Goal: Task Accomplishment & Management: Manage account settings

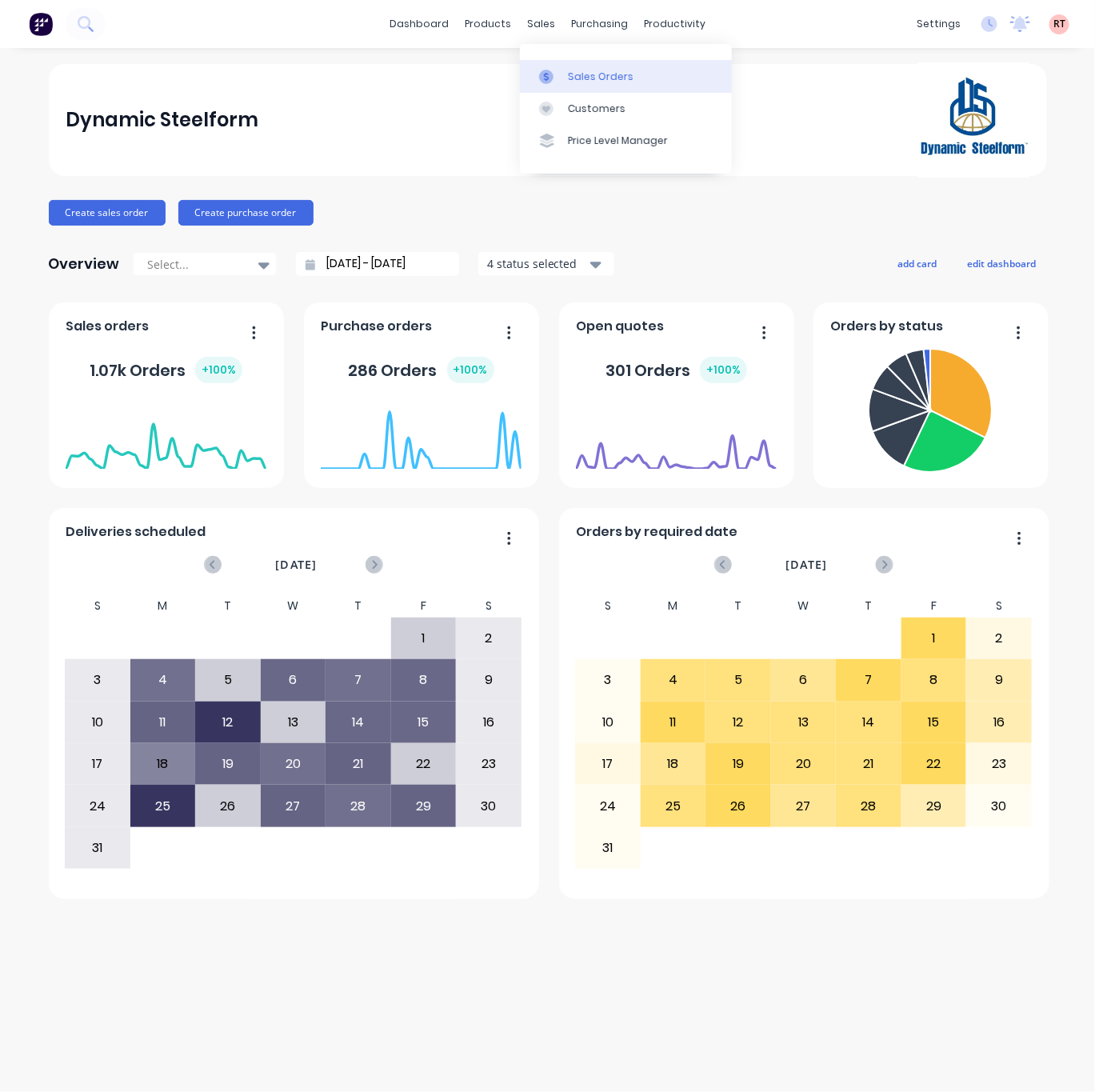
click at [548, 64] on link "Sales Orders" at bounding box center [626, 76] width 212 height 32
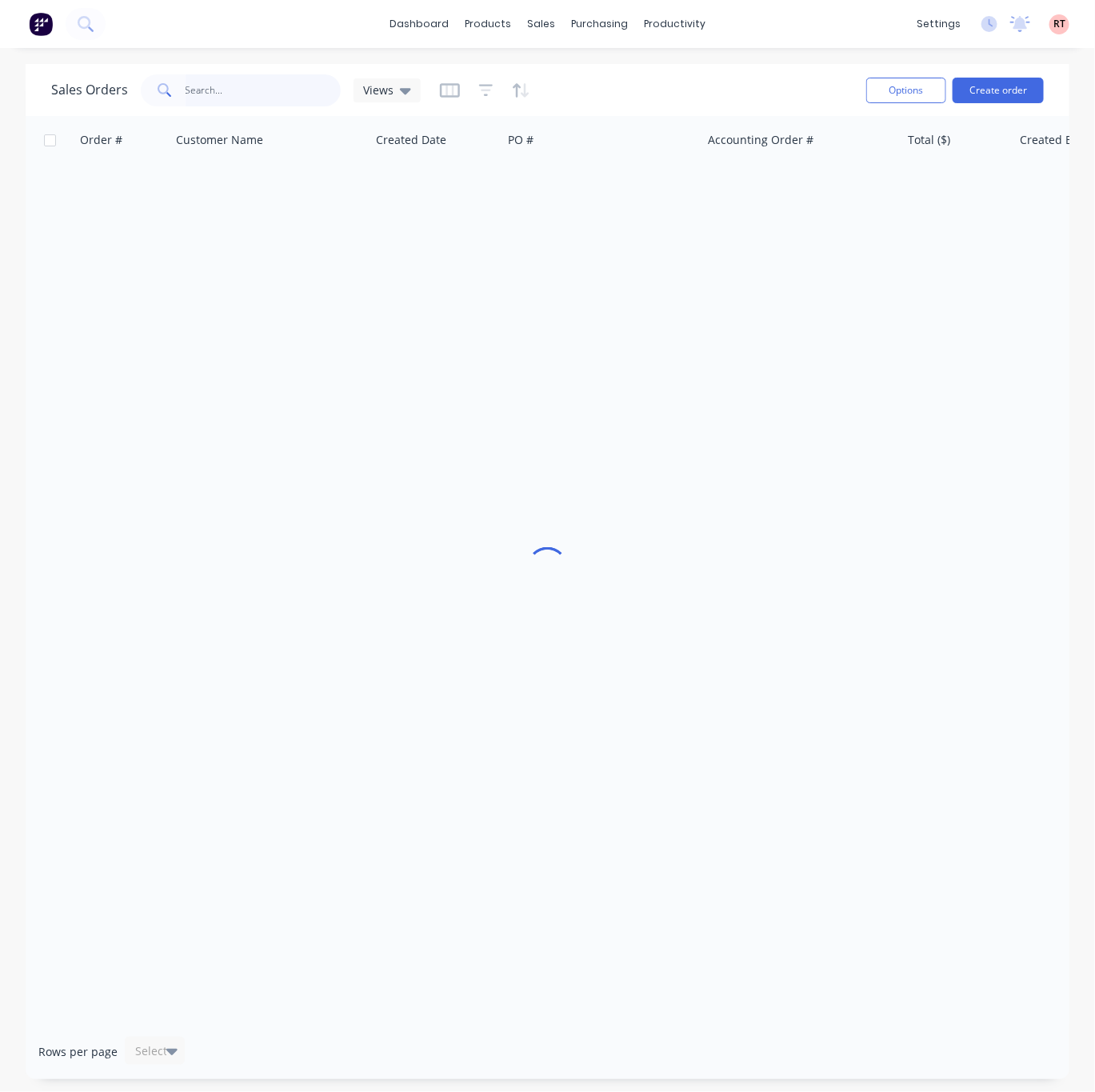
click at [221, 86] on input "text" at bounding box center [263, 90] width 156 height 32
type input "48526"
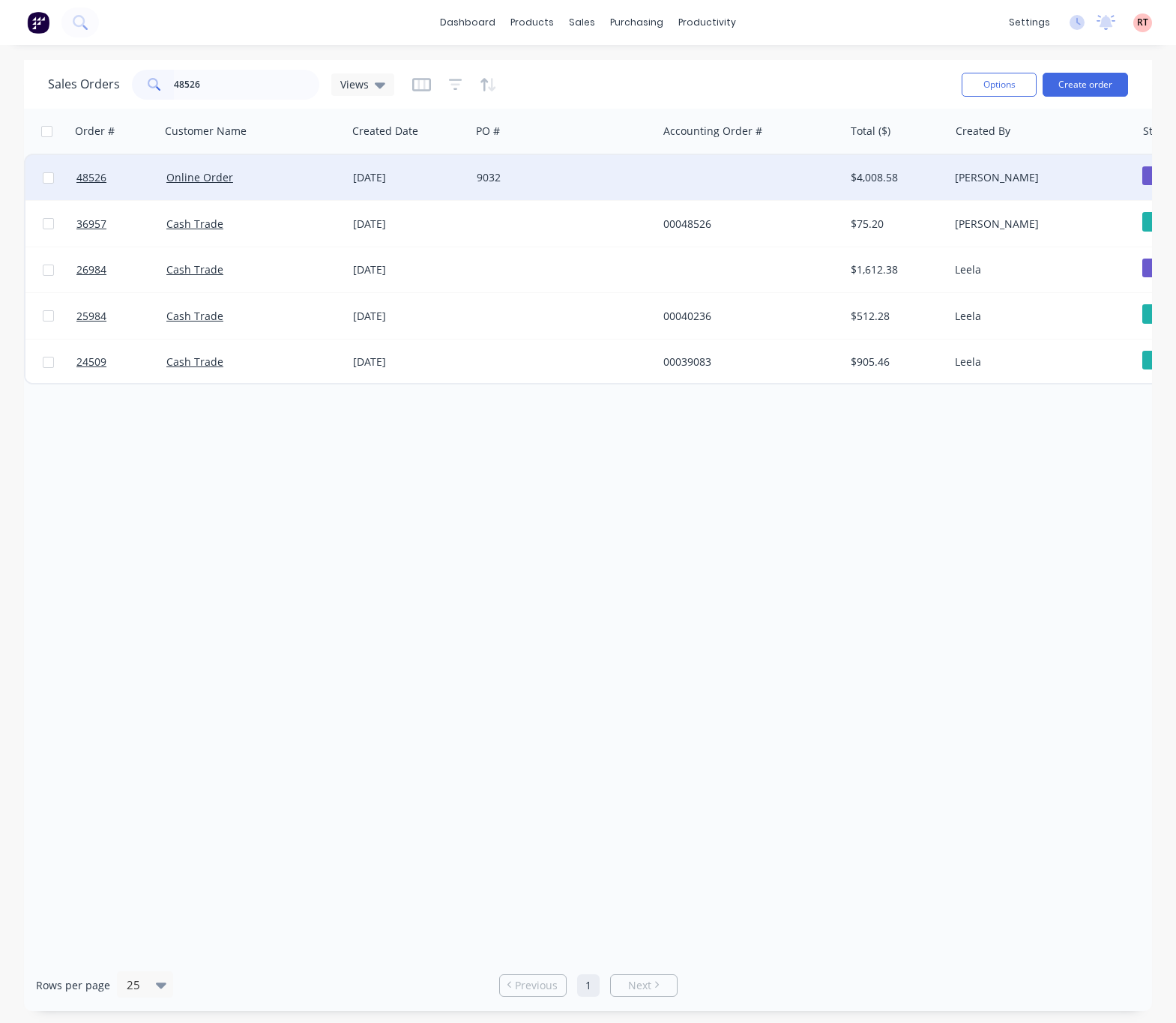
click at [680, 175] on div at bounding box center [749, 177] width 186 height 45
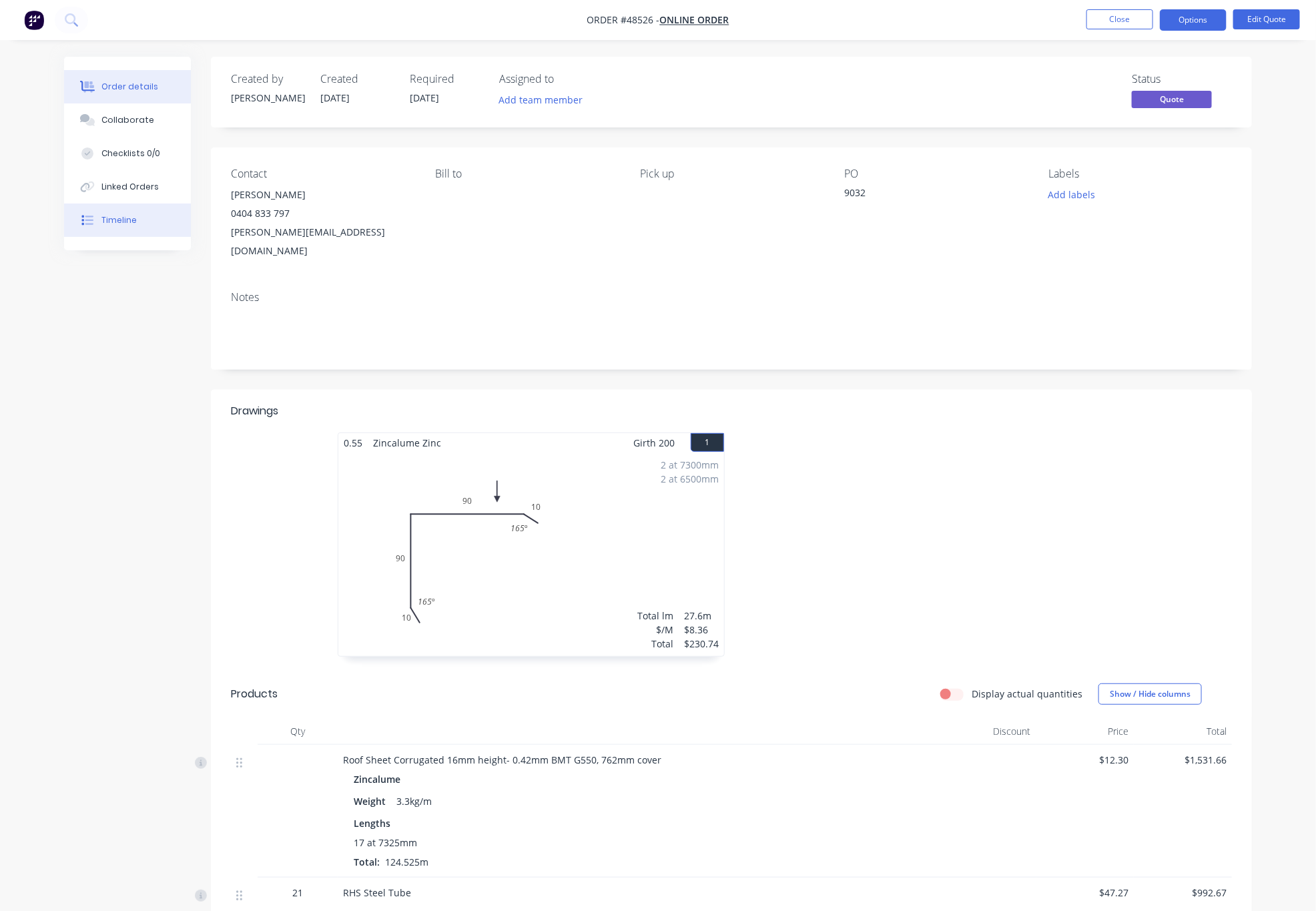
click at [139, 223] on button "Timeline" at bounding box center [127, 220] width 126 height 33
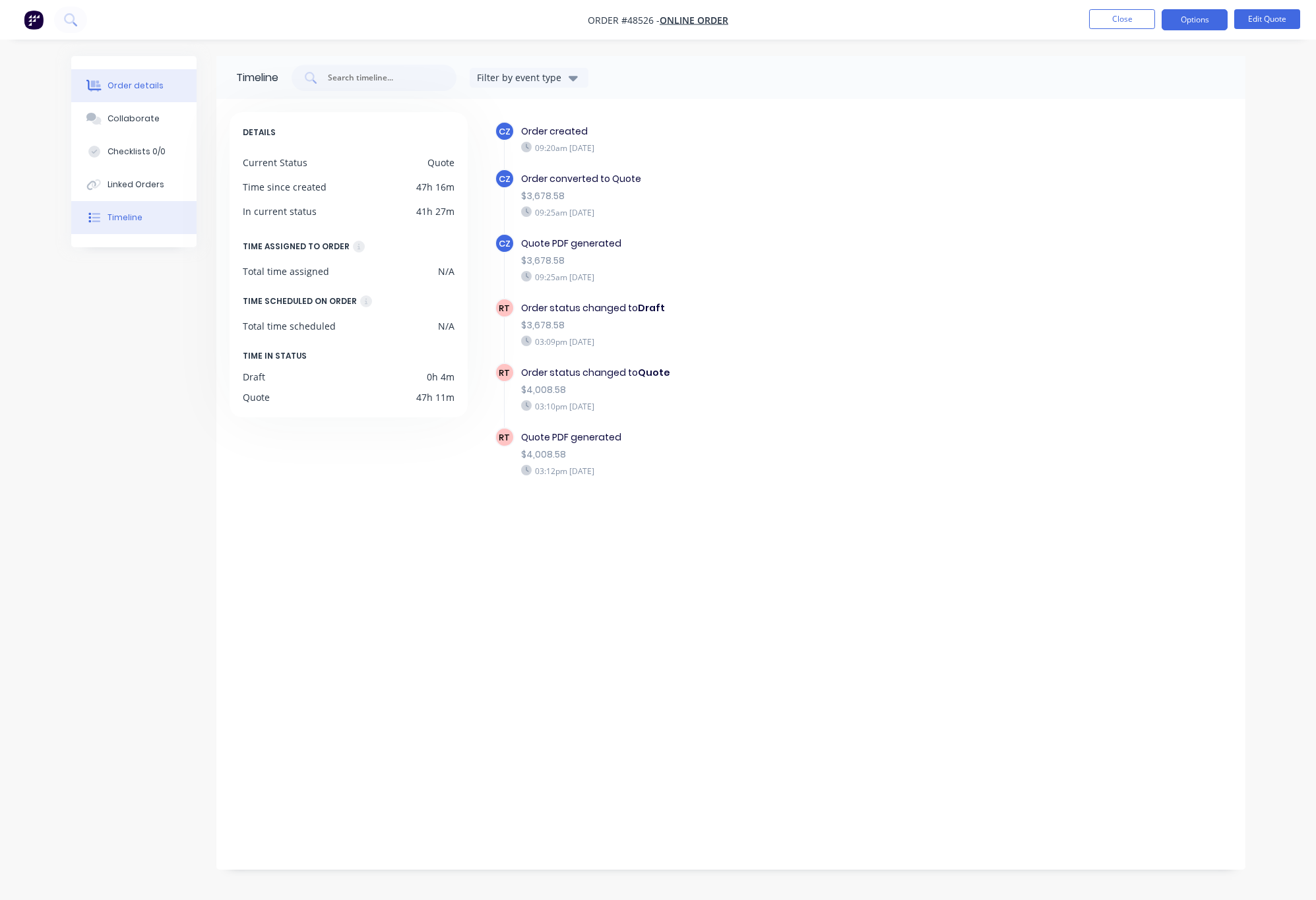
click at [153, 83] on div "Order details" at bounding box center [136, 86] width 56 height 12
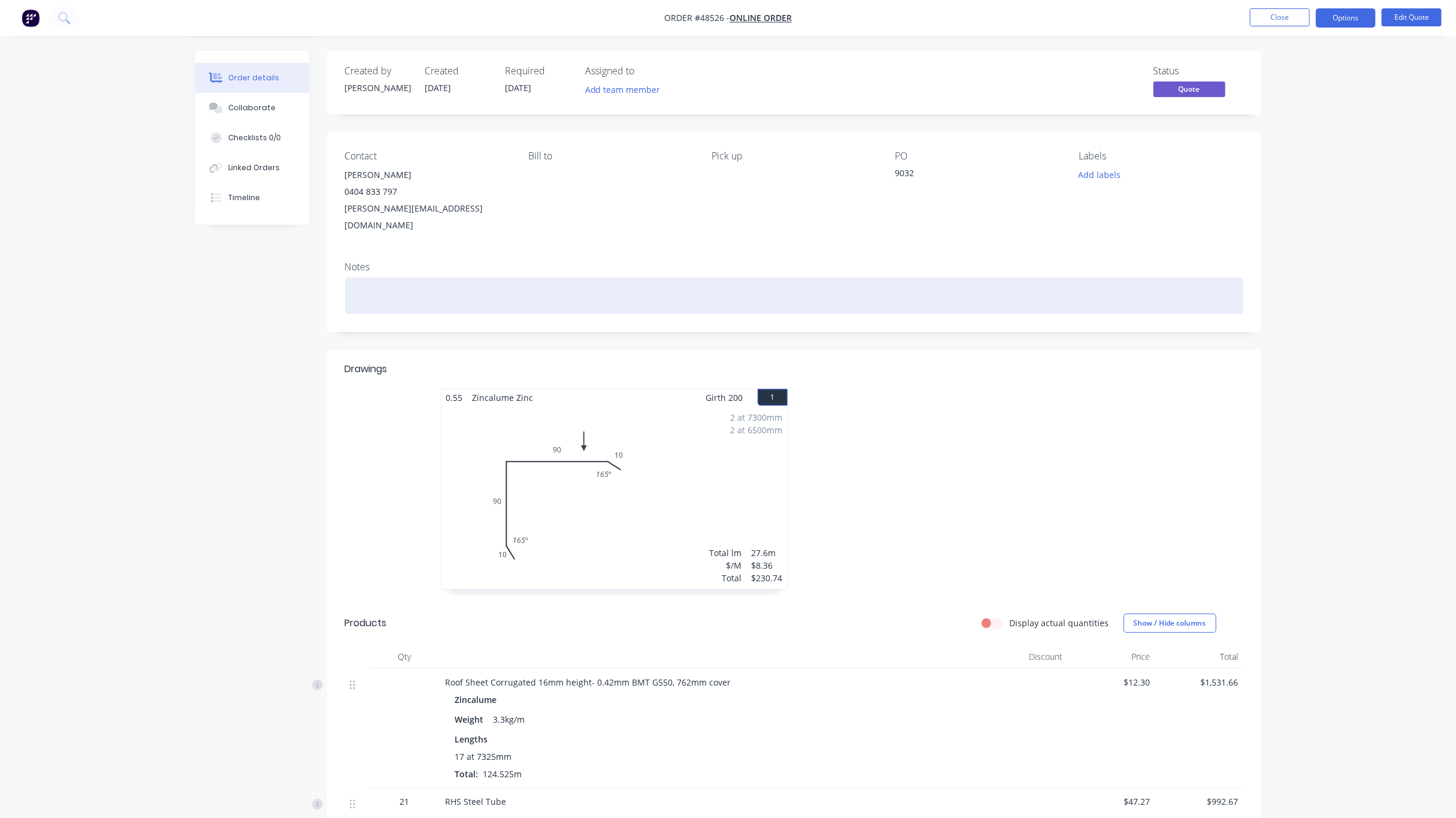
click at [573, 290] on div at bounding box center [794, 295] width 899 height 36
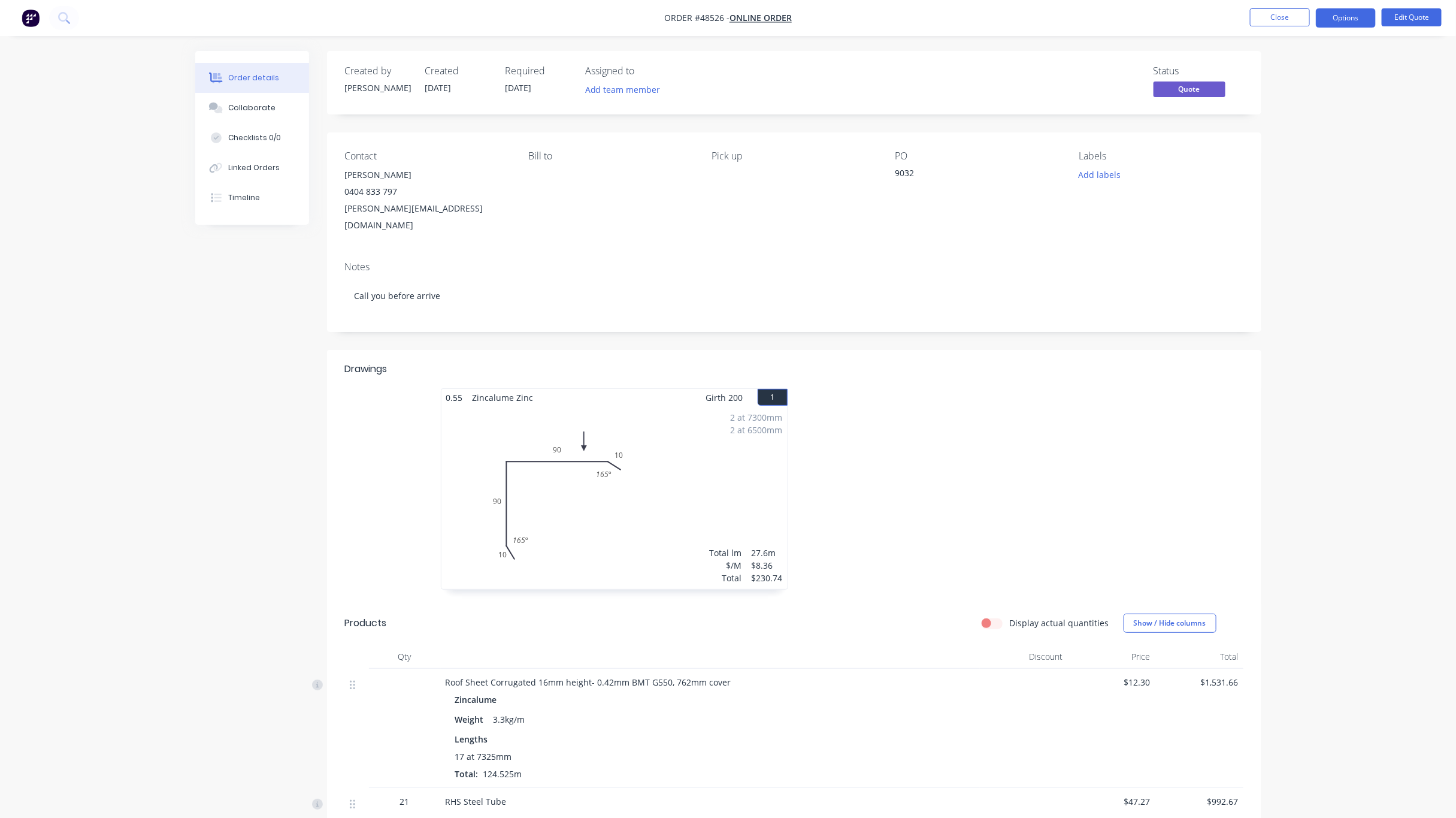
click at [678, 261] on div "Notes" at bounding box center [794, 266] width 899 height 11
click at [819, 178] on div "Order details Collaborate Checklists 0/0 Linked Orders Timeline Order details C…" at bounding box center [728, 755] width 1456 height 1510
click at [819, 18] on button "Close" at bounding box center [1280, 17] width 60 height 18
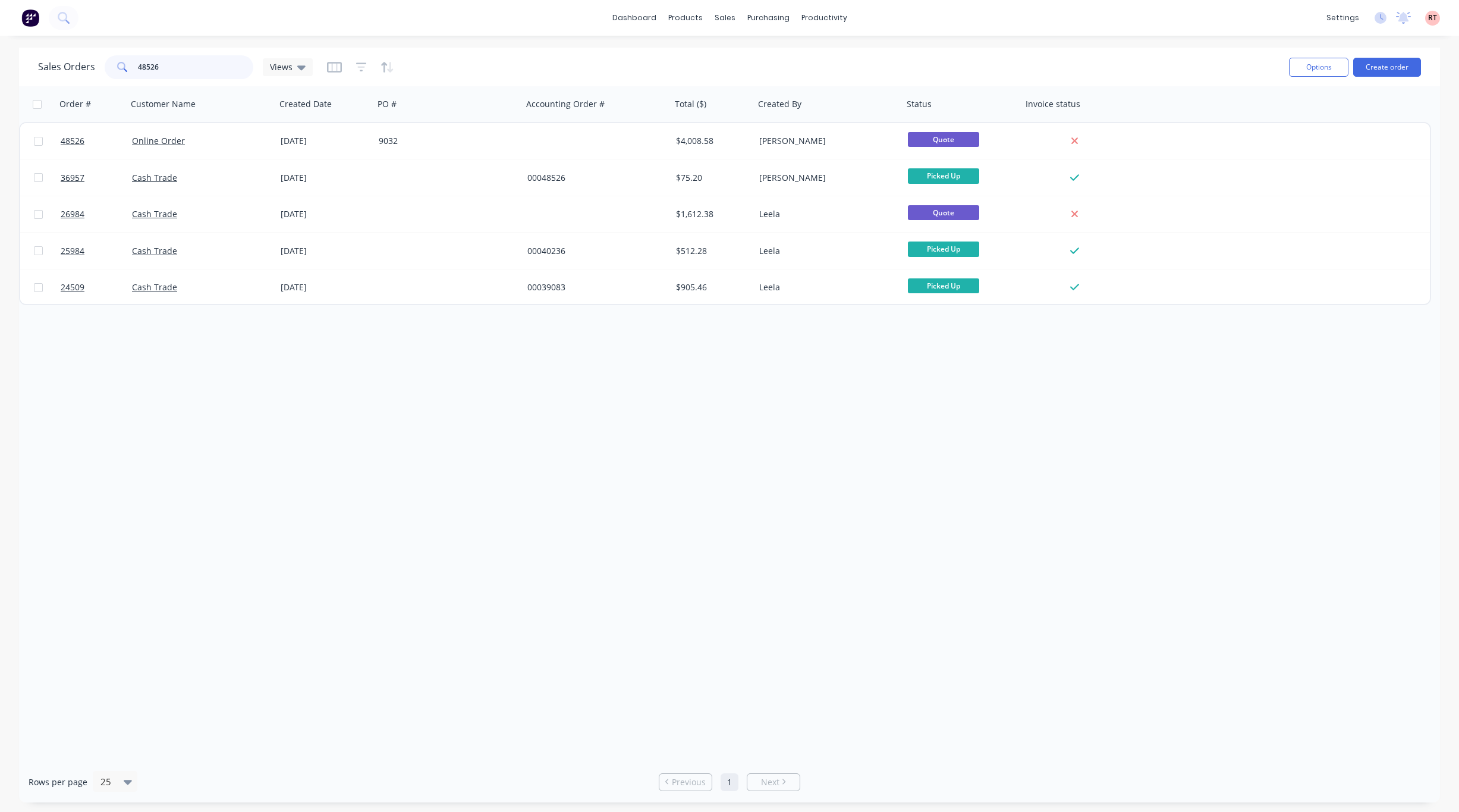
drag, startPoint x: 169, startPoint y: 63, endPoint x: 131, endPoint y: 63, distance: 38.0
click at [131, 63] on div "48526" at bounding box center [179, 67] width 149 height 24
type input "46841"
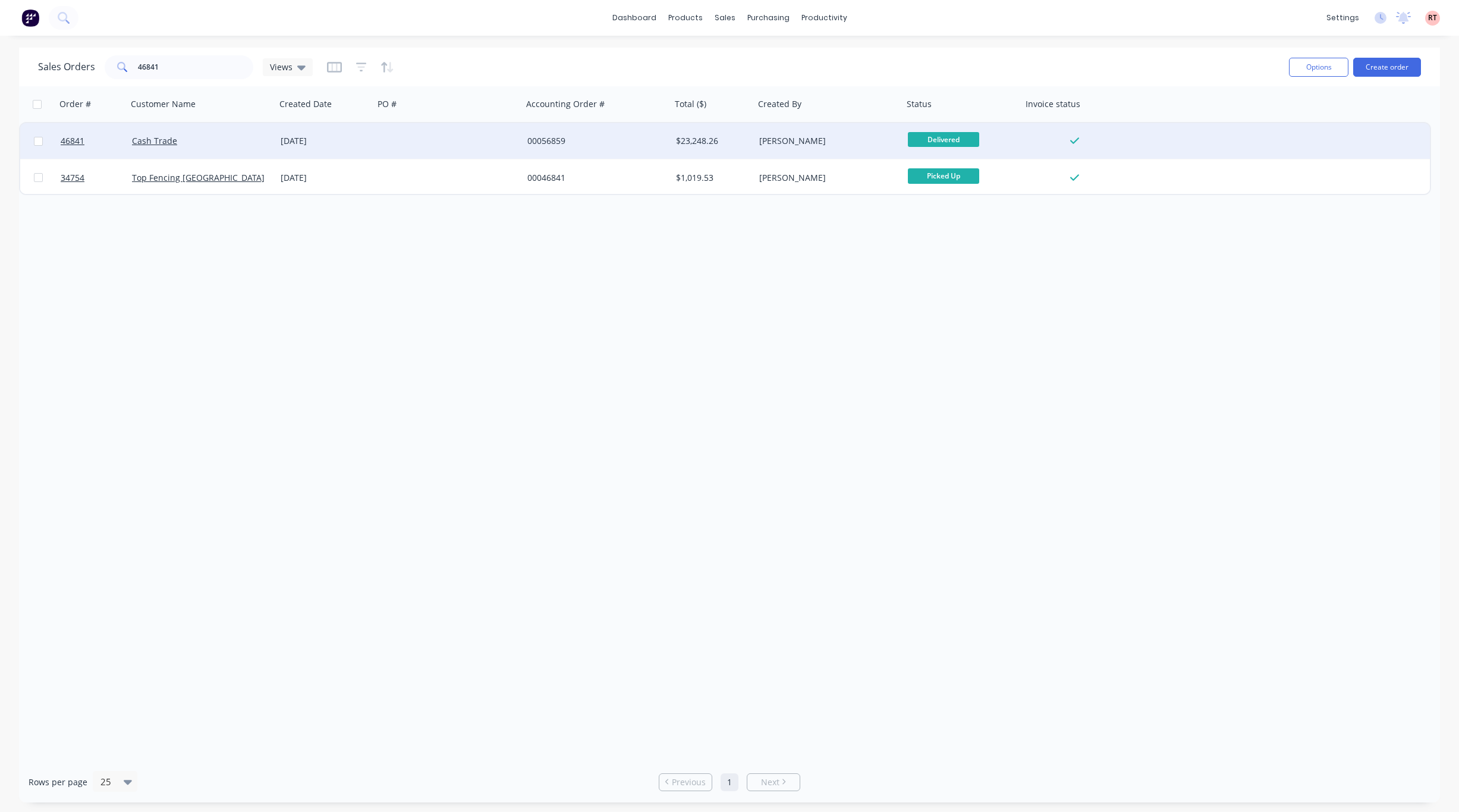
click at [204, 135] on div "Cash Trade" at bounding box center [197, 141] width 132 height 12
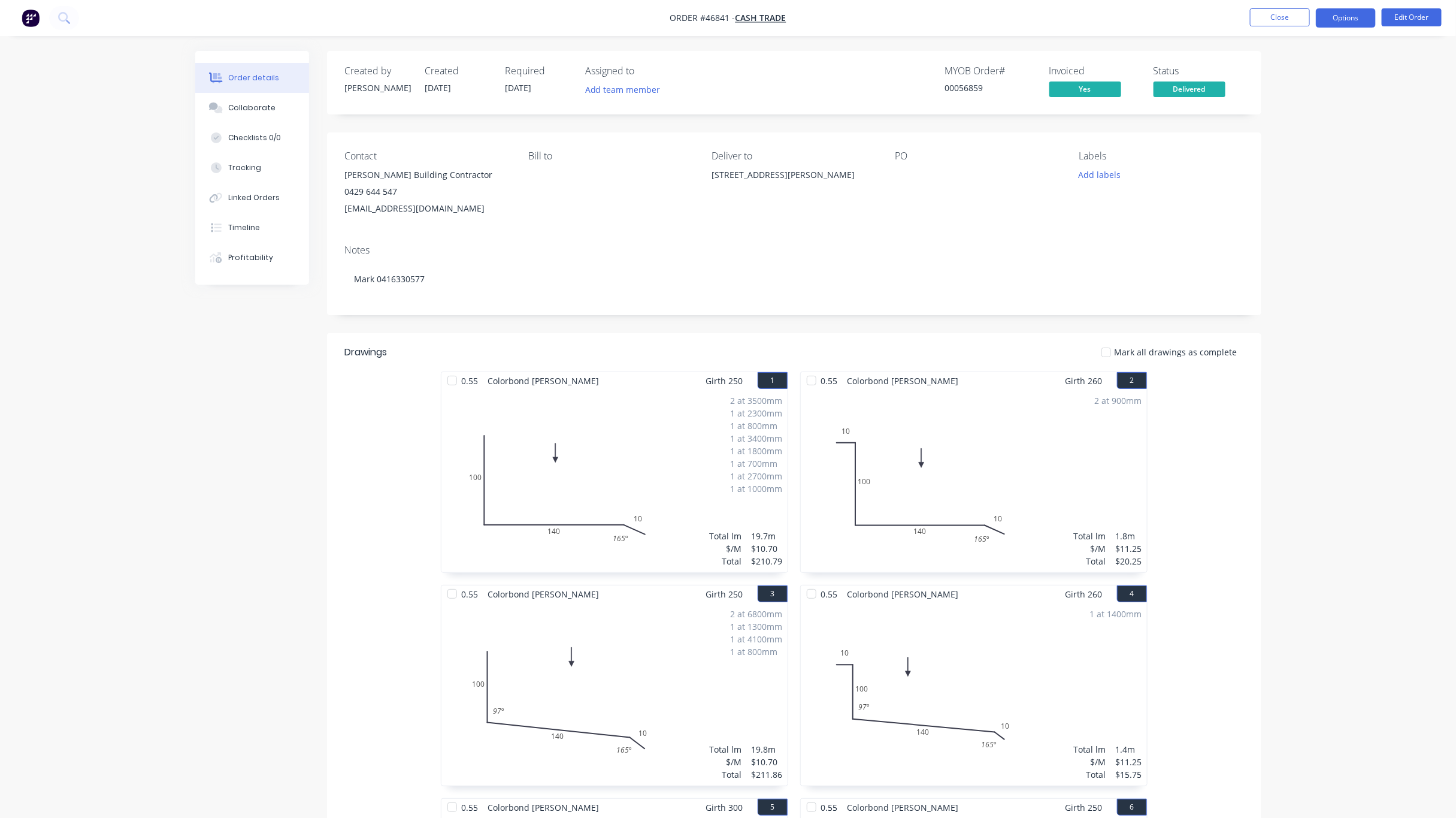
click at [819, 13] on button "Options" at bounding box center [1346, 18] width 60 height 19
drag, startPoint x: 437, startPoint y: 209, endPoint x: 334, endPoint y: 179, distance: 107.3
click at [334, 179] on div "Contact Ken Rear Building Contractor 0429 644 547 kwbrear26@gmail.com Bill to D…" at bounding box center [794, 184] width 934 height 102
copy div "Ken Rear Building Contractor 0429 644 547 kwbrear26@gmail.com"
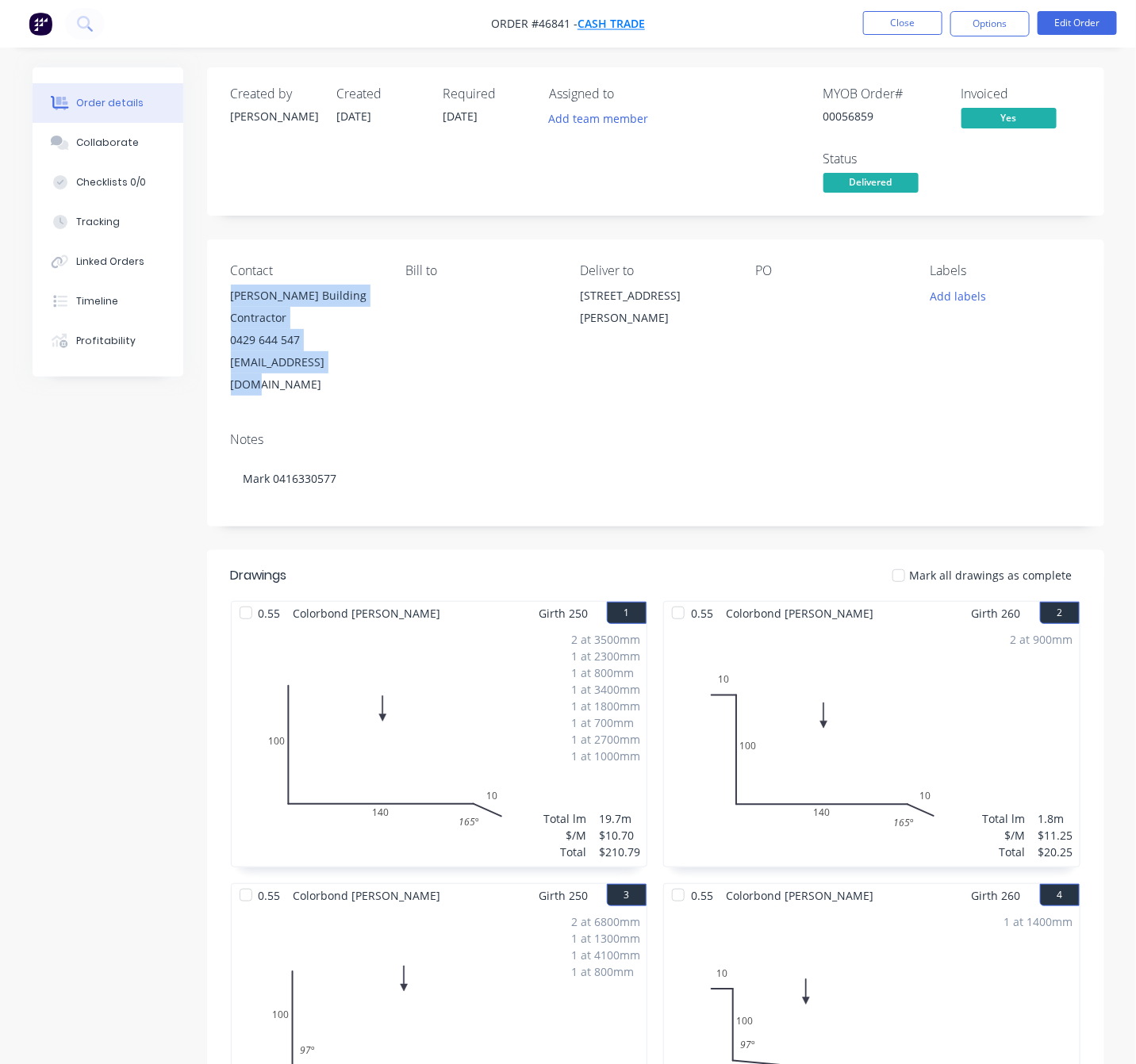
click at [612, 18] on span "Cash Trade" at bounding box center [611, 24] width 68 height 15
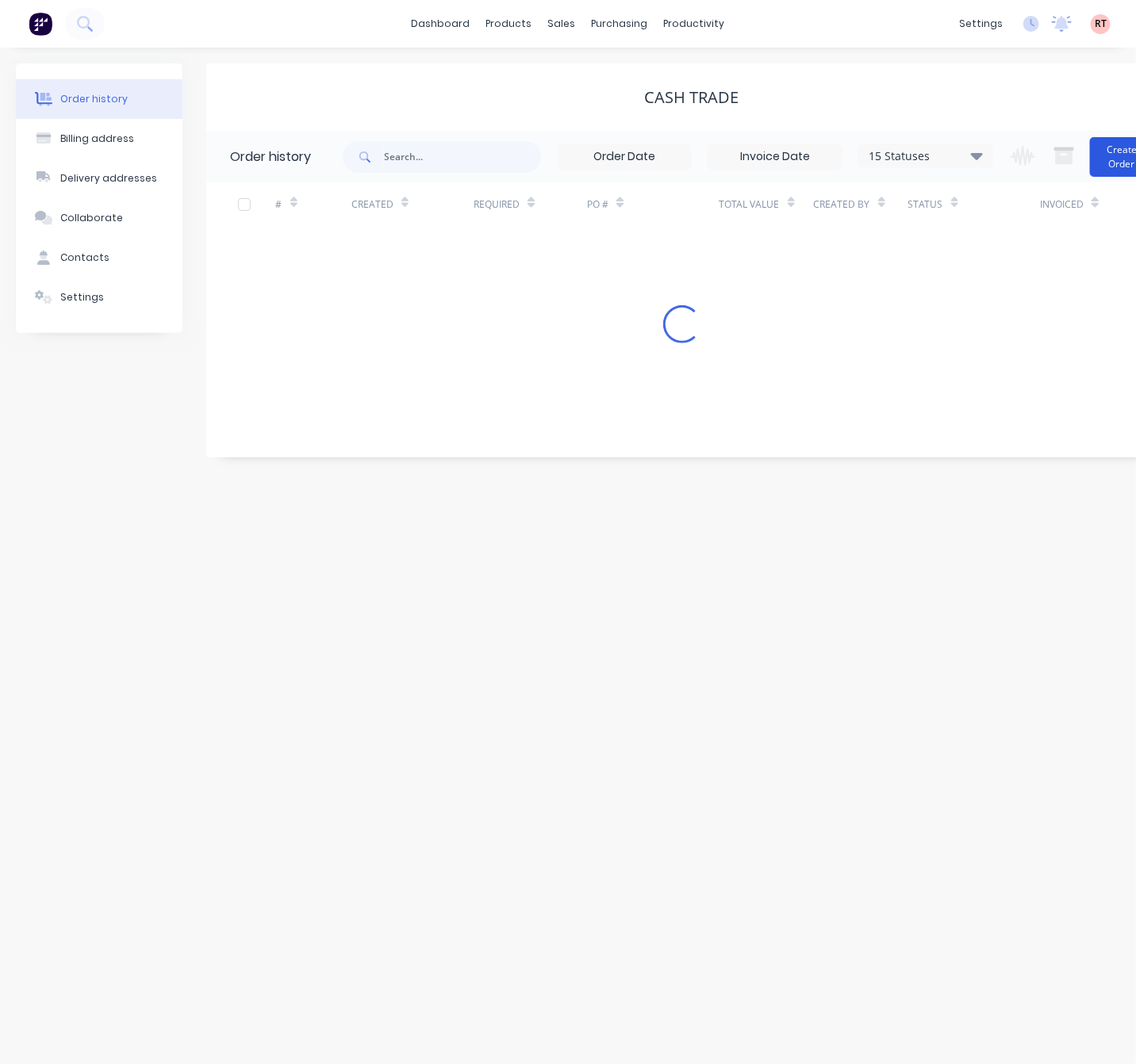
click at [1085, 160] on button "Create Order" at bounding box center [1121, 157] width 64 height 39
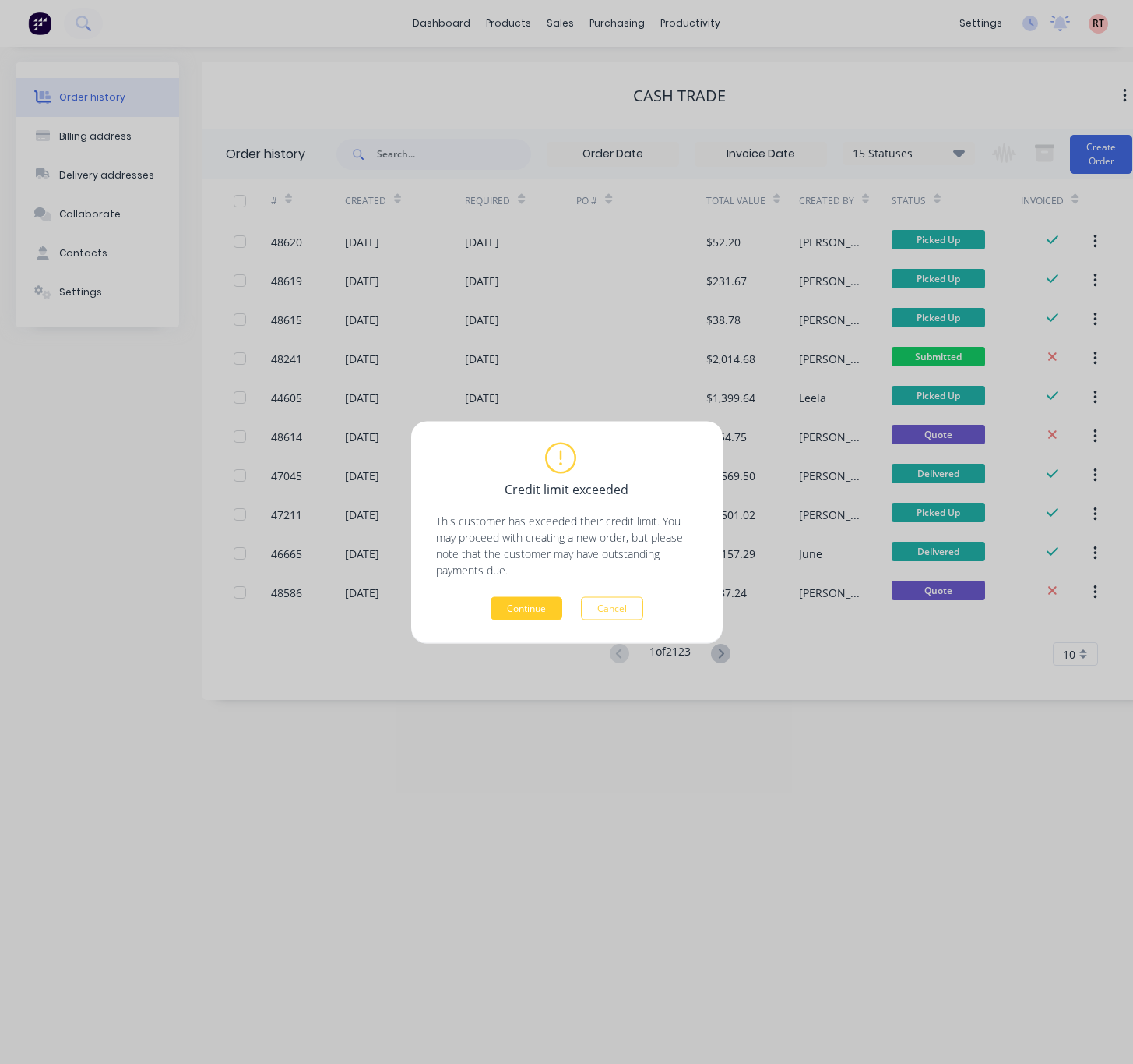
click at [548, 614] on button "Continue" at bounding box center [526, 608] width 71 height 23
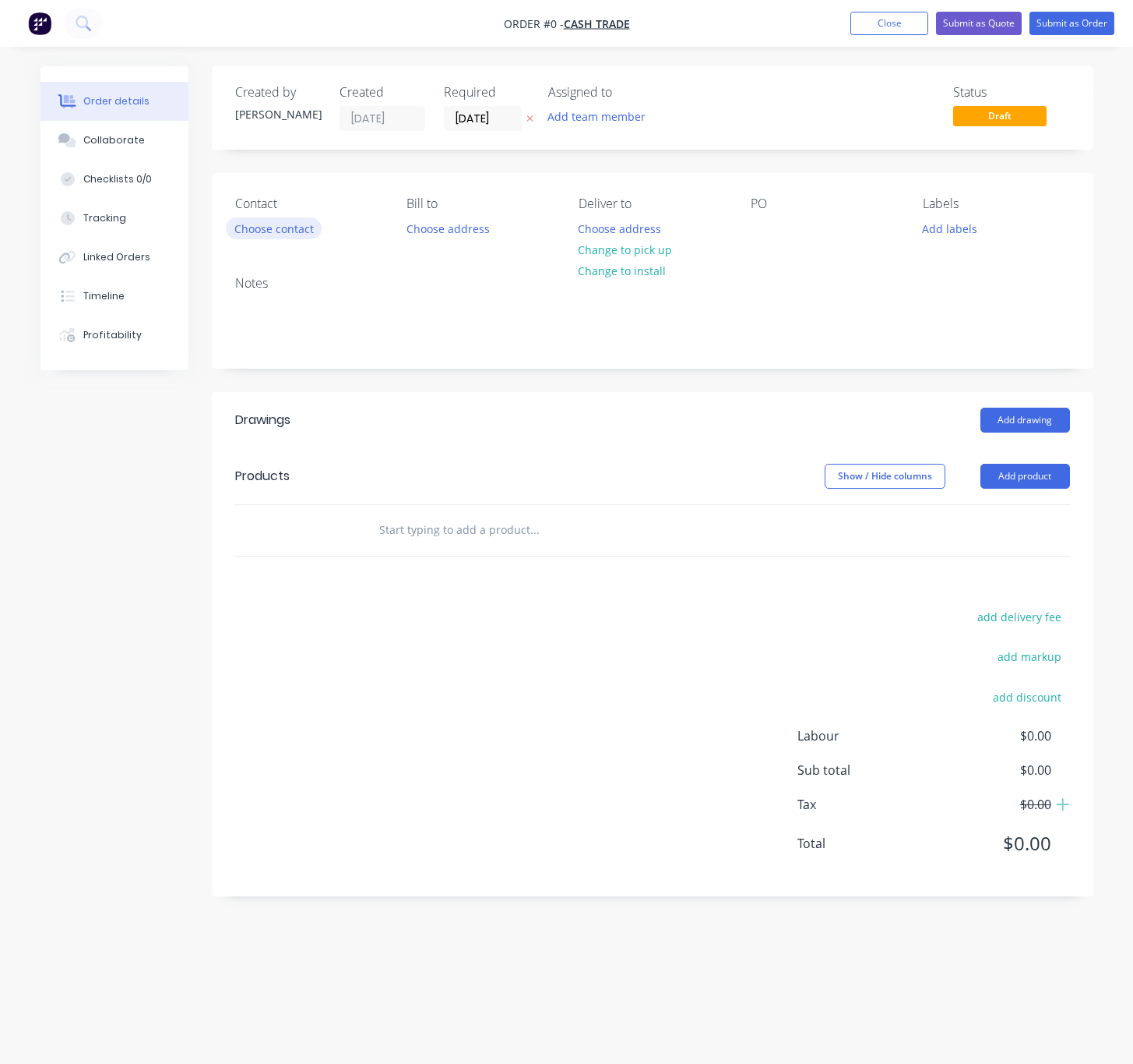
click at [283, 221] on button "Choose contact" at bounding box center [273, 228] width 95 height 21
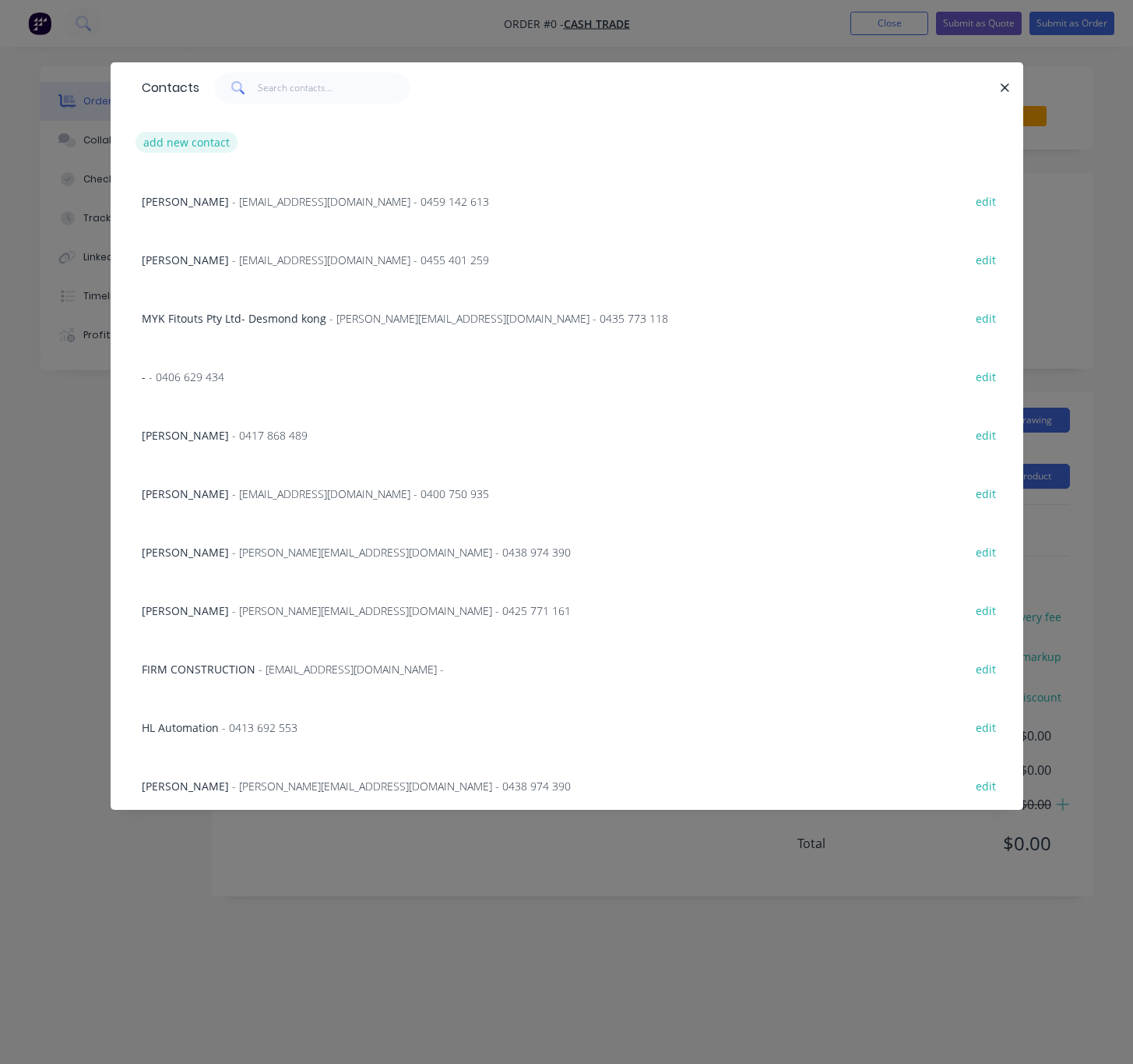
click at [205, 150] on button "add new contact" at bounding box center [187, 143] width 103 height 21
select select "AU"
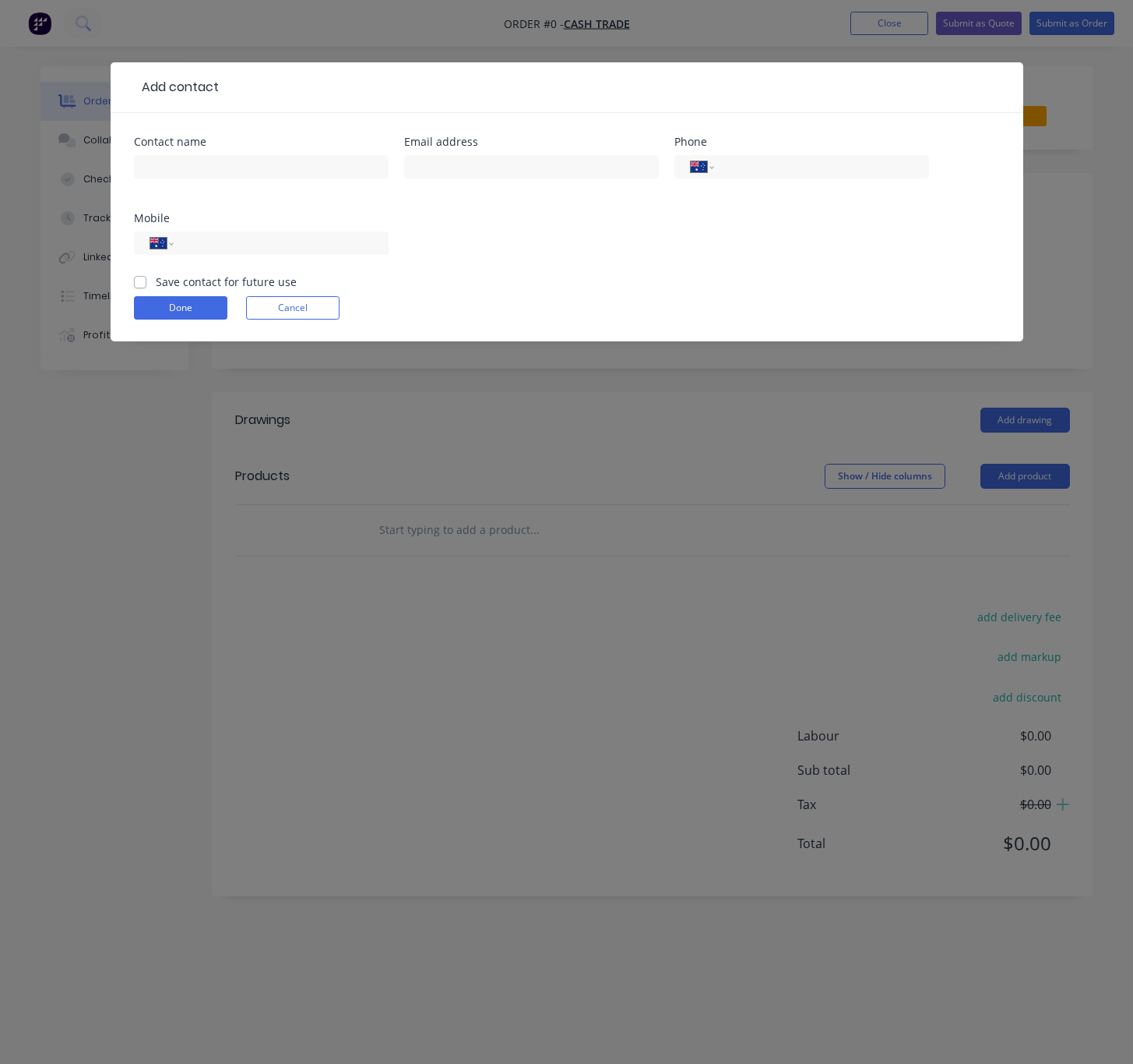
click at [188, 151] on div at bounding box center [261, 175] width 255 height 46
click at [185, 162] on input "text" at bounding box center [261, 167] width 255 height 23
paste input "Ken Rear Building Contractor"
type input "Ken Rear Building Contractor"
click at [748, 176] on input "tel" at bounding box center [819, 167] width 187 height 18
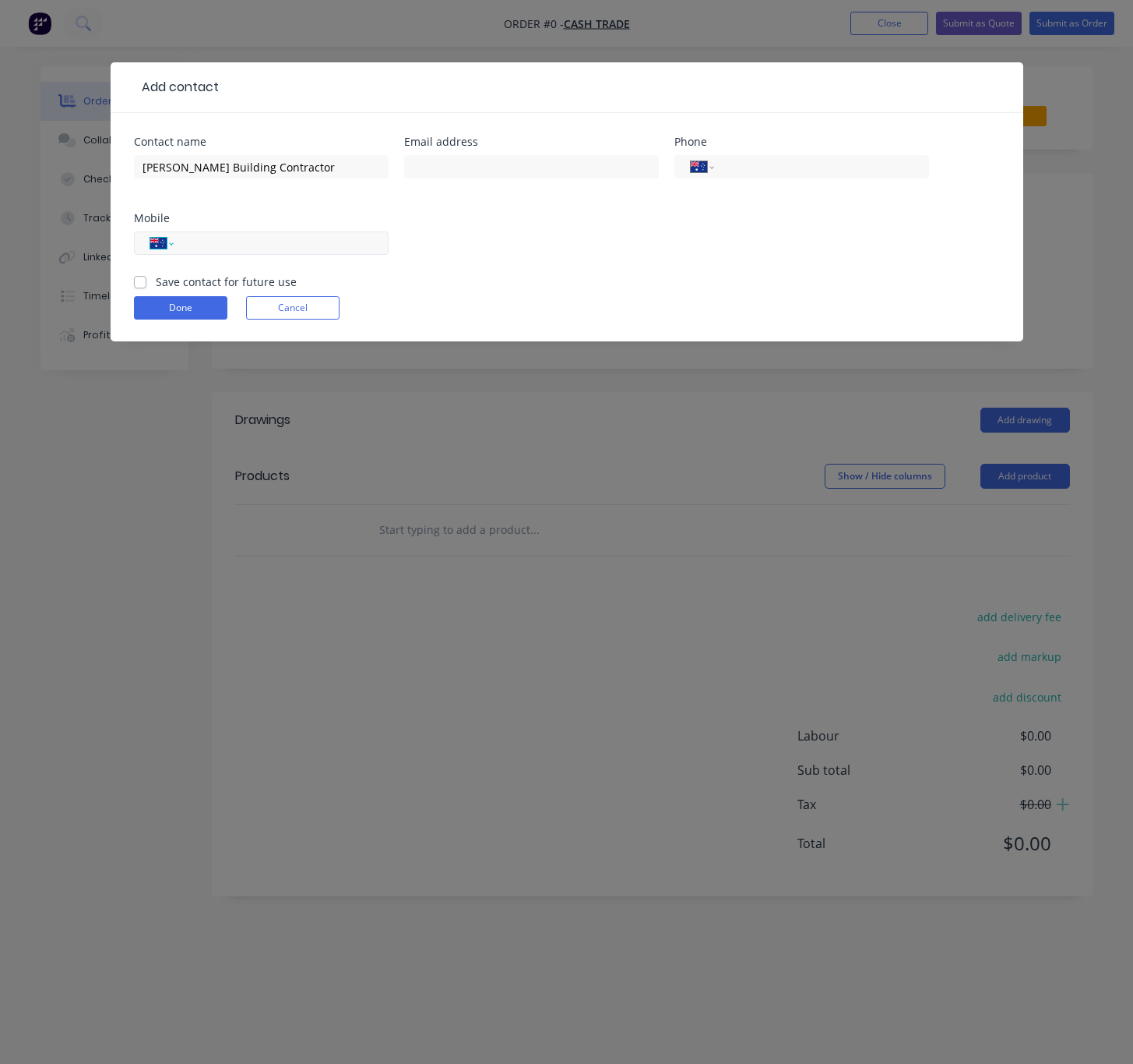
drag, startPoint x: 159, startPoint y: 238, endPoint x: 169, endPoint y: 238, distance: 10.0
click at [159, 238] on select "International Afghanistan Åland Islands Albania Algeria American Samoa Andorra …" at bounding box center [162, 243] width 23 height 22
click at [183, 239] on div "International Afghanistan Åland Islands Albania Algeria American Samoa Andorra …" at bounding box center [261, 243] width 255 height 23
click at [182, 239] on div "International Afghanistan Åland Islands Albania Algeria American Samoa Andorra …" at bounding box center [261, 243] width 255 height 23
click at [218, 239] on input "tel" at bounding box center [278, 243] width 187 height 18
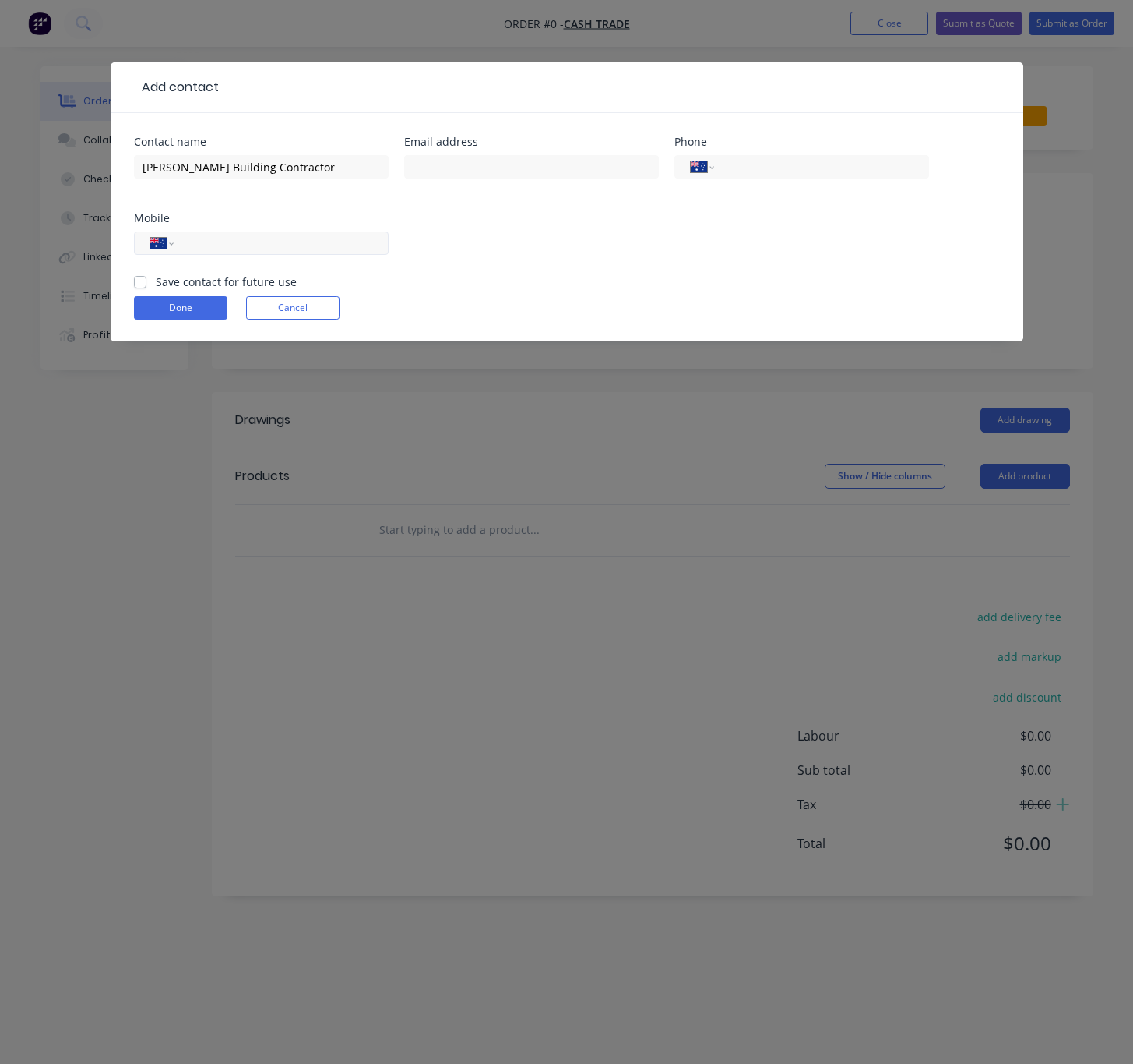
paste input "0429 644 547"
type input "0429 644 547"
click at [540, 230] on div "Contact name Ken Rear Building Contractor Email address Phone International Afg…" at bounding box center [567, 205] width 866 height 137
click at [510, 177] on input "text" at bounding box center [531, 167] width 255 height 23
paste input "kwbrear26@gmail.com"
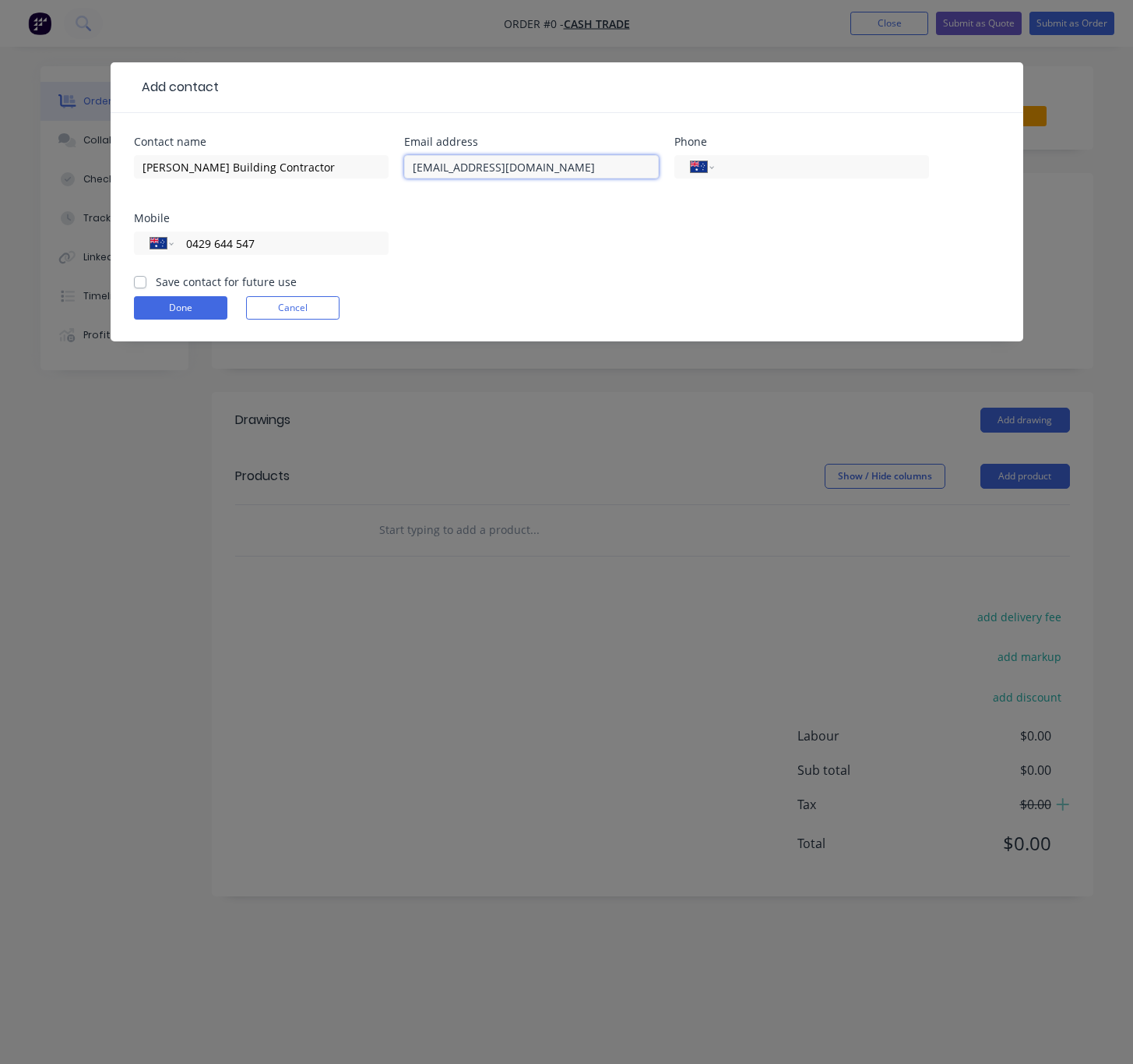
type input "kwbrear26@gmail.com"
click at [112, 494] on div "Add contact Contact name Ken Rear Building Contractor Email address kwbrear26@g…" at bounding box center [566, 532] width 1133 height 1064
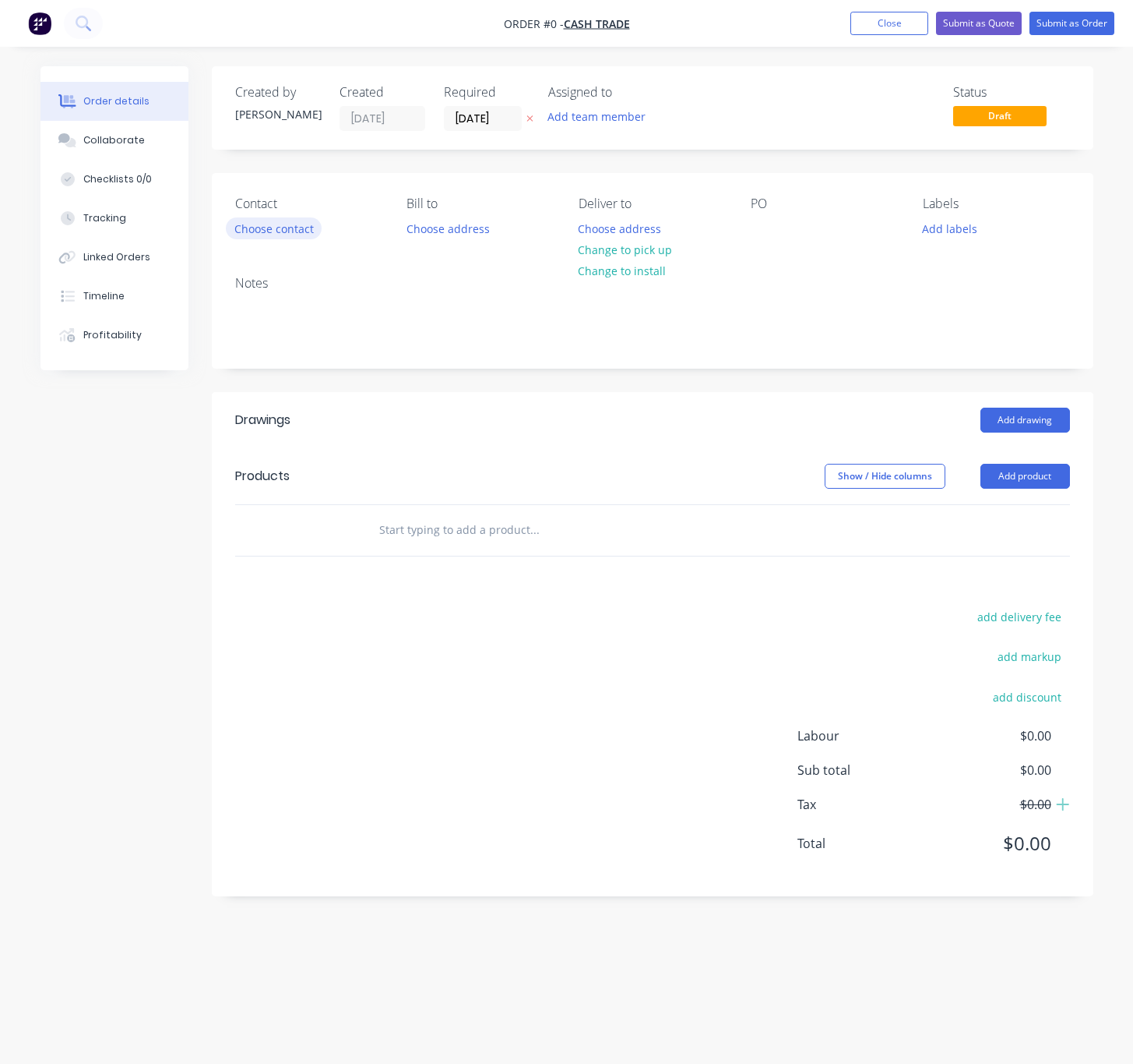
click at [288, 228] on button "Choose contact" at bounding box center [273, 228] width 95 height 21
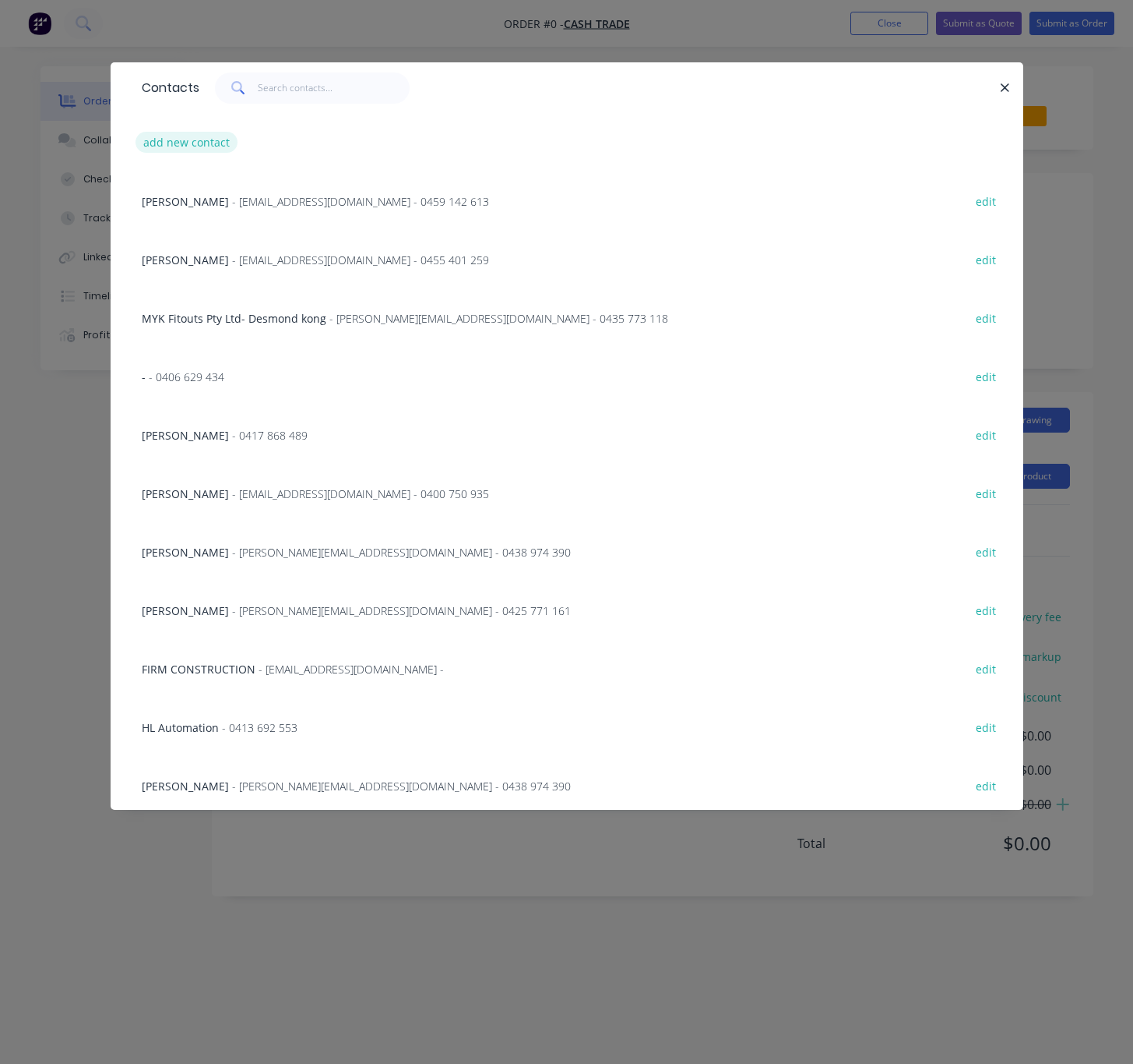
click at [208, 132] on button "add new contact" at bounding box center [187, 143] width 103 height 21
select select "AU"
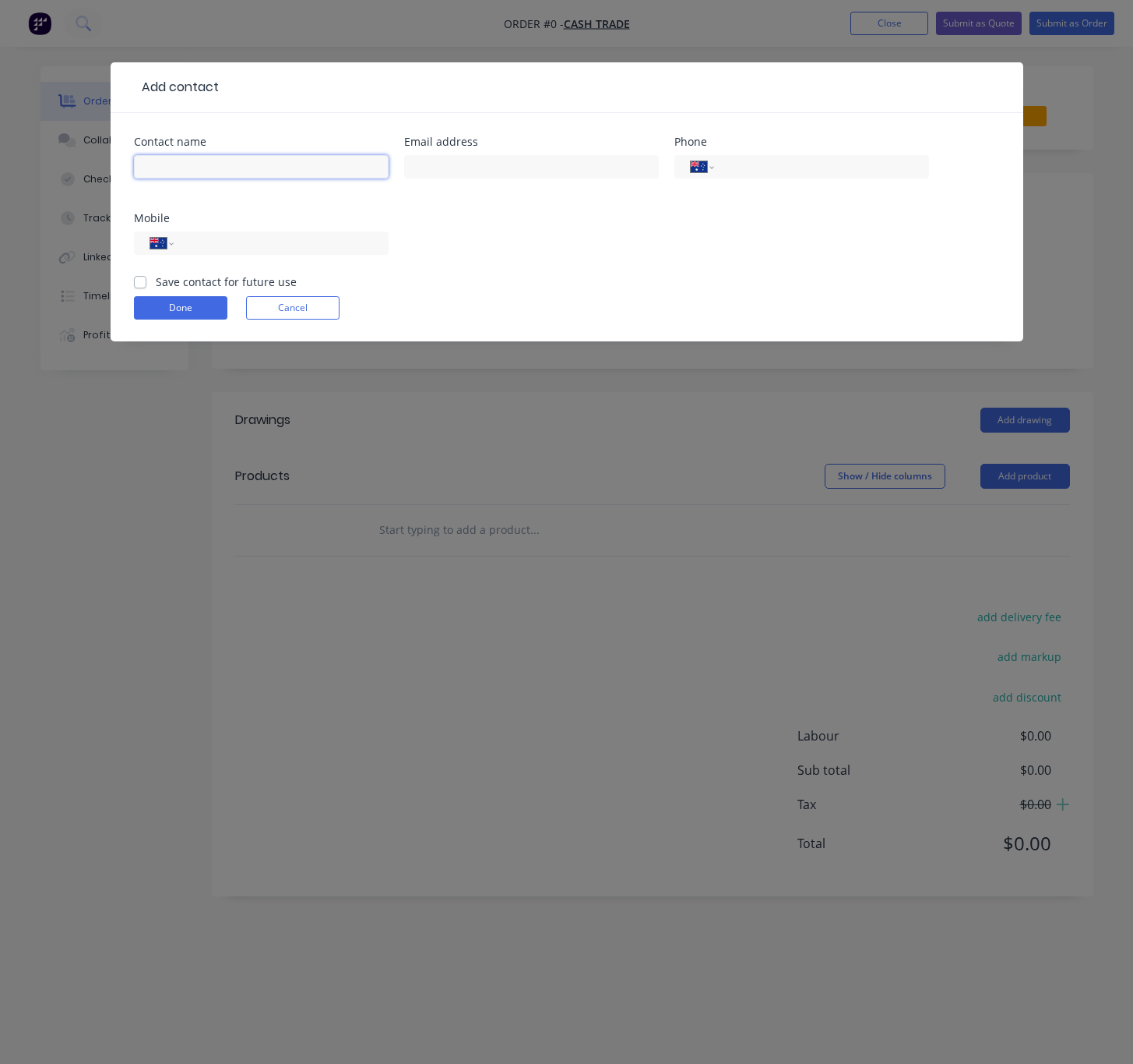
click at [298, 176] on input "text" at bounding box center [261, 167] width 255 height 23
paste input "Ken Rear Building Contractor"
type input "Ken Rear Building Contractor"
click at [533, 177] on input "text" at bounding box center [531, 167] width 255 height 23
click at [337, 239] on input "tel" at bounding box center [278, 243] width 187 height 18
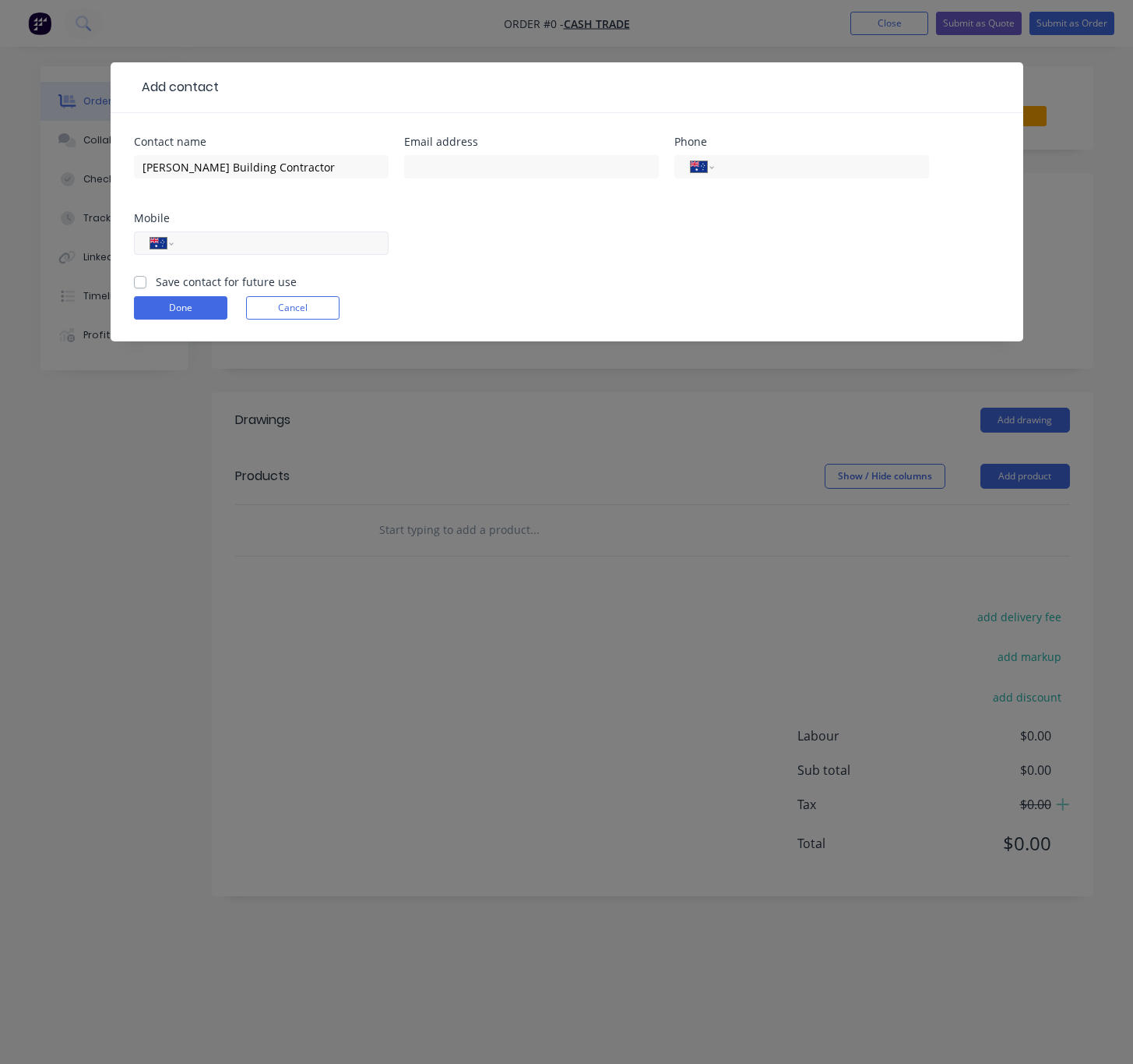
paste input "0429 644 547"
type input "0429 644 547"
click at [535, 167] on input "text" at bounding box center [531, 167] width 255 height 23
paste input "[EMAIL_ADDRESS][DOMAIN_NAME]"
type input "[EMAIL_ADDRESS][DOMAIN_NAME]"
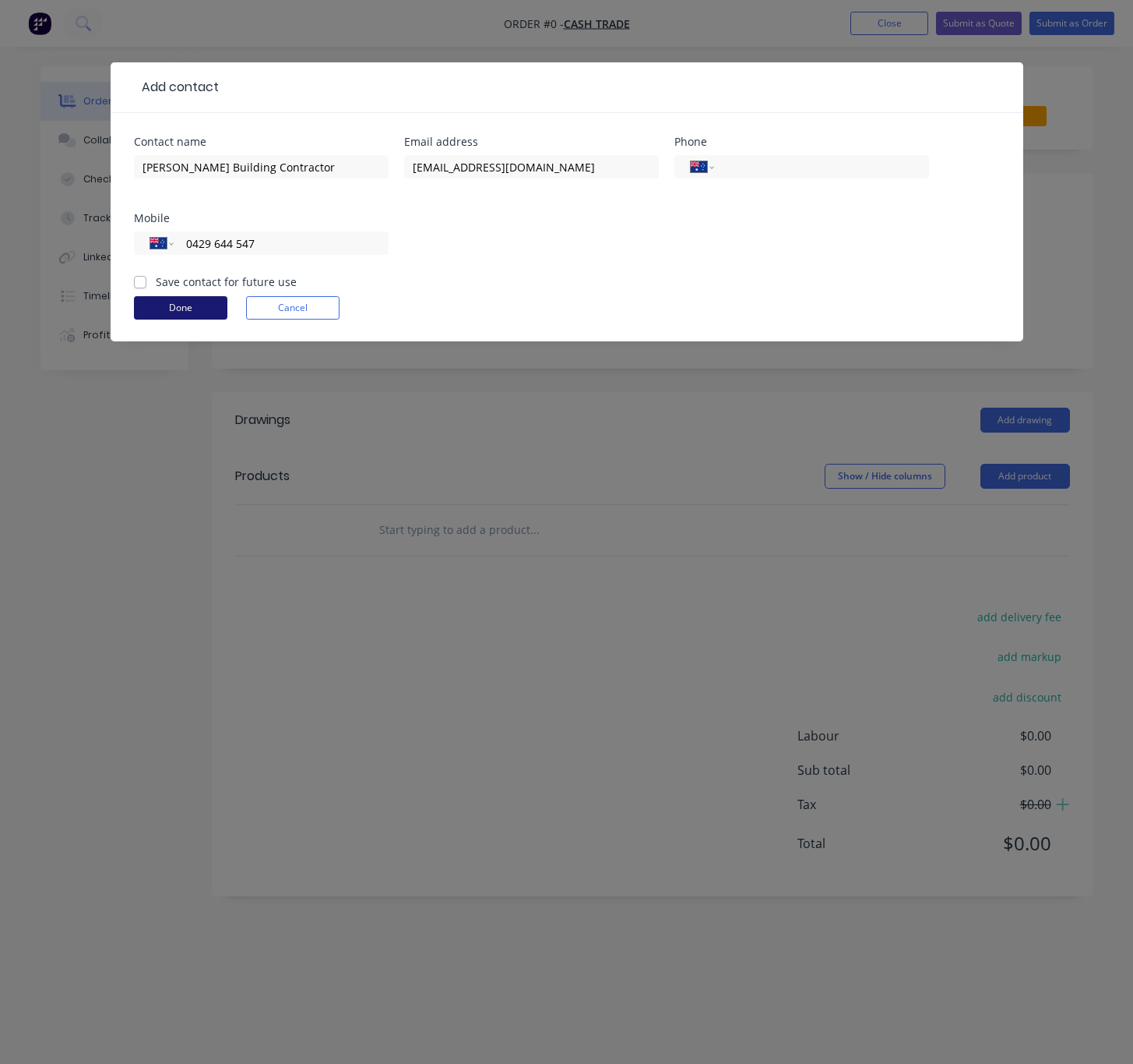
click at [188, 314] on button "Done" at bounding box center [180, 308] width 94 height 23
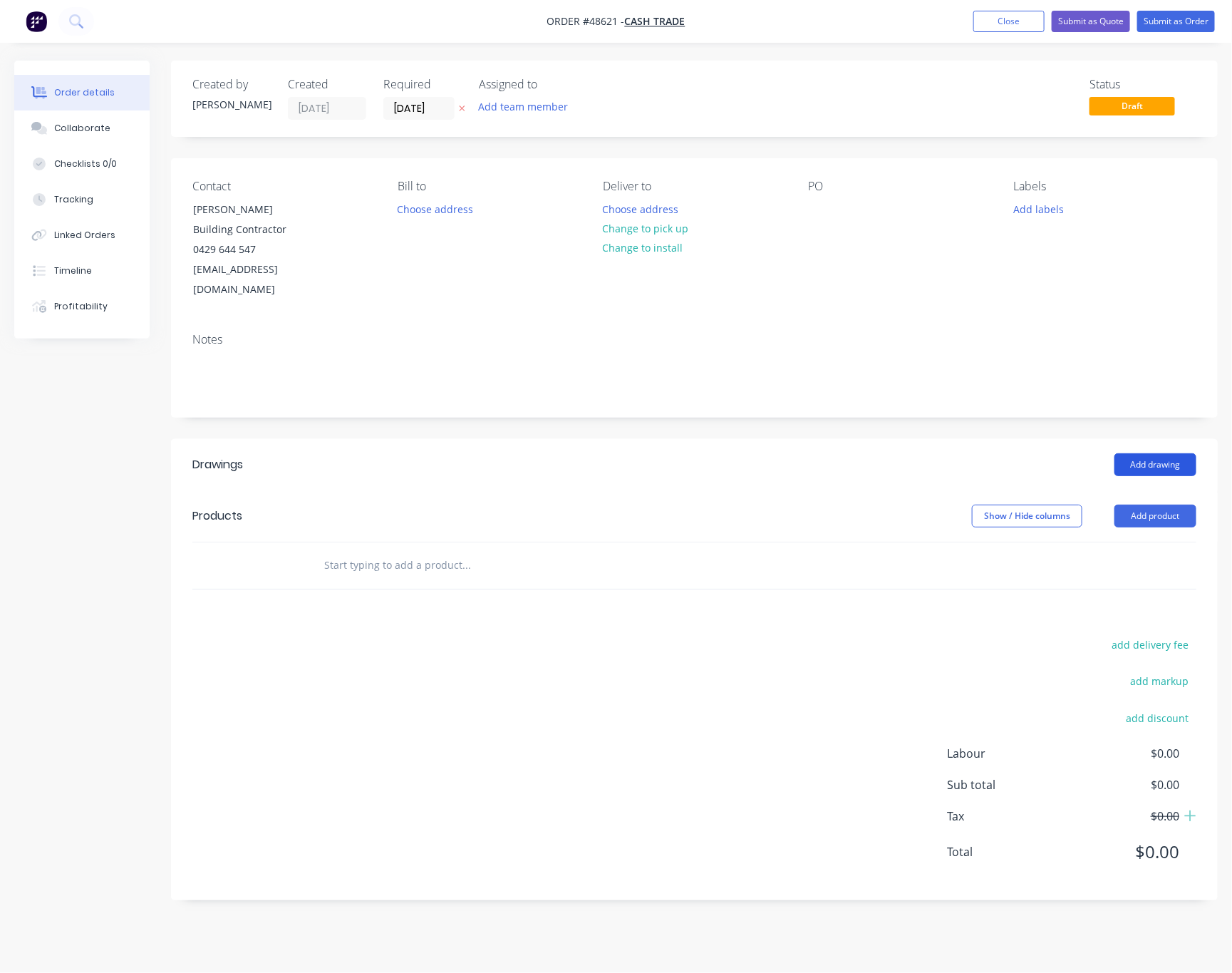
click at [974, 453] on button "Add drawing" at bounding box center [1154, 465] width 82 height 23
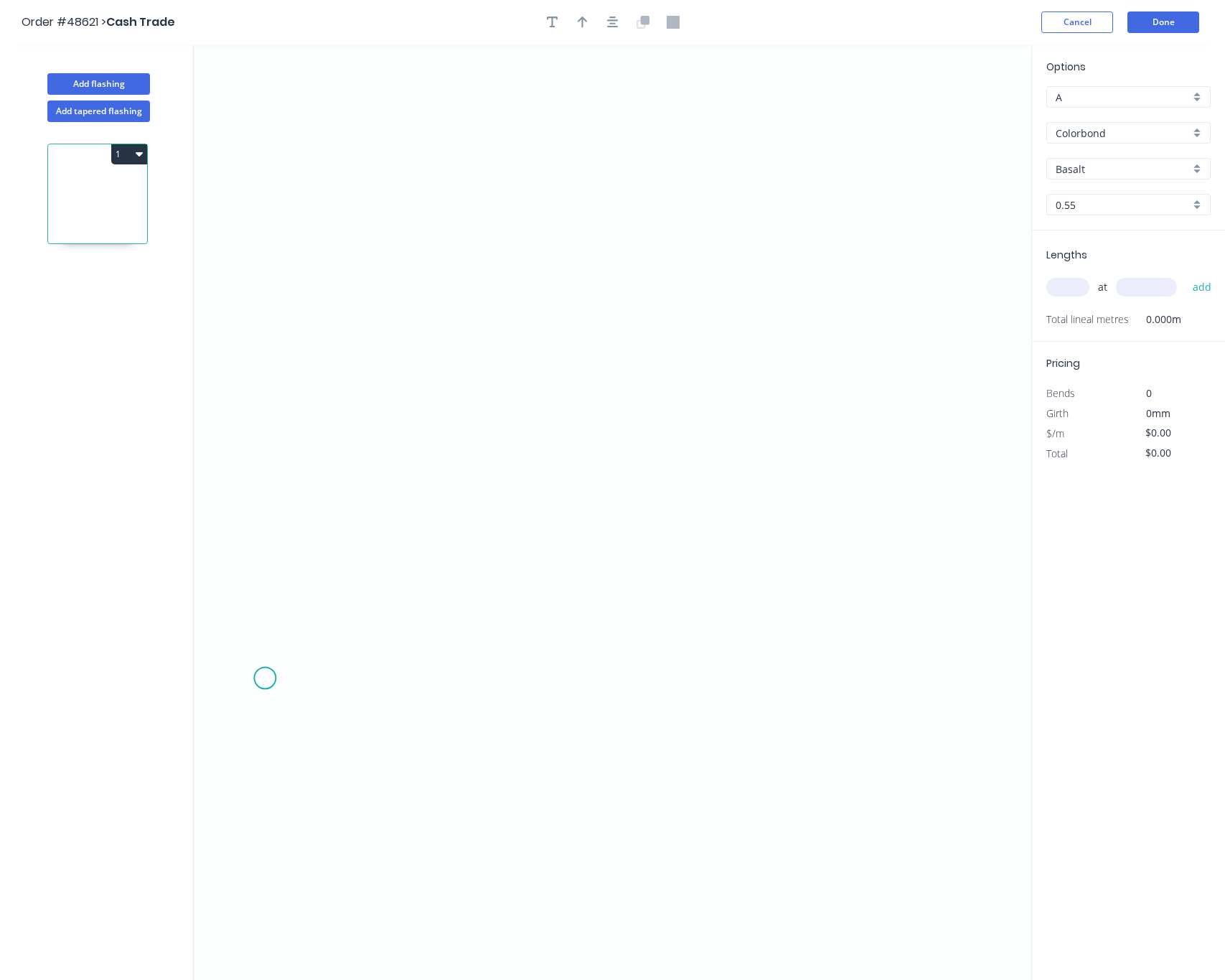
click at [265, 679] on icon "0" at bounding box center [612, 512] width 838 height 936
click at [299, 641] on icon "0" at bounding box center [612, 512] width 838 height 936
click at [839, 637] on icon "0 ?" at bounding box center [612, 512] width 838 height 936
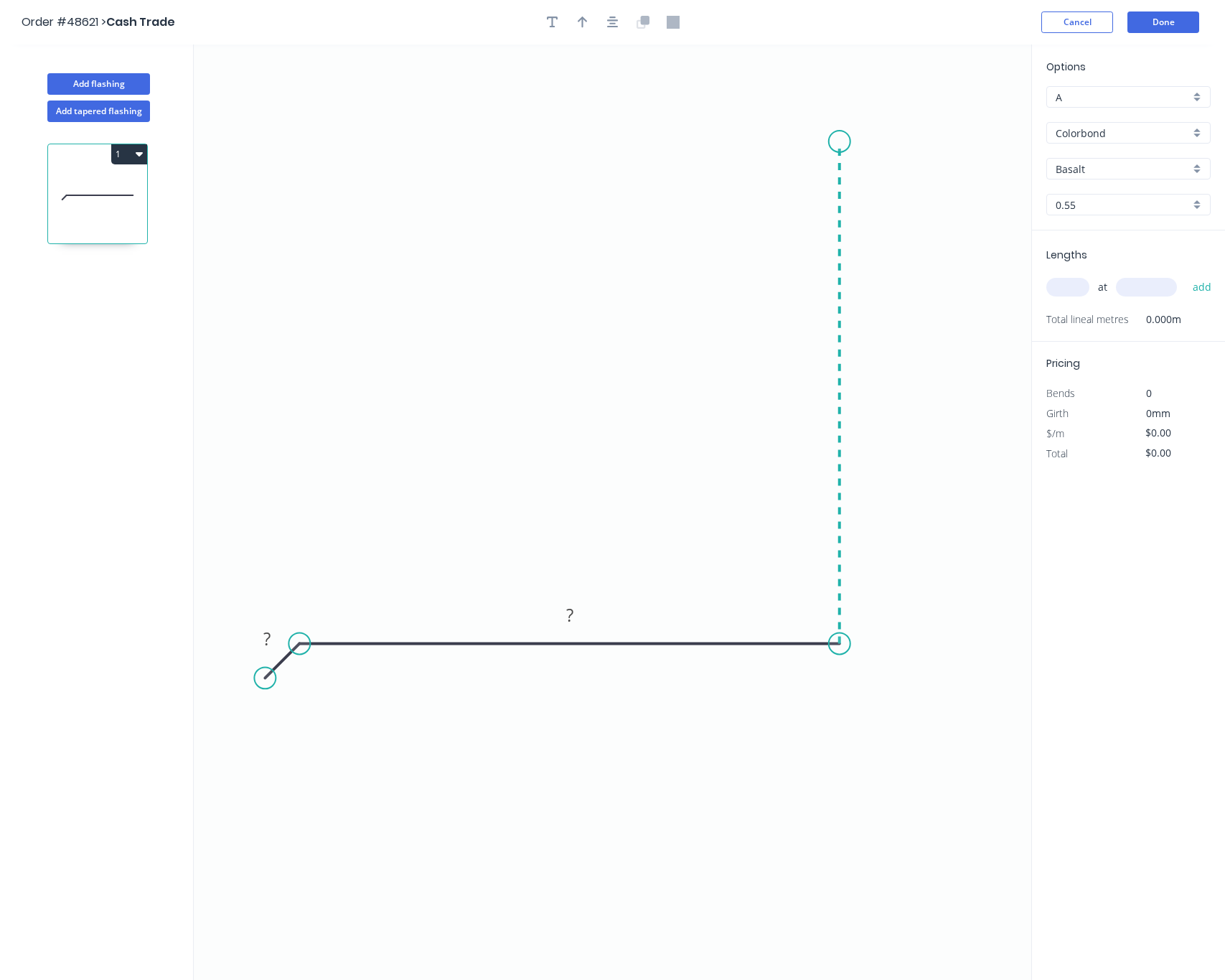
click at [816, 142] on icon "0 ? ?" at bounding box center [612, 512] width 838 height 936
click at [816, 142] on icon "0 ? ? ?" at bounding box center [612, 512] width 838 height 936
click at [857, 378] on tspan "?" at bounding box center [861, 386] width 7 height 24
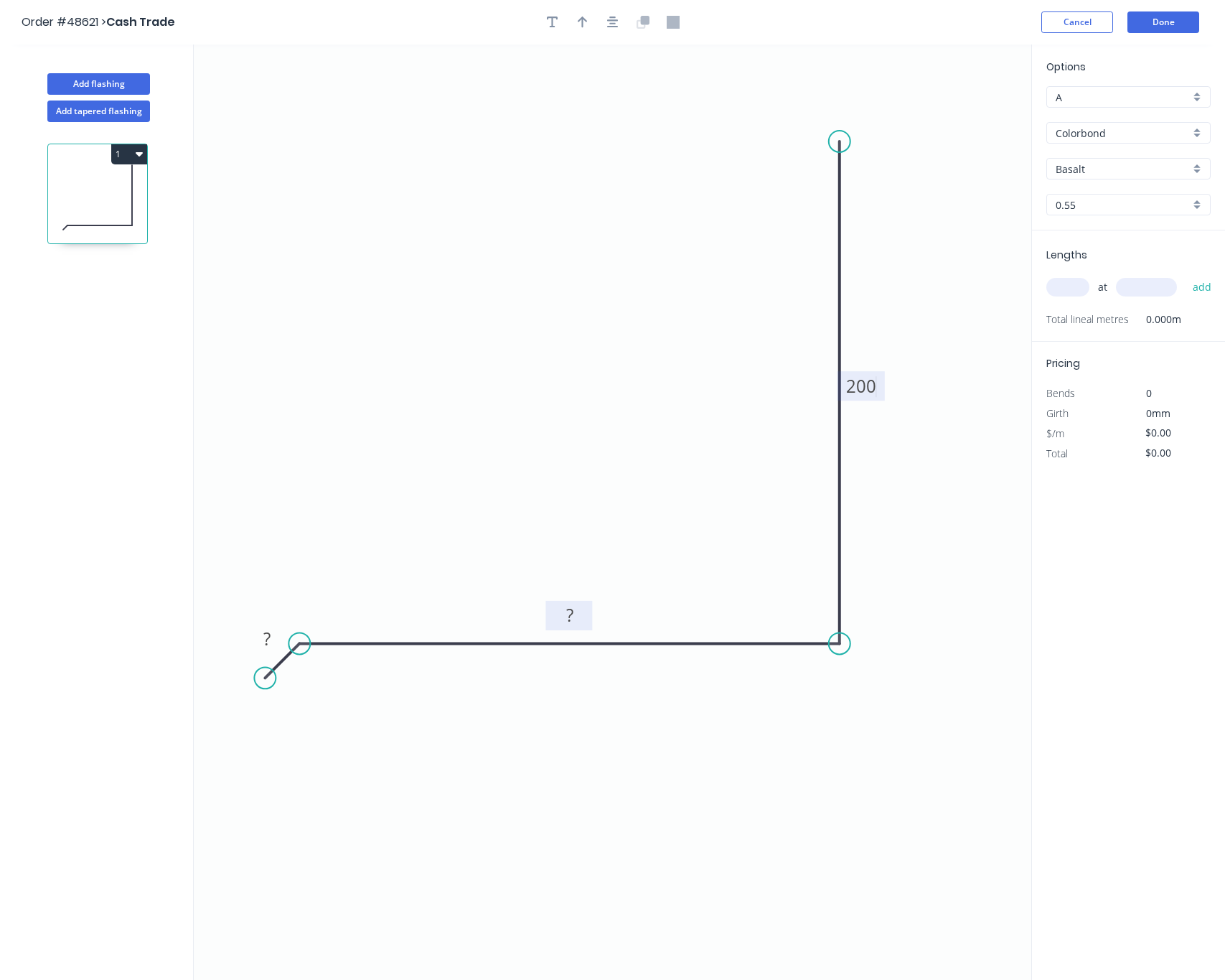
click at [571, 616] on tspan "?" at bounding box center [569, 615] width 7 height 24
click at [267, 642] on tspan "?" at bounding box center [266, 638] width 7 height 24
click at [582, 20] on icon "button" at bounding box center [582, 22] width 10 height 12
drag, startPoint x: 965, startPoint y: 131, endPoint x: 959, endPoint y: 123, distance: 10.0
click at [959, 123] on icon "0 10 140 200" at bounding box center [612, 512] width 838 height 936
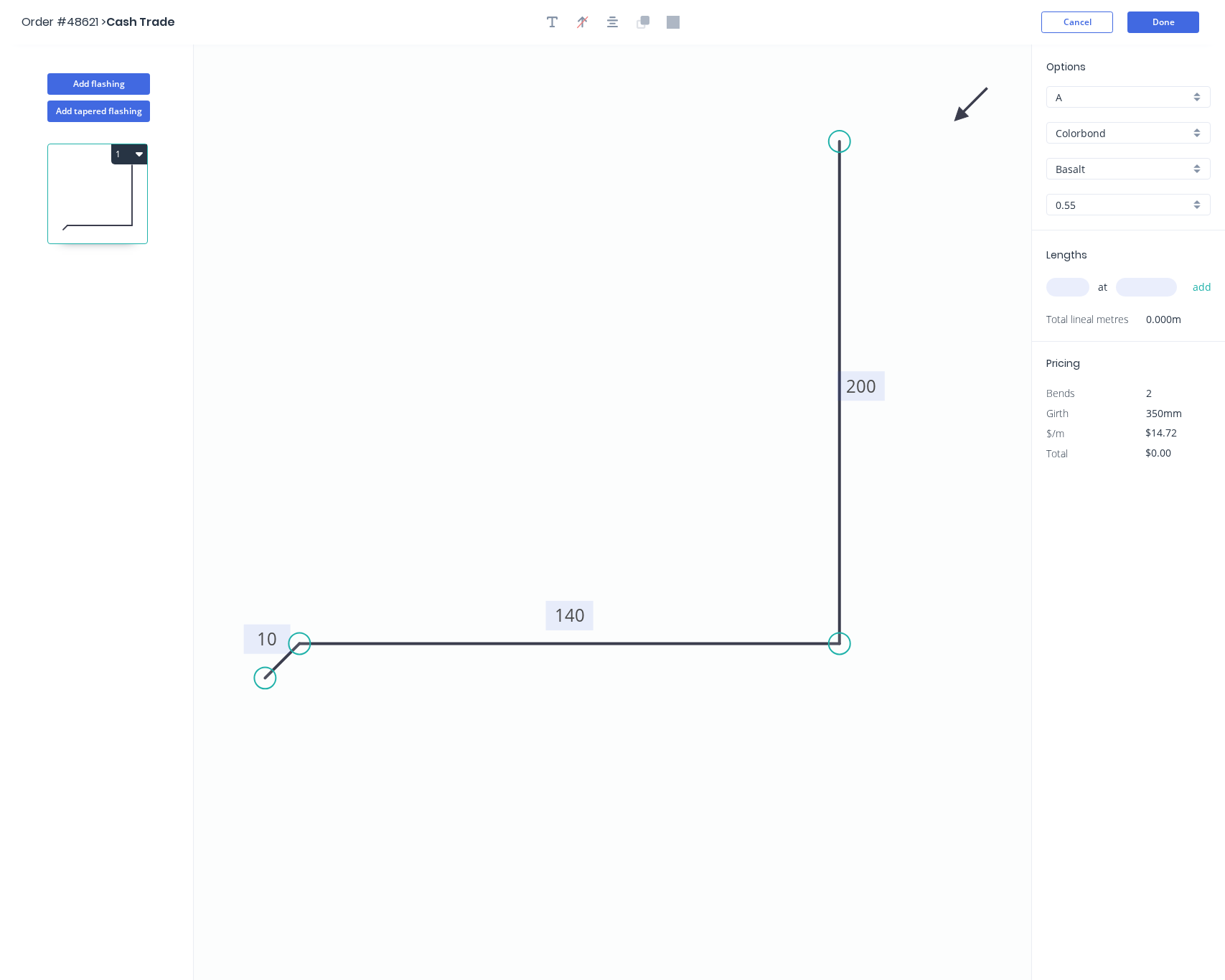
drag, startPoint x: 954, startPoint y: 112, endPoint x: 960, endPoint y: 123, distance: 12.5
click at [957, 113] on icon "0 10 140 200" at bounding box center [612, 512] width 838 height 936
click at [961, 123] on icon "0 10 140 200" at bounding box center [612, 512] width 838 height 936
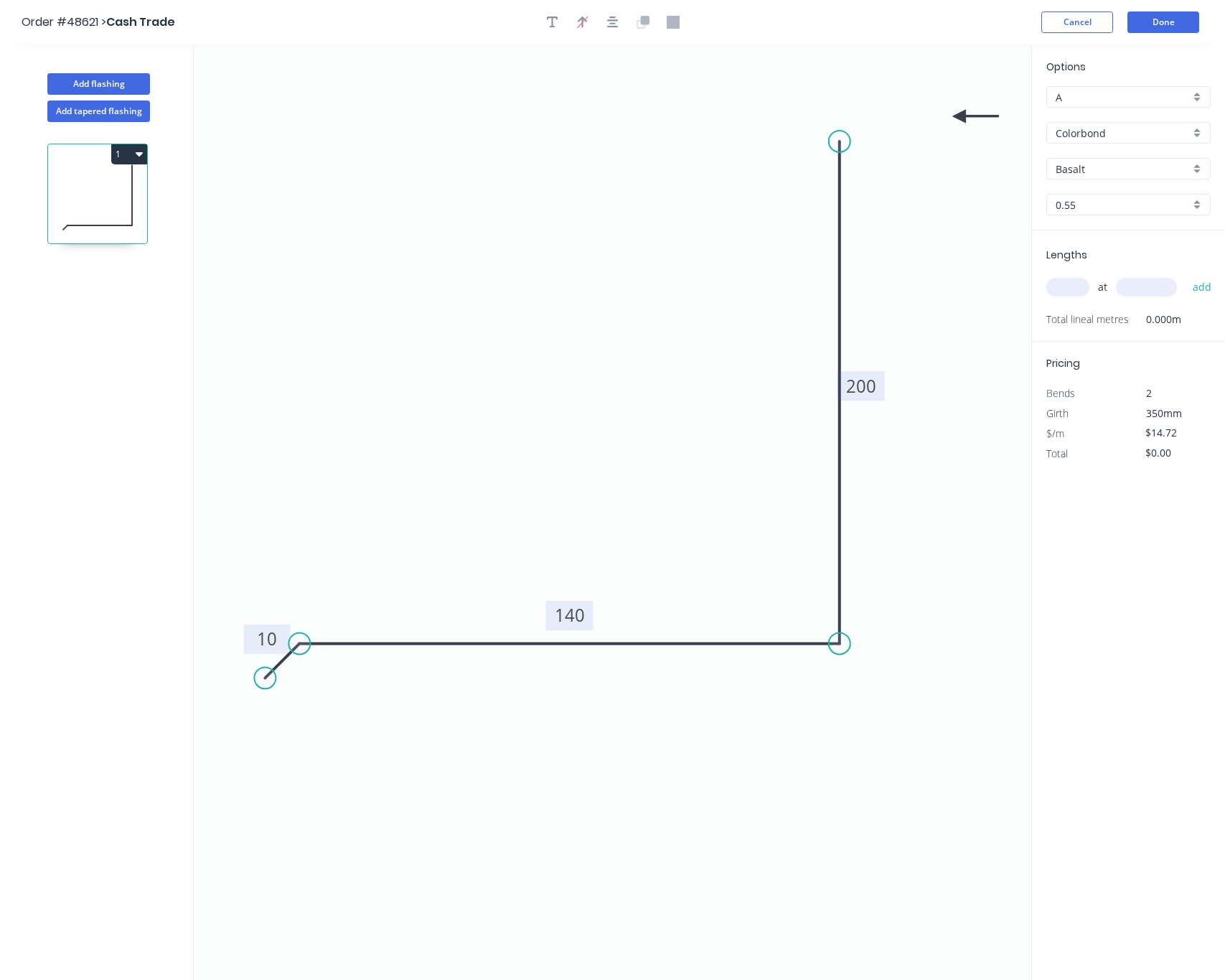
click at [963, 119] on icon at bounding box center [976, 116] width 46 height 13
click at [963, 119] on icon at bounding box center [980, 118] width 46 height 13
click at [963, 119] on icon at bounding box center [974, 130] width 42 height 42
click at [963, 119] on icon at bounding box center [951, 130] width 42 height 42
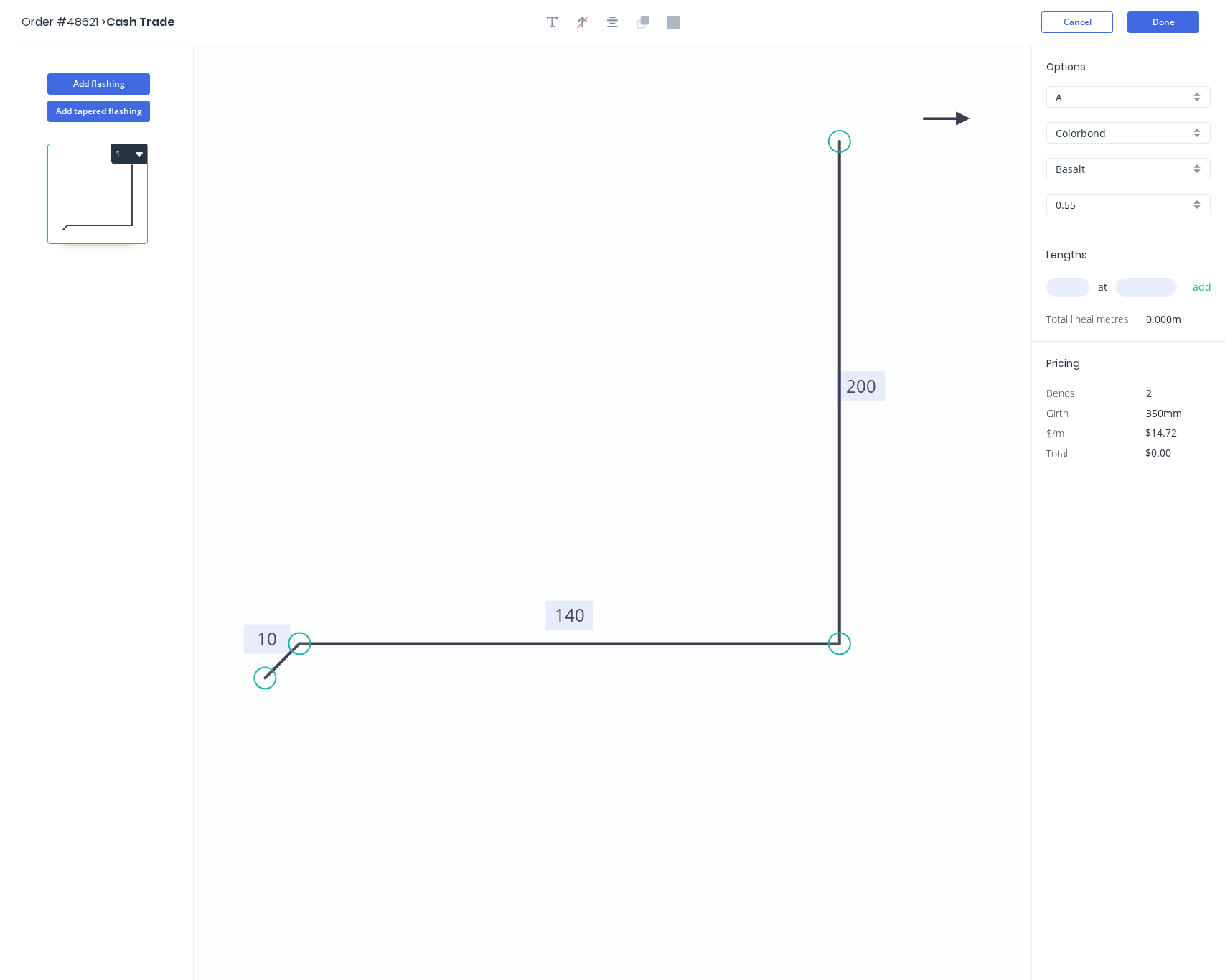
click at [963, 119] on icon at bounding box center [947, 118] width 46 height 13
drag, startPoint x: 963, startPoint y: 119, endPoint x: 401, endPoint y: 215, distance: 570.1
click at [401, 215] on icon at bounding box center [382, 194] width 42 height 42
click at [122, 103] on button "Add tapered flashing" at bounding box center [99, 111] width 103 height 21
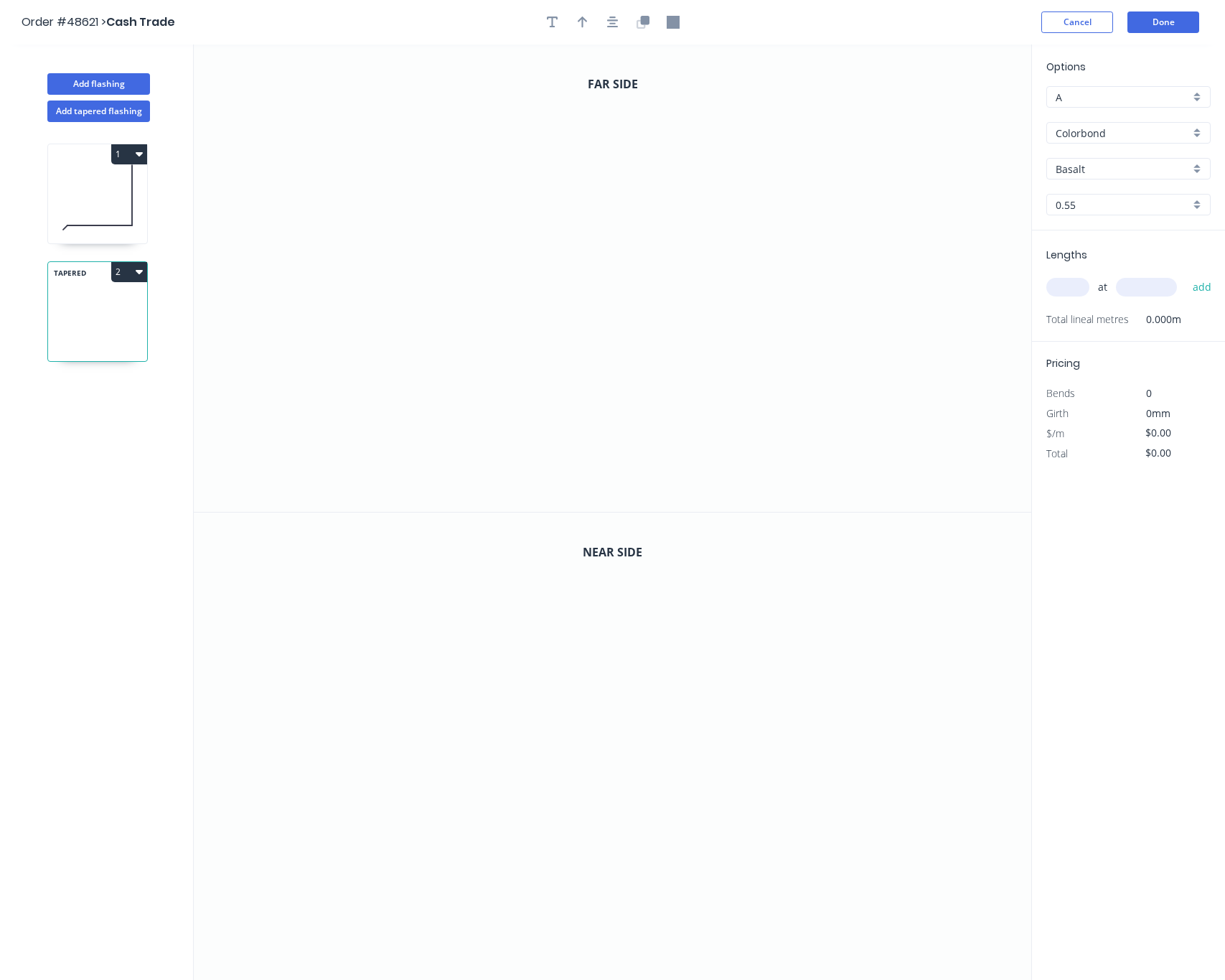
click at [136, 155] on icon "button" at bounding box center [139, 154] width 7 height 4
click at [101, 216] on div "Delete" at bounding box center [79, 218] width 110 height 20
click at [334, 439] on icon "0" at bounding box center [612, 278] width 838 height 467
click at [361, 411] on icon "0" at bounding box center [612, 278] width 838 height 467
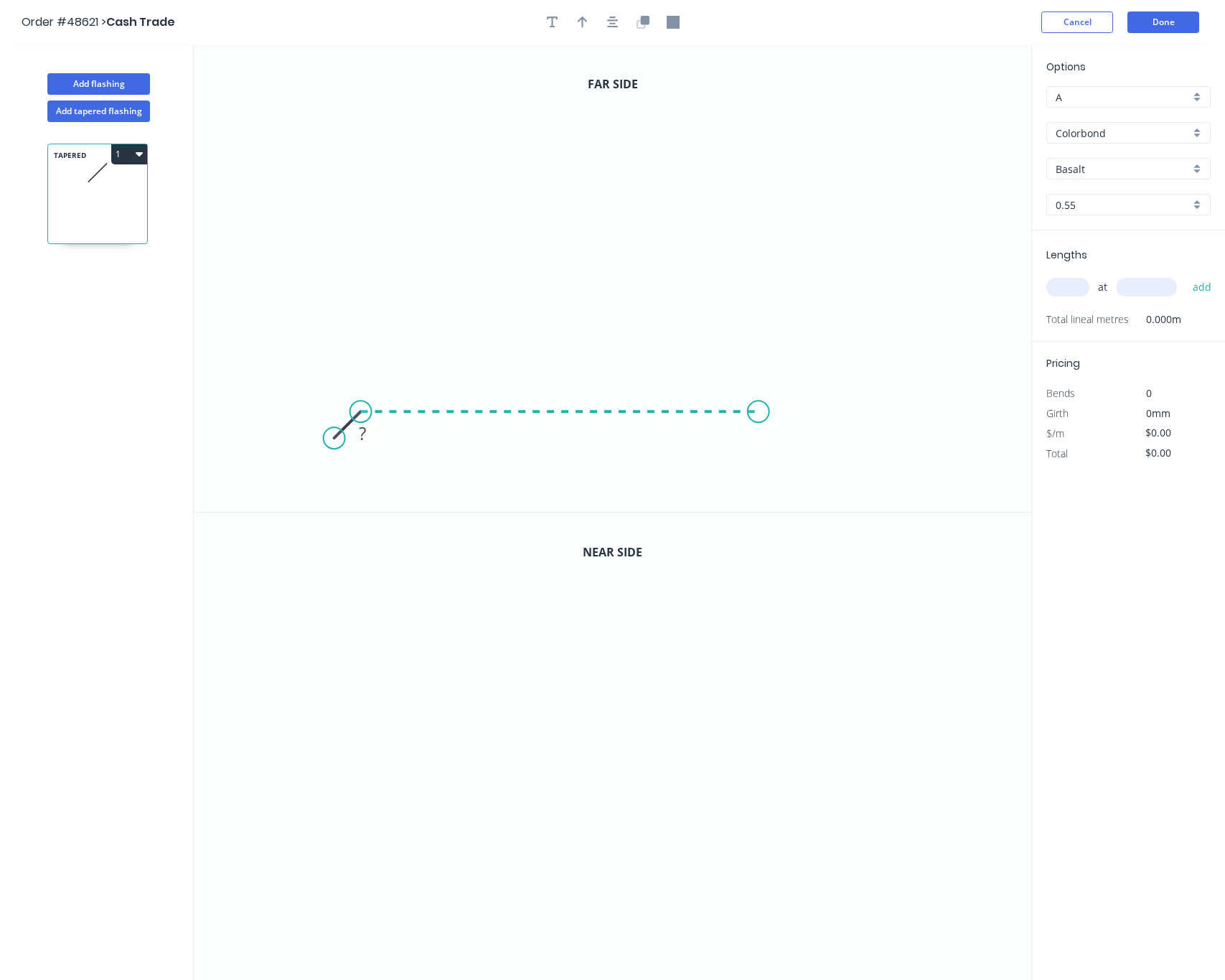
click at [759, 405] on icon "0 ?" at bounding box center [612, 278] width 838 height 467
click at [765, 106] on icon "0 ? ?" at bounding box center [612, 278] width 838 height 467
click at [765, 106] on circle at bounding box center [759, 105] width 21 height 21
click at [764, 106] on circle at bounding box center [759, 105] width 21 height 21
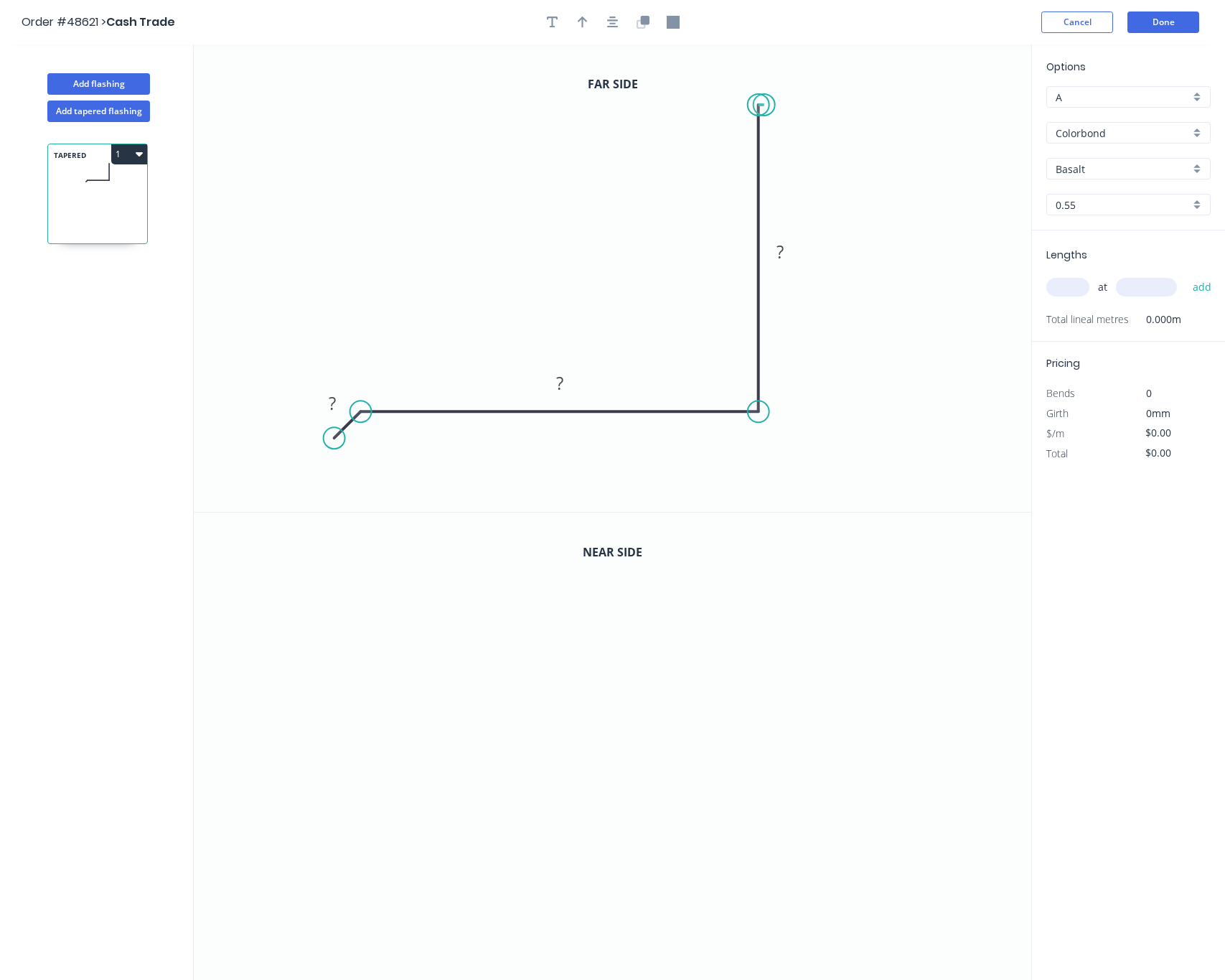
click at [764, 106] on circle at bounding box center [759, 105] width 21 height 21
click at [786, 256] on rect at bounding box center [780, 252] width 28 height 20
click at [569, 379] on rect at bounding box center [560, 384] width 28 height 20
click at [330, 408] on tspan "?" at bounding box center [332, 402] width 7 height 24
click at [590, 21] on button "button" at bounding box center [583, 22] width 21 height 21
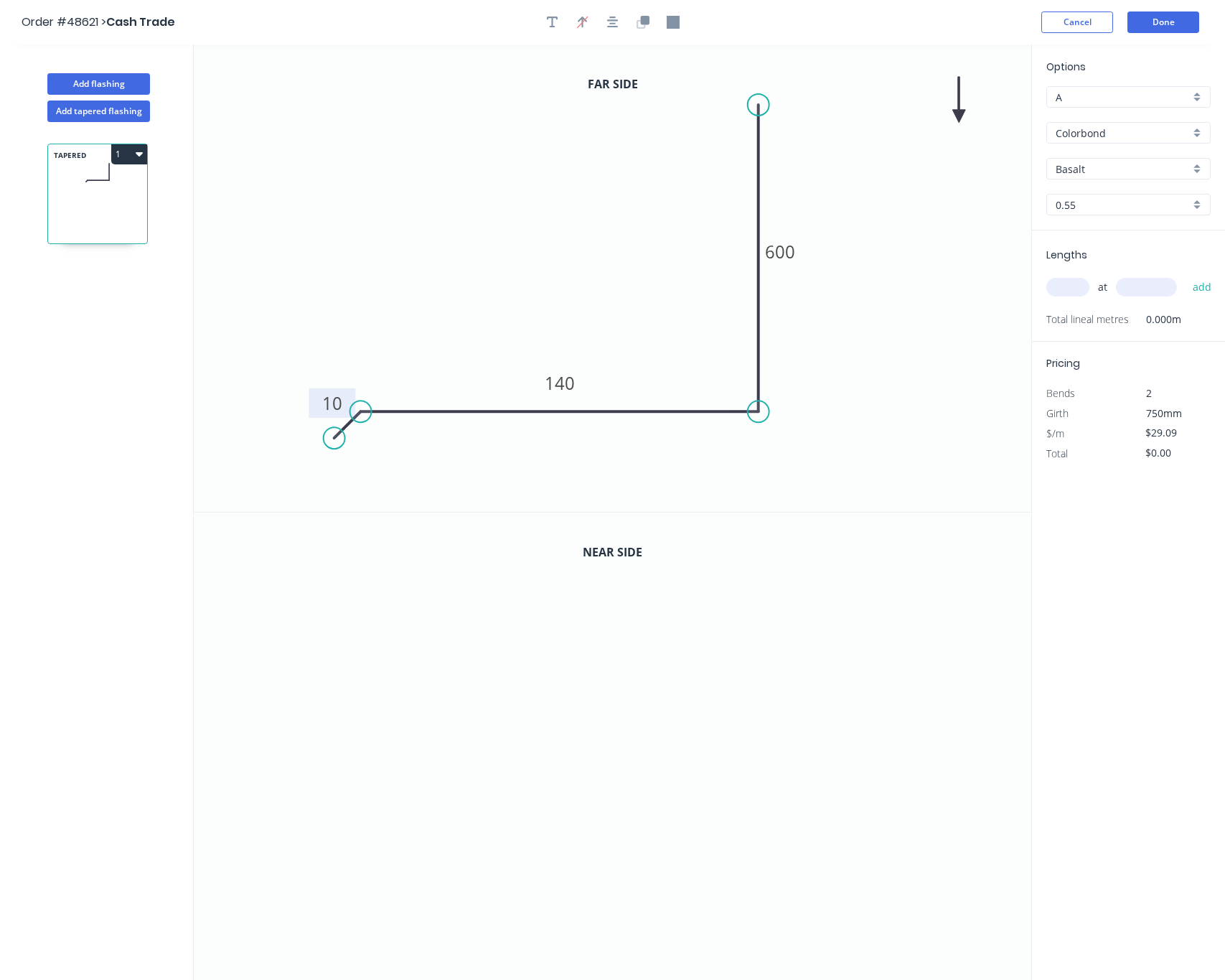
click at [956, 113] on icon at bounding box center [959, 100] width 13 height 46
click at [956, 113] on icon "0 10 140 600" at bounding box center [612, 278] width 838 height 467
click at [959, 113] on icon "0 10 140 600" at bounding box center [612, 278] width 838 height 467
click at [961, 114] on icon at bounding box center [975, 116] width 46 height 13
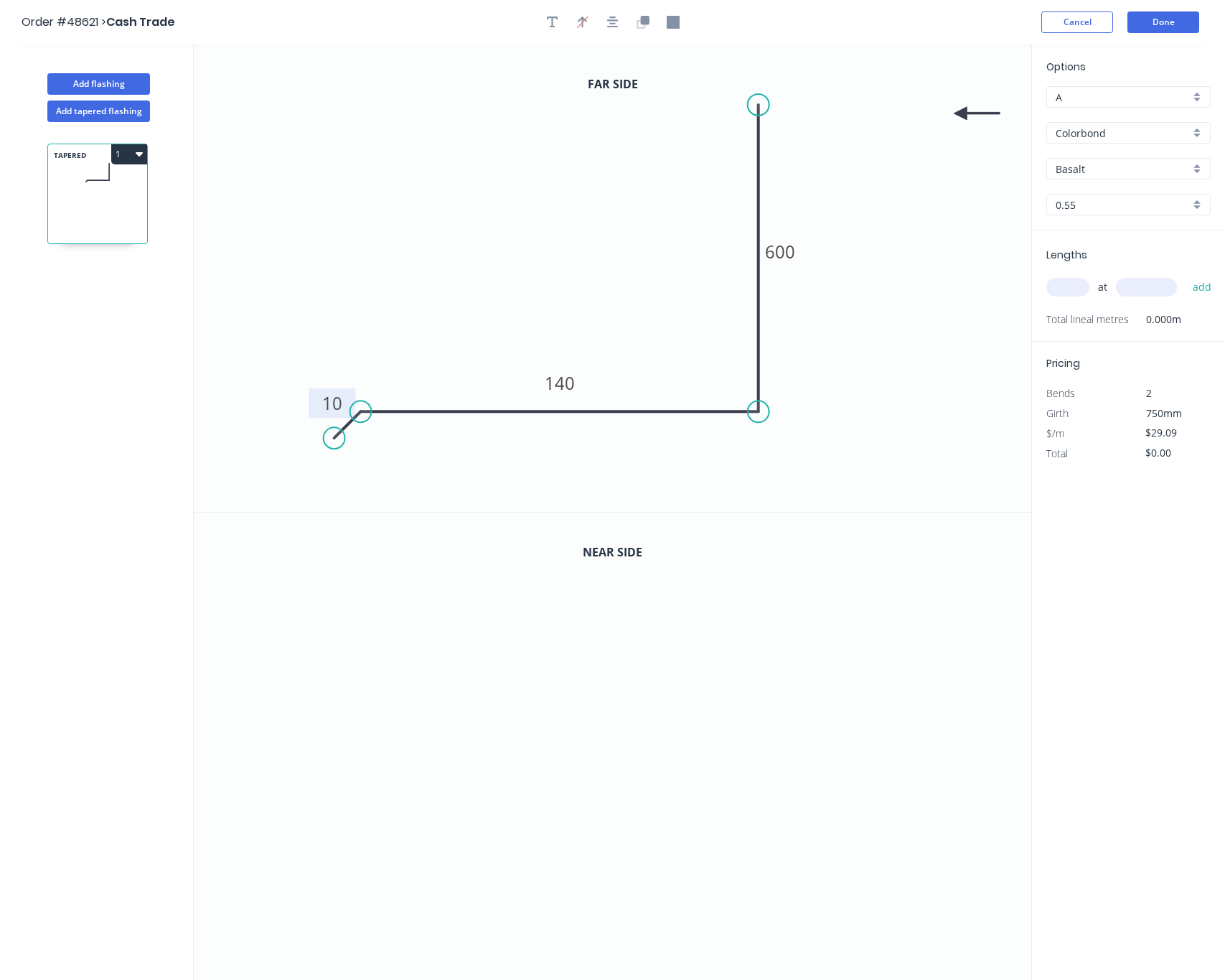
click at [961, 114] on icon at bounding box center [977, 113] width 46 height 13
click at [961, 114] on icon at bounding box center [972, 124] width 42 height 42
click at [961, 114] on icon at bounding box center [949, 124] width 42 height 42
click at [961, 114] on icon at bounding box center [943, 113] width 46 height 13
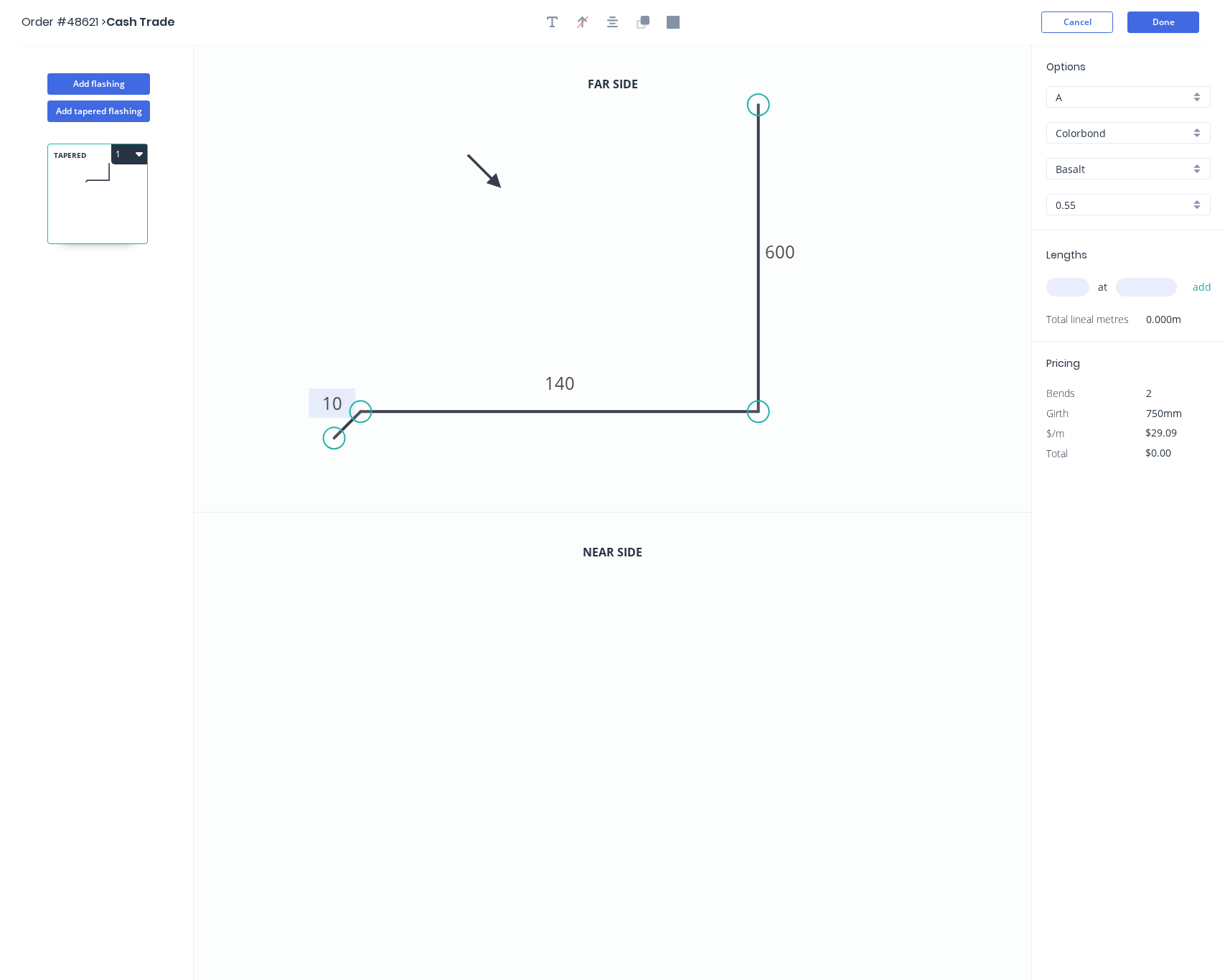
drag, startPoint x: 961, startPoint y: 114, endPoint x: 496, endPoint y: 184, distance: 470.2
click at [496, 184] on icon at bounding box center [484, 171] width 42 height 42
click at [360, 910] on icon "0" at bounding box center [612, 746] width 838 height 468
click at [384, 886] on icon at bounding box center [371, 896] width 24 height 24
click at [763, 886] on icon "0 ?" at bounding box center [612, 746] width 838 height 468
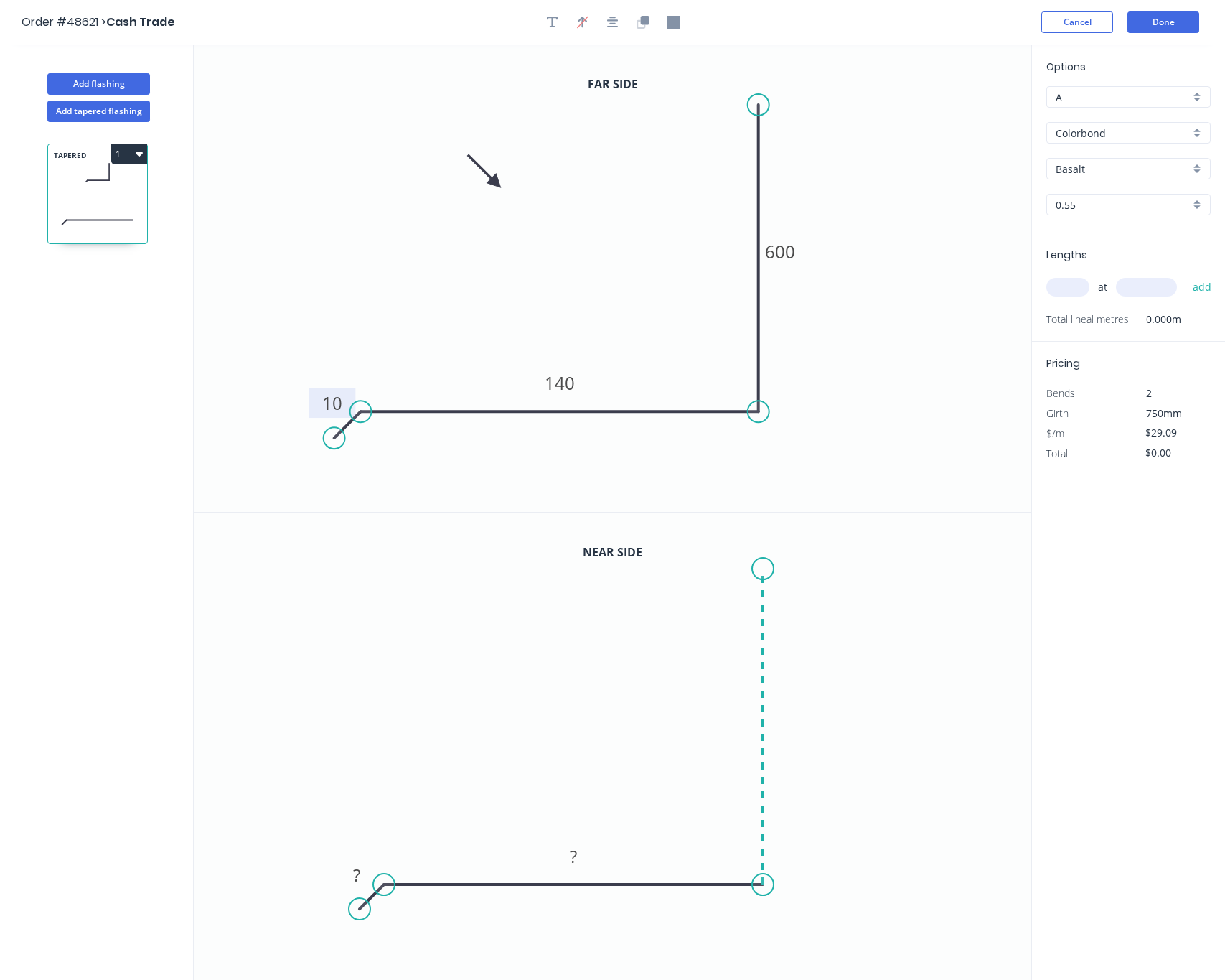
click at [754, 570] on icon "0 ? ?" at bounding box center [612, 746] width 838 height 468
click at [754, 570] on circle at bounding box center [763, 569] width 21 height 21
click at [760, 566] on circle at bounding box center [763, 569] width 21 height 21
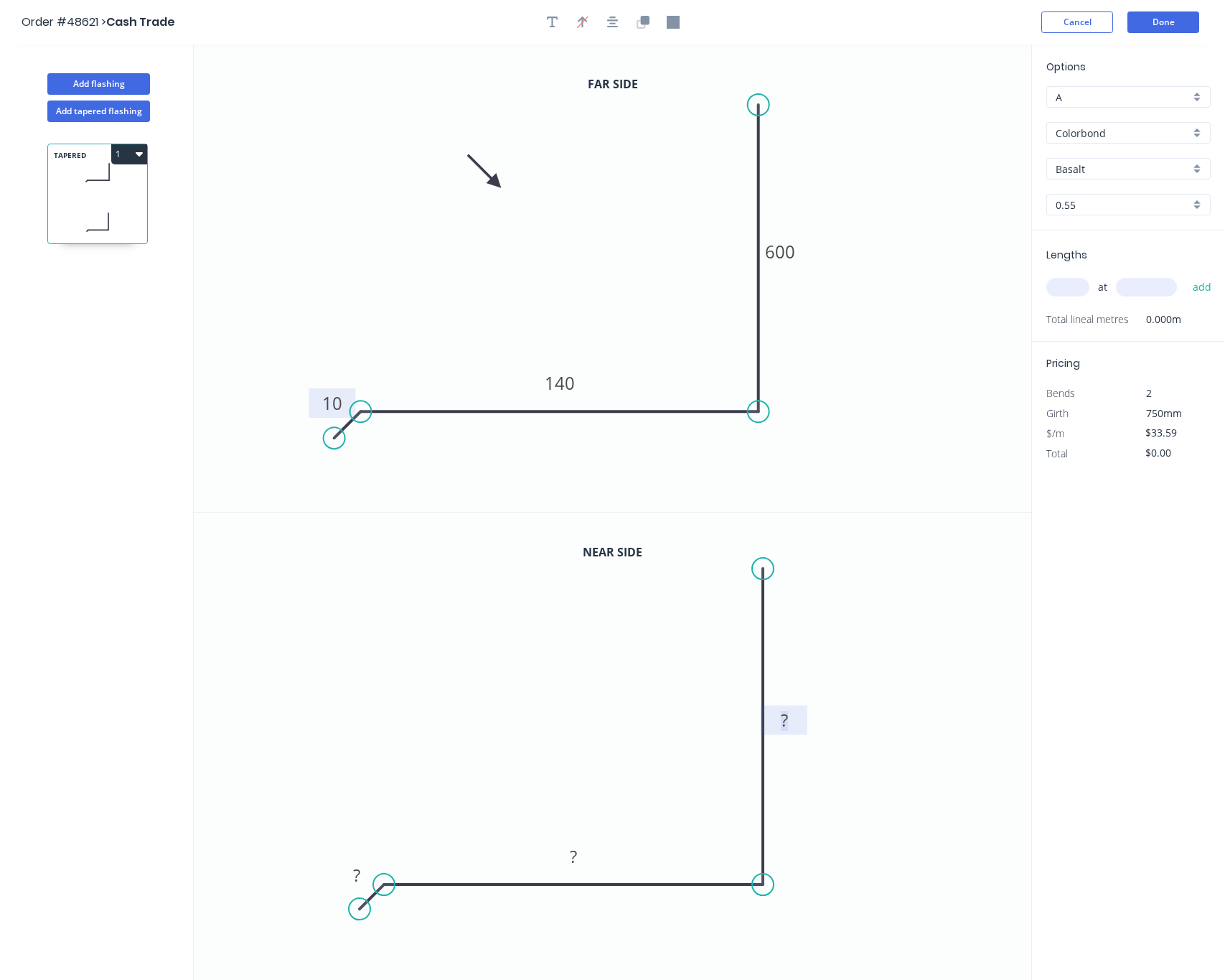
click at [783, 719] on tspan "?" at bounding box center [784, 720] width 7 height 24
click at [577, 865] on rect at bounding box center [573, 857] width 28 height 20
type input "$32.09"
click at [353, 875] on tspan "?" at bounding box center [356, 874] width 7 height 24
click at [982, 166] on input "Basalt" at bounding box center [1122, 169] width 134 height 15
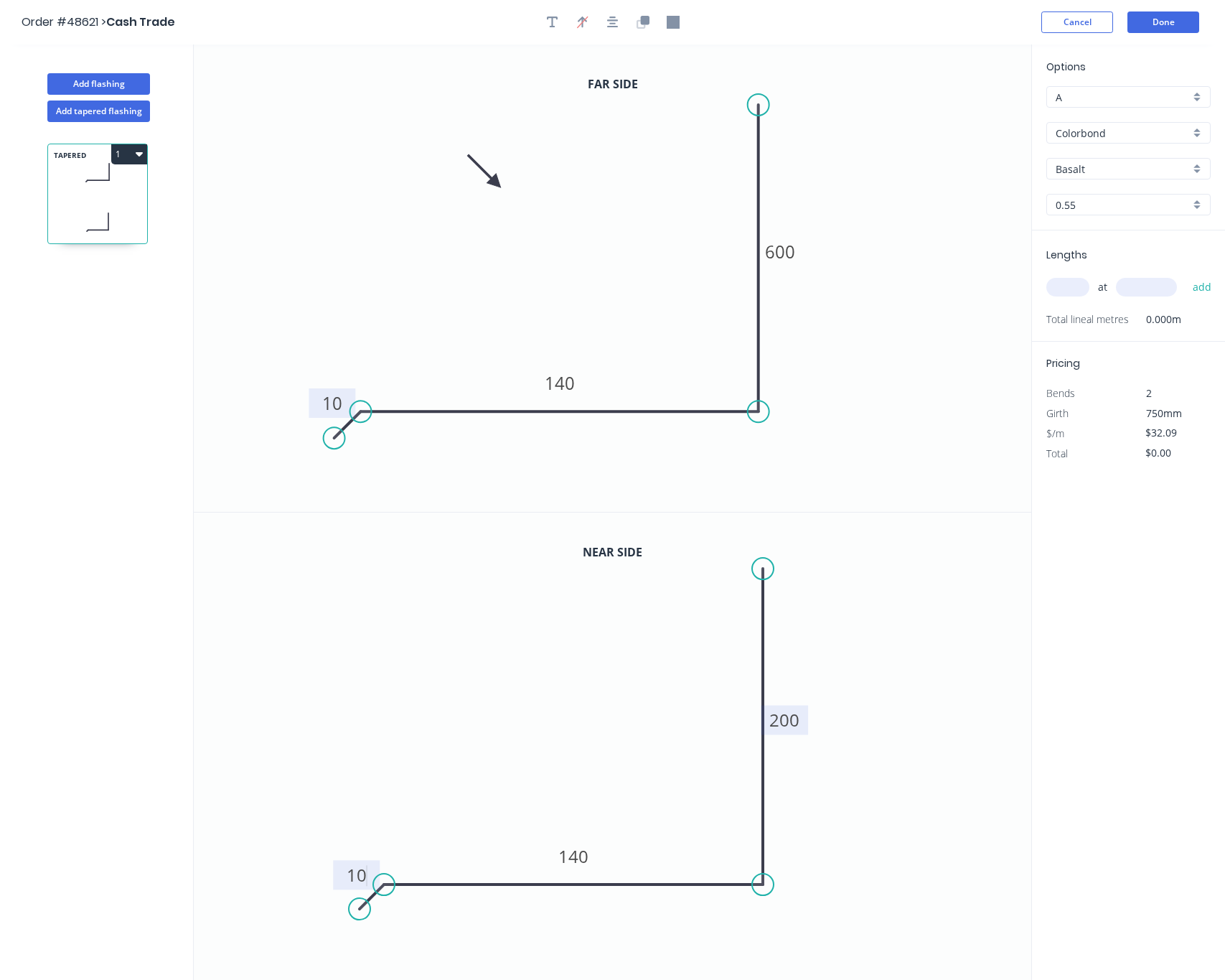
type input "$30.59"
click at [982, 195] on div "[PERSON_NAME]" at bounding box center [1128, 196] width 163 height 25
type input "[PERSON_NAME]"
click at [982, 286] on input "text" at bounding box center [1068, 287] width 43 height 19
type input "1"
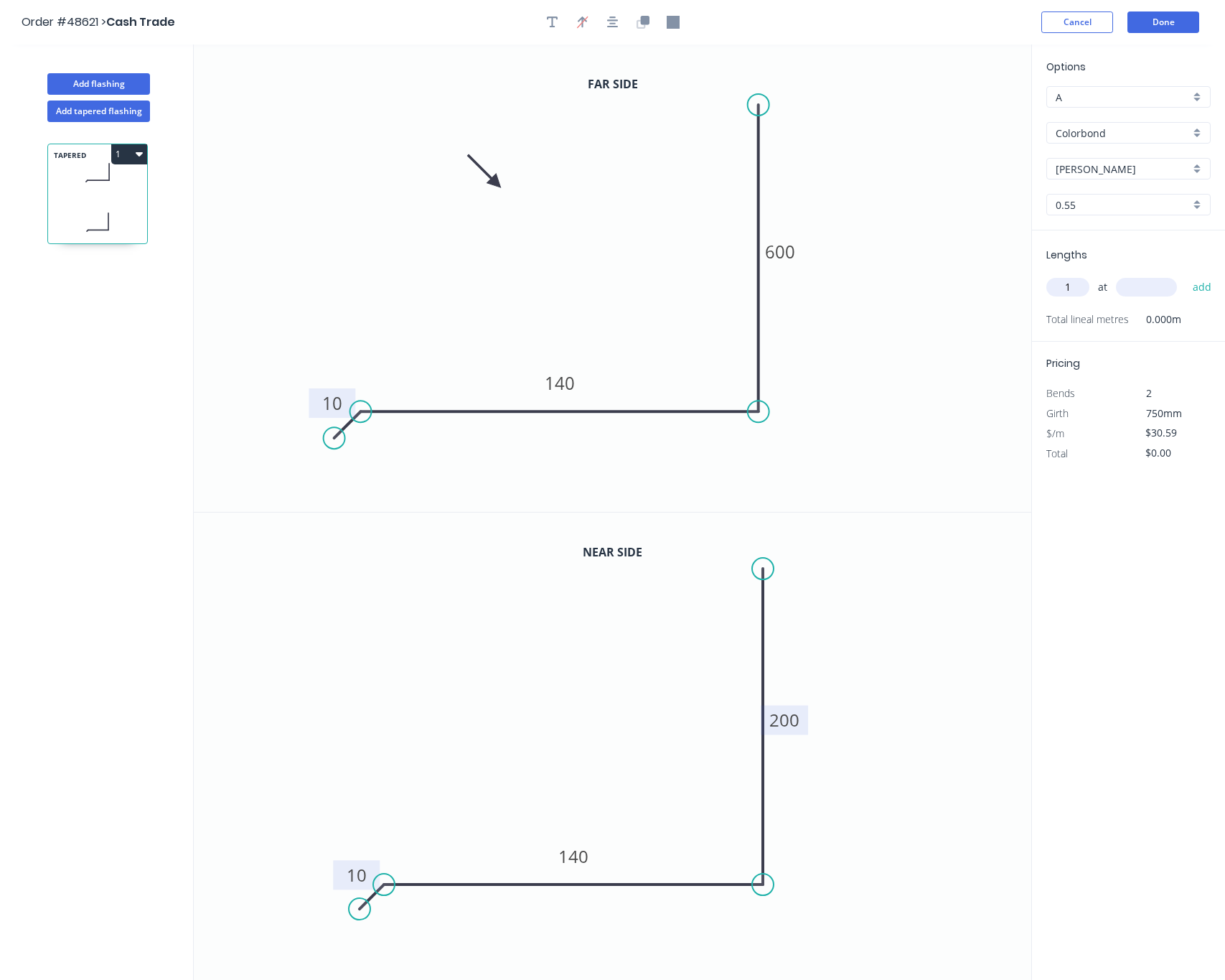
click at [982, 290] on input "text" at bounding box center [1146, 287] width 61 height 19
type input "5400"
click at [982, 275] on button "add" at bounding box center [1203, 286] width 34 height 24
type input "$165.19"
click at [982, 20] on button "Done" at bounding box center [1163, 22] width 72 height 21
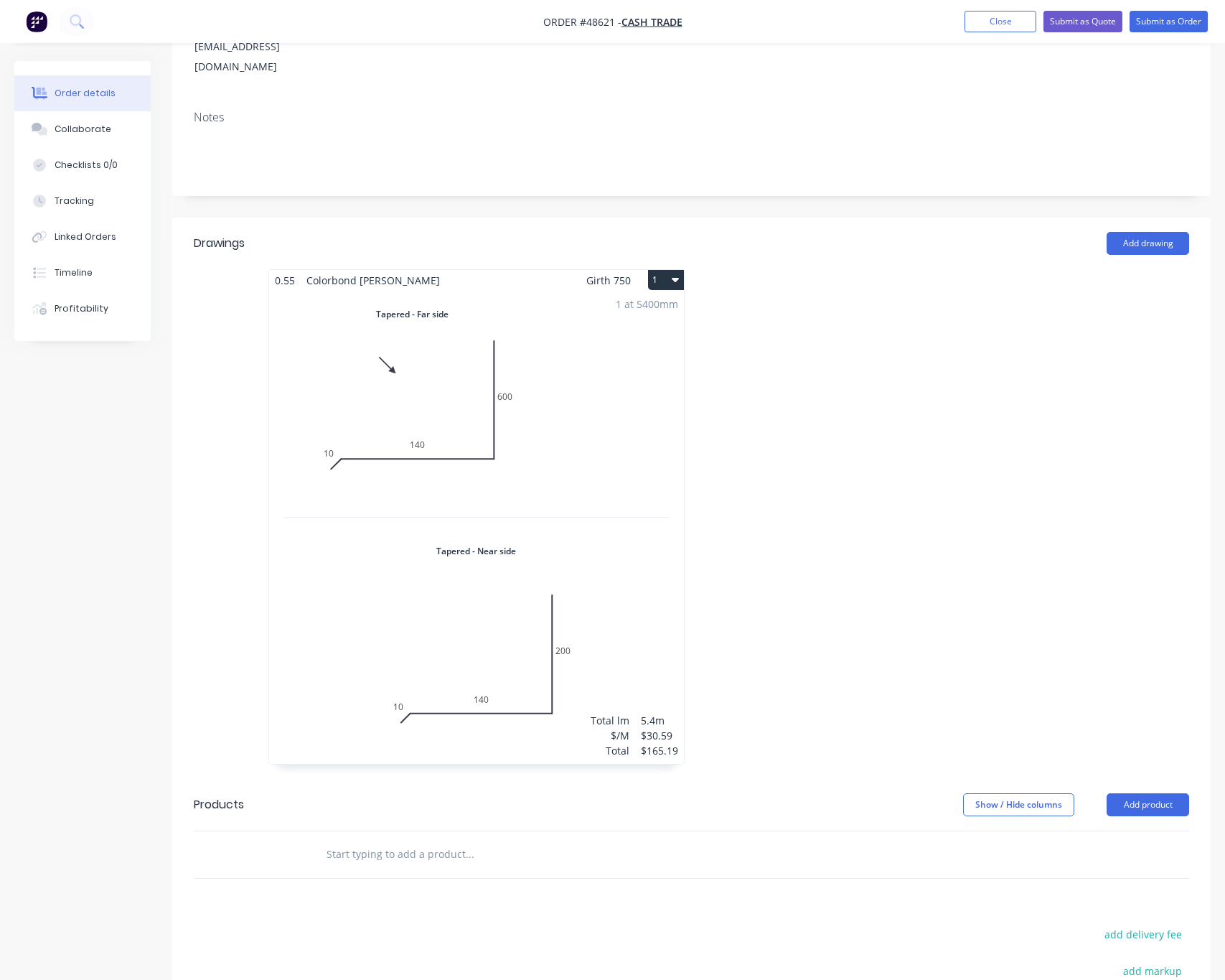
scroll to position [215, 0]
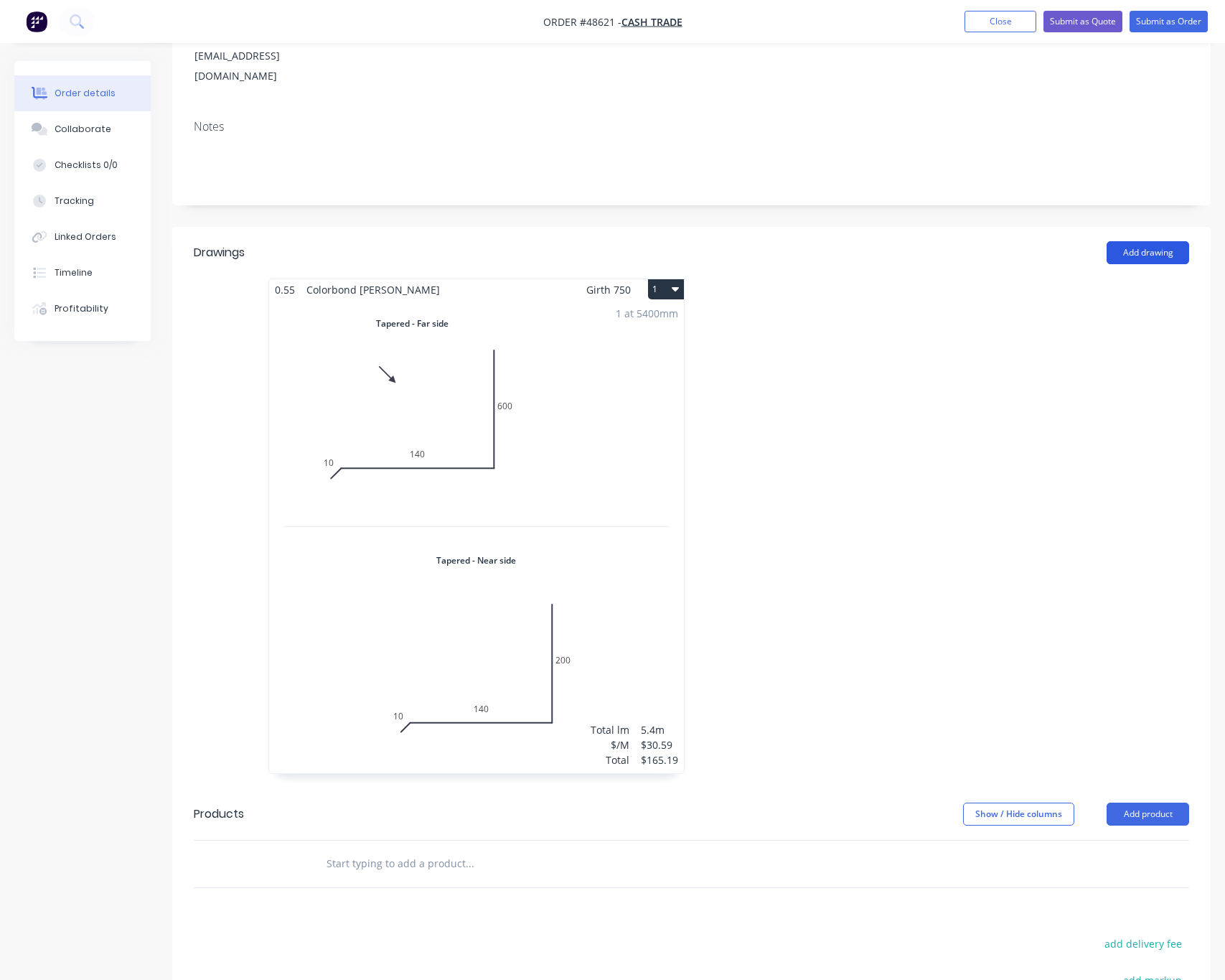
click at [982, 241] on button "Add drawing" at bounding box center [1148, 252] width 83 height 23
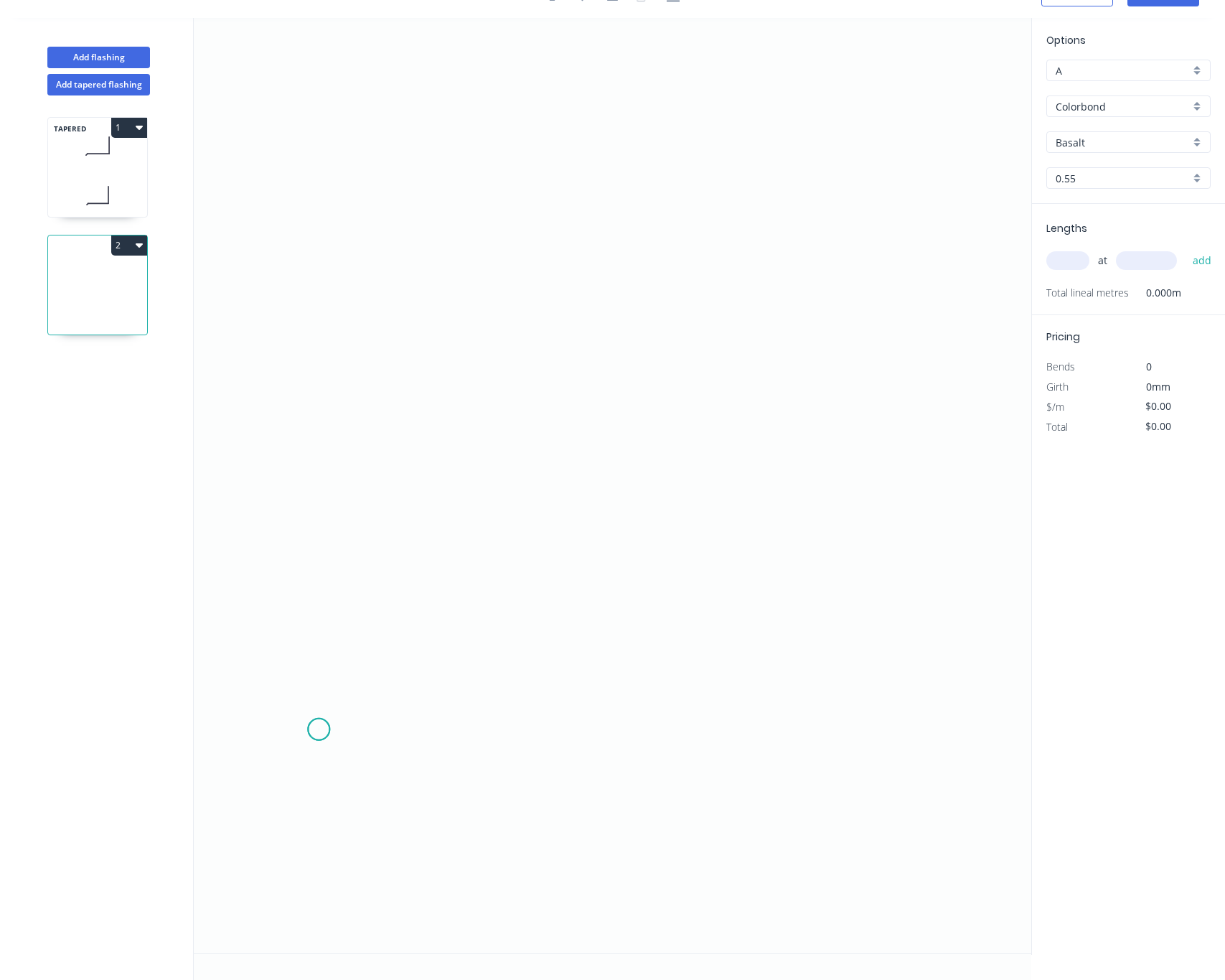
click at [319, 728] on icon "0" at bounding box center [612, 485] width 838 height 936
click at [366, 698] on icon "0" at bounding box center [612, 485] width 838 height 936
click at [379, 229] on icon "0 ?" at bounding box center [612, 485] width 838 height 936
click at [922, 231] on icon "0 ? ? ? º" at bounding box center [612, 485] width 838 height 936
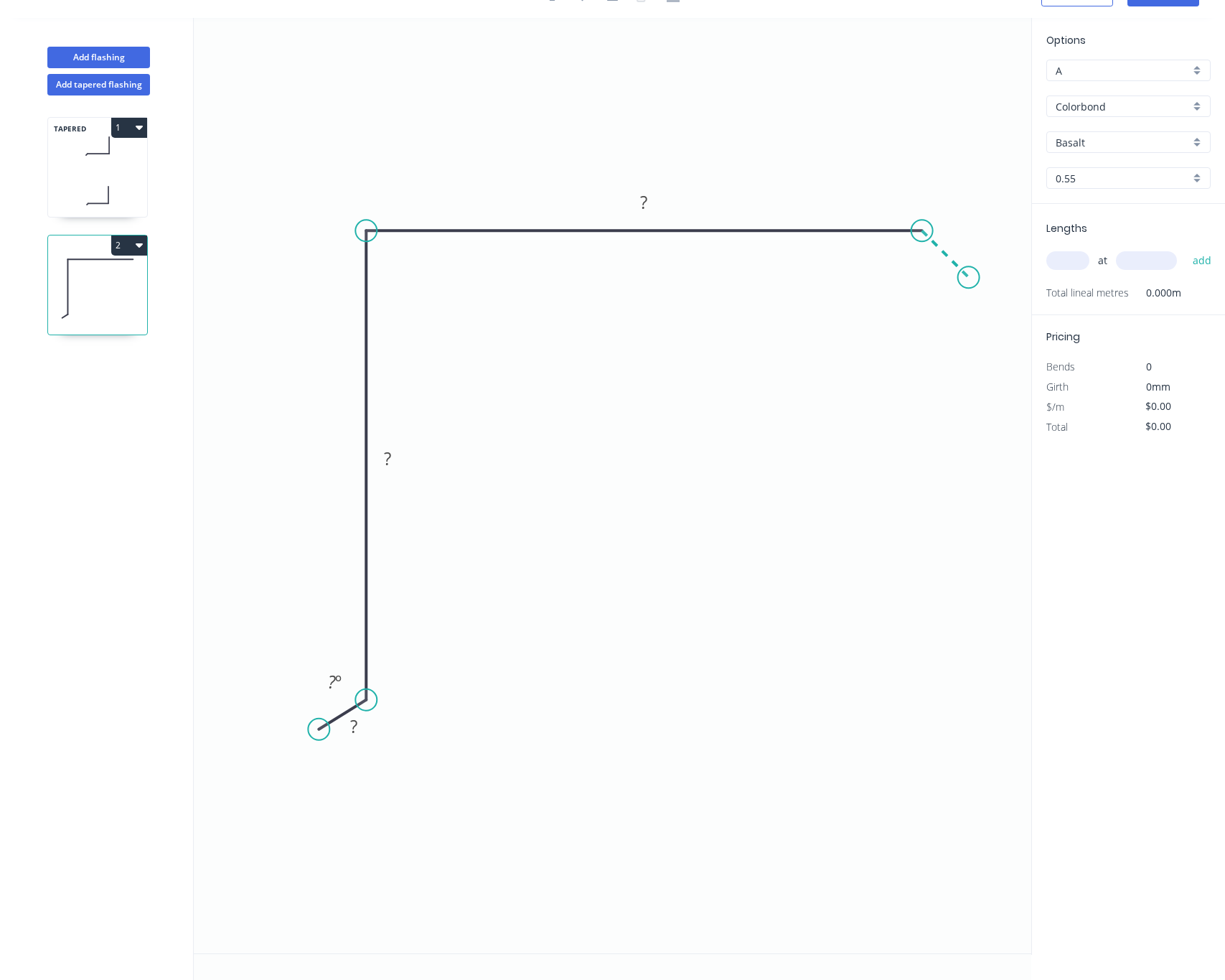
click at [969, 270] on icon "0 ? ? ? ? º" at bounding box center [612, 485] width 838 height 936
click at [969, 270] on circle at bounding box center [968, 277] width 21 height 21
click at [971, 270] on circle at bounding box center [968, 277] width 21 height 21
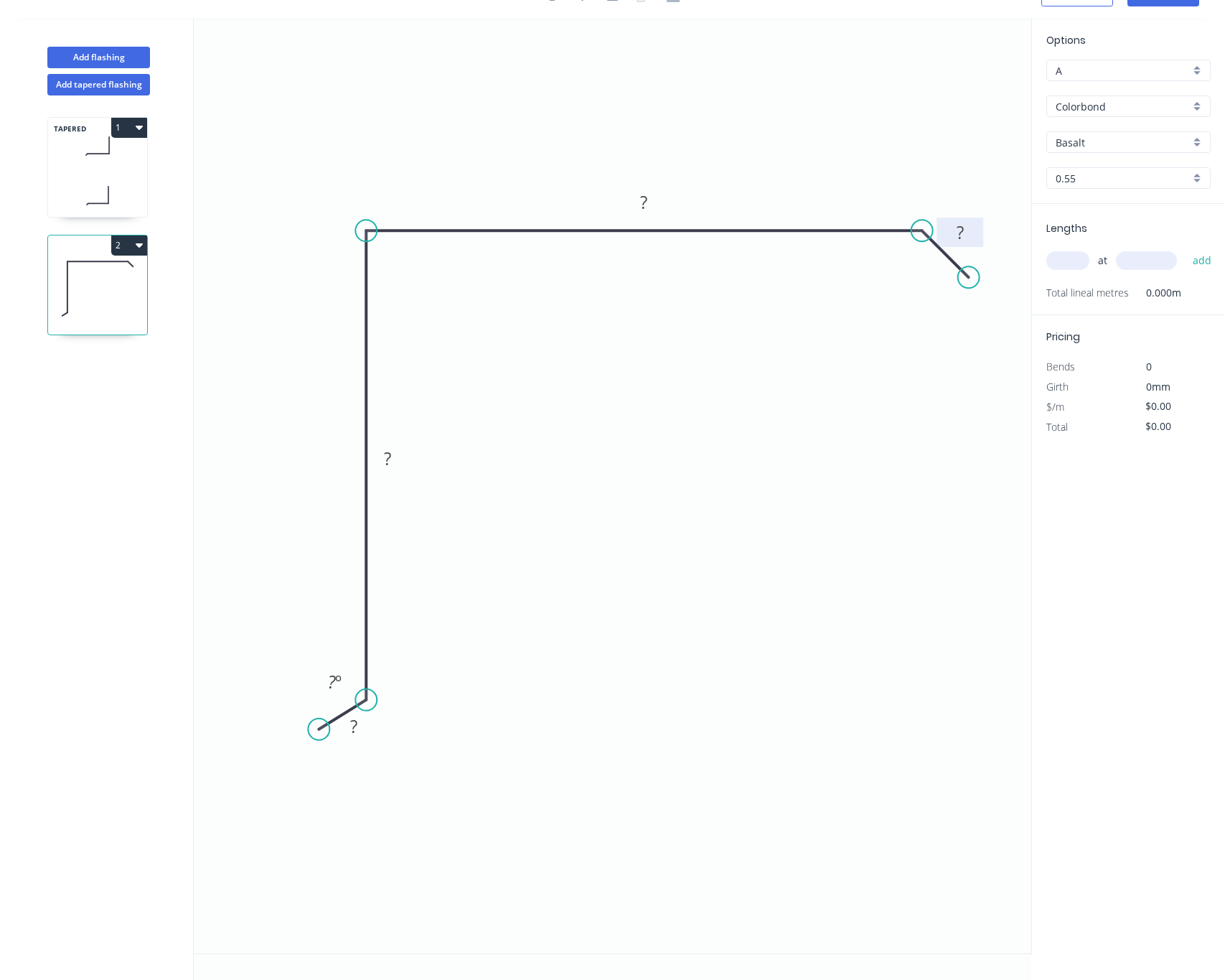
click at [971, 223] on rect at bounding box center [960, 233] width 28 height 20
click at [646, 203] on tspan "?" at bounding box center [644, 202] width 7 height 24
click at [392, 455] on rect at bounding box center [387, 459] width 28 height 20
click at [366, 719] on rect at bounding box center [354, 727] width 28 height 20
drag, startPoint x: 316, startPoint y: 723, endPoint x: 326, endPoint y: 739, distance: 18.9
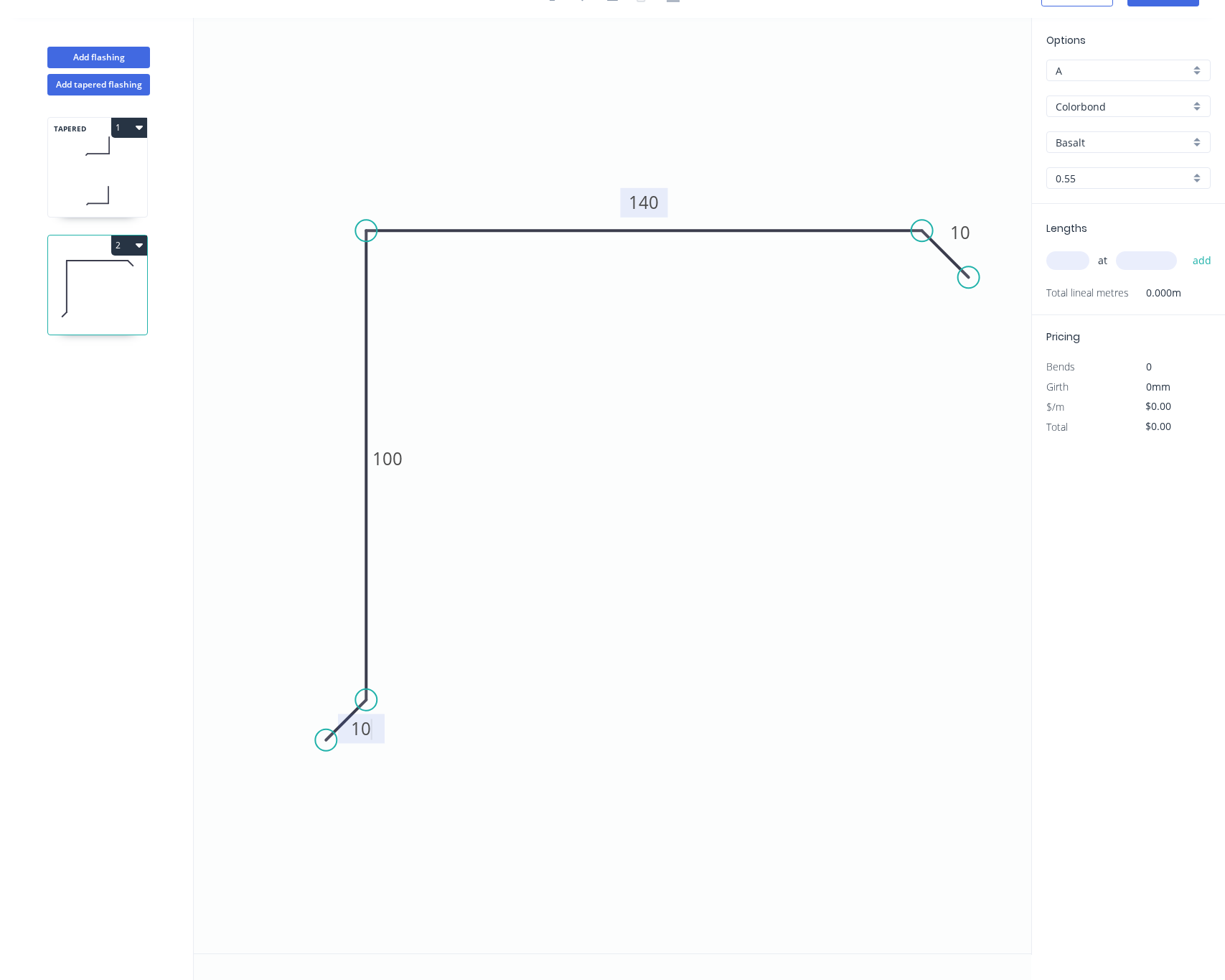
click at [326, 739] on circle at bounding box center [326, 740] width 21 height 21
type input "$11.84"
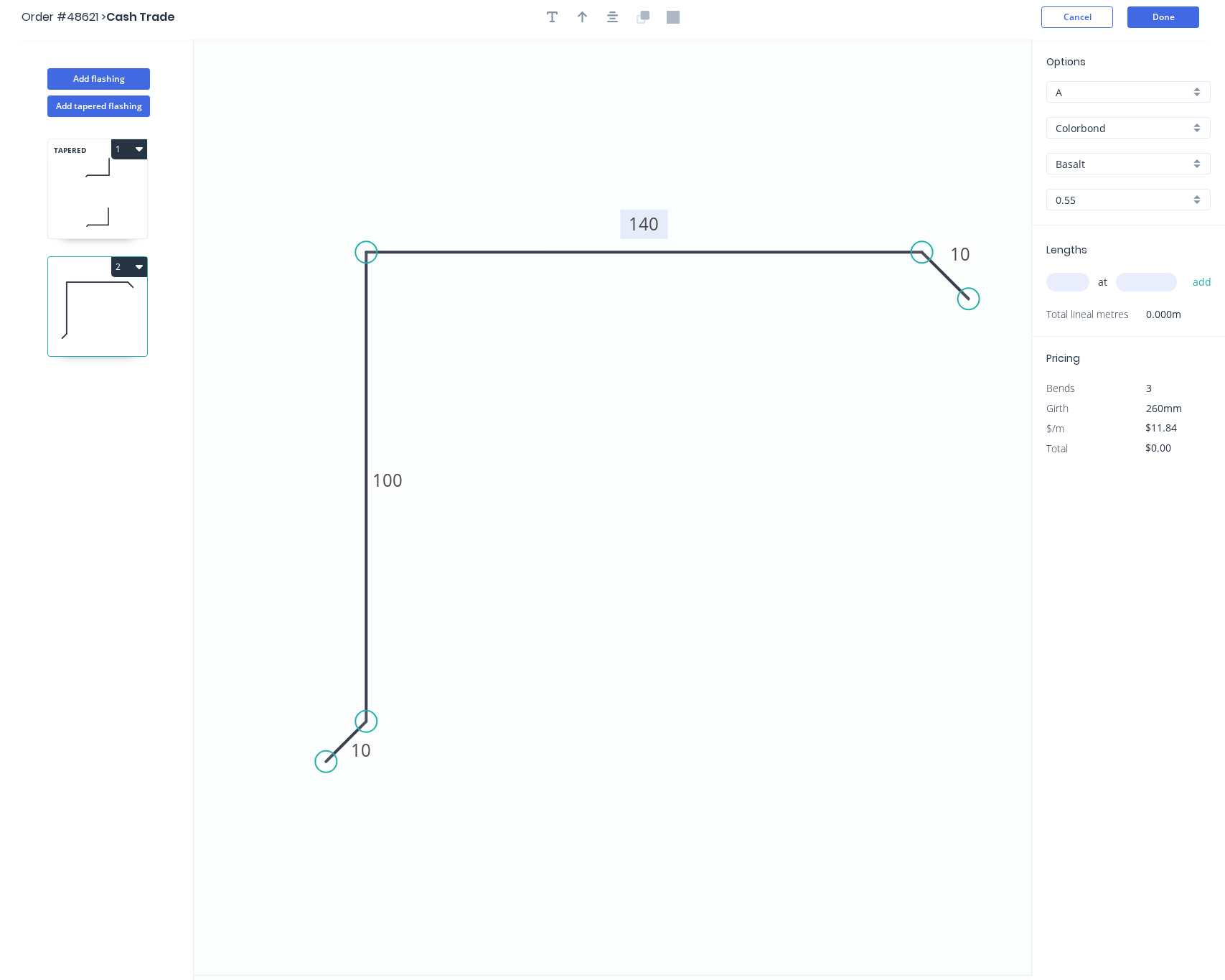
scroll to position [0, 0]
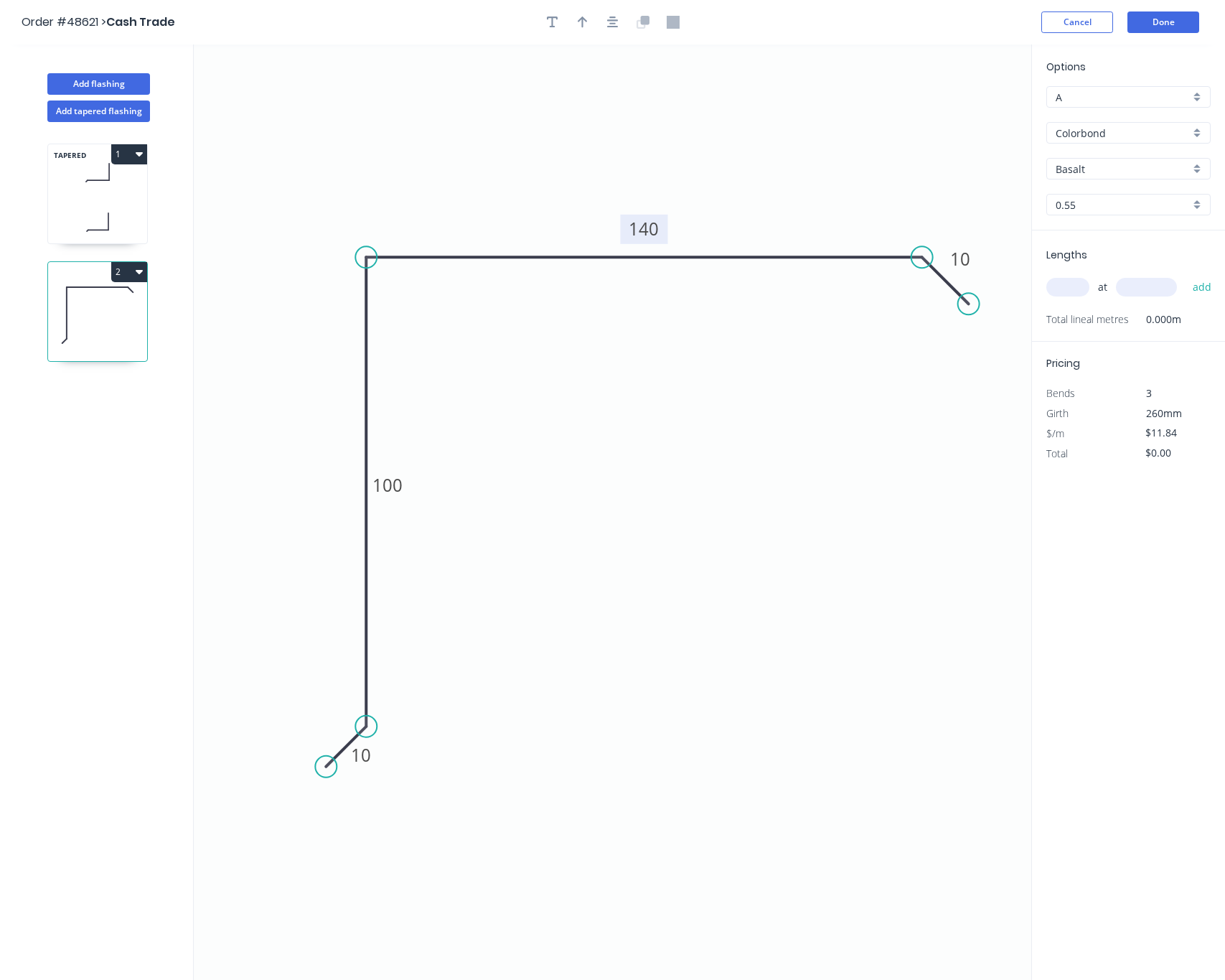
drag, startPoint x: 597, startPoint y: 20, endPoint x: 538, endPoint y: 28, distance: 59.5
click at [593, 20] on div at bounding box center [613, 22] width 151 height 21
click at [577, 20] on icon "button" at bounding box center [582, 22] width 10 height 13
click at [957, 116] on icon at bounding box center [959, 100] width 13 height 46
click at [957, 116] on icon at bounding box center [971, 105] width 42 height 42
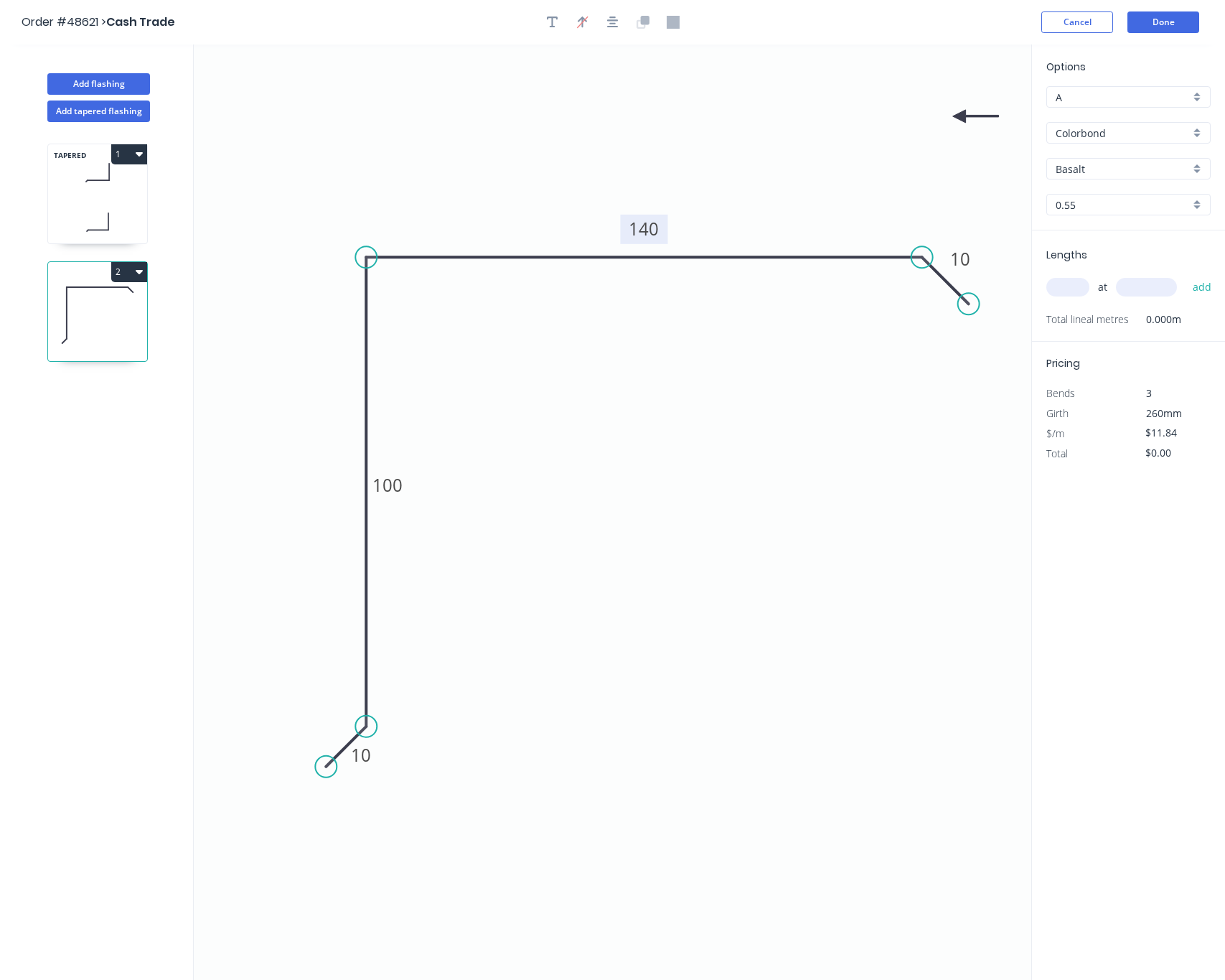
click at [957, 116] on icon at bounding box center [976, 116] width 46 height 13
click at [957, 116] on icon at bounding box center [959, 133] width 13 height 46
click at [957, 116] on icon at bounding box center [947, 127] width 42 height 42
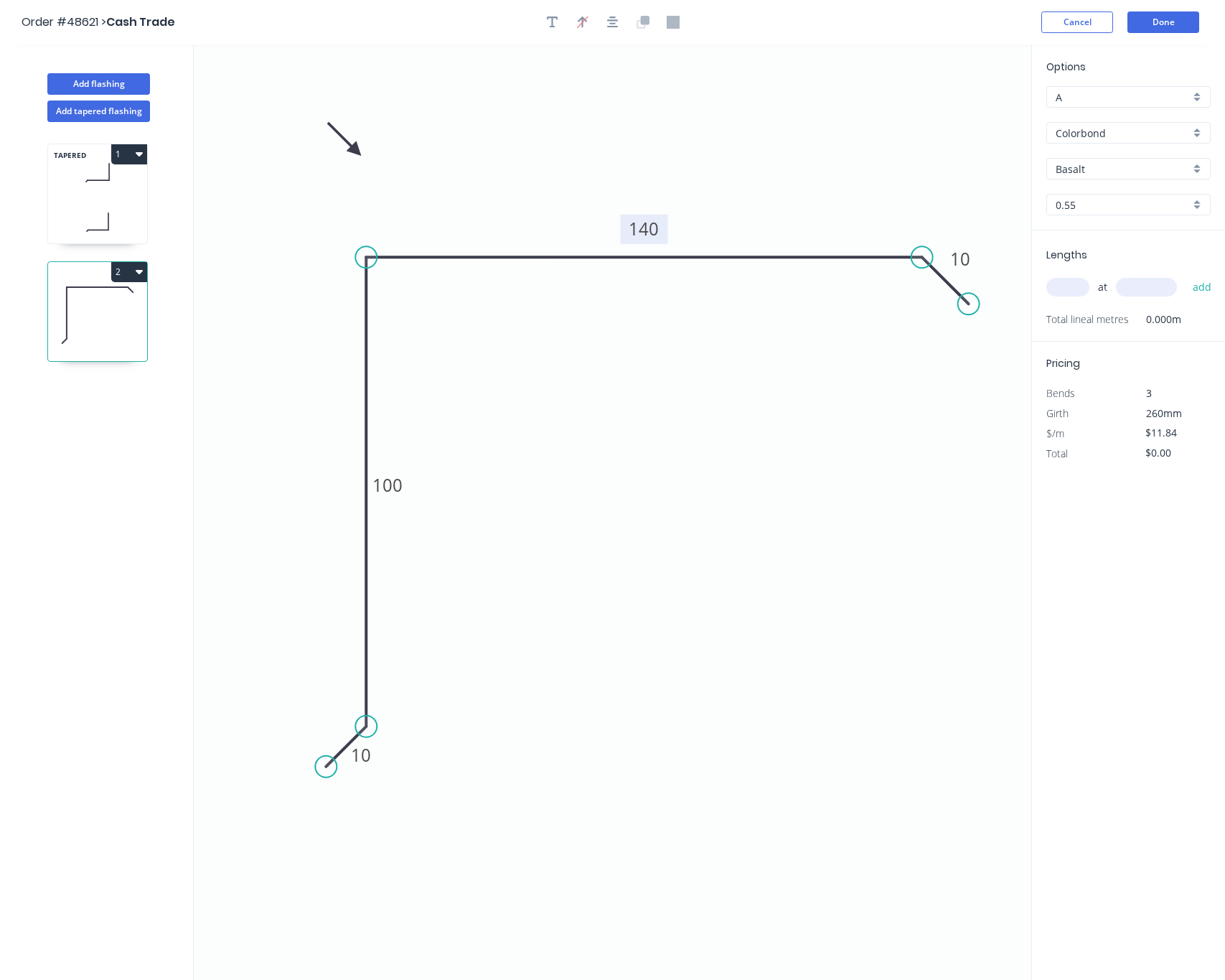
drag, startPoint x: 957, startPoint y: 116, endPoint x: 356, endPoint y: 151, distance: 602.0
click at [356, 151] on icon at bounding box center [344, 139] width 42 height 42
click at [982, 168] on input "Basalt" at bounding box center [1122, 169] width 134 height 15
type input "sh"
click at [982, 181] on div "Options A A Colorbond Colorbond sh Shale Grey 0.55 0.55" at bounding box center [1128, 144] width 193 height 171
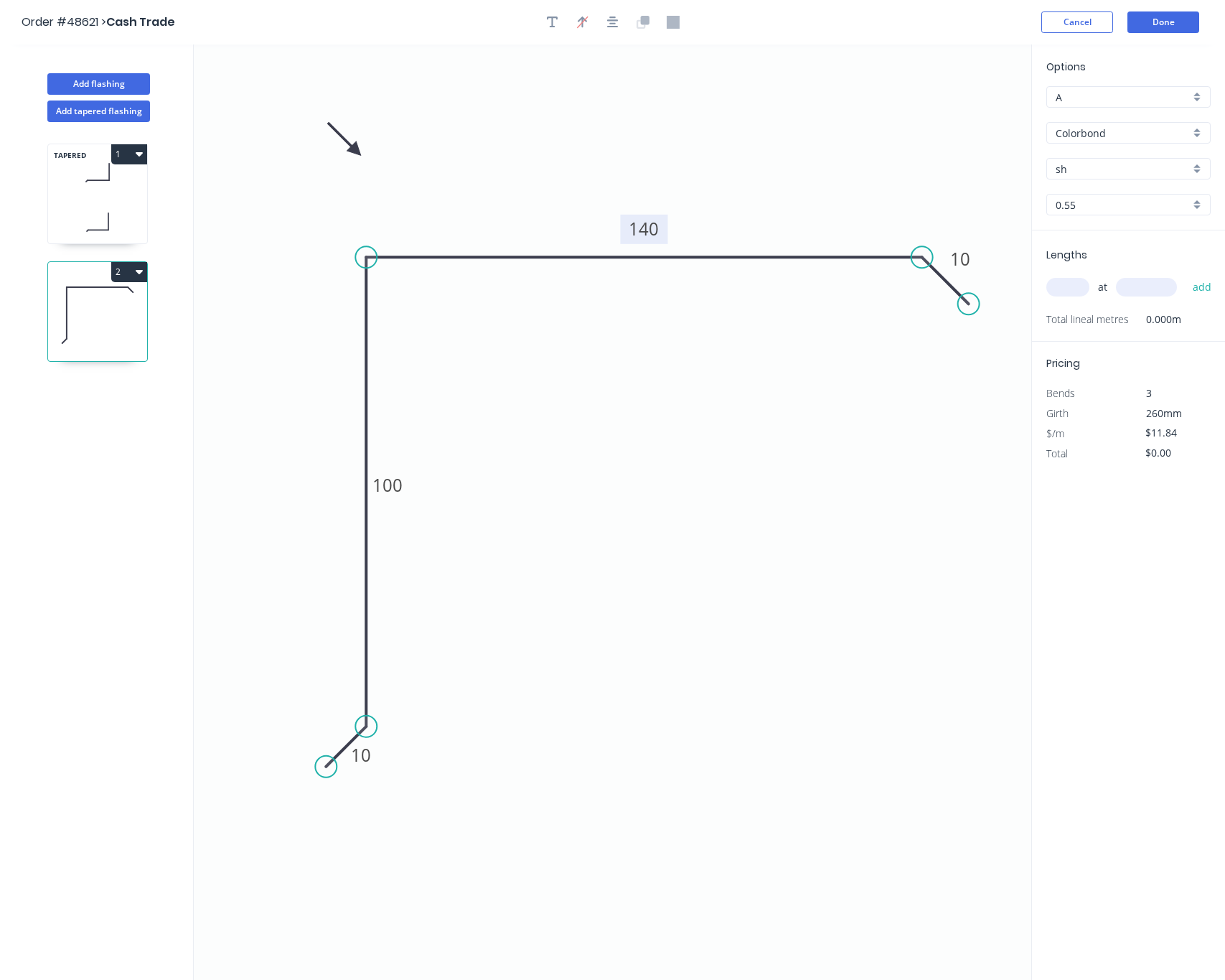
click at [982, 192] on div "Options A A Colorbond Colorbond sh Shale Grey 0.55 0.55" at bounding box center [1128, 144] width 193 height 171
click at [982, 170] on input "sh" at bounding box center [1122, 169] width 134 height 15
click at [982, 196] on div "[PERSON_NAME]" at bounding box center [1128, 196] width 163 height 25
type input "[PERSON_NAME]"
click at [982, 286] on input "text" at bounding box center [1068, 287] width 43 height 19
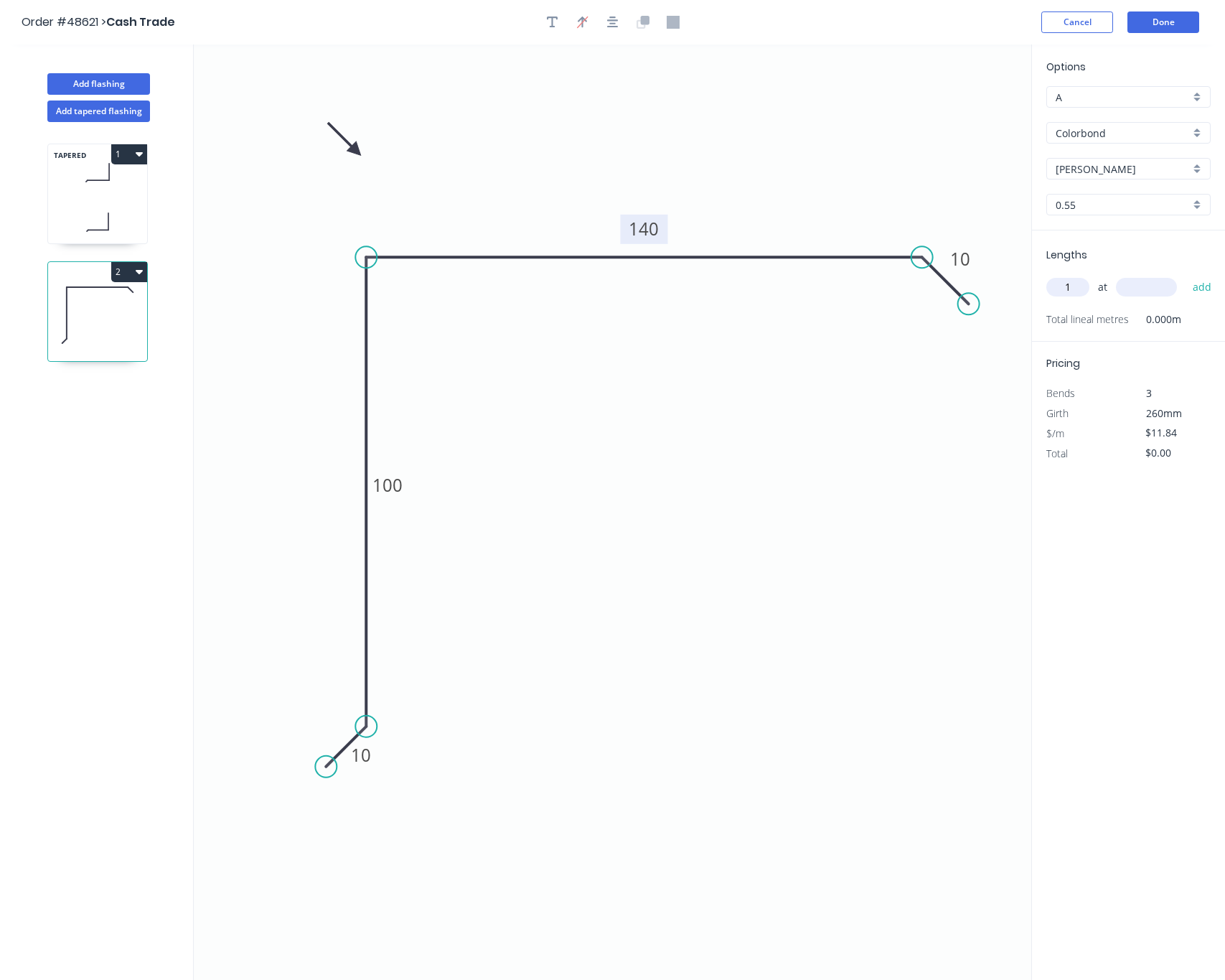
type input "1"
click at [982, 289] on input "text" at bounding box center [1146, 287] width 61 height 19
type input "7300"
click at [982, 275] on button "add" at bounding box center [1203, 286] width 34 height 24
type input "$86.43"
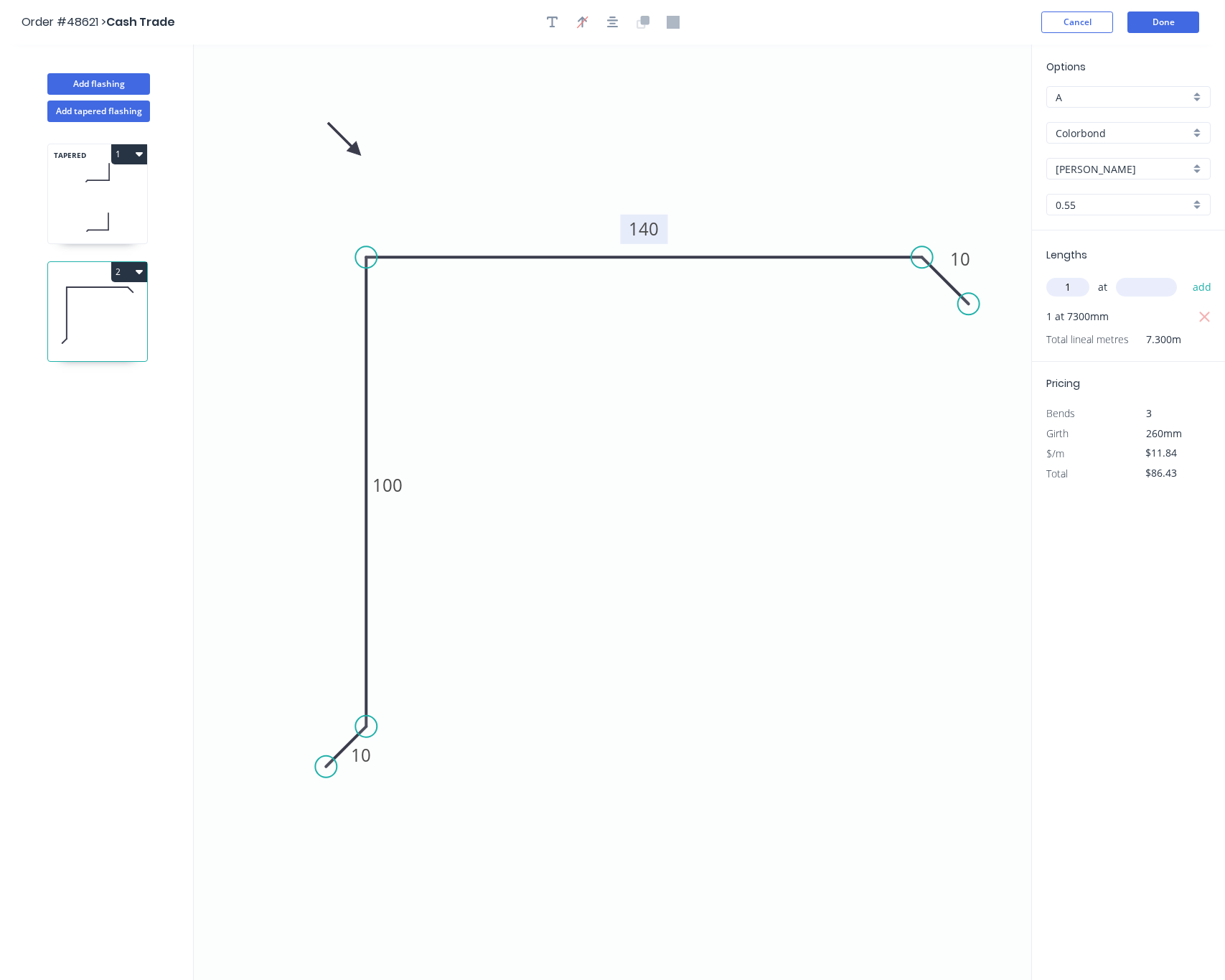
type input "1"
click at [982, 289] on input "text" at bounding box center [1146, 287] width 61 height 19
type input "1200"
click at [982, 275] on button "add" at bounding box center [1203, 286] width 34 height 24
type input "$100.64"
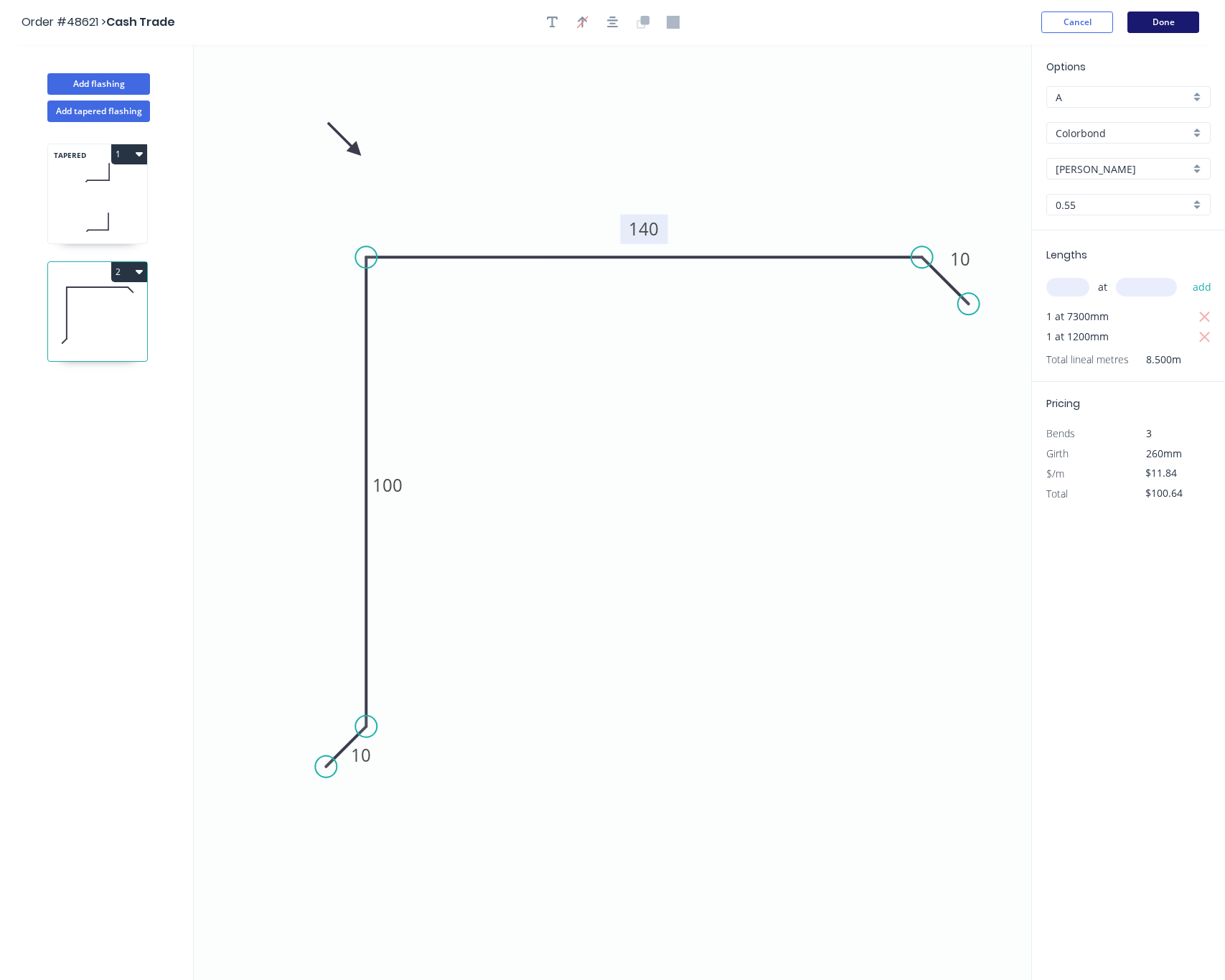
click at [982, 20] on button "Done" at bounding box center [1163, 22] width 72 height 21
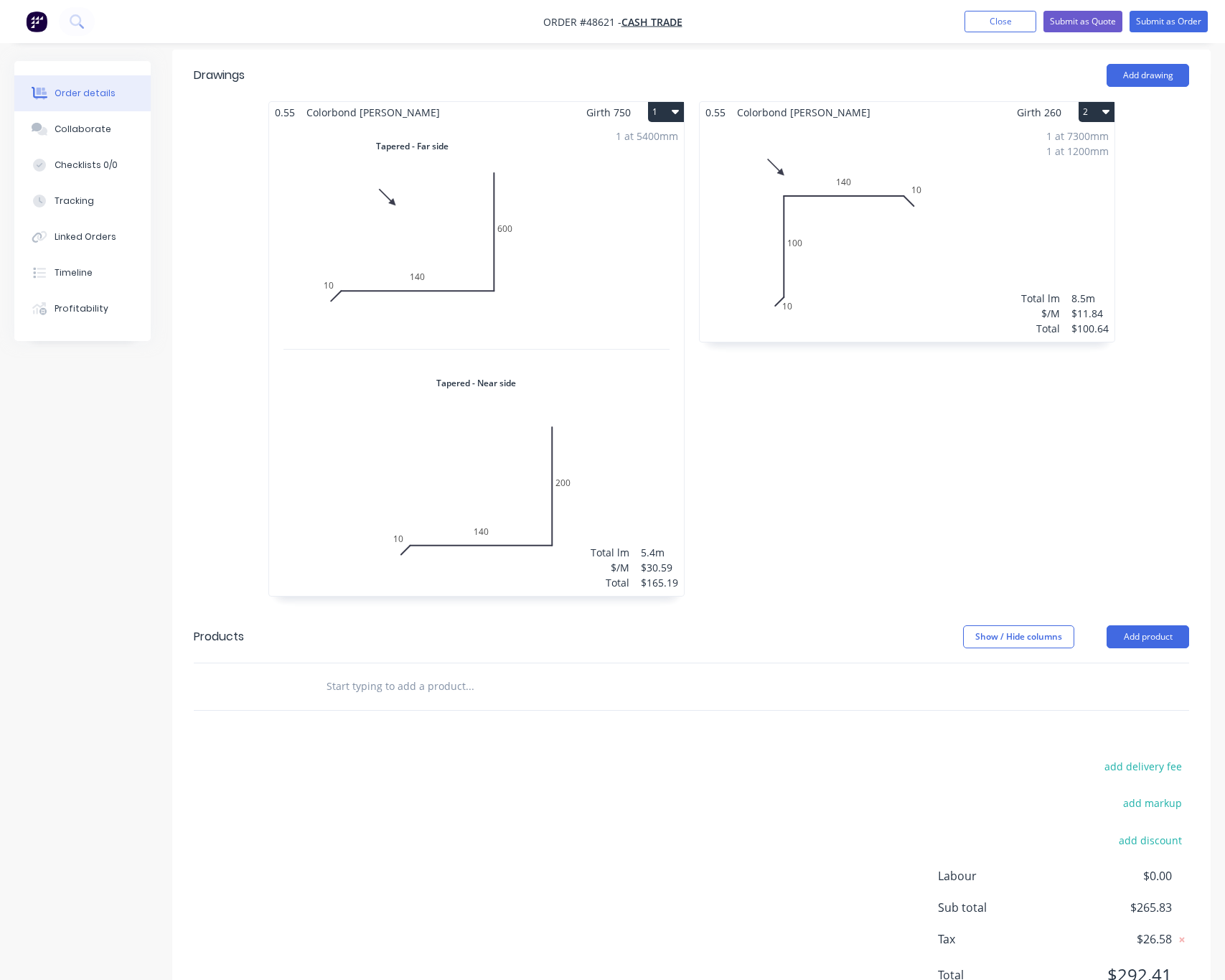
scroll to position [431, 0]
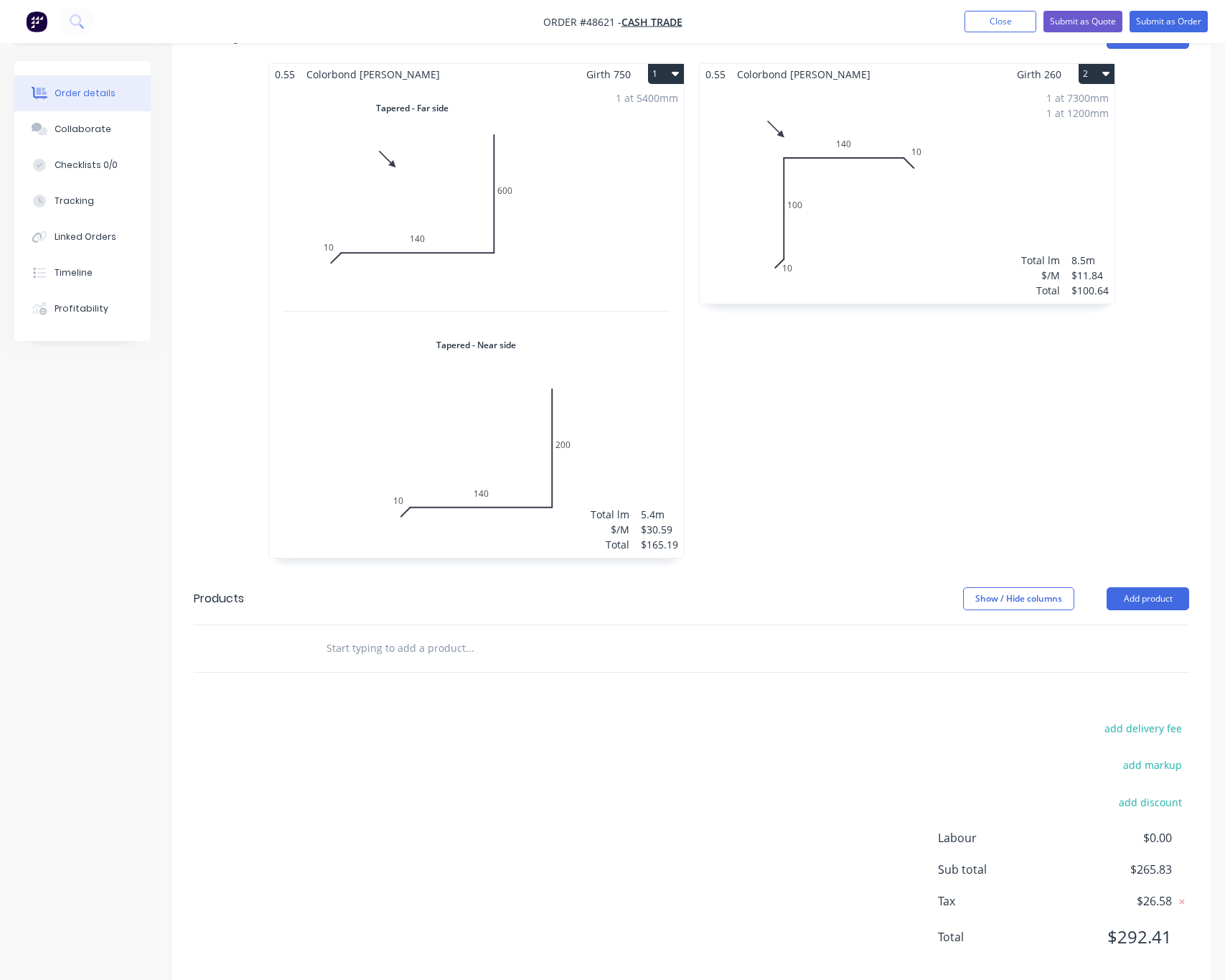
click at [982, 599] on header "Products Show / Hide columns Add product" at bounding box center [691, 599] width 1038 height 52
click at [982, 592] on button "Add product" at bounding box center [1148, 599] width 83 height 23
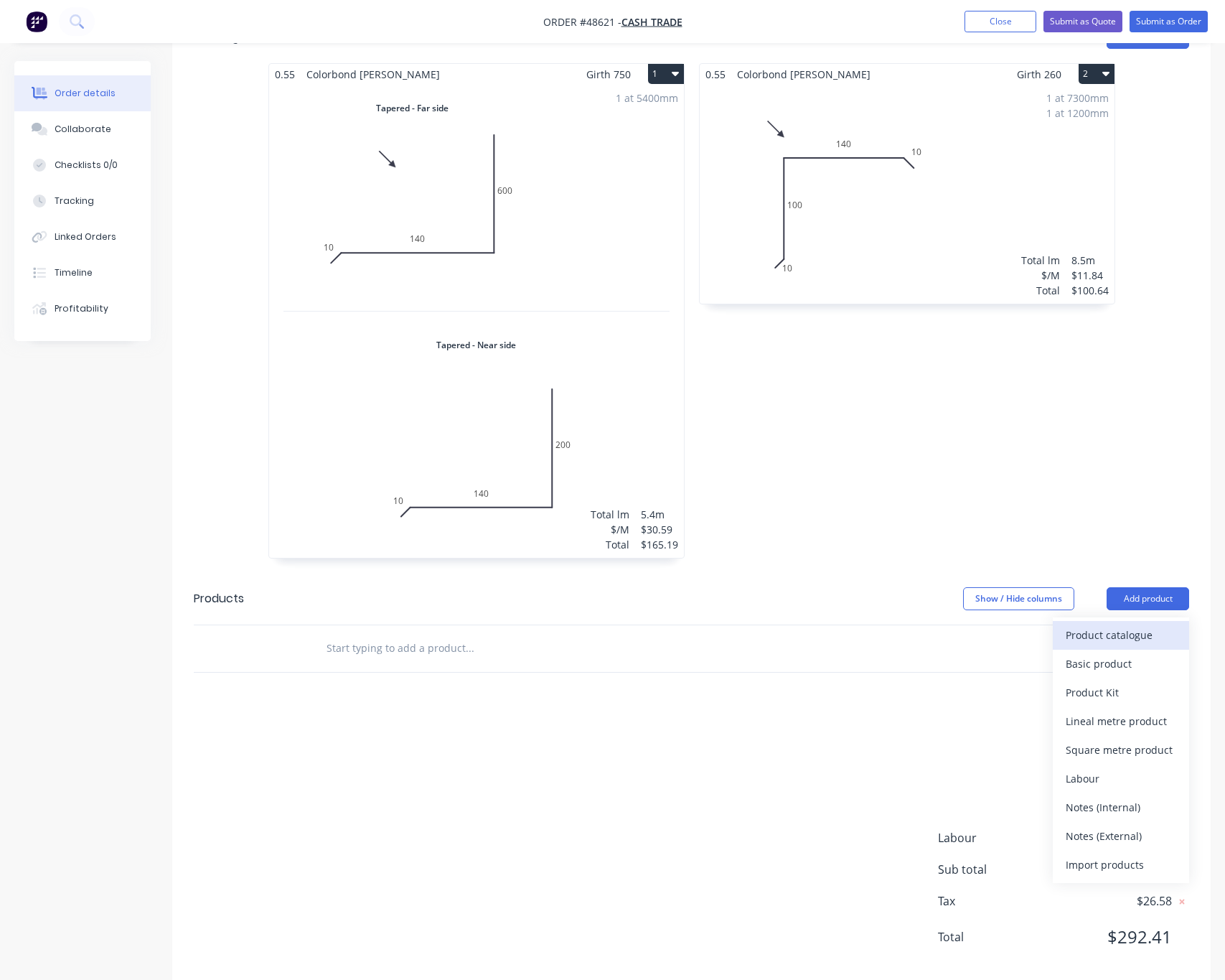
click at [982, 625] on div "Product catalogue" at bounding box center [1121, 634] width 110 height 20
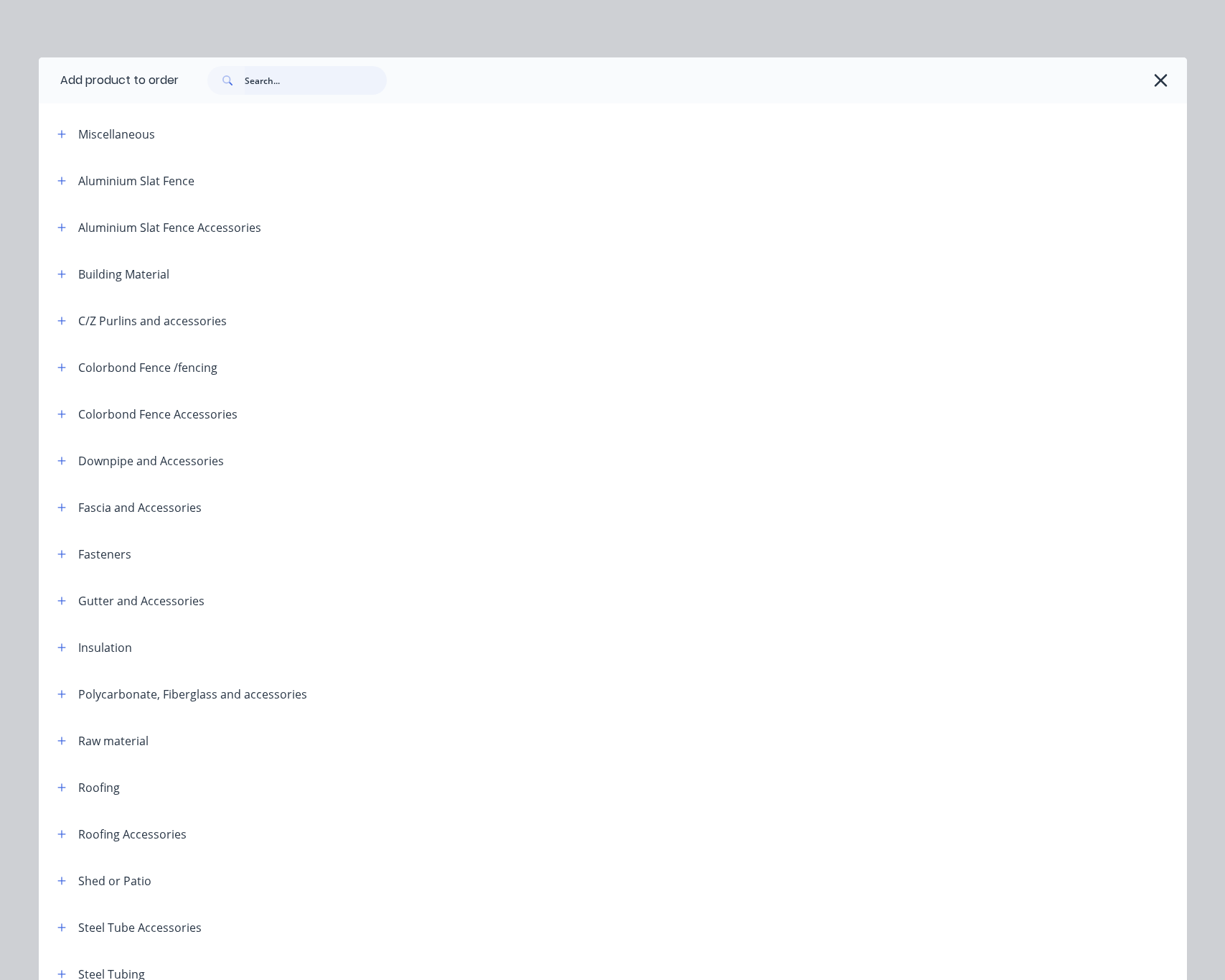
click at [278, 84] on input "text" at bounding box center [315, 80] width 142 height 28
type input "50"
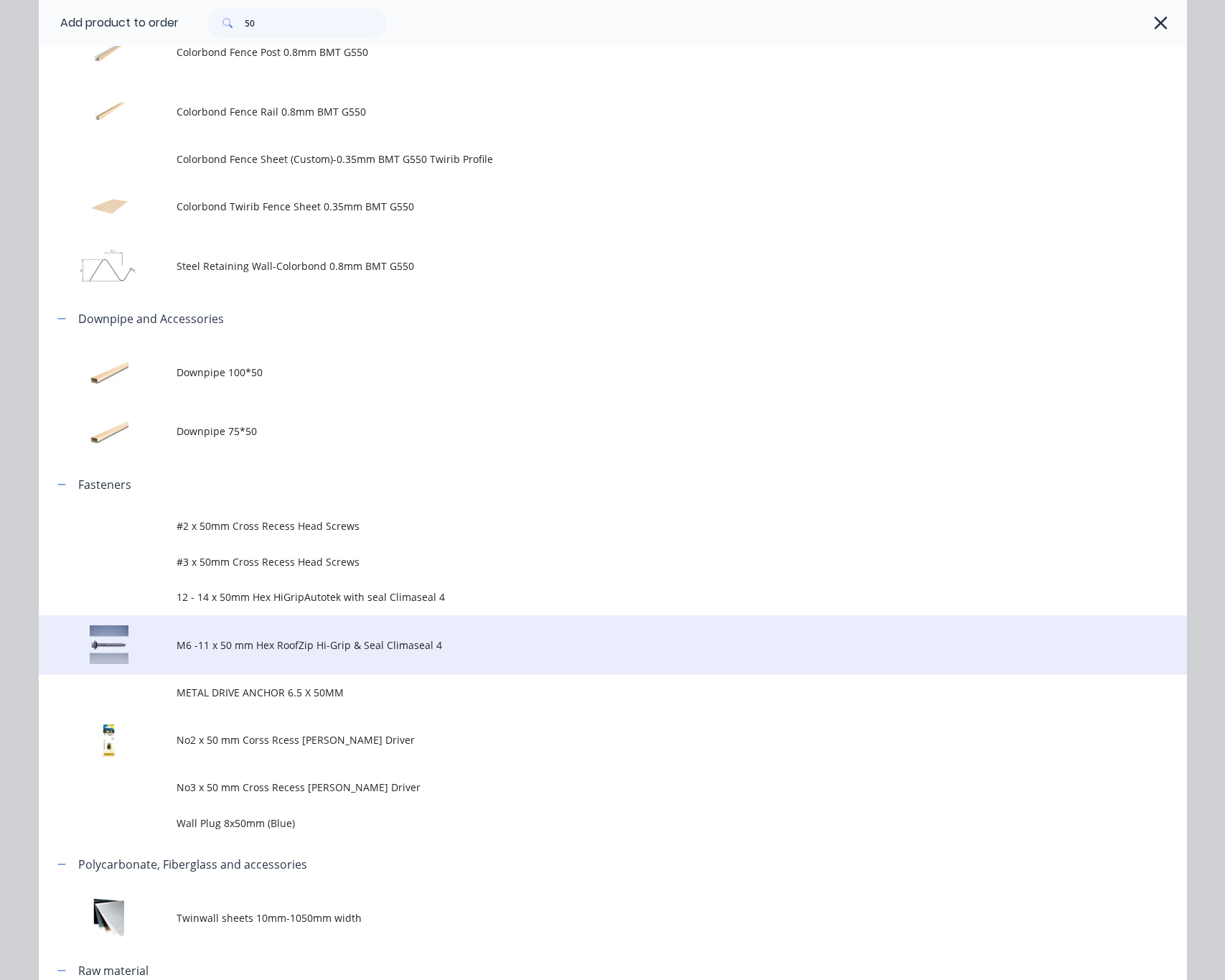
click at [366, 661] on td "M6 -11 x 50 mm Hex RoofZip Hi-Grip & Seal Climaseal 4" at bounding box center [681, 644] width 1010 height 60
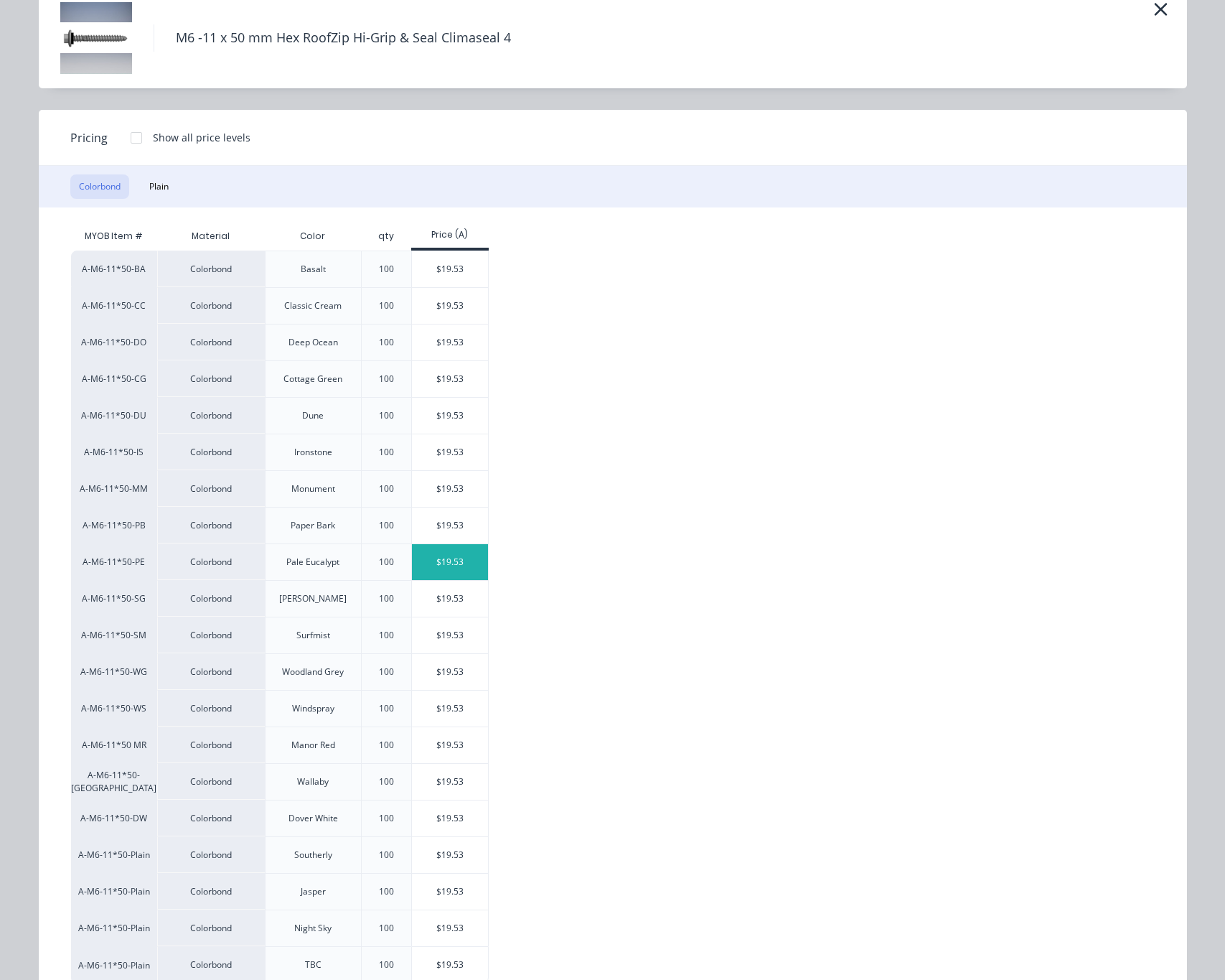
scroll to position [108, 0]
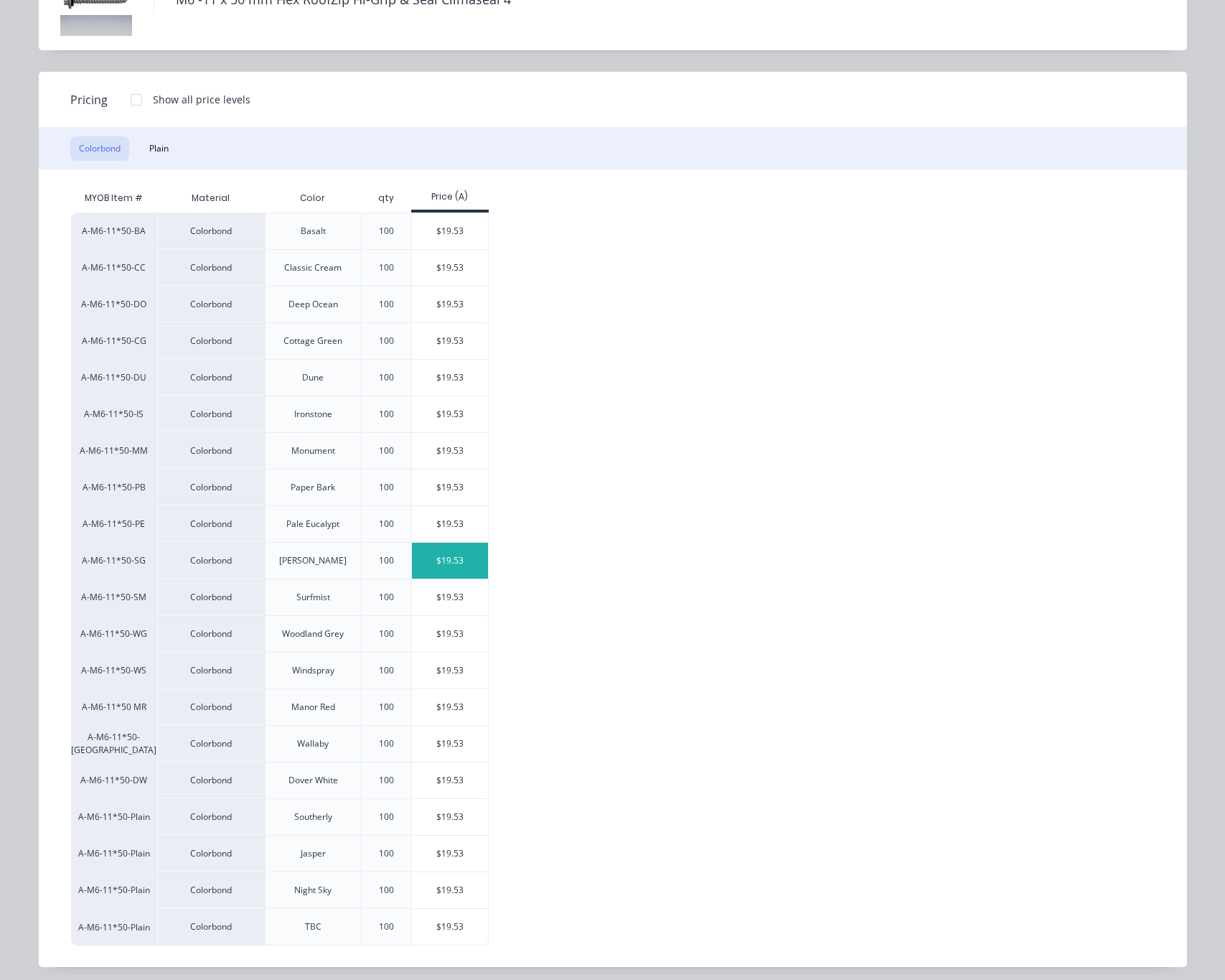
click at [450, 570] on div "$19.53" at bounding box center [450, 561] width 76 height 36
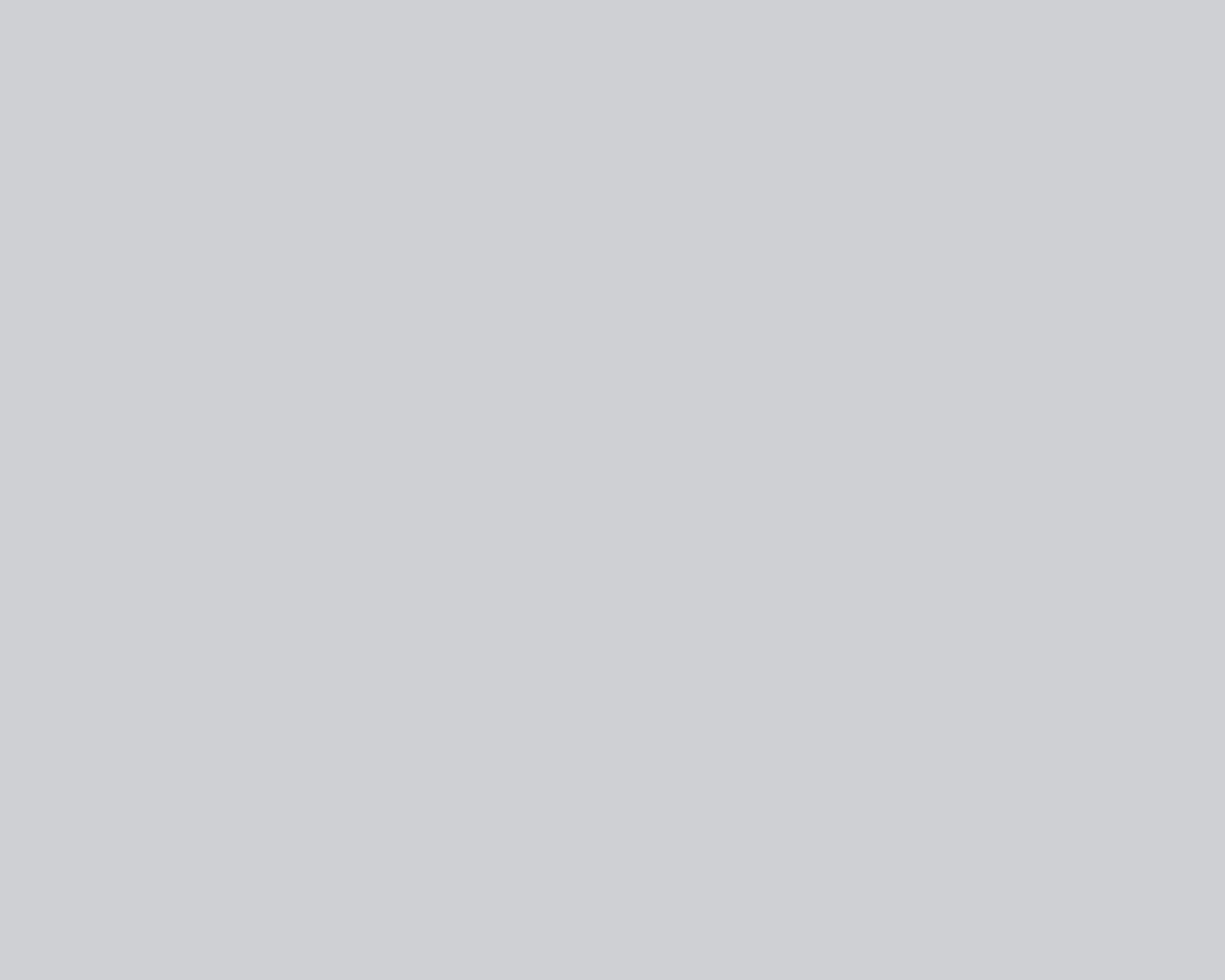
scroll to position [0, 0]
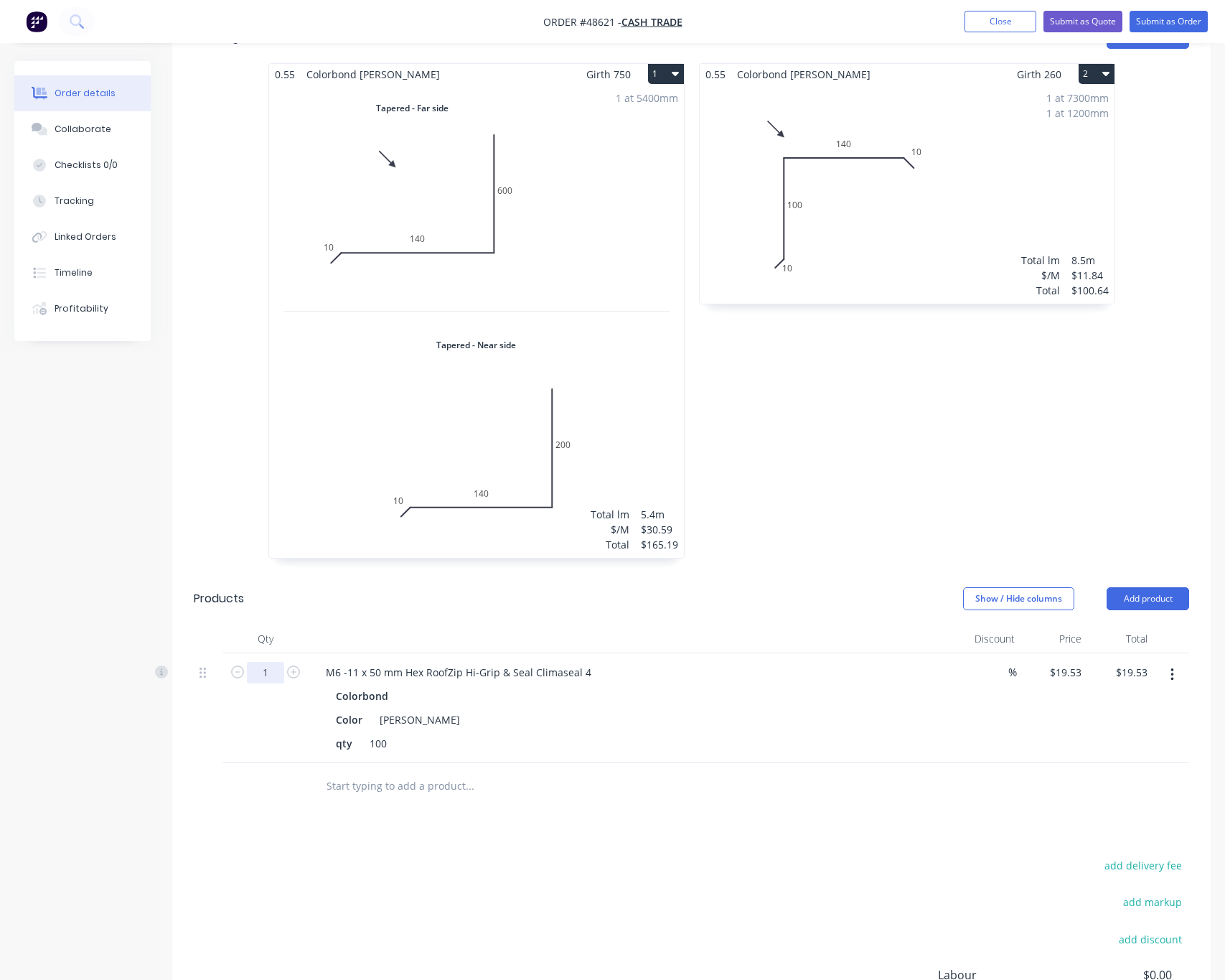
click at [272, 662] on input "1" at bounding box center [266, 673] width 37 height 21
type input "5"
type input "$97.65"
click at [521, 856] on div "add delivery fee add markup add discount Labour $0.00 Sub total $363.48 Tax $36…" at bounding box center [691, 978] width 995 height 245
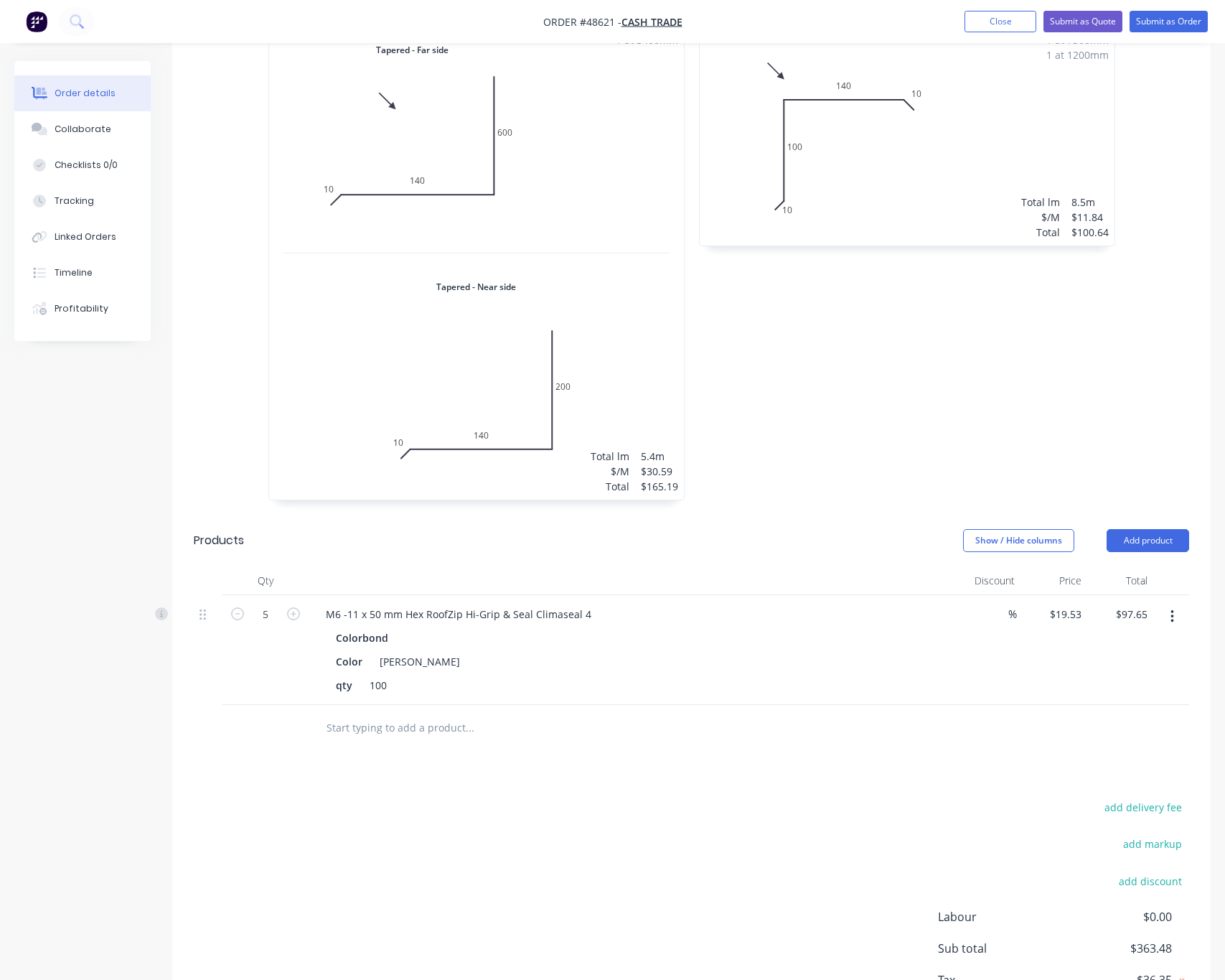
scroll to position [579, 0]
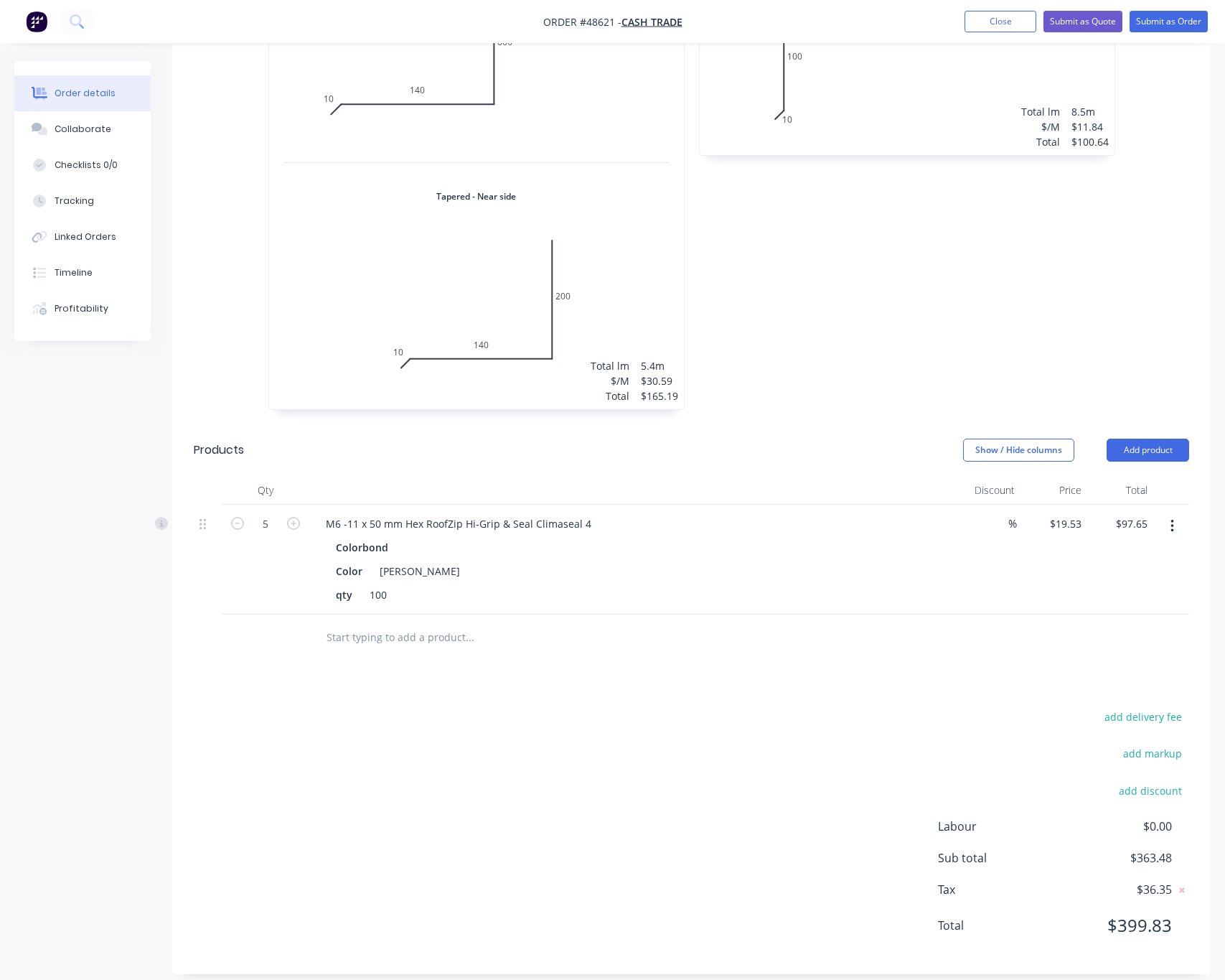
click at [982, 514] on button "button" at bounding box center [1173, 526] width 34 height 26
click at [982, 554] on div "Edit" at bounding box center [1121, 563] width 110 height 20
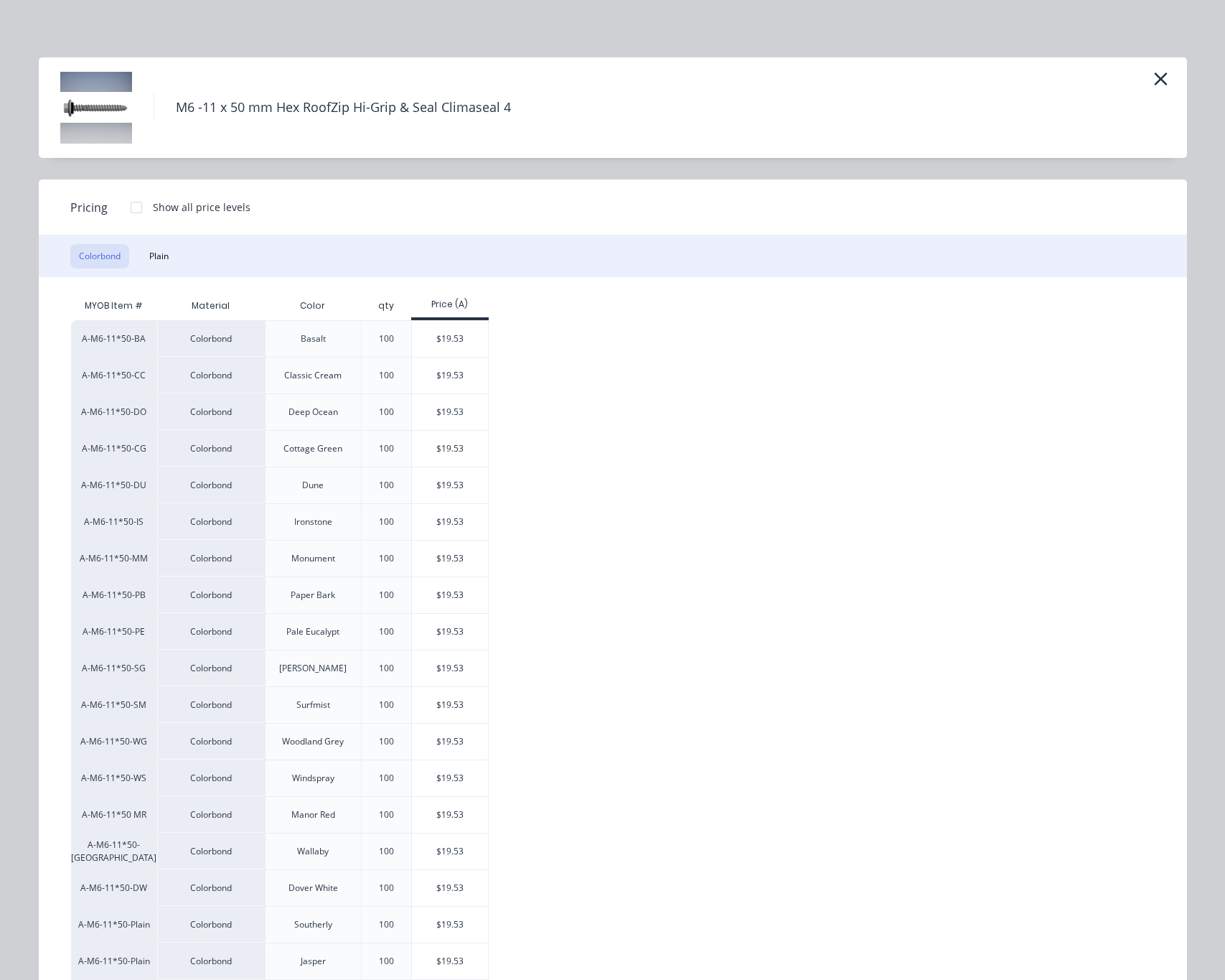
click at [129, 204] on div at bounding box center [136, 207] width 28 height 28
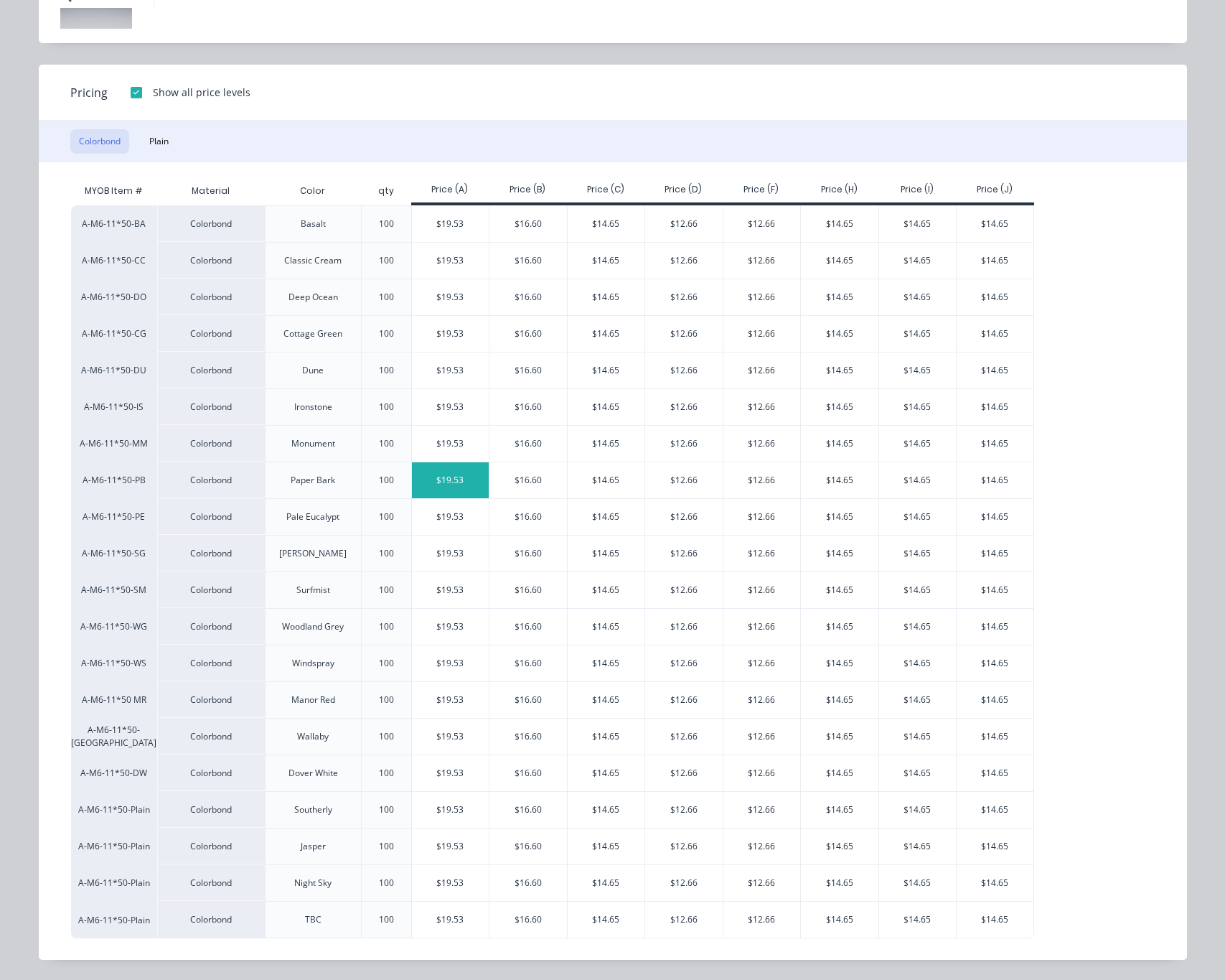
scroll to position [122, 0]
click at [520, 552] on div "$16.60" at bounding box center [528, 554] width 77 height 36
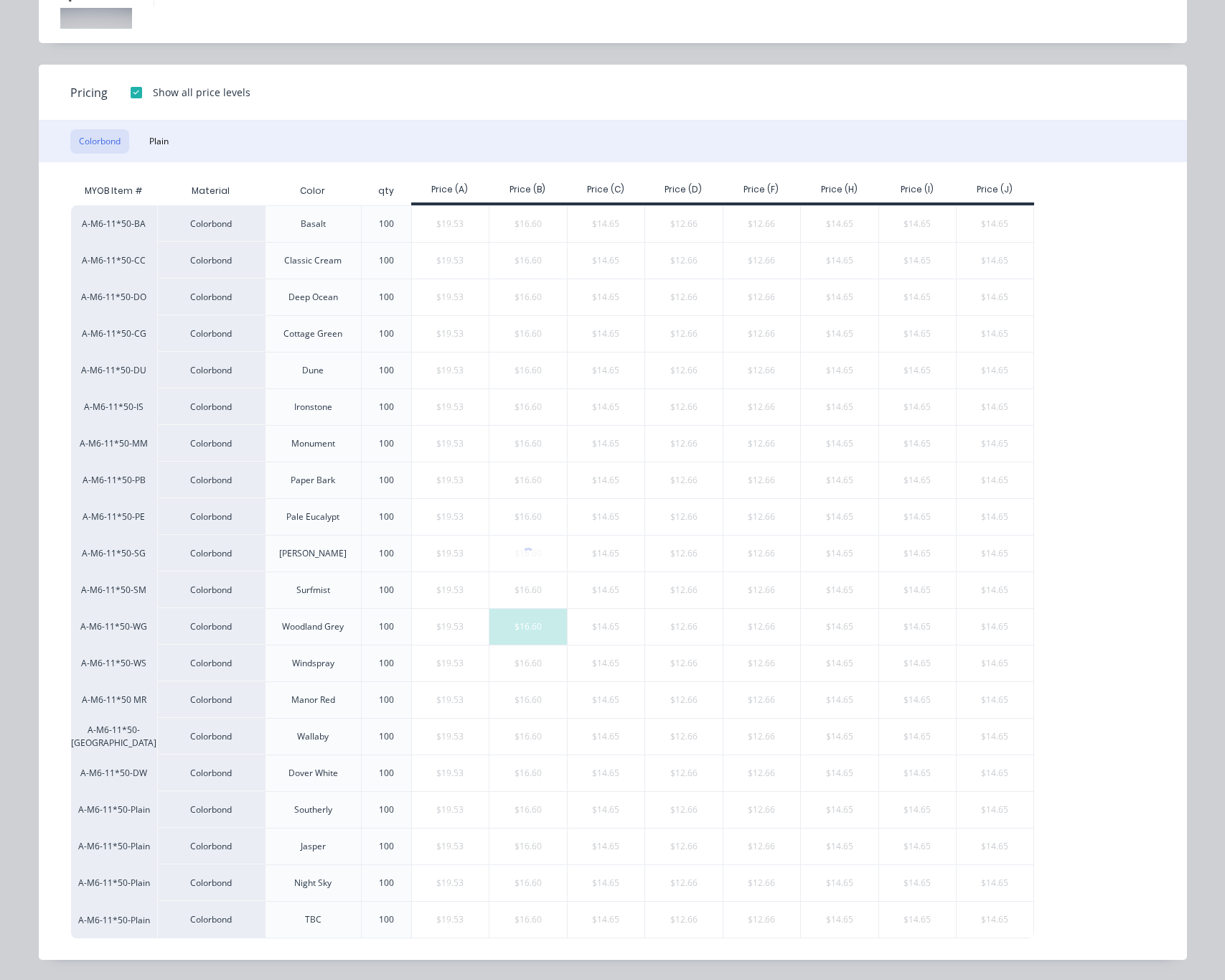
type input "$16.60"
type input "$83.00"
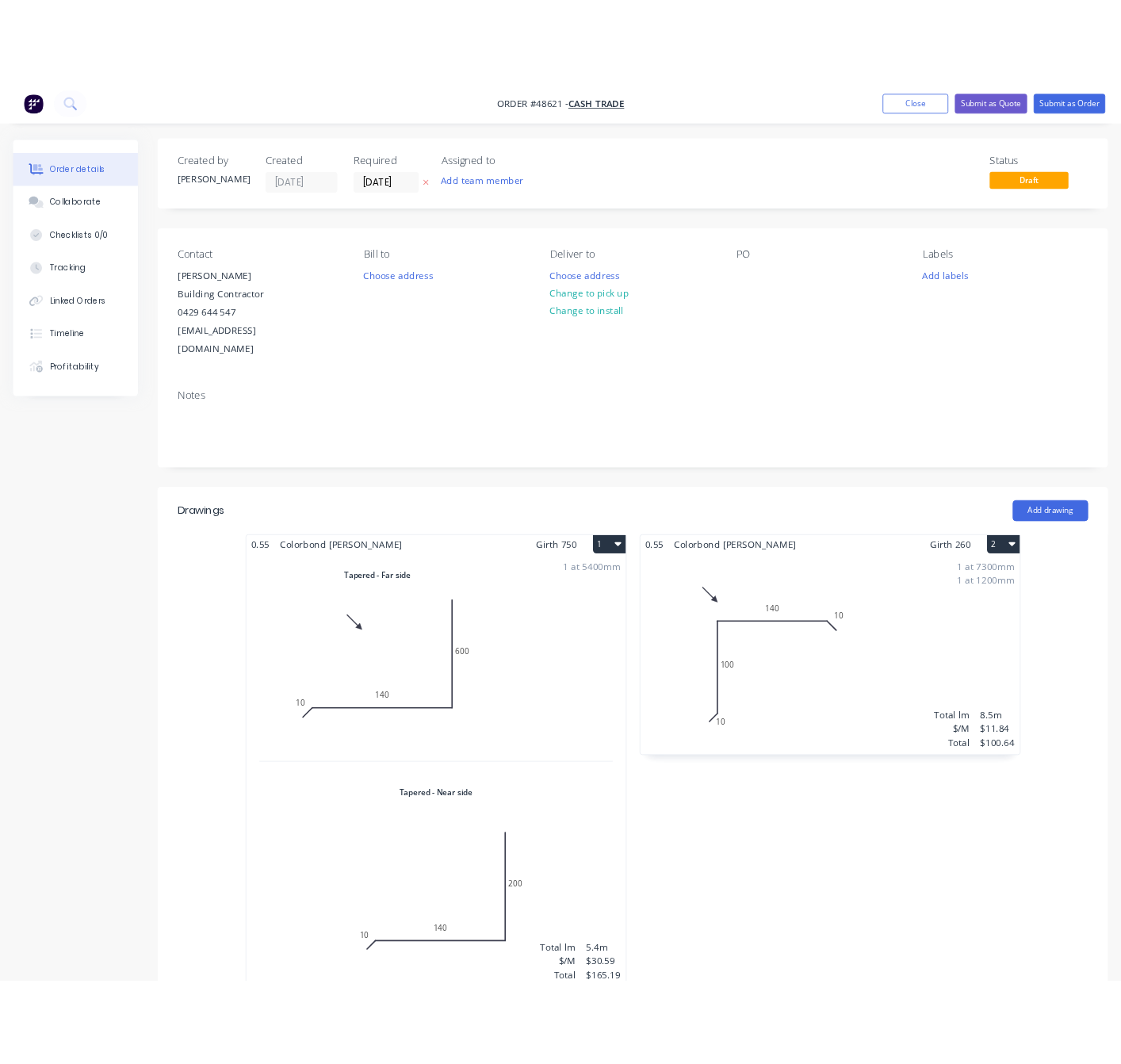
scroll to position [0, 0]
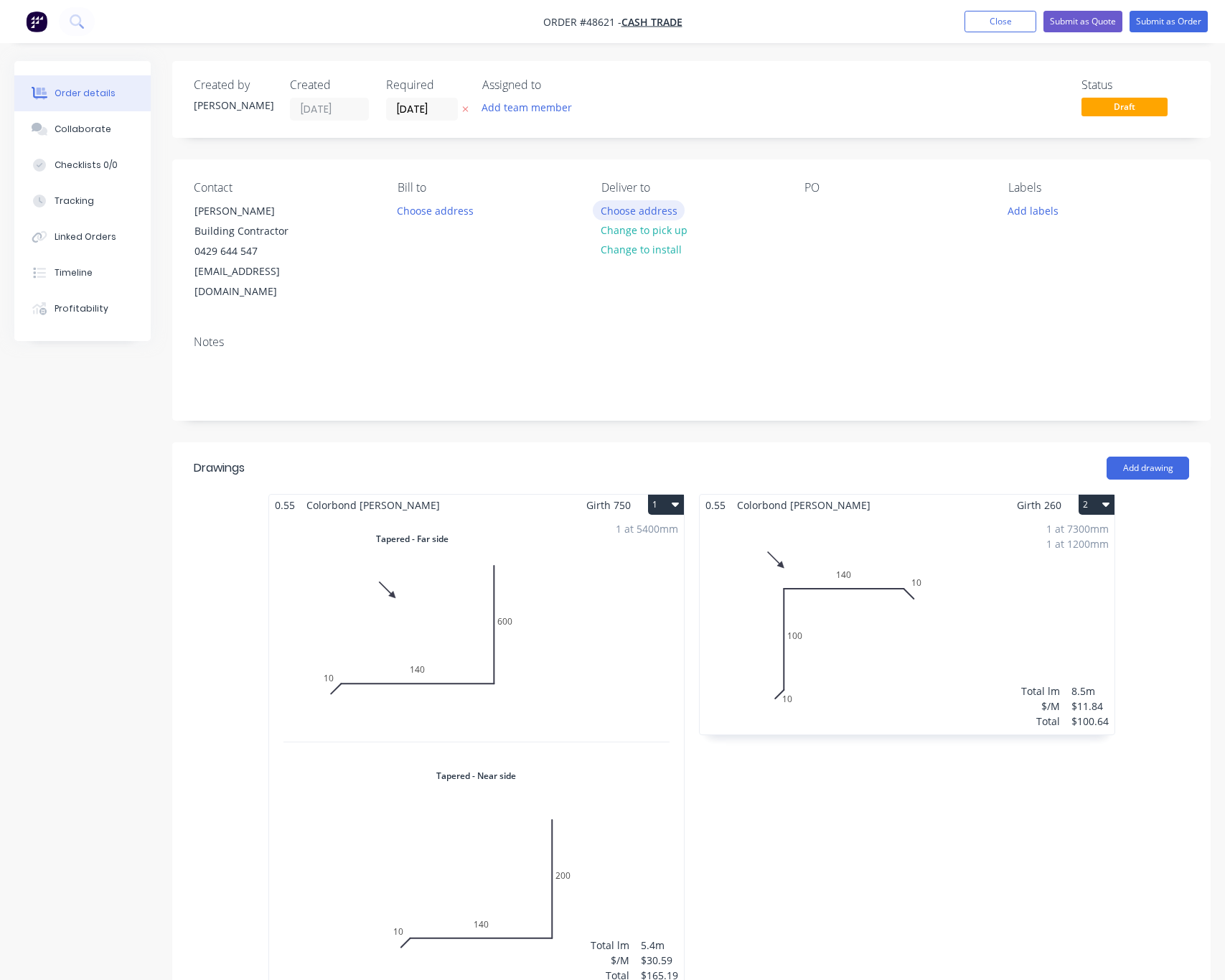
click at [659, 211] on button "Choose address" at bounding box center [638, 210] width 91 height 20
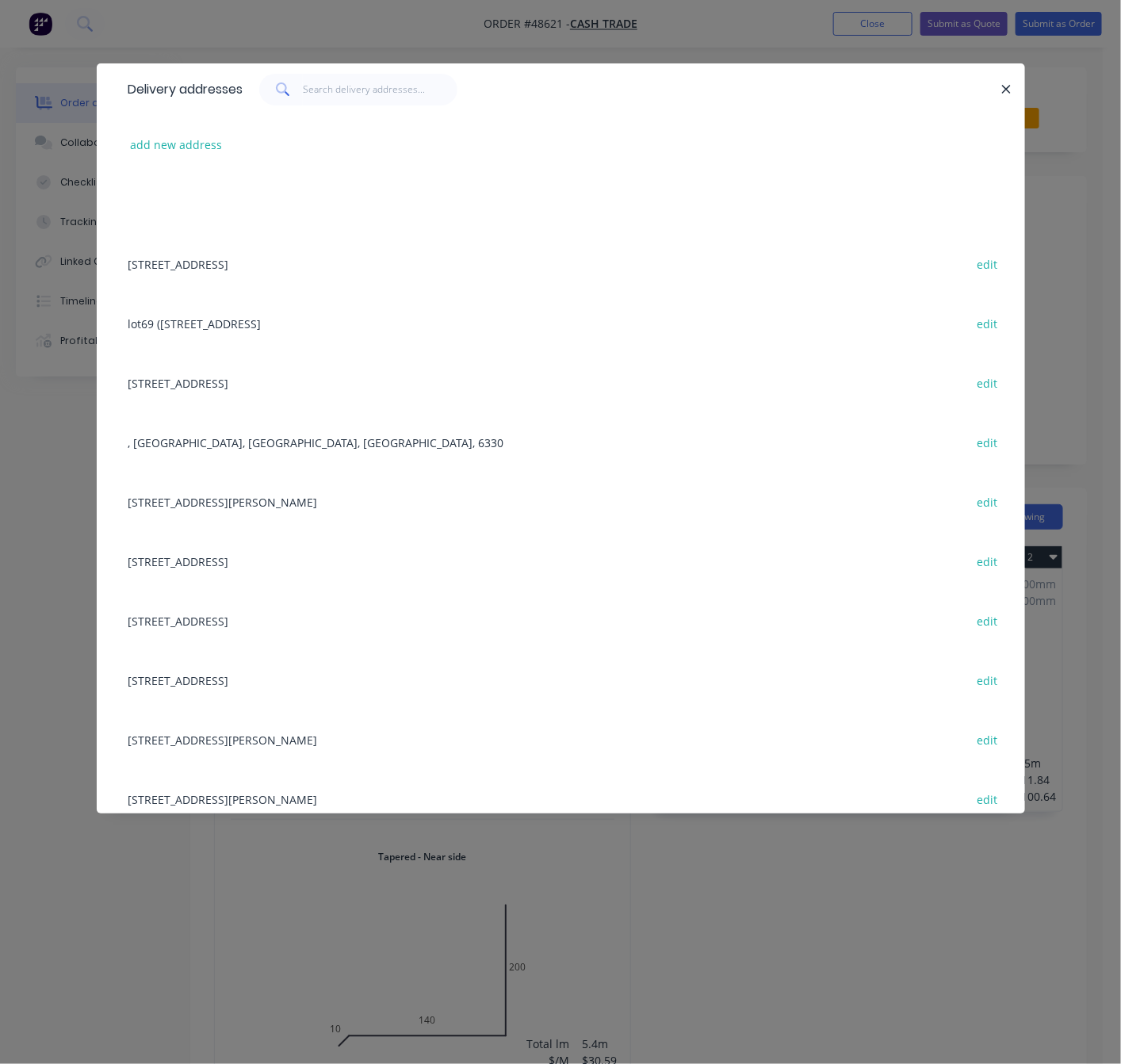
click at [329, 31] on div "Delivery addresses add new address 31 Belvedaire Way, Lynwood WA 6147 edit lot6…" at bounding box center [560, 532] width 1121 height 1064
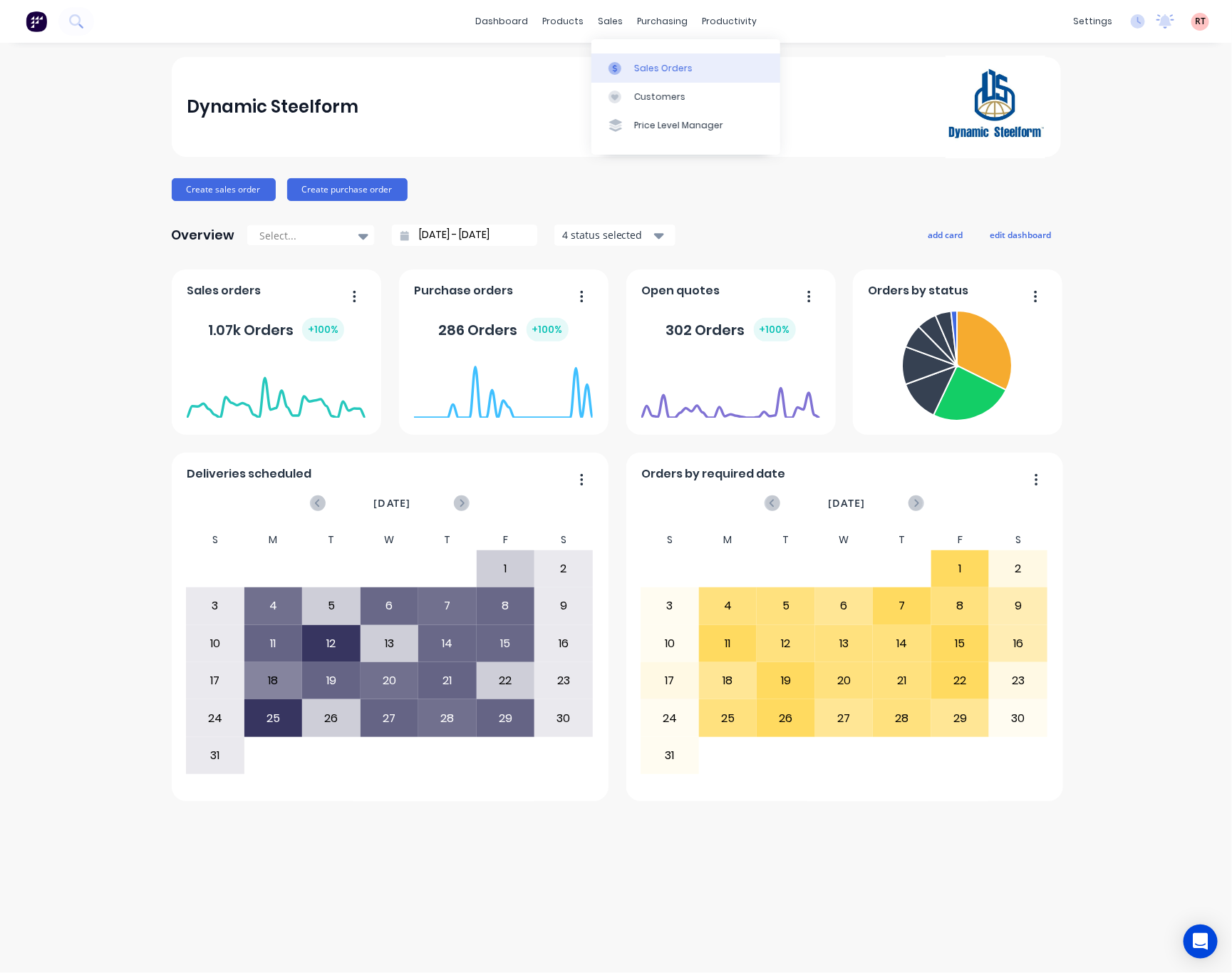
click at [654, 67] on div "Sales Orders" at bounding box center [663, 68] width 58 height 13
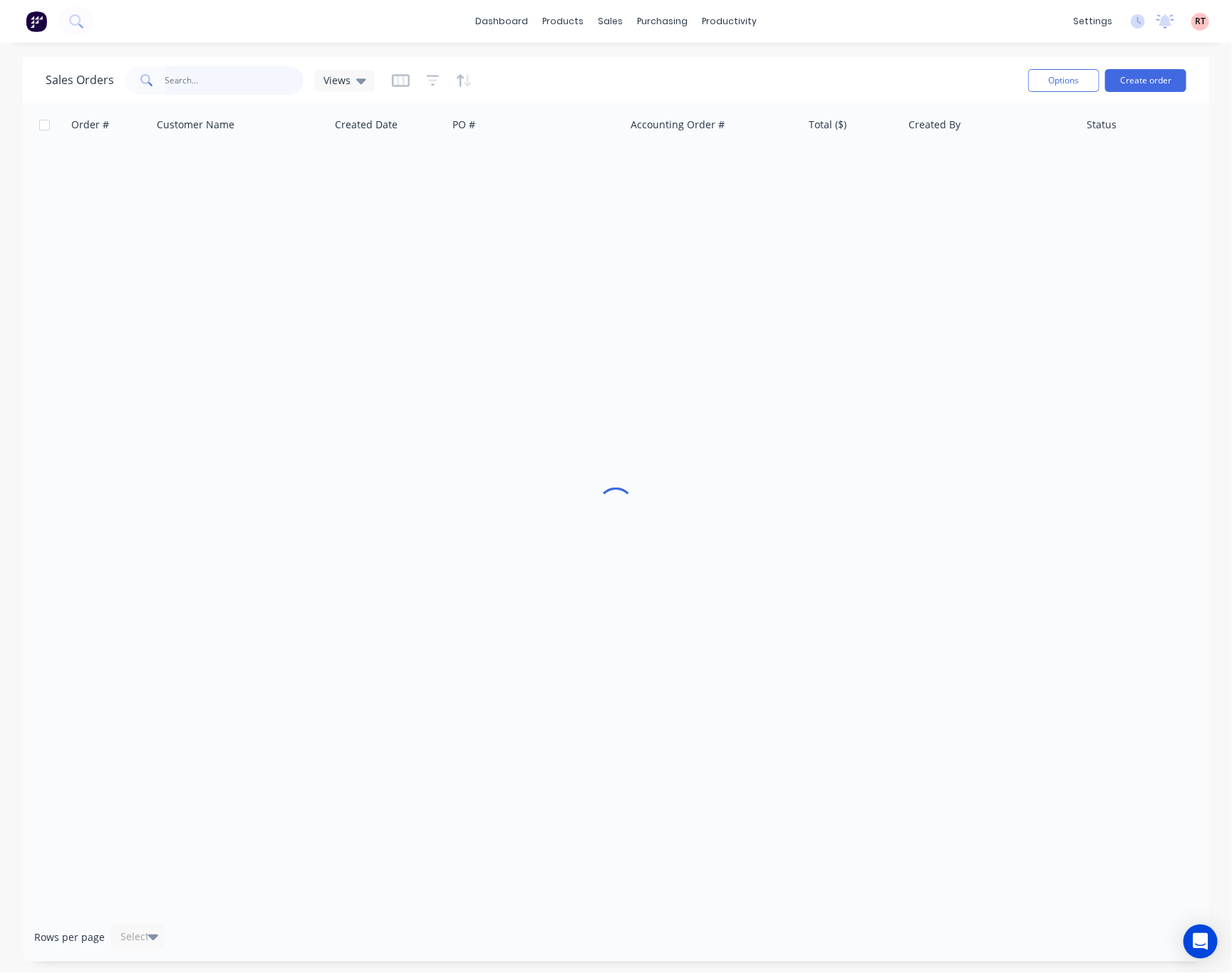
click at [252, 82] on input "text" at bounding box center [235, 80] width 139 height 28
type input "46841"
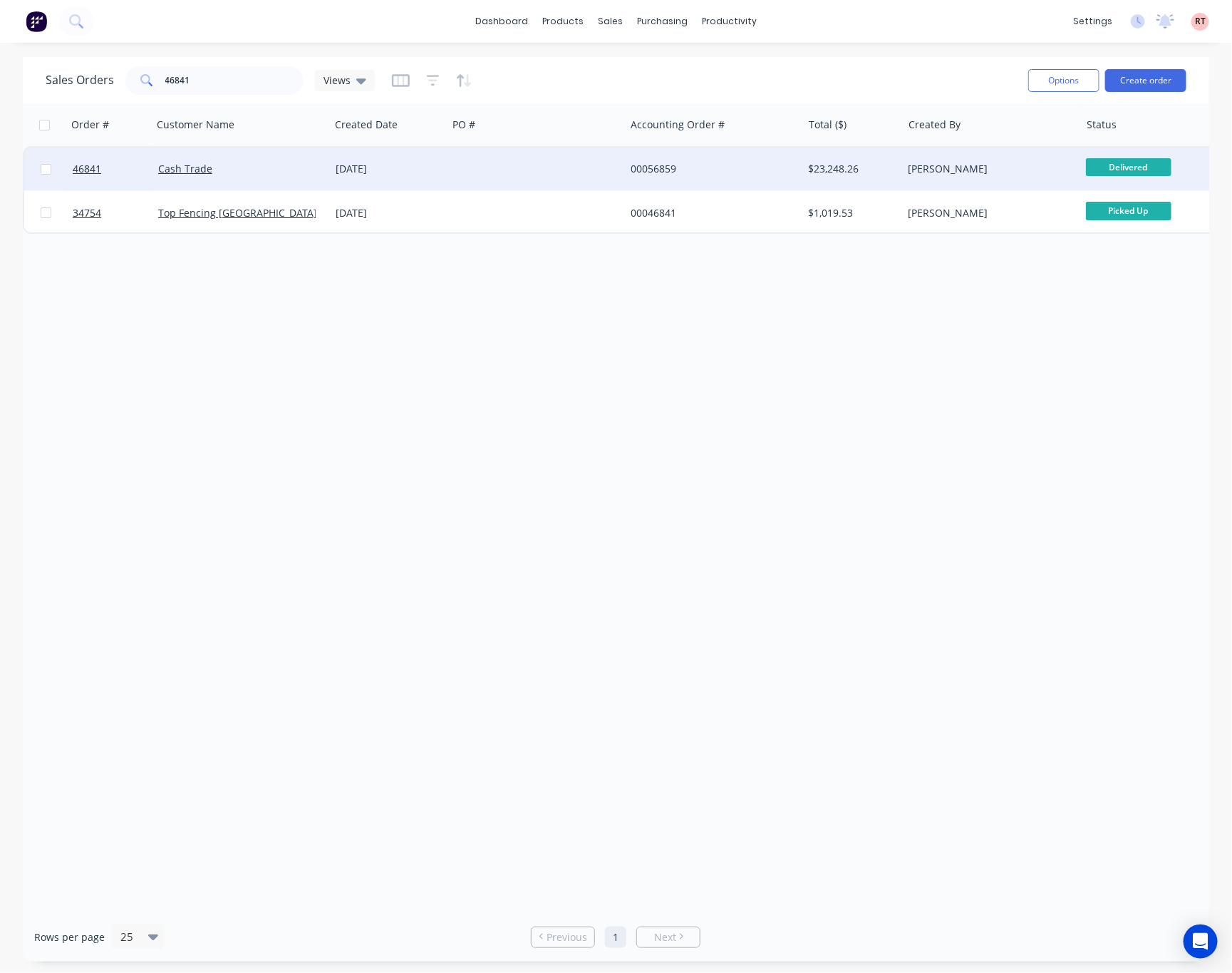
click at [500, 169] on div at bounding box center [535, 168] width 177 height 42
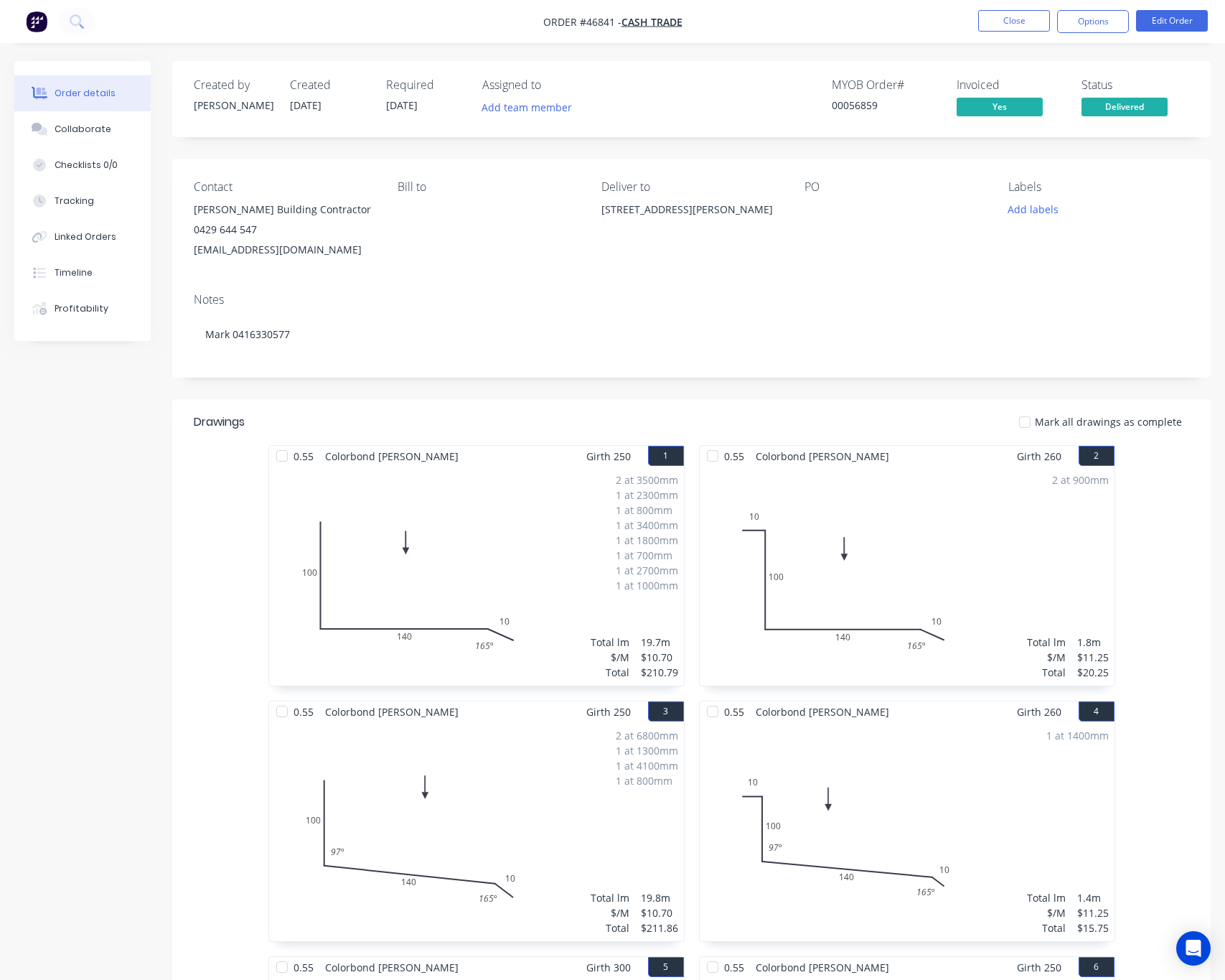
drag, startPoint x: 597, startPoint y: 204, endPoint x: 635, endPoint y: 227, distance: 44.4
click at [635, 227] on div "Contact Ken Rear Building Contractor 0429 644 547 kwbrear26@gmail.com Bill to D…" at bounding box center [691, 220] width 1038 height 123
copy div "Lot 102, no 1 Watts Rd, Dawesville WA 6211"
click at [744, 246] on div "Deliver to Lot 102, no 1 Watts Rd, Dawesville WA 6211" at bounding box center [692, 220] width 181 height 80
drag, startPoint x: 707, startPoint y: 235, endPoint x: 610, endPoint y: 218, distance: 98.5
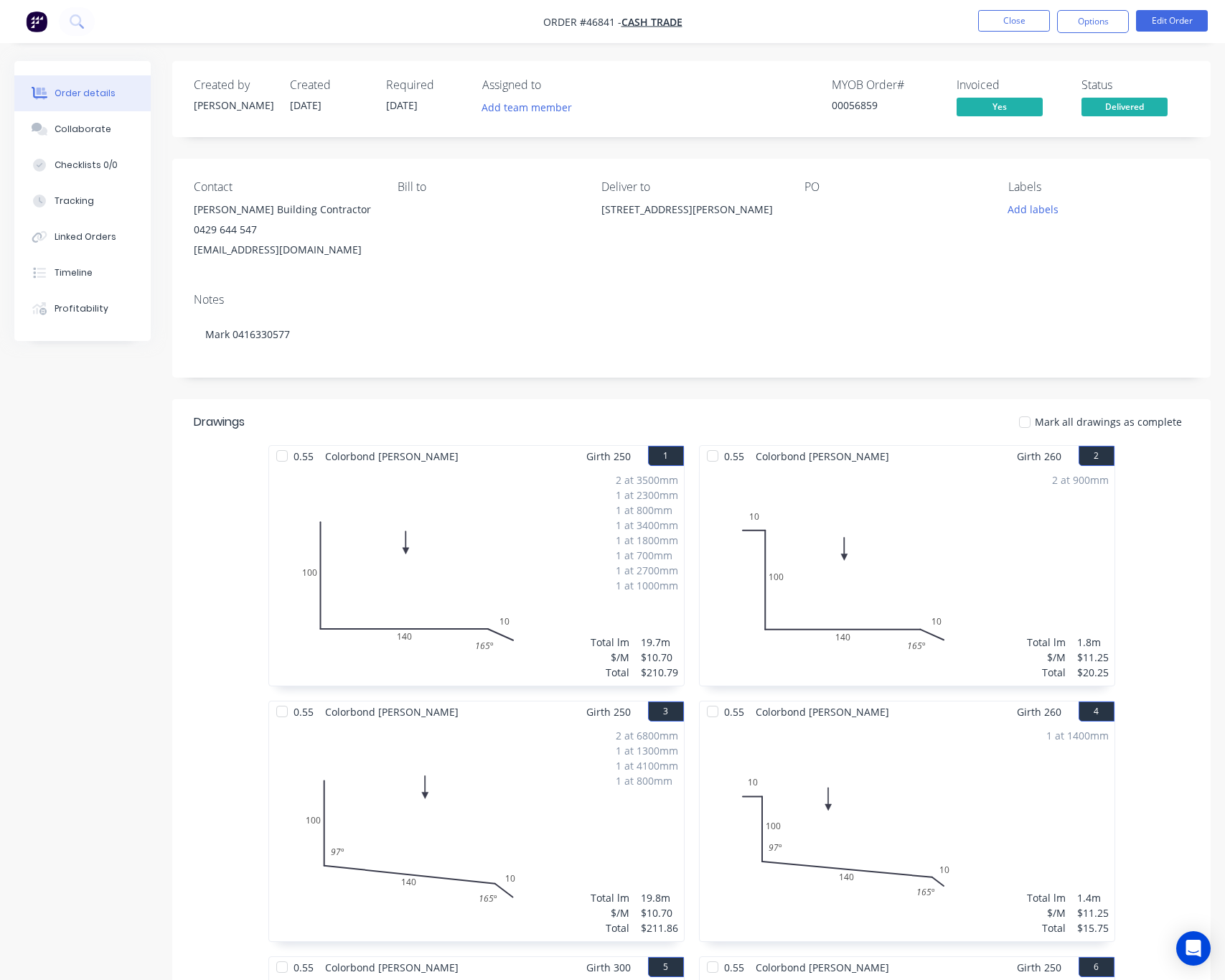
click at [610, 219] on div "Lot 102, no 1 Watts Rd, Dawesville WA 6211" at bounding box center [692, 210] width 181 height 20
click at [627, 219] on div "Lot 102, no 1 Watts Rd, Dawesville WA 6211" at bounding box center [692, 210] width 181 height 20
drag, startPoint x: 609, startPoint y: 226, endPoint x: 594, endPoint y: 205, distance: 25.8
click at [594, 205] on div "Contact Ken Rear Building Contractor 0429 644 547 kwbrear26@gmail.com Bill to D…" at bounding box center [691, 220] width 1038 height 123
copy div "Lot 102, no 1 Watts Rd, Dawesville WA 6211"
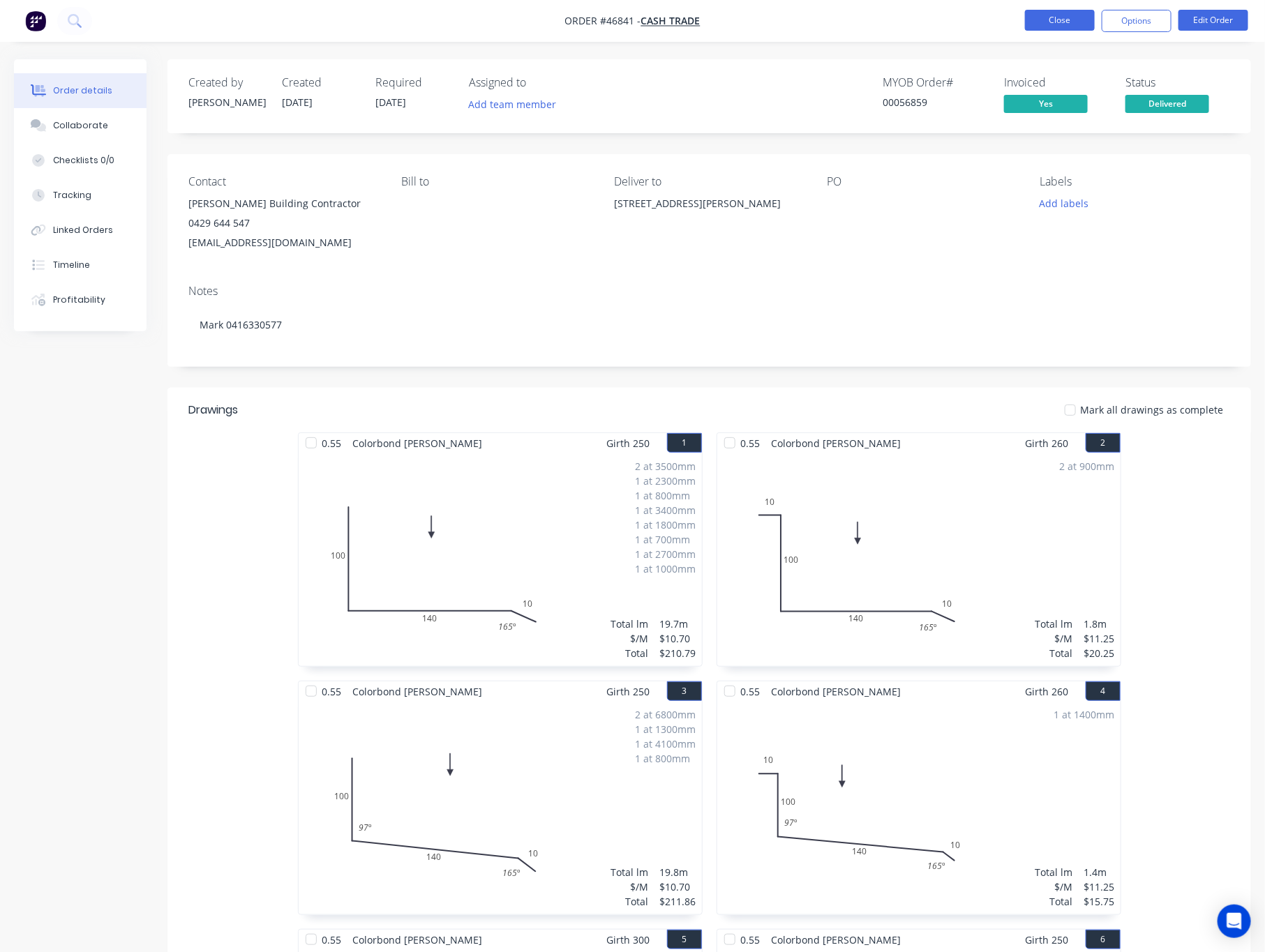
click at [1058, 22] on button "Close" at bounding box center [1059, 20] width 70 height 21
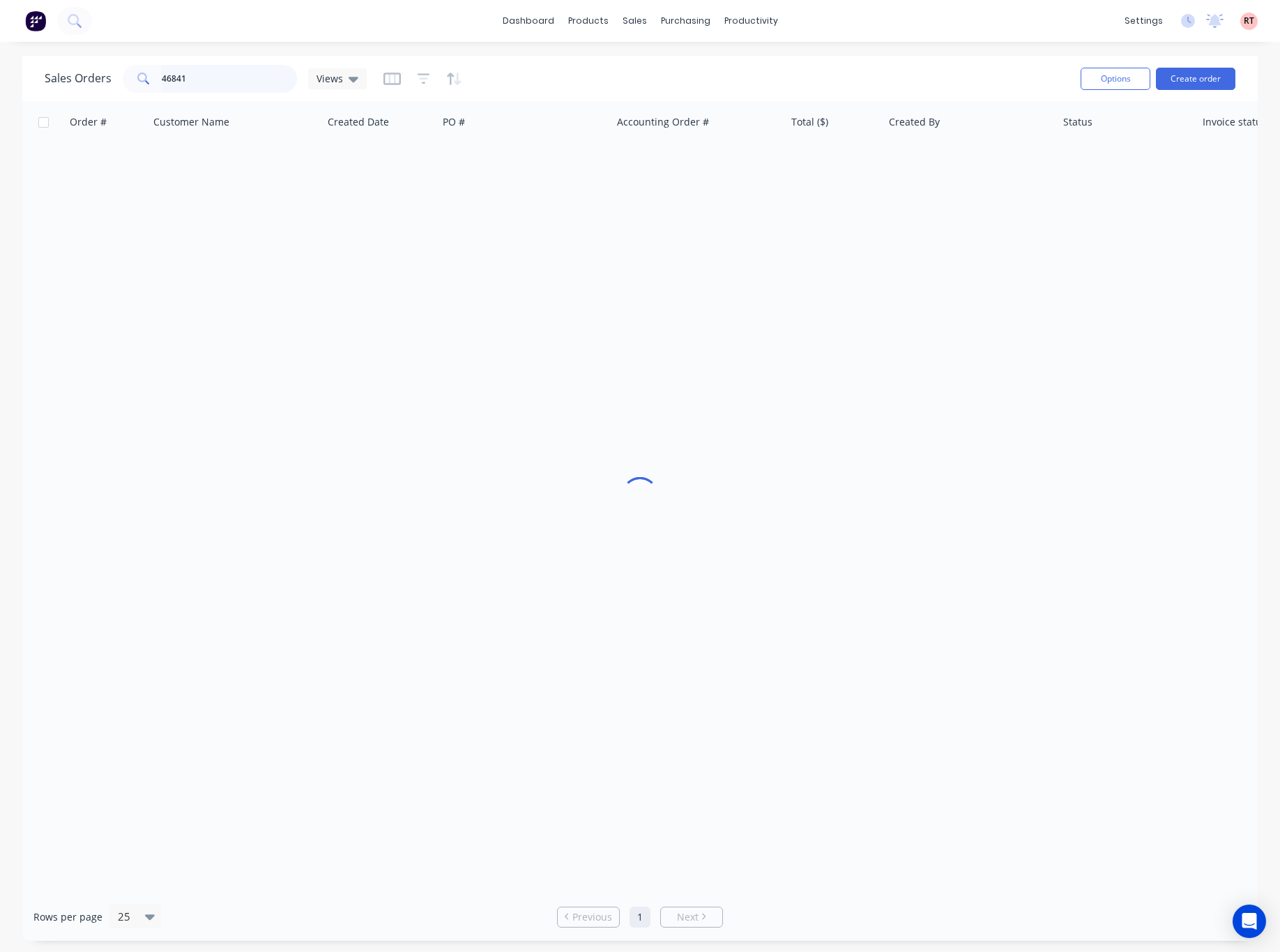
click at [224, 73] on input "46841" at bounding box center [230, 79] width 136 height 28
drag, startPoint x: 224, startPoint y: 73, endPoint x: 120, endPoint y: 85, distance: 104.7
click at [120, 85] on div "Sales Orders 46841 Views" at bounding box center [205, 79] width 322 height 28
type input "48334"
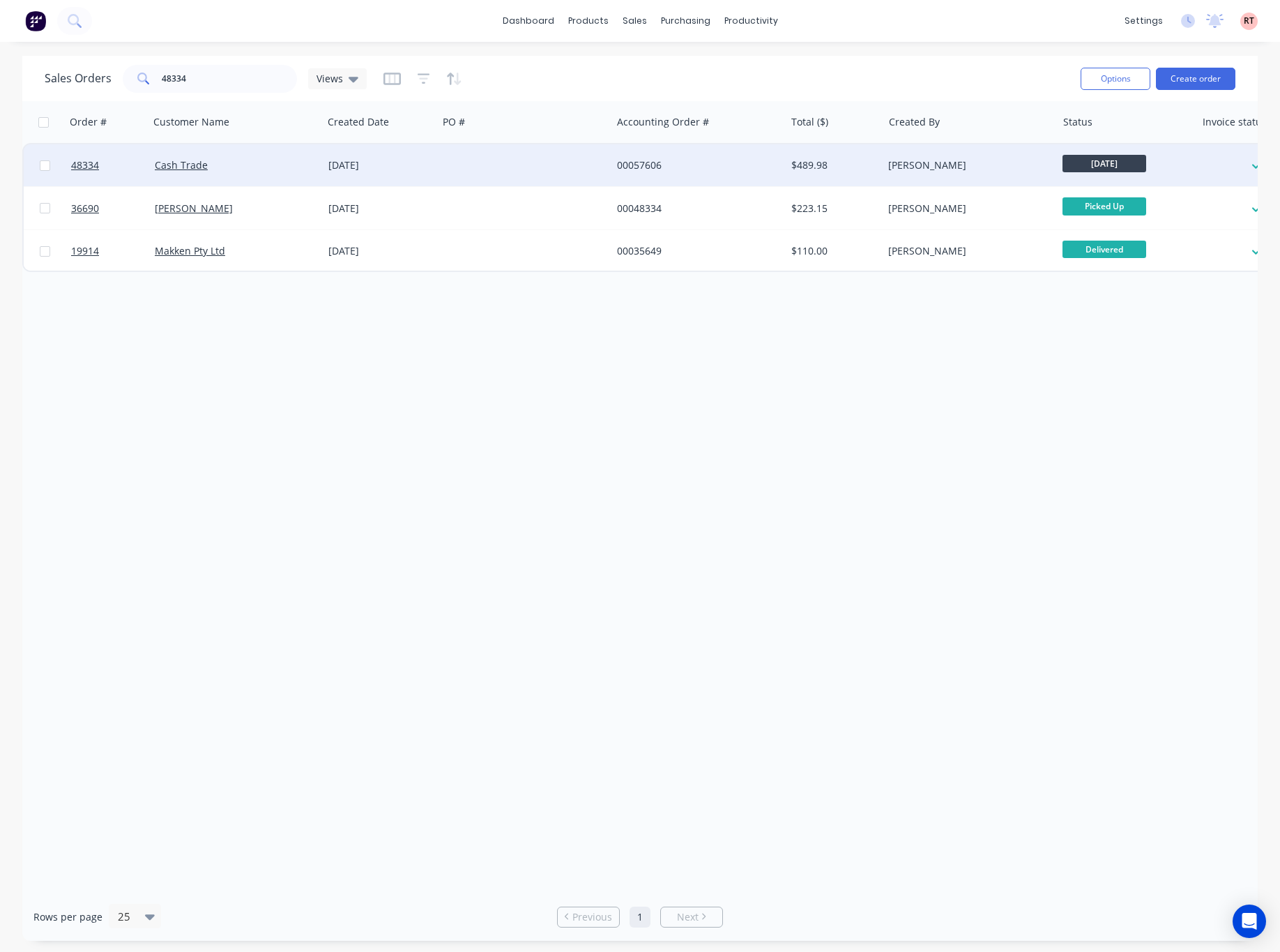
click at [536, 161] on div at bounding box center [524, 165] width 173 height 41
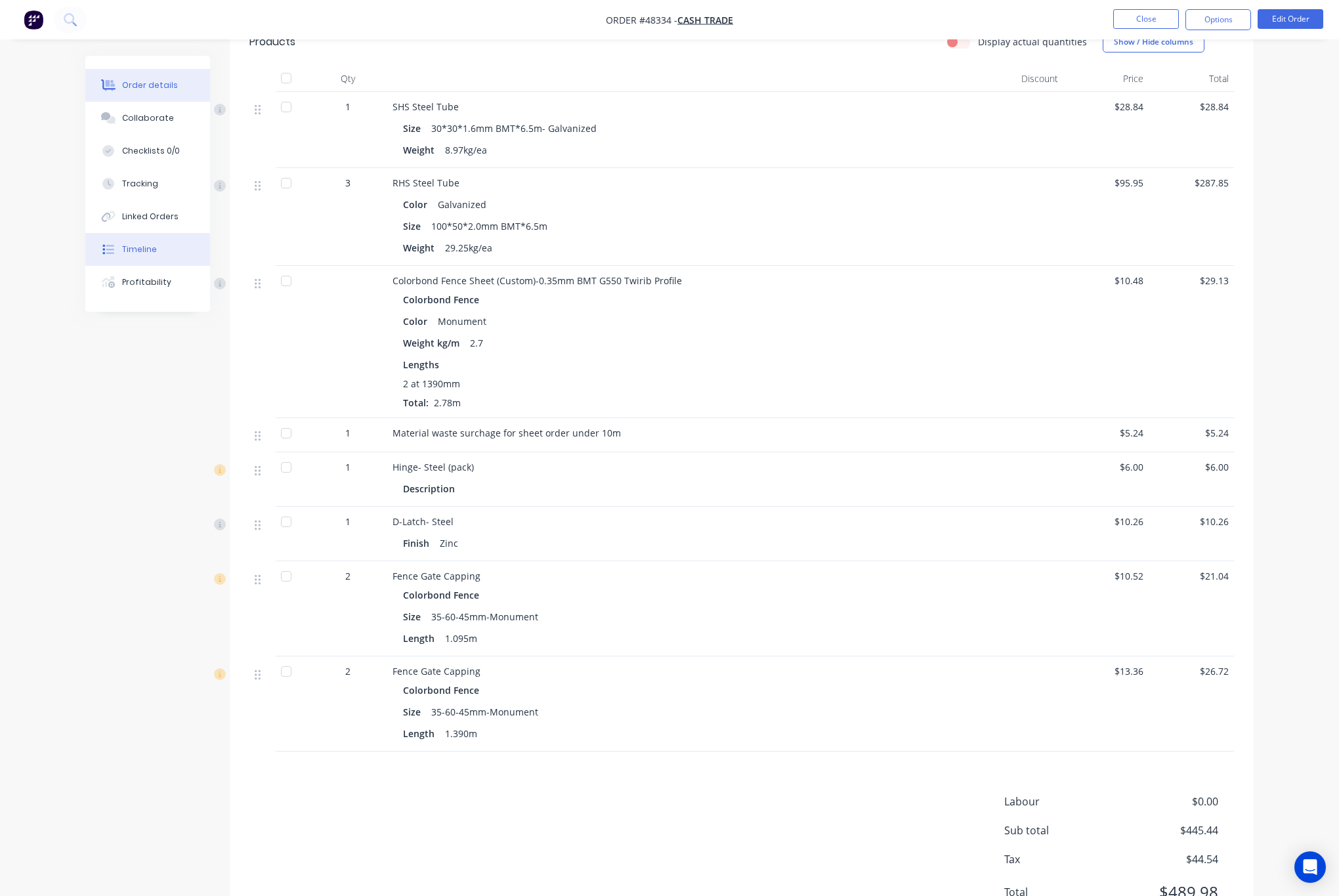
scroll to position [587, 0]
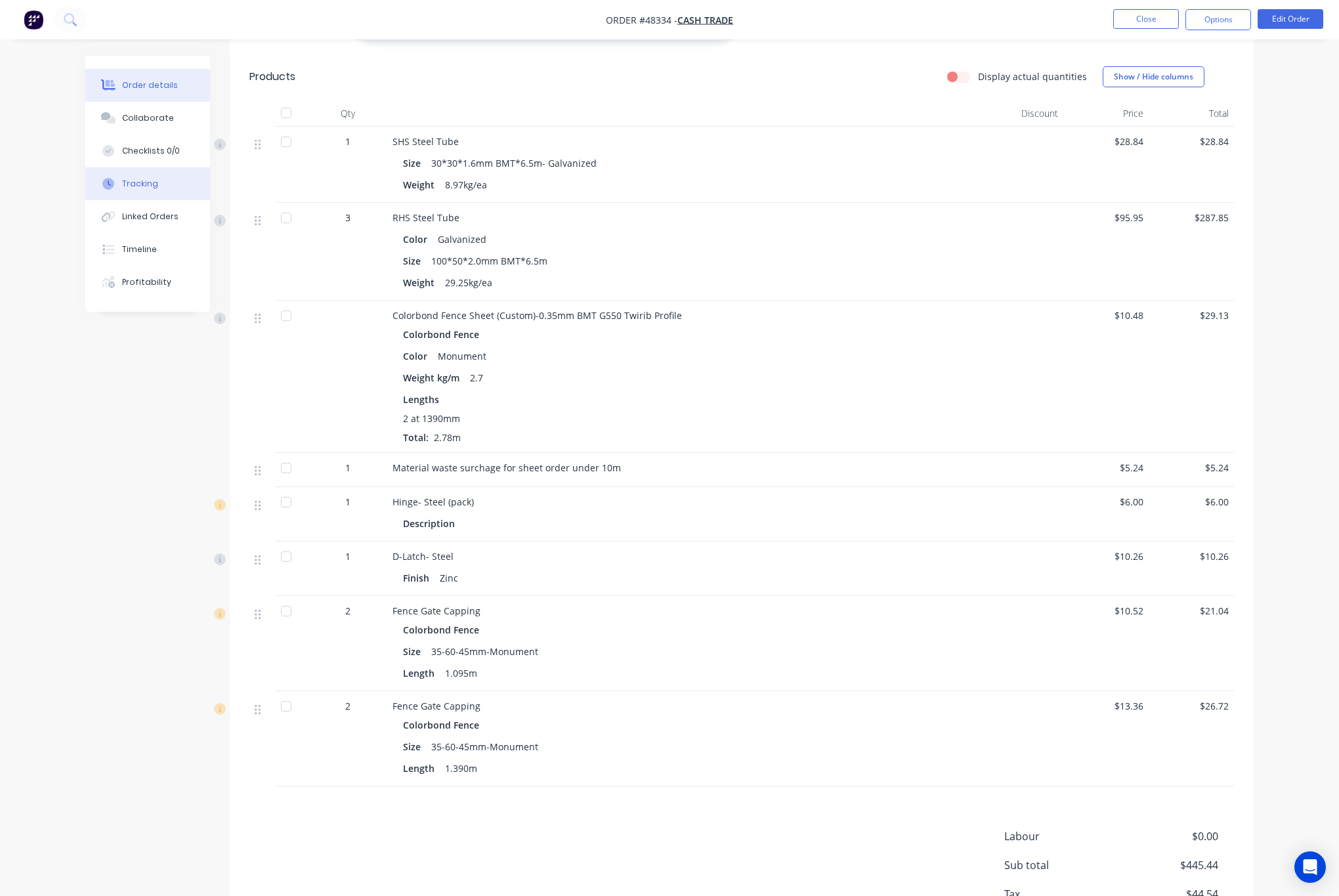
click at [164, 188] on button "Tracking" at bounding box center [147, 184] width 124 height 32
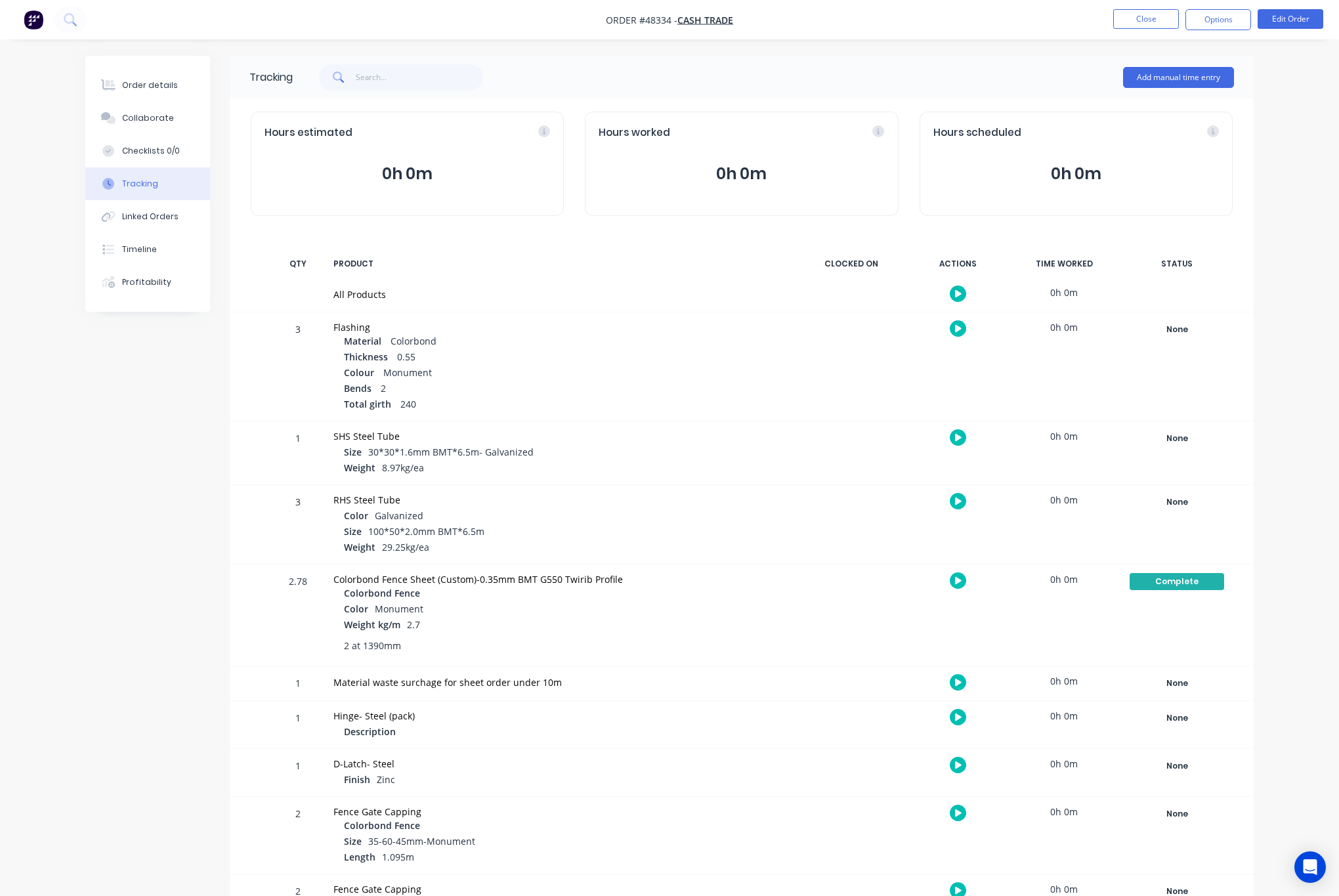
click at [152, 66] on div "Order details Collaborate Checklists 0/0 Tracking Linked Orders Timeline Profit…" at bounding box center [147, 184] width 124 height 256
click at [162, 89] on div "Order details" at bounding box center [150, 85] width 56 height 12
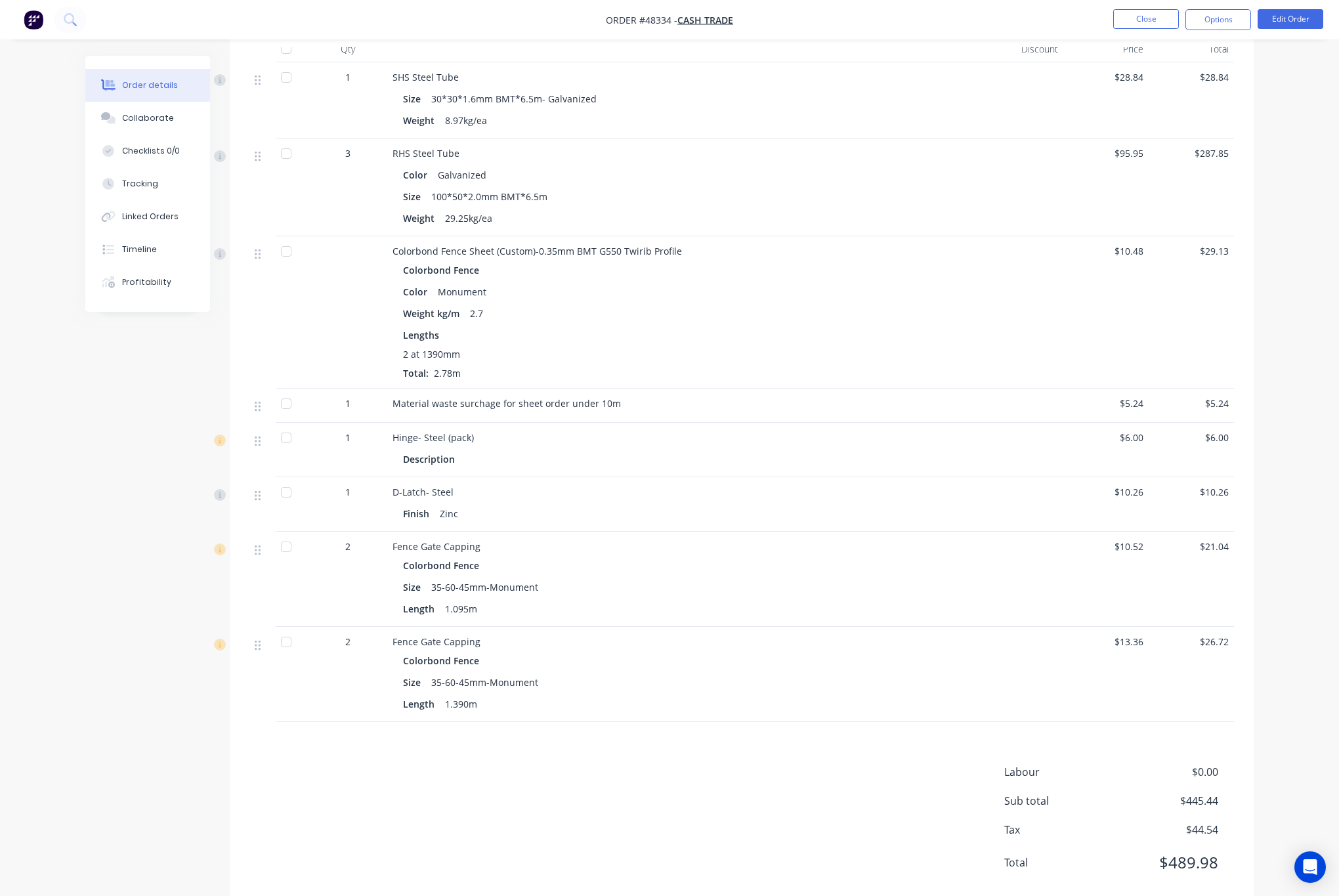
scroll to position [686, 0]
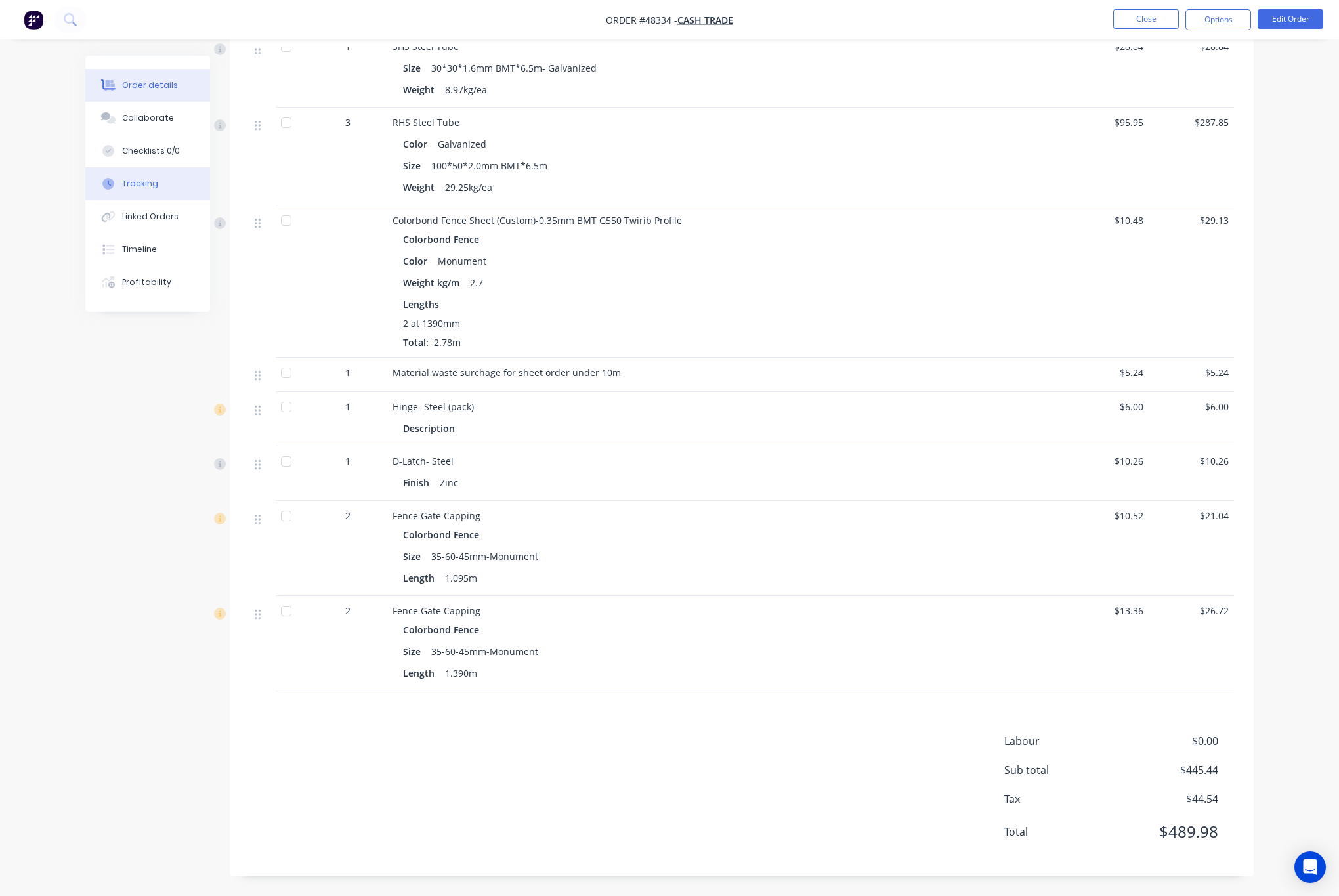
click at [162, 183] on button "Tracking" at bounding box center [147, 184] width 124 height 32
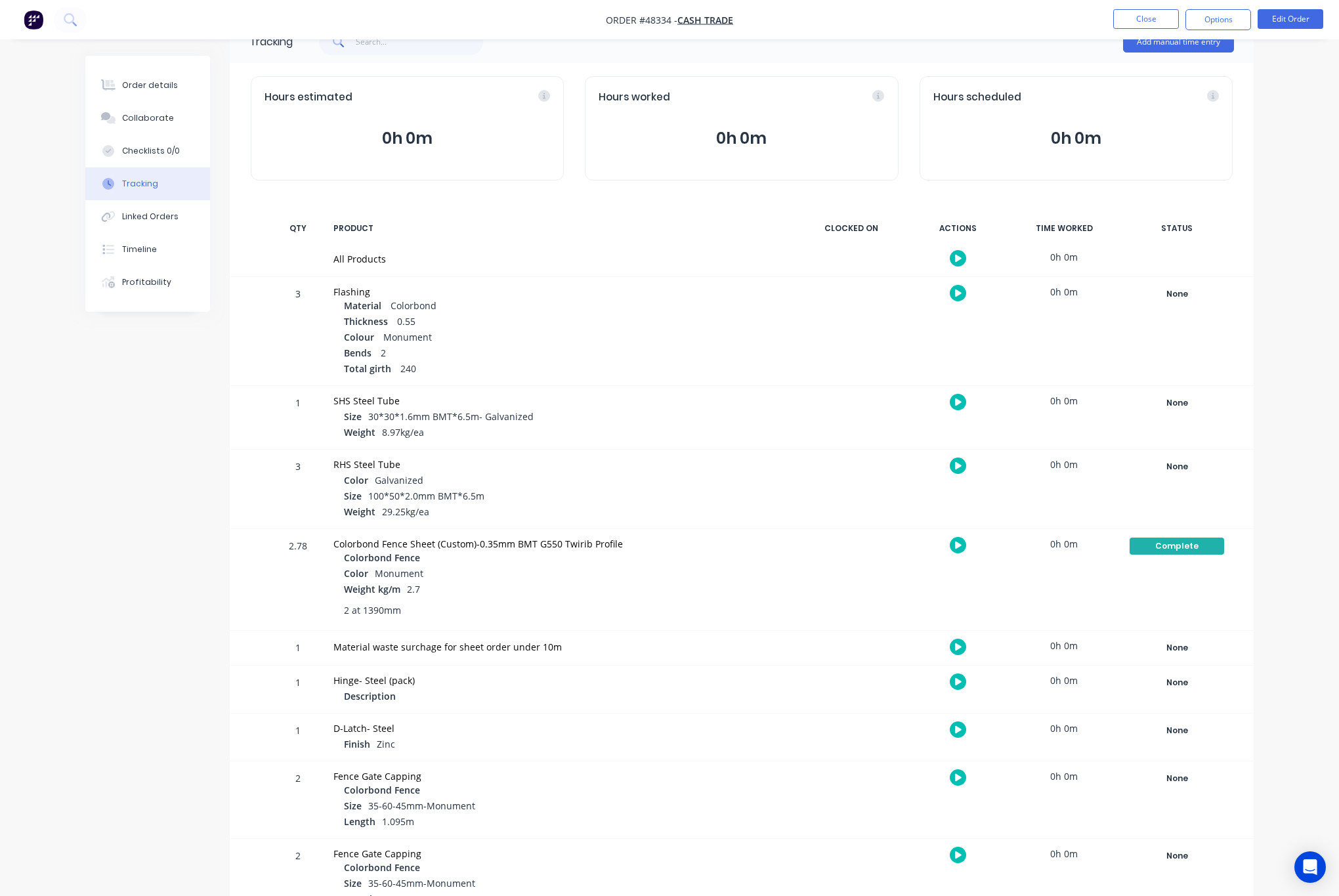
scroll to position [70, 0]
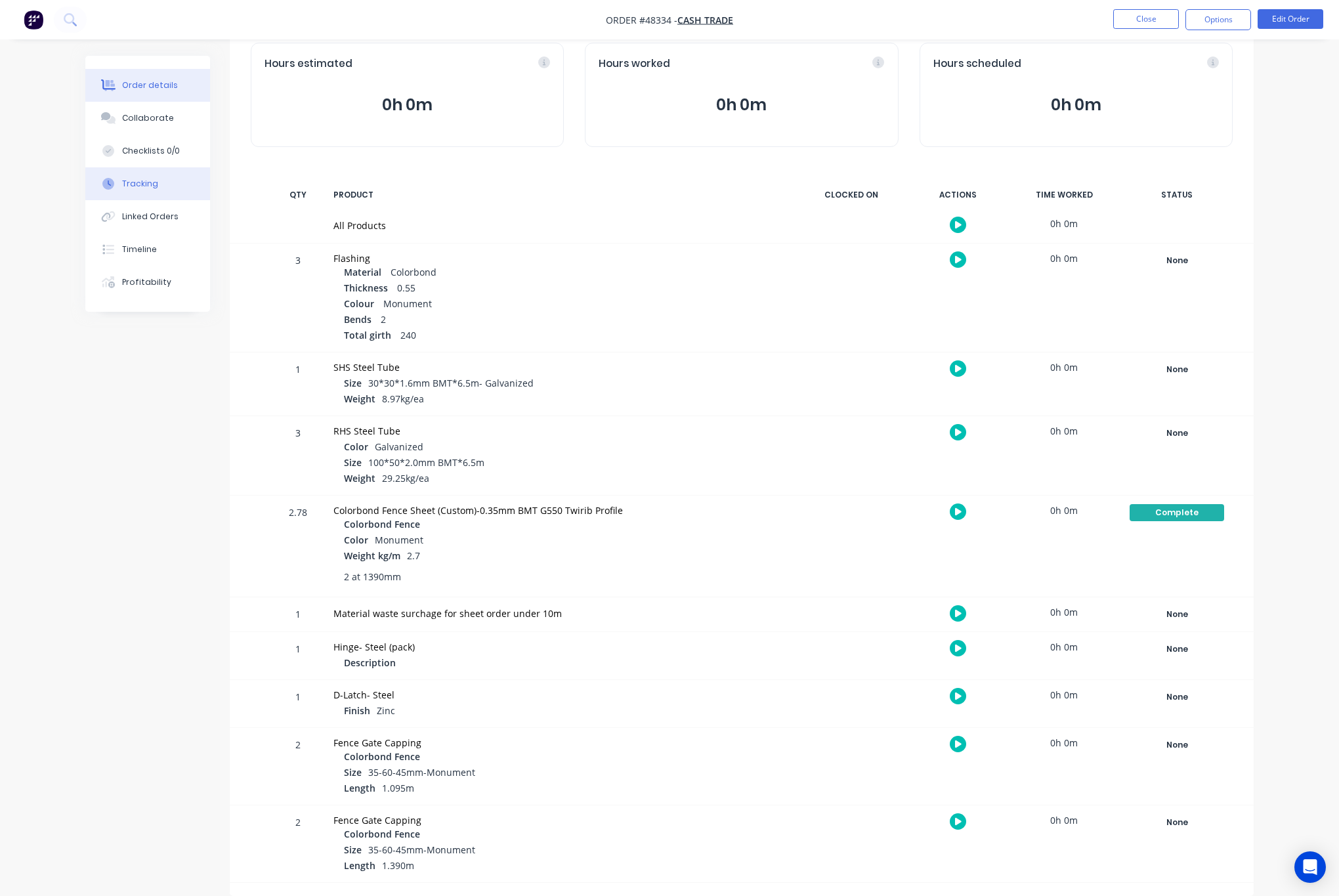
click at [170, 89] on div "Order details" at bounding box center [150, 85] width 56 height 12
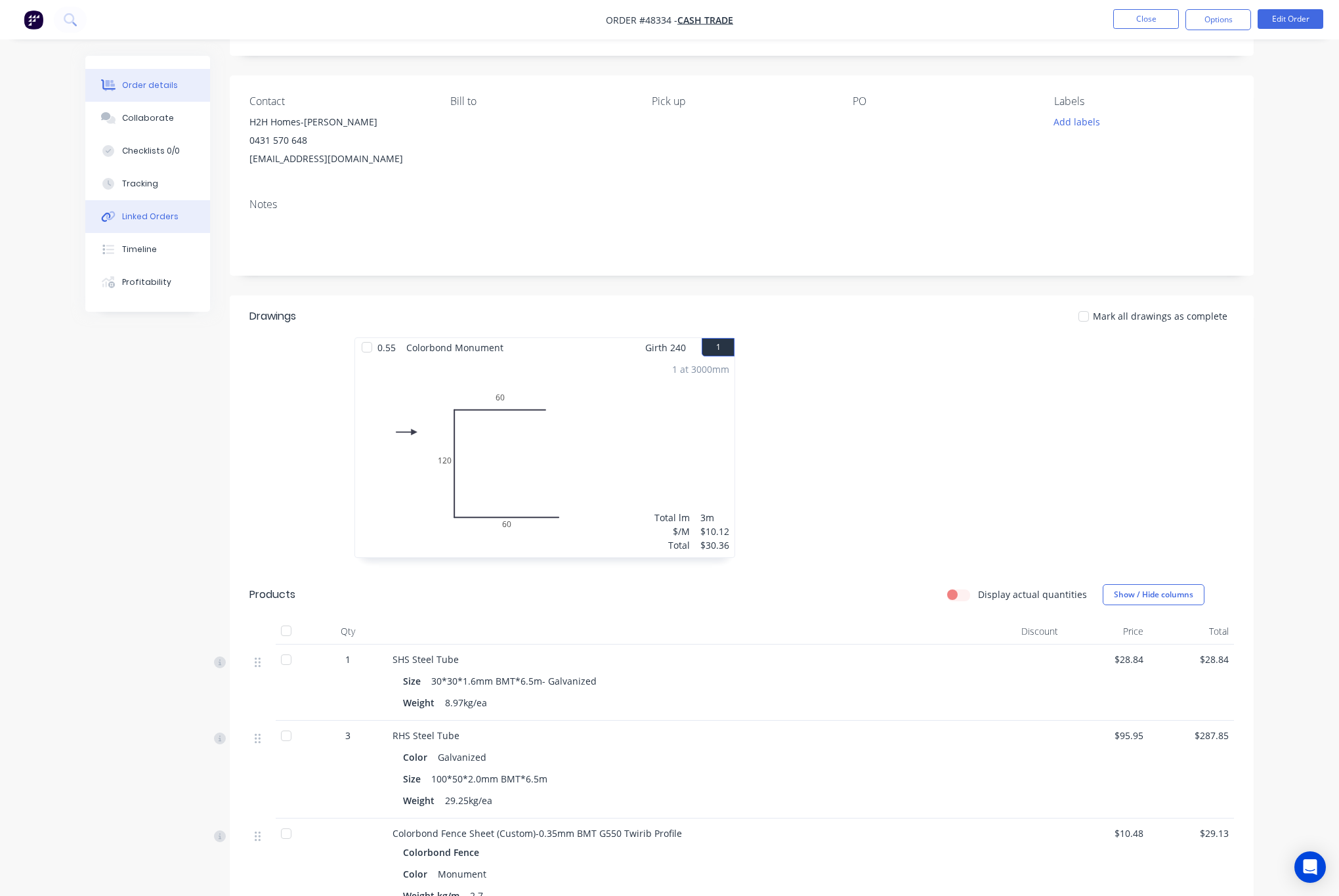
click at [178, 213] on button "Linked Orders" at bounding box center [147, 216] width 124 height 32
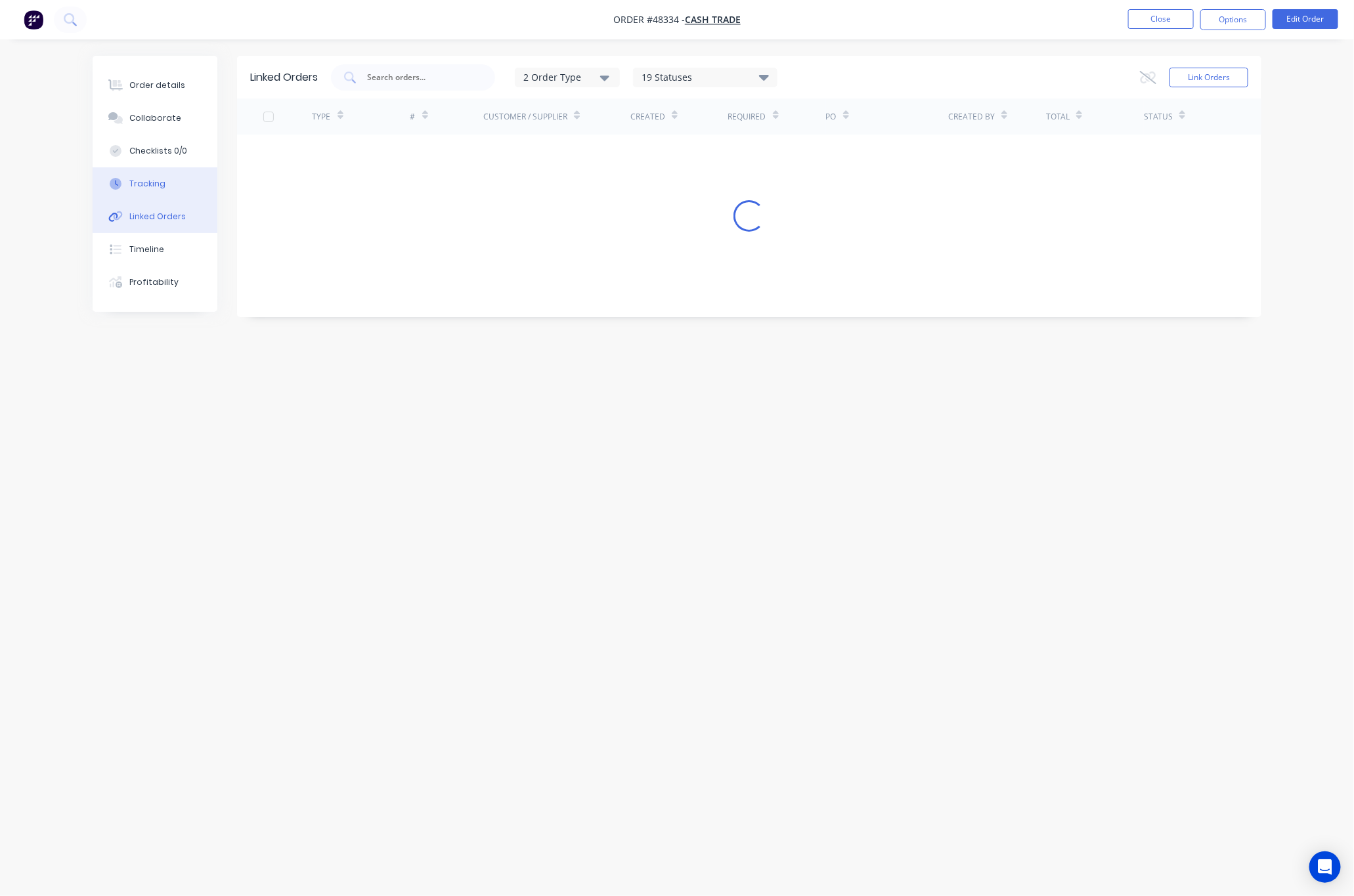
click at [171, 184] on button "Tracking" at bounding box center [154, 184] width 124 height 32
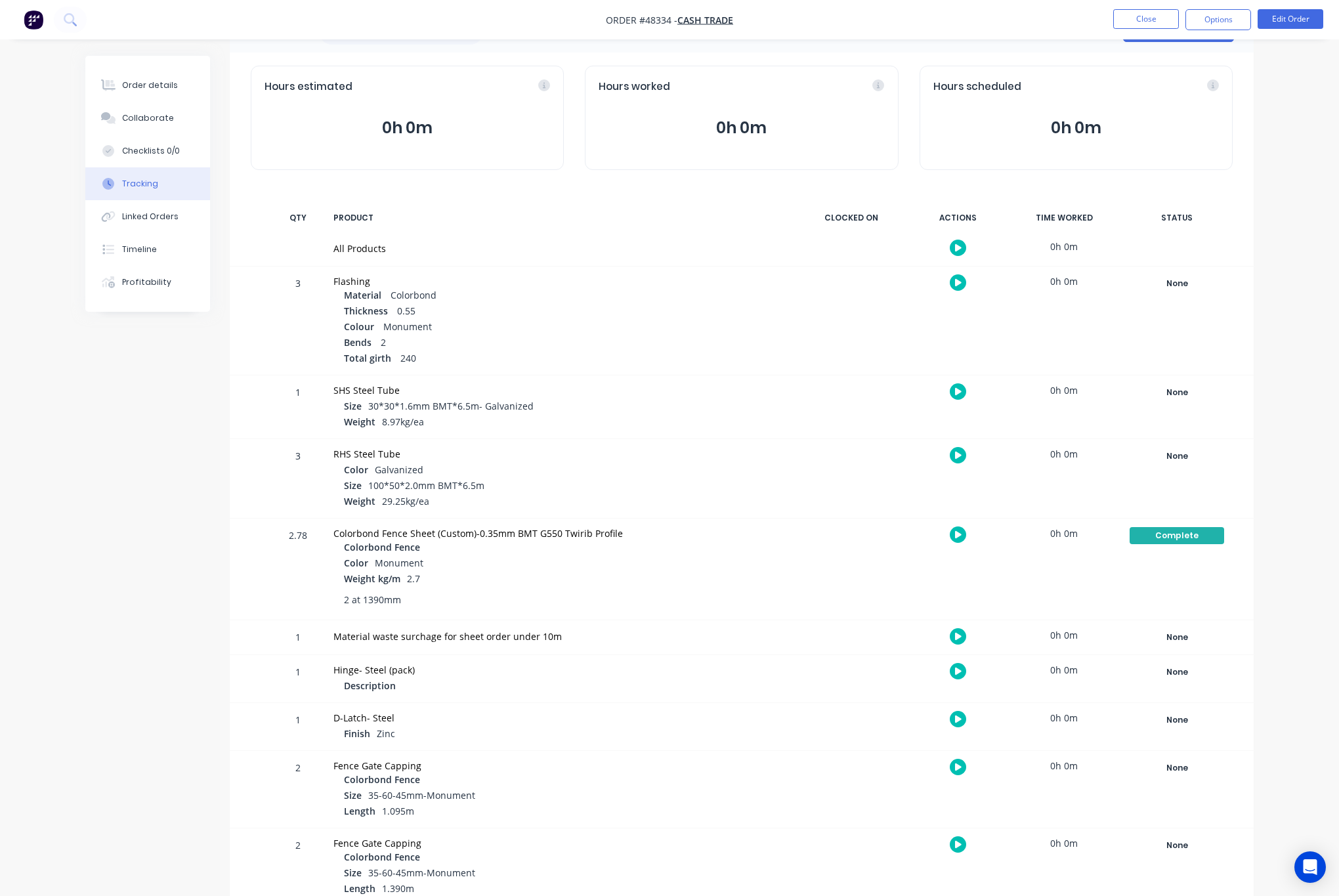
scroll to position [70, 0]
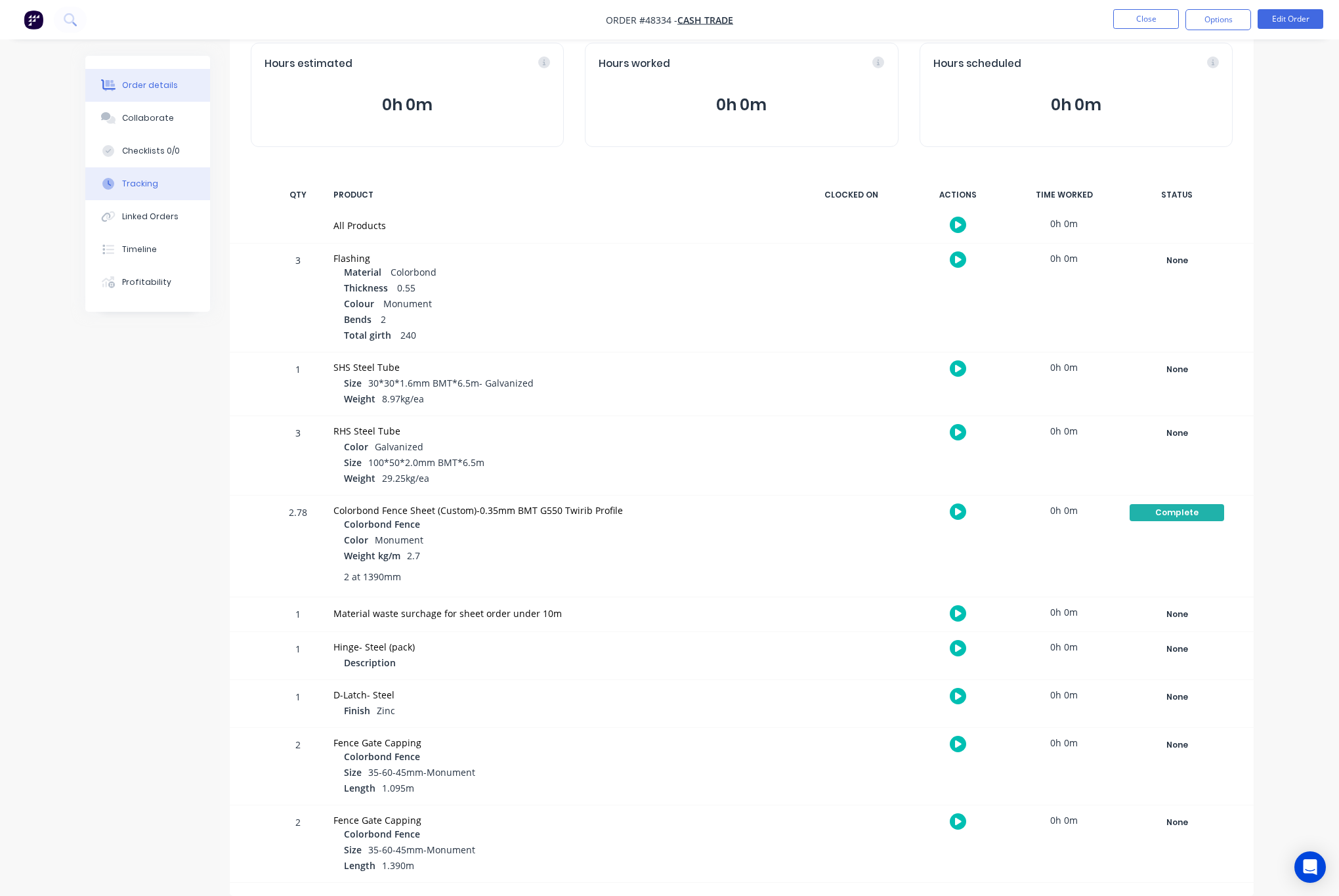
click at [156, 83] on div "Order details" at bounding box center [150, 85] width 56 height 12
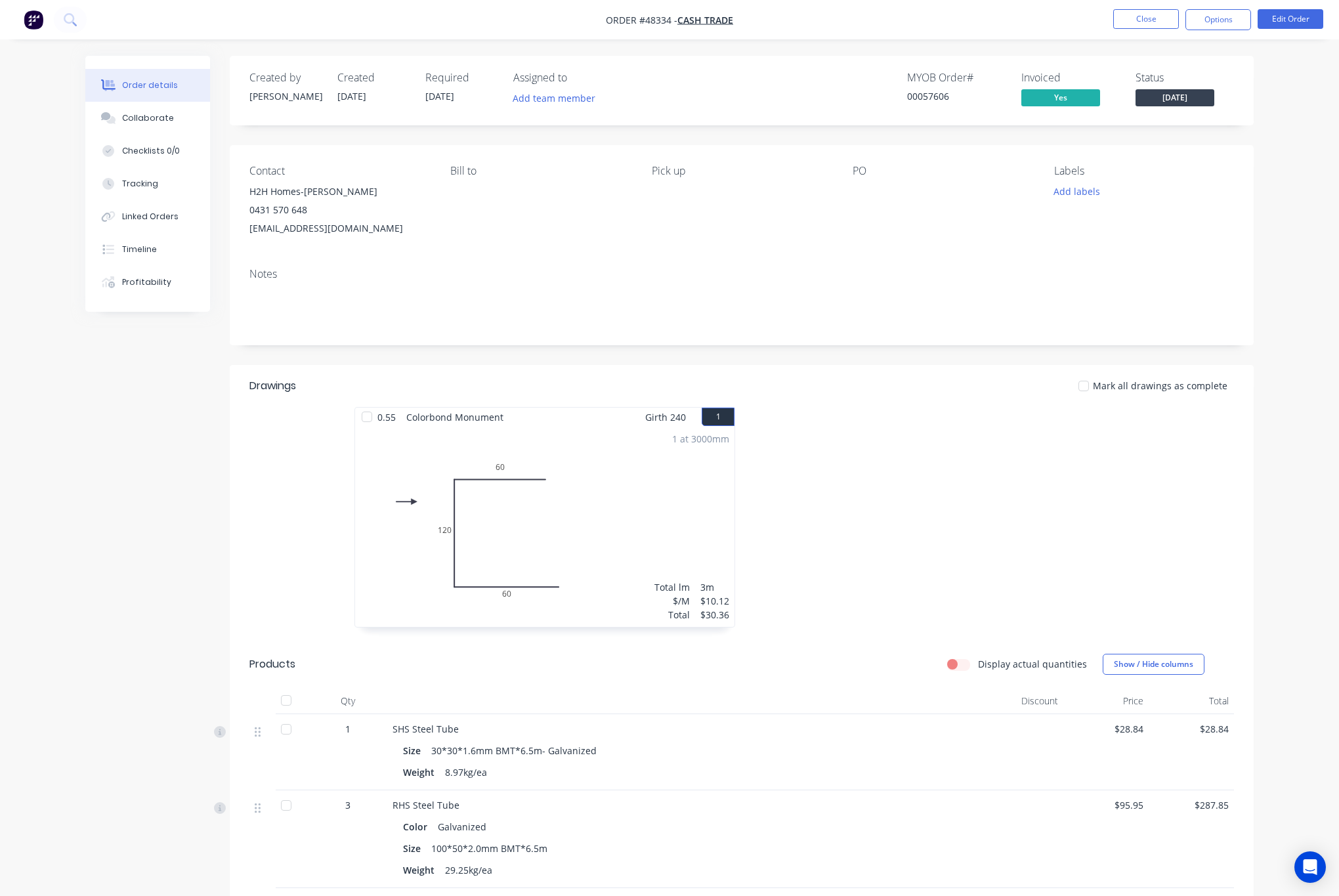
drag, startPoint x: 1, startPoint y: 423, endPoint x: 42, endPoint y: 420, distance: 41.1
click at [42, 420] on div "Order details Collaborate Checklists 0/0 Tracking Linked Orders Timeline Profit…" at bounding box center [670, 789] width 1339 height 1578
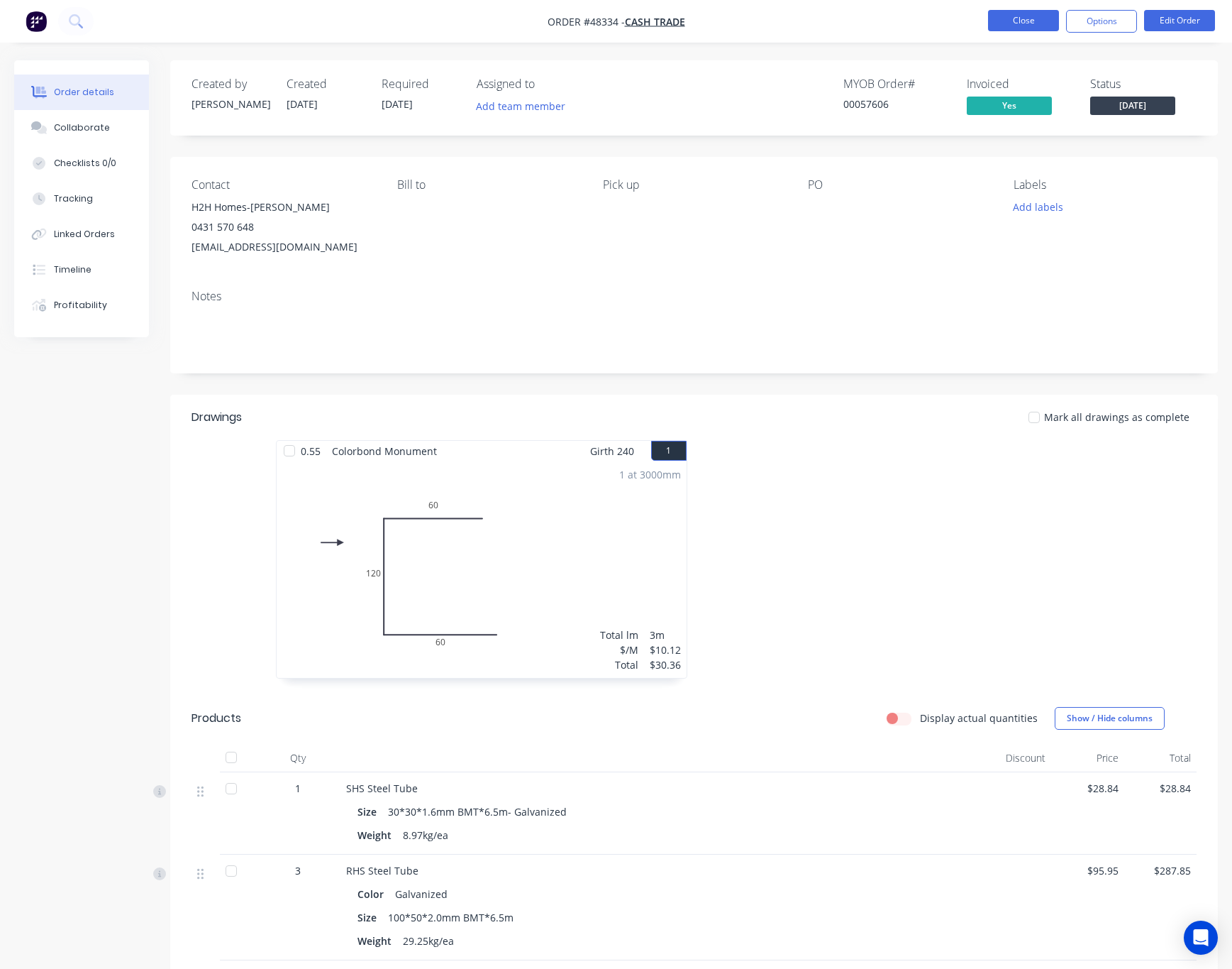
click at [1022, 11] on button "Close" at bounding box center [1023, 20] width 71 height 21
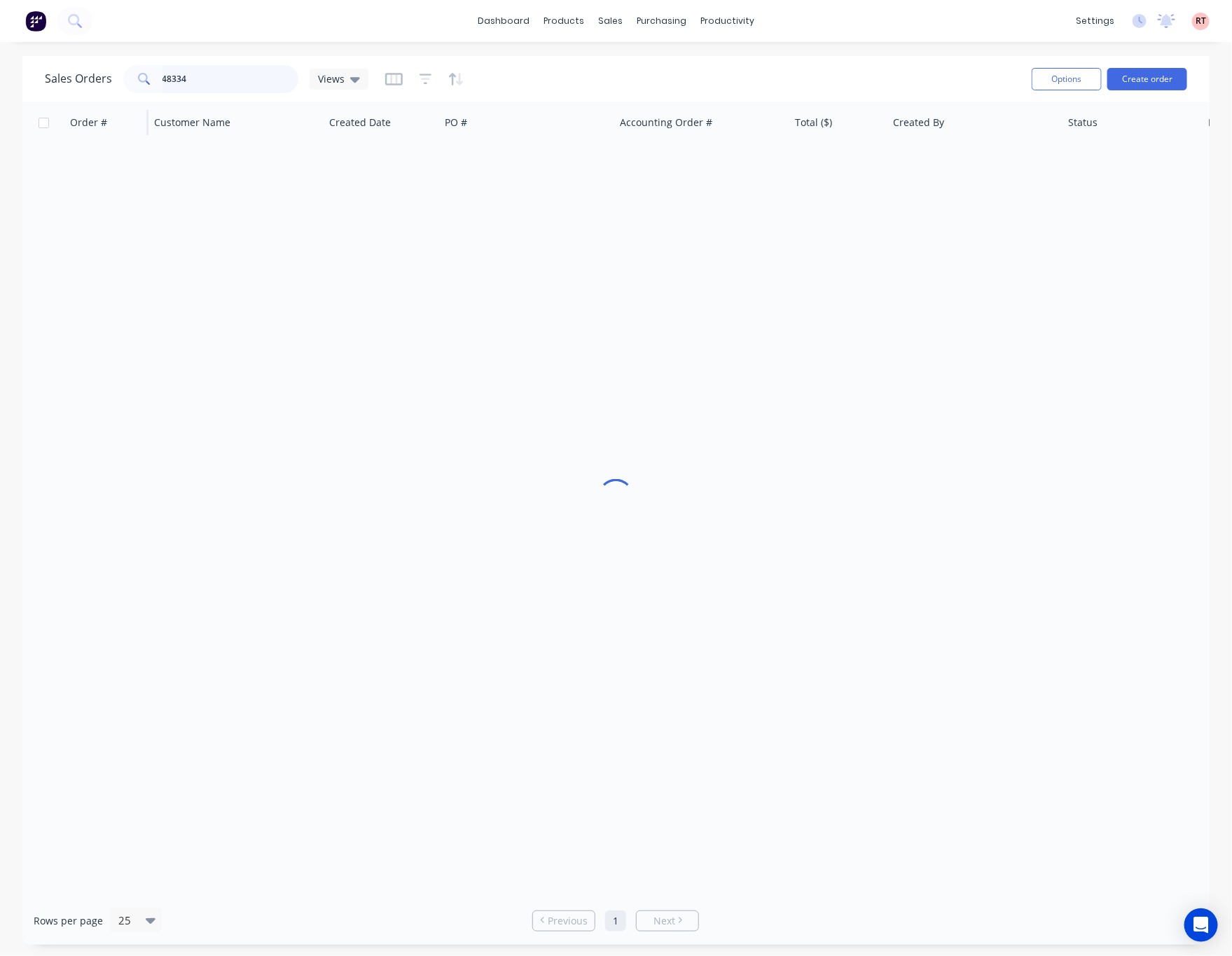
drag, startPoint x: 218, startPoint y: 76, endPoint x: 90, endPoint y: 107, distance: 131.7
click at [95, 105] on div "Sales Orders 48334 Views Options Create order Order # Customer Name Created Dat…" at bounding box center [616, 500] width 1187 height 888
type input "48206"
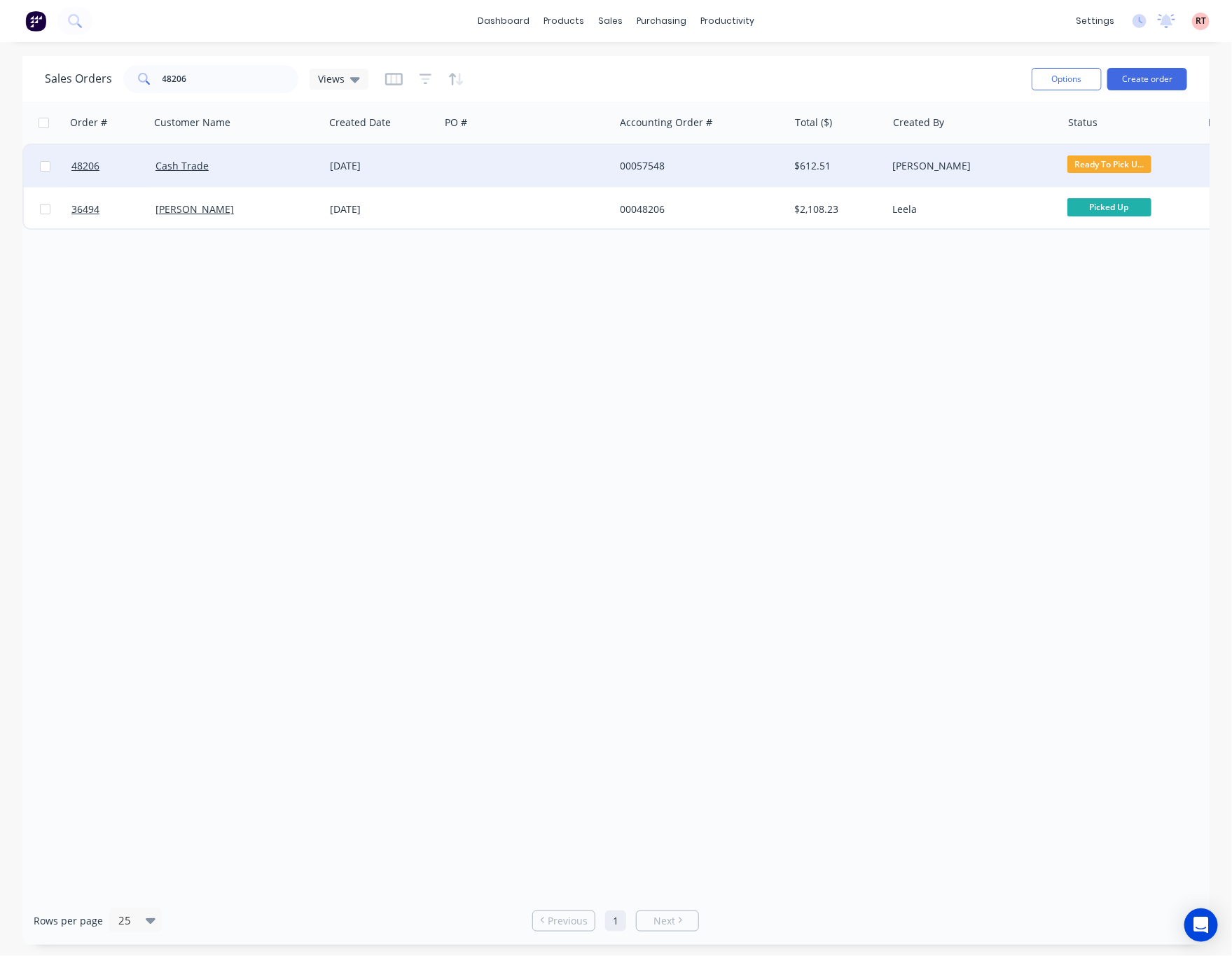
click at [427, 171] on div "21 Aug 2025" at bounding box center [381, 166] width 104 height 14
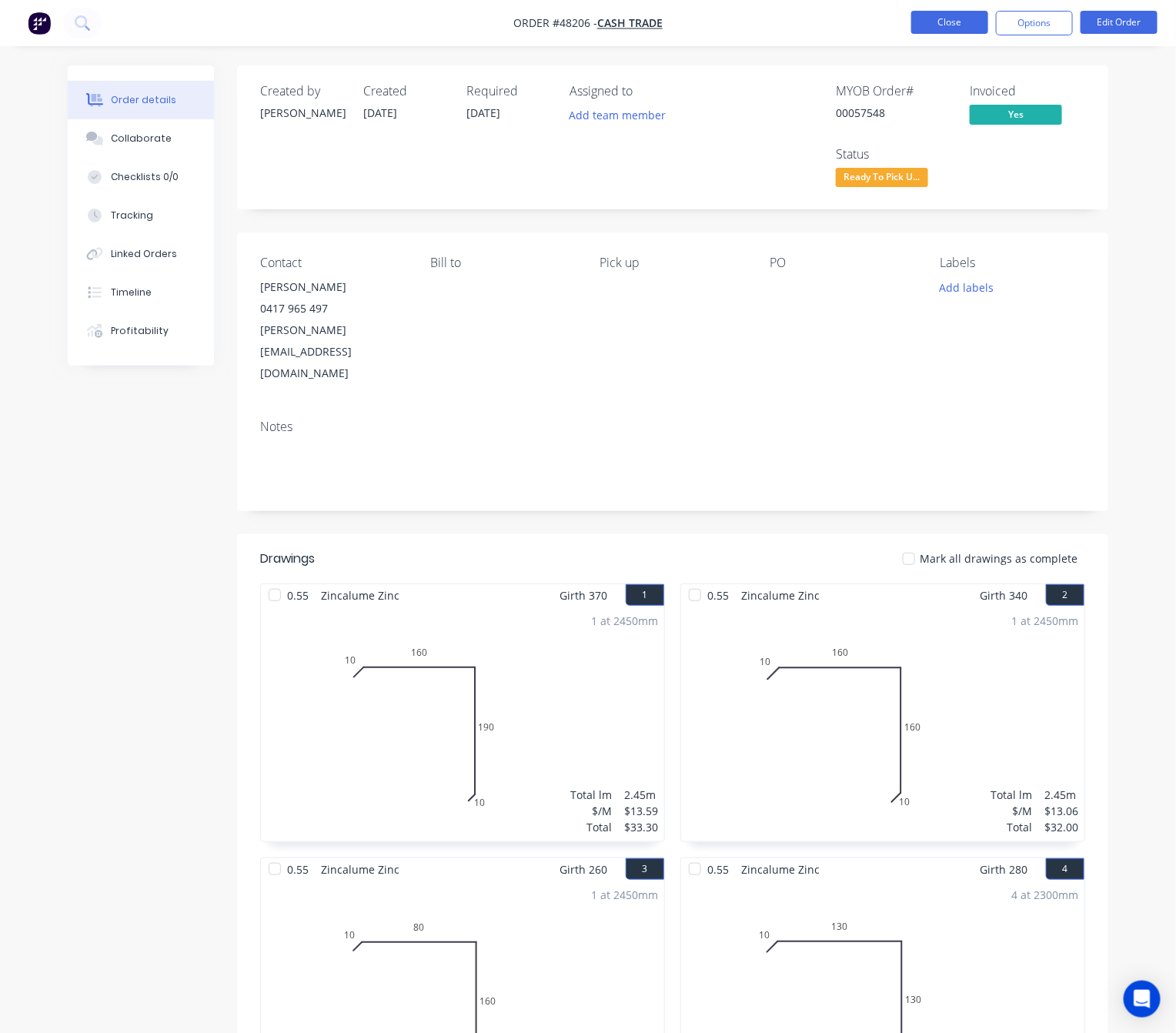
click at [952, 22] on button "Close" at bounding box center [949, 22] width 77 height 23
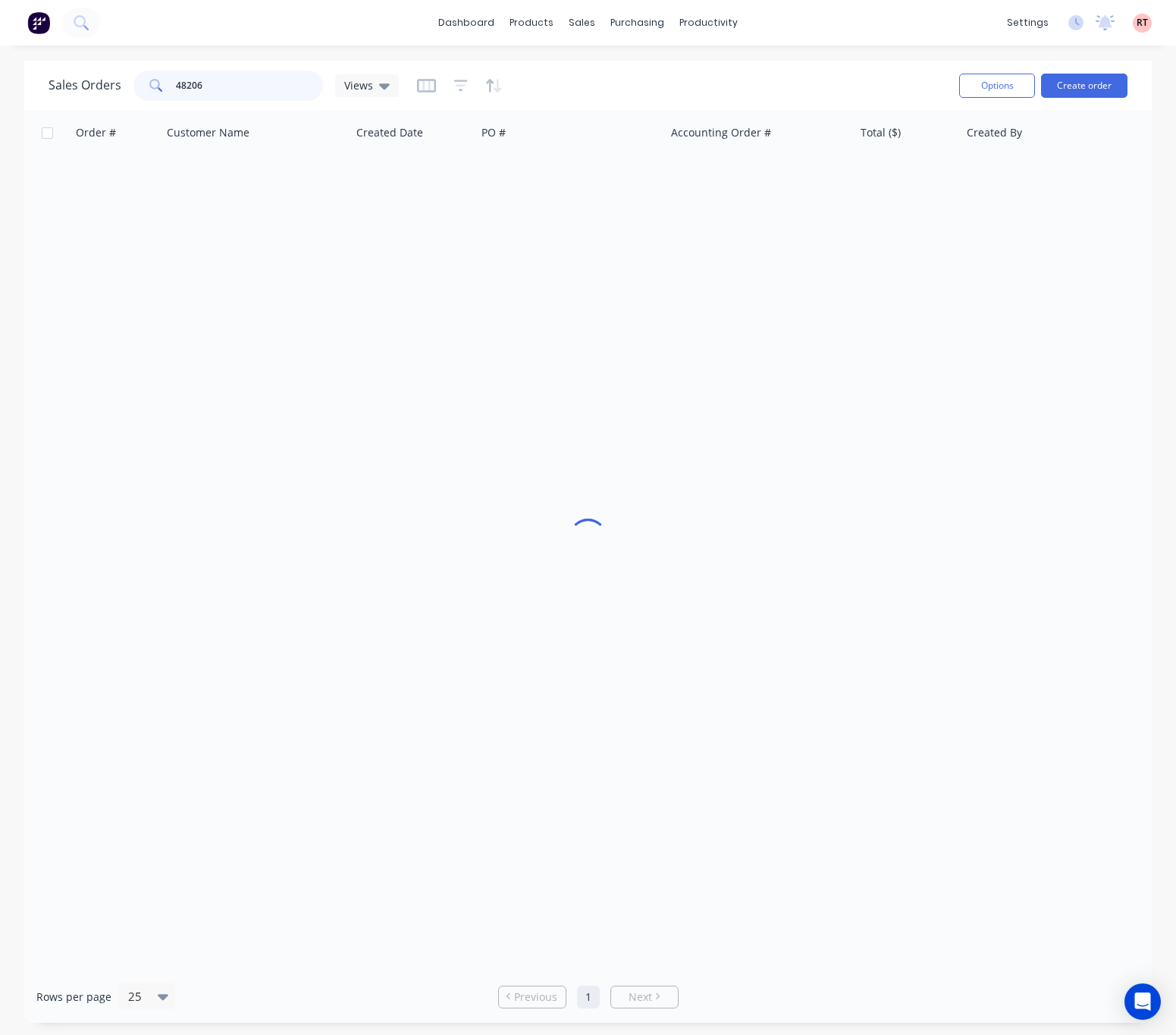
drag, startPoint x: 246, startPoint y: 84, endPoint x: 82, endPoint y: 102, distance: 165.0
click at [84, 102] on div "Sales Orders 48206 Views" at bounding box center [497, 85] width 898 height 38
type input "47335"
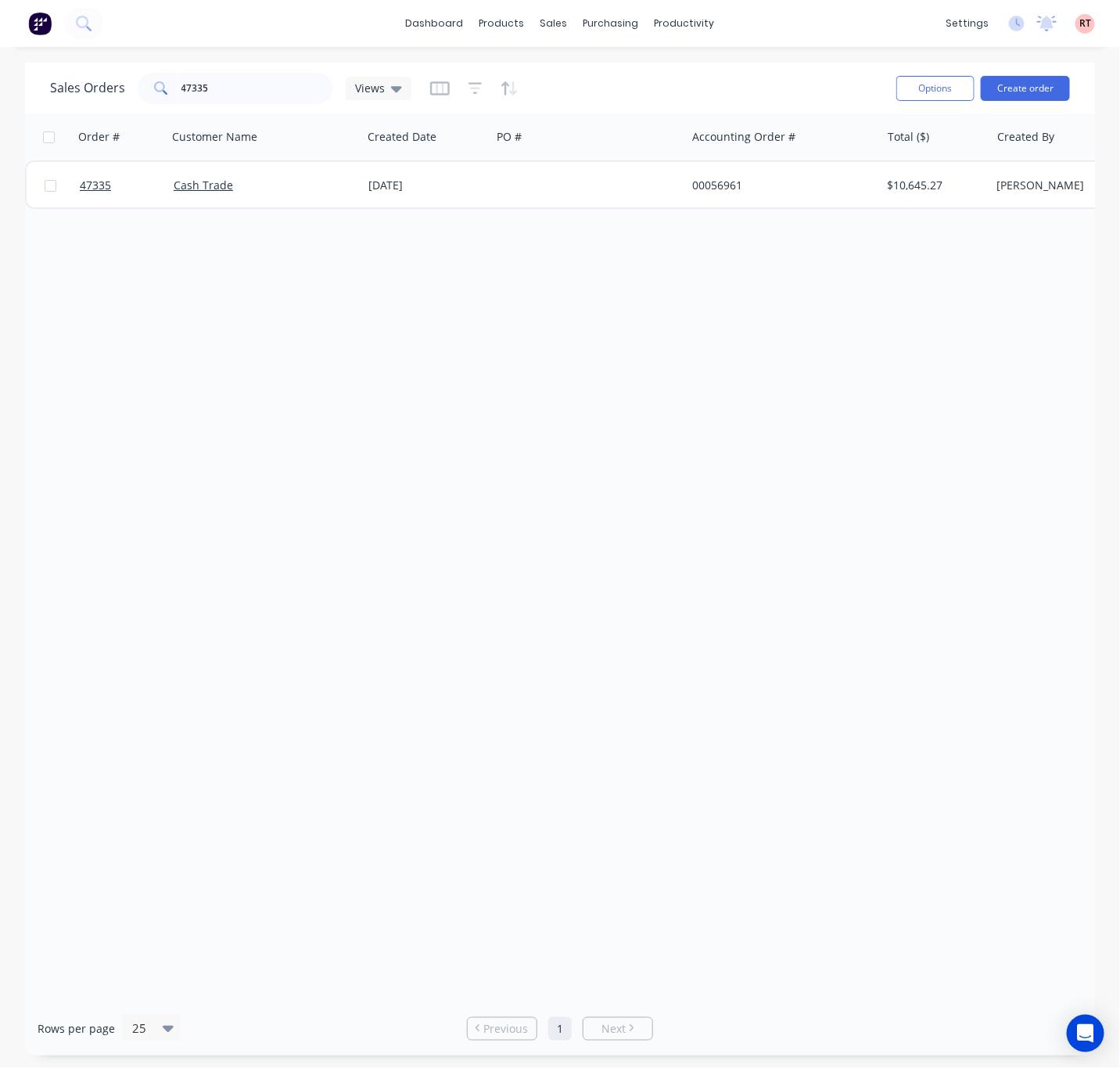
click at [5, 460] on div "Sales Orders 47335 Views Options Create order Order # Customer Name Created Dat…" at bounding box center [560, 559] width 1120 height 992
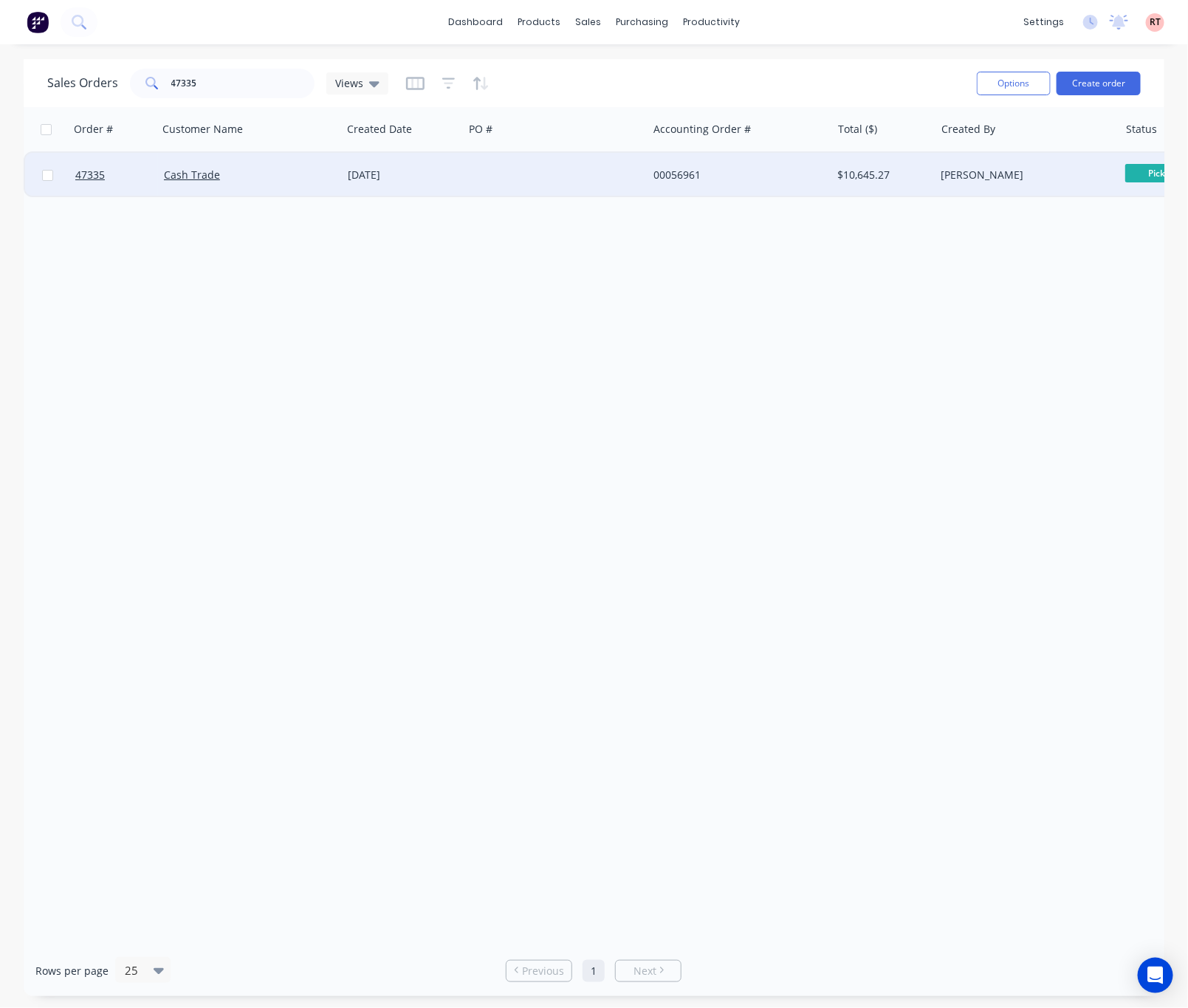
click at [571, 180] on div at bounding box center [555, 175] width 184 height 44
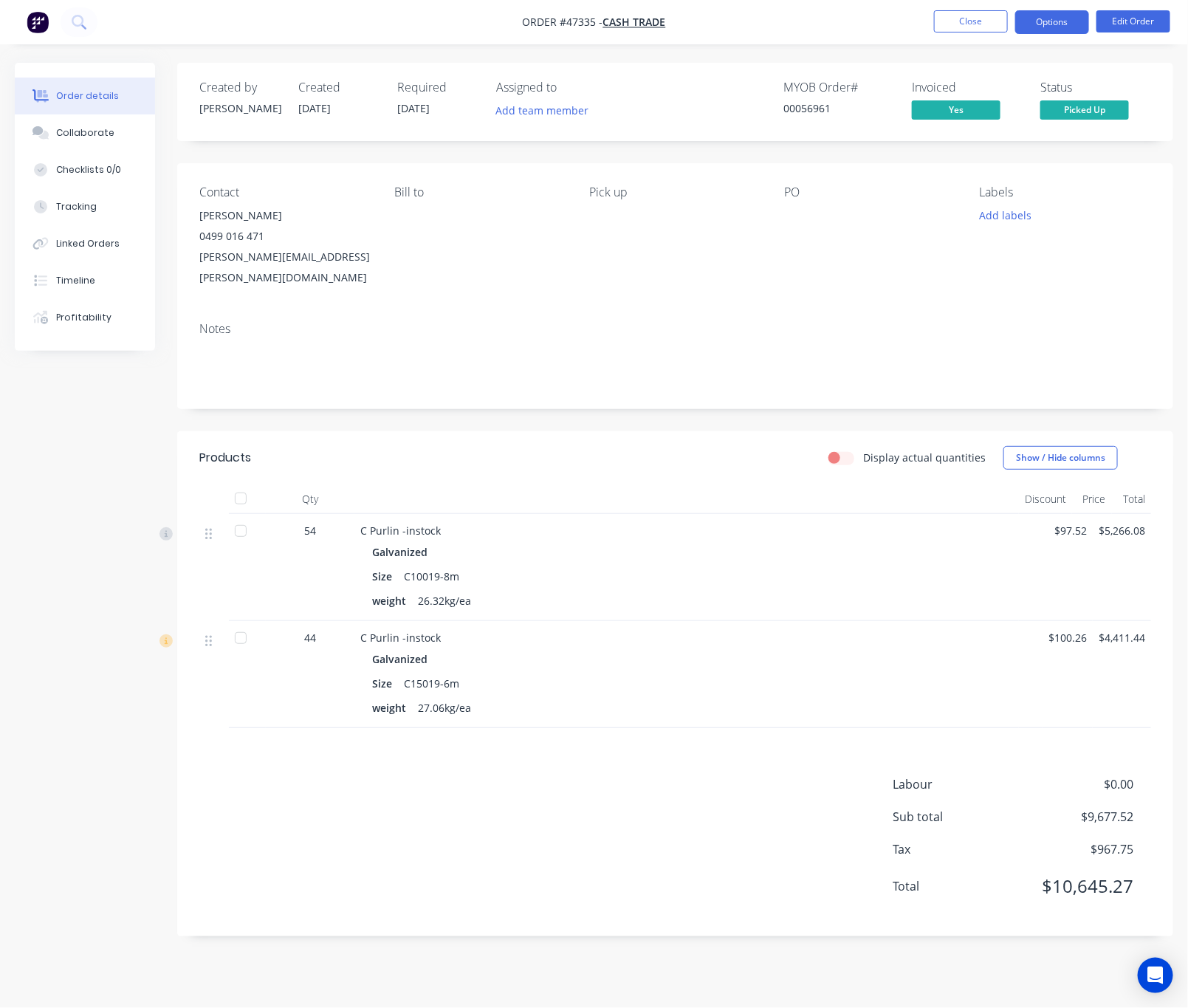
click at [1047, 23] on button "Options" at bounding box center [1052, 22] width 74 height 24
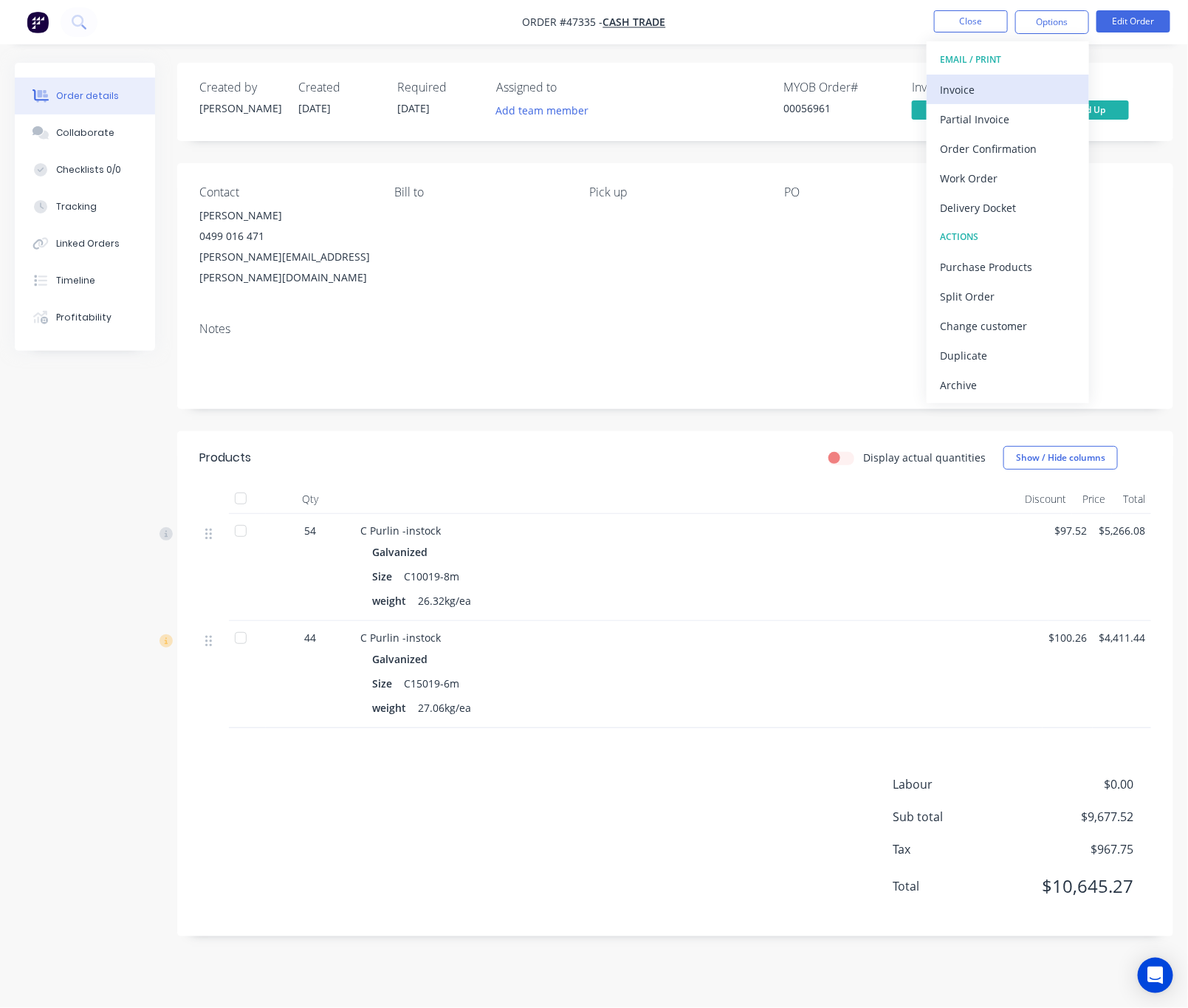
click at [1041, 79] on div "Invoice" at bounding box center [1007, 89] width 136 height 21
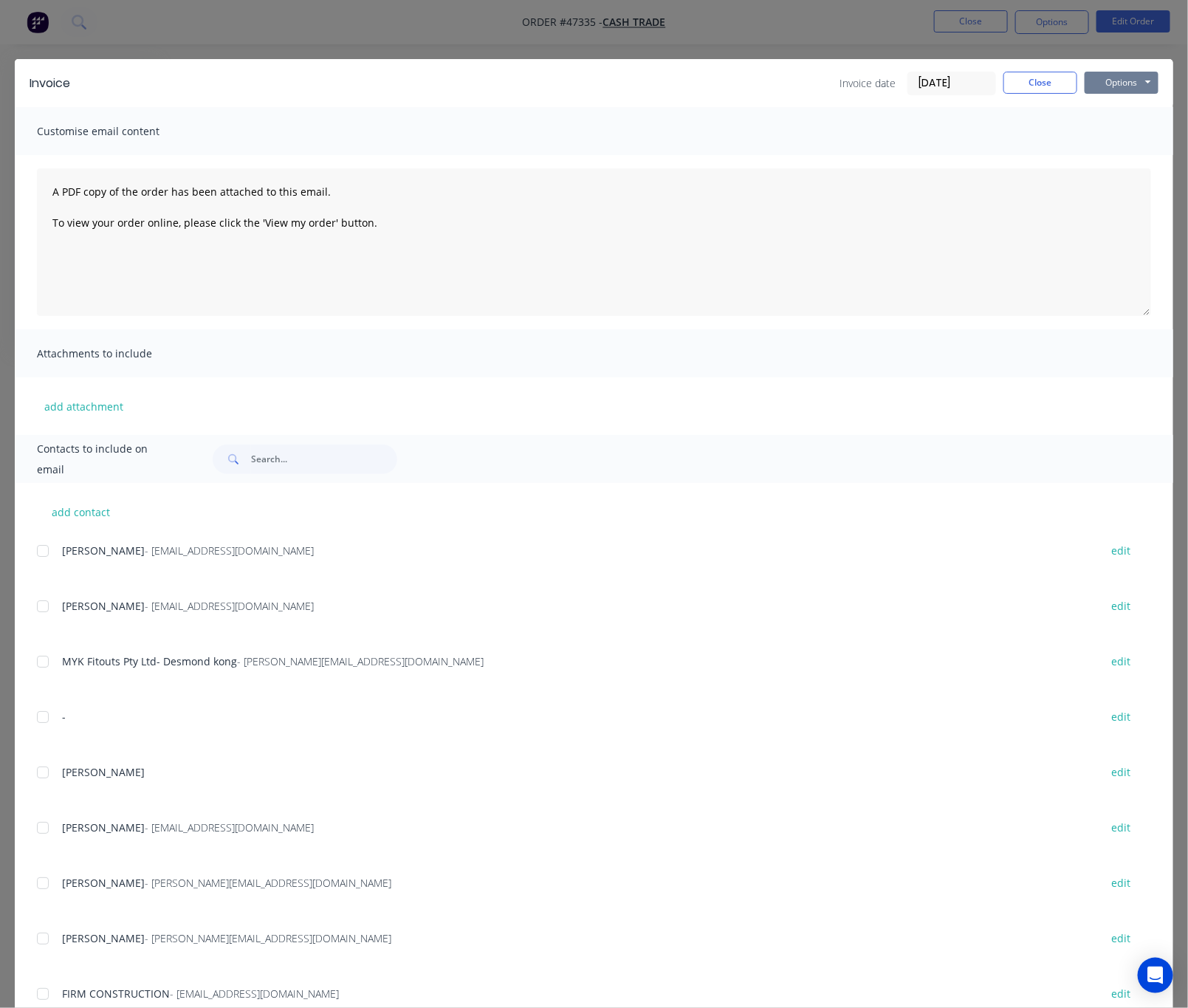
click at [1128, 80] on button "Options" at bounding box center [1121, 82] width 74 height 22
click at [1114, 129] on button "Print" at bounding box center [1131, 133] width 94 height 25
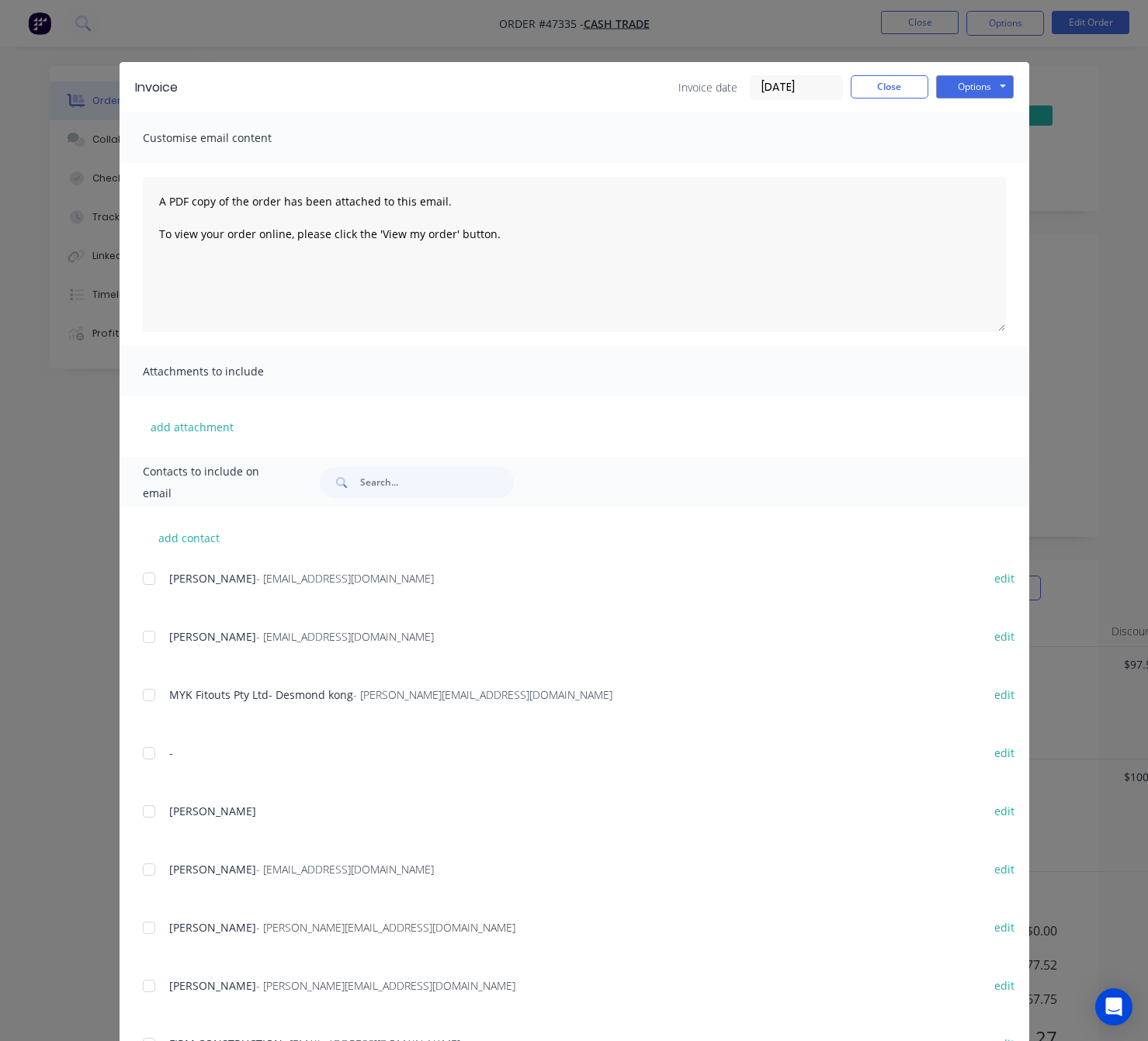
click at [73, 451] on div "Invoice Invoice date 04/08/25 Close Options Preview Print Email Customise email…" at bounding box center [574, 520] width 1148 height 1041
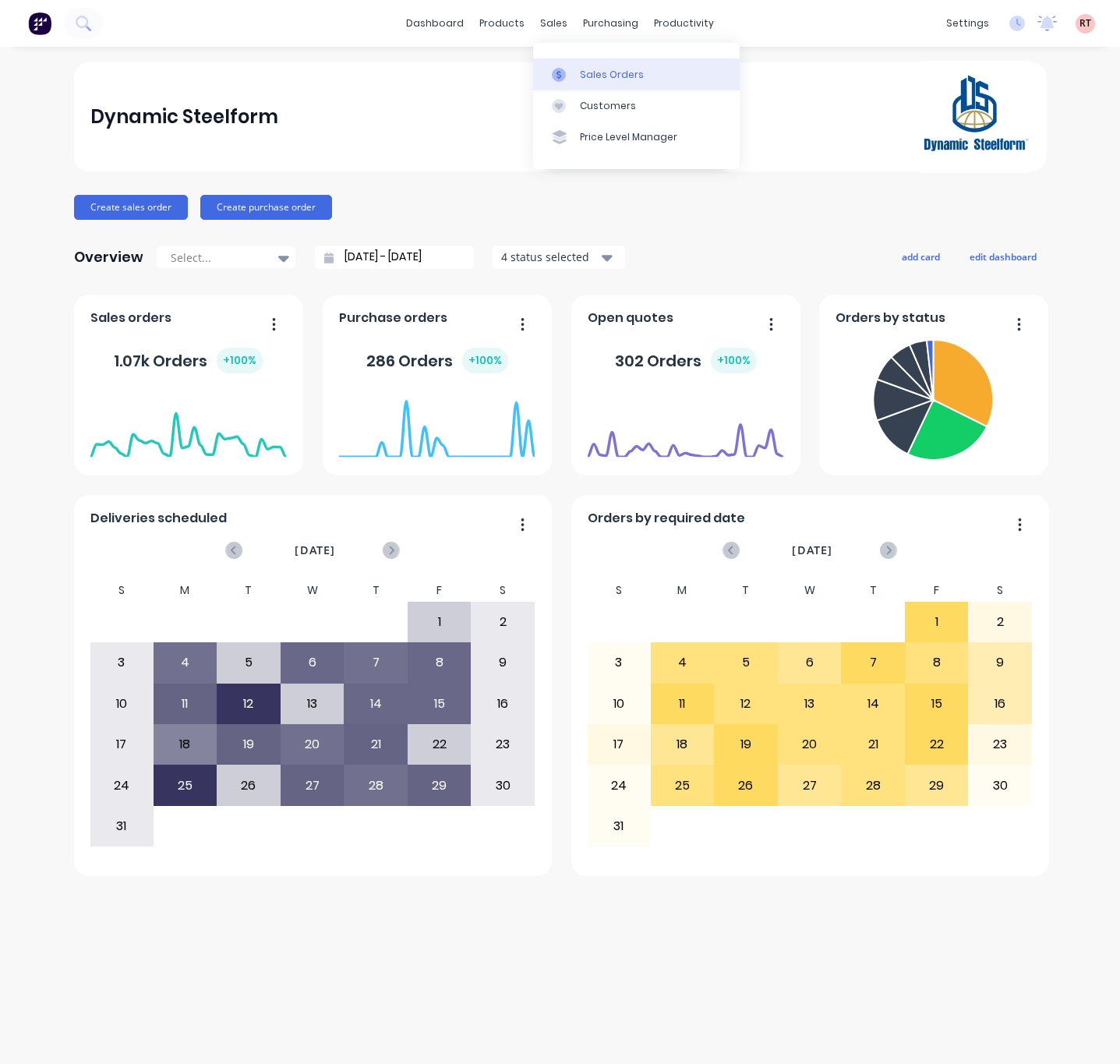
click at [580, 75] on div "Sales Orders" at bounding box center [612, 74] width 64 height 14
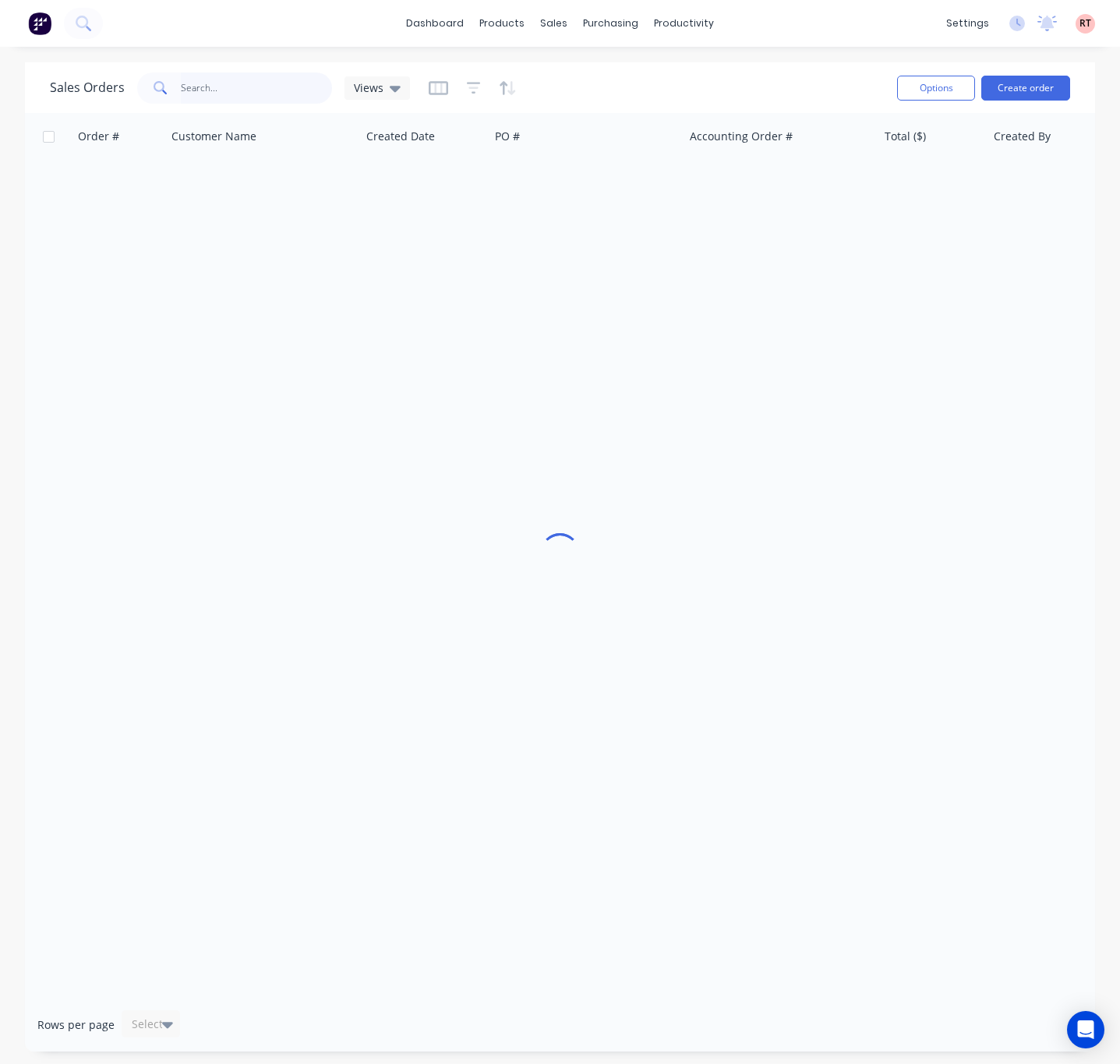
click at [238, 89] on input "text" at bounding box center [257, 88] width 152 height 31
click at [568, 71] on div at bounding box center [563, 74] width 23 height 14
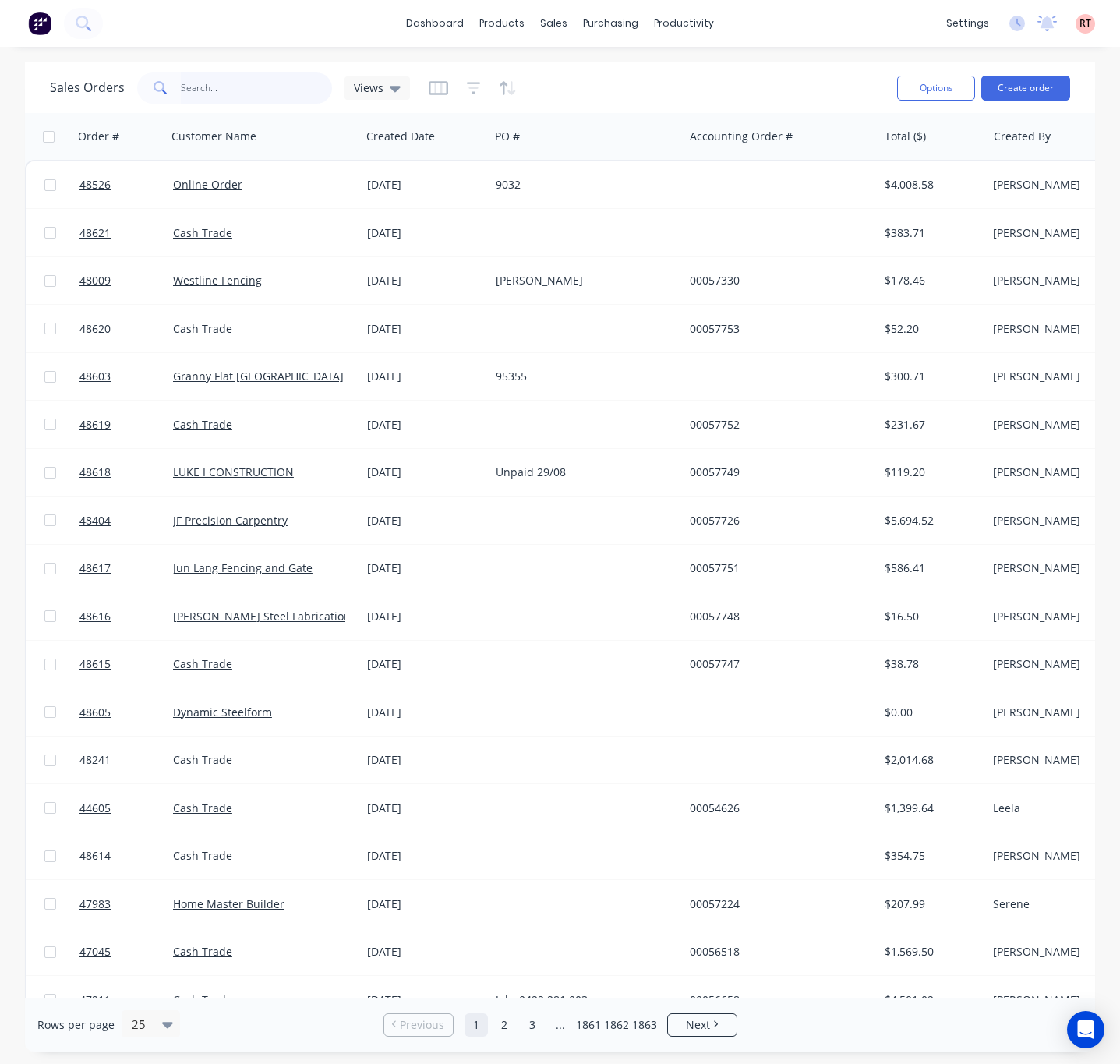
click at [223, 92] on input "text" at bounding box center [257, 88] width 152 height 31
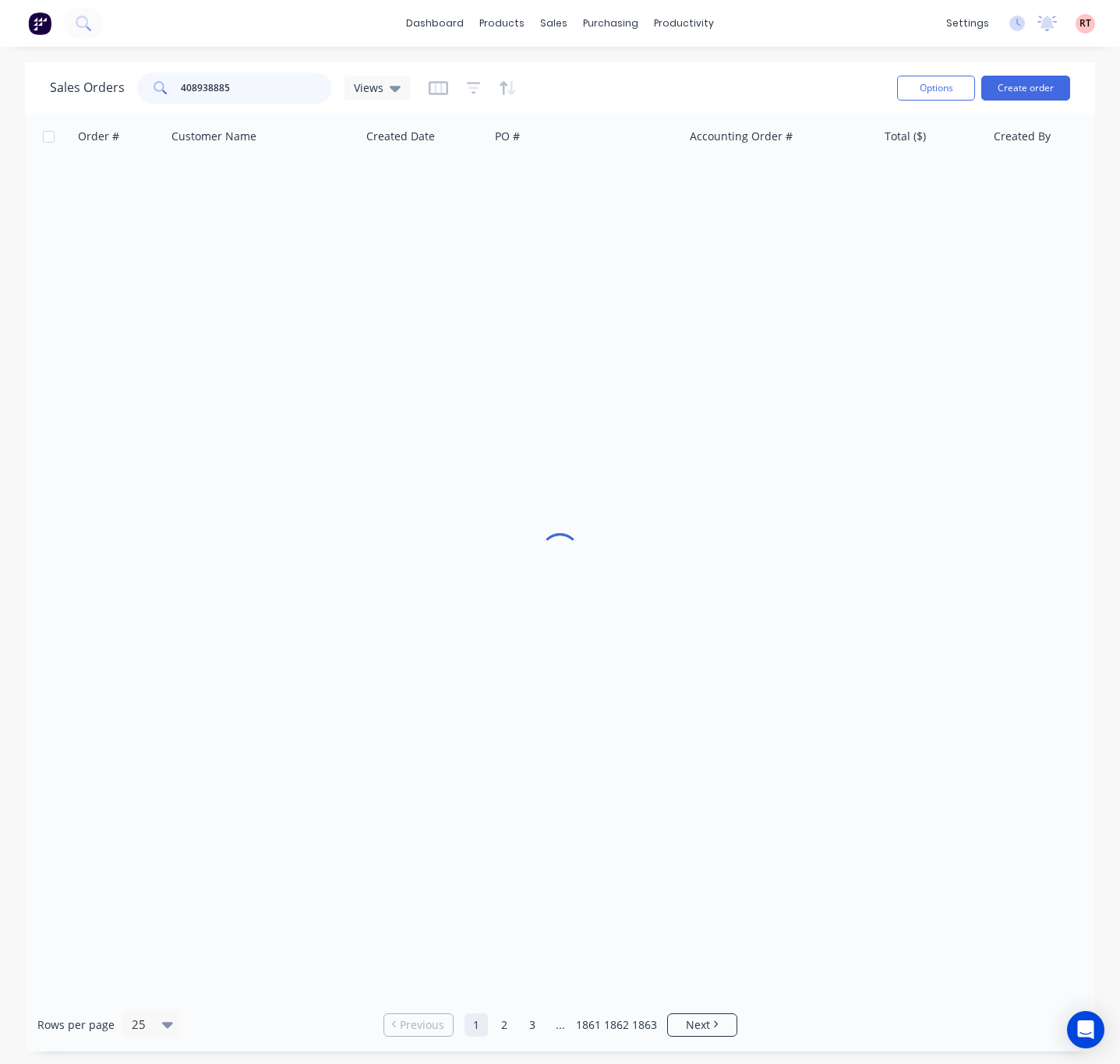
type input "408938885"
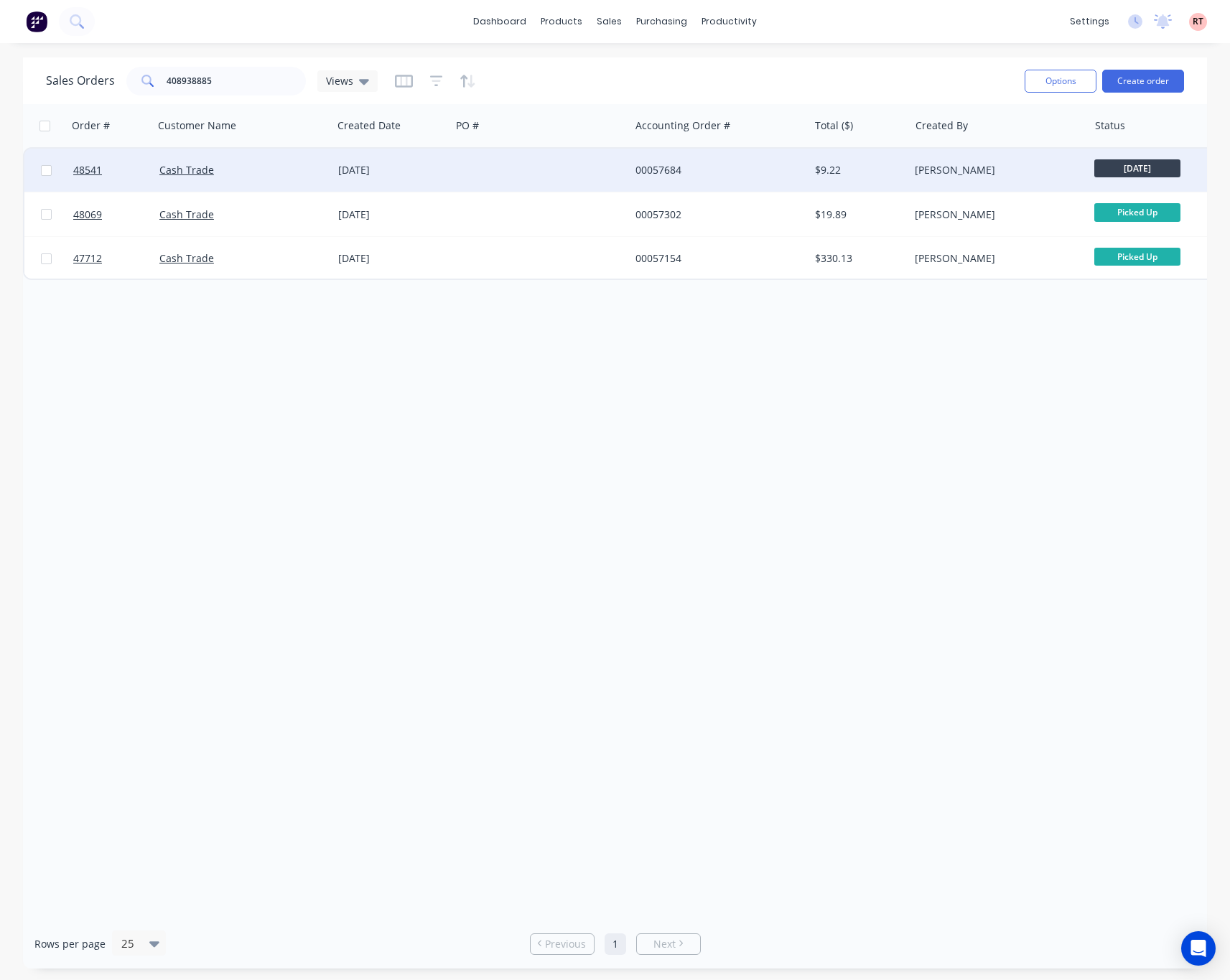
click at [531, 177] on div at bounding box center [539, 170] width 179 height 43
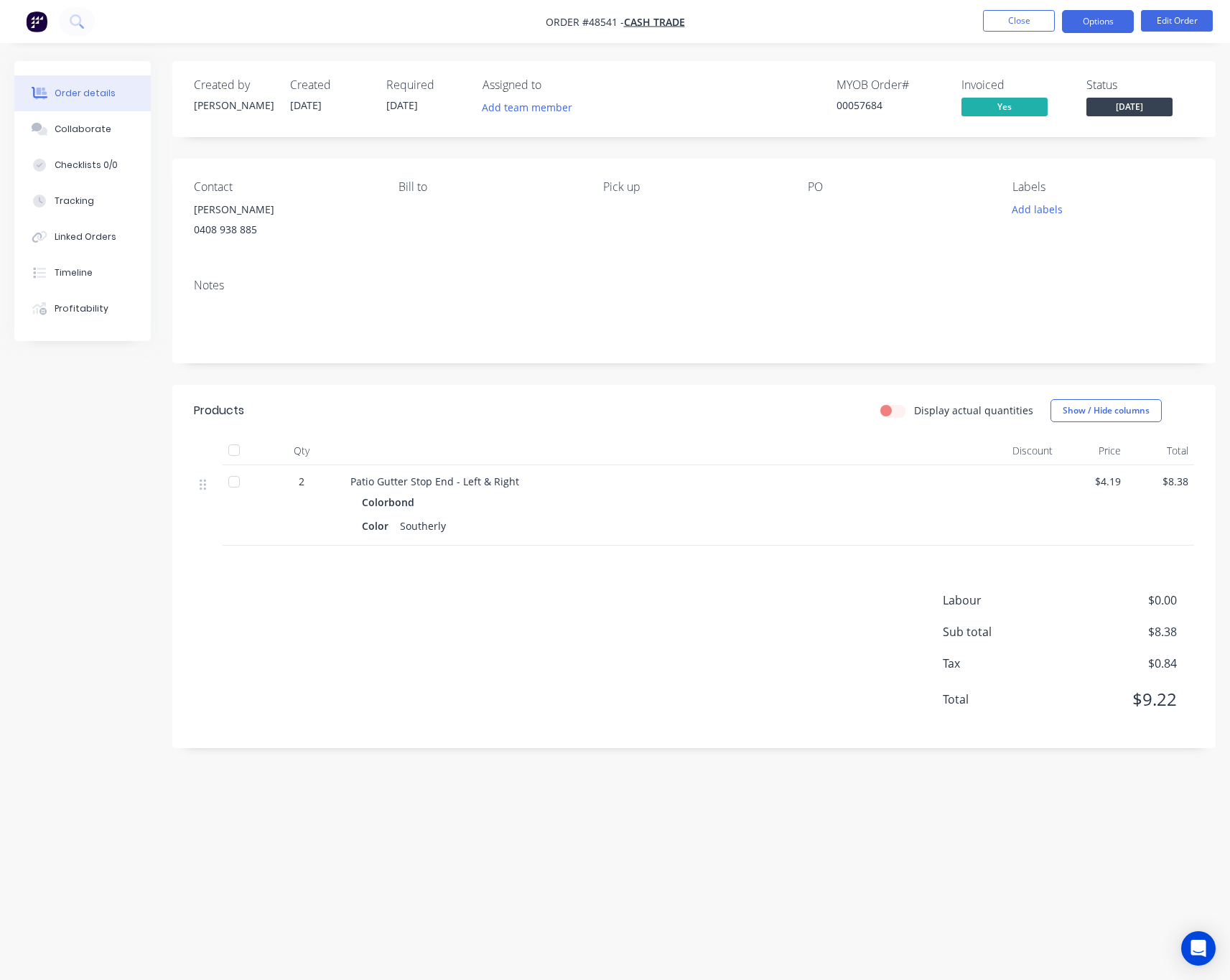
click at [1031, 17] on button "Options" at bounding box center [1098, 21] width 72 height 23
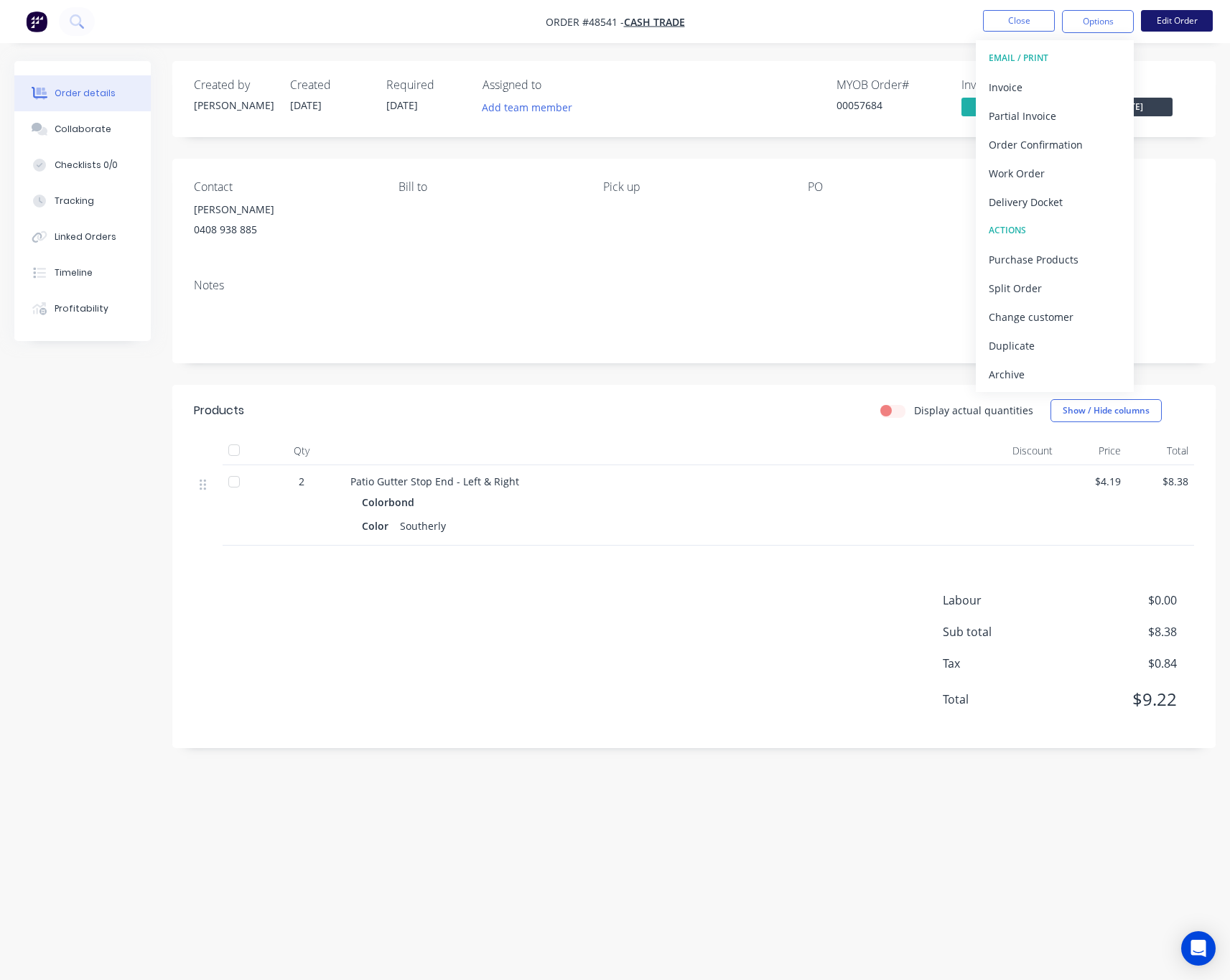
click at [1031, 18] on button "Edit Order" at bounding box center [1177, 20] width 72 height 21
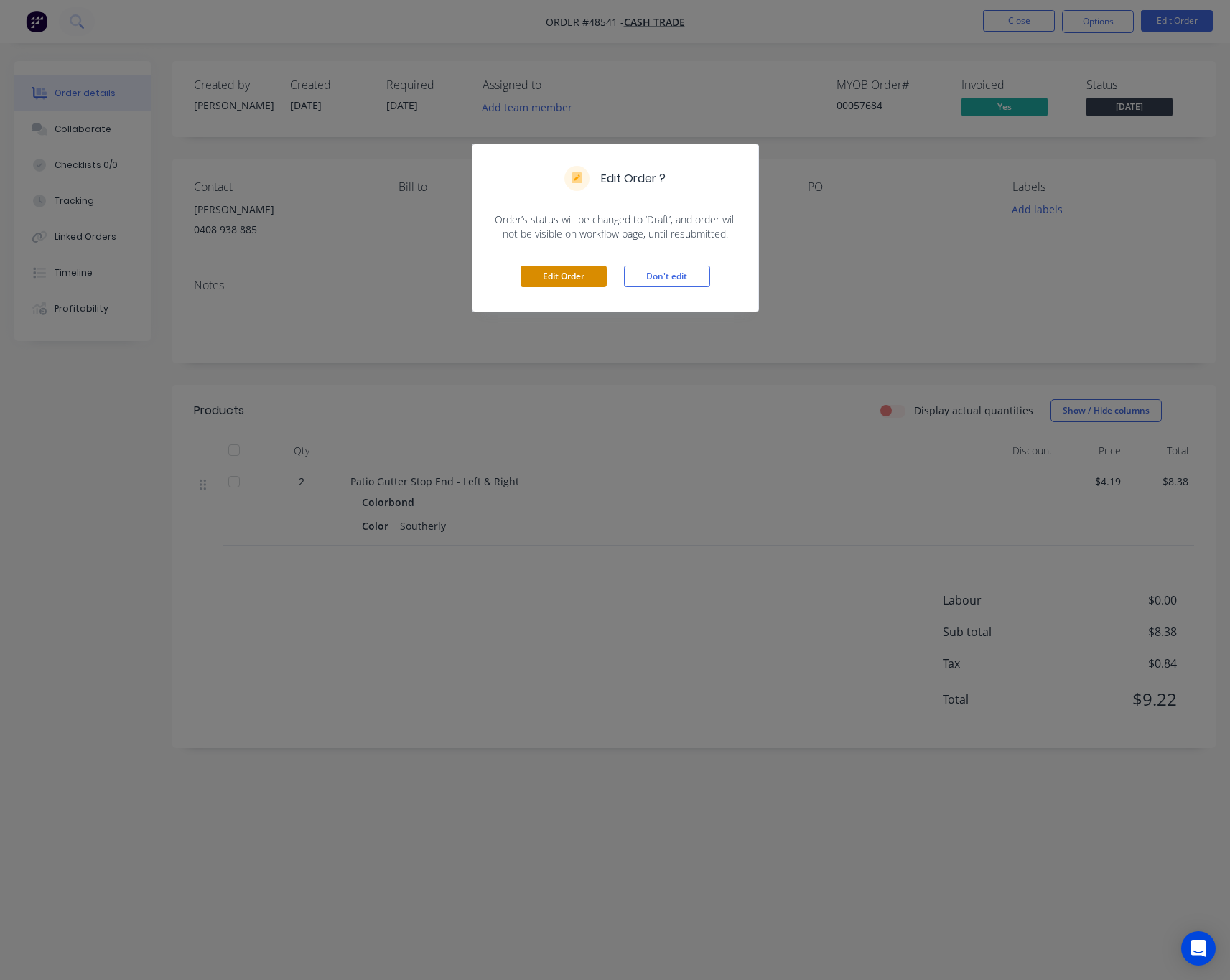
click at [556, 280] on button "Edit Order" at bounding box center [563, 276] width 86 height 21
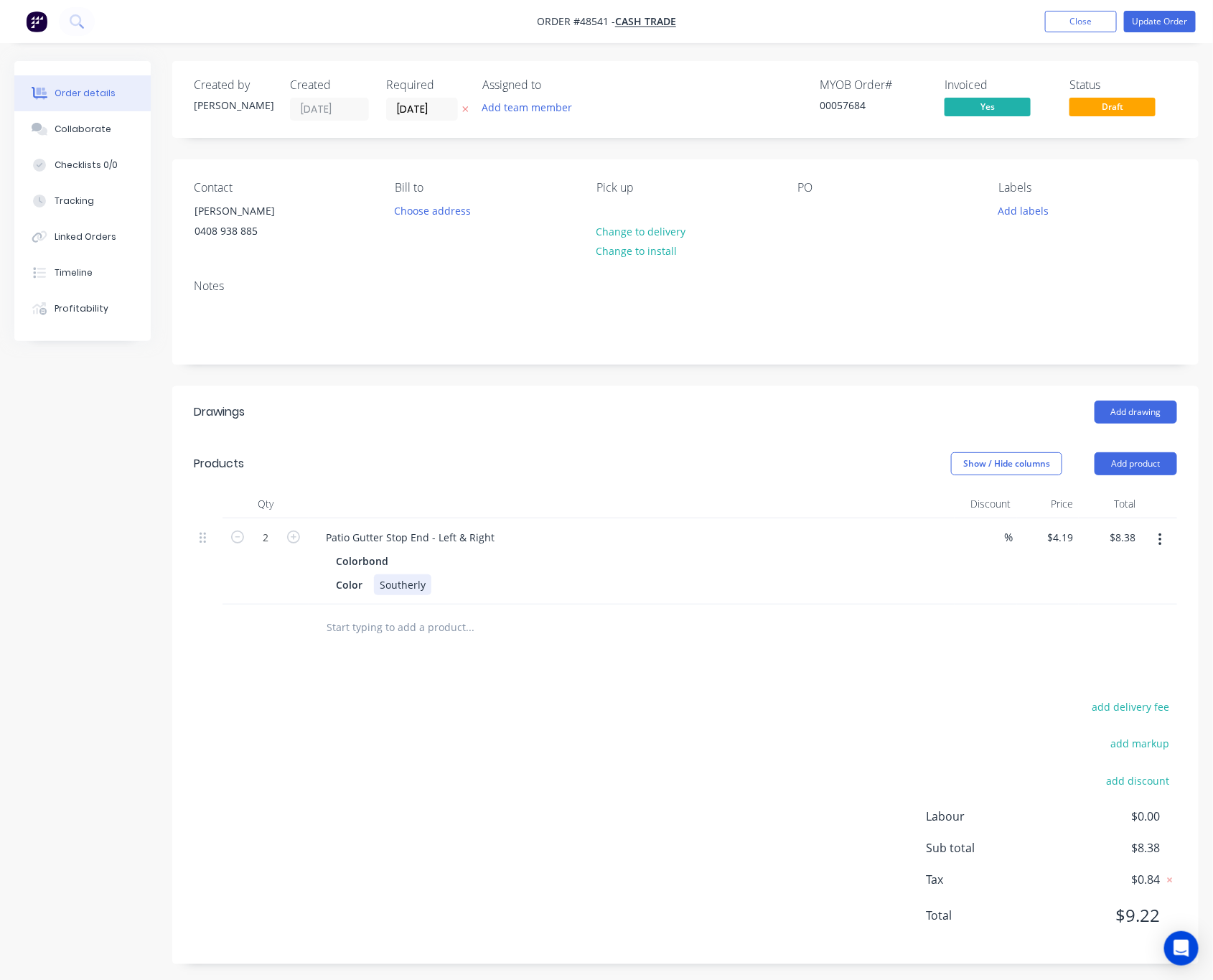
click at [427, 580] on div "Southerly" at bounding box center [403, 584] width 58 height 20
drag, startPoint x: 325, startPoint y: 540, endPoint x: 498, endPoint y: 538, distance: 173.0
click at [498, 538] on div "Patio Gutter Stop End - Left & Right" at bounding box center [411, 537] width 192 height 20
click at [615, 560] on div "Colorbond" at bounding box center [632, 561] width 592 height 20
click at [443, 585] on div "Color Southerly" at bounding box center [629, 584] width 597 height 20
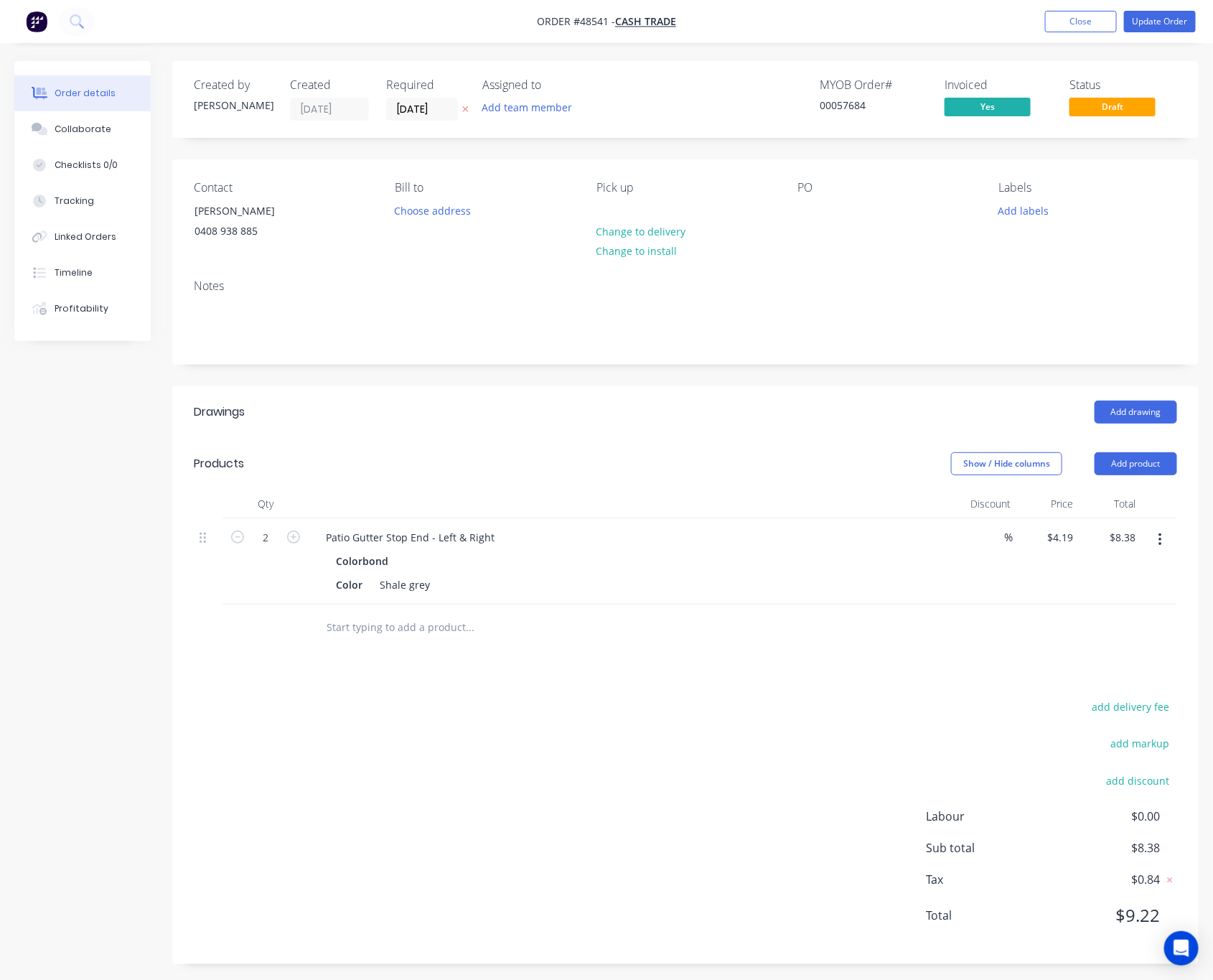
click at [552, 777] on div "add delivery fee add markup add discount Labour $0.00 Sub total $8.38 Tax $0.84…" at bounding box center [685, 819] width 984 height 245
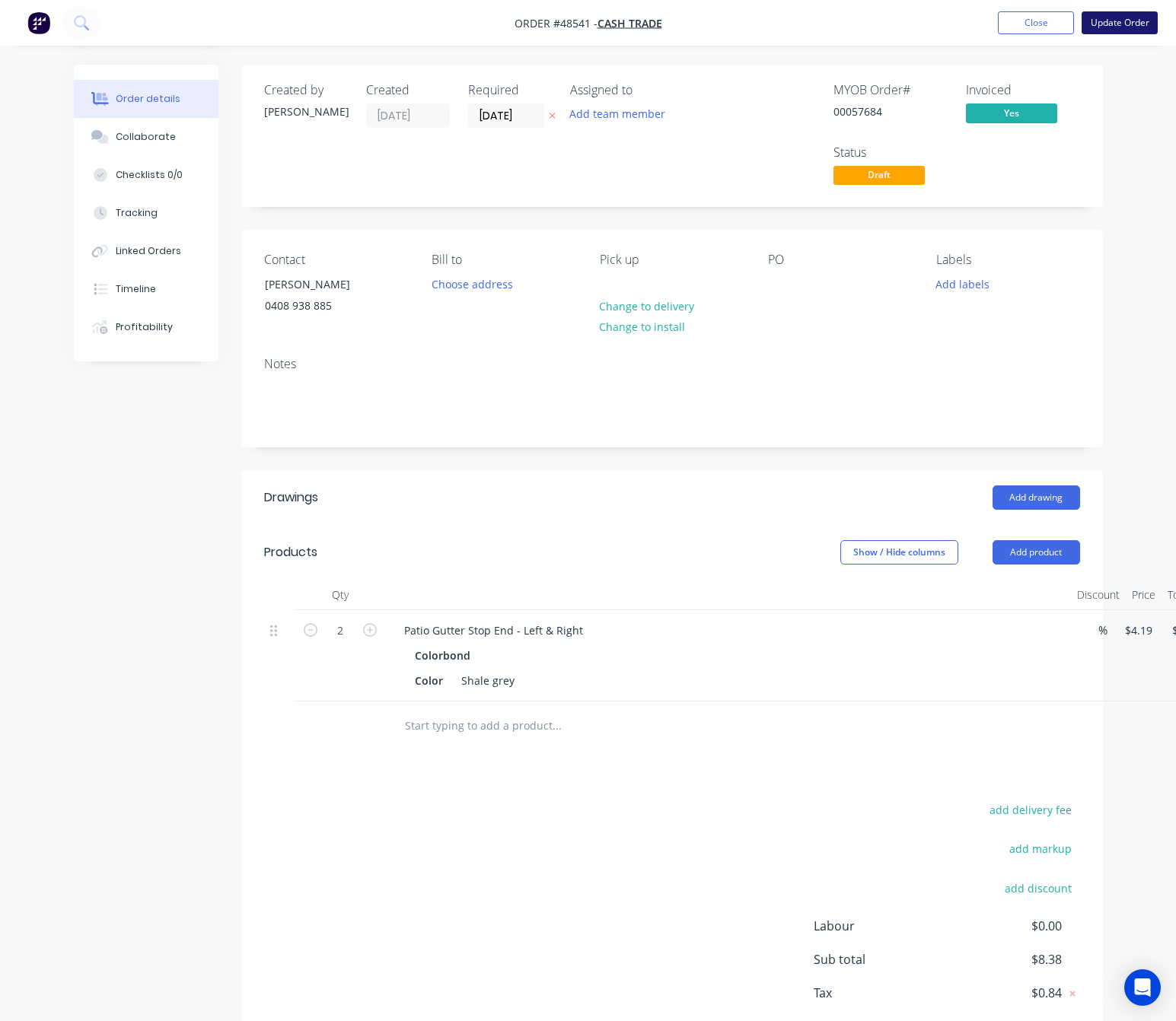
click at [1093, 21] on button "Update Order" at bounding box center [1119, 23] width 76 height 23
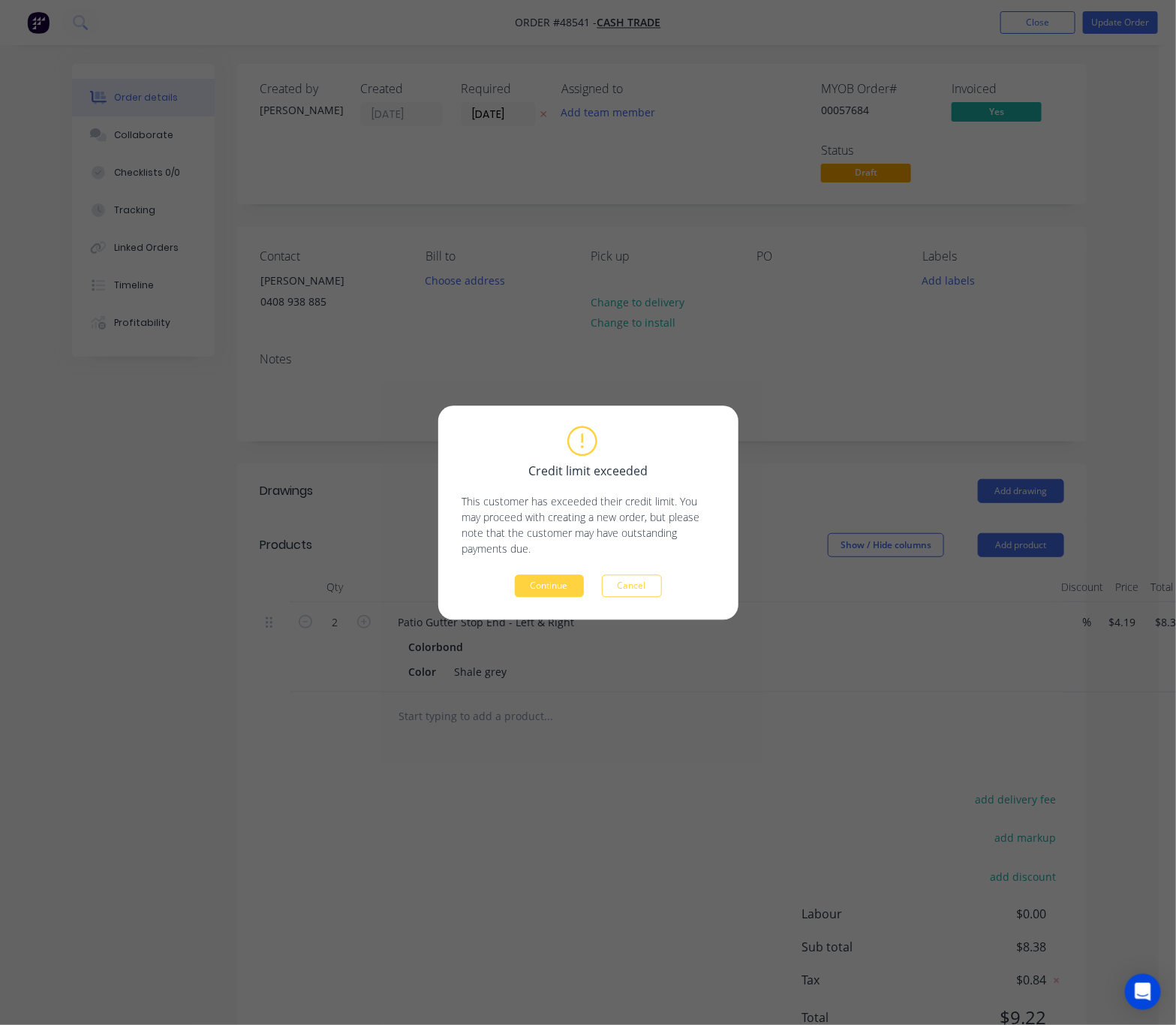
click at [572, 569] on div "Credit limit exceeded This customer has exceeded their credit limit. You may pr…" at bounding box center [588, 512] width 252 height 169
click at [569, 585] on button "Continue" at bounding box center [549, 585] width 69 height 22
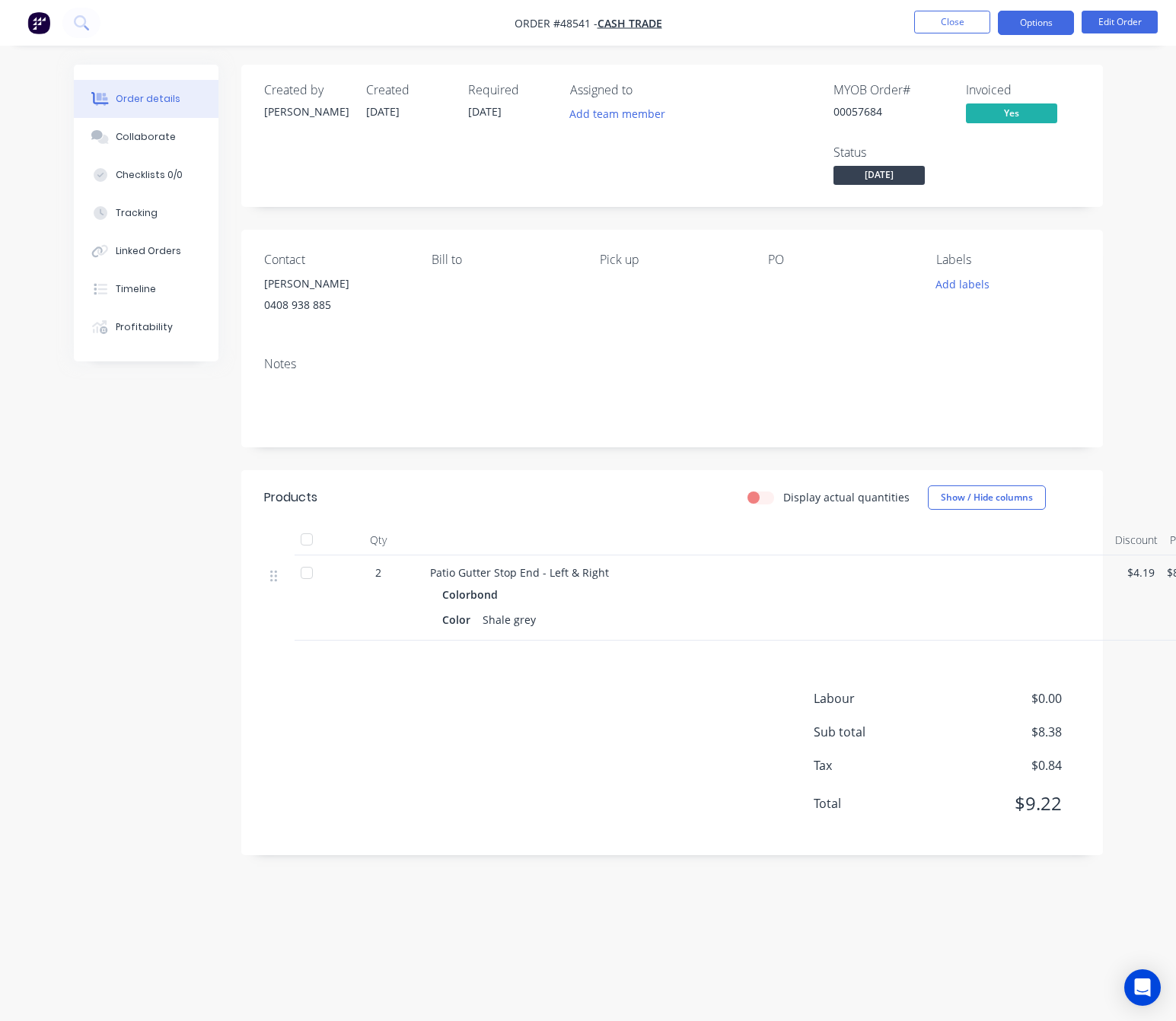
click at [1052, 25] on button "Options" at bounding box center [1036, 23] width 76 height 24
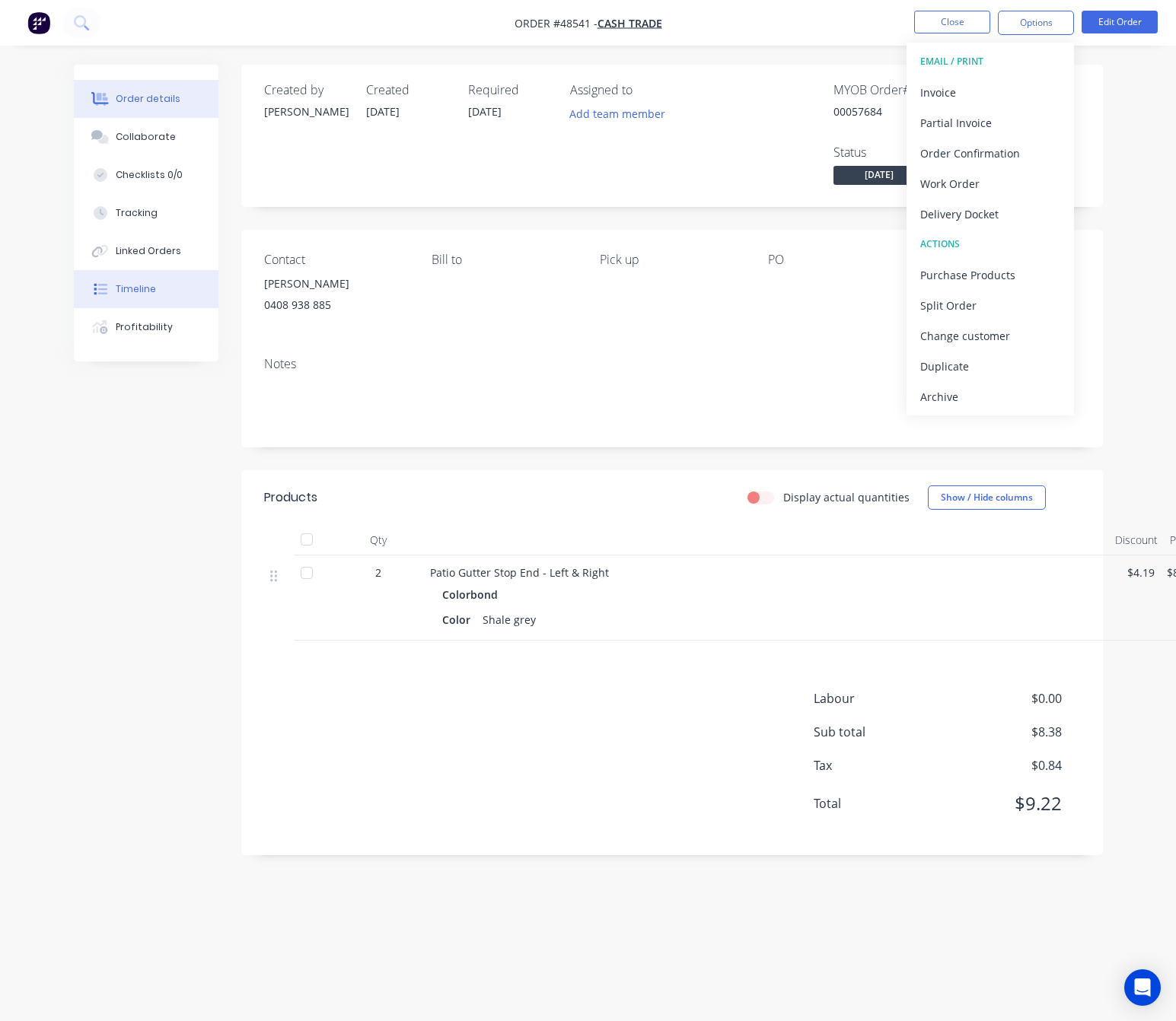
click at [163, 287] on button "Timeline" at bounding box center [145, 289] width 144 height 38
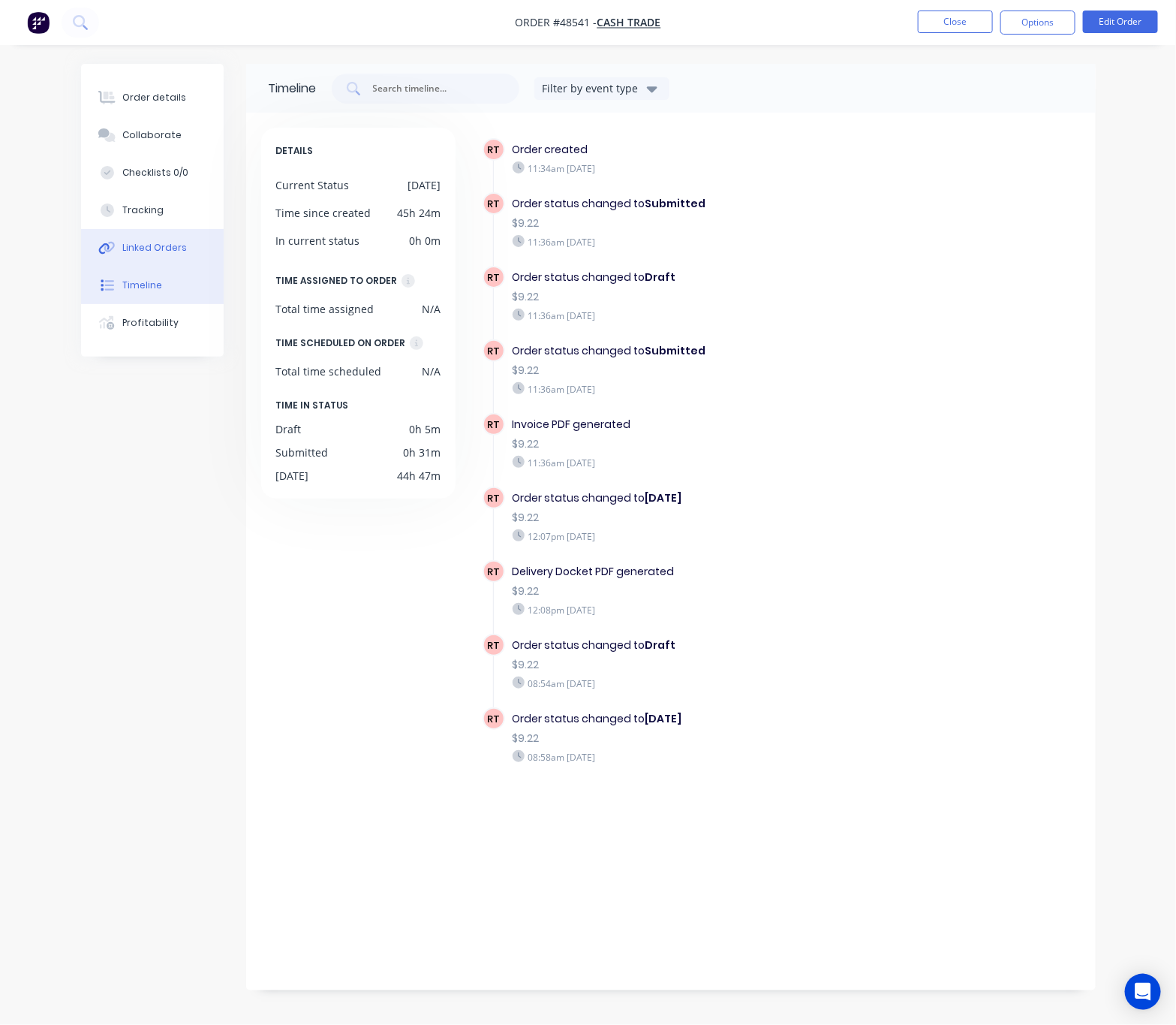
click at [169, 241] on div "Linked Orders" at bounding box center [154, 247] width 64 height 14
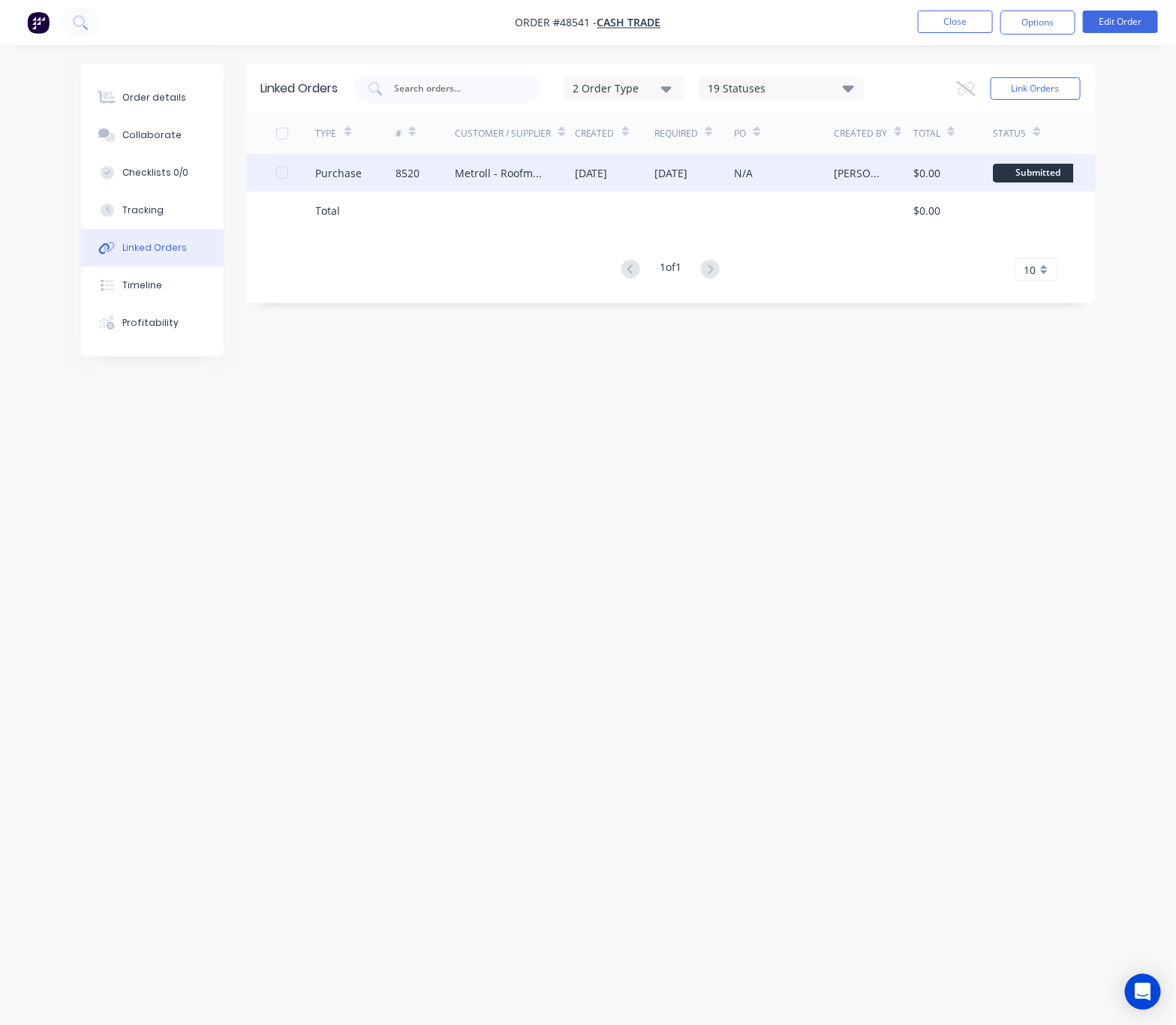
click at [810, 177] on div "N/A" at bounding box center [783, 173] width 99 height 37
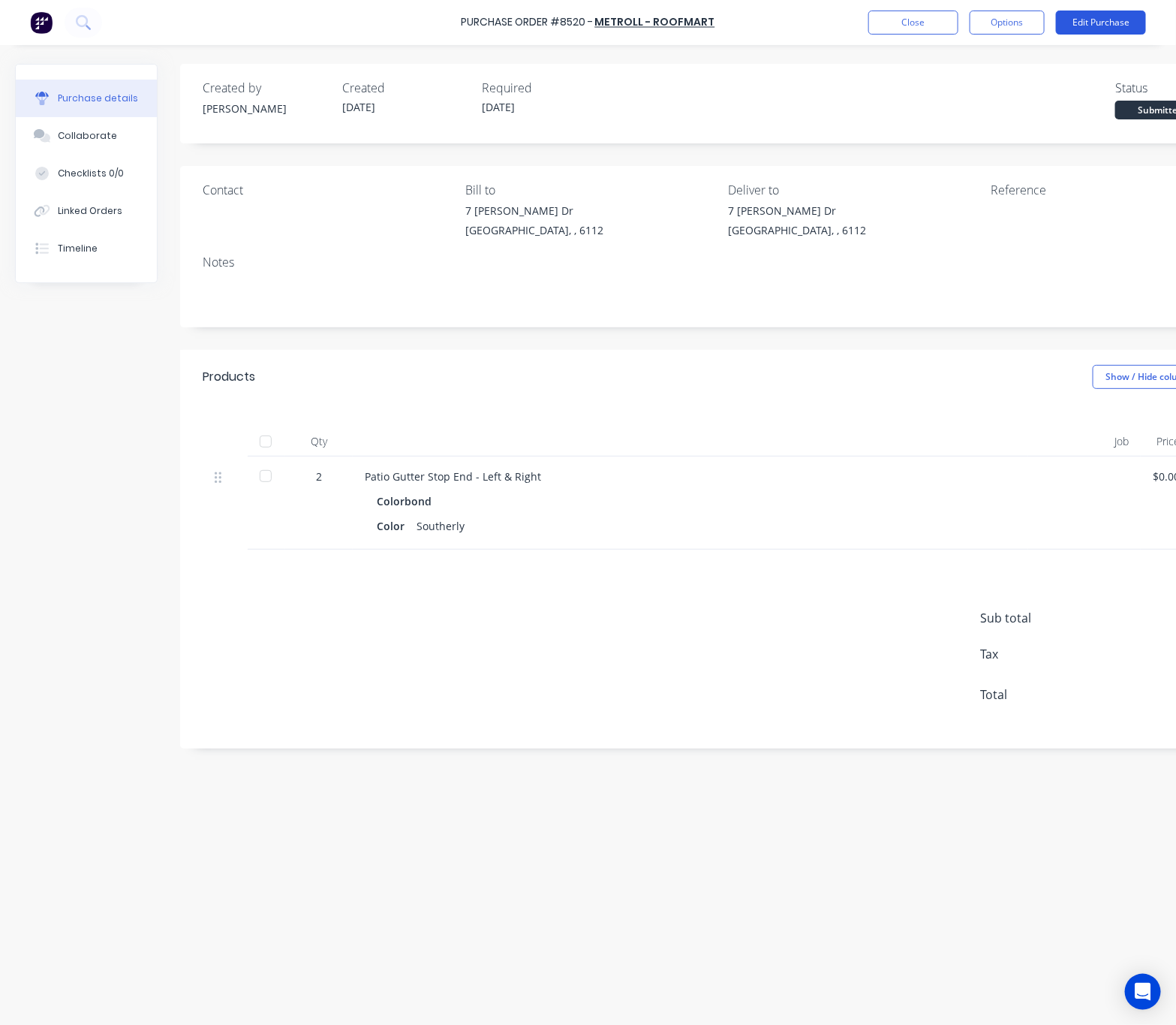
click at [1078, 18] on button "Edit Purchase" at bounding box center [1101, 22] width 90 height 24
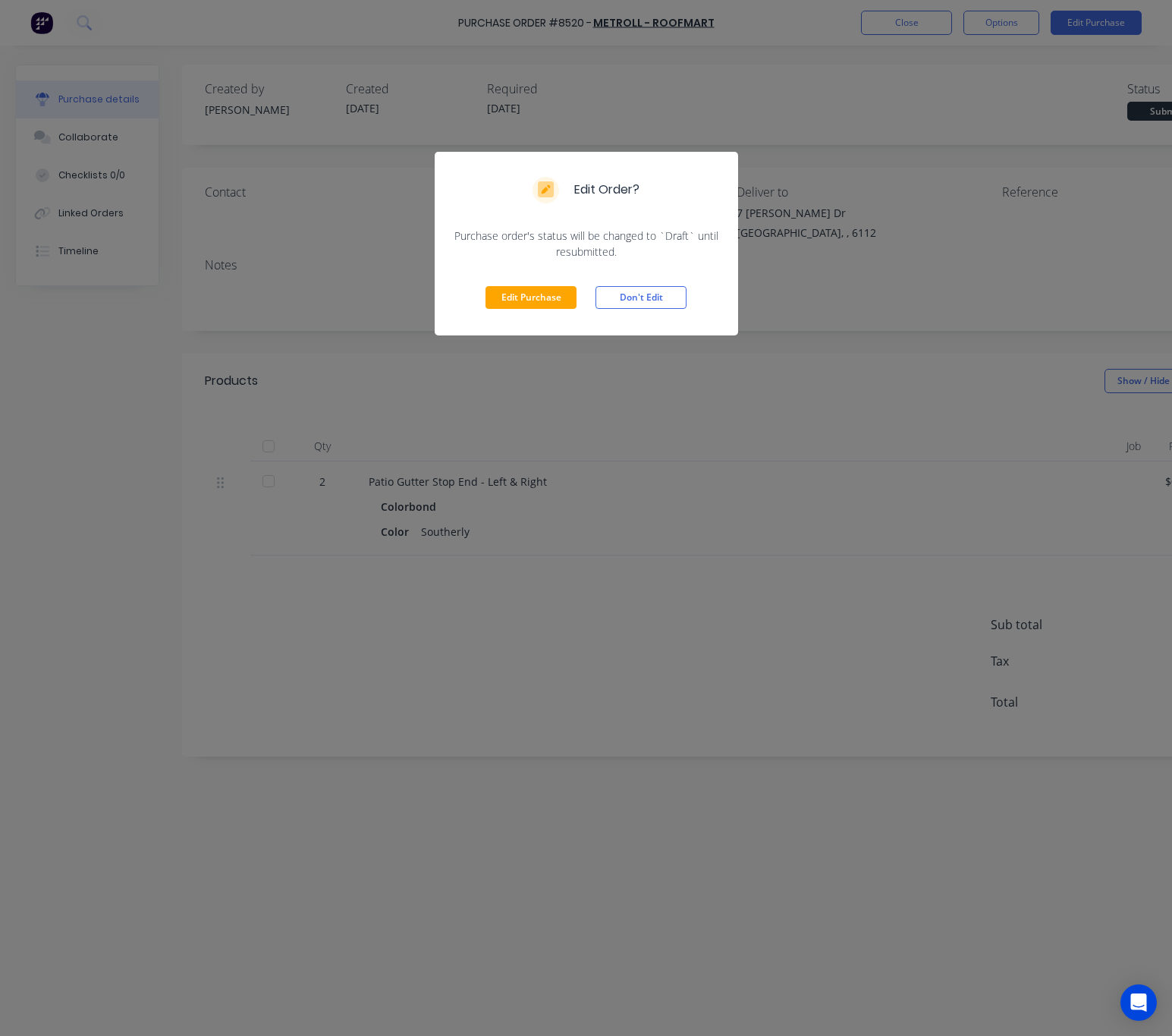
click at [543, 285] on div "Edit Purchase Don't Edit" at bounding box center [586, 297] width 303 height 76
click at [559, 302] on button "Edit Purchase" at bounding box center [531, 298] width 91 height 23
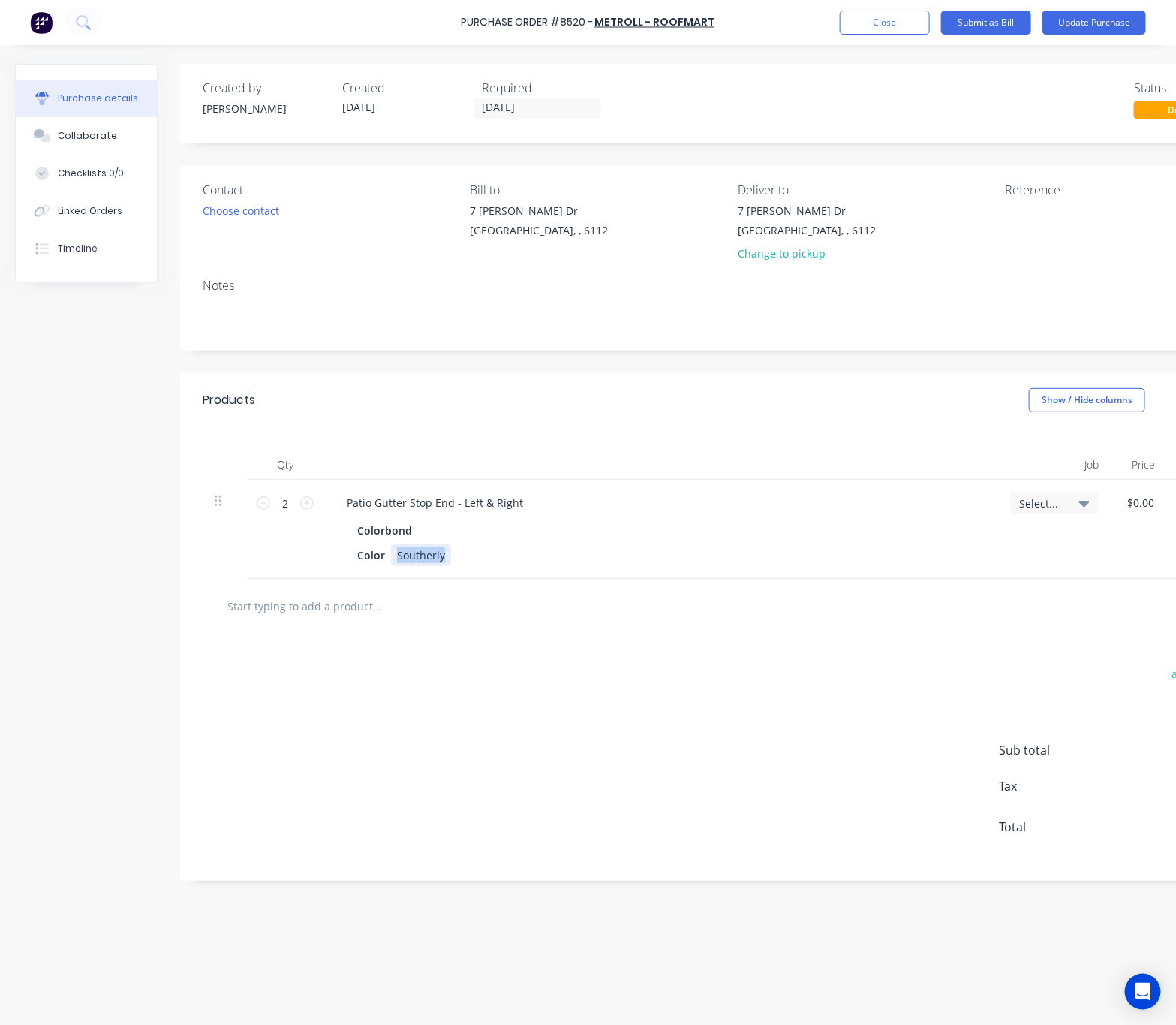
drag, startPoint x: 446, startPoint y: 547, endPoint x: 393, endPoint y: 545, distance: 53.0
click at [393, 545] on div "Southerly" at bounding box center [421, 555] width 60 height 21
drag, startPoint x: 422, startPoint y: 554, endPoint x: 388, endPoint y: 557, distance: 34.1
click at [388, 557] on div "Color share Grey" at bounding box center [657, 555] width 612 height 21
click at [462, 670] on div "add delivery fee add discount Sub total $0.00 Tax $0.00 Total $0.00" at bounding box center [732, 757] width 1104 height 247
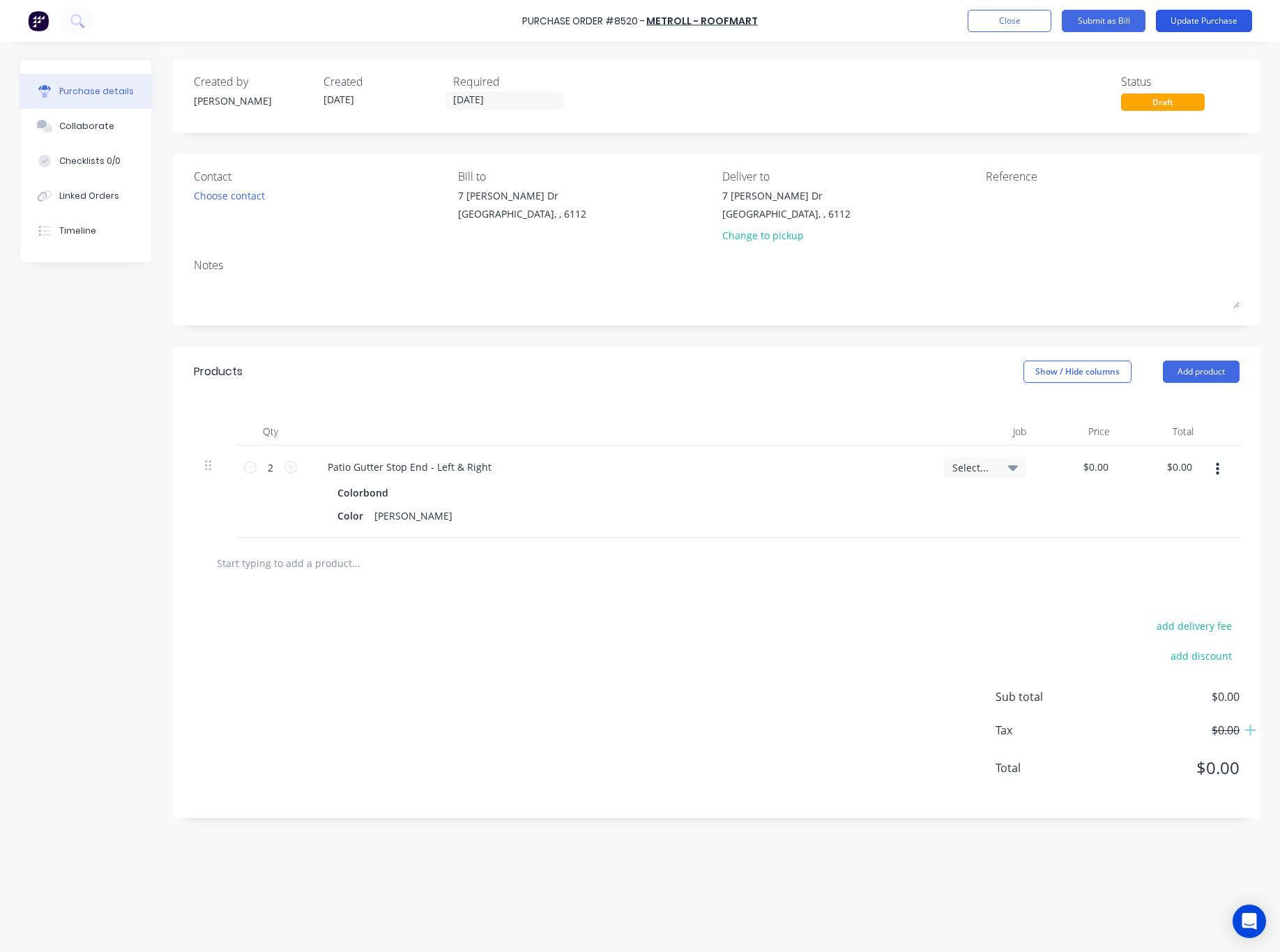
click at [1001, 21] on button "Update Purchase" at bounding box center [1203, 21] width 96 height 22
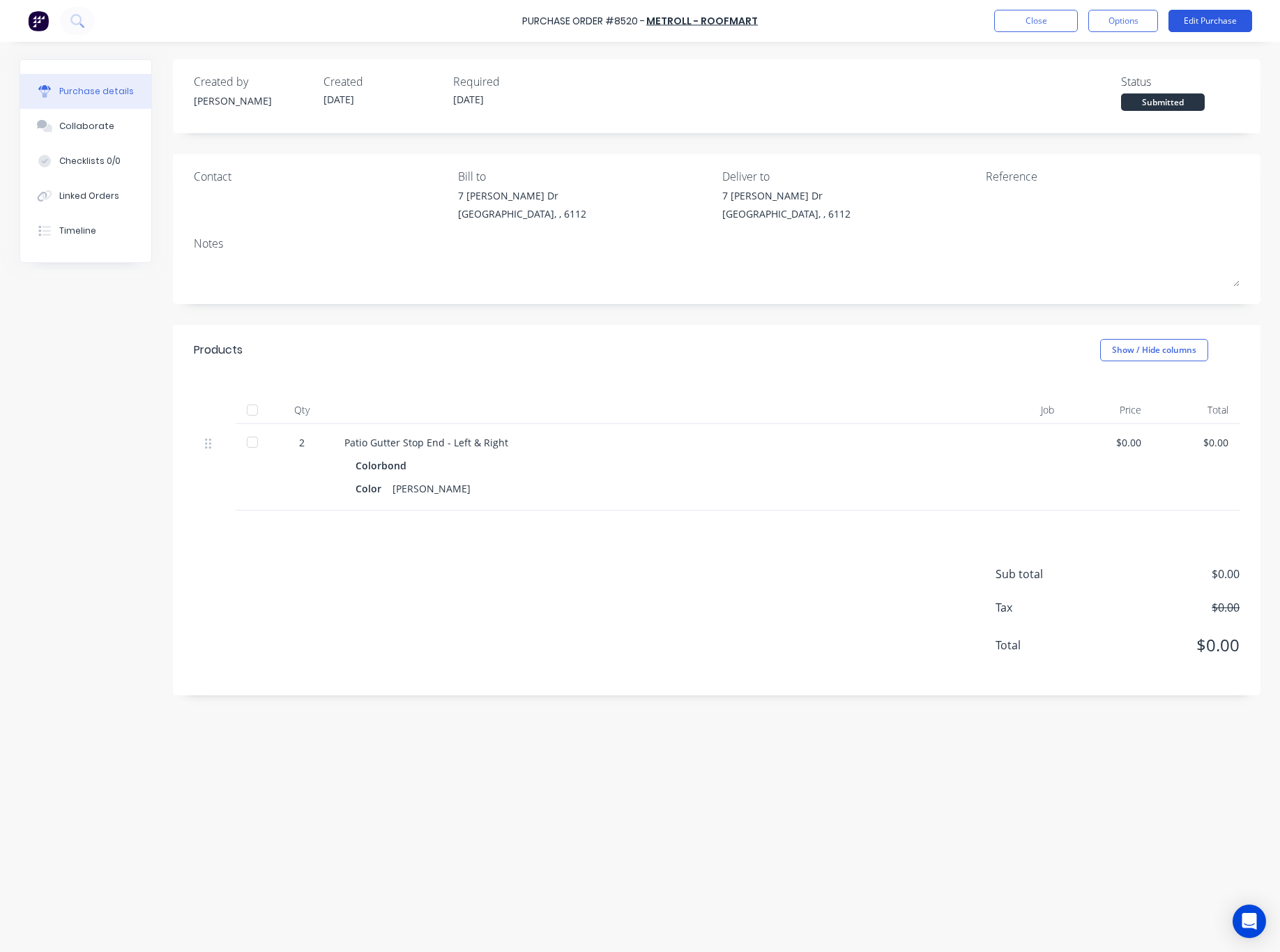
click at [1001, 19] on button "Edit Purchase" at bounding box center [1210, 21] width 84 height 22
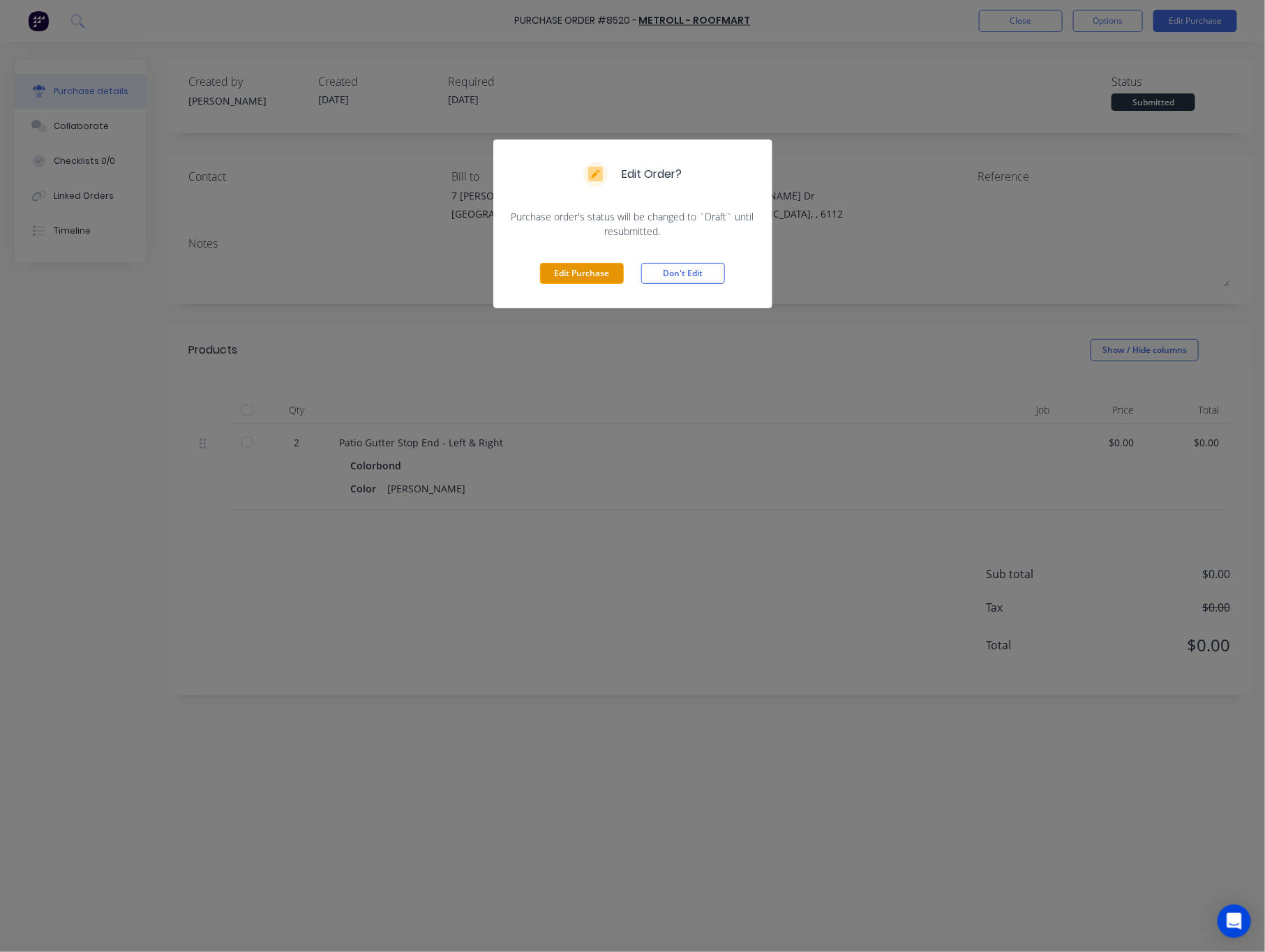
click at [570, 273] on button "Edit Purchase" at bounding box center [581, 274] width 84 height 21
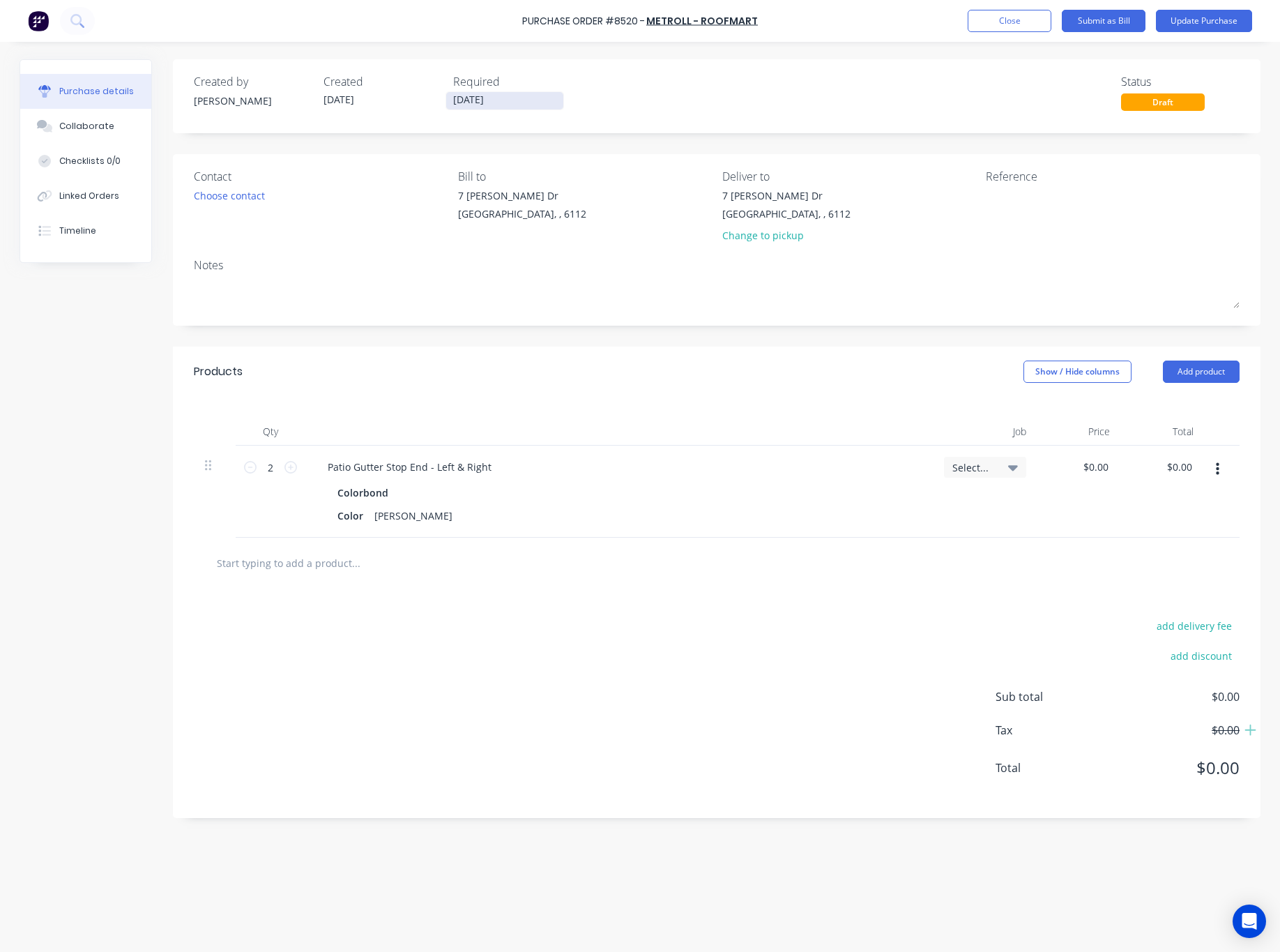
click at [488, 100] on input "01/09/25" at bounding box center [505, 101] width 117 height 17
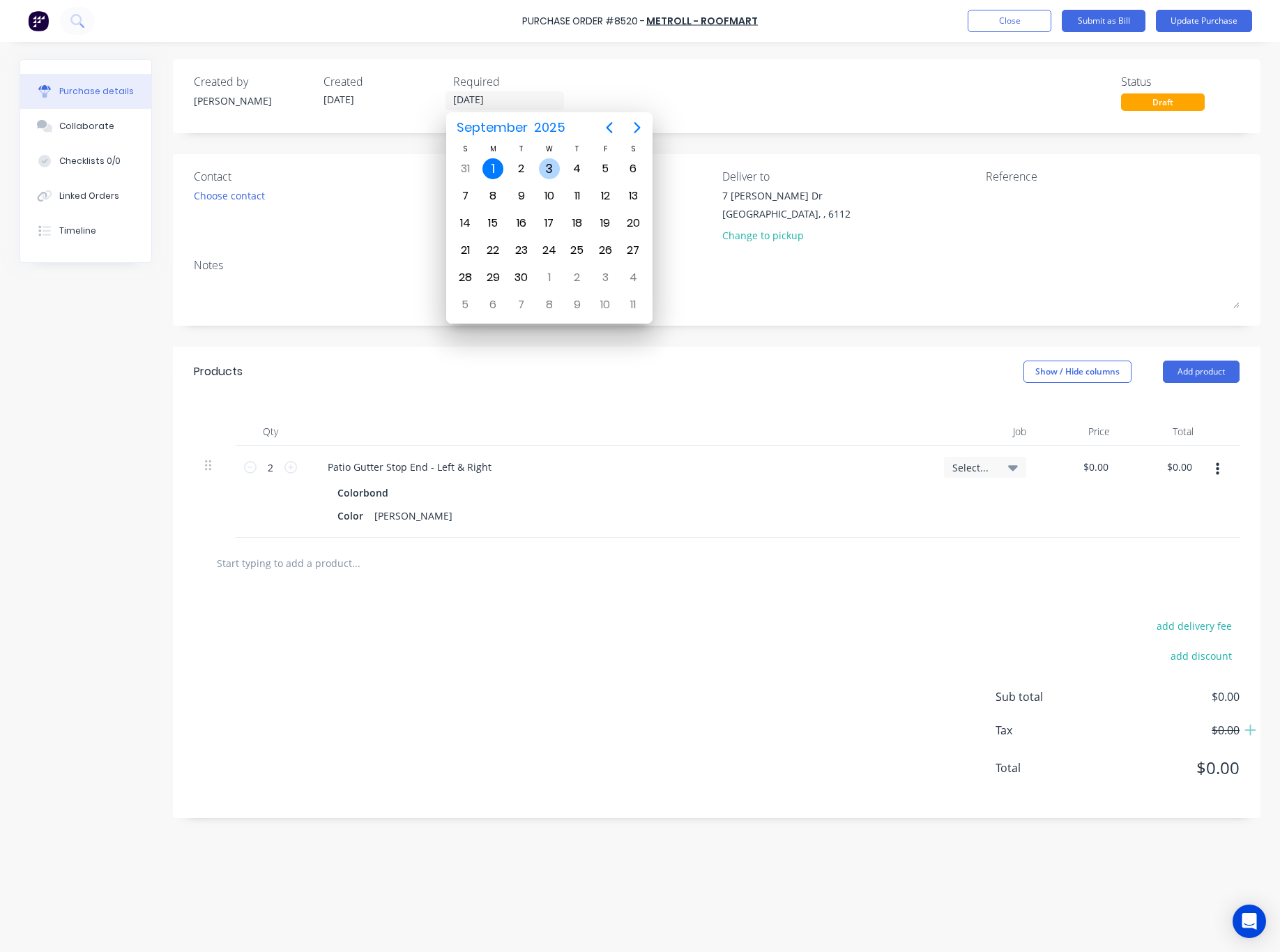
click at [542, 165] on div "3" at bounding box center [549, 168] width 21 height 21
type input "[DATE]"
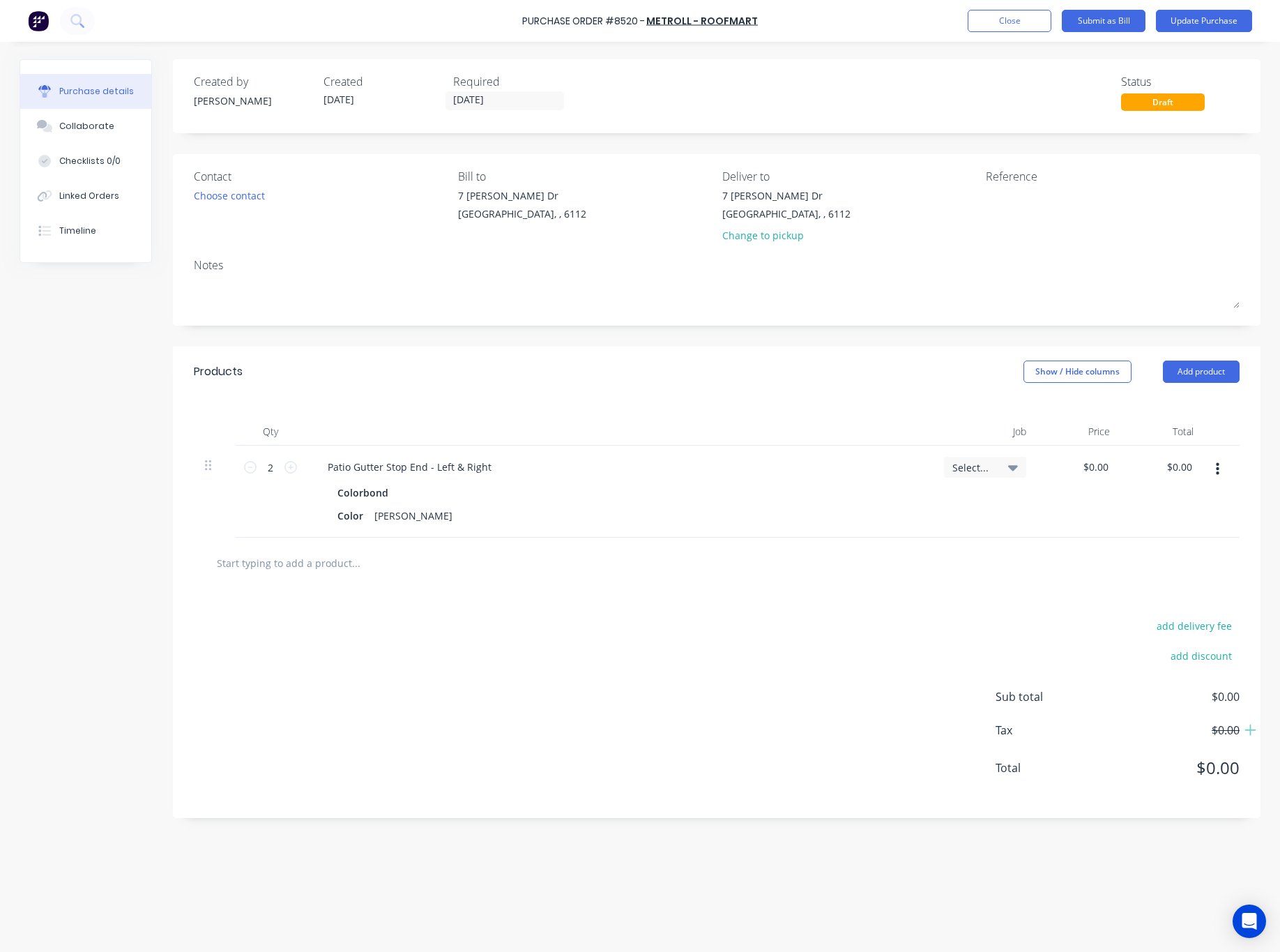
click at [697, 90] on div "Created by Rachel Created 27/08/25 Required 03/09/25 Status Draft" at bounding box center [717, 92] width 1046 height 38
click at [588, 239] on div "Bill to 7 Cartwright Dr Forrestdale, , 6112" at bounding box center [585, 209] width 254 height 82
click at [653, 129] on div "Created by Rachel Created 27/08/25 Required 03/09/25 Status Draft" at bounding box center [716, 97] width 1088 height 74
click at [514, 103] on input "[DATE]" at bounding box center [505, 101] width 117 height 17
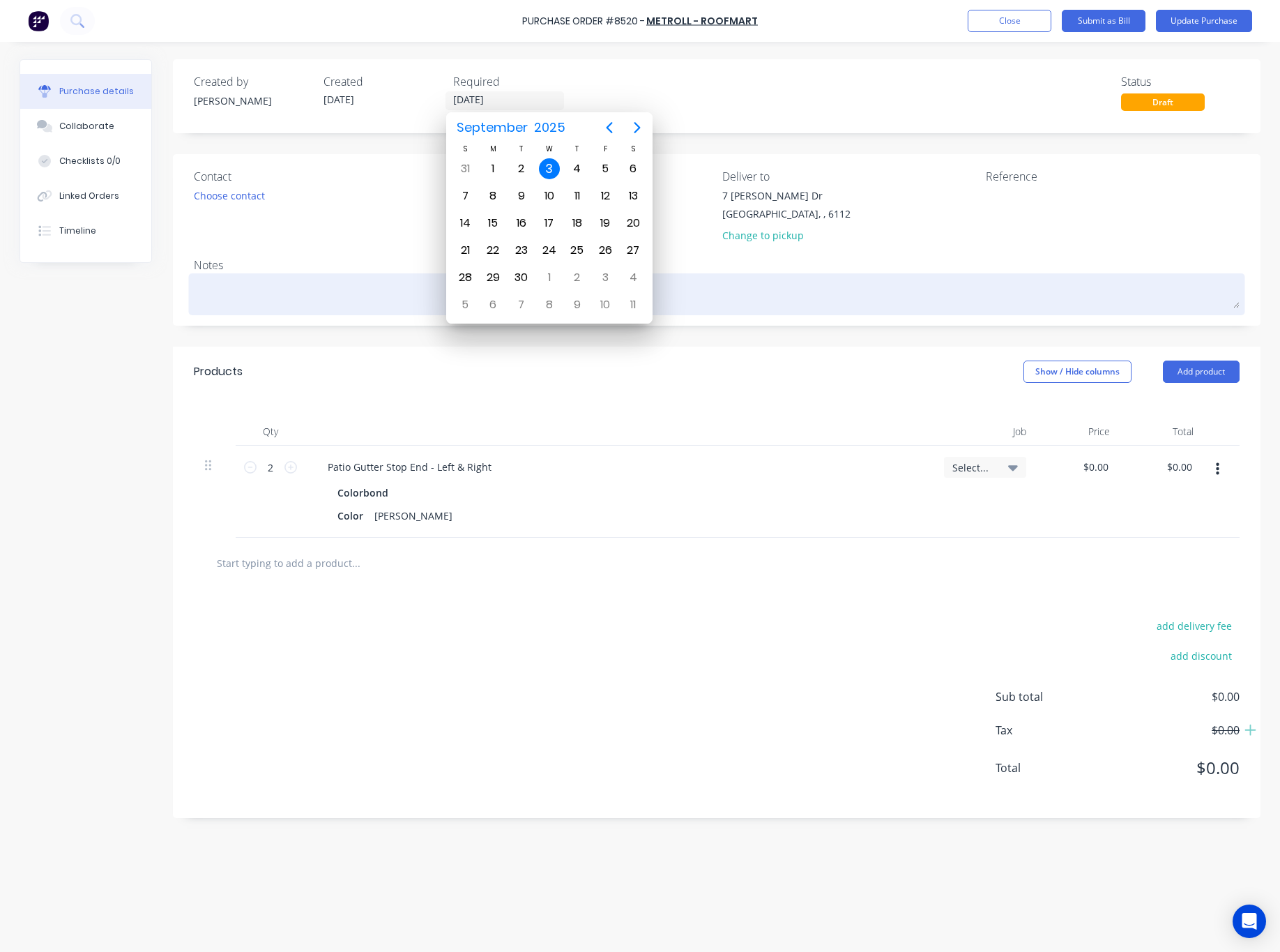
click at [713, 304] on textarea at bounding box center [717, 293] width 1046 height 31
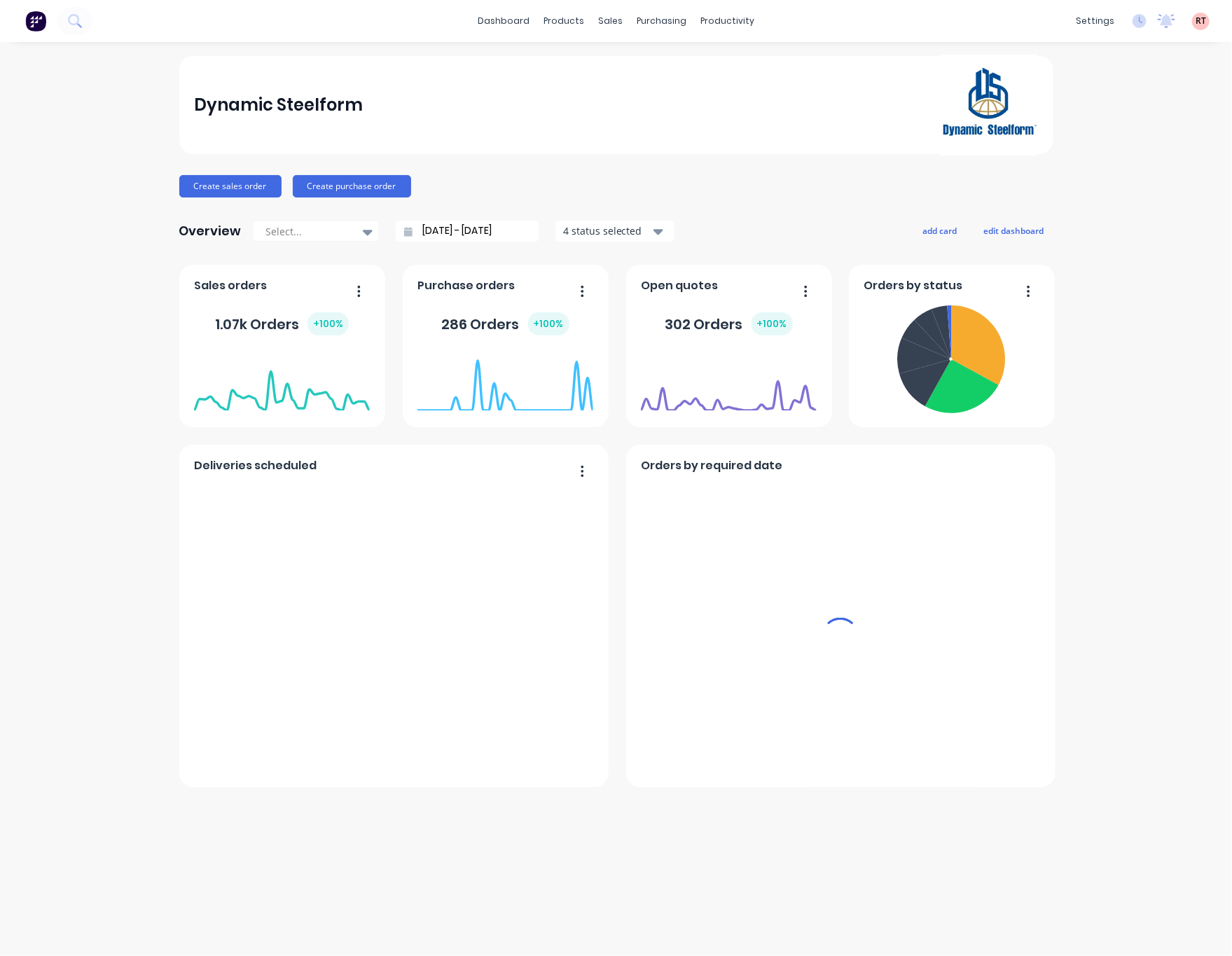
click at [605, 21] on div "sales" at bounding box center [610, 21] width 38 height 21
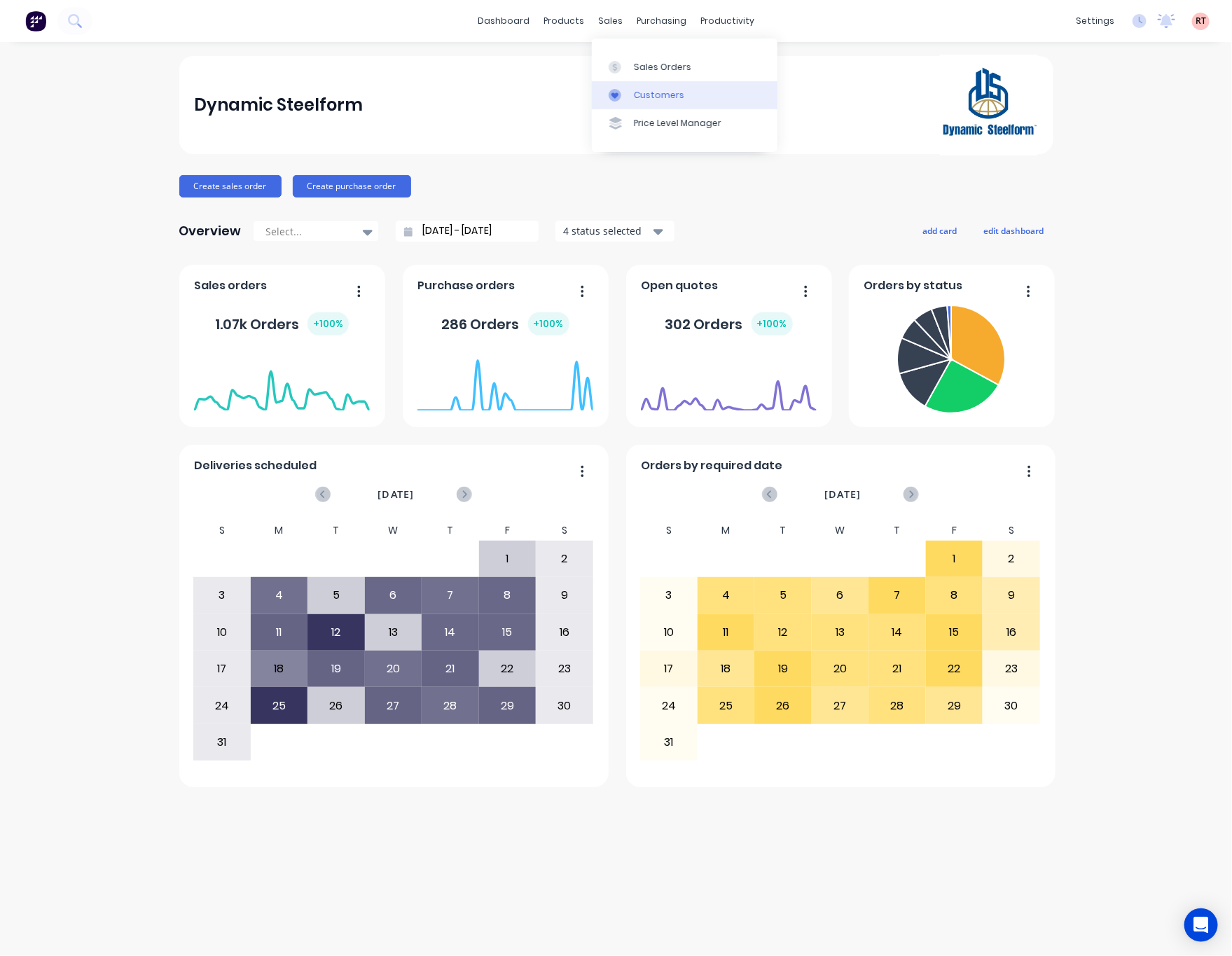
click at [665, 85] on link "Customers" at bounding box center [685, 95] width 186 height 28
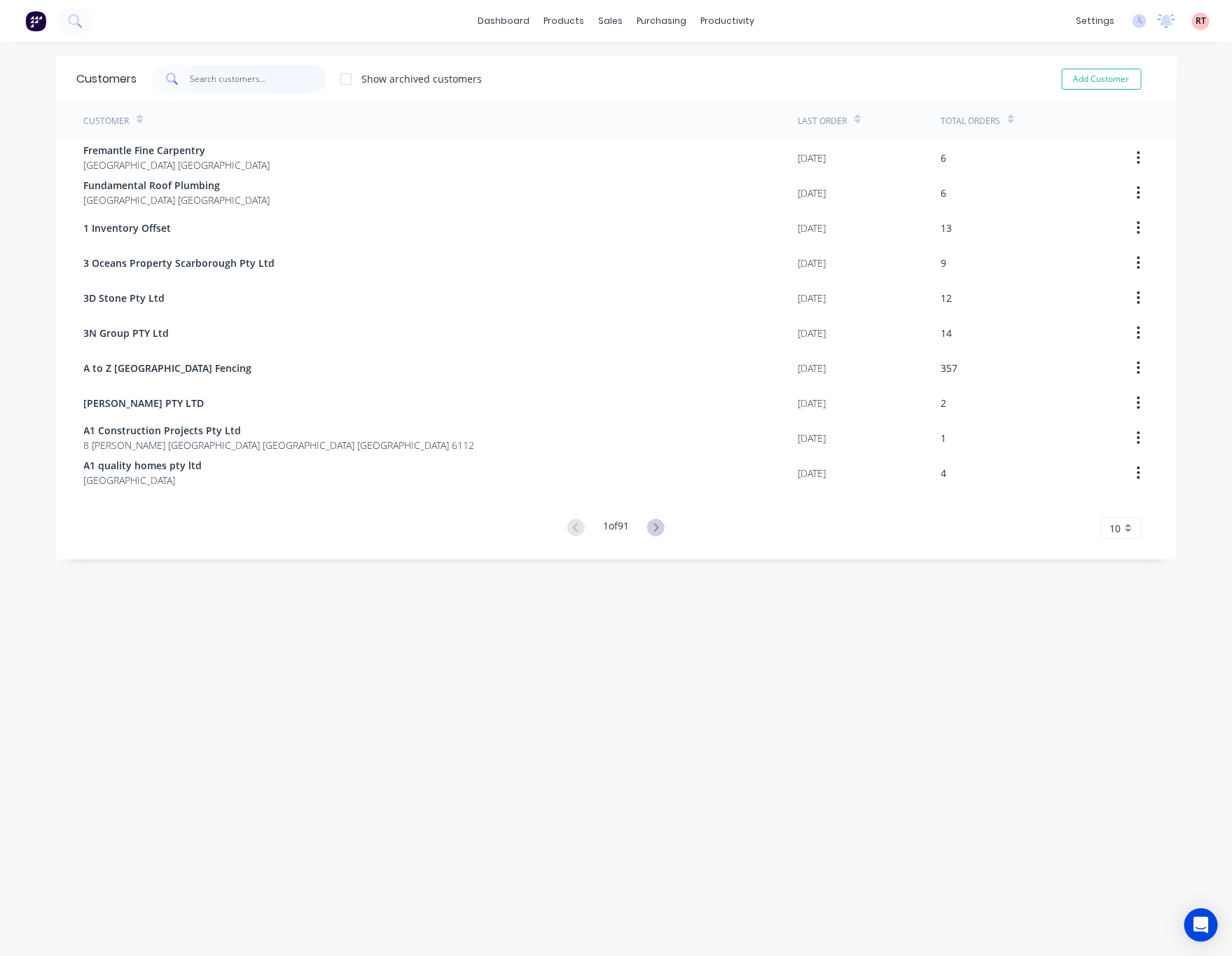
click at [202, 82] on input "text" at bounding box center [258, 79] width 137 height 28
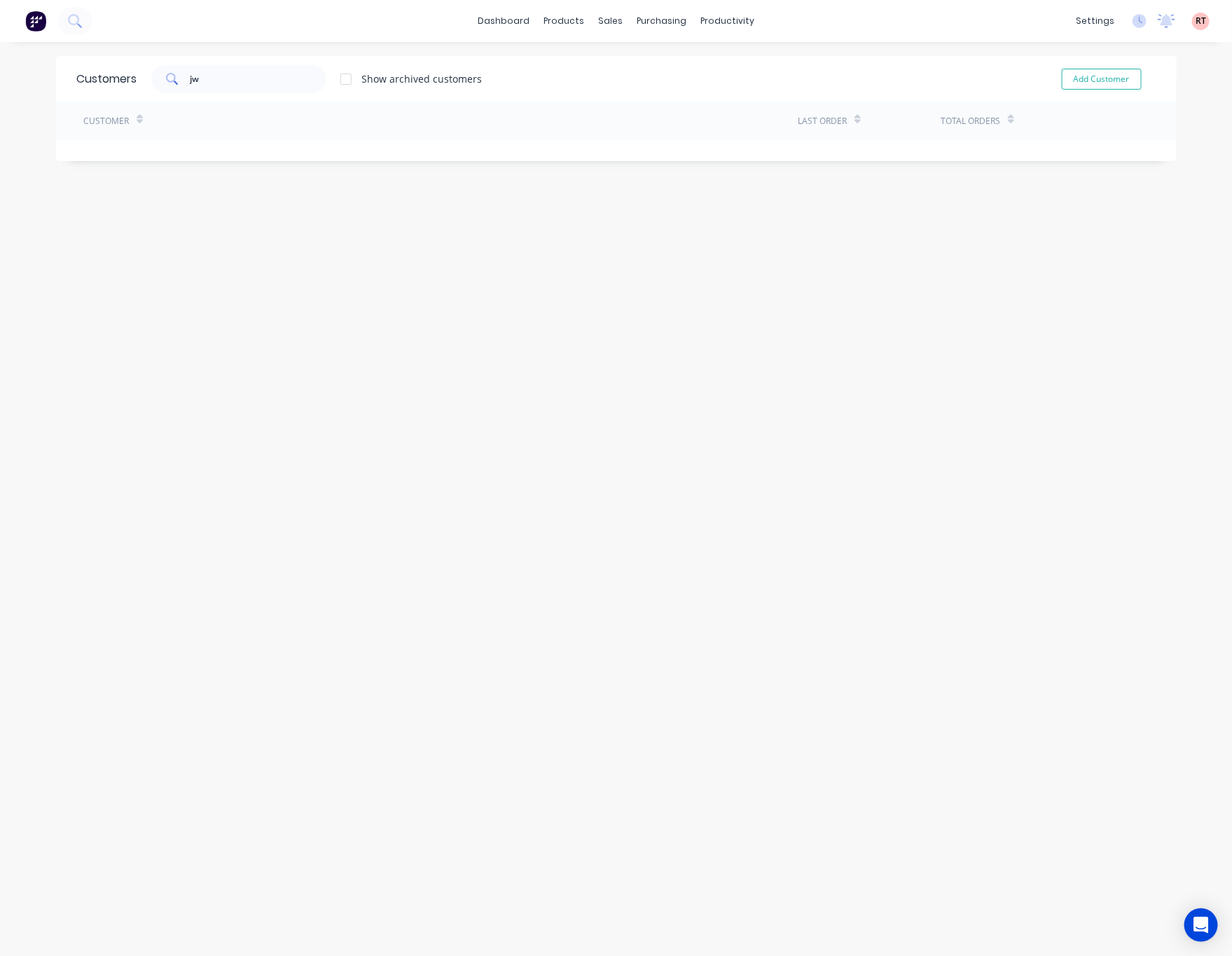
click at [402, 315] on div "Customers jw Show archived customers Add Customer Customer Last Order Total Ord…" at bounding box center [616, 513] width 1121 height 914
click at [214, 88] on input "jw" at bounding box center [258, 79] width 137 height 28
type input "j"
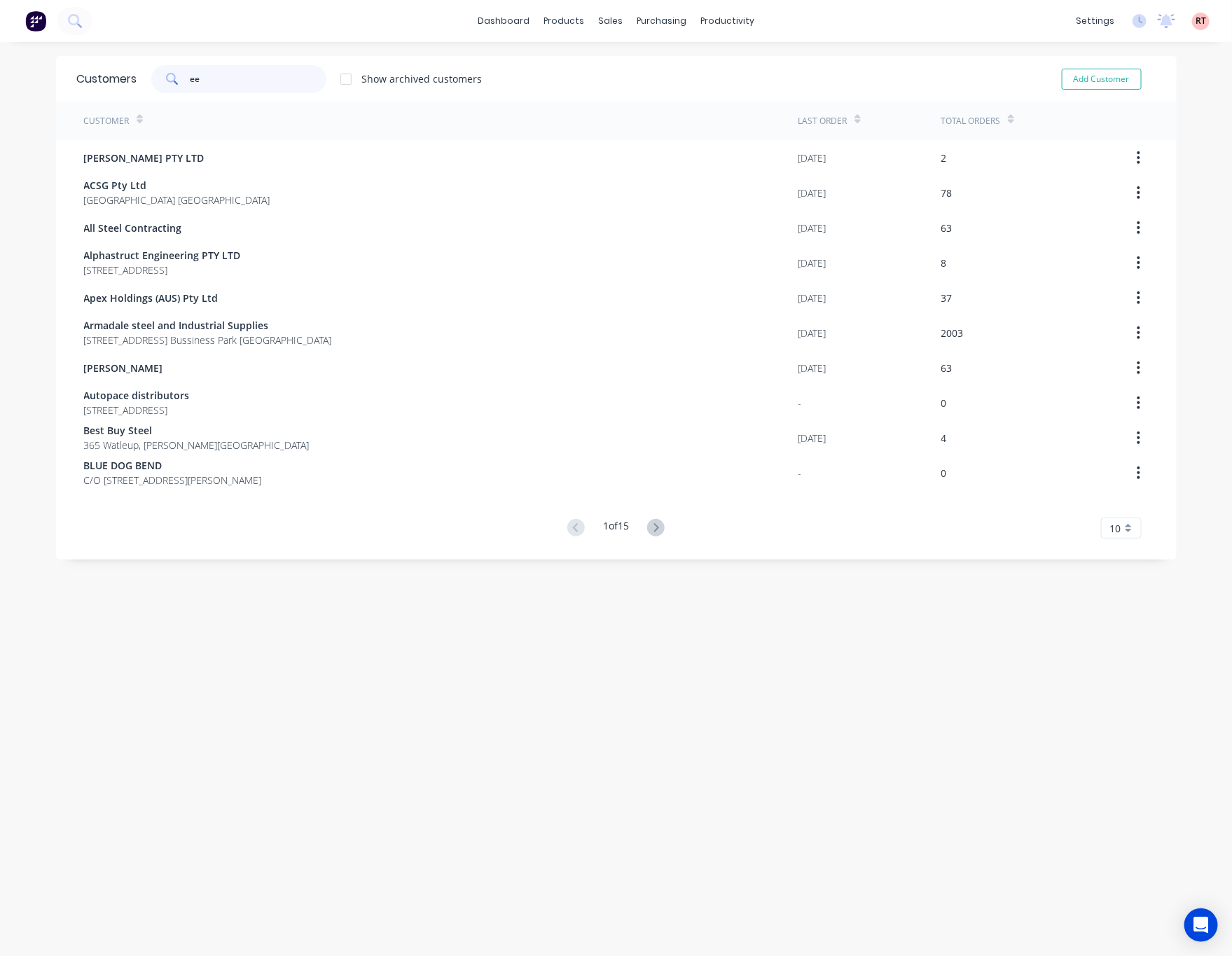
type input "e"
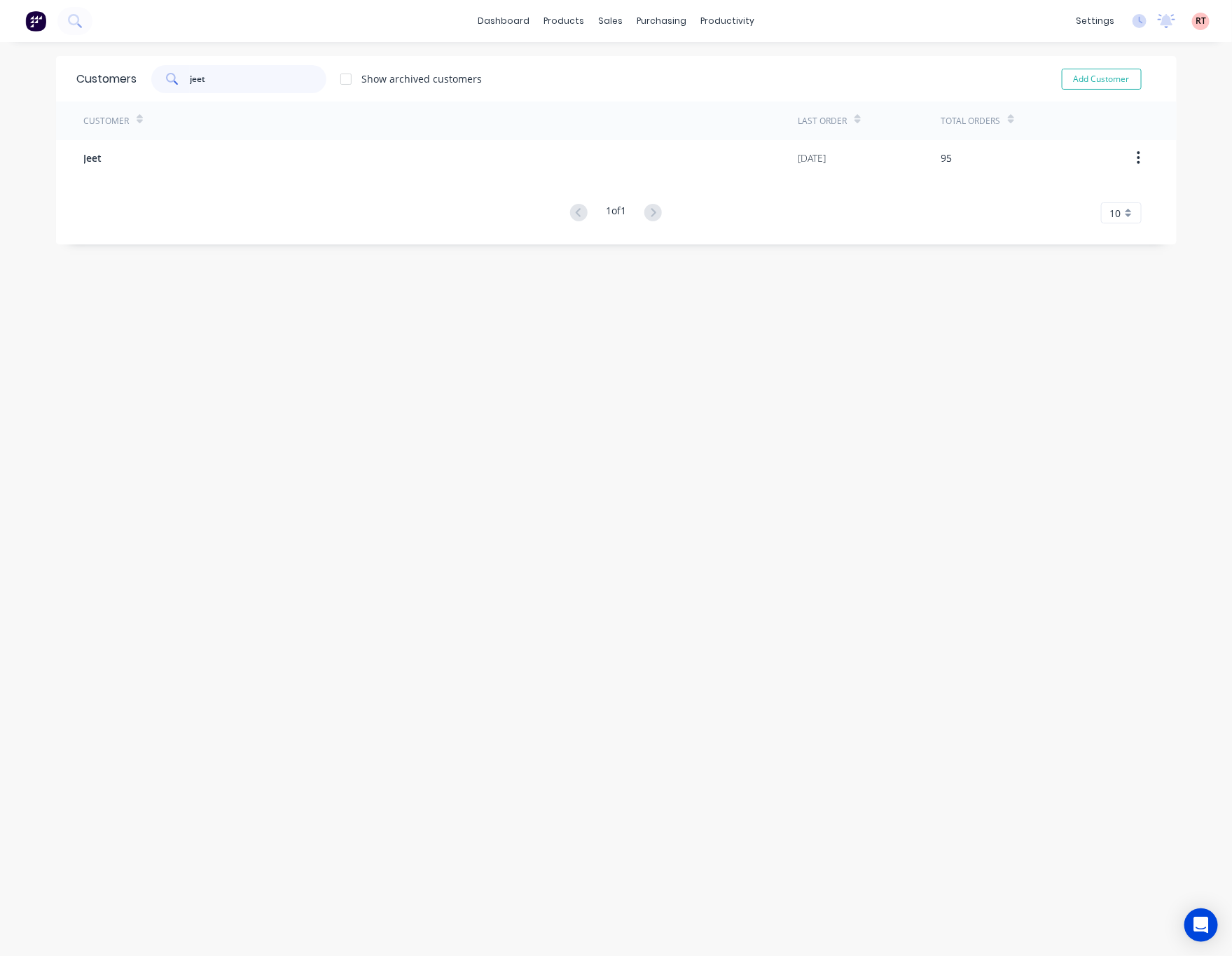
type input "jeet"
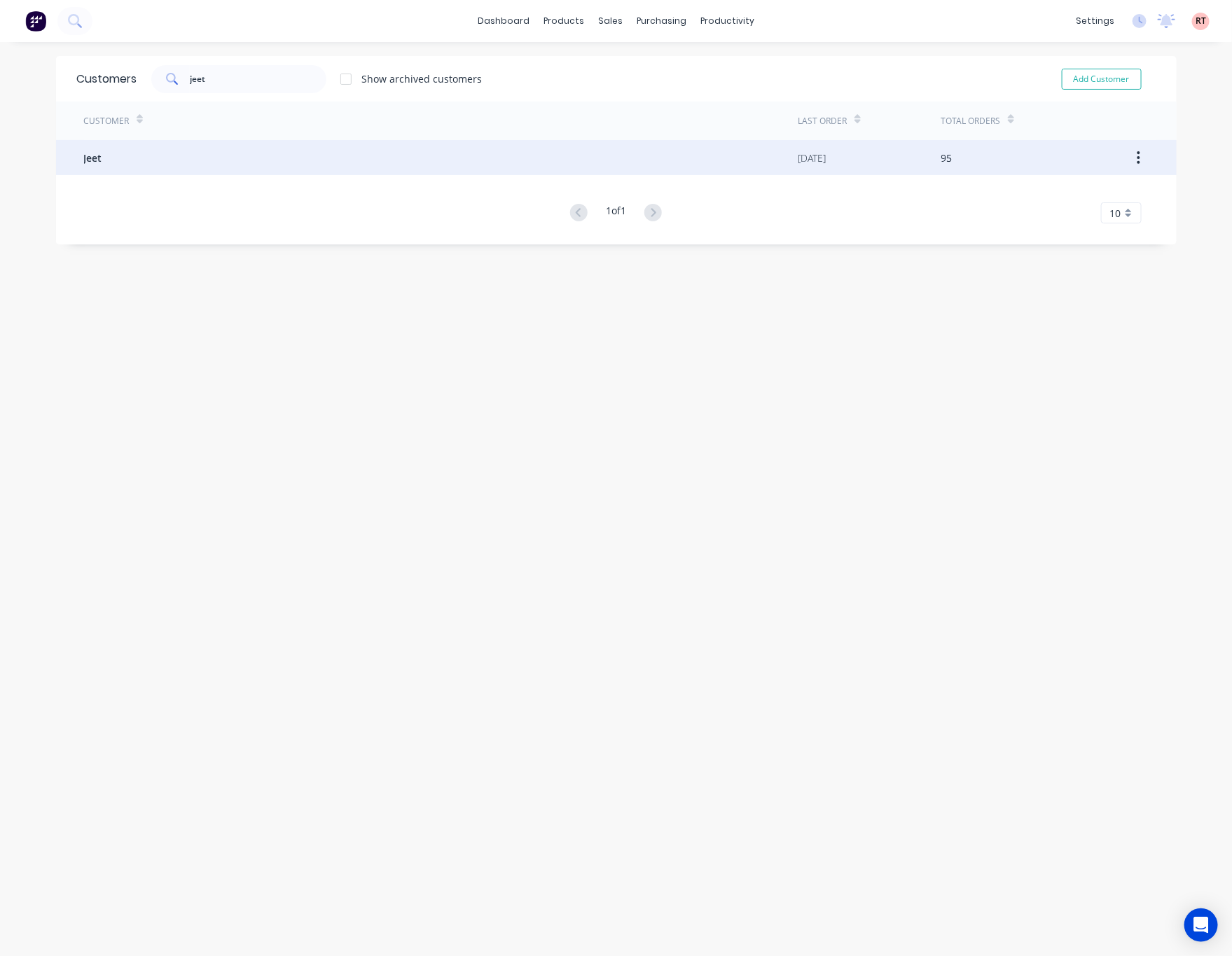
click at [238, 162] on div "Jeet" at bounding box center [441, 158] width 714 height 35
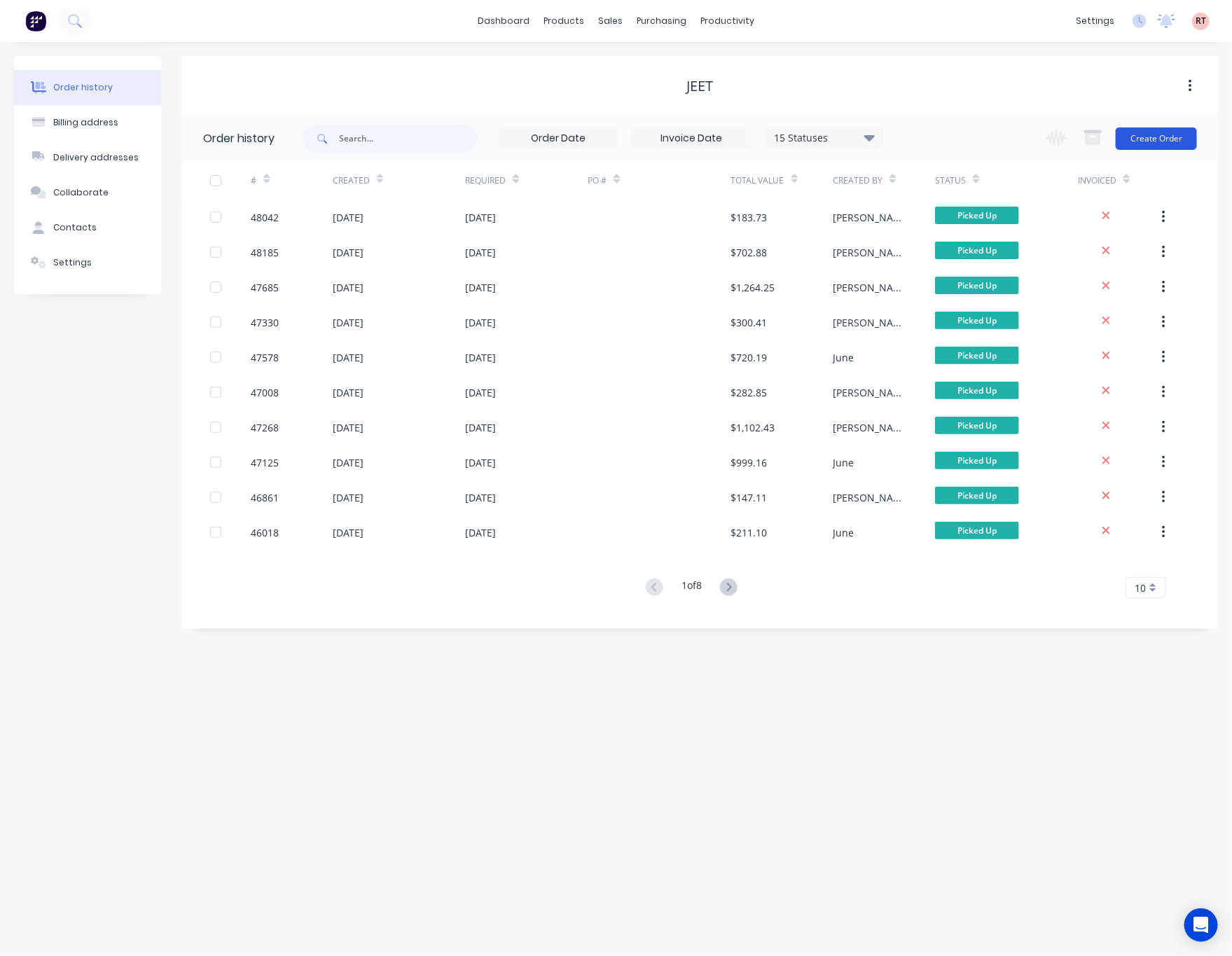
click at [1164, 129] on button "Create Order" at bounding box center [1157, 139] width 81 height 23
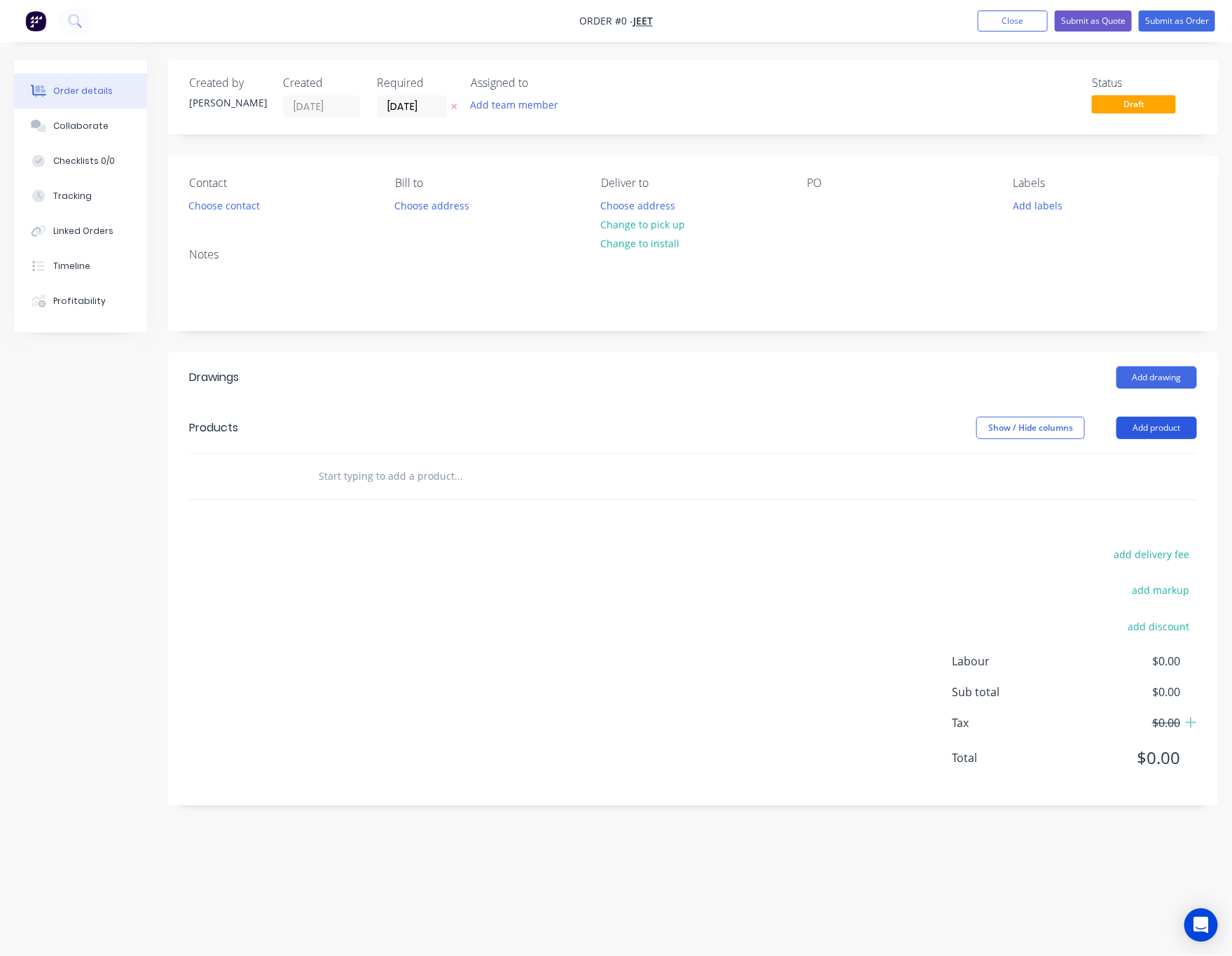
click at [1160, 432] on button "Add product" at bounding box center [1157, 428] width 81 height 23
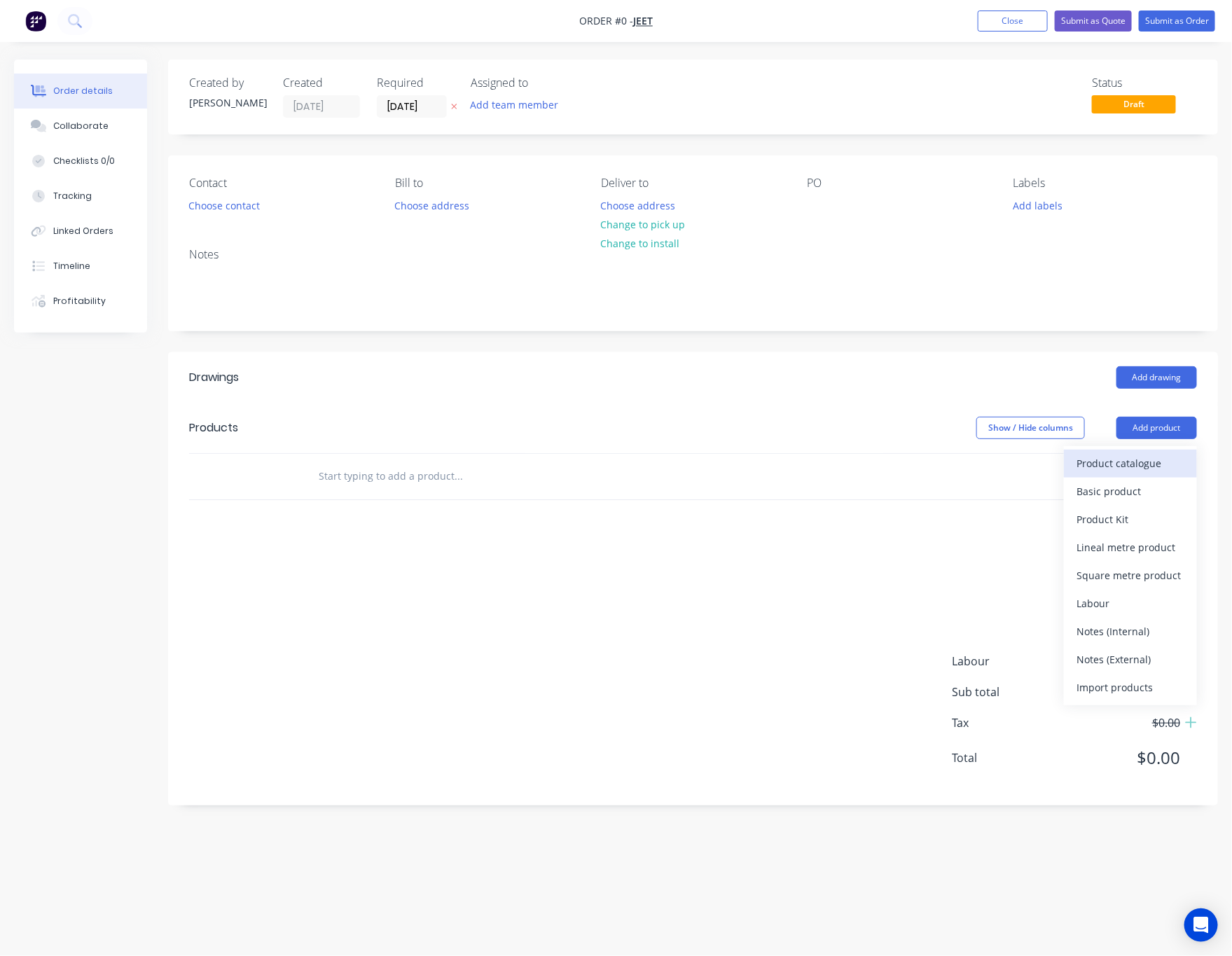
click at [1104, 467] on div "Product catalogue" at bounding box center [1131, 463] width 108 height 20
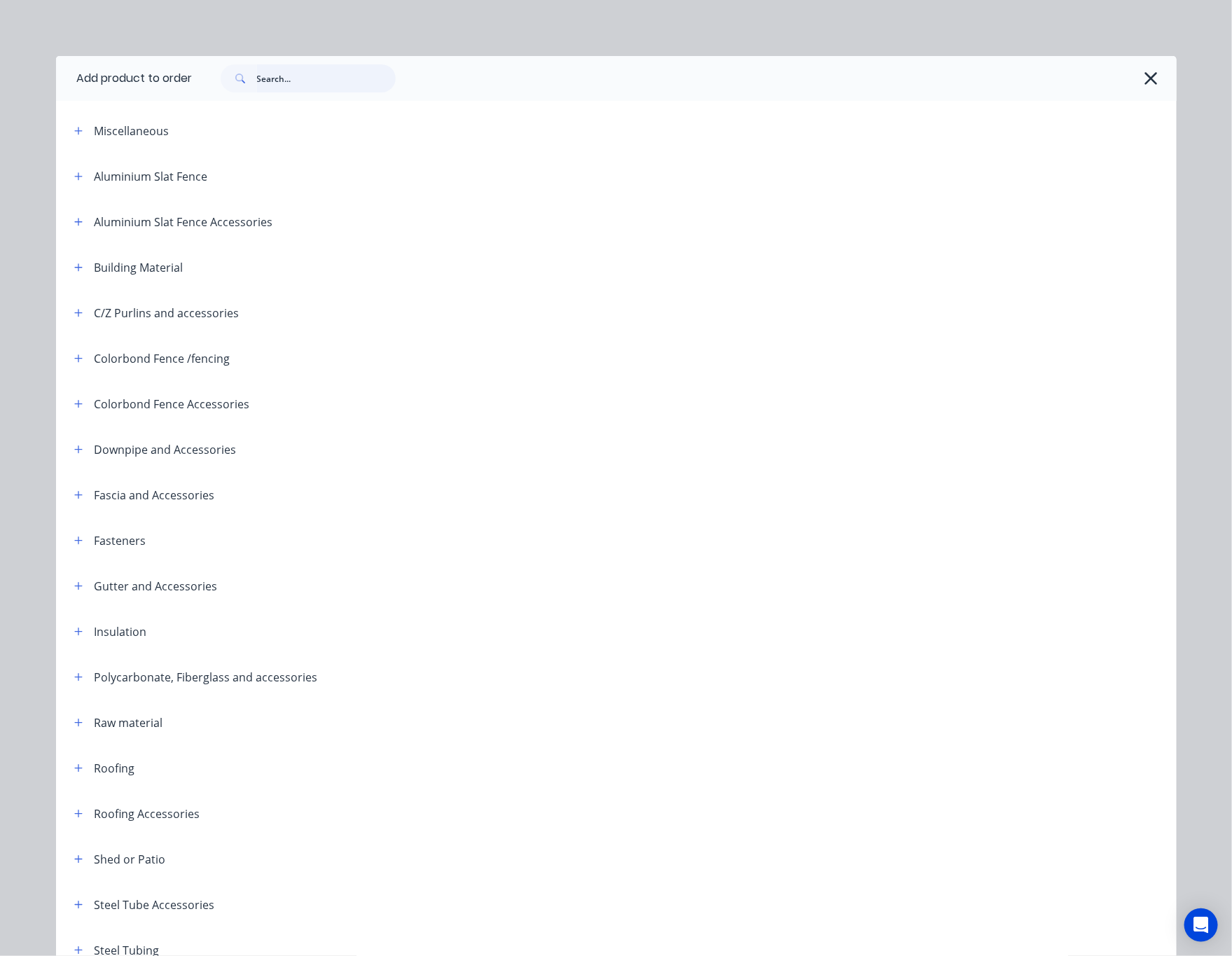
click at [271, 75] on input "text" at bounding box center [326, 78] width 139 height 28
type input "narrow"
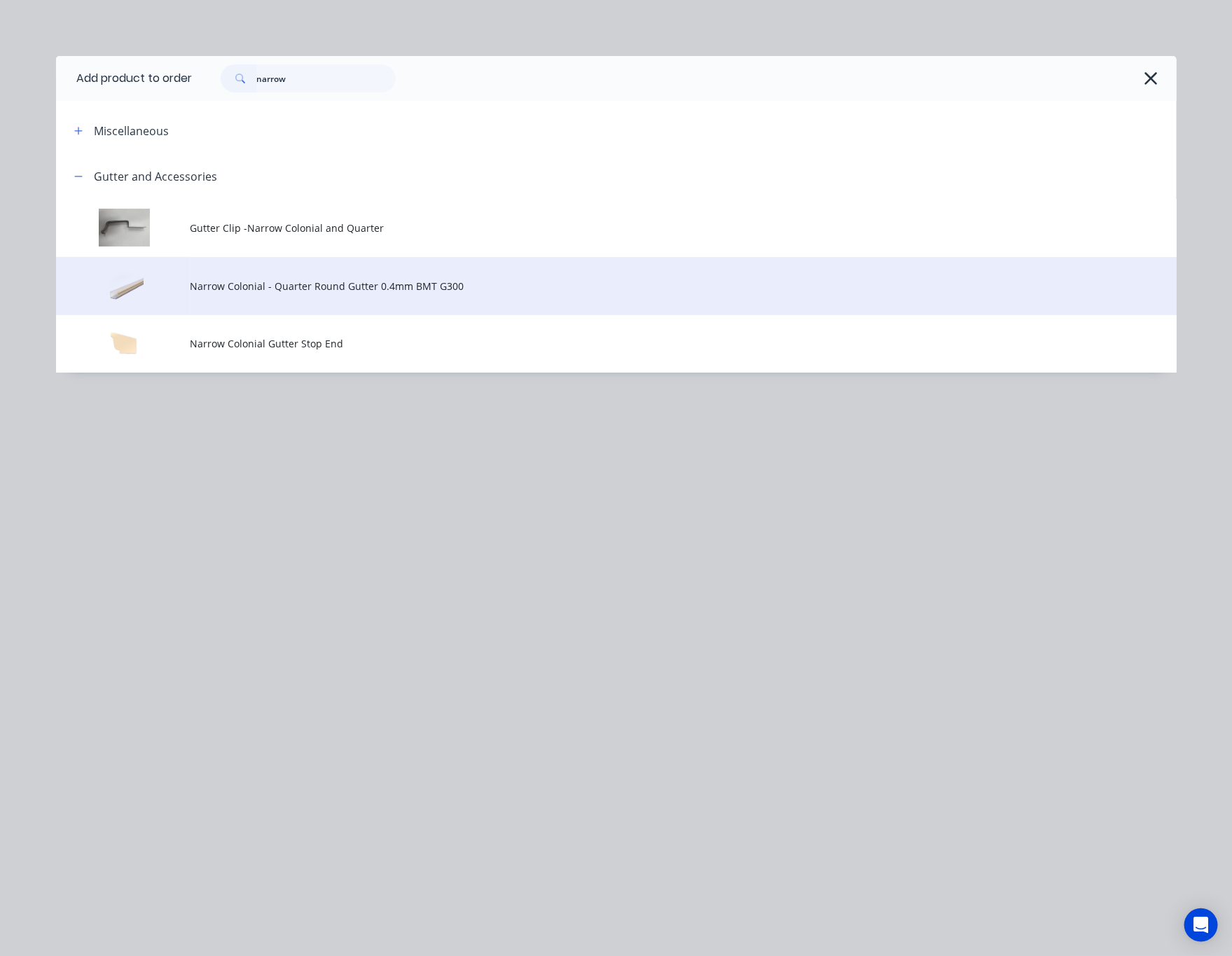
click at [465, 284] on span "Narrow Colonial - Quarter Round Gutter 0.4mm BMT G300" at bounding box center [585, 286] width 789 height 15
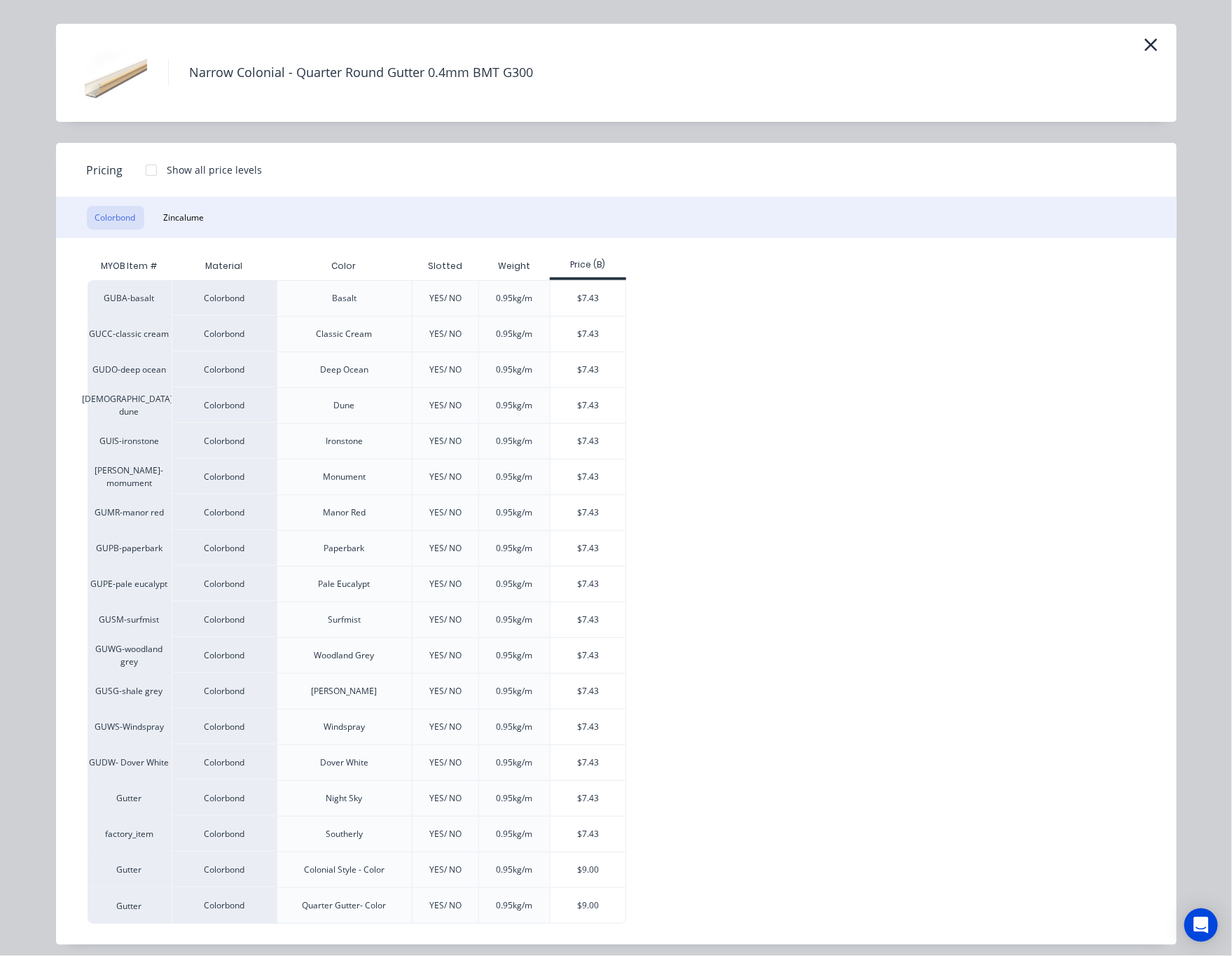
scroll to position [46, 0]
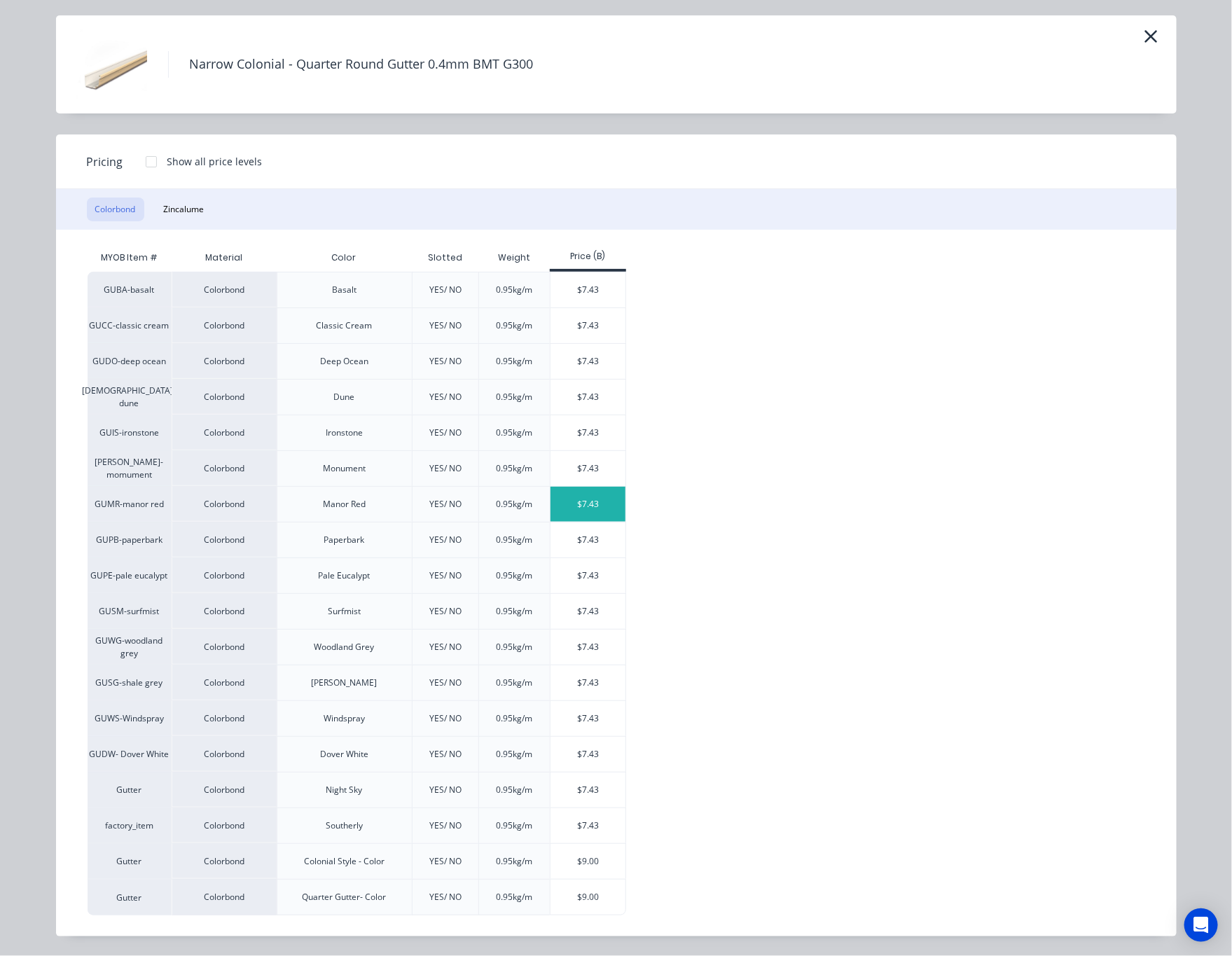
click at [585, 503] on div "$7.43" at bounding box center [588, 504] width 75 height 35
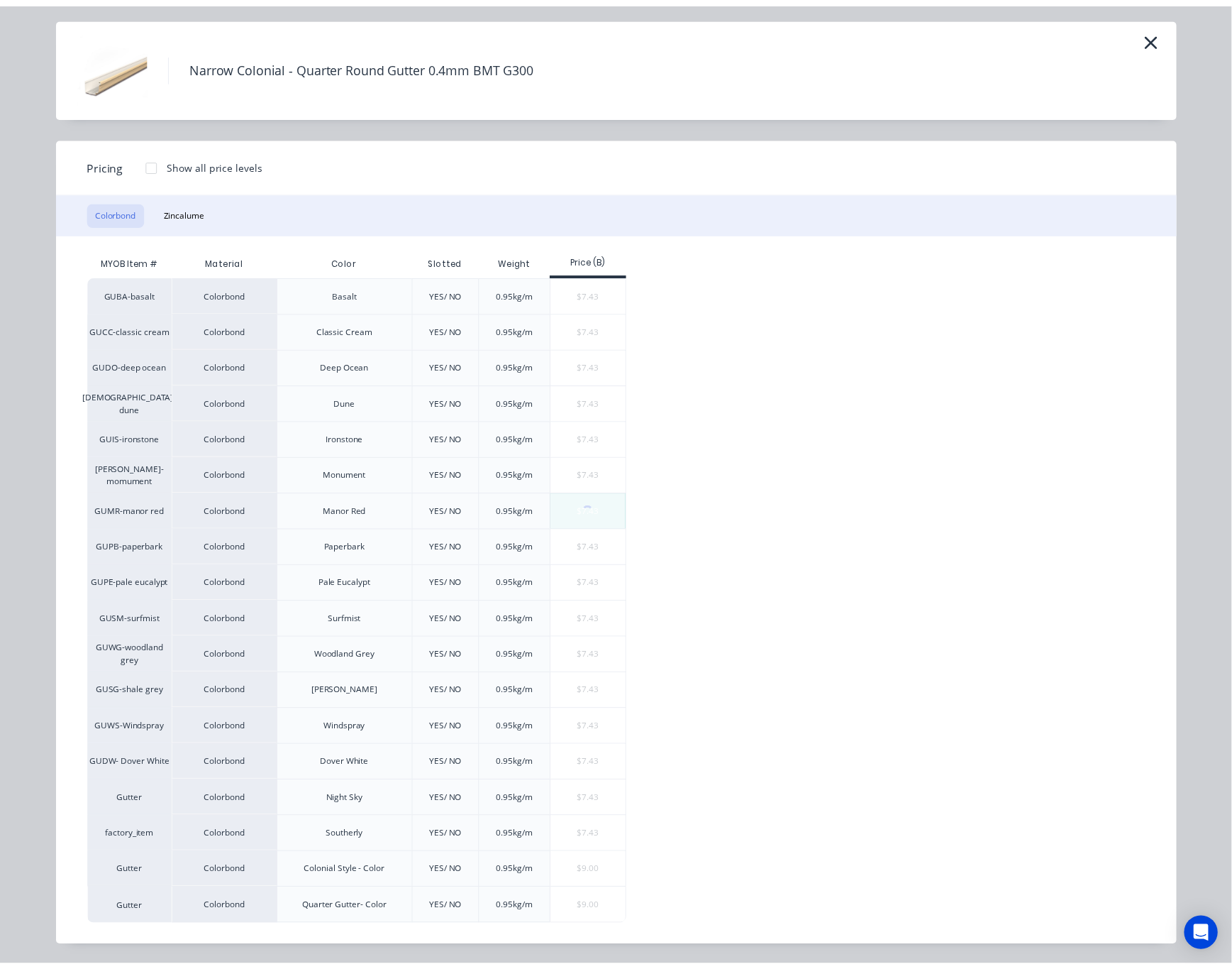
scroll to position [0, 0]
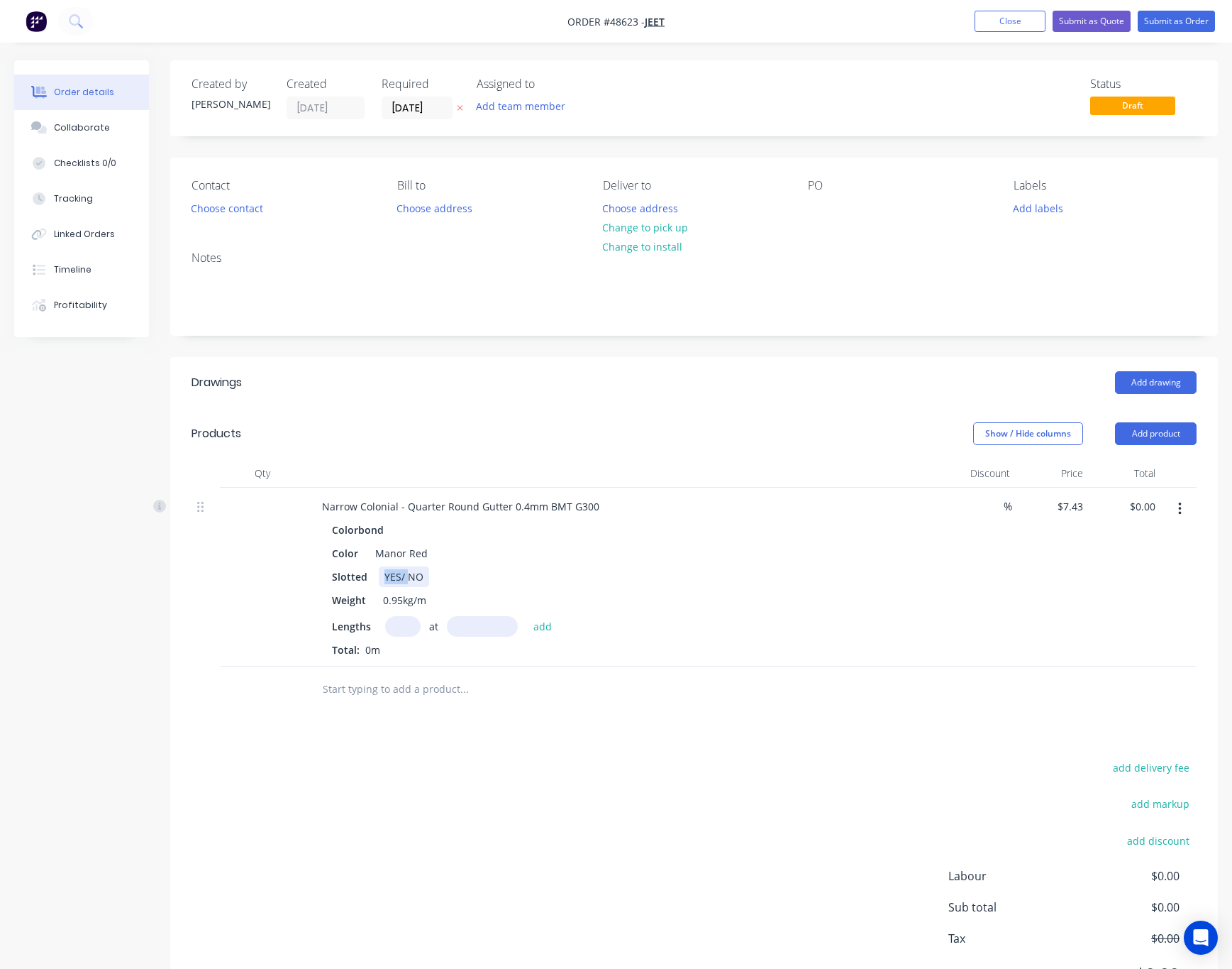
drag, startPoint x: 407, startPoint y: 579, endPoint x: 382, endPoint y: 579, distance: 25.0
click at [382, 579] on div "YES/ NO" at bounding box center [403, 576] width 50 height 20
click at [404, 624] on input "text" at bounding box center [403, 626] width 35 height 20
type input "1"
click at [467, 628] on input "text" at bounding box center [482, 626] width 71 height 20
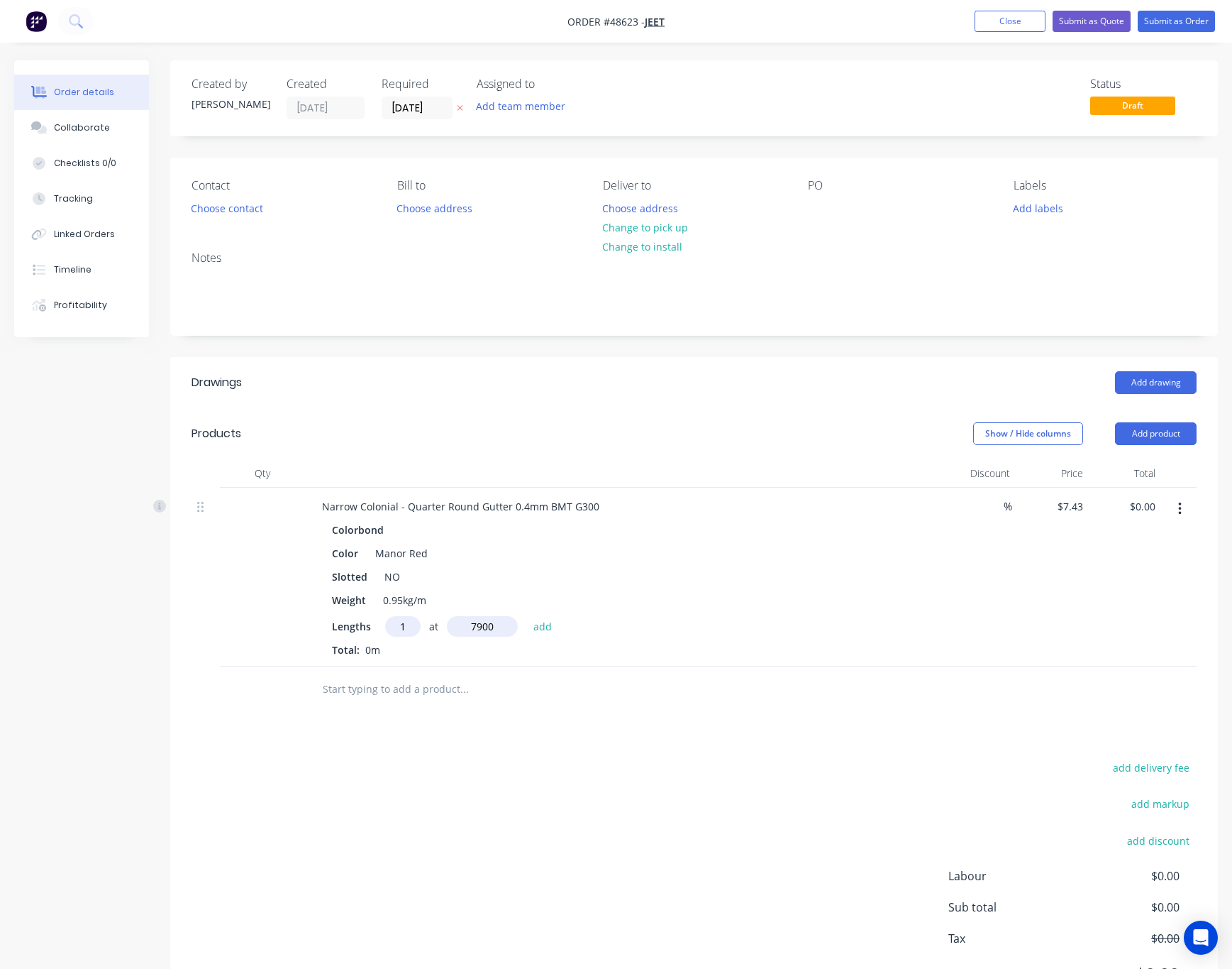
type input "7900"
click at [526, 616] on button "add" at bounding box center [543, 626] width 33 height 19
type input "$58.70"
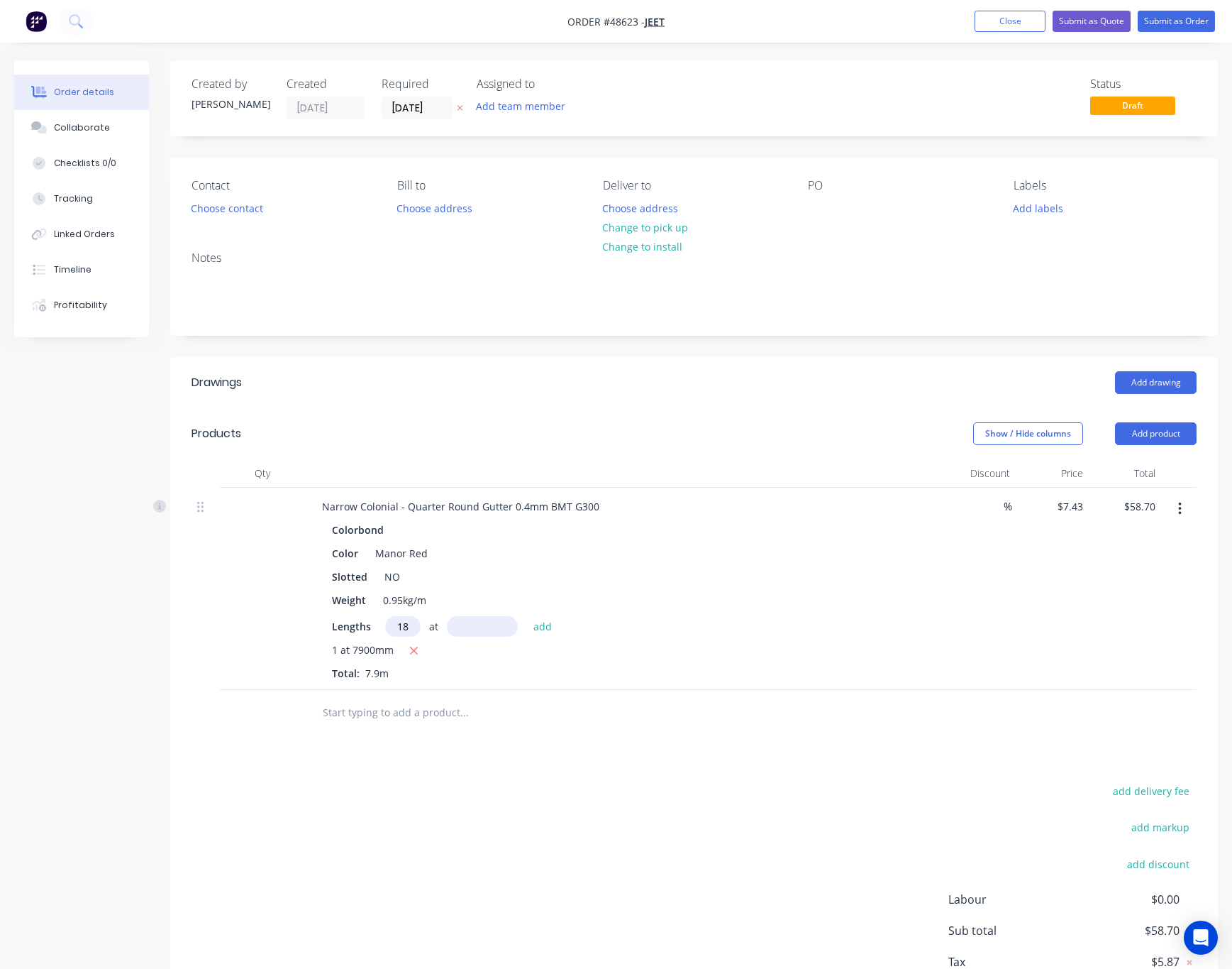
type input "18"
click at [469, 628] on input "text" at bounding box center [482, 626] width 71 height 20
type input "7500"
click at [526, 616] on button "add" at bounding box center [543, 626] width 33 height 19
type input "$1,061.75"
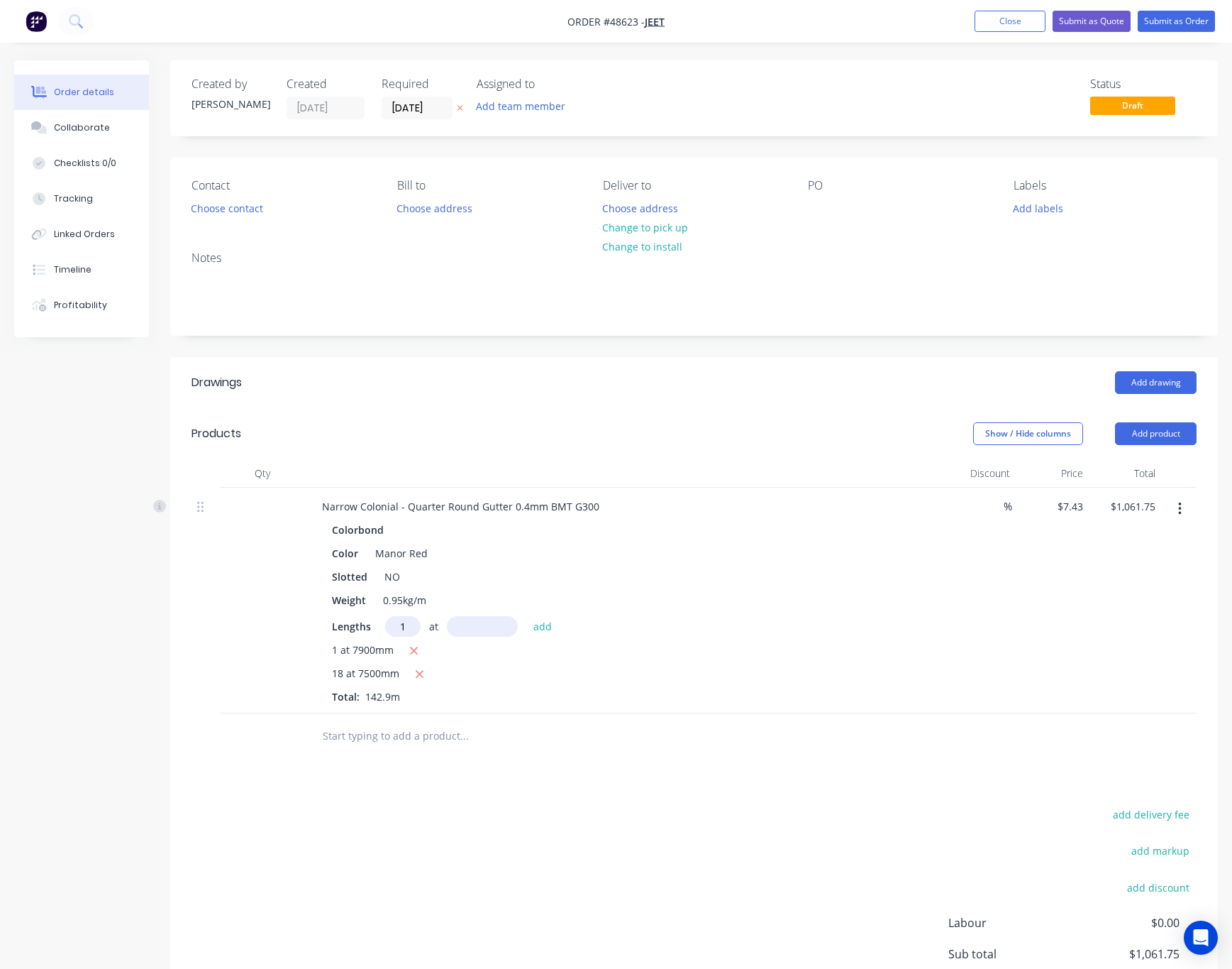
type input "1"
click at [469, 628] on input "text" at bounding box center [482, 626] width 71 height 20
type input "1000"
click at [526, 616] on button "add" at bounding box center [543, 626] width 33 height 19
type input "$1,069.18"
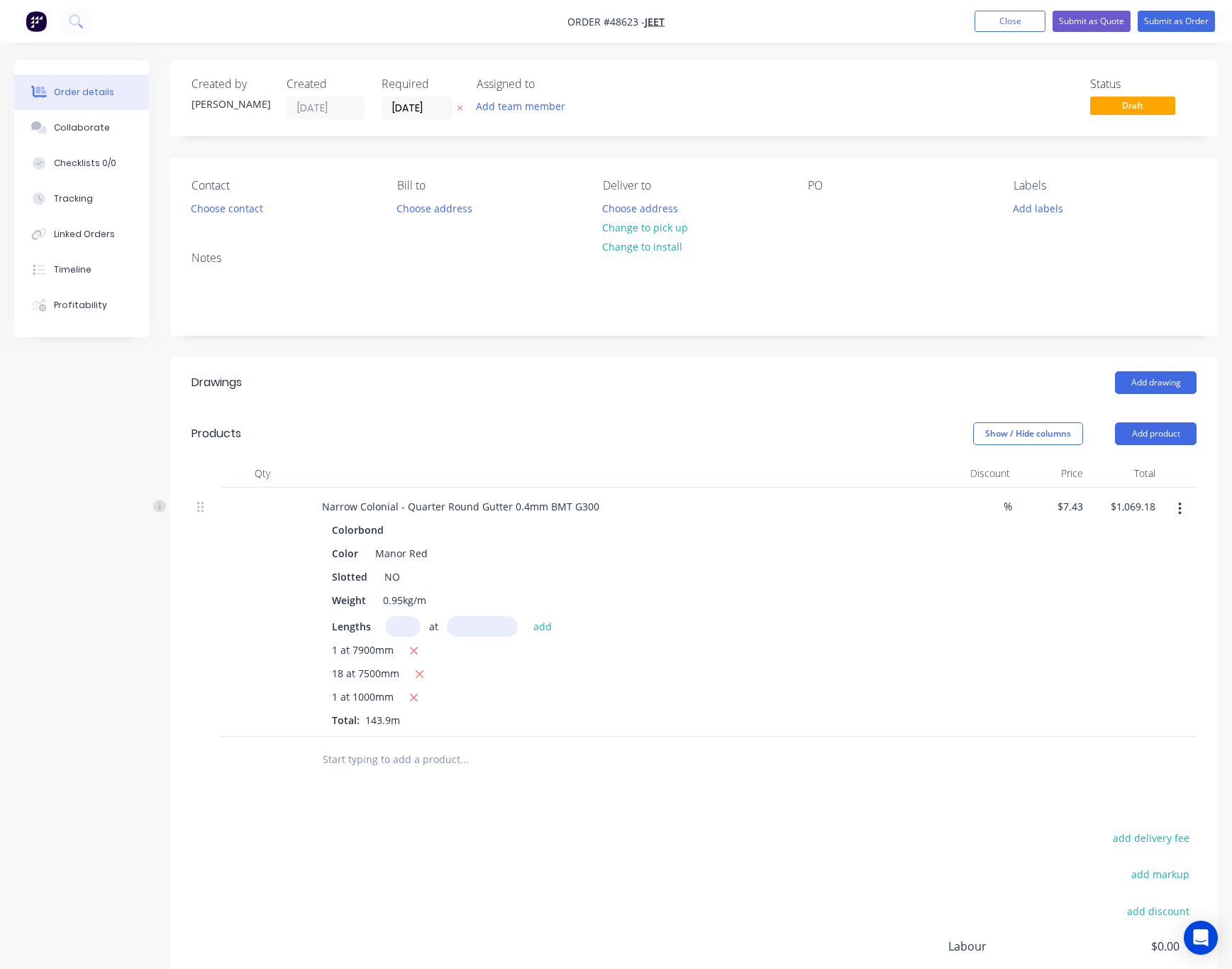
click at [688, 835] on div "add delivery fee add markup add discount Labour $0.00 Sub total $1,069.18 Tax $…" at bounding box center [694, 950] width 1005 height 242
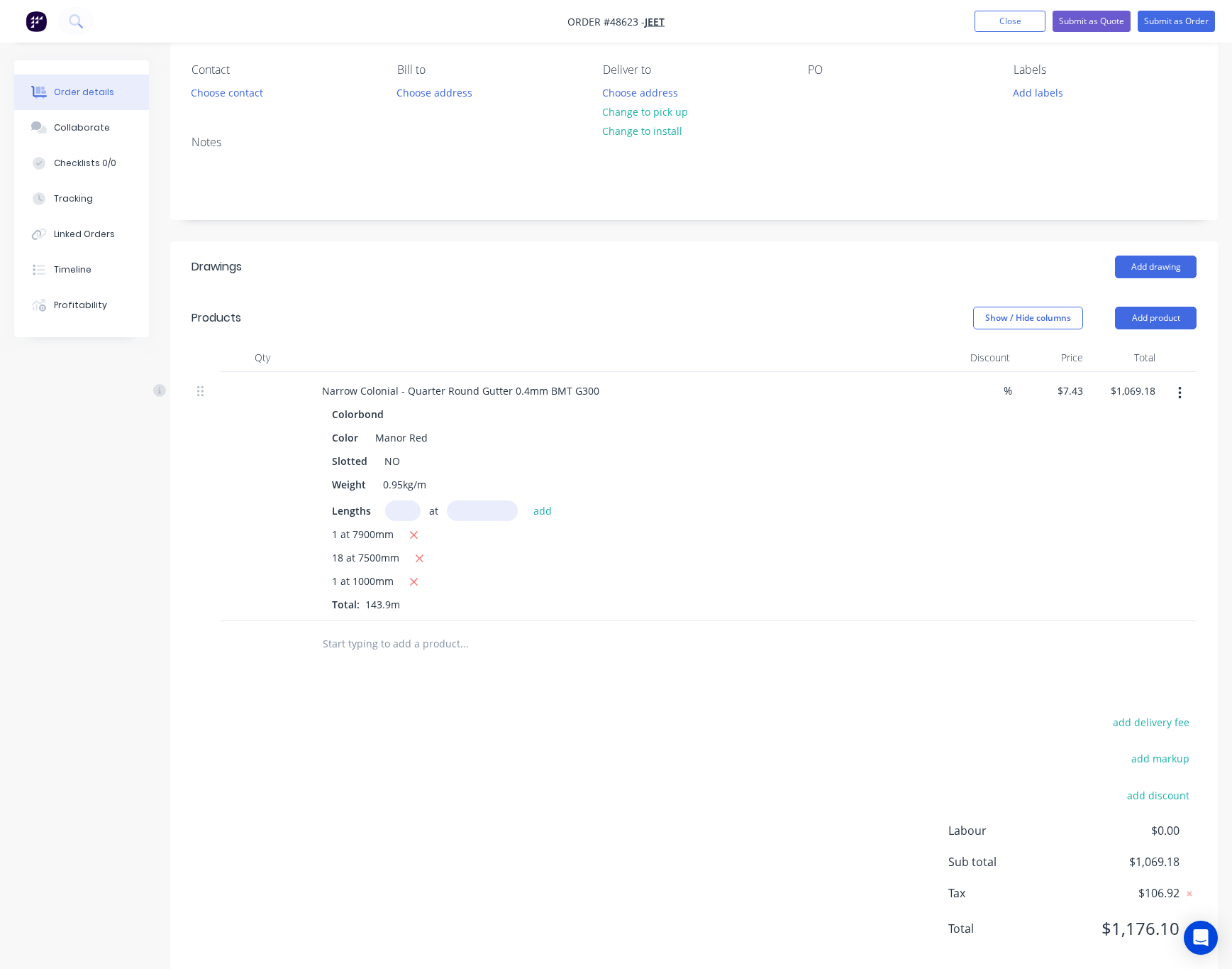
scroll to position [147, 0]
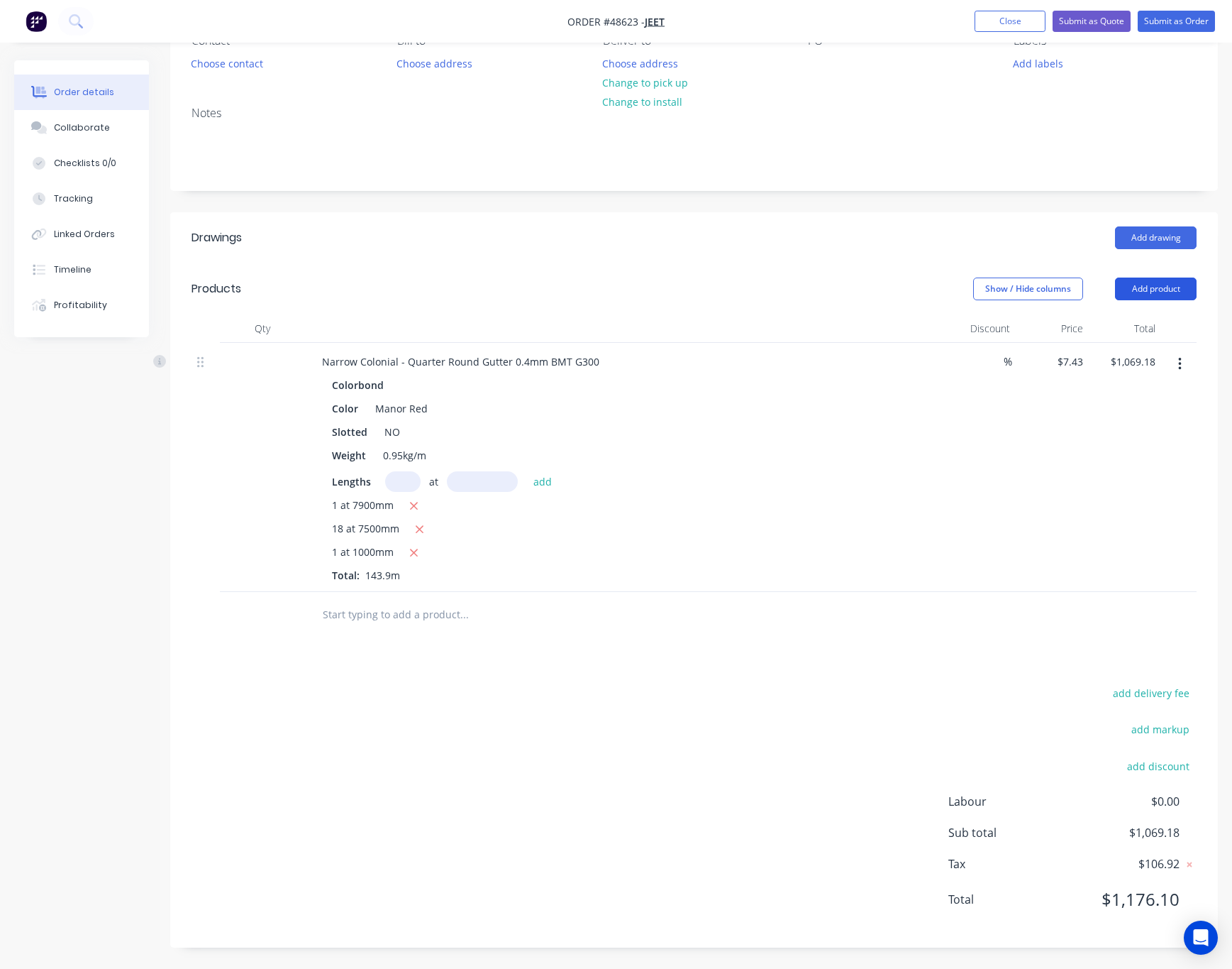
click at [1142, 290] on button "Add product" at bounding box center [1156, 289] width 82 height 23
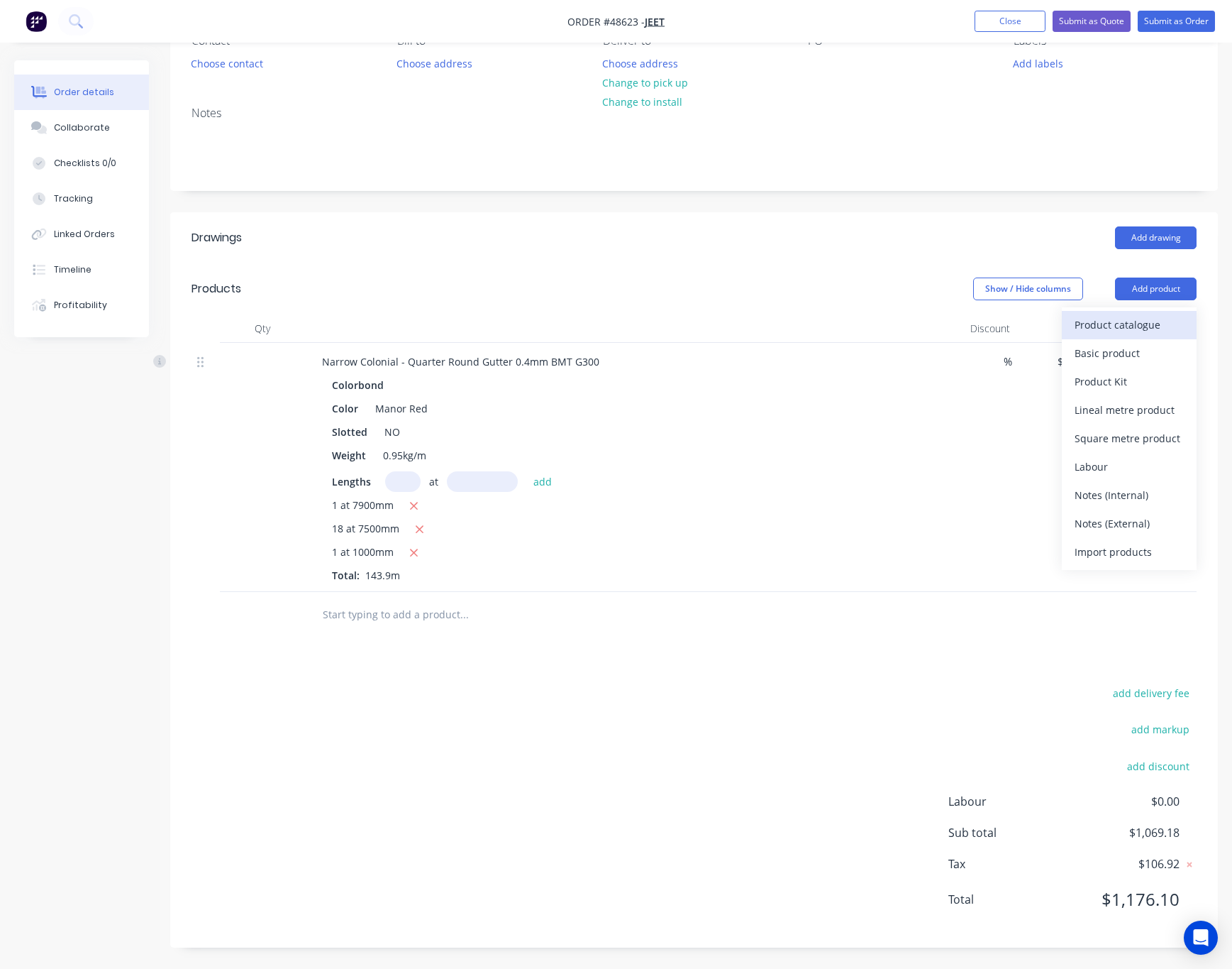
click at [1135, 315] on div "Product catalogue" at bounding box center [1129, 324] width 109 height 20
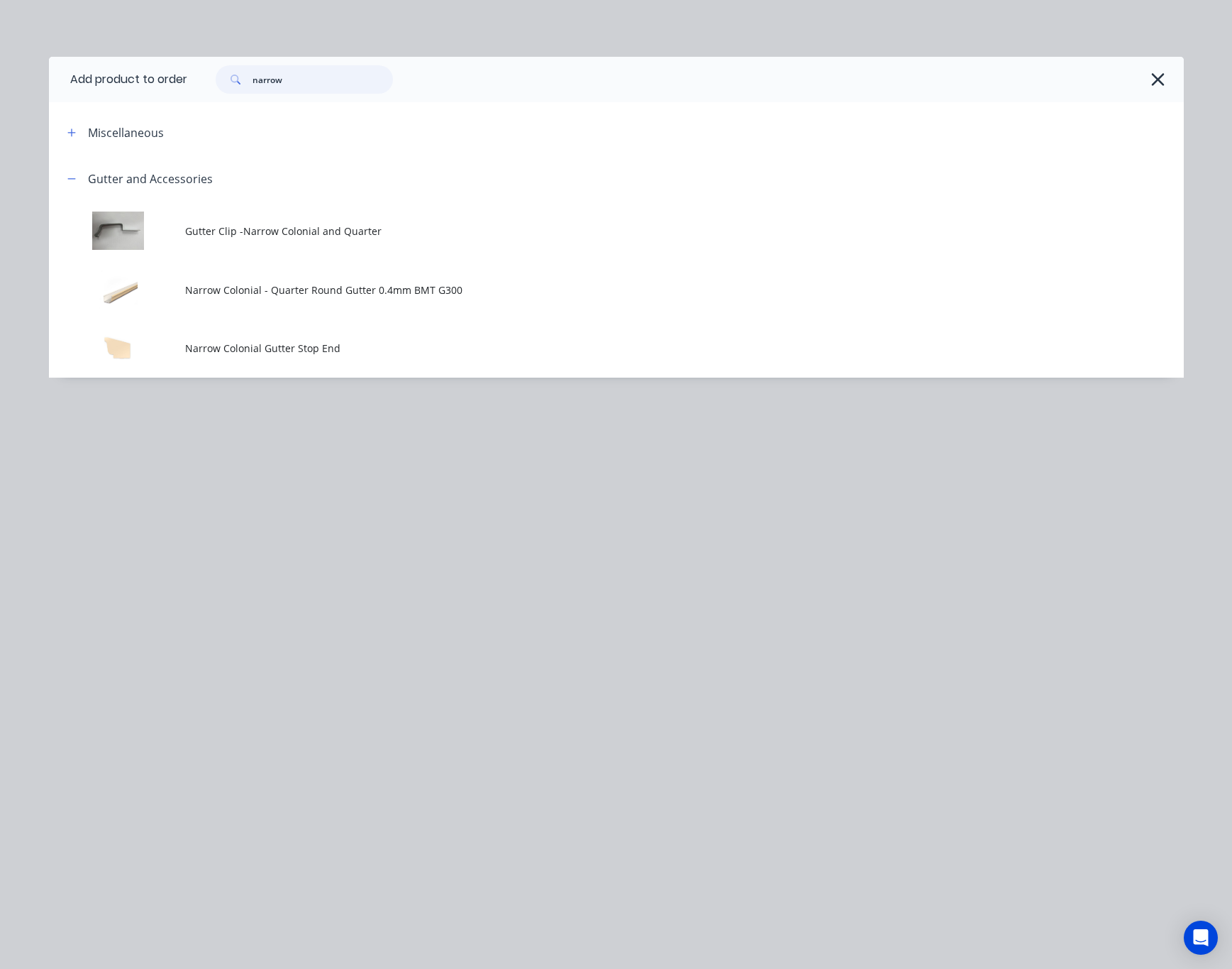
drag, startPoint x: 315, startPoint y: 79, endPoint x: 113, endPoint y: 105, distance: 203.7
click at [139, 103] on div "Add product to order narrow Miscellaneous Gutter and Accessories Gutter Clip -N…" at bounding box center [616, 217] width 1135 height 321
type input "95"
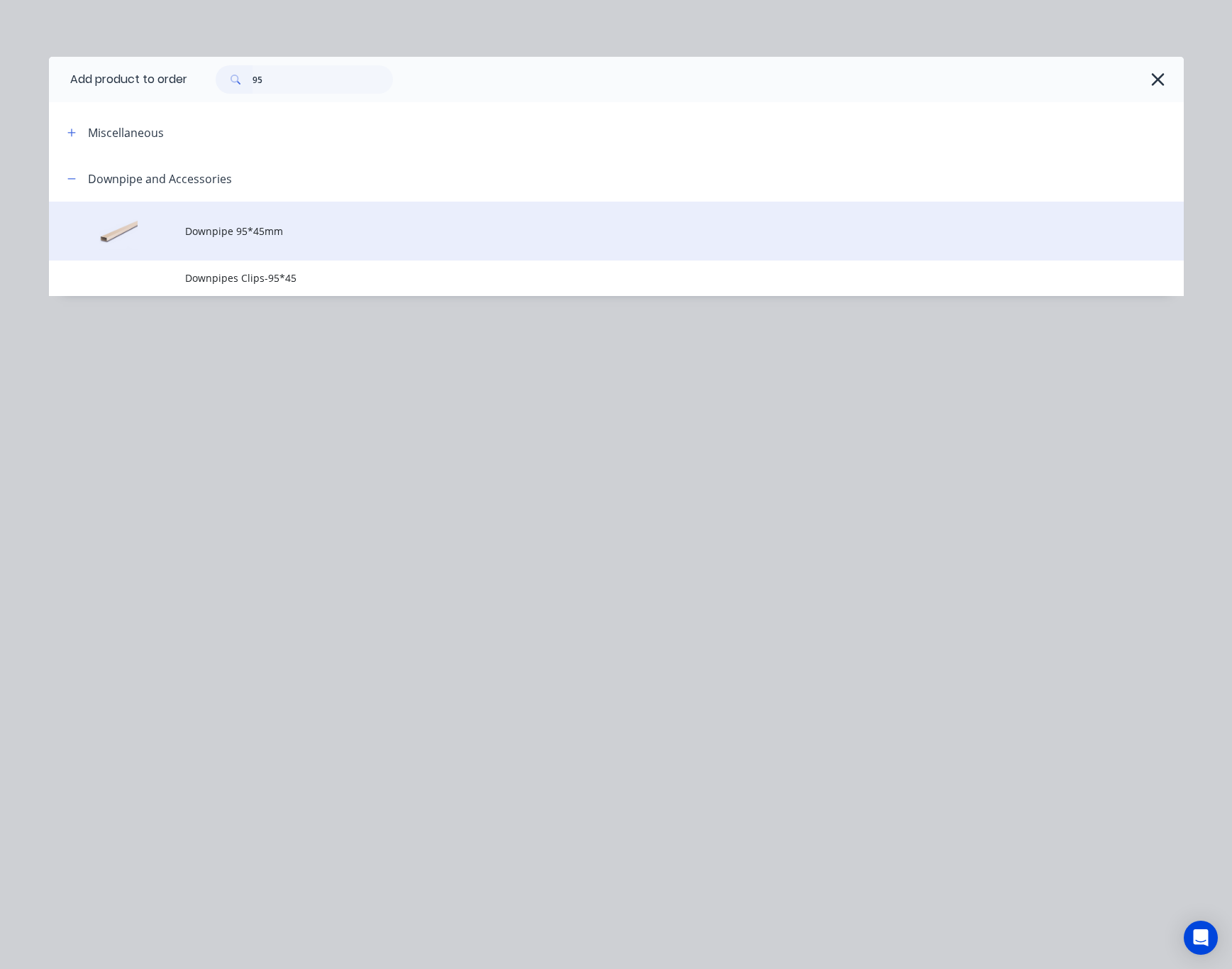
click at [242, 236] on span "Downpipe 95*45mm" at bounding box center [585, 230] width 799 height 15
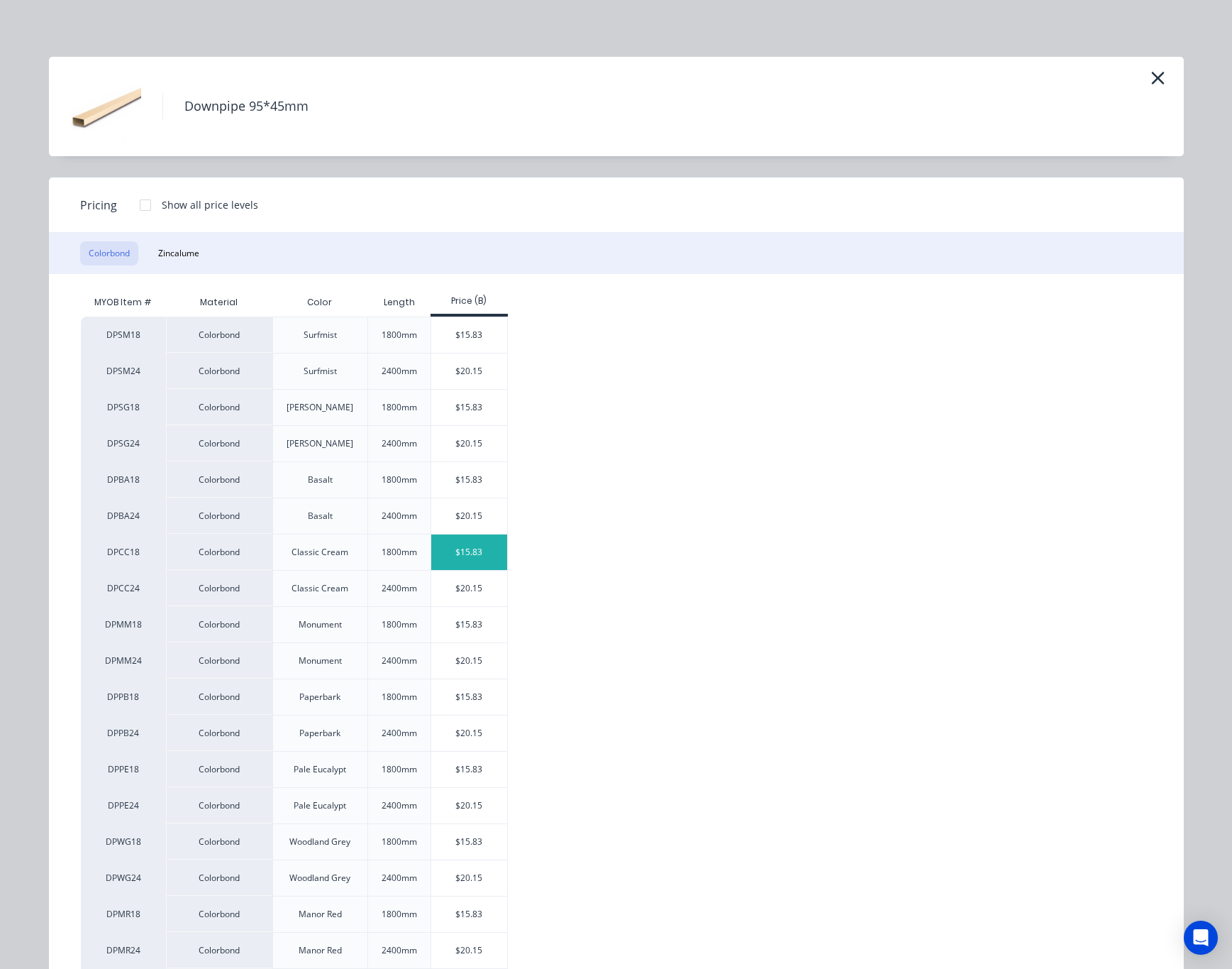
click at [459, 541] on div "$15.83" at bounding box center [469, 552] width 76 height 35
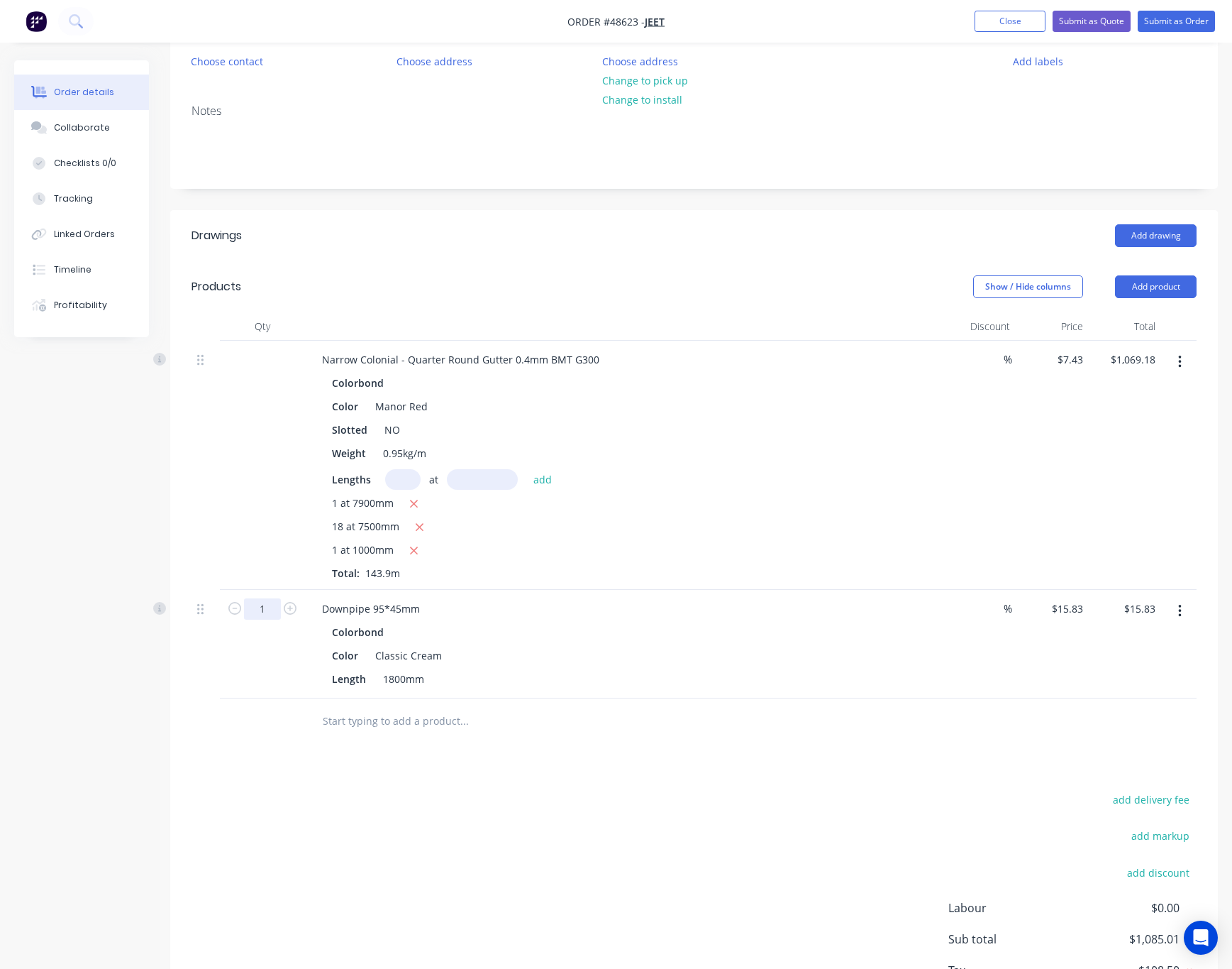
click at [258, 607] on input "1" at bounding box center [263, 609] width 37 height 21
type input "32"
type input "$506.56"
click at [537, 712] on input "text" at bounding box center [464, 721] width 284 height 28
click at [1147, 290] on button "Add product" at bounding box center [1156, 286] width 82 height 23
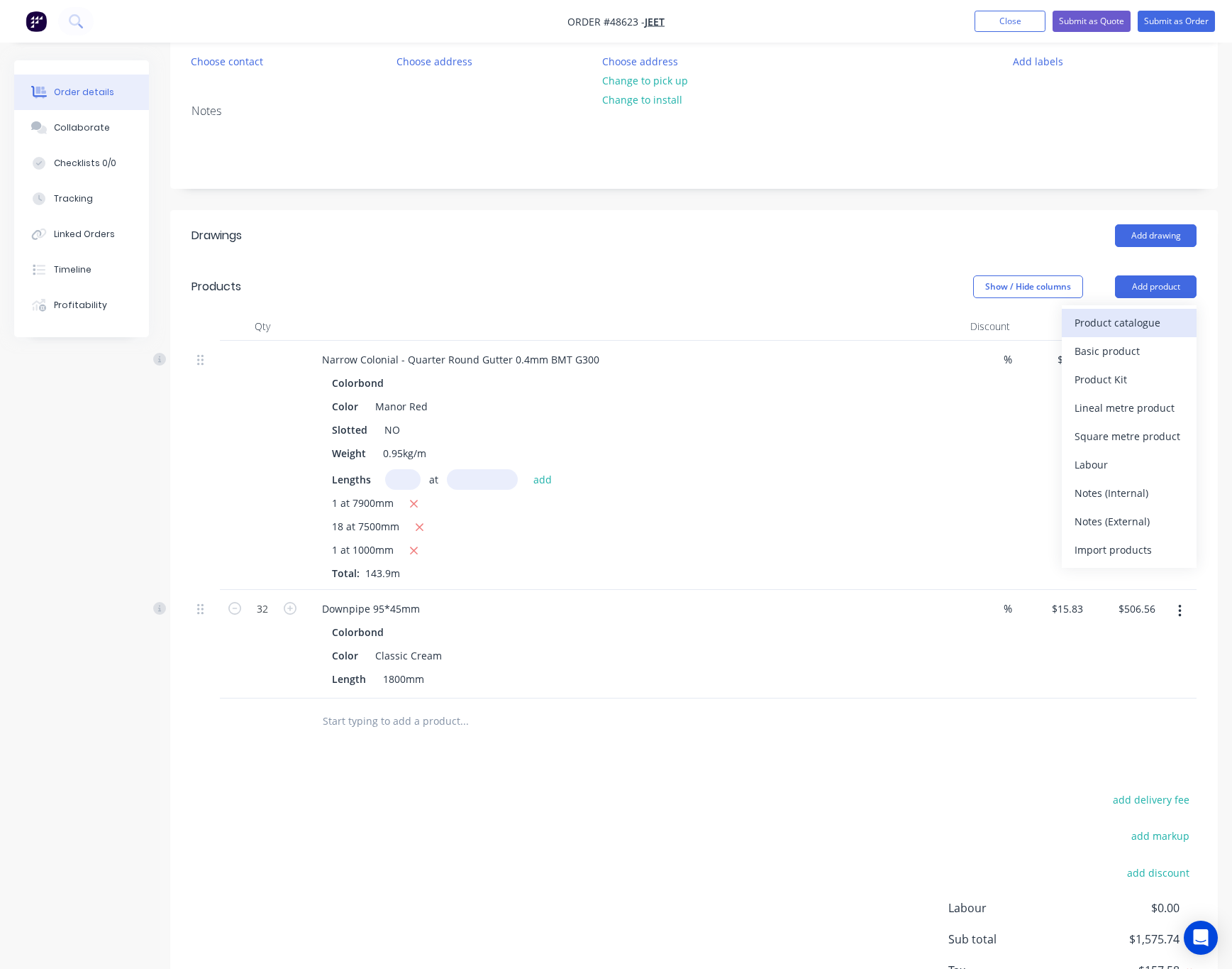
click at [1135, 327] on div "Product catalogue" at bounding box center [1129, 322] width 109 height 20
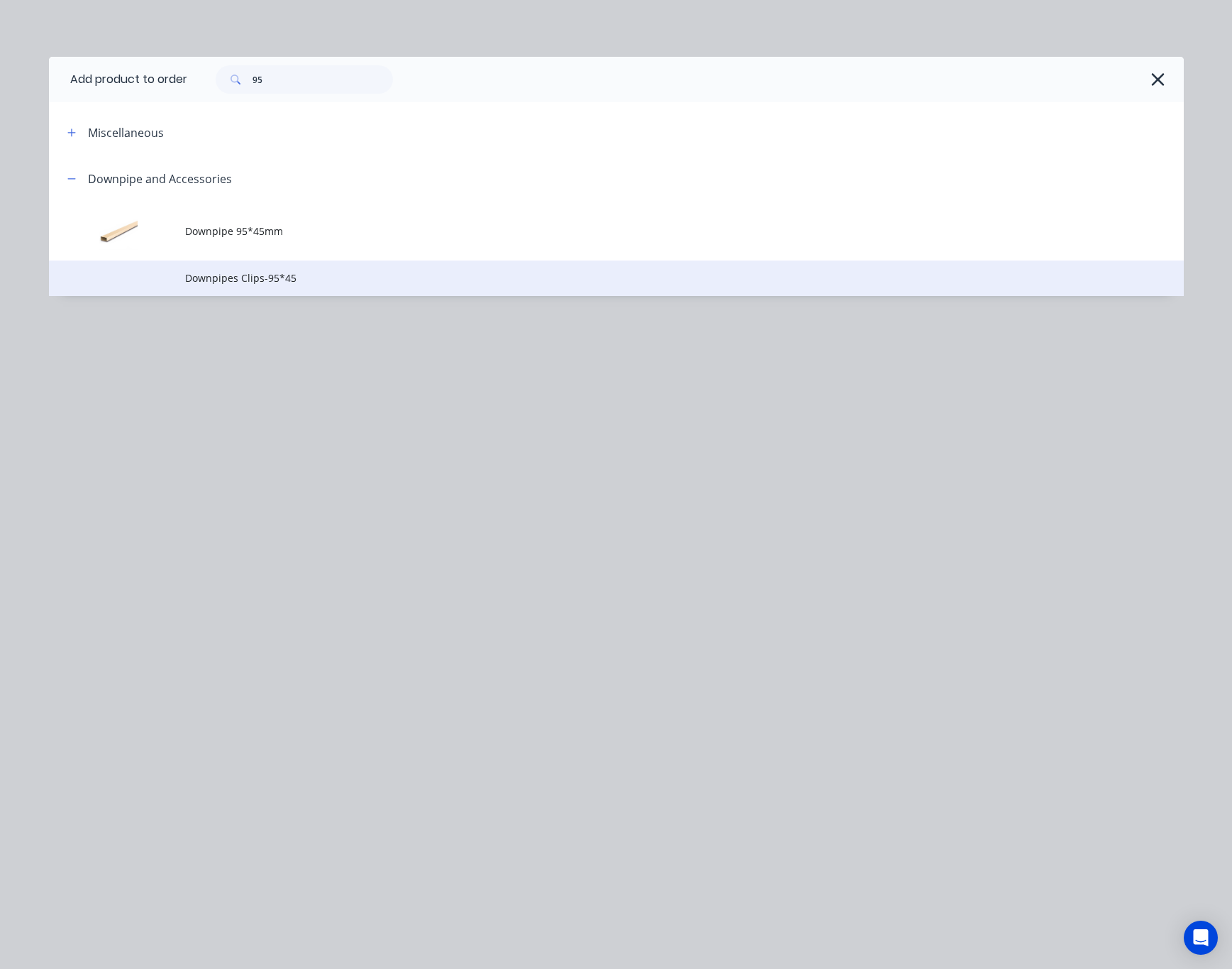
click at [313, 275] on span "Downpipes Clips-95*45" at bounding box center [585, 278] width 799 height 15
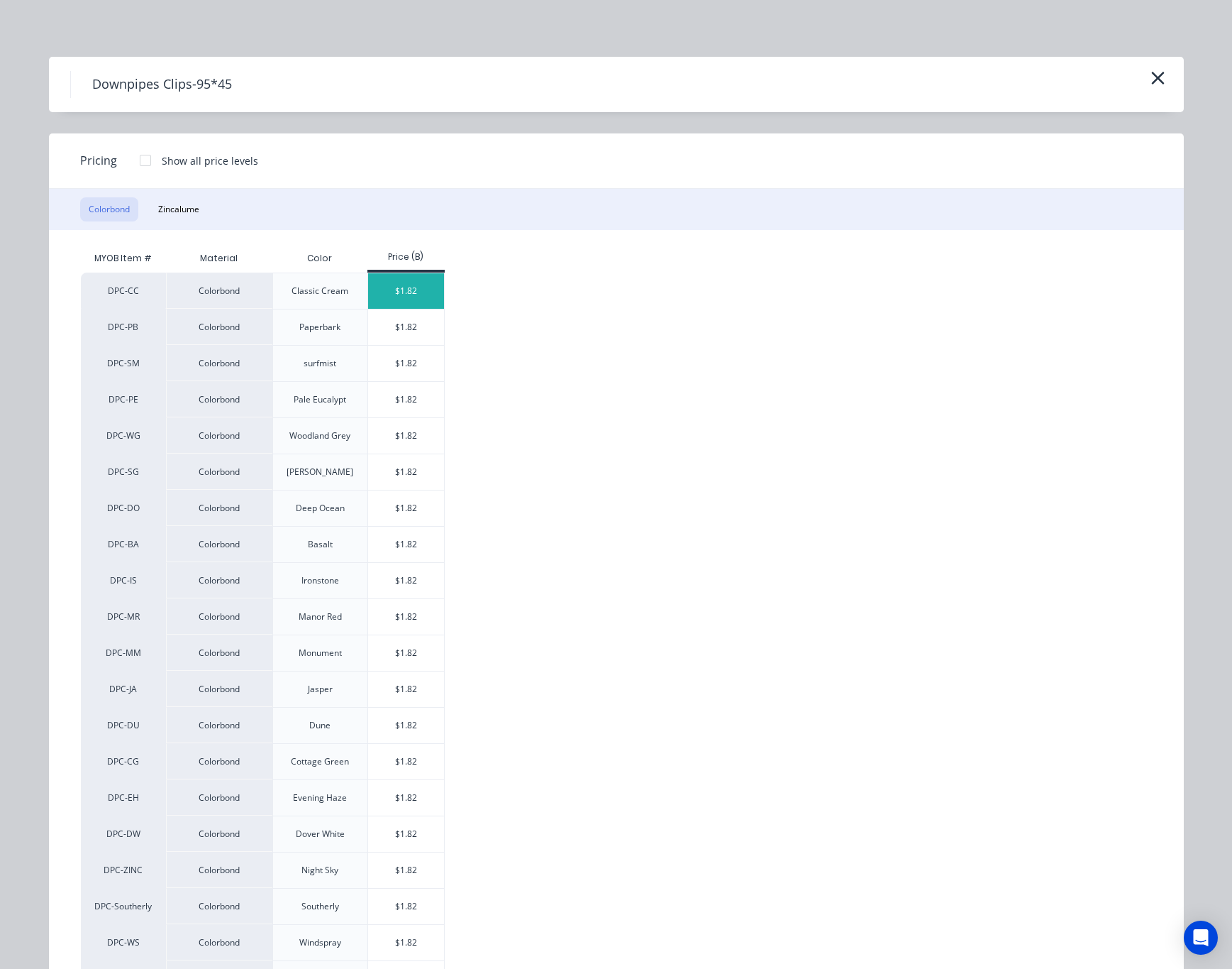
click at [409, 277] on div "$1.82" at bounding box center [406, 291] width 76 height 35
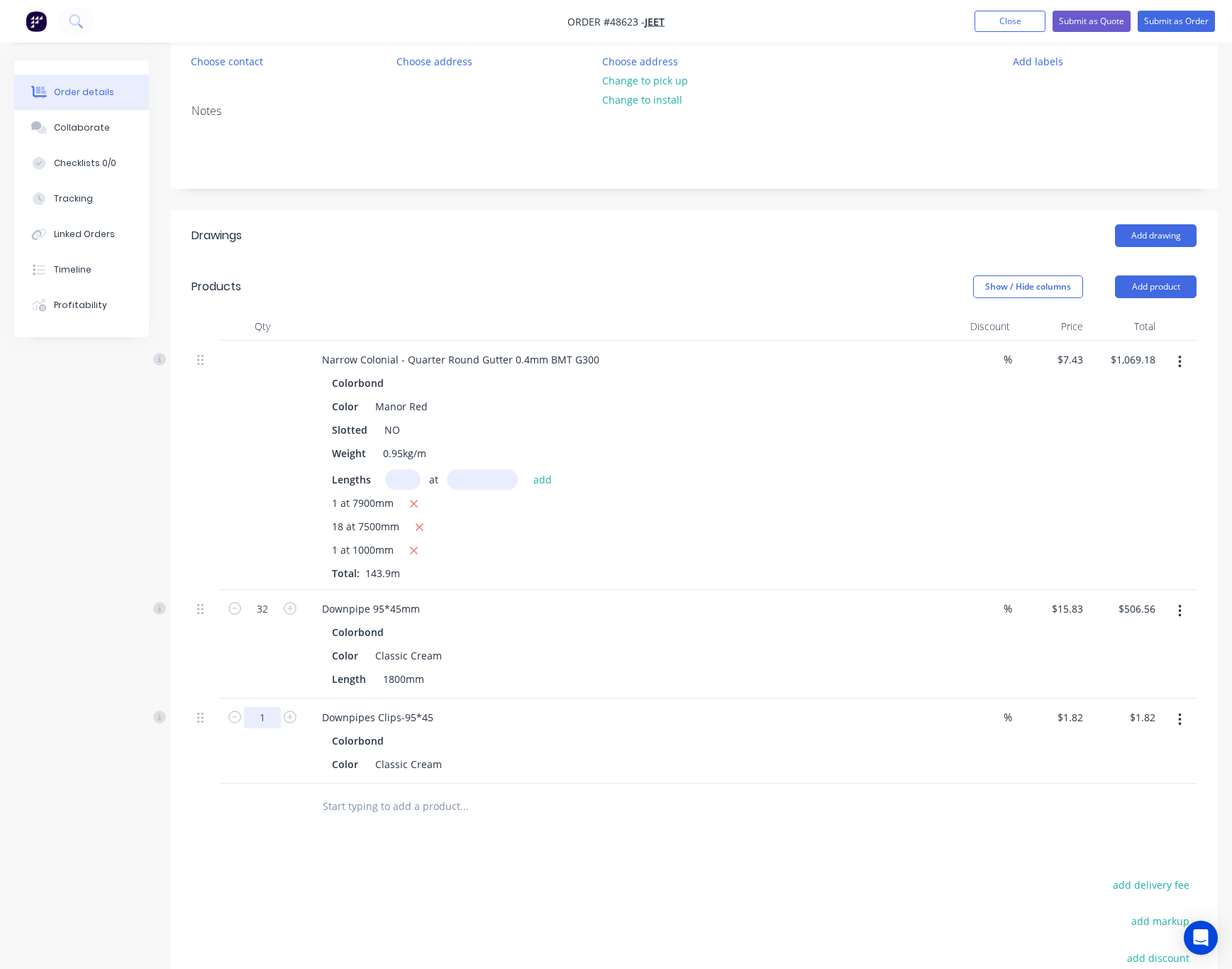
click at [272, 619] on input "1" at bounding box center [263, 609] width 37 height 21
type input "32"
type input "$58.24"
click at [616, 833] on div "Drawings Add drawing Products Show / Hide columns Add product Qty Discount Pric…" at bounding box center [694, 674] width 1048 height 929
click at [1186, 287] on button "Add product" at bounding box center [1156, 286] width 82 height 23
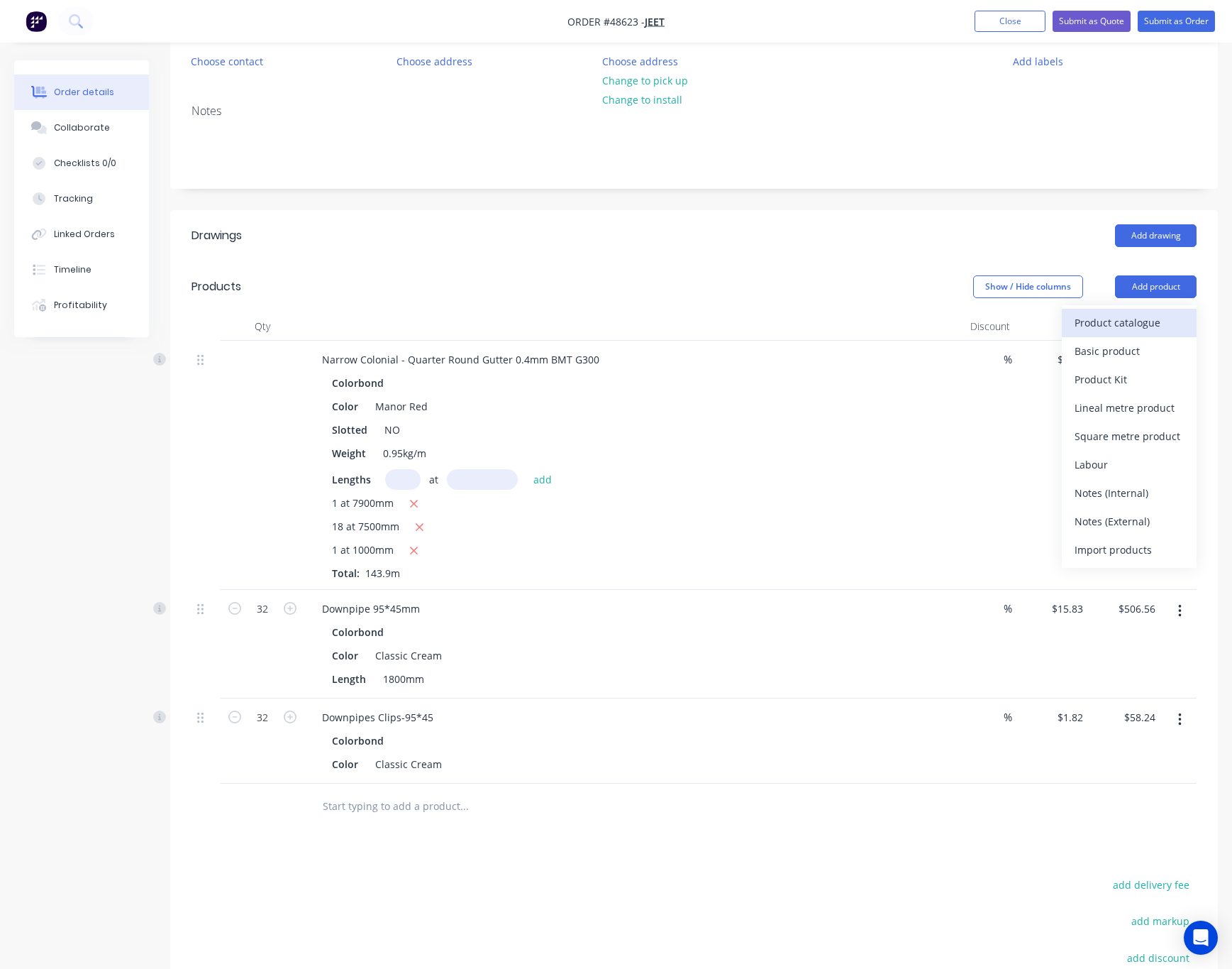
click at [1146, 326] on div "Product catalogue" at bounding box center [1129, 322] width 109 height 20
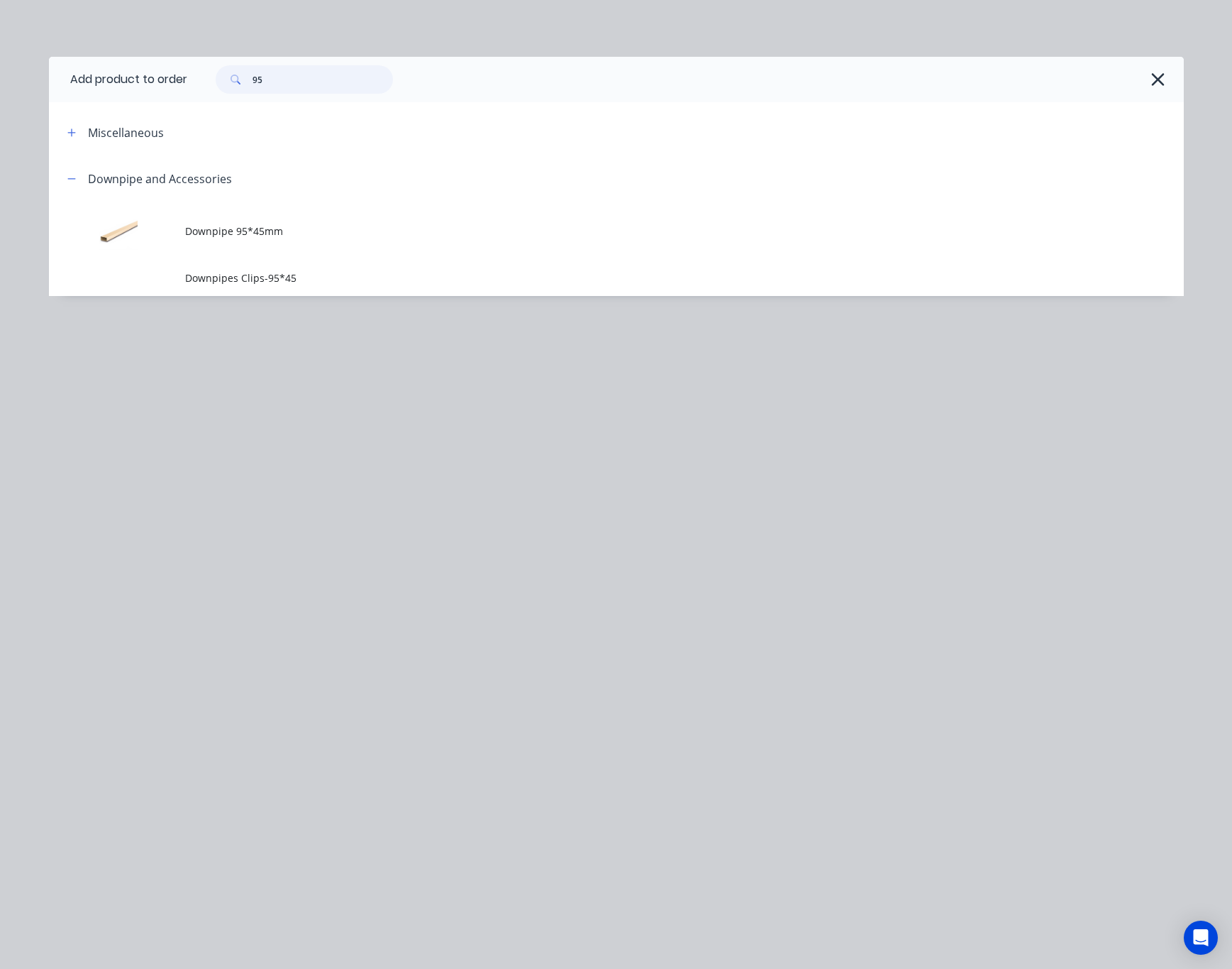
drag, startPoint x: 273, startPoint y: 71, endPoint x: 231, endPoint y: 79, distance: 42.8
click at [231, 79] on div "95" at bounding box center [305, 79] width 177 height 28
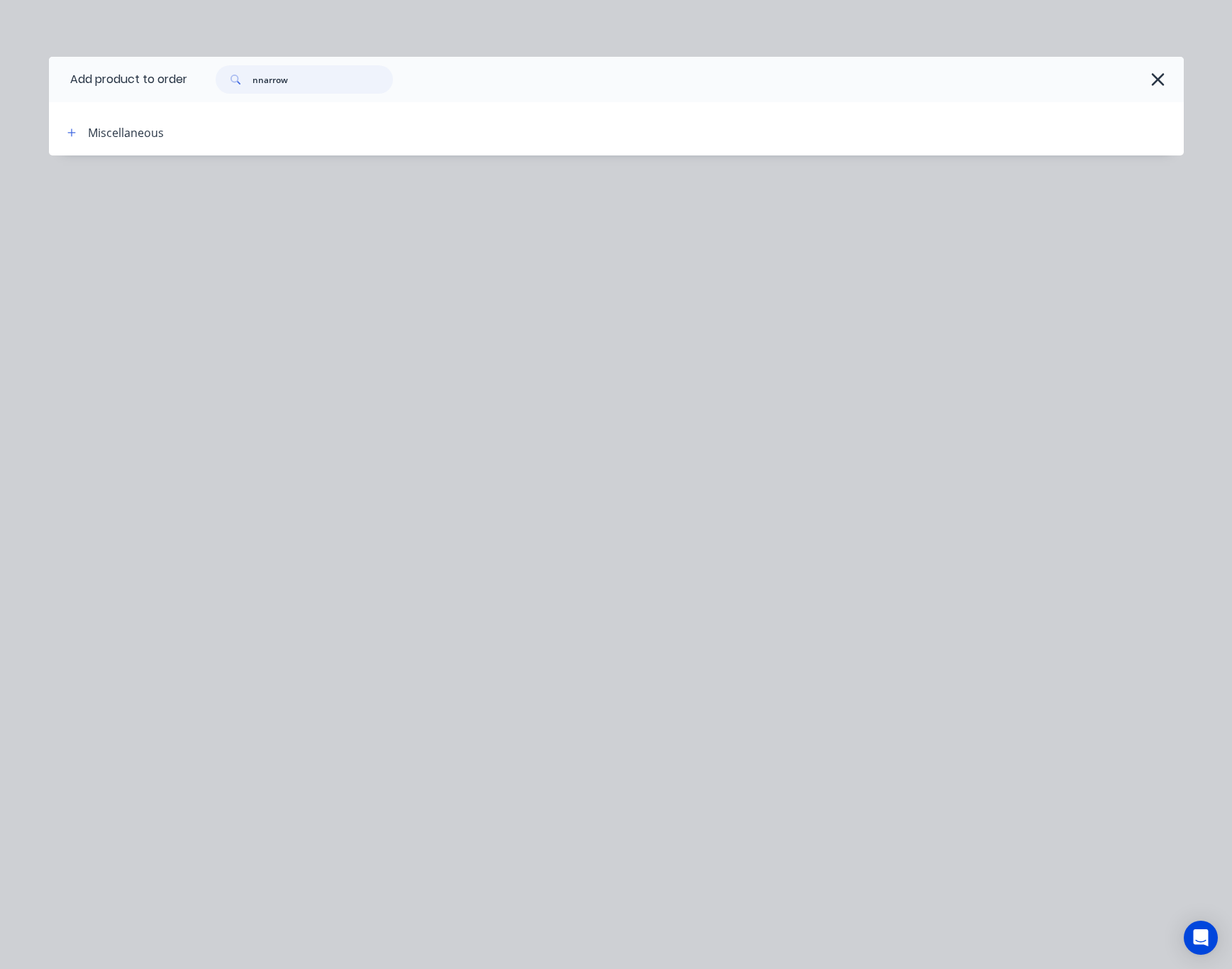
click at [262, 76] on input "nnarrow" at bounding box center [323, 79] width 140 height 28
click at [293, 76] on input "narrow" at bounding box center [323, 79] width 140 height 28
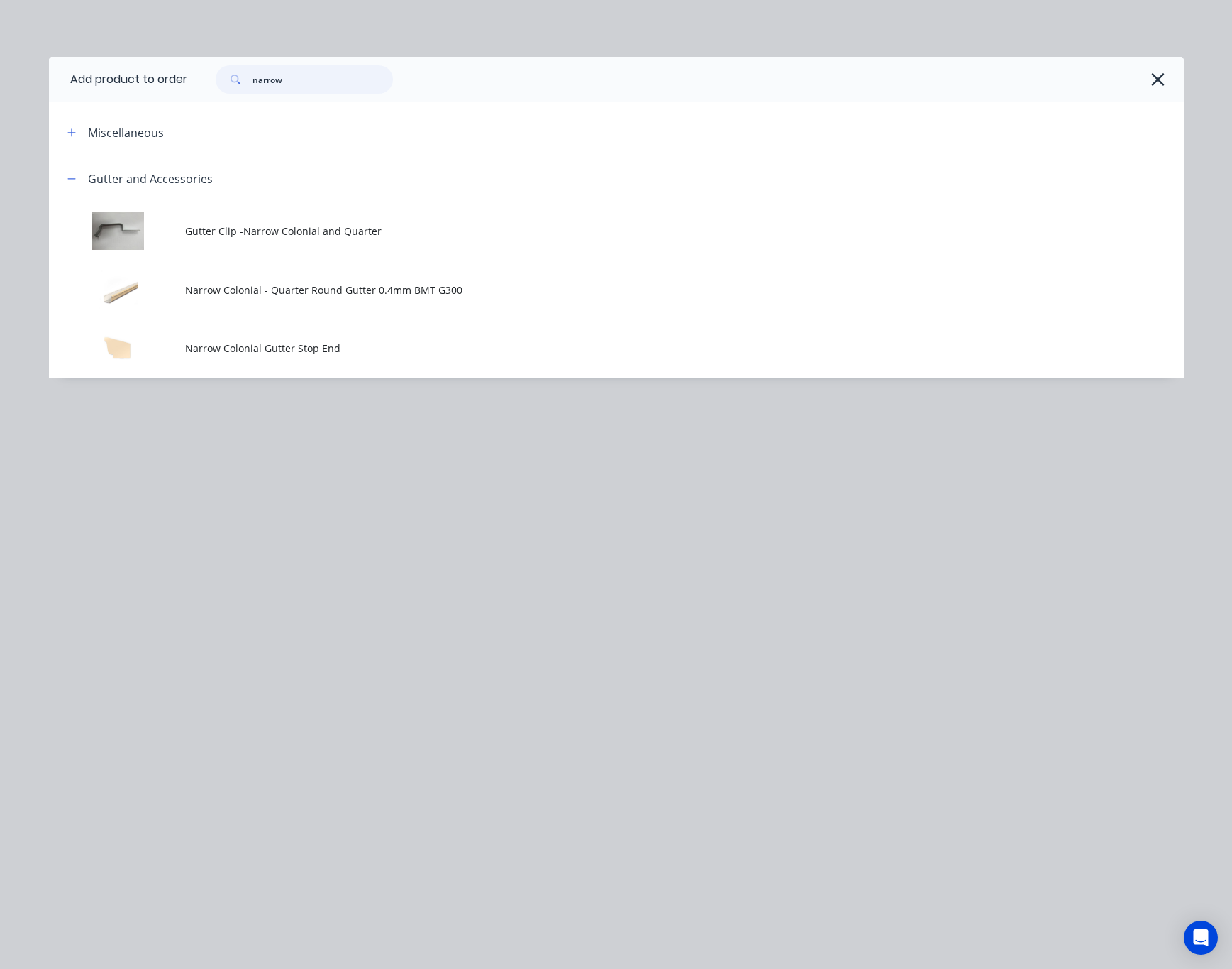
type input "narrow"
click at [479, 242] on td "Gutter Clip -Narrow Colonial and Quarter" at bounding box center [684, 230] width 998 height 59
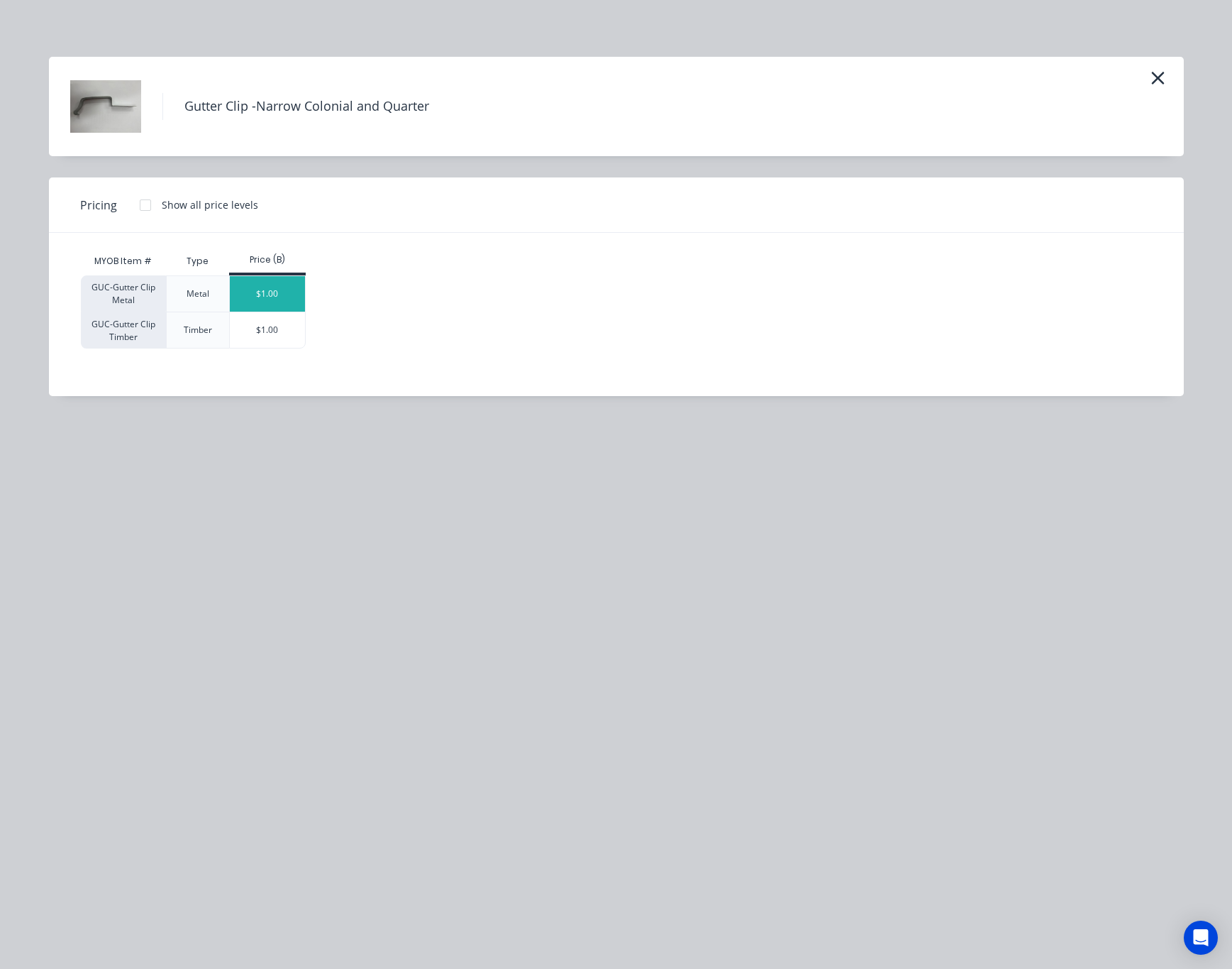
click at [266, 298] on div "$1.00" at bounding box center [268, 293] width 76 height 35
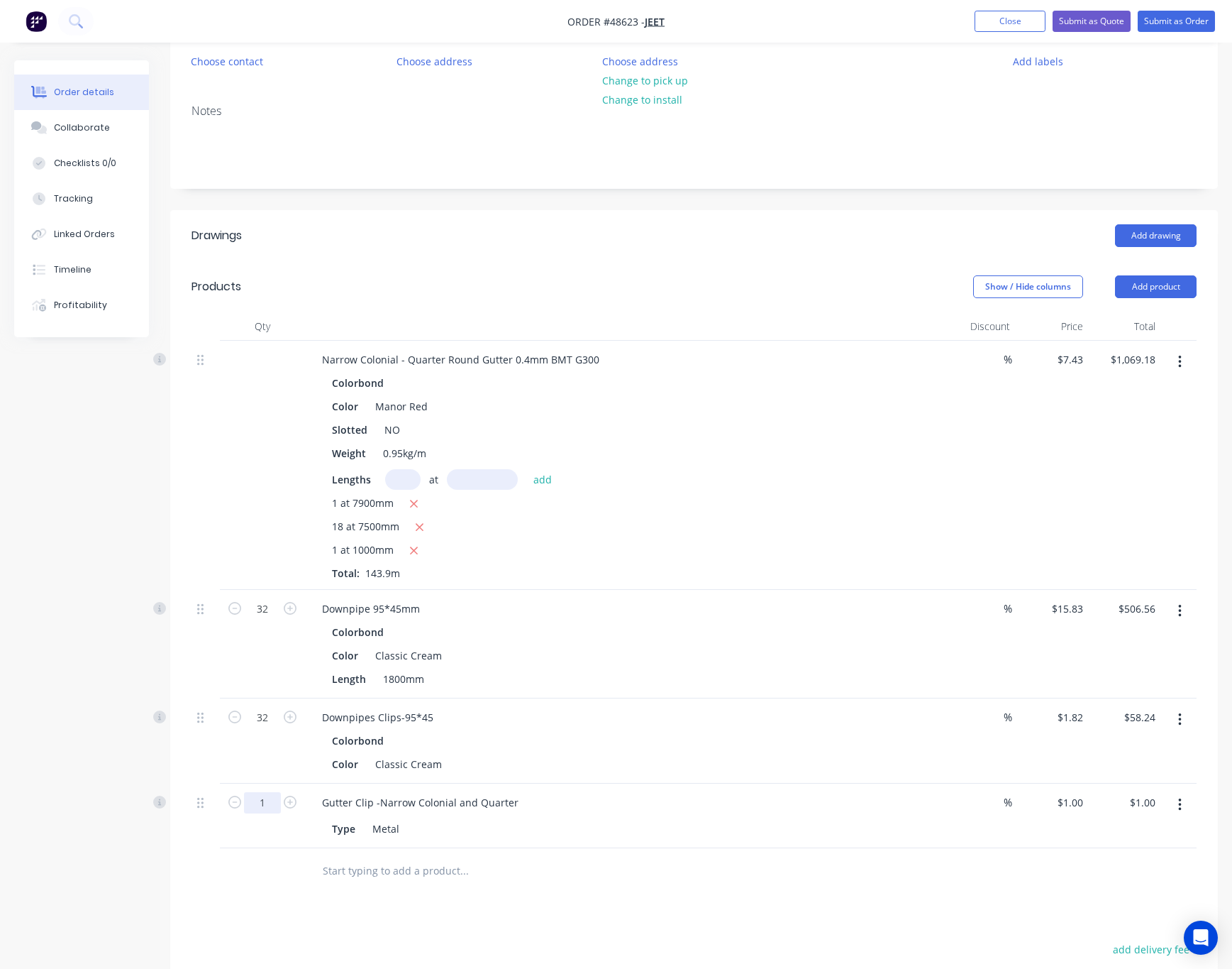
click at [264, 619] on input "1" at bounding box center [263, 609] width 37 height 21
type input "98"
type input "$98.00"
click at [496, 869] on input "text" at bounding box center [464, 871] width 284 height 28
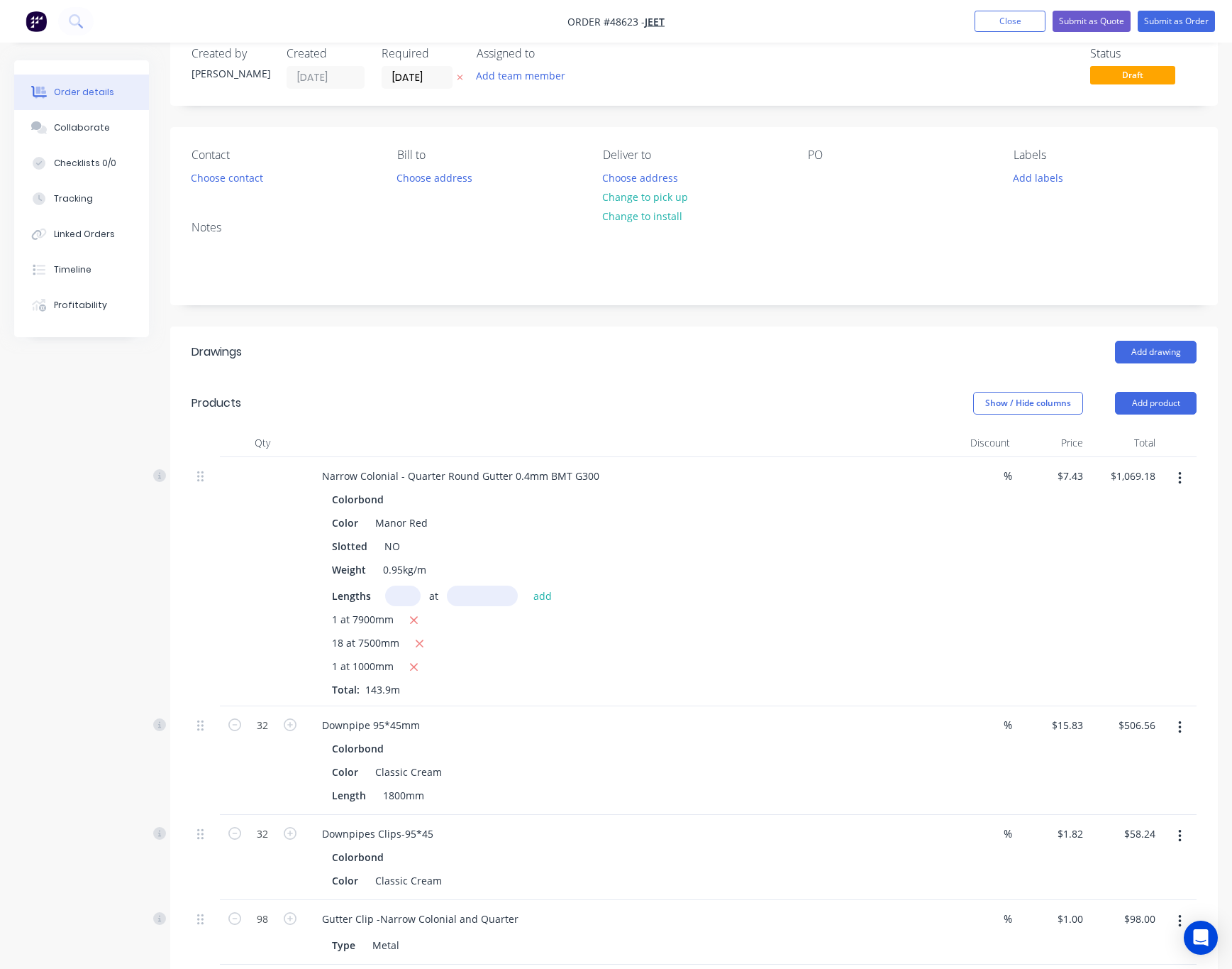
scroll to position [0, 0]
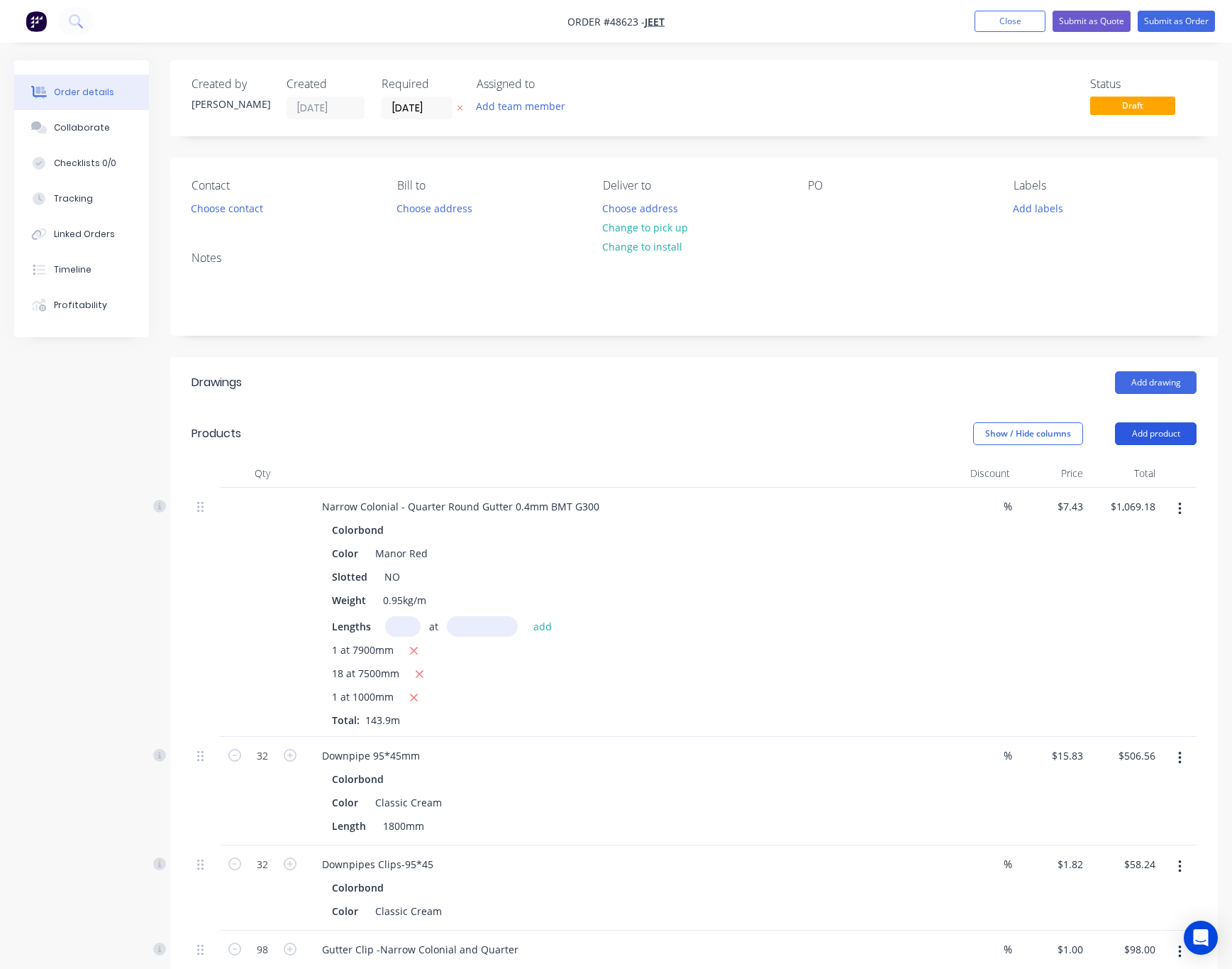
click at [1158, 434] on button "Add product" at bounding box center [1156, 434] width 82 height 23
click at [994, 447] on header "Products Show / Hide columns Add product" at bounding box center [694, 434] width 1048 height 51
click at [1173, 433] on button "Add product" at bounding box center [1156, 434] width 82 height 23
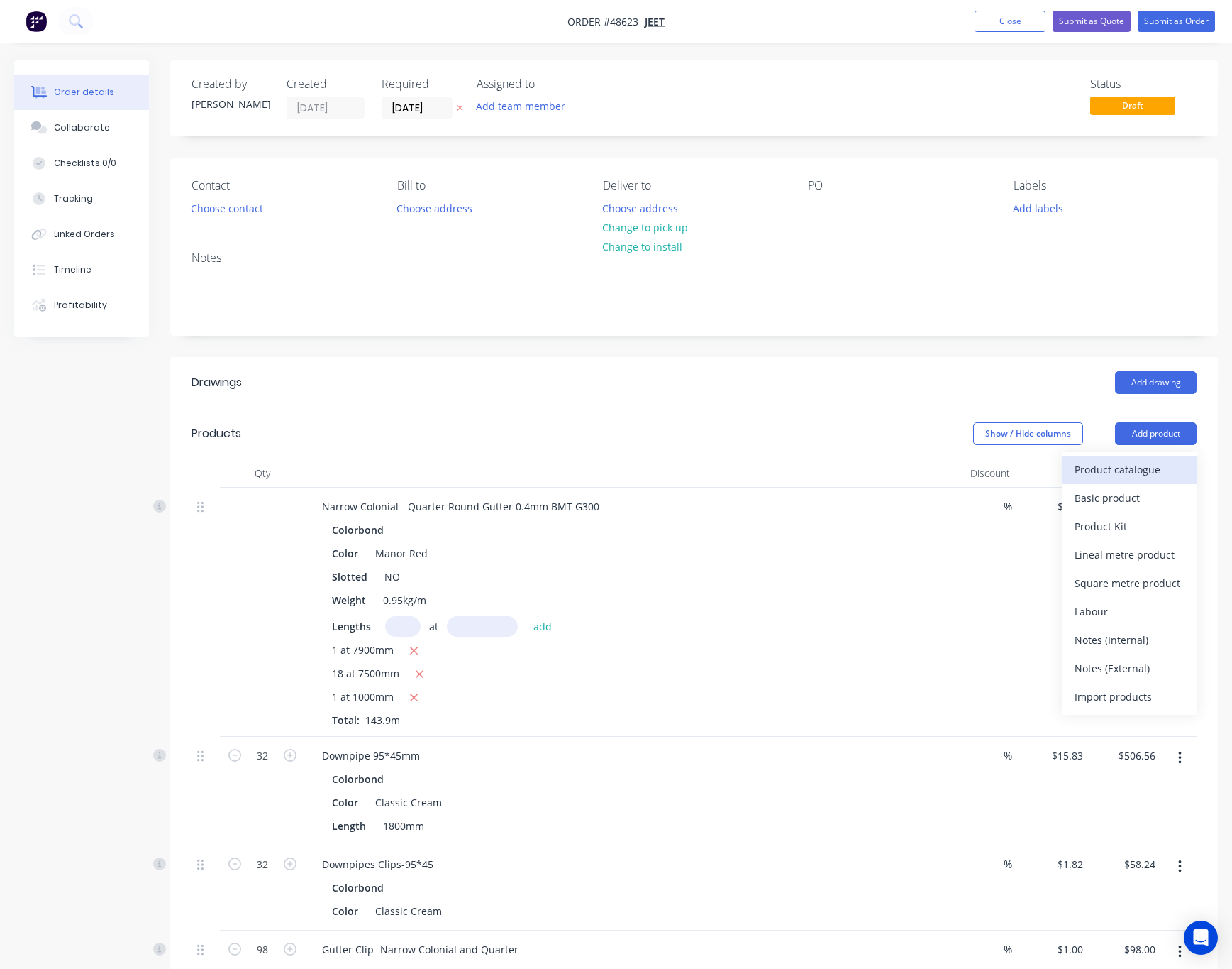
click at [1143, 467] on div "Product catalogue" at bounding box center [1129, 469] width 109 height 20
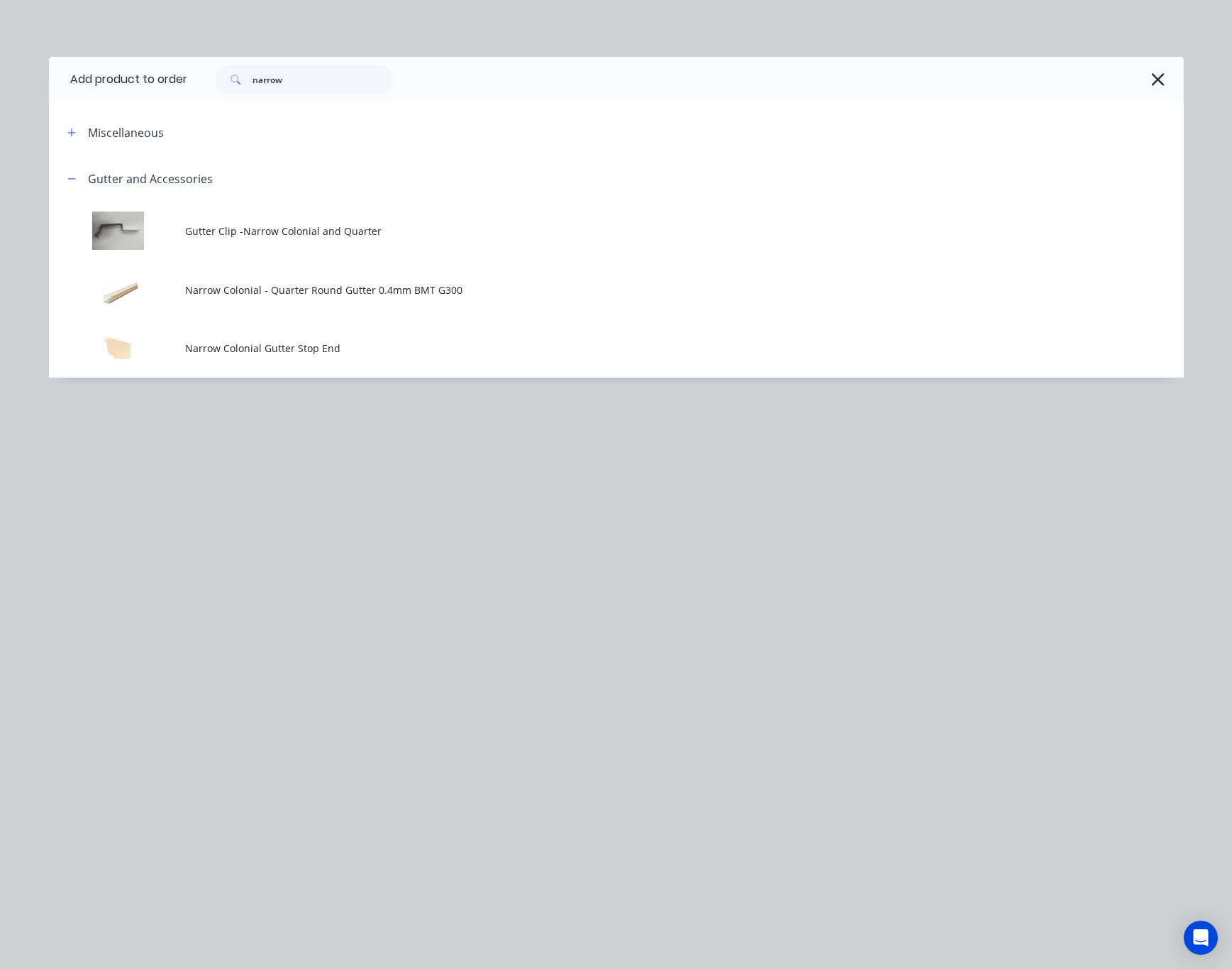
click at [429, 286] on span "Narrow Colonial - Quarter Round Gutter 0.4mm BMT G300" at bounding box center [585, 290] width 799 height 15
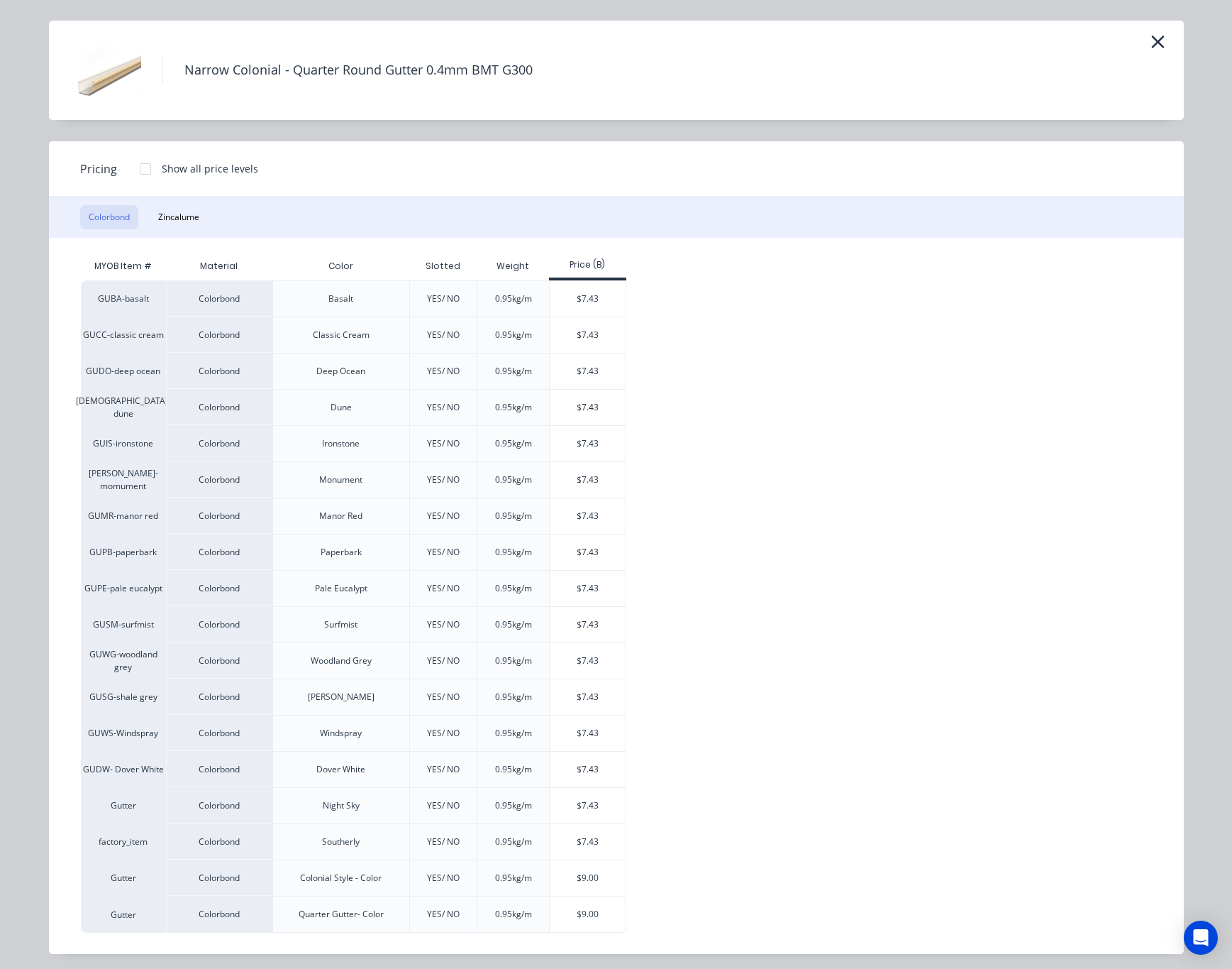
scroll to position [47, 0]
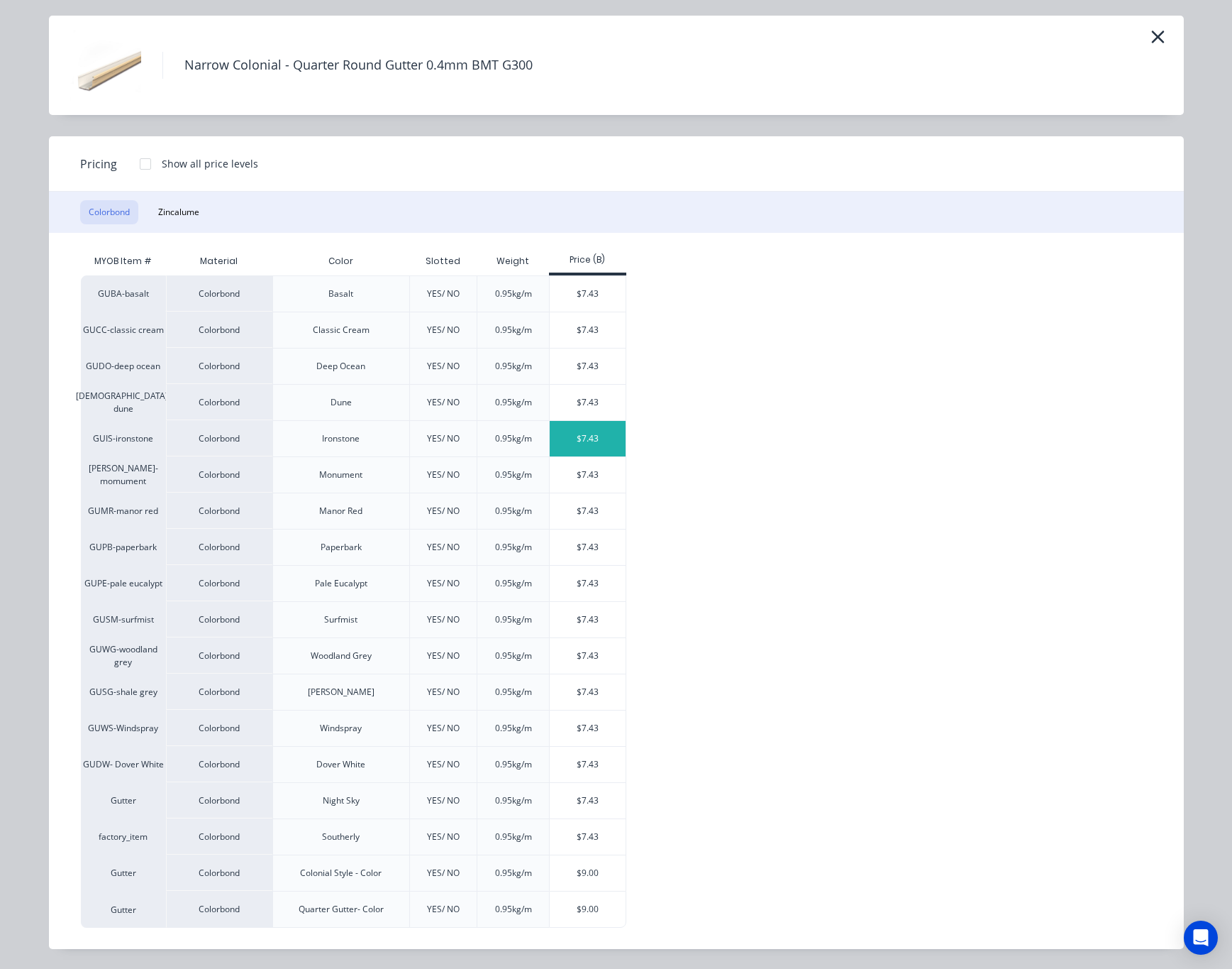
click at [566, 441] on div "$7.43" at bounding box center [587, 438] width 76 height 35
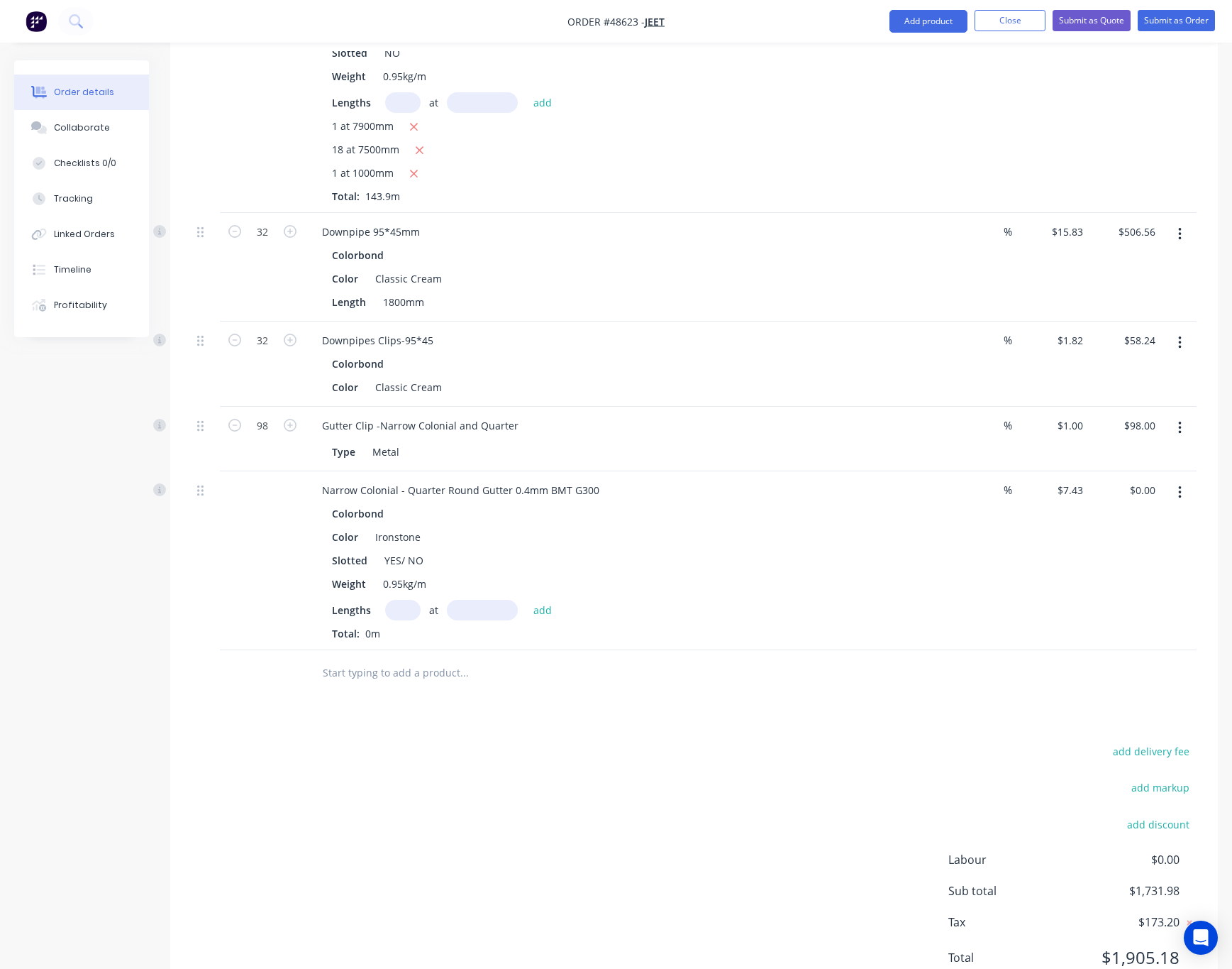
scroll to position [584, 0]
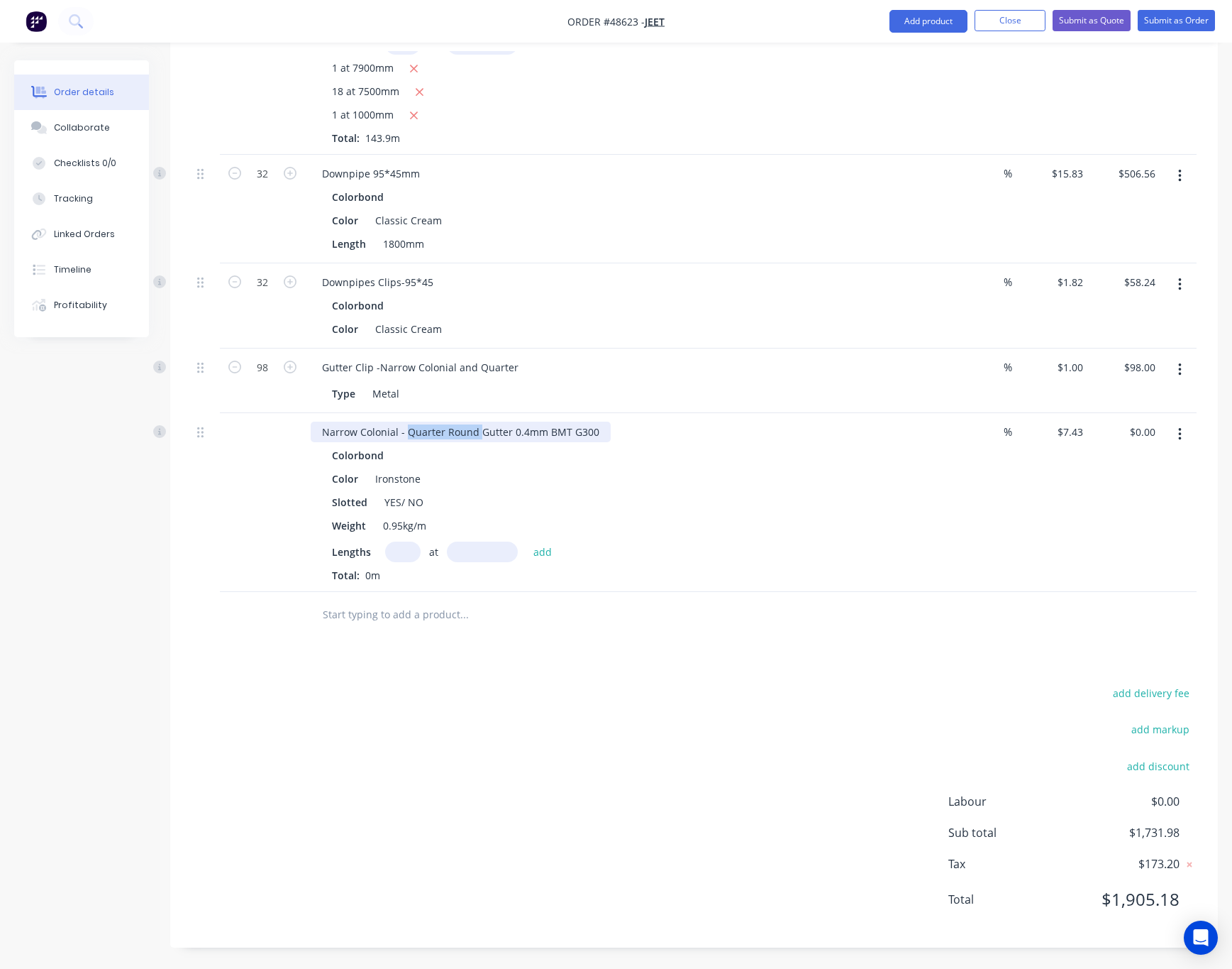
drag, startPoint x: 404, startPoint y: 430, endPoint x: 479, endPoint y: 430, distance: 75.0
click at [479, 430] on div "Narrow Colonial - Quarter Round Gutter 0.4mm BMT G300" at bounding box center [461, 431] width 300 height 20
drag, startPoint x: 407, startPoint y: 505, endPoint x: 378, endPoint y: 509, distance: 29.3
click at [378, 509] on div "YES/ NO" at bounding box center [403, 502] width 50 height 20
click at [407, 548] on input "text" at bounding box center [403, 551] width 35 height 20
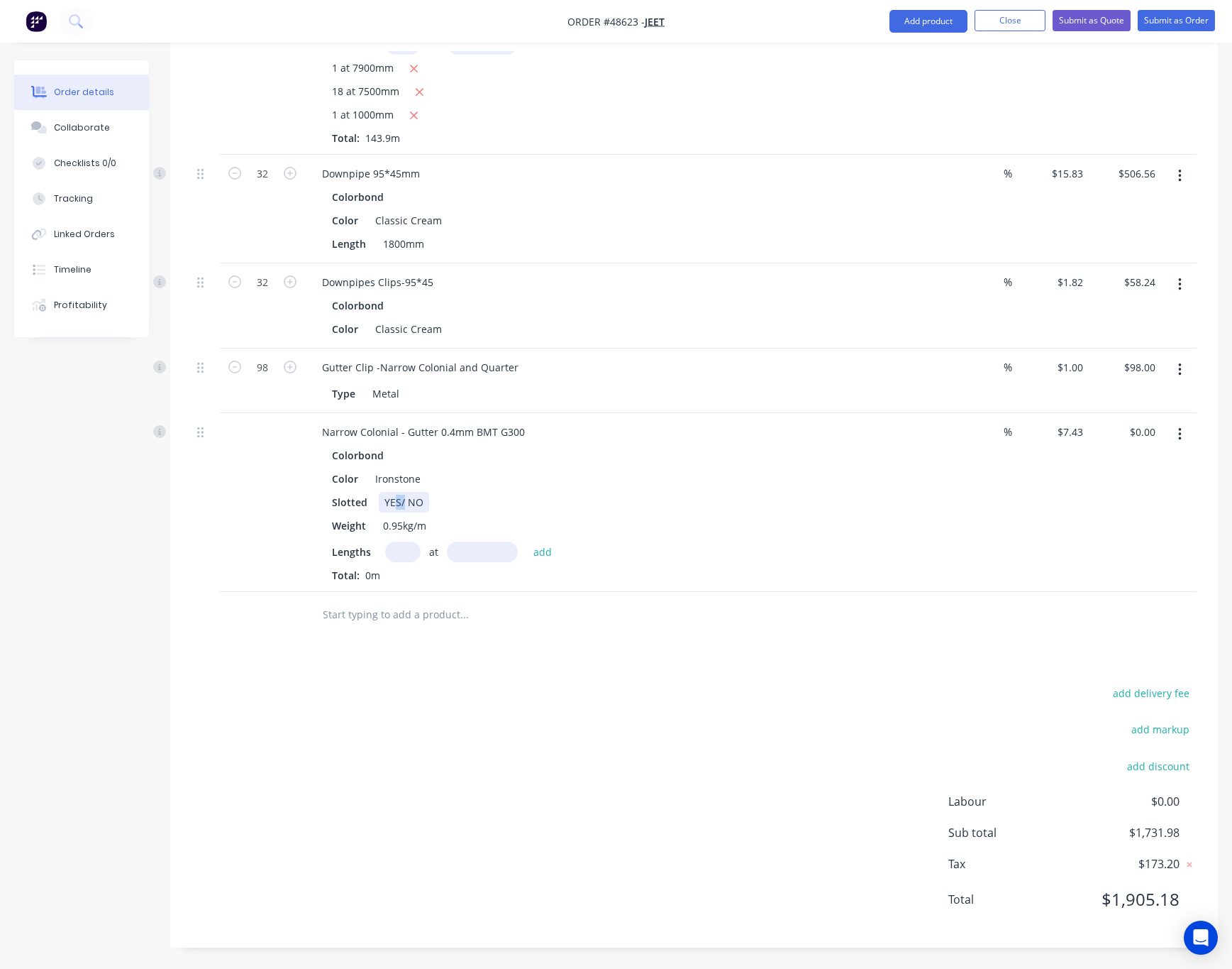
drag, startPoint x: 402, startPoint y: 504, endPoint x: 392, endPoint y: 505, distance: 10.0
click at [392, 505] on div "YES/ NO" at bounding box center [403, 502] width 50 height 20
click at [384, 511] on div "YES/ NO" at bounding box center [403, 502] width 50 height 20
drag, startPoint x: 400, startPoint y: 507, endPoint x: 381, endPoint y: 507, distance: 19.0
click at [381, 507] on div "YES/ NO" at bounding box center [403, 502] width 50 height 20
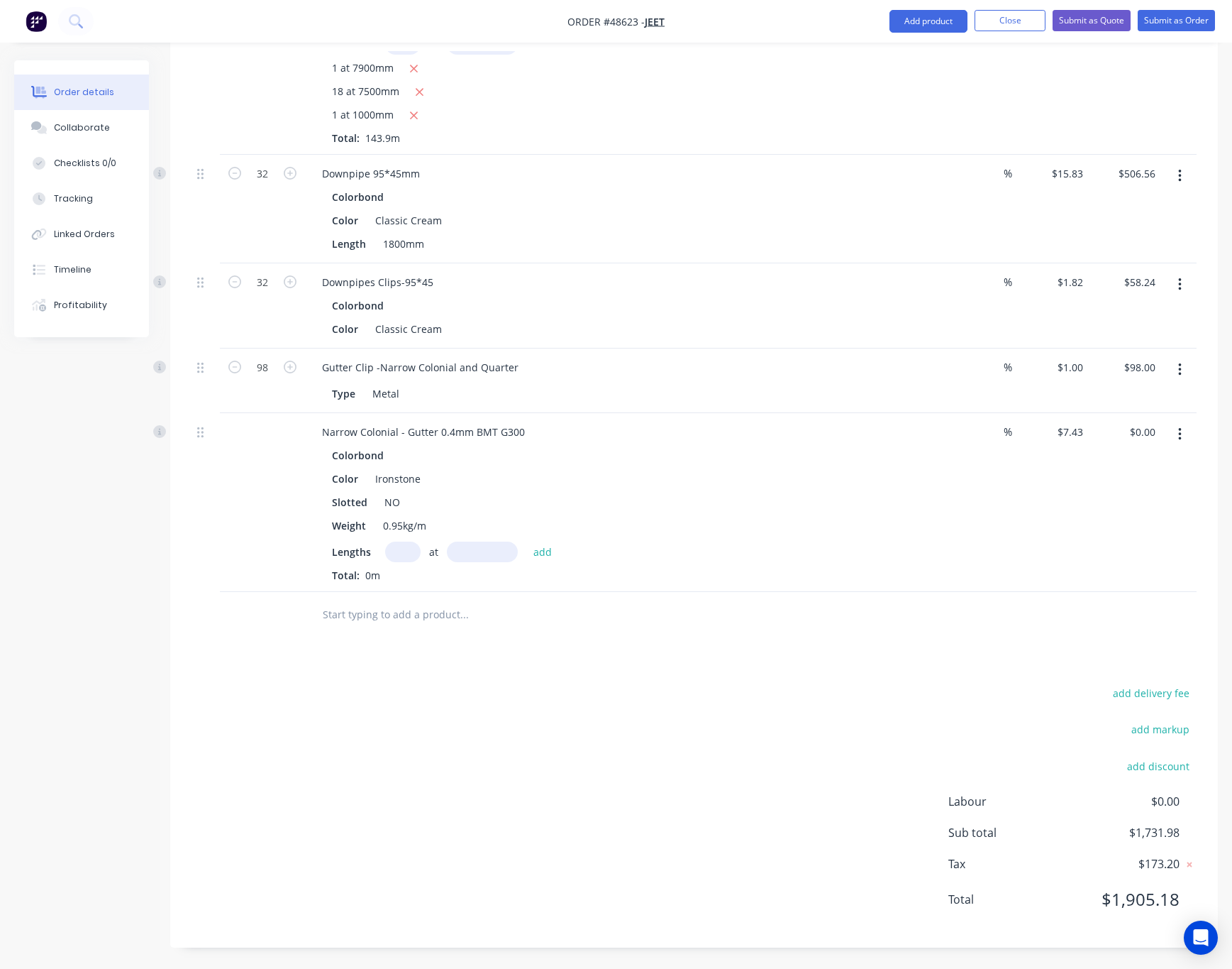
click at [400, 547] on input "text" at bounding box center [403, 551] width 35 height 20
type input "1"
click at [496, 543] on input "text" at bounding box center [482, 551] width 71 height 20
type input "6500"
click at [526, 541] on button "add" at bounding box center [543, 551] width 33 height 19
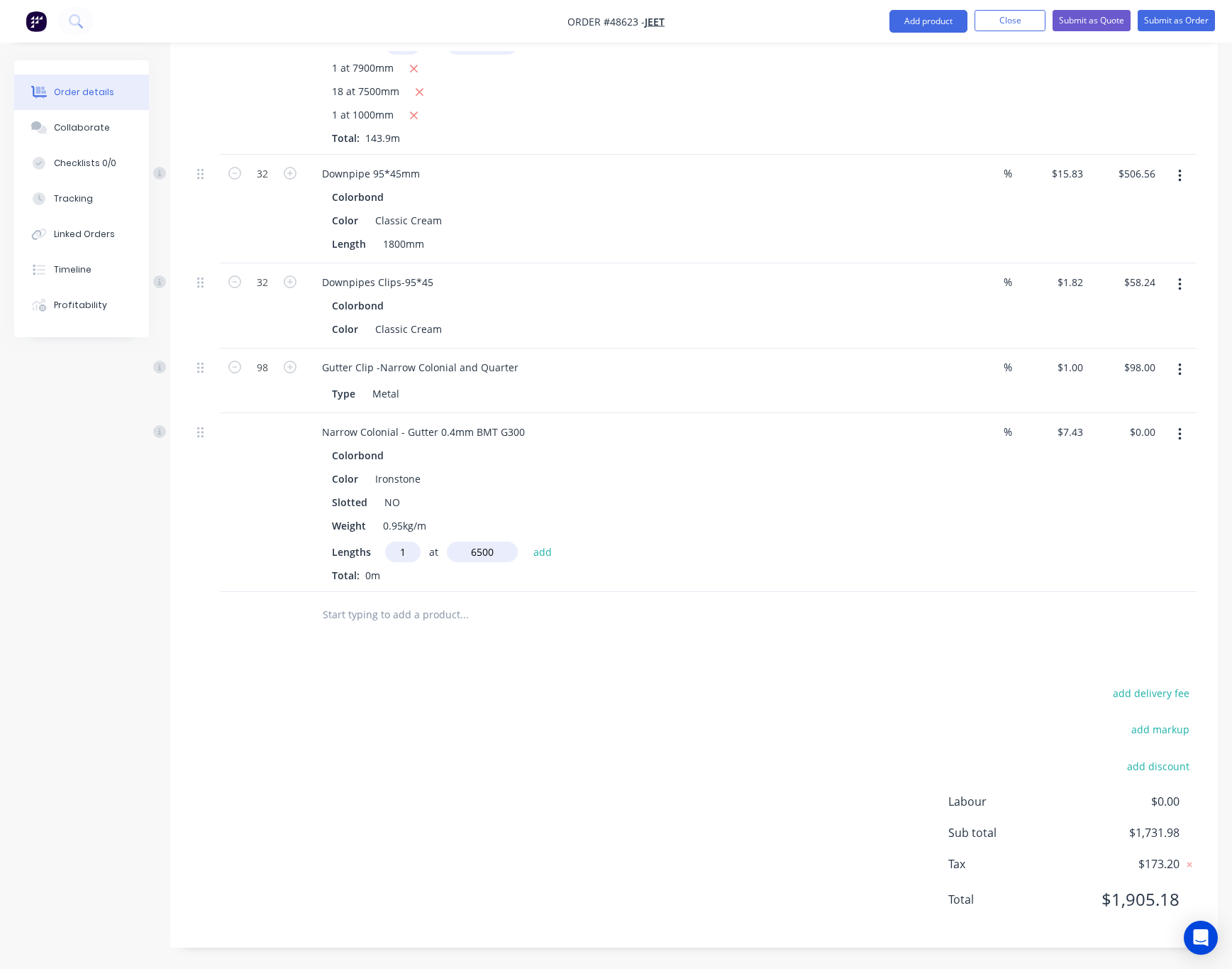
type input "$48.30"
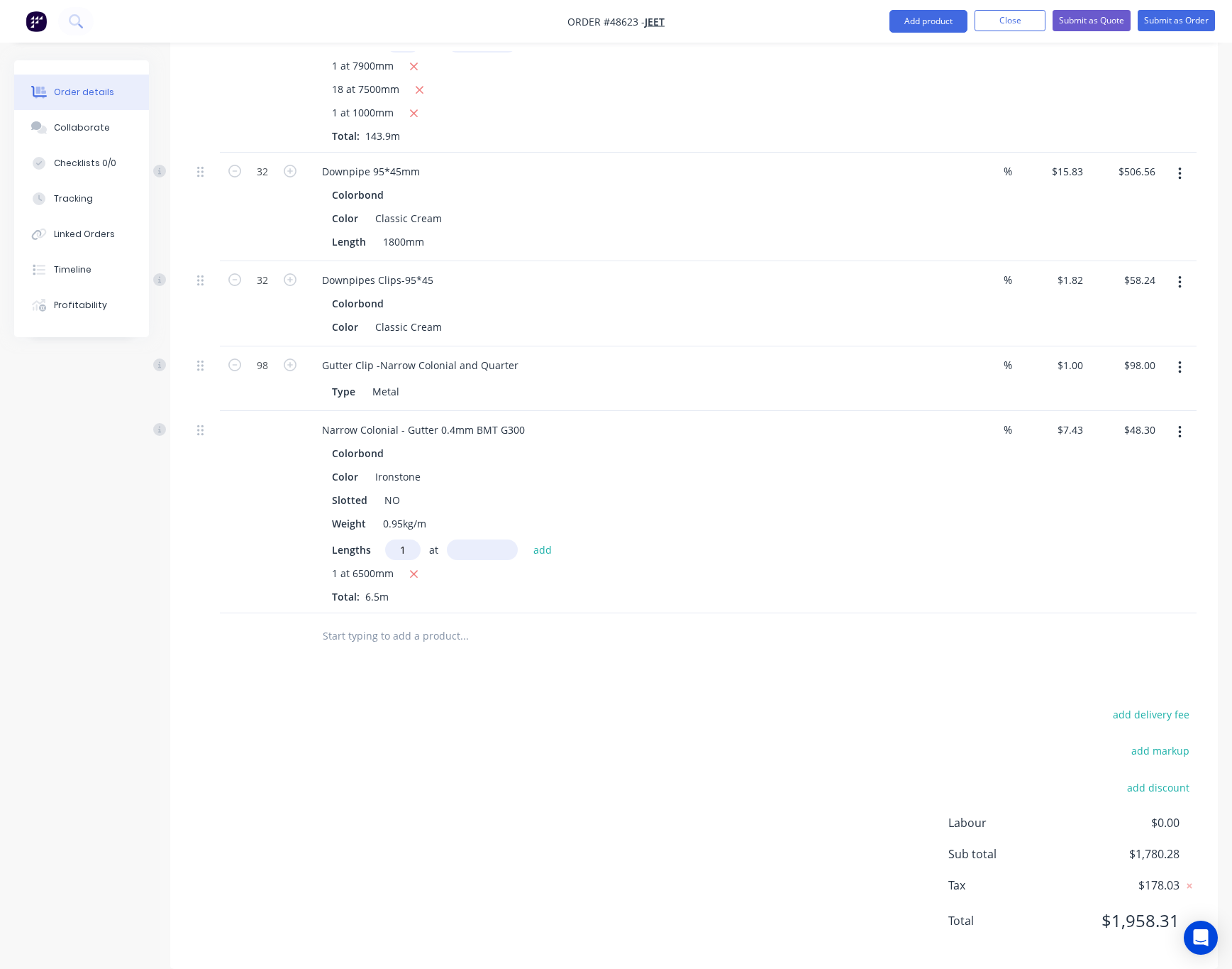
type input "1"
click at [496, 543] on input "text" at bounding box center [482, 549] width 71 height 20
type input "7000"
click at [526, 539] on button "add" at bounding box center [543, 549] width 33 height 19
type input "$100.31"
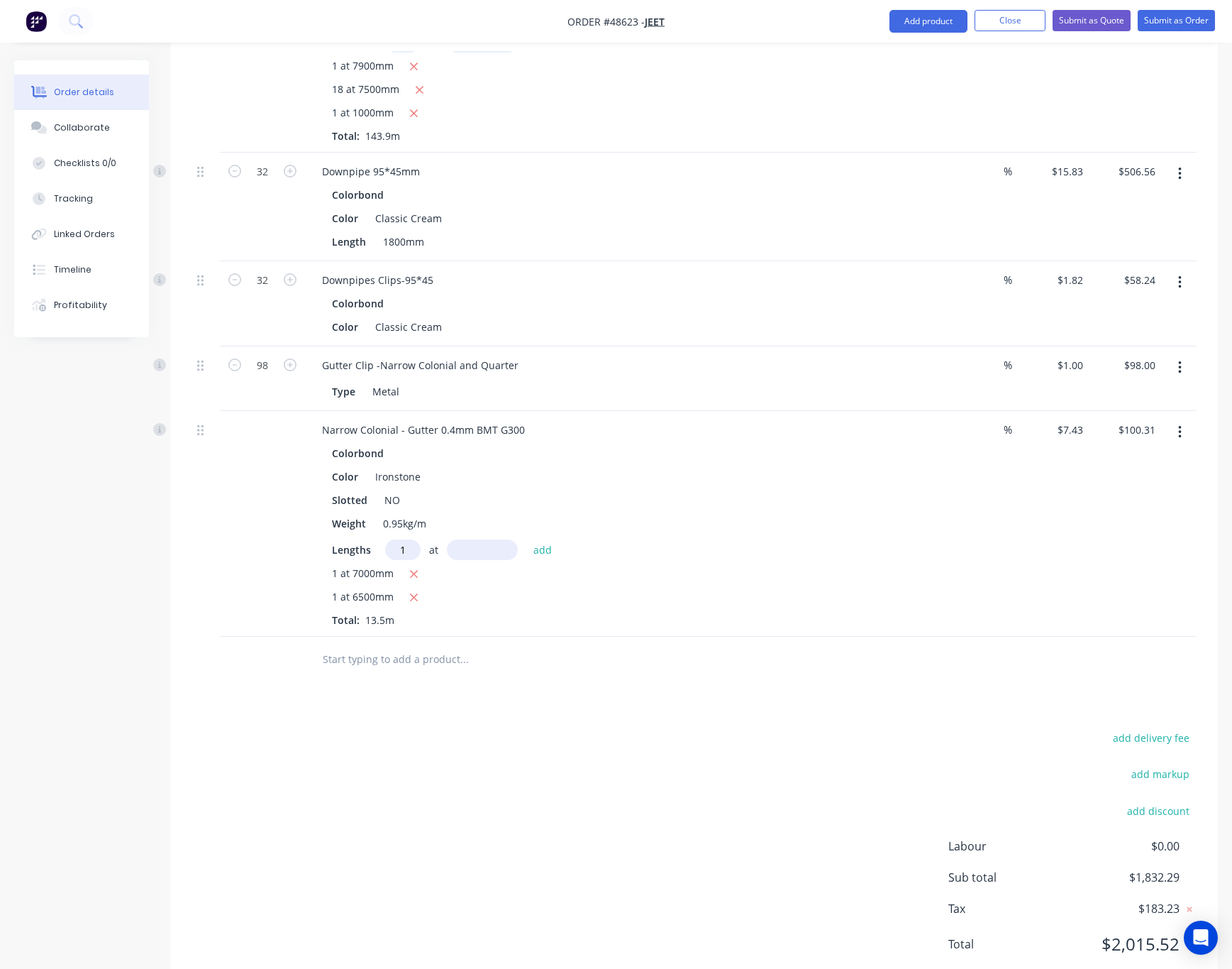
type input "1"
click at [509, 546] on input "text" at bounding box center [482, 549] width 71 height 20
type input "3000"
click at [526, 539] on button "add" at bounding box center [543, 549] width 33 height 19
type input "$122.60"
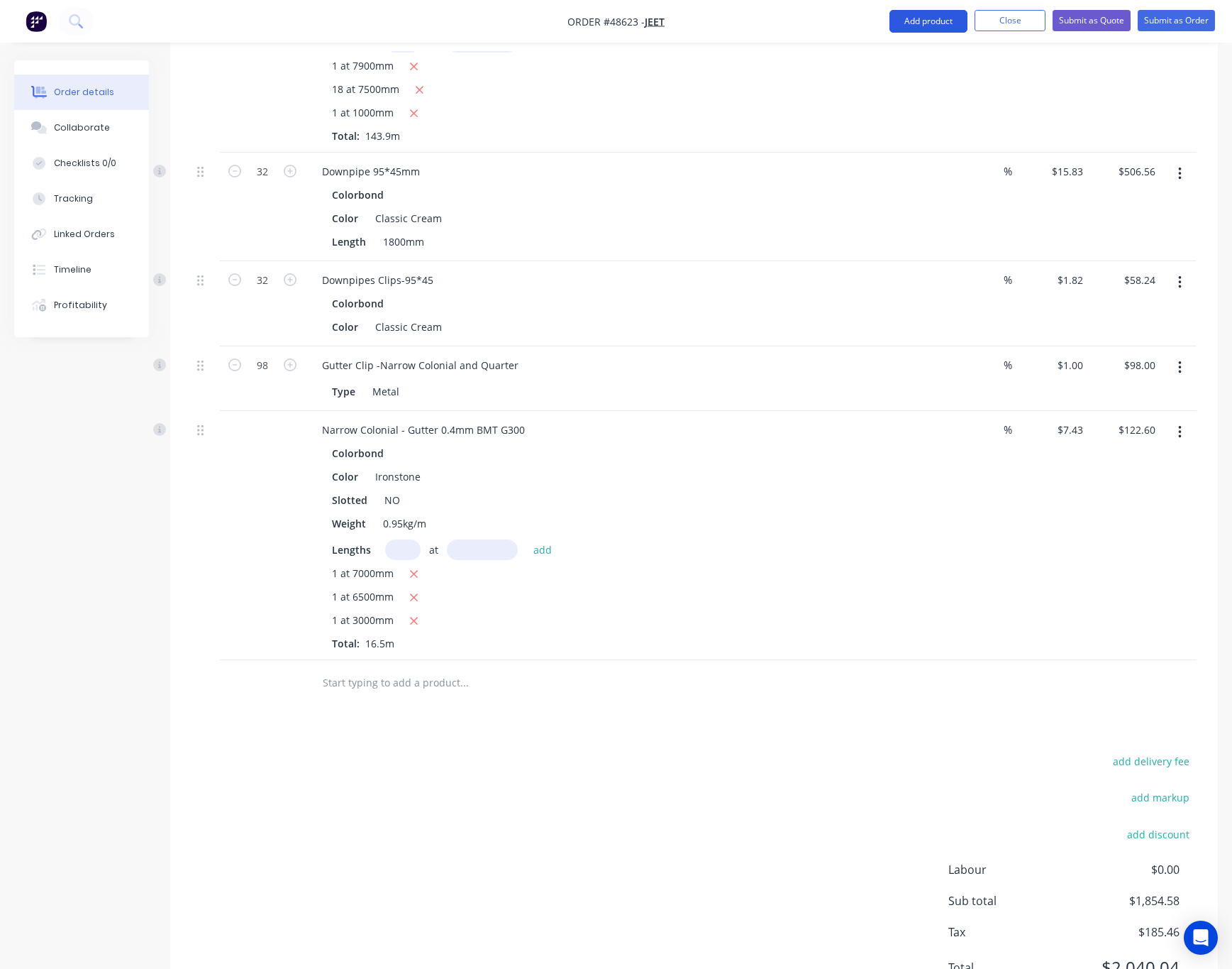
click at [926, 18] on button "Add product" at bounding box center [928, 21] width 78 height 23
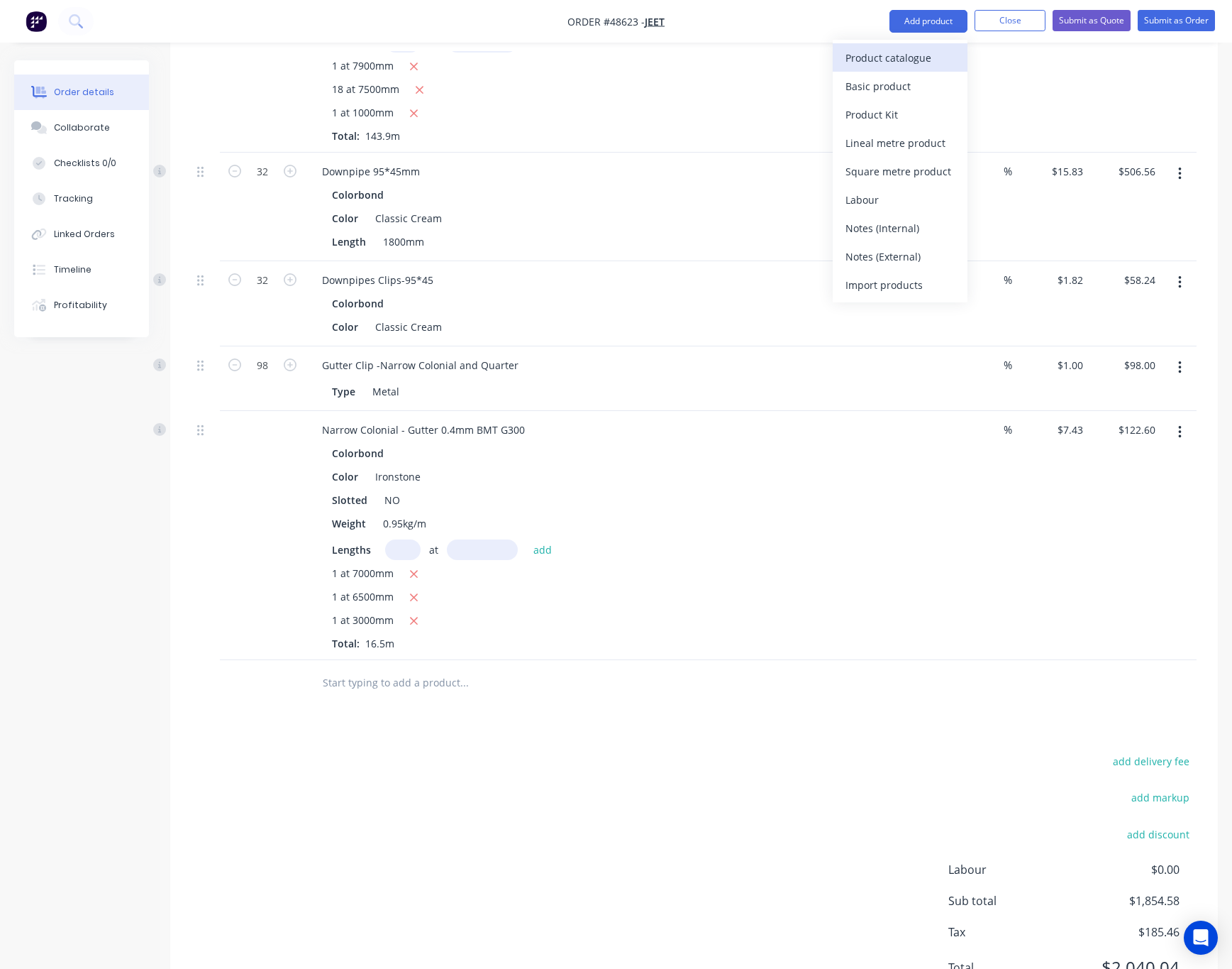
click at [897, 66] on div "Product catalogue" at bounding box center [900, 57] width 109 height 20
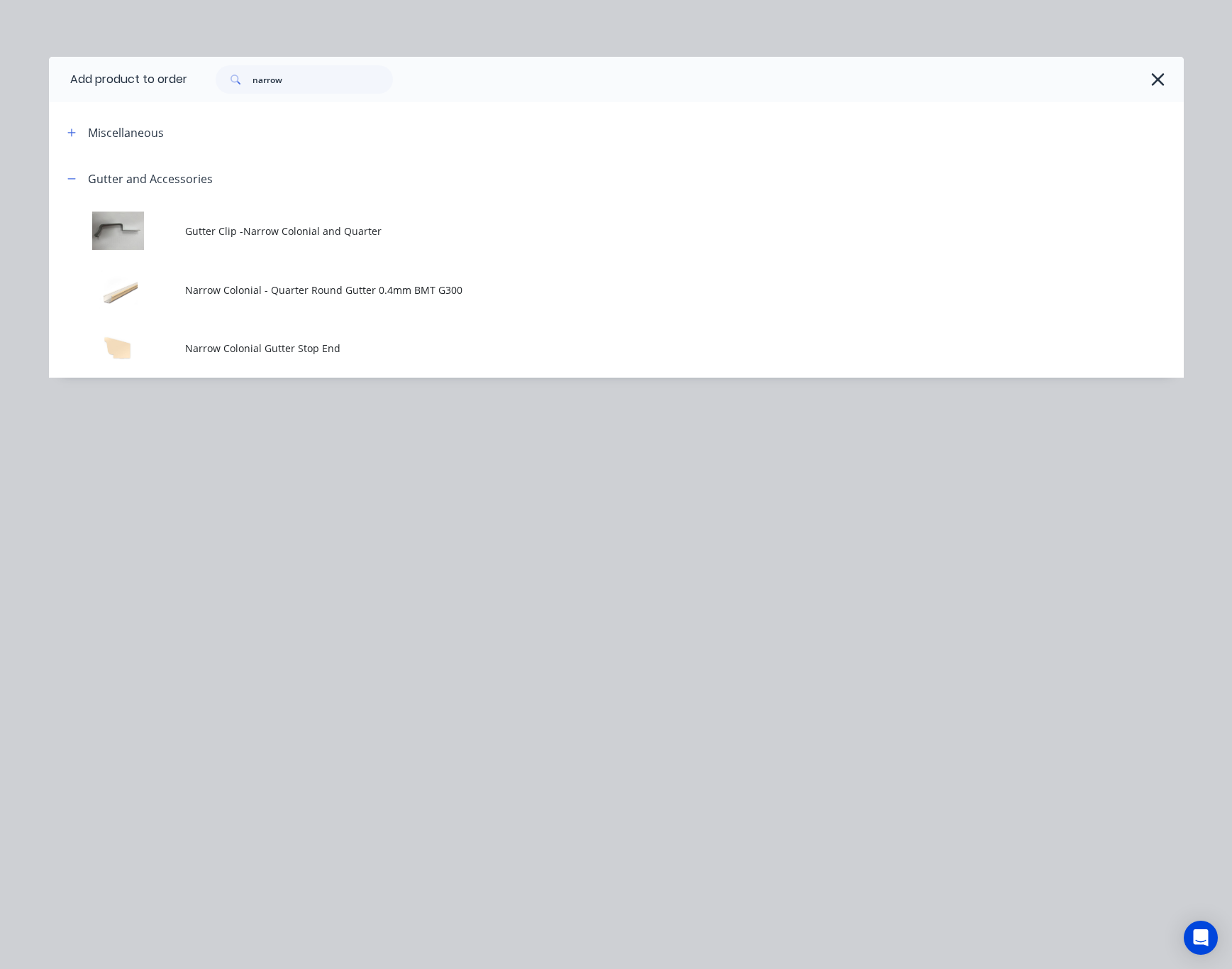
click at [373, 287] on span "Narrow Colonial - Quarter Round Gutter 0.4mm BMT G300" at bounding box center [585, 290] width 799 height 15
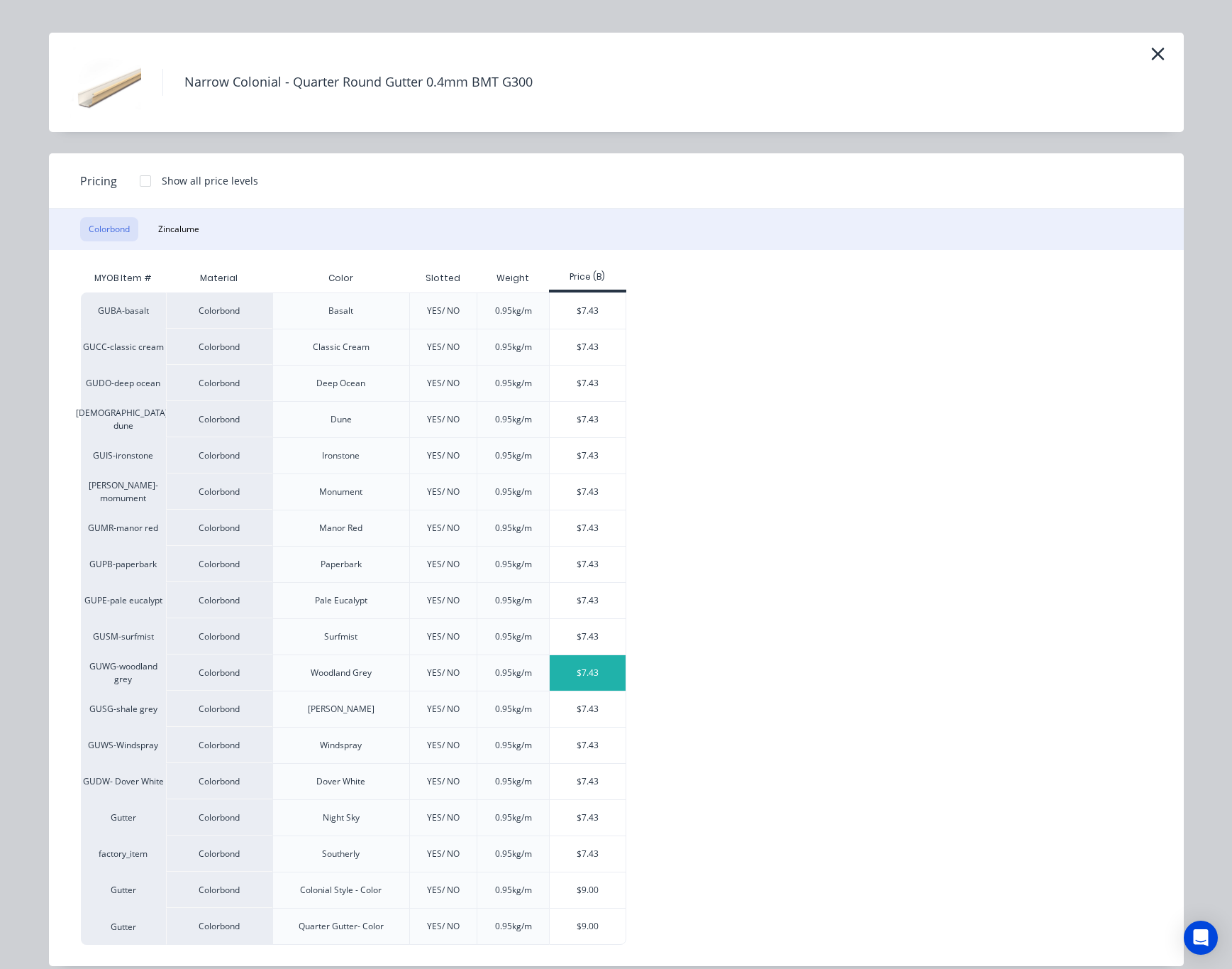
scroll to position [47, 0]
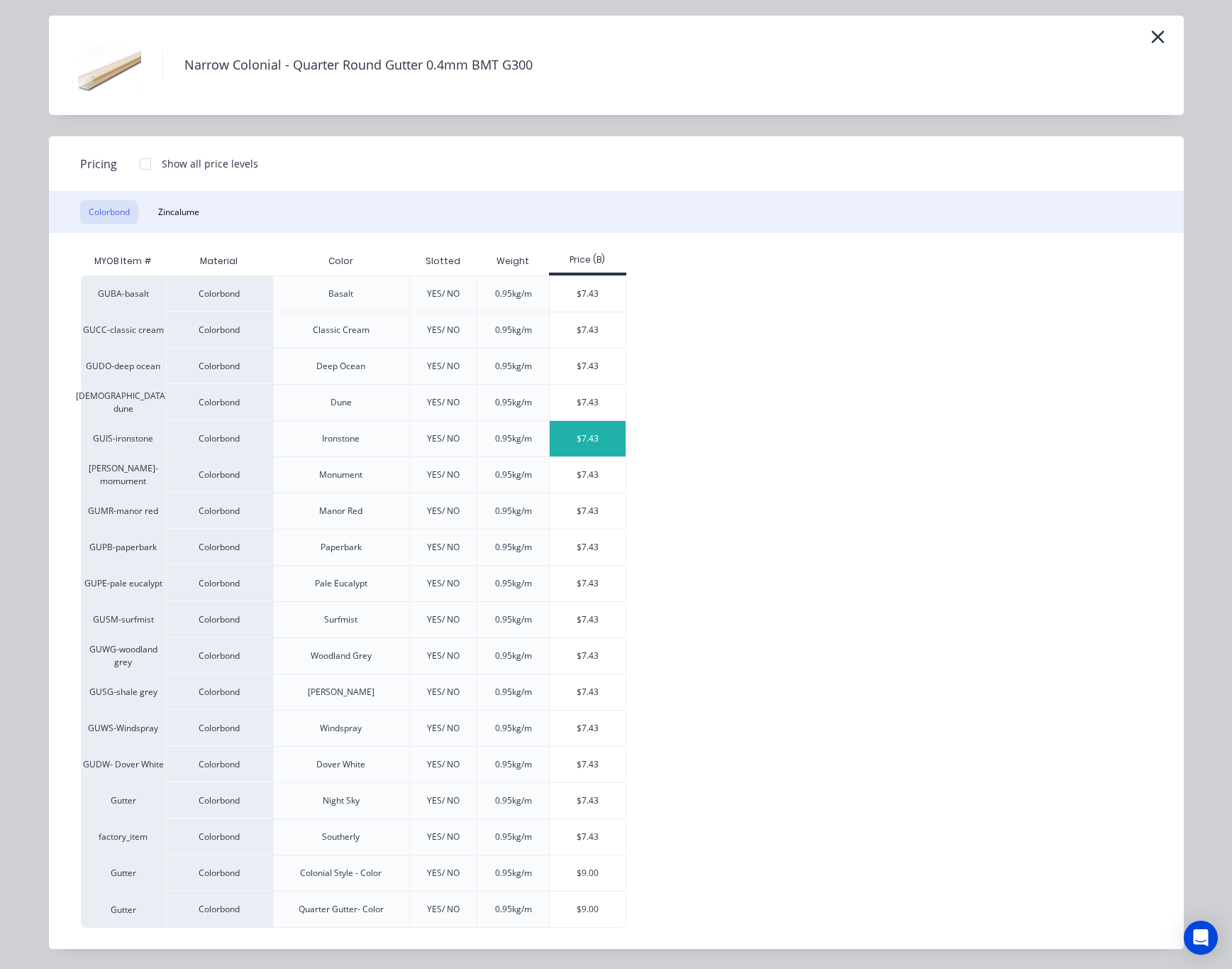
click at [562, 432] on div "$7.43" at bounding box center [587, 438] width 76 height 35
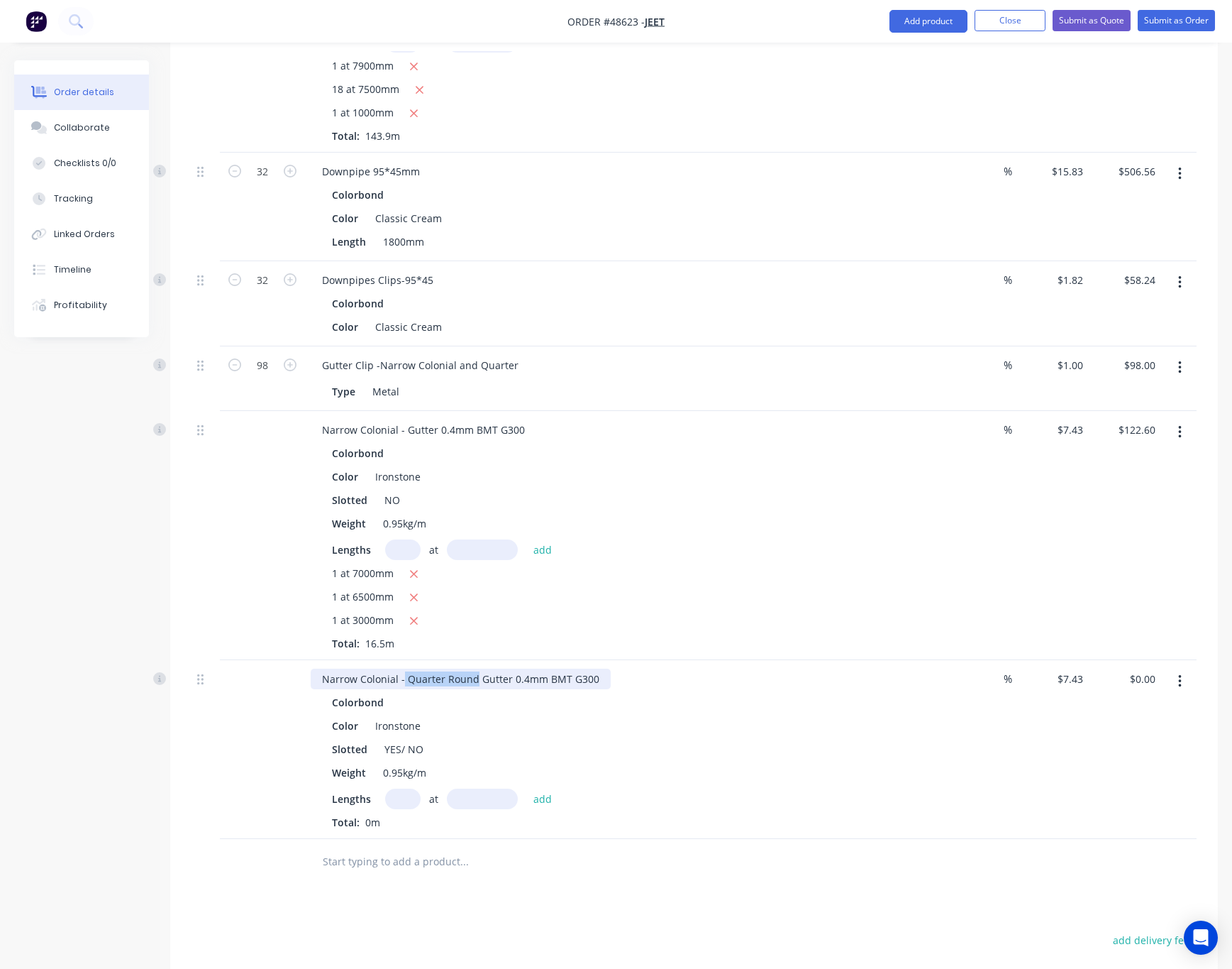
drag, startPoint x: 403, startPoint y: 682, endPoint x: 474, endPoint y: 671, distance: 71.8
click at [474, 671] on div "Narrow Colonial - Quarter Round Gutter 0.4mm BMT G300" at bounding box center [461, 678] width 300 height 20
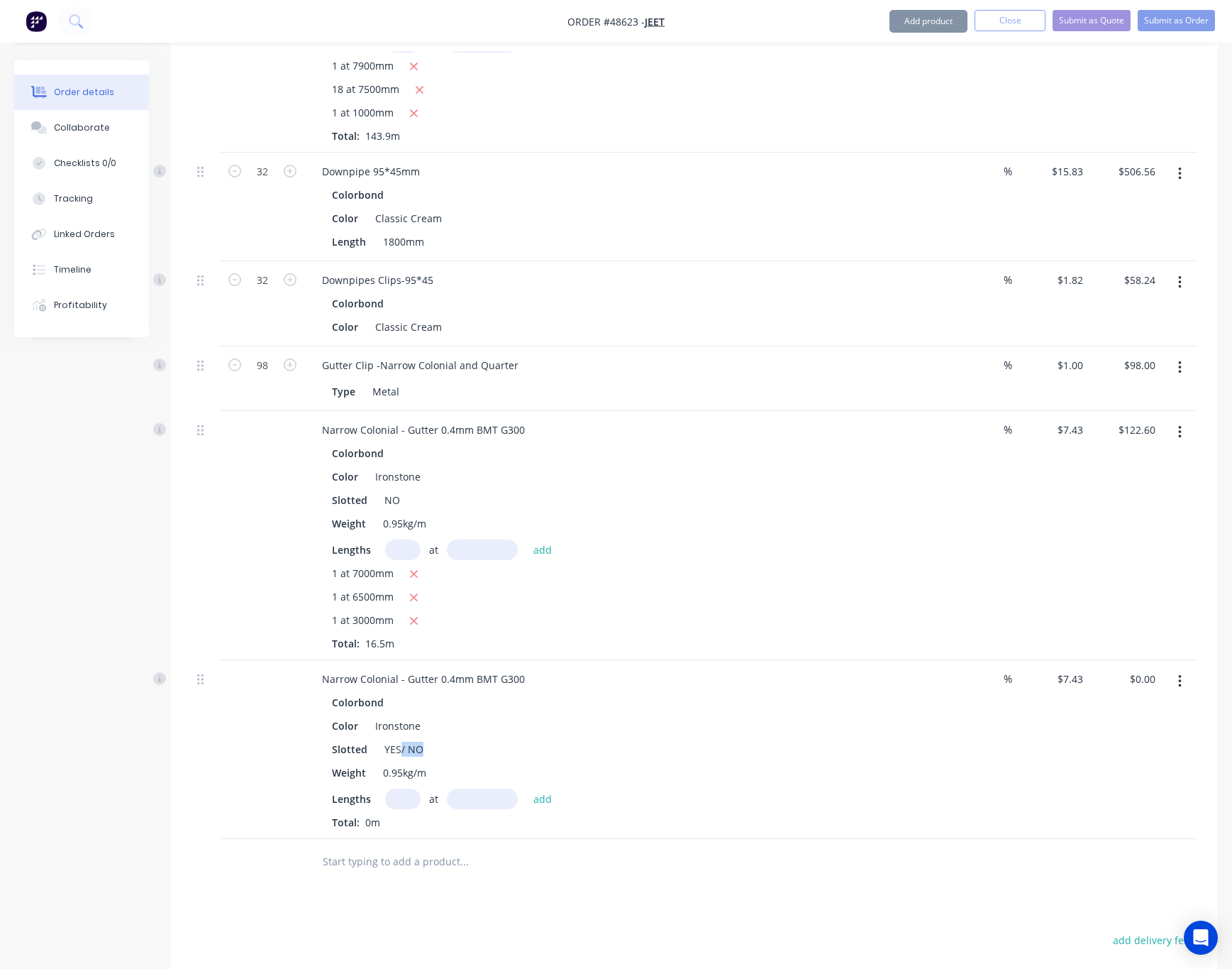
drag, startPoint x: 398, startPoint y: 752, endPoint x: 430, endPoint y: 749, distance: 32.1
click at [430, 749] on div "Slotted YES/ NO" at bounding box center [622, 748] width 590 height 20
click at [479, 748] on div "Slotted YES/ NO" at bounding box center [622, 748] width 590 height 20
drag, startPoint x: 475, startPoint y: 769, endPoint x: 467, endPoint y: 777, distance: 11.3
click at [475, 770] on div "Weight 0.95kg/m" at bounding box center [622, 772] width 590 height 20
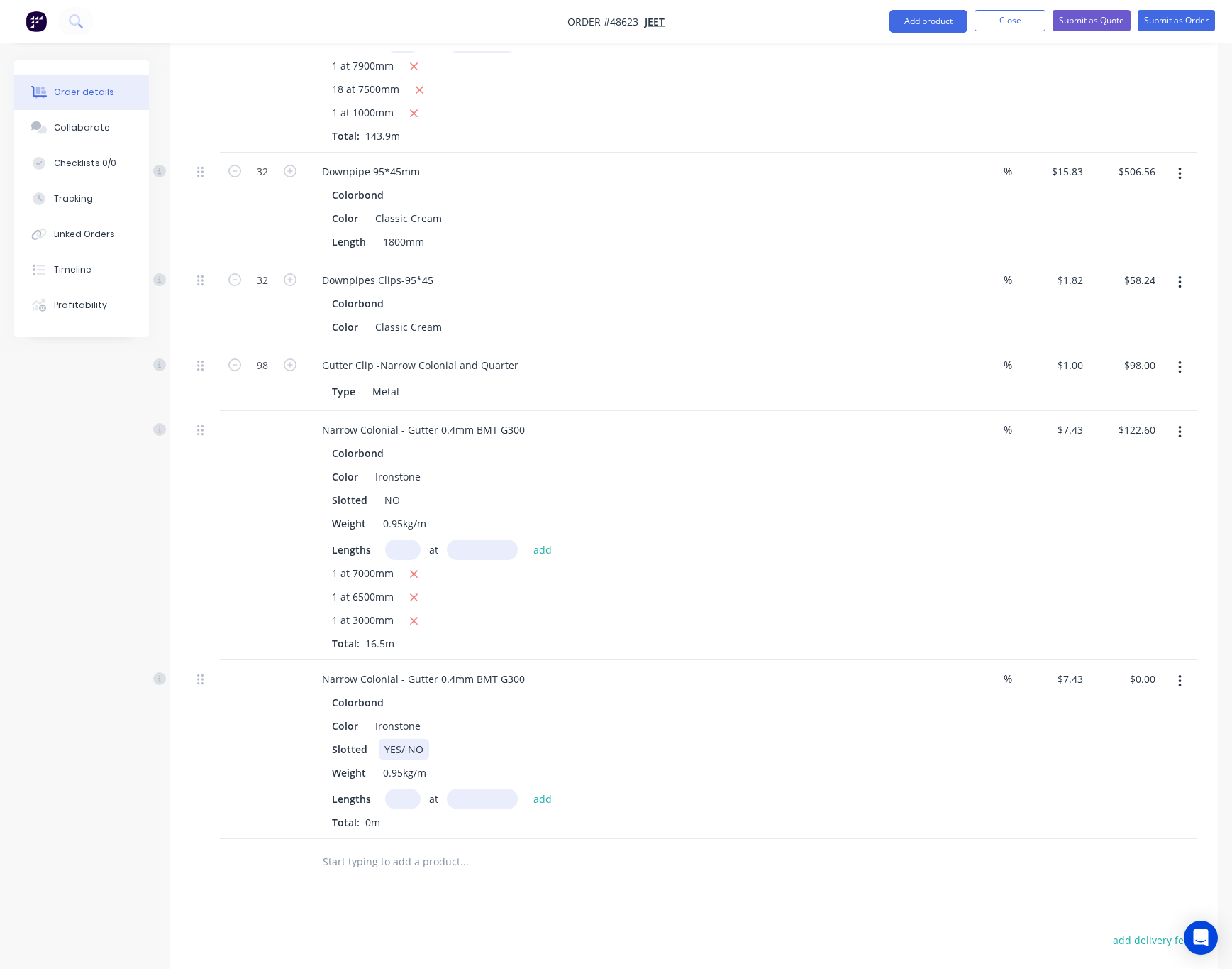
click at [420, 748] on div "YES/ NO" at bounding box center [403, 748] width 50 height 20
drag, startPoint x: 402, startPoint y: 754, endPoint x: 430, endPoint y: 749, distance: 28.4
click at [433, 748] on div "Slotted YES/ NO" at bounding box center [622, 748] width 590 height 20
click at [400, 799] on input "text" at bounding box center [403, 799] width 35 height 20
type input "8"
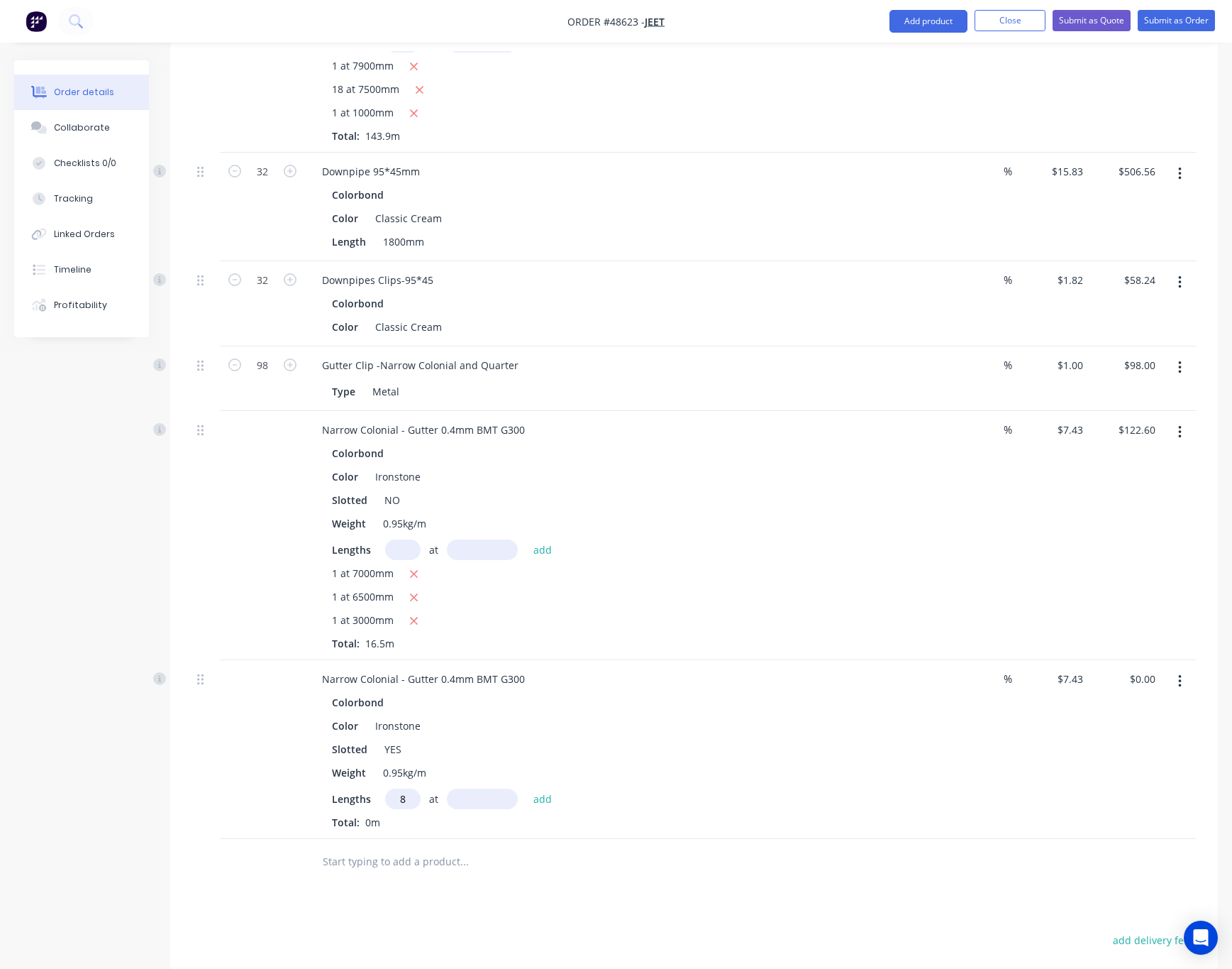
click at [458, 803] on input "text" at bounding box center [482, 799] width 71 height 20
type input "7000"
click at [526, 789] on button "add" at bounding box center [543, 799] width 33 height 19
type input "$416.08"
type input "1"
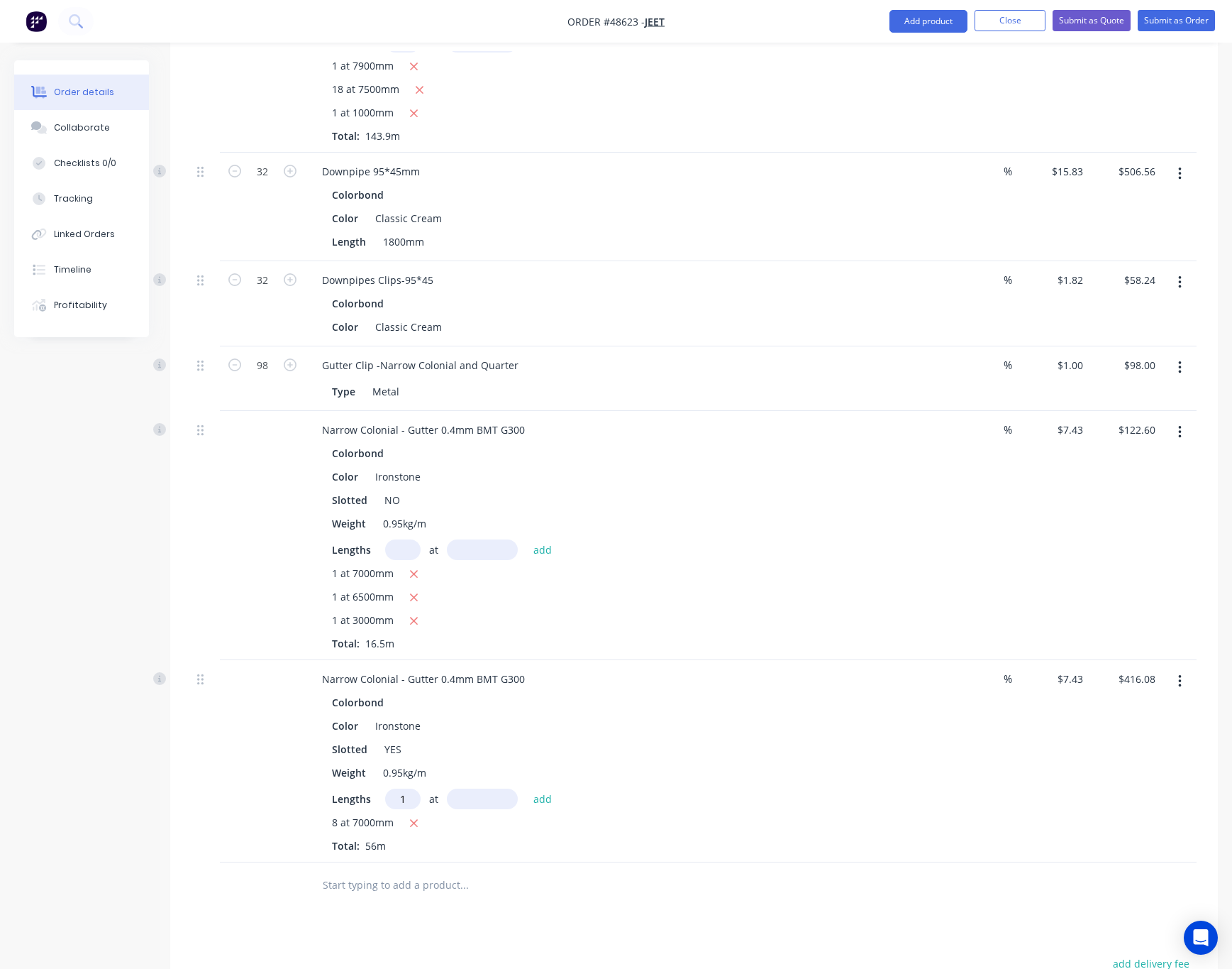
click at [498, 807] on input "text" at bounding box center [482, 799] width 71 height 20
type input "1600"
click at [526, 789] on button "add" at bounding box center [543, 799] width 33 height 19
type input "$427.97"
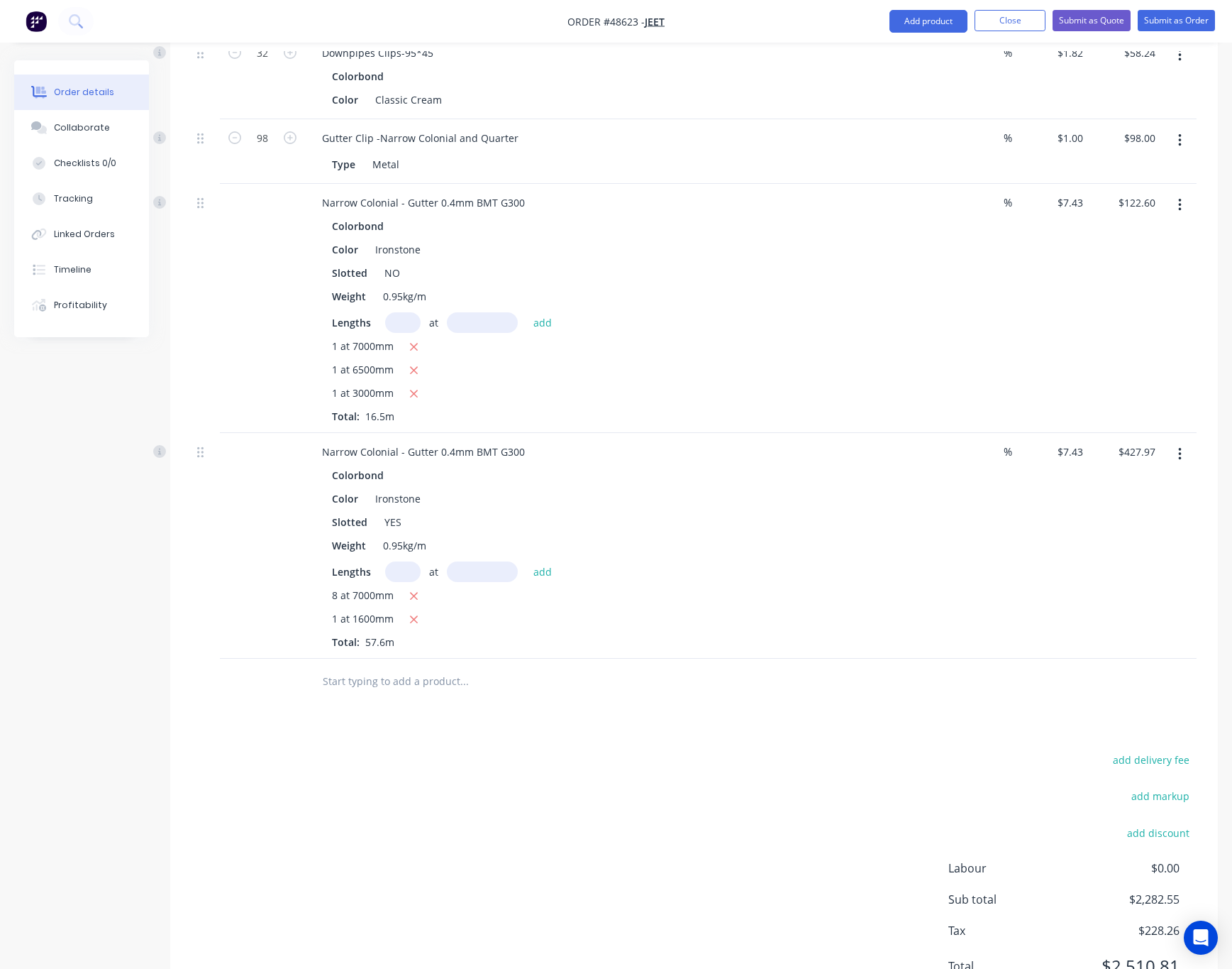
scroll to position [774, 0]
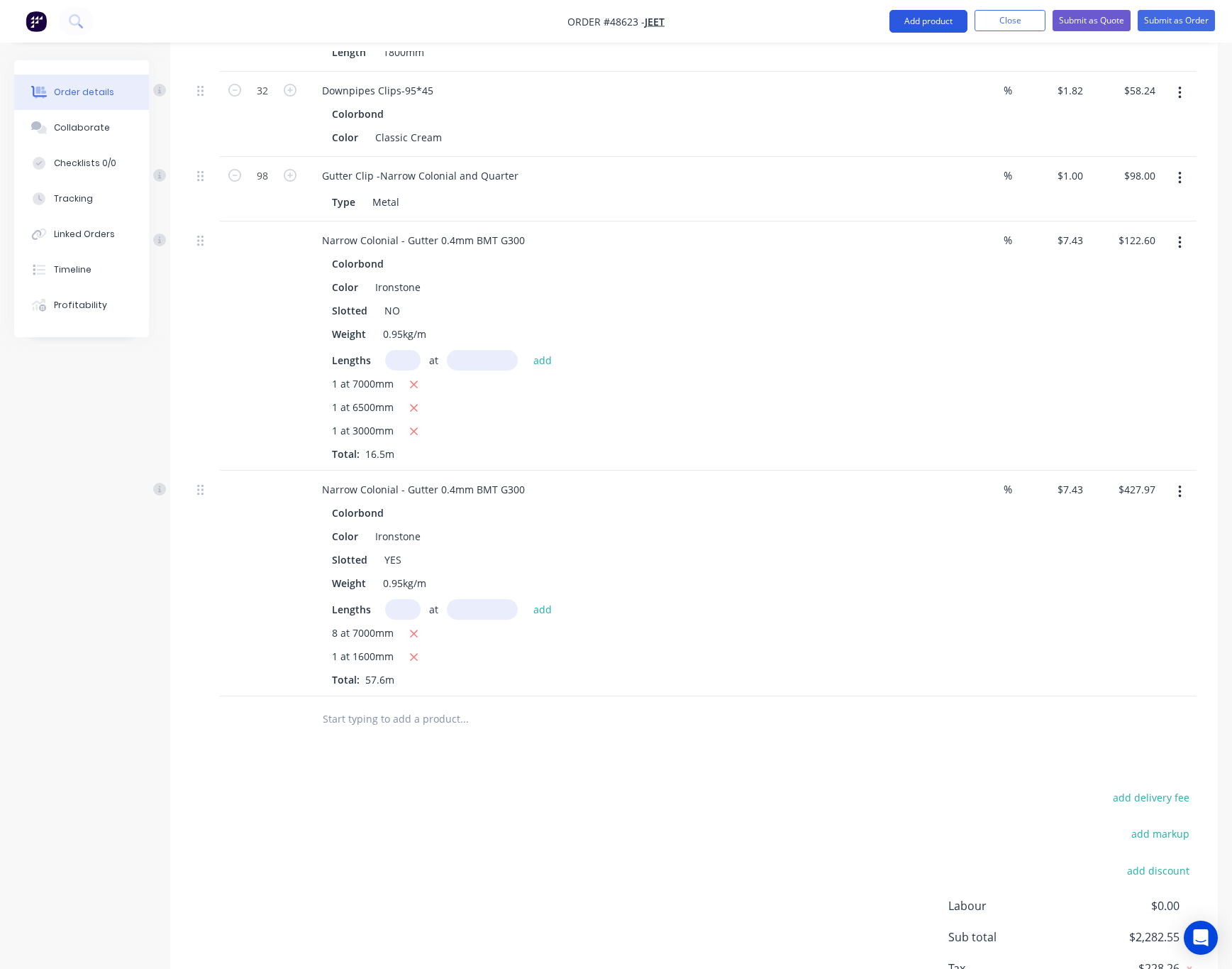
click at [931, 11] on button "Add product" at bounding box center [928, 21] width 78 height 23
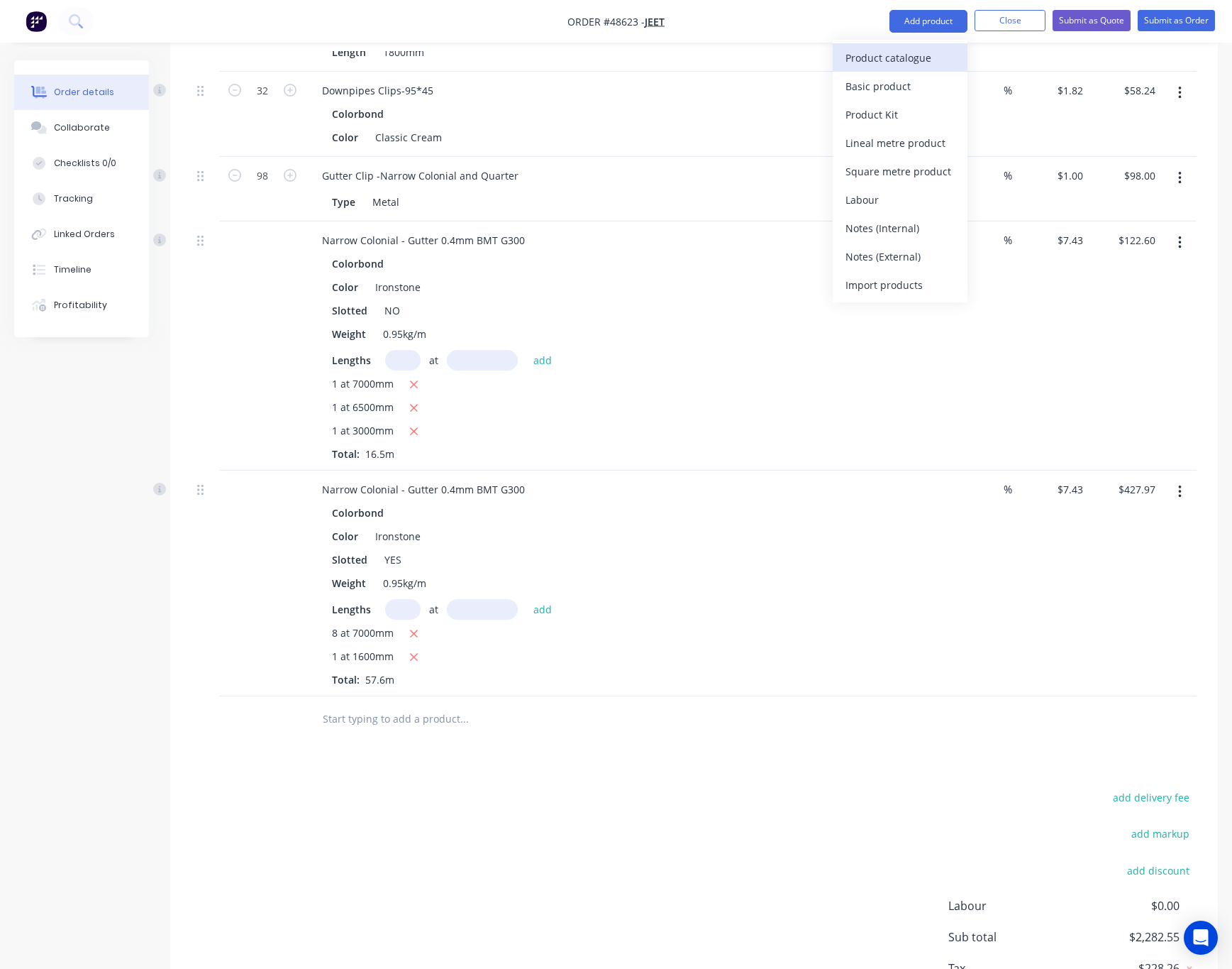
click at [926, 51] on div "Product catalogue" at bounding box center [900, 57] width 109 height 20
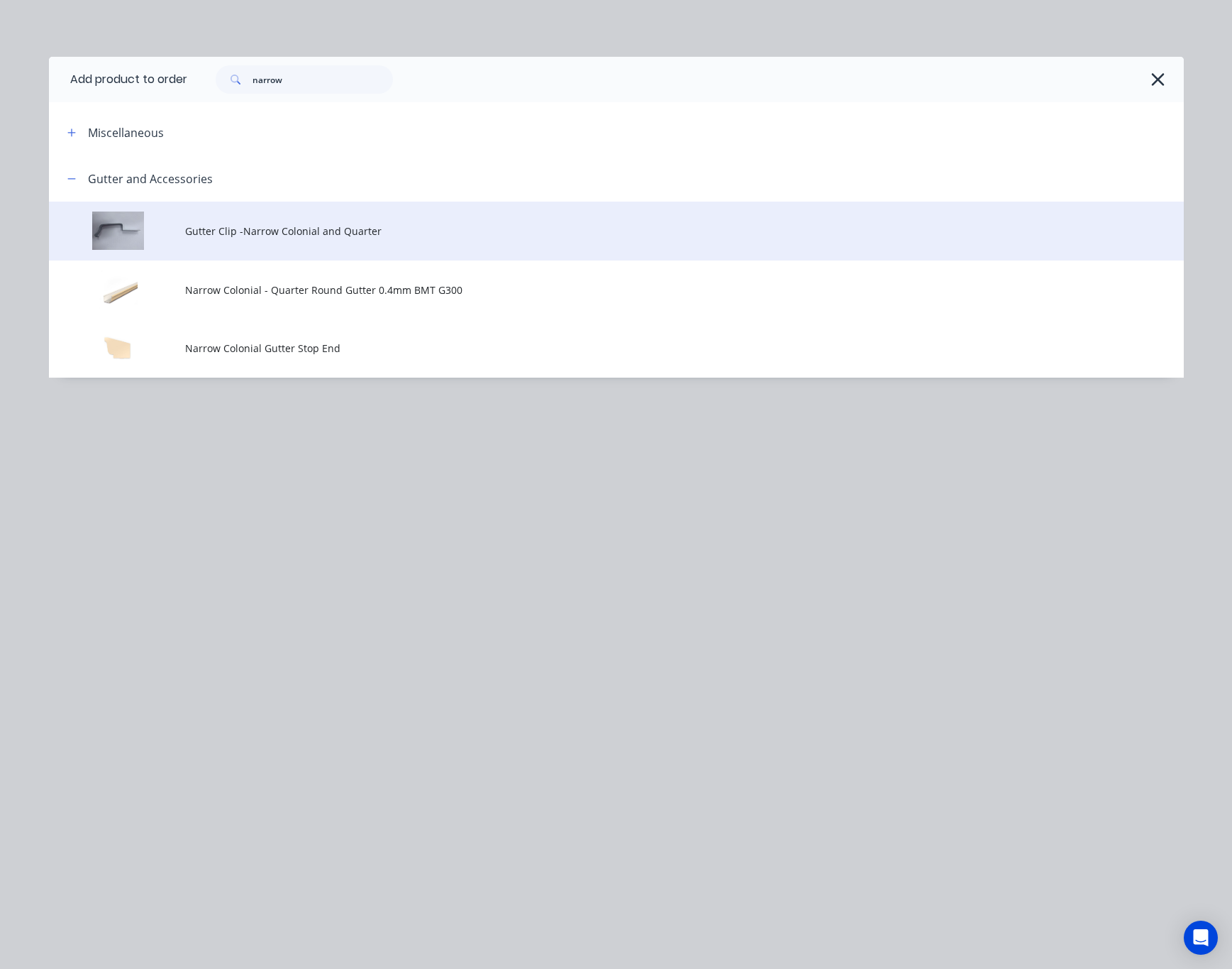
click at [336, 232] on span "Gutter Clip -Narrow Colonial and Quarter" at bounding box center [585, 230] width 799 height 15
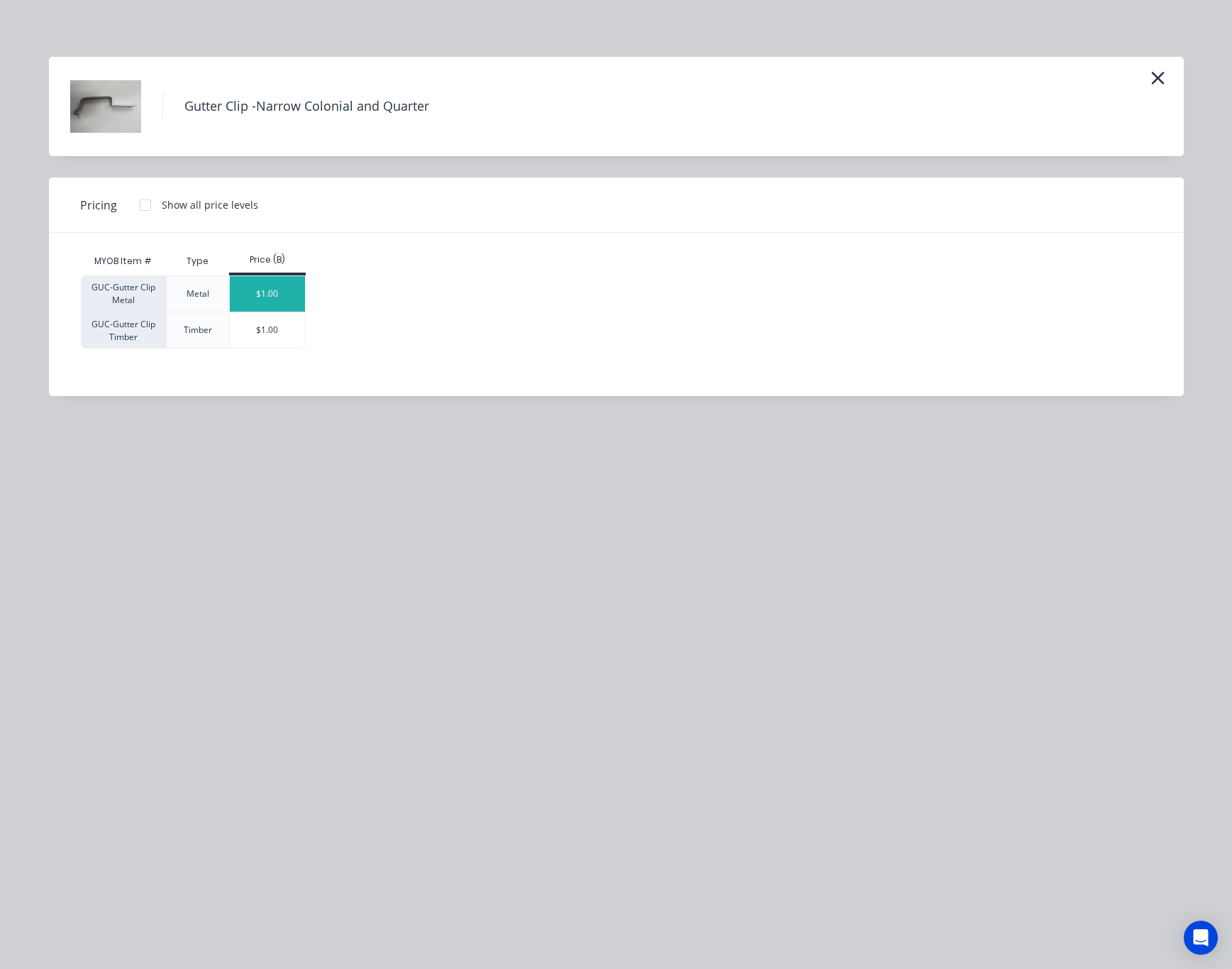
click at [256, 297] on div "$1.00" at bounding box center [268, 293] width 76 height 35
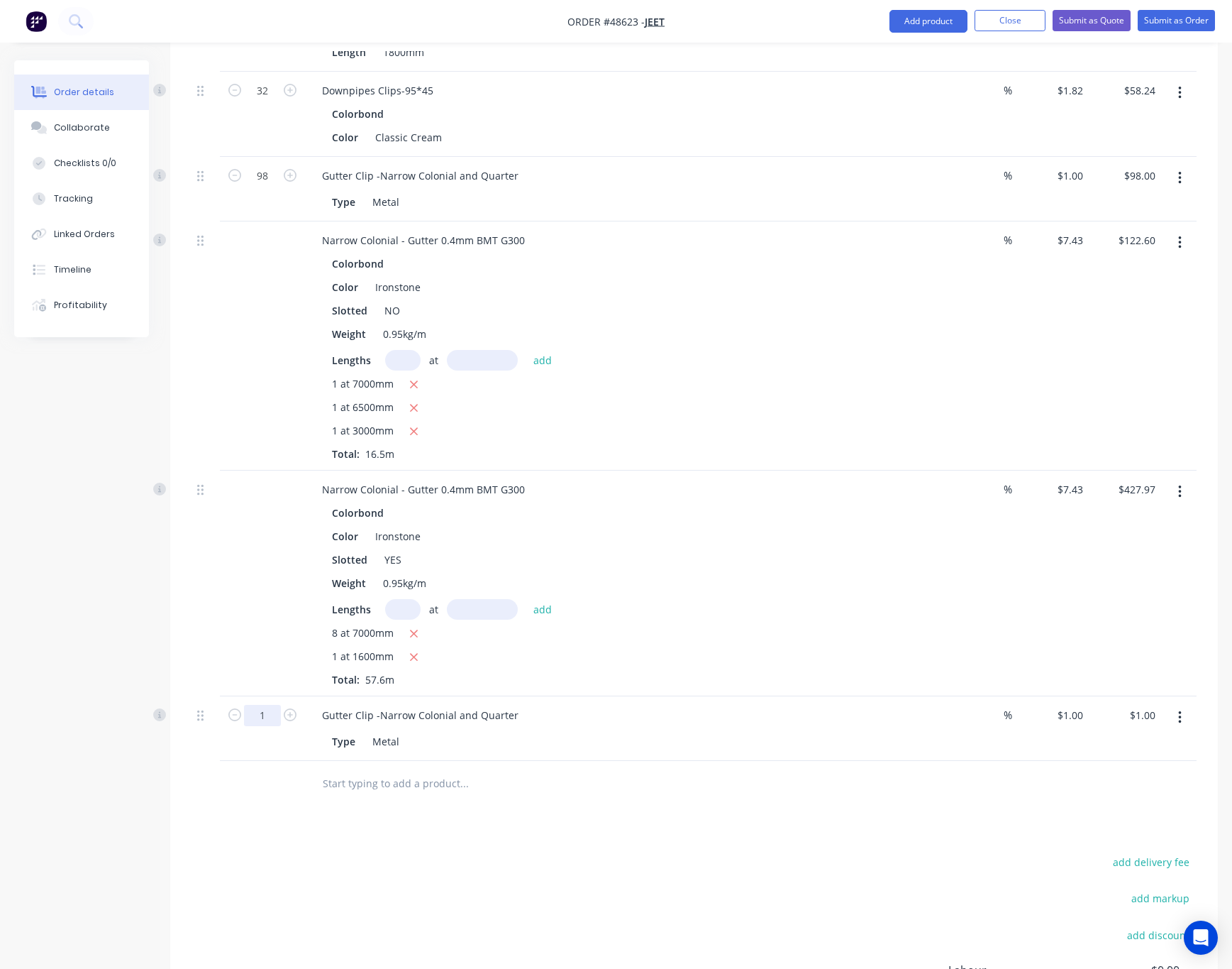
type input "50"
type input "$50.00"
click at [507, 866] on div "add delivery fee add markup add discount Labour $0.00 Sub total $2,332.55 Tax $…" at bounding box center [694, 973] width 1005 height 242
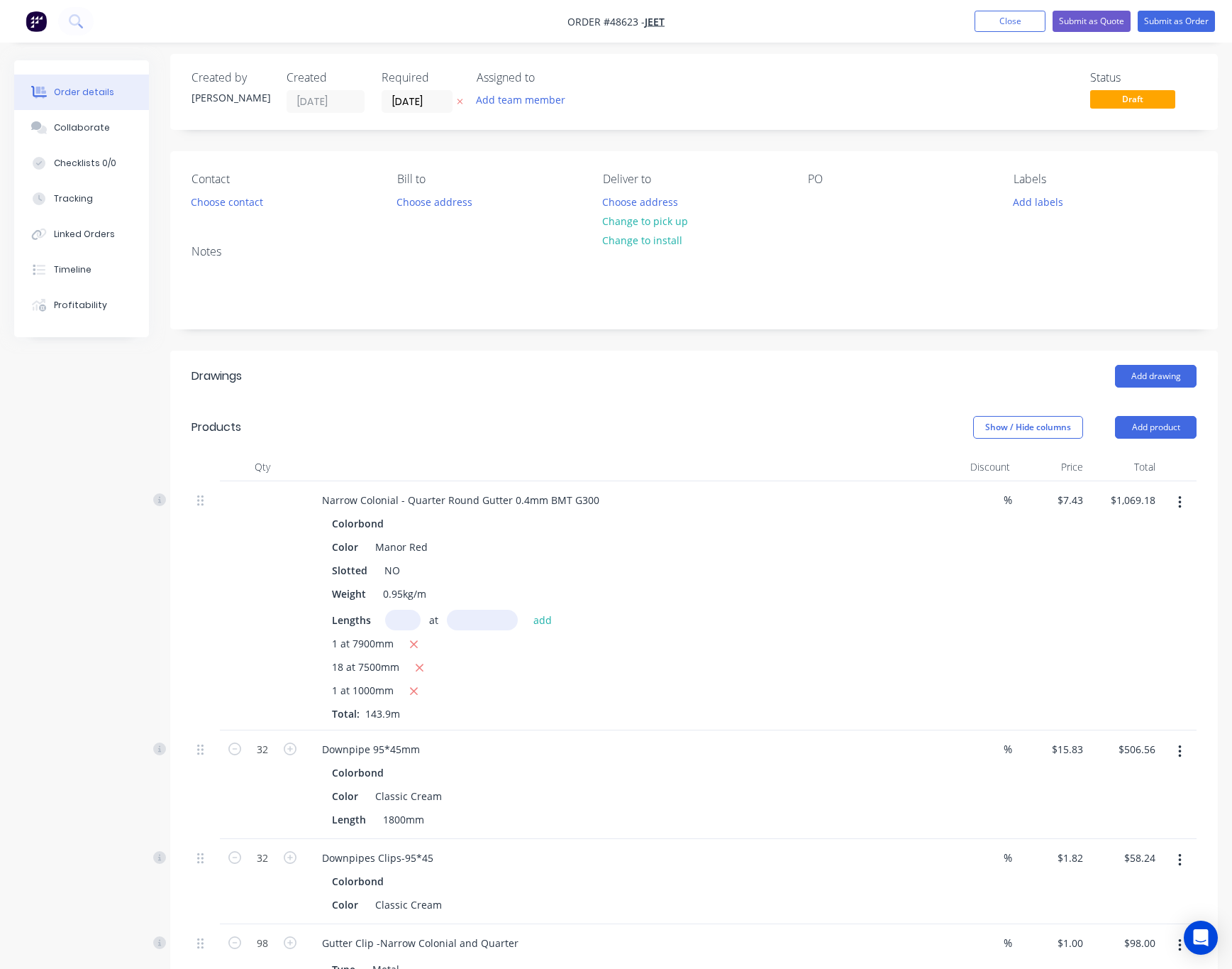
scroll to position [0, 0]
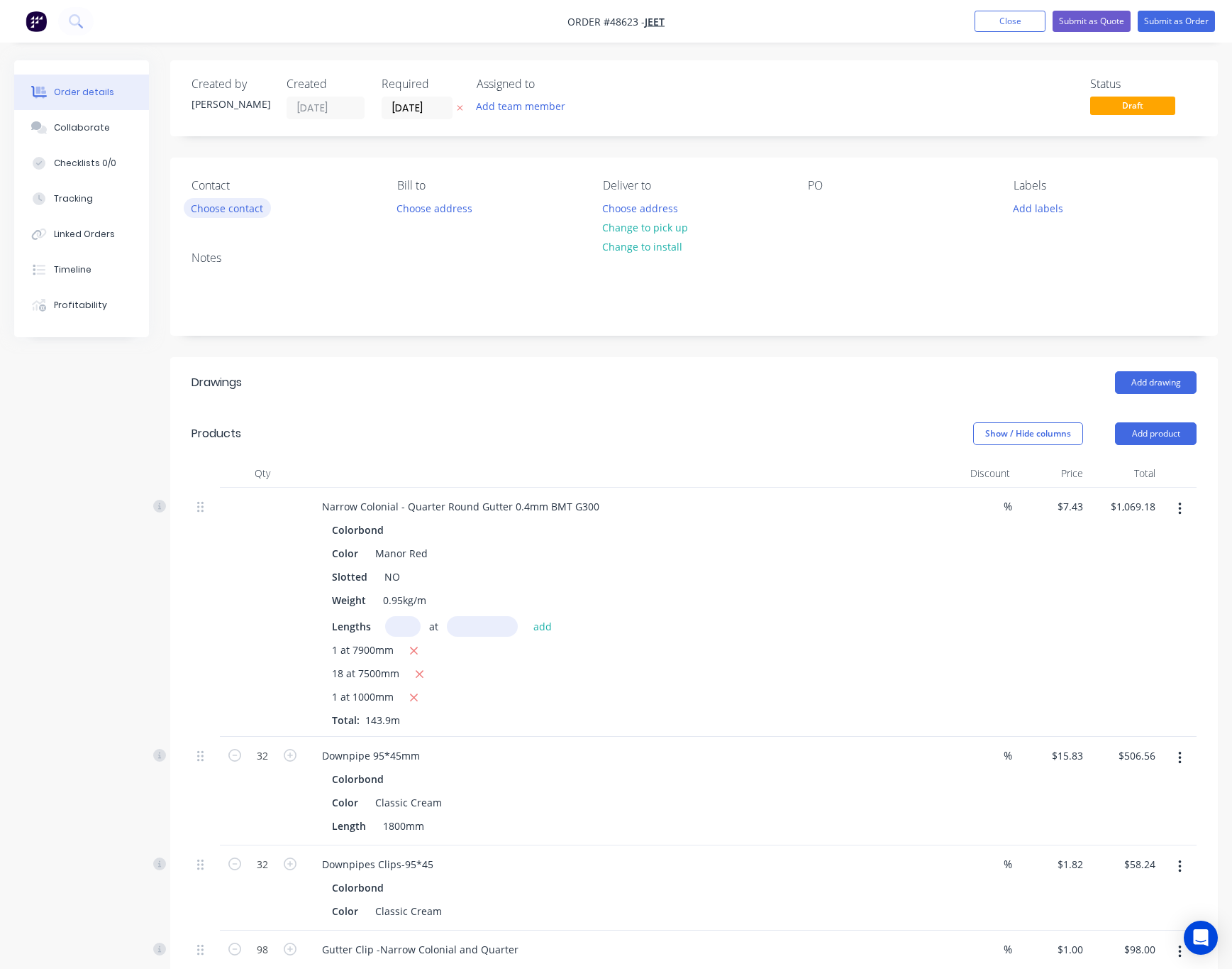
click at [248, 211] on button "Choose contact" at bounding box center [227, 207] width 87 height 19
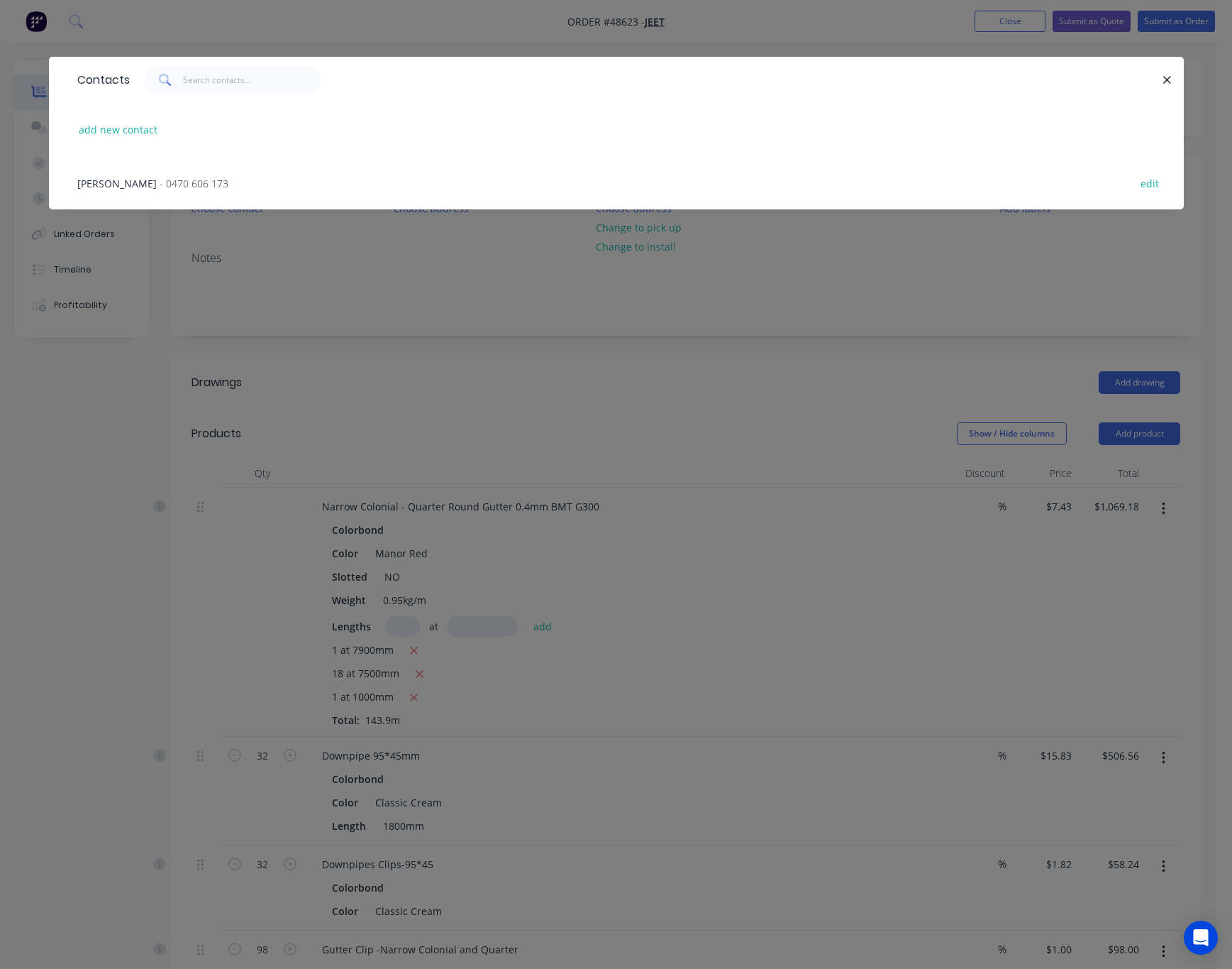
click at [201, 176] on div "Jeet Singh - 0470 606 173 edit" at bounding box center [616, 183] width 1092 height 54
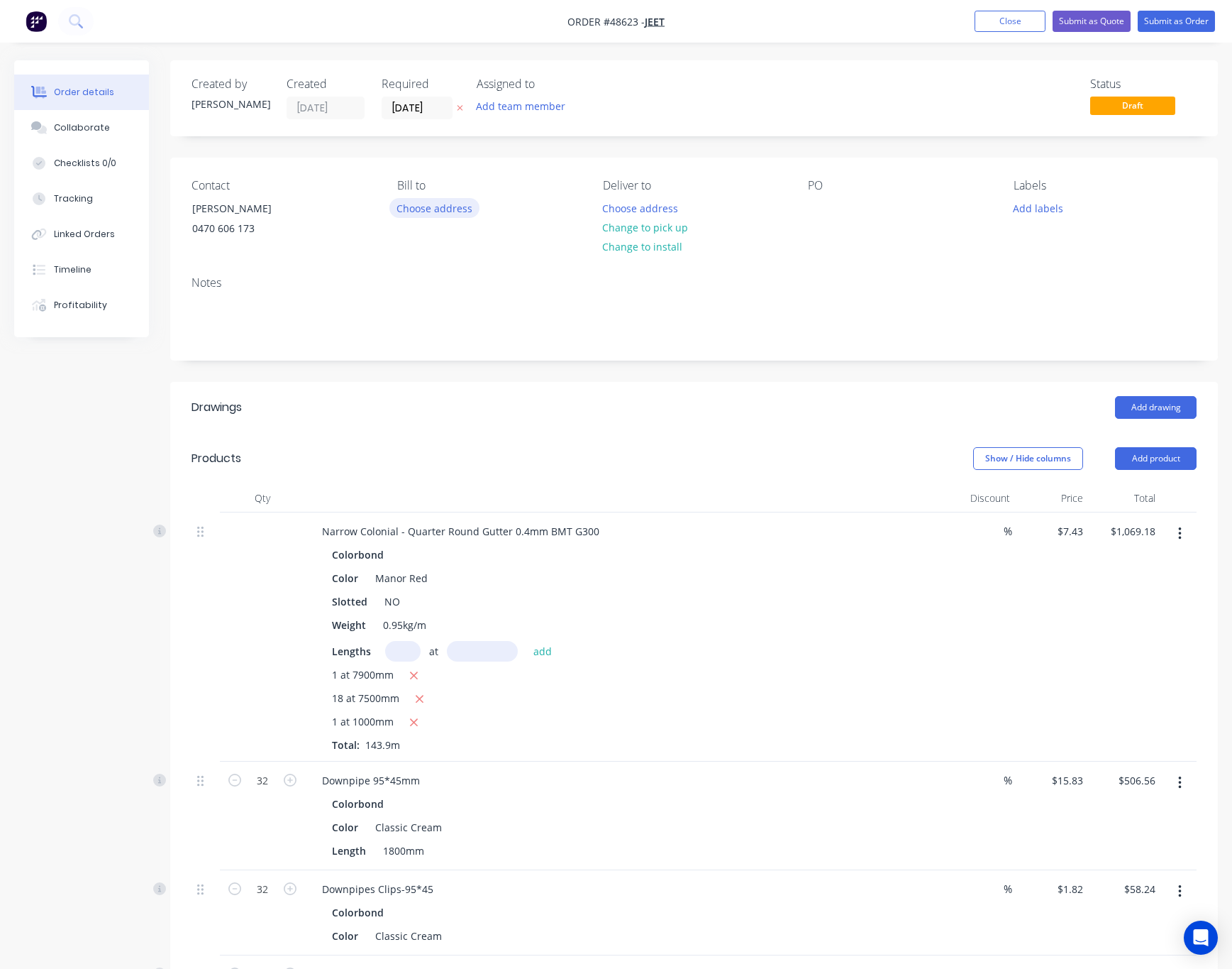
click at [436, 213] on button "Choose address" at bounding box center [435, 207] width 90 height 19
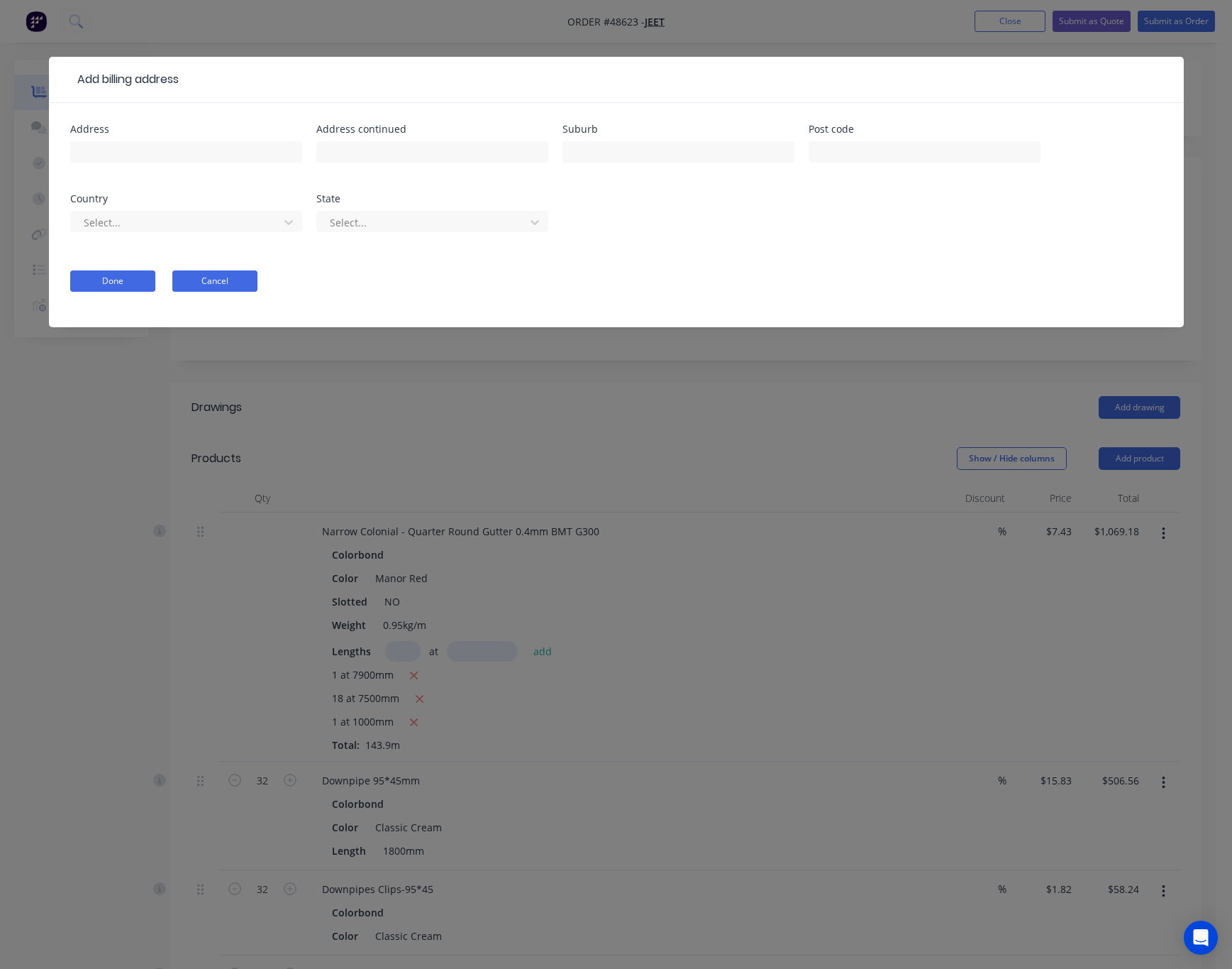
click at [215, 278] on button "Cancel" at bounding box center [214, 281] width 85 height 21
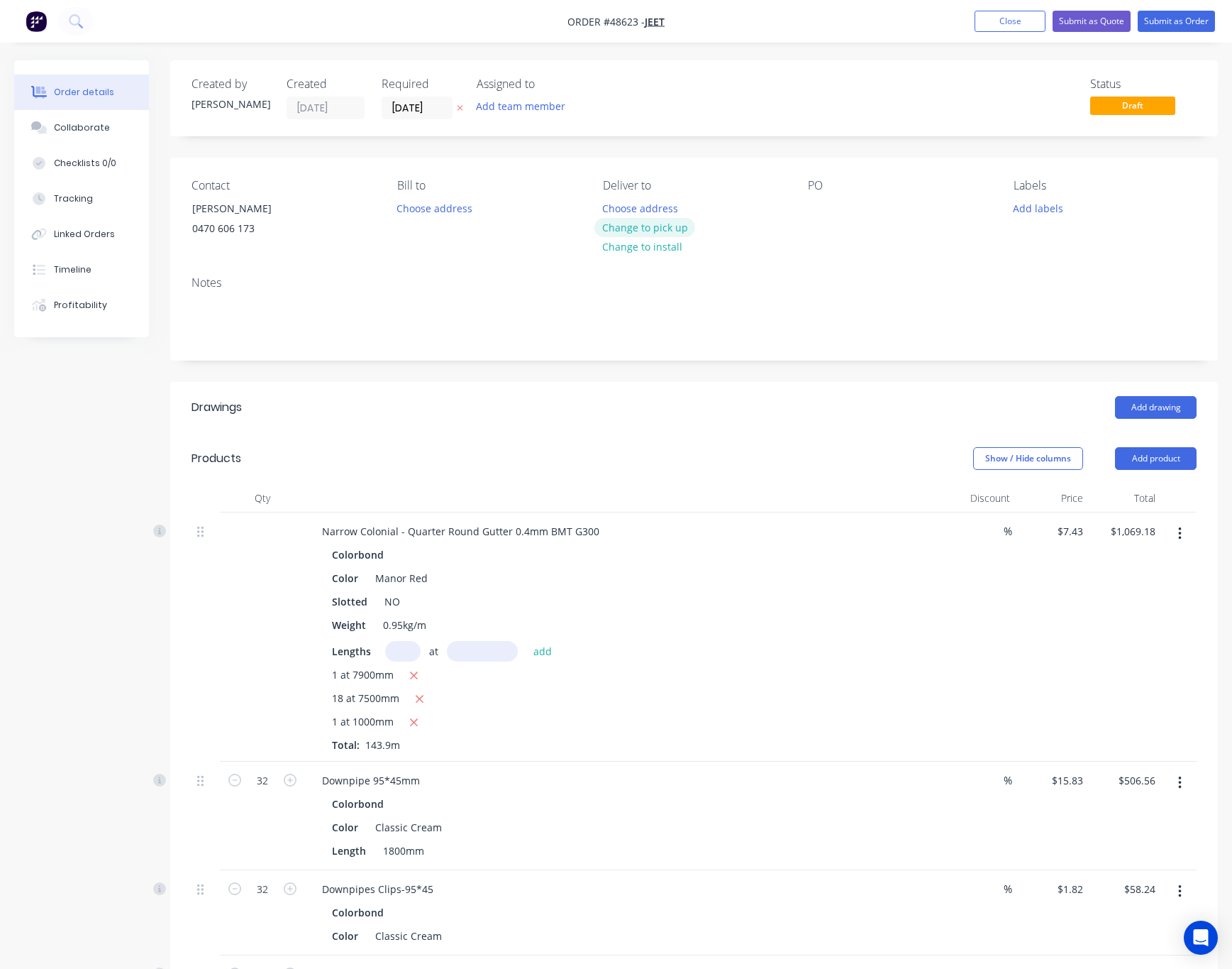
click at [624, 232] on button "Change to pick up" at bounding box center [645, 228] width 101 height 19
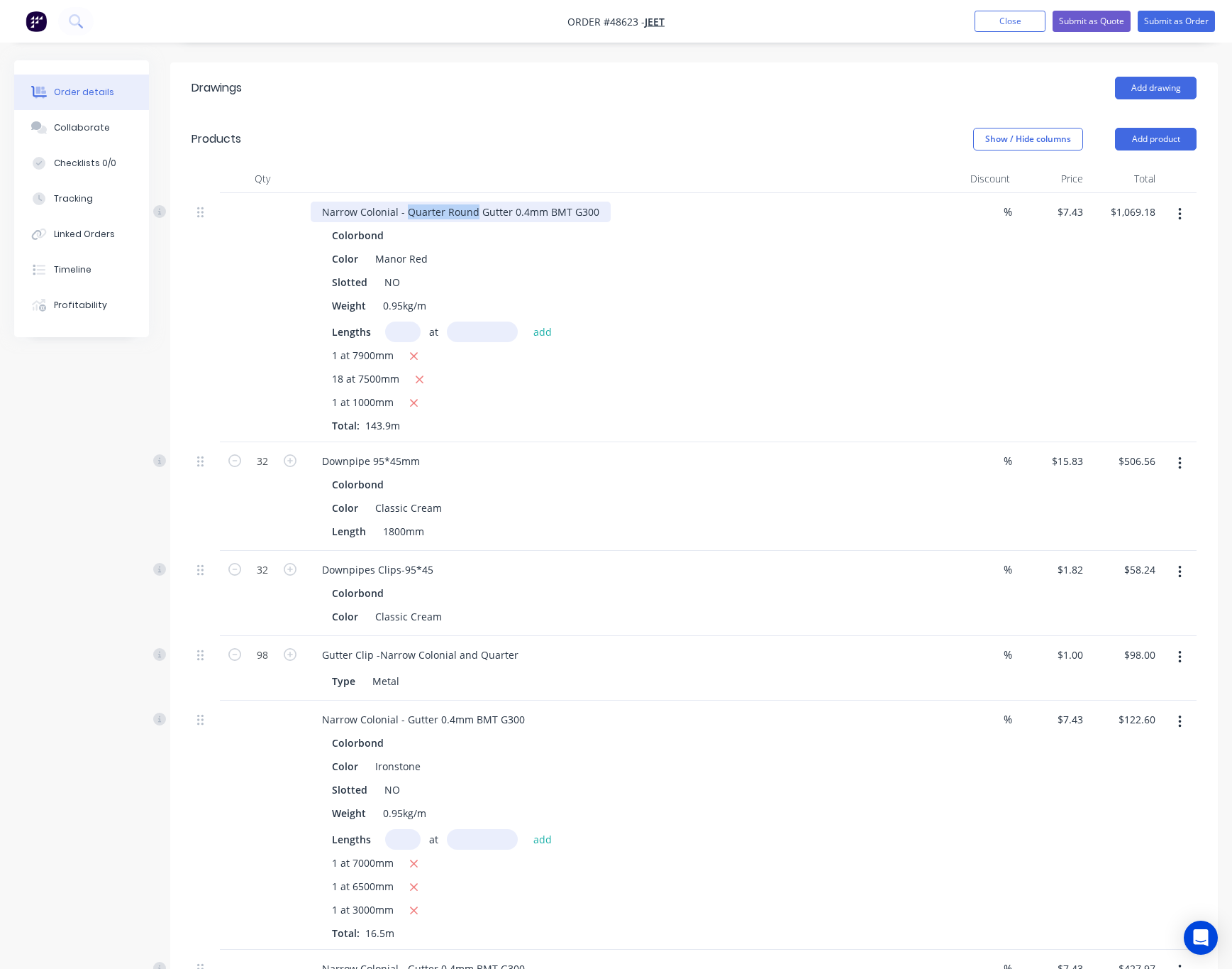
drag, startPoint x: 404, startPoint y: 216, endPoint x: 471, endPoint y: 220, distance: 67.1
click at [471, 220] on div "Narrow Colonial - Quarter Round Gutter 0.4mm BMT G300" at bounding box center [461, 211] width 300 height 20
click at [585, 139] on div "Show / Hide columns Add product" at bounding box center [801, 139] width 792 height 23
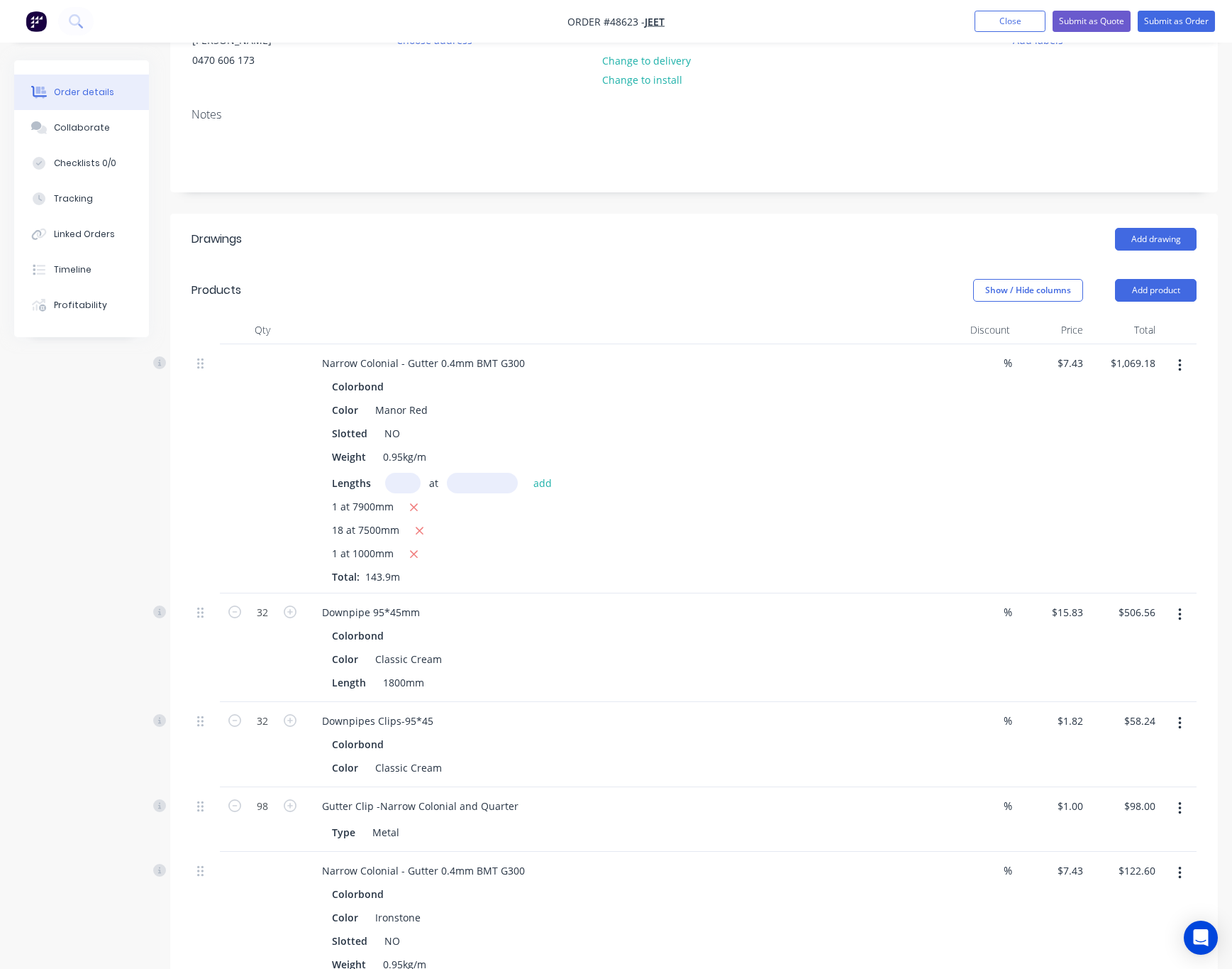
scroll to position [0, 0]
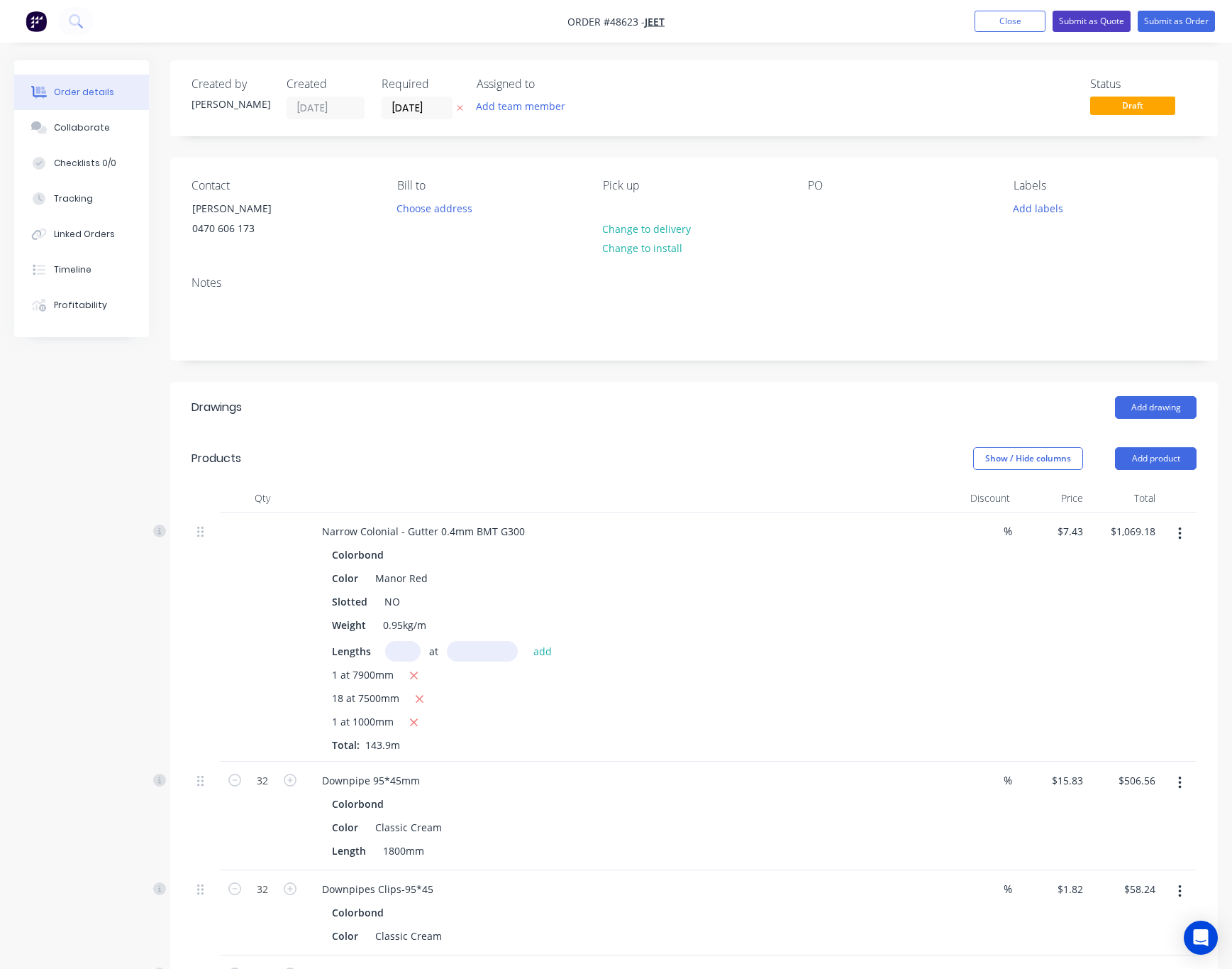
click at [1086, 18] on button "Submit as Quote" at bounding box center [1092, 21] width 78 height 21
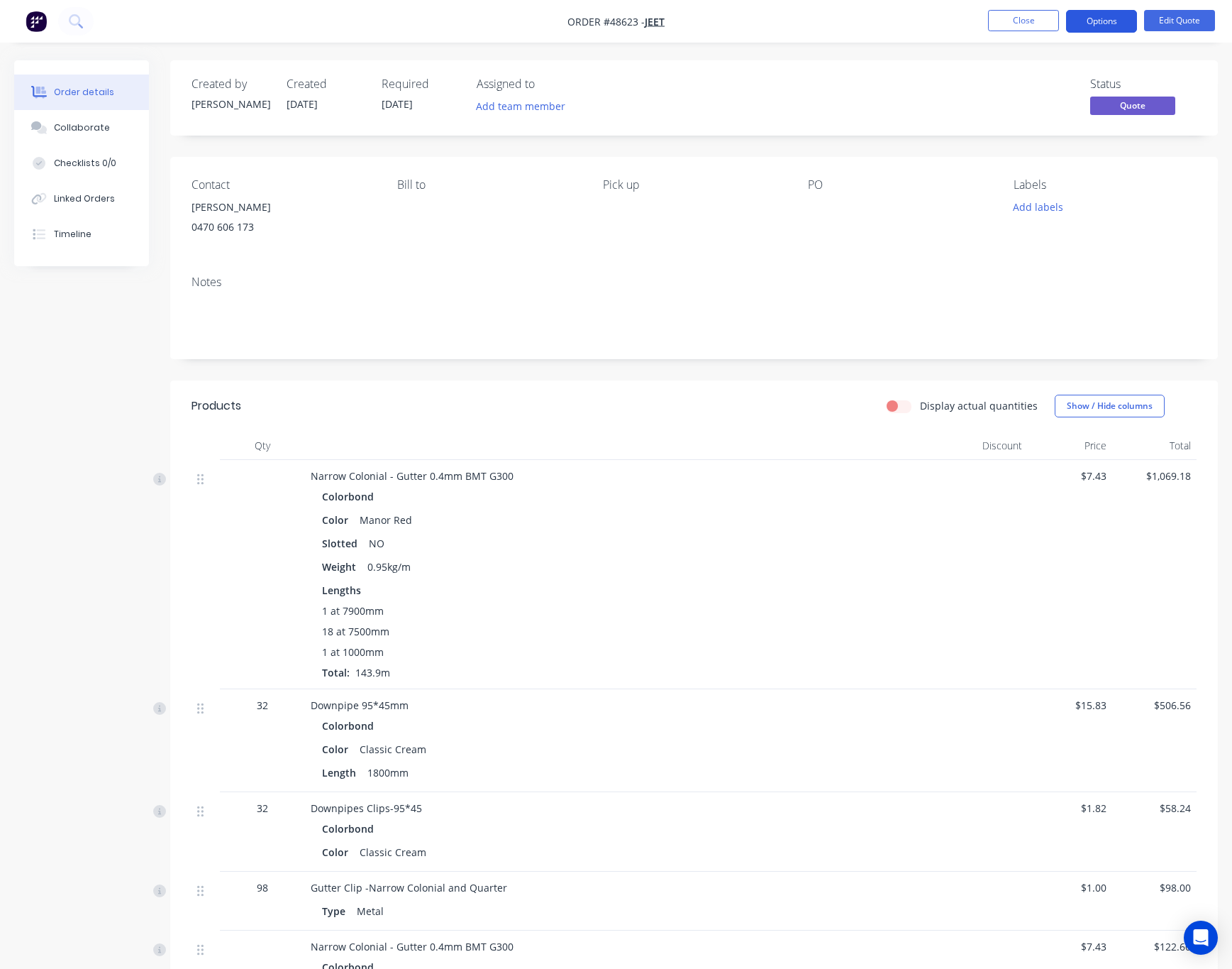
click at [1100, 24] on button "Options" at bounding box center [1101, 21] width 71 height 23
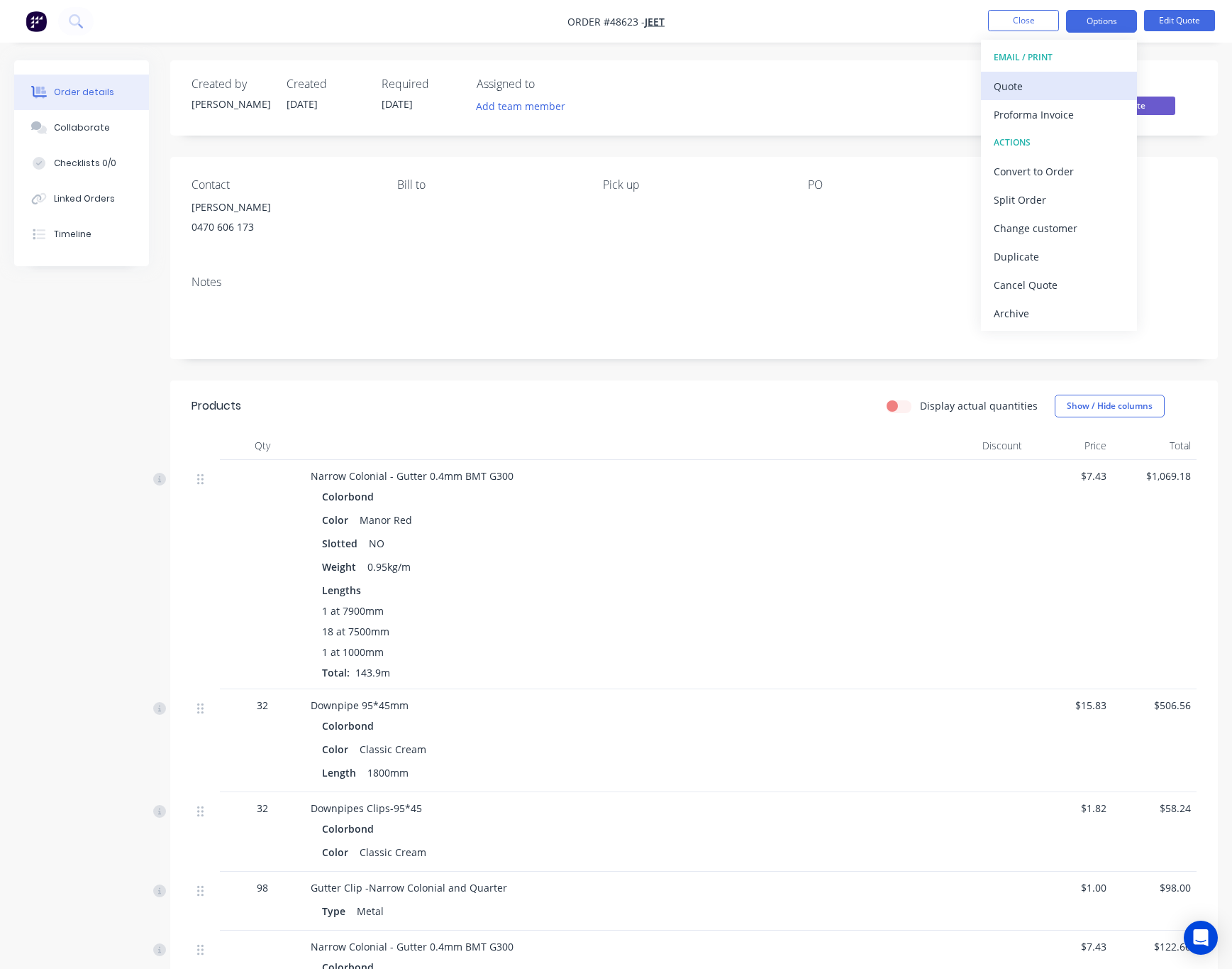
click at [1065, 81] on div "Quote" at bounding box center [1059, 85] width 131 height 20
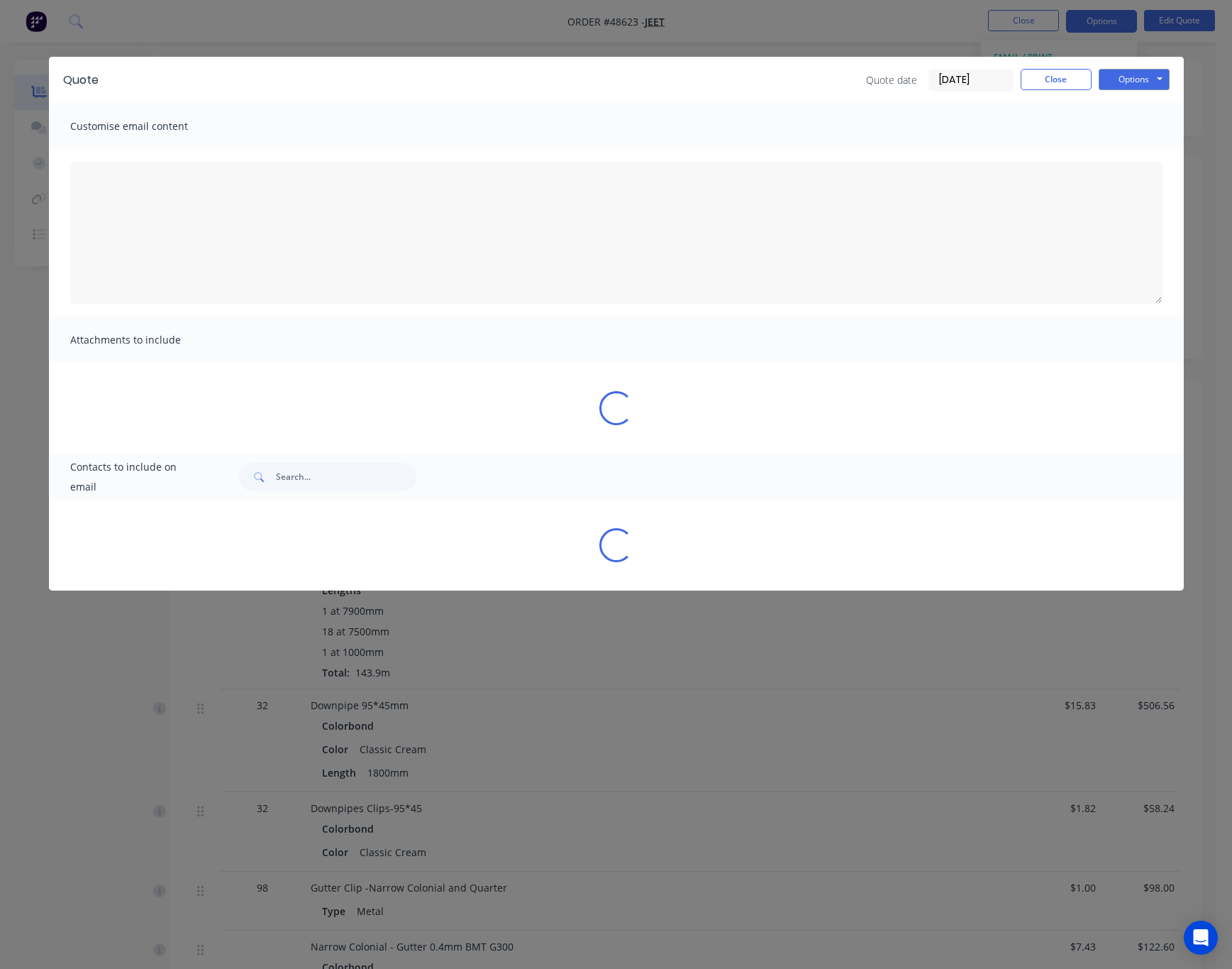
type textarea "A PDF copy of the quote has been attached to this email. To view your quote onl…"
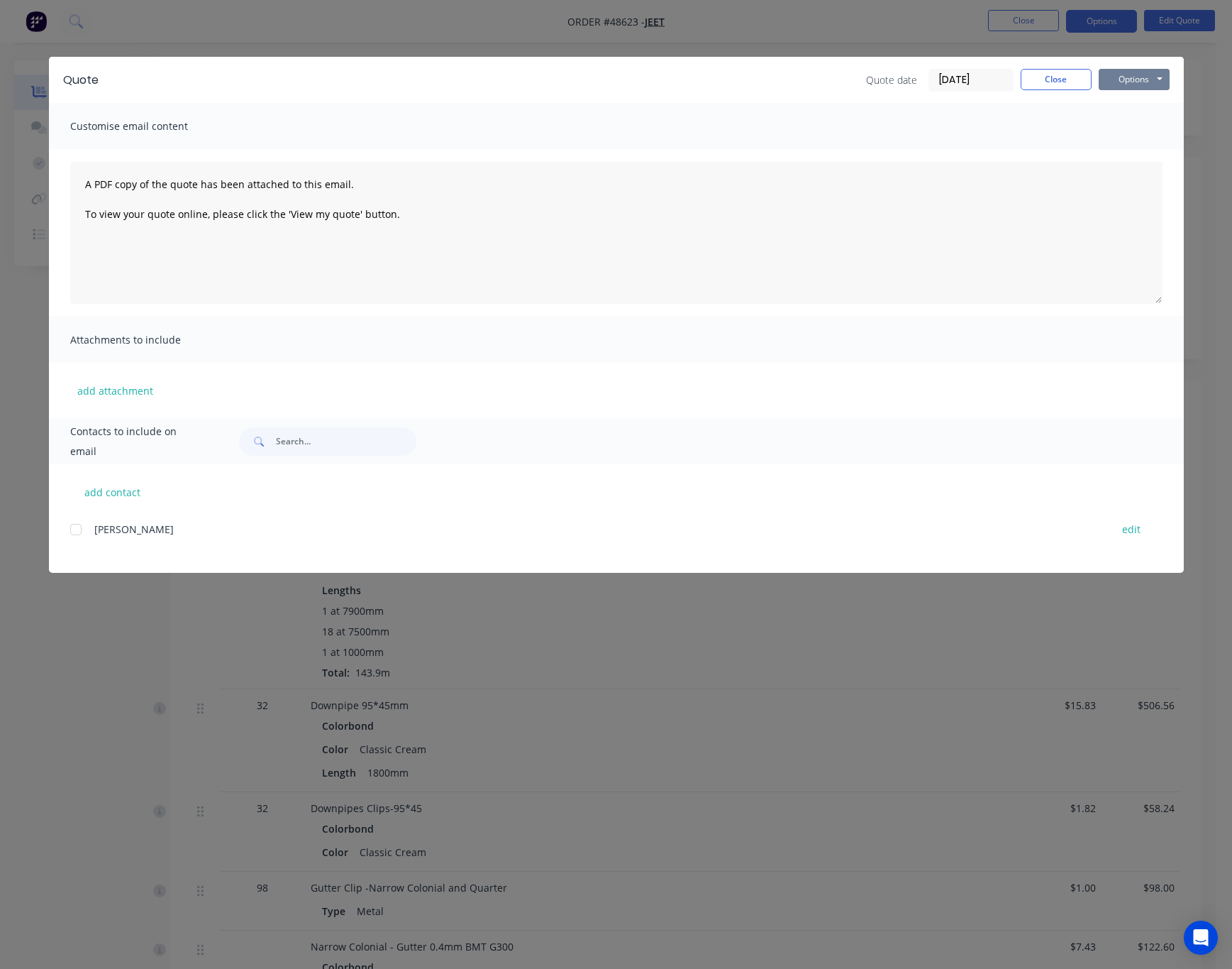
click at [1136, 76] on button "Options" at bounding box center [1134, 79] width 71 height 21
click at [1146, 127] on button "Print" at bounding box center [1143, 127] width 90 height 24
click at [762, 33] on div "Quote Quote date 29/08/25 Close Options Preview Print Email Customise email con…" at bounding box center [616, 484] width 1232 height 969
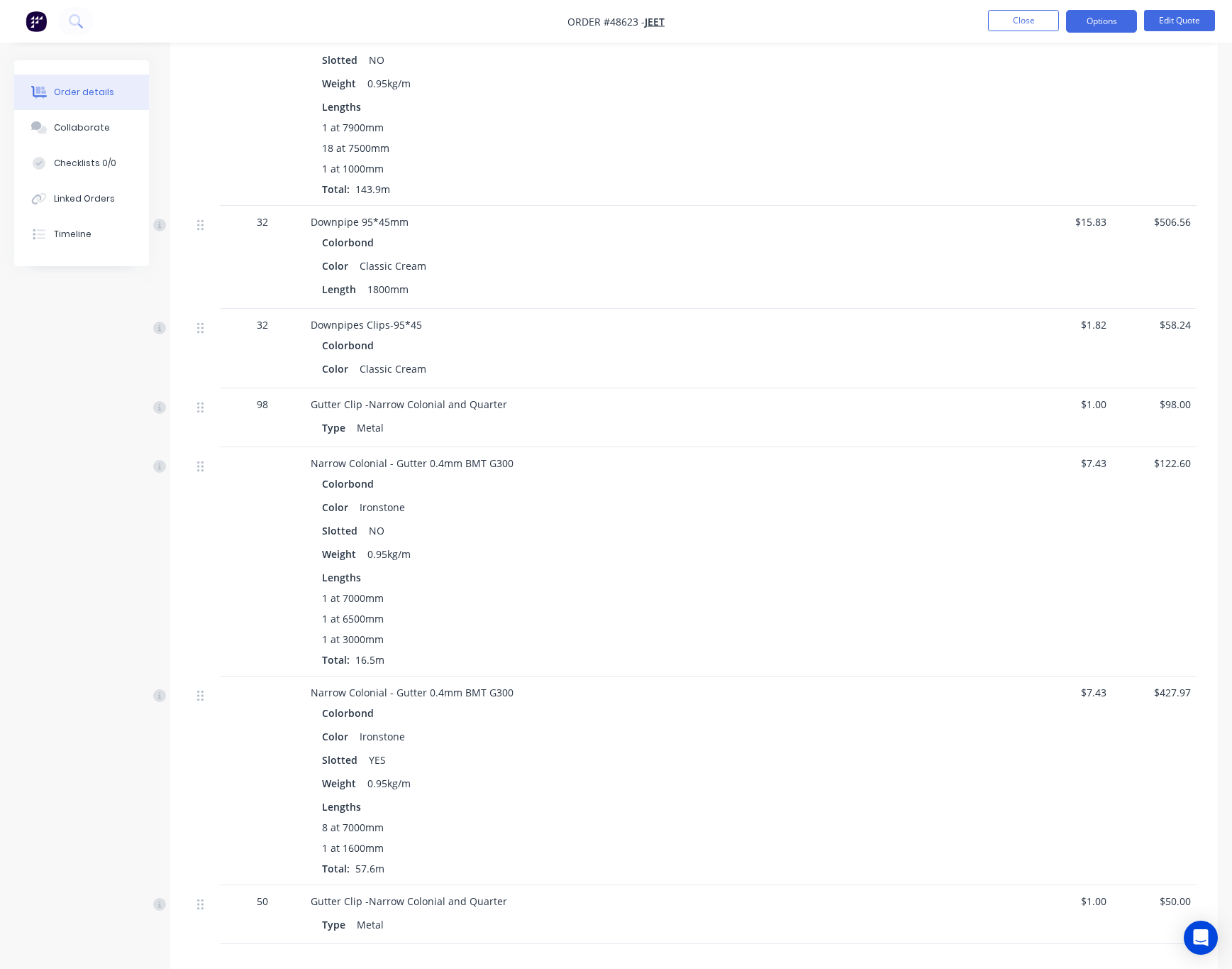
scroll to position [682, 0]
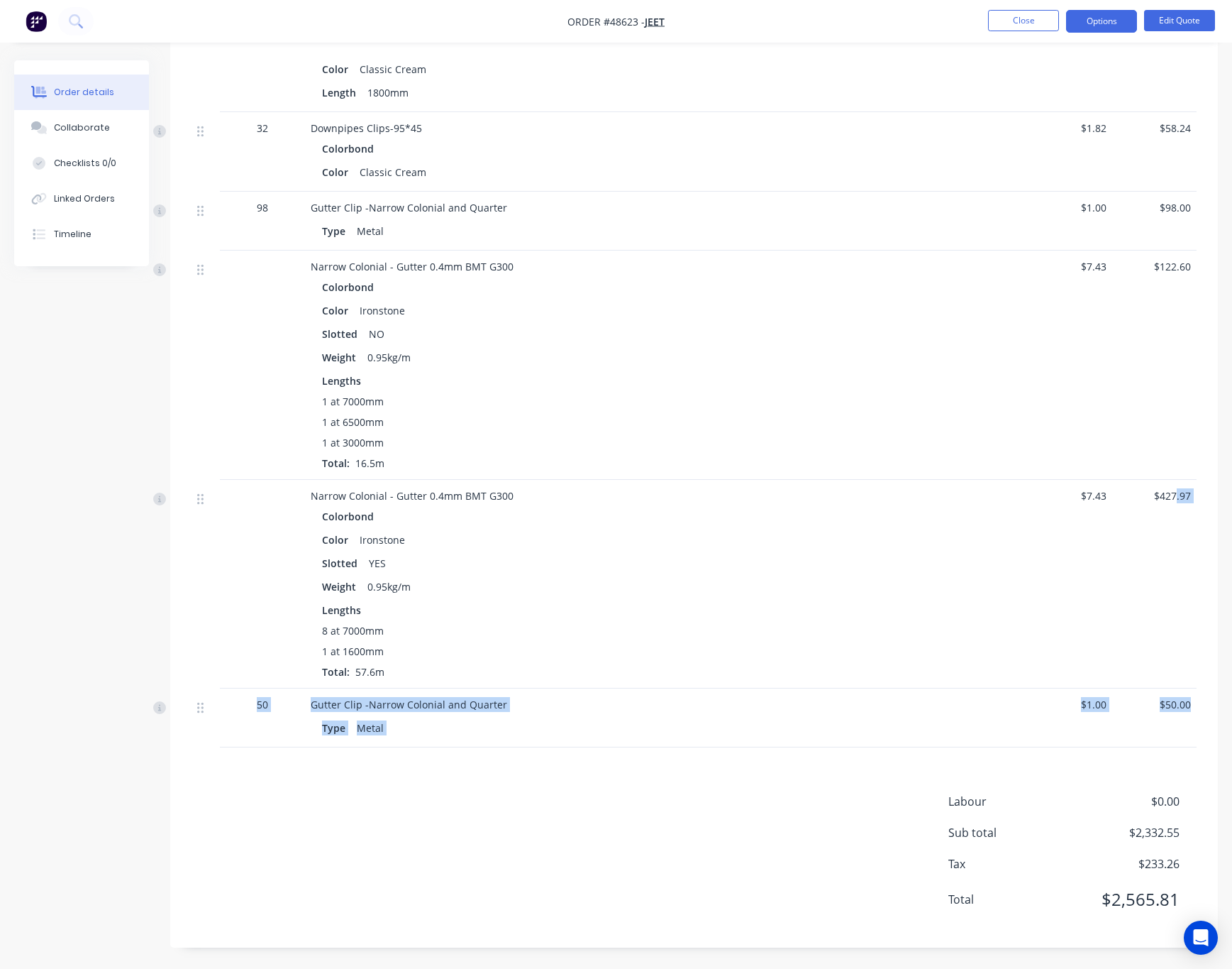
drag, startPoint x: 1186, startPoint y: 669, endPoint x: 1194, endPoint y: 730, distance: 61.5
click at [1194, 726] on div "Narrow Colonial - Gutter 0.4mm BMT G300 Colorbond Color Manor Red Slotted NO We…" at bounding box center [694, 264] width 1005 height 967
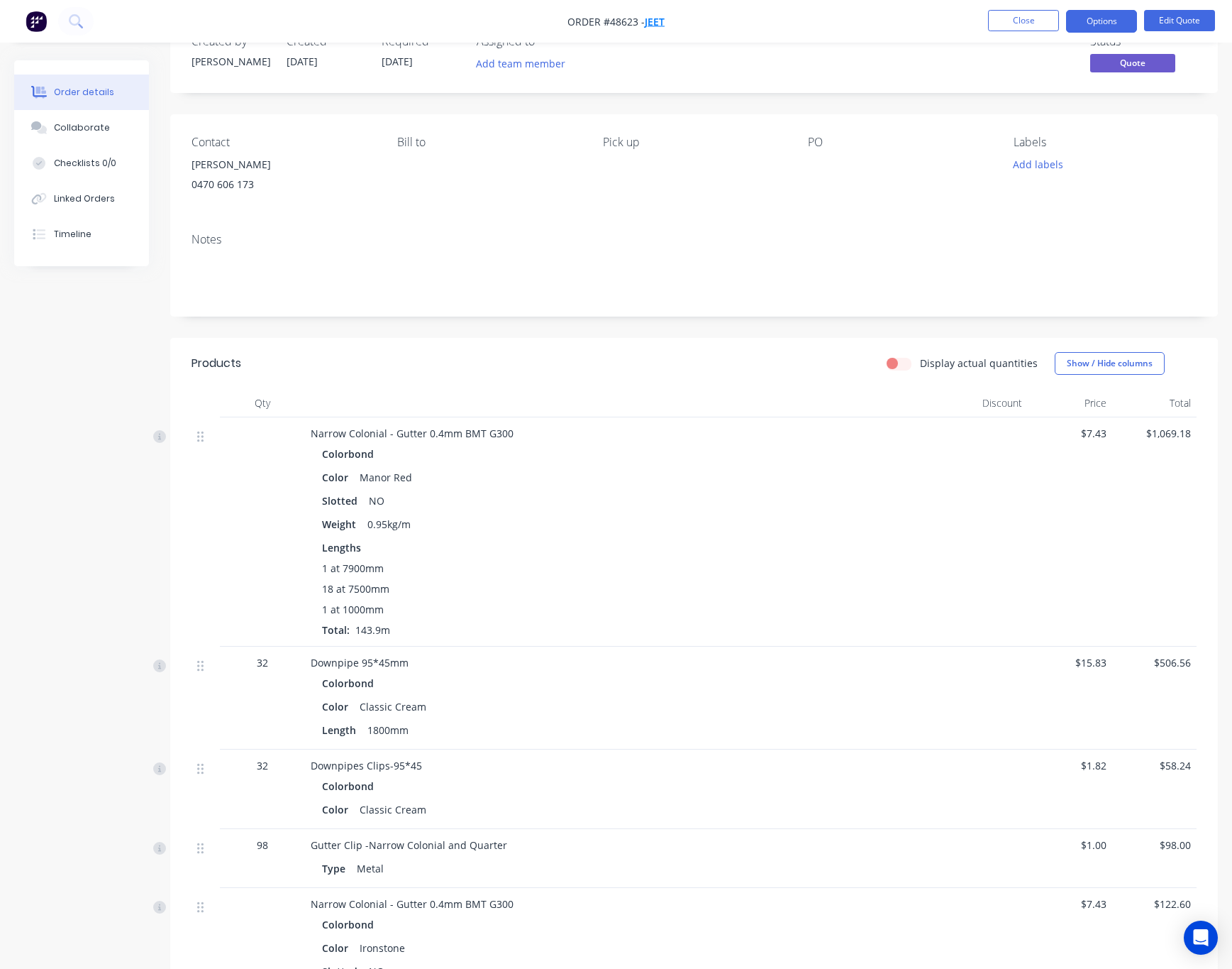
click at [656, 22] on span "Jeet" at bounding box center [654, 21] width 20 height 13
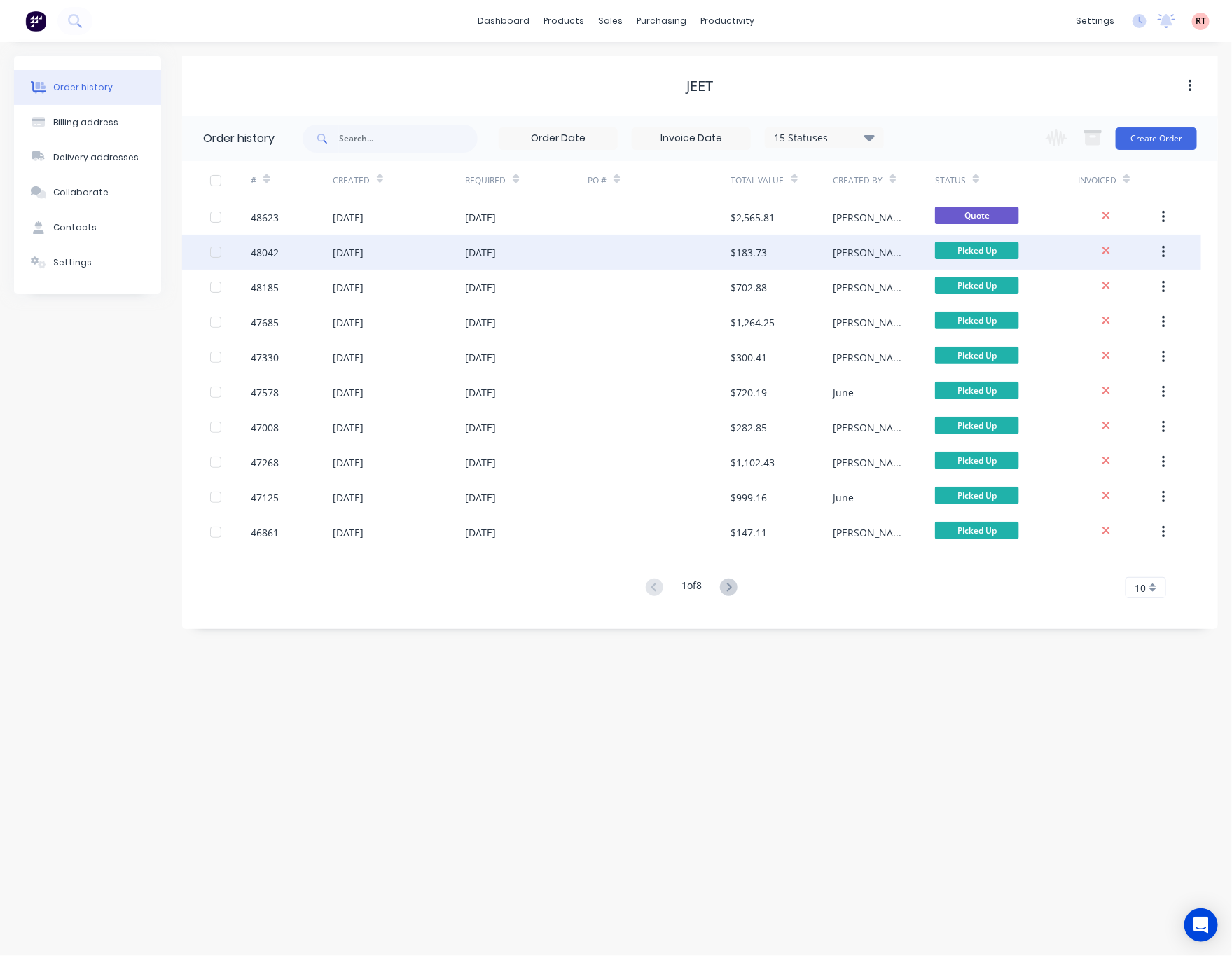
click at [641, 257] on div at bounding box center [659, 252] width 143 height 35
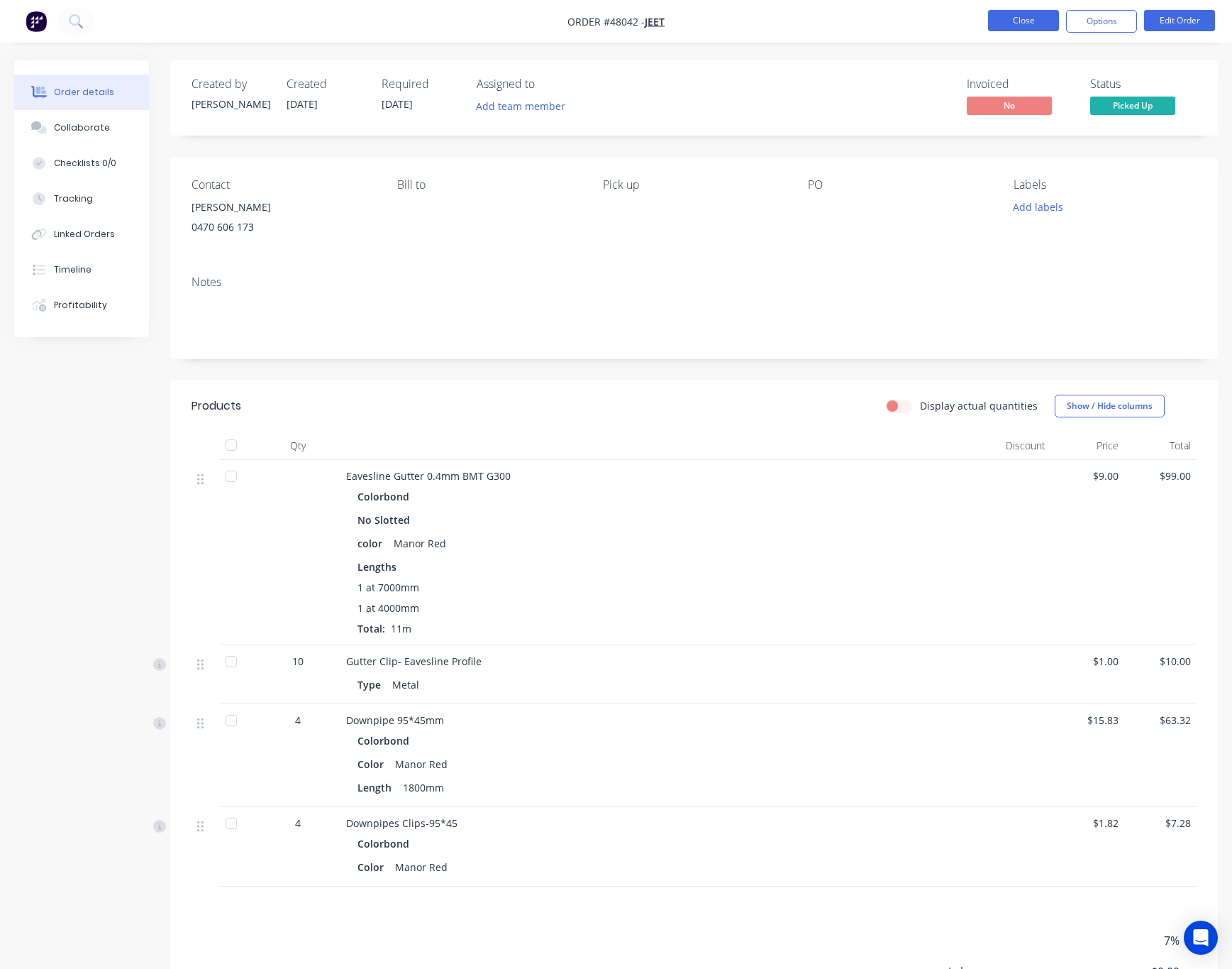
click at [1002, 20] on button "Close" at bounding box center [1023, 20] width 71 height 21
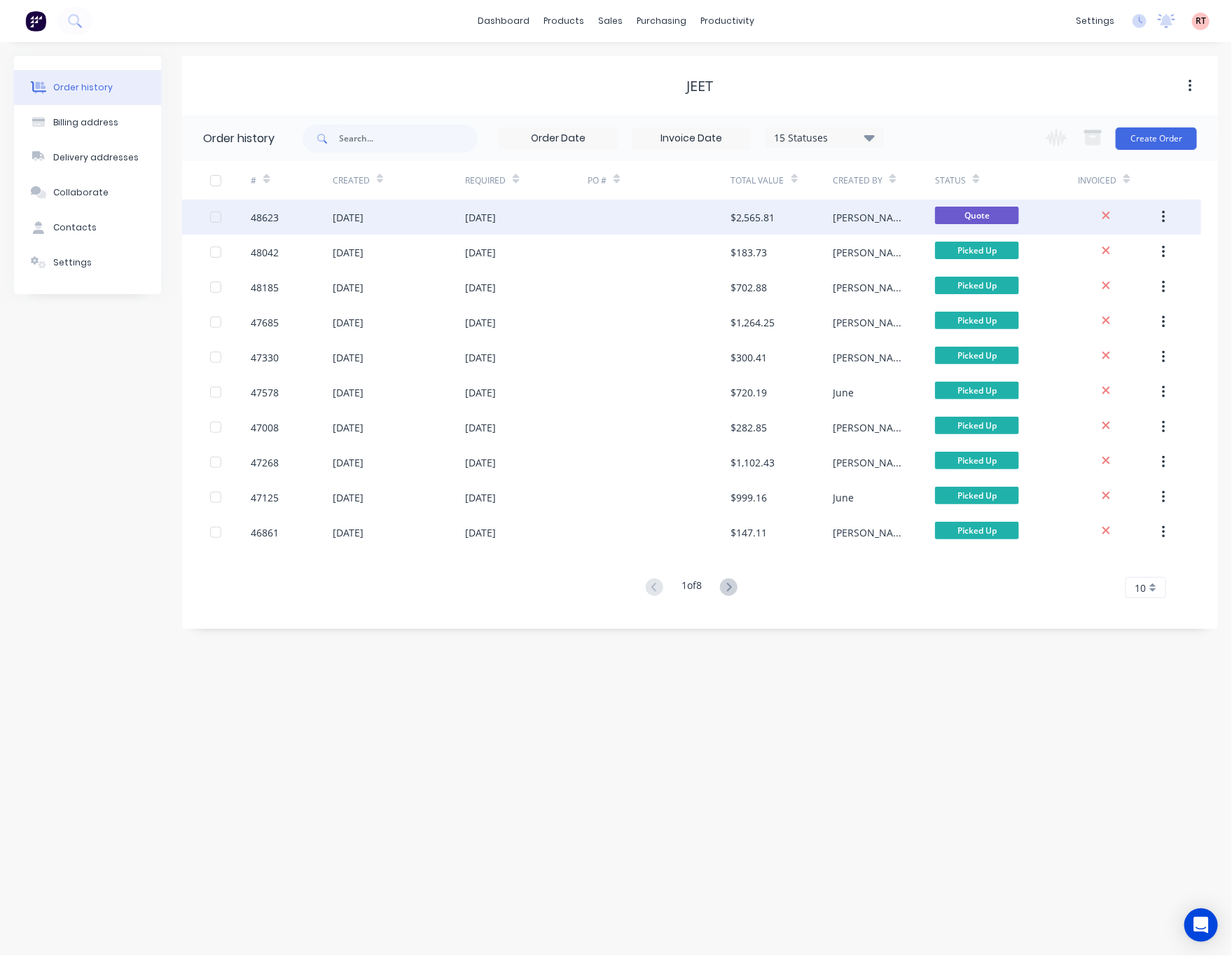
click at [668, 225] on div at bounding box center [659, 217] width 143 height 35
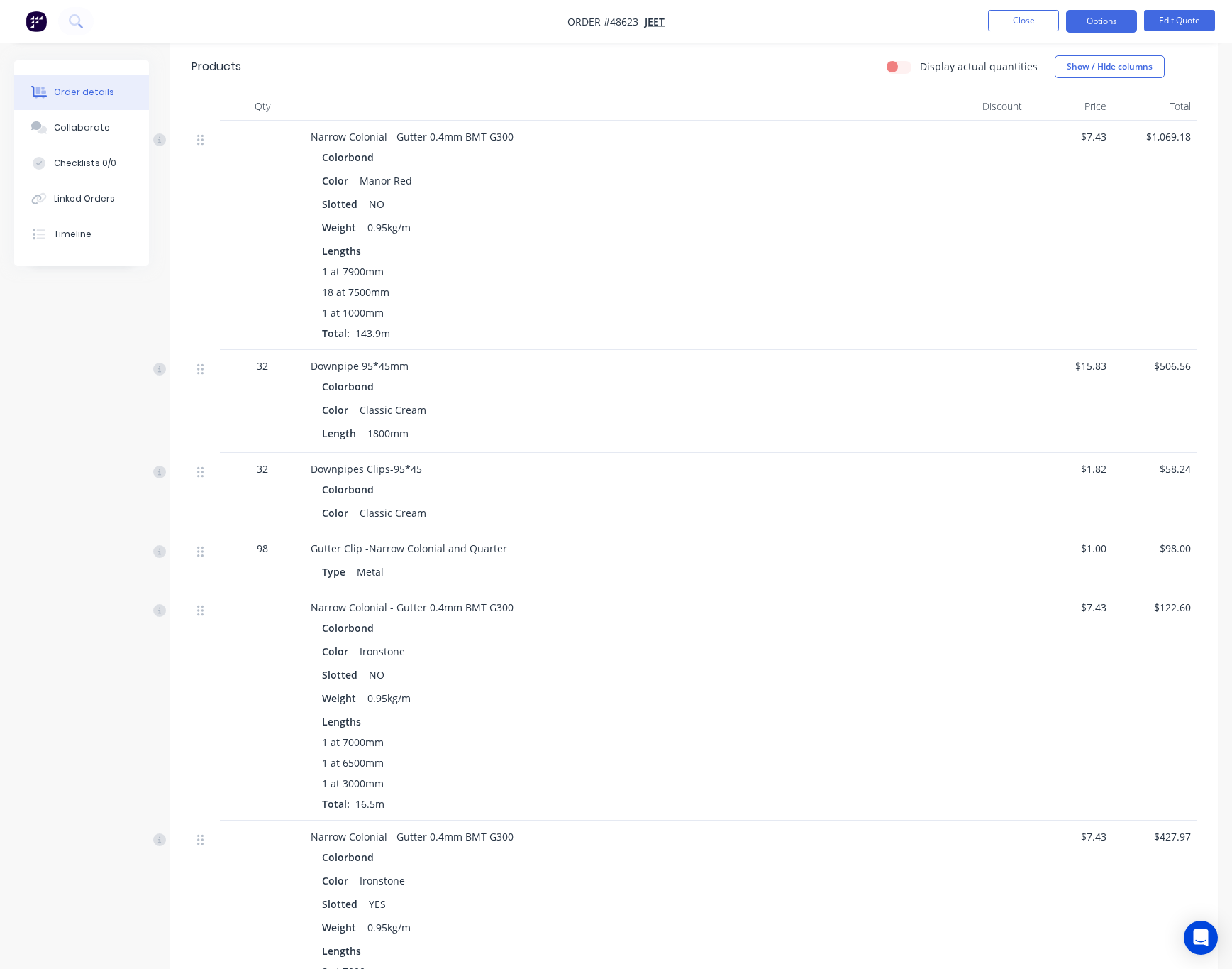
scroll to position [682, 0]
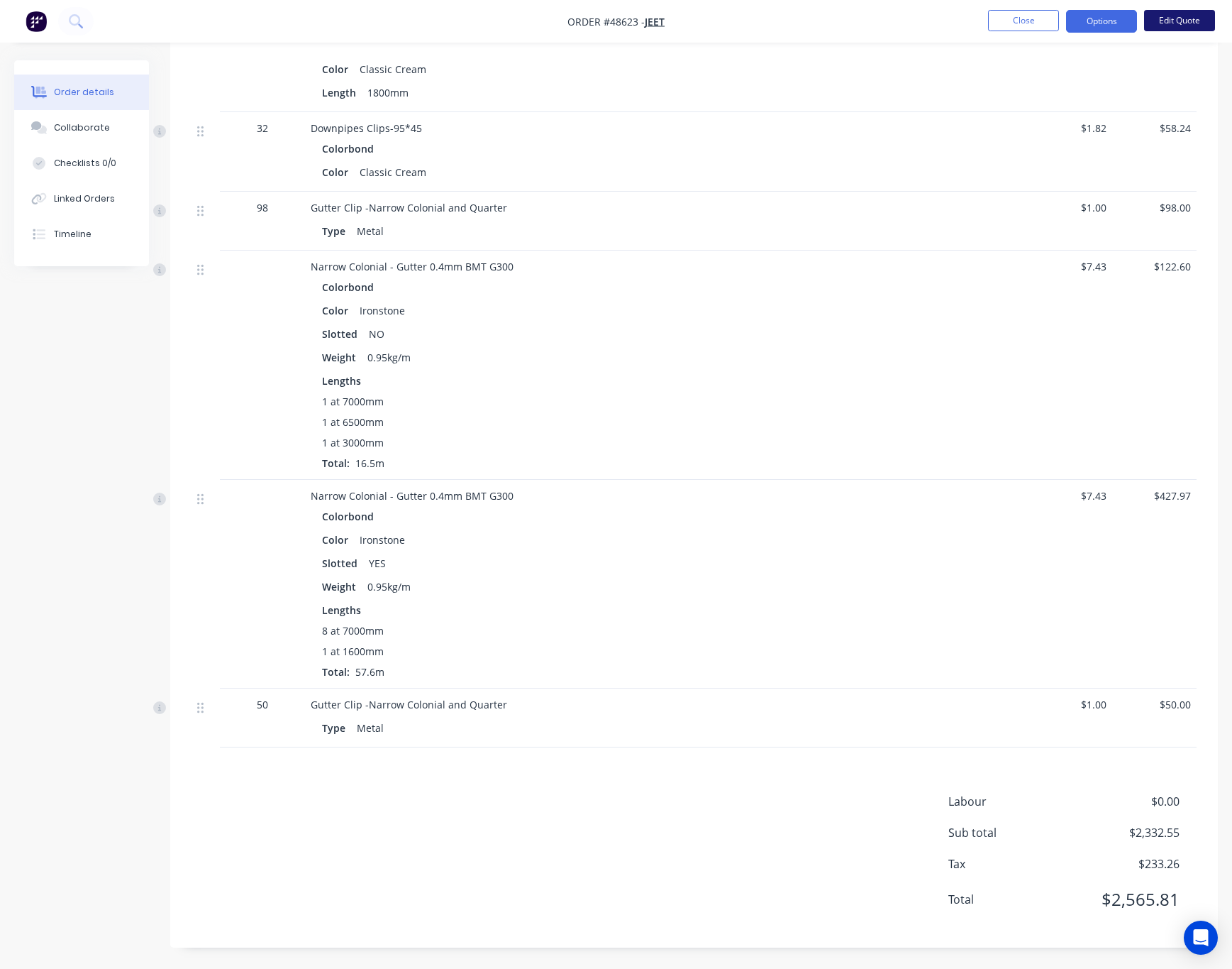
click at [1191, 15] on button "Edit Quote" at bounding box center [1179, 20] width 71 height 21
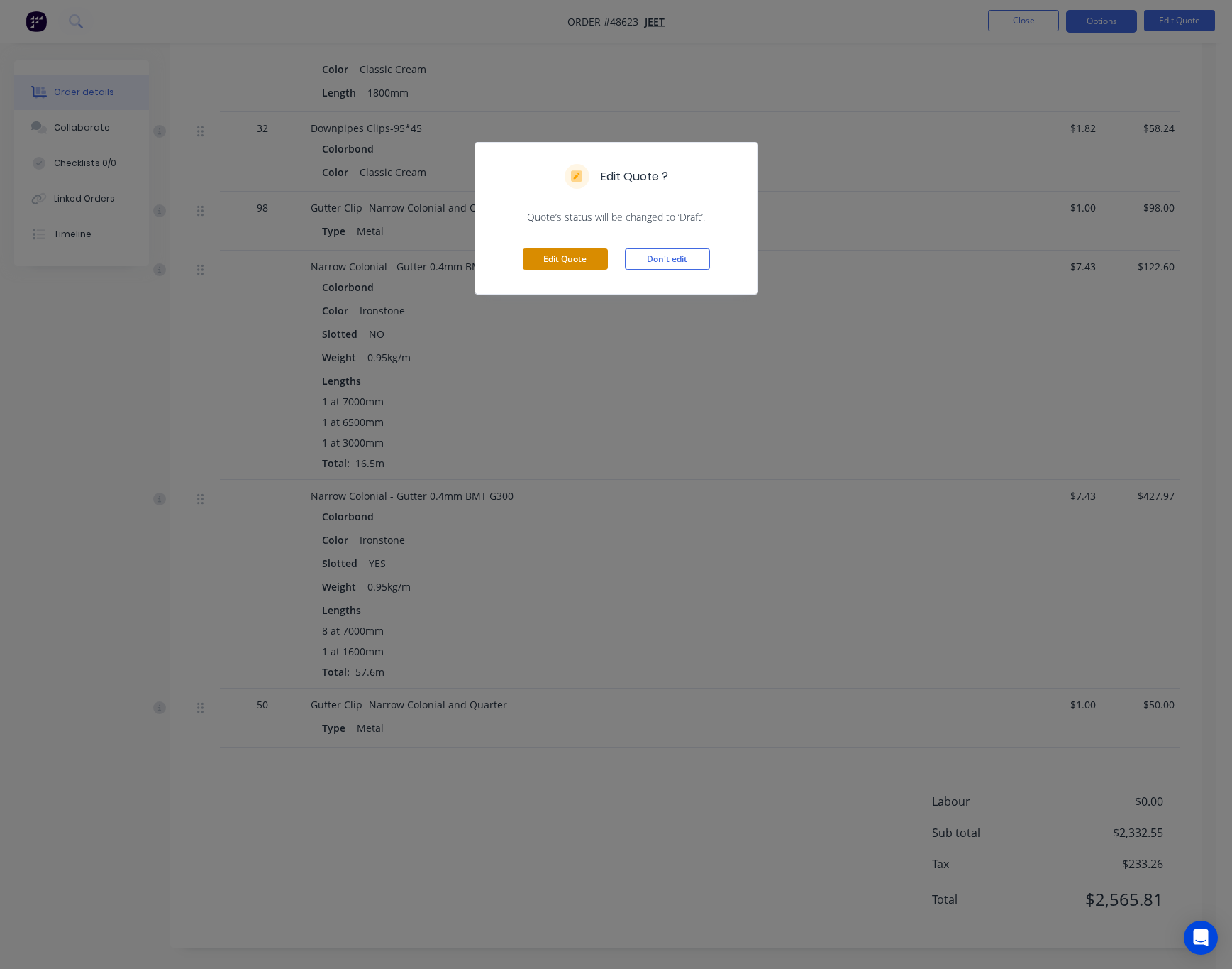
click at [581, 256] on button "Edit Quote" at bounding box center [565, 259] width 85 height 21
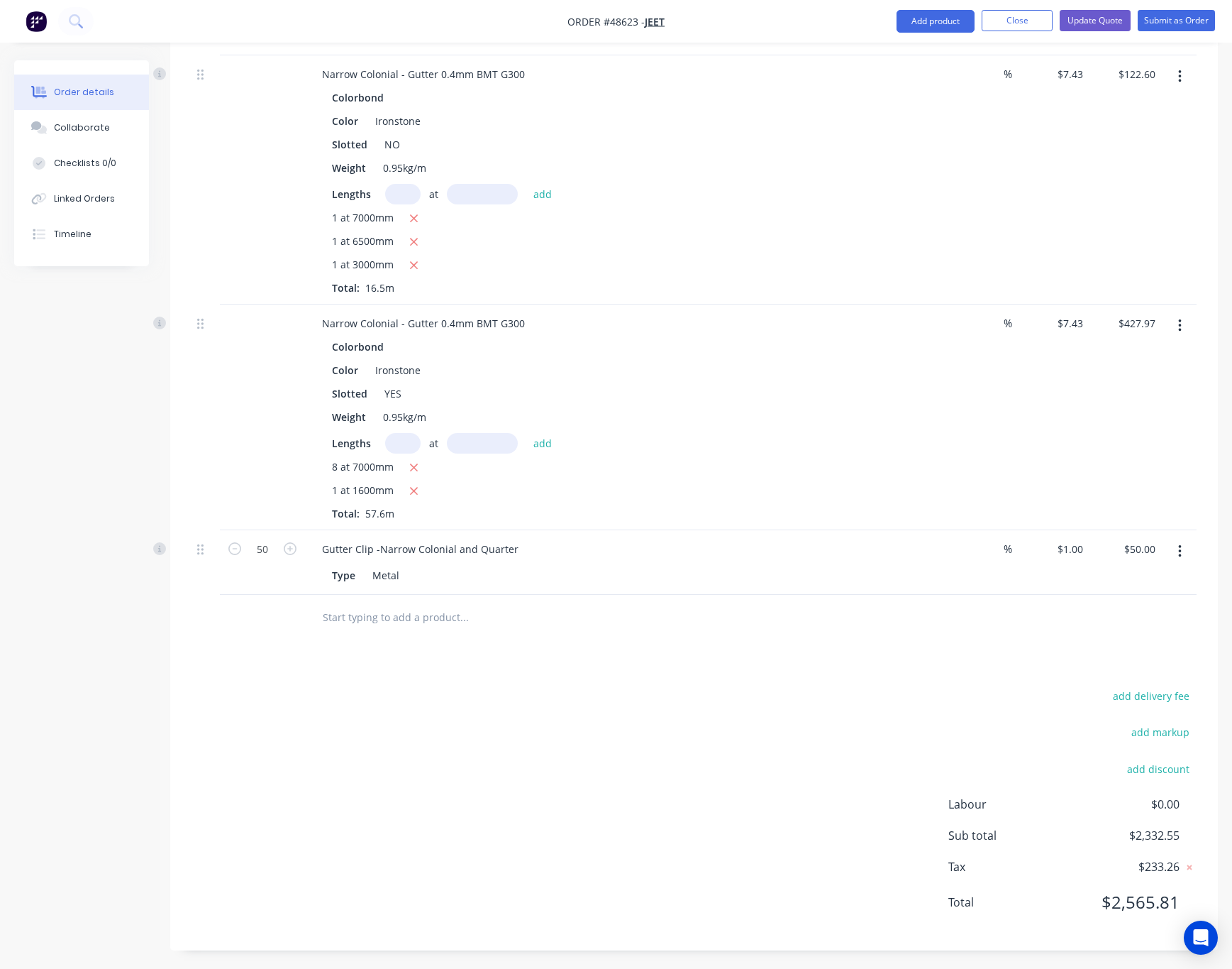
scroll to position [971, 0]
click at [1161, 761] on button "add discount" at bounding box center [1158, 765] width 77 height 19
click at [1163, 766] on input at bounding box center [1141, 770] width 64 height 21
click at [862, 770] on div "add delivery fee add markup Discount name (Optional) 7 7 0% Labour $0.00 Sub to…" at bounding box center [694, 807] width 1005 height 239
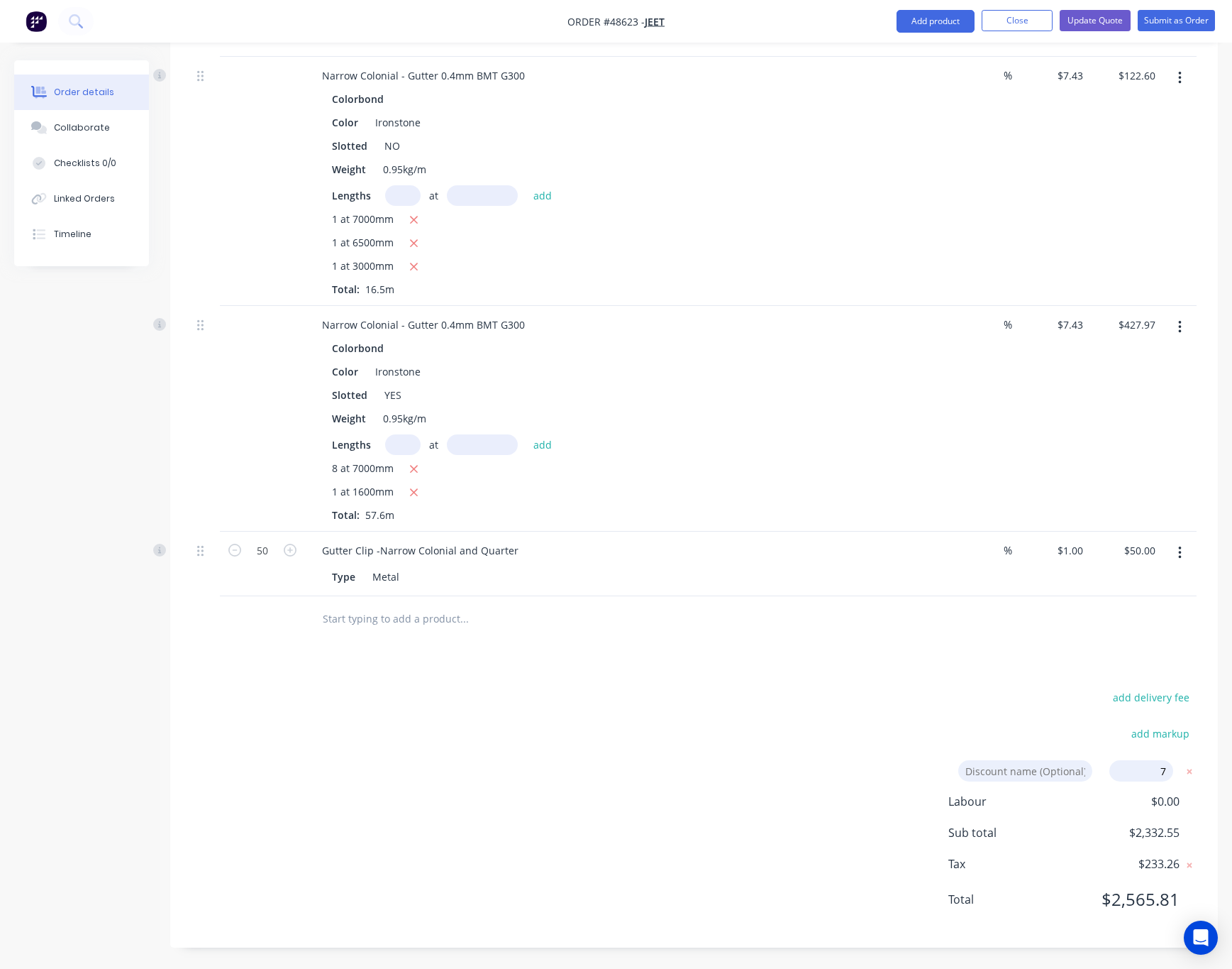
click at [1161, 770] on input "7" at bounding box center [1141, 770] width 64 height 21
click at [1163, 770] on input "7" at bounding box center [1141, 770] width 64 height 21
type input "7%"
click input "submit" at bounding box center [0, 0] width 0 height 0
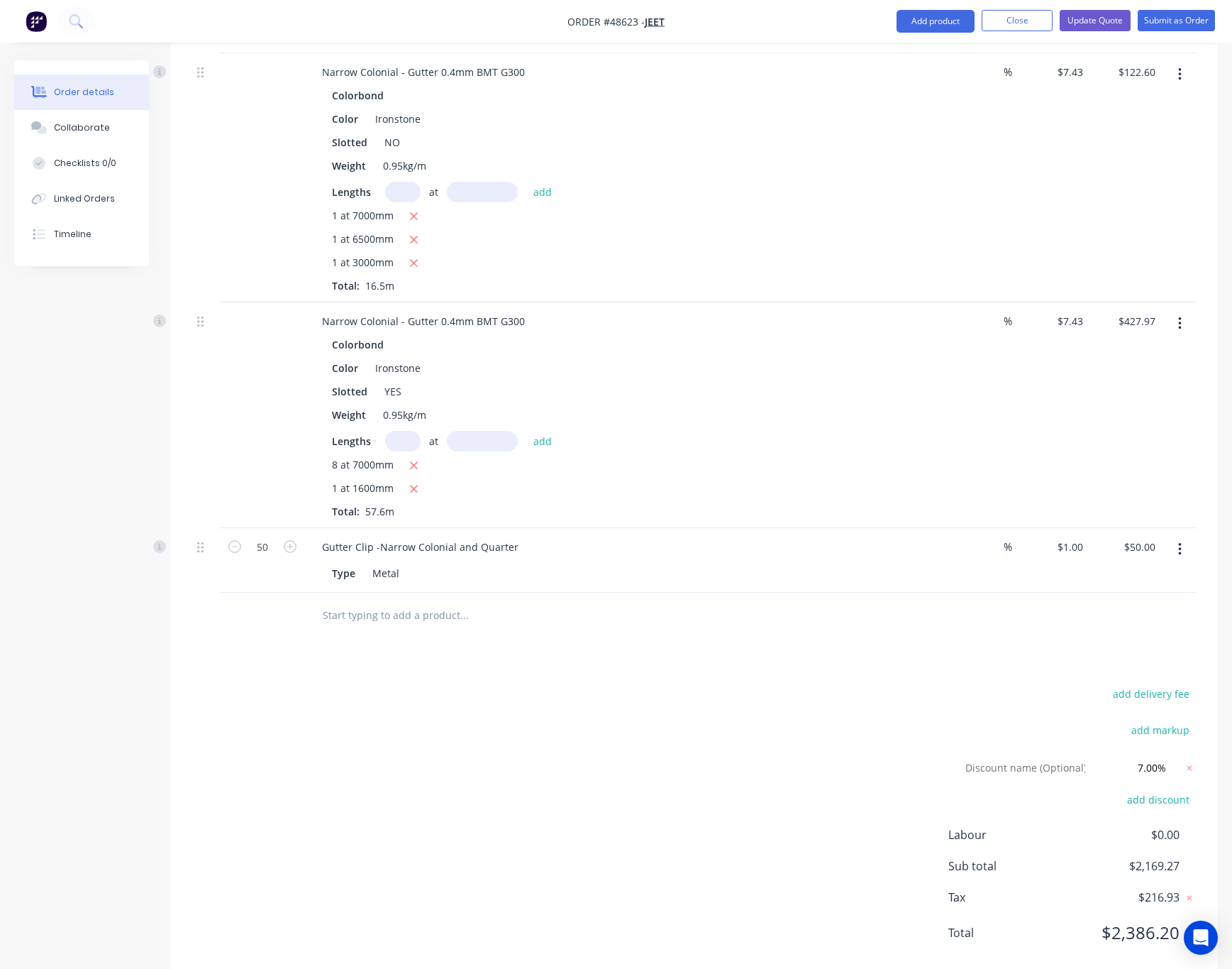
click at [873, 749] on div "add delivery fee add markup Discount name (Optional) 7.00% 7.00% 0% add discoun…" at bounding box center [694, 821] width 1005 height 275
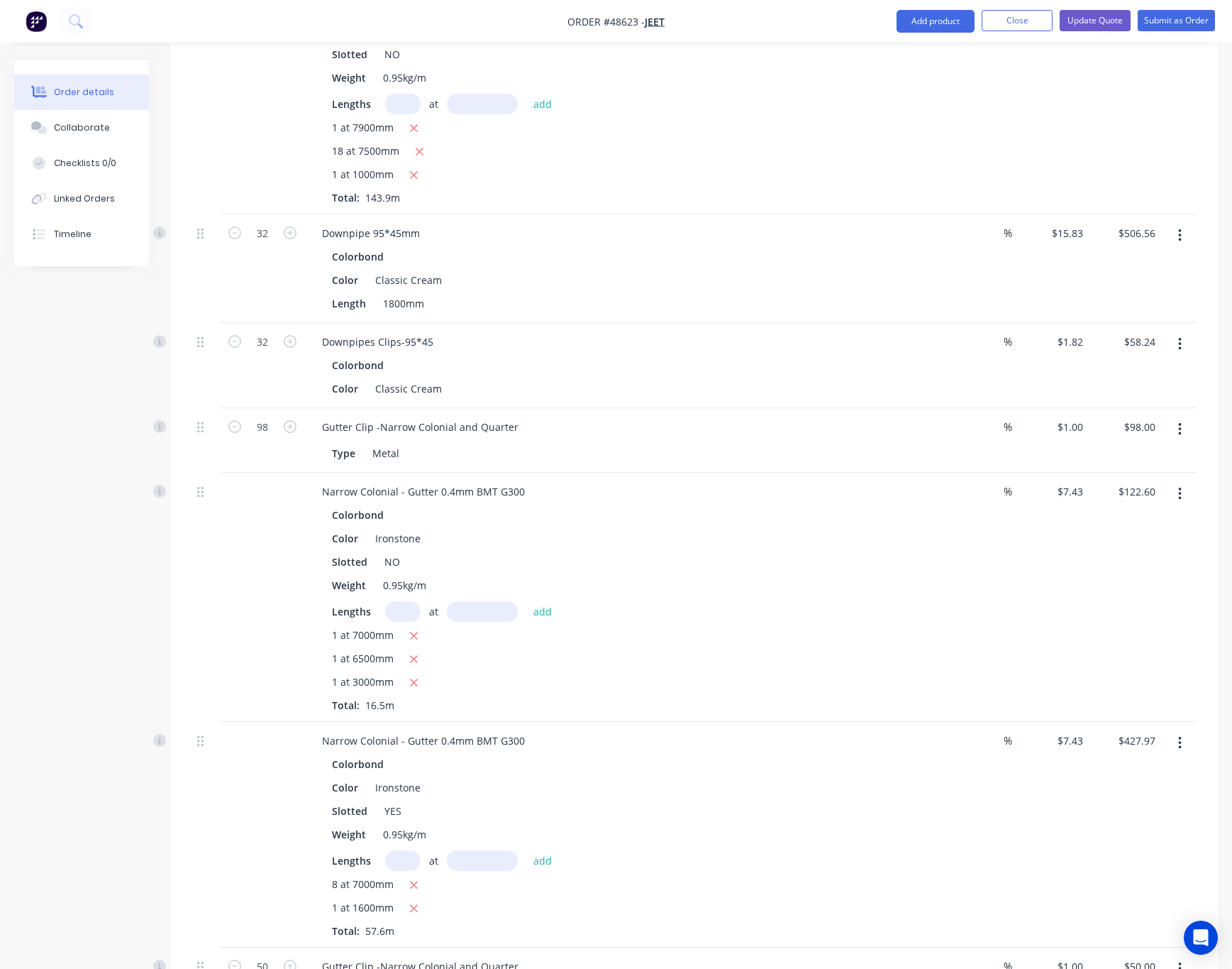
scroll to position [221, 0]
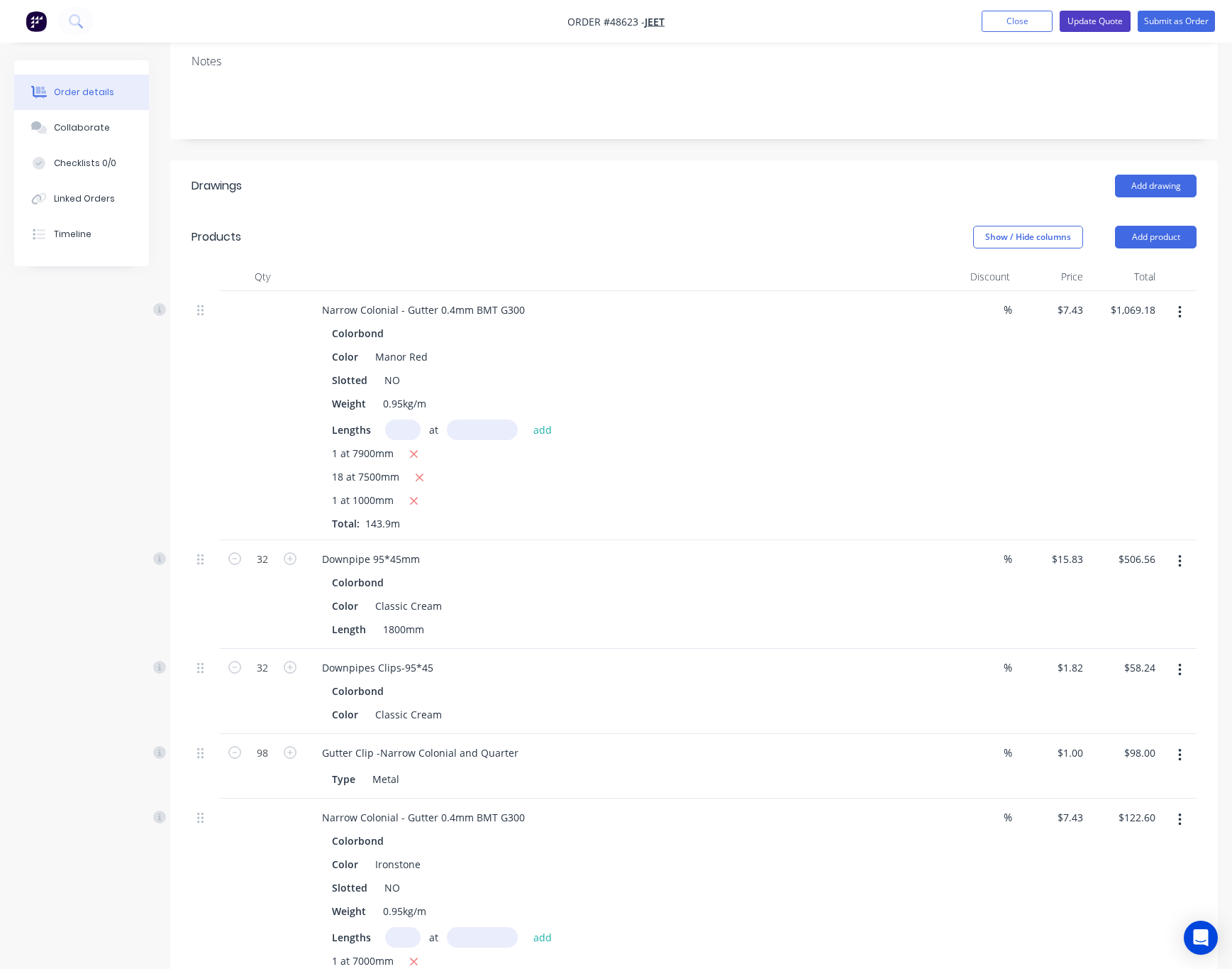
click at [1106, 16] on button "Update Quote" at bounding box center [1095, 21] width 71 height 21
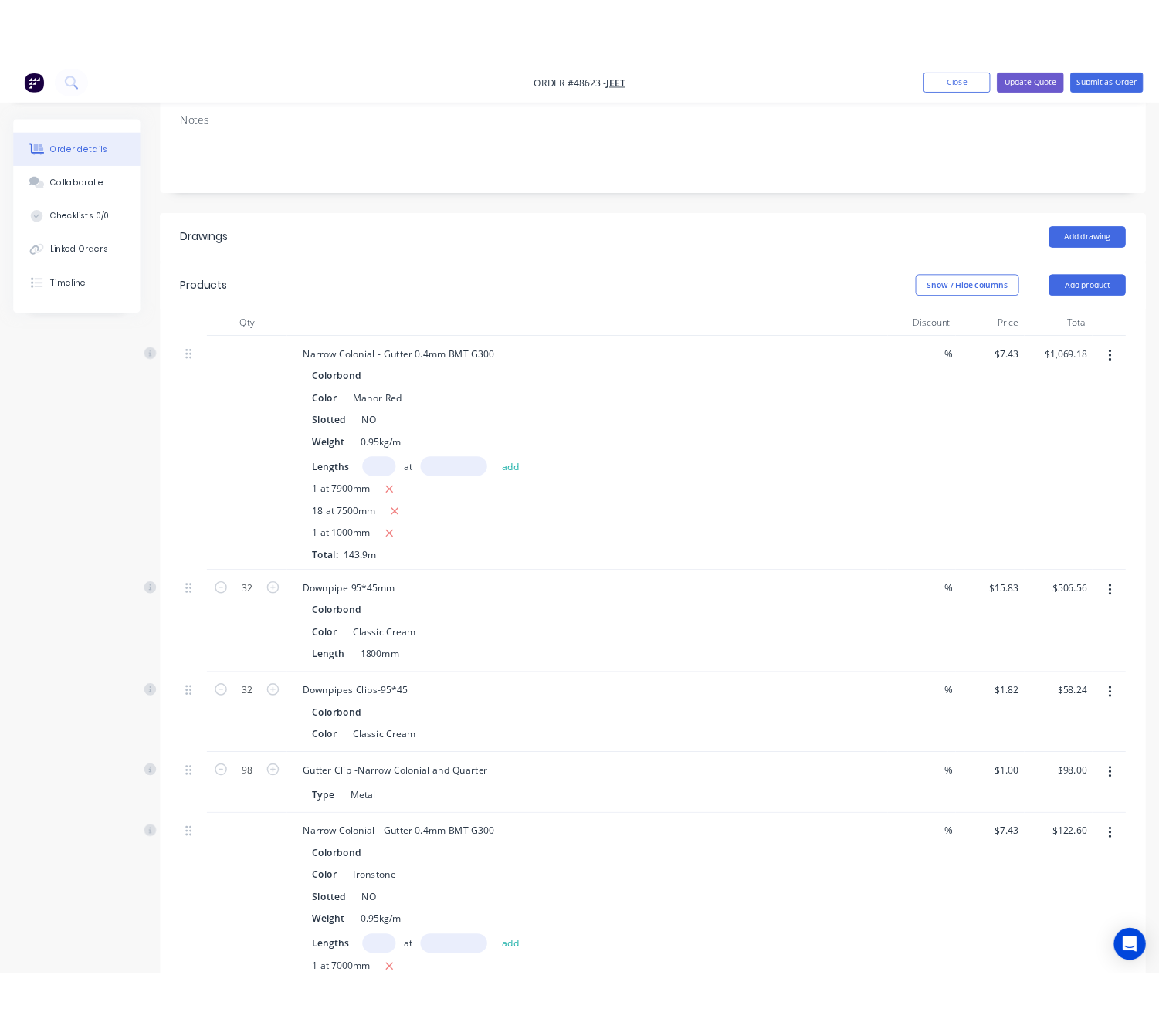
scroll to position [0, 0]
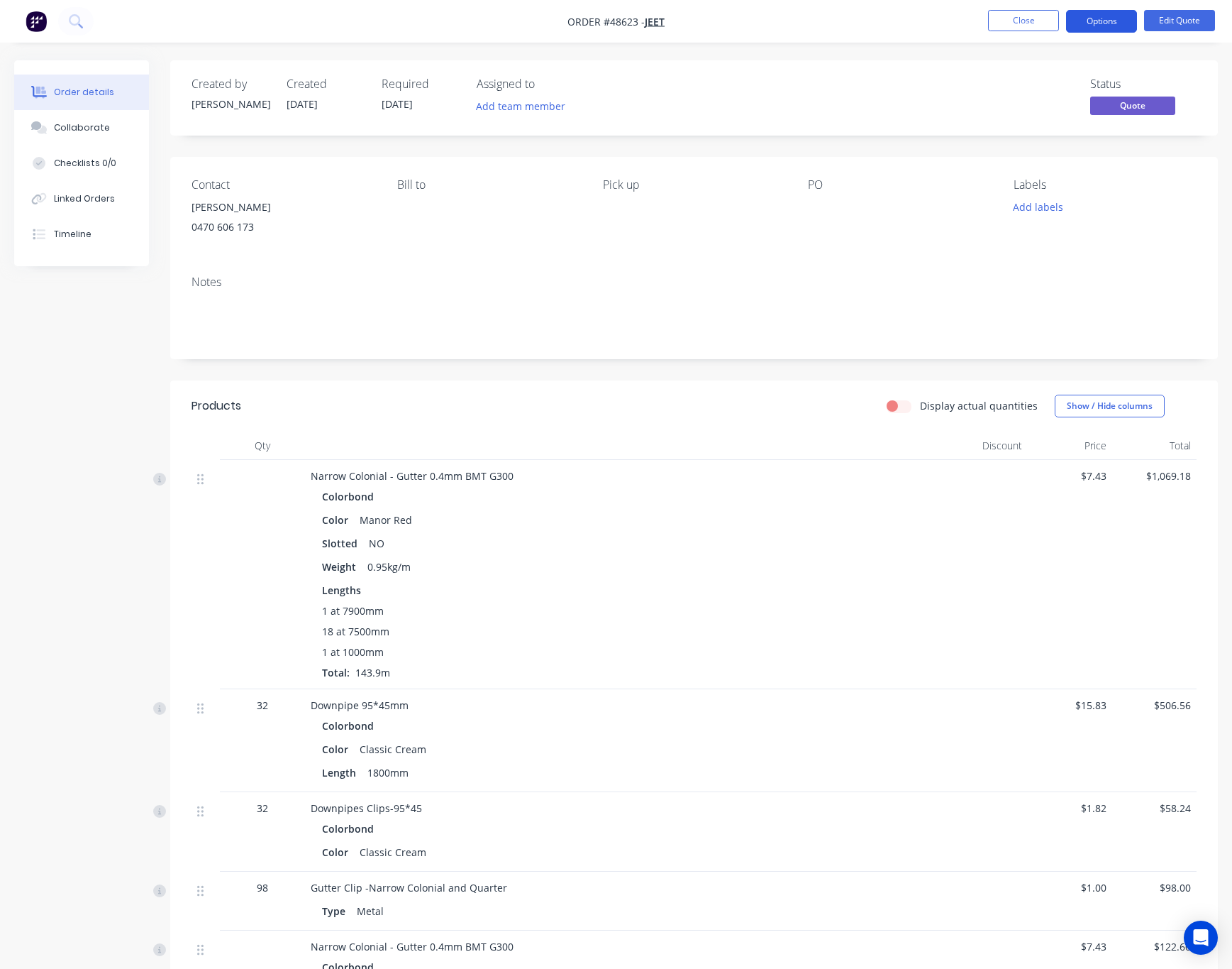
click at [1099, 18] on button "Options" at bounding box center [1101, 21] width 71 height 23
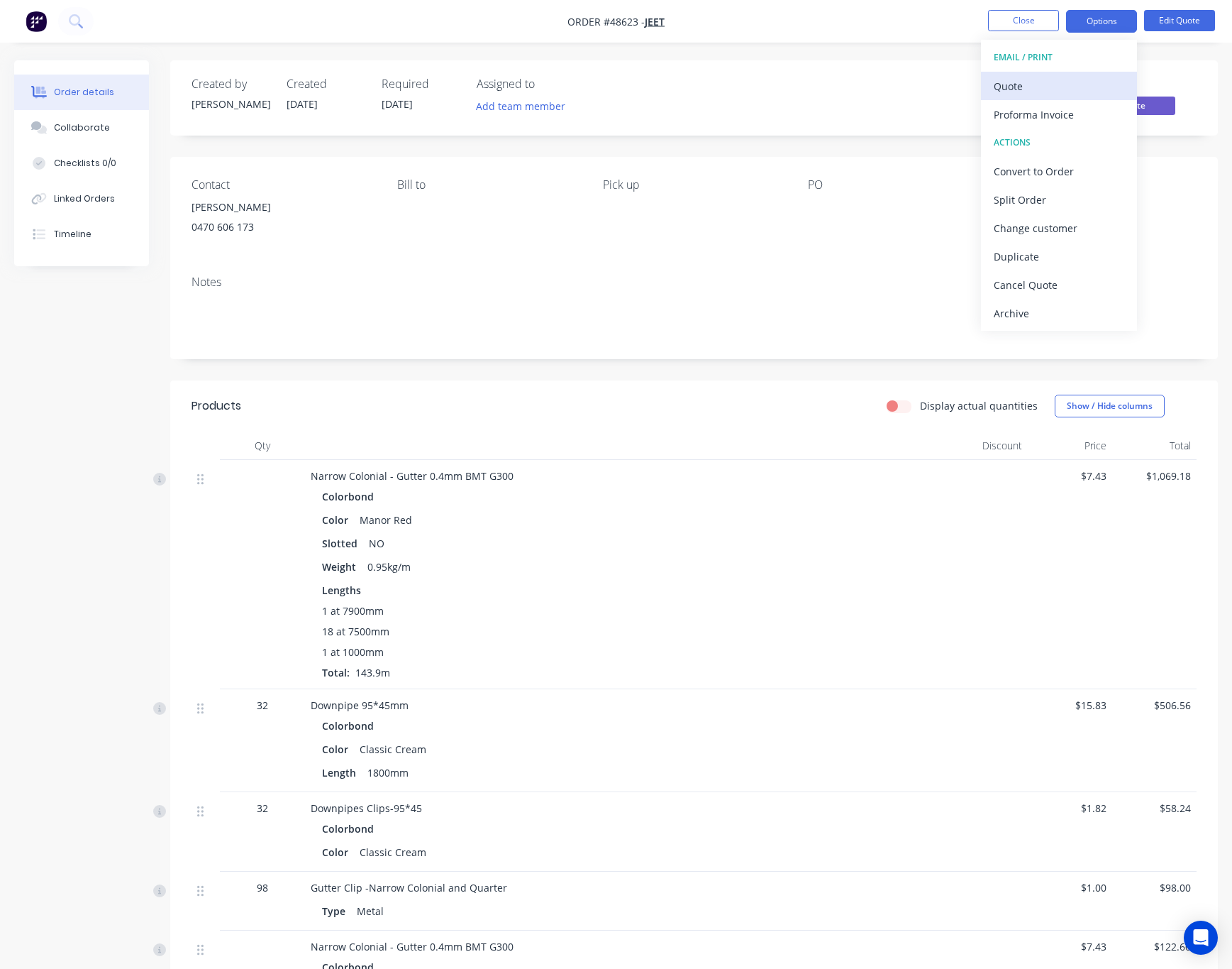
click at [1106, 76] on div "Quote" at bounding box center [1059, 85] width 131 height 20
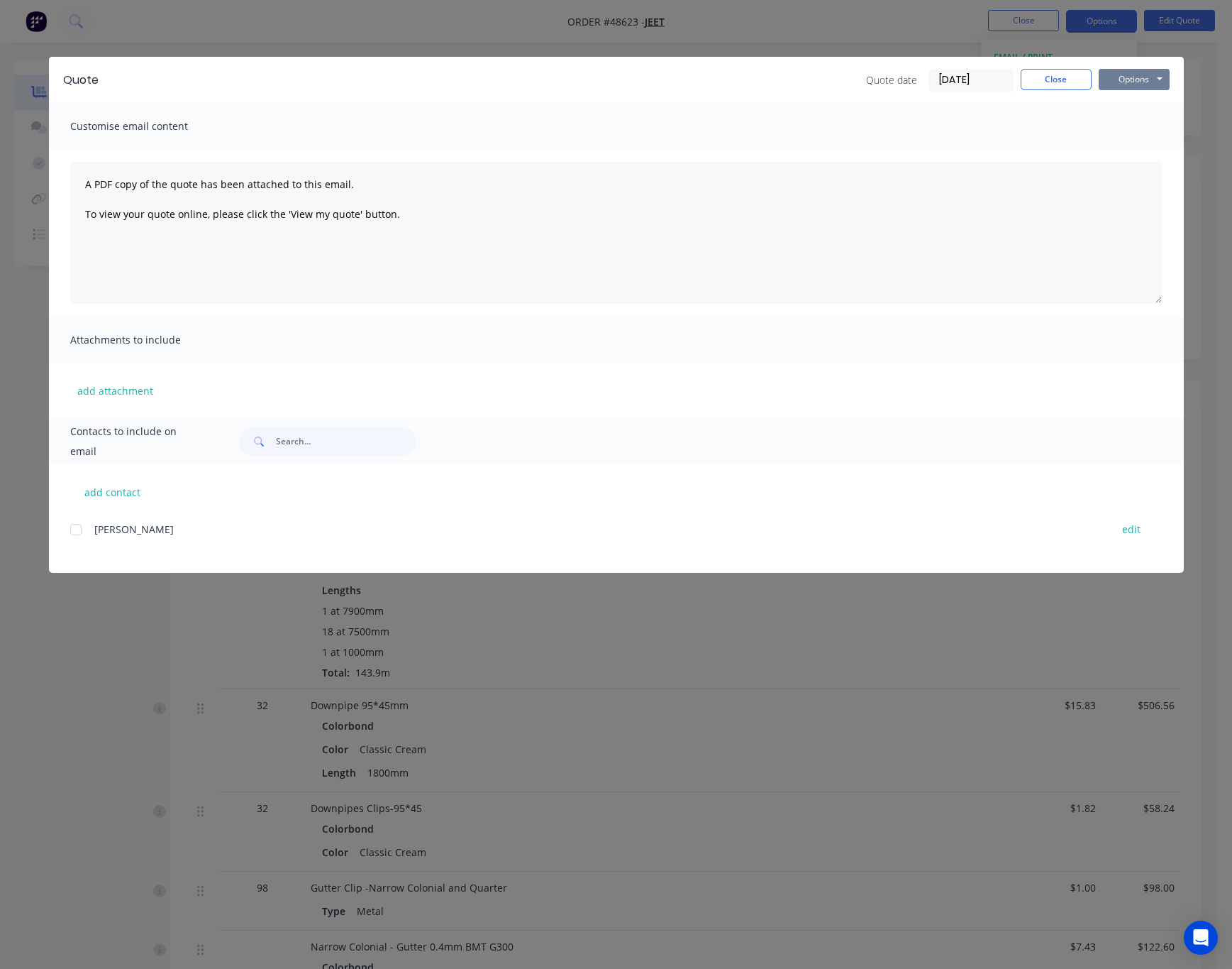
click at [1130, 73] on button "Options" at bounding box center [1134, 79] width 71 height 21
click at [1169, 132] on button "Print" at bounding box center [1143, 127] width 90 height 24
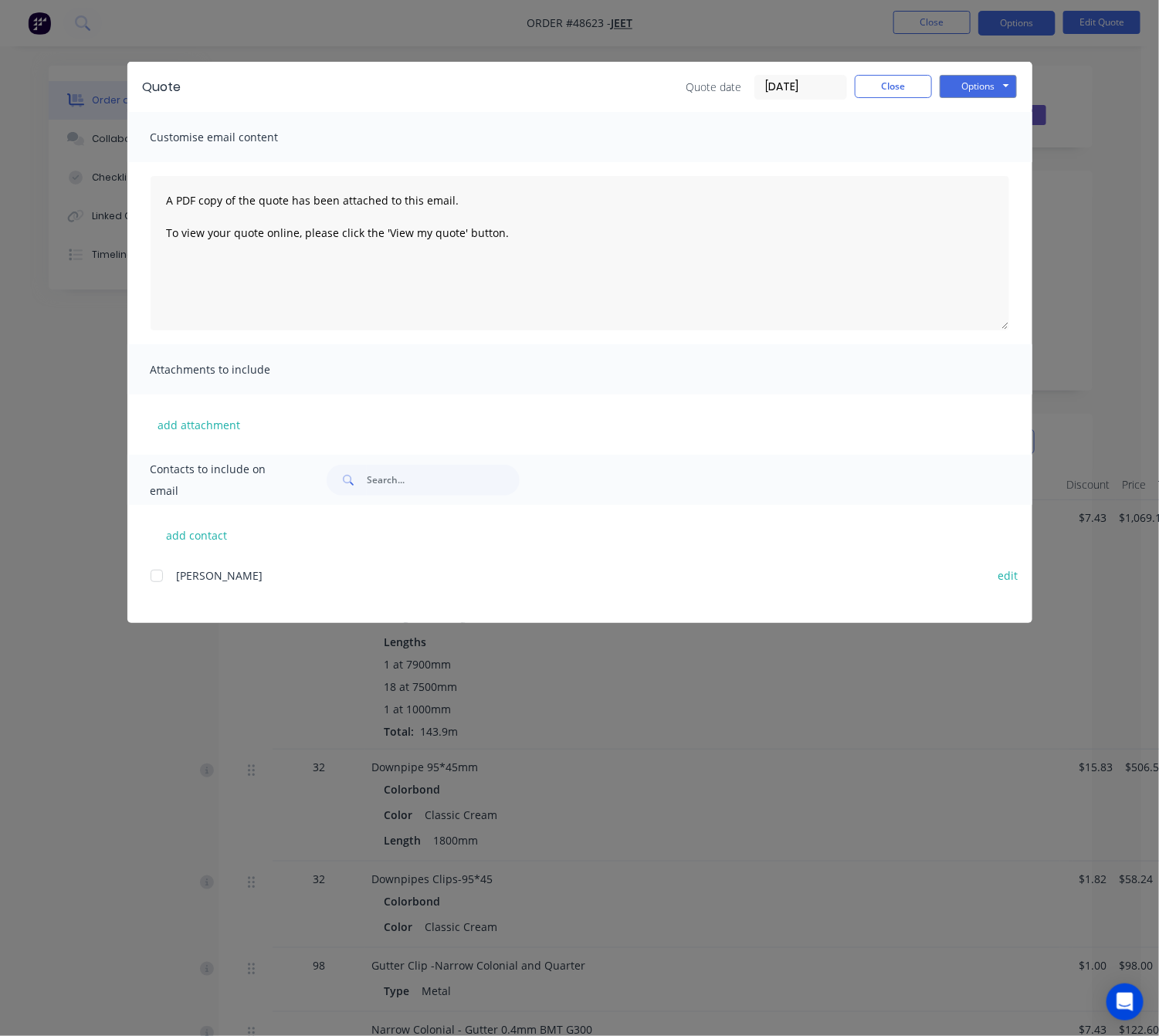
click at [646, 679] on div "Quote Quote date 29/08/25 Close Options Preview Print Email Customise email con…" at bounding box center [579, 518] width 1159 height 1036
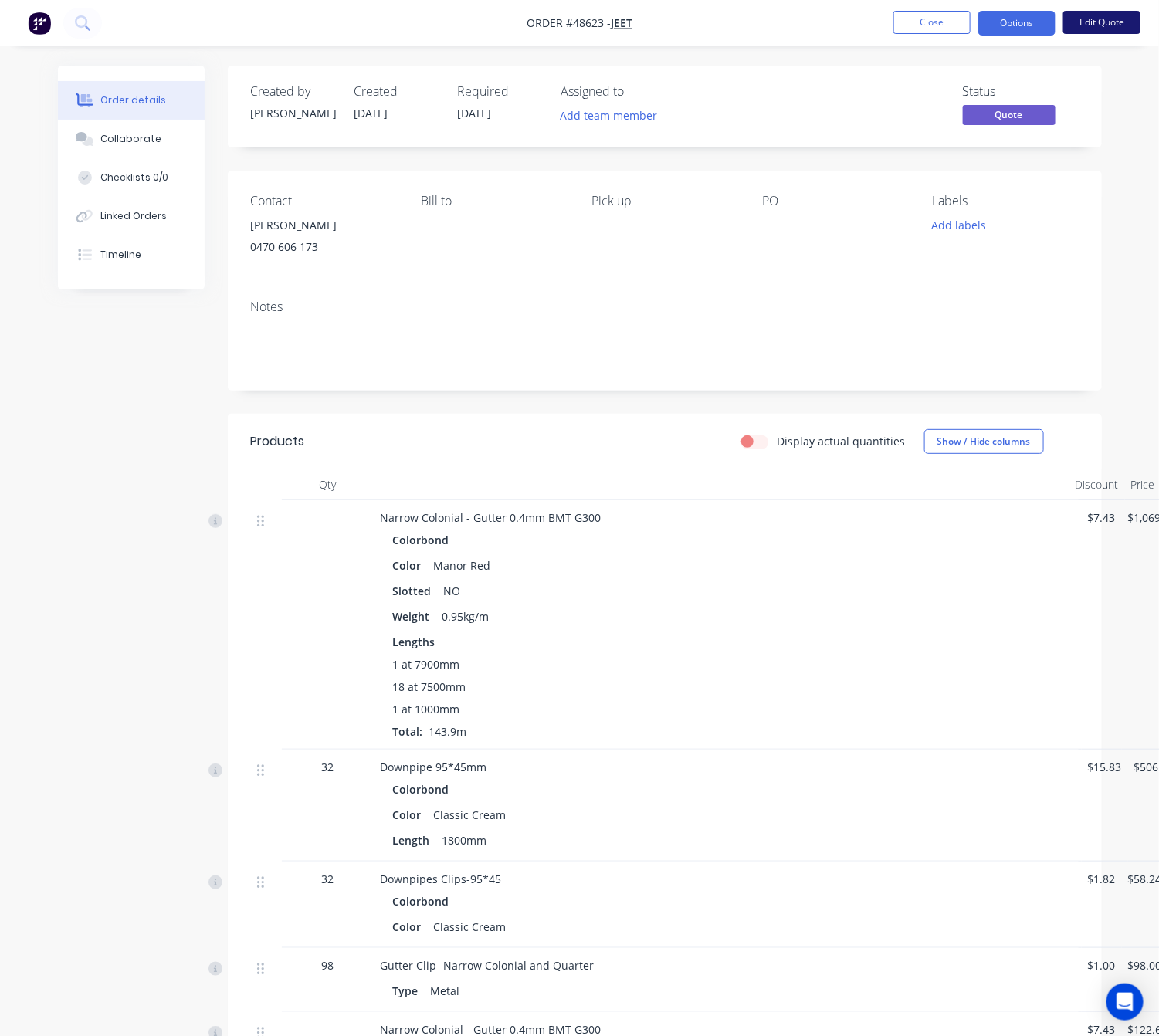
click at [1119, 16] on button "Edit Quote" at bounding box center [1101, 22] width 77 height 23
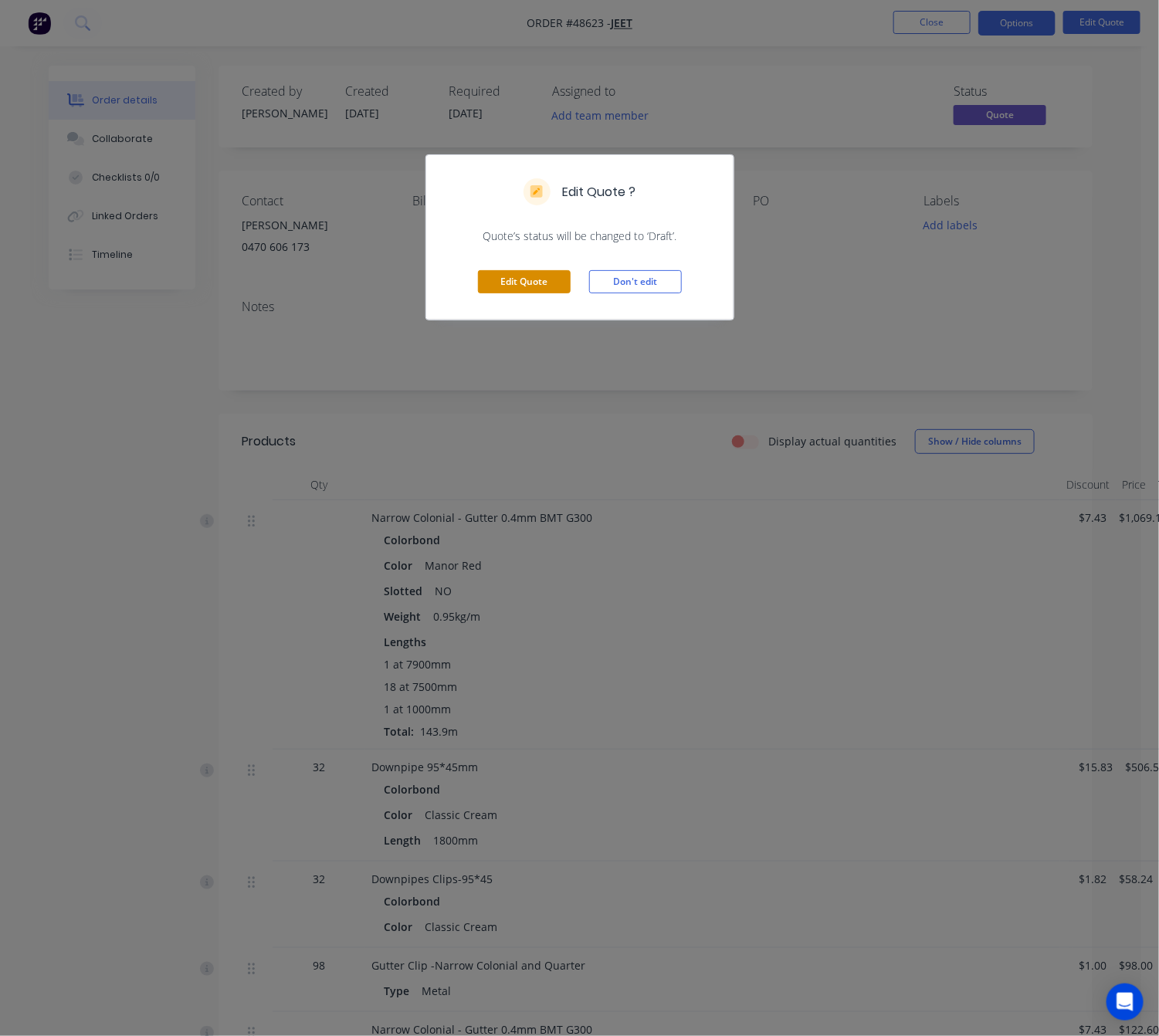
click at [532, 278] on button "Edit Quote" at bounding box center [524, 282] width 93 height 23
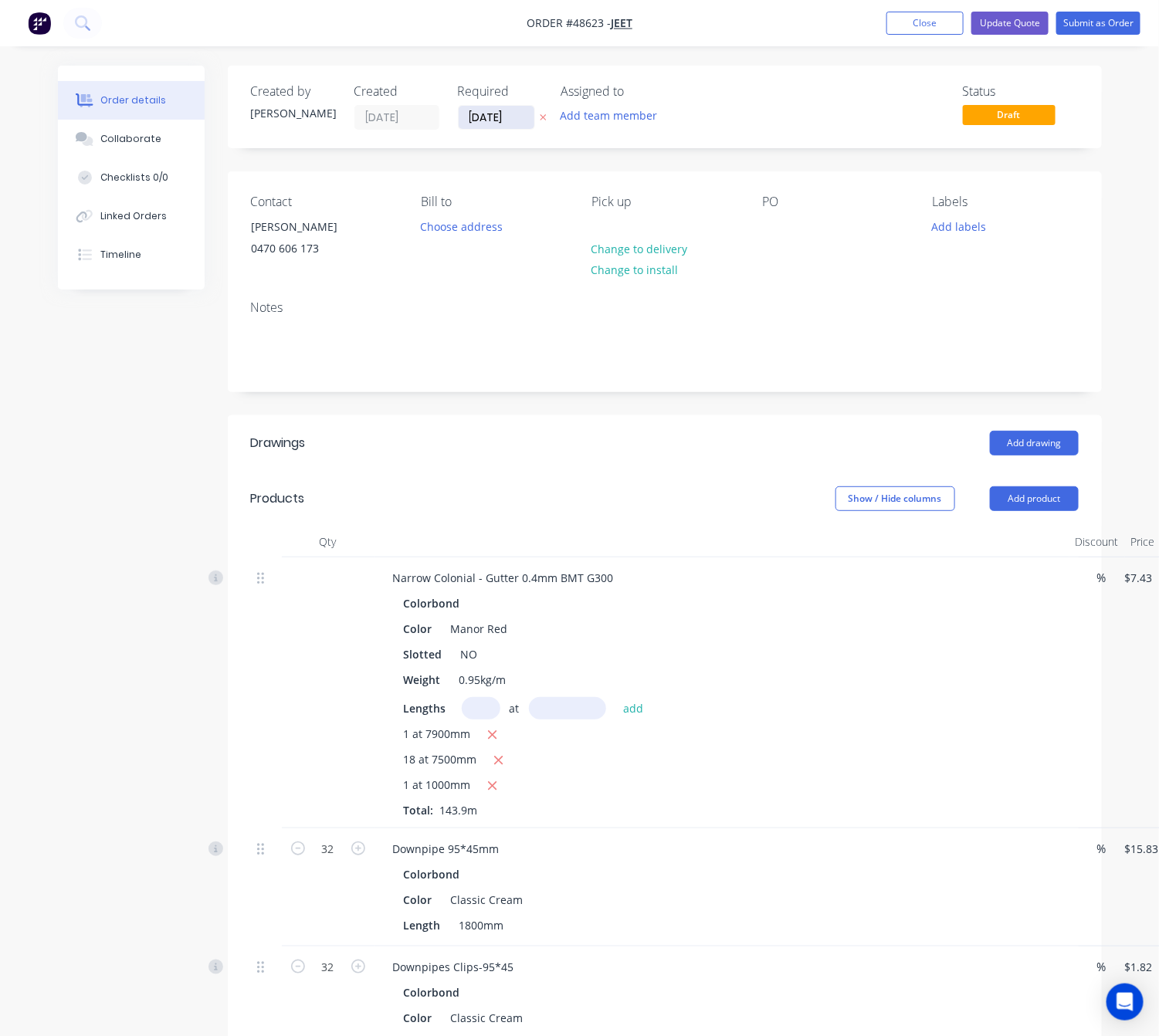
click at [503, 120] on input "29/08/25" at bounding box center [496, 118] width 75 height 23
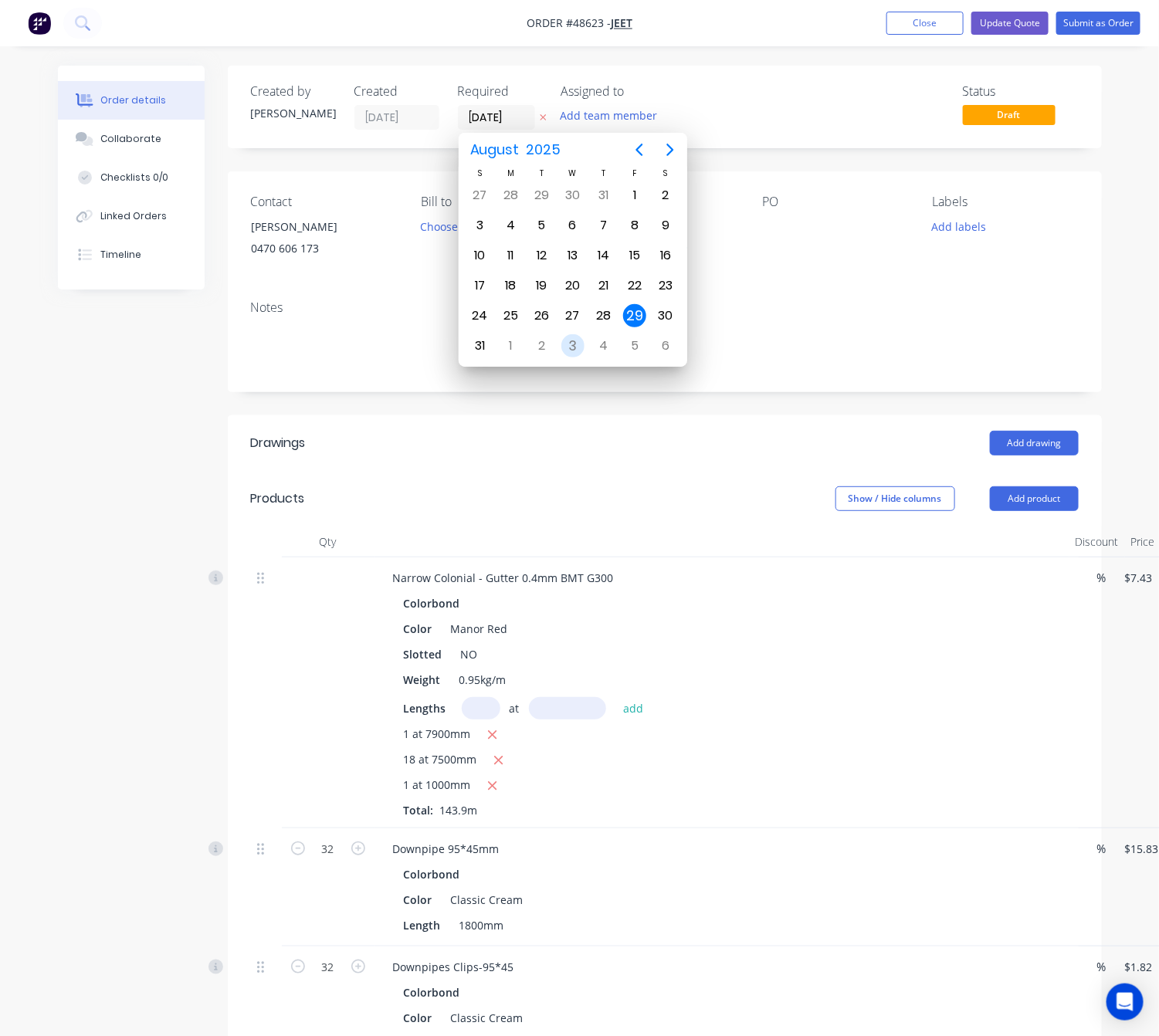
click at [580, 348] on div "3" at bounding box center [572, 346] width 23 height 23
type input "[DATE]"
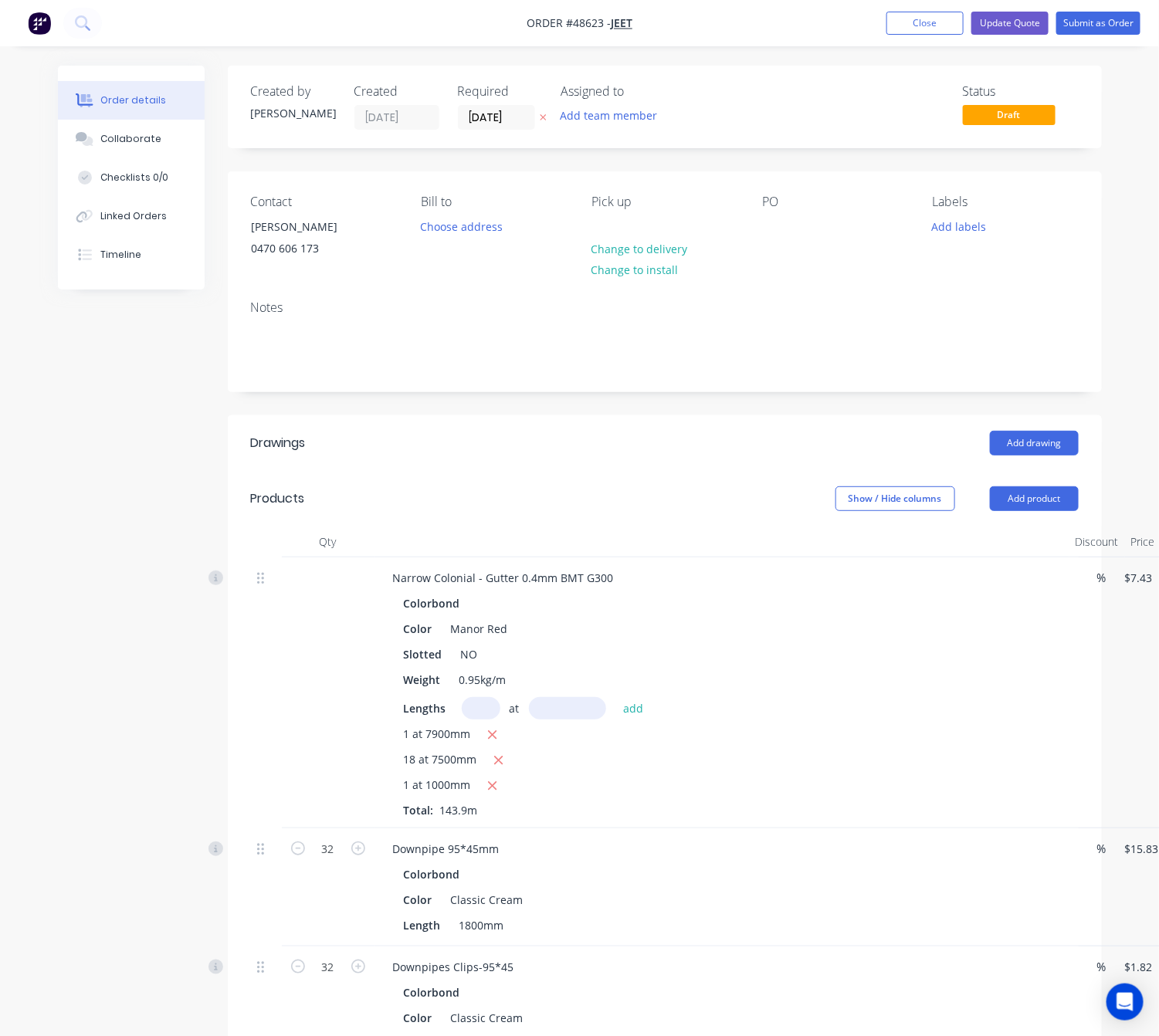
click at [832, 88] on div "Status Draft" at bounding box center [897, 107] width 363 height 46
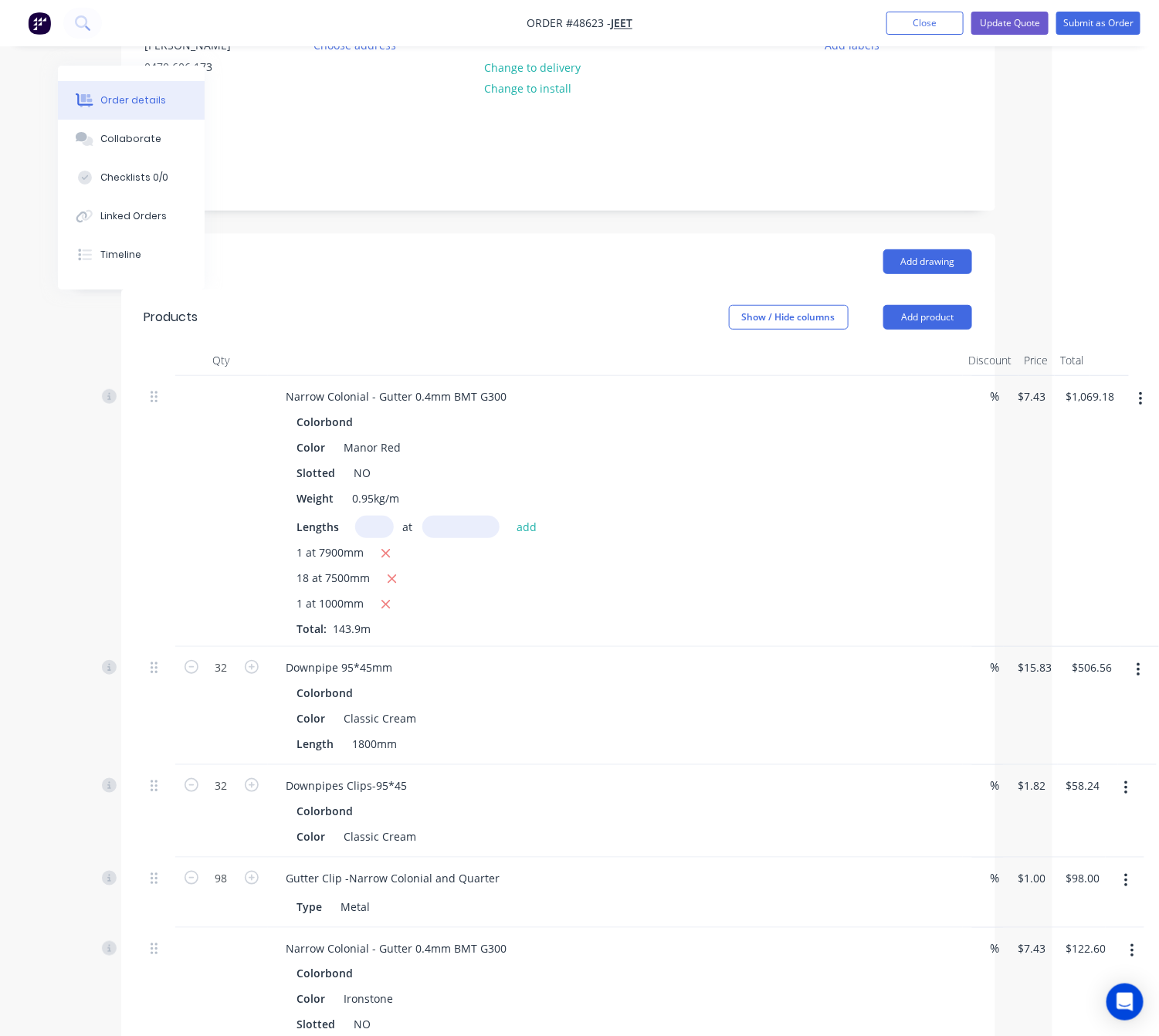
scroll to position [0, 106]
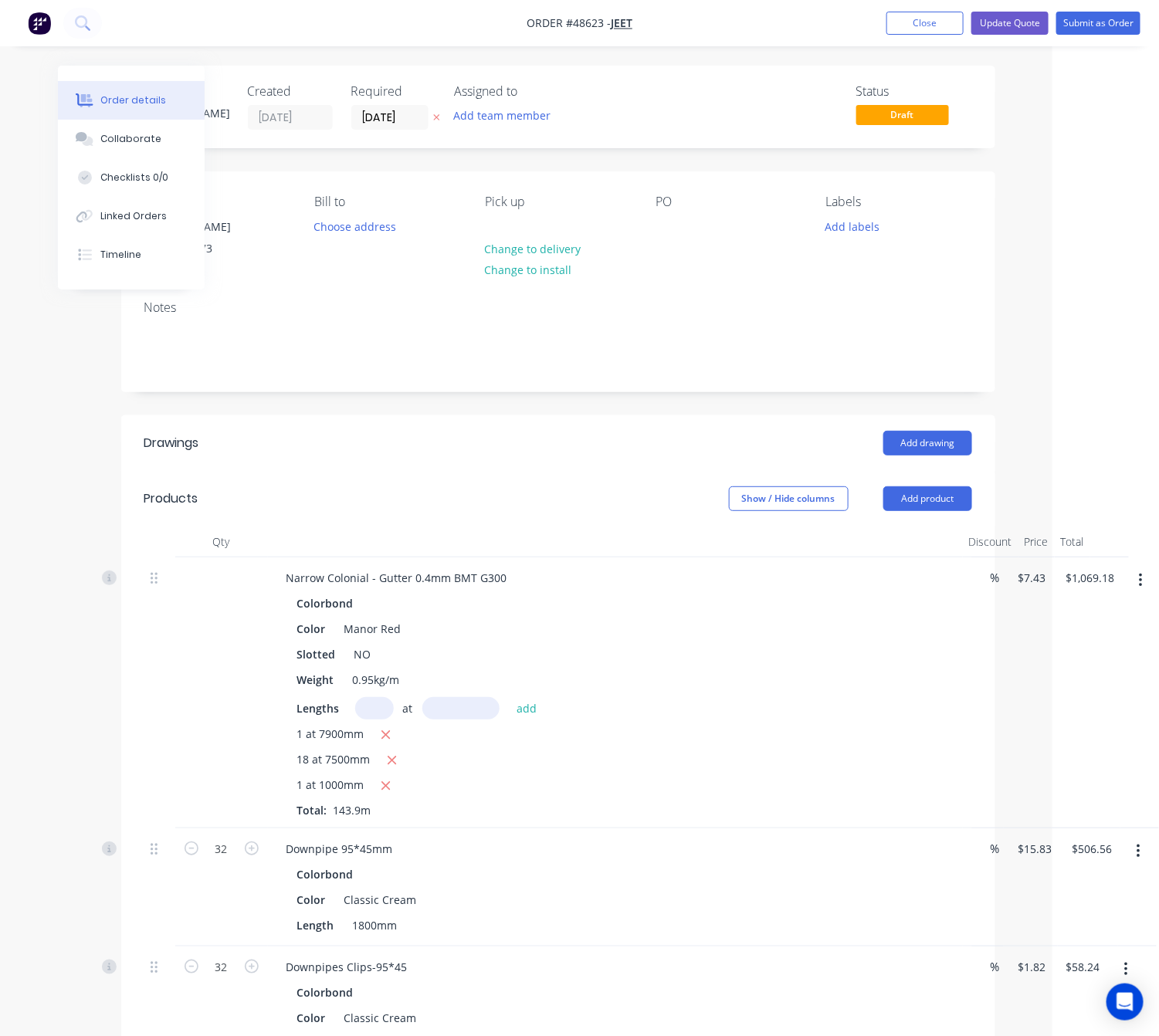
click at [1116, 18] on button "Submit as Order" at bounding box center [1098, 23] width 84 height 23
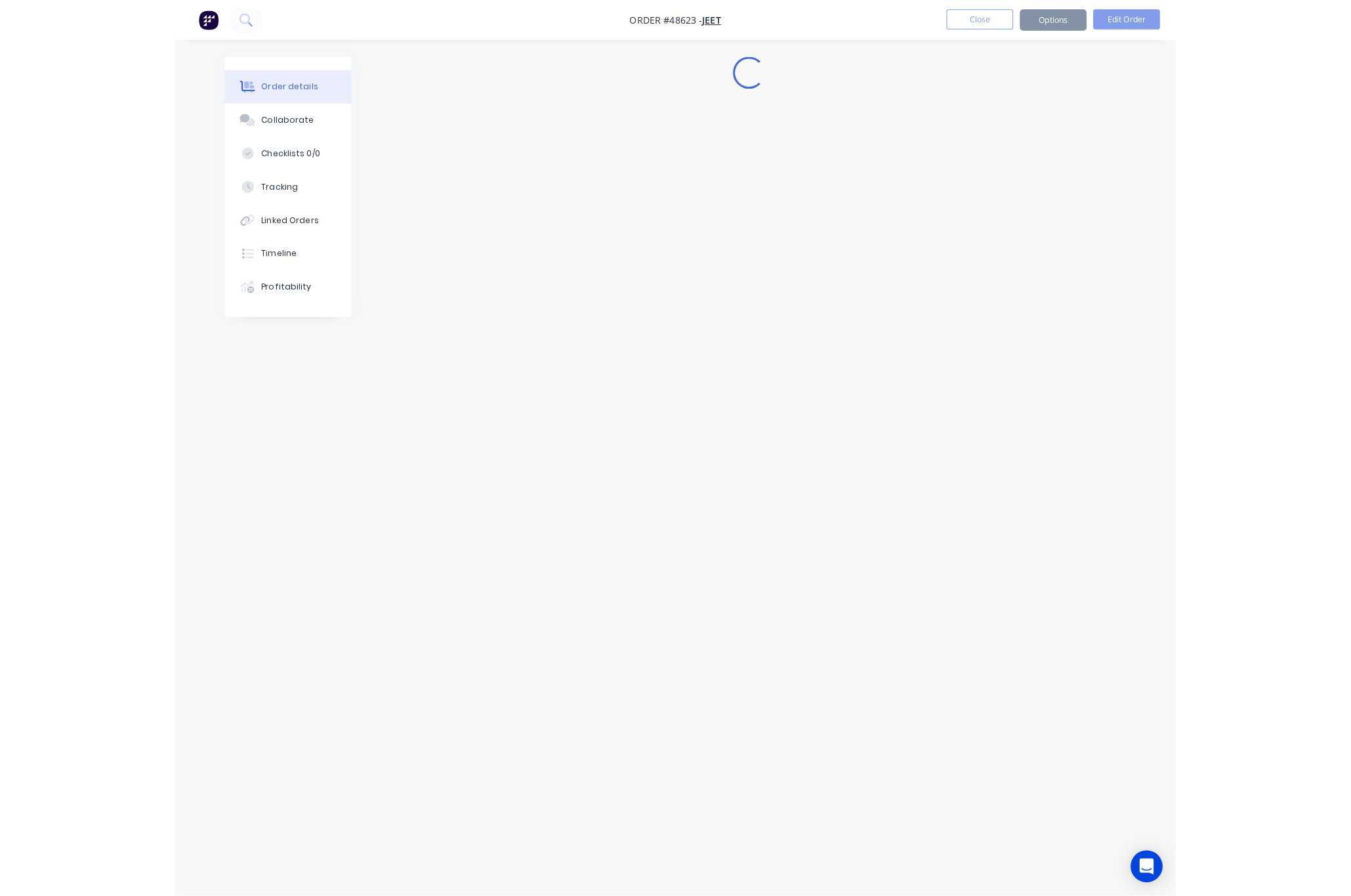
scroll to position [0, 0]
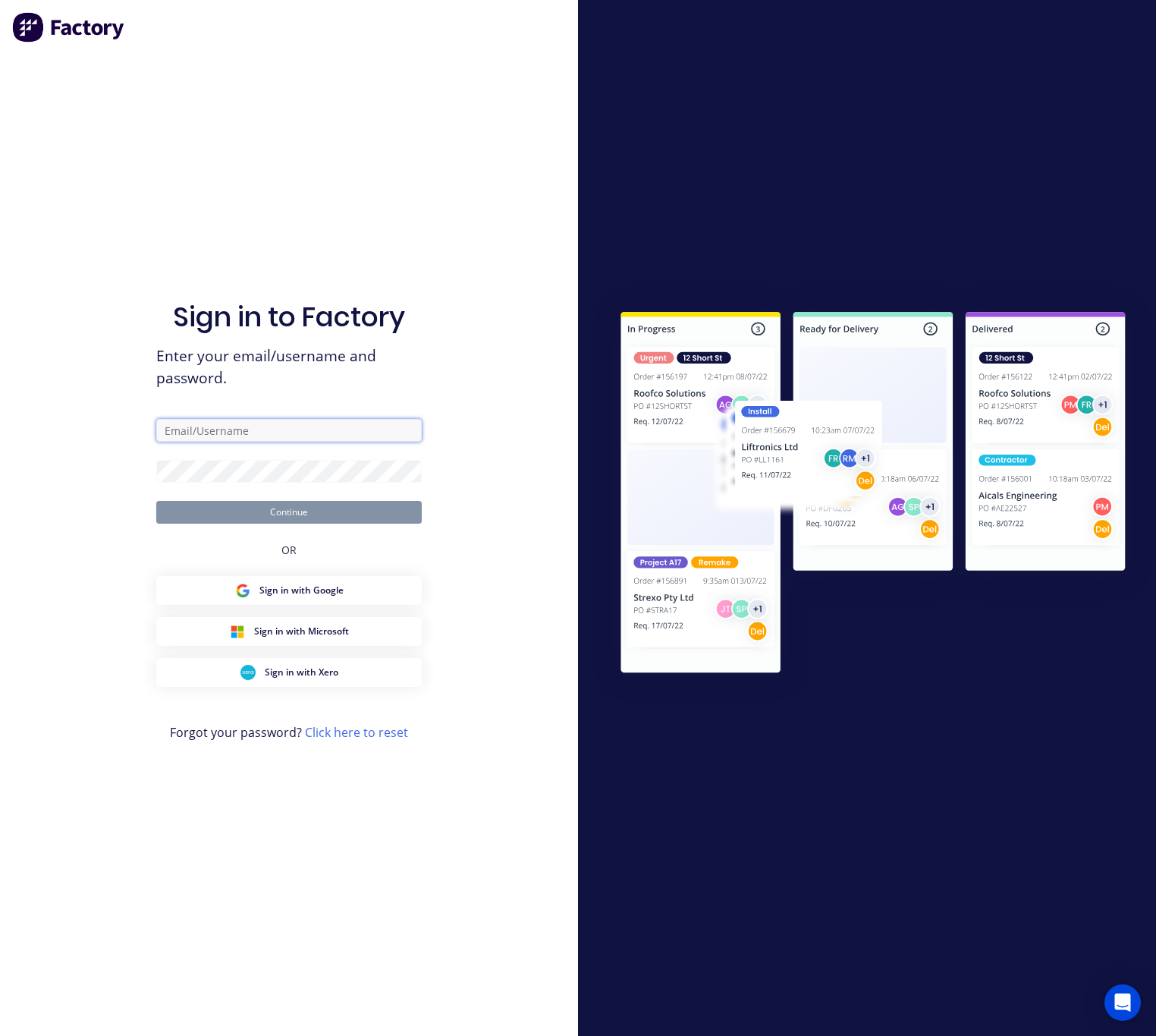
type input "Rachel@dynamicsteelform.com.au"
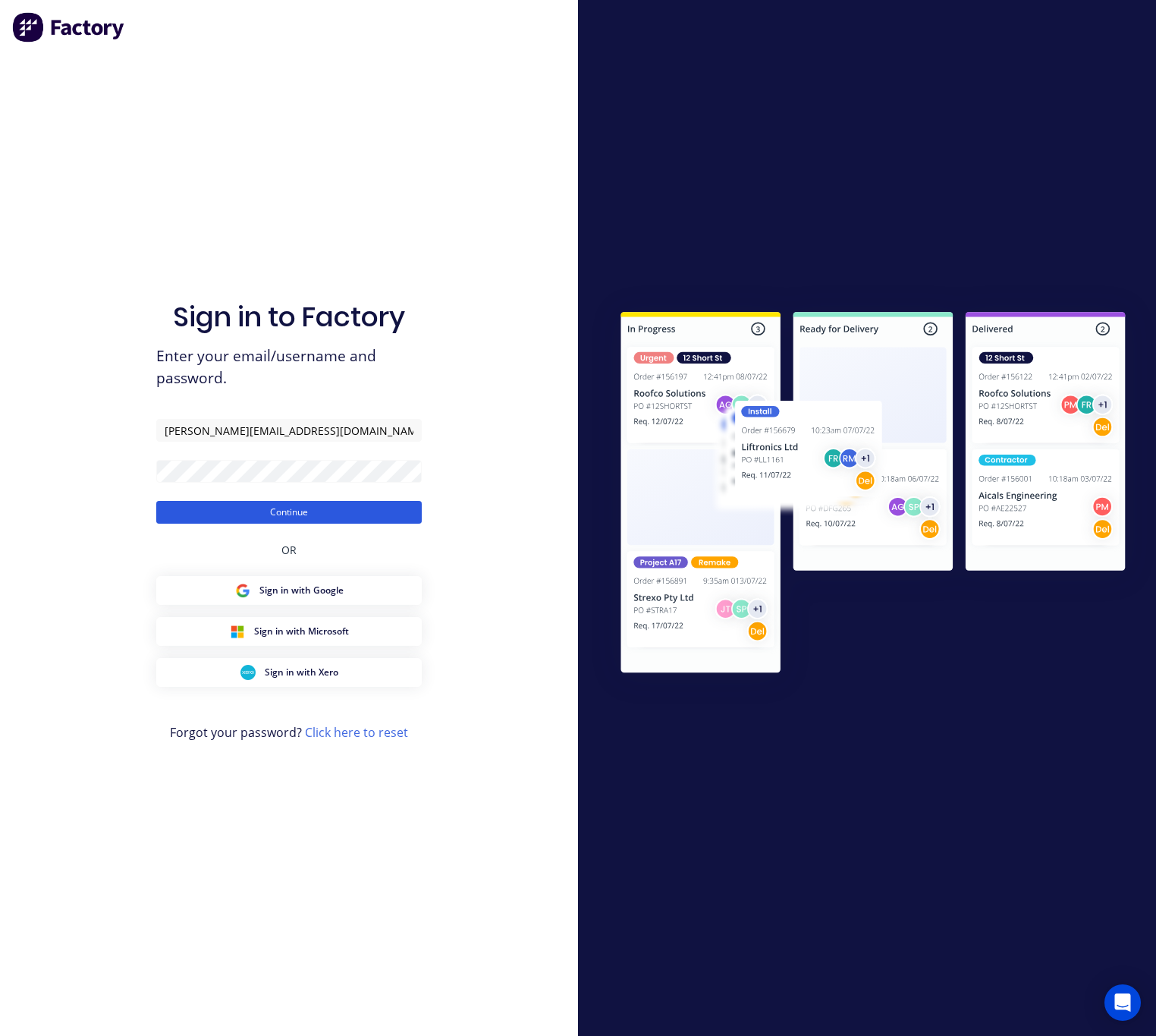
click at [323, 518] on button "Continue" at bounding box center [288, 512] width 266 height 23
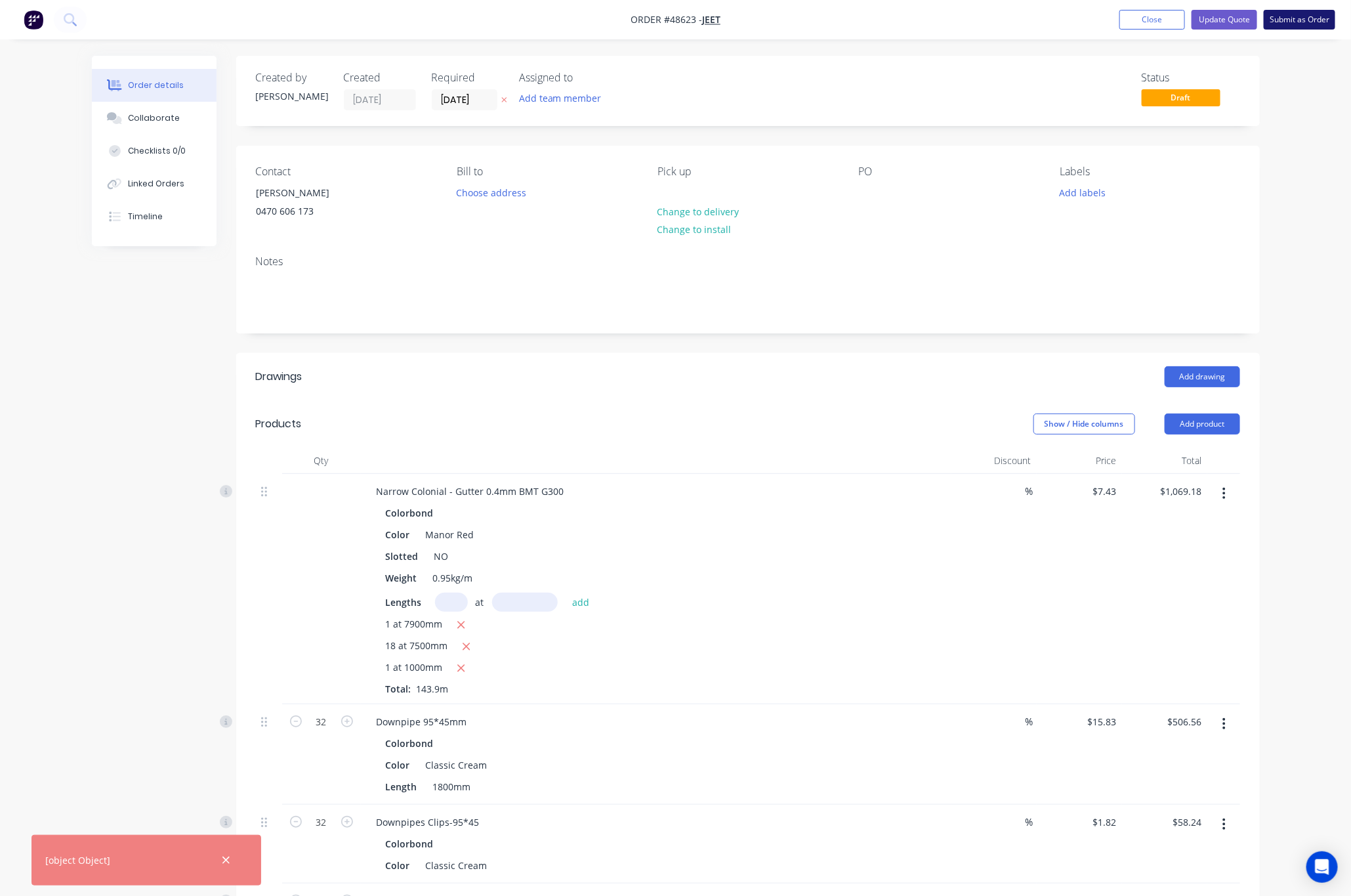
click at [1154, 14] on button "Submit as Order" at bounding box center [1300, 19] width 71 height 19
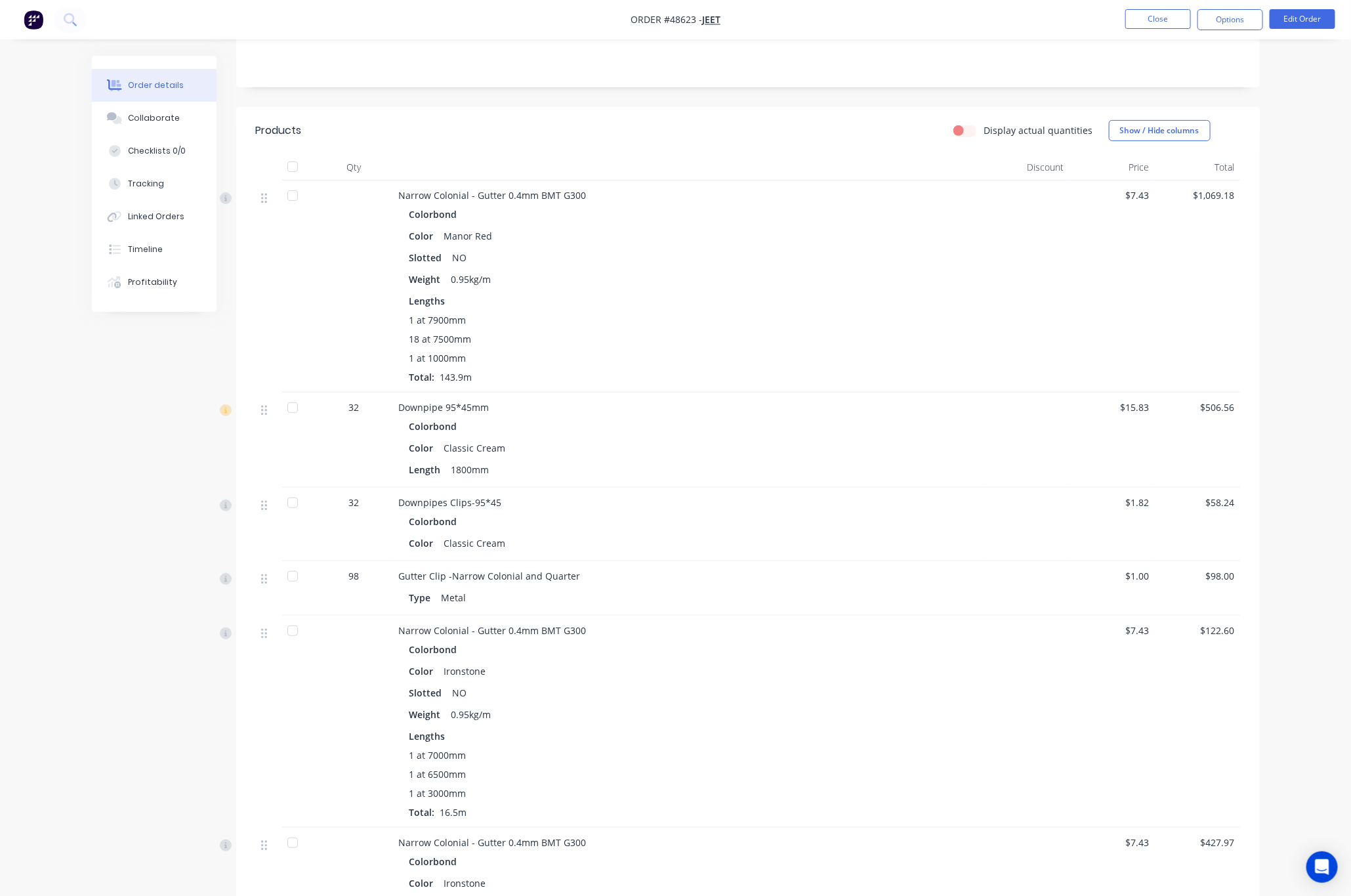
scroll to position [296, 0]
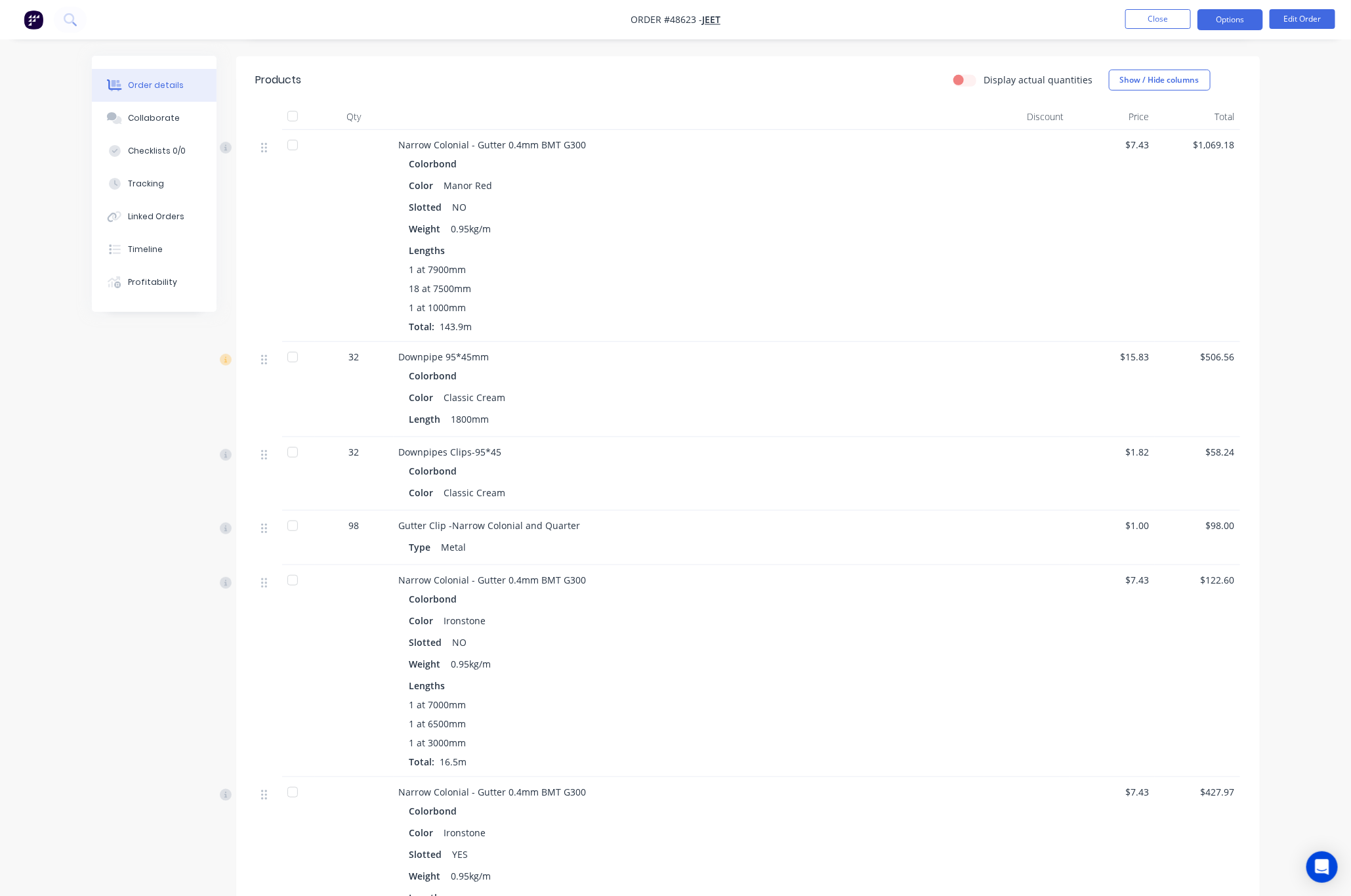
click at [1154, 24] on button "Options" at bounding box center [1230, 19] width 66 height 21
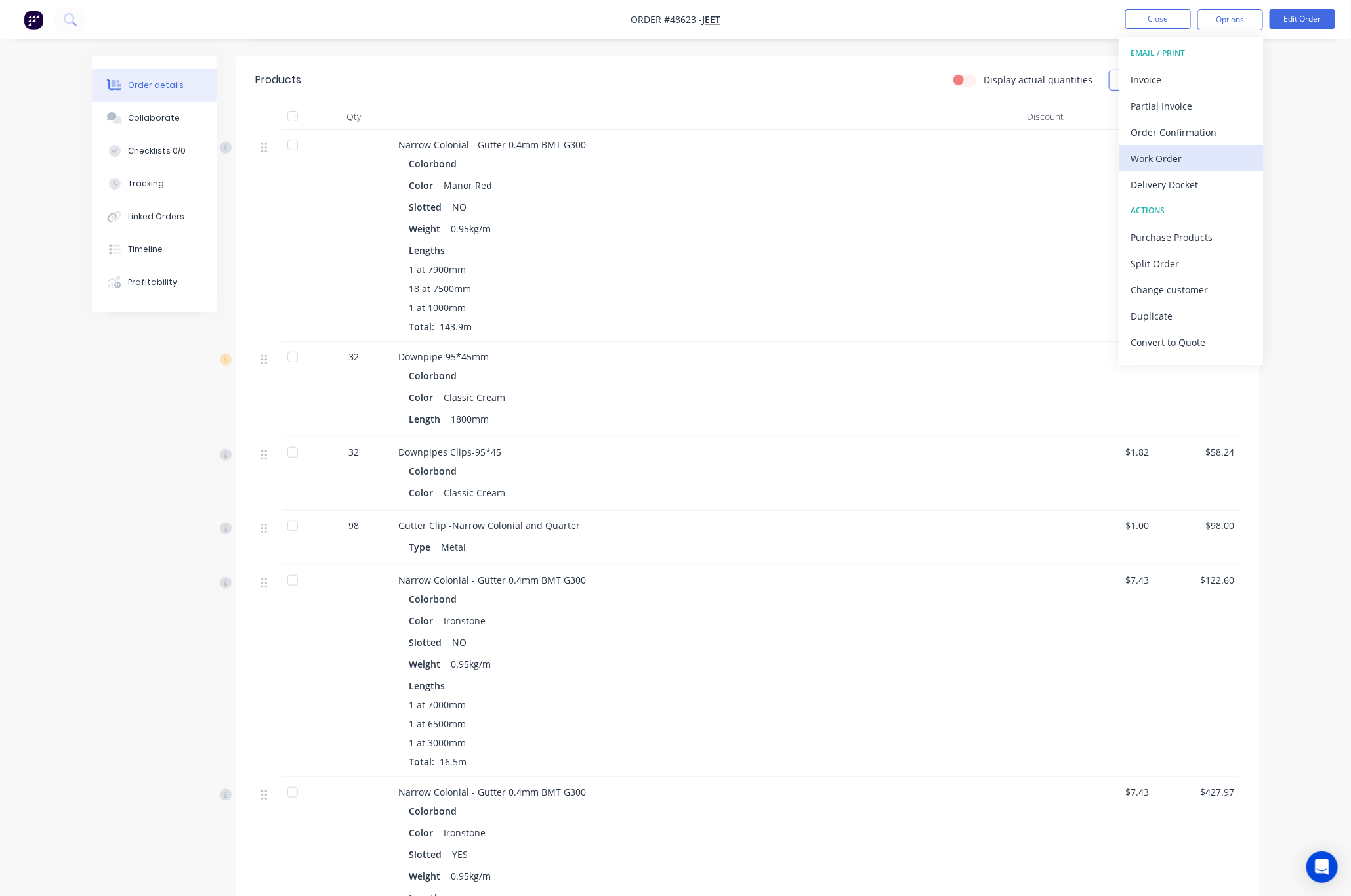
click at [1154, 162] on div "Work Order" at bounding box center [1191, 158] width 121 height 19
click at [1154, 158] on div "Custom" at bounding box center [1191, 158] width 121 height 19
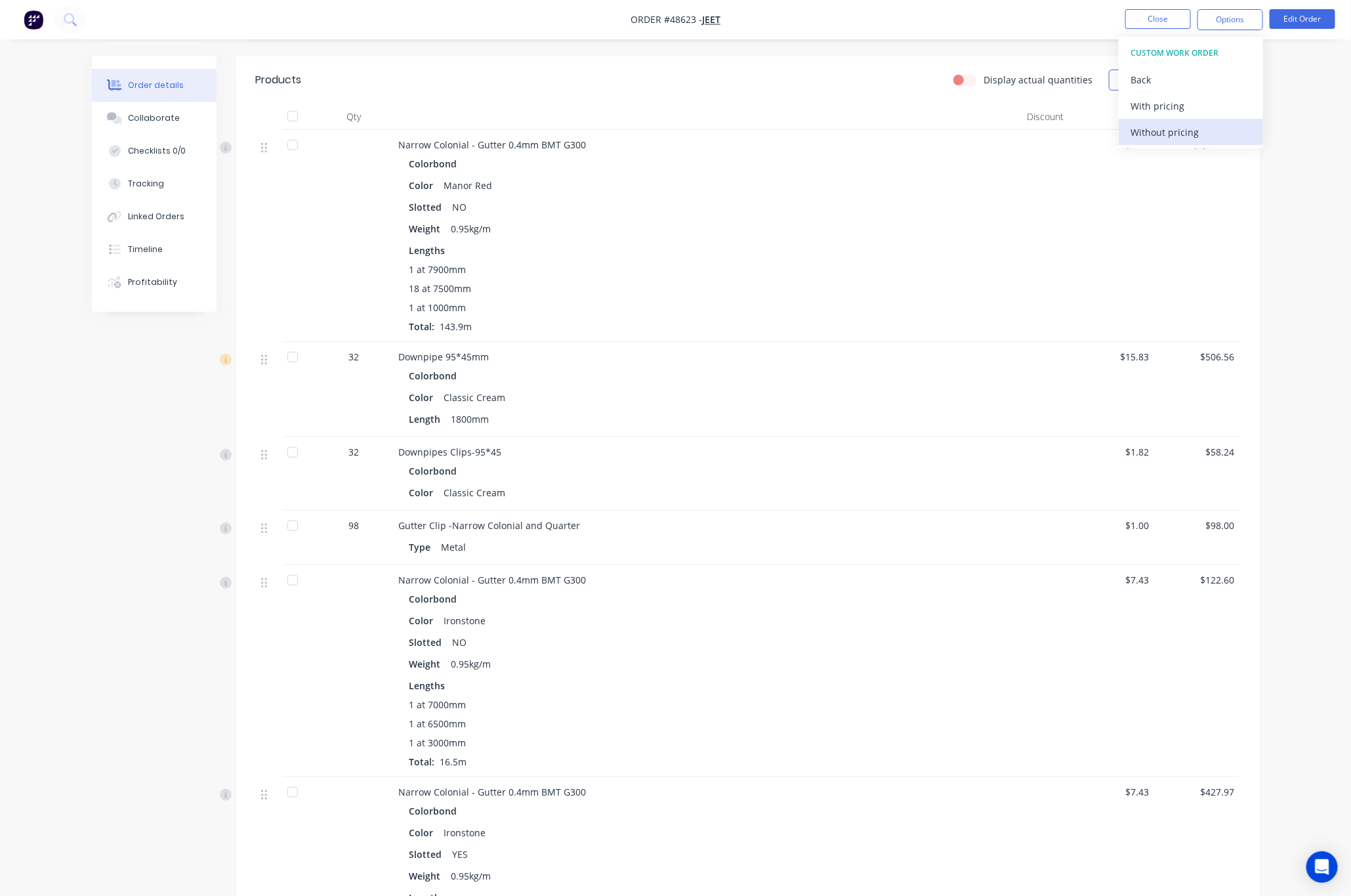
click at [1154, 134] on div "Without pricing" at bounding box center [1191, 132] width 121 height 19
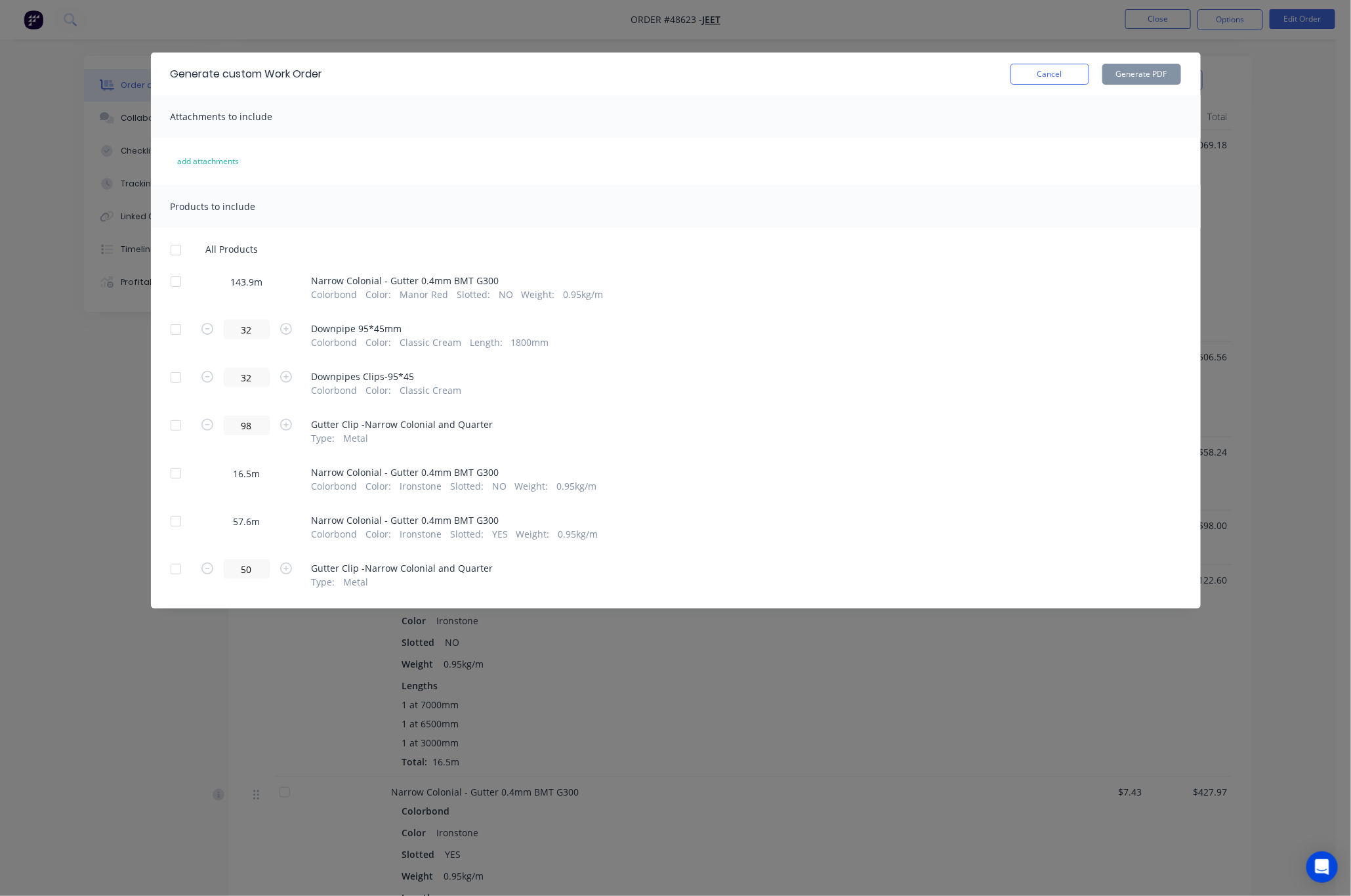
click at [175, 282] on div at bounding box center [175, 281] width 26 height 26
click at [177, 473] on div at bounding box center [175, 473] width 26 height 26
click at [1142, 70] on button "Generate PDF" at bounding box center [1141, 74] width 79 height 21
click at [1016, 54] on div "Generate custom Work Order Cancel Generate PDF" at bounding box center [676, 74] width 1050 height 43
click at [1019, 38] on div "Generate custom Work Order Cancel Generate PDF Attachments to include add attac…" at bounding box center [675, 448] width 1351 height 896
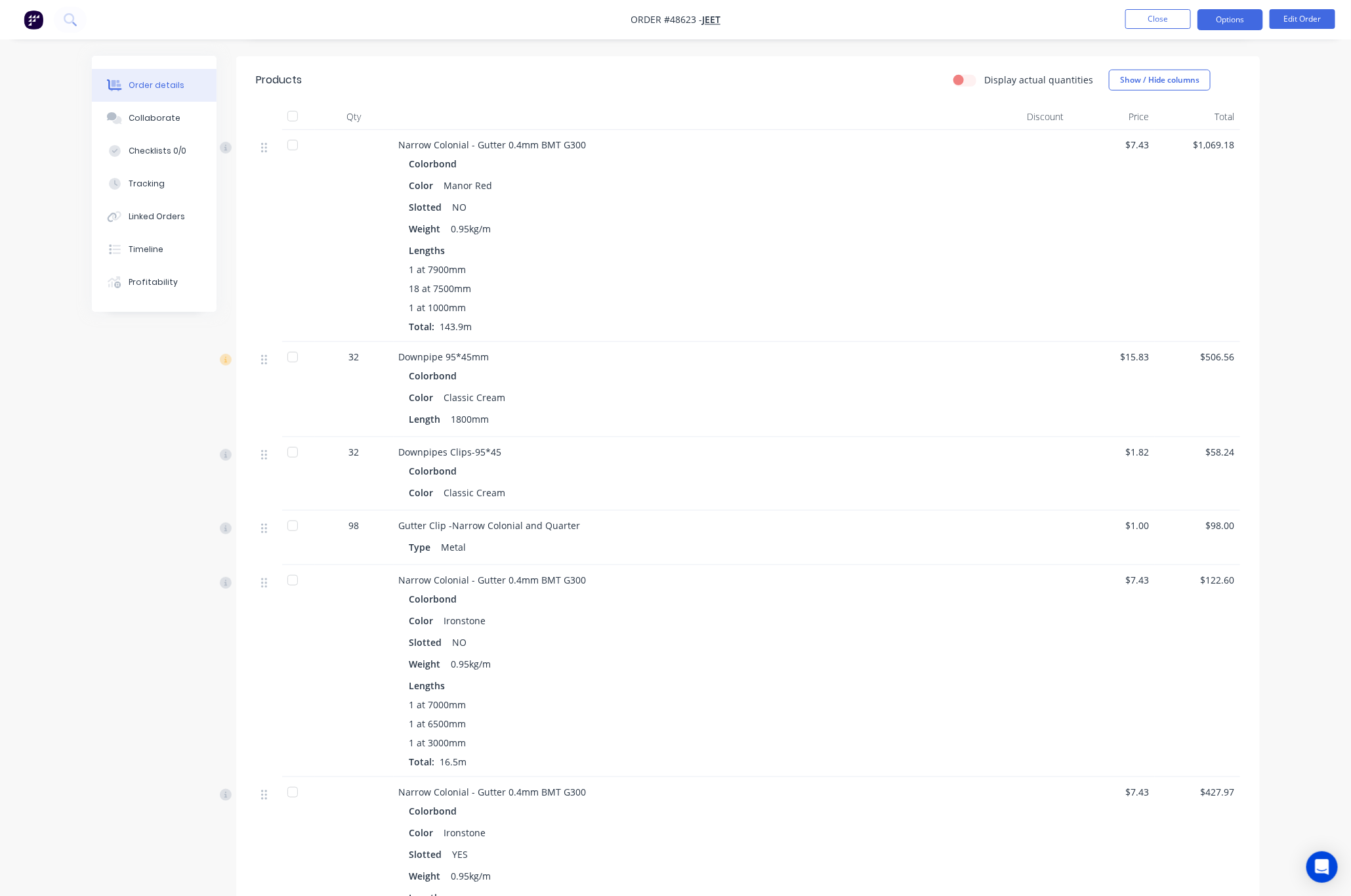
click at [1154, 15] on button "Options" at bounding box center [1230, 19] width 66 height 21
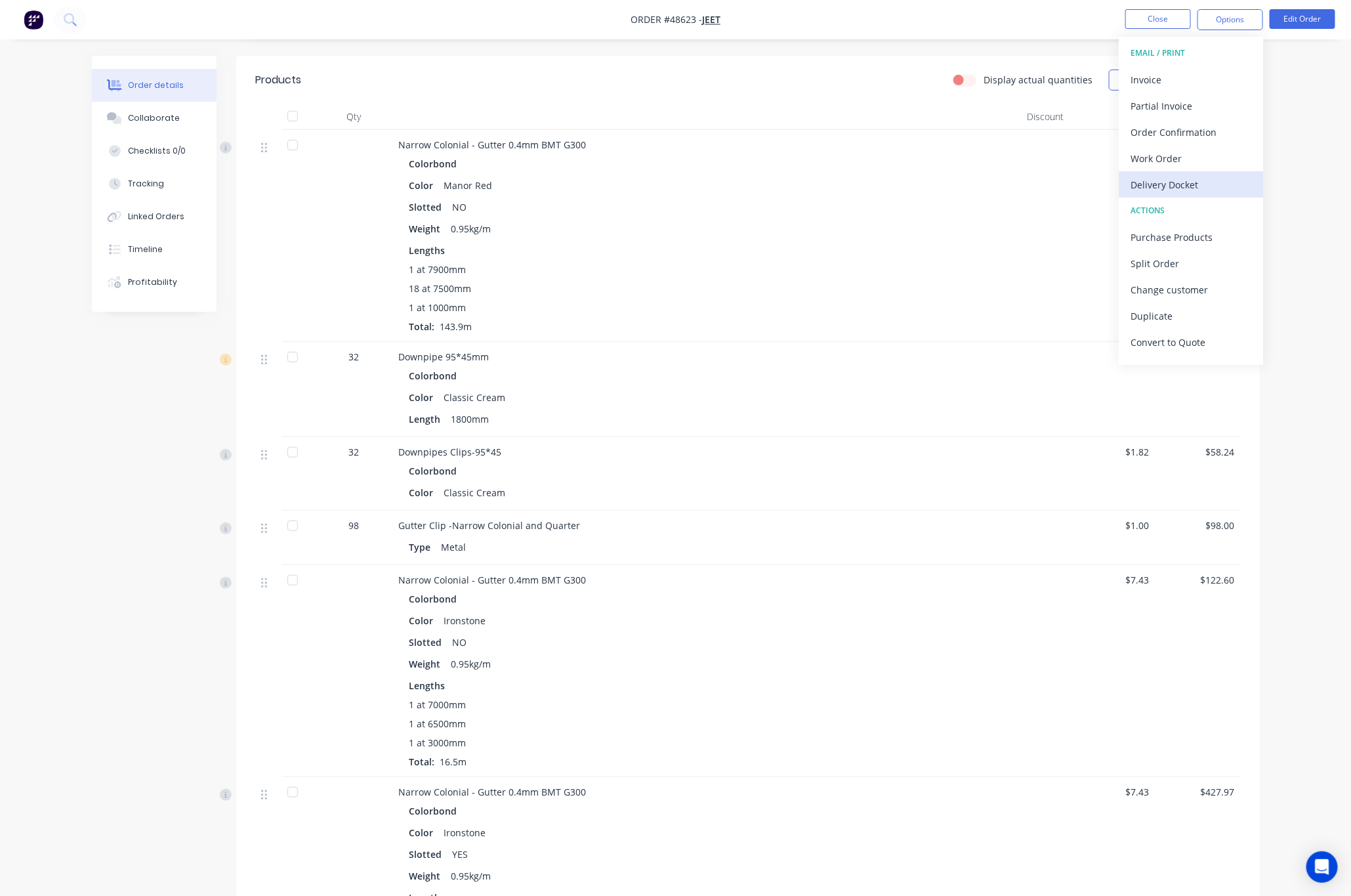
click at [1154, 180] on div "Delivery Docket" at bounding box center [1191, 184] width 121 height 19
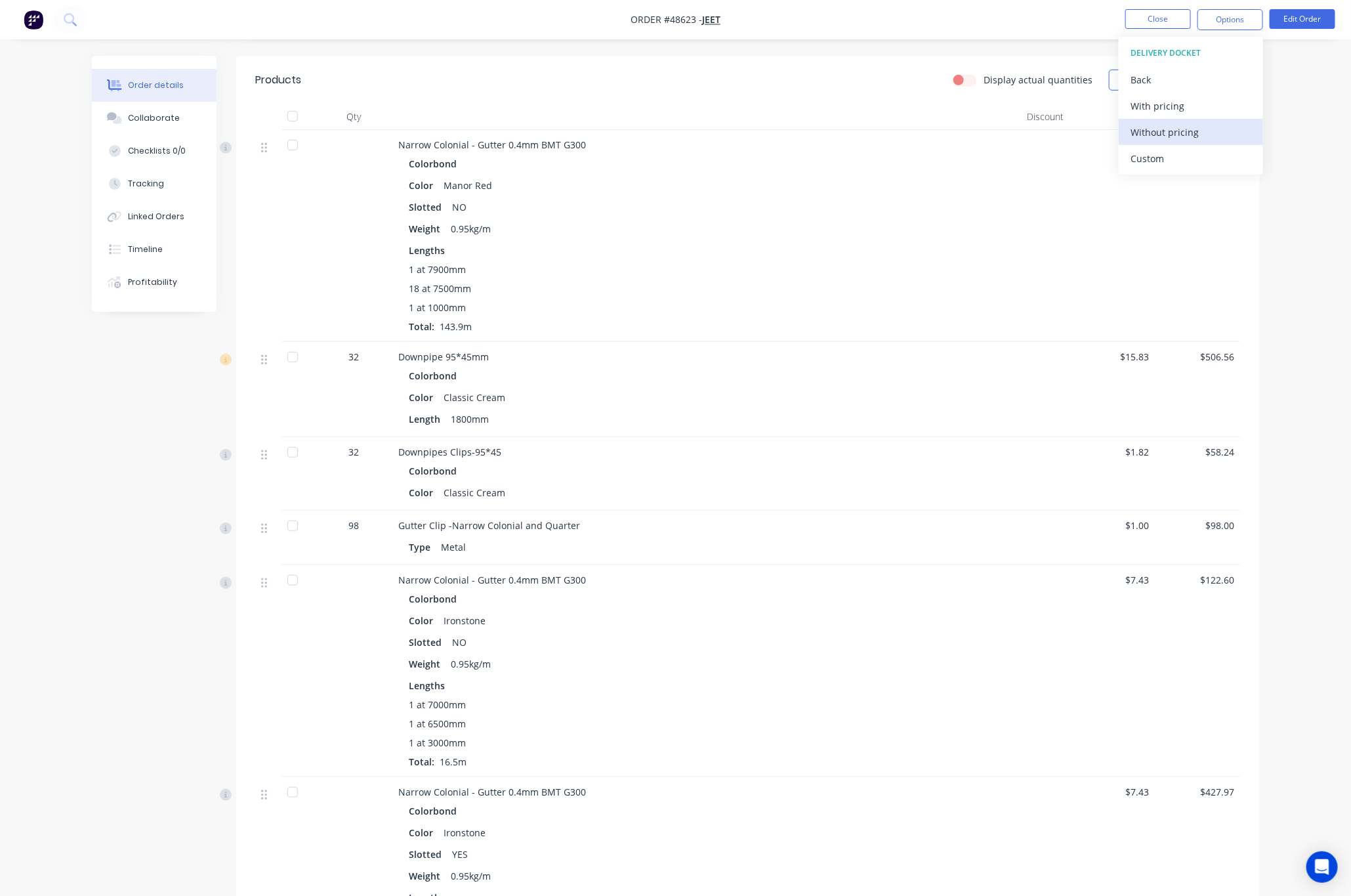
click at [1154, 132] on div "Without pricing" at bounding box center [1191, 132] width 121 height 19
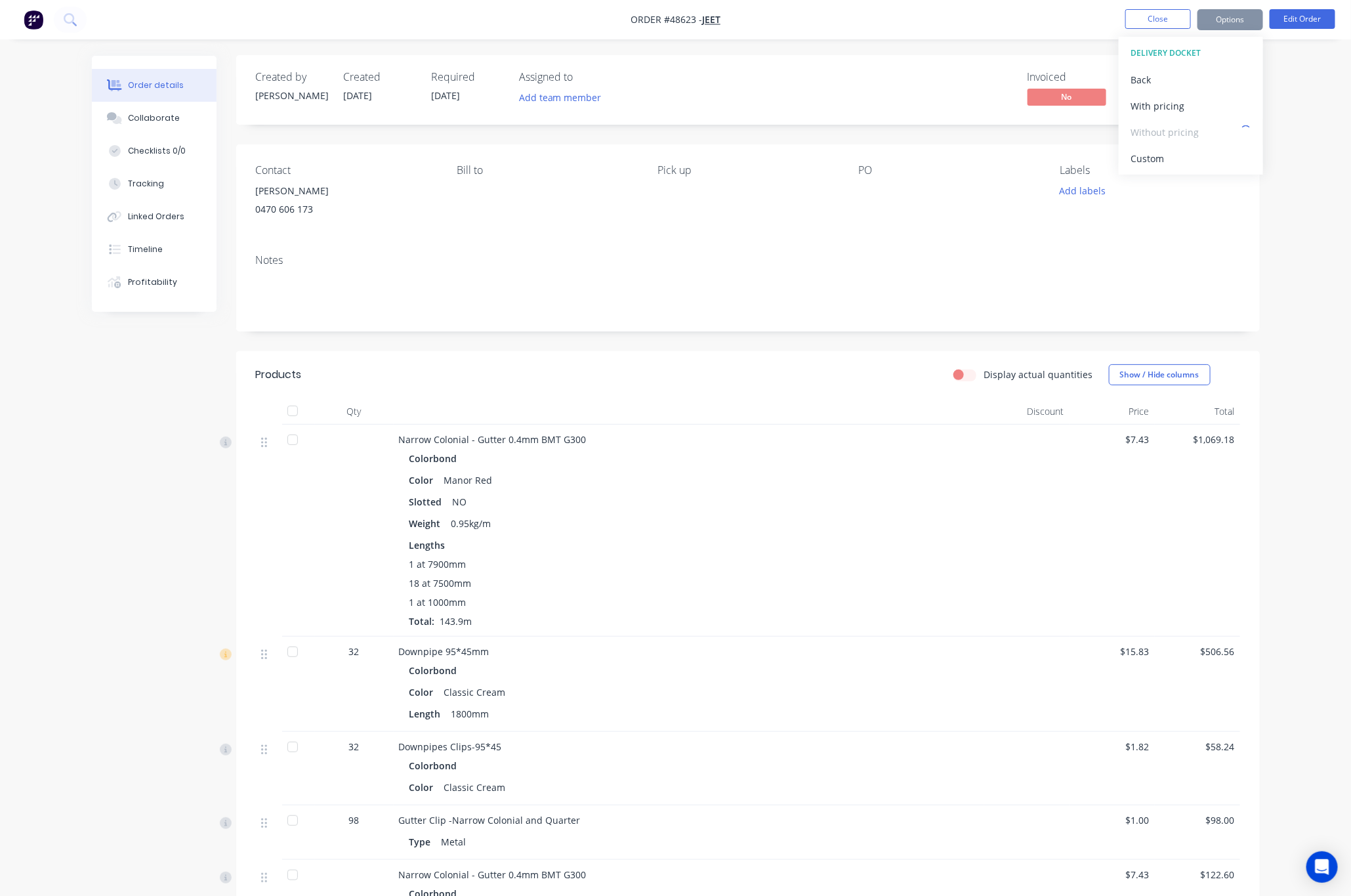
scroll to position [0, 0]
click at [916, 101] on div "Invoiced No Status Submitted" at bounding box center [945, 90] width 589 height 38
click at [1154, 99] on span "Submitted" at bounding box center [1181, 97] width 79 height 16
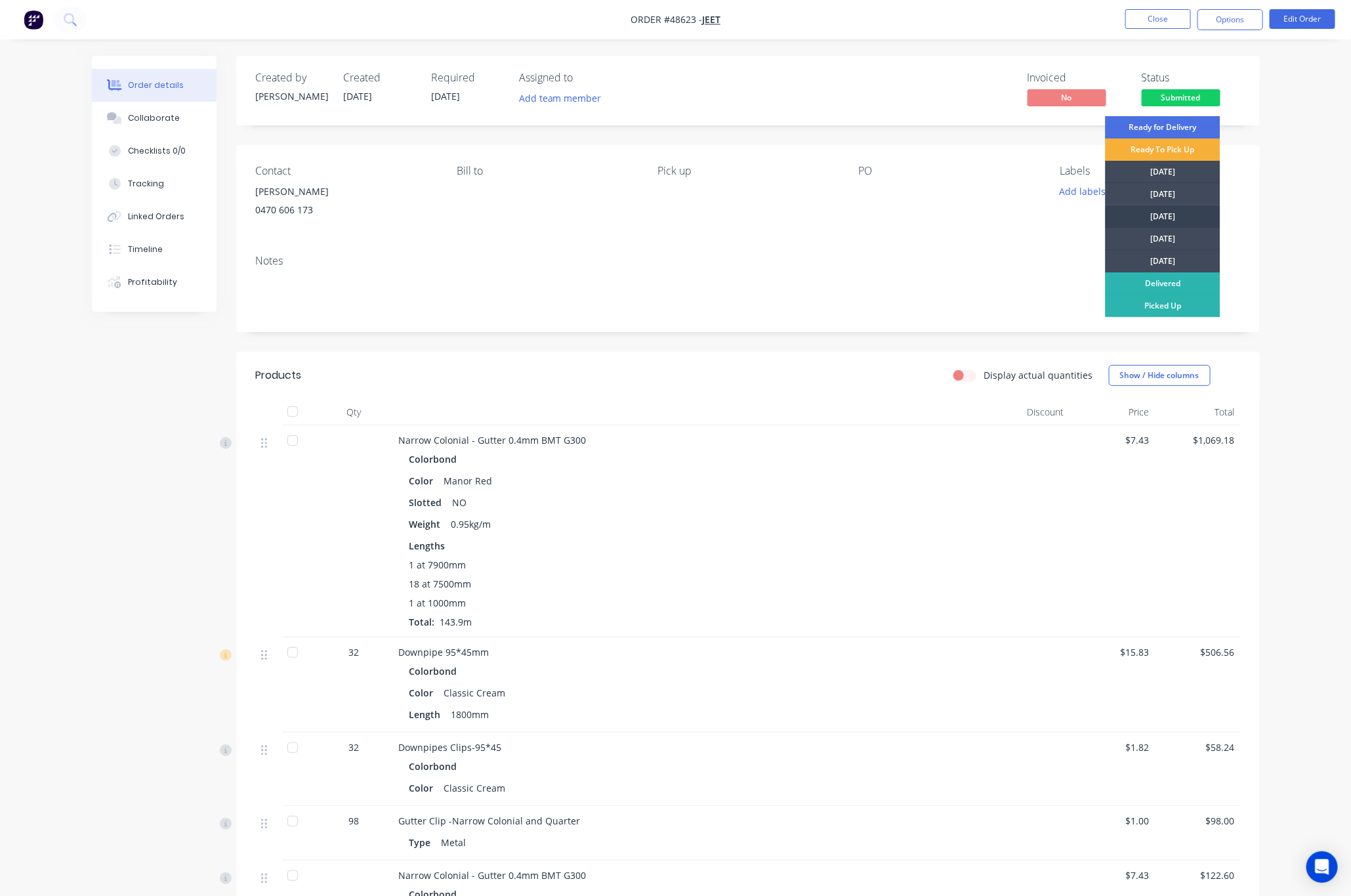
click at [1154, 214] on div "[DATE]" at bounding box center [1163, 216] width 115 height 22
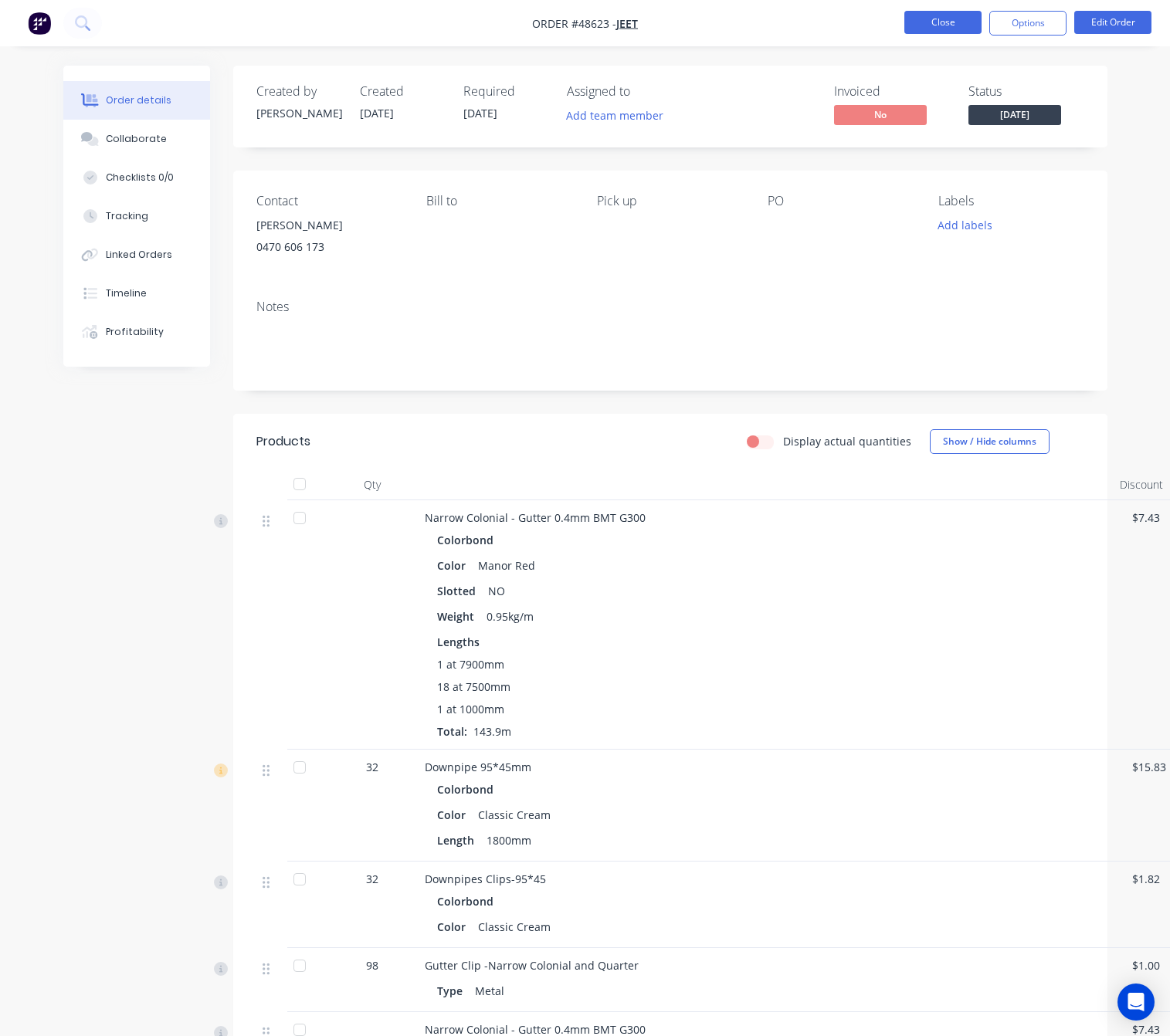
click at [958, 23] on button "Close" at bounding box center [942, 22] width 77 height 23
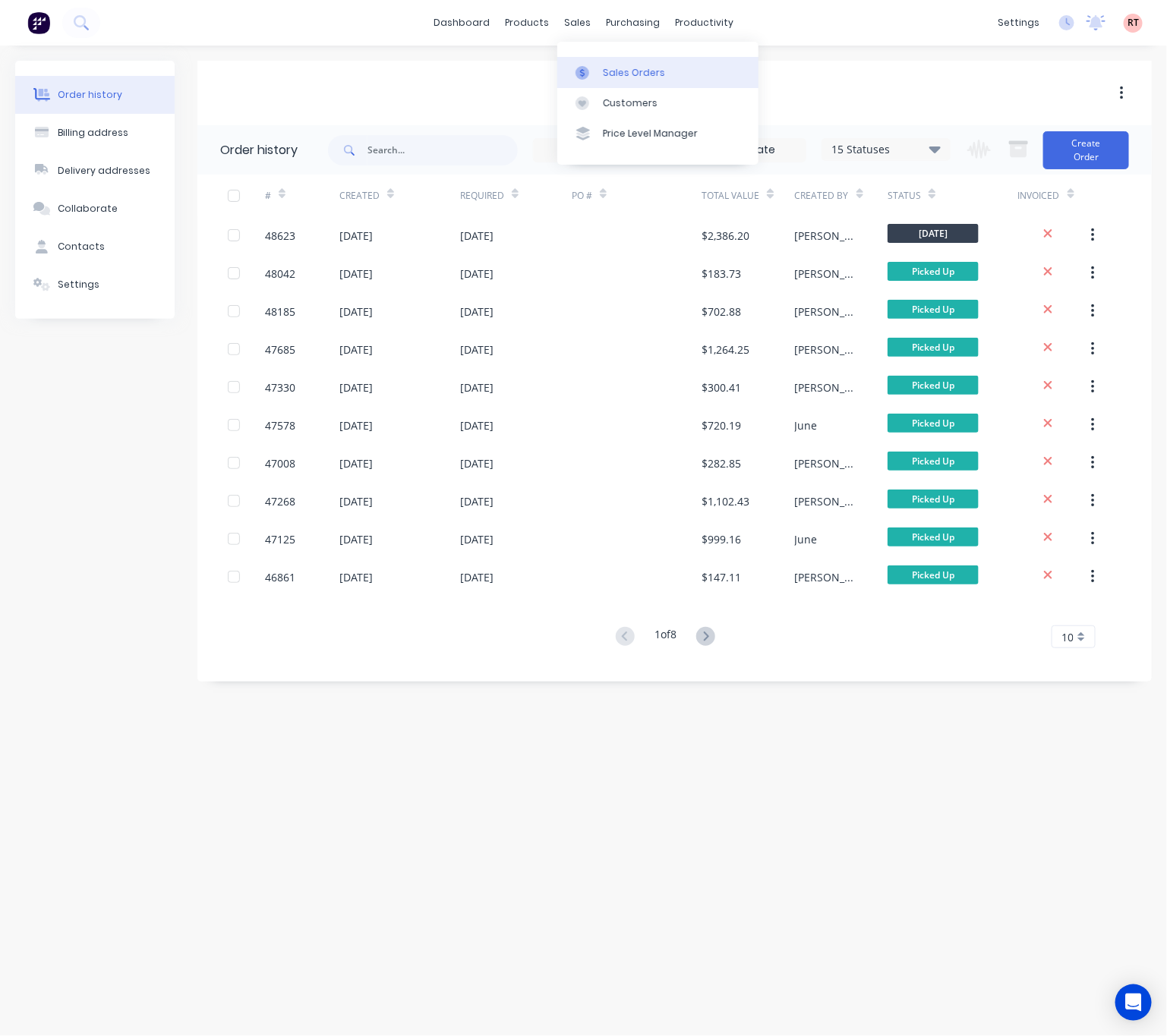
click at [599, 67] on link "Sales Orders" at bounding box center [658, 72] width 201 height 30
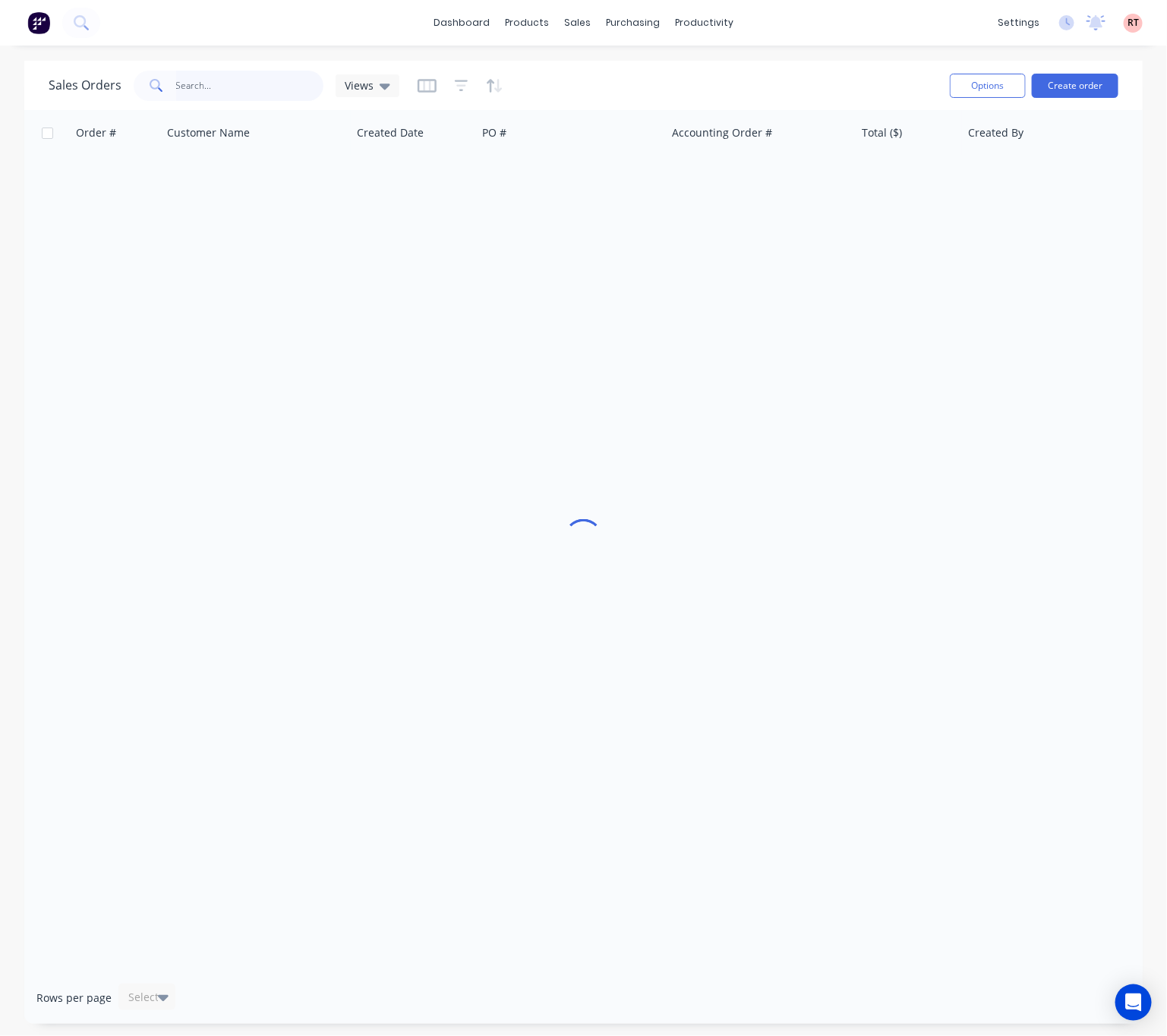
click at [228, 89] on input "text" at bounding box center [250, 85] width 148 height 30
type input "steel"
click at [568, 21] on div "sales" at bounding box center [577, 23] width 41 height 23
click at [606, 119] on link "Price Level Manager" at bounding box center [658, 133] width 201 height 30
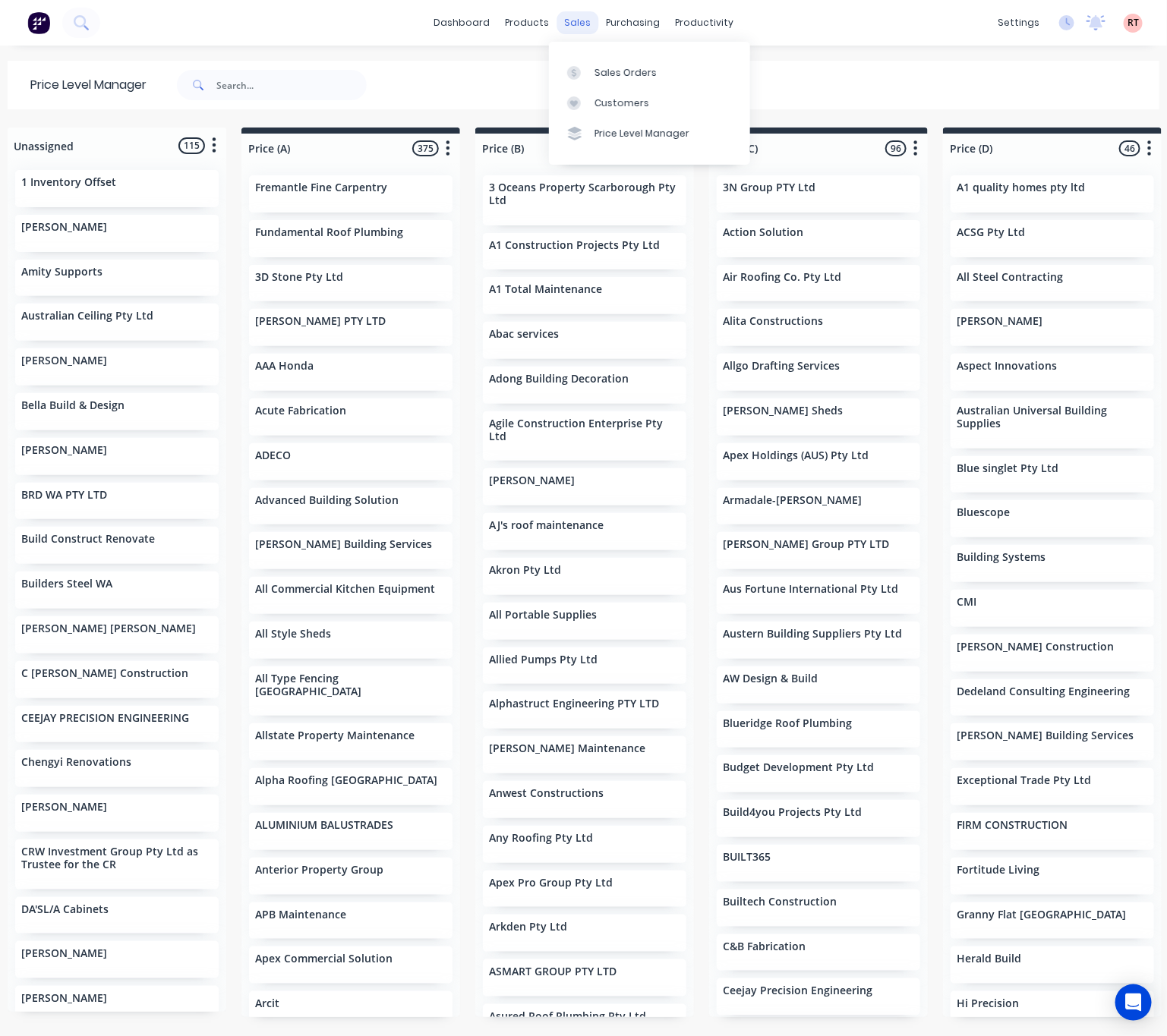
click at [565, 25] on div "sales" at bounding box center [577, 23] width 41 height 23
click at [609, 93] on link "Customers" at bounding box center [649, 103] width 201 height 30
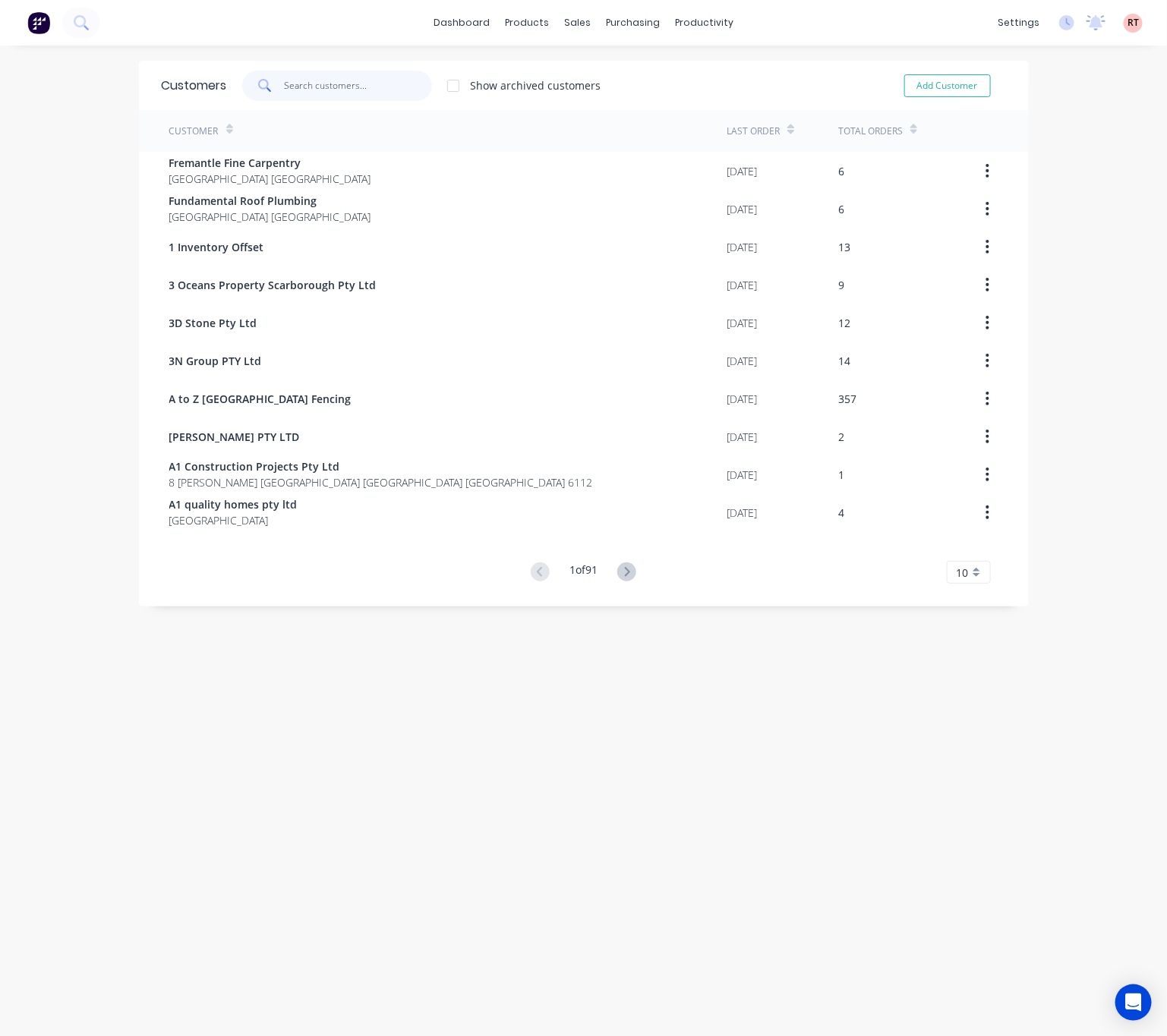
click at [361, 82] on input "text" at bounding box center [358, 85] width 148 height 30
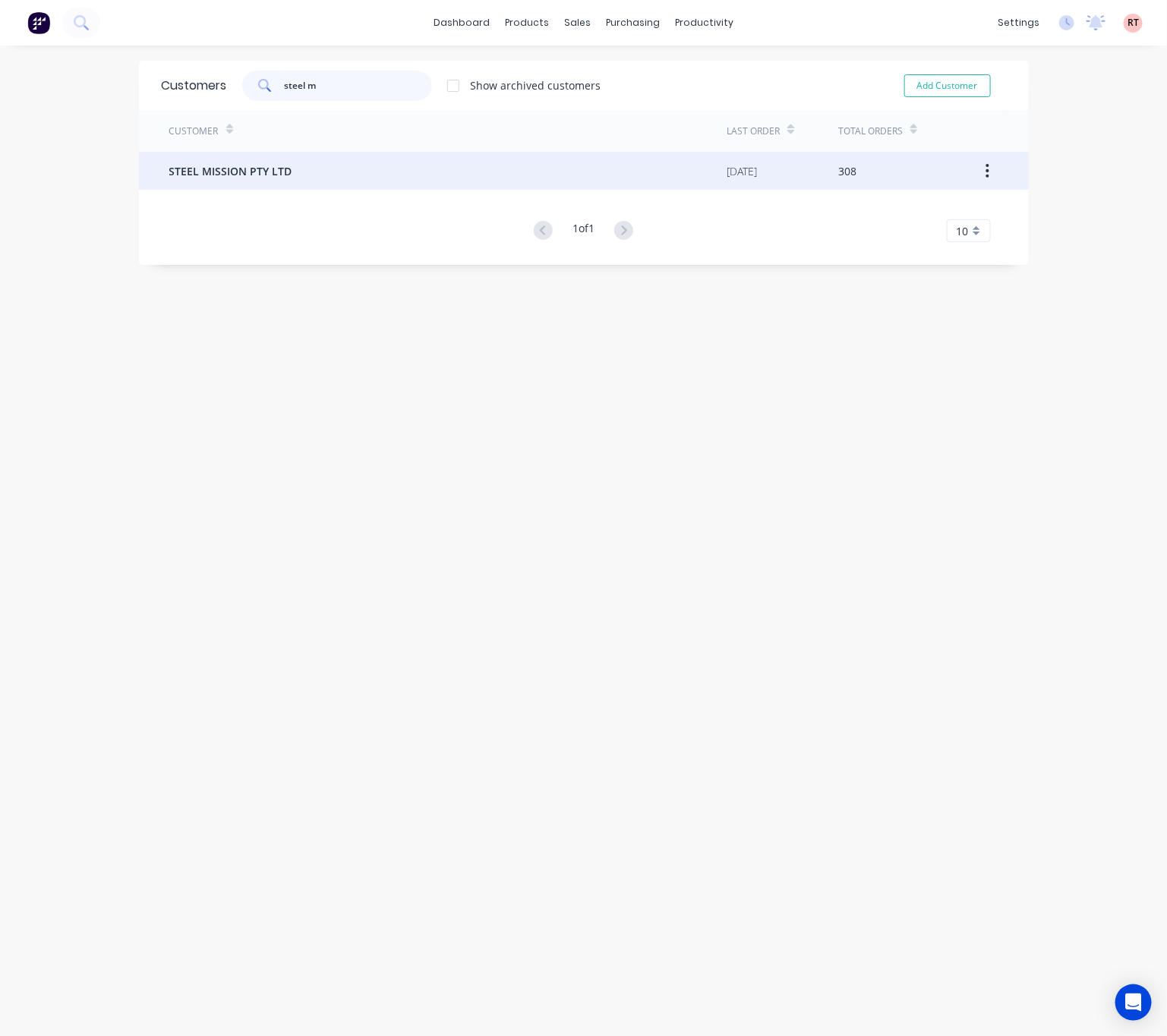
type input "steel m"
click at [328, 188] on div "STEEL MISSION PTY LTD" at bounding box center [448, 171] width 558 height 38
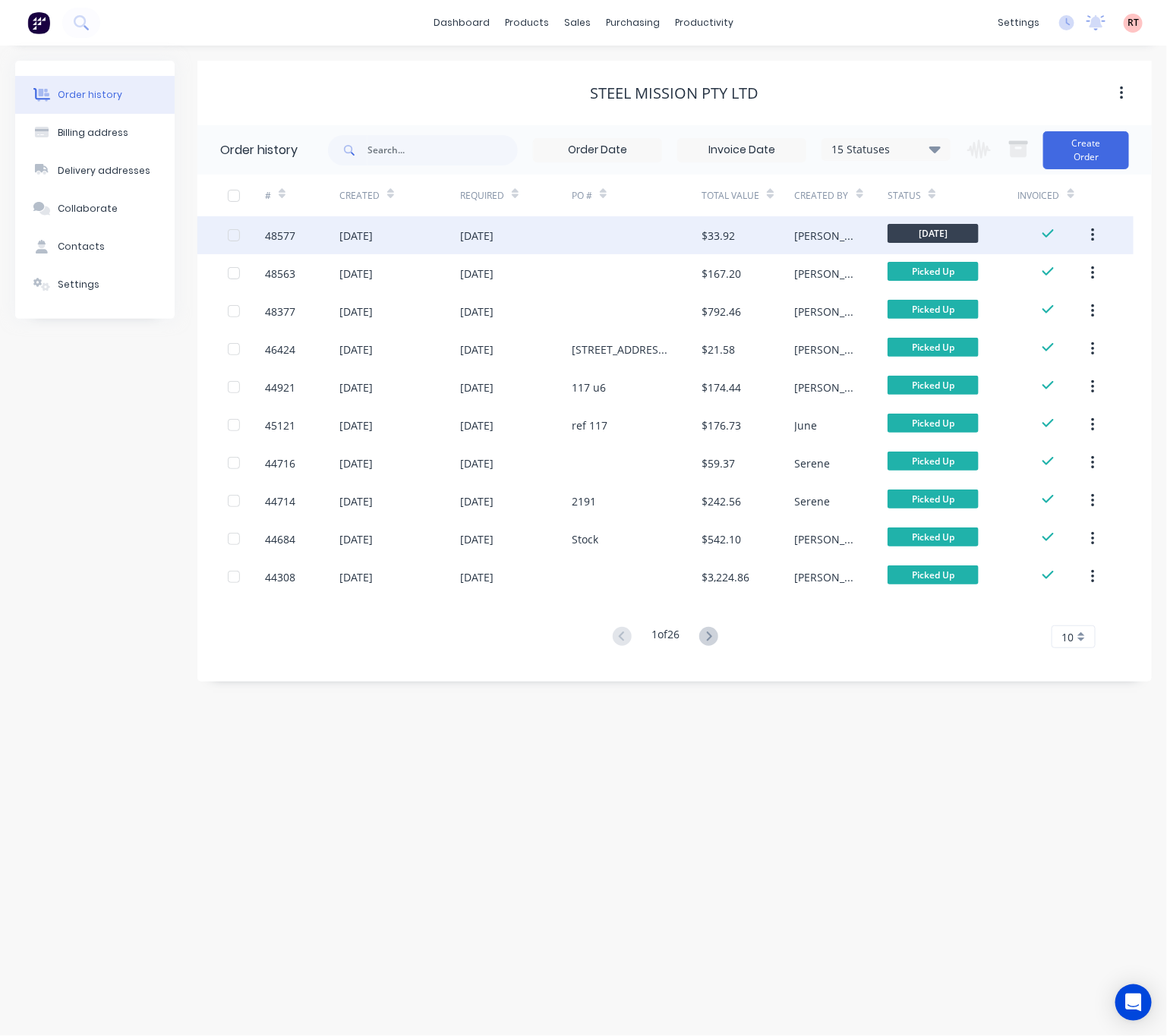
click at [597, 239] on div at bounding box center [636, 235] width 130 height 38
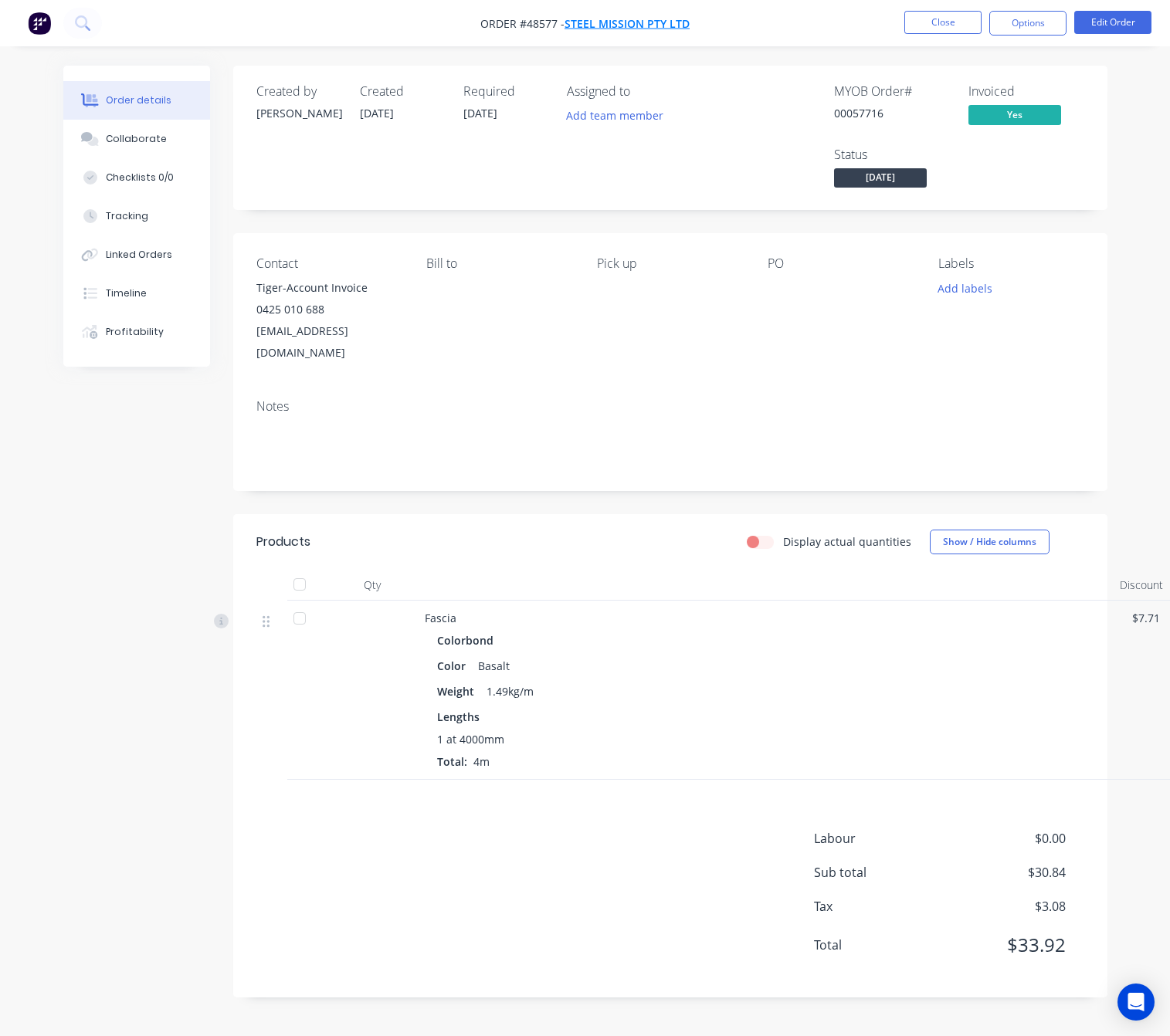
click at [602, 23] on span "STEEL MISSION PTY LTD" at bounding box center [627, 23] width 125 height 14
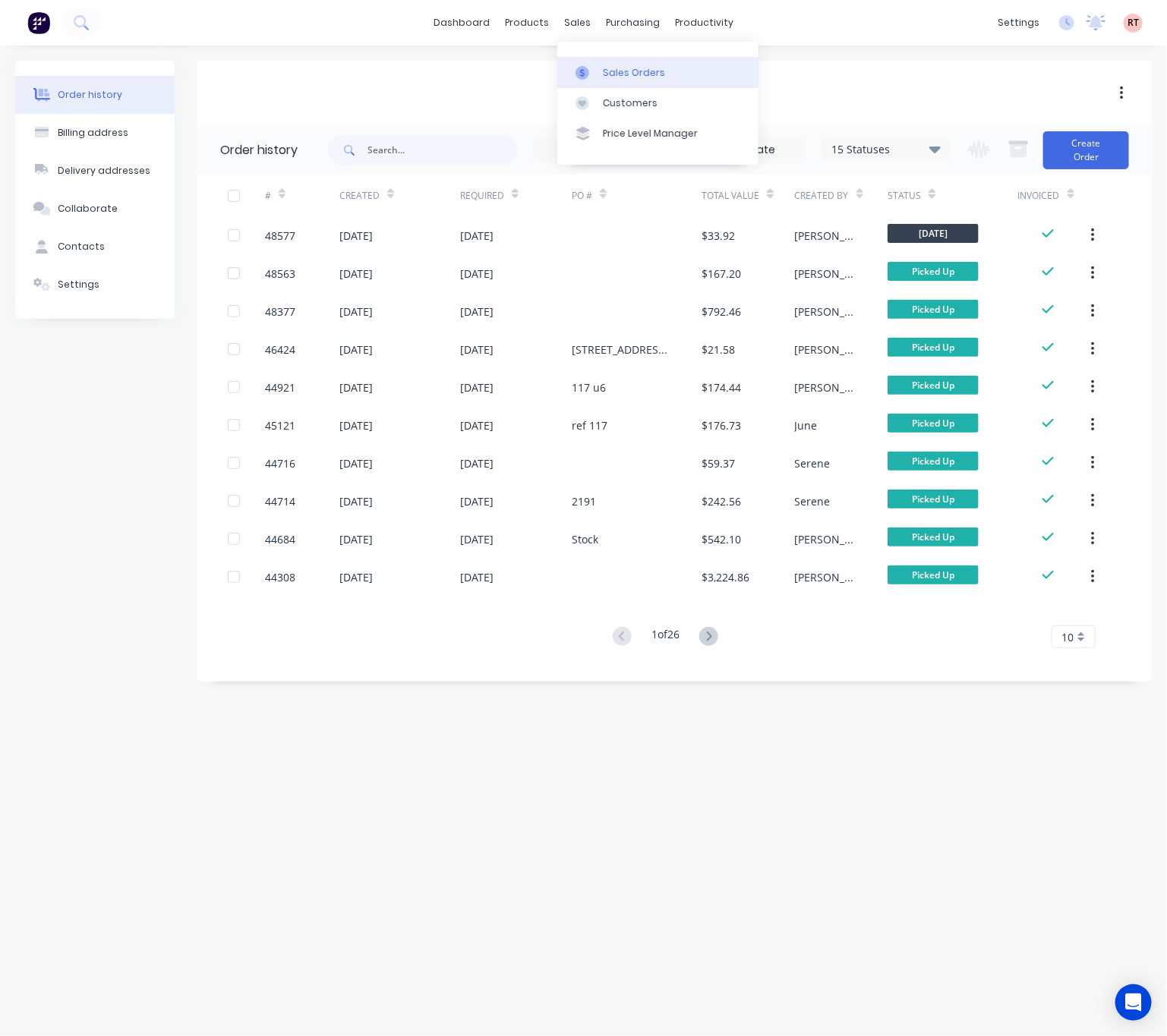
click at [617, 64] on link "Sales Orders" at bounding box center [658, 72] width 201 height 30
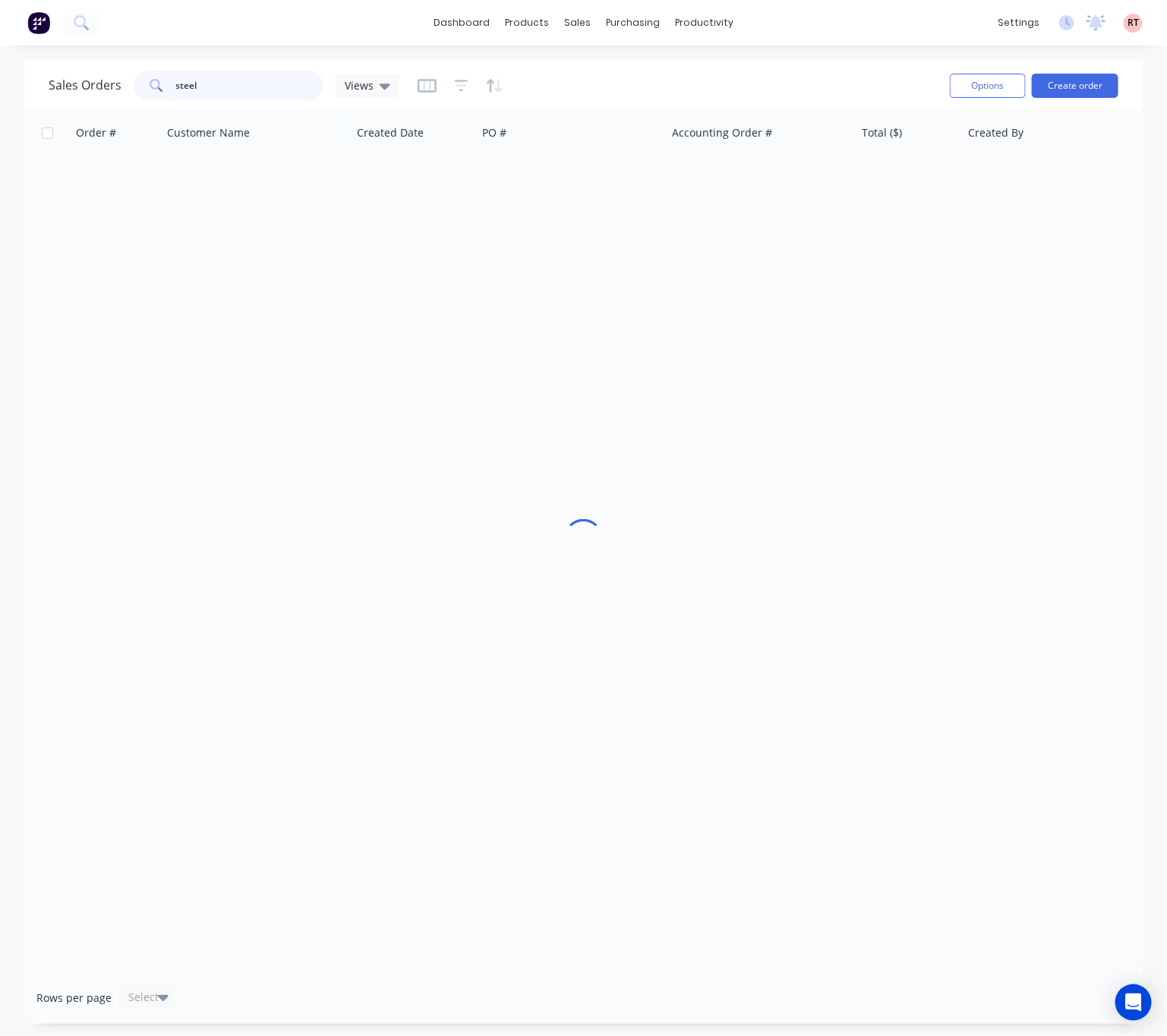
drag, startPoint x: 239, startPoint y: 80, endPoint x: 105, endPoint y: 99, distance: 135.3
click at [105, 99] on div "Sales Orders steel Views" at bounding box center [224, 85] width 350 height 30
paste input "456376121"
type input "456376121"
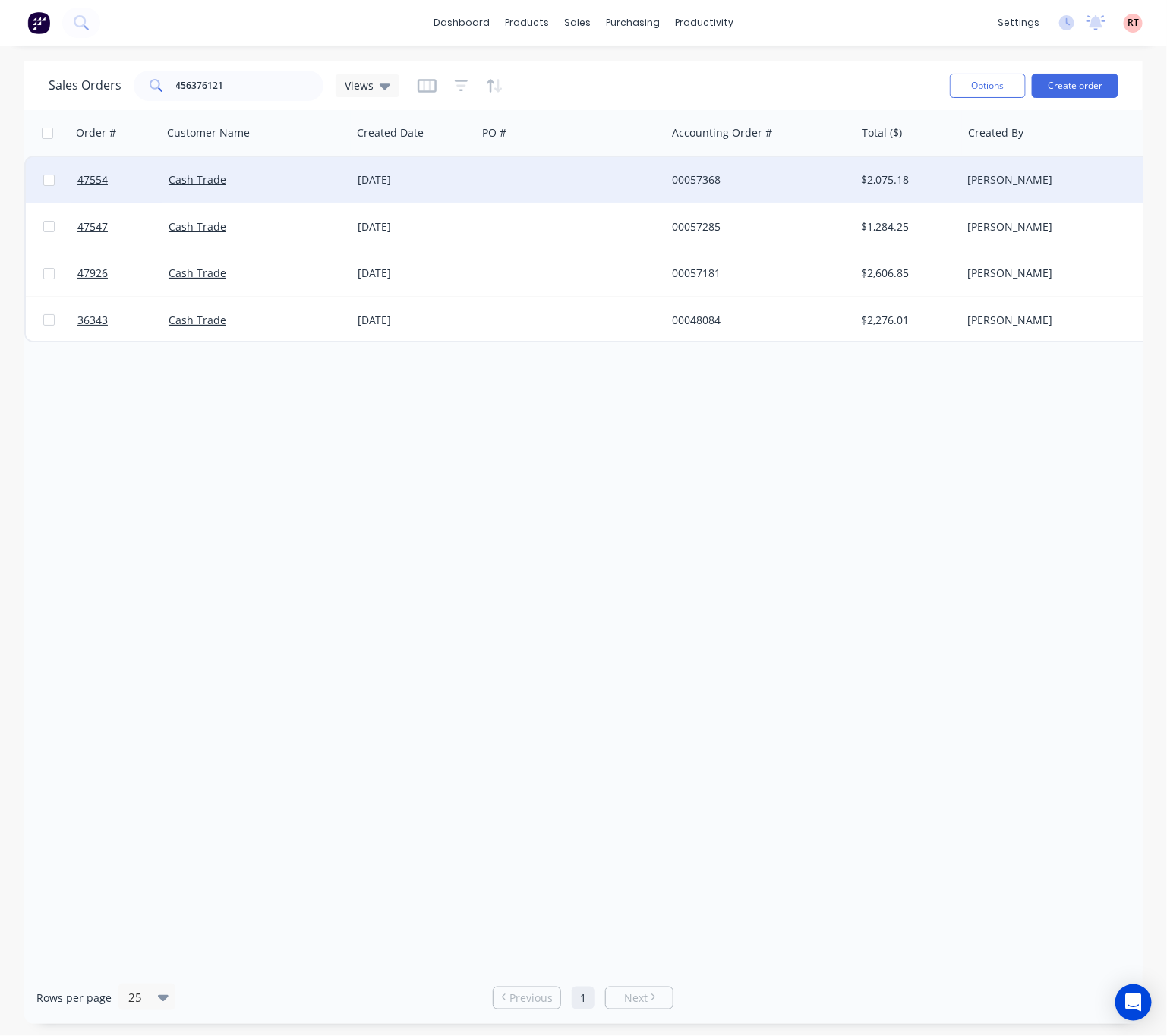
click at [622, 183] on div at bounding box center [570, 179] width 189 height 45
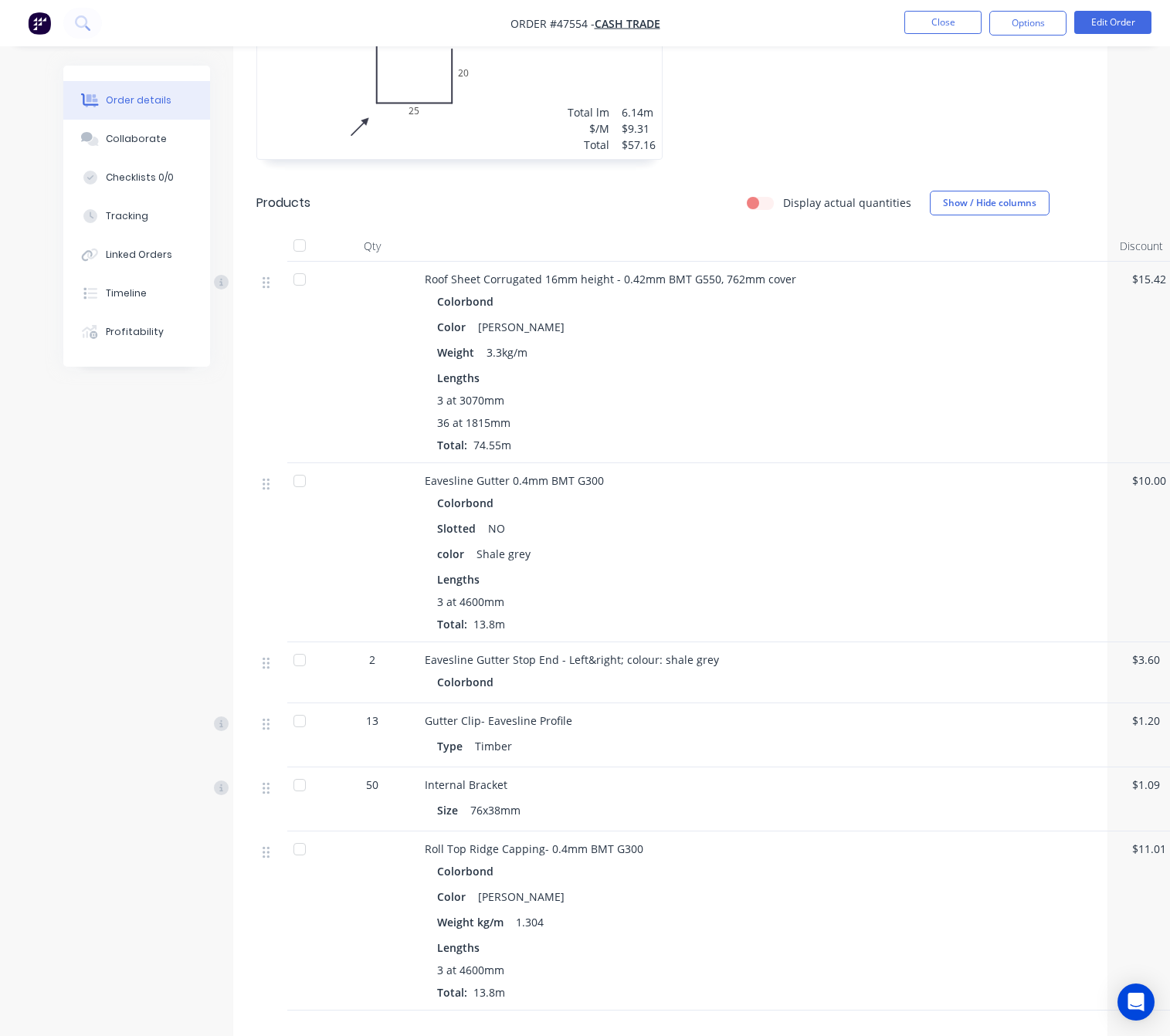
scroll to position [1043, 0]
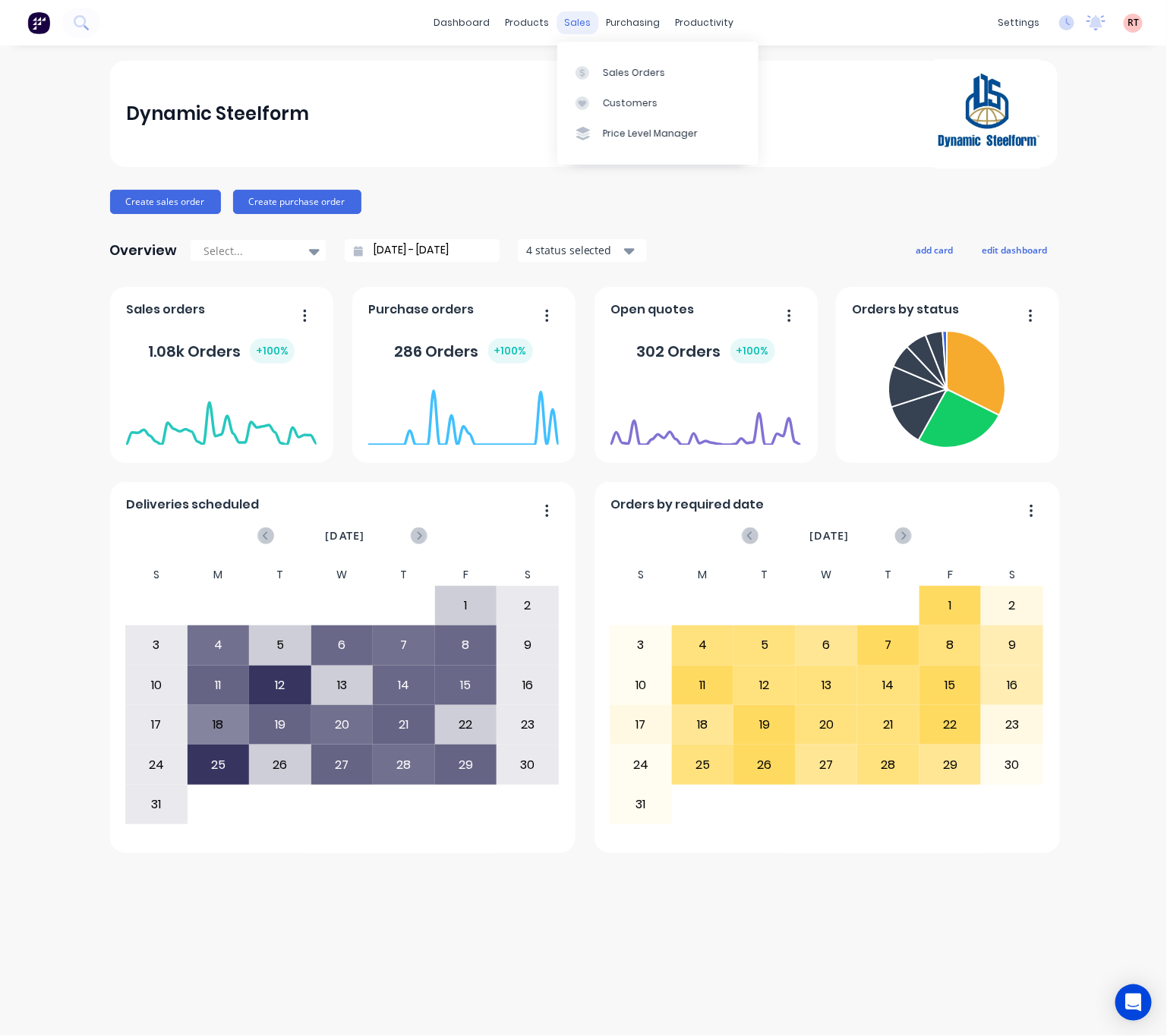
click at [568, 19] on div "sales" at bounding box center [577, 23] width 41 height 23
click at [625, 70] on div "Sales Orders" at bounding box center [633, 72] width 62 height 14
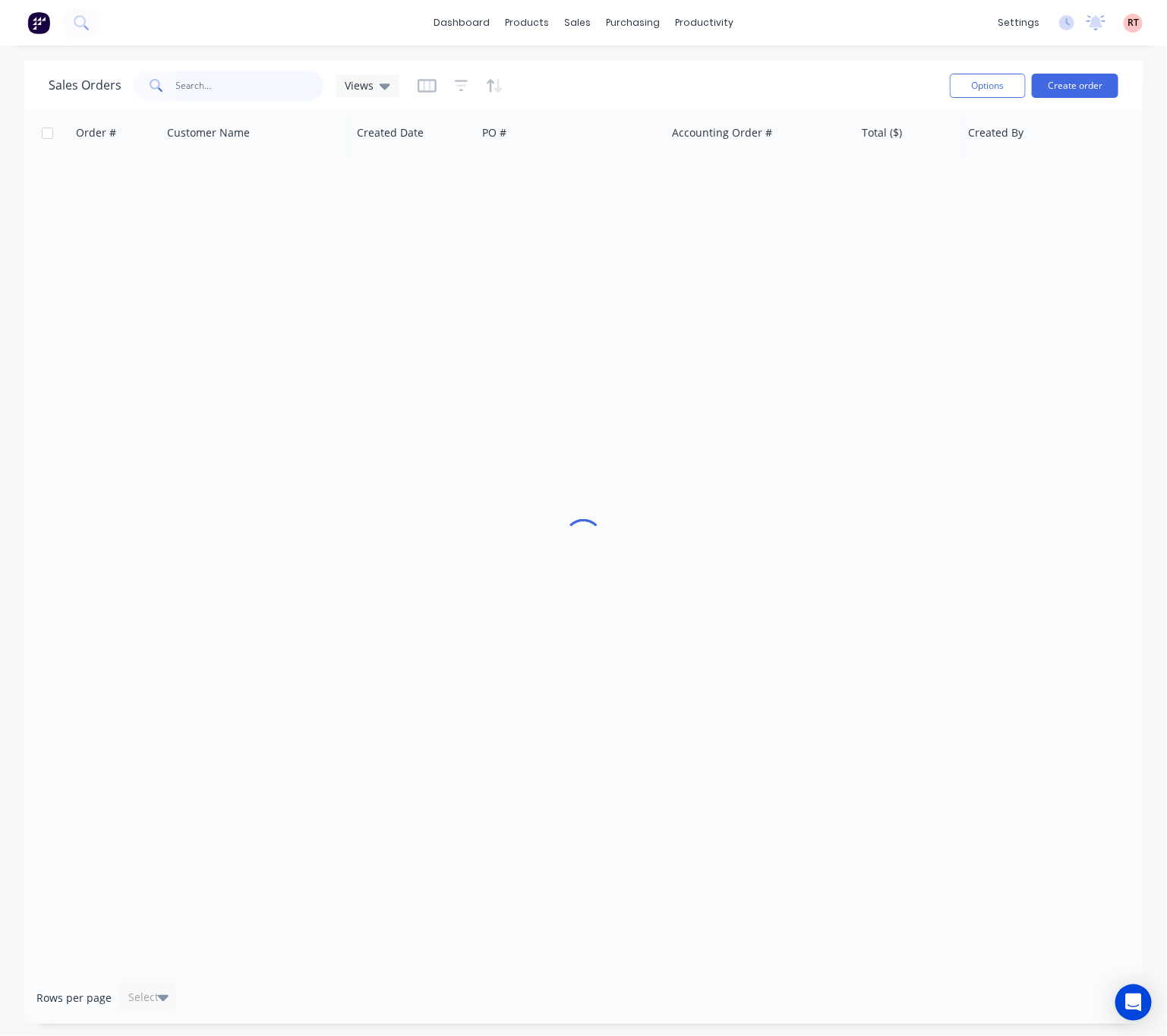
click at [210, 86] on input "text" at bounding box center [250, 85] width 148 height 30
type input "47821"
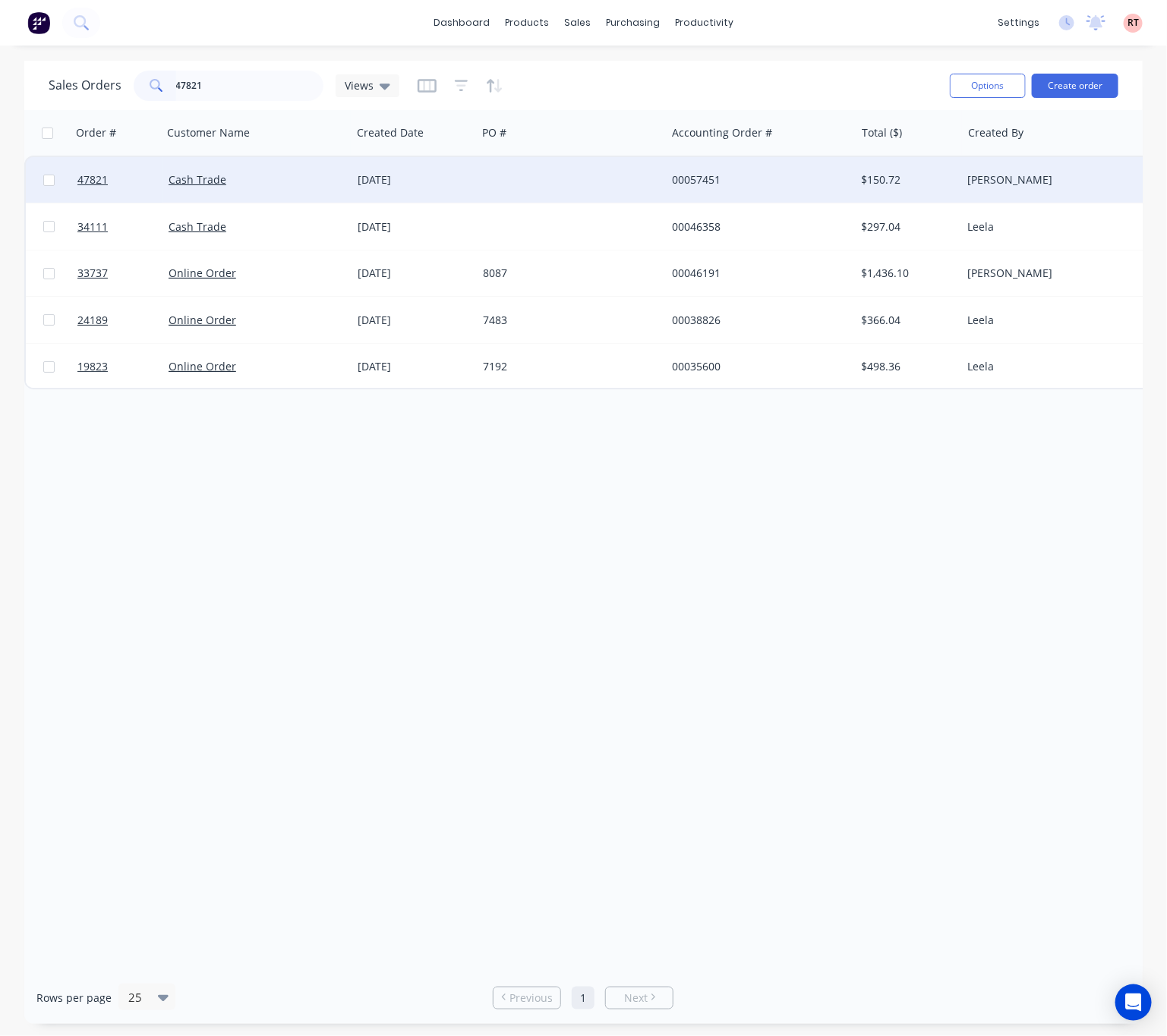
click at [488, 178] on div at bounding box center [570, 179] width 189 height 45
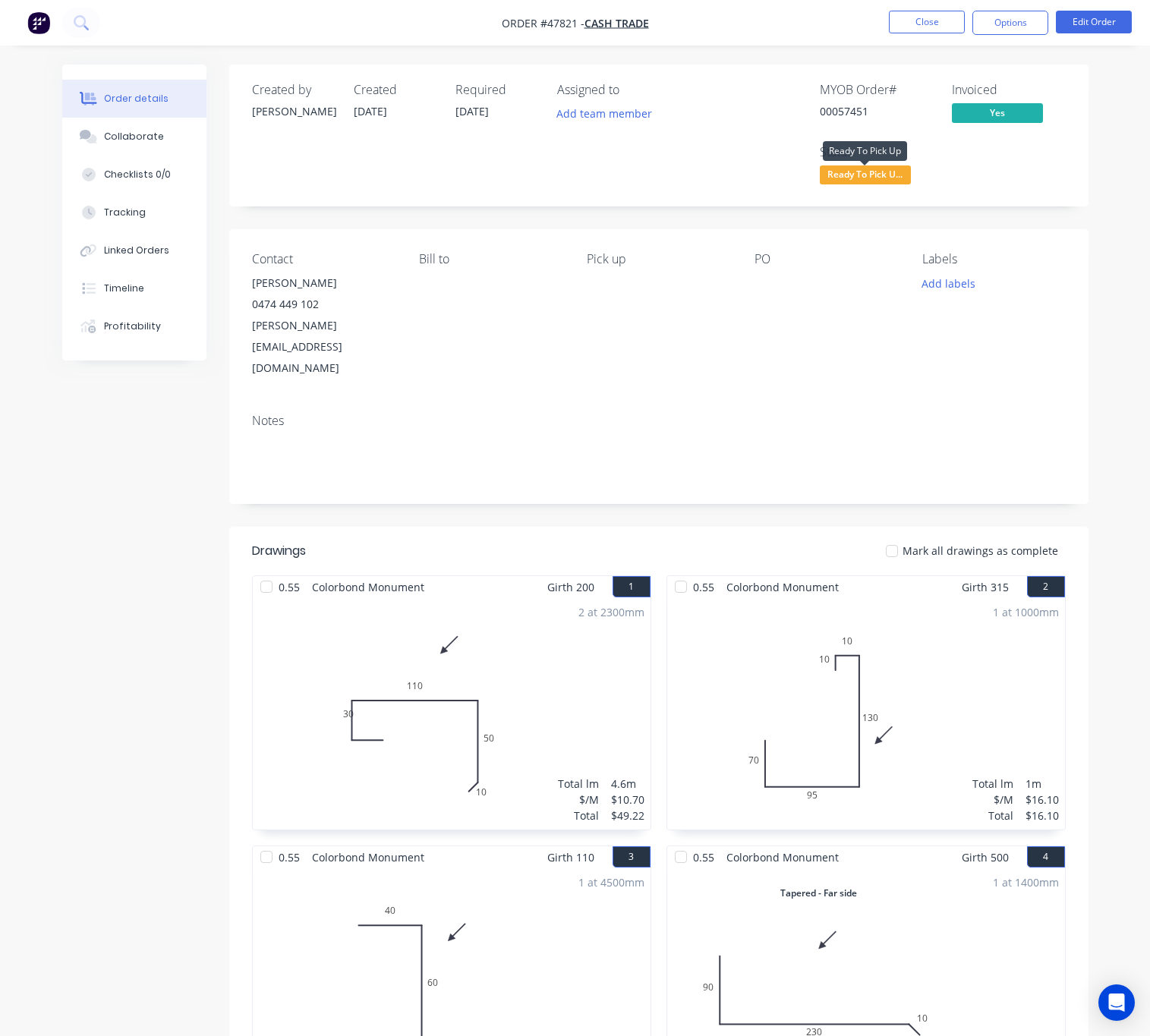
click at [872, 179] on span "Ready To Pick U..." at bounding box center [864, 175] width 91 height 19
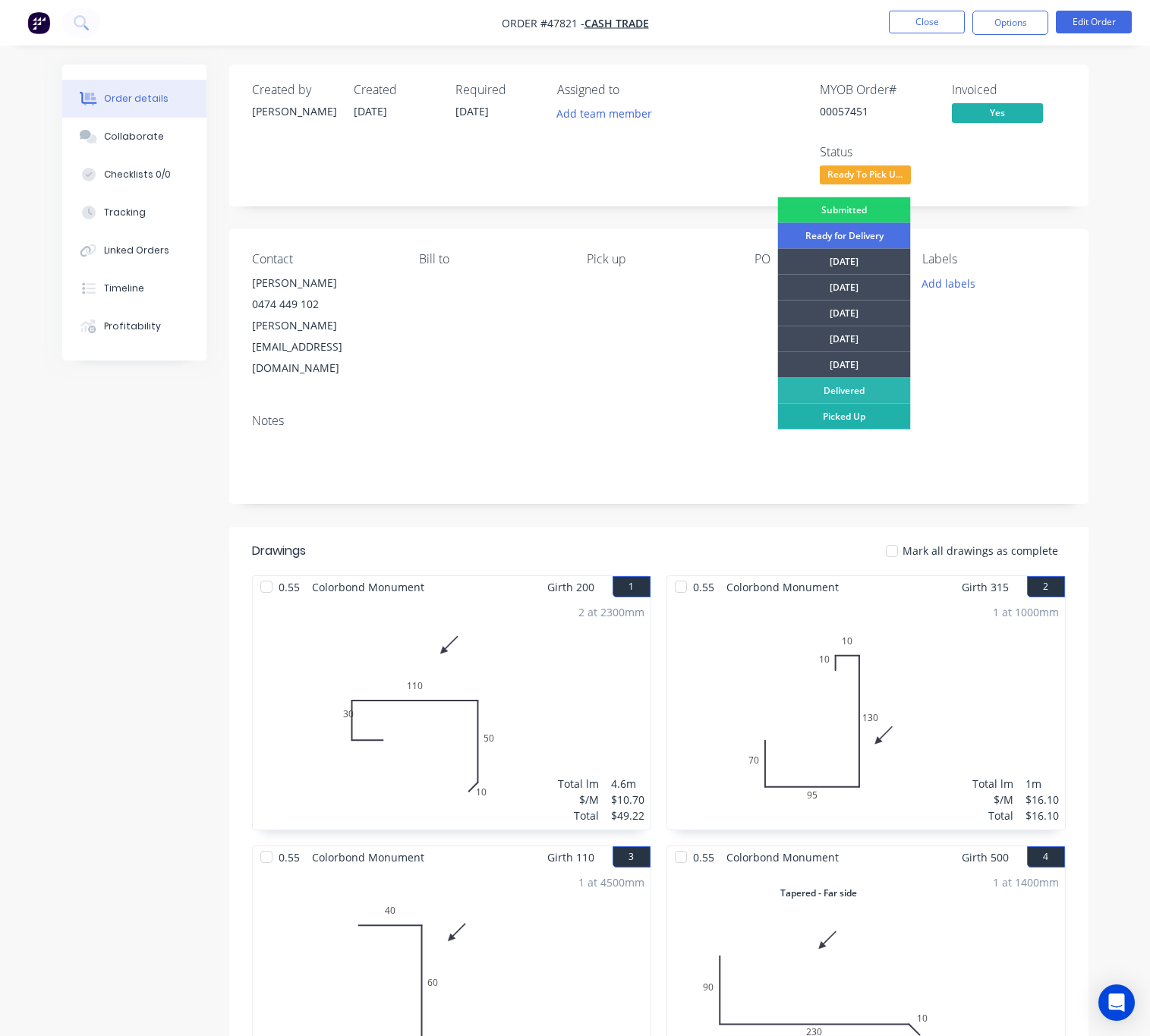
click at [875, 414] on div "Picked Up" at bounding box center [844, 416] width 132 height 25
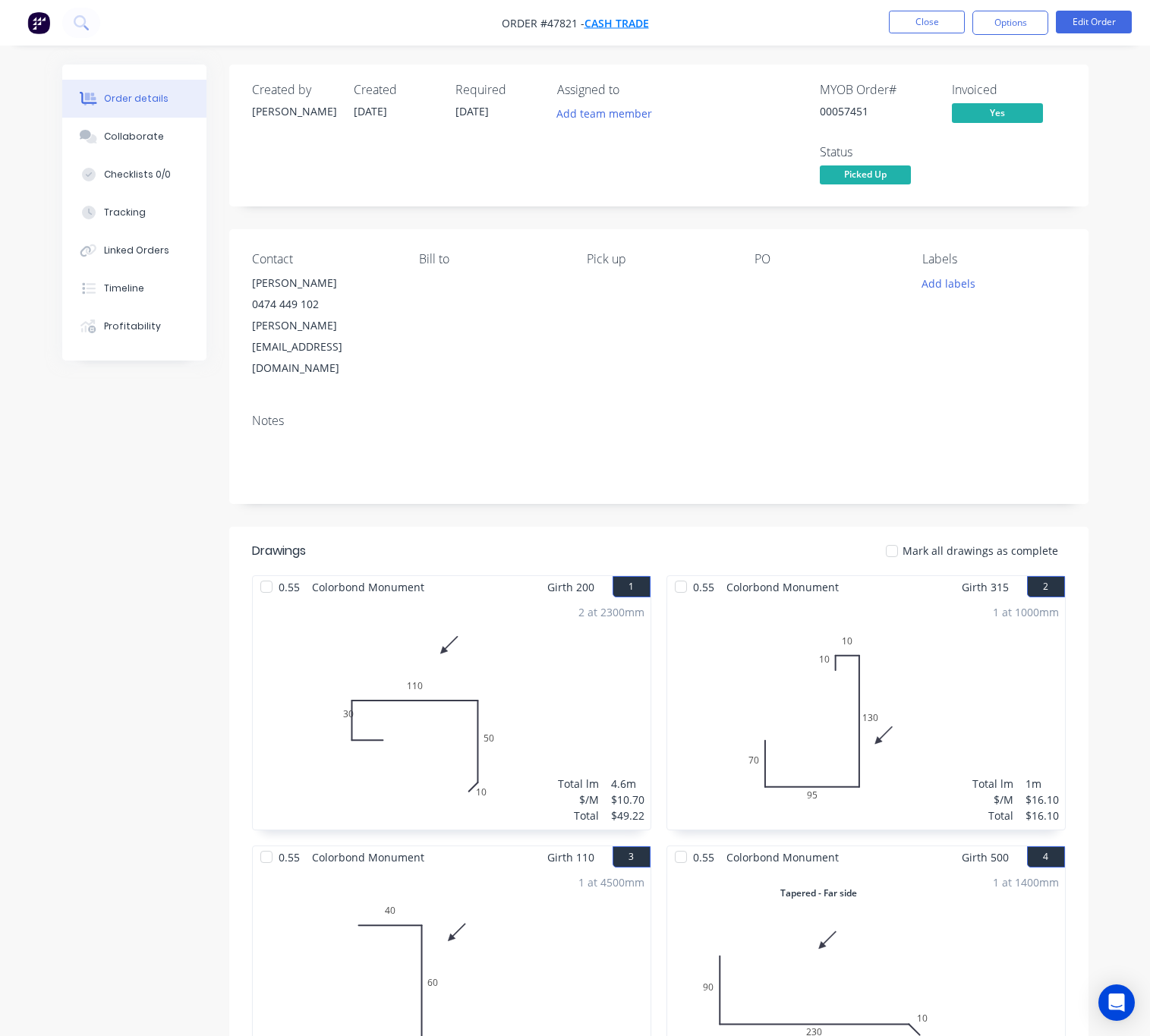
click at [622, 25] on span "Cash Trade" at bounding box center [616, 23] width 65 height 14
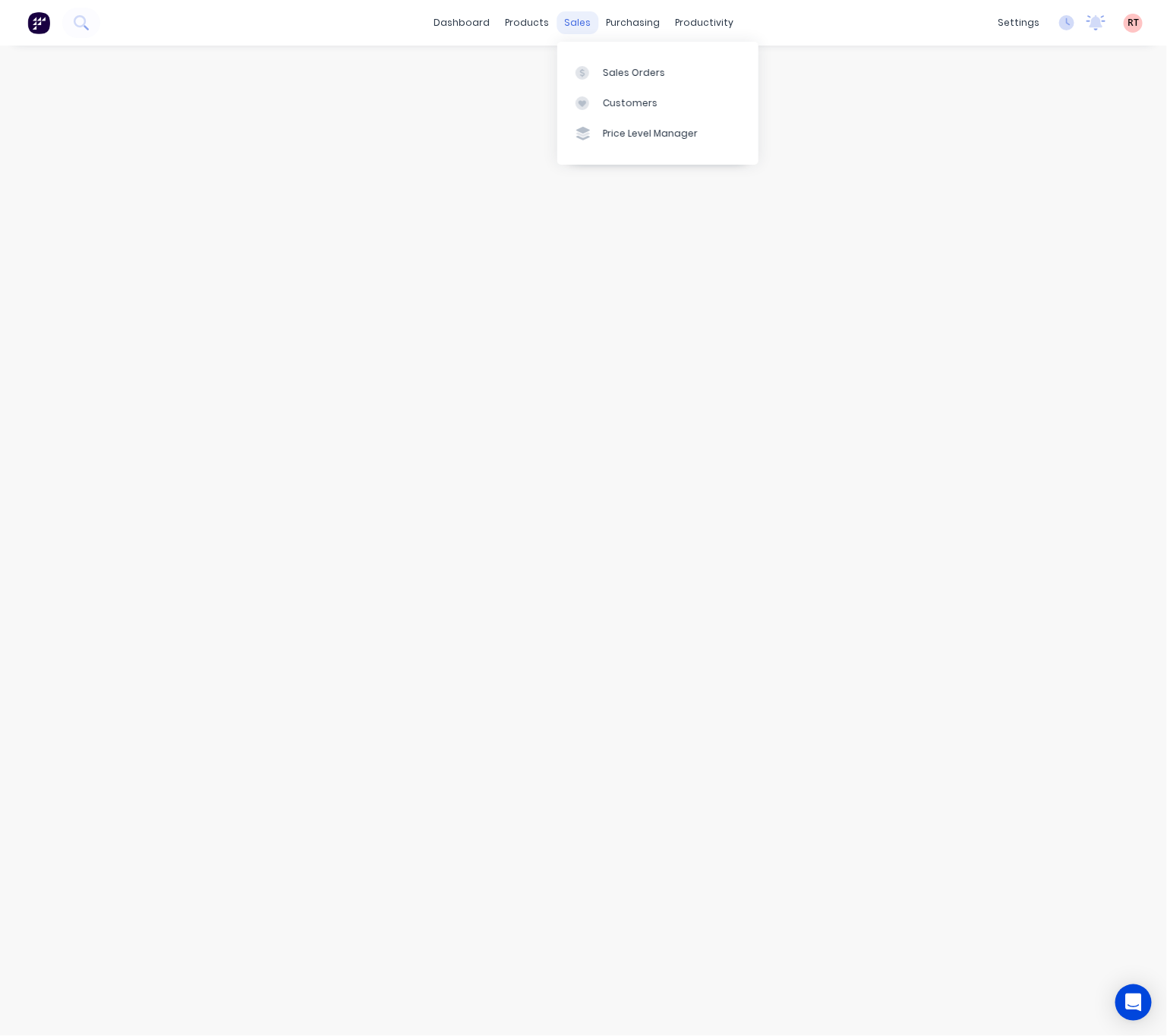
click at [567, 23] on div "sales" at bounding box center [577, 23] width 41 height 23
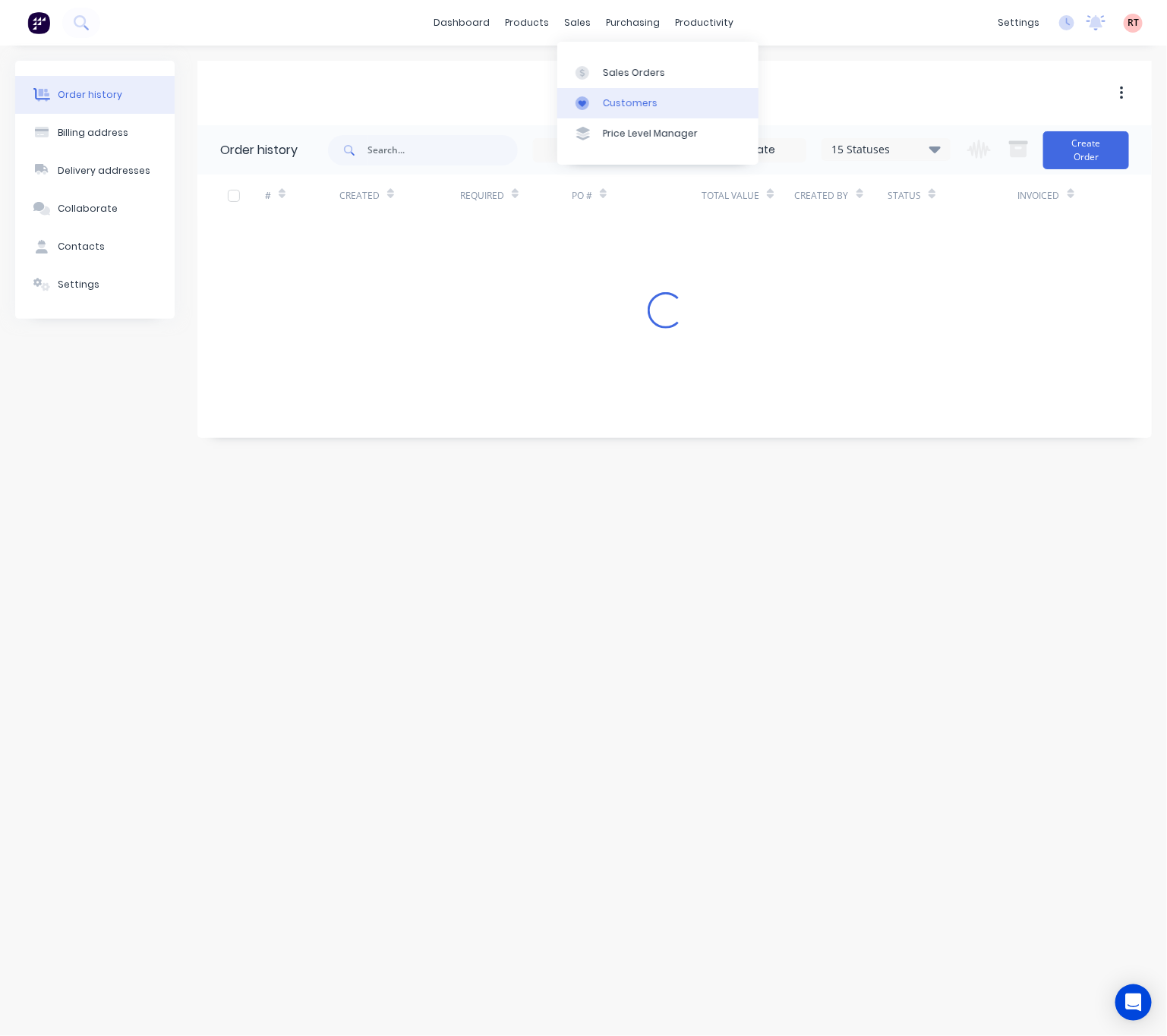
click at [629, 97] on div "Customers" at bounding box center [630, 103] width 54 height 14
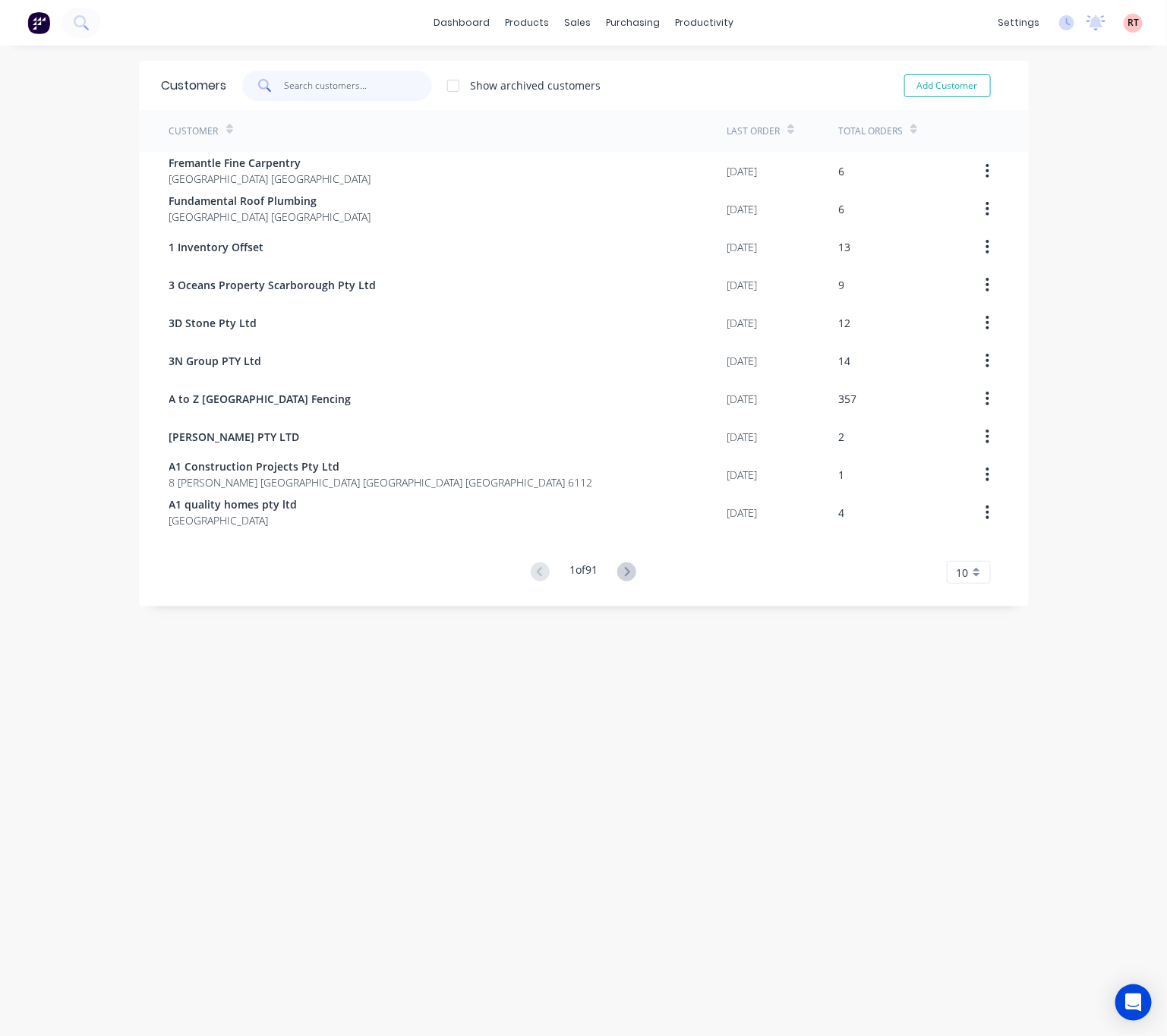
click at [326, 87] on input "text" at bounding box center [358, 85] width 148 height 30
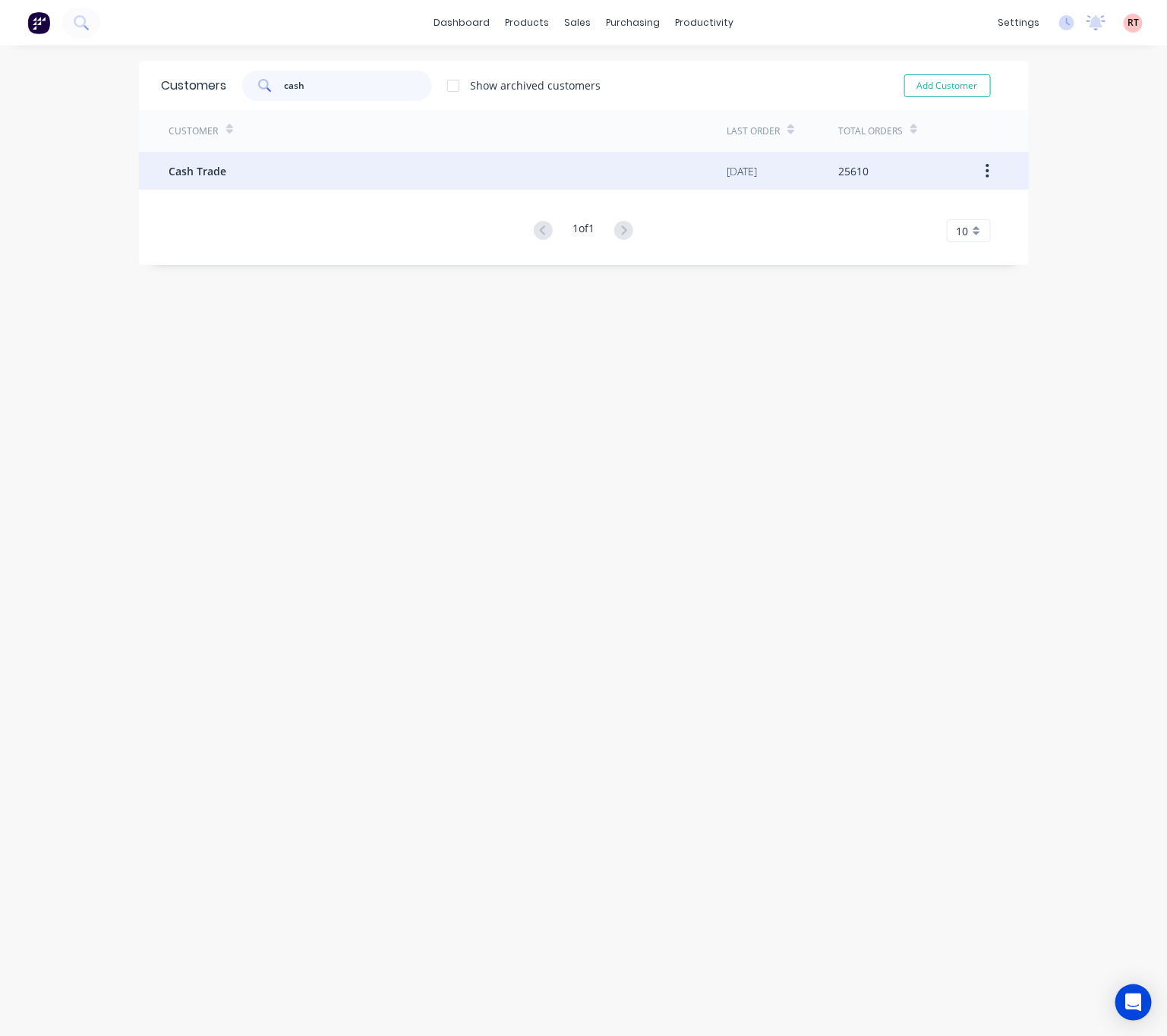
type input "cash"
click at [337, 162] on div "Cash Trade" at bounding box center [448, 171] width 558 height 38
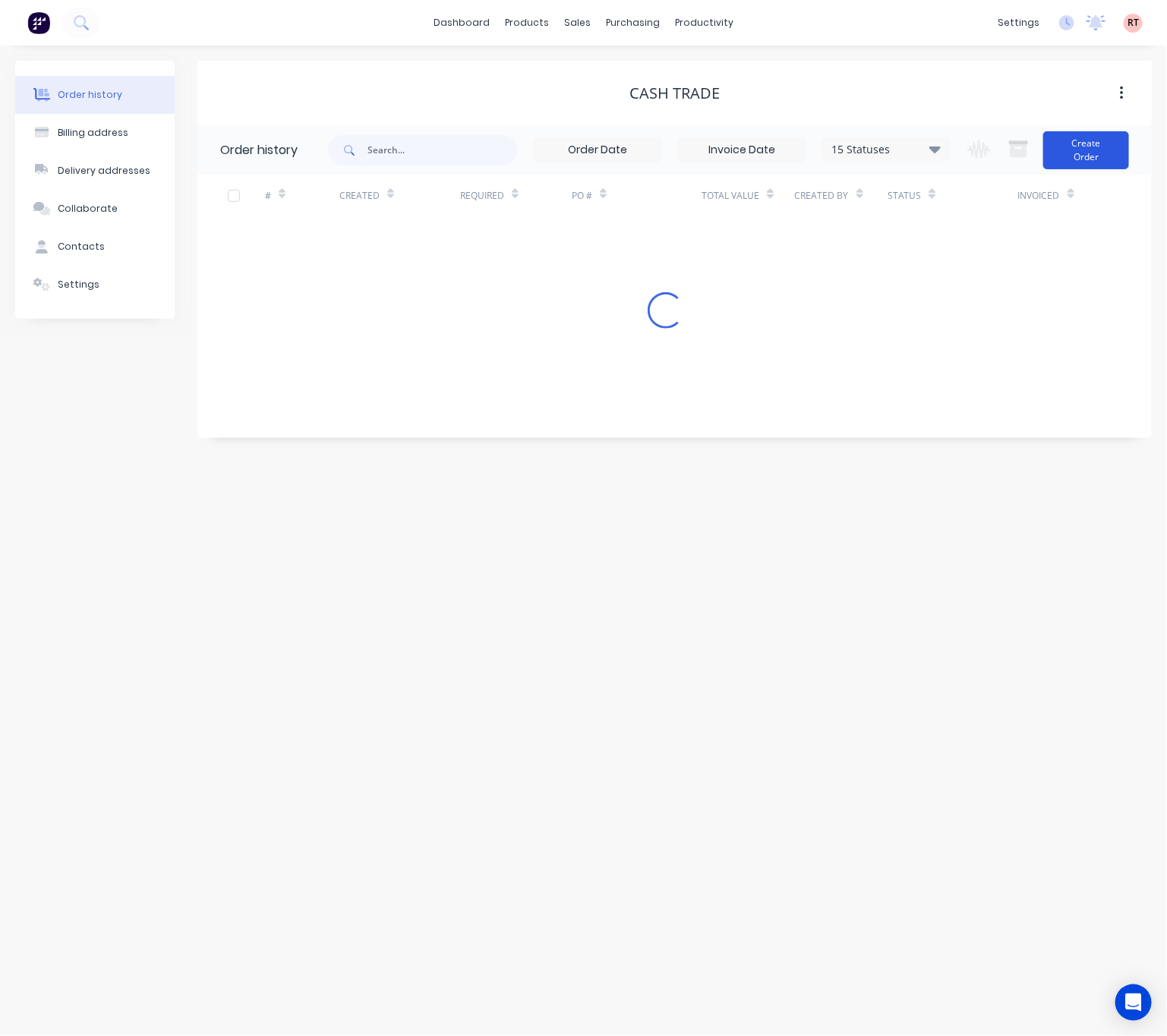
click at [1116, 144] on button "Create Order" at bounding box center [1085, 150] width 86 height 38
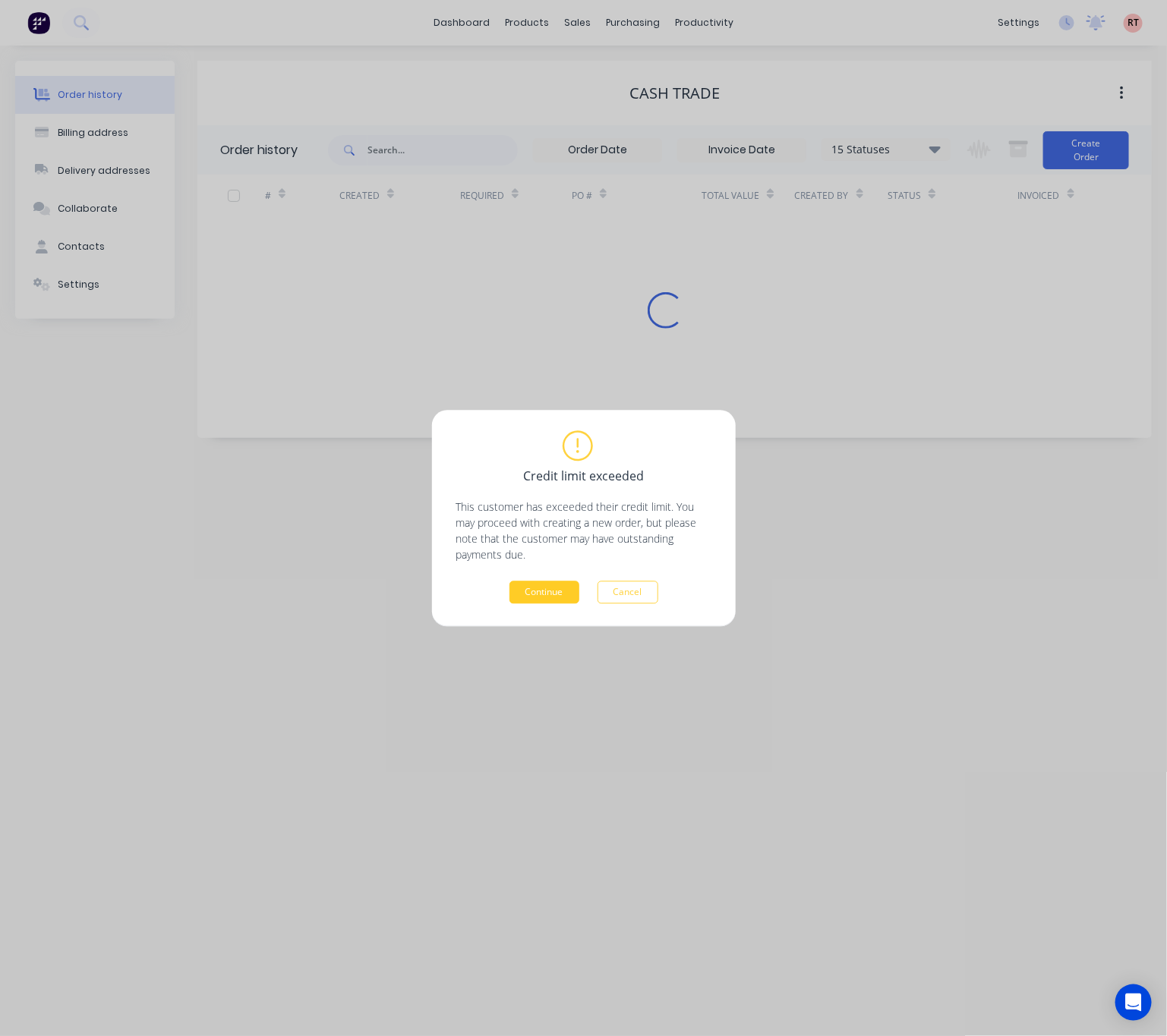
click at [556, 602] on button "Continue" at bounding box center [544, 592] width 70 height 23
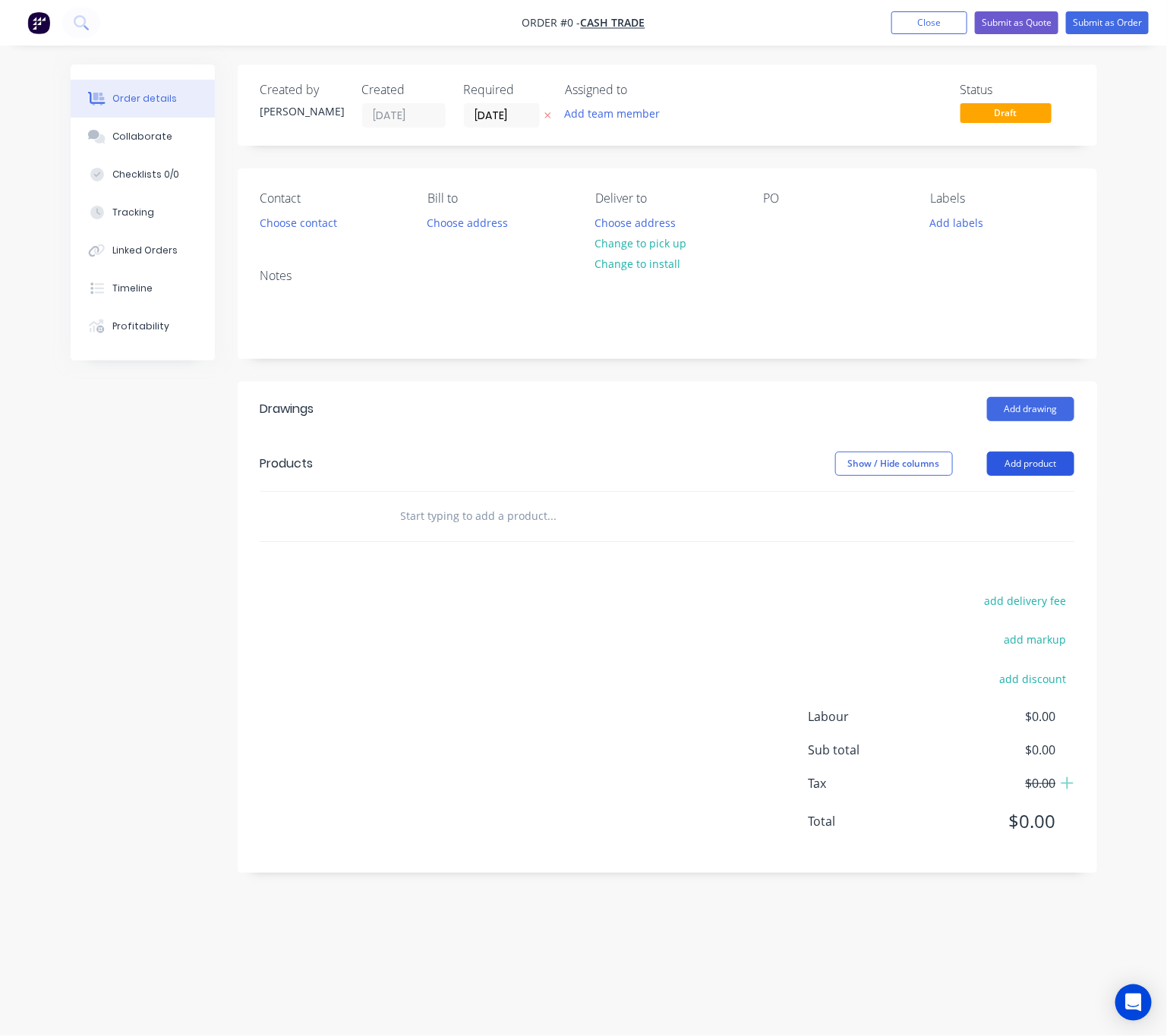
click at [1030, 472] on button "Add product" at bounding box center [1030, 464] width 87 height 24
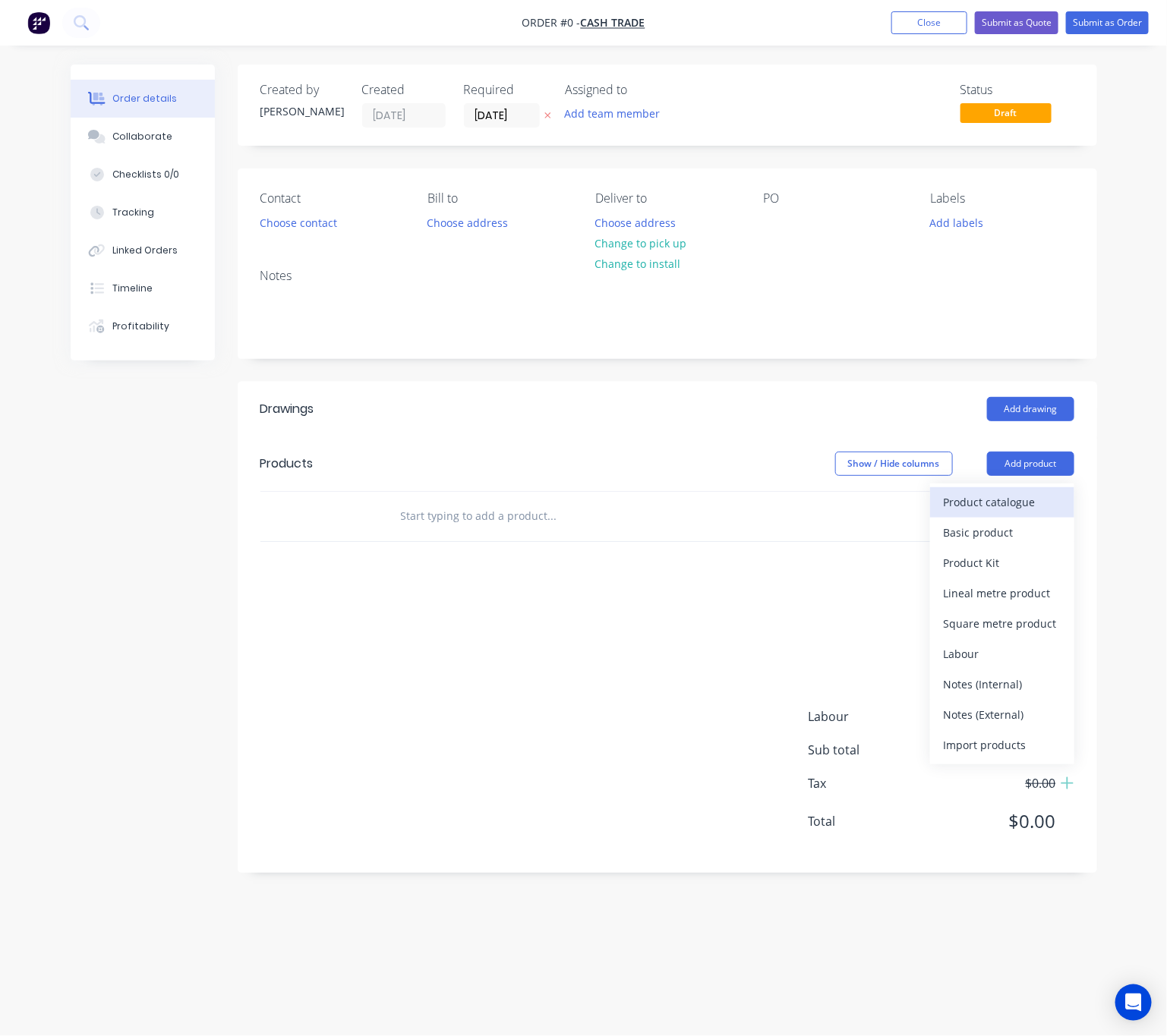
click at [1013, 508] on div "Product catalogue" at bounding box center [1002, 502] width 117 height 22
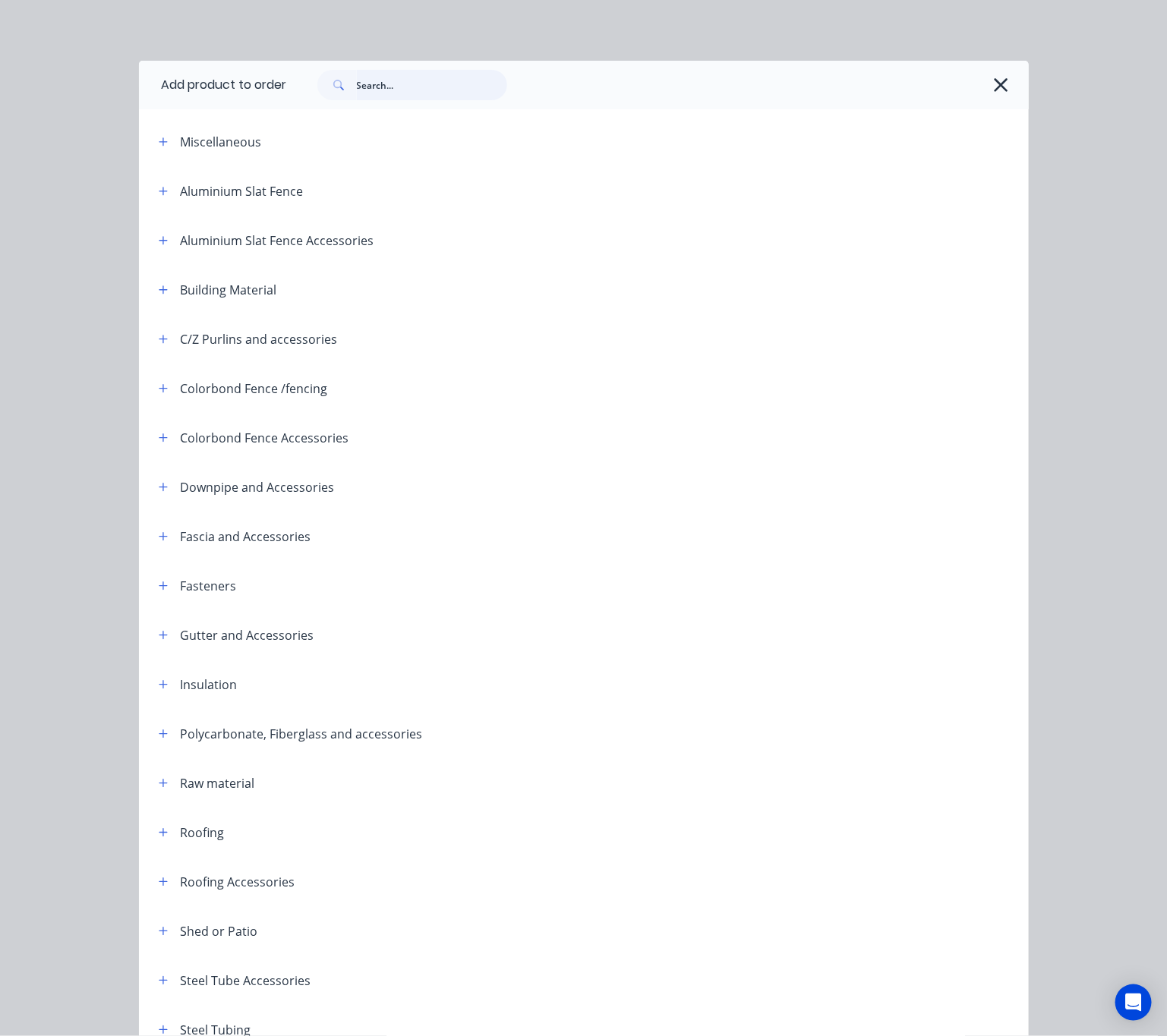
click at [412, 82] on input "text" at bounding box center [432, 85] width 150 height 30
type input "fence"
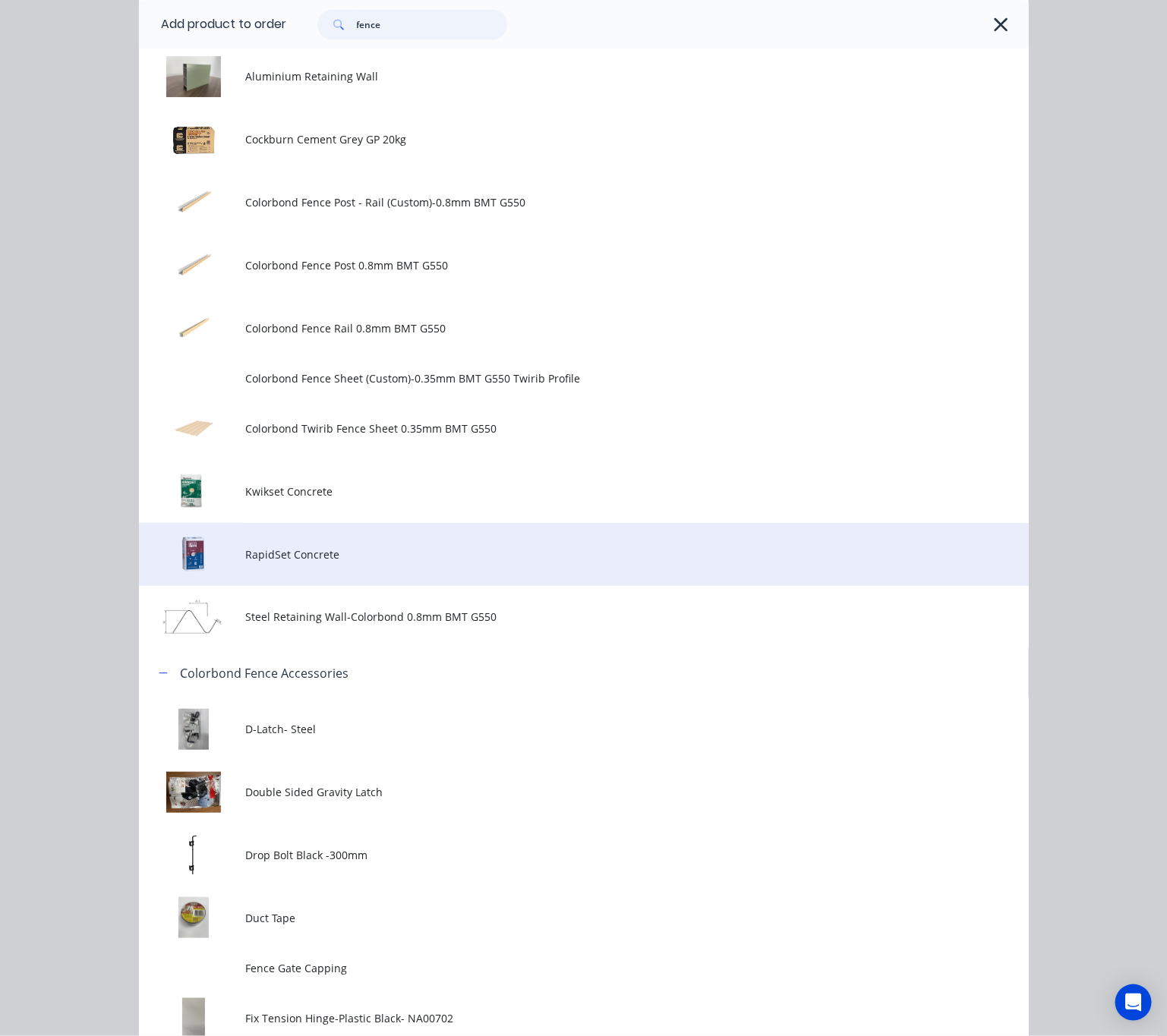
scroll to position [1366, 0]
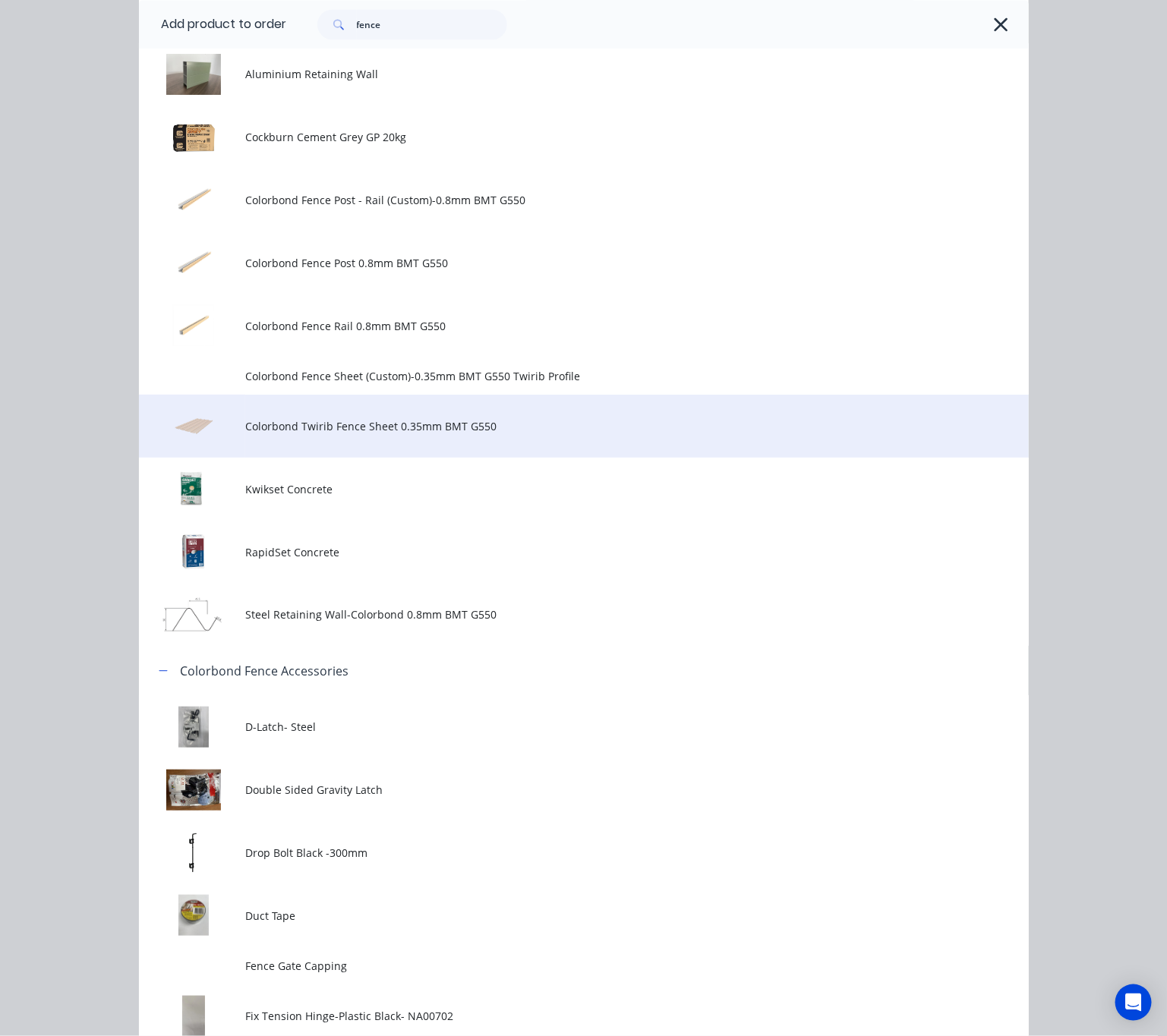
click at [553, 424] on span "Colorbond Twirib Fence Sheet 0.35mm BMT G550" at bounding box center [558, 425] width 626 height 16
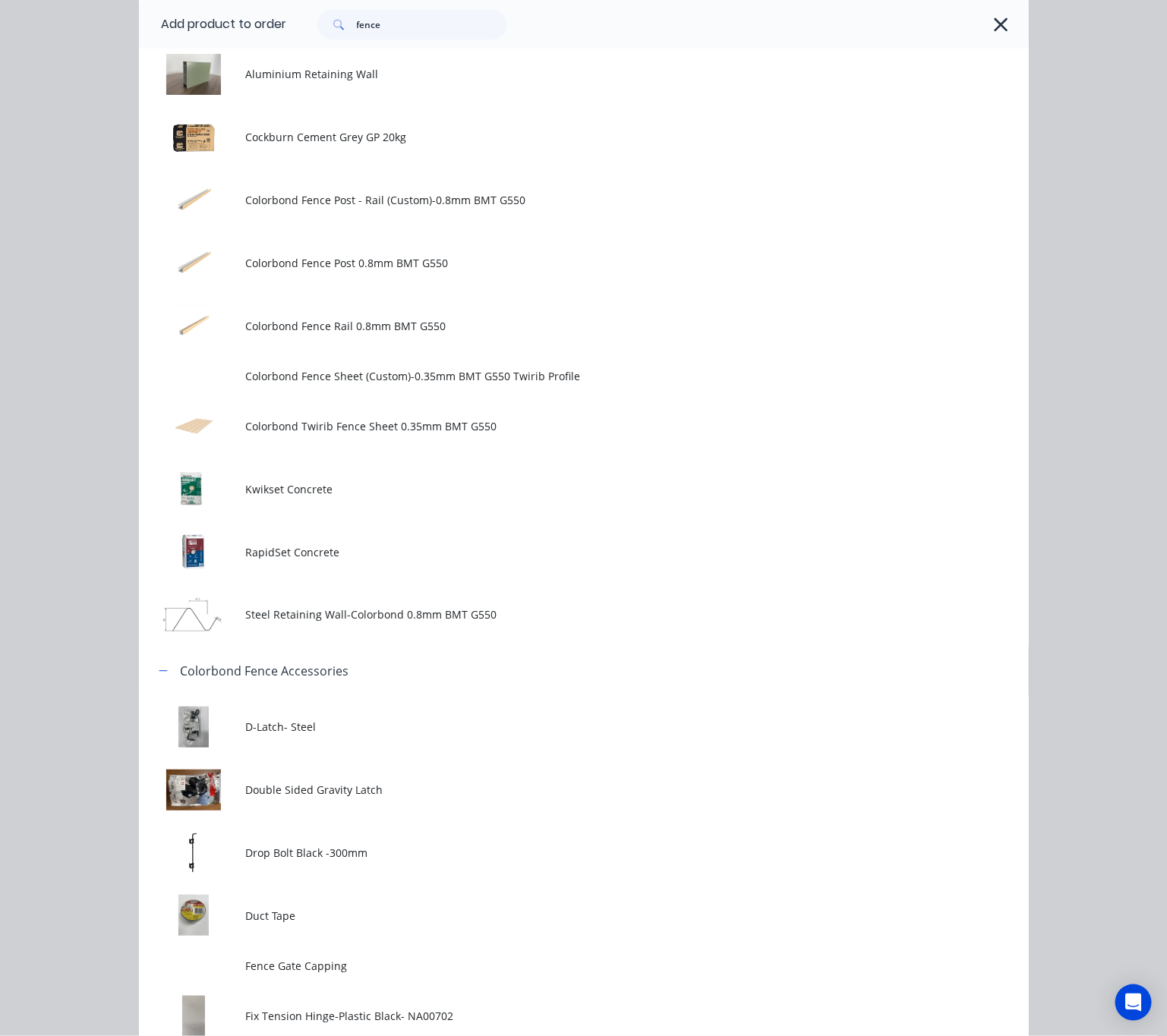
scroll to position [0, 0]
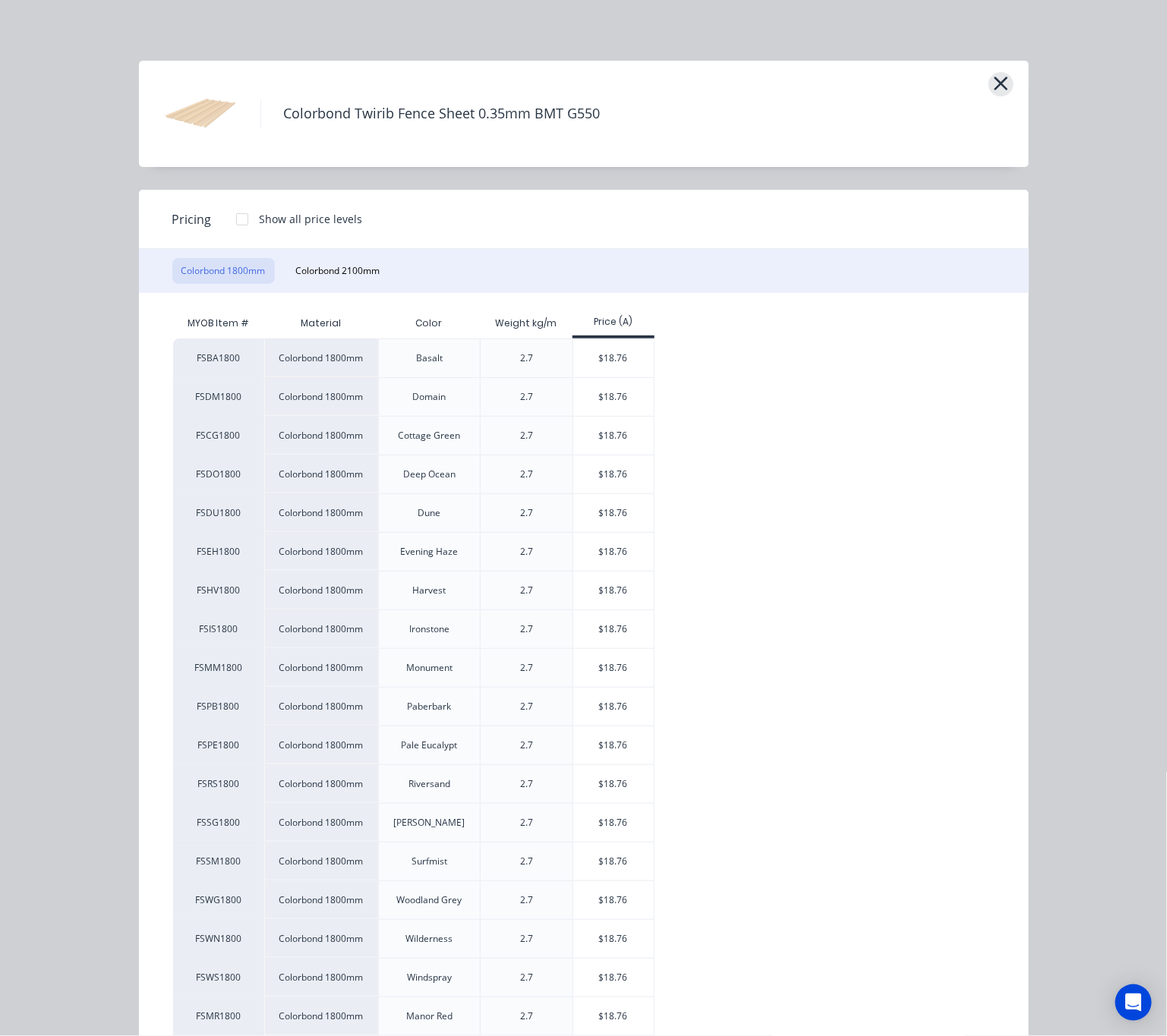
click at [993, 85] on icon "button" at bounding box center [1001, 84] width 16 height 22
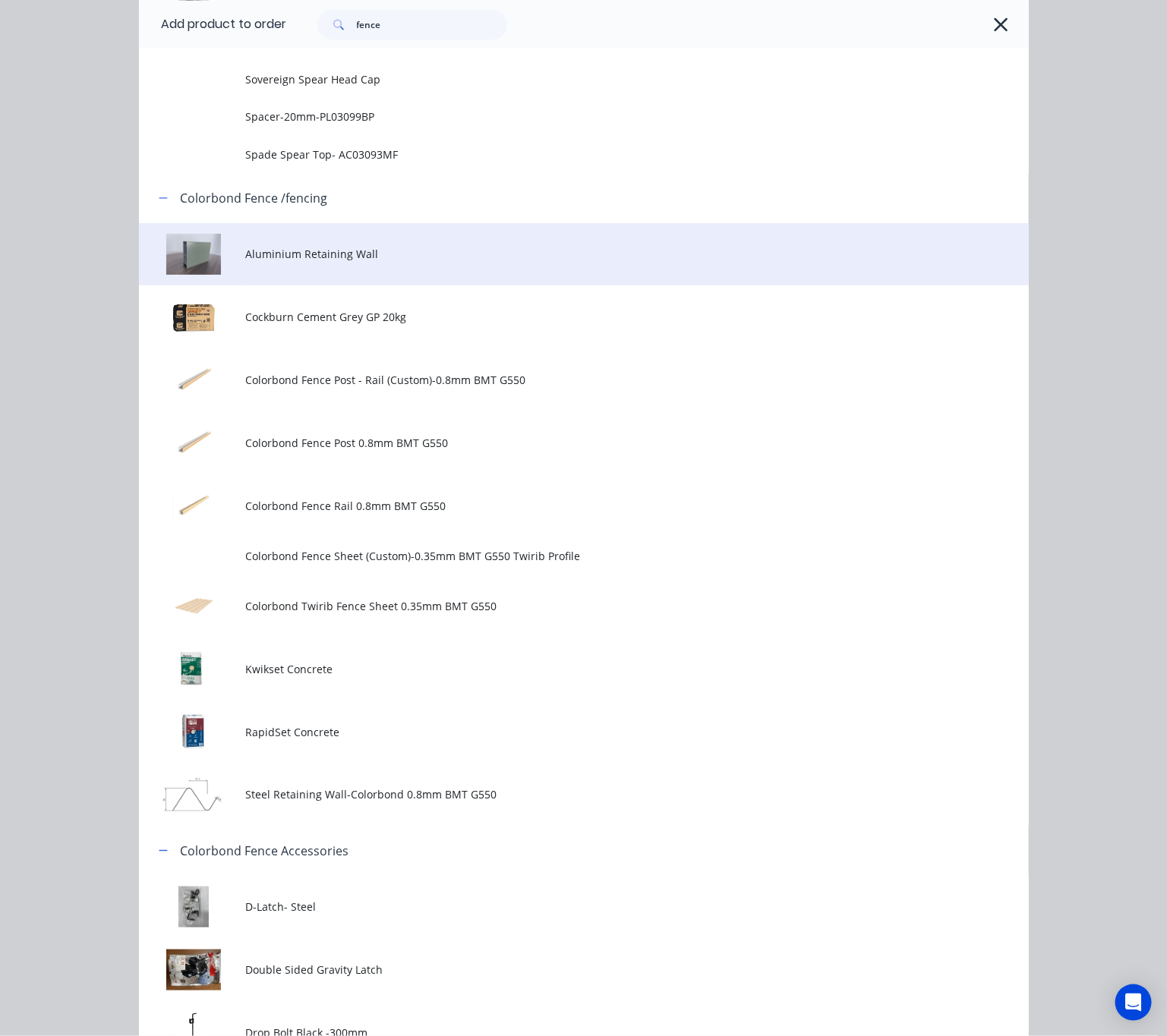
scroll to position [1132, 0]
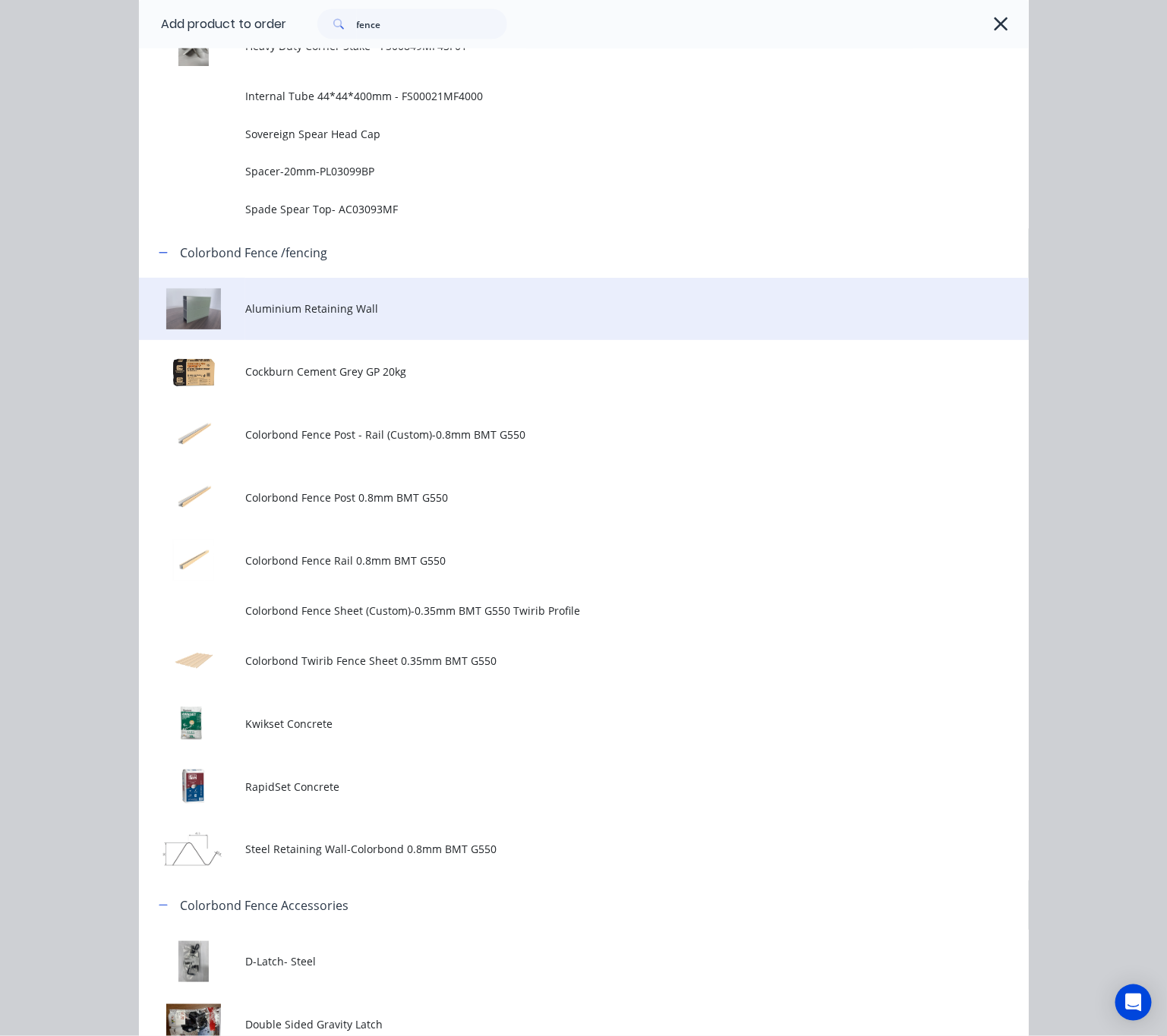
click at [537, 312] on span "Aluminium Retaining Wall" at bounding box center [558, 308] width 626 height 16
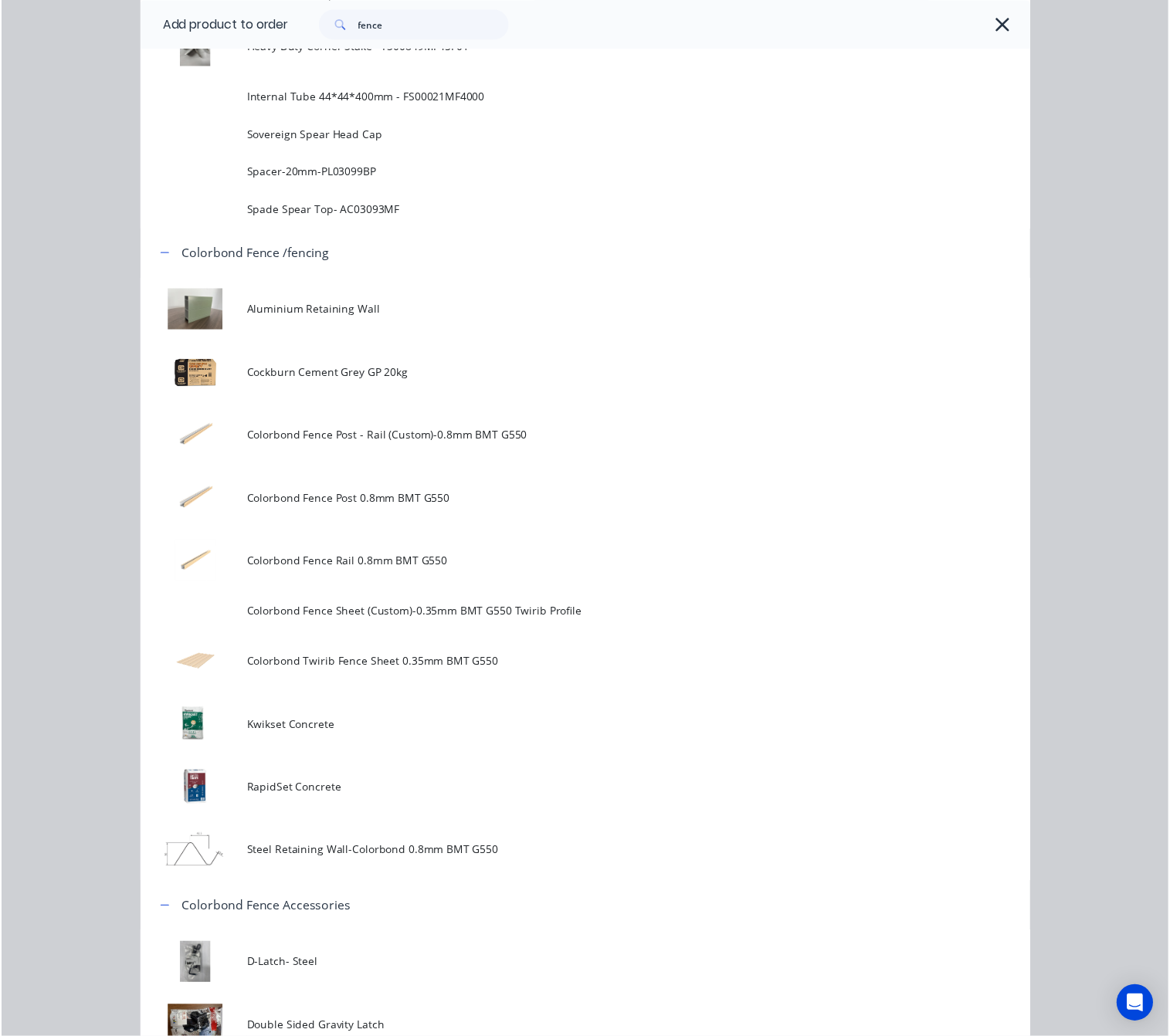
scroll to position [0, 0]
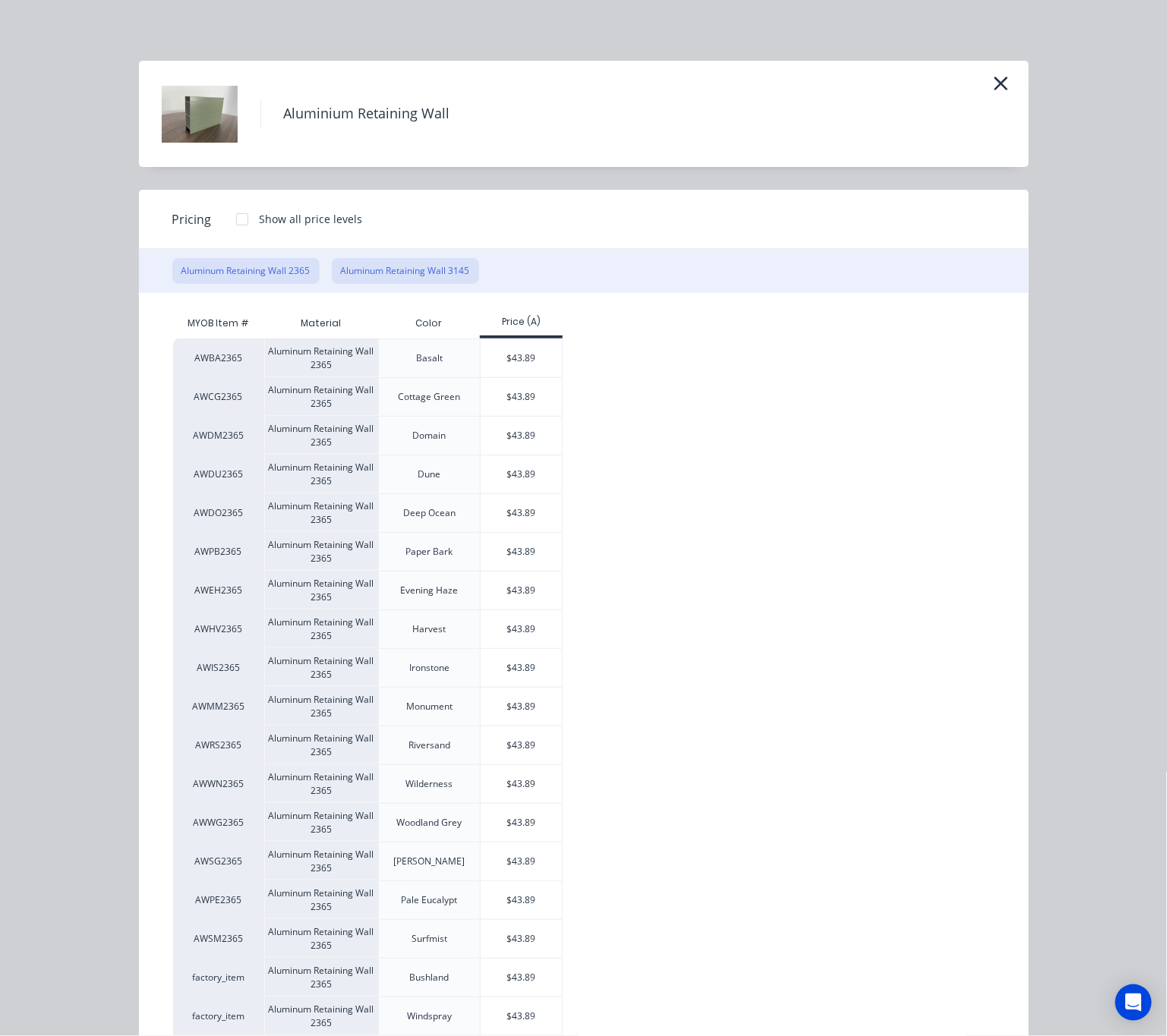
click at [394, 271] on button "Aluminum Retaining Wall 3145" at bounding box center [405, 271] width 148 height 25
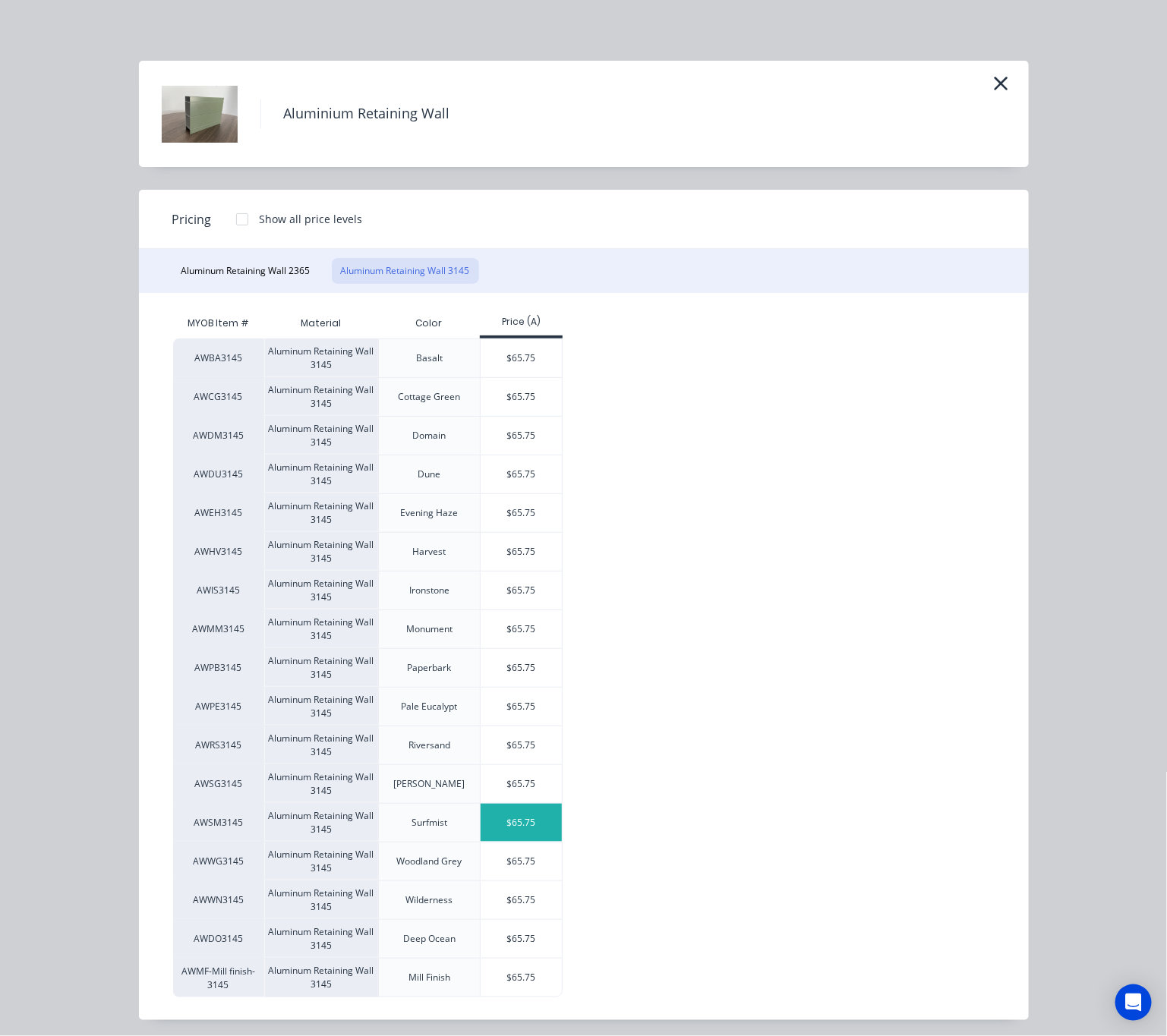
click at [512, 825] on div "$65.75" at bounding box center [521, 823] width 81 height 38
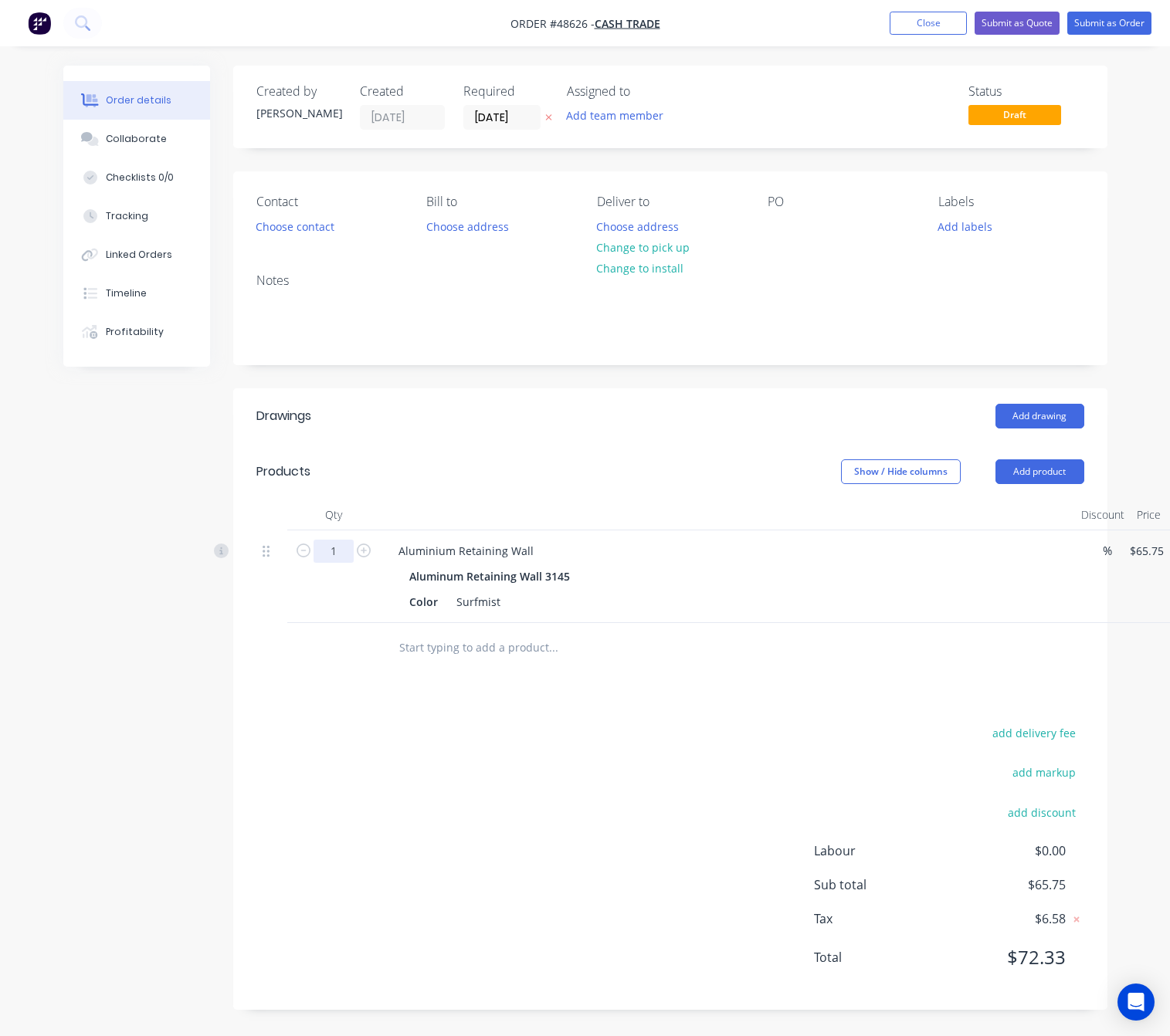
click at [336, 550] on input "1" at bounding box center [334, 551] width 40 height 23
type input "3"
type input "$197.25"
click at [597, 686] on div "Drawings Add drawing Products Show / Hide columns Add product Qty Discount Pric…" at bounding box center [670, 699] width 874 height 621
click at [1051, 462] on button "Add product" at bounding box center [1039, 472] width 89 height 25
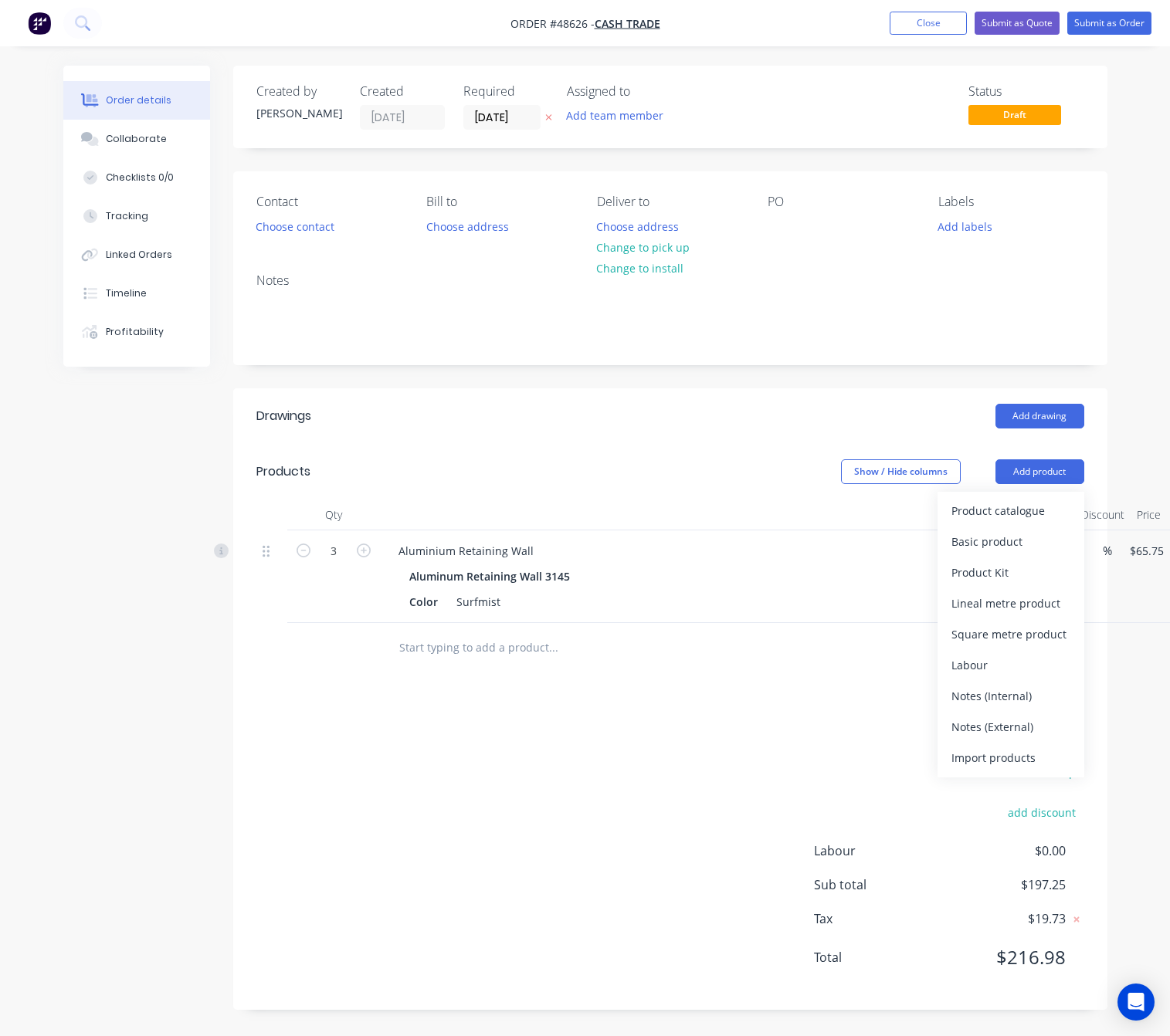
click at [1052, 493] on div "Product catalogue Basic product Product Kit Lineal metre product Square metre p…" at bounding box center [1010, 635] width 146 height 286
click at [1036, 503] on div "Product catalogue" at bounding box center [1010, 510] width 119 height 22
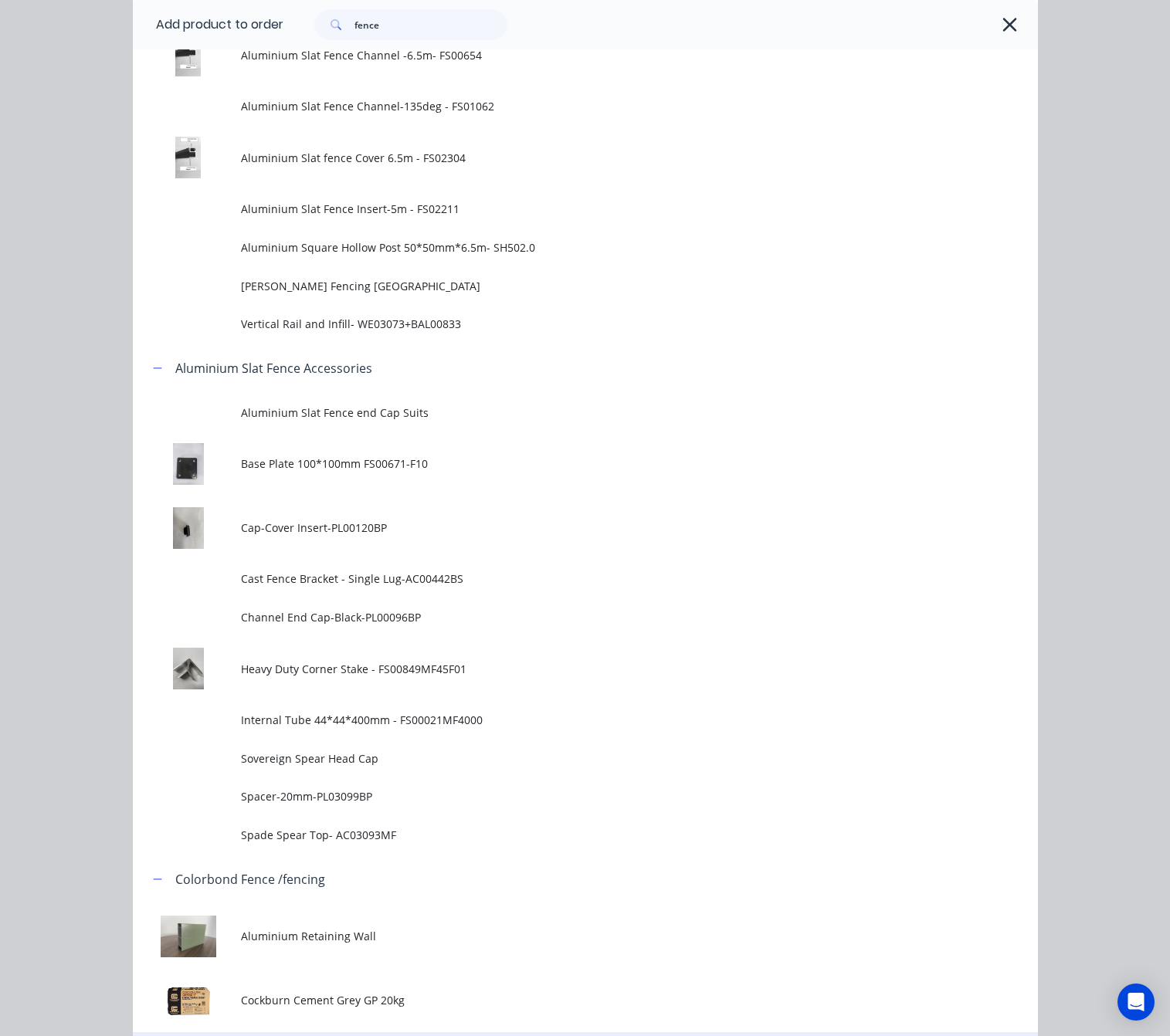
scroll to position [810, 0]
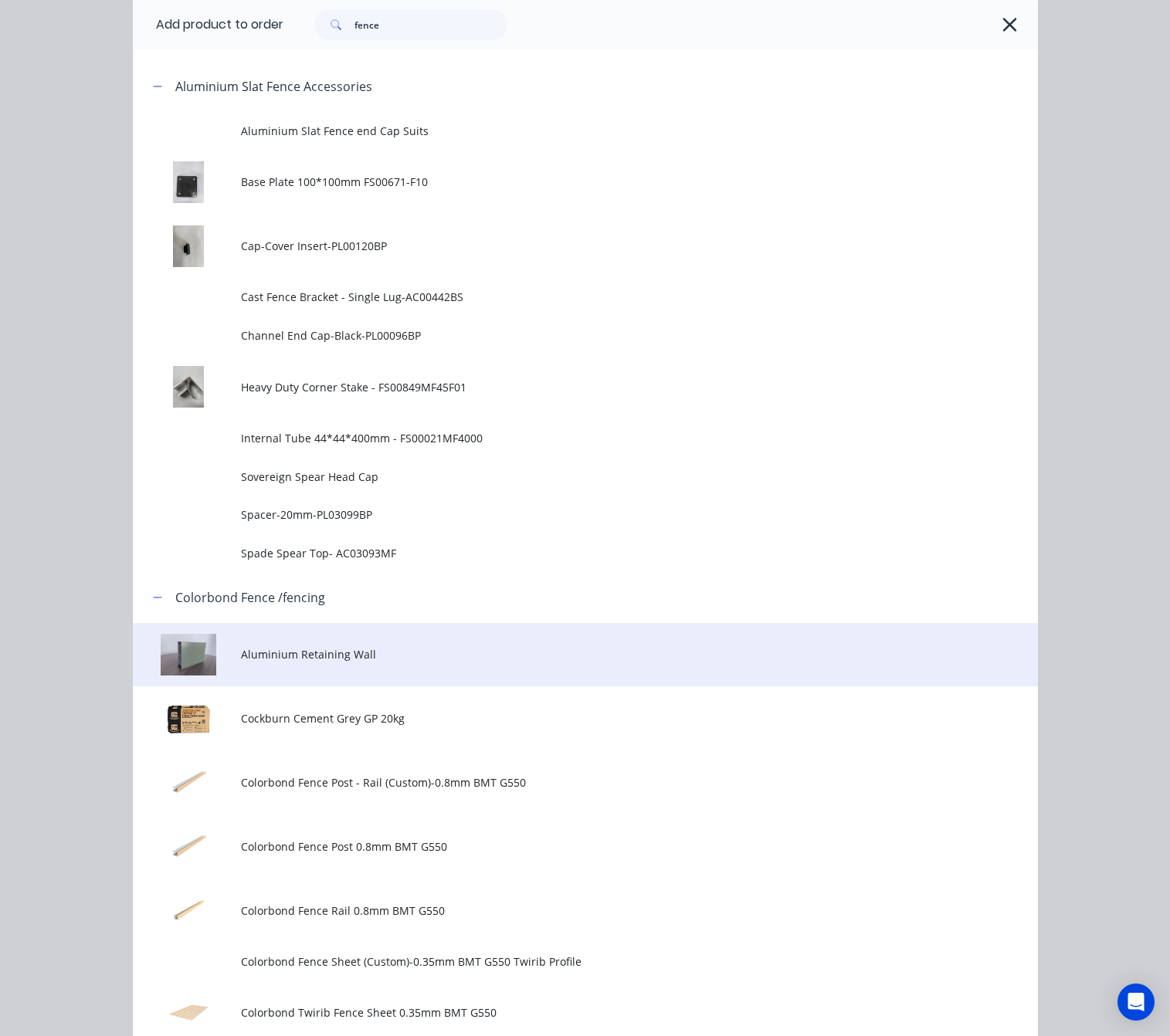
click at [573, 669] on td "Aluminium Retaining Wall" at bounding box center [639, 655] width 796 height 64
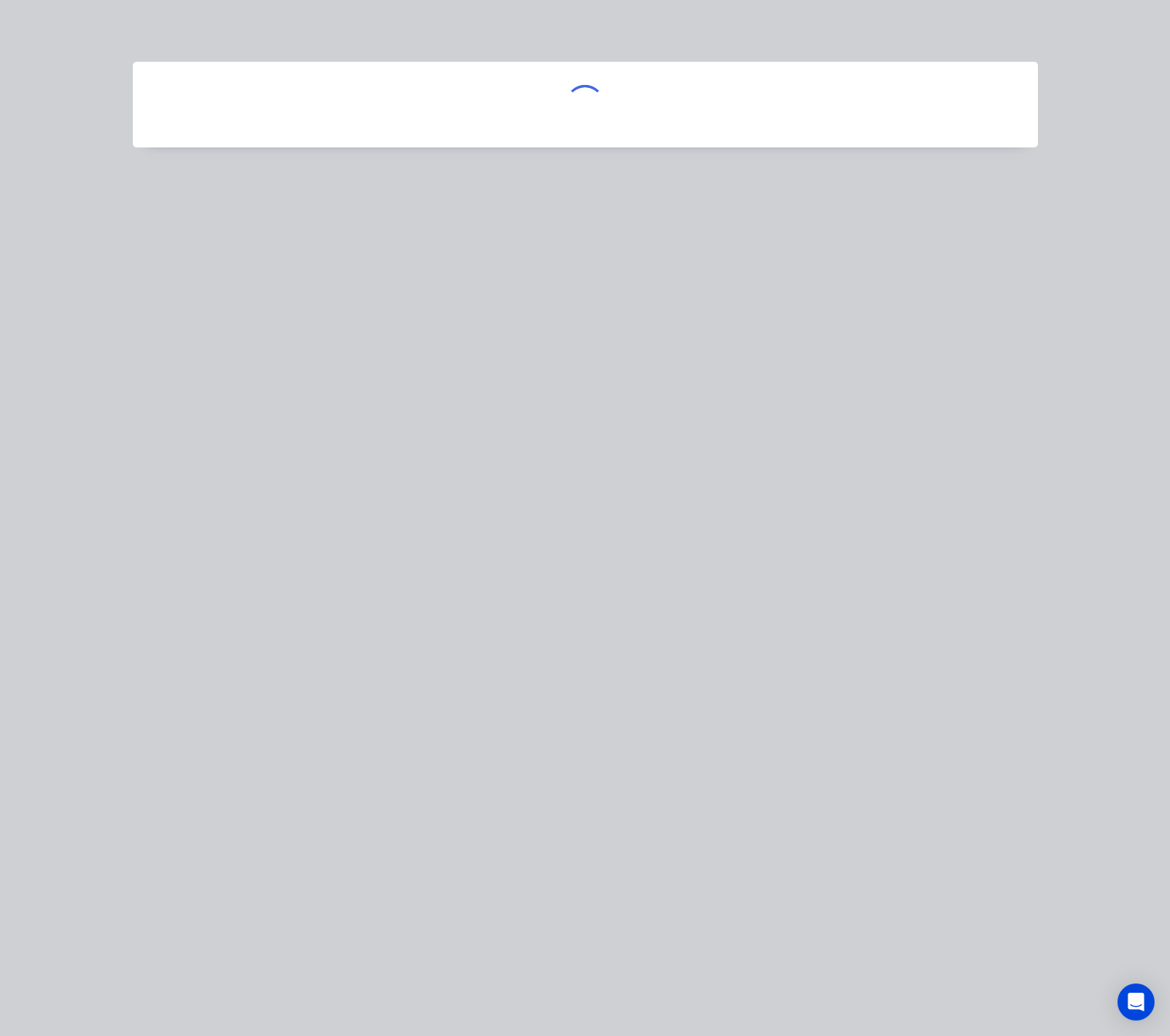
scroll to position [0, 0]
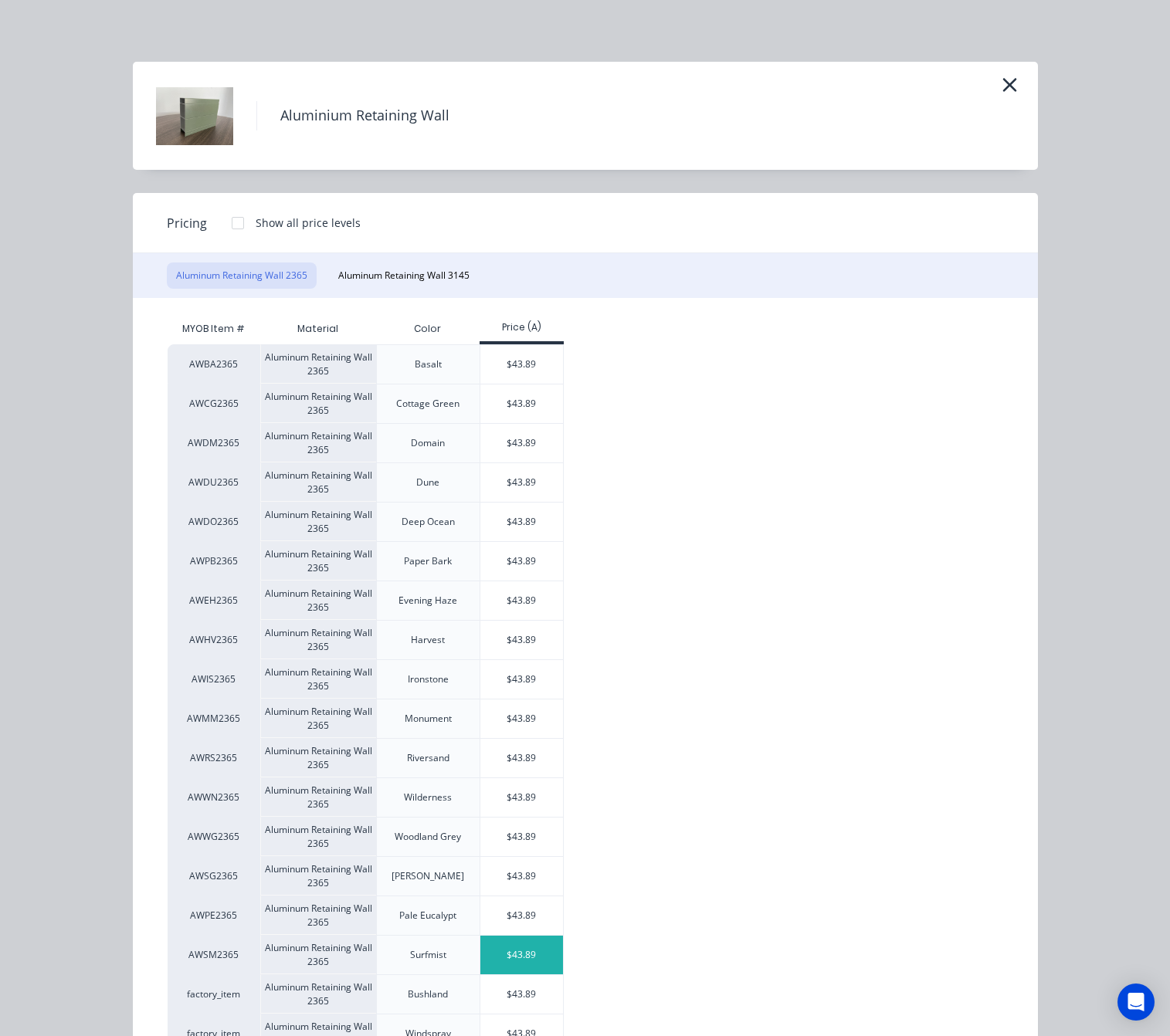
click at [526, 957] on div "$43.89" at bounding box center [521, 955] width 82 height 38
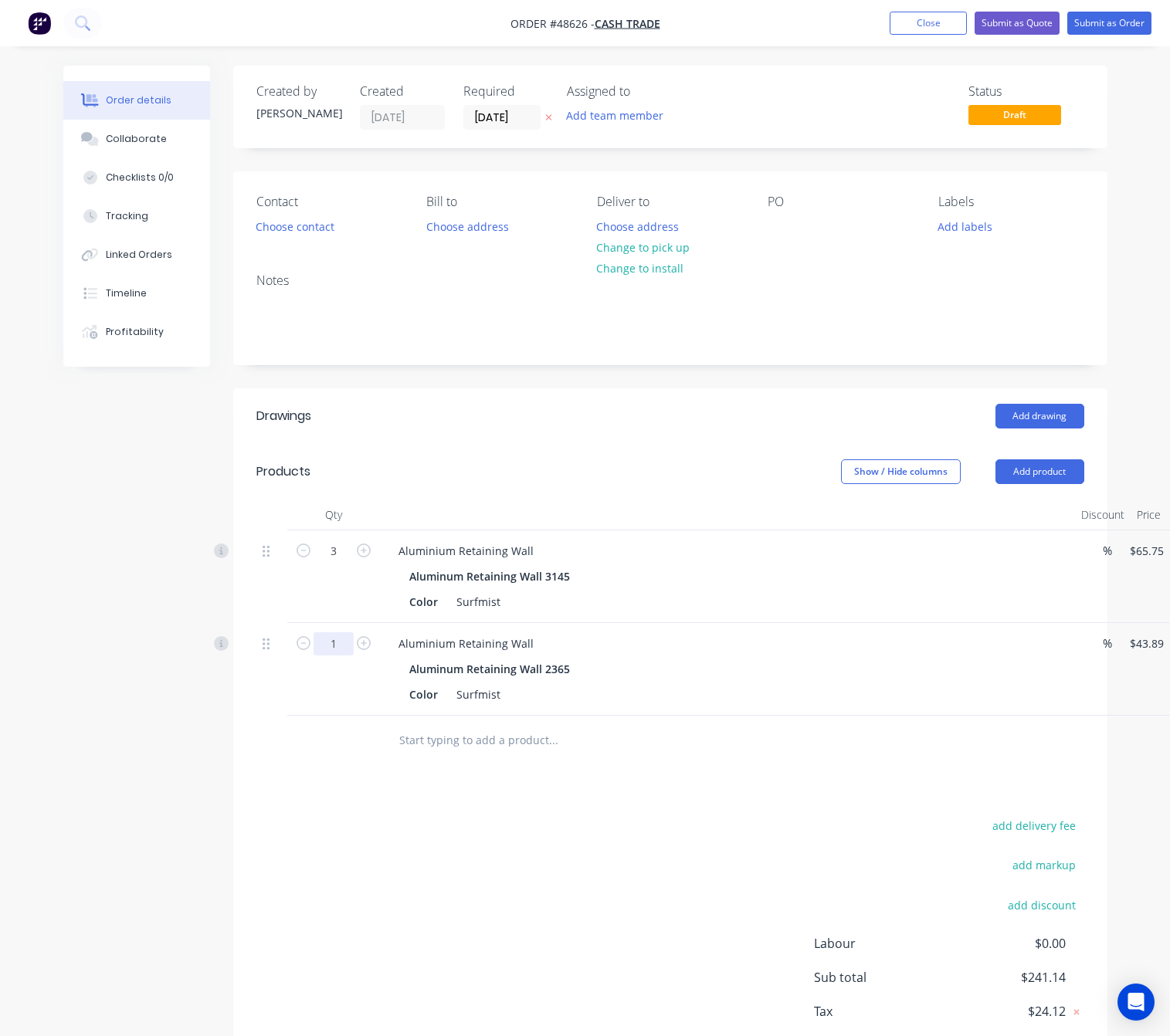
click at [322, 563] on input "1" at bounding box center [334, 551] width 40 height 23
type input "8"
type input "$351.12"
click at [745, 851] on div "add delivery fee add markup add discount Labour $0.00 Sub total $548.37 Tax $54…" at bounding box center [670, 947] width 828 height 264
click at [1051, 473] on button "Add product" at bounding box center [1039, 472] width 89 height 25
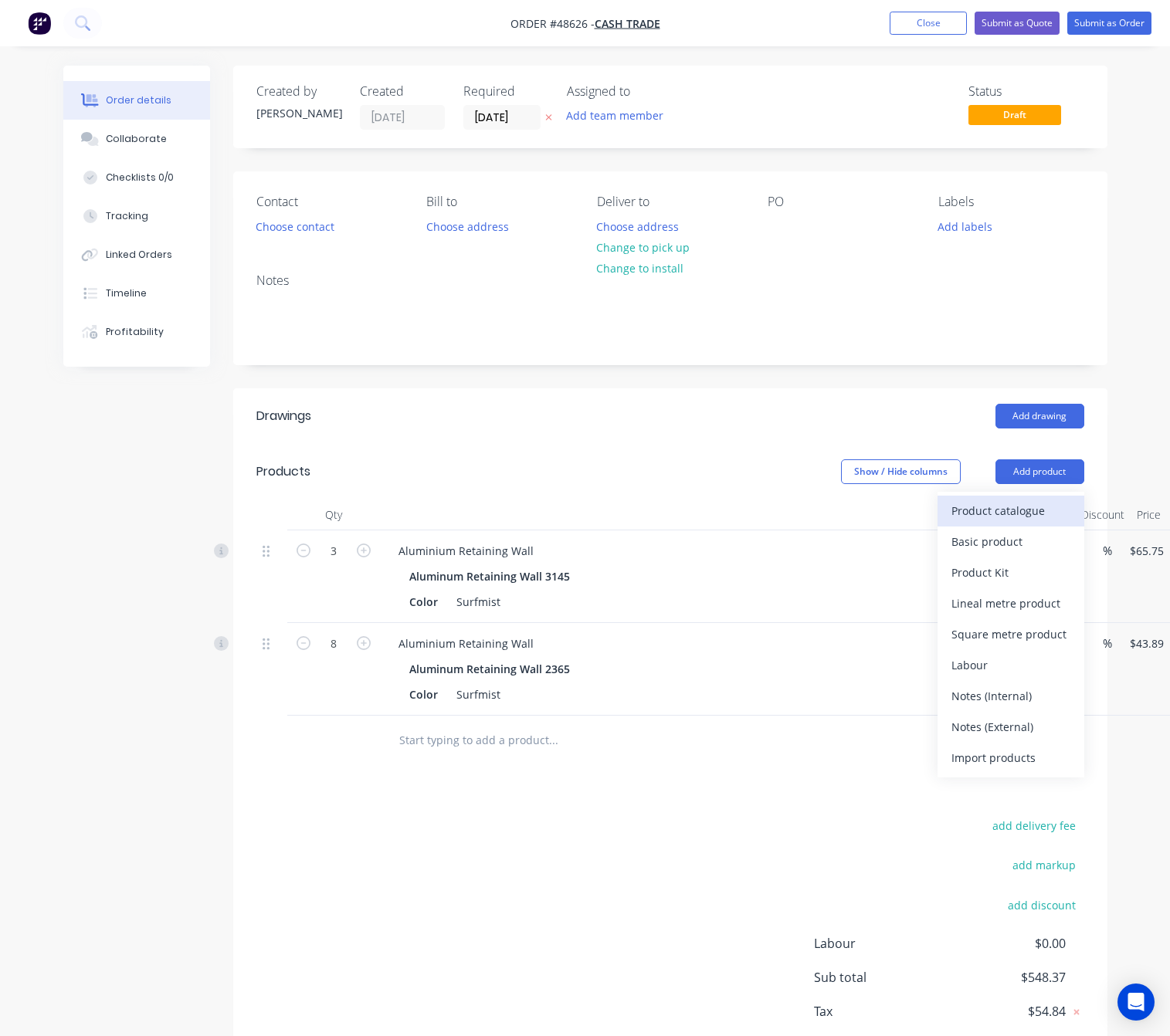
click at [1041, 510] on div "Product catalogue" at bounding box center [1010, 510] width 119 height 22
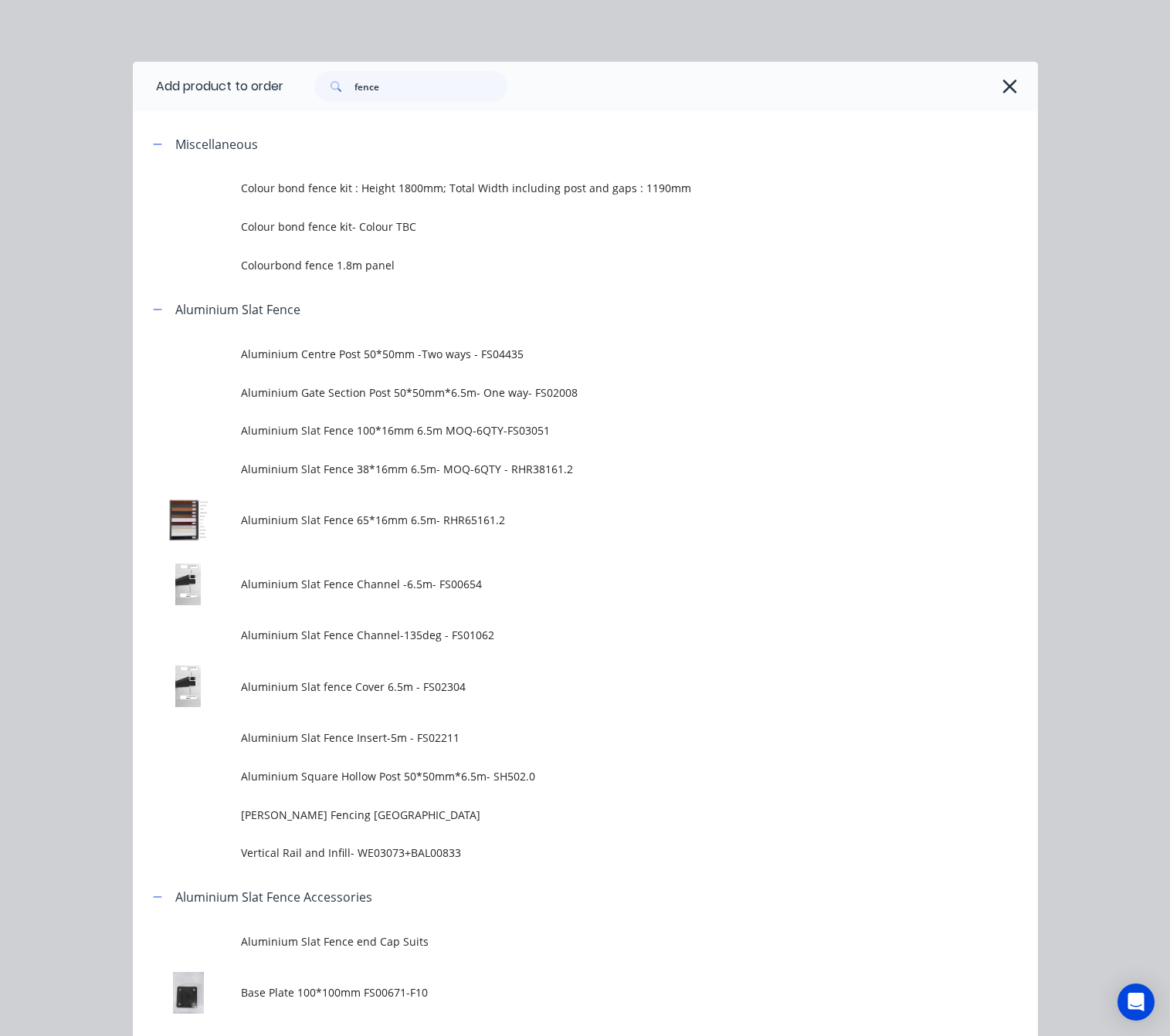
click at [343, 70] on div "fence" at bounding box center [660, 87] width 754 height 50
drag, startPoint x: 382, startPoint y: 91, endPoint x: 207, endPoint y: 107, distance: 175.7
click at [258, 96] on header "Add product to order fence" at bounding box center [585, 87] width 905 height 50
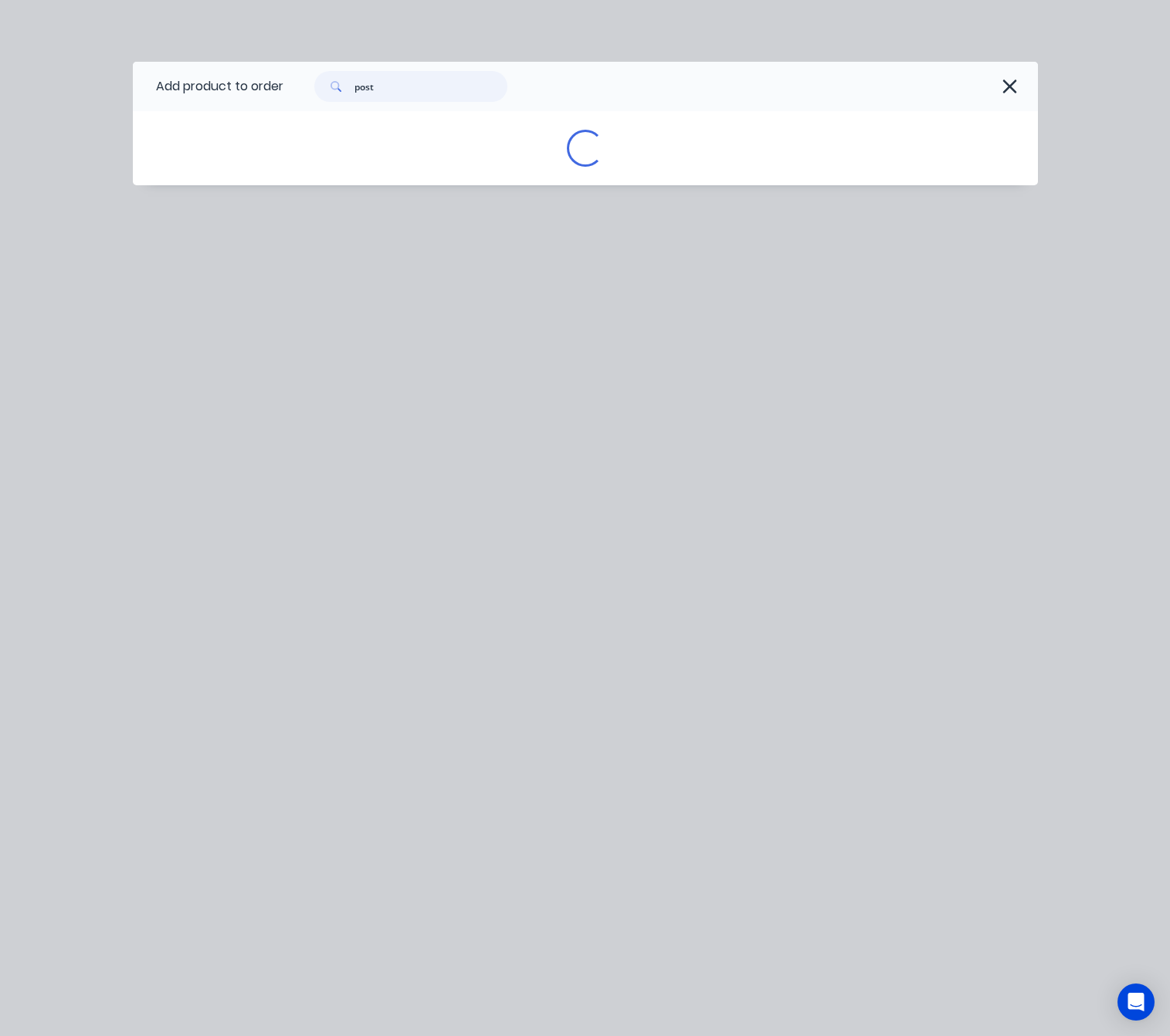
type input "post"
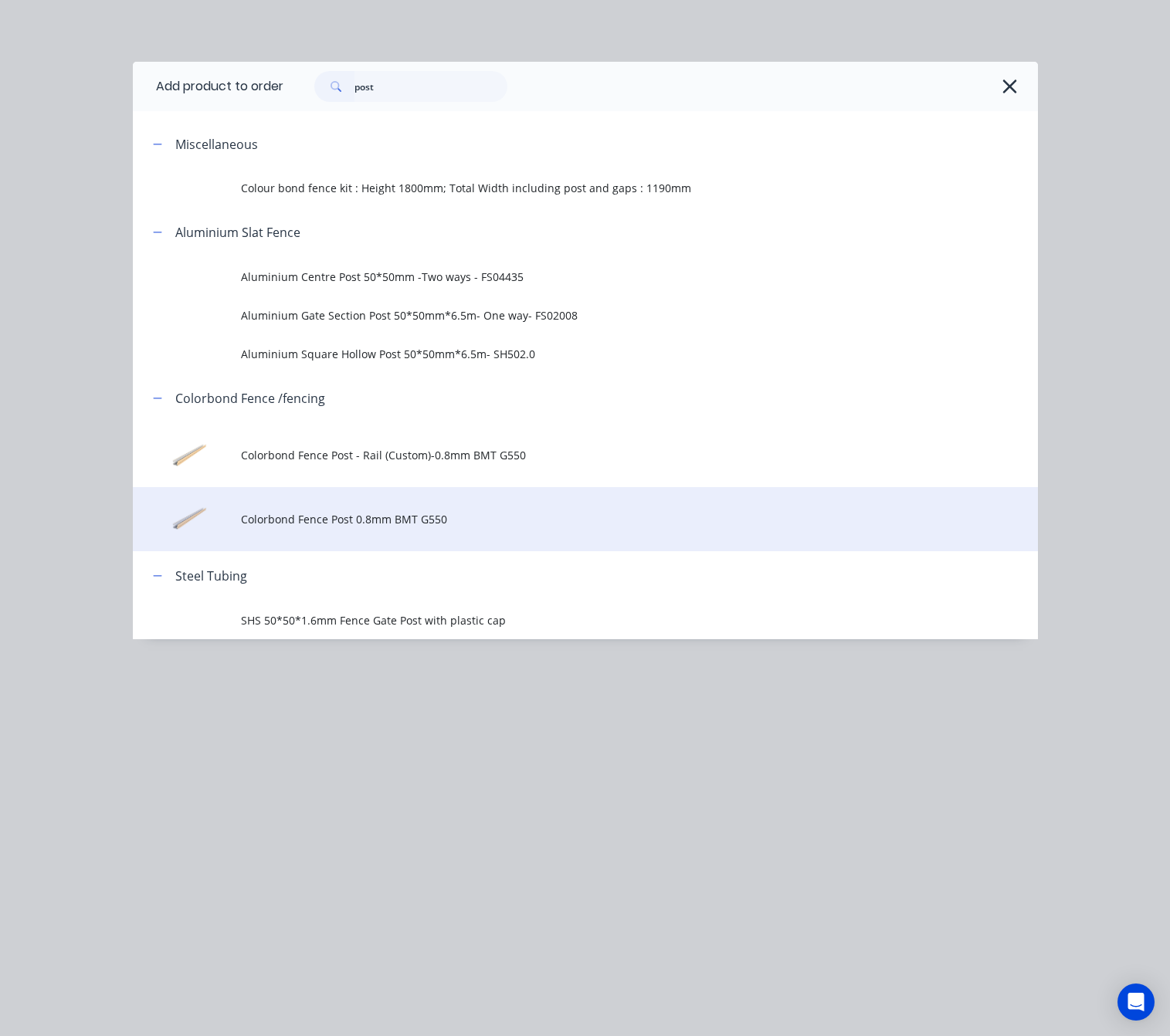
click at [629, 520] on span "Colorbond Fence Post 0.8mm BMT G550" at bounding box center [559, 519] width 637 height 16
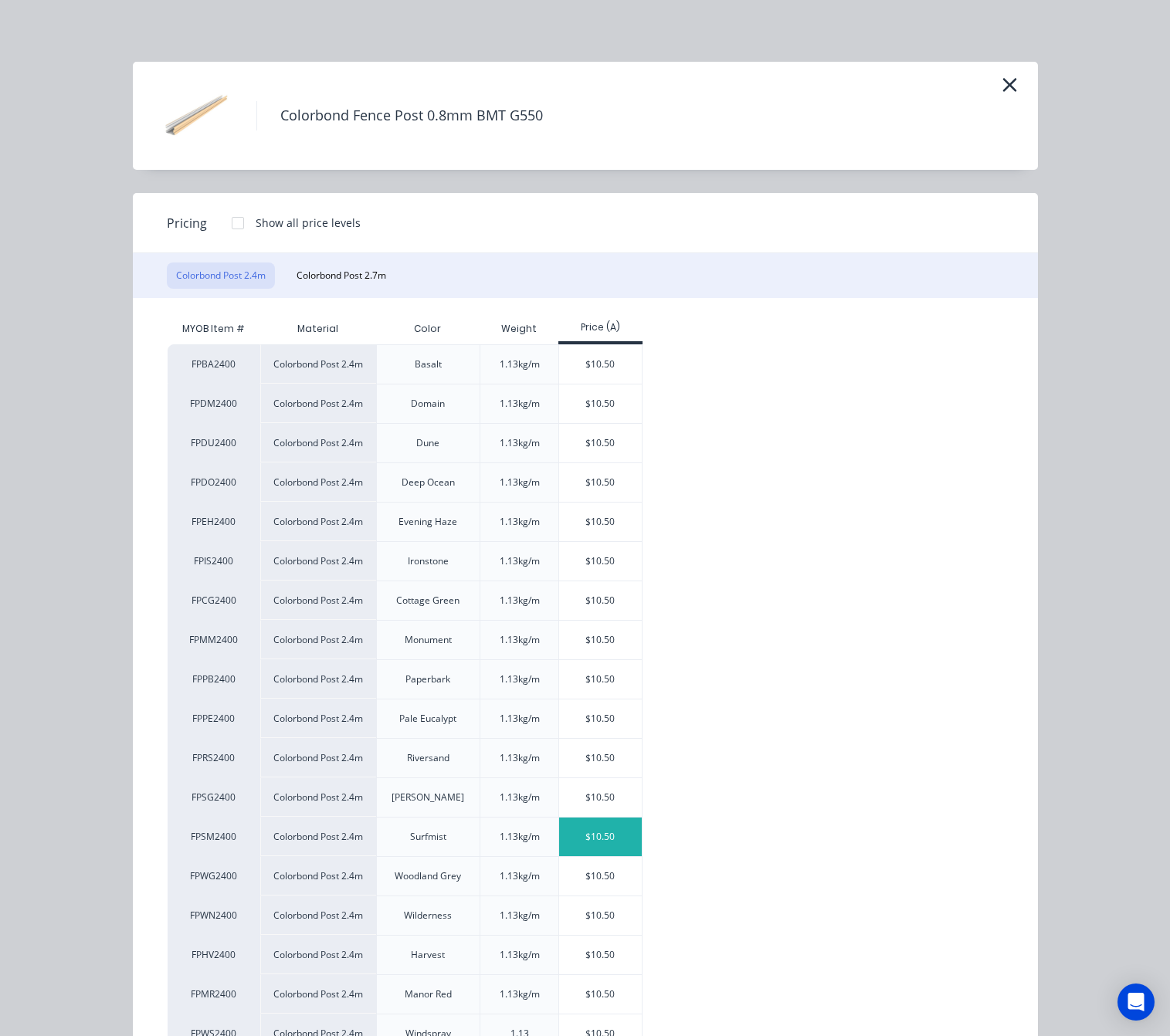
click at [605, 848] on div "$10.50" at bounding box center [600, 837] width 82 height 38
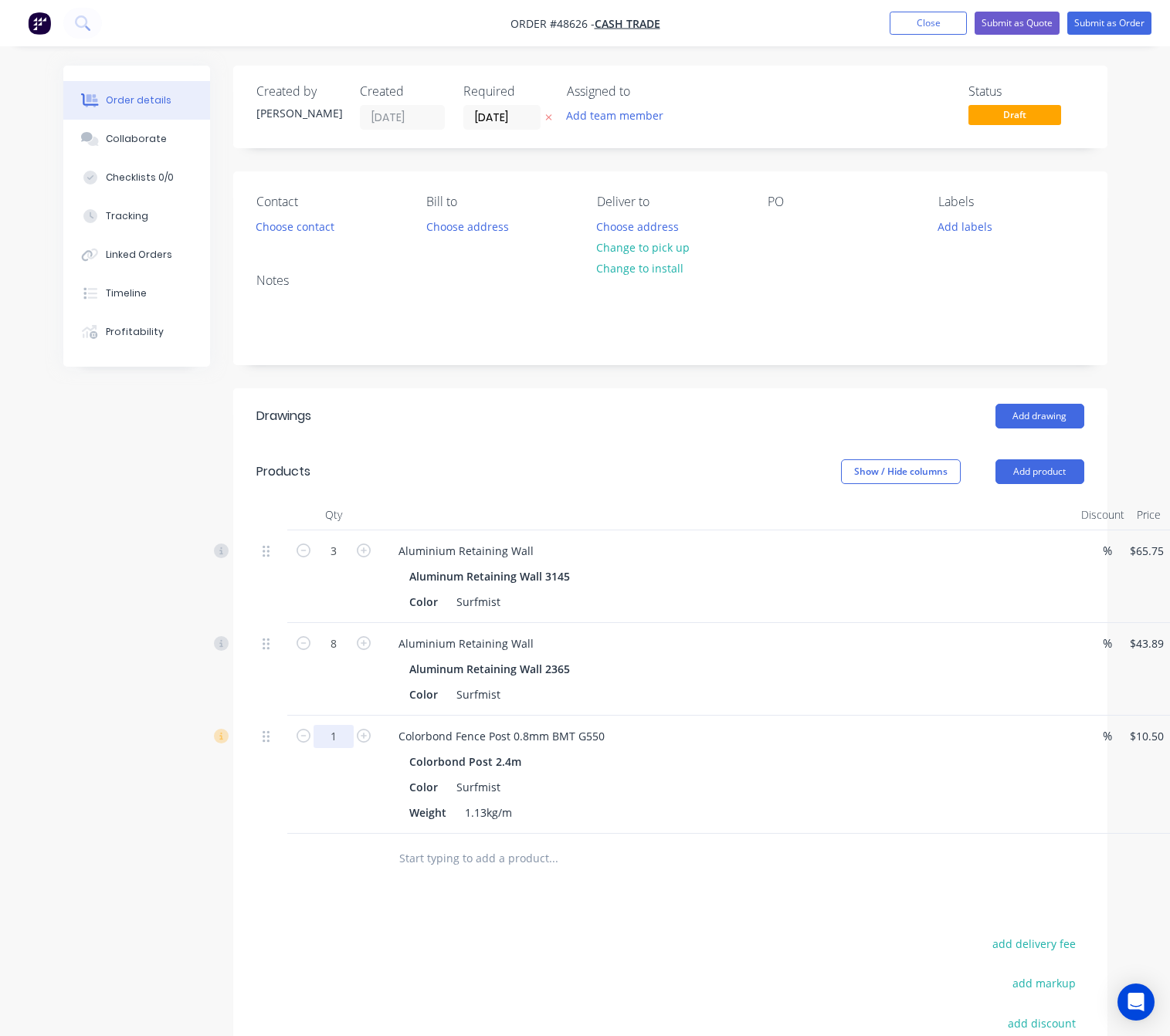
click at [334, 563] on input "1" at bounding box center [334, 551] width 40 height 23
type input "2"
type input "$21.00"
drag, startPoint x: 812, startPoint y: 964, endPoint x: 804, endPoint y: 961, distance: 8.5
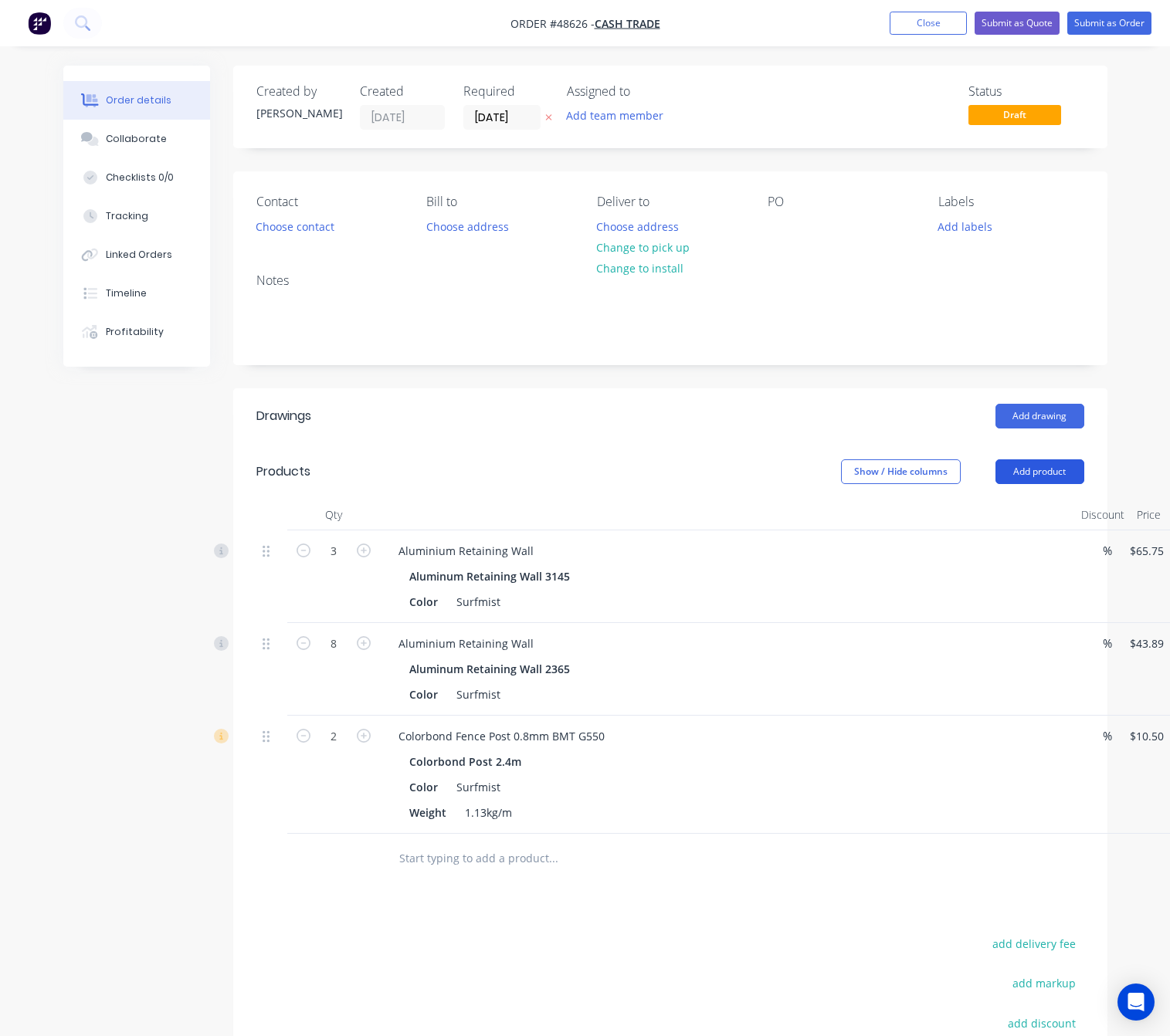
click at [1066, 477] on button "Add product" at bounding box center [1039, 472] width 89 height 25
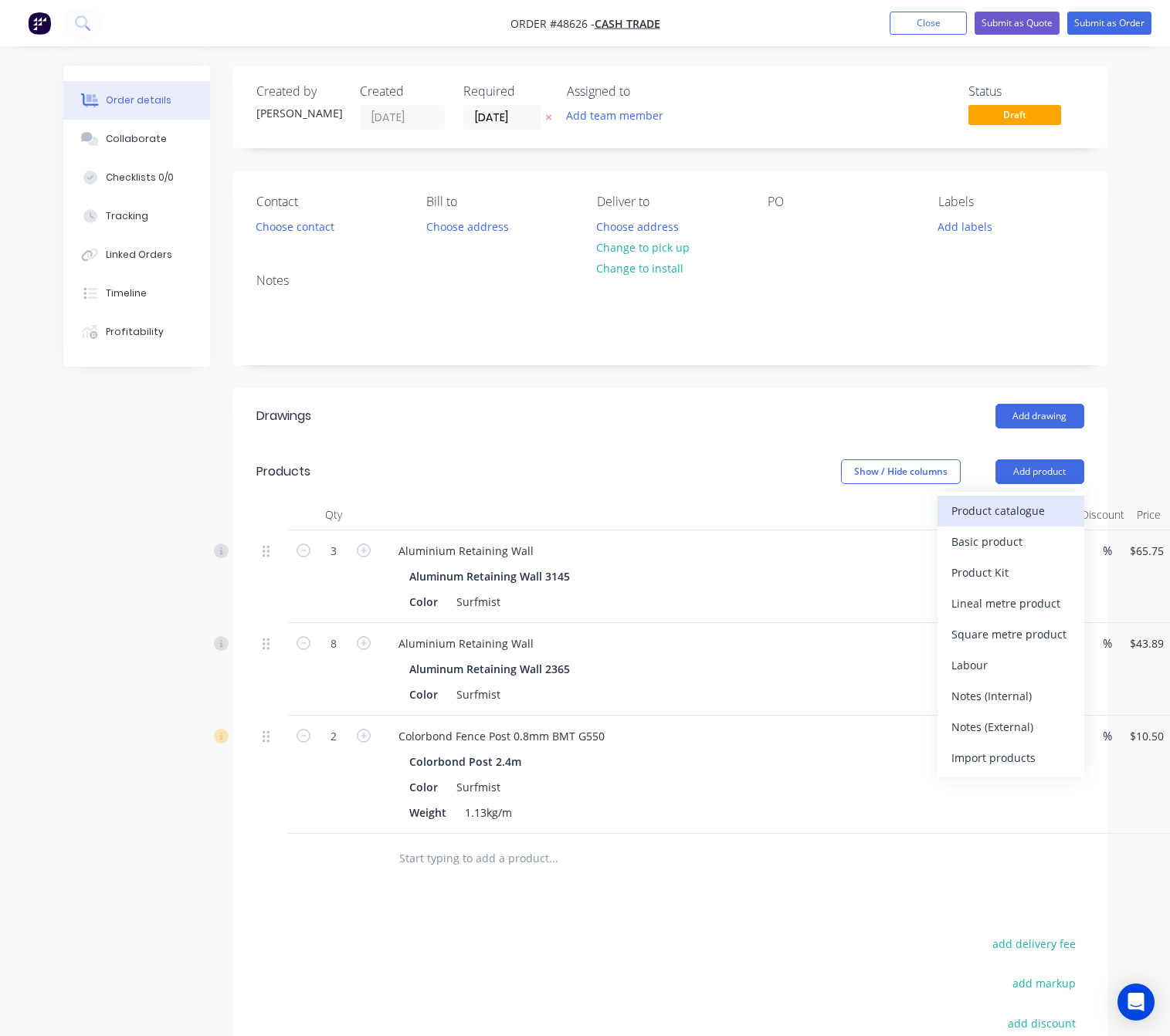
click at [1036, 507] on div "Product catalogue" at bounding box center [1010, 510] width 119 height 22
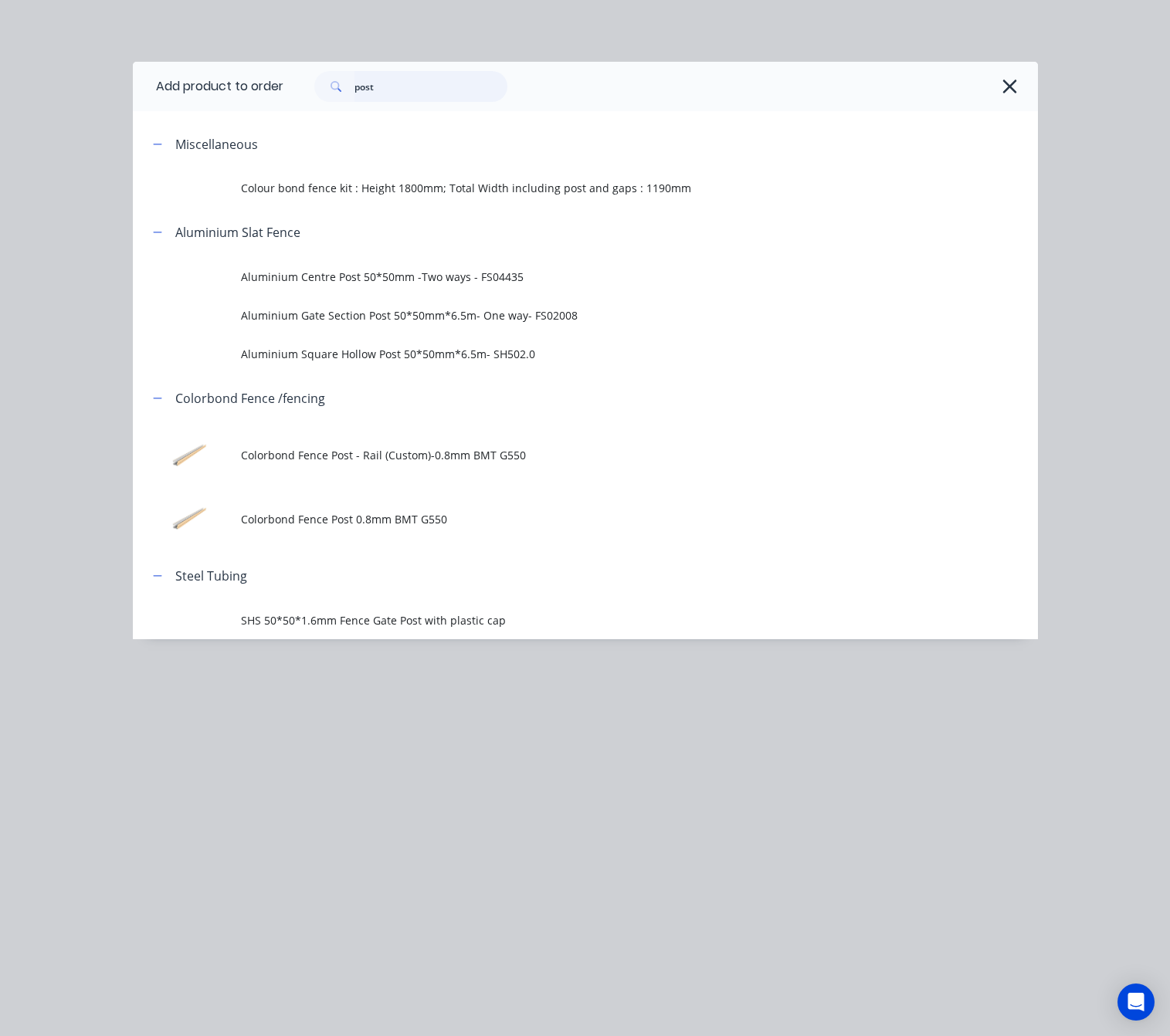
drag, startPoint x: 415, startPoint y: 84, endPoint x: 128, endPoint y: 123, distance: 289.6
click at [128, 123] on div "Add product to order post Miscellaneous Colour bond fence kit : Height 1800mm; …" at bounding box center [585, 518] width 1170 height 1036
type input "16"
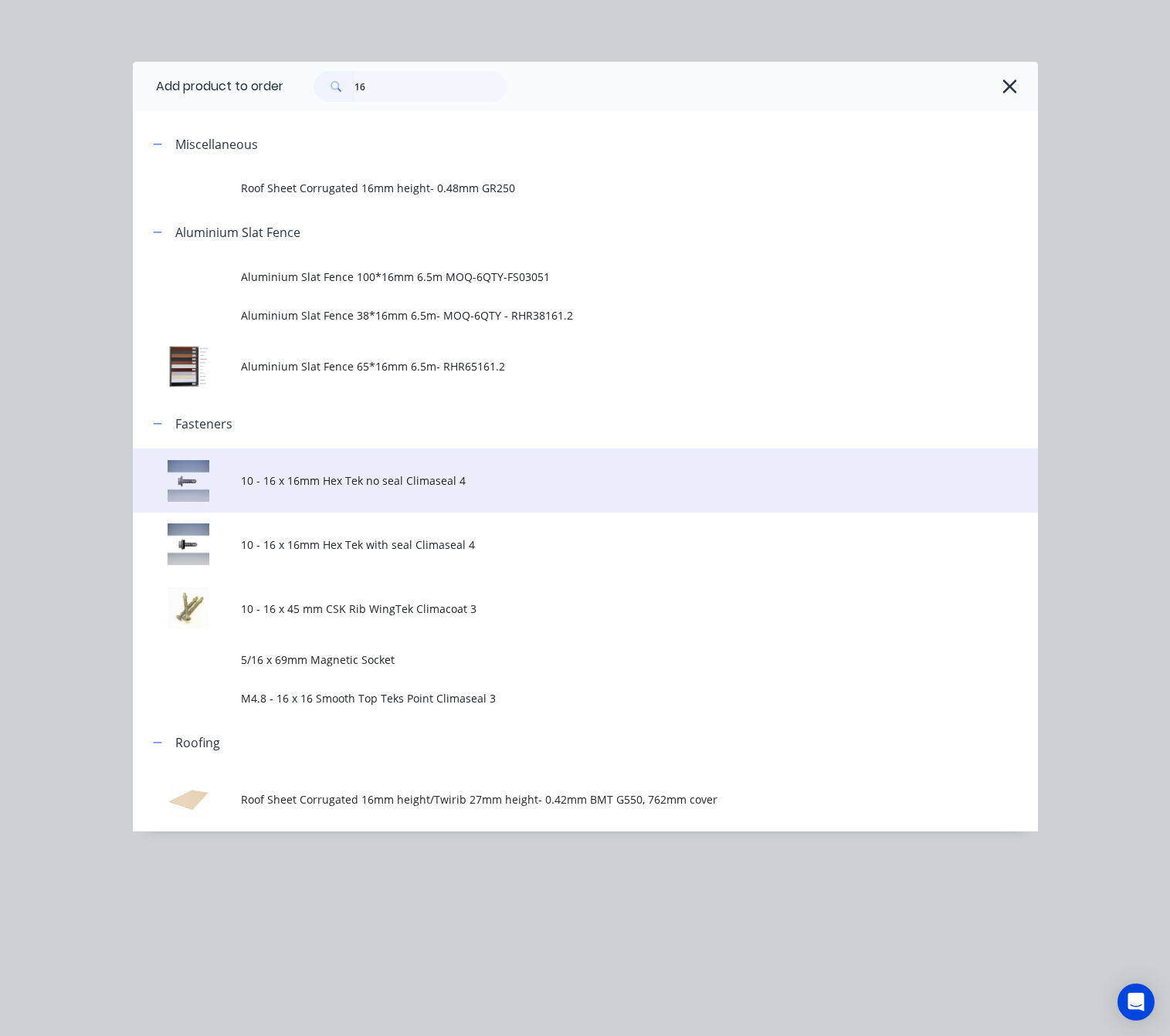
click at [649, 488] on td "10 - 16 x 16mm Hex Tek no seal Climaseal 4" at bounding box center [639, 480] width 796 height 64
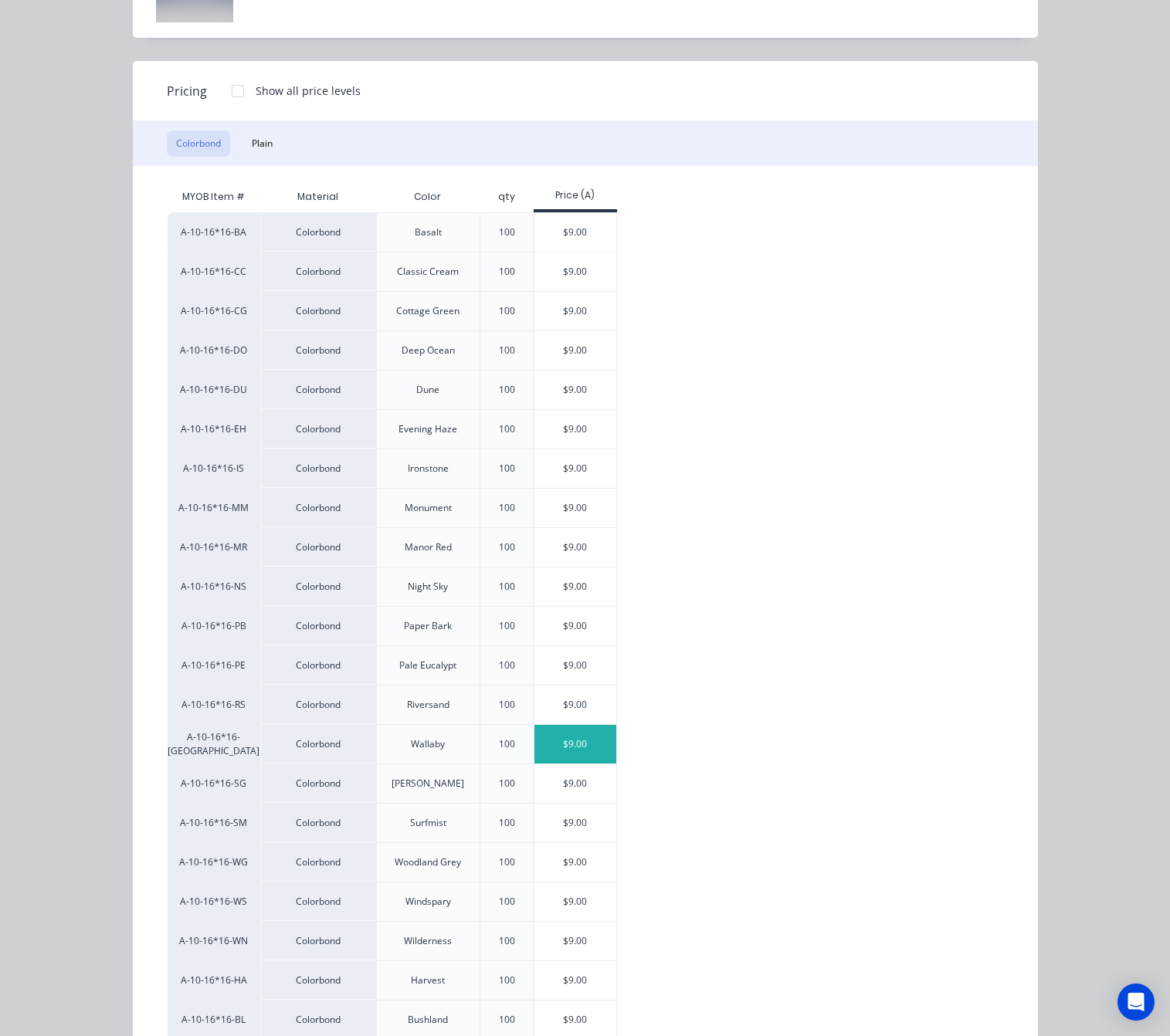
scroll to position [231, 0]
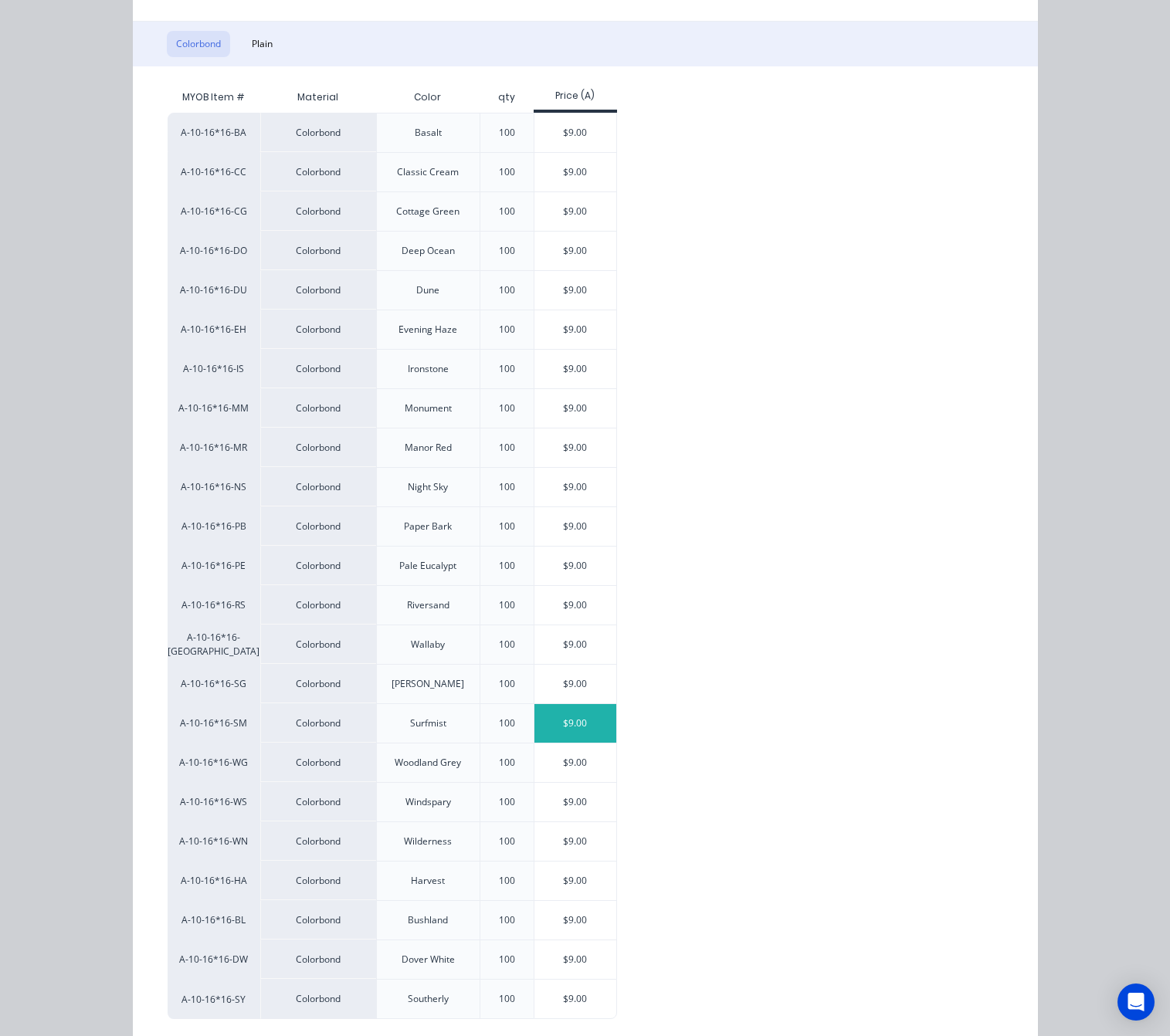
click at [547, 733] on div "$9.00" at bounding box center [575, 723] width 82 height 38
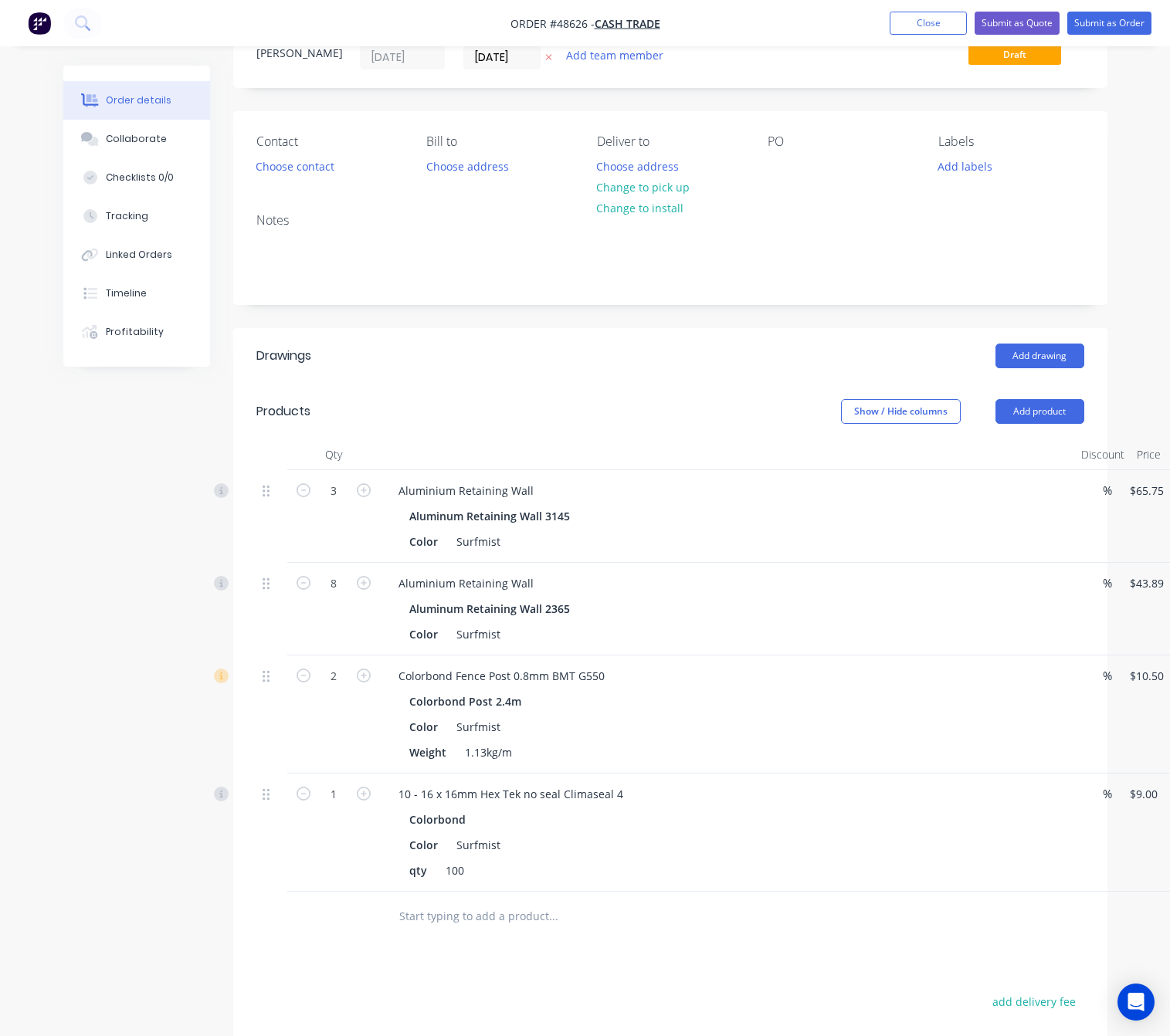
scroll to position [116, 0]
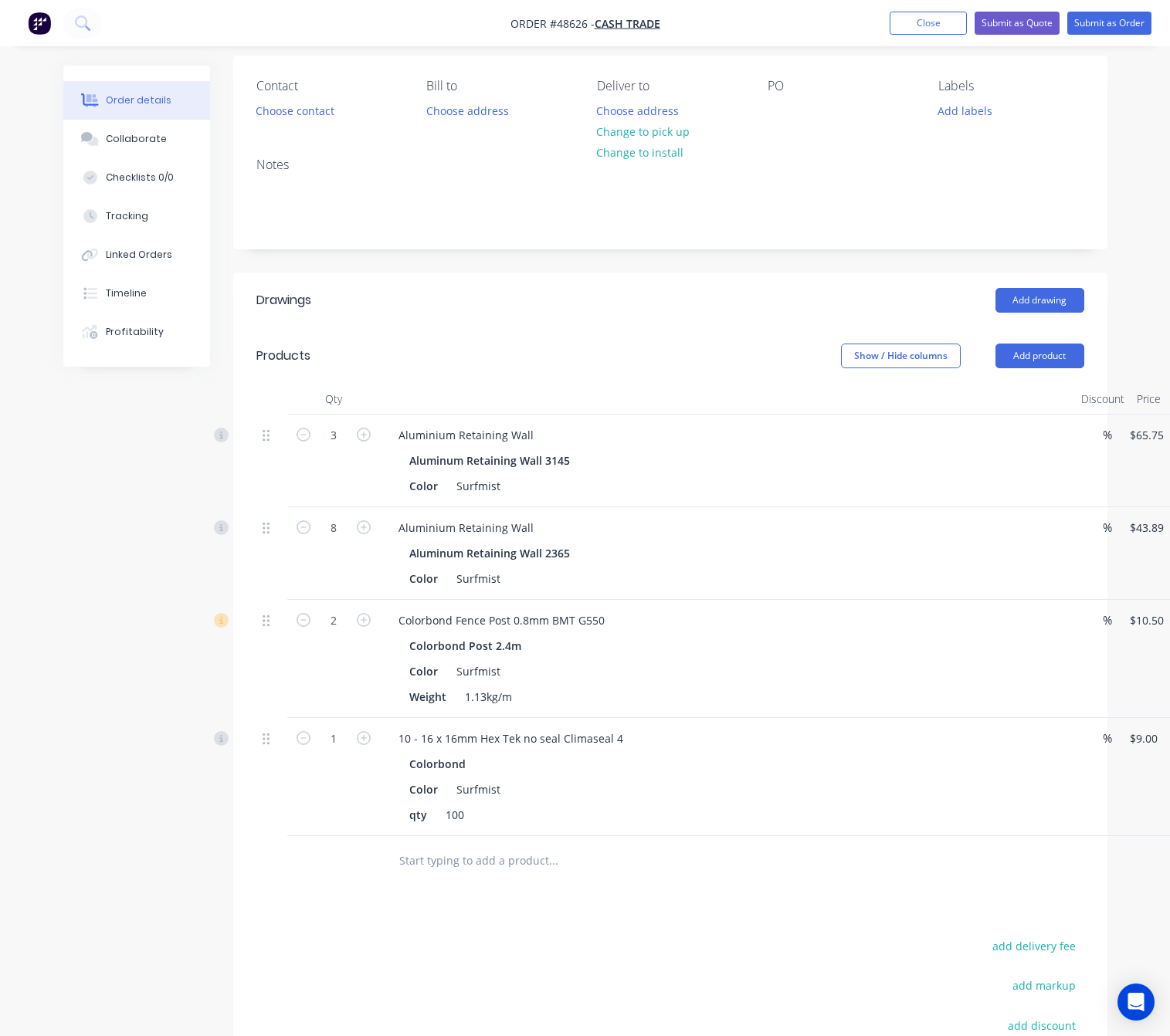
click at [343, 725] on div "1" at bounding box center [334, 777] width 93 height 119
click at [340, 447] on input "1" at bounding box center [334, 436] width 40 height 23
type input "0.52"
type input "$4.68"
click at [374, 906] on div "Drawings Add drawing Products Show / Hide columns Add product Qty Discount Pric…" at bounding box center [670, 747] width 874 height 950
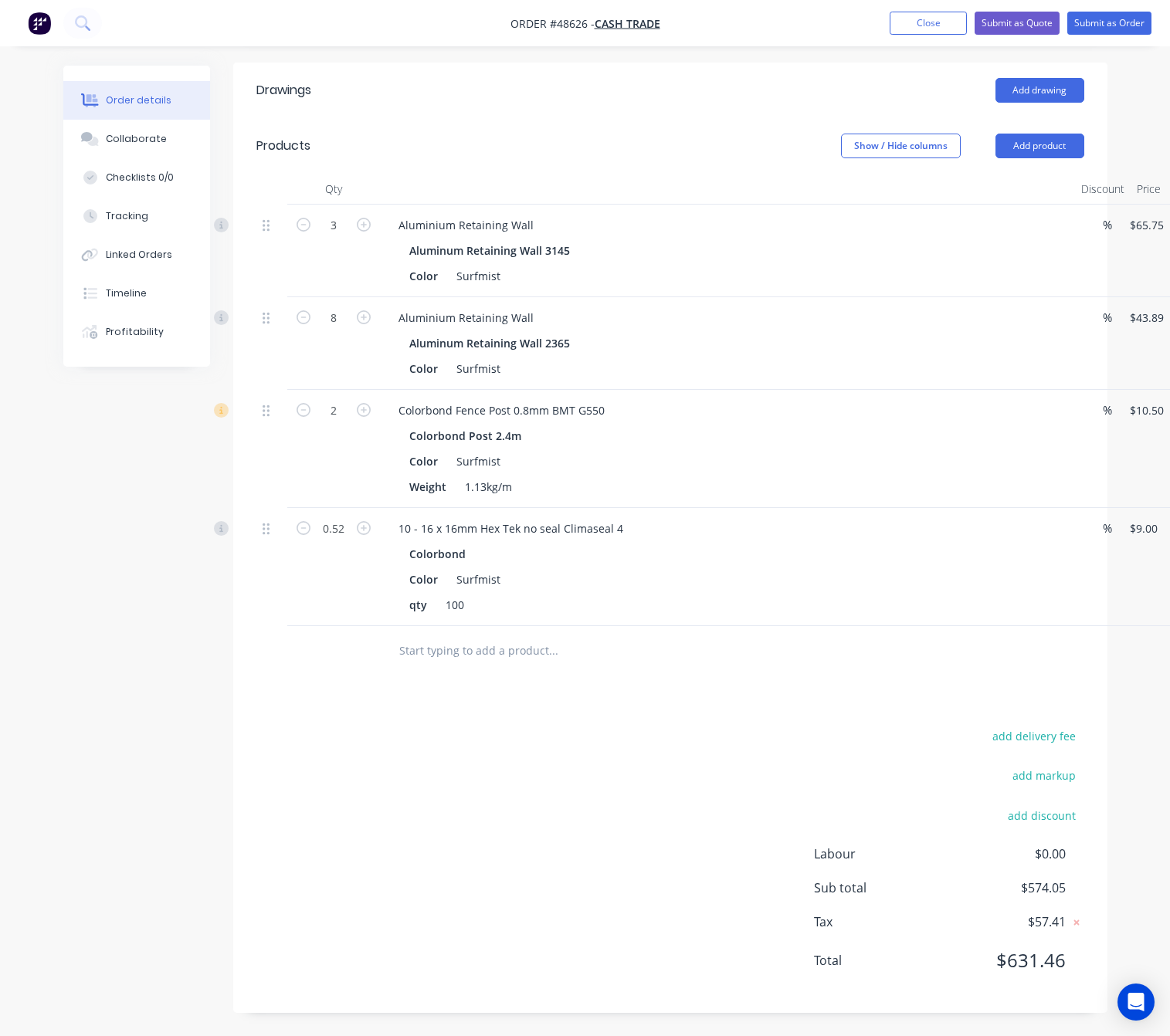
scroll to position [329, 99]
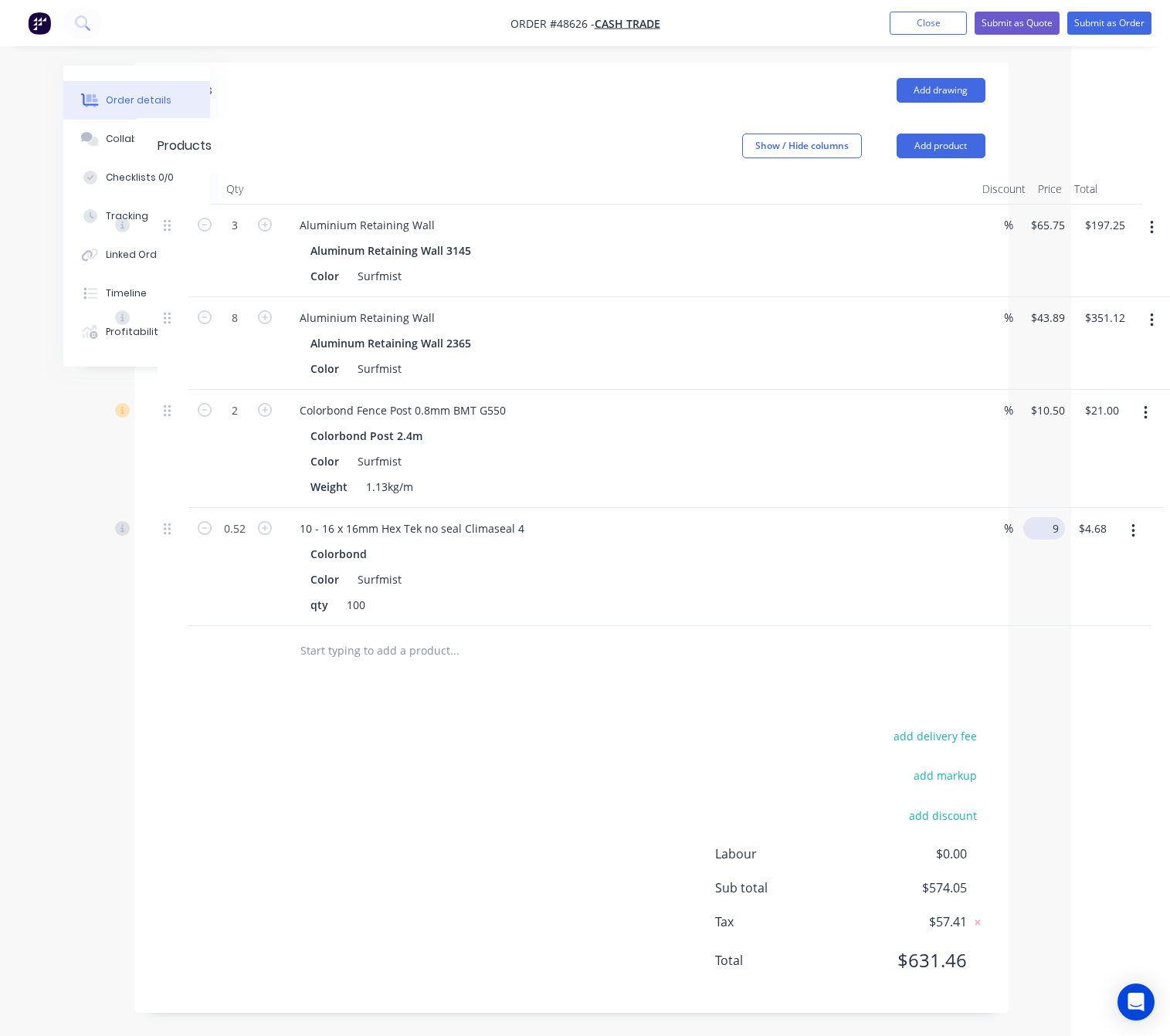
click at [1030, 529] on input "9" at bounding box center [1047, 528] width 35 height 22
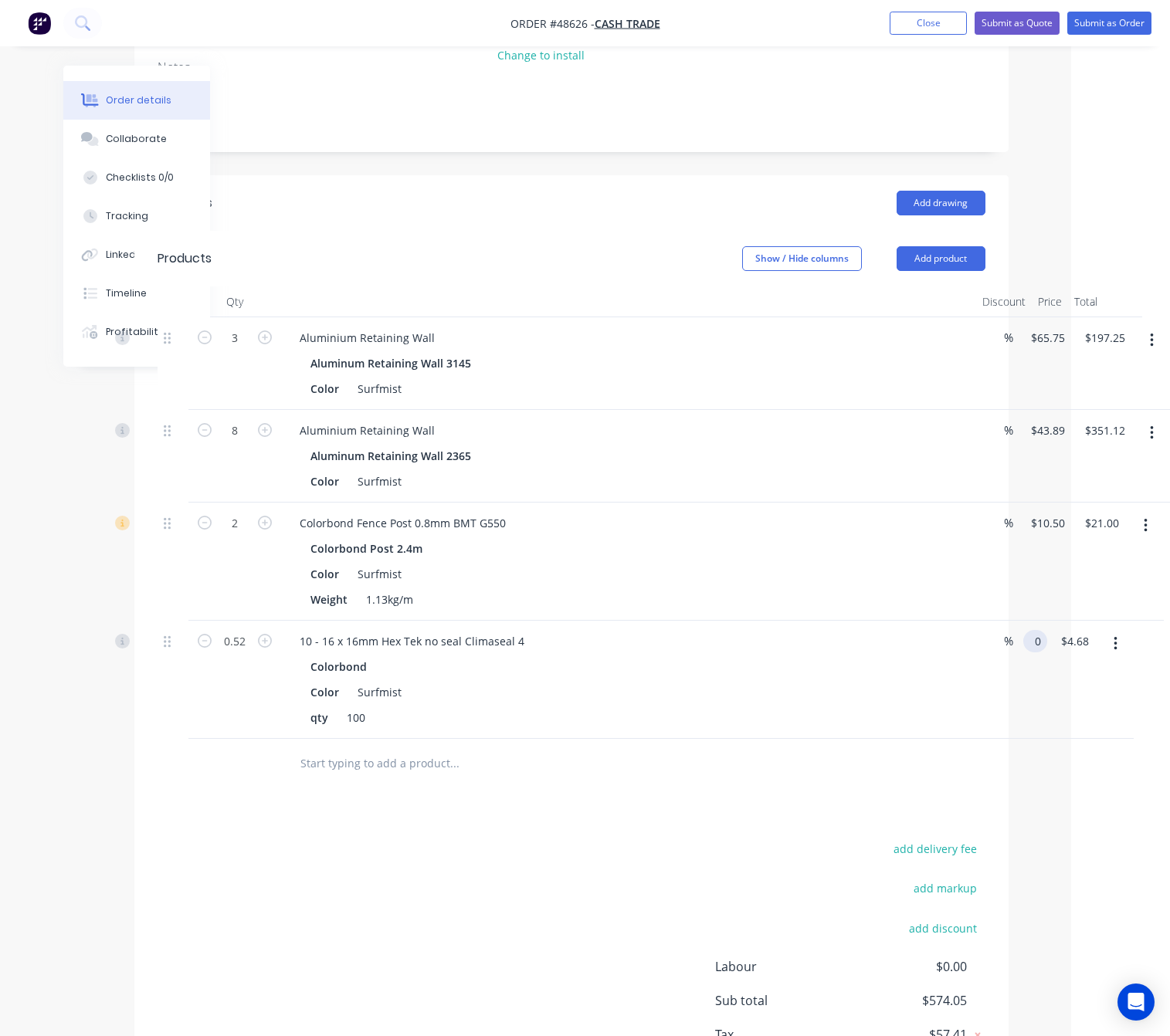
type input "$0.00"
click at [1071, 773] on html "Order #48626 - Cash Trade Add product Close Submit as Quote Submit as Order Ord…" at bounding box center [487, 467] width 1170 height 1362
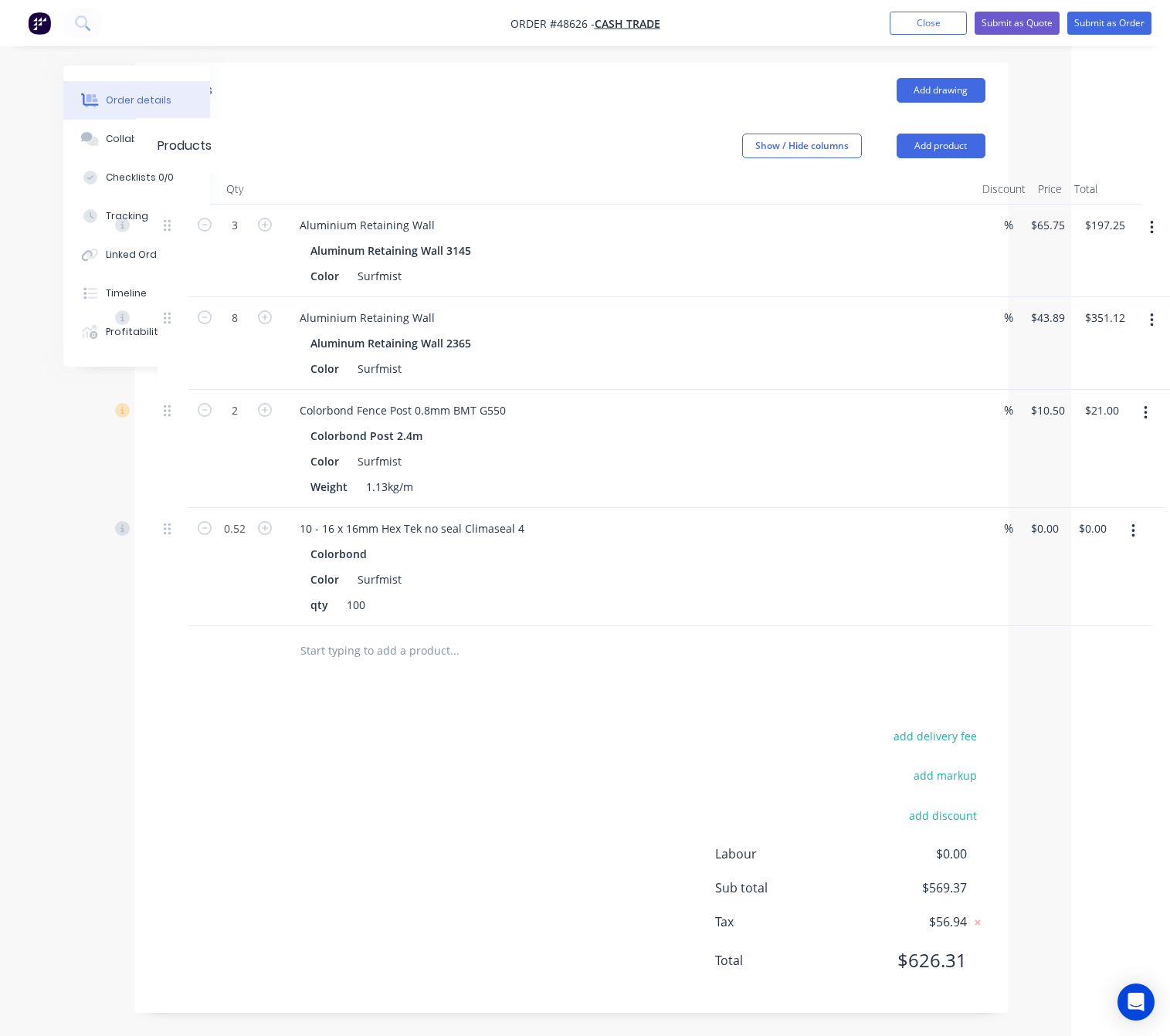
scroll to position [0, 99]
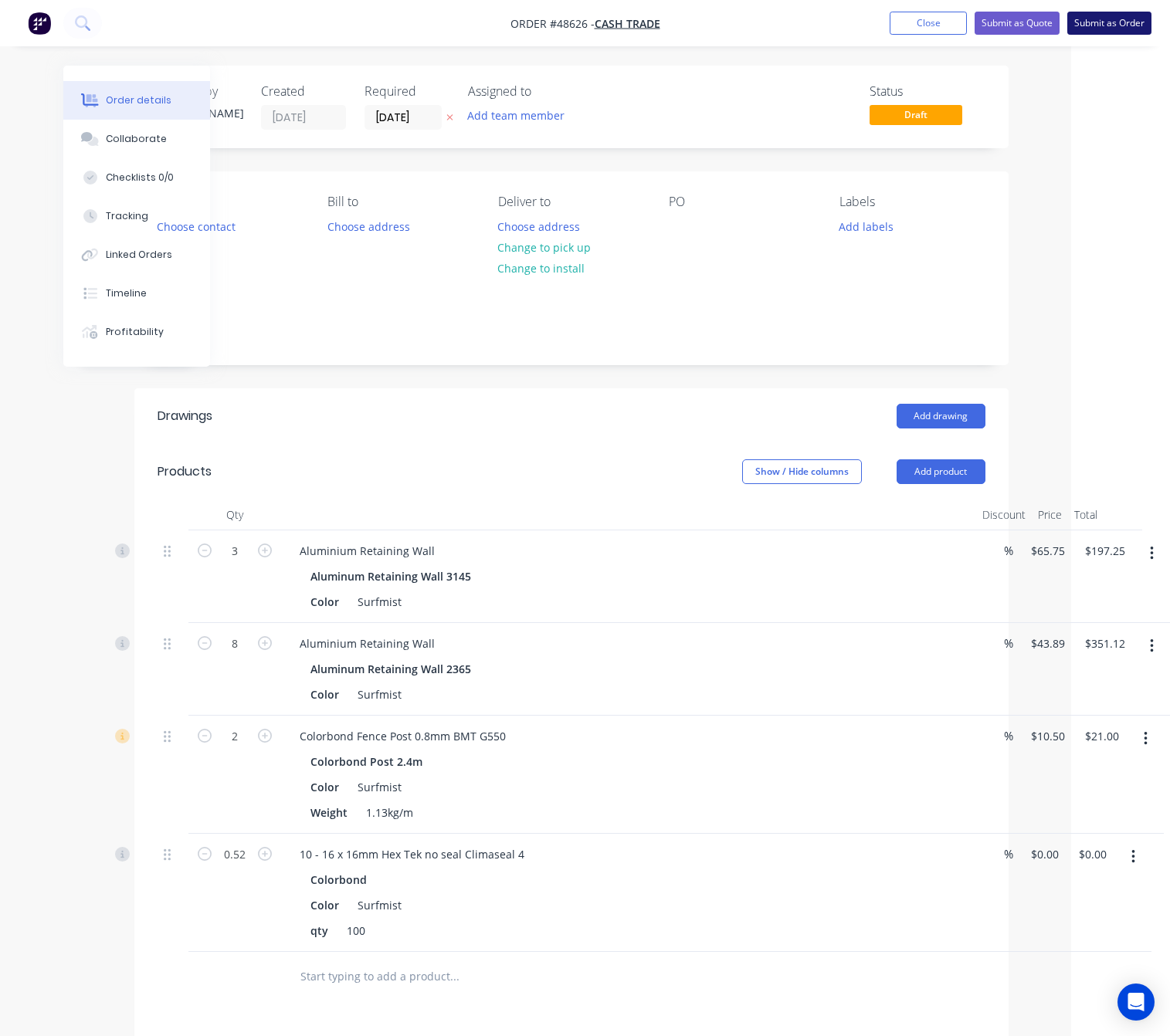
click at [1119, 19] on button "Submit as Order" at bounding box center [1109, 23] width 84 height 23
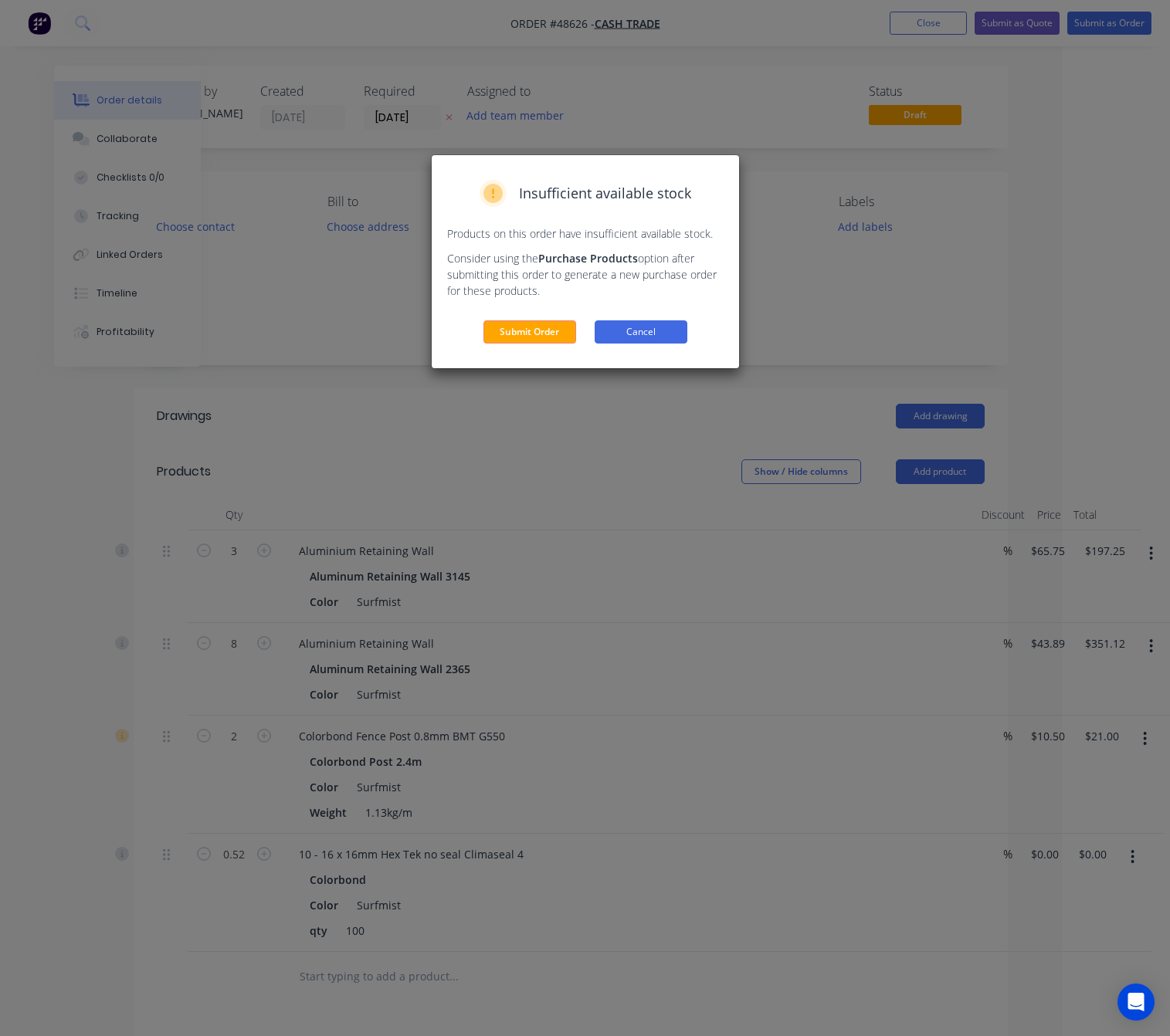
click at [623, 334] on button "Cancel" at bounding box center [640, 332] width 93 height 23
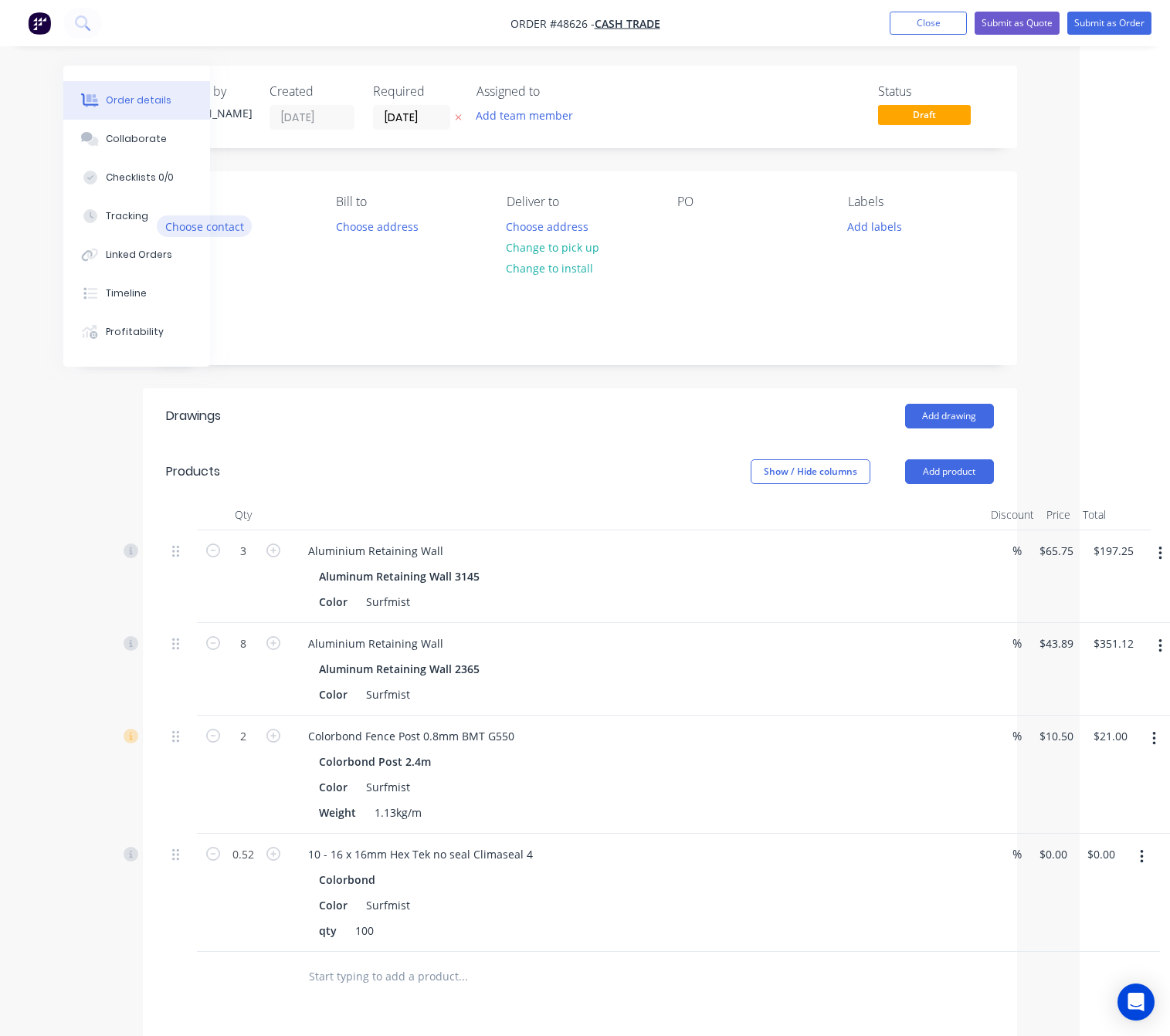
click at [226, 226] on button "Choose contact" at bounding box center [204, 226] width 95 height 21
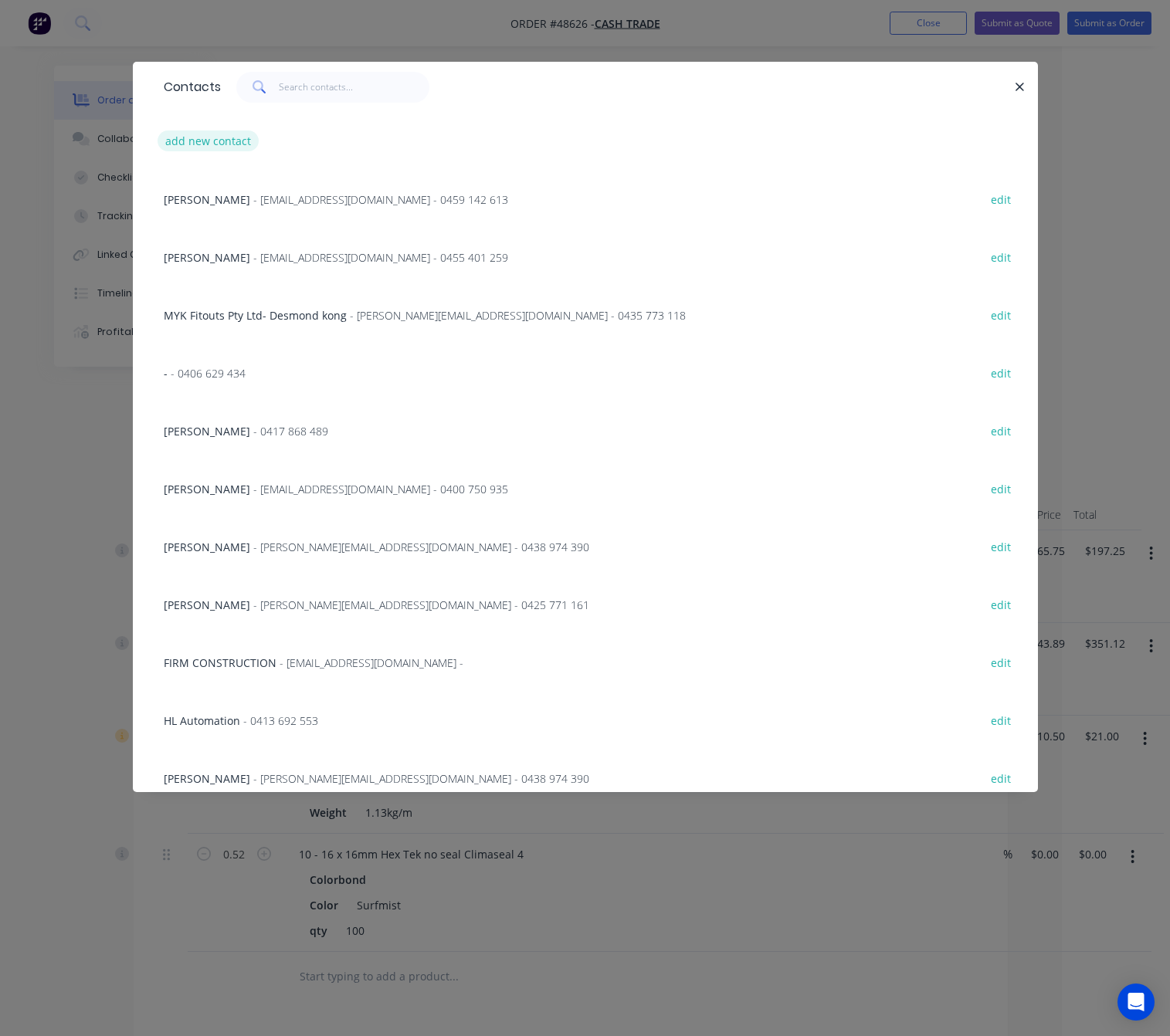
click at [207, 137] on button "add new contact" at bounding box center [208, 141] width 102 height 21
select select "AU"
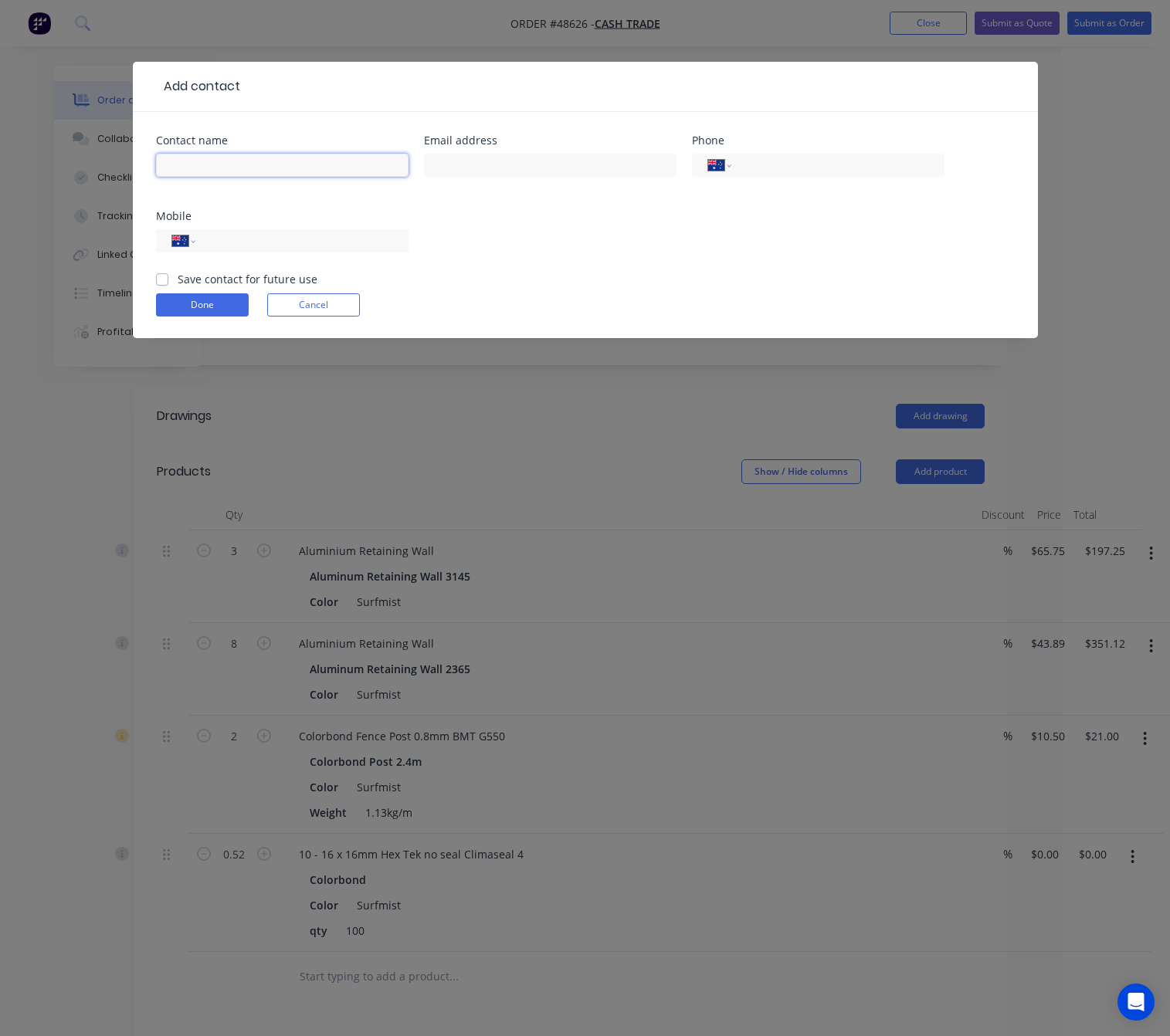
click at [230, 165] on input "text" at bounding box center [282, 165] width 252 height 23
type input "[PERSON_NAME]"
click at [508, 160] on input "text" at bounding box center [551, 165] width 252 height 23
click at [250, 241] on input "tel" at bounding box center [299, 241] width 185 height 18
type input "0474 449 102"
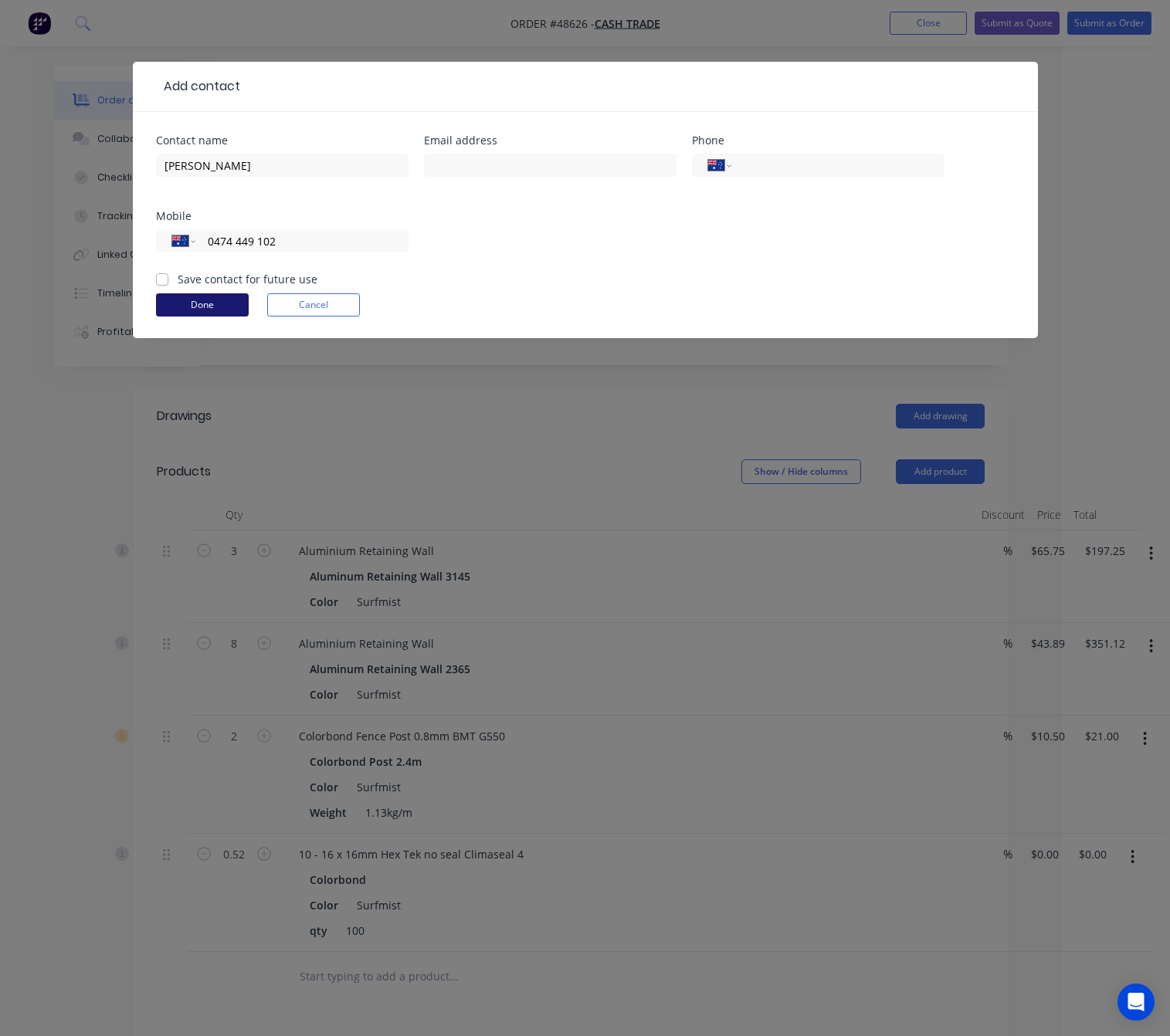
click at [176, 307] on button "Done" at bounding box center [202, 305] width 93 height 23
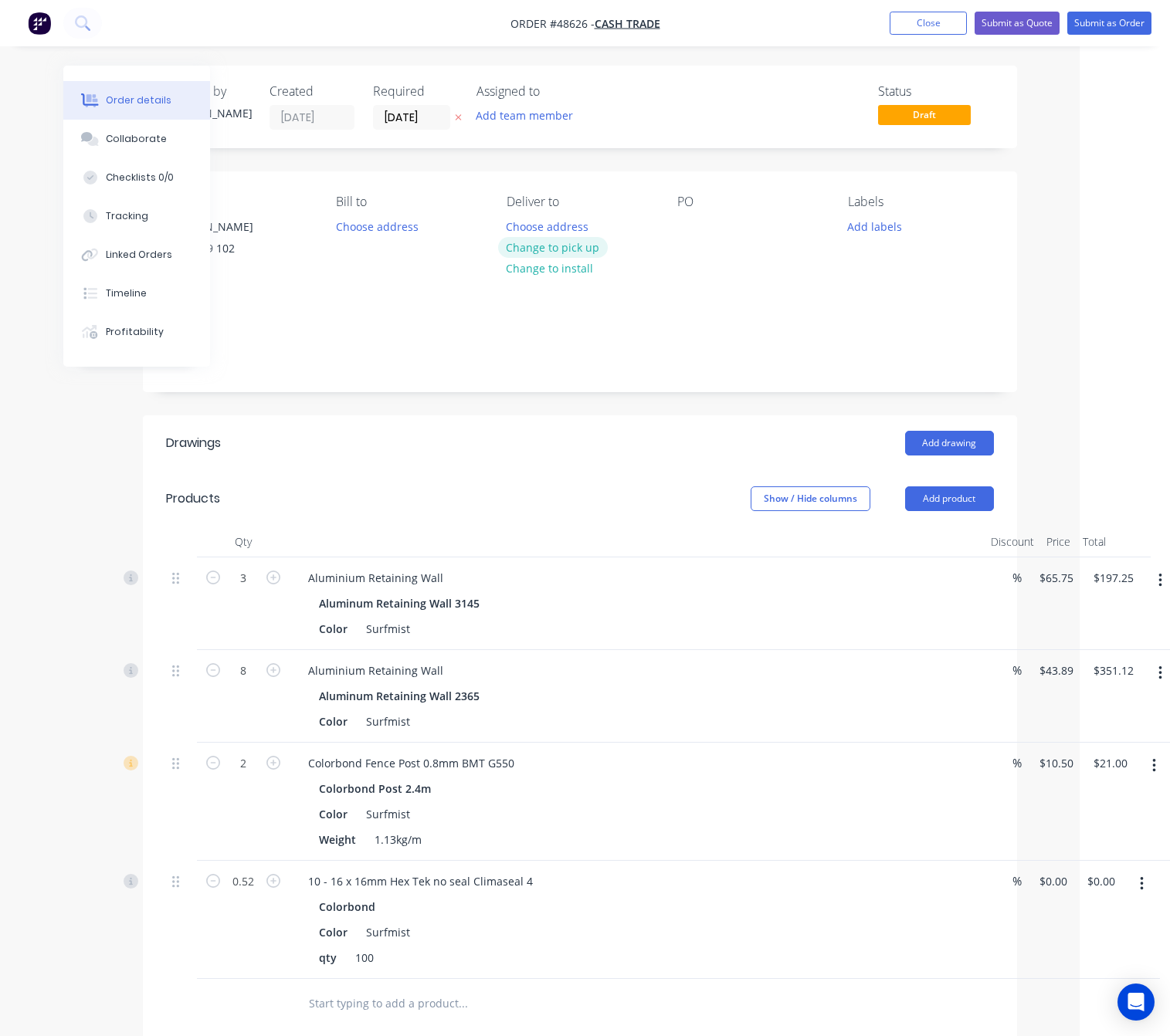
click at [592, 248] on button "Change to pick up" at bounding box center [552, 248] width 110 height 21
click at [1131, 22] on button "Submit as Order" at bounding box center [1109, 23] width 84 height 23
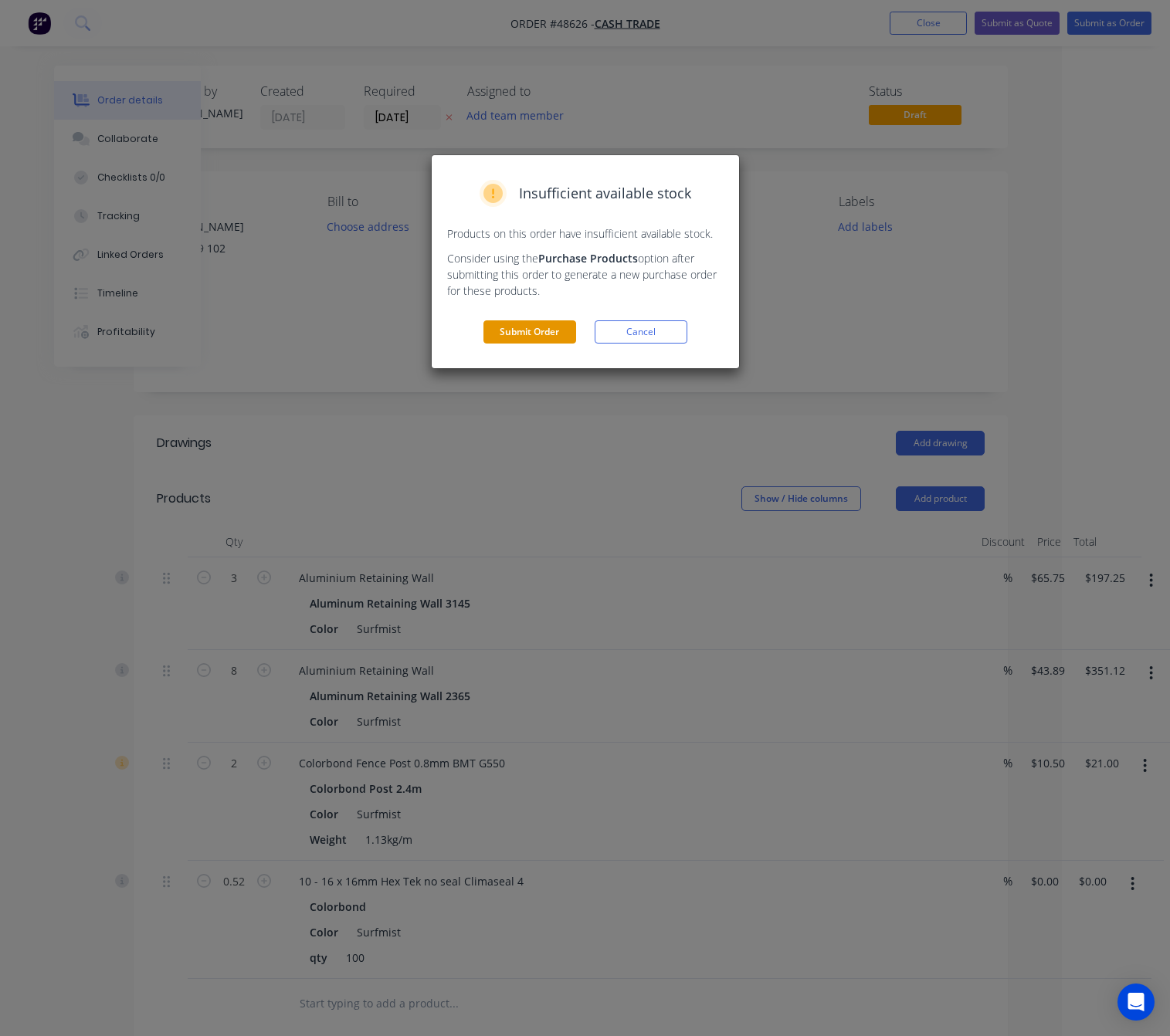
click at [516, 335] on button "Submit Order" at bounding box center [530, 332] width 93 height 23
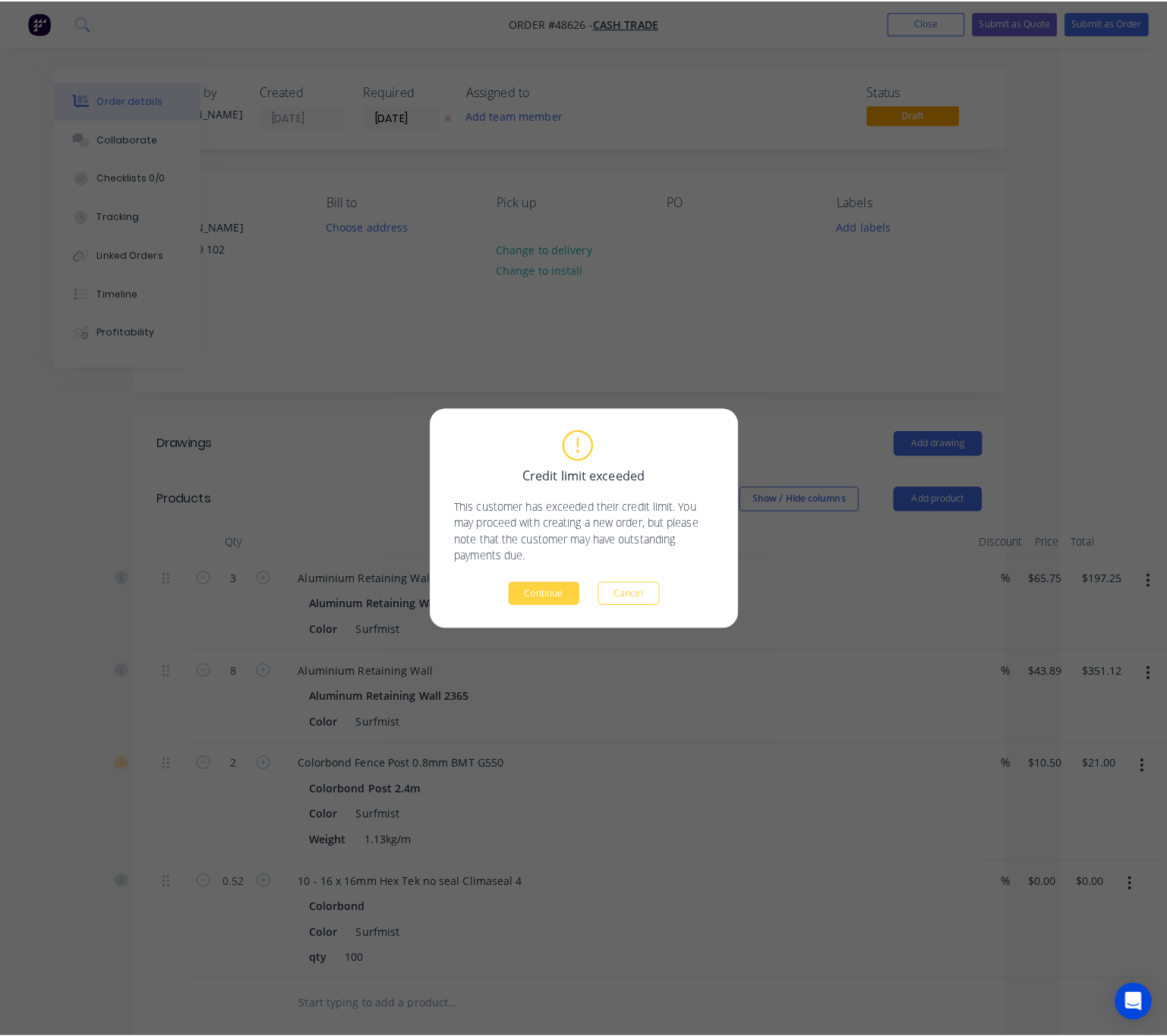
scroll to position [0, 80]
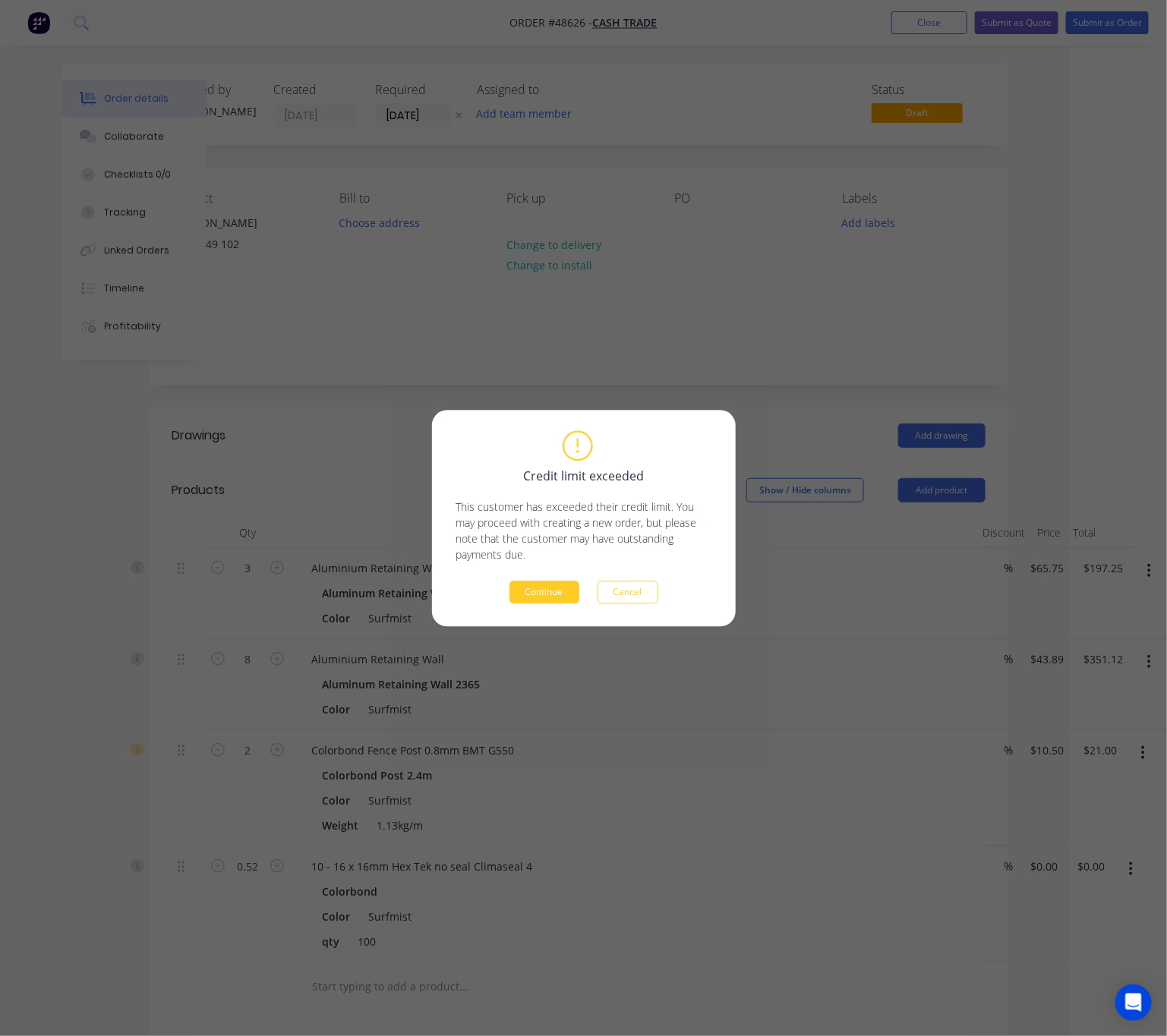
click at [550, 592] on button "Continue" at bounding box center [544, 592] width 70 height 23
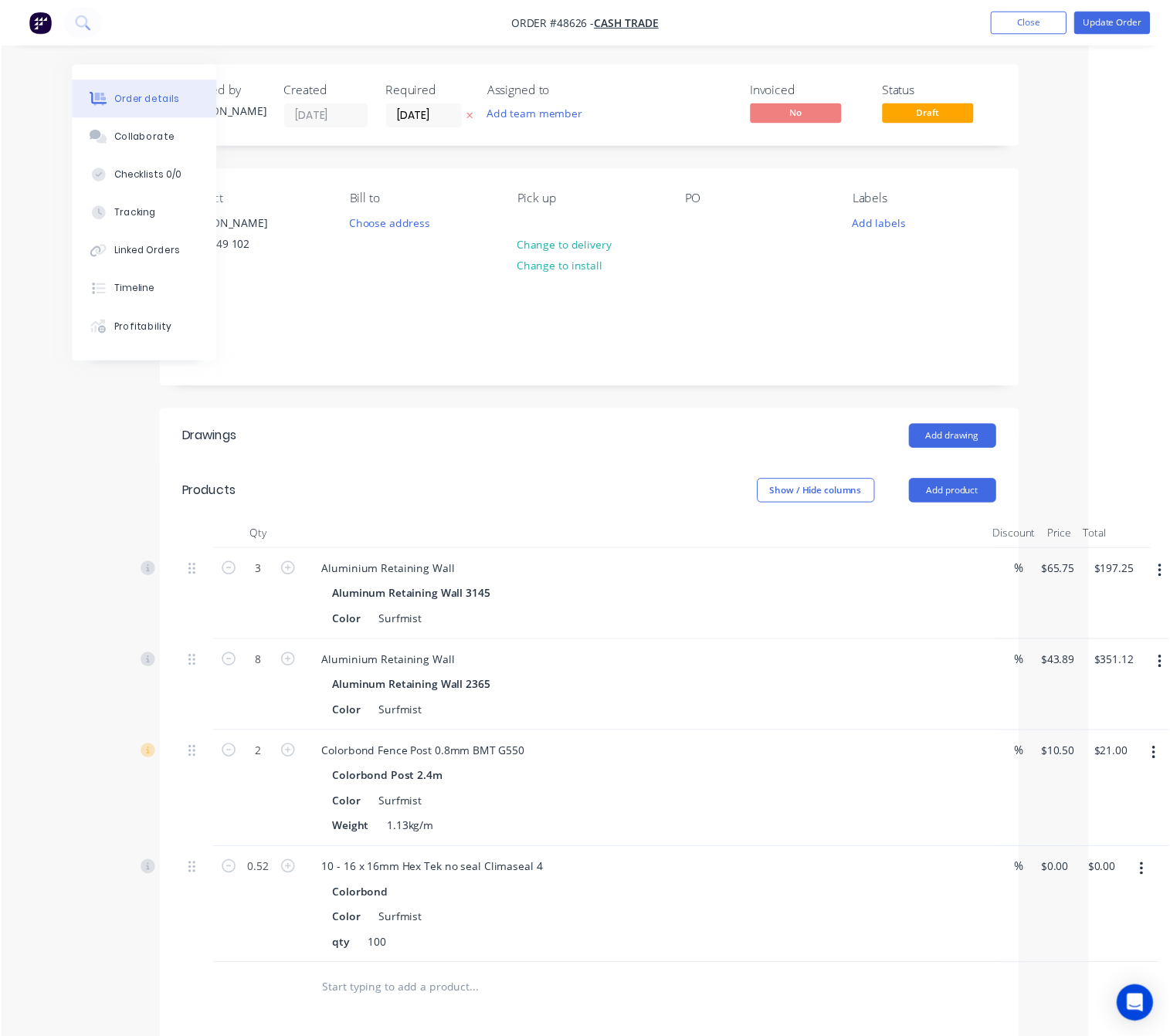
scroll to position [0, 0]
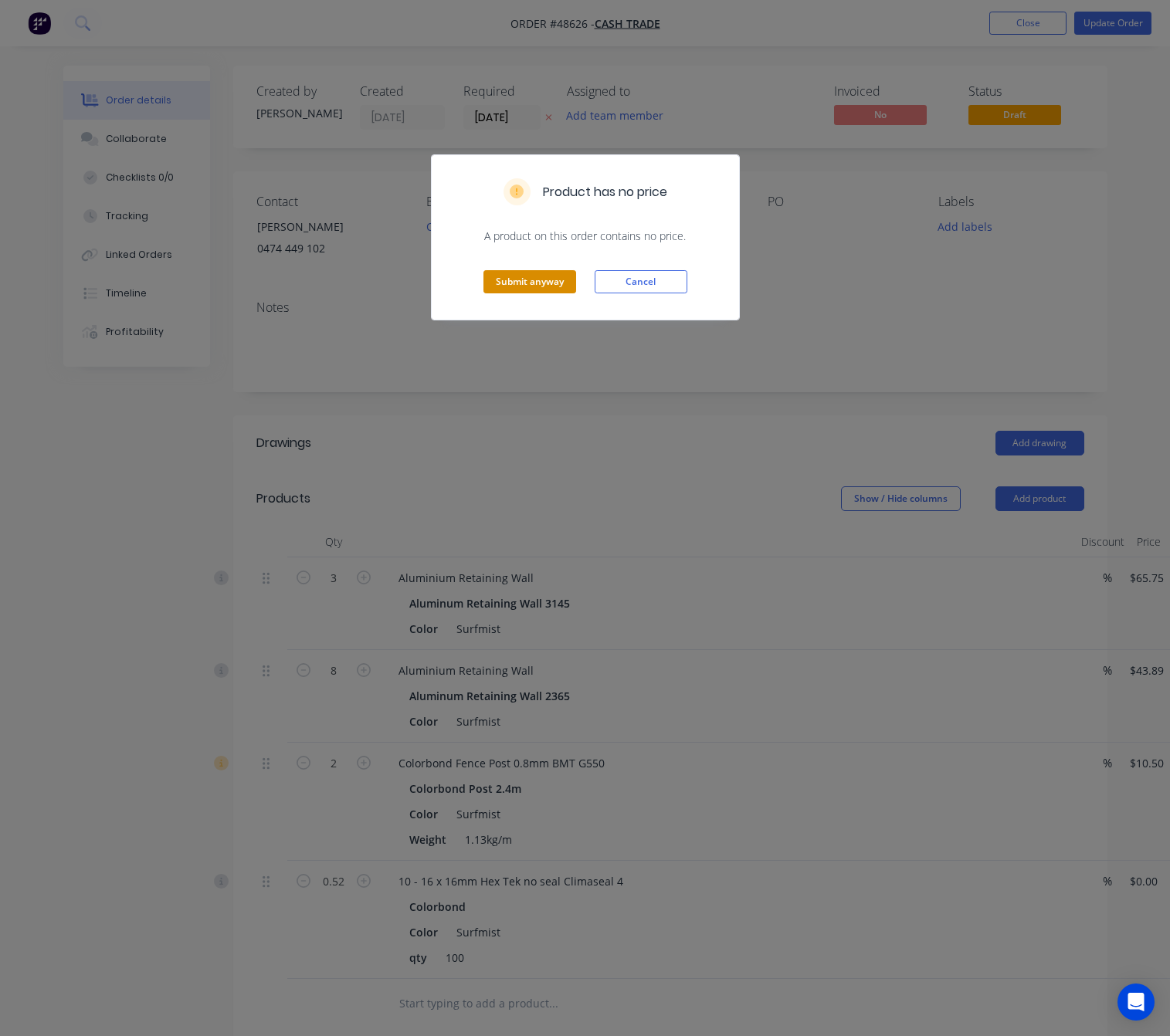
click at [506, 280] on button "Submit anyway" at bounding box center [530, 282] width 93 height 23
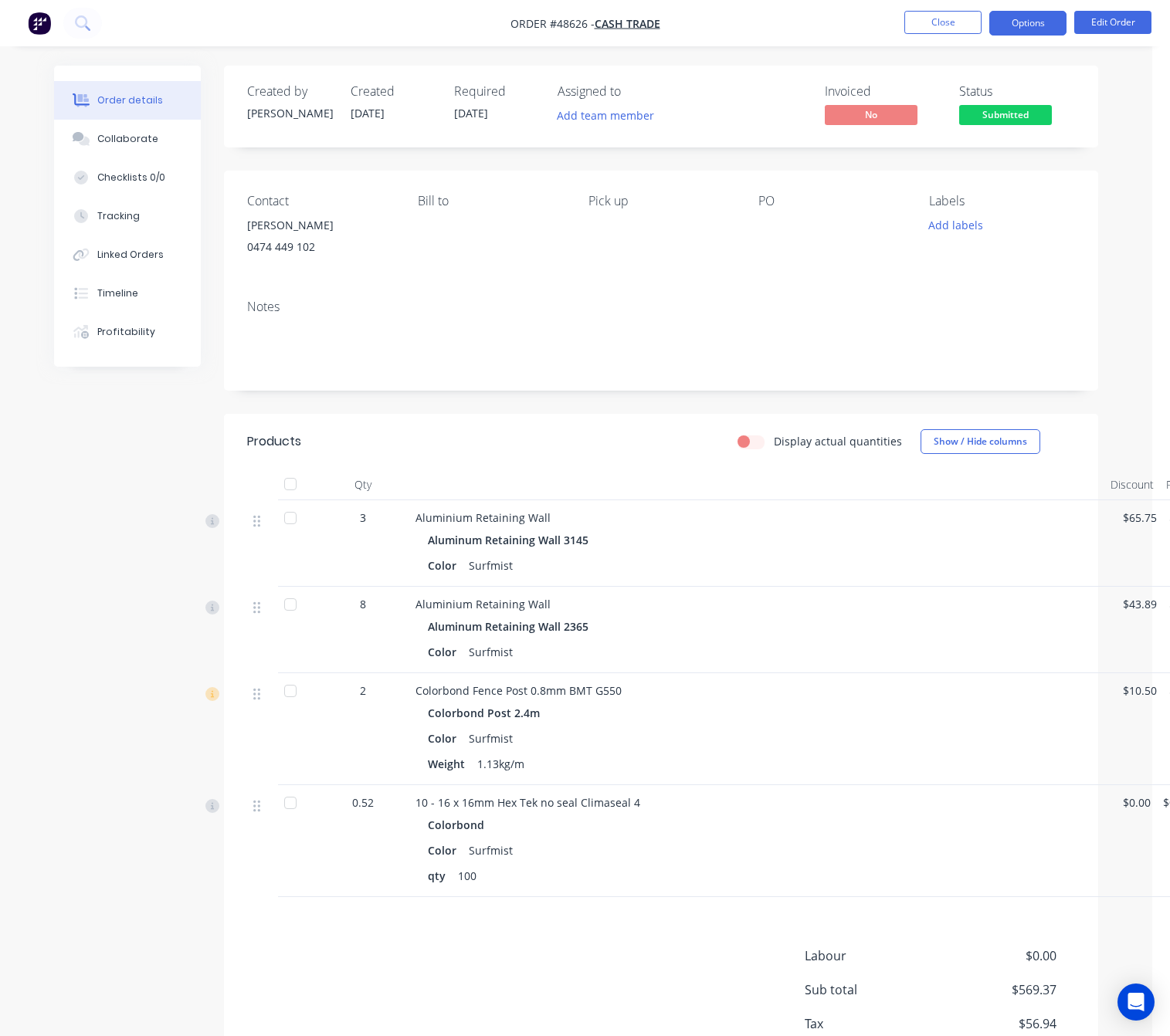
click at [1041, 23] on button "Options" at bounding box center [1028, 23] width 77 height 25
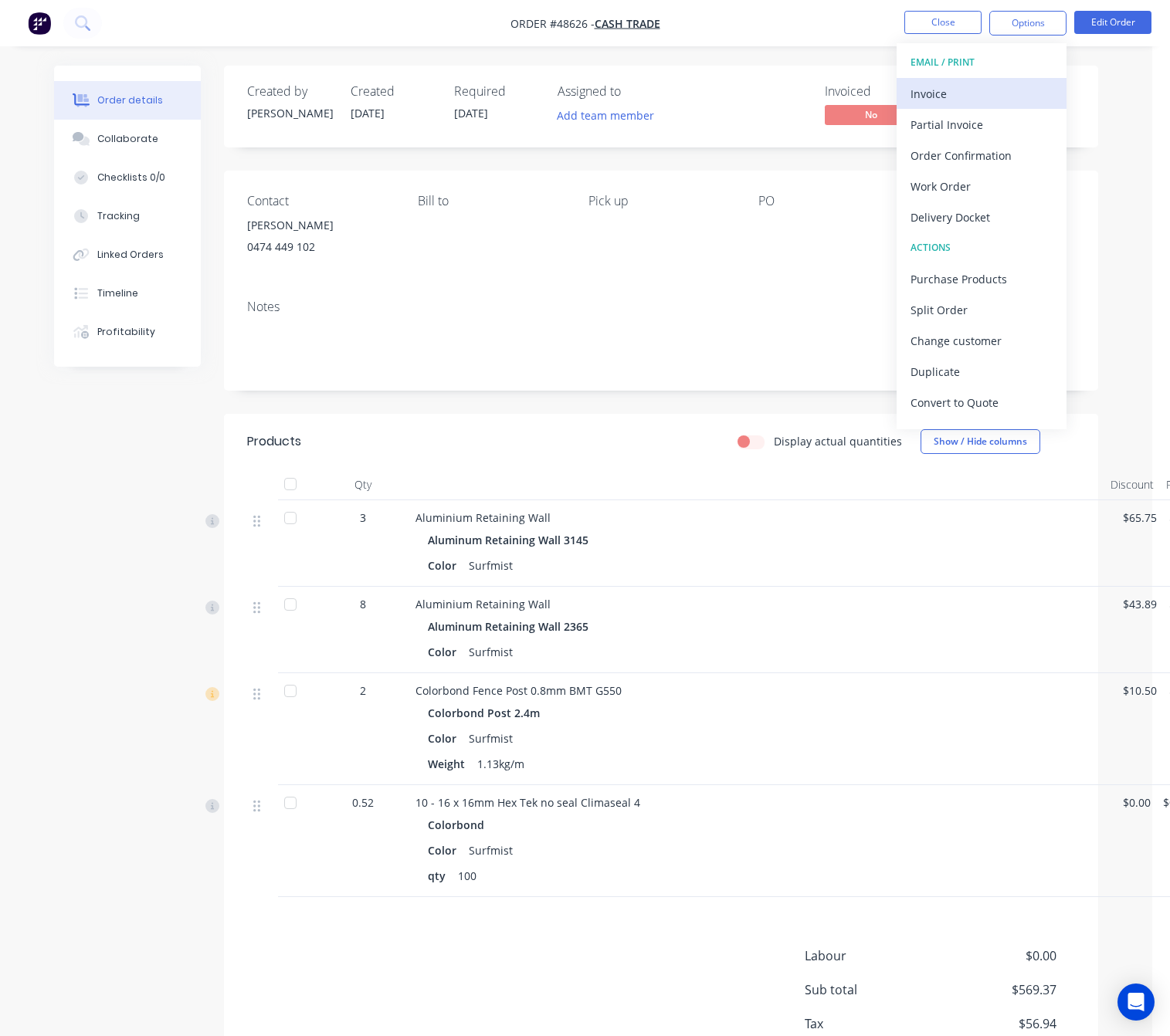
click at [1017, 89] on div "Invoice" at bounding box center [981, 93] width 142 height 22
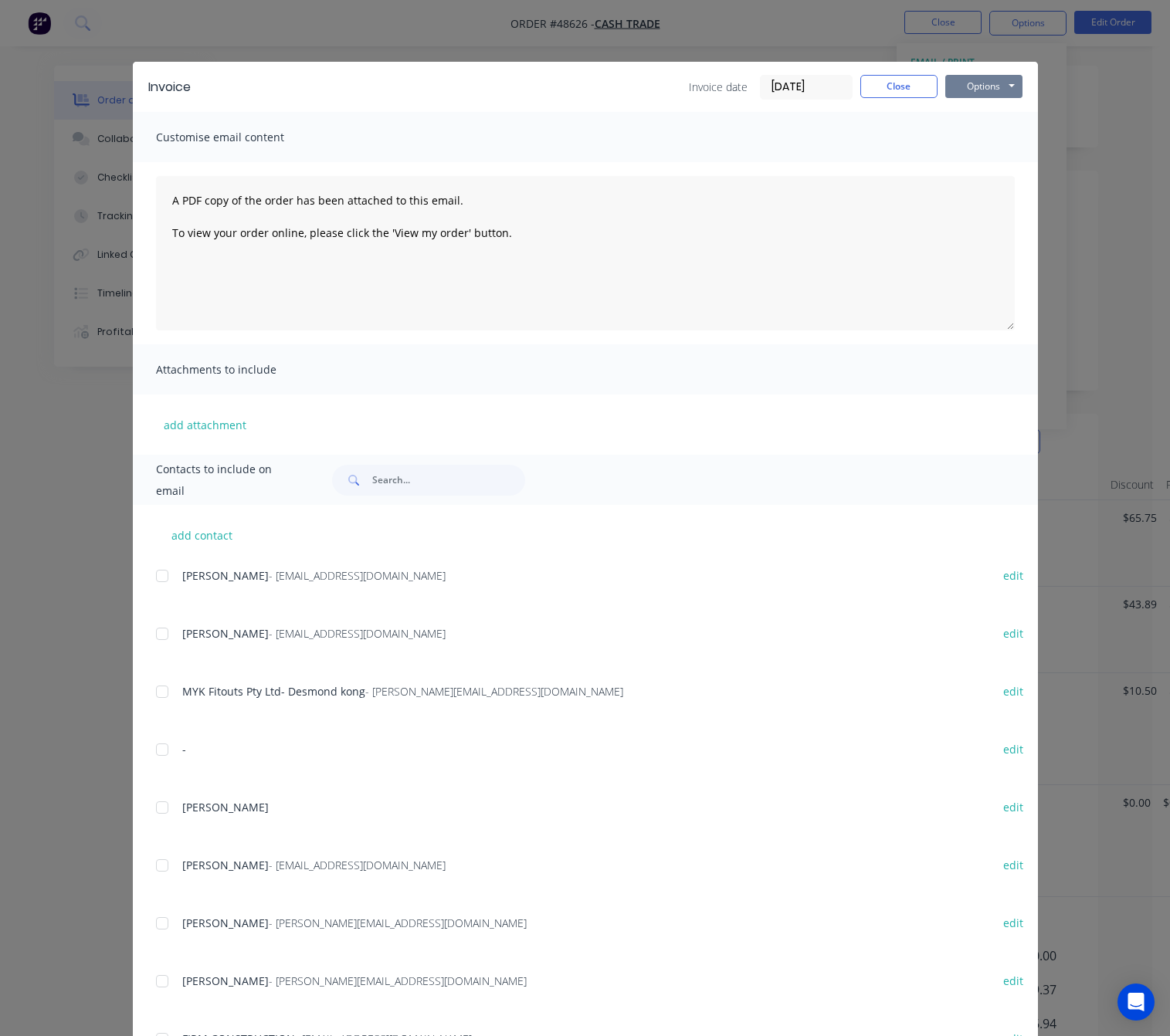
drag, startPoint x: 1003, startPoint y: 84, endPoint x: 978, endPoint y: 82, distance: 25.1
click at [999, 84] on button "Options" at bounding box center [984, 86] width 77 height 23
click at [992, 130] on button "Print" at bounding box center [994, 139] width 98 height 26
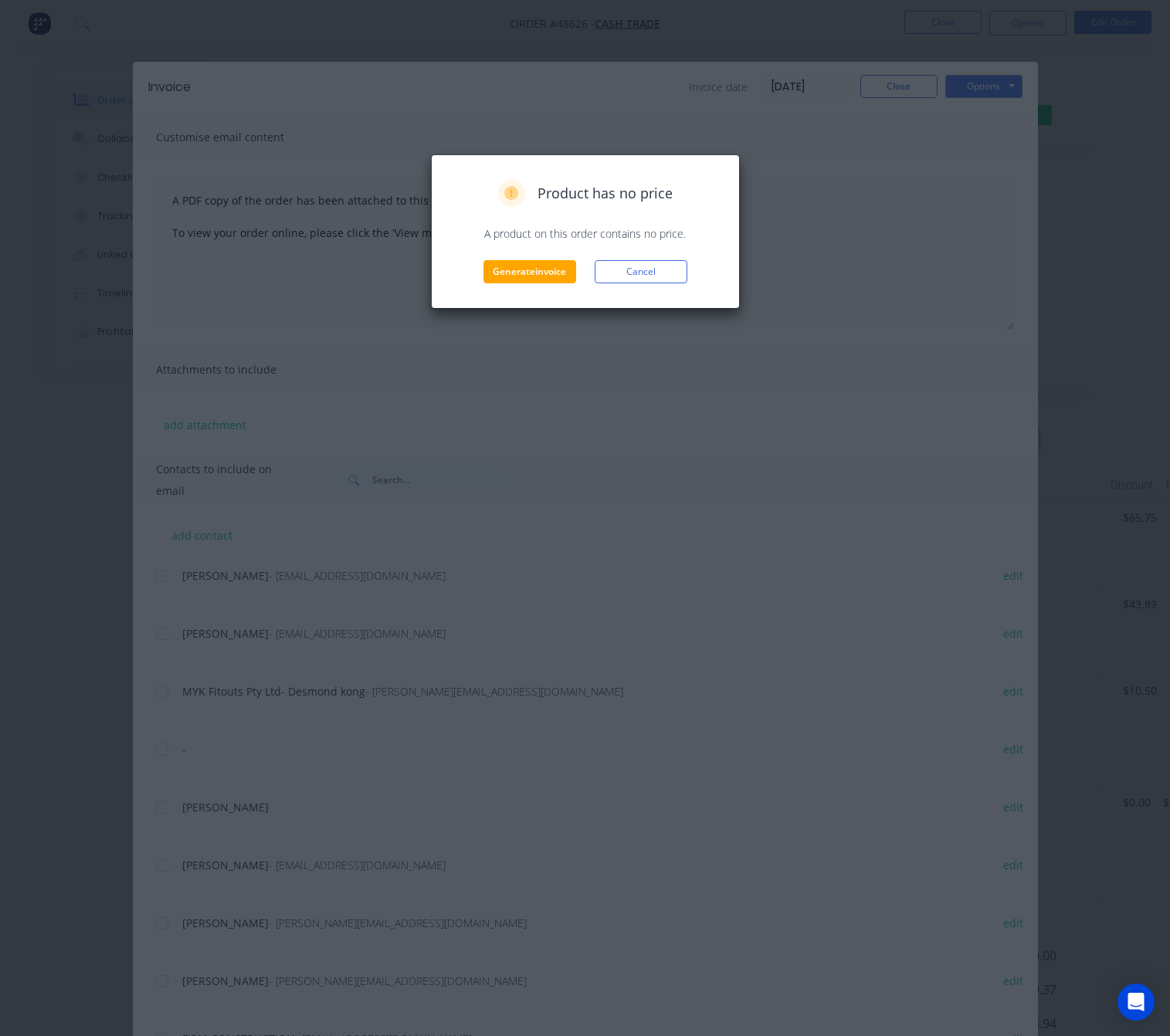
click at [506, 288] on div "Product has no price A product on this order contains no price. Generate invoic…" at bounding box center [585, 232] width 309 height 155
click at [516, 273] on button "Generate invoice" at bounding box center [530, 271] width 93 height 23
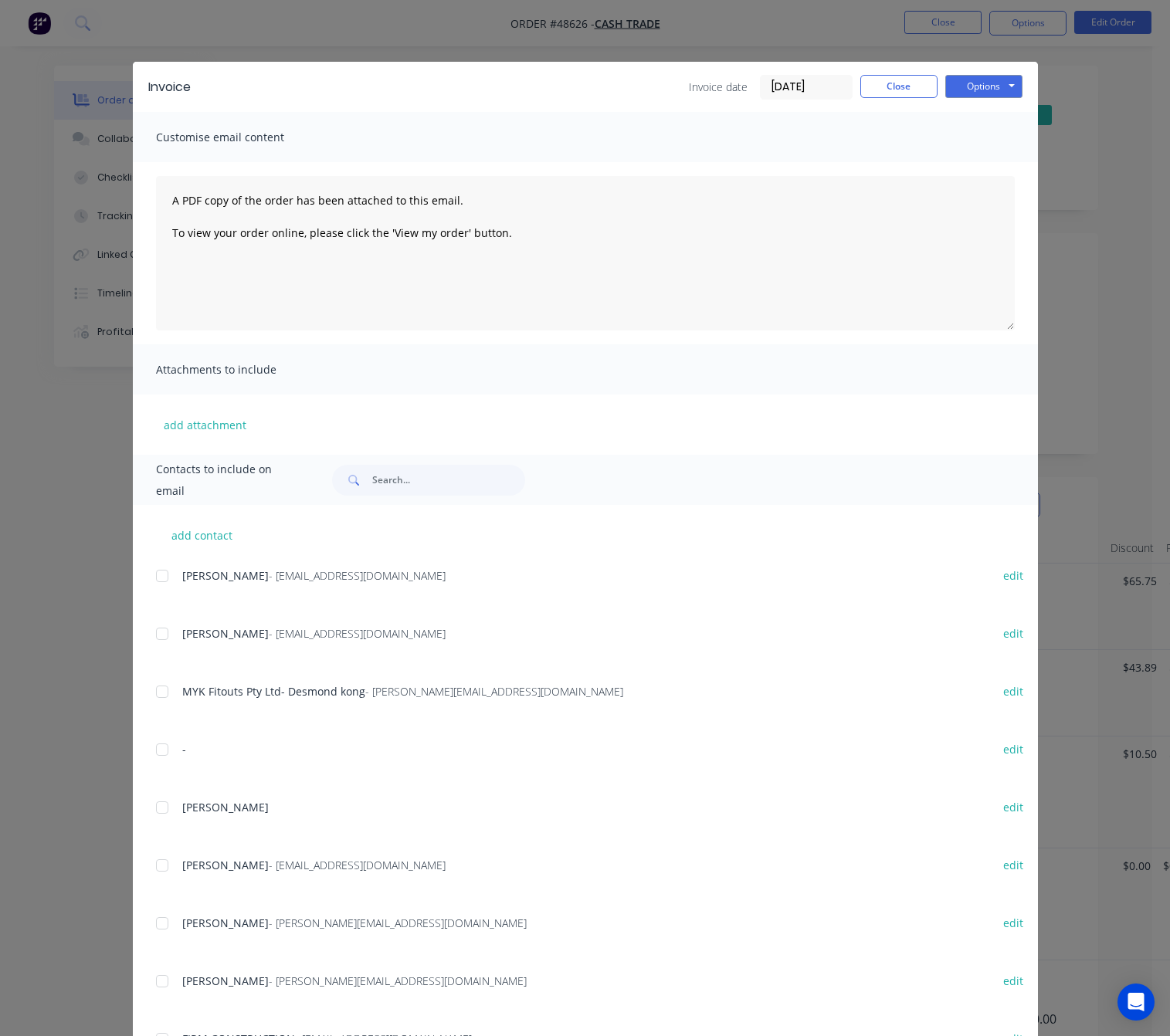
click at [1106, 151] on div "Invoice Invoice date 29/08/25 Close Options Preview Print Email Customise email…" at bounding box center [585, 518] width 1170 height 1036
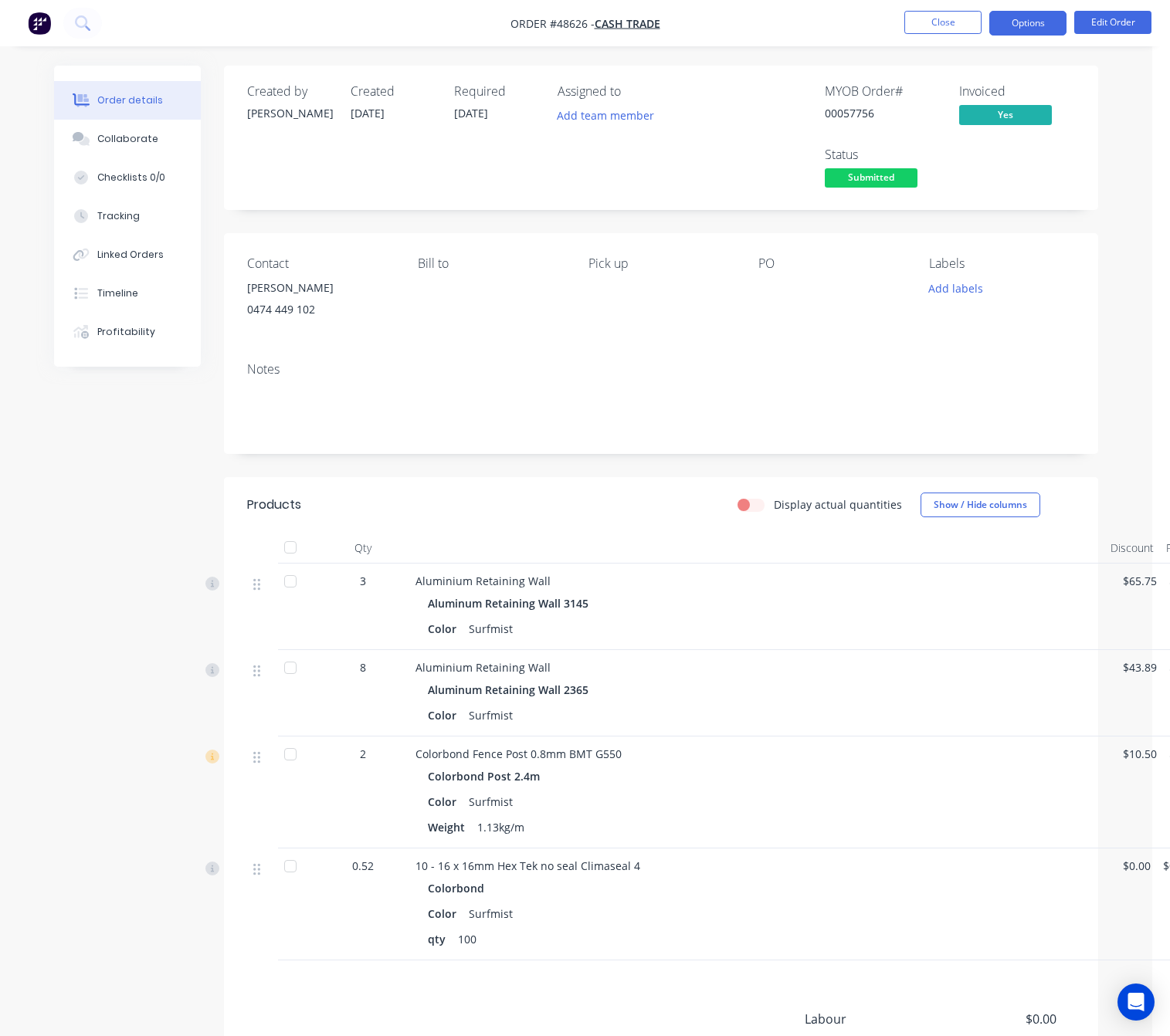
click at [1031, 12] on button "Options" at bounding box center [1028, 23] width 77 height 25
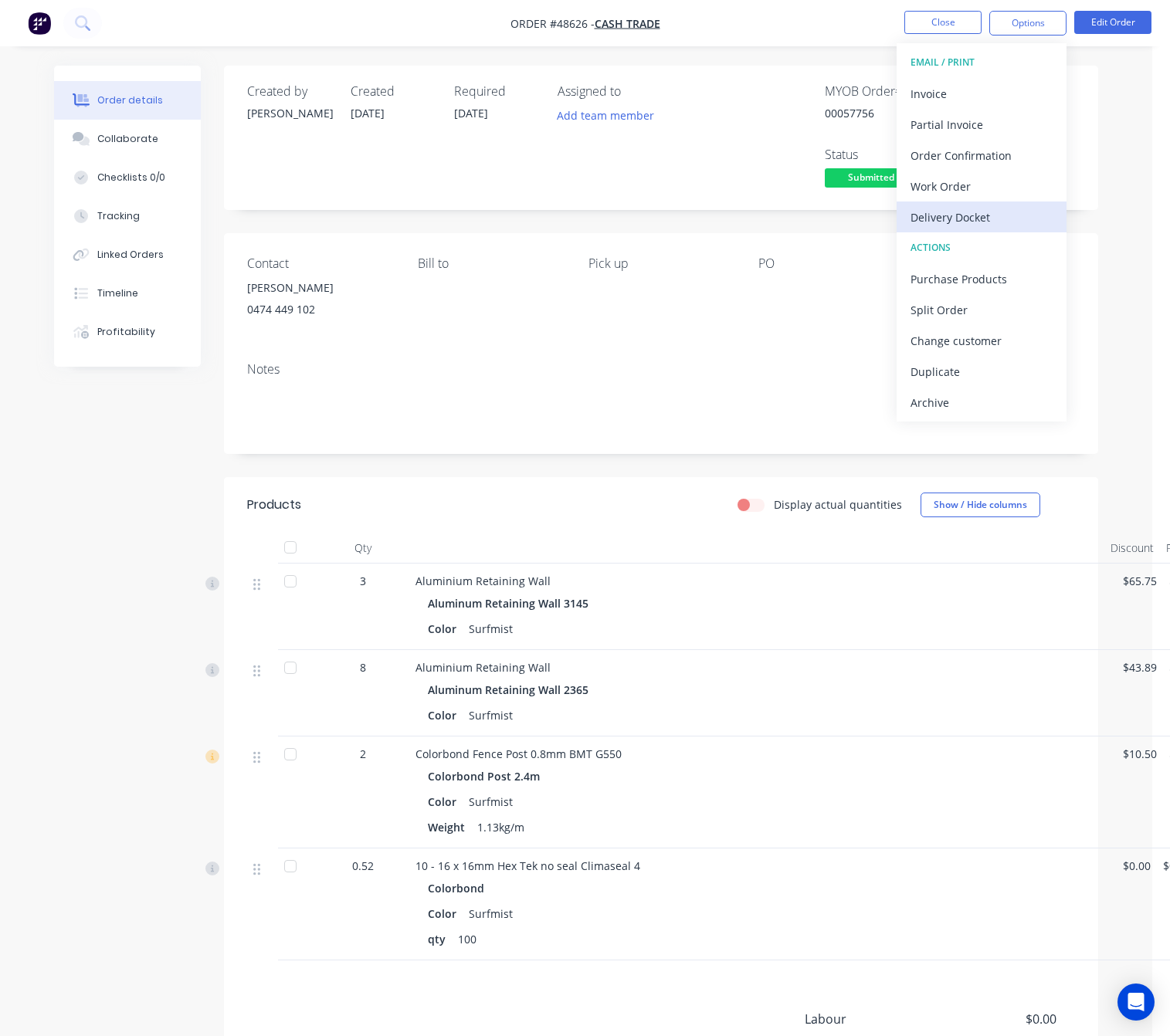
click at [981, 211] on div "Delivery Docket" at bounding box center [981, 217] width 142 height 22
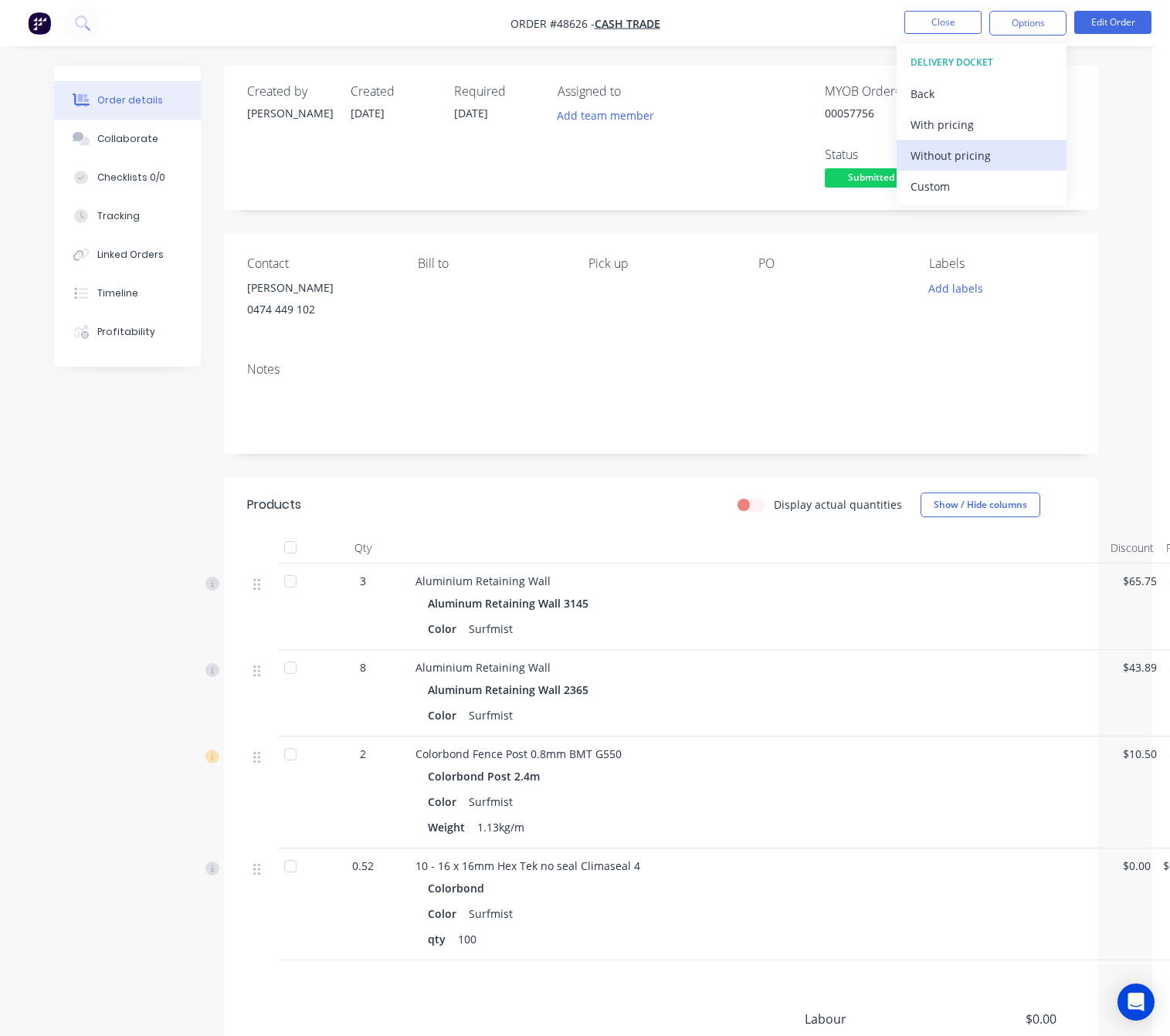
click at [996, 154] on div "Without pricing" at bounding box center [981, 155] width 142 height 22
click at [737, 78] on div "Created by Rachel Created 29/08/25 Required 29/08/25 Assigned to Add team membe…" at bounding box center [661, 138] width 874 height 144
click at [876, 193] on div "Created by Rachel Created 29/08/25 Required 29/08/25 Assigned to Add team membe…" at bounding box center [661, 138] width 874 height 144
click at [881, 172] on span "Submitted" at bounding box center [871, 178] width 93 height 19
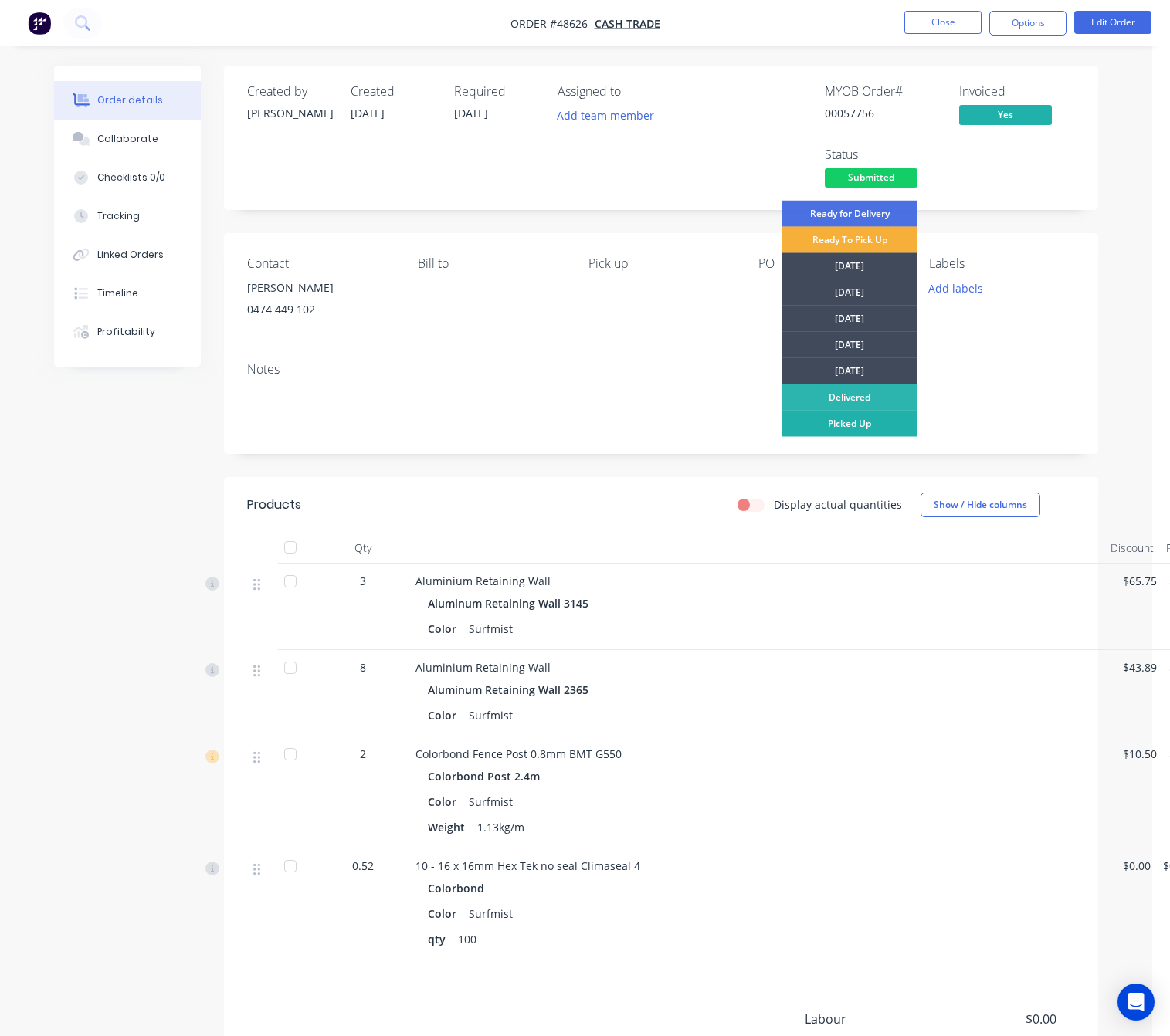
click at [886, 424] on div "Picked Up" at bounding box center [849, 423] width 135 height 26
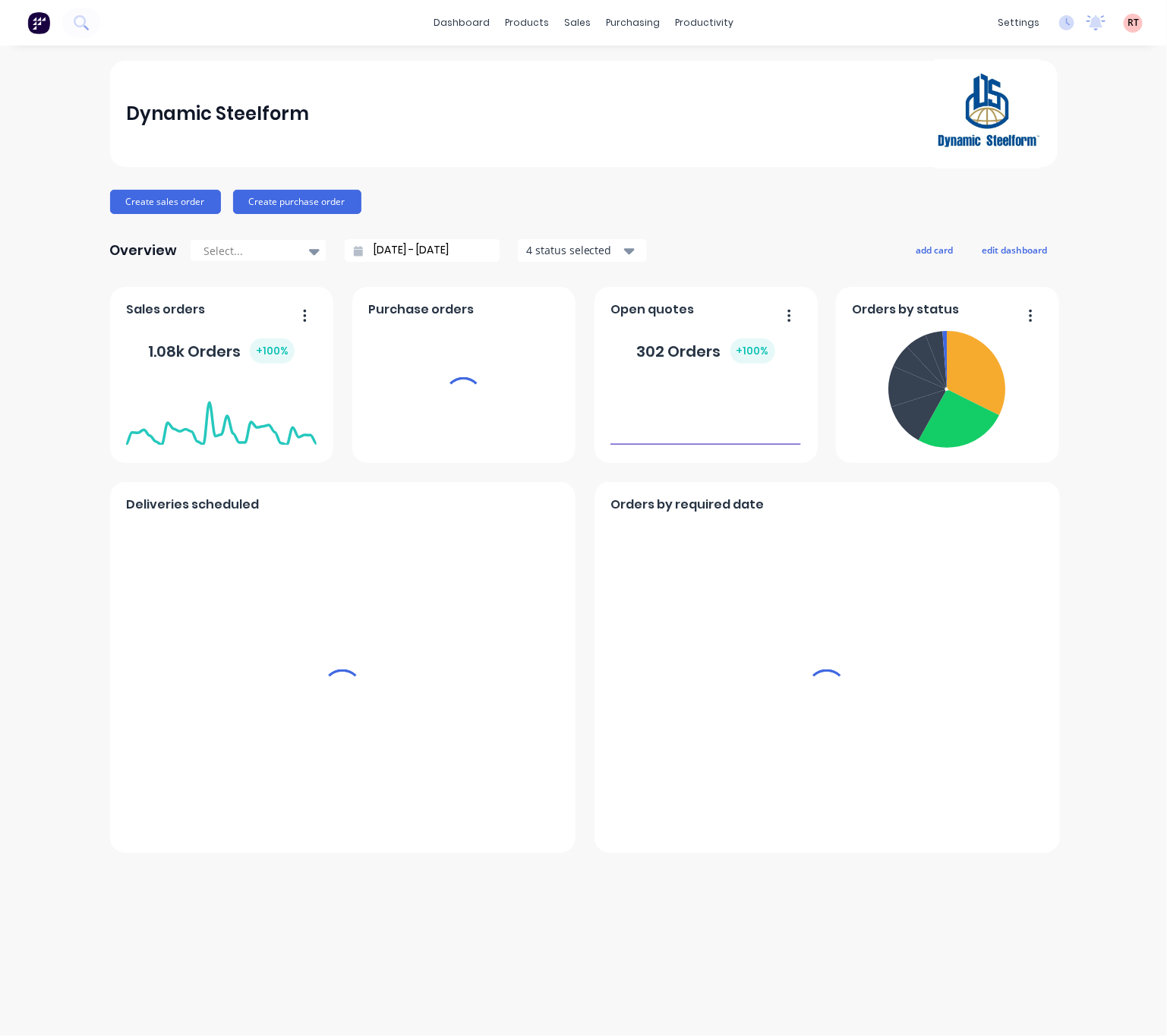
click at [560, 17] on div "sales" at bounding box center [577, 23] width 41 height 23
click at [563, 22] on div "sales" at bounding box center [577, 23] width 41 height 23
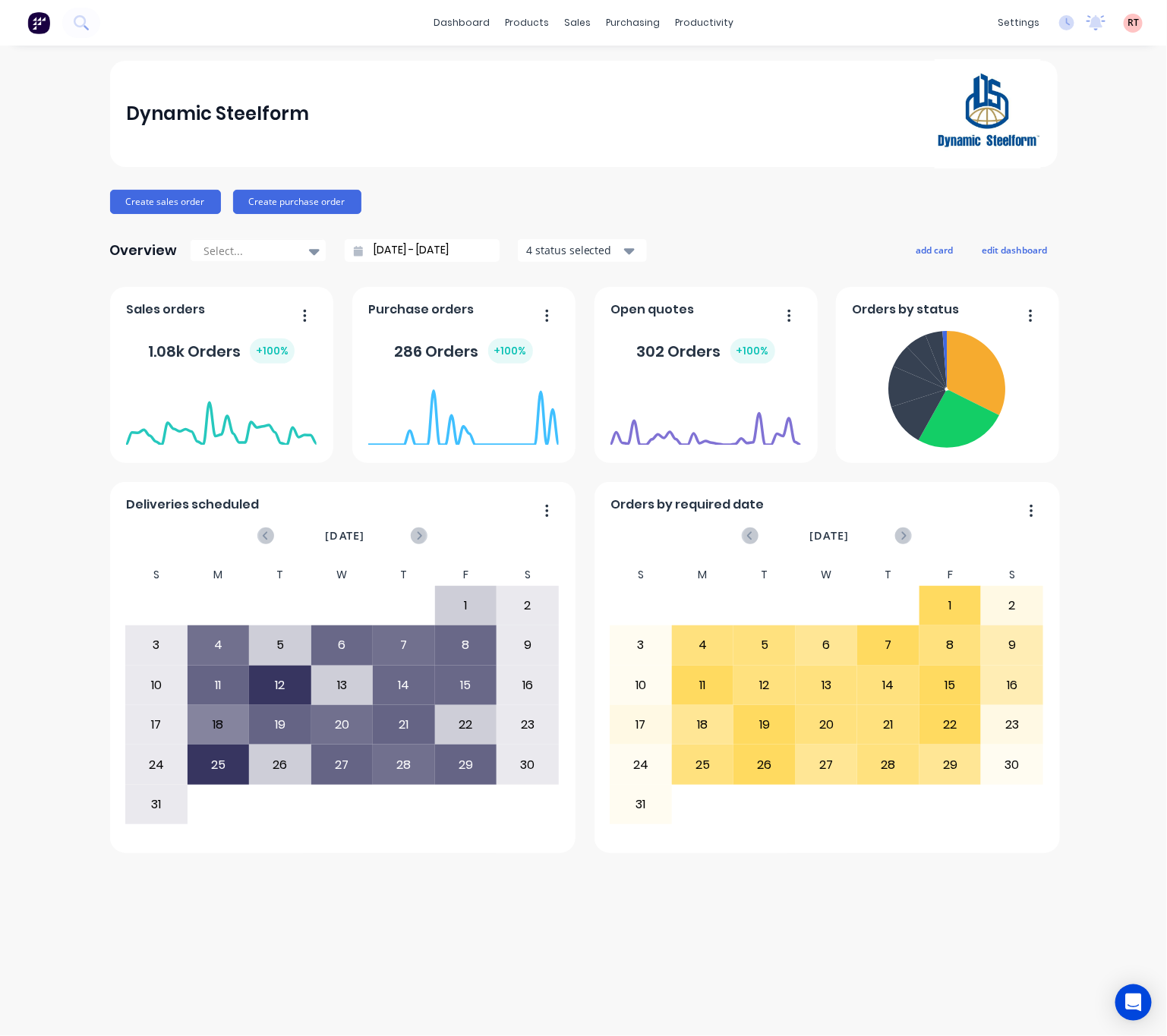
click at [606, 67] on div "Dynamic Steelform" at bounding box center [583, 114] width 914 height 109
click at [579, 30] on div "sales" at bounding box center [577, 23] width 41 height 23
click at [608, 61] on link "Sales Orders" at bounding box center [658, 72] width 201 height 30
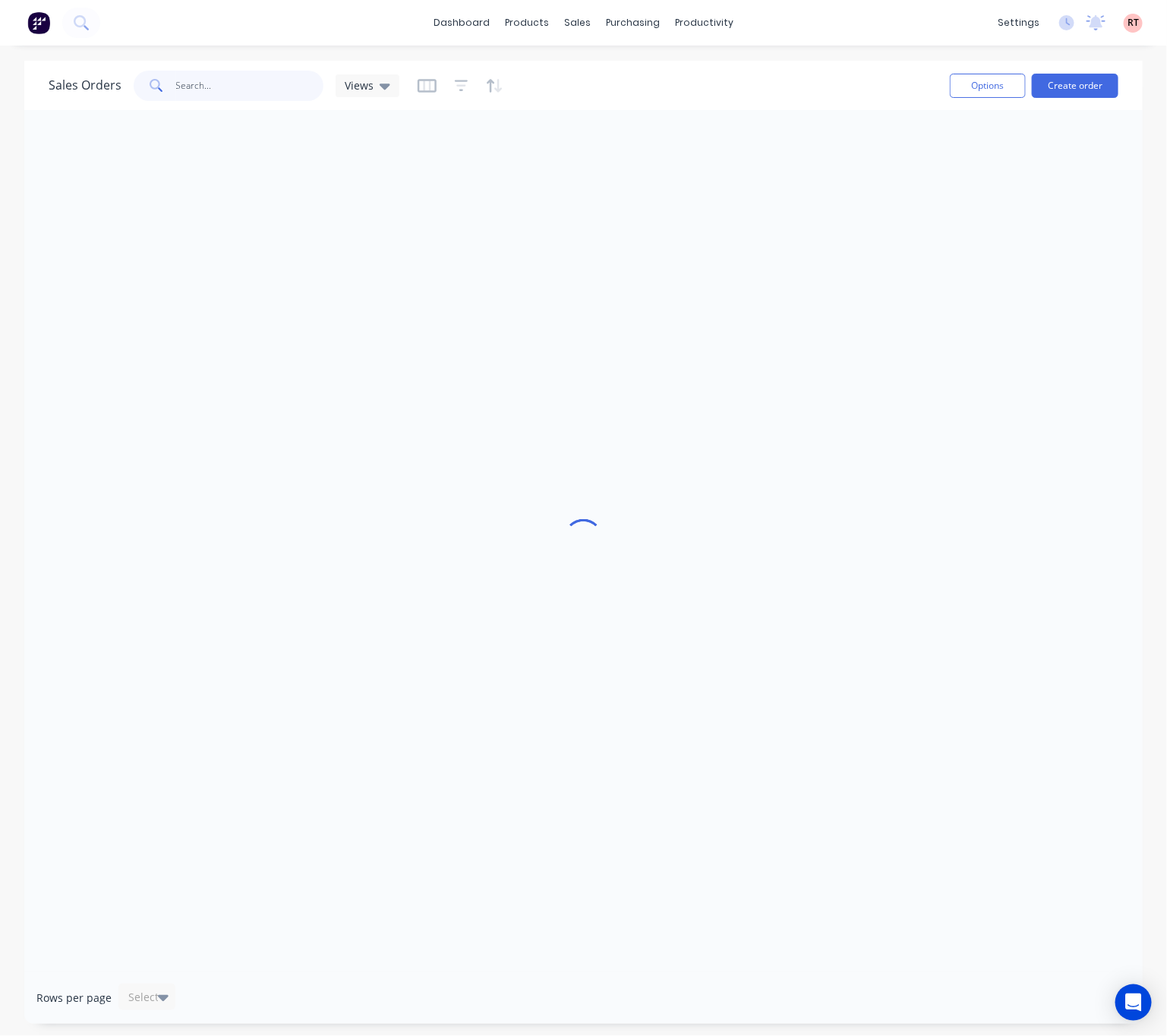
drag, startPoint x: 231, startPoint y: 98, endPoint x: 224, endPoint y: 94, distance: 8.1
click at [231, 97] on input "text" at bounding box center [250, 85] width 148 height 30
click at [231, 92] on input "text" at bounding box center [250, 85] width 148 height 30
type input "48243"
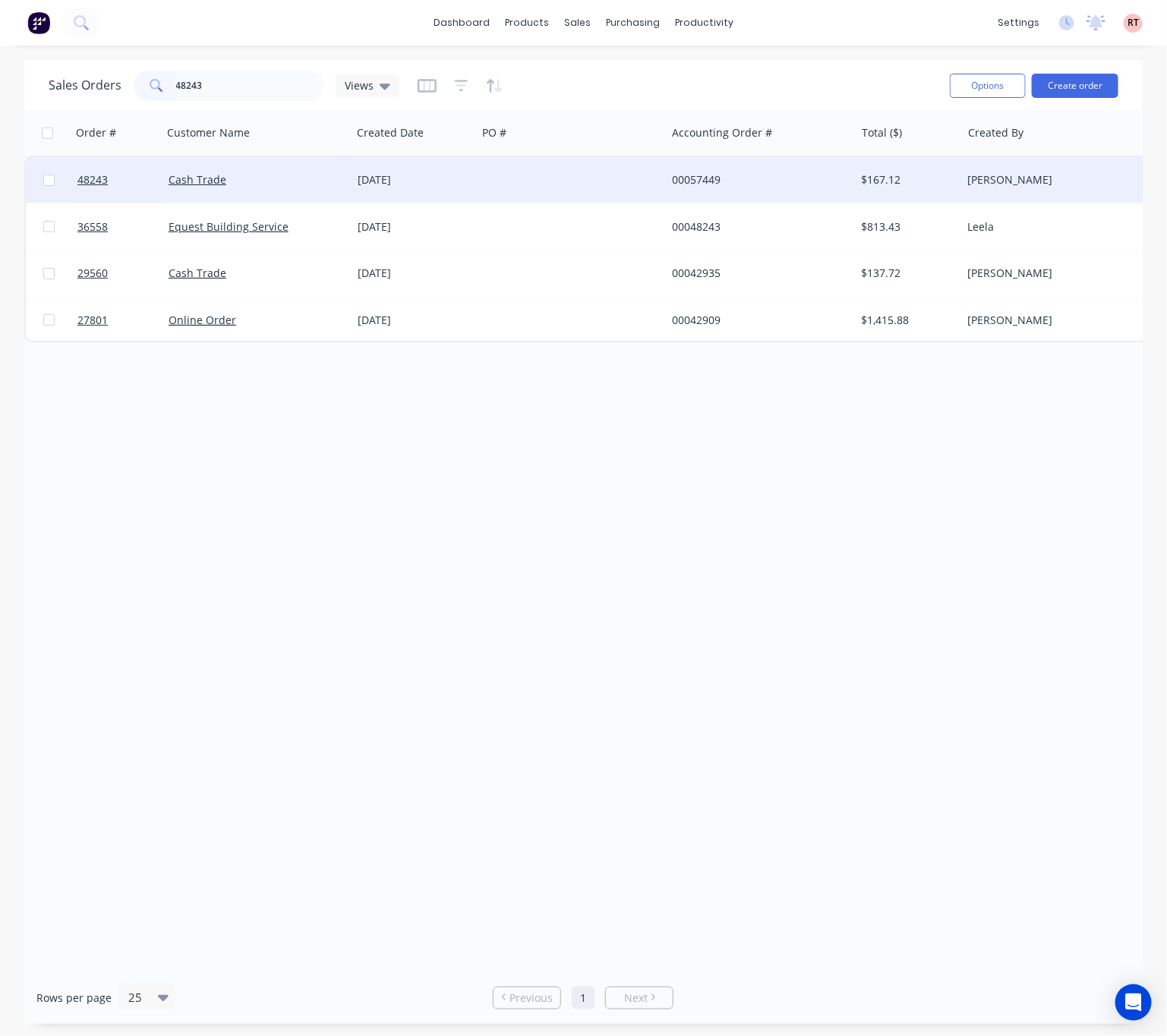
click at [472, 187] on div "[DATE]" at bounding box center [413, 179] width 125 height 45
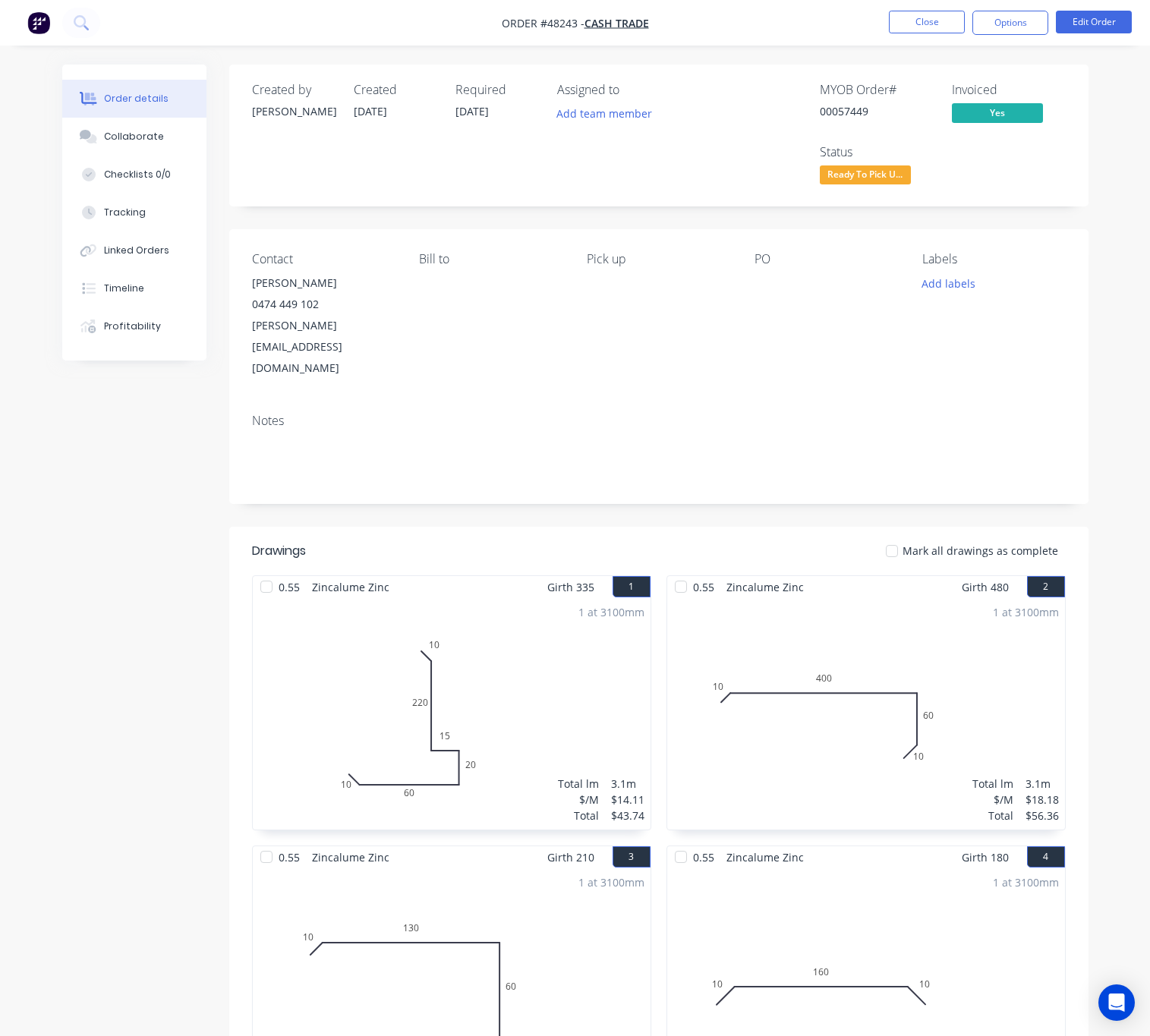
click at [861, 169] on span "Ready To Pick U..." at bounding box center [864, 175] width 91 height 19
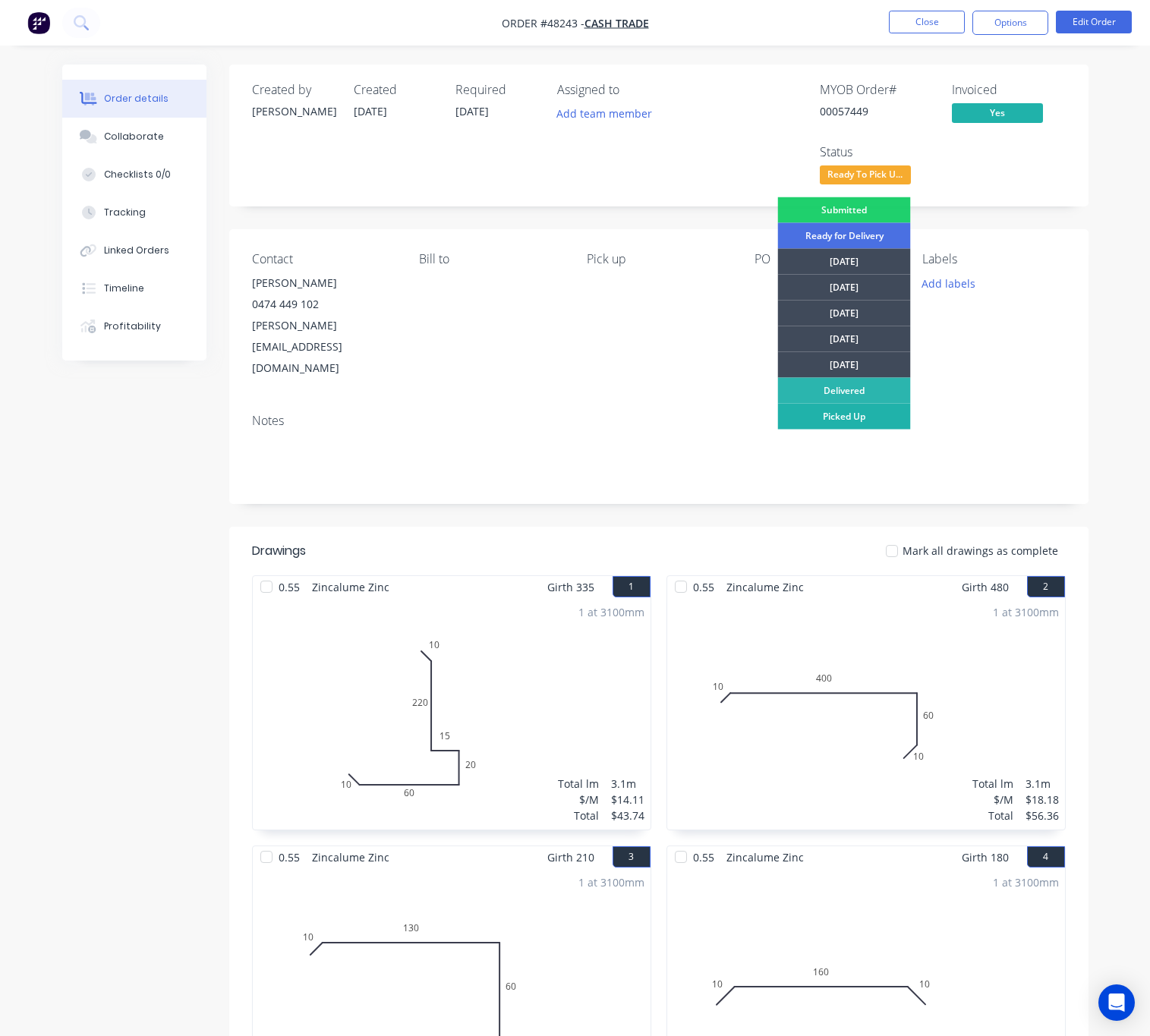
click at [878, 417] on div "Picked Up" at bounding box center [844, 416] width 132 height 25
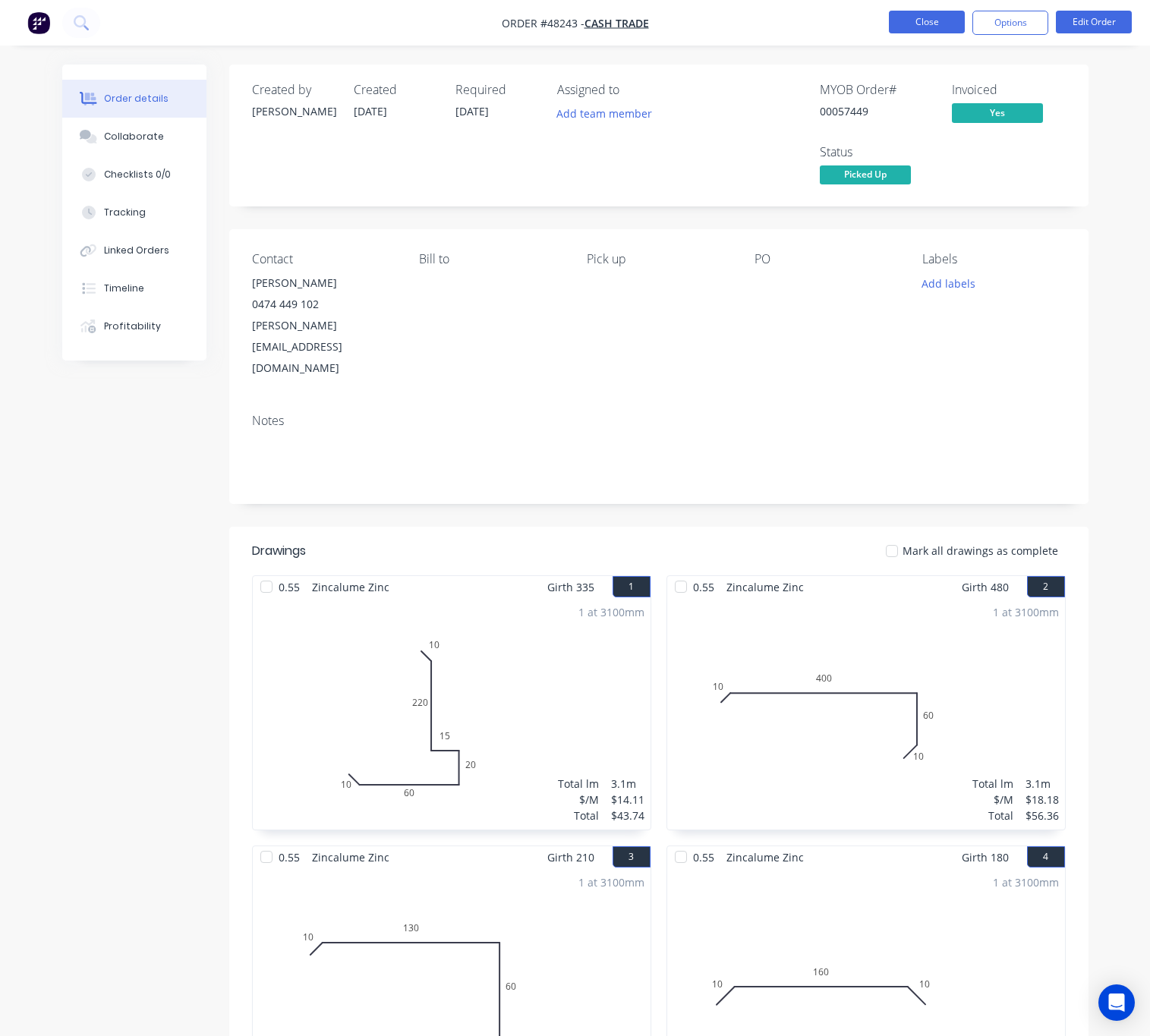
click at [932, 25] on button "Close" at bounding box center [926, 22] width 76 height 23
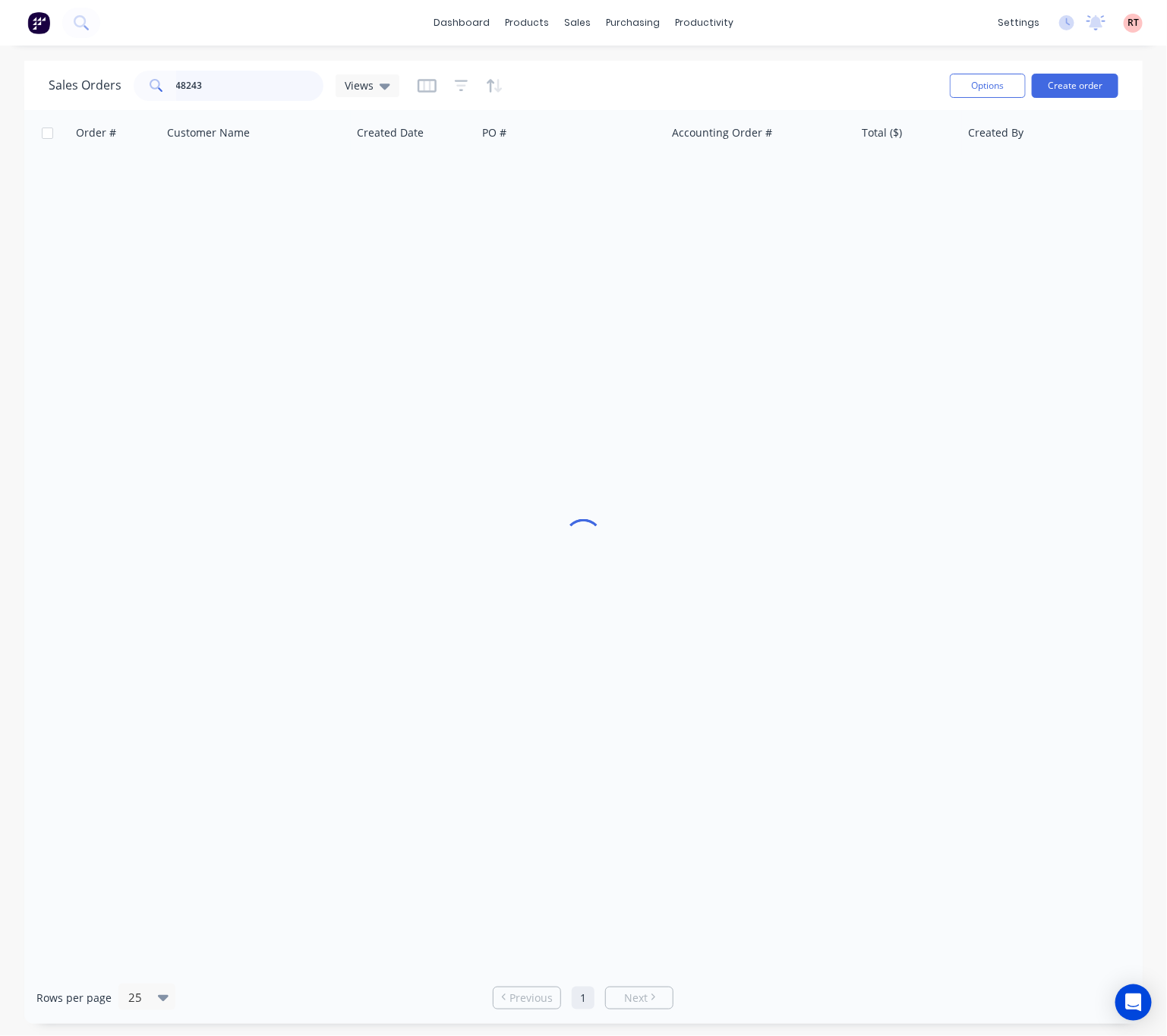
drag, startPoint x: 255, startPoint y: 94, endPoint x: 109, endPoint y: 91, distance: 146.0
click at [117, 92] on div "Sales Orders 48243 Views" at bounding box center [224, 85] width 350 height 30
drag, startPoint x: 239, startPoint y: 85, endPoint x: 179, endPoint y: 85, distance: 60.0
click at [179, 85] on input "459386050" at bounding box center [250, 85] width 148 height 30
type input "434203413"
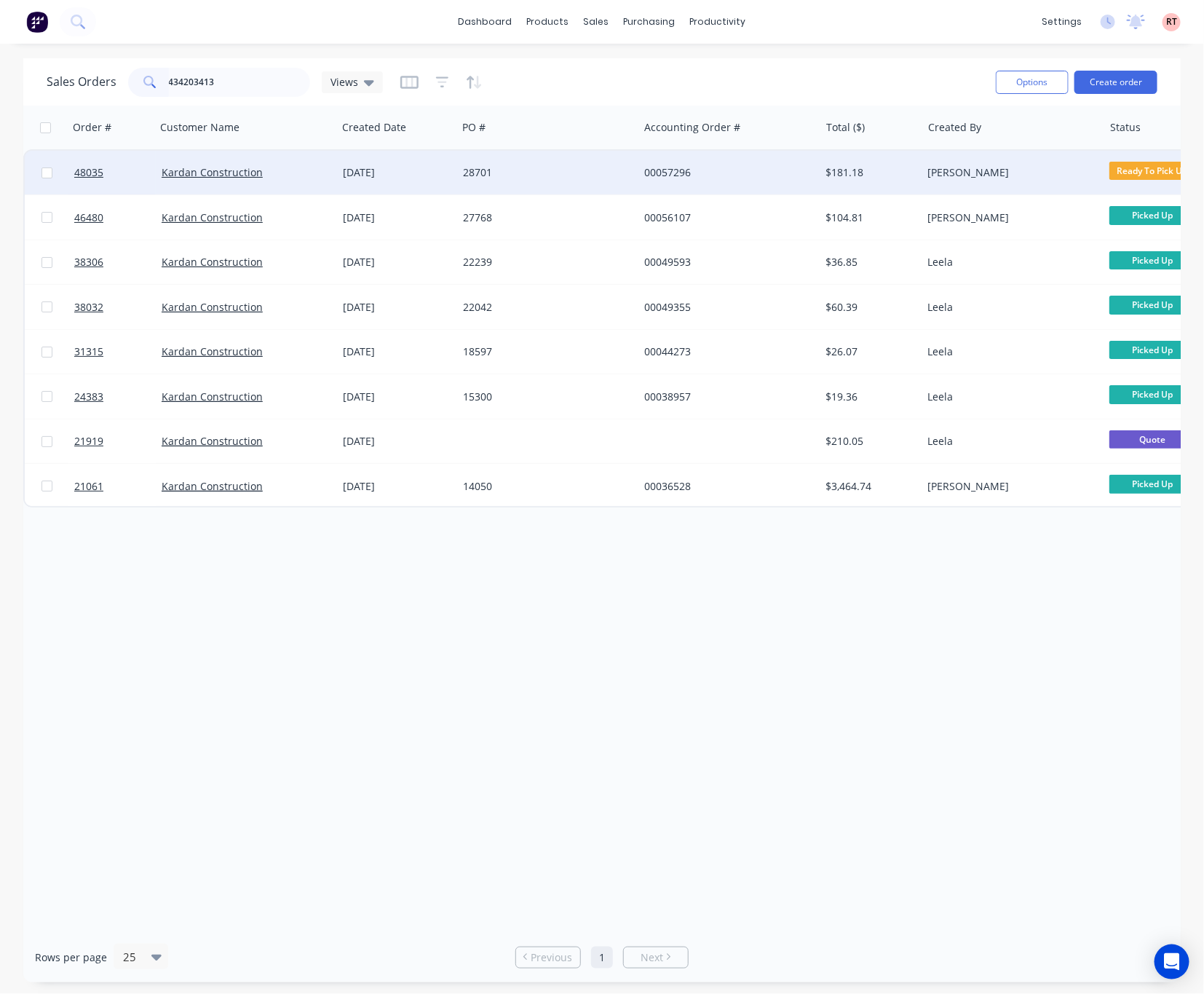
click at [581, 178] on div "28701" at bounding box center [543, 172] width 161 height 14
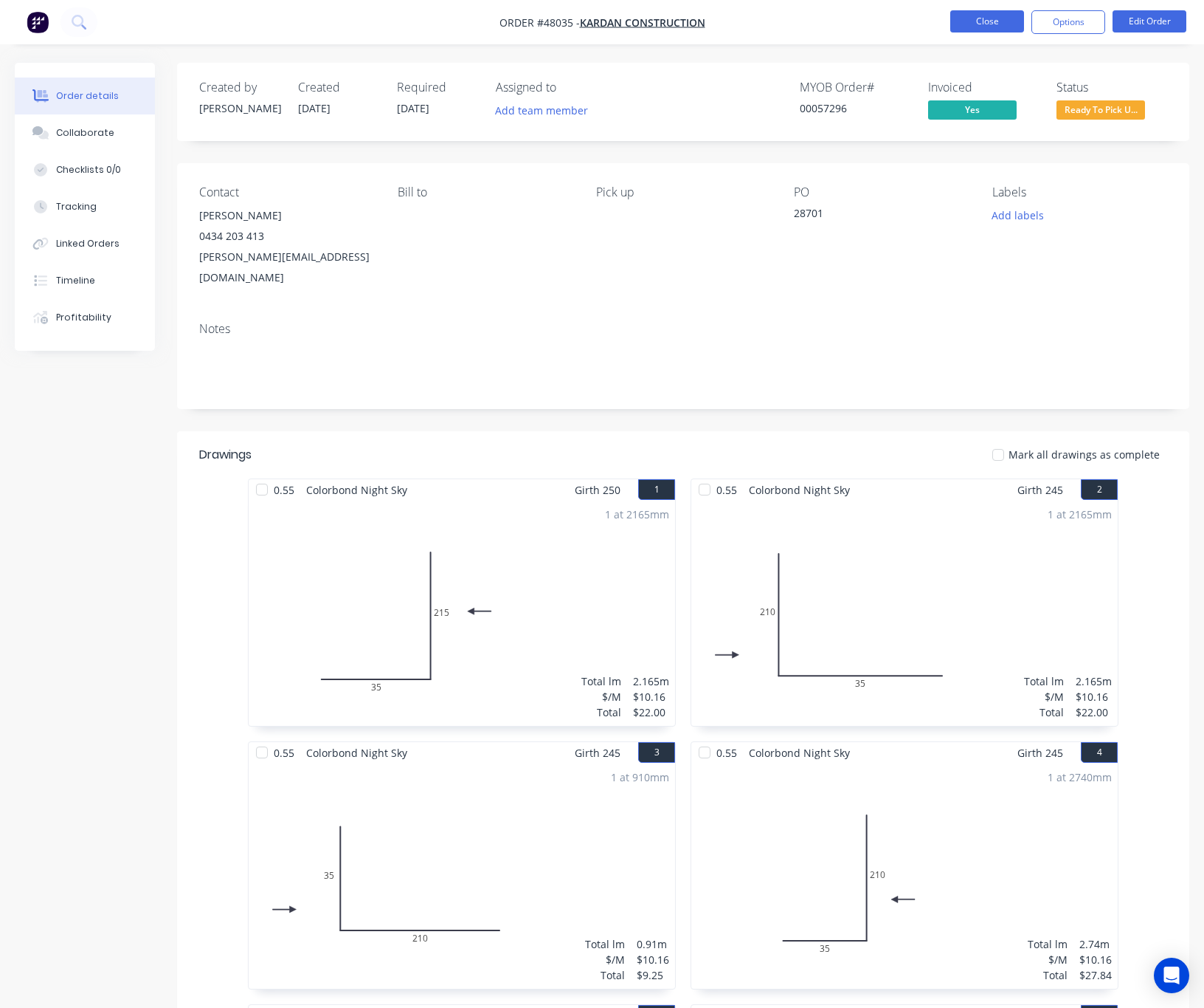
click at [970, 16] on button "Close" at bounding box center [987, 21] width 74 height 22
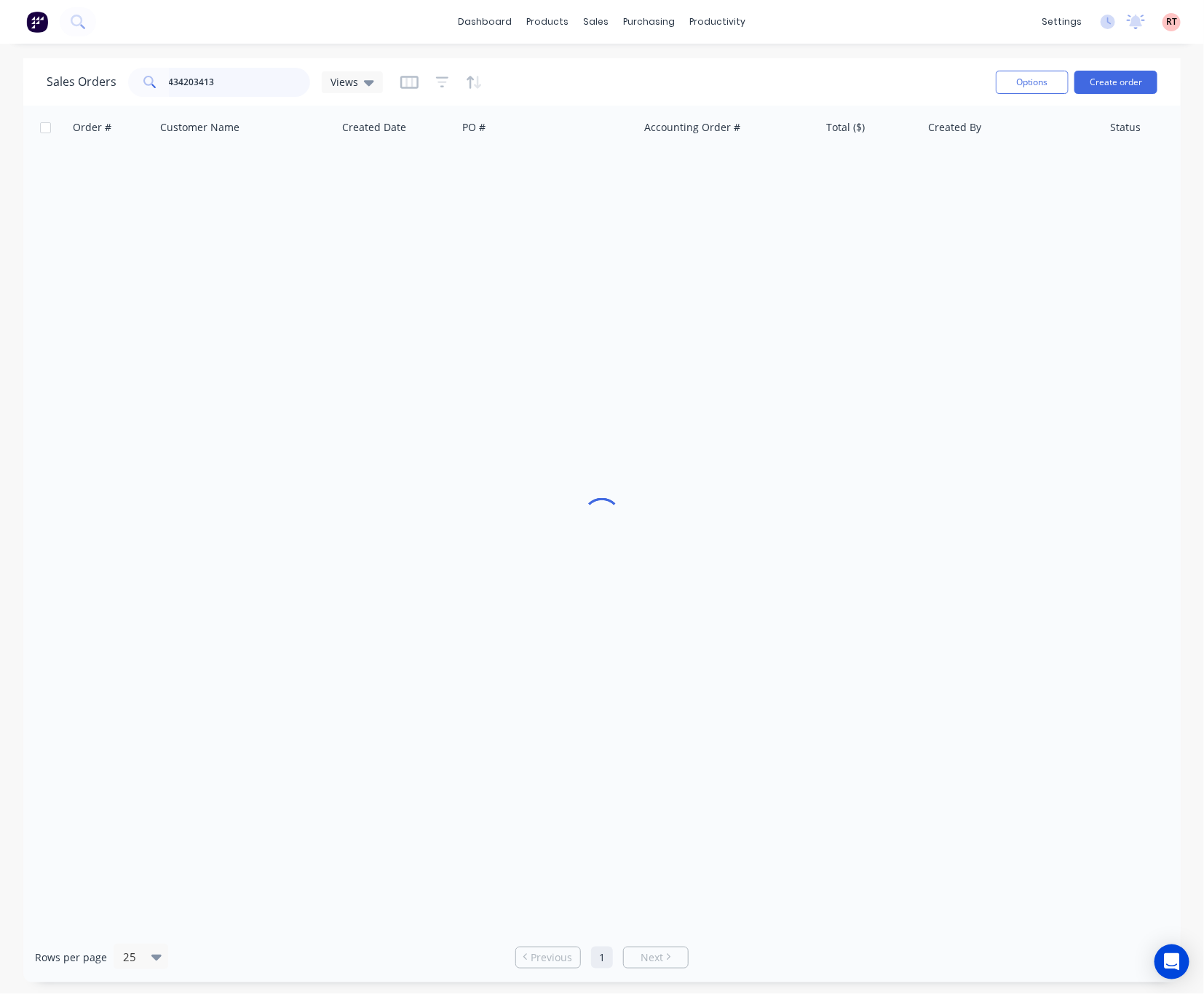
click at [38, 101] on div "Sales Orders 434203413 Views Options Create order" at bounding box center [602, 82] width 1157 height 48
type input "47554"
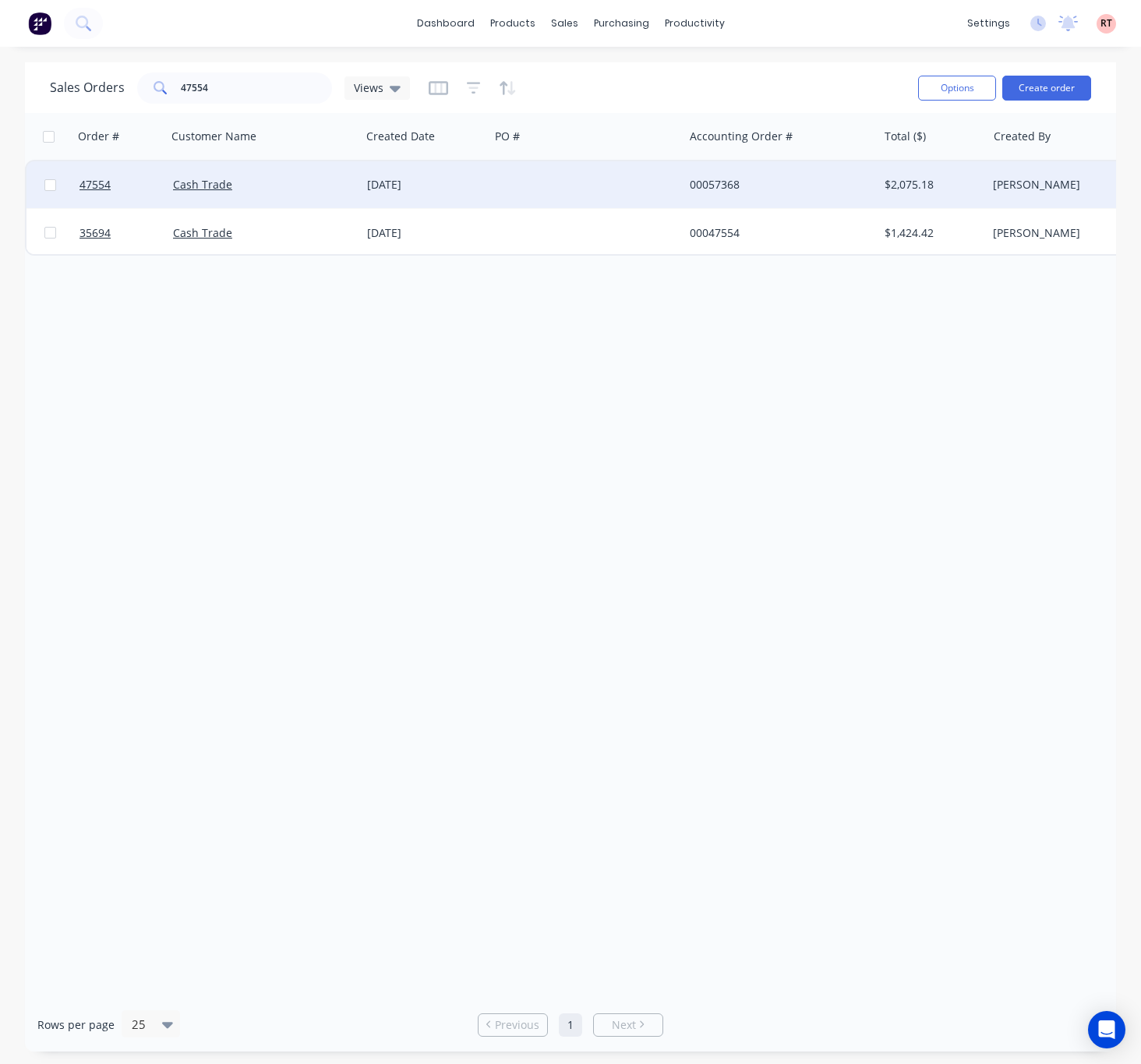
click at [607, 180] on div at bounding box center [585, 184] width 194 height 46
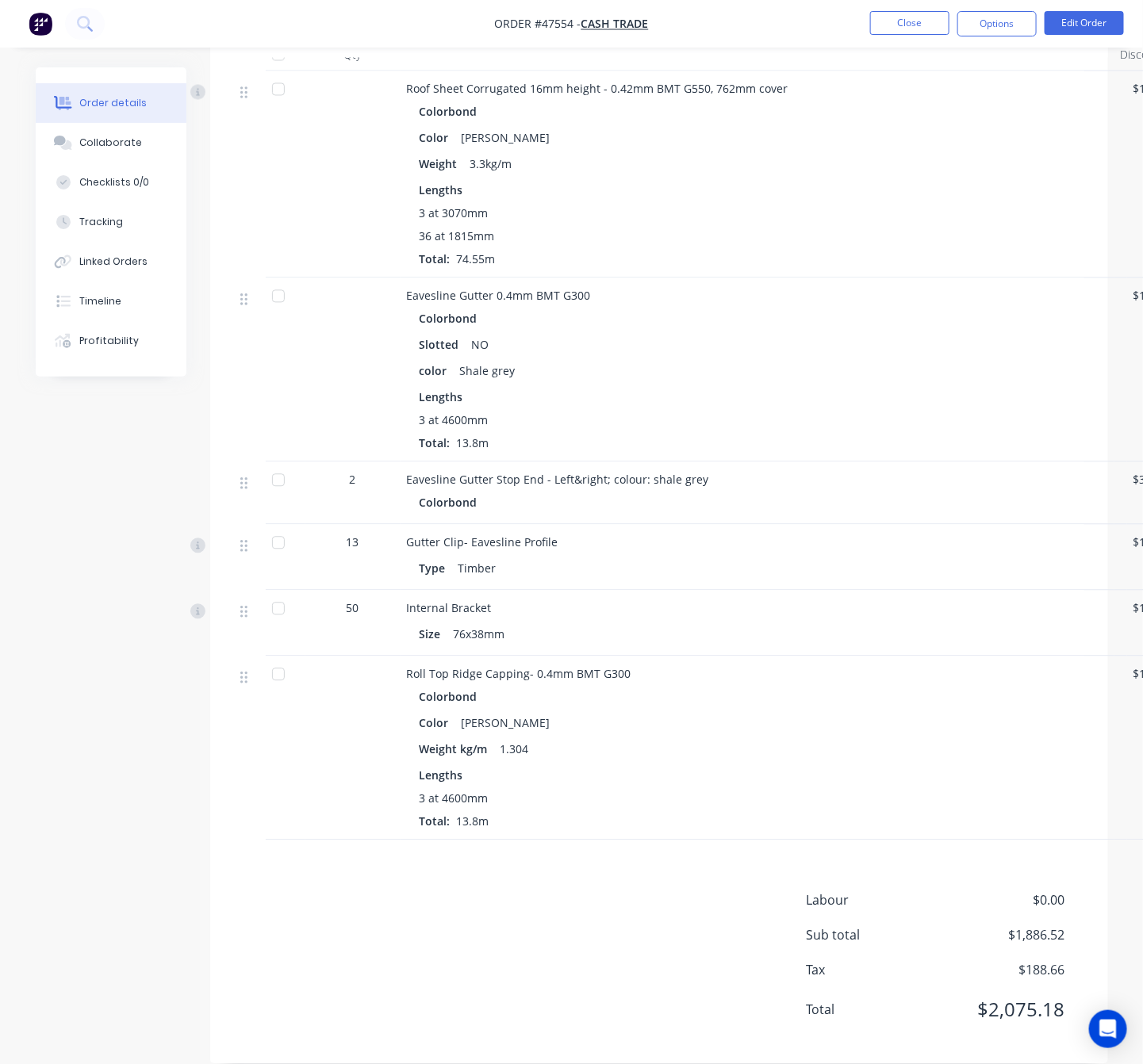
scroll to position [1166, 0]
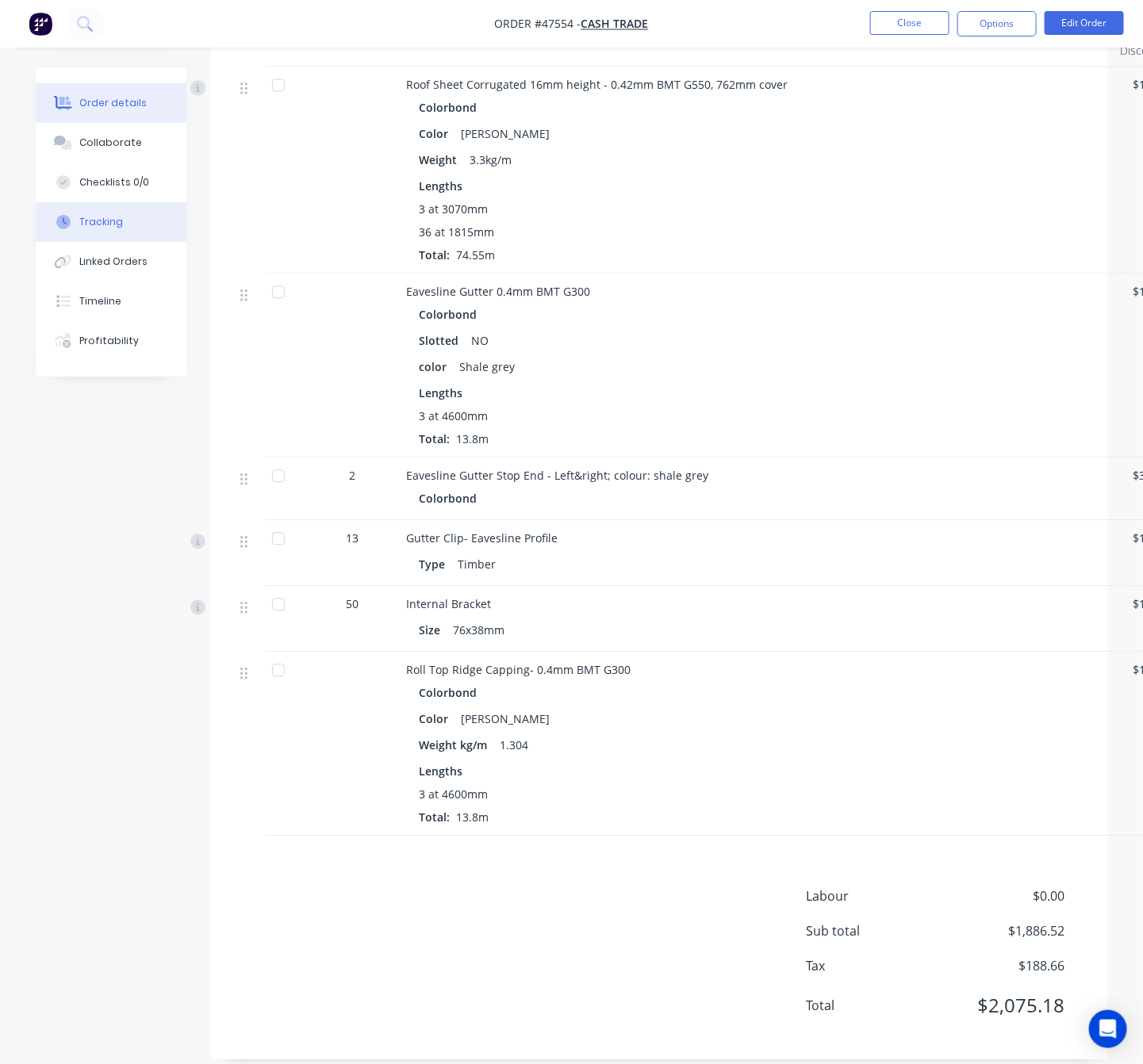
click at [124, 220] on button "Tracking" at bounding box center [110, 222] width 150 height 39
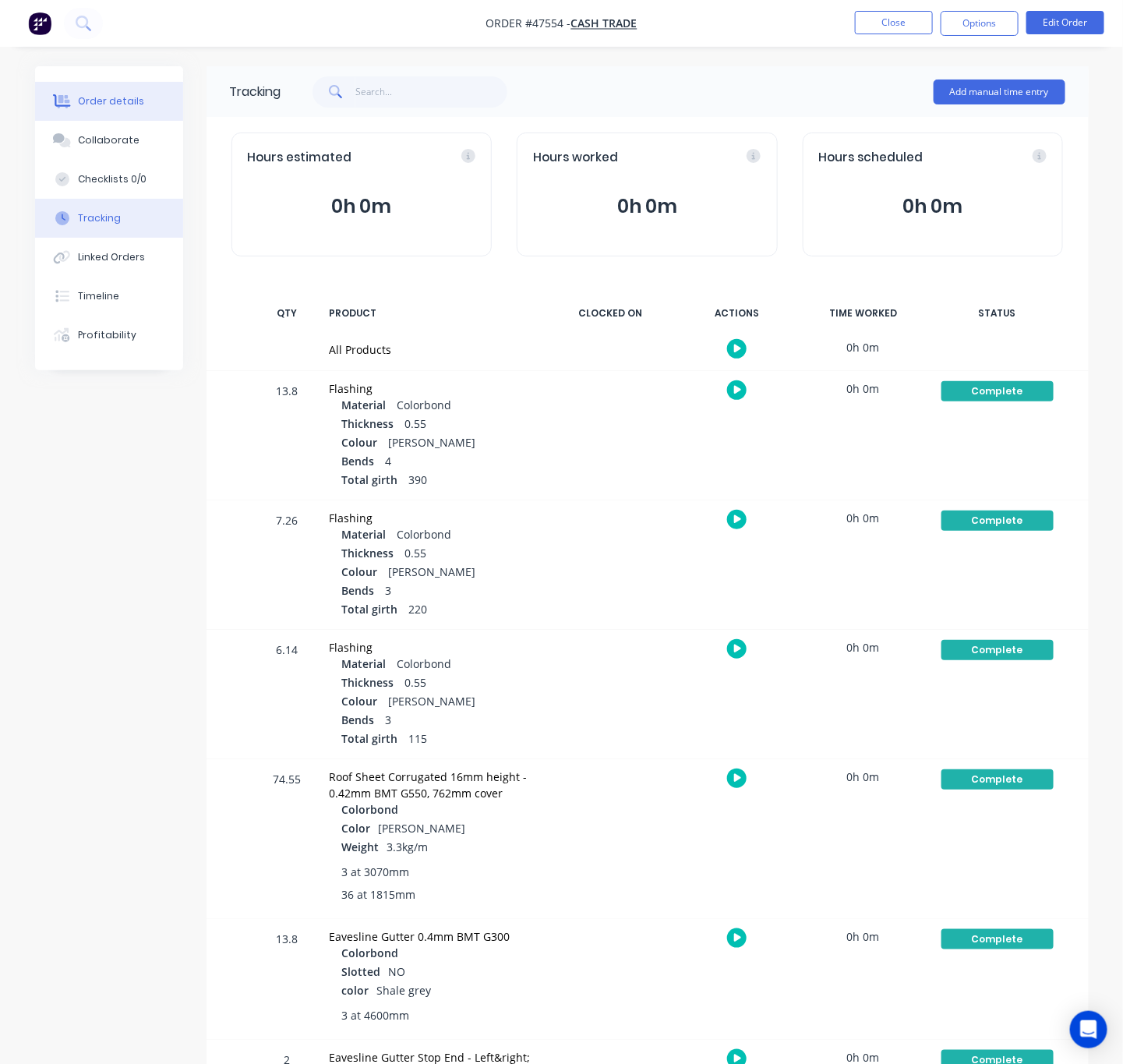
click at [118, 107] on div "Order details" at bounding box center [111, 101] width 67 height 14
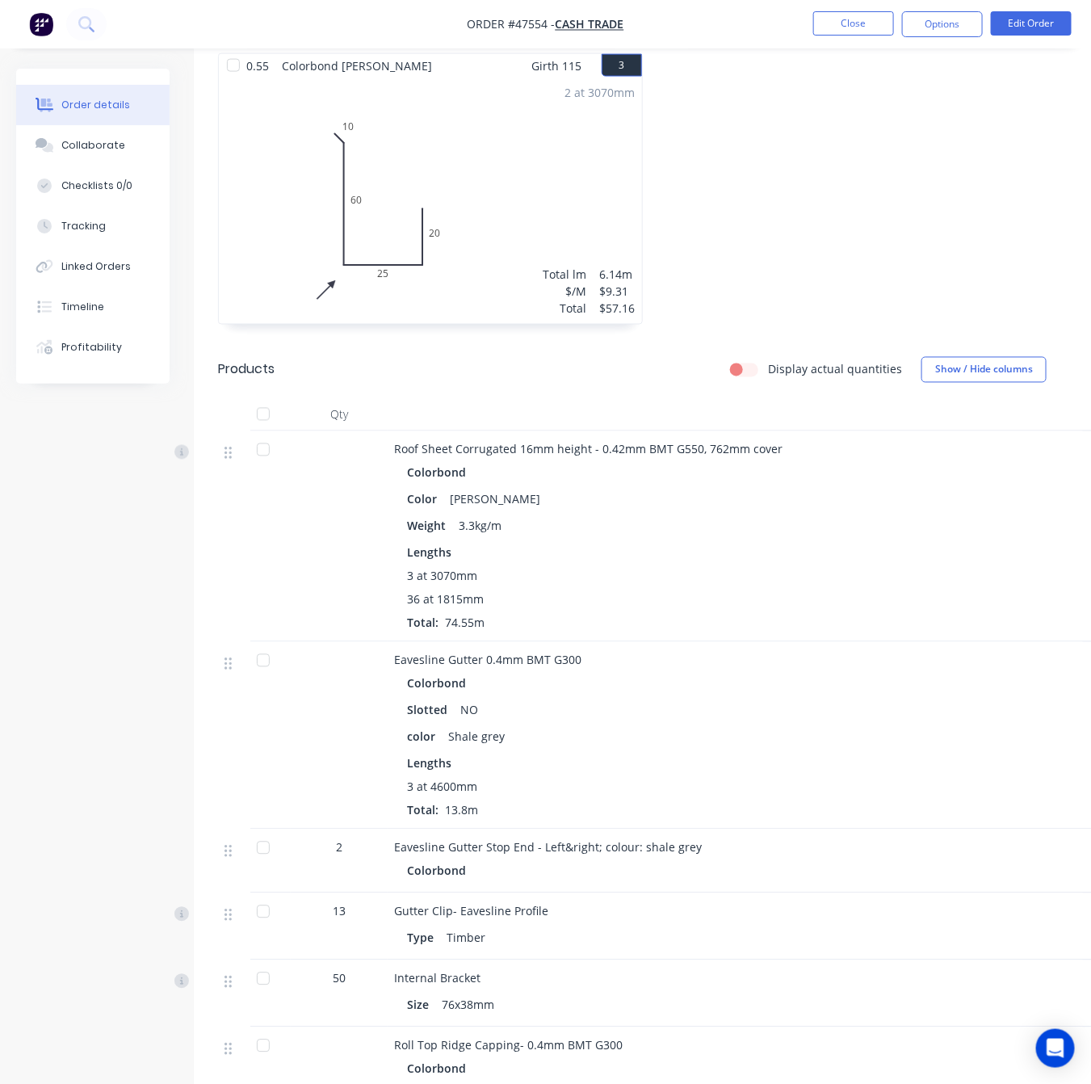
scroll to position [945, 0]
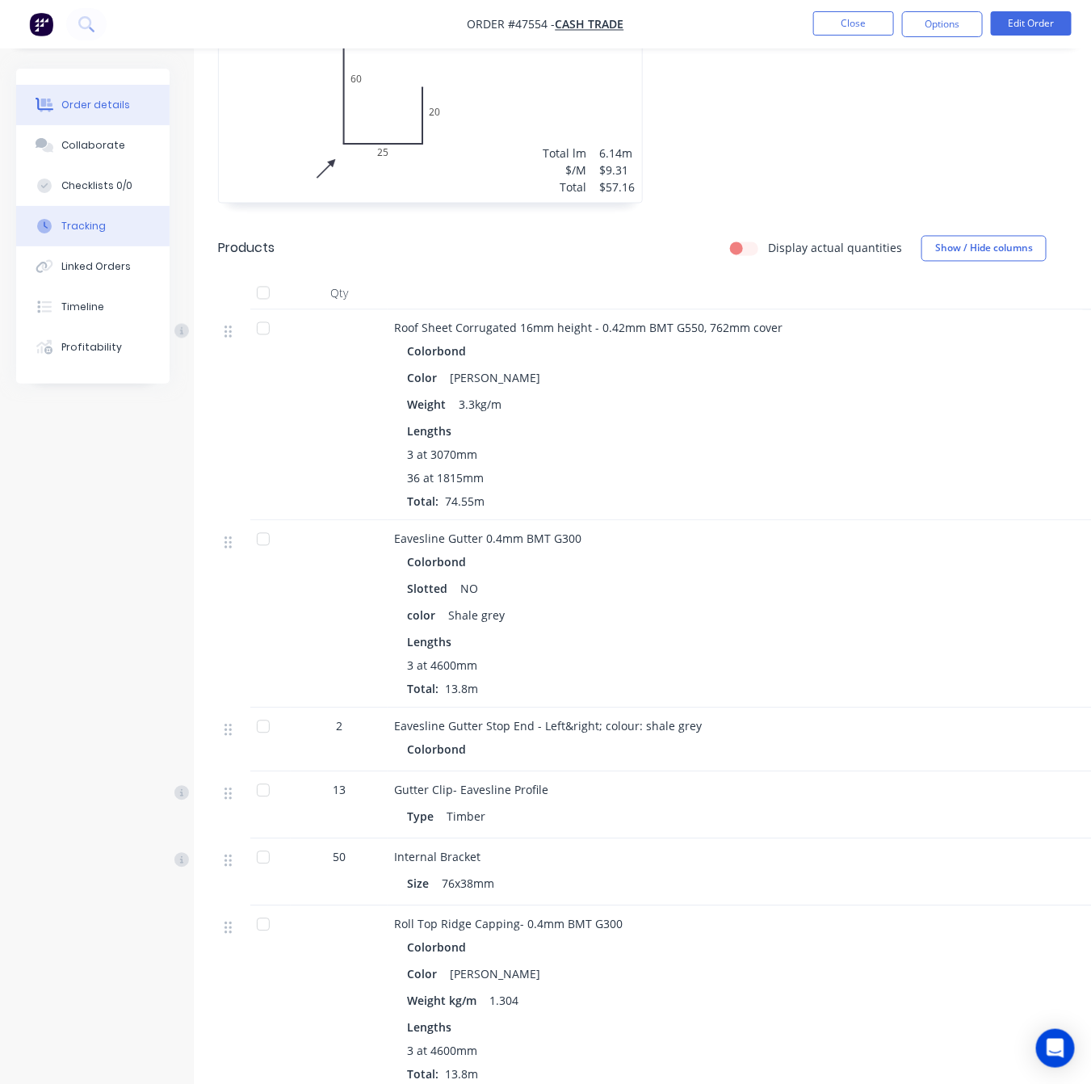
click at [81, 229] on div "Tracking" at bounding box center [83, 226] width 44 height 15
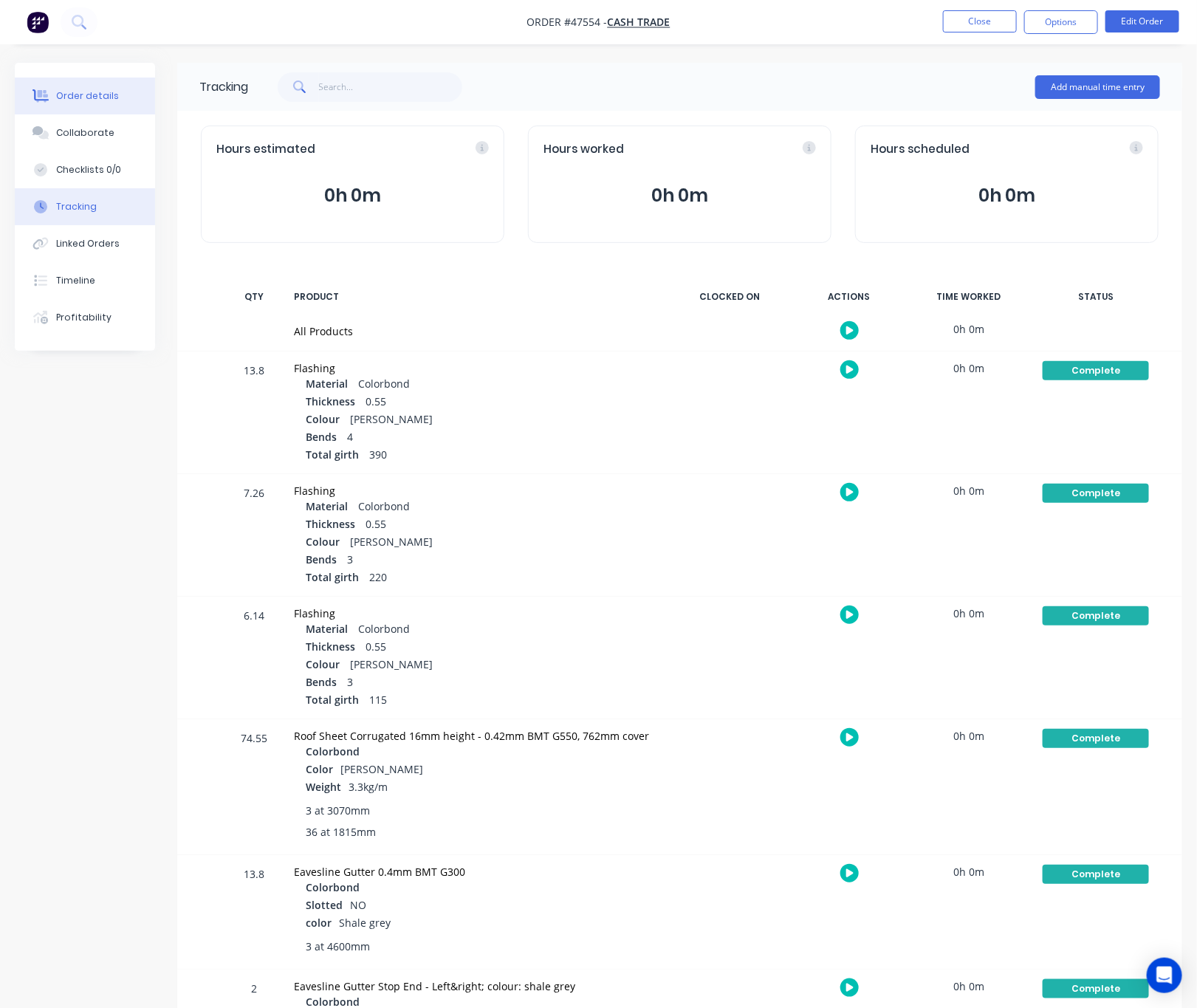
click at [101, 98] on div "Order details" at bounding box center [87, 96] width 63 height 14
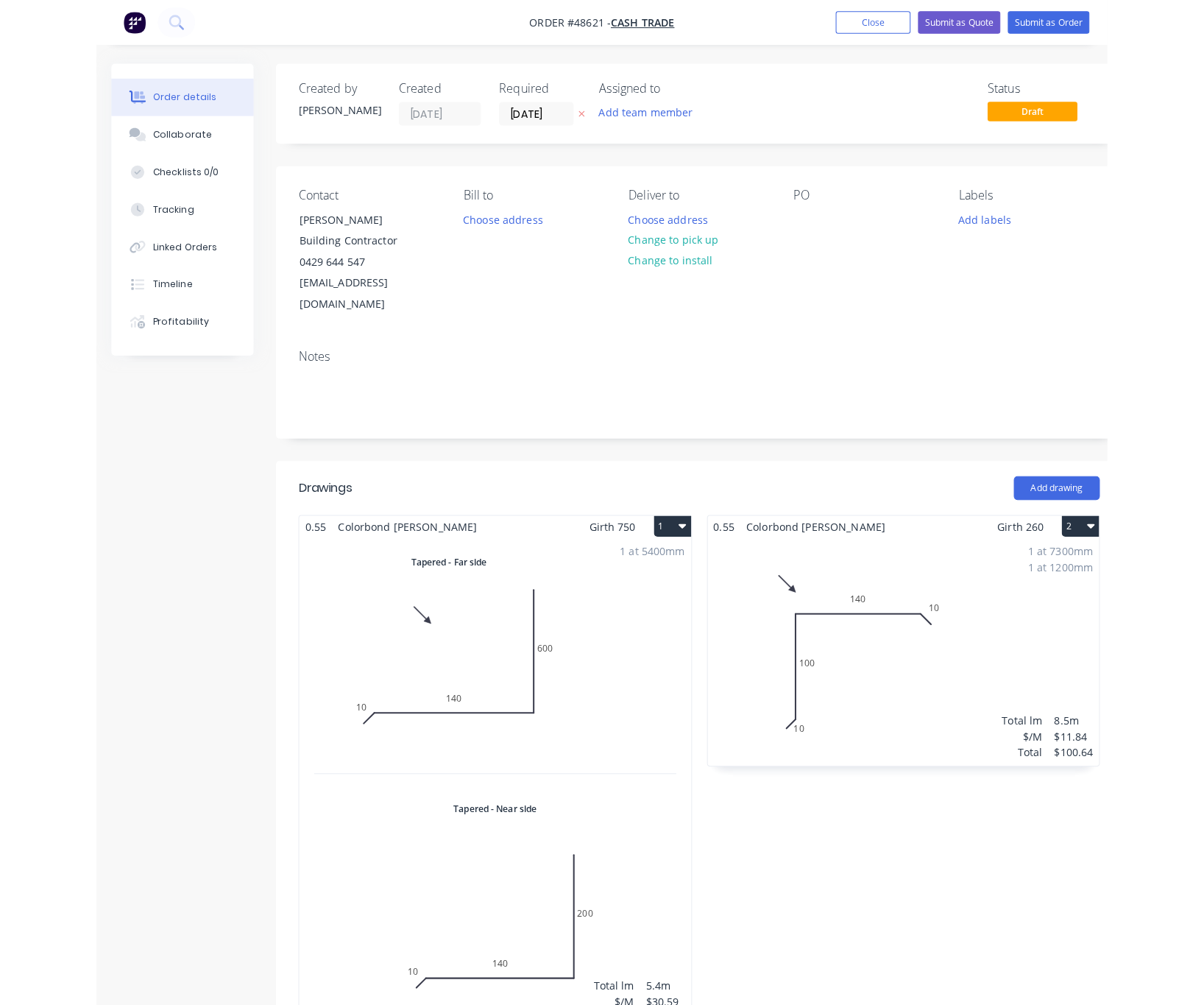
scroll to position [110, 0]
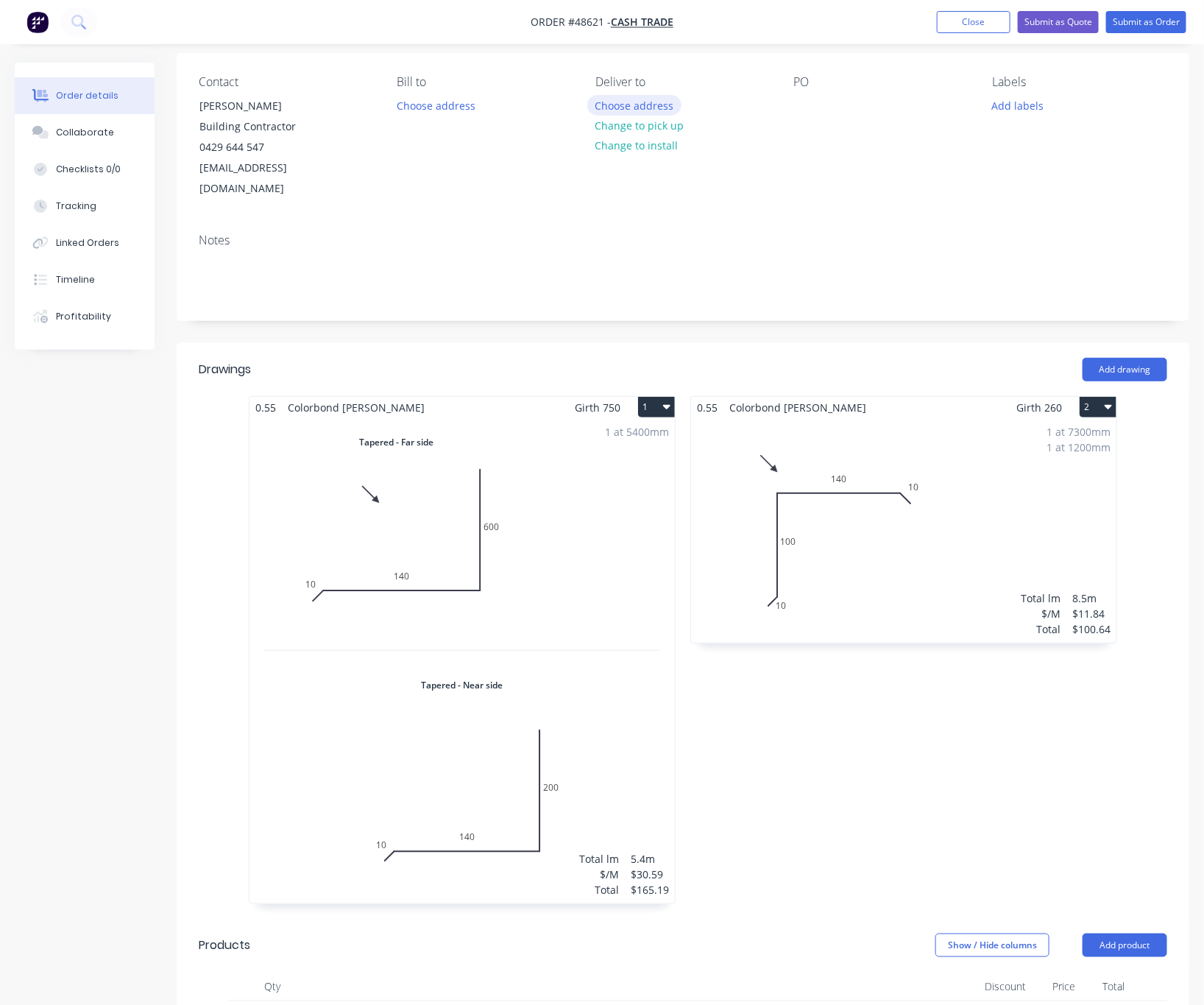
click at [668, 102] on button "Choose address" at bounding box center [634, 105] width 94 height 20
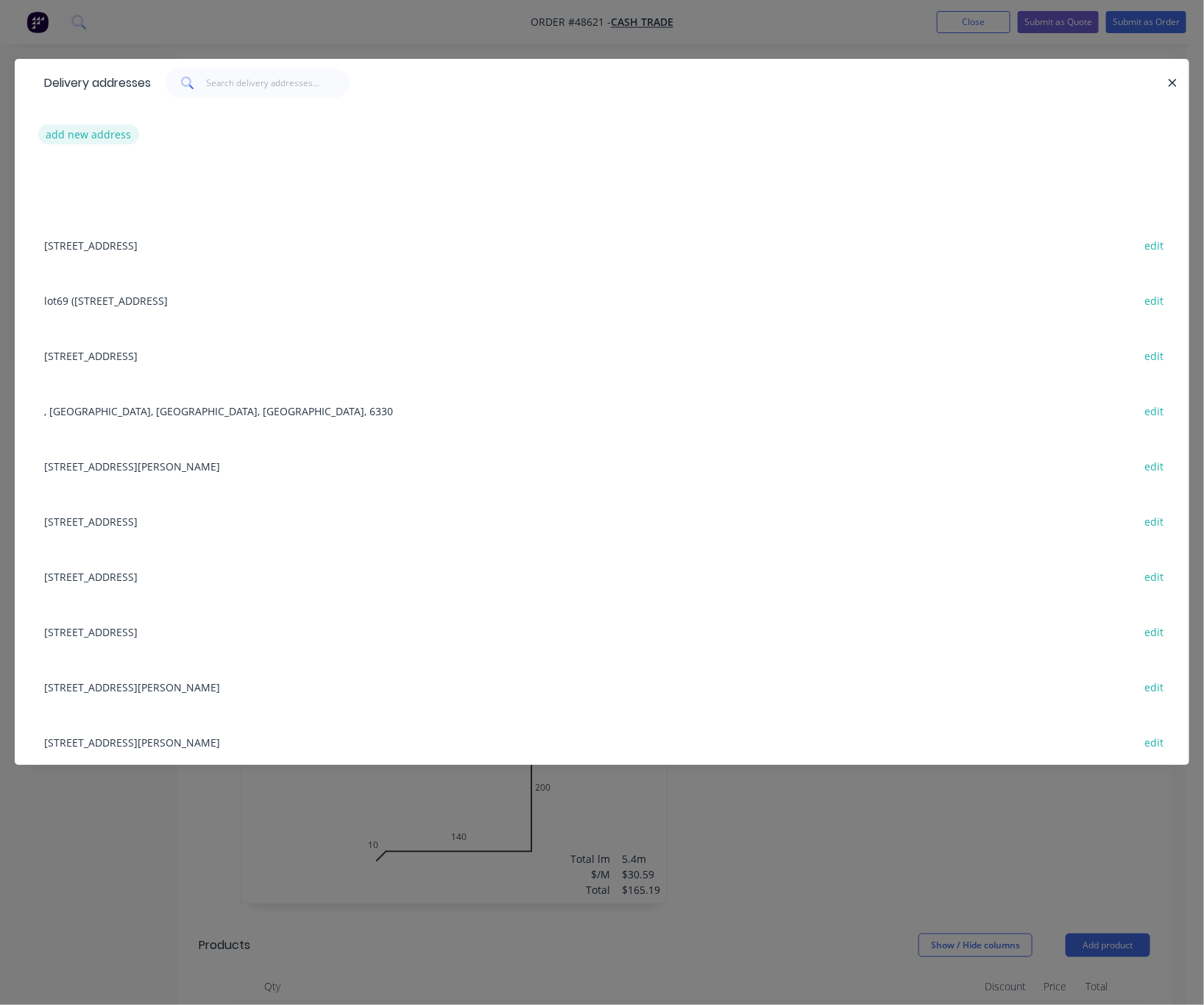
click at [77, 137] on button "add new address" at bounding box center [88, 135] width 101 height 20
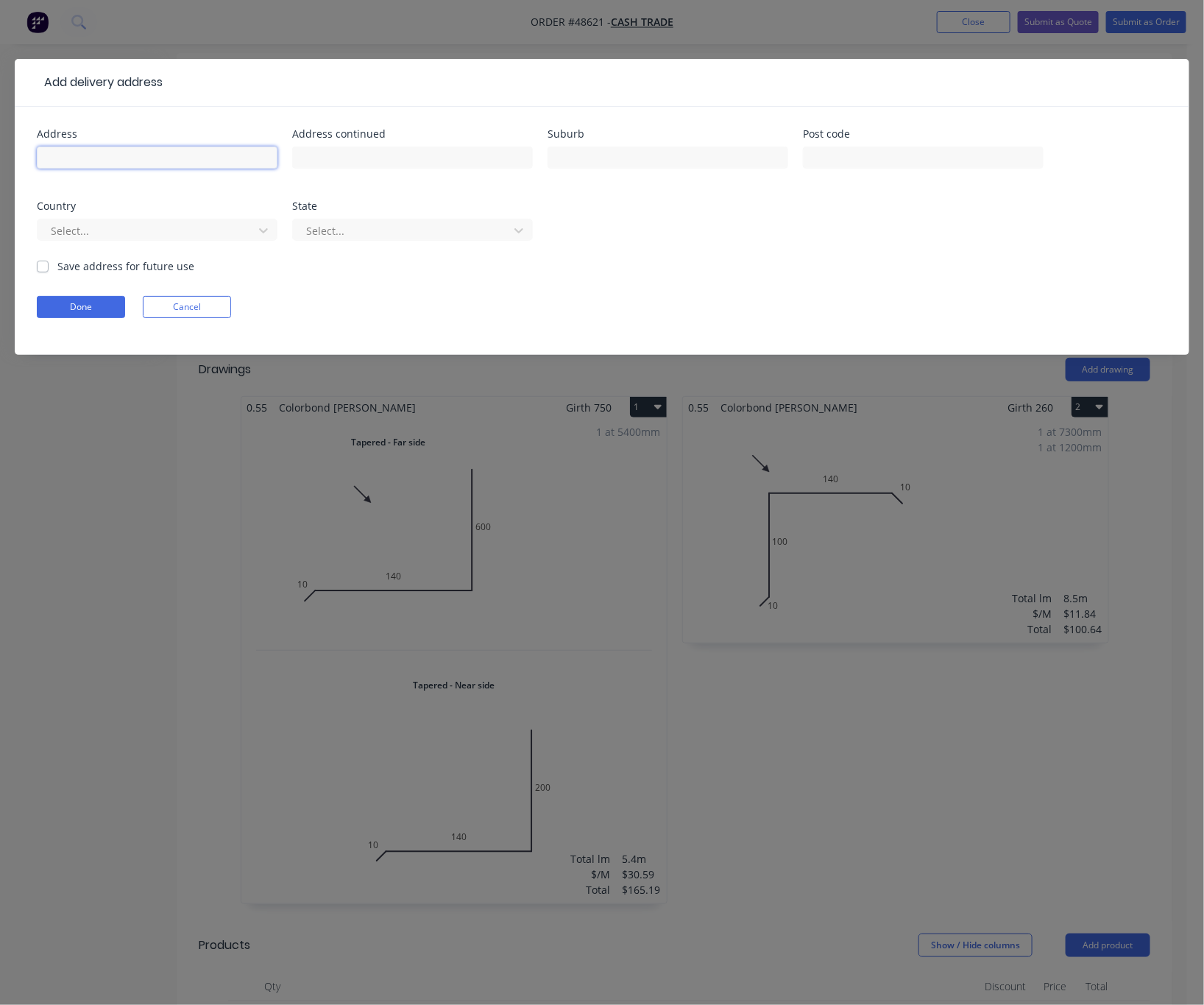
click at [157, 158] on input "text" at bounding box center [157, 158] width 240 height 22
paste input "1 [PERSON_NAME]"
type input "1 Watts Rd"
click at [606, 157] on input "text" at bounding box center [668, 158] width 240 height 22
paste input "Dawesville"
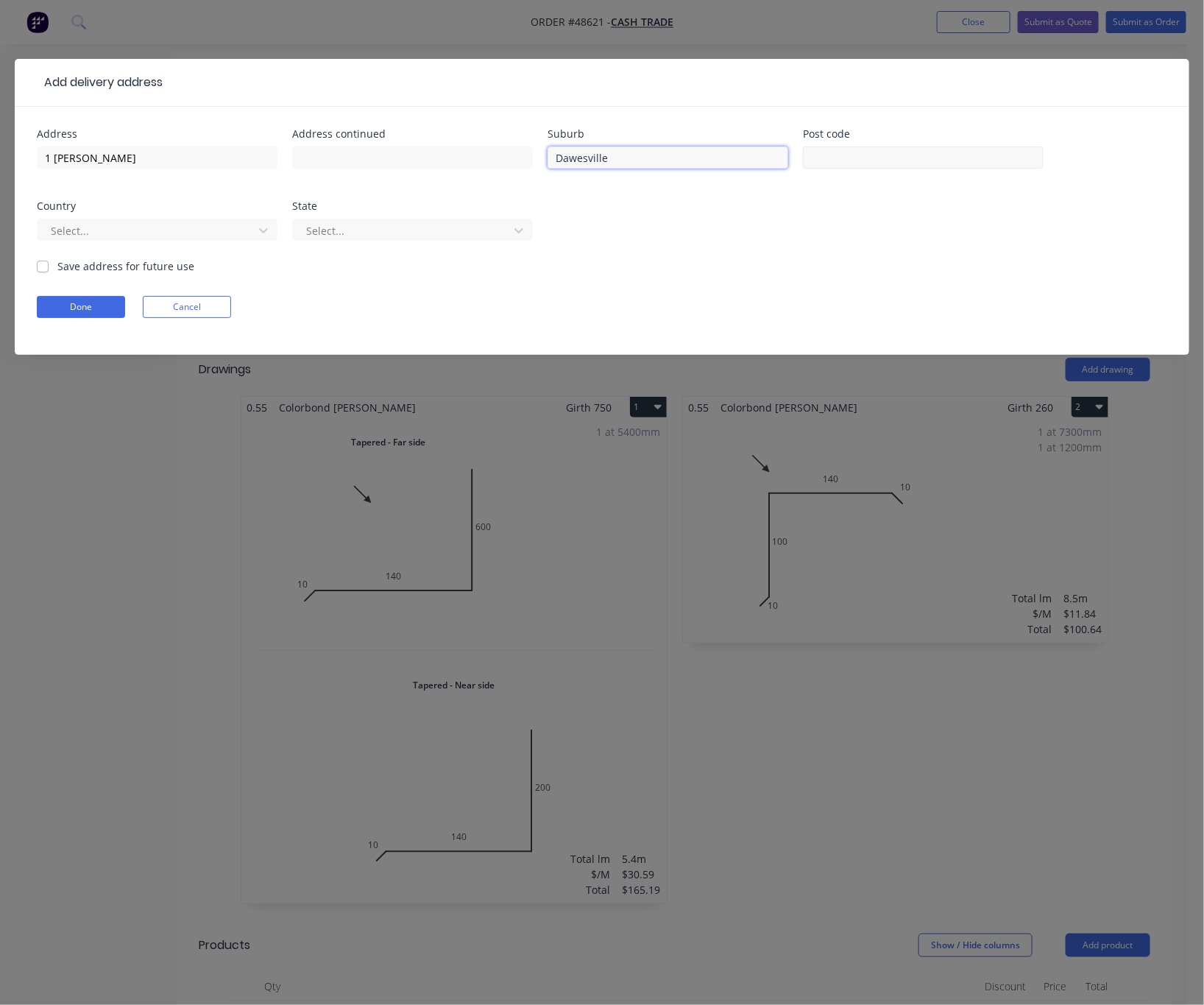
type input "Dawesville"
click at [872, 153] on input "text" at bounding box center [923, 158] width 240 height 22
type input "6211"
click at [64, 217] on div "Select..." at bounding box center [157, 237] width 240 height 44
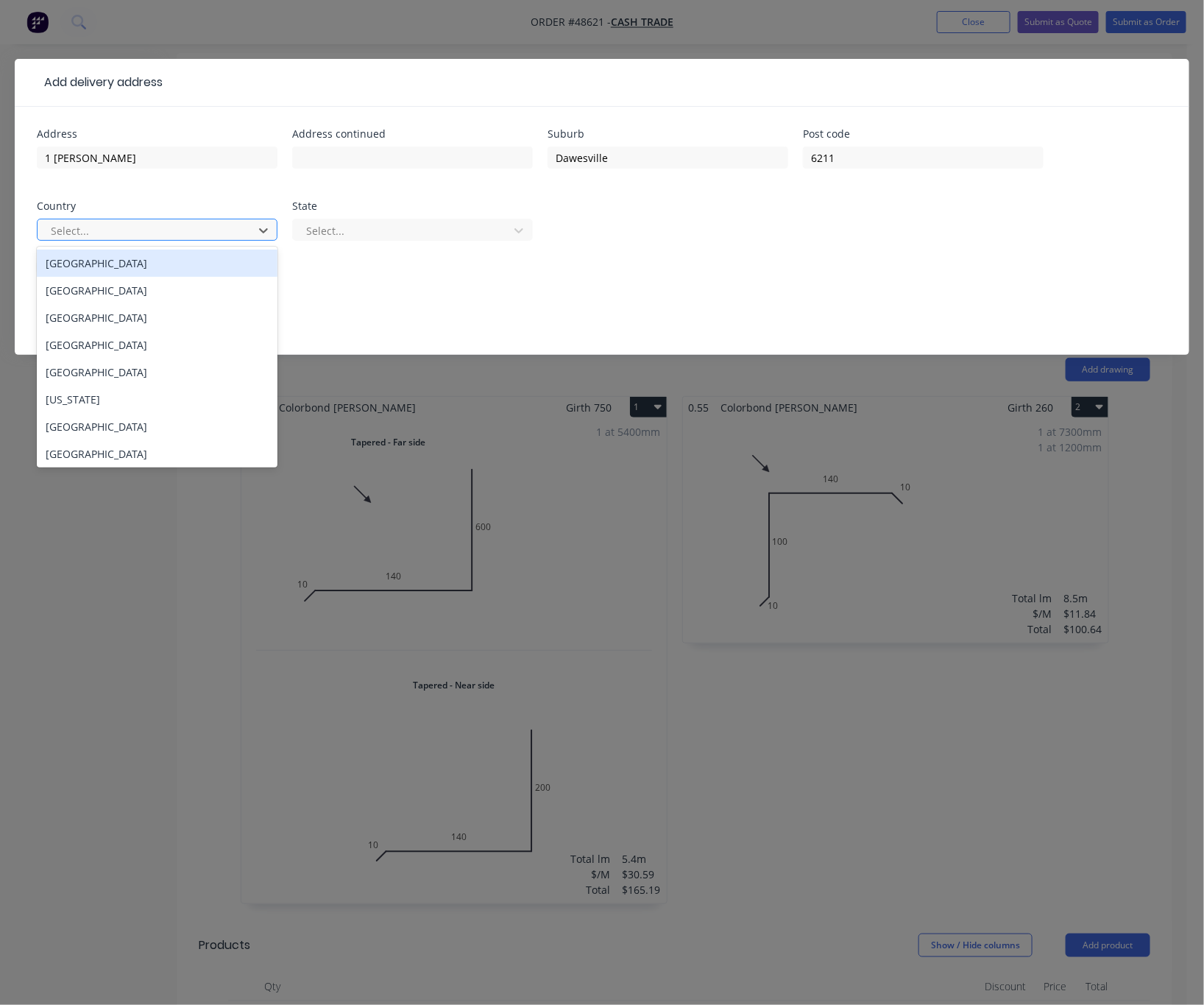
click at [84, 235] on div at bounding box center [148, 231] width 197 height 18
click at [166, 263] on div "Australia" at bounding box center [157, 263] width 240 height 27
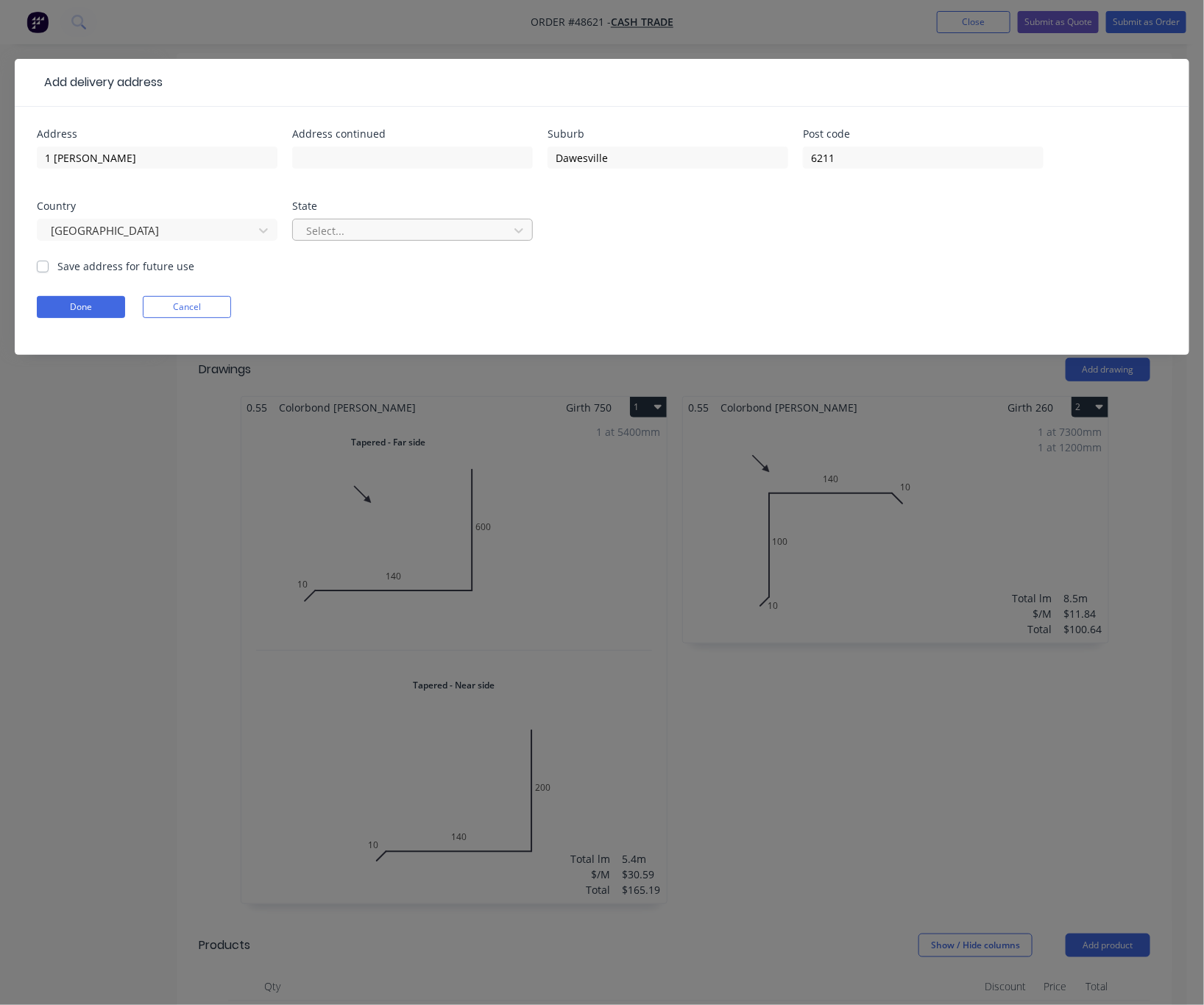
click at [406, 236] on div at bounding box center [403, 231] width 197 height 18
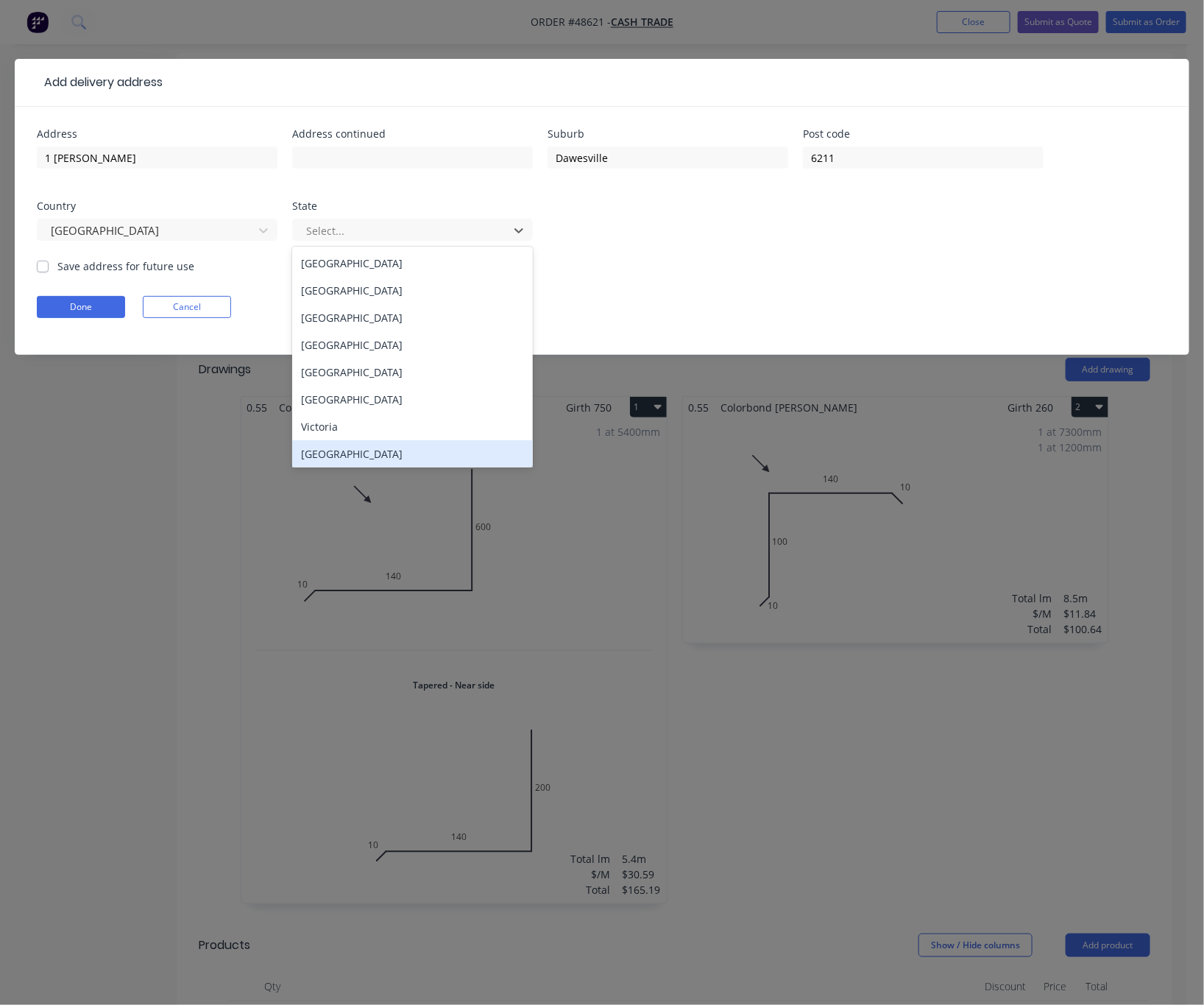
click at [404, 451] on div "Western Australia" at bounding box center [413, 454] width 240 height 27
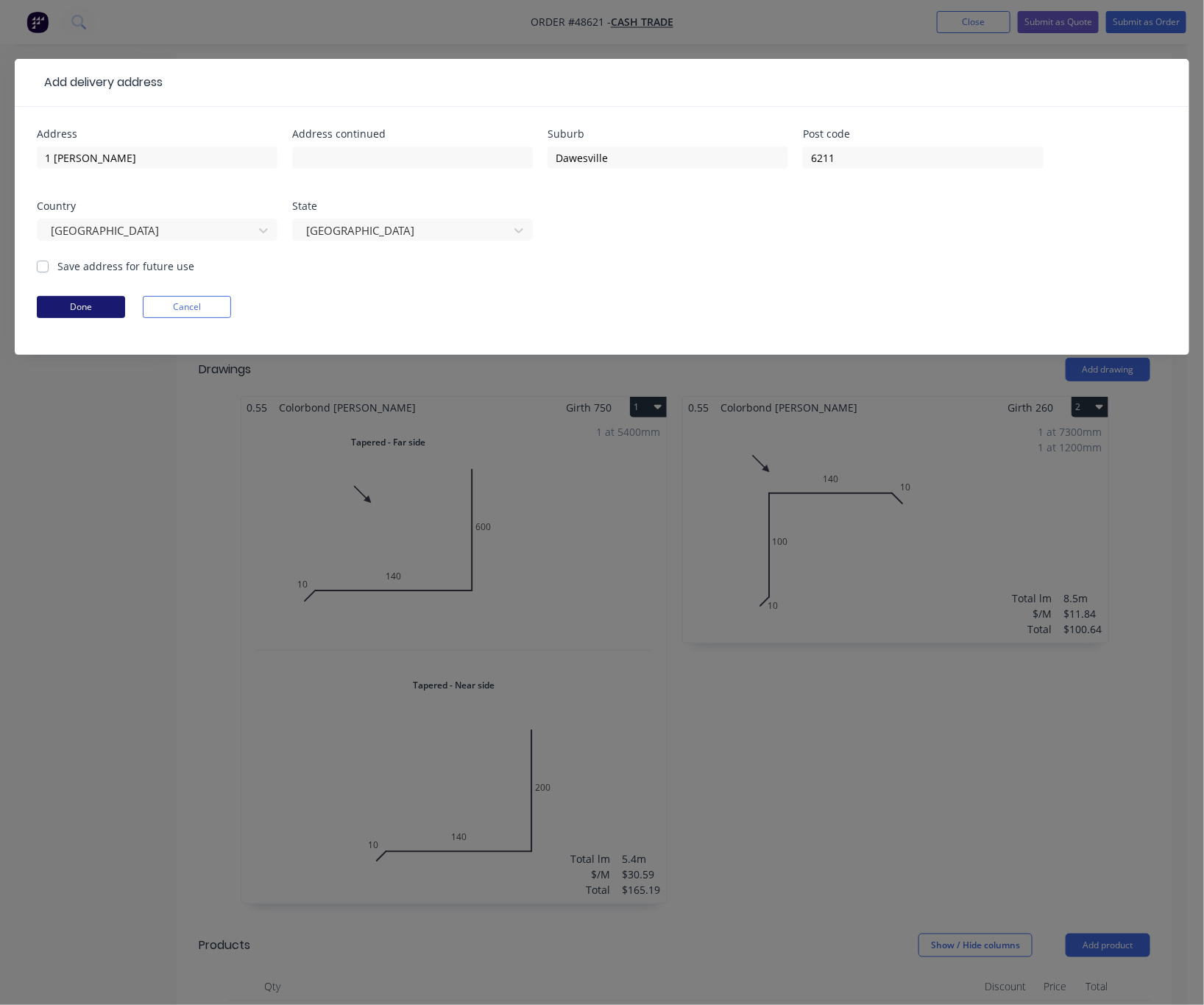
click at [60, 310] on button "Done" at bounding box center [80, 307] width 88 height 22
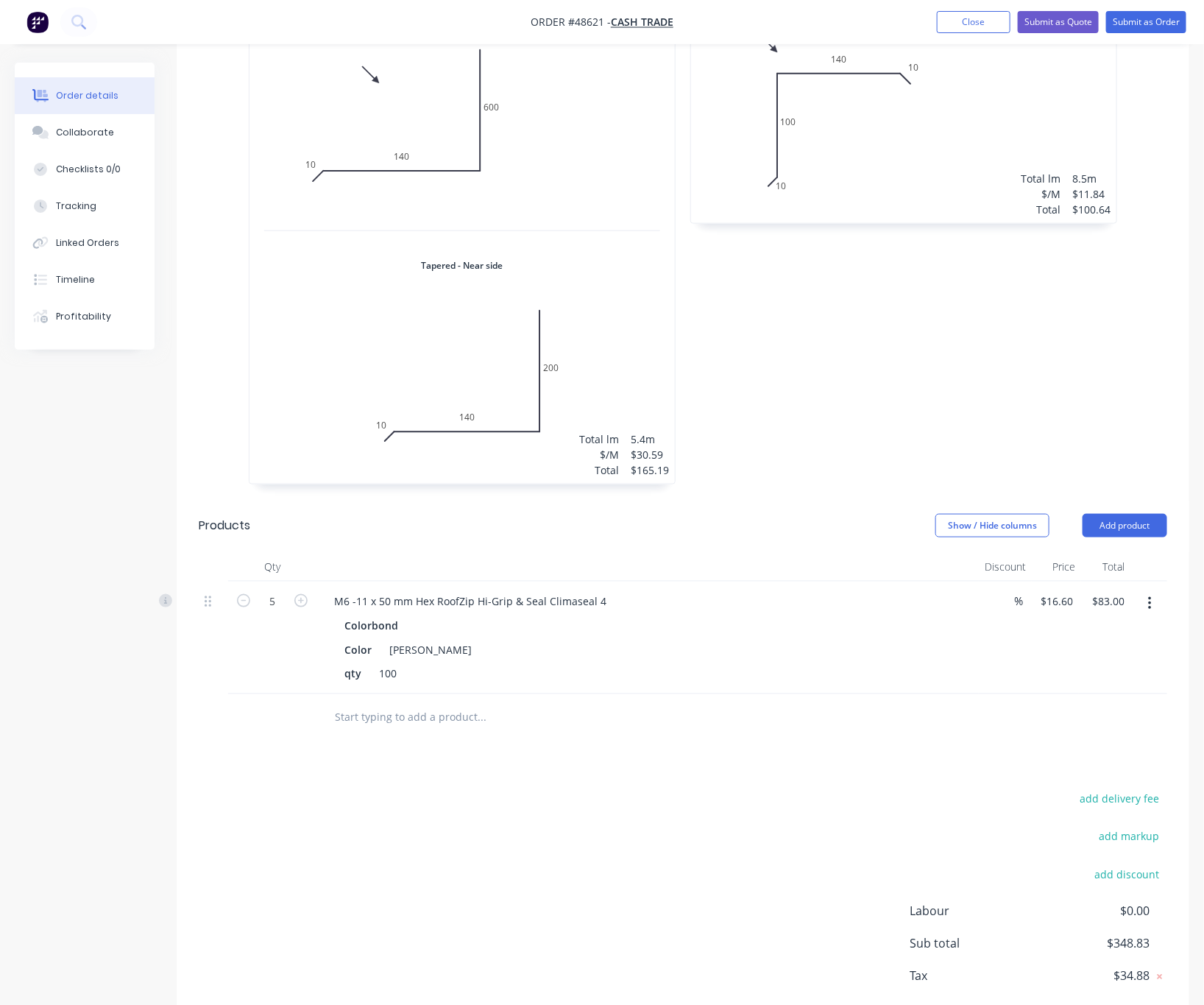
scroll to position [594, 0]
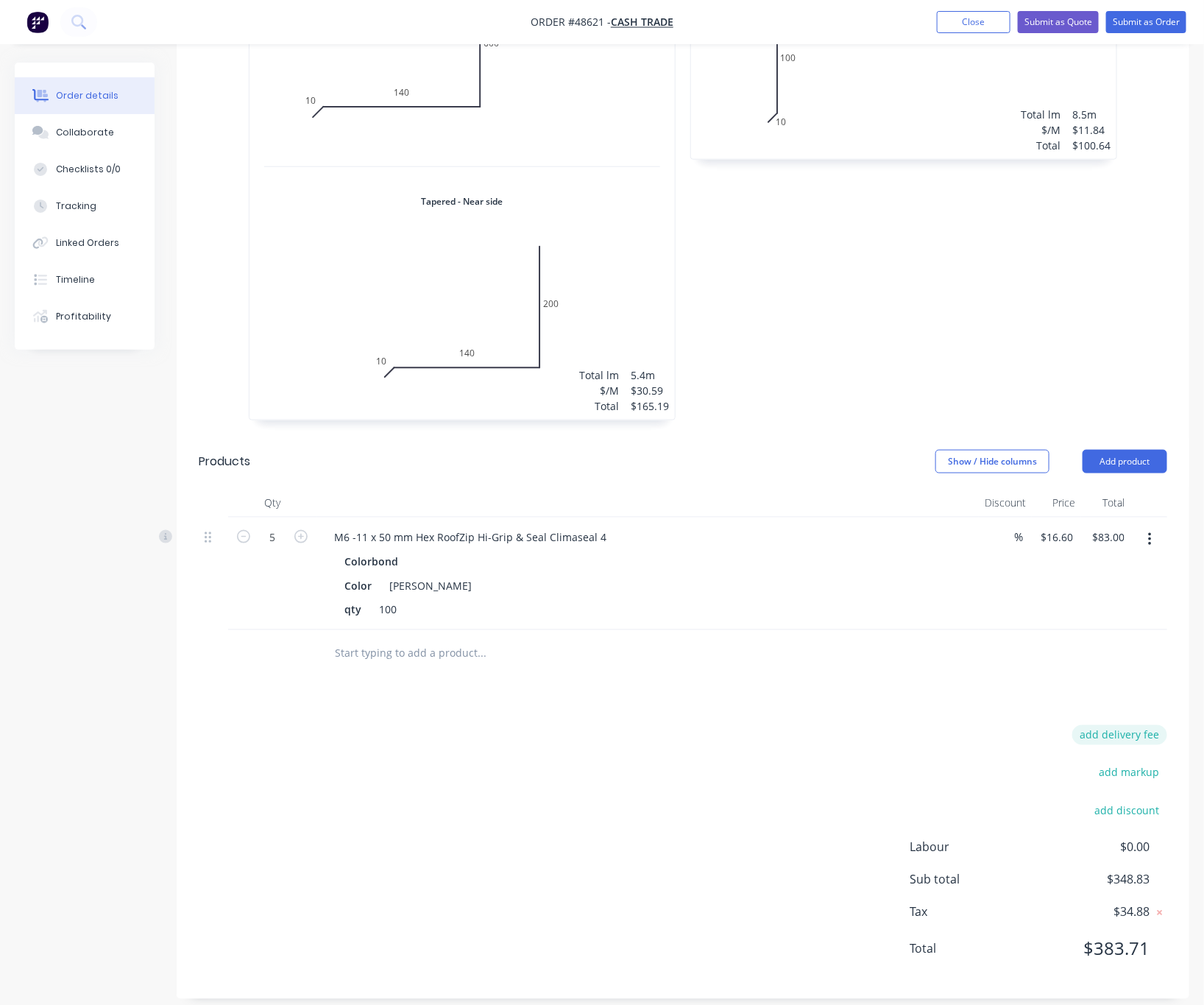
click at [994, 725] on button "add delivery fee" at bounding box center [1119, 735] width 95 height 20
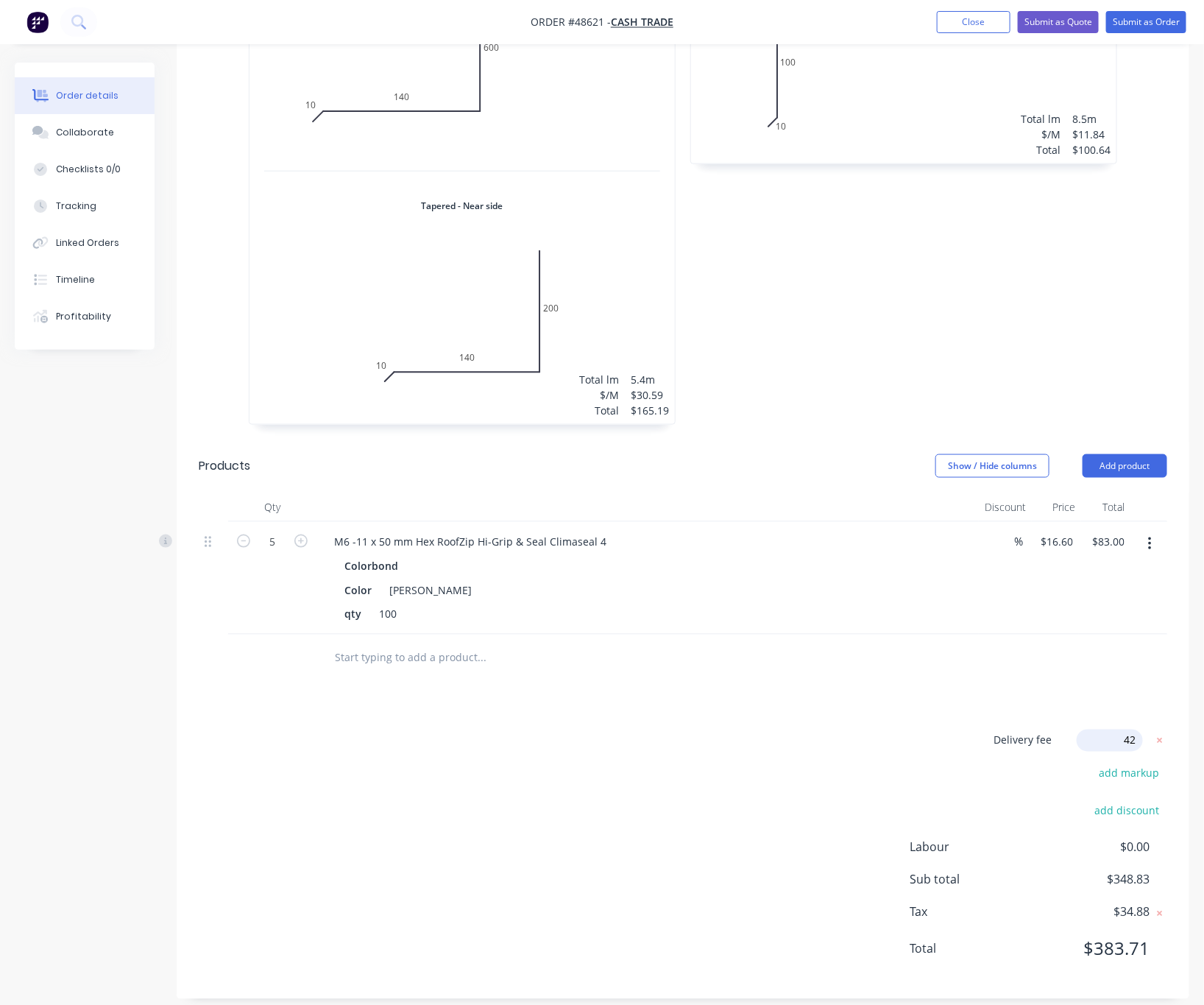
type input "420"
click at [994, 684] on div "Drawings Add drawing 0.55 Colorbond Shale Grey Girth 750 1 Tapered - Far side 0…" at bounding box center [683, 432] width 1013 height 1136
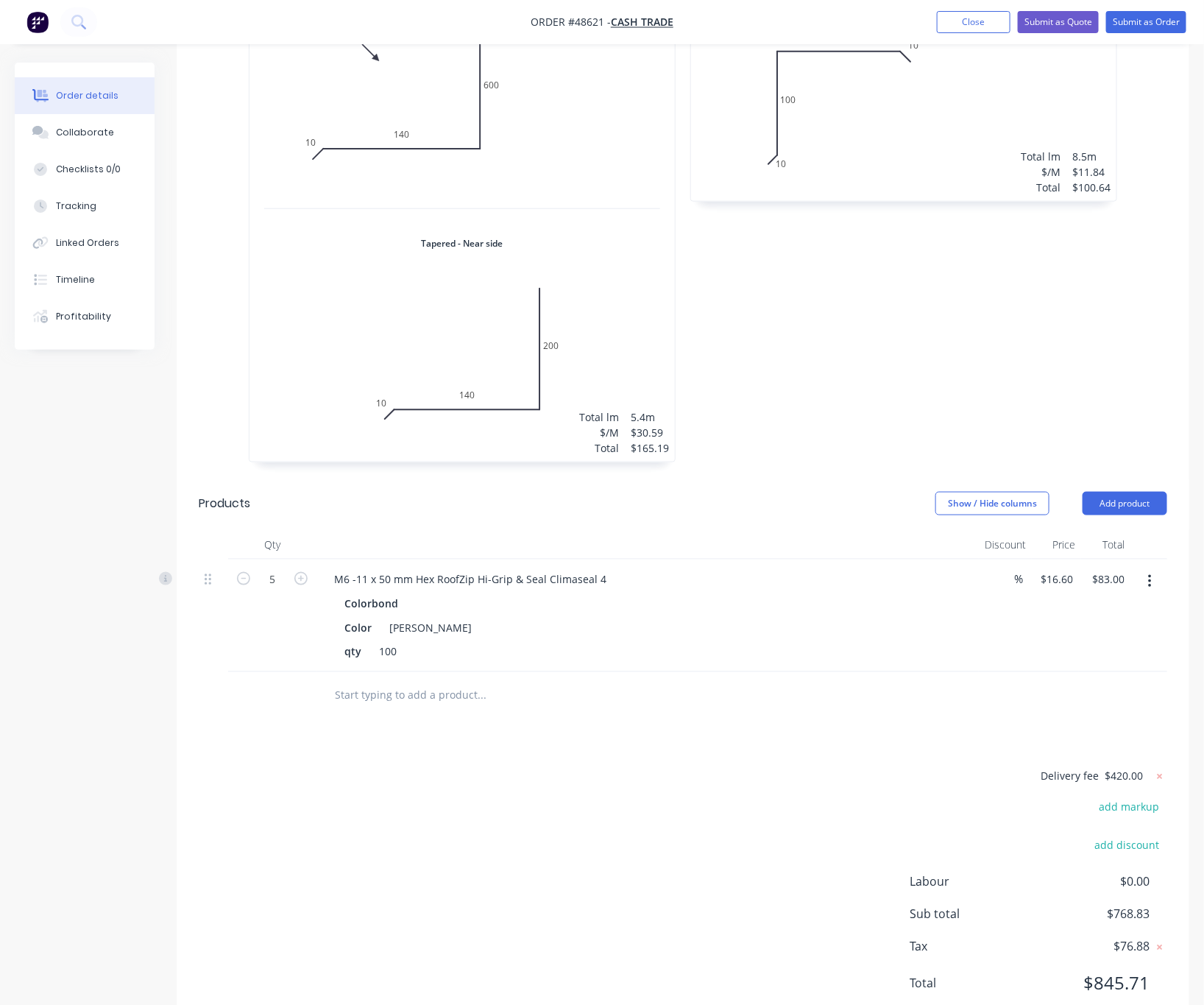
scroll to position [0, 0]
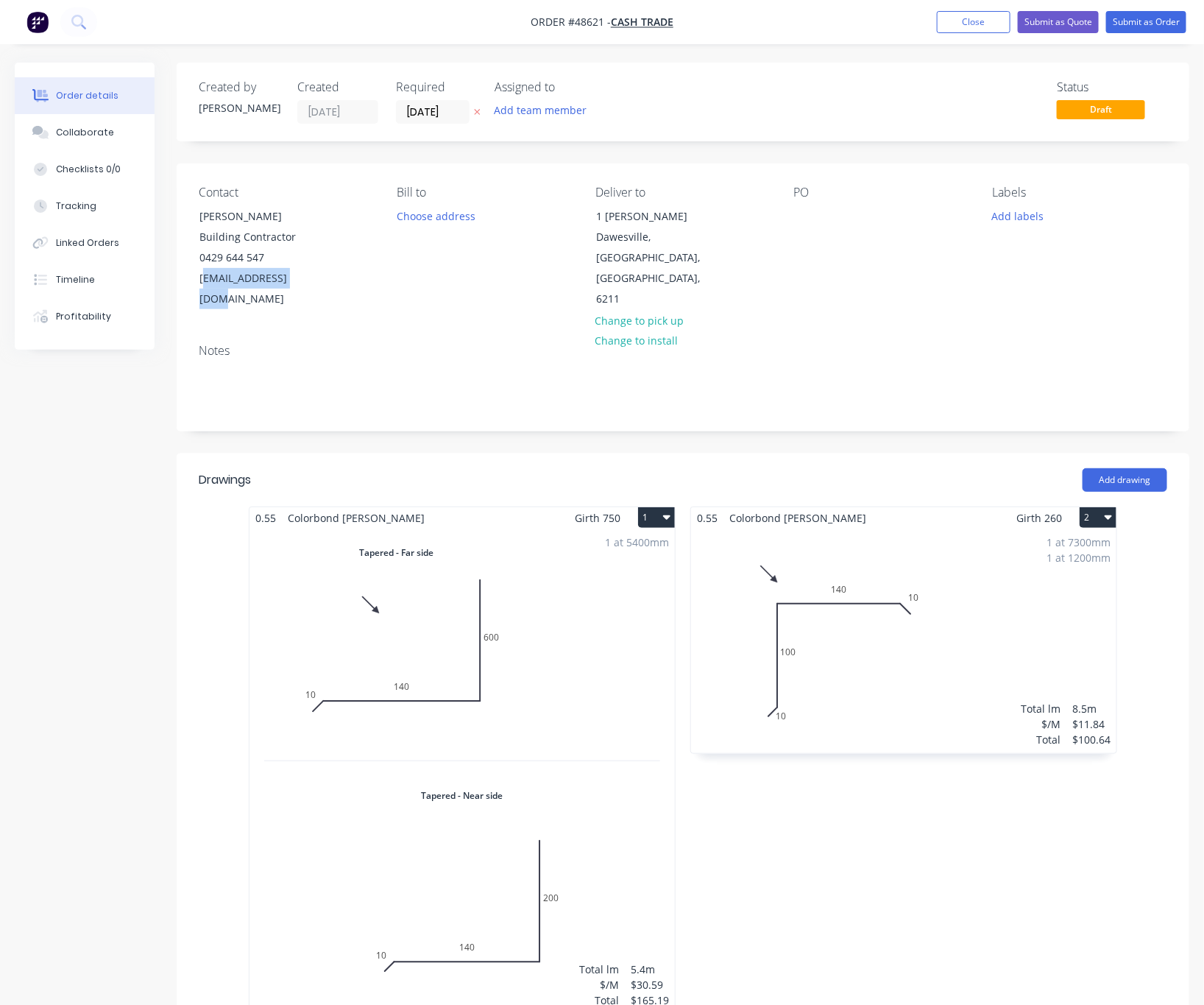
drag, startPoint x: 329, startPoint y: 281, endPoint x: 203, endPoint y: 292, distance: 126.5
click at [203, 292] on div "Contact Ken Rear Building Contractor 0429 644 547 kwbrear26@gmail.com Bill to C…" at bounding box center [683, 247] width 1013 height 169
click at [195, 292] on div "Contact Ken Rear Building Contractor 0429 644 547 kwbrear26@gmail.com Bill to C…" at bounding box center [683, 247] width 1013 height 169
click at [377, 292] on div "Contact Ken Rear Building Contractor 0429 644 547 kwbrear26@gmail.com Bill to C…" at bounding box center [683, 247] width 1013 height 169
drag, startPoint x: 320, startPoint y: 282, endPoint x: 190, endPoint y: 292, distance: 130.4
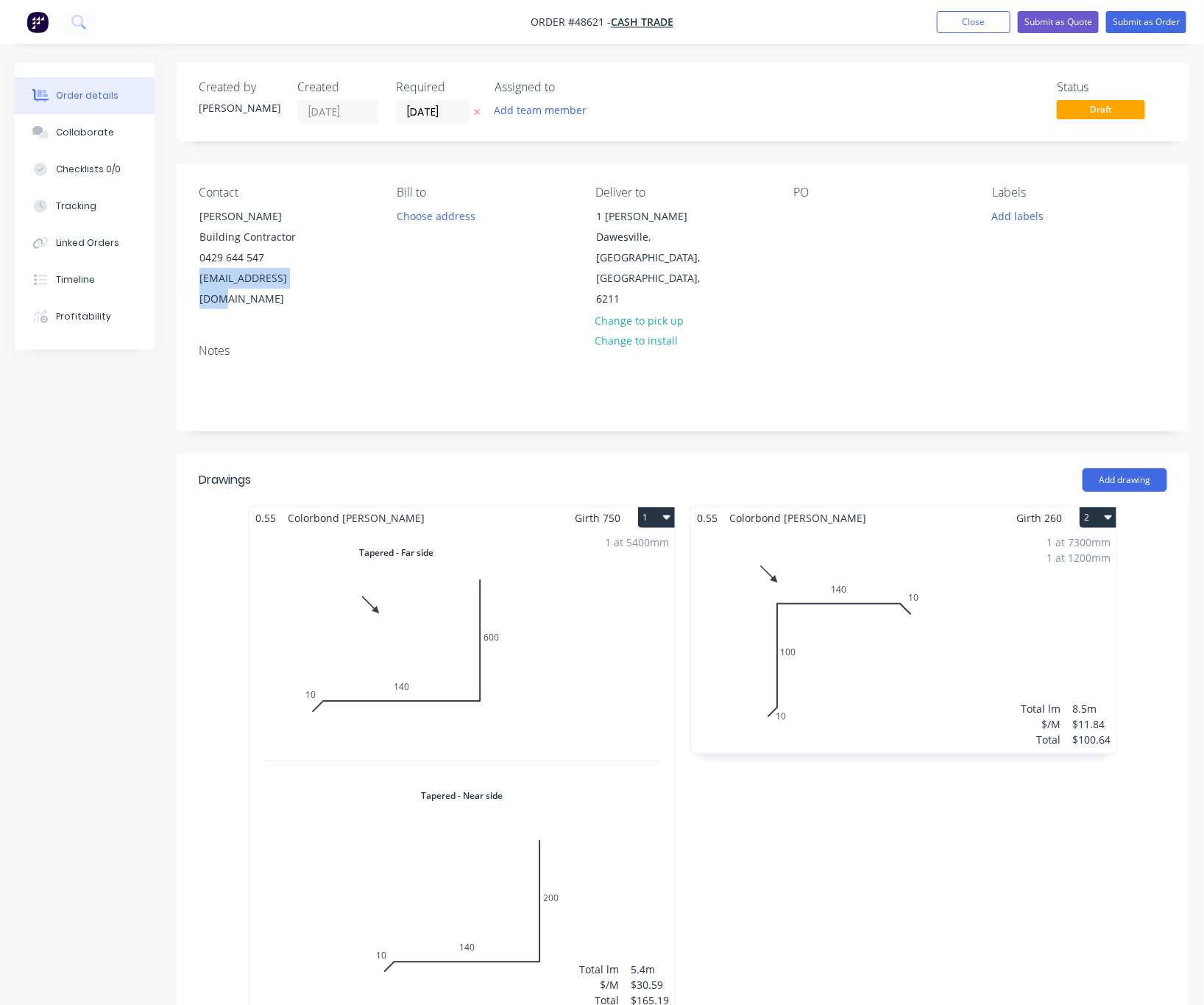
click at [190, 292] on div "Contact Ken Rear Building Contractor 0429 644 547 kwbrear26@gmail.com Bill to C…" at bounding box center [683, 247] width 1013 height 169
copy div "kwbrear26@gmail.com"
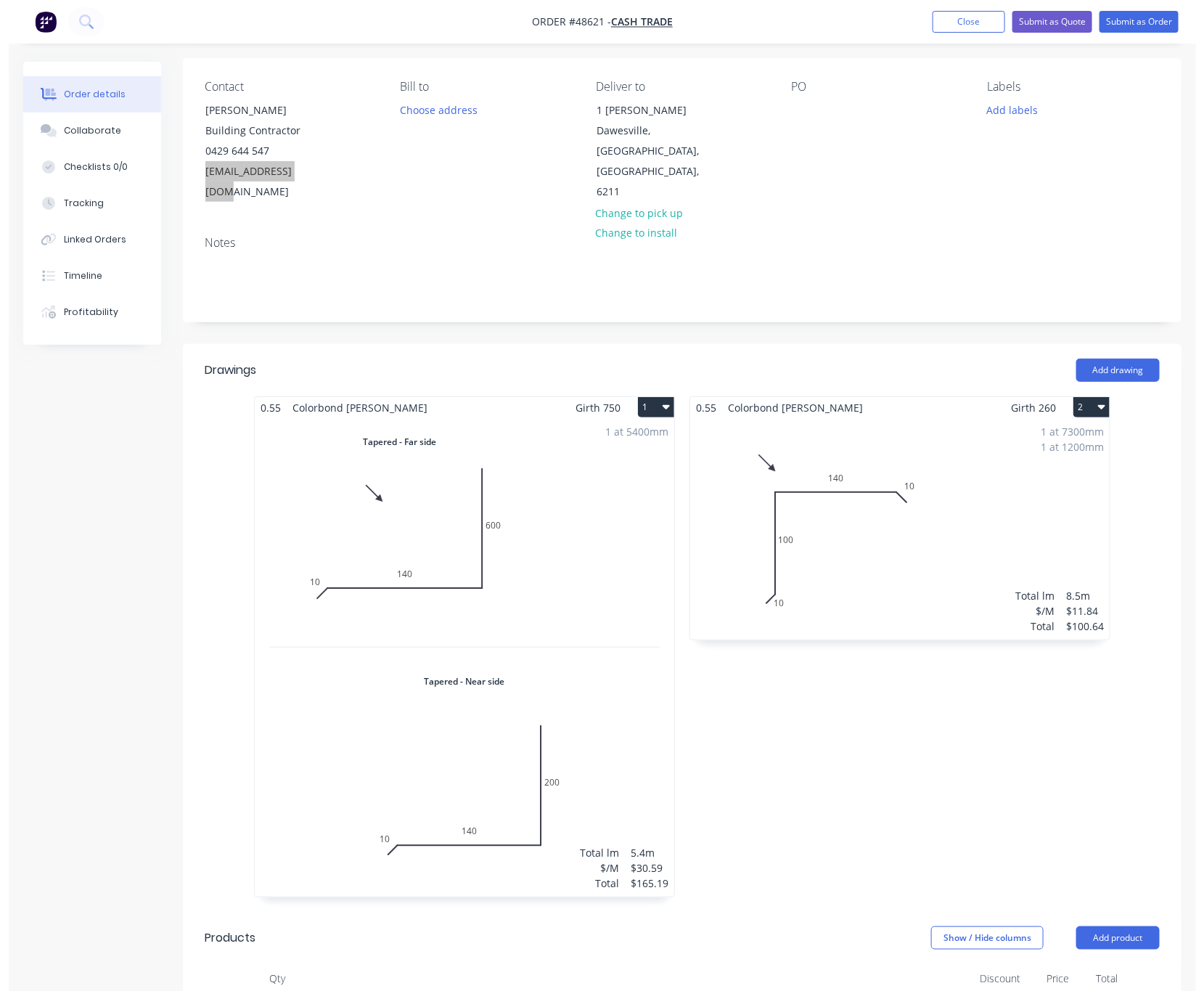
scroll to position [35, 0]
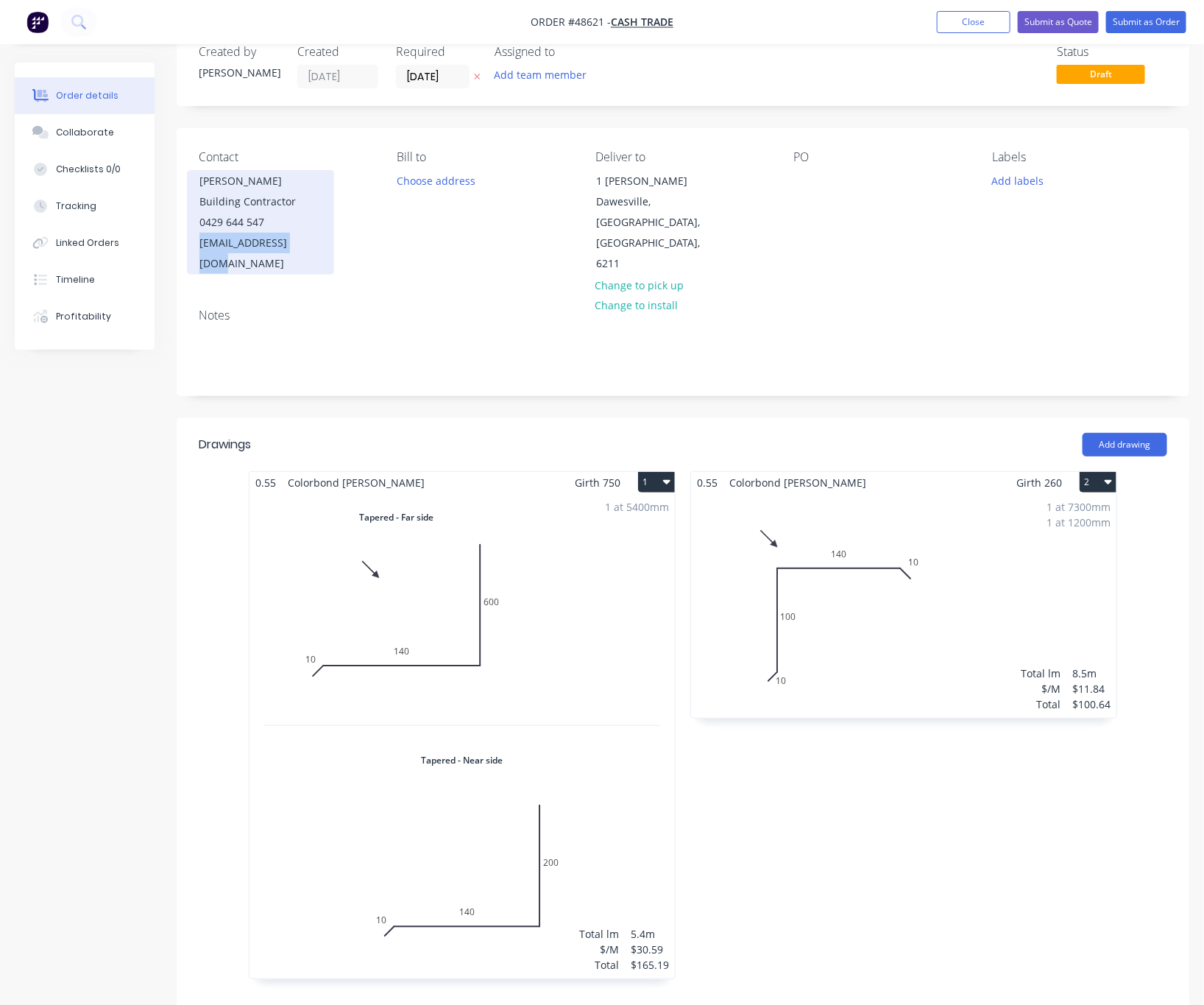
click at [324, 243] on div "Ken Rear Building Contractor 0429 644 547 kwbrear26@gmail.com" at bounding box center [260, 222] width 148 height 105
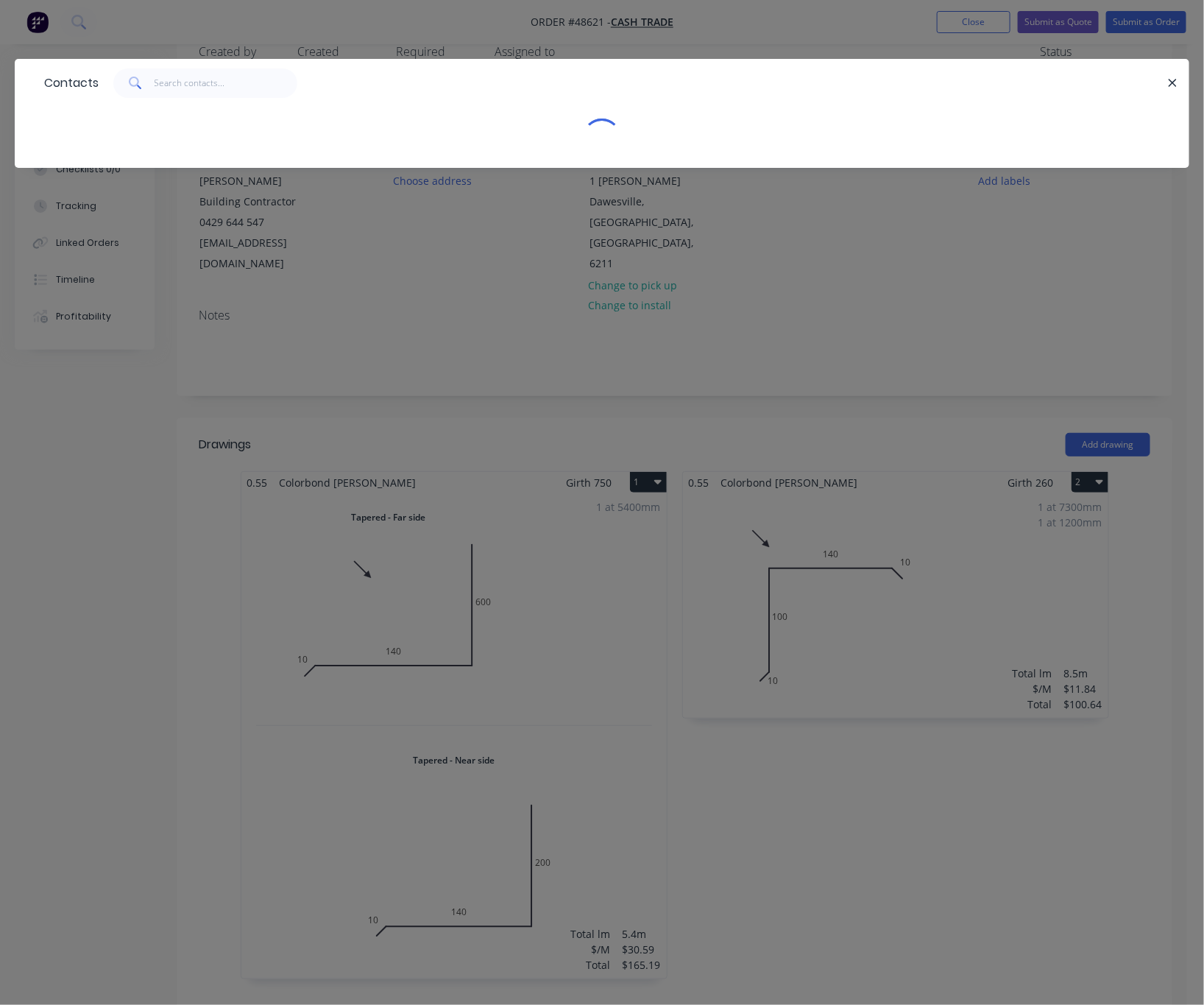
click at [358, 261] on div "Contacts" at bounding box center [602, 502] width 1204 height 1005
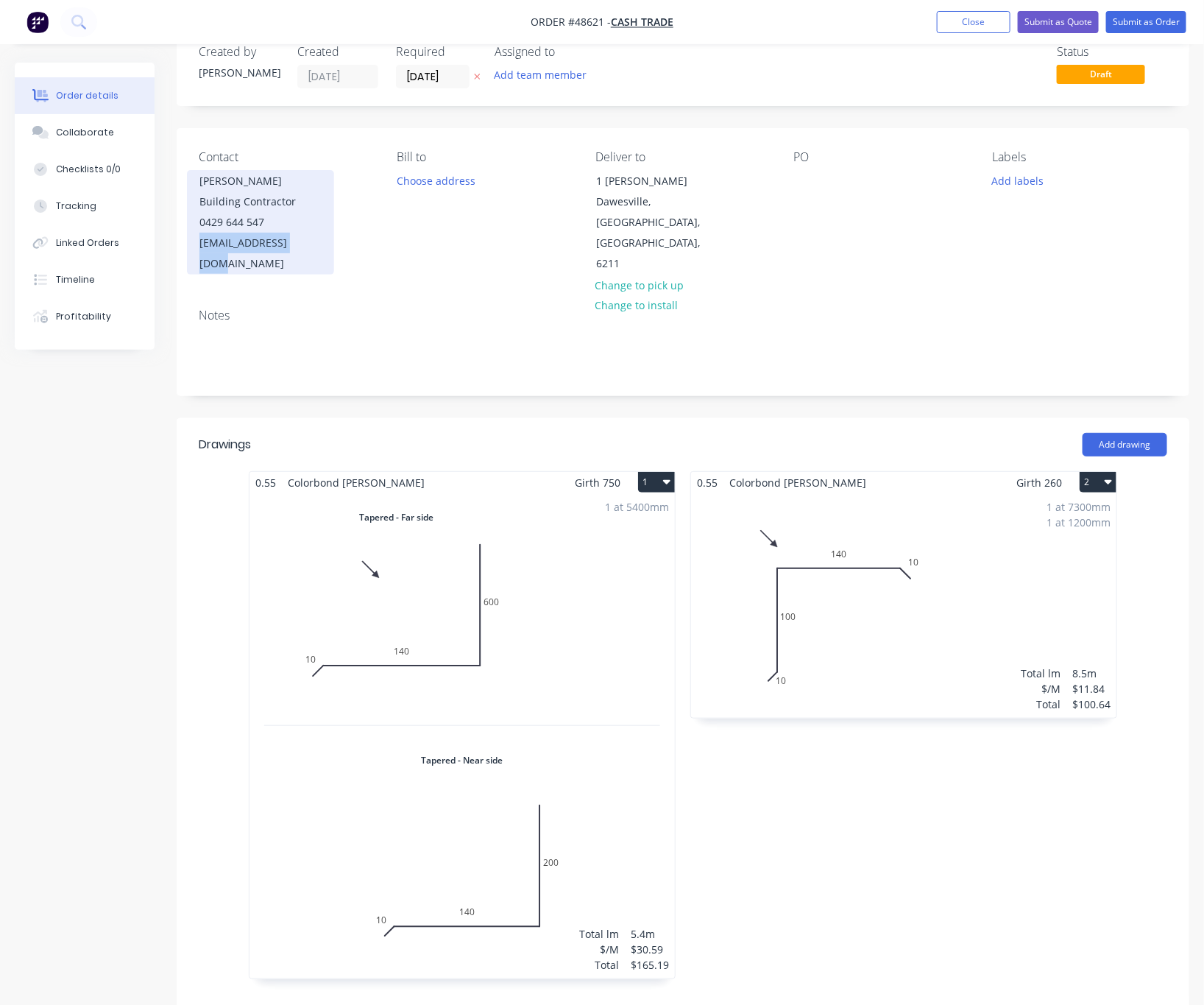
drag, startPoint x: 323, startPoint y: 248, endPoint x: 201, endPoint y: 251, distance: 122.0
click at [201, 251] on div "Ken Rear Building Contractor 0429 644 547 kwbrear26@gmail.com" at bounding box center [260, 222] width 148 height 105
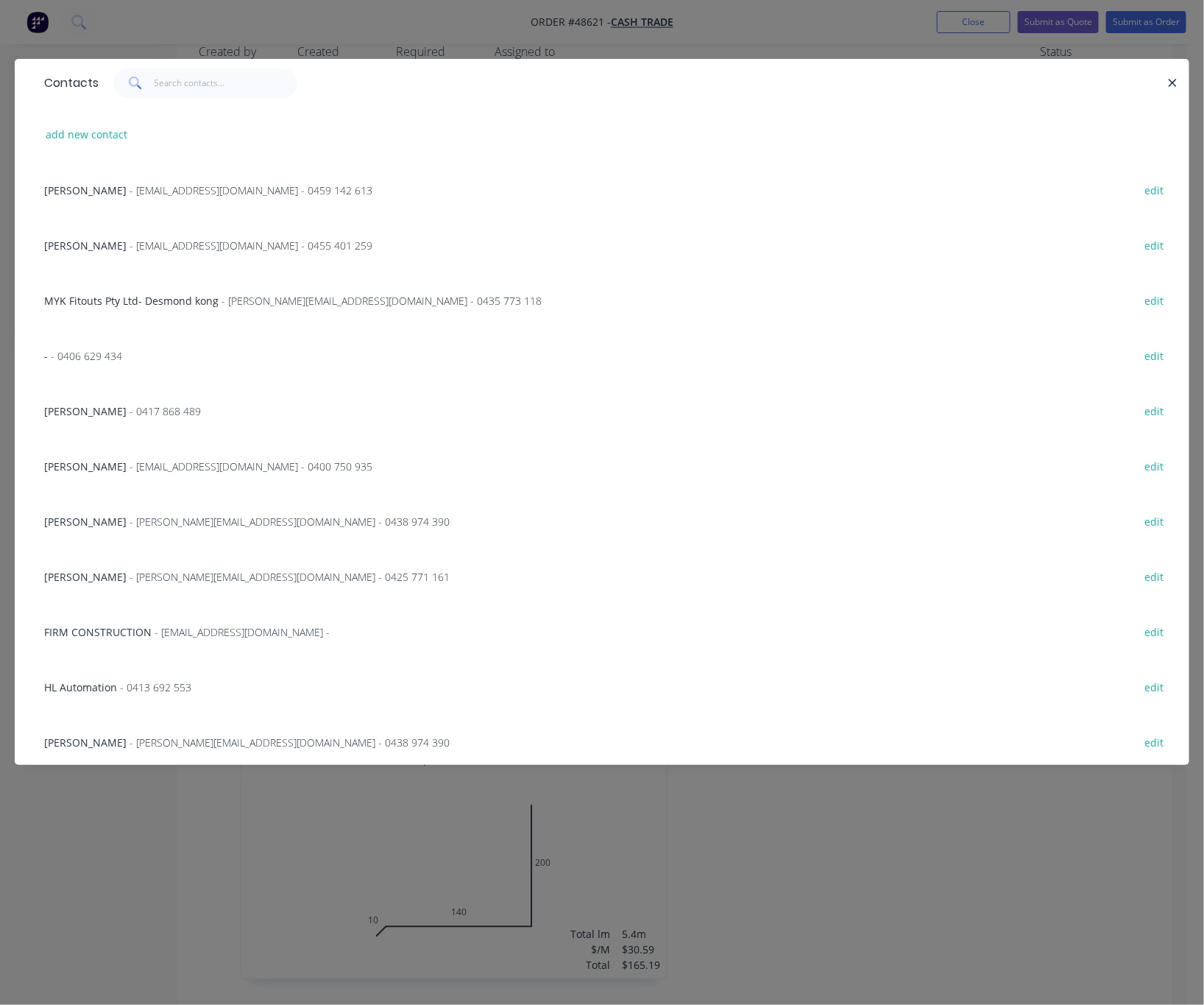
click at [994, 254] on div "Michaell J Gray - mic@grayarea.net.au - 0455 401 259 edit" at bounding box center [601, 244] width 1130 height 56
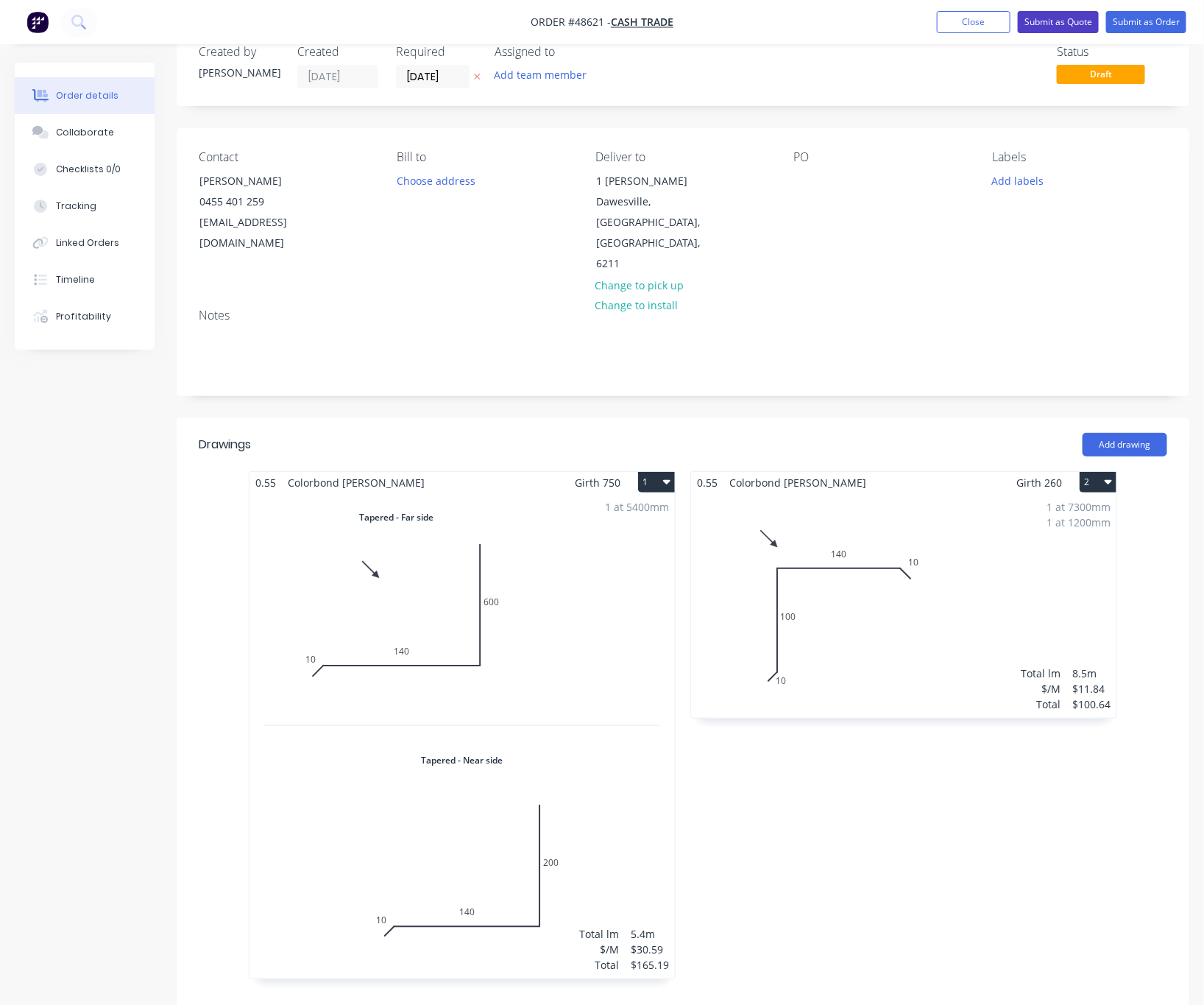
click at [994, 25] on button "Submit as Quote" at bounding box center [1057, 22] width 81 height 22
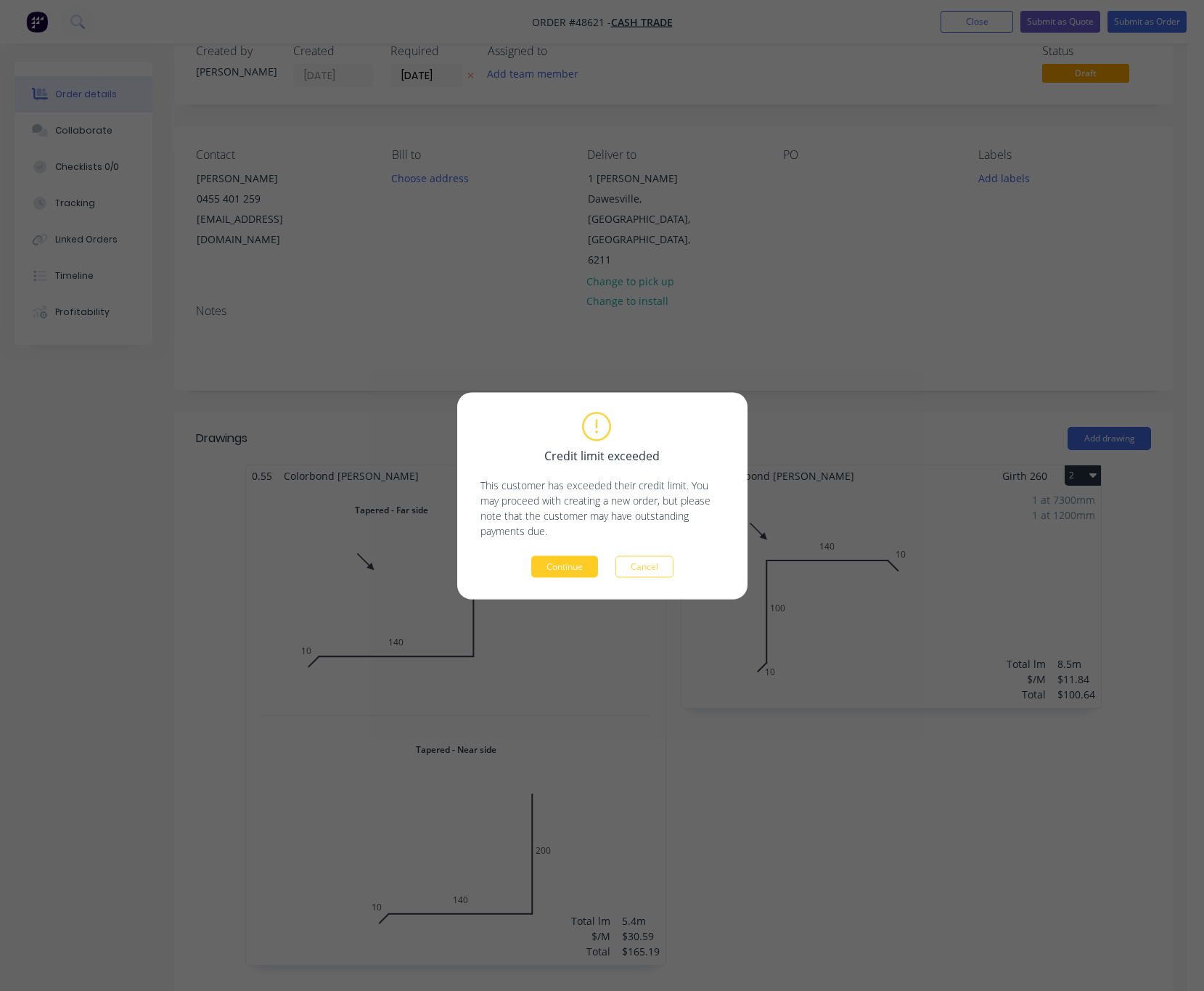
click at [566, 571] on button "Continue" at bounding box center [564, 566] width 66 height 22
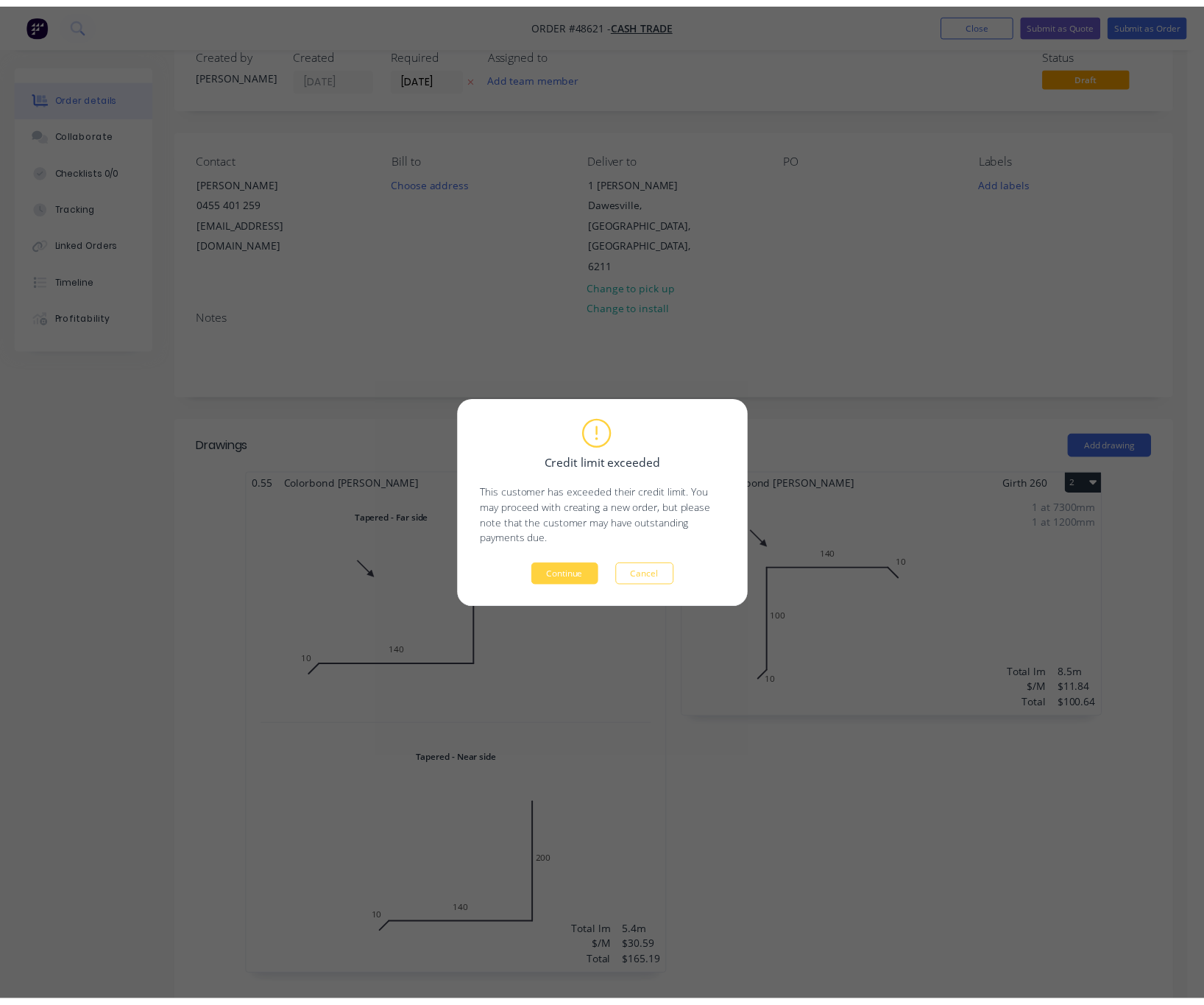
scroll to position [0, 0]
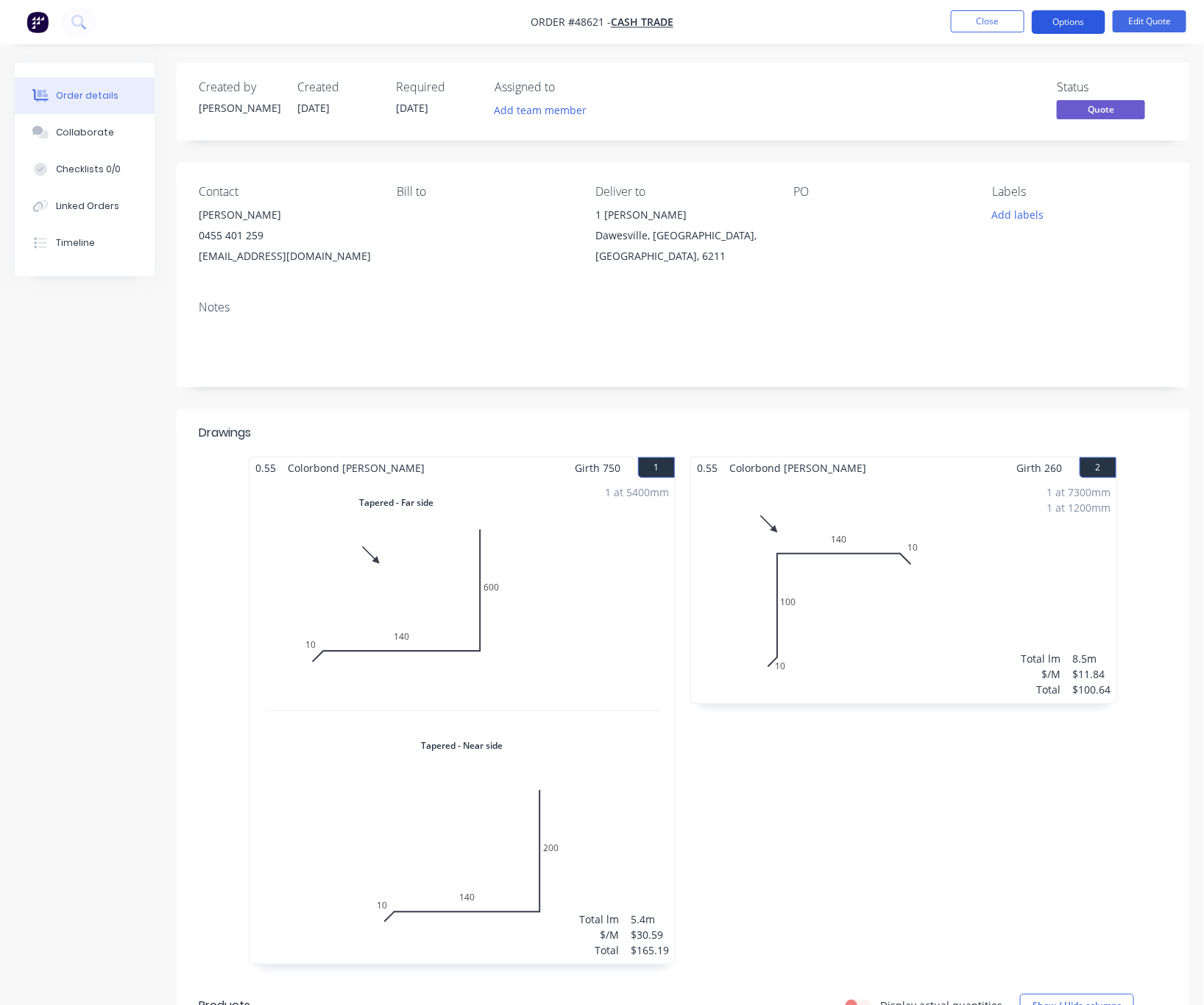
click at [994, 20] on button "Options" at bounding box center [1068, 22] width 74 height 24
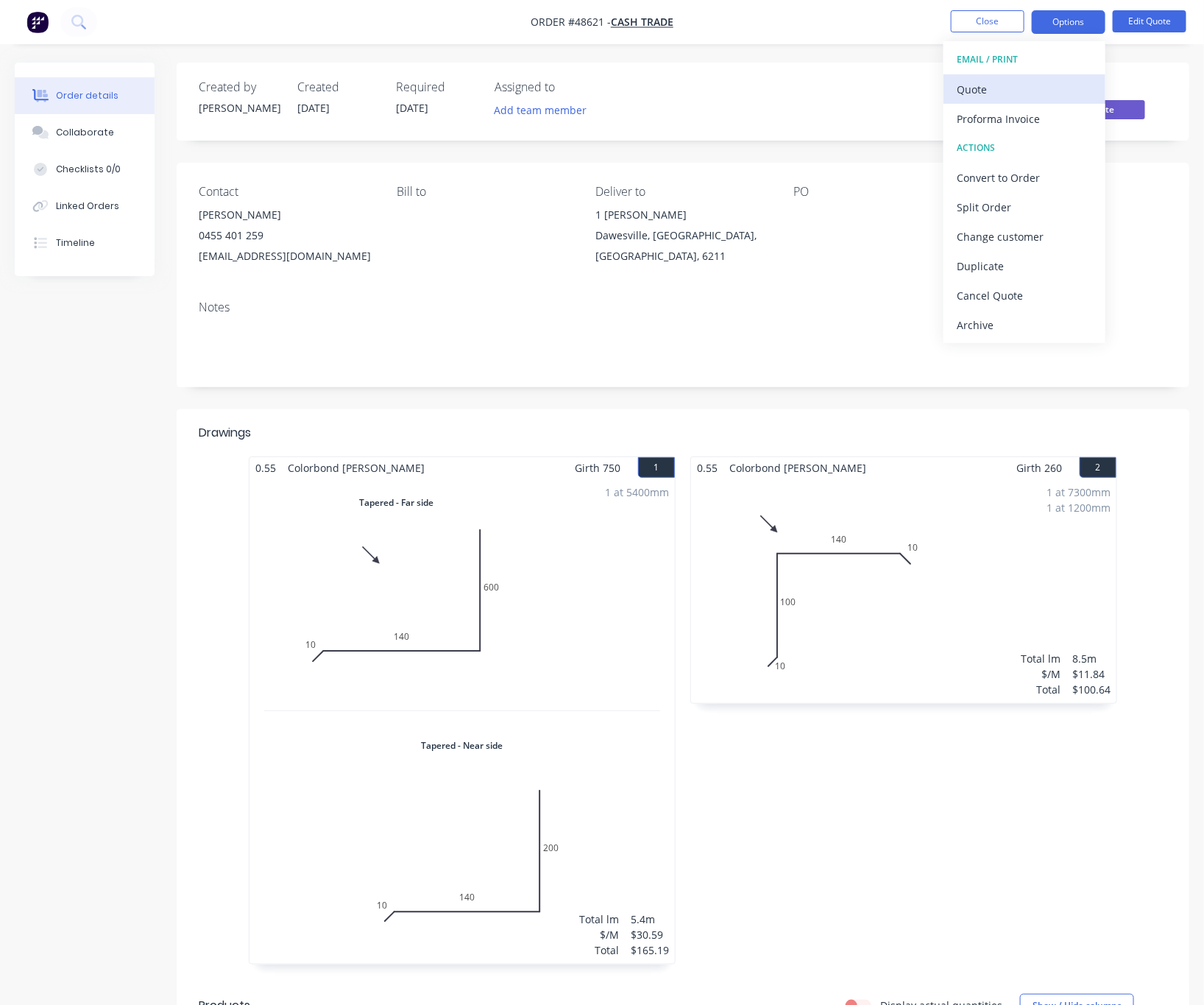
drag, startPoint x: 1025, startPoint y: 64, endPoint x: 1016, endPoint y: 79, distance: 17.5
click at [994, 77] on div "EMAIL / PRINT Quote Proforma Invoice ACTIONS Convert to Order Split Order Chang…" at bounding box center [1025, 191] width 162 height 302
click at [994, 79] on div "Quote" at bounding box center [1024, 88] width 136 height 21
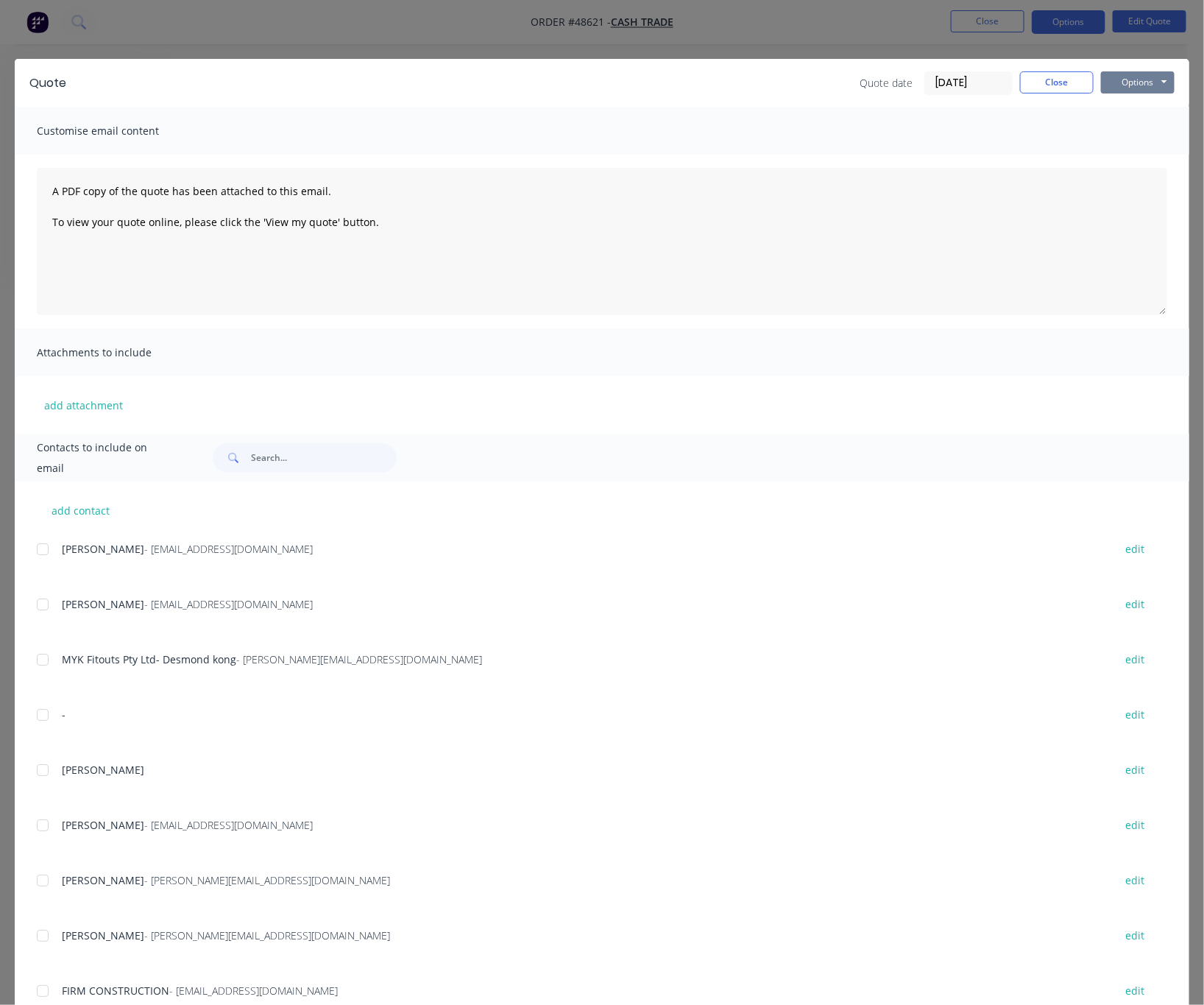
click at [994, 85] on button "Options" at bounding box center [1138, 82] width 74 height 22
click at [994, 135] on button "Print" at bounding box center [1148, 132] width 94 height 25
click at [764, 27] on div "Quote Quote date 29/08/25 Close Options Preview Print Email Customise email con…" at bounding box center [602, 502] width 1204 height 1005
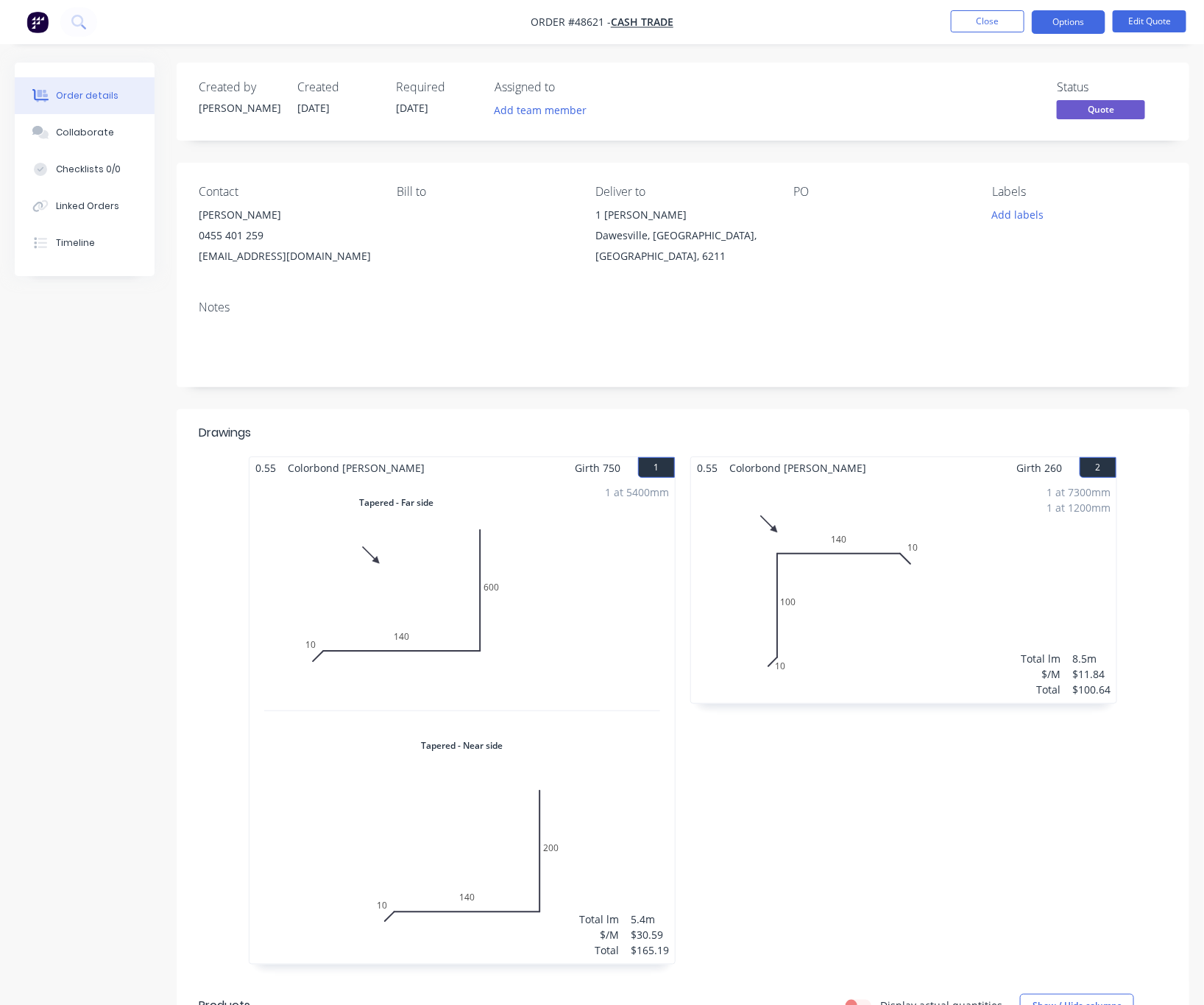
click at [251, 251] on div "mic@grayarea.net.au" at bounding box center [286, 256] width 175 height 21
click at [256, 235] on div "0455 401 259" at bounding box center [286, 235] width 175 height 21
click at [994, 15] on button "Edit Quote" at bounding box center [1148, 21] width 74 height 22
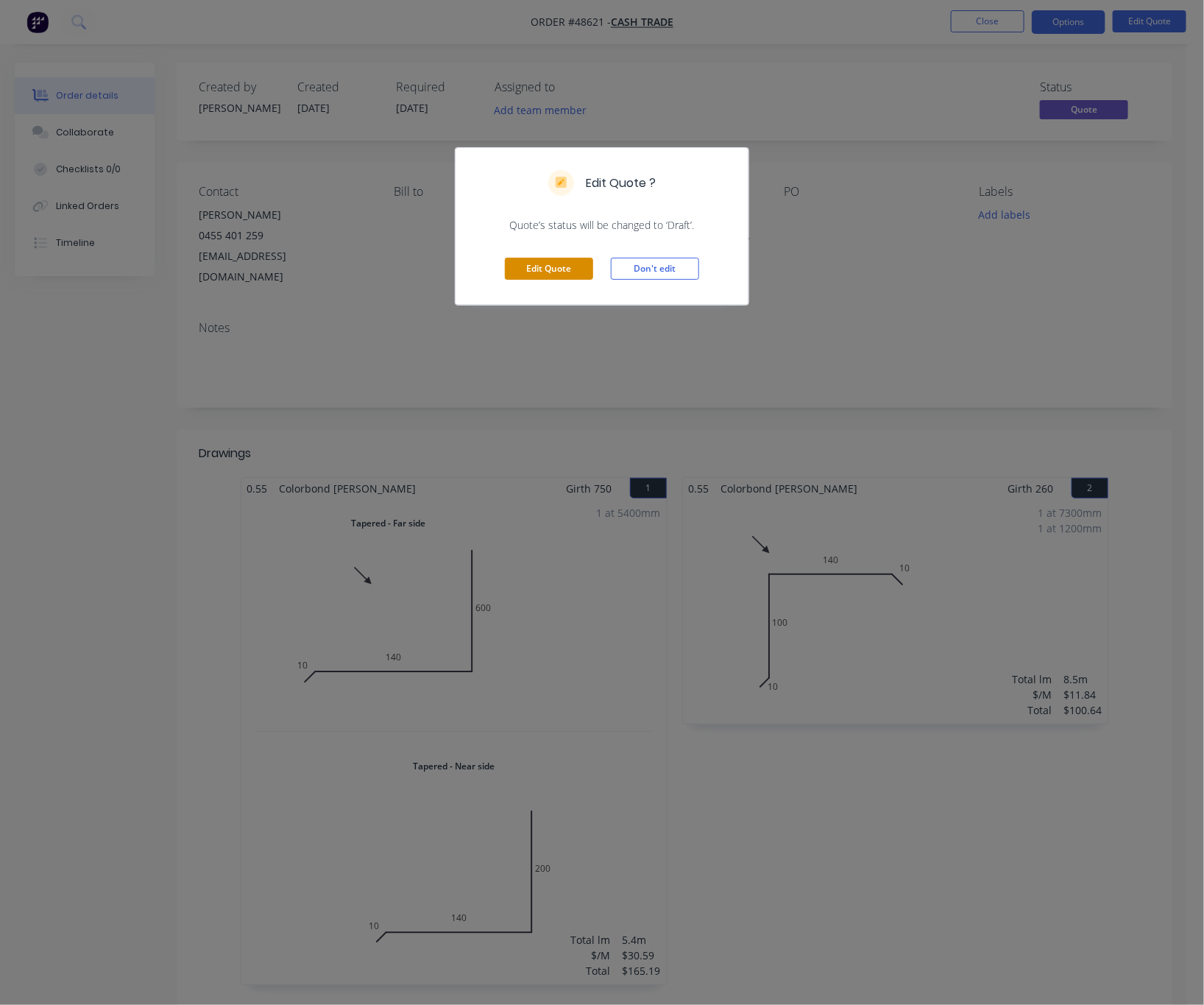
click at [558, 266] on button "Edit Quote" at bounding box center [548, 269] width 88 height 22
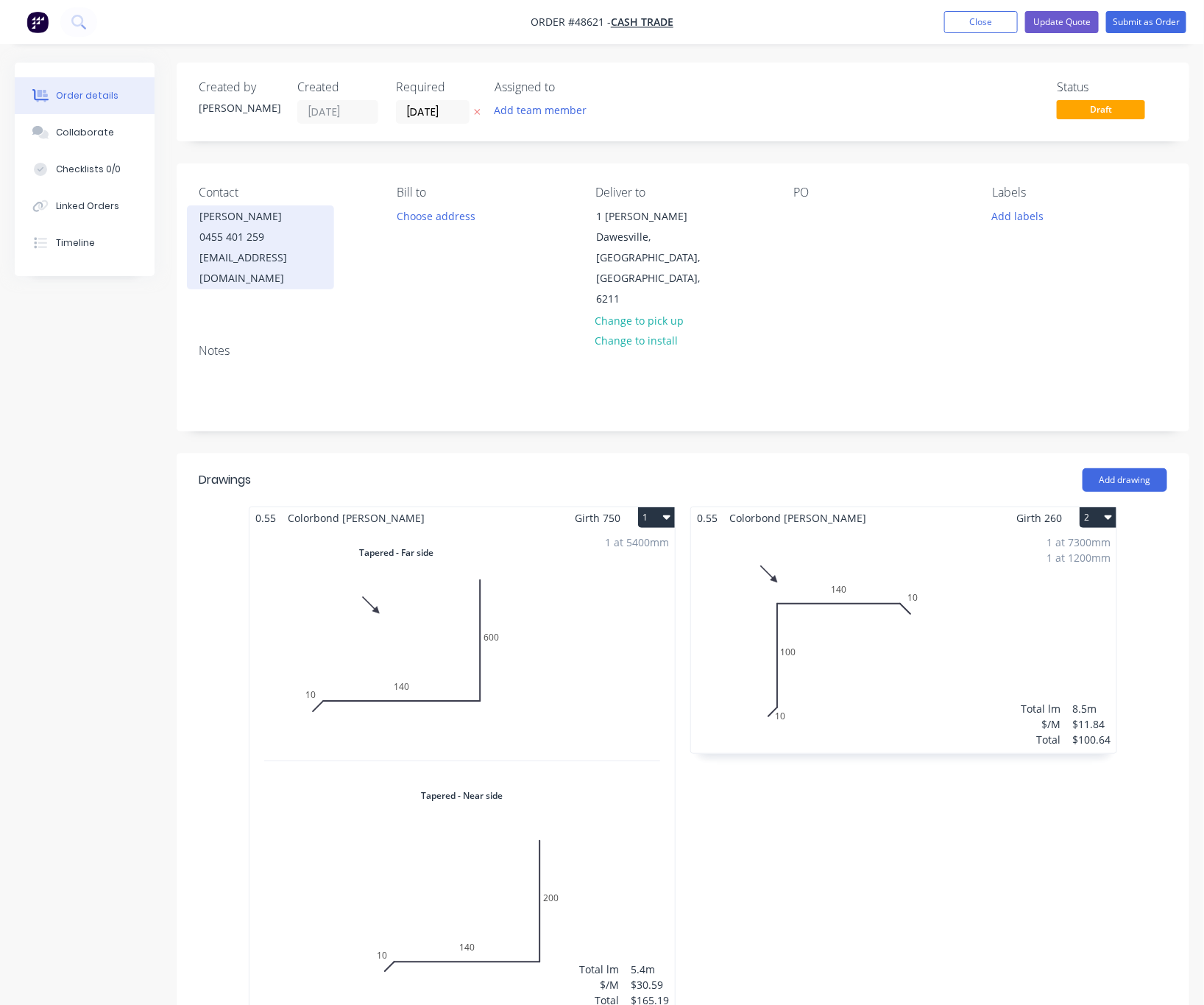
click at [288, 248] on div "mic@grayarea.net.au" at bounding box center [260, 267] width 122 height 41
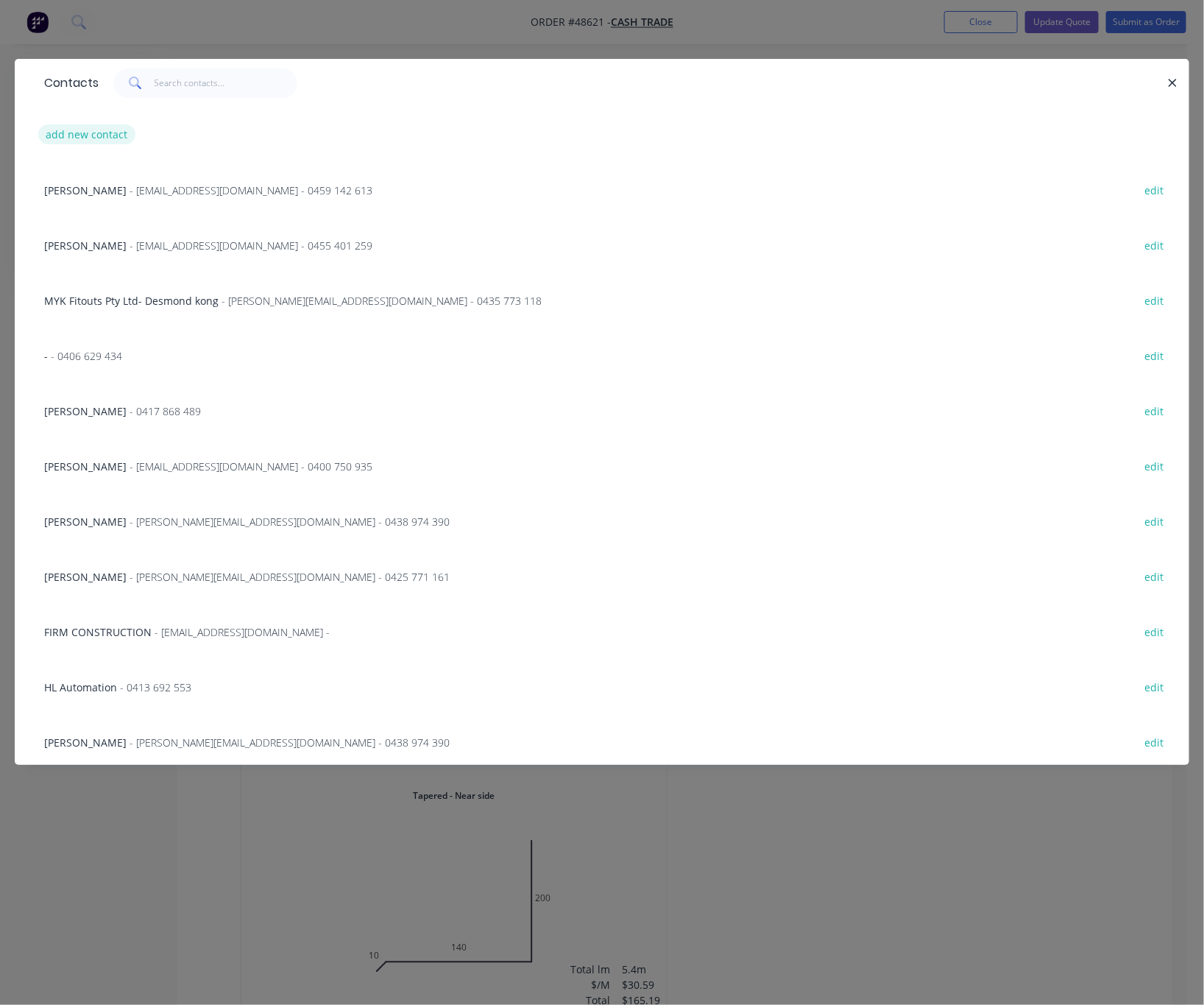
click at [97, 131] on button "add new contact" at bounding box center [87, 135] width 97 height 20
select select "AU"
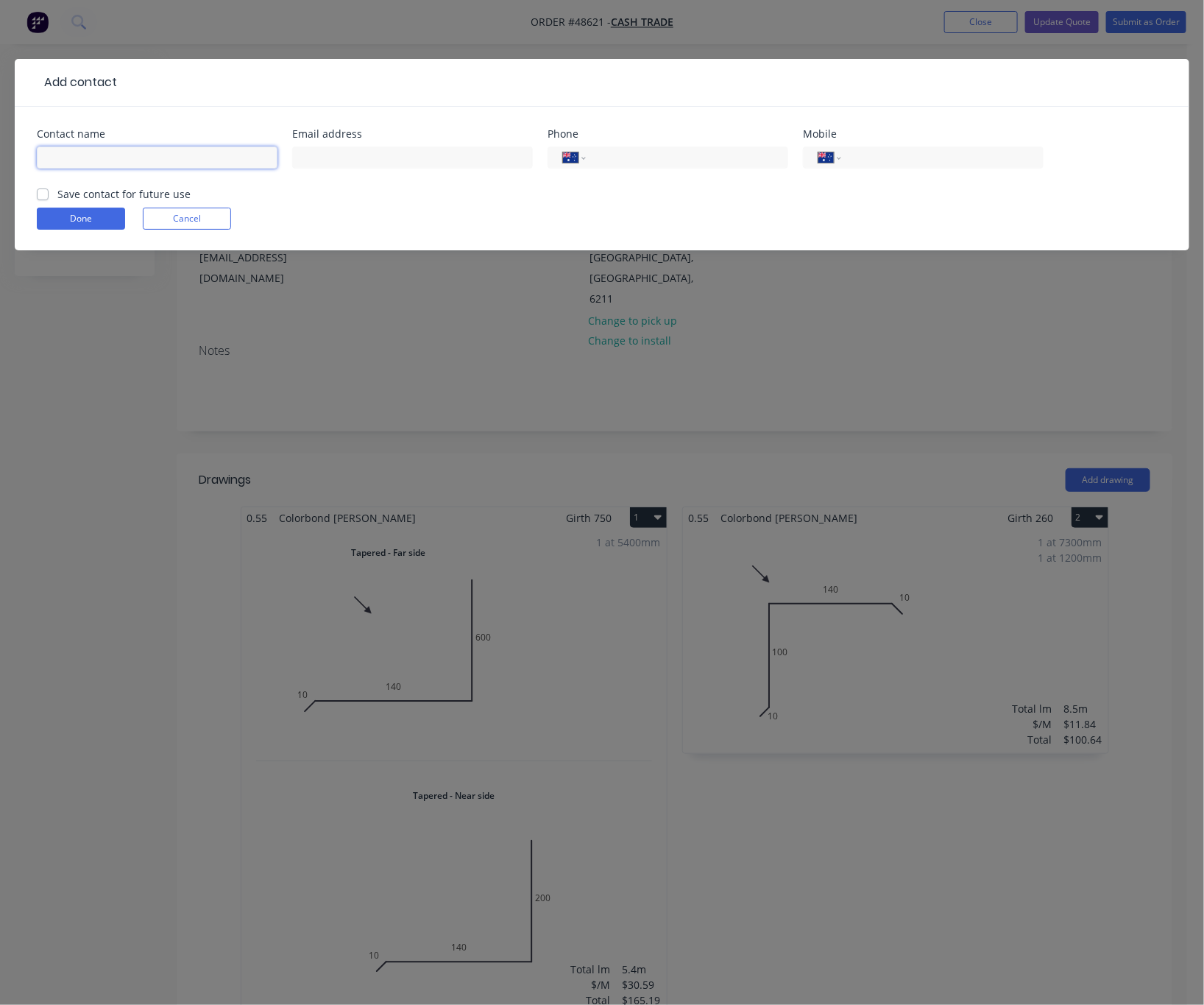
click at [168, 159] on input "text" at bounding box center [157, 158] width 240 height 22
paste input "Ken Rear Building Contractor"
type input "Ken Rear Building Contractor"
click at [354, 166] on input "text" at bounding box center [413, 158] width 240 height 22
click at [883, 161] on input "tel" at bounding box center [940, 158] width 177 height 17
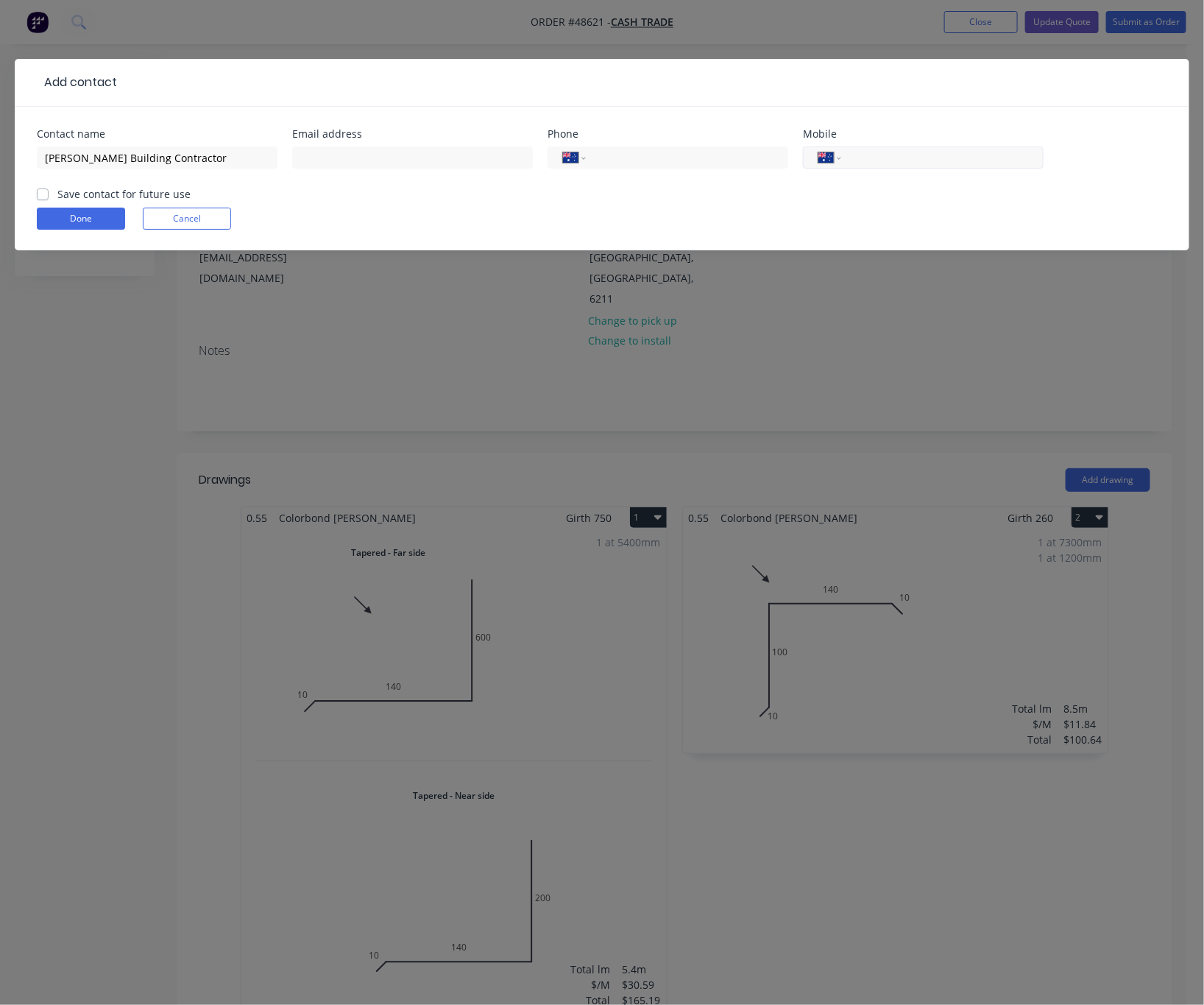
paste input "0429 644 547"
type input "0429 644 547"
click at [393, 164] on input "text" at bounding box center [413, 158] width 240 height 22
click at [373, 163] on input "text" at bounding box center [413, 158] width 240 height 22
paste input "kwbrear26@gmail.com"
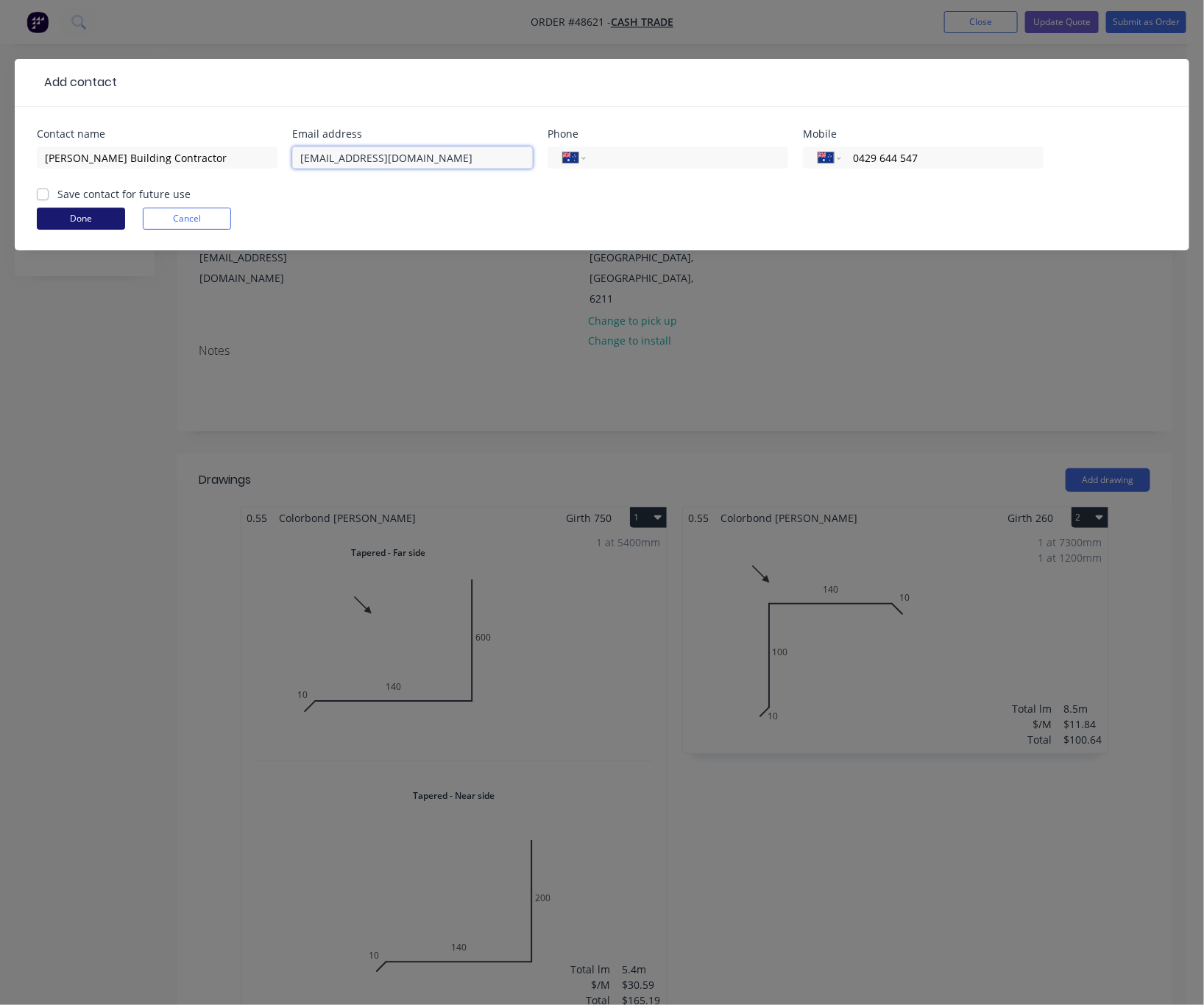
type input "kwbrear26@gmail.com"
click at [71, 220] on button "Done" at bounding box center [80, 219] width 88 height 22
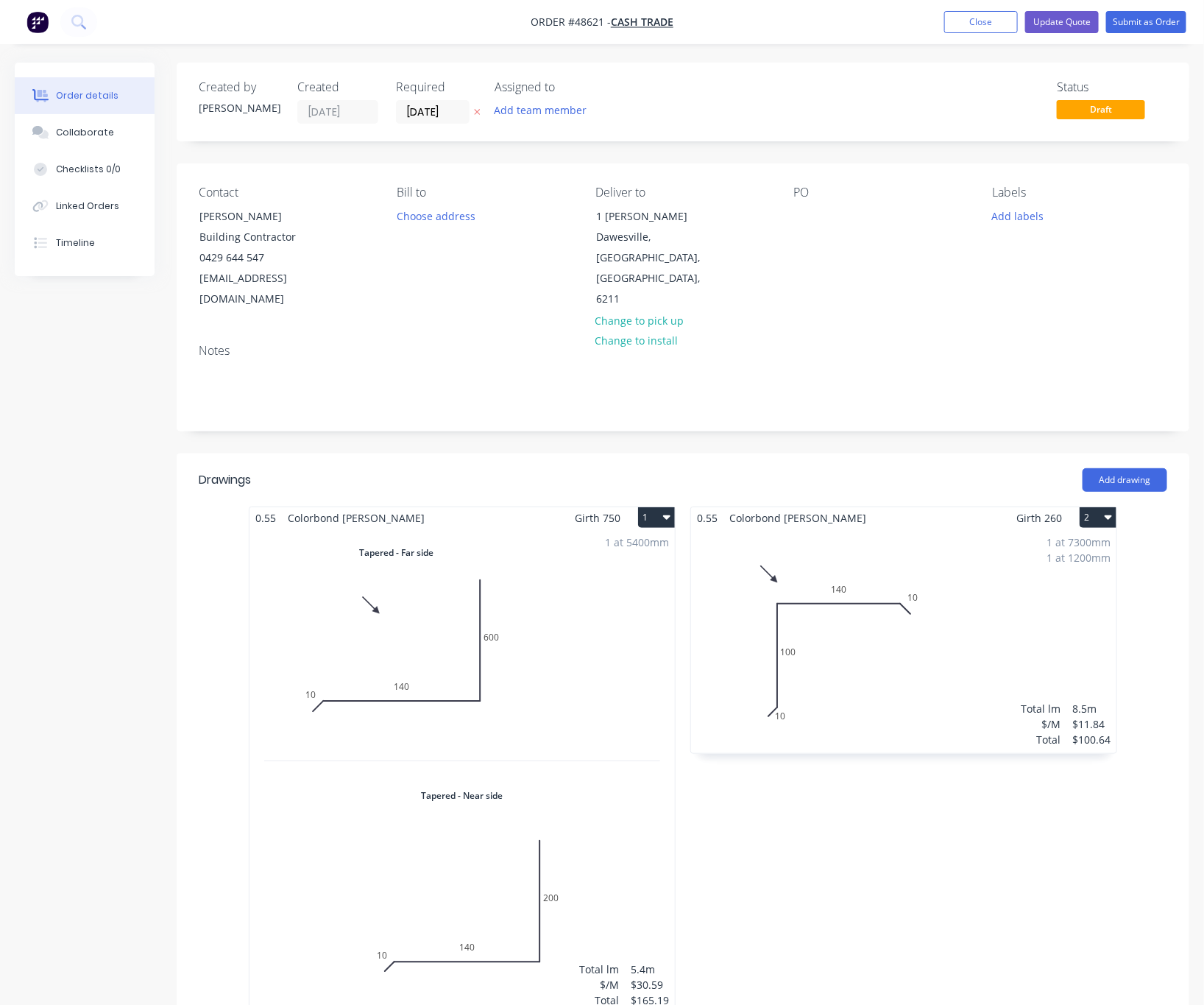
click at [994, 34] on nav "Order #48621 - Cash Trade Add product Close Update Quote Submit as Order" at bounding box center [602, 22] width 1204 height 44
click at [994, 21] on button "Update Quote" at bounding box center [1061, 22] width 74 height 22
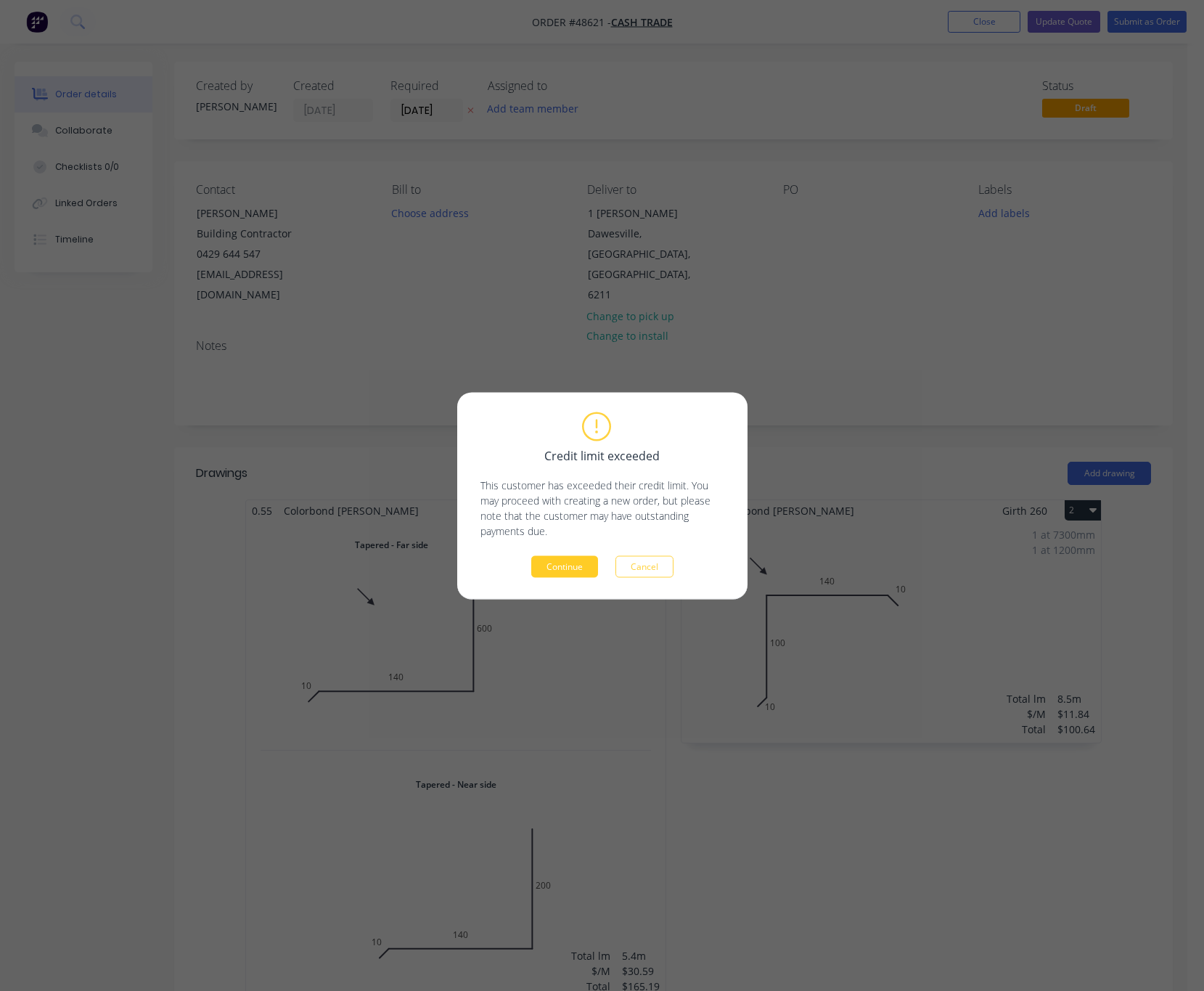
click at [582, 565] on button "Continue" at bounding box center [564, 566] width 66 height 22
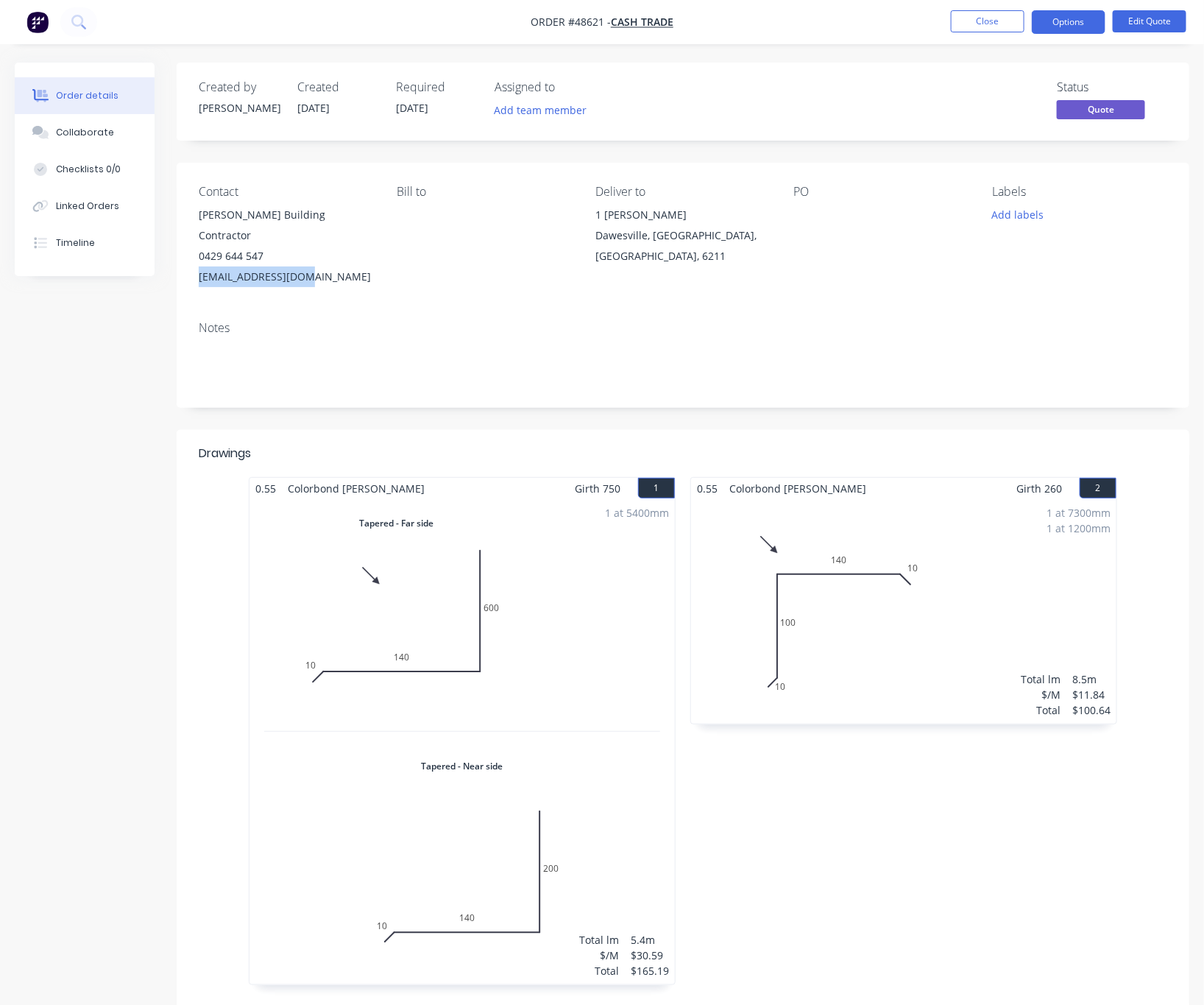
drag, startPoint x: 316, startPoint y: 251, endPoint x: 199, endPoint y: 257, distance: 117.2
click at [199, 266] on div "kwbrear26@gmail.com" at bounding box center [286, 276] width 175 height 21
copy div "kwbrear26@gmail.com"
click at [994, 20] on button "Options" at bounding box center [1068, 22] width 74 height 24
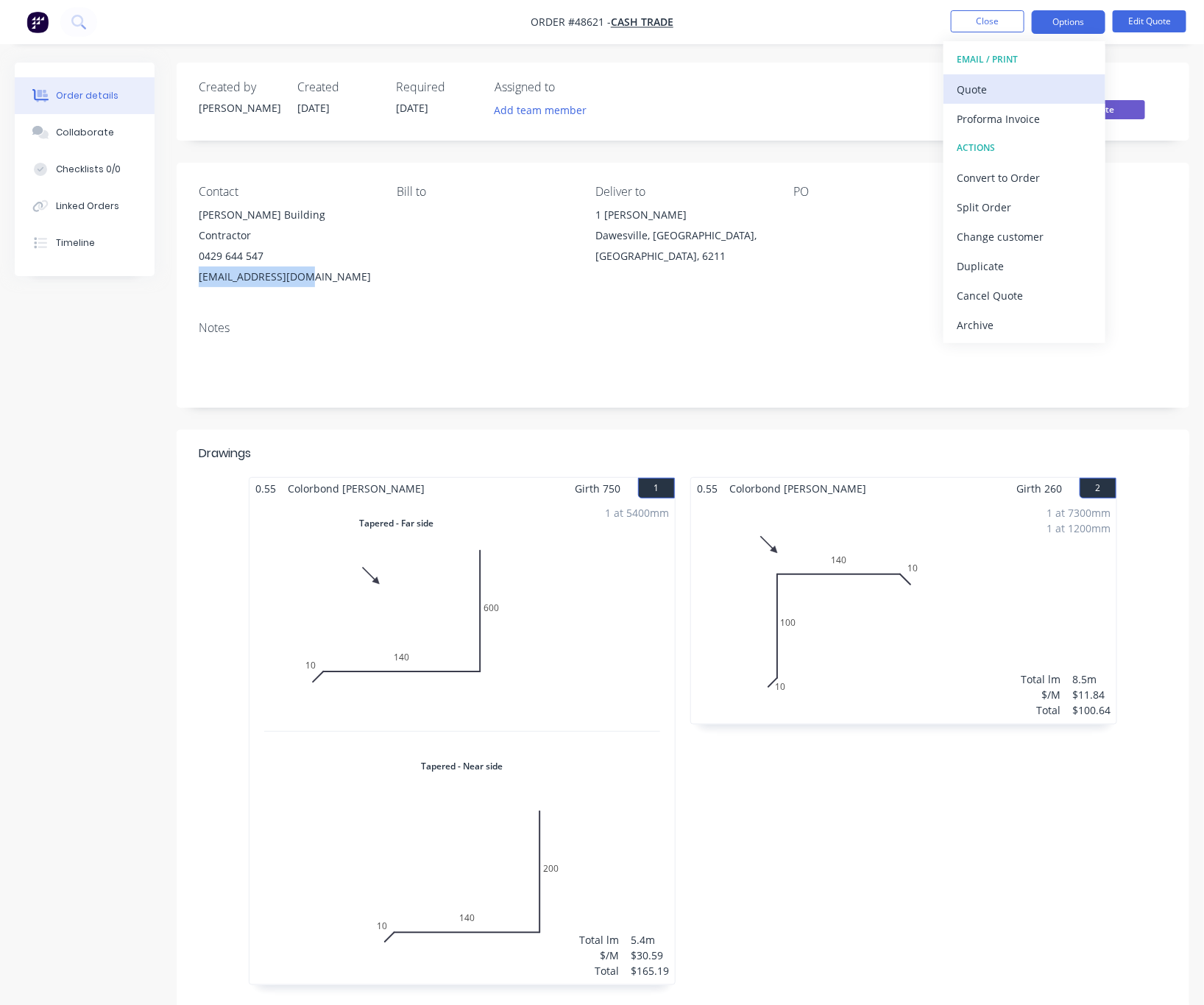
click at [994, 85] on div "Quote" at bounding box center [1024, 88] width 136 height 21
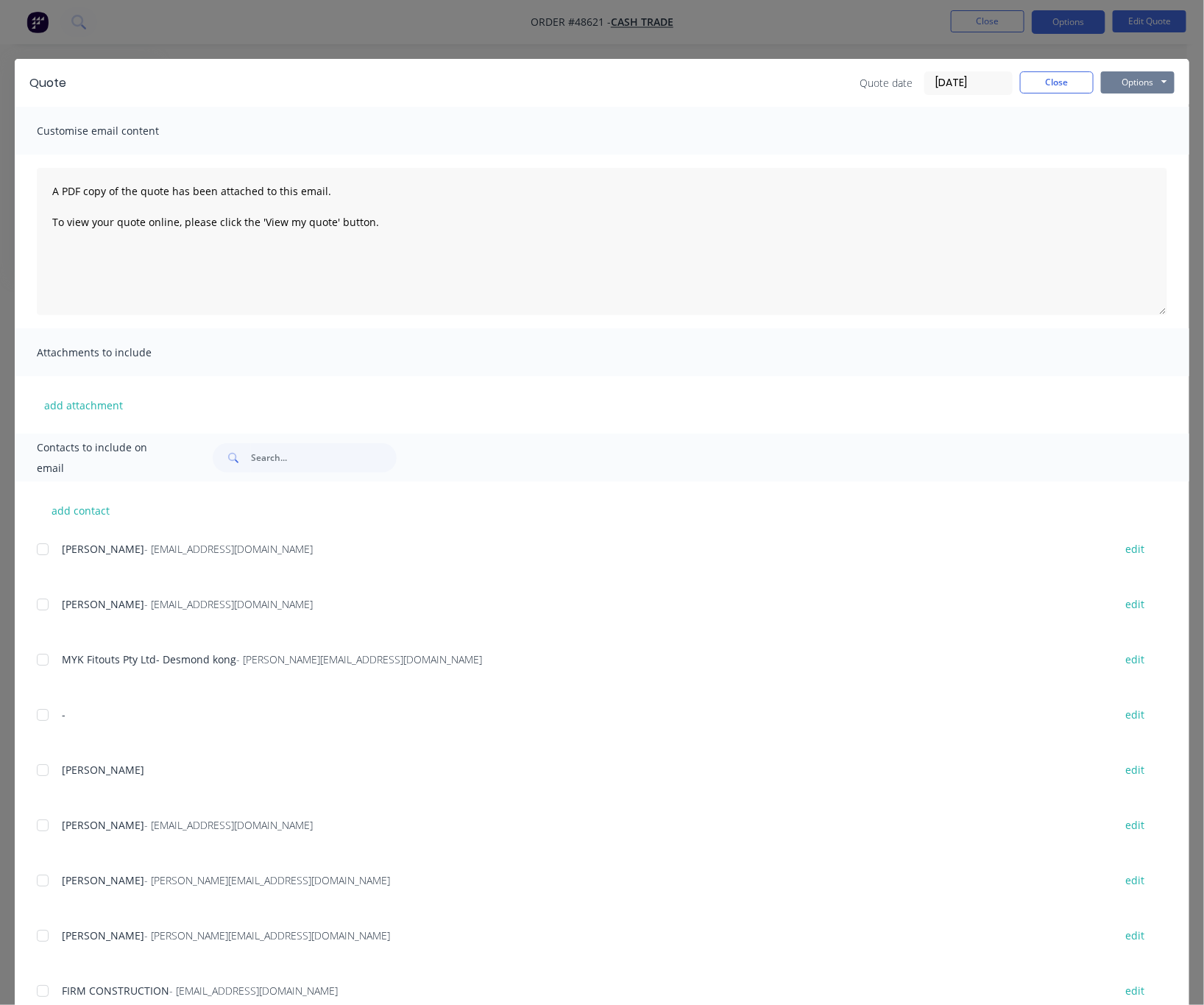
click at [994, 82] on button "Options" at bounding box center [1138, 82] width 74 height 22
click at [994, 128] on button "Print" at bounding box center [1148, 132] width 94 height 25
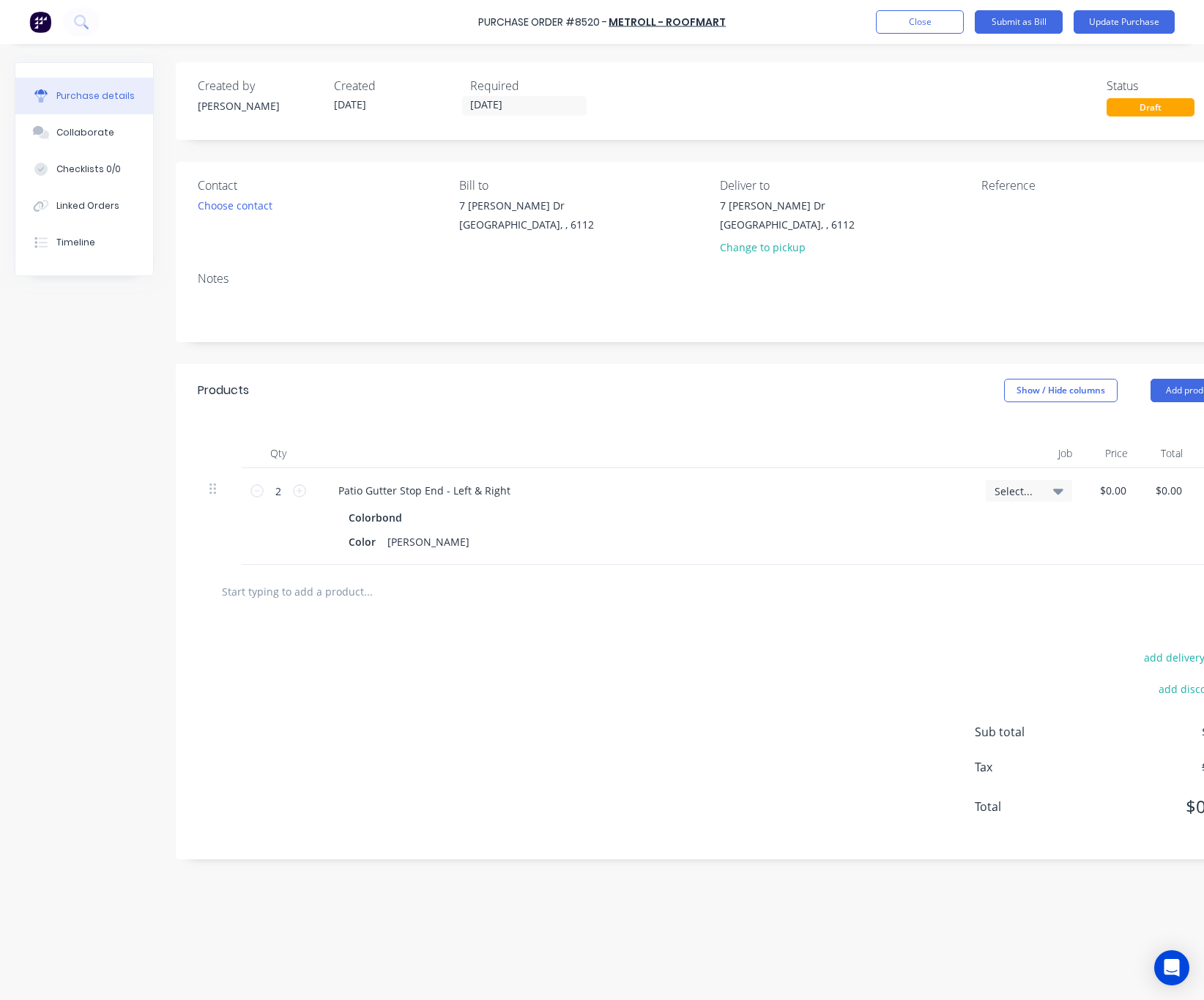
scroll to position [0, 66]
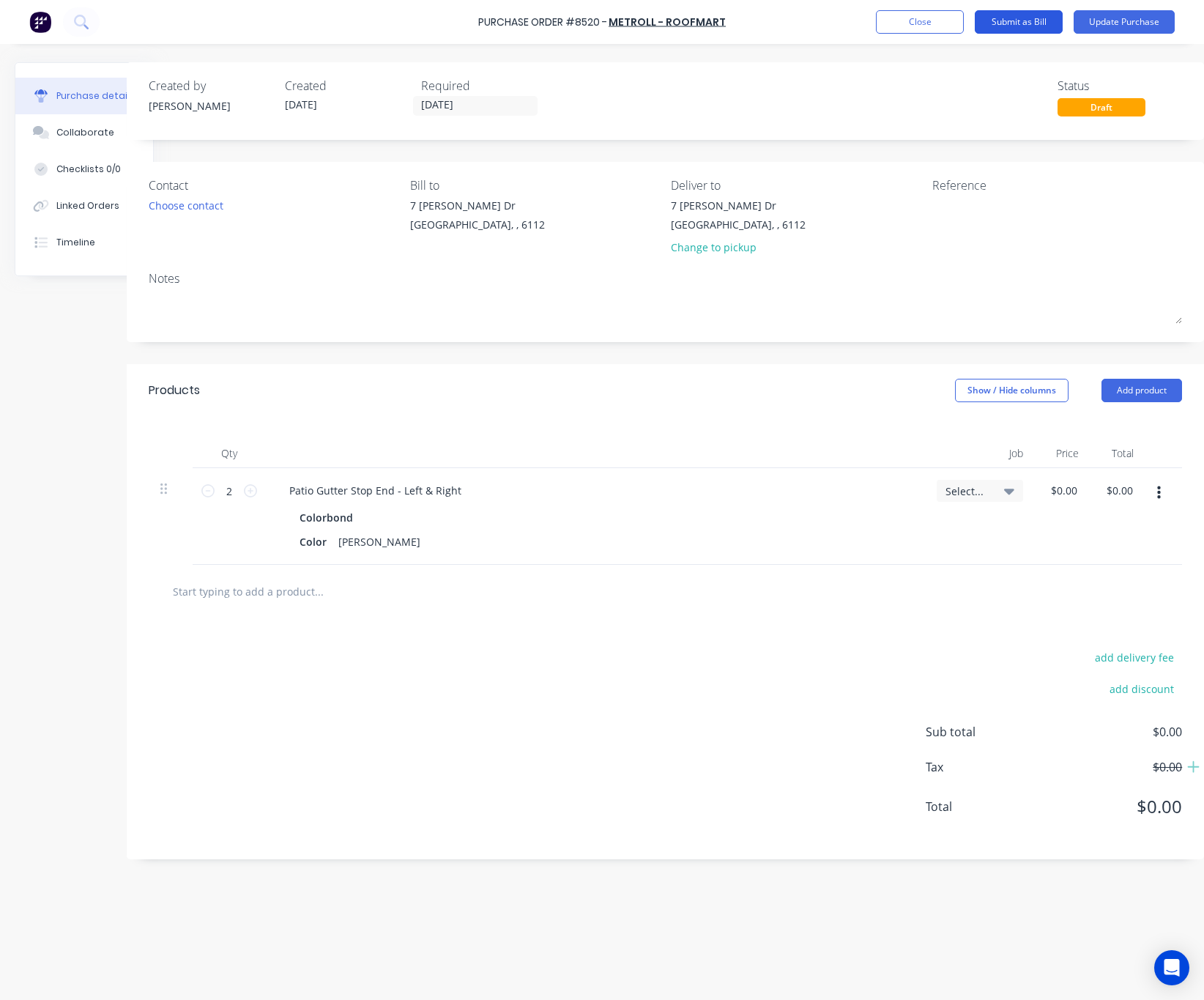
click at [1022, 21] on button "Submit as Bill" at bounding box center [1018, 22] width 88 height 24
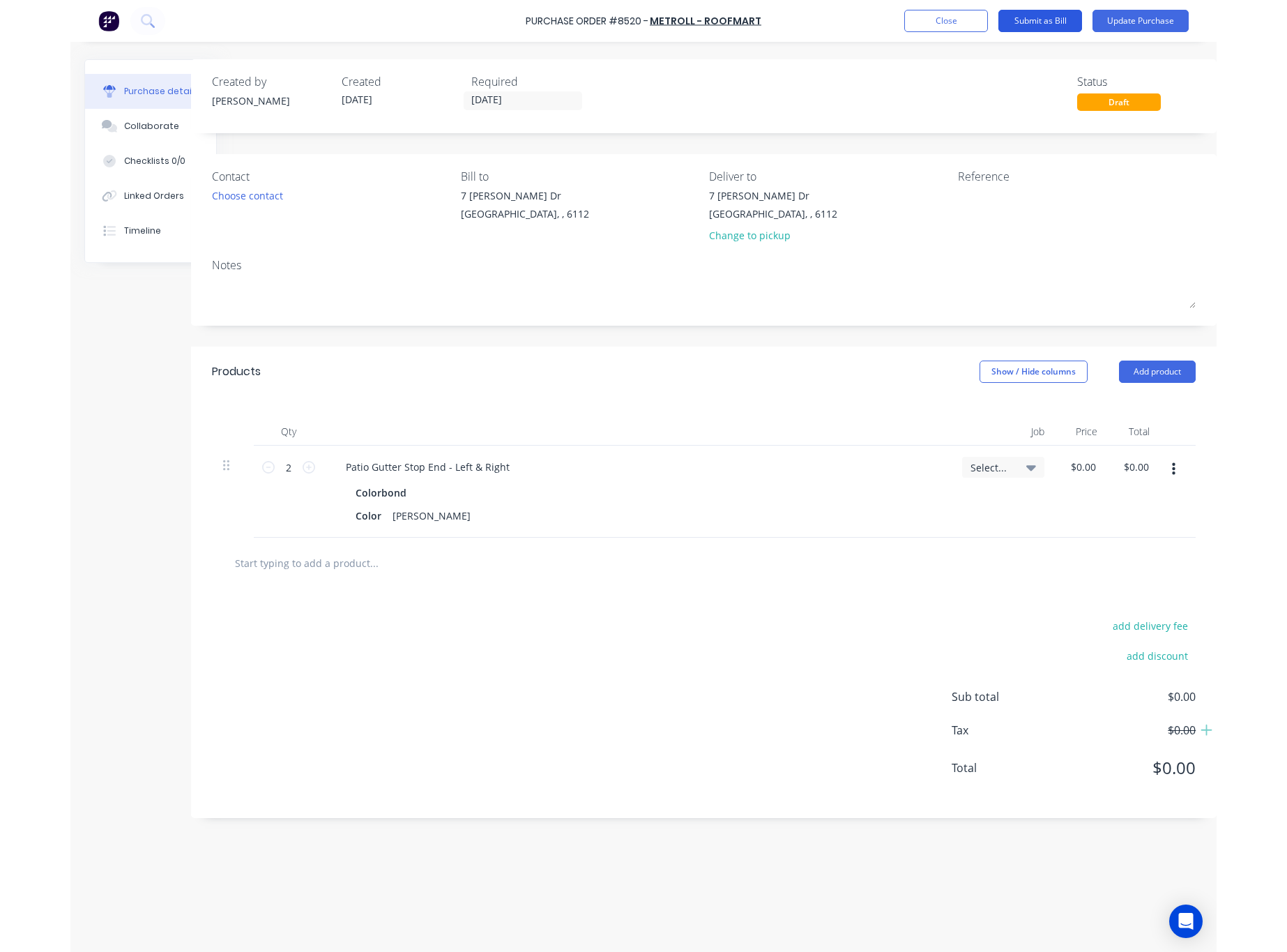
scroll to position [0, 0]
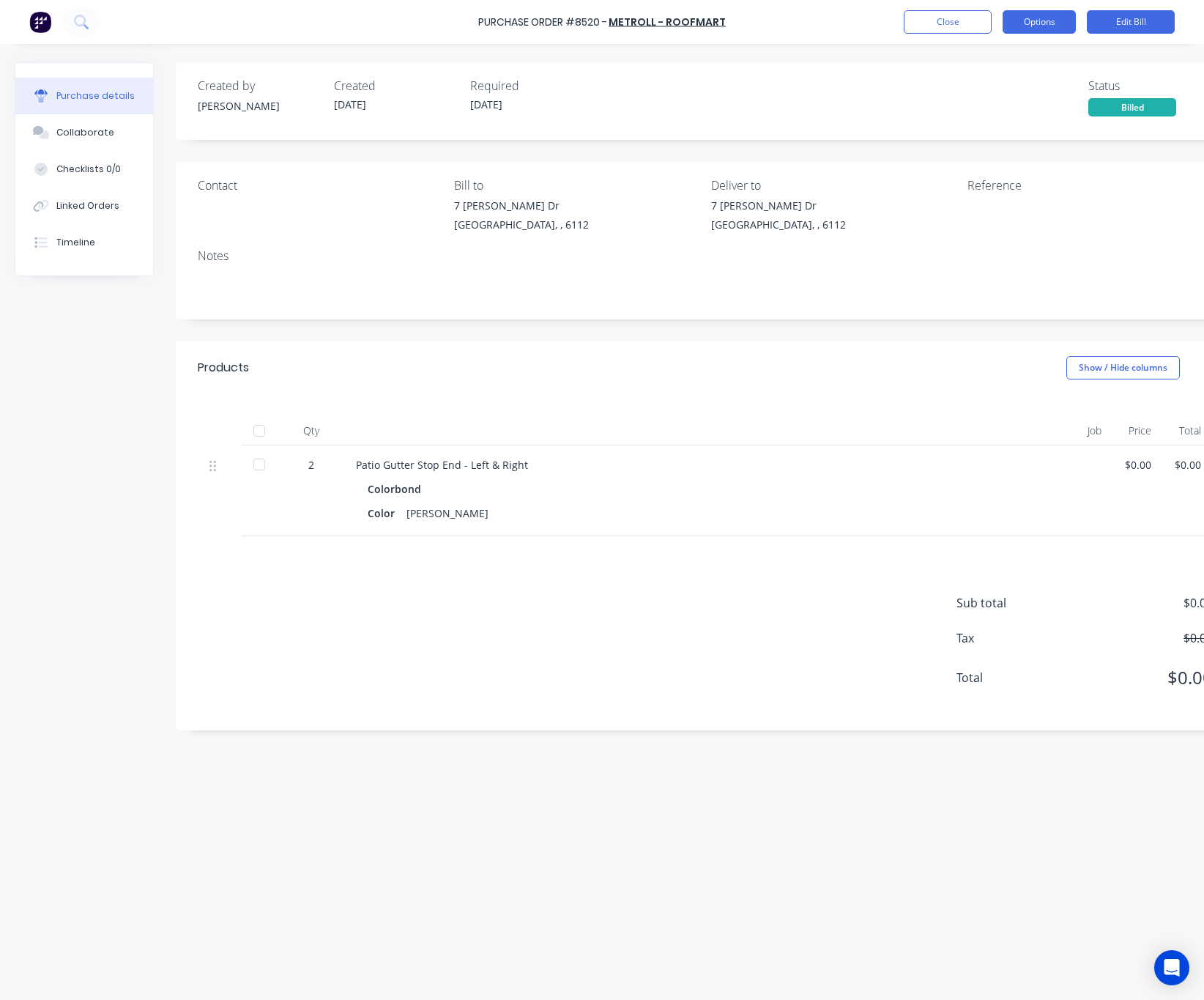
click at [1054, 15] on button "Options" at bounding box center [1039, 22] width 73 height 24
click at [1046, 55] on div "Print / Email" at bounding box center [1006, 59] width 112 height 21
click at [1059, 10] on button "Options" at bounding box center [1039, 22] width 73 height 24
drag, startPoint x: 1033, startPoint y: 20, endPoint x: 1050, endPoint y: 31, distance: 20.2
click at [1034, 18] on button "Options" at bounding box center [1039, 22] width 73 height 24
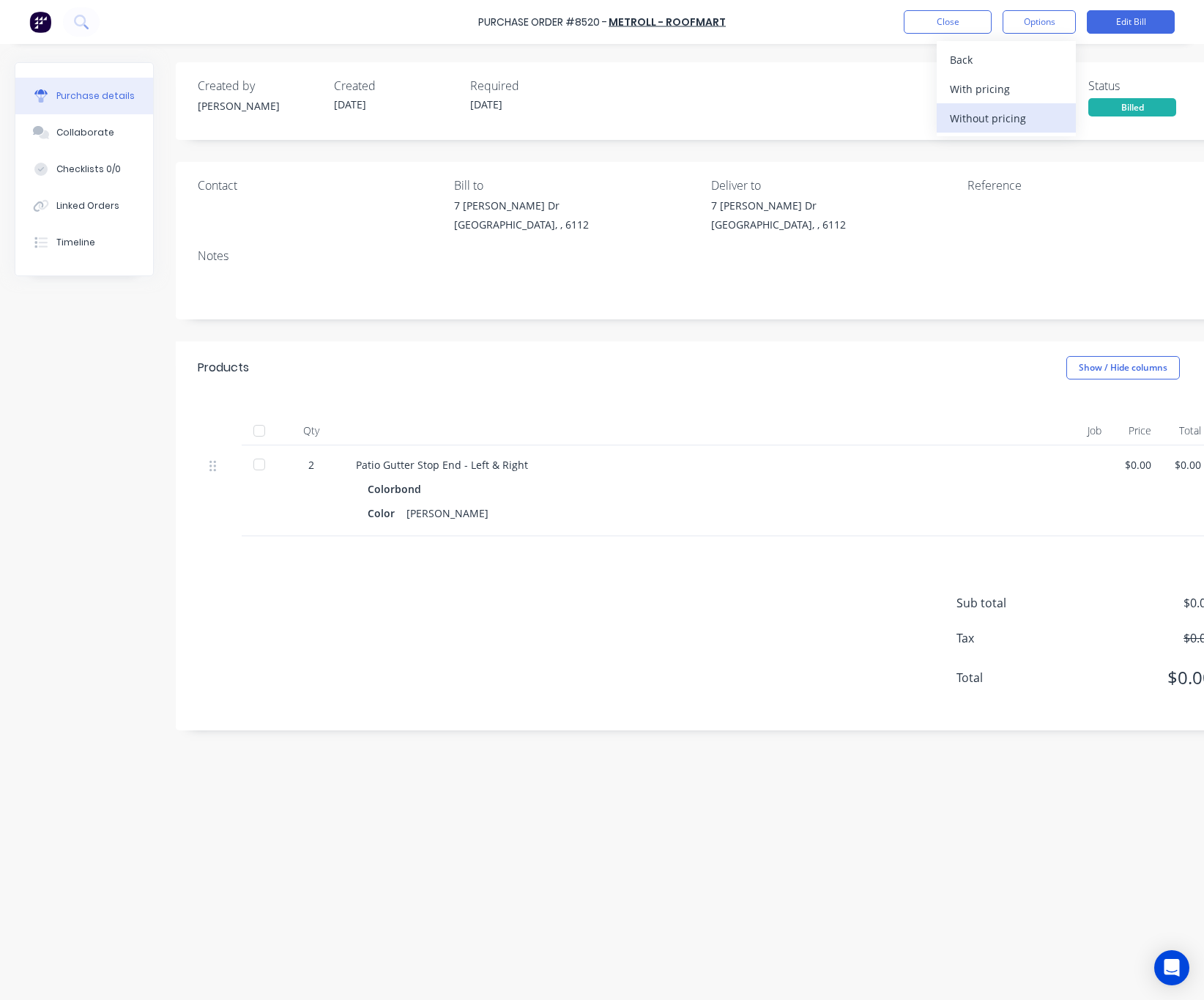
click at [1038, 121] on div "Without pricing" at bounding box center [1006, 118] width 112 height 21
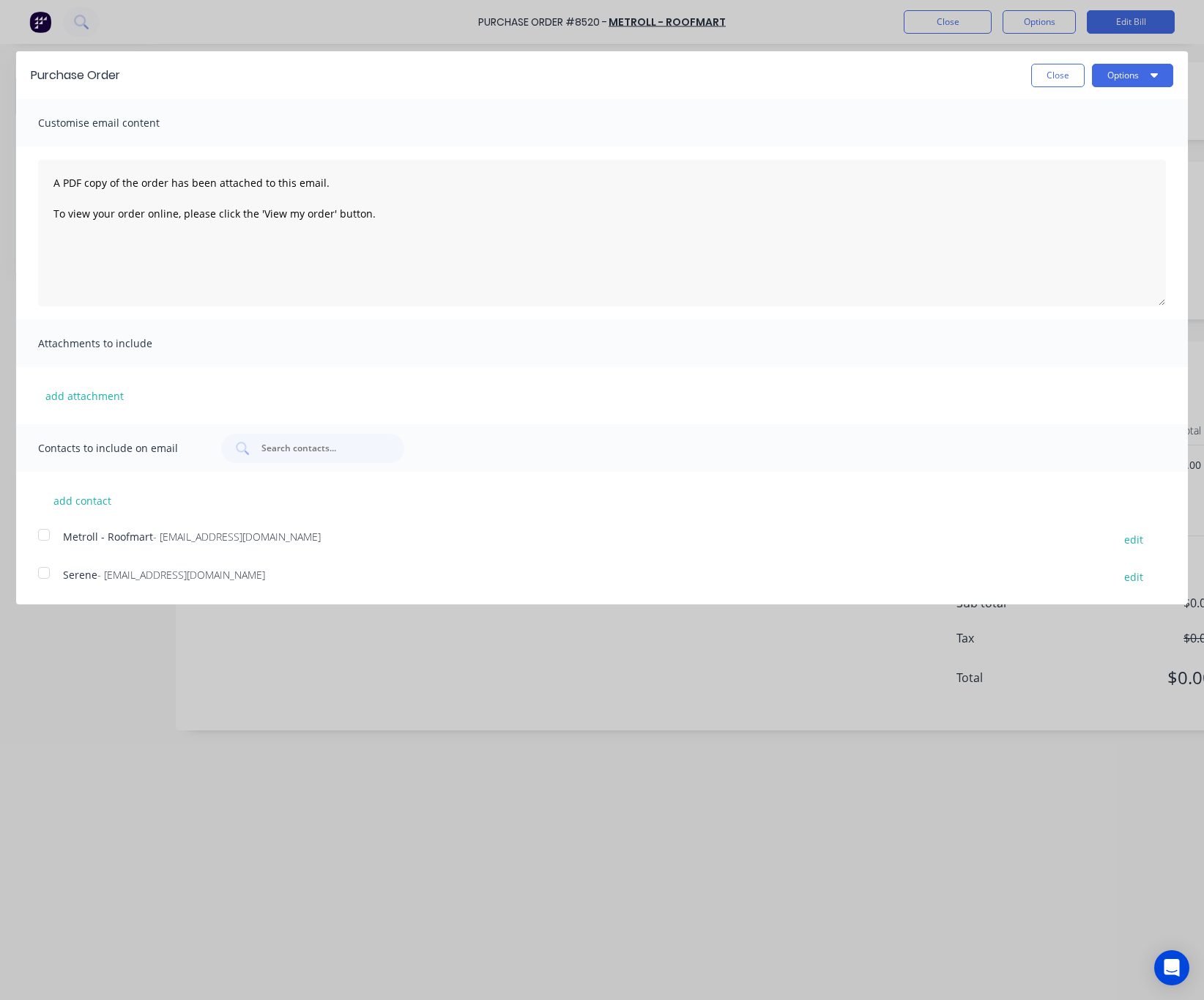
click at [52, 532] on div at bounding box center [44, 535] width 29 height 29
click at [124, 665] on div "Purchase Order Close Options Customise email content A PDF copy of the order ha…" at bounding box center [602, 500] width 1204 height 1000
click at [1128, 79] on button "Options" at bounding box center [1133, 75] width 82 height 24
click at [1100, 108] on div "Print" at bounding box center [1103, 112] width 112 height 21
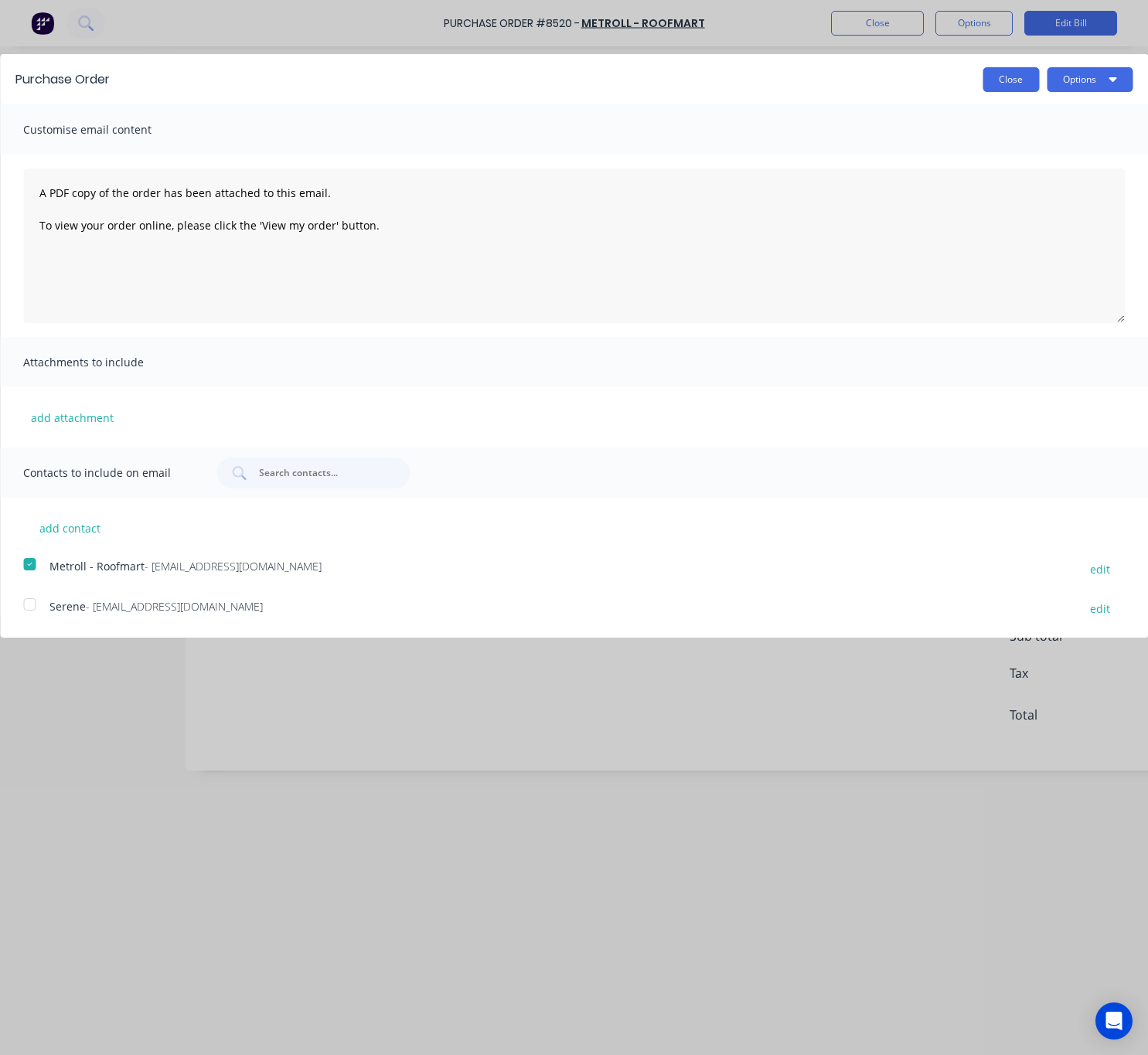
click at [1032, 75] on button "Close" at bounding box center [1010, 79] width 56 height 25
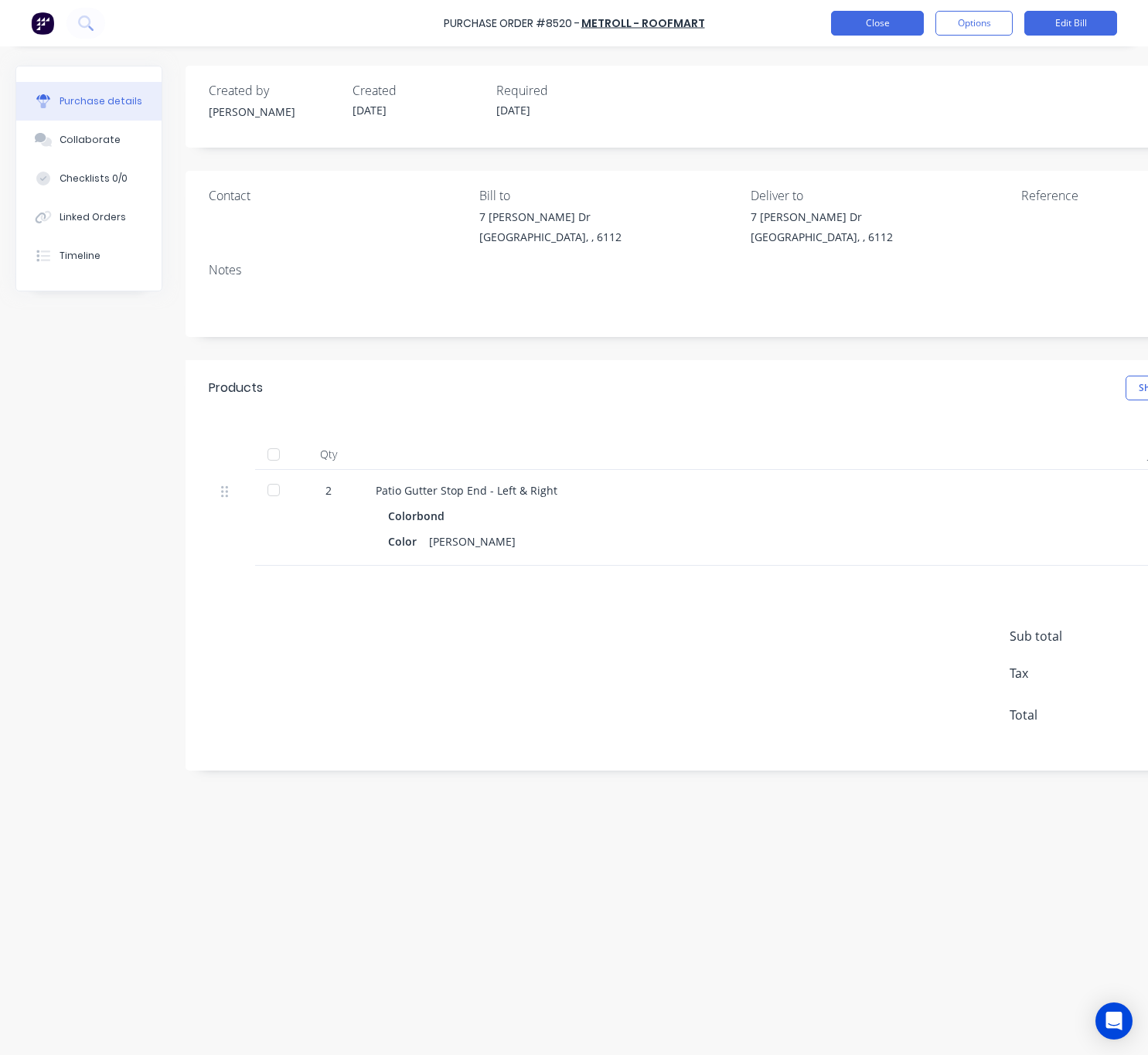
click at [871, 22] on button "Close" at bounding box center [876, 23] width 93 height 25
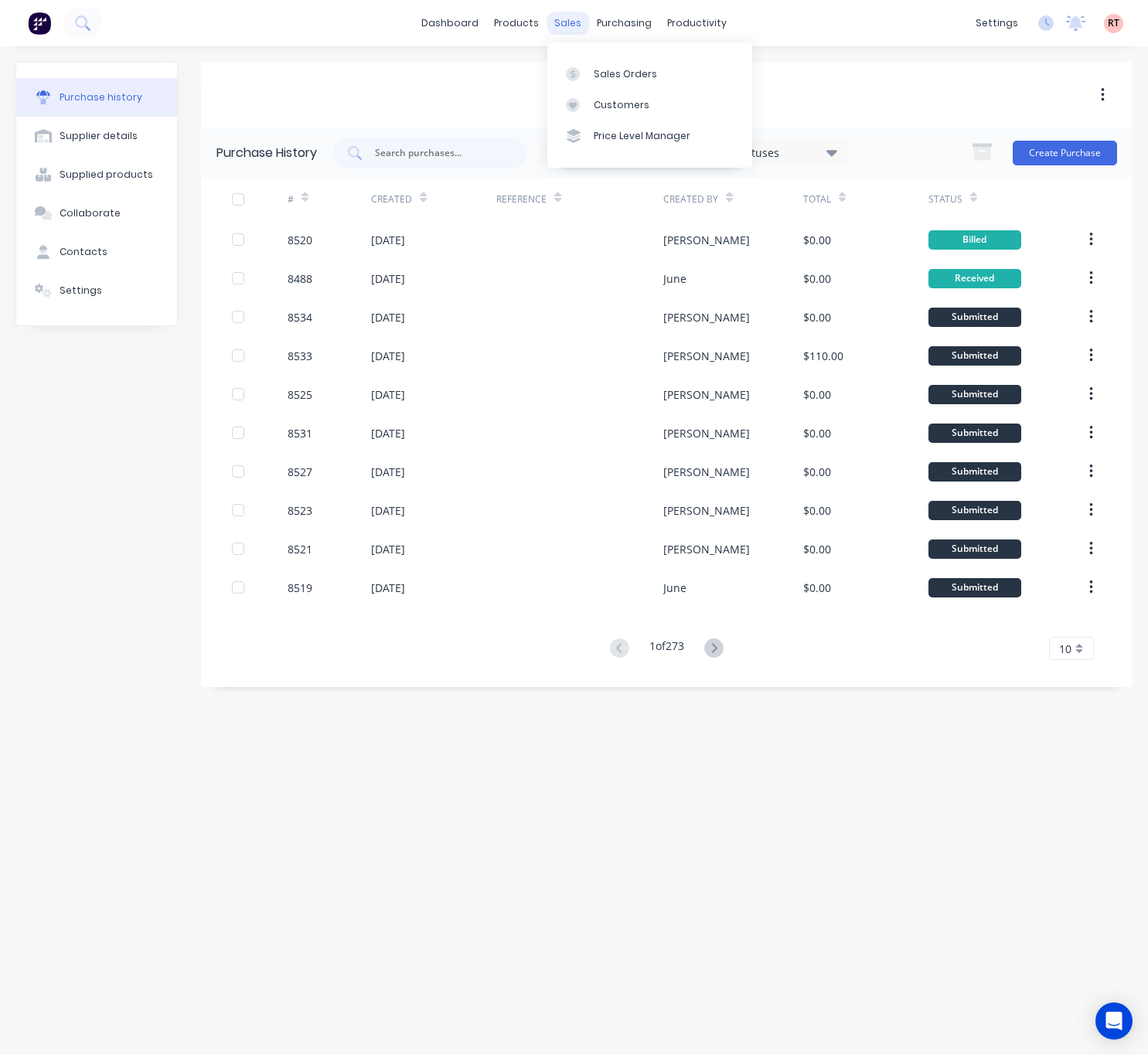
click at [559, 23] on div "sales" at bounding box center [567, 23] width 42 height 23
click at [607, 82] on link "Sales Orders" at bounding box center [650, 74] width 205 height 31
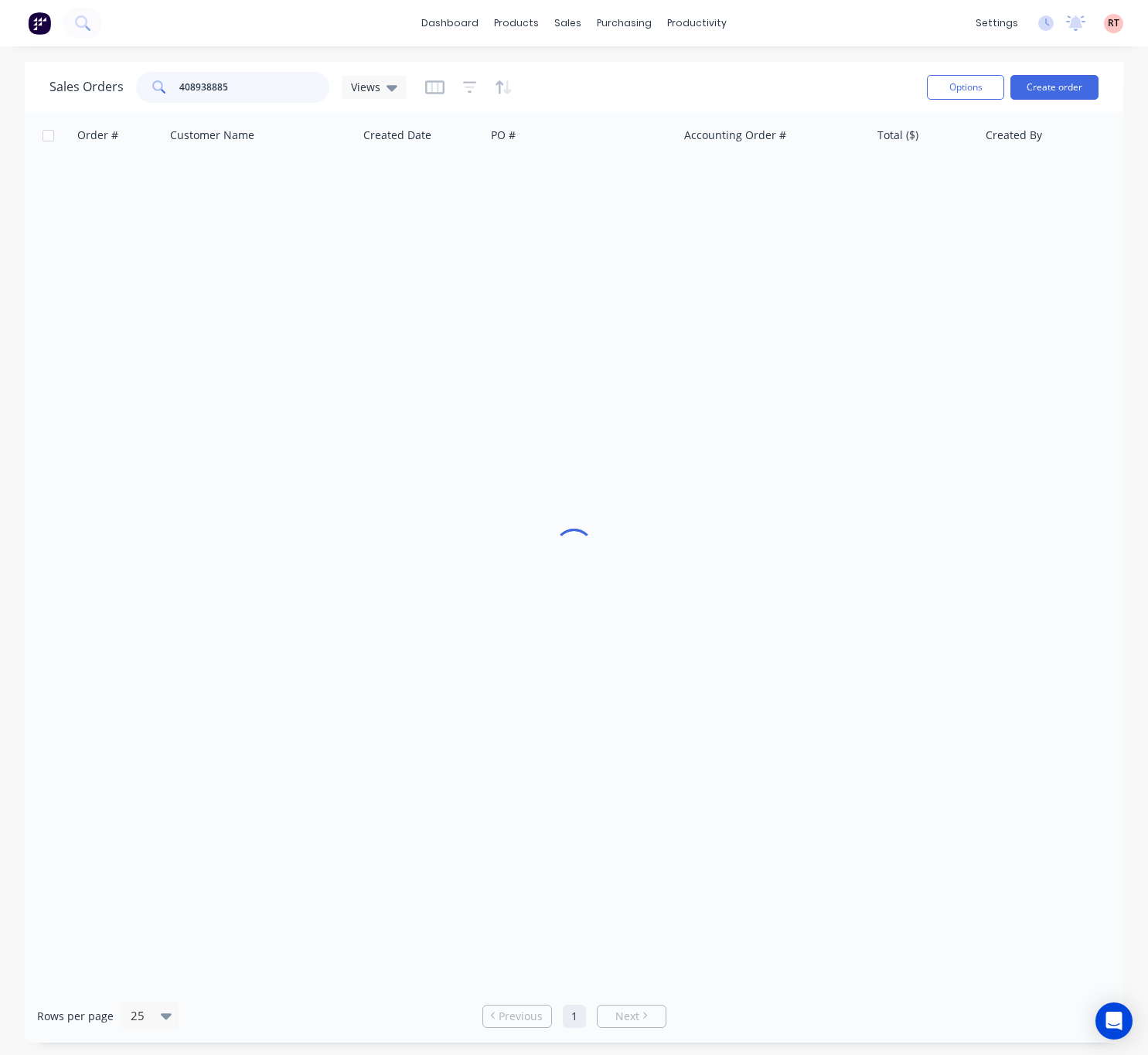
drag, startPoint x: 239, startPoint y: 81, endPoint x: 182, endPoint y: 89, distance: 57.6
click at [182, 89] on input "408938885" at bounding box center [254, 87] width 151 height 31
type input "434203413"
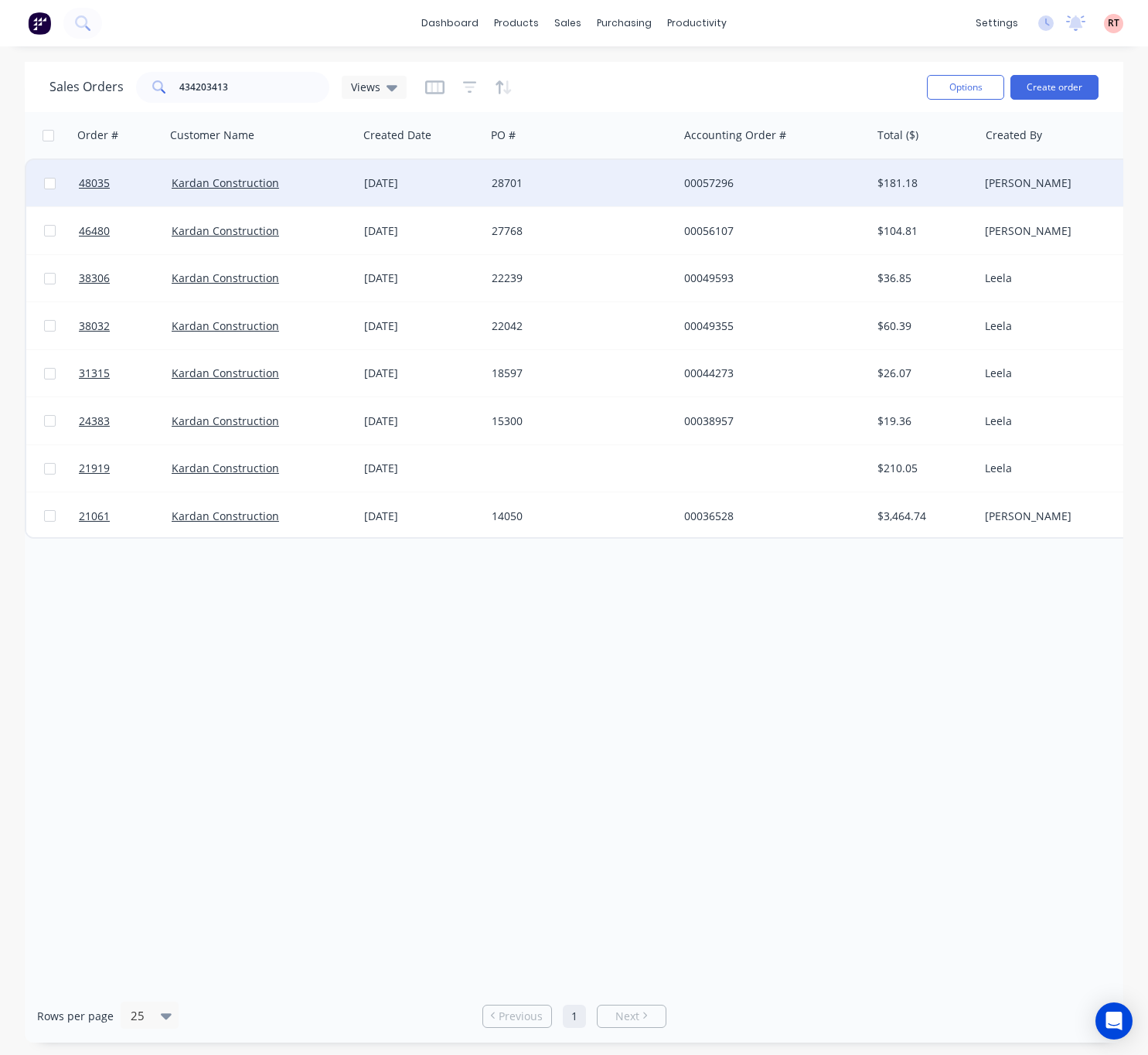
click at [609, 191] on div "28701" at bounding box center [581, 183] width 192 height 46
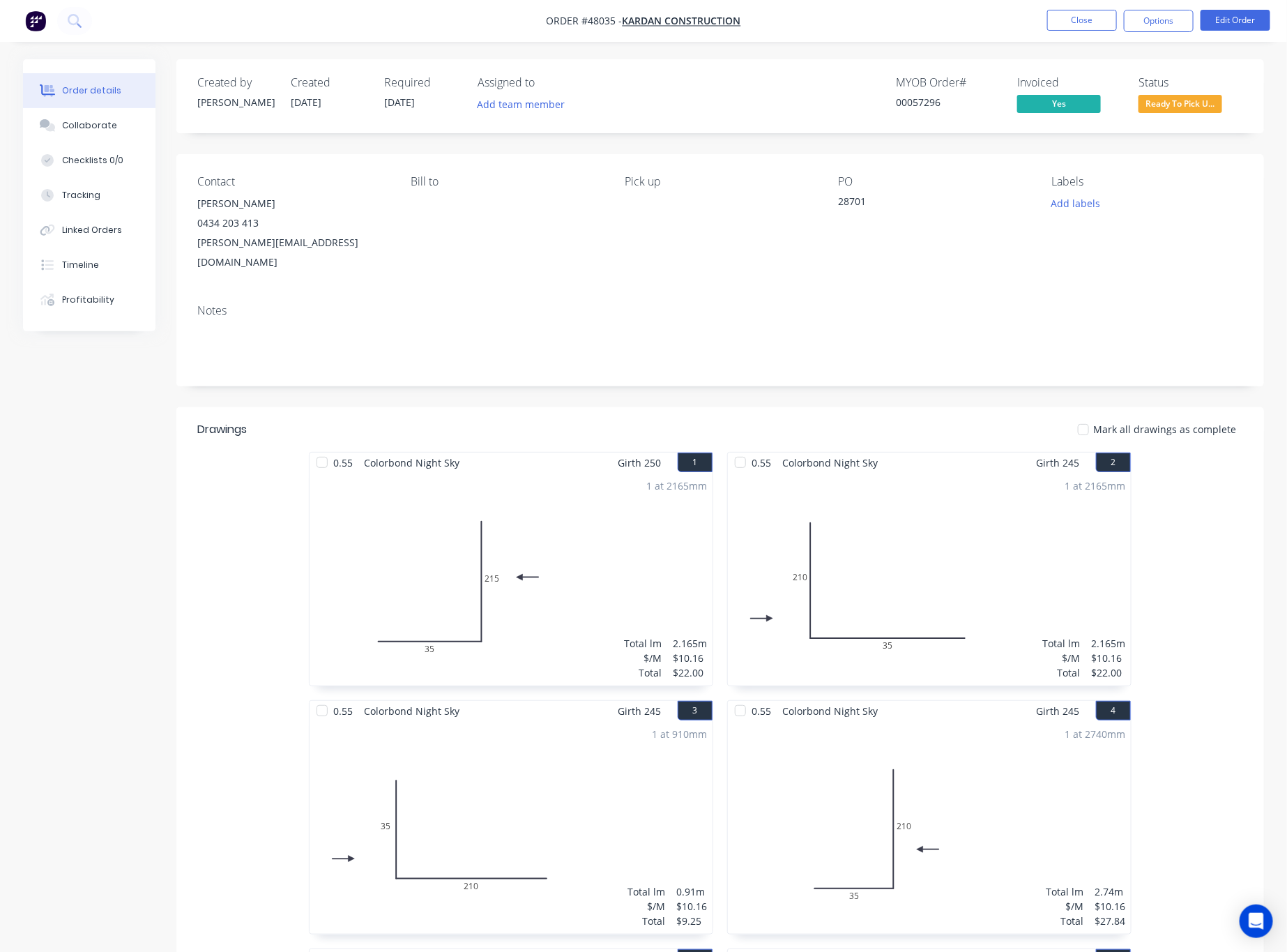
click at [1156, 105] on span "Ready To Pick U..." at bounding box center [1180, 104] width 84 height 17
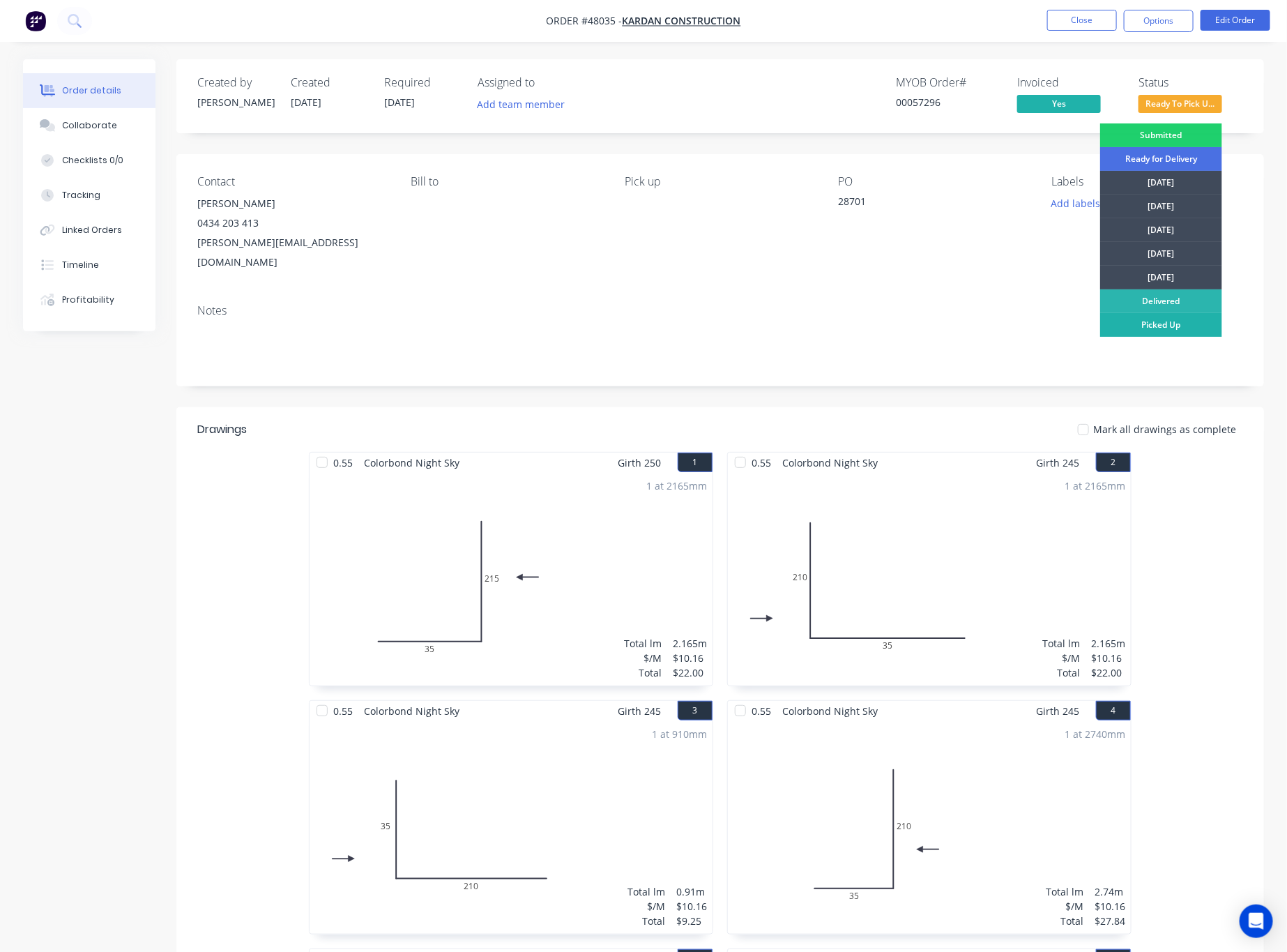
click at [1156, 326] on div "Picked Up" at bounding box center [1161, 325] width 122 height 23
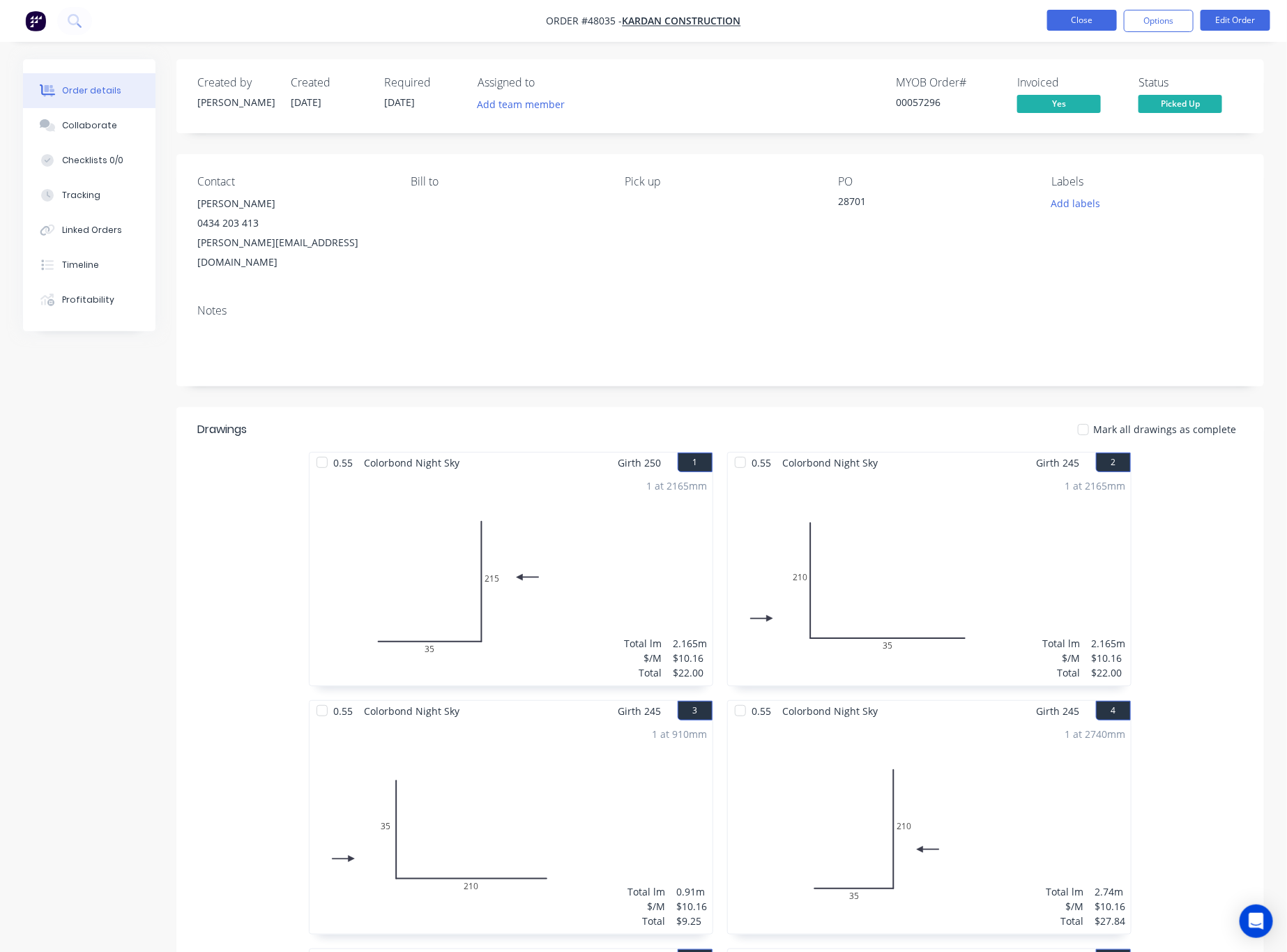
click at [1082, 25] on button "Close" at bounding box center [1082, 20] width 70 height 21
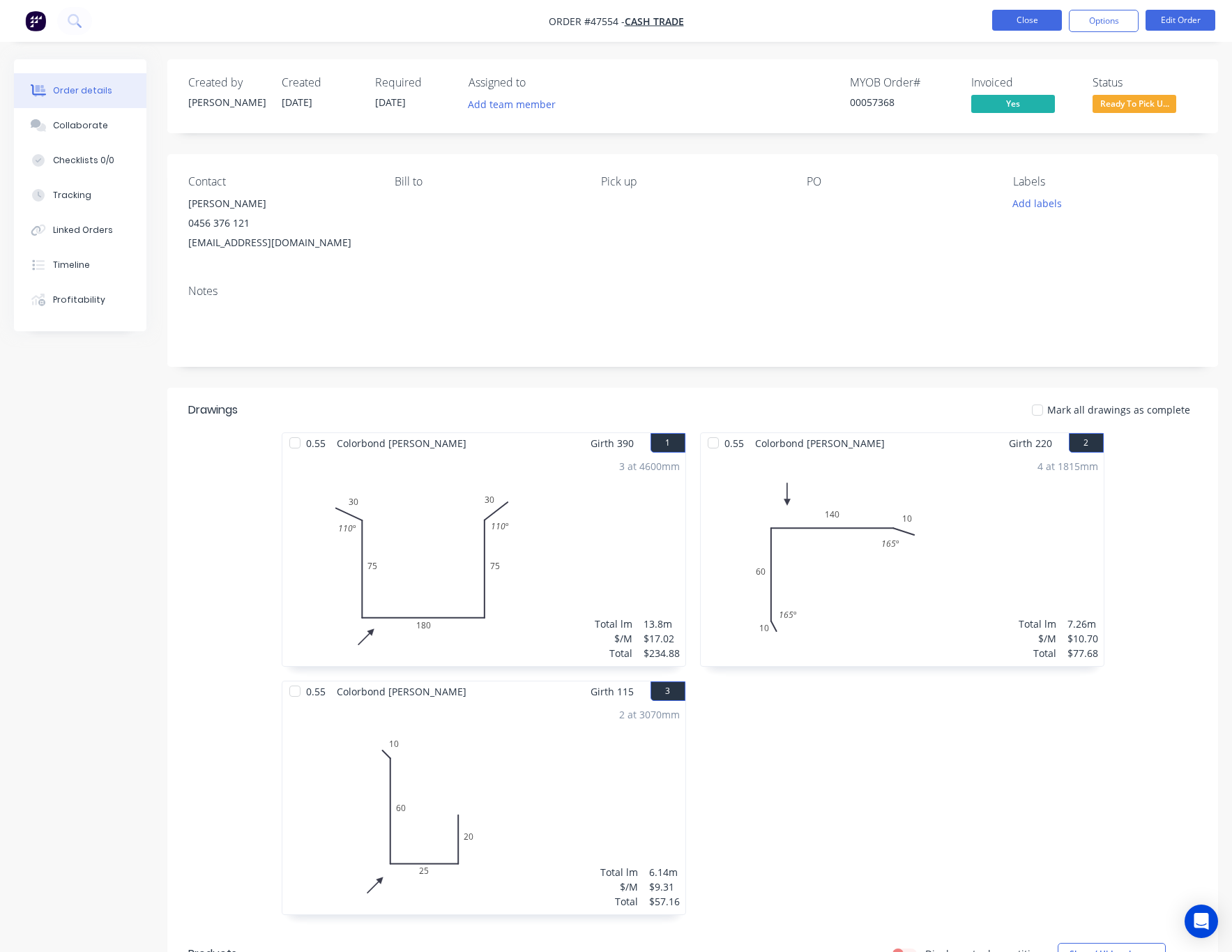
click at [1015, 22] on button "Close" at bounding box center [1027, 20] width 70 height 21
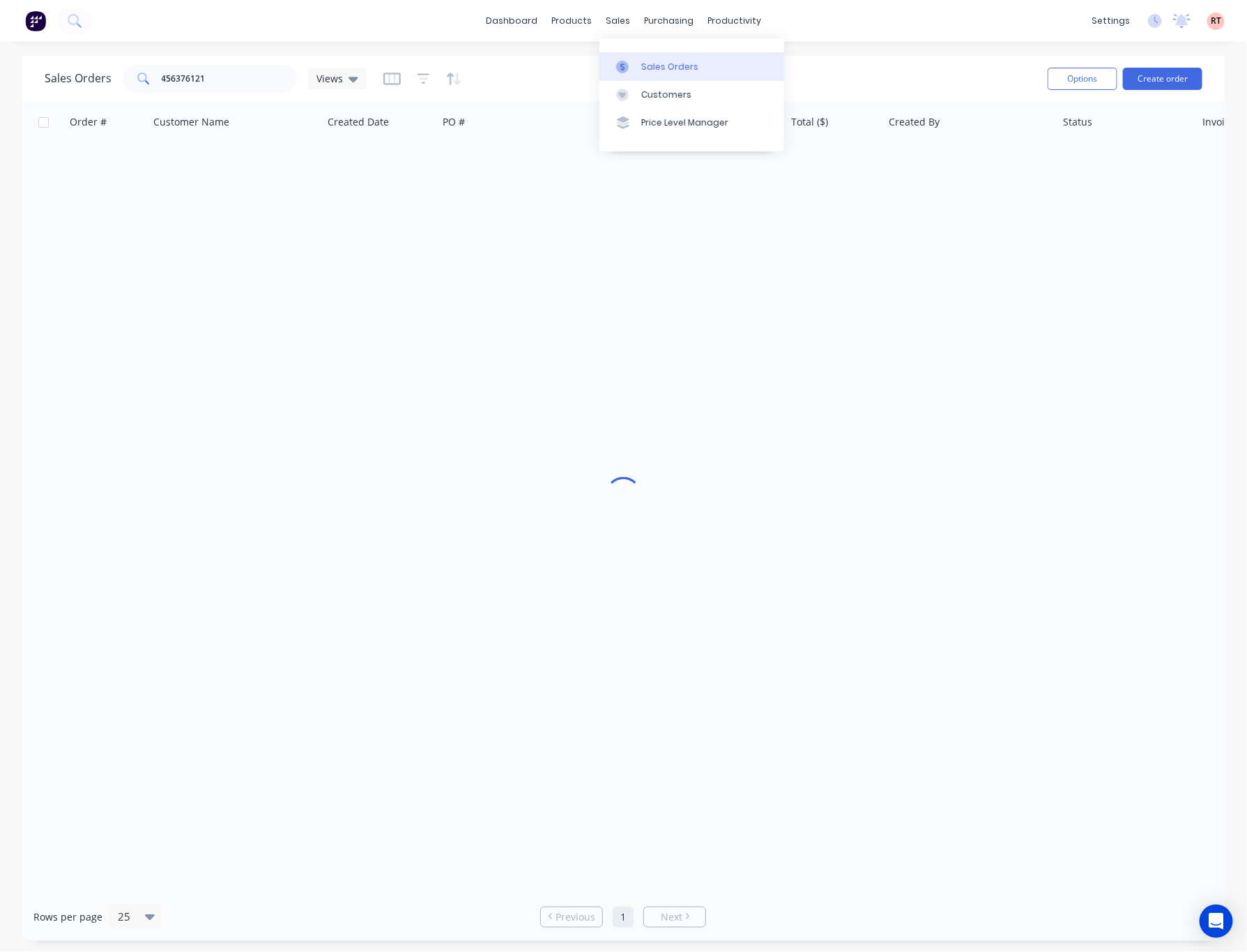
click at [671, 57] on link "Sales Orders" at bounding box center [692, 66] width 185 height 28
click at [678, 61] on div "Sales Orders" at bounding box center [670, 66] width 57 height 13
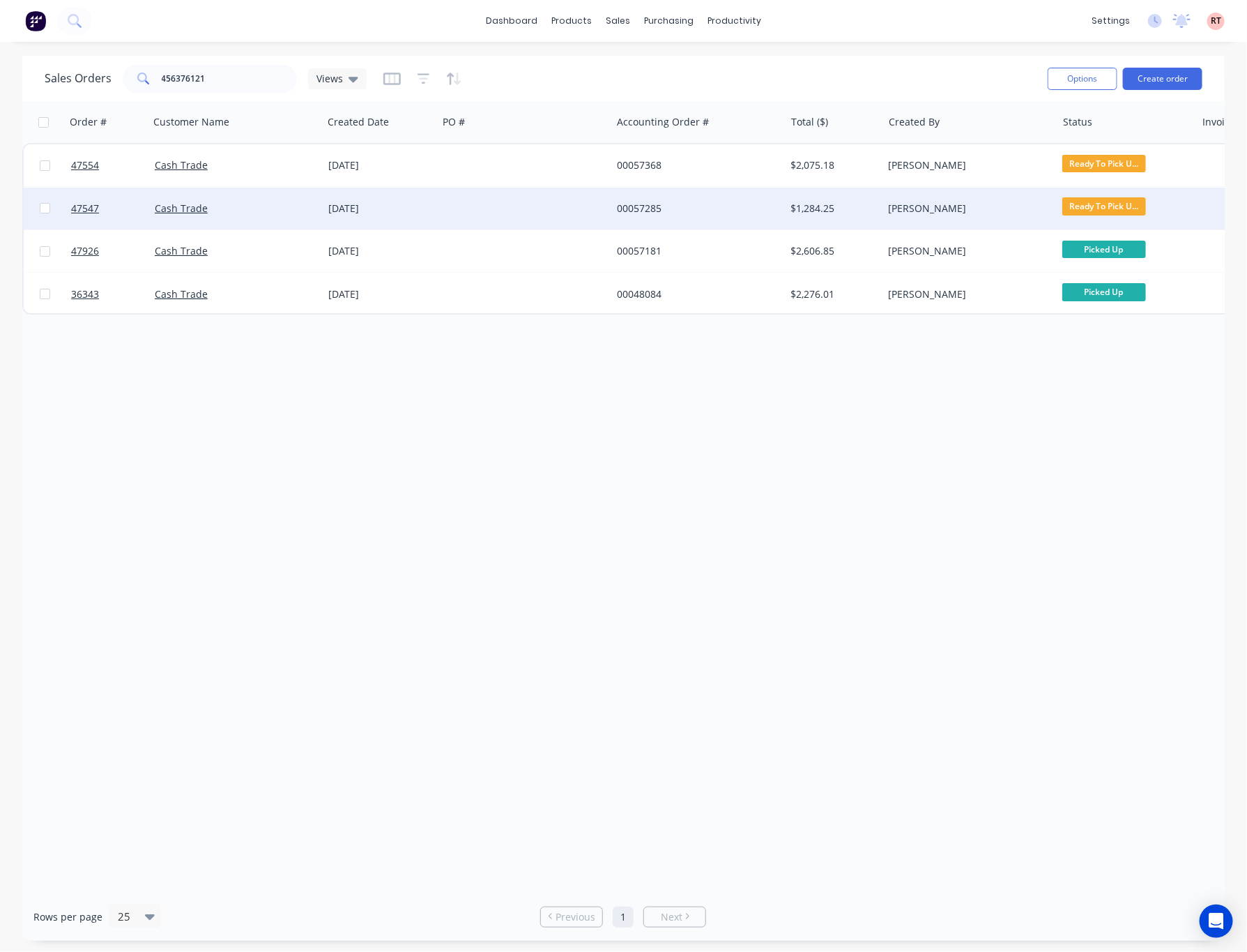
click at [520, 211] on div at bounding box center [524, 208] width 173 height 41
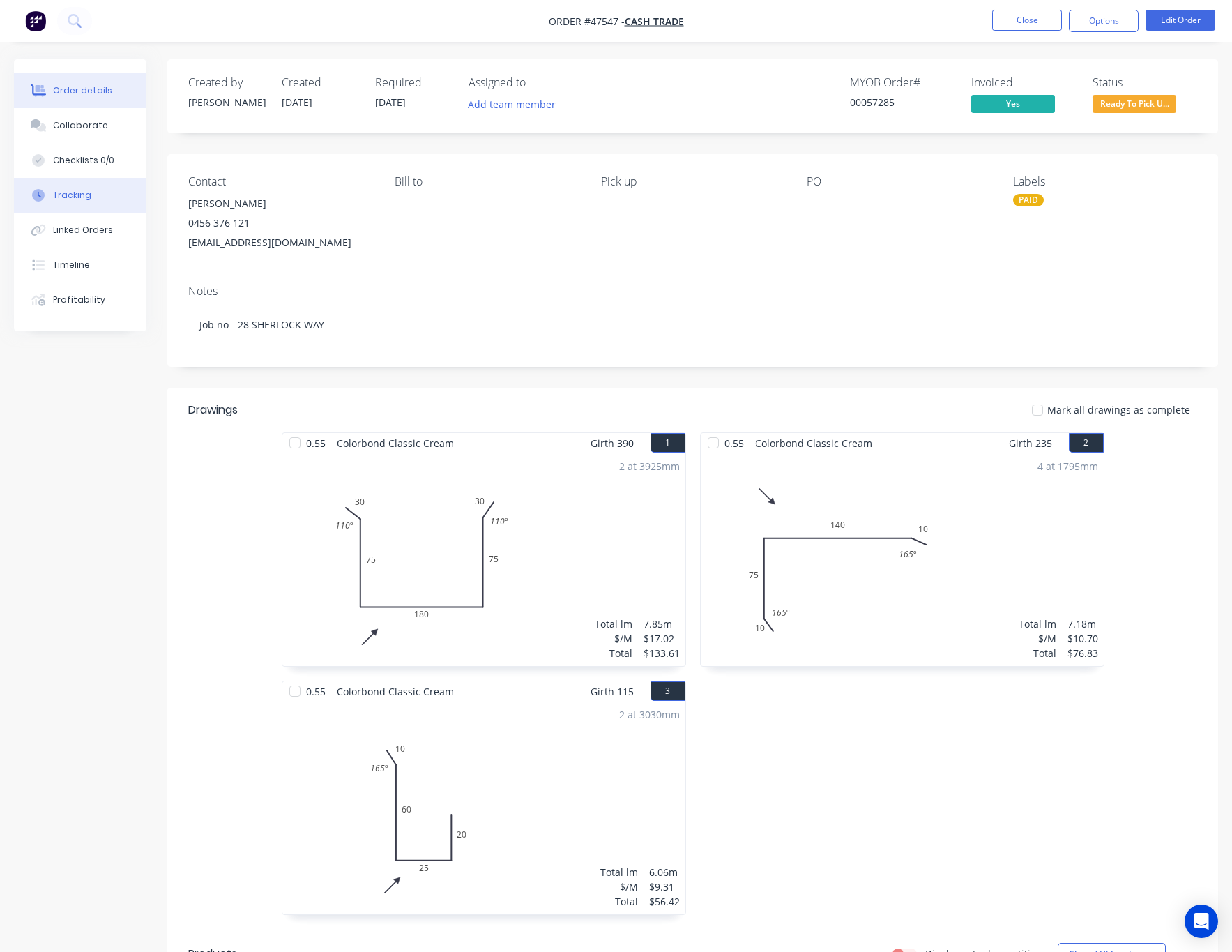
click at [85, 204] on button "Tracking" at bounding box center [79, 195] width 132 height 35
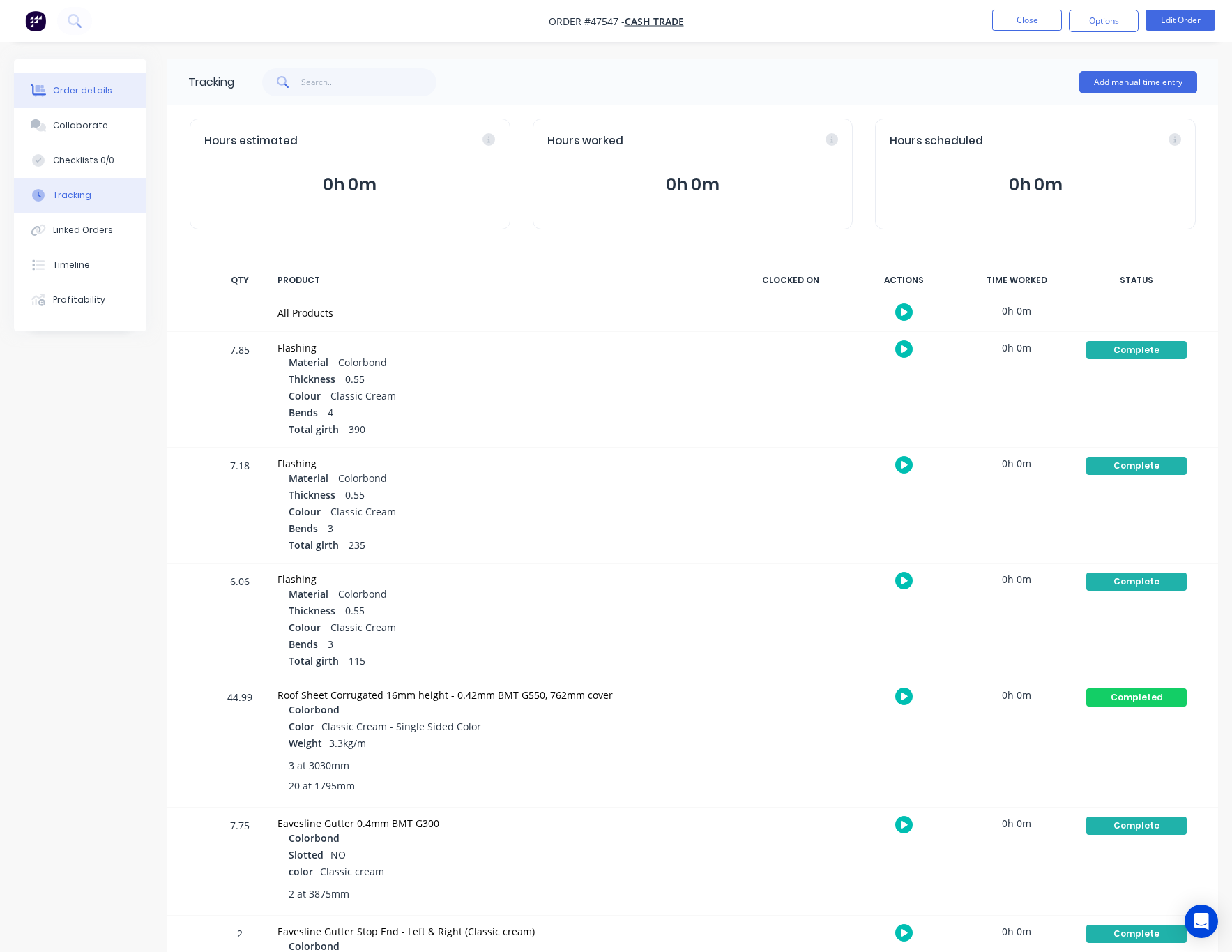
click at [107, 98] on button "Order details" at bounding box center [79, 91] width 132 height 35
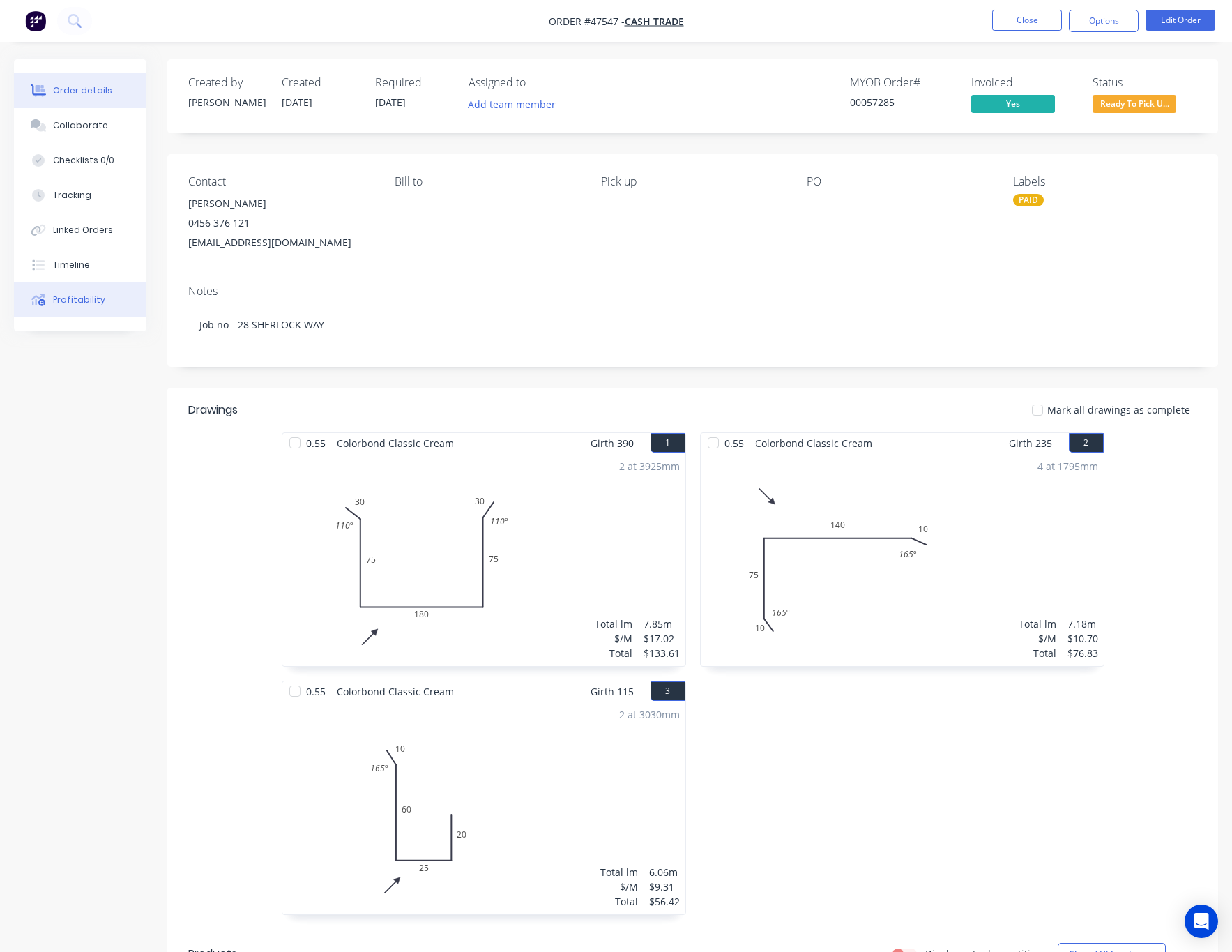
click at [104, 306] on button "Profitability" at bounding box center [79, 299] width 132 height 35
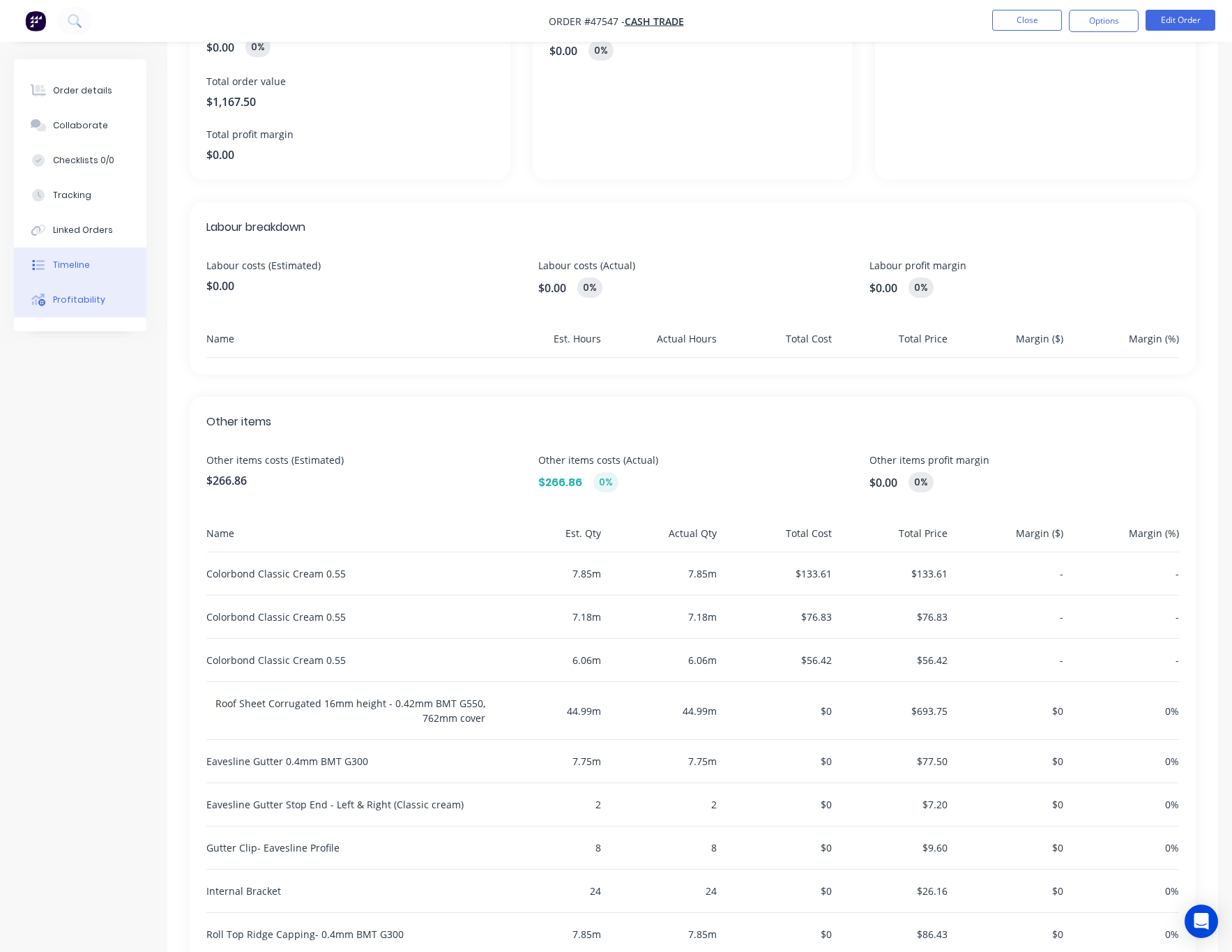
scroll to position [182, 0]
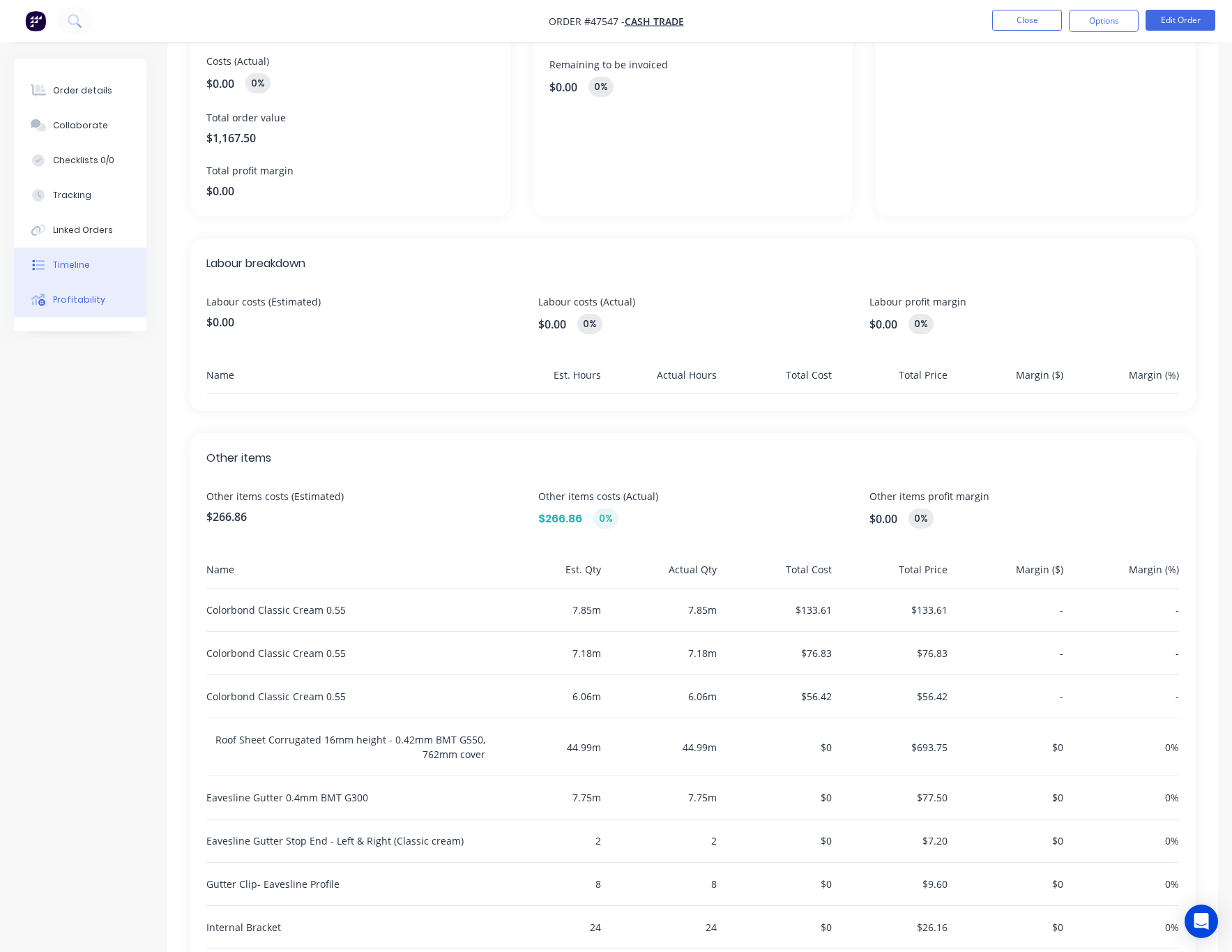
click at [116, 248] on button "Timeline" at bounding box center [79, 265] width 132 height 35
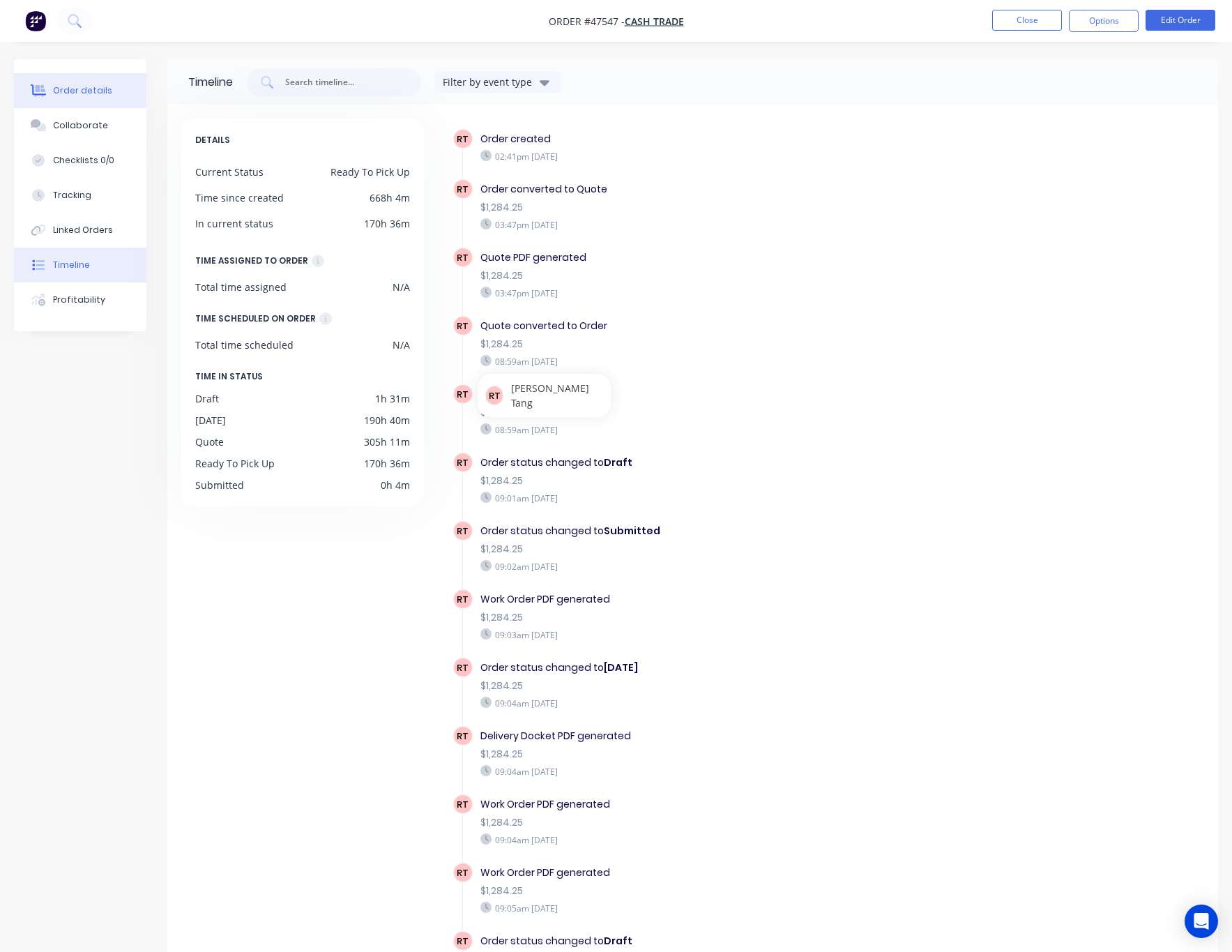
click at [124, 95] on button "Order details" at bounding box center [79, 91] width 132 height 35
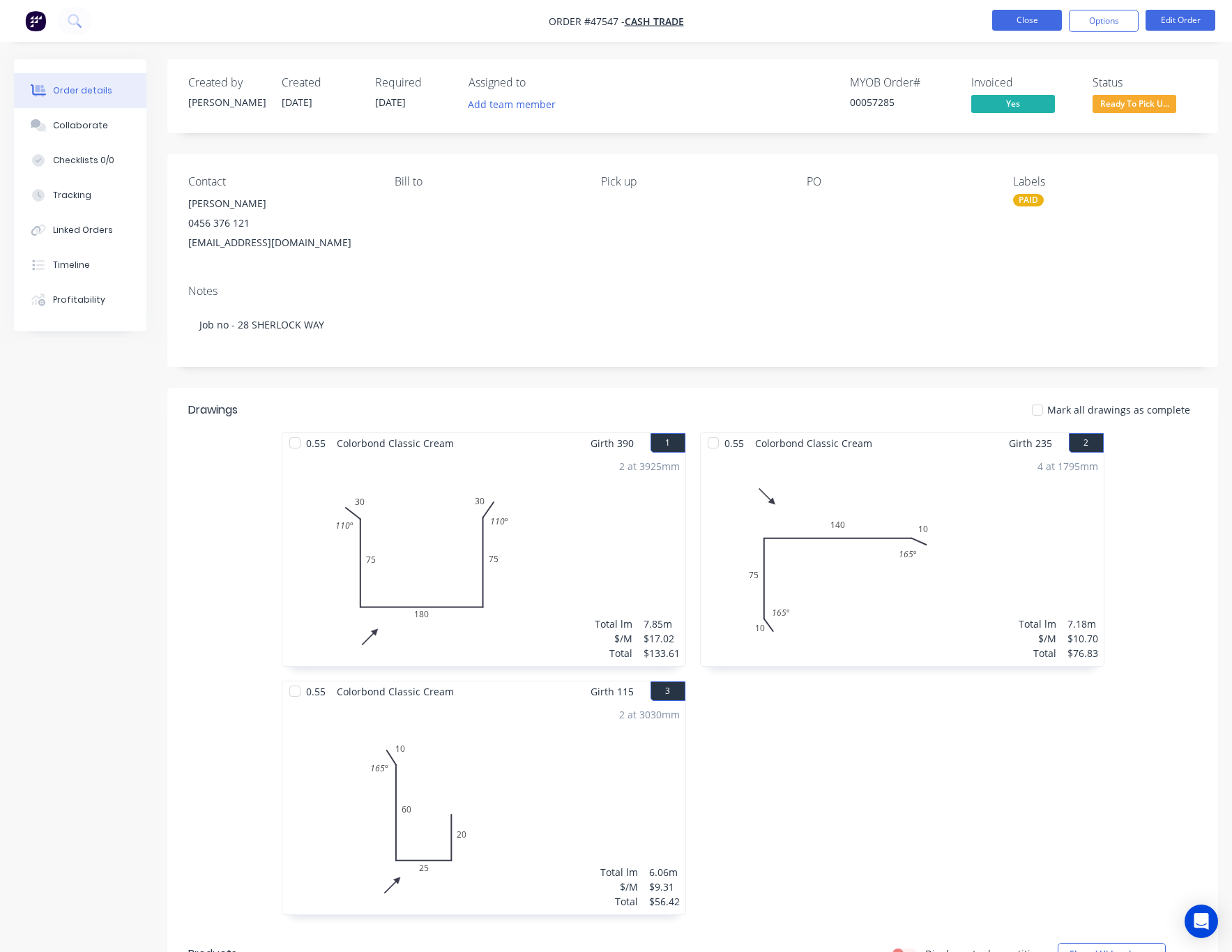
click at [1018, 19] on button "Close" at bounding box center [1027, 20] width 70 height 21
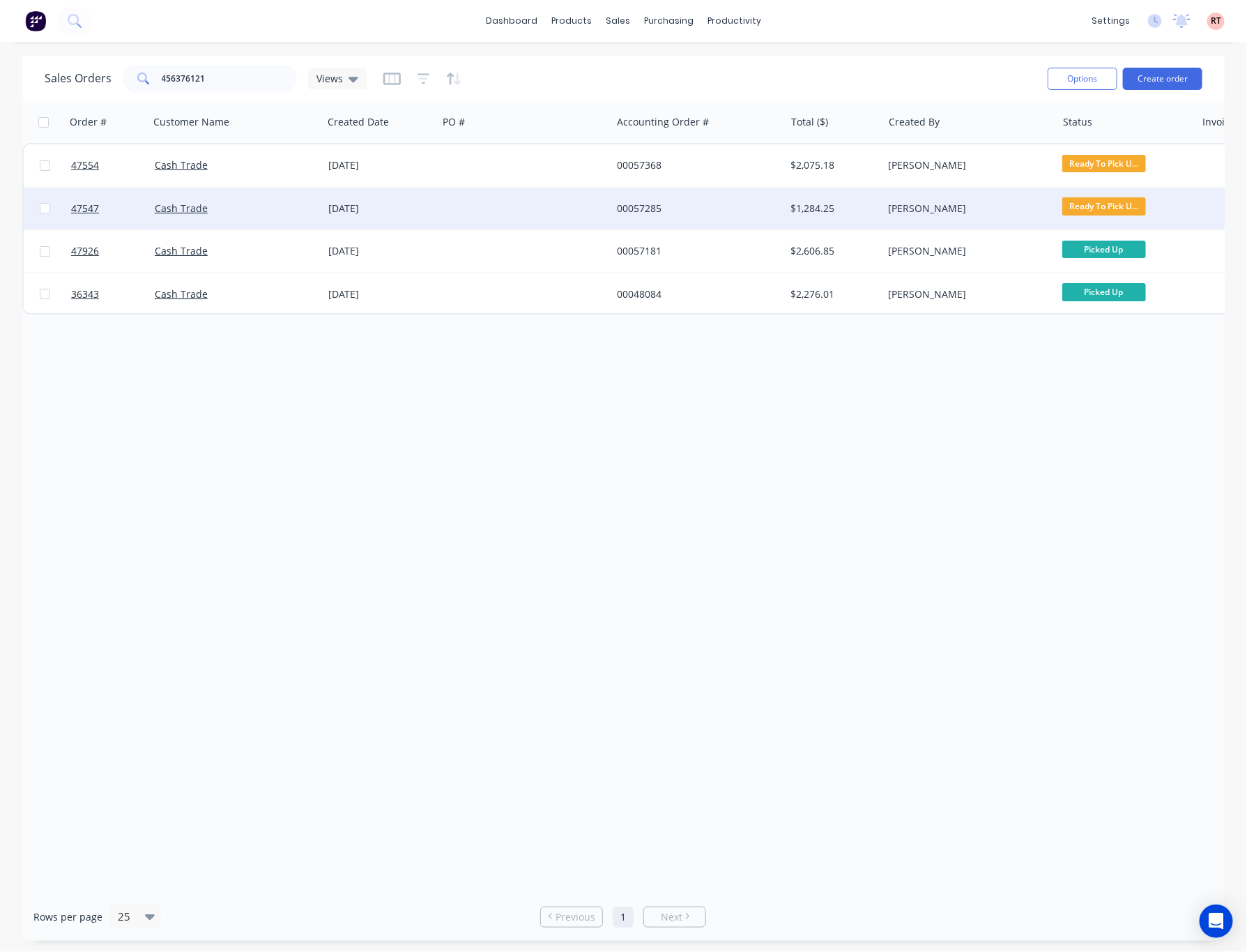
click at [479, 224] on div at bounding box center [524, 208] width 173 height 41
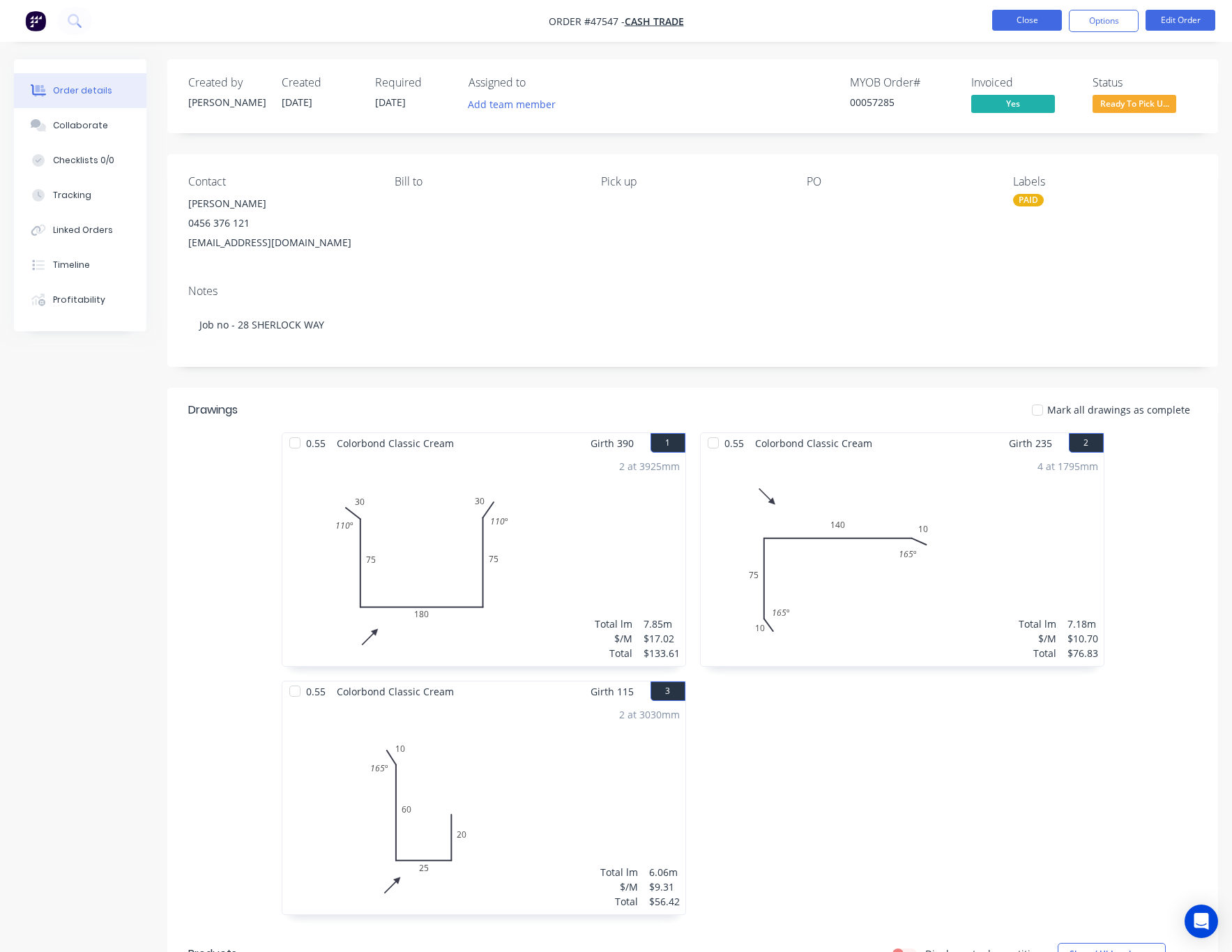
click at [1026, 21] on button "Close" at bounding box center [1027, 20] width 70 height 21
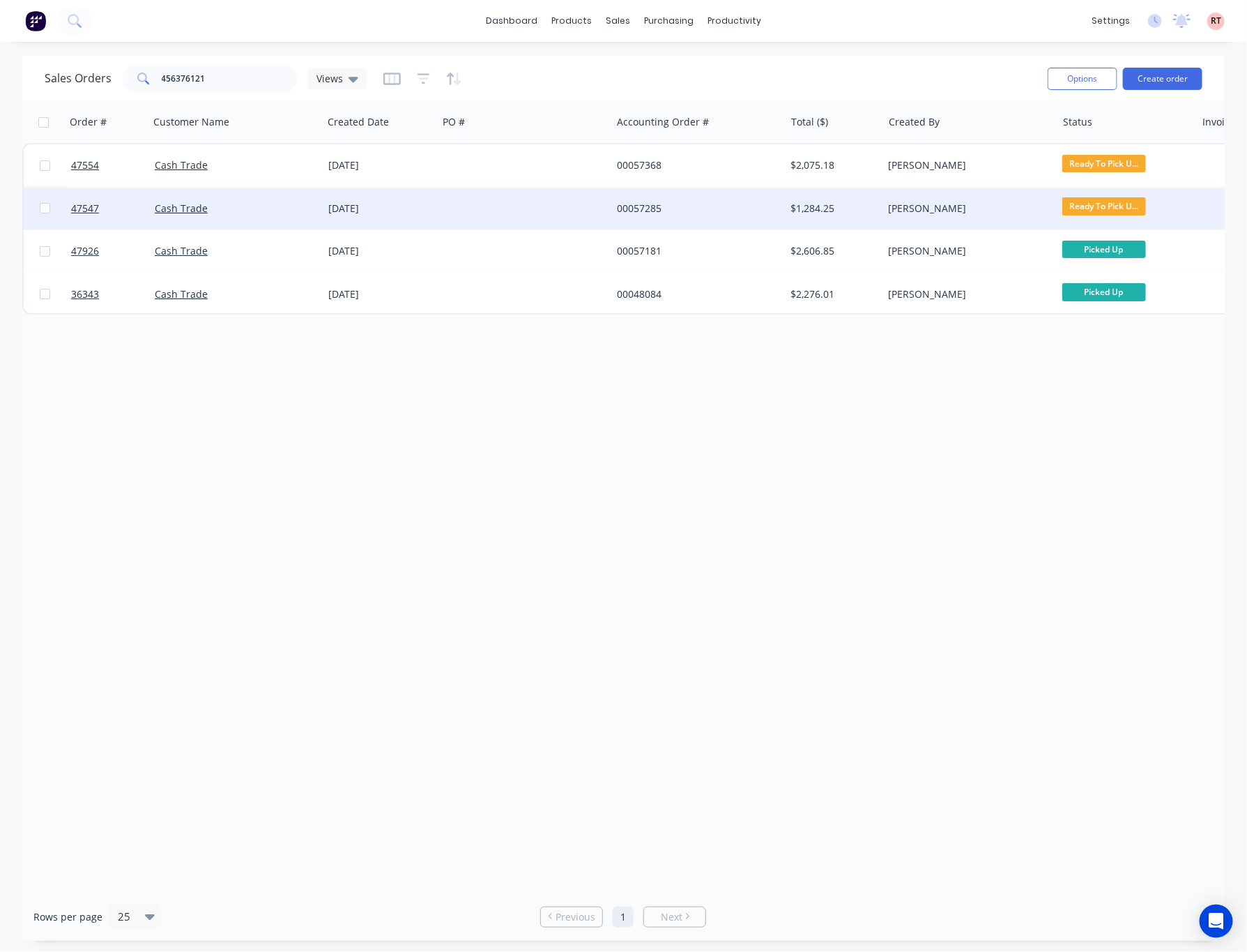
click at [858, 213] on div "$1,284.25" at bounding box center [832, 208] width 82 height 14
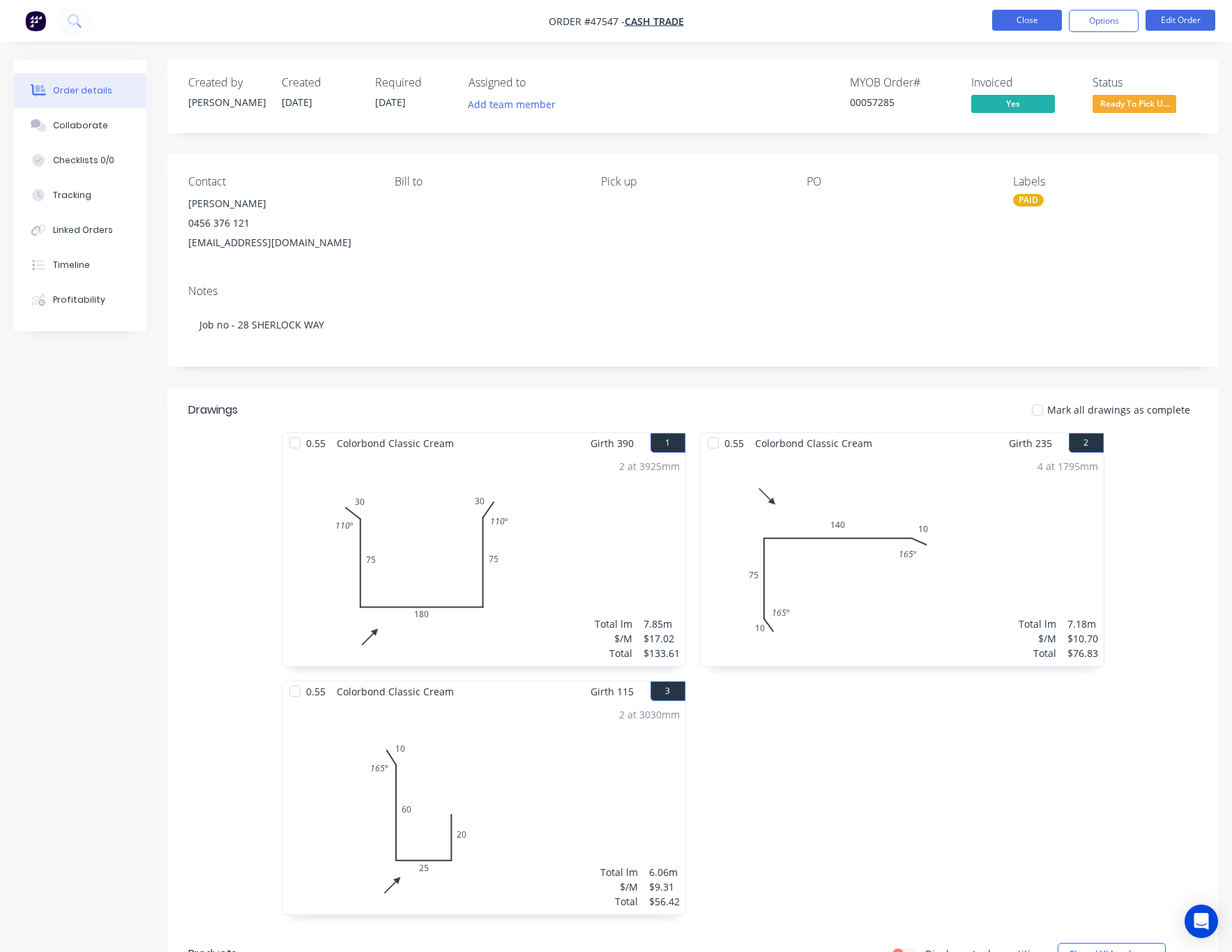
click at [999, 28] on button "Close" at bounding box center [1027, 20] width 70 height 21
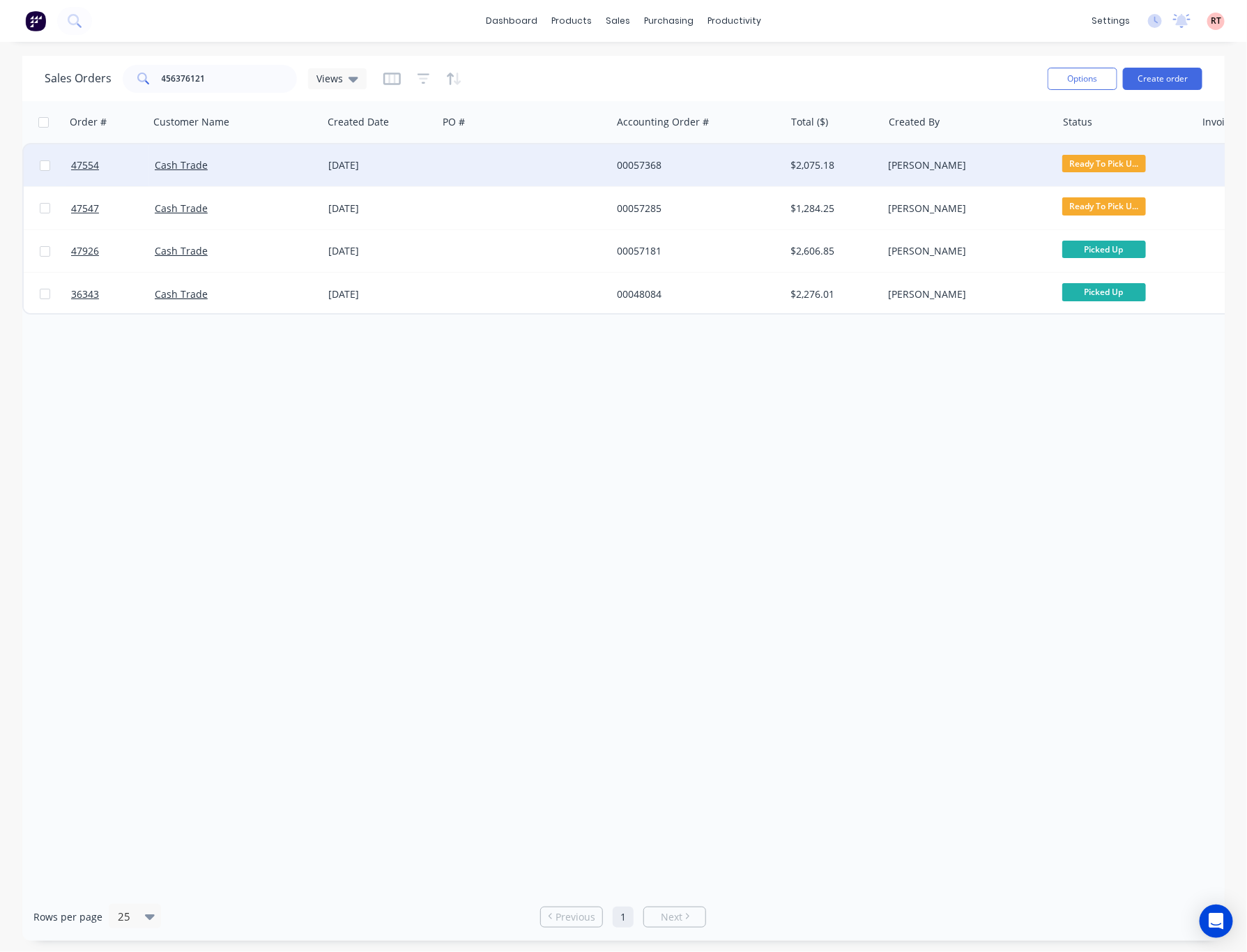
click at [438, 165] on div at bounding box center [524, 165] width 173 height 41
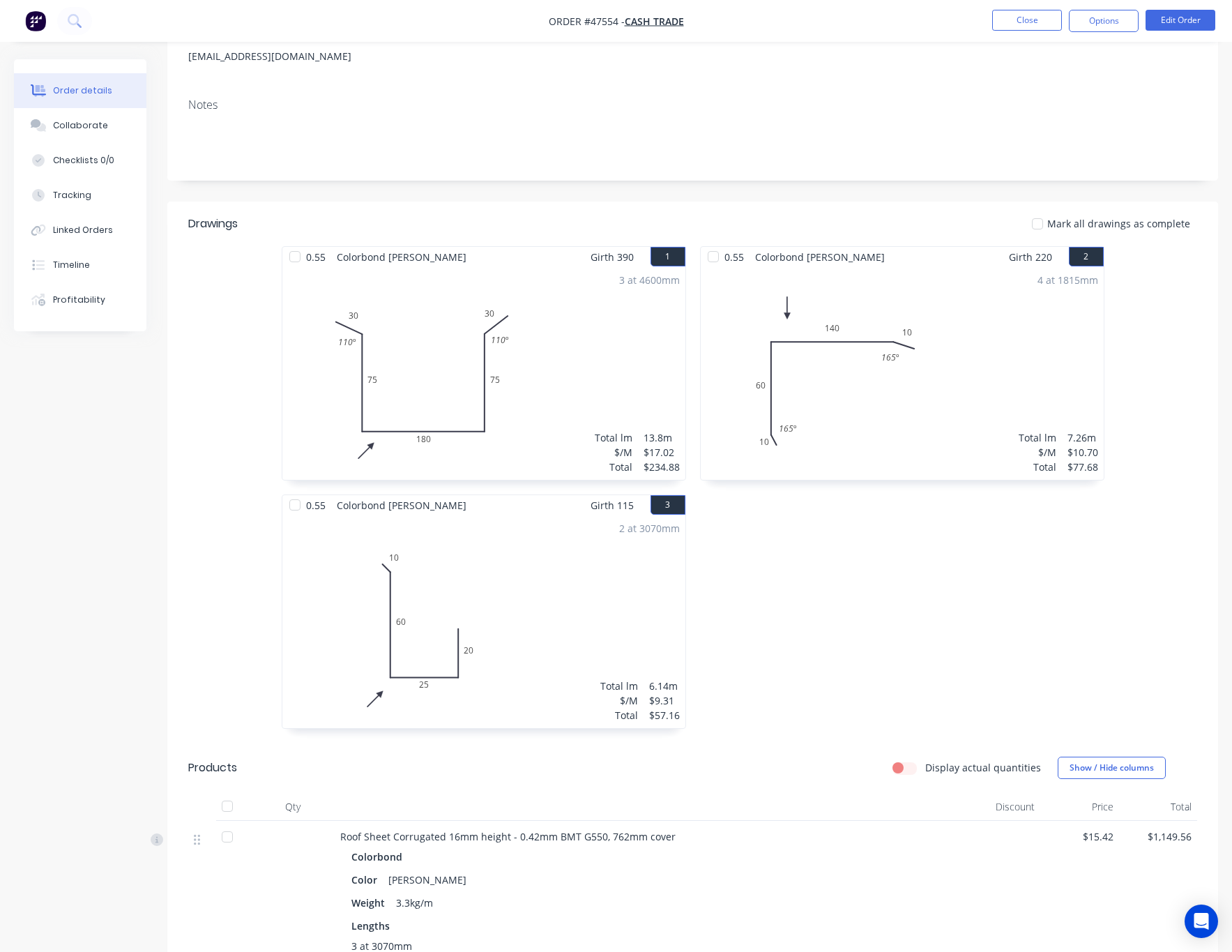
scroll to position [10, 0]
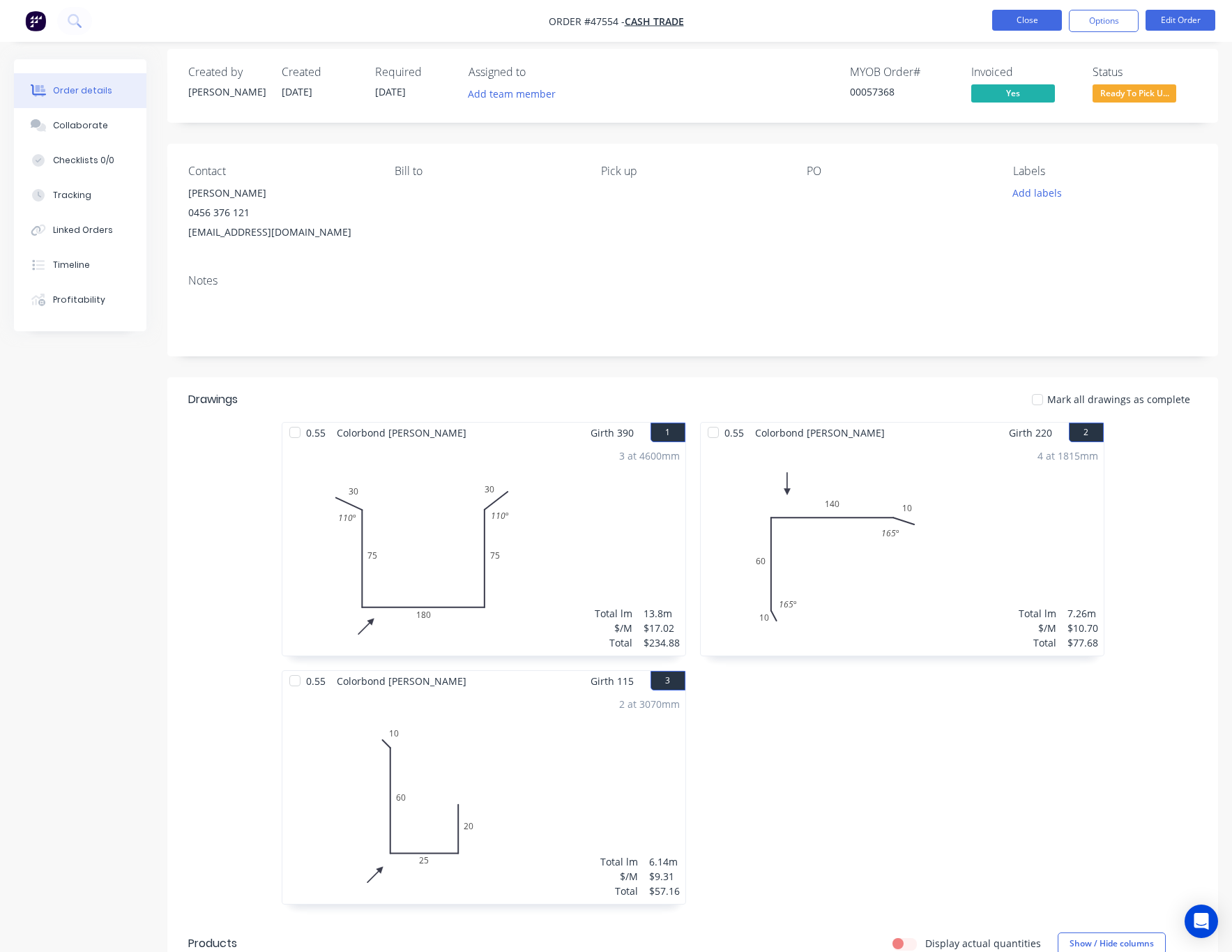
click at [1018, 22] on button "Close" at bounding box center [1027, 20] width 70 height 21
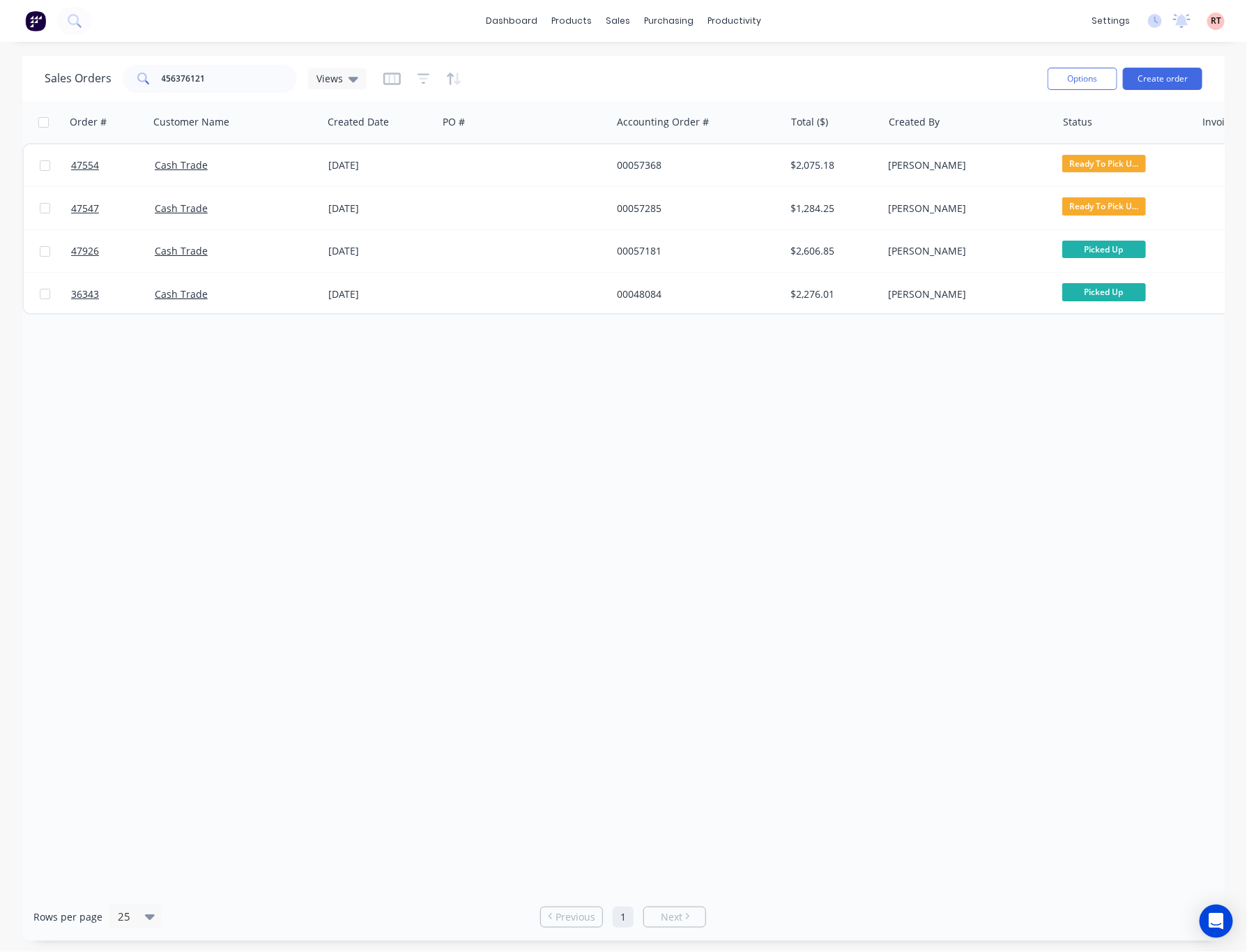
drag, startPoint x: 255, startPoint y: 60, endPoint x: 237, endPoint y: 67, distance: 19.3
click at [251, 63] on div "Sales Orders 456376121 Views" at bounding box center [541, 79] width 992 height 35
click at [234, 69] on input "456376121" at bounding box center [230, 79] width 136 height 28
drag, startPoint x: 233, startPoint y: 71, endPoint x: 40, endPoint y: 89, distance: 193.8
click at [40, 89] on div "Sales Orders 456376121 Views Options Create order" at bounding box center [624, 79] width 1203 height 46
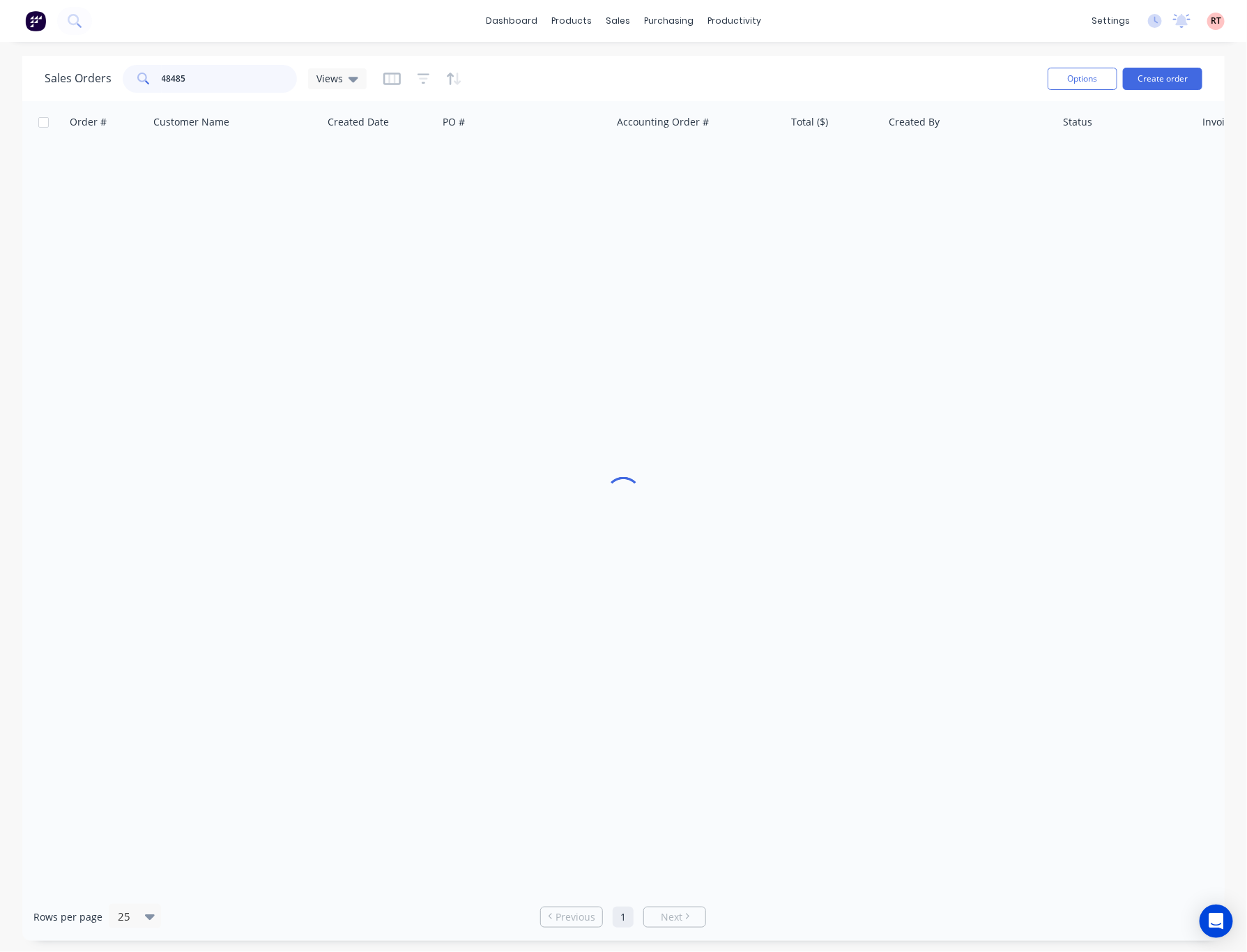
type input "48485"
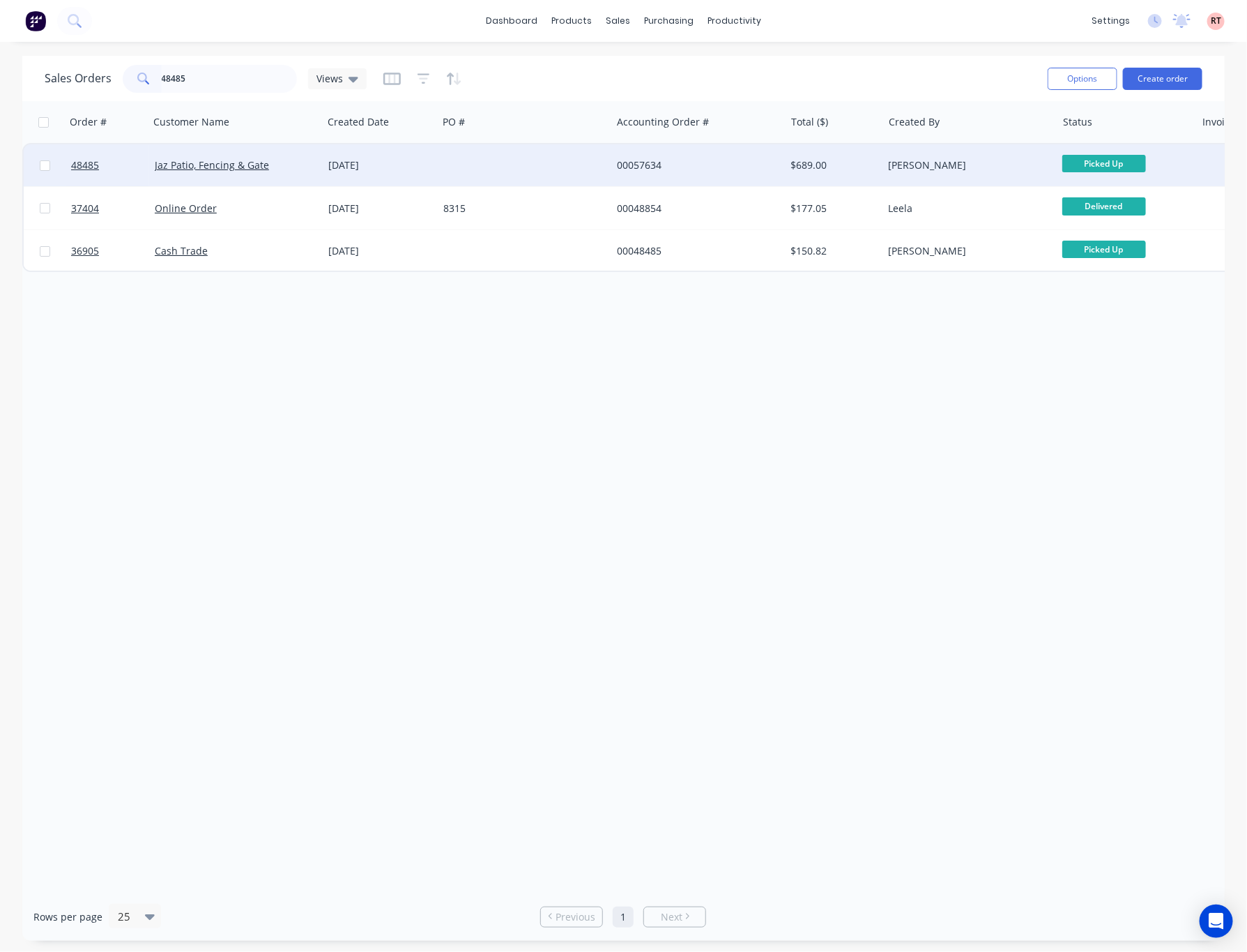
click at [495, 172] on div at bounding box center [524, 165] width 173 height 41
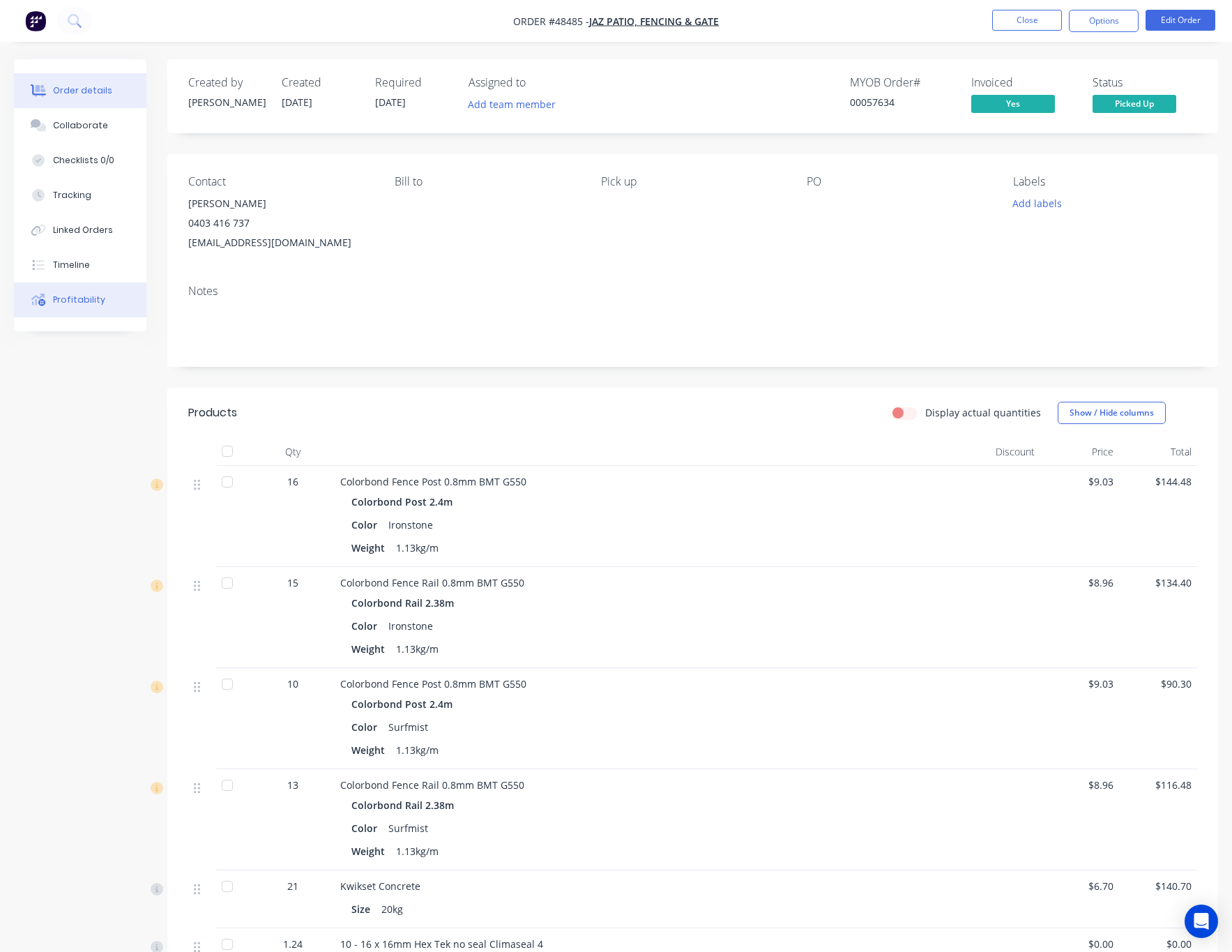
click at [92, 306] on button "Profitability" at bounding box center [79, 299] width 132 height 35
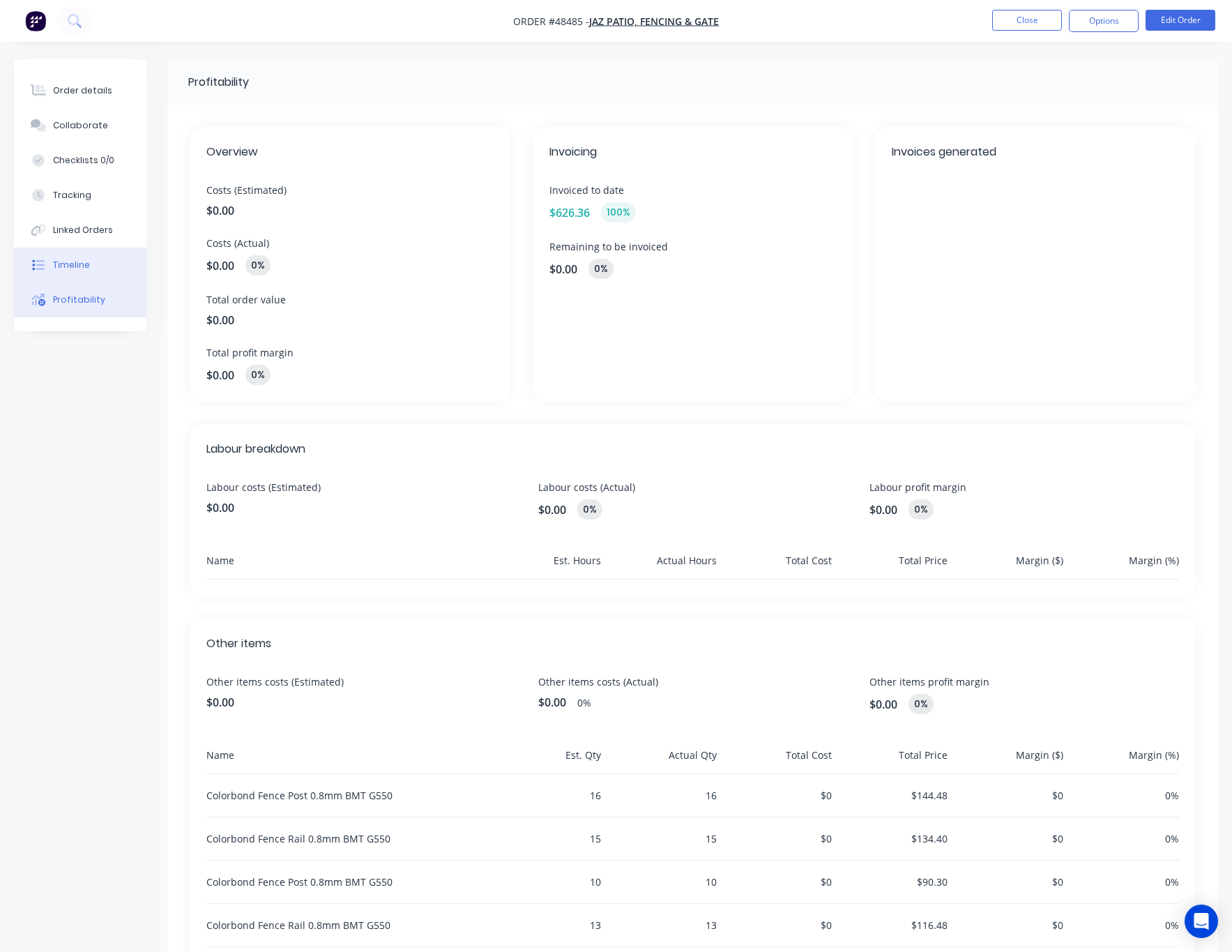
click at [98, 262] on button "Timeline" at bounding box center [79, 265] width 132 height 35
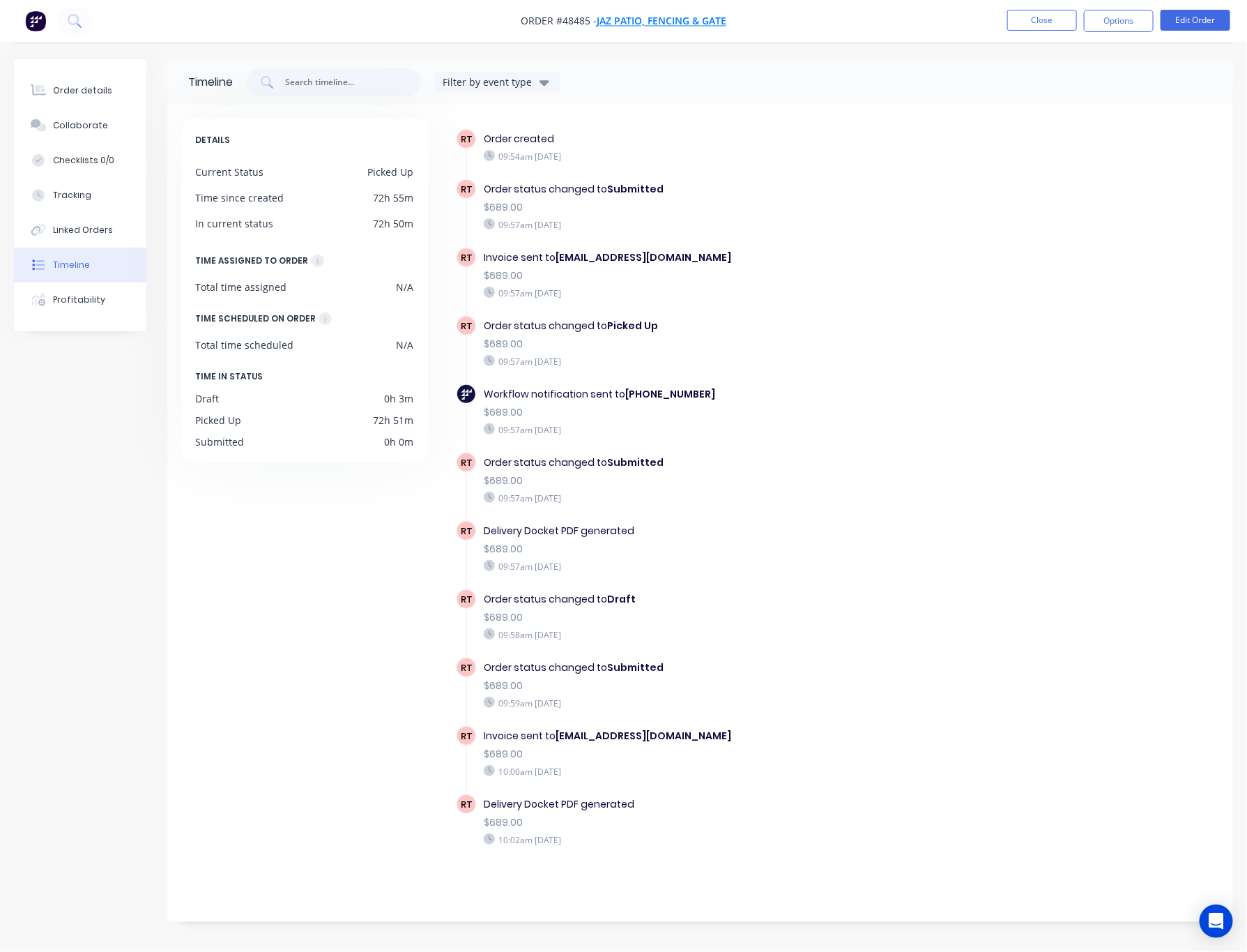
click at [680, 17] on span "Jaz Patio, Fencing & Gate" at bounding box center [662, 21] width 129 height 13
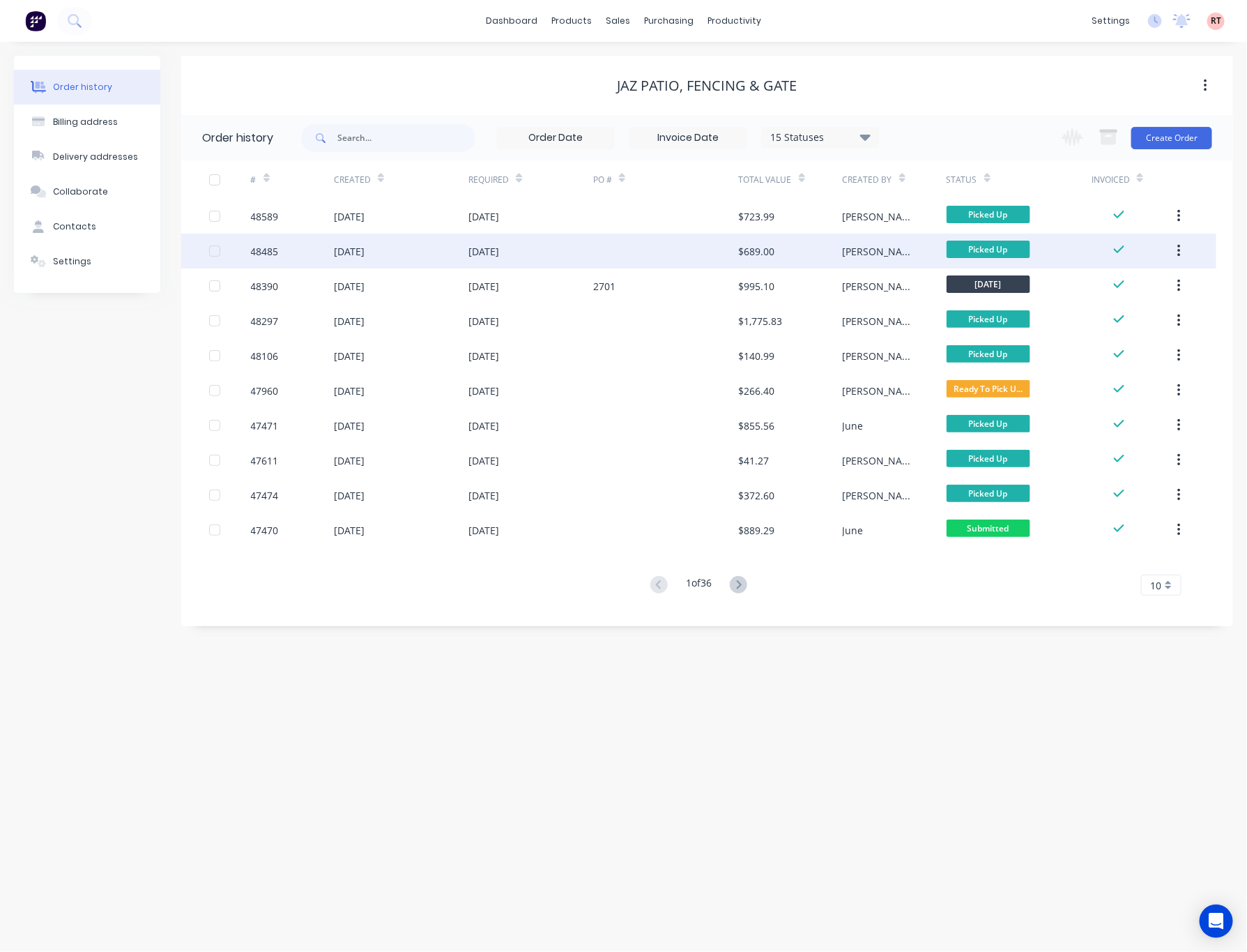
click at [687, 247] on div at bounding box center [665, 251] width 146 height 35
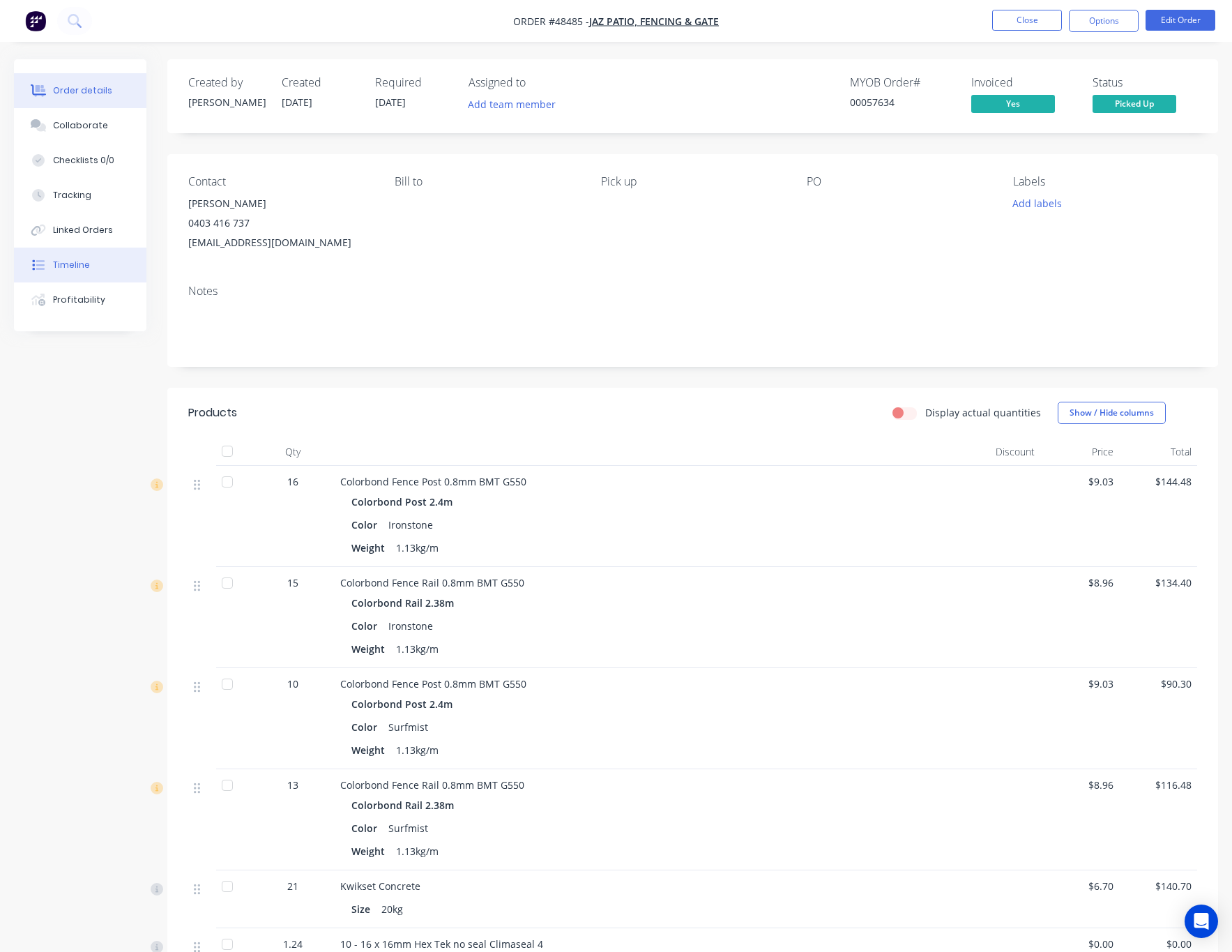
click at [88, 262] on button "Timeline" at bounding box center [79, 265] width 132 height 35
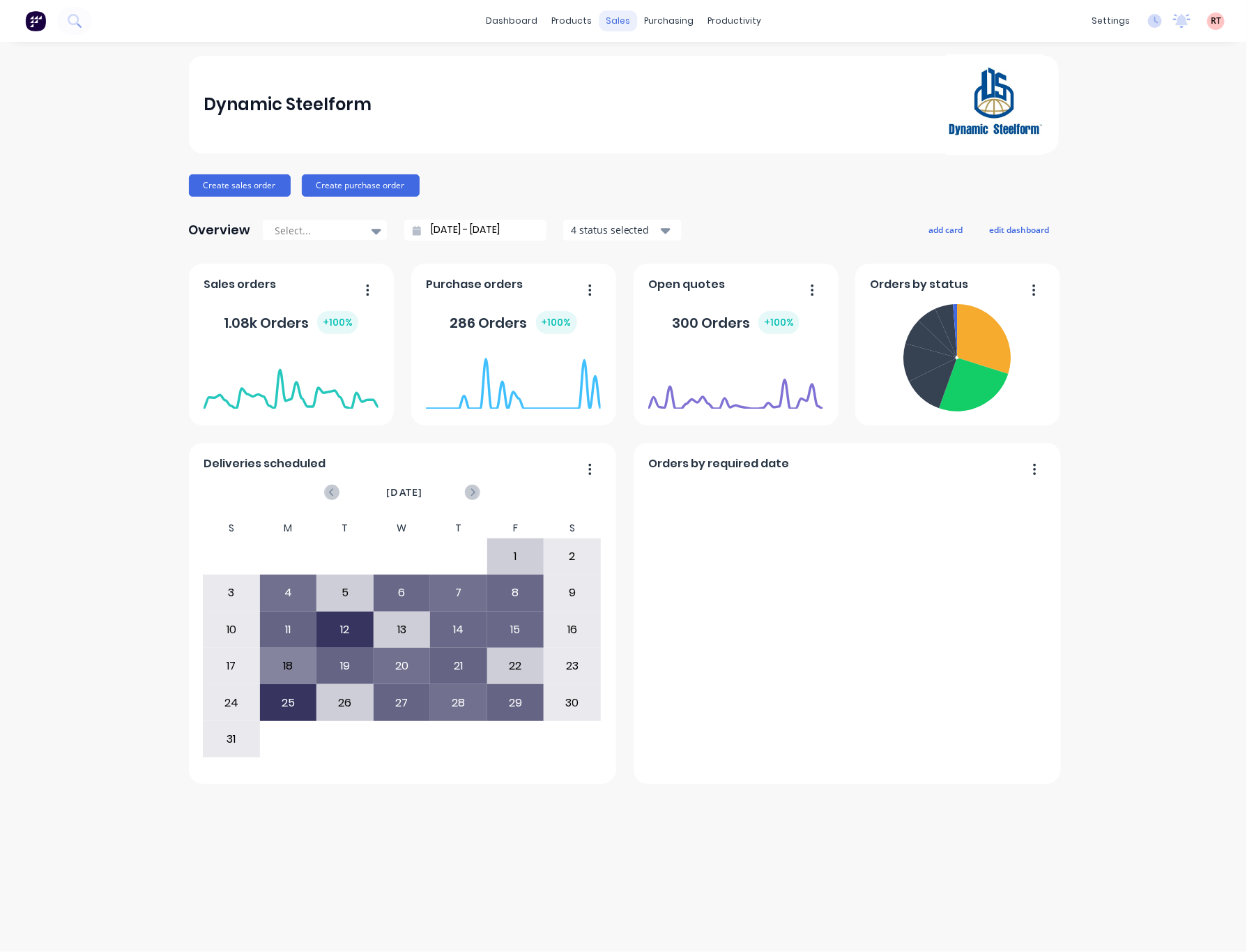
click at [603, 23] on div "sales" at bounding box center [618, 21] width 38 height 21
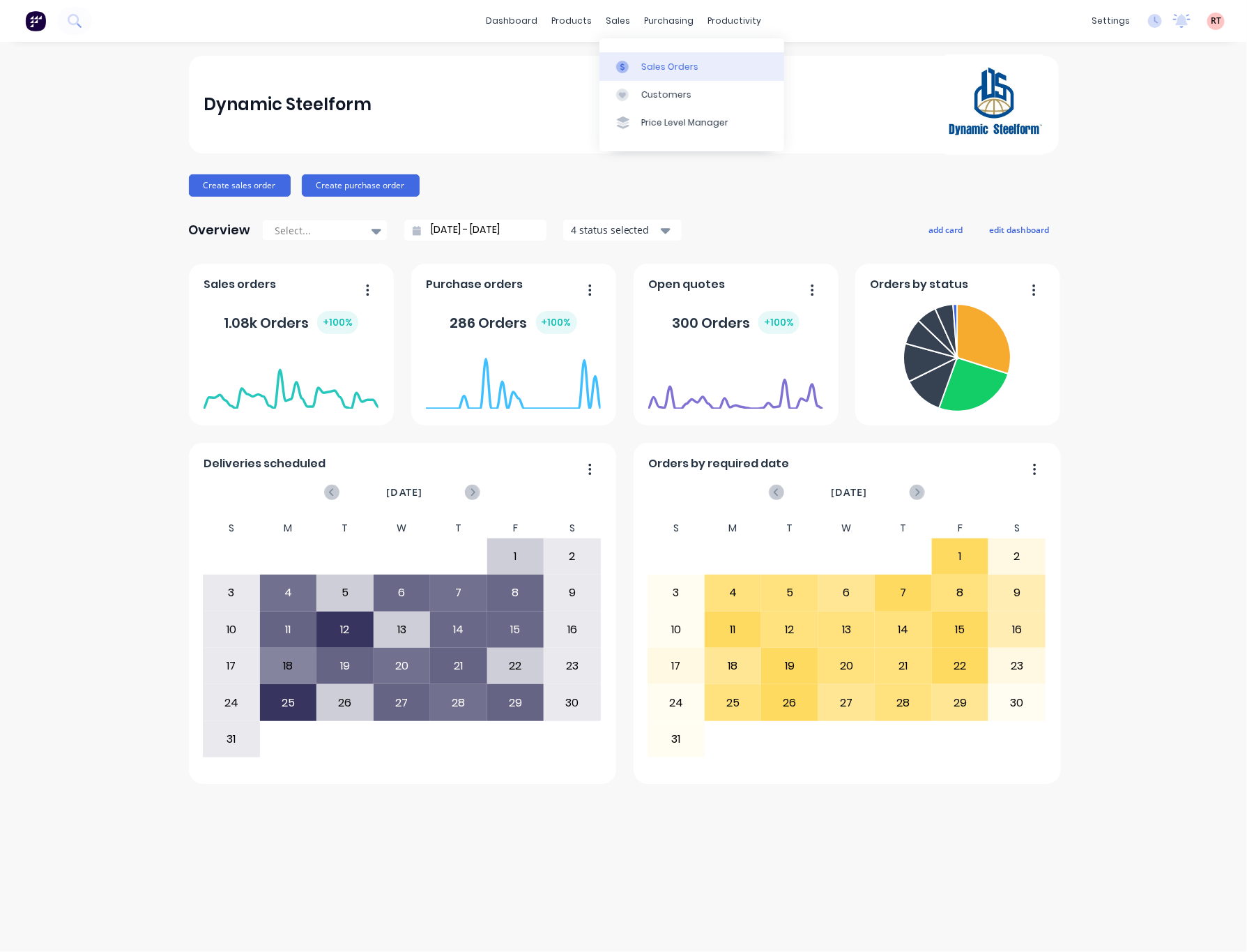
click at [688, 63] on div "Sales Orders" at bounding box center [670, 66] width 57 height 13
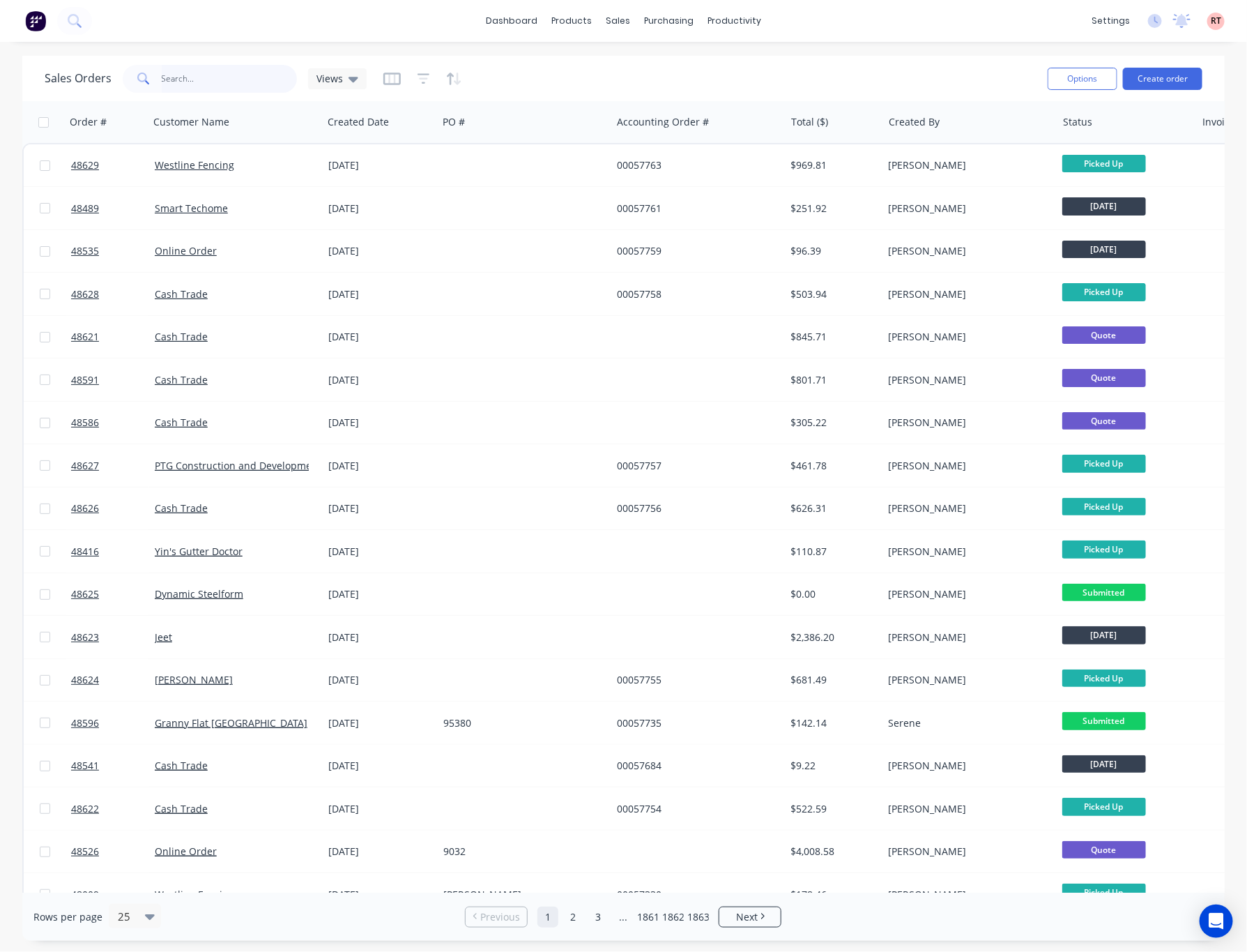
click at [239, 76] on input "text" at bounding box center [230, 79] width 136 height 28
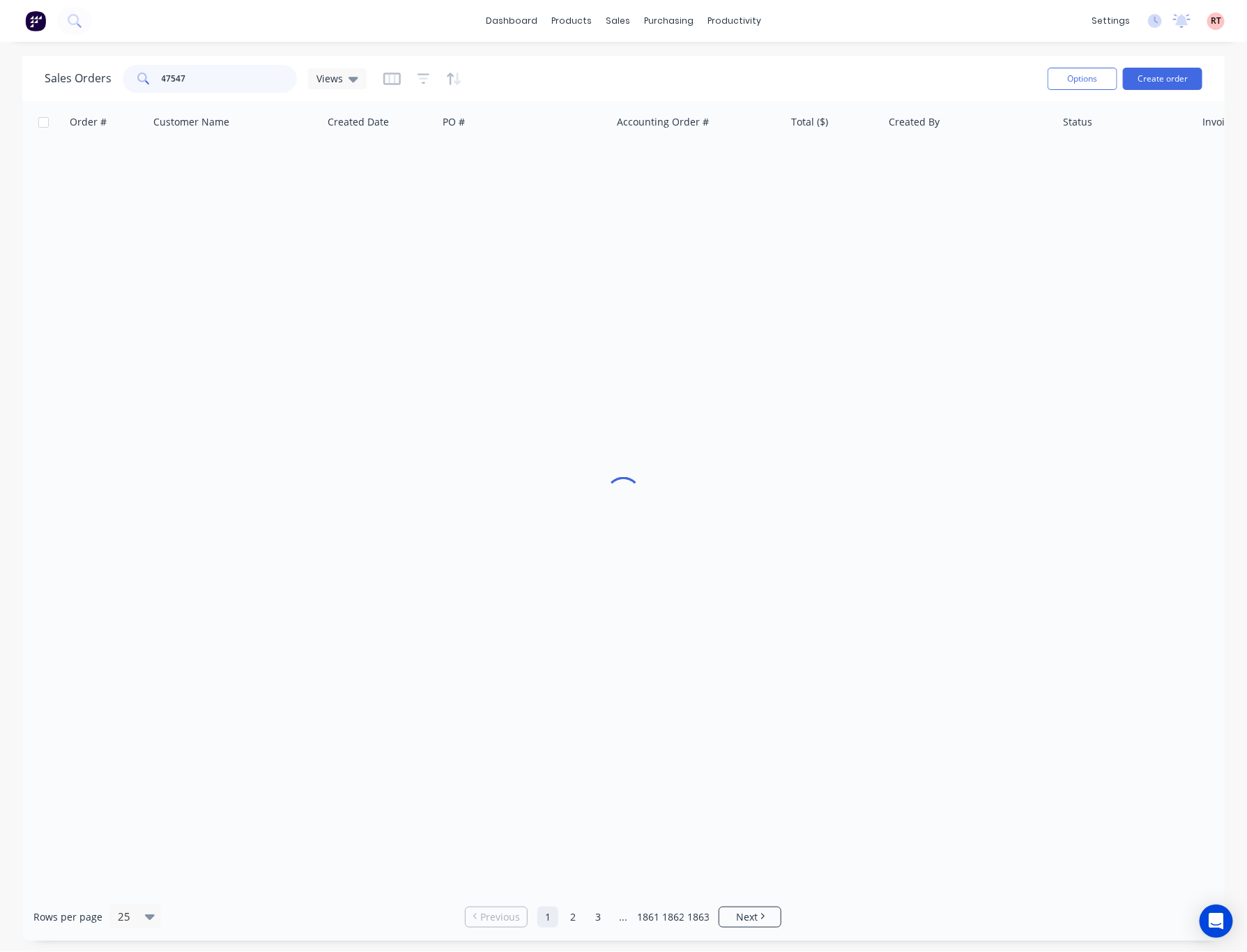
type input "47547"
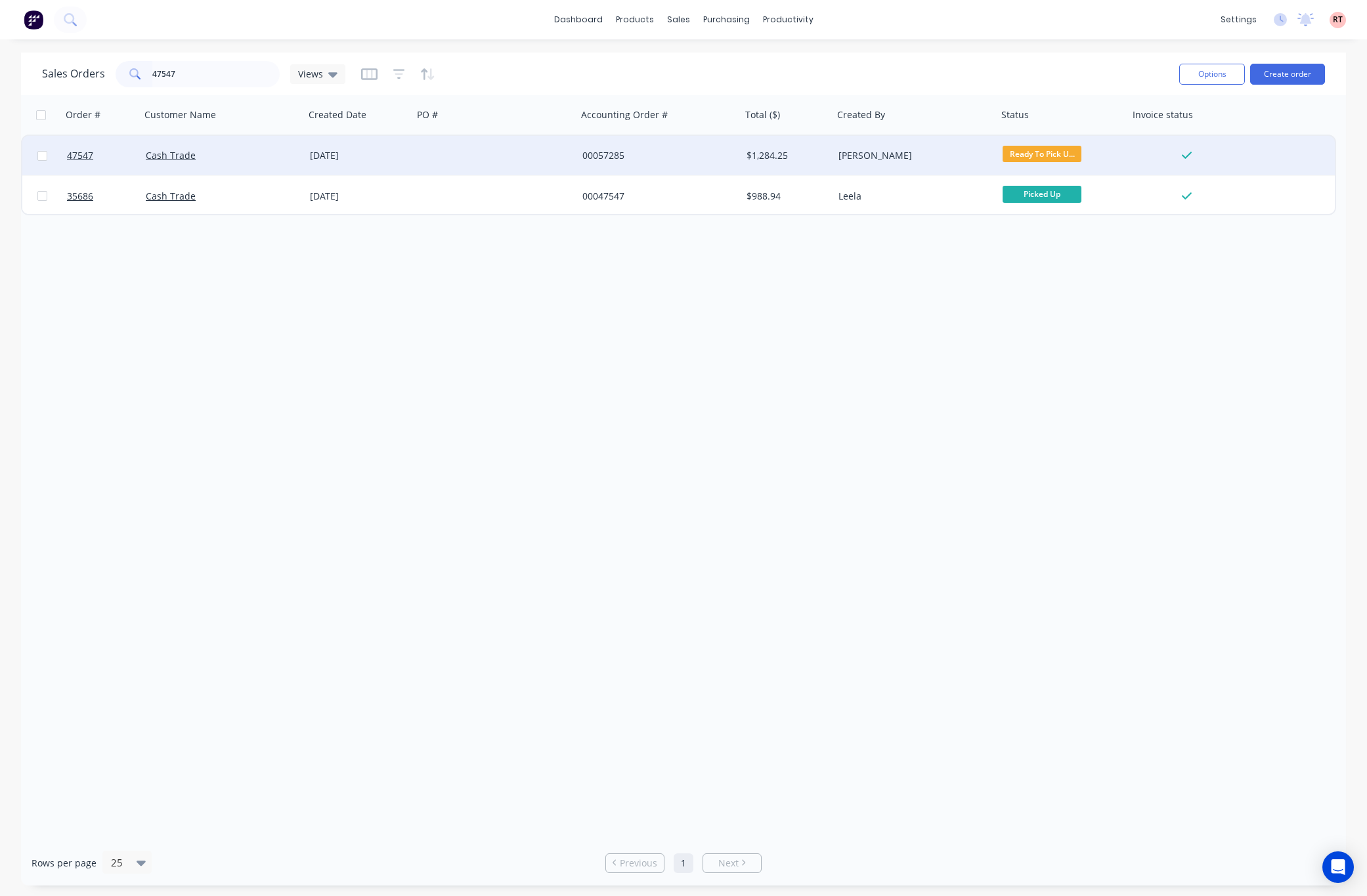
click at [459, 166] on div at bounding box center [495, 155] width 164 height 39
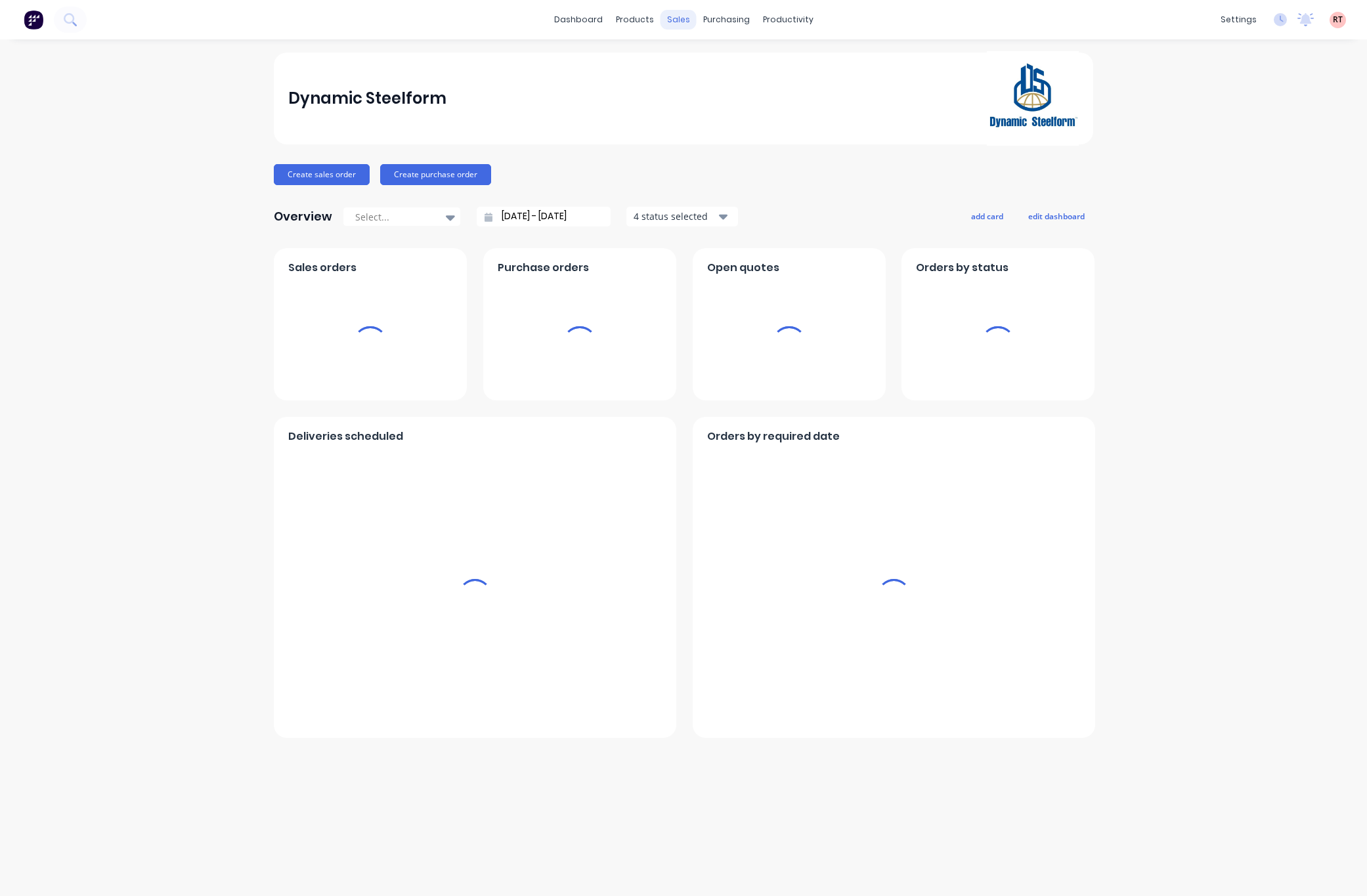
click at [666, 20] on div "sales" at bounding box center [679, 19] width 36 height 19
click at [675, 22] on div "sales" at bounding box center [679, 19] width 36 height 19
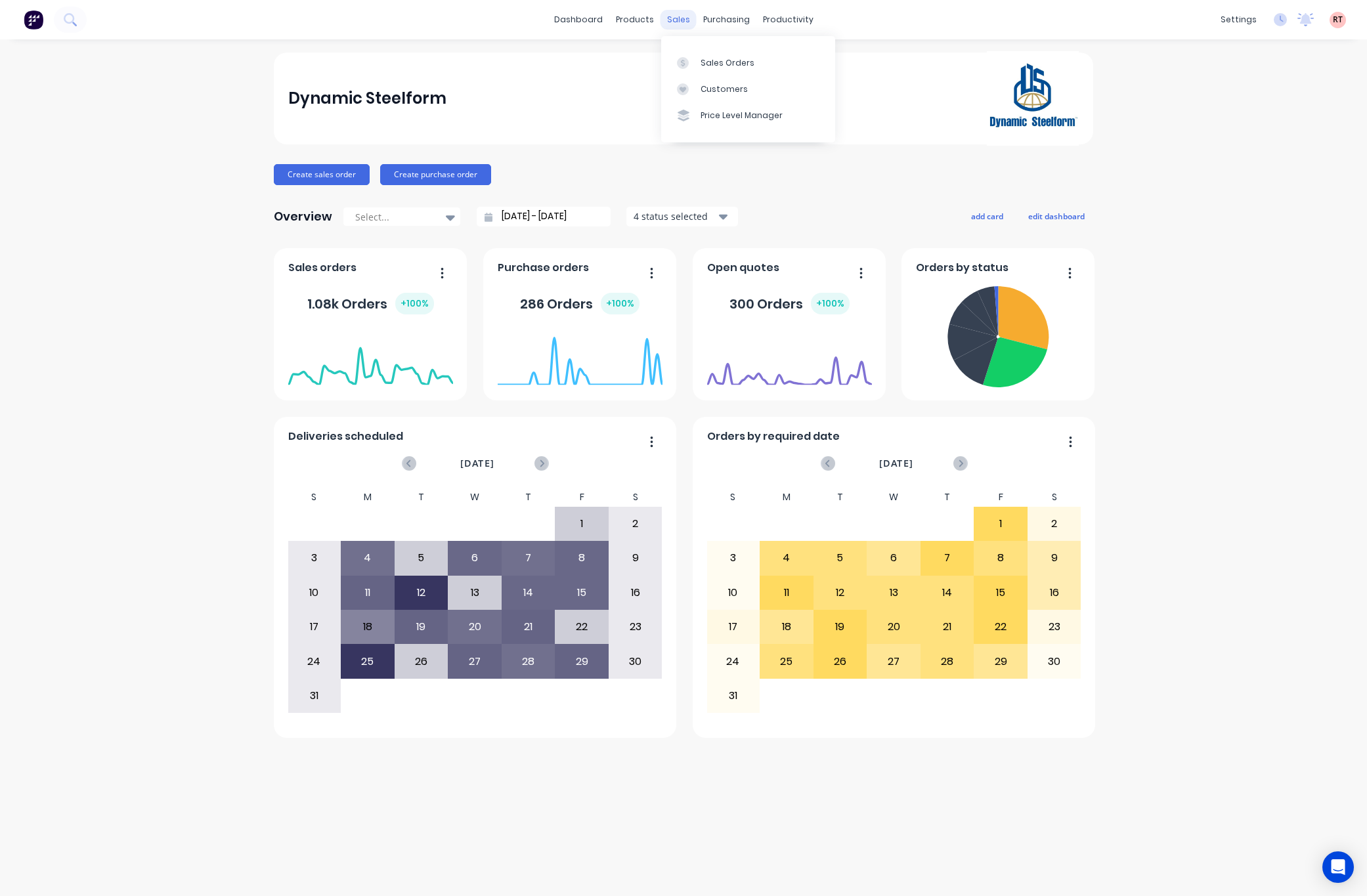
click at [679, 15] on div "sales" at bounding box center [679, 19] width 36 height 19
click at [731, 84] on div "Customers" at bounding box center [724, 89] width 47 height 12
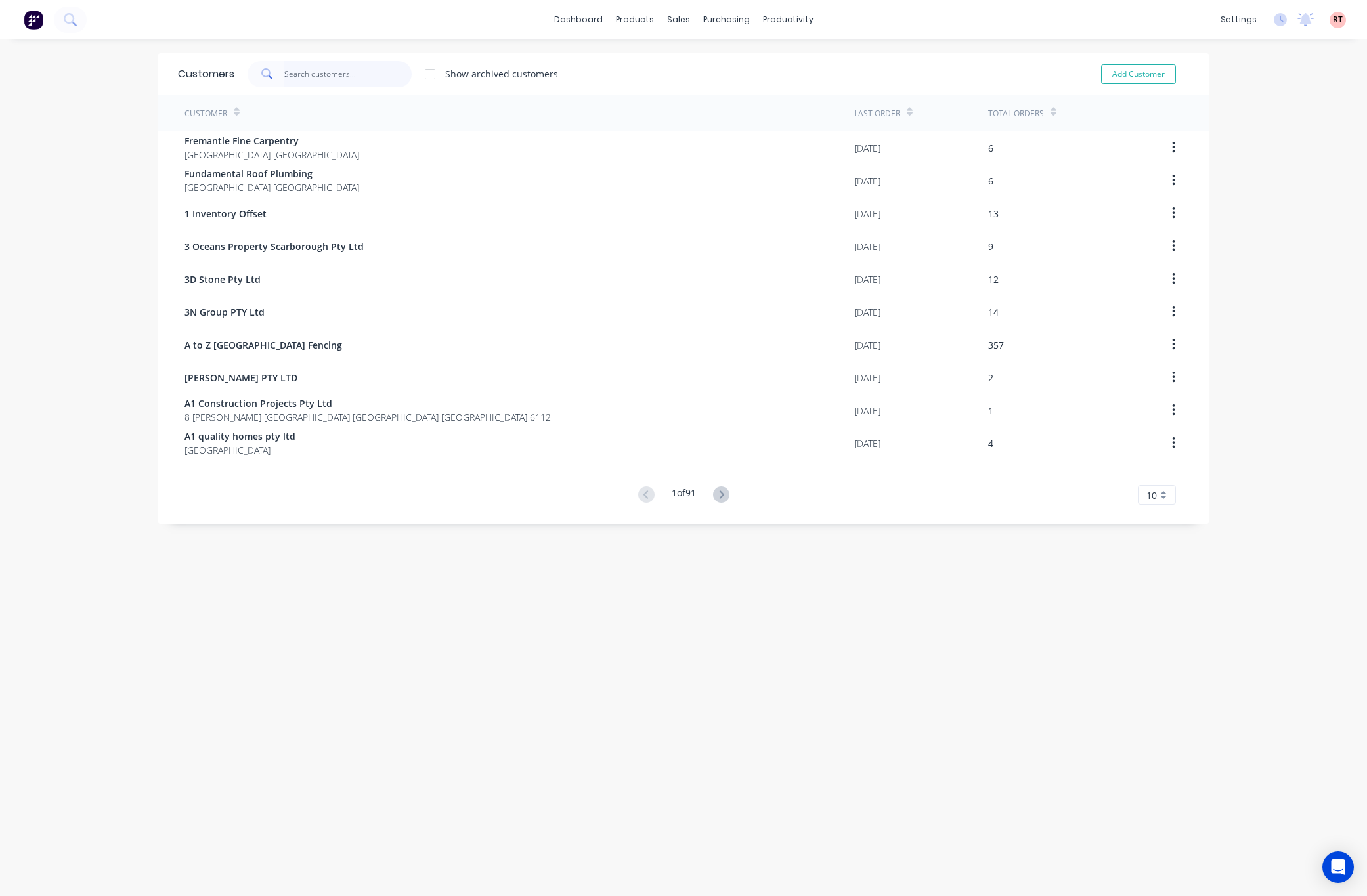
click at [344, 70] on input "text" at bounding box center [349, 74] width 128 height 26
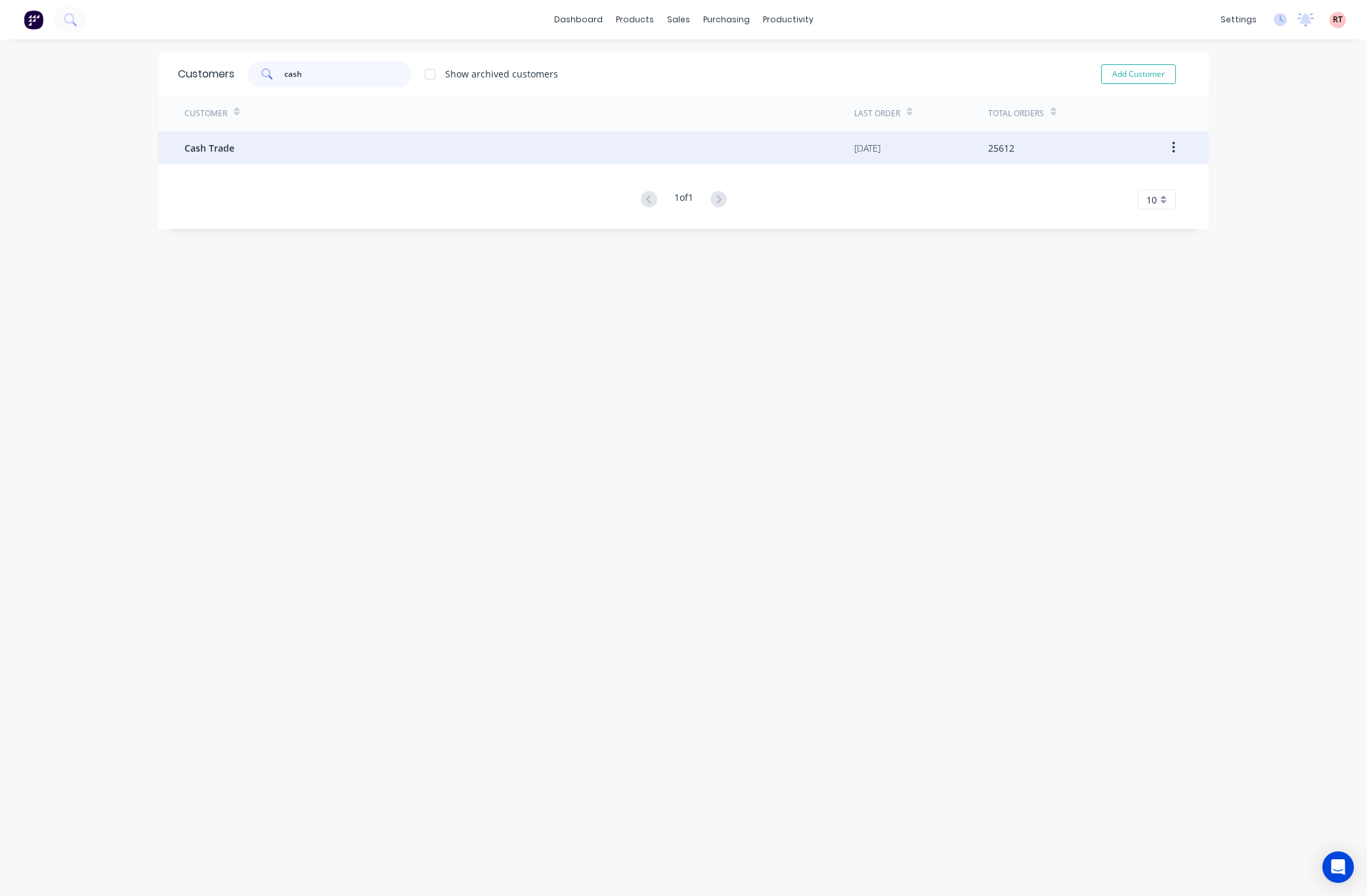
type input "cash"
drag, startPoint x: 432, startPoint y: 136, endPoint x: 432, endPoint y: 145, distance: 9.0
click at [432, 145] on div "Cash Trade" at bounding box center [519, 148] width 670 height 32
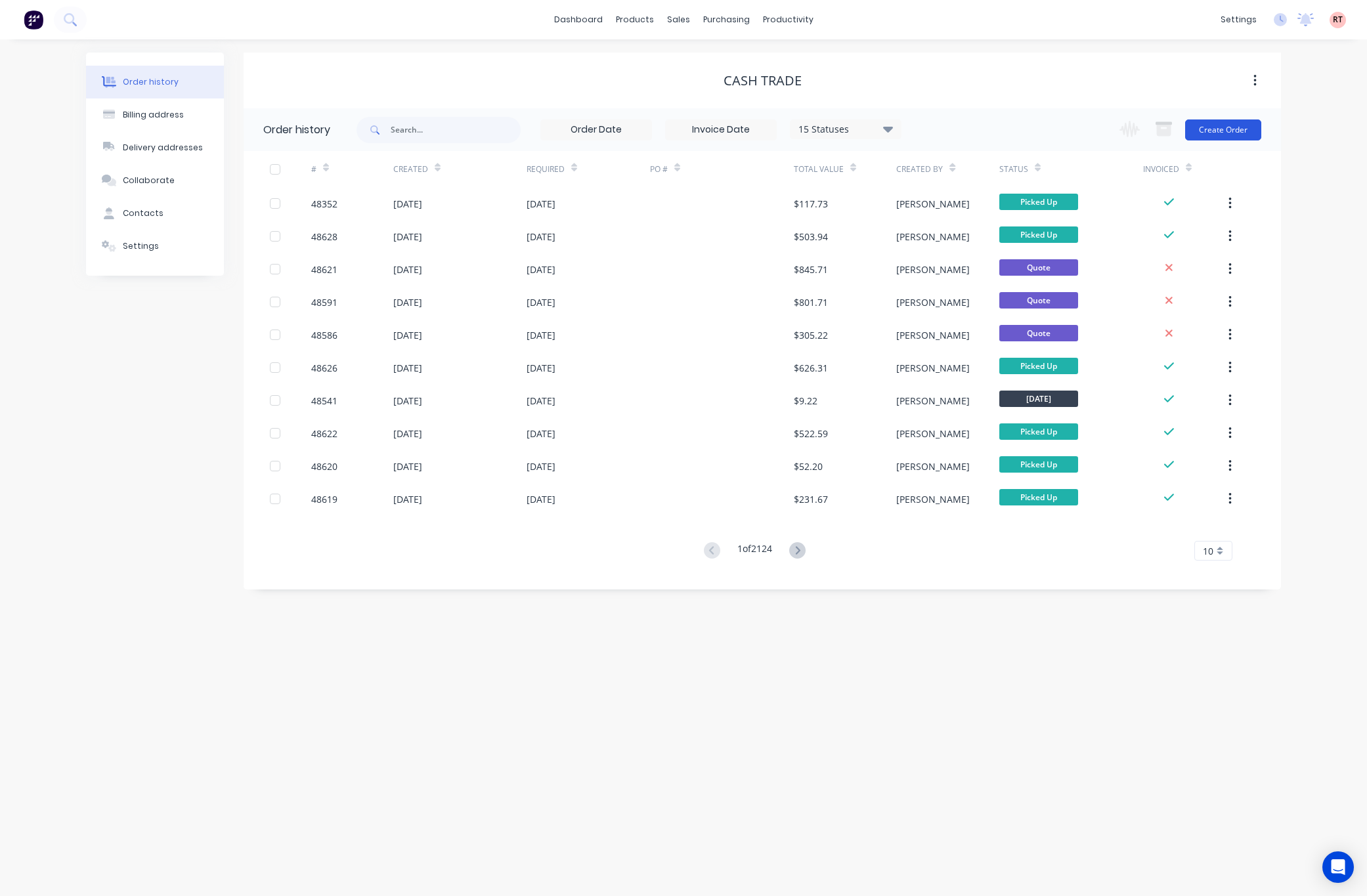
click at [1213, 118] on div "Change order status Submitted Ready for Delivery Ready To Pick Up [DATE] [DATE]…" at bounding box center [1187, 129] width 150 height 43
click at [1223, 124] on button "Create Order" at bounding box center [1223, 130] width 76 height 21
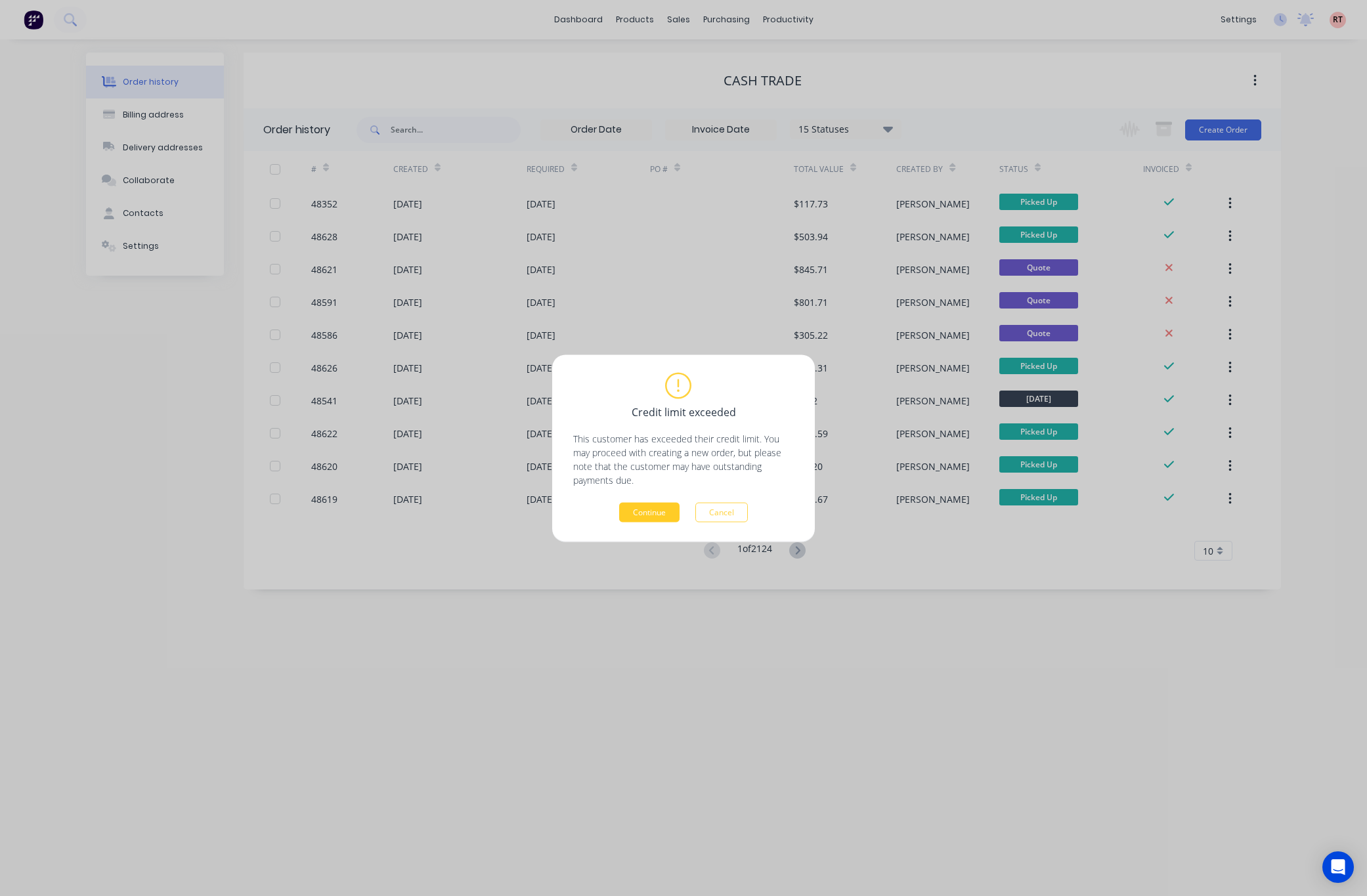
click at [644, 508] on button "Continue" at bounding box center [649, 512] width 60 height 19
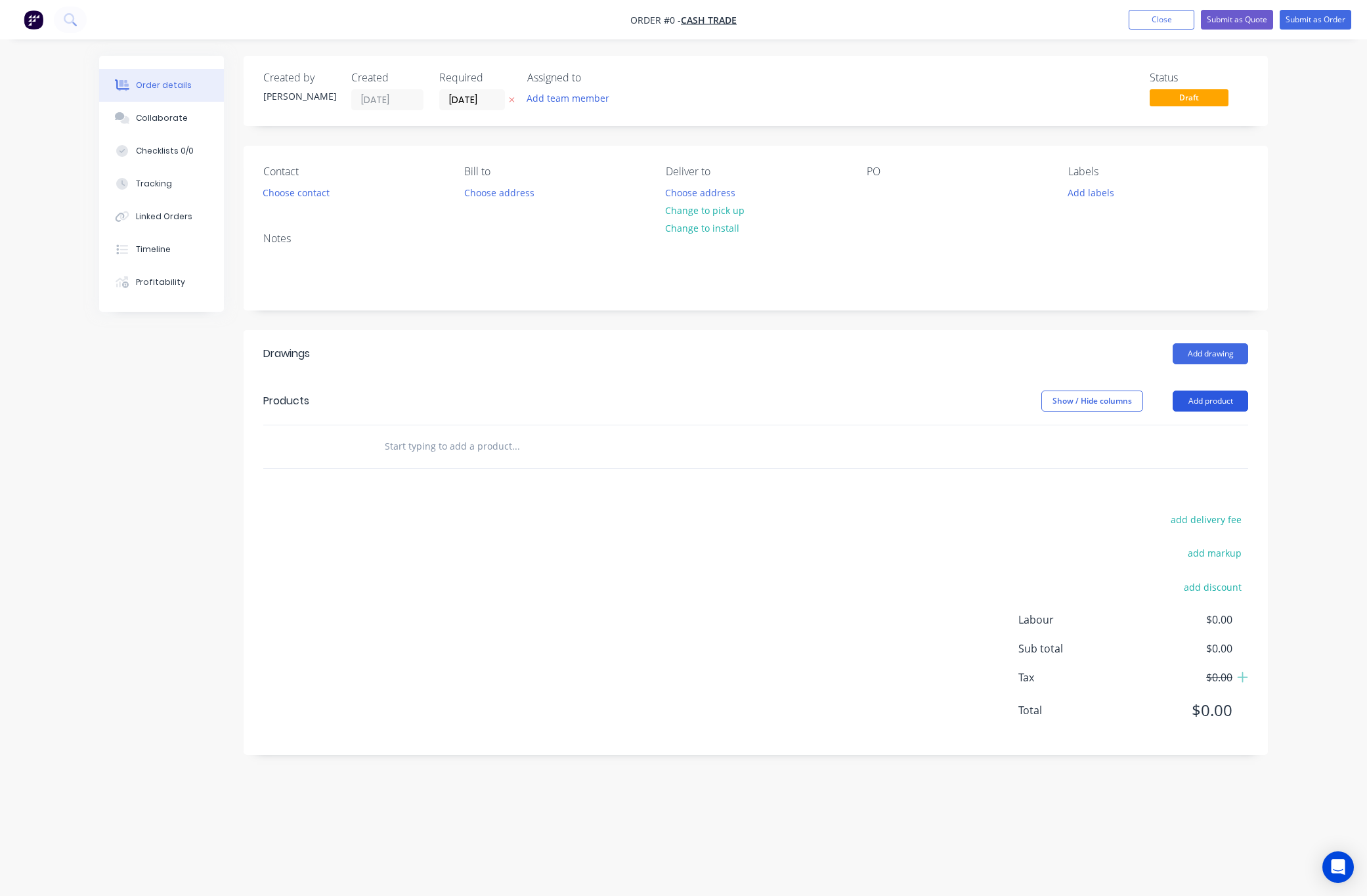
click at [1194, 405] on button "Add product" at bounding box center [1210, 401] width 76 height 21
click at [1178, 438] on div "Product catalogue" at bounding box center [1186, 434] width 101 height 19
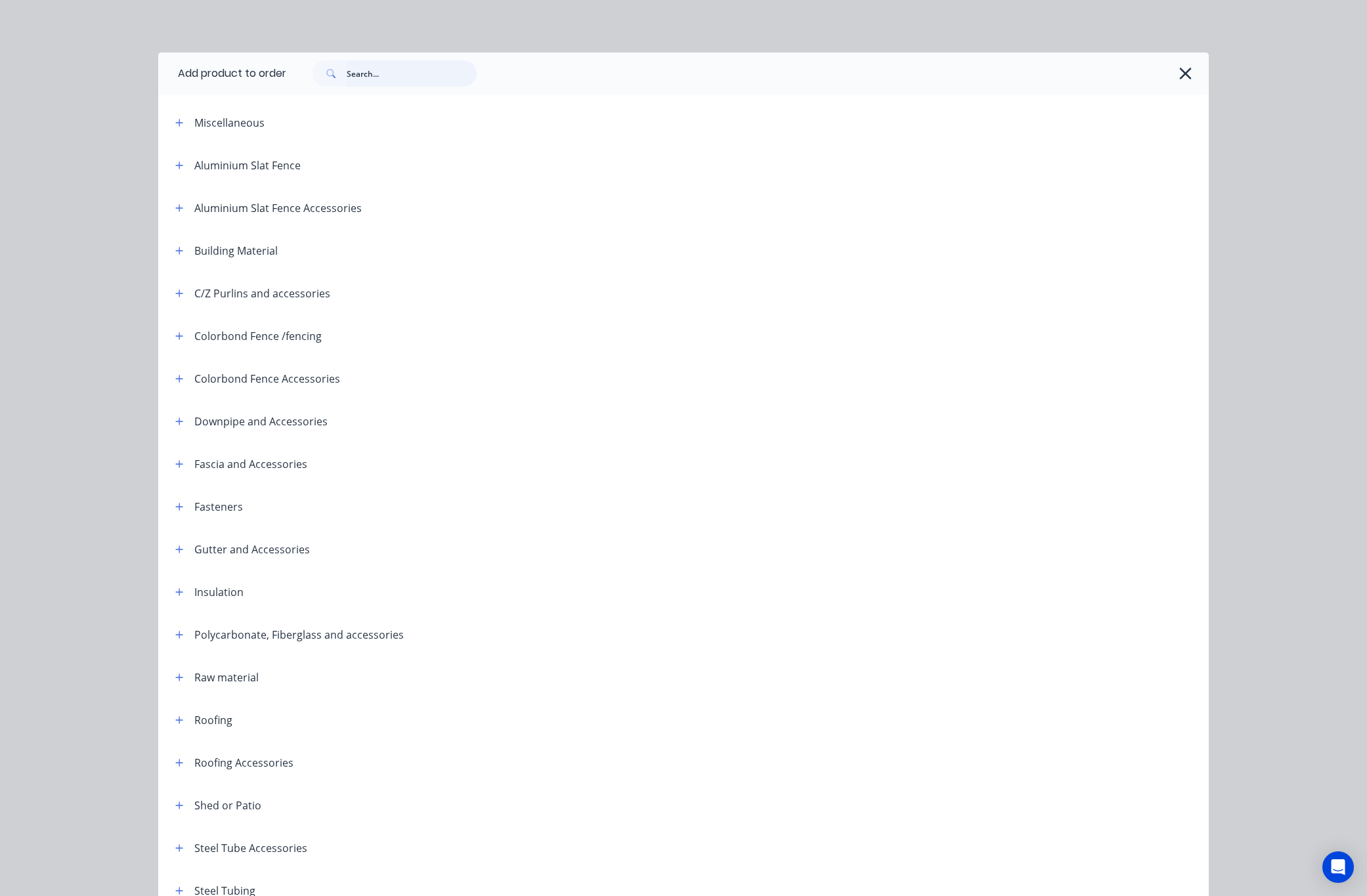
click at [369, 67] on input "text" at bounding box center [412, 73] width 130 height 26
type input "paint"
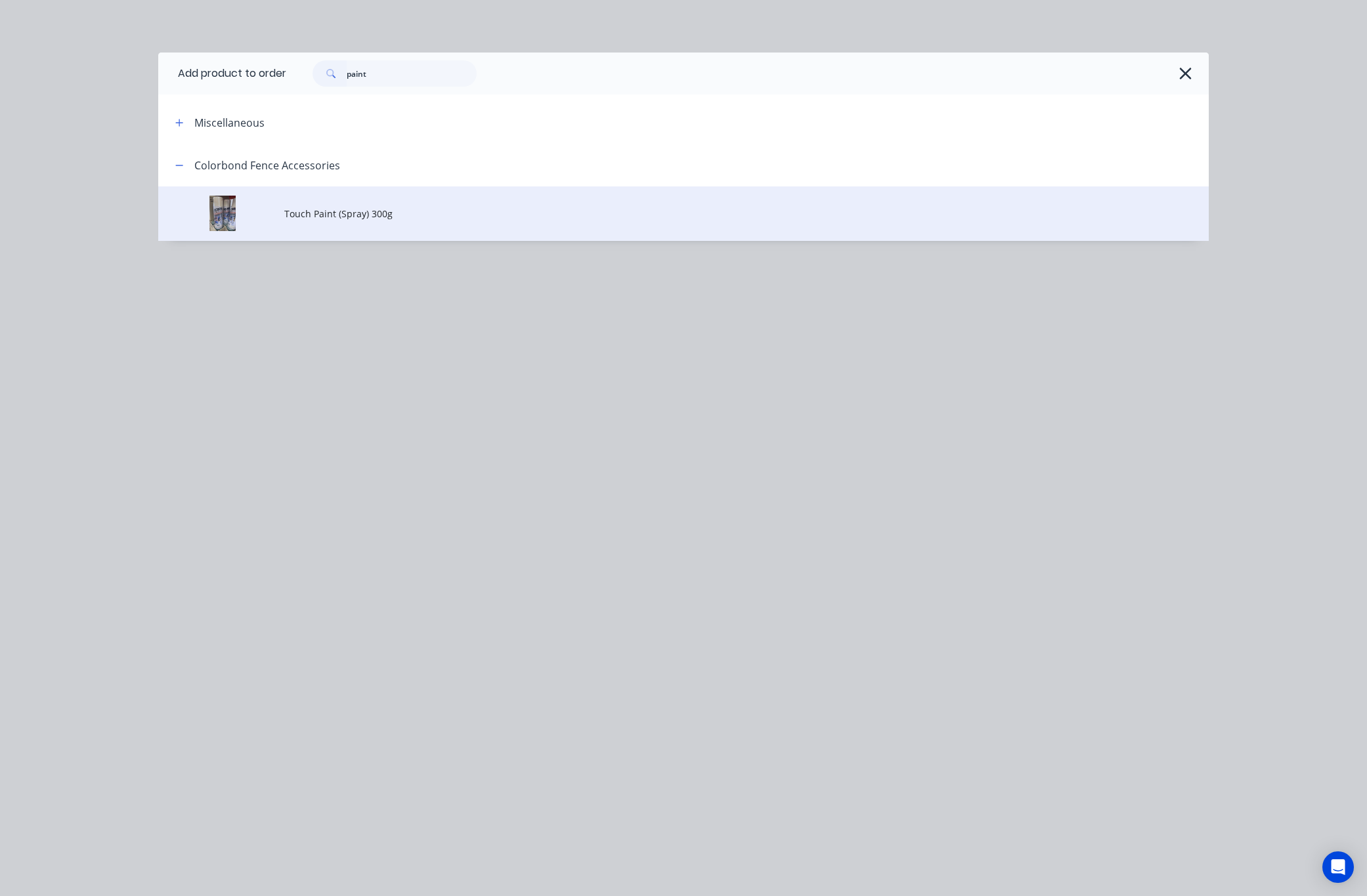
click at [429, 214] on span "Touch Paint (Spray) 300g" at bounding box center [654, 213] width 740 height 14
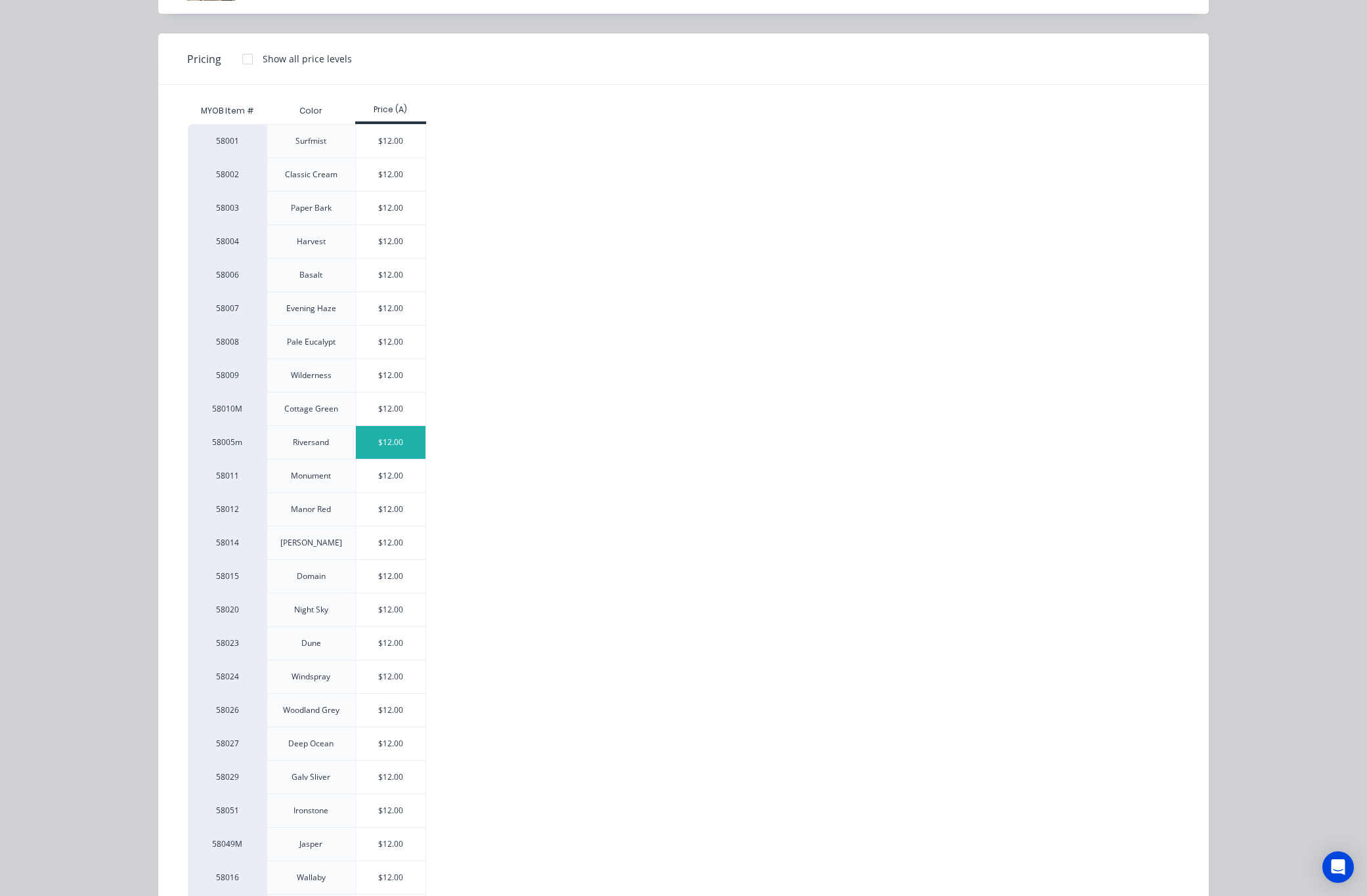
scroll to position [209, 0]
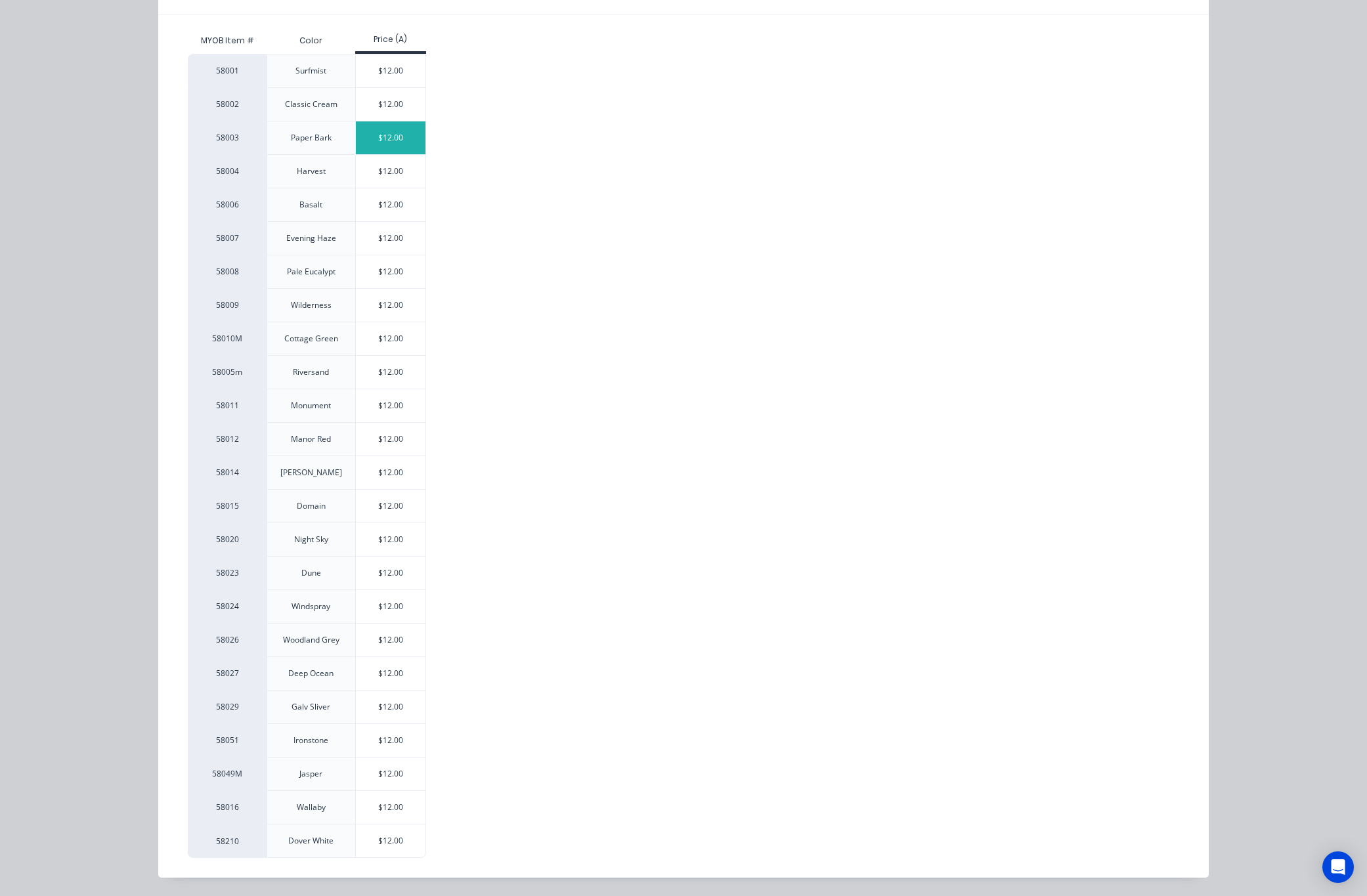
click at [408, 140] on div "$12.00" at bounding box center [391, 137] width 70 height 32
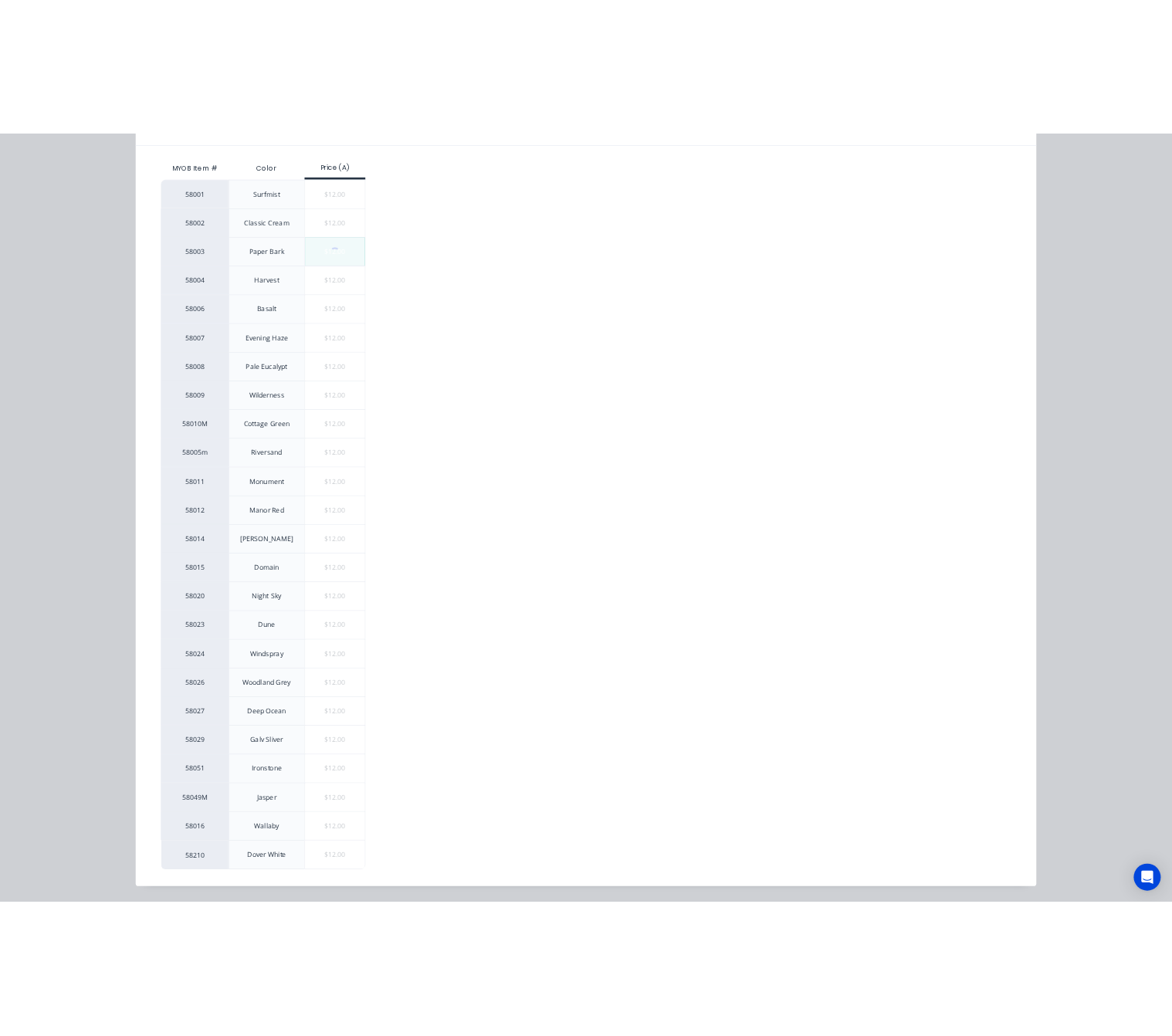
scroll to position [0, 0]
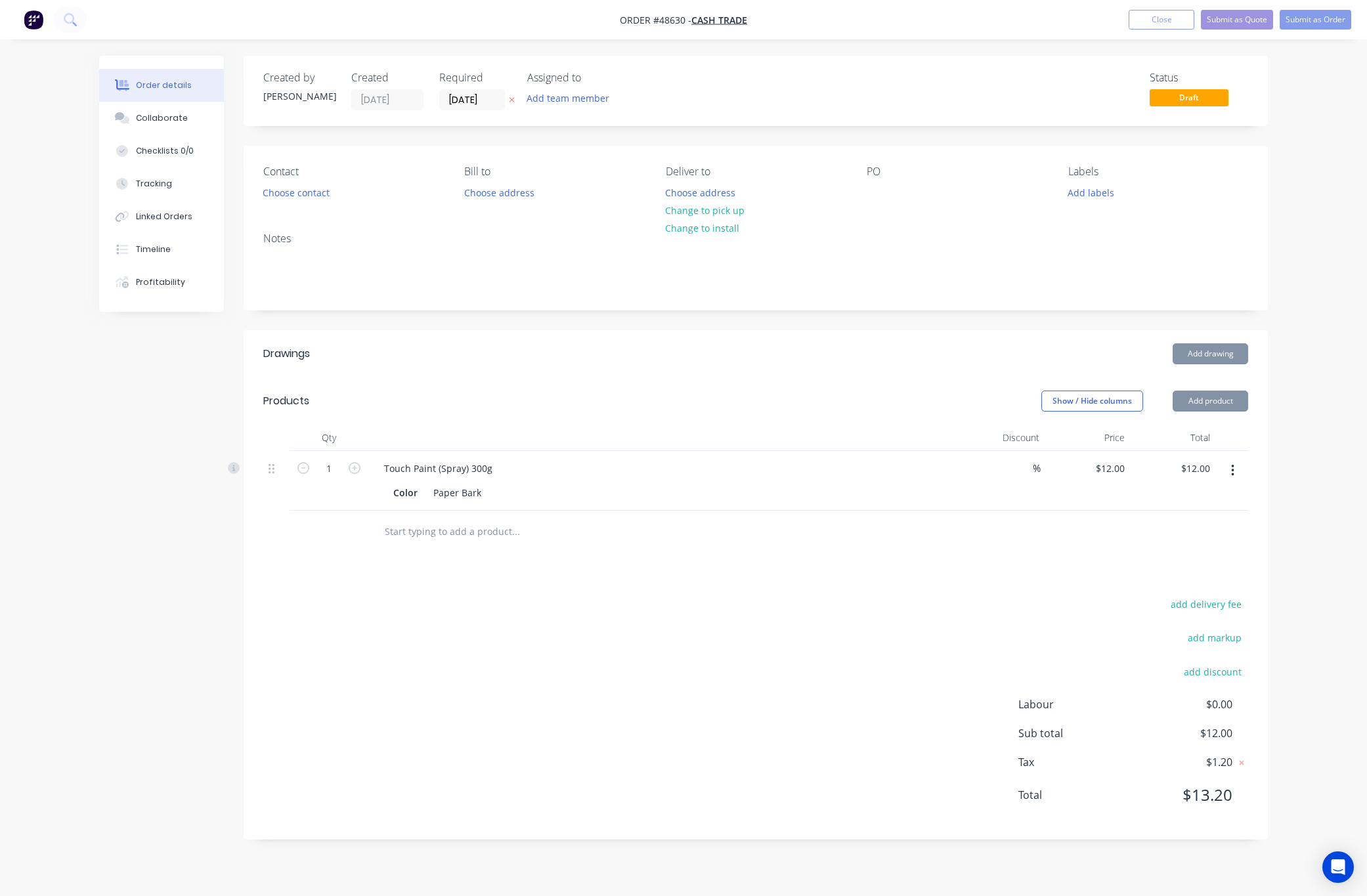
click at [666, 582] on div "Drawings Add drawing Products Show / Hide columns Add product Qty Discount Pric…" at bounding box center [756, 584] width 1024 height 509
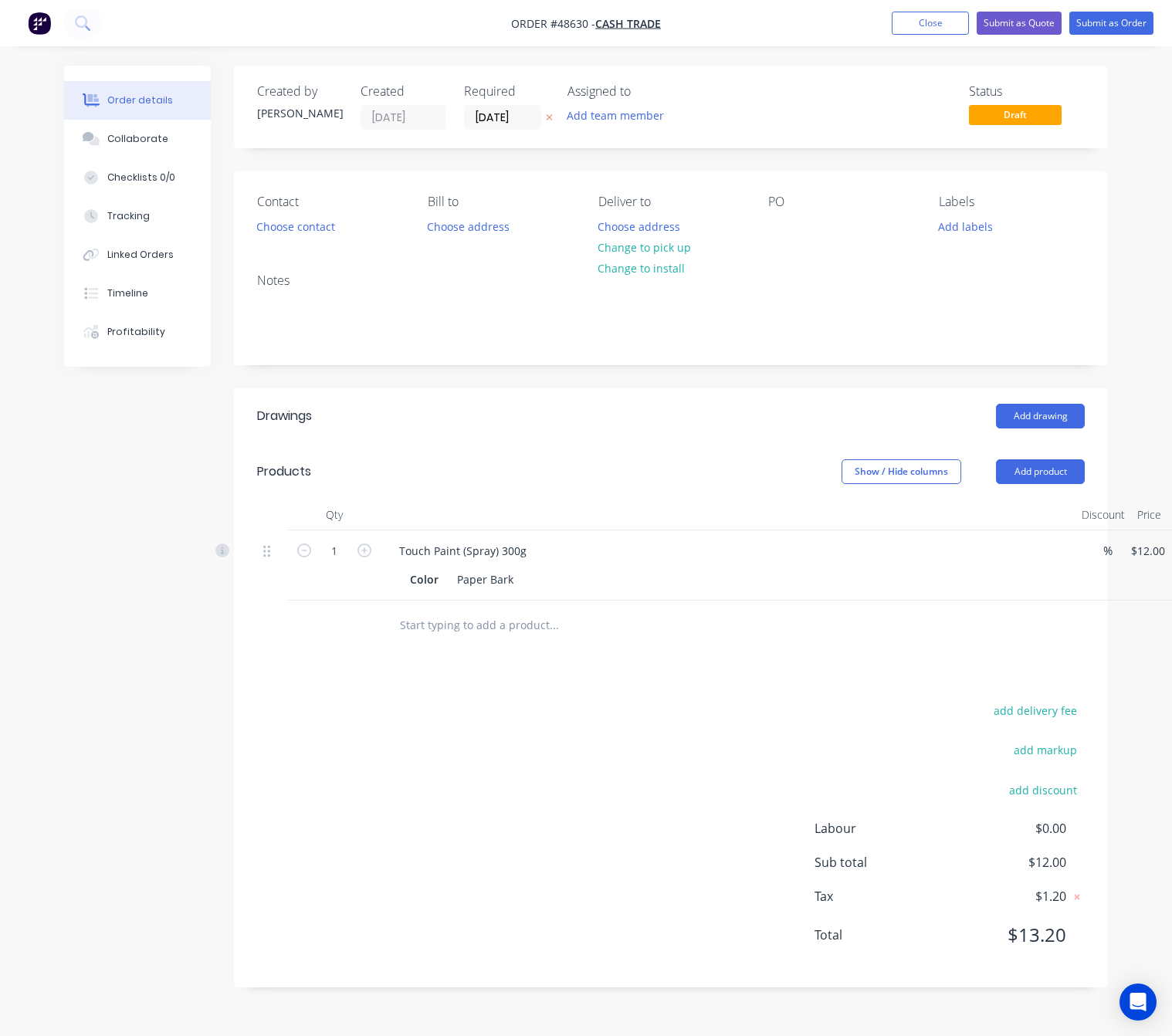
click at [1172, 125] on html "Order #48630 - Cash Trade Add product Close Submit as Quote Submit as Order Ord…" at bounding box center [586, 518] width 1172 height 1036
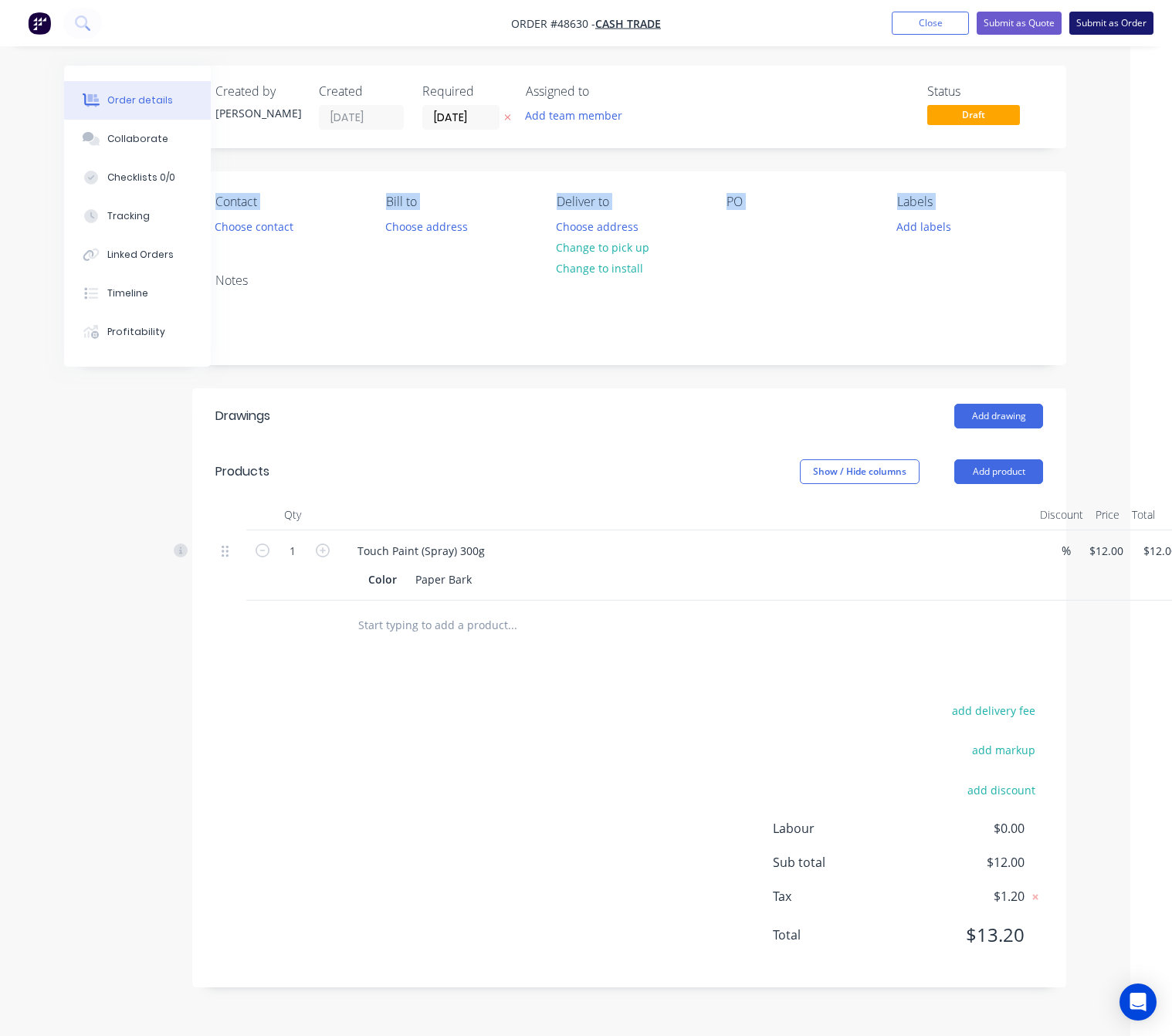
click at [1140, 28] on button "Submit as Order" at bounding box center [1112, 23] width 84 height 23
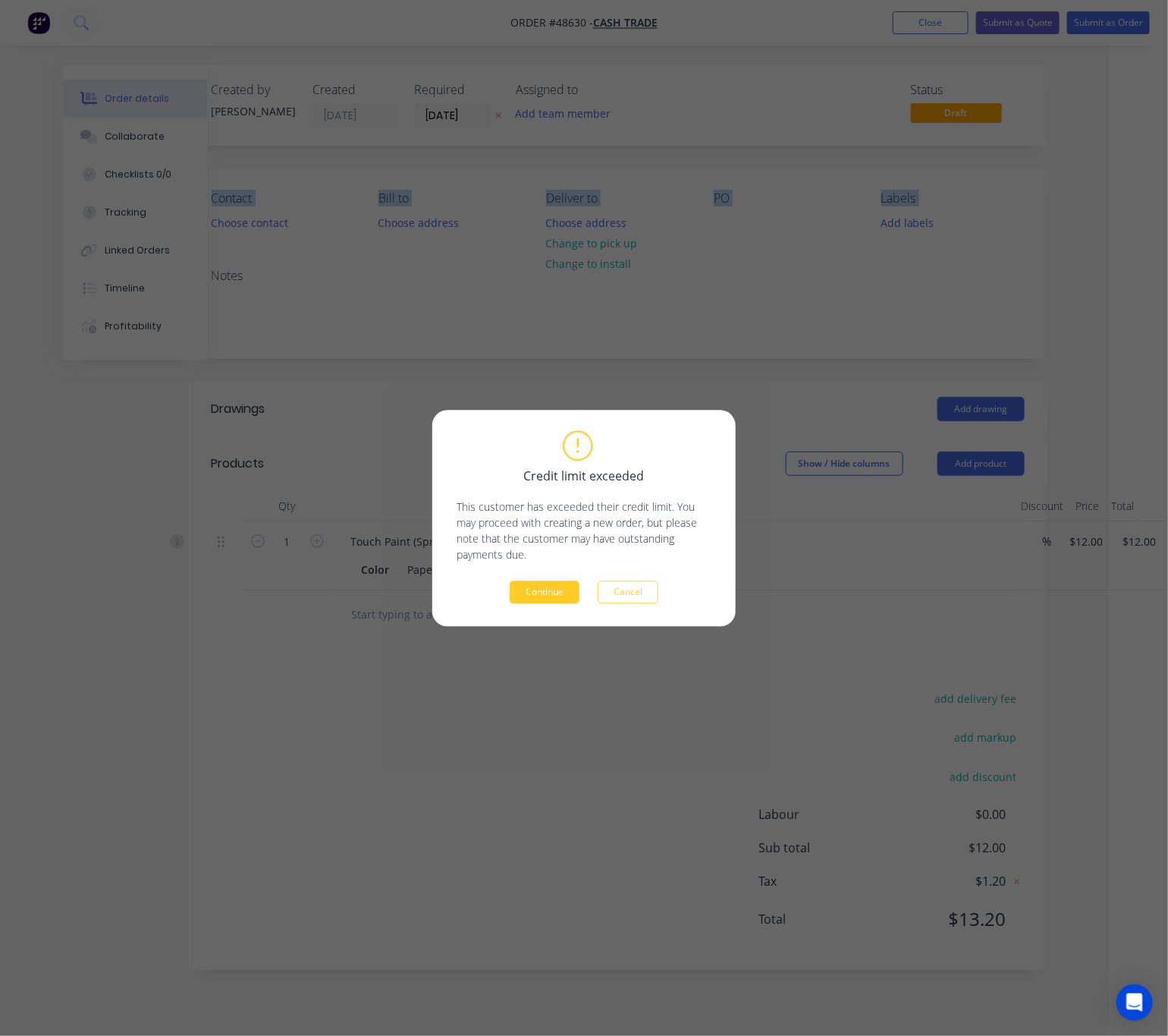
click at [559, 595] on button "Continue" at bounding box center [545, 592] width 69 height 23
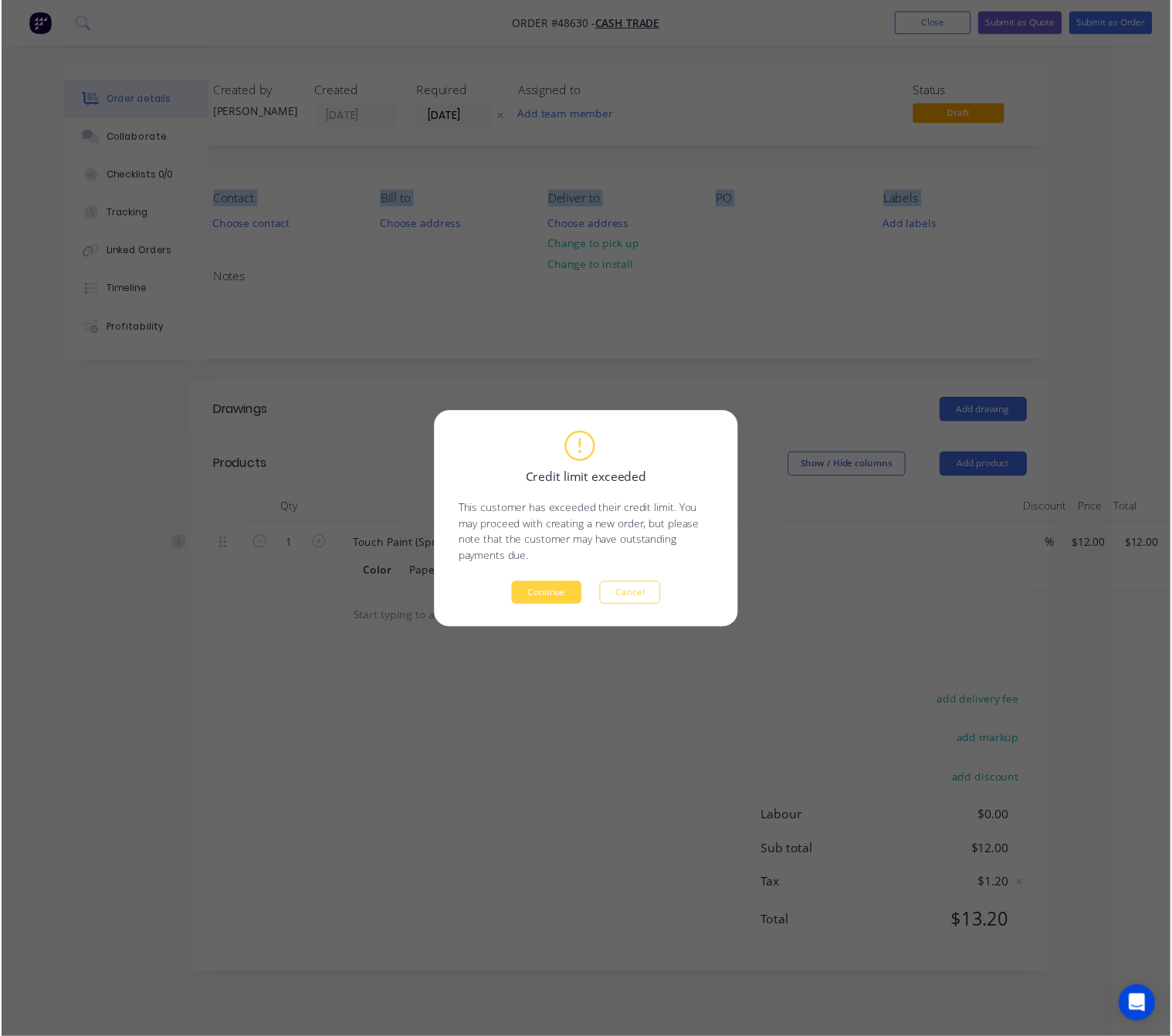
scroll to position [0, 0]
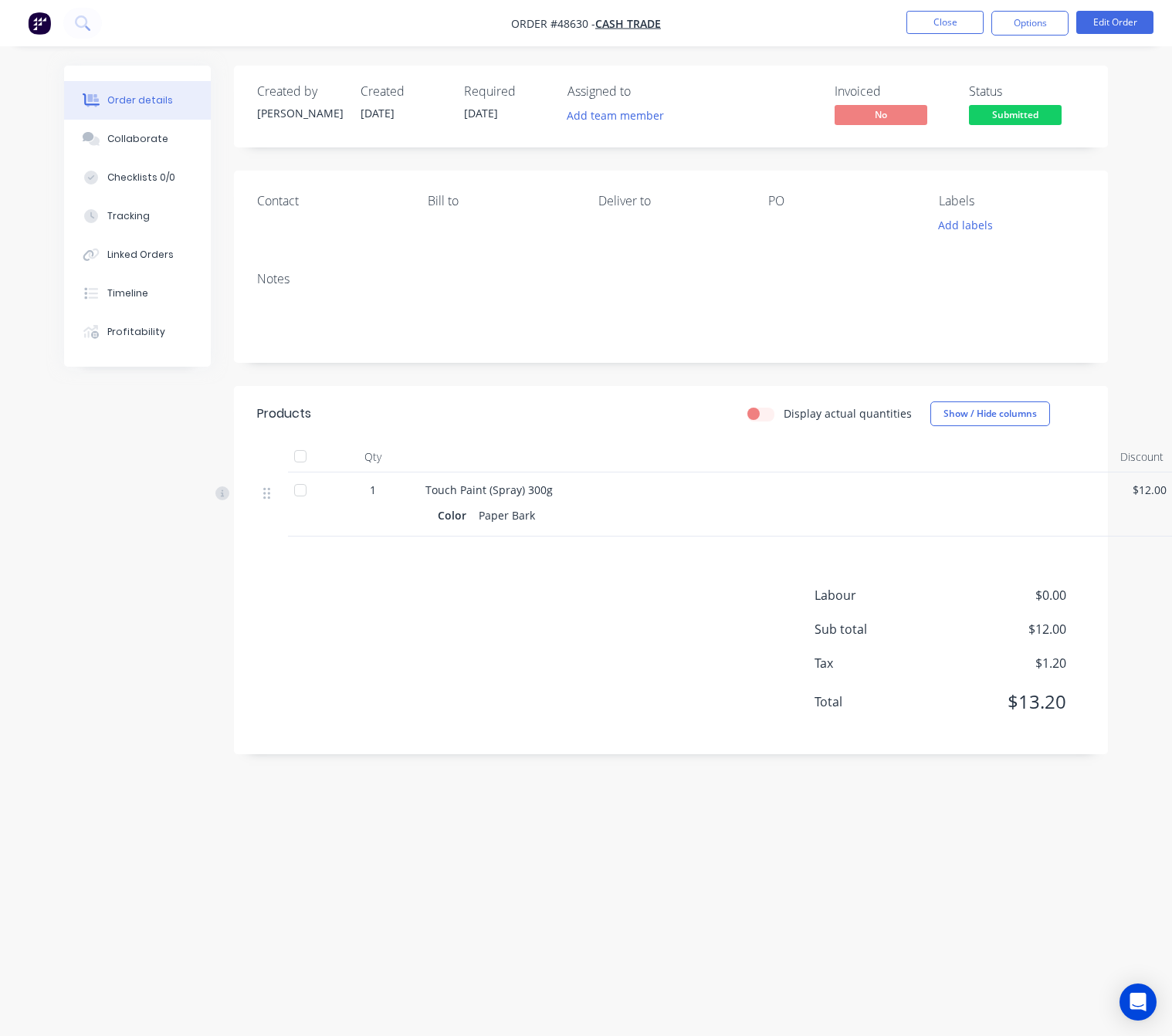
drag, startPoint x: 182, startPoint y: 772, endPoint x: 171, endPoint y: 771, distance: 11.0
click at [181, 772] on div "Created by Rachel Created 29/08/25 Required 29/08/25 Assigned to Add team membe…" at bounding box center [586, 488] width 1044 height 846
click at [1053, 24] on button "Options" at bounding box center [1030, 23] width 77 height 25
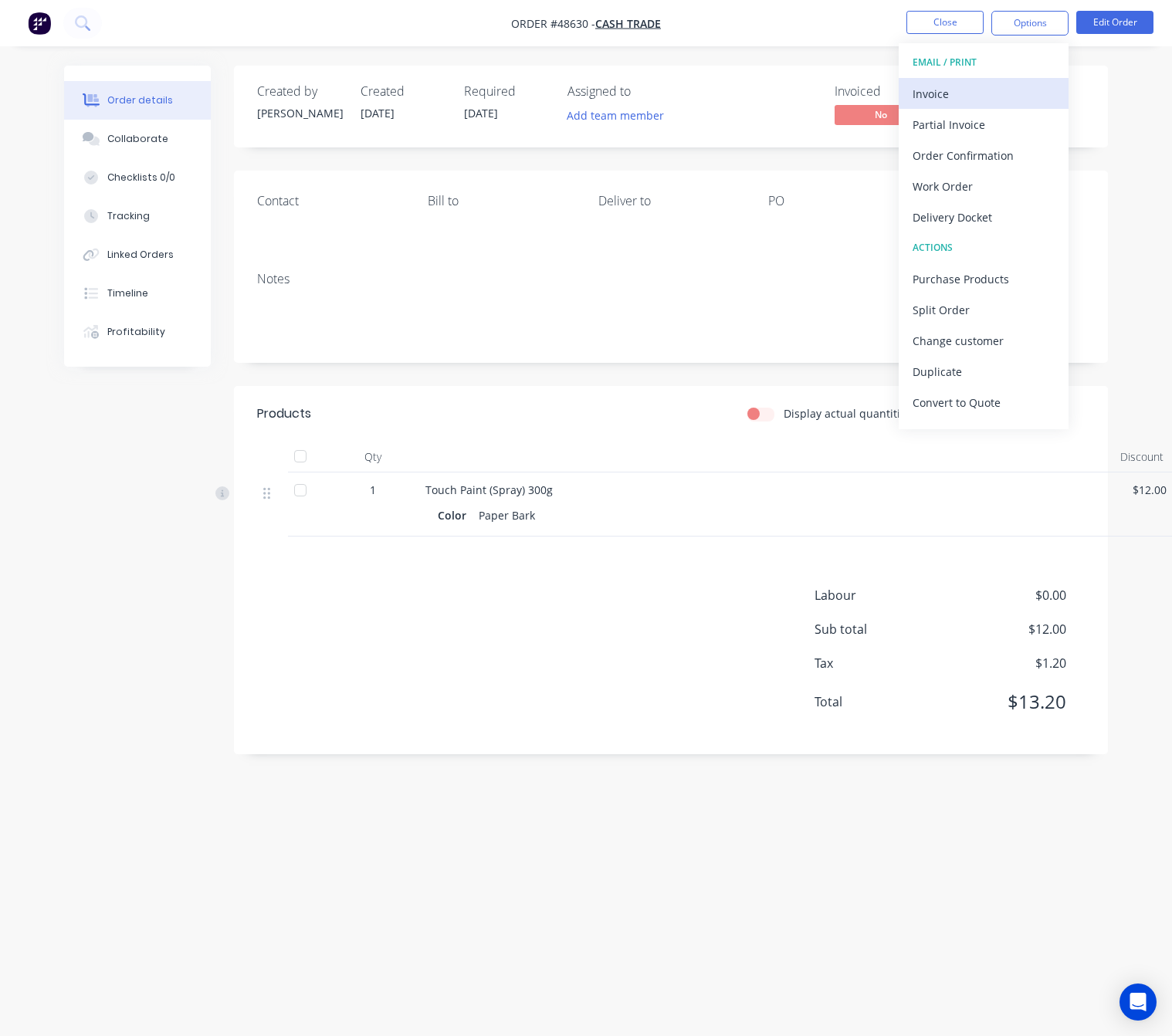
click at [1003, 91] on div "Invoice" at bounding box center [984, 93] width 142 height 22
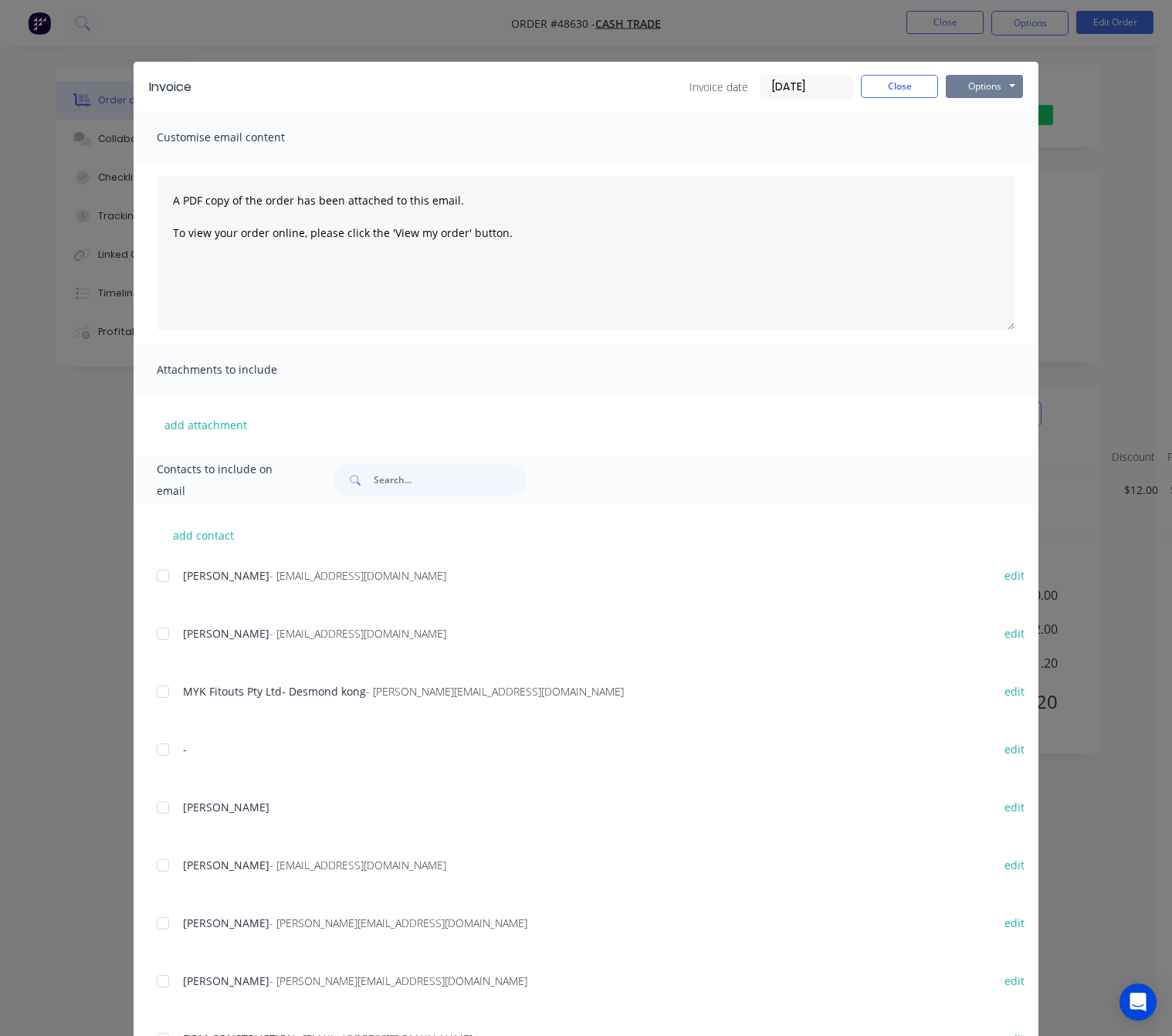
drag, startPoint x: 980, startPoint y: 72, endPoint x: 979, endPoint y: 84, distance: 12.0
click at [979, 84] on div "Invoice Invoice date 29/08/25 Close Options Preview Print Email" at bounding box center [586, 87] width 905 height 51
click at [979, 83] on button "Options" at bounding box center [985, 86] width 77 height 23
click at [1015, 144] on button "Print" at bounding box center [995, 139] width 98 height 26
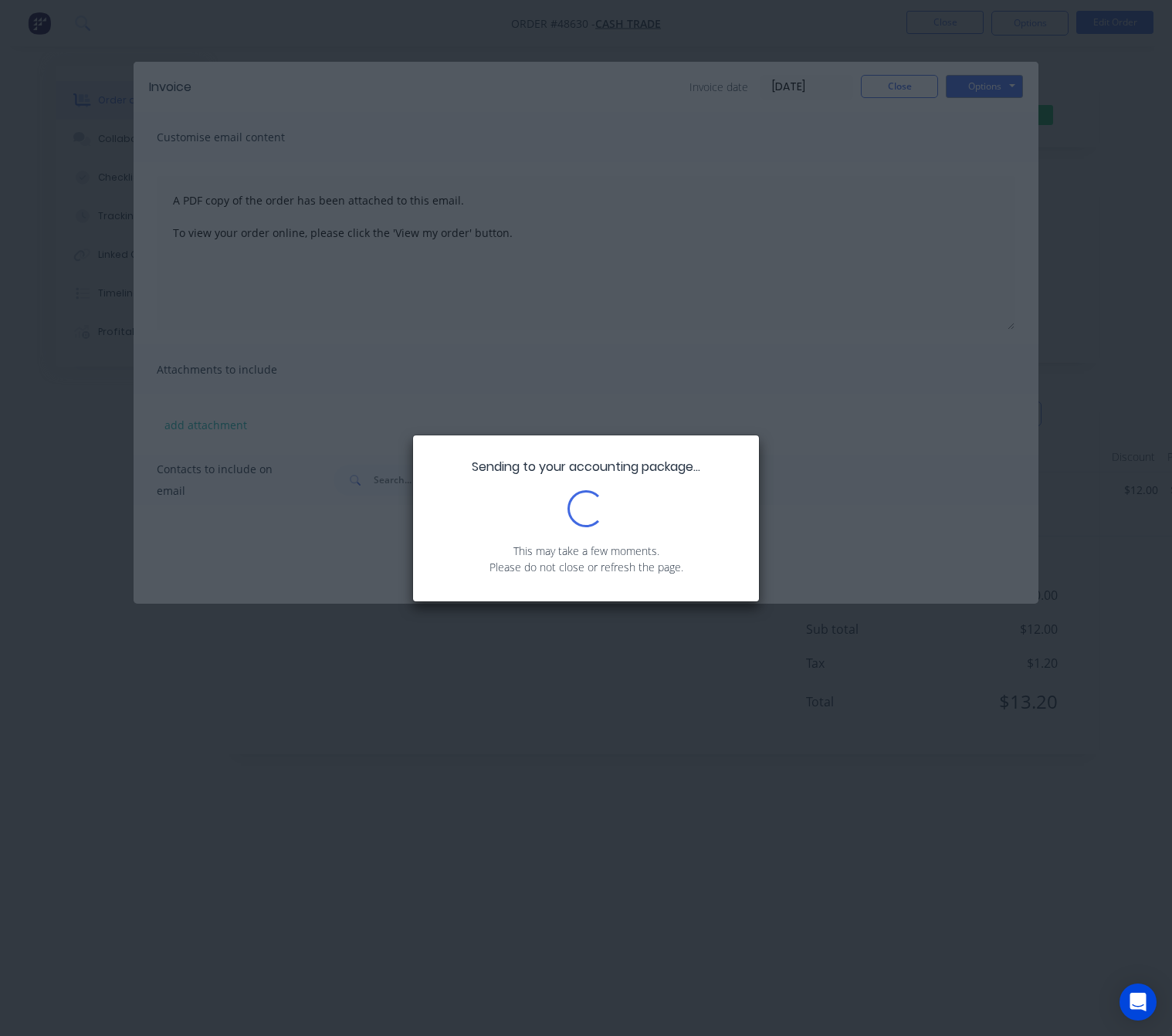
click at [1147, 149] on div "Sending to your accounting package... Loading... This may take a few moments. P…" at bounding box center [586, 518] width 1172 height 1036
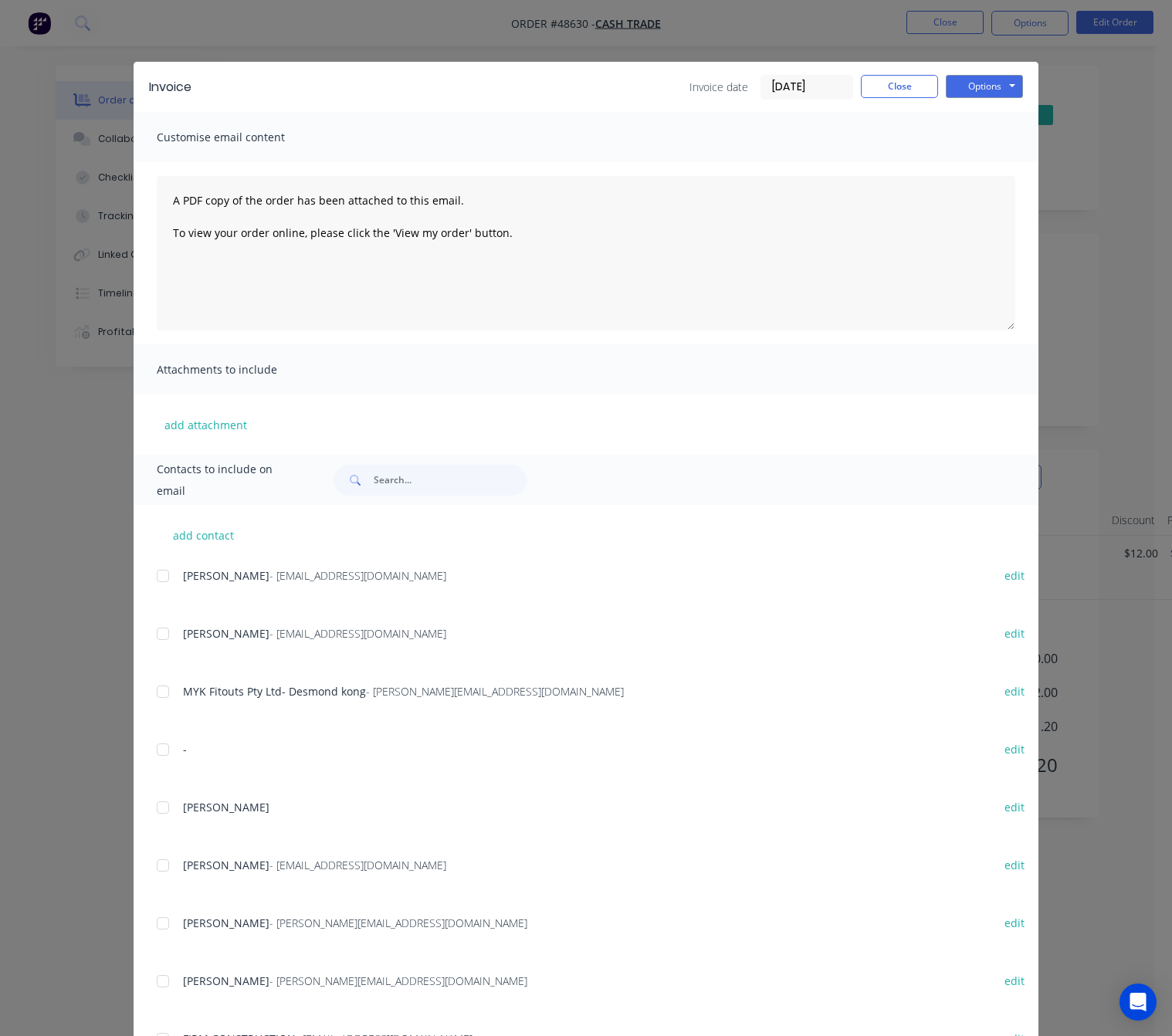
click at [476, 35] on div "Invoice Invoice date 29/08/25 Close Options Preview Print Email Customise email…" at bounding box center [586, 518] width 1172 height 1036
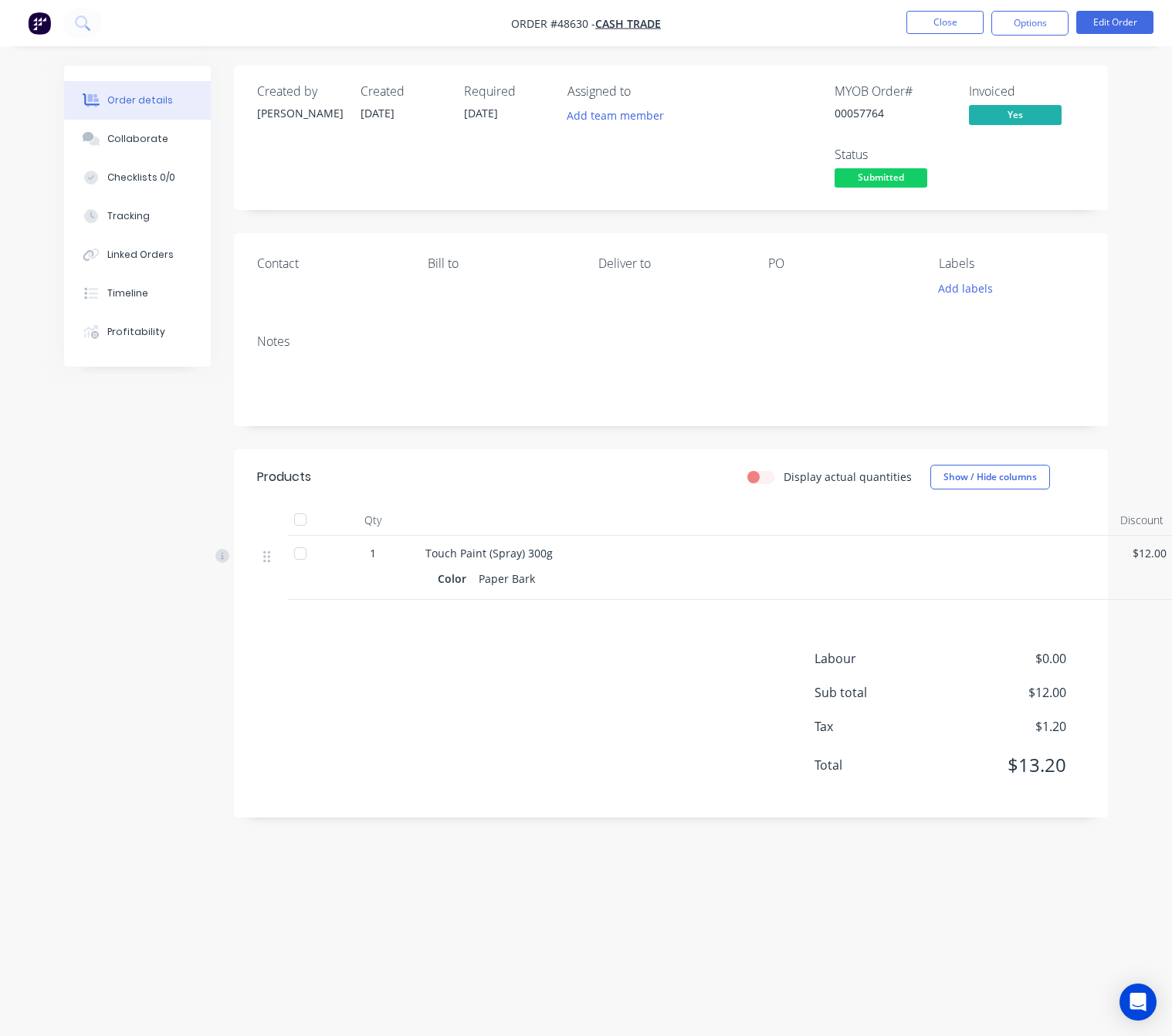
click at [906, 195] on div "Created by Rachel Created 29/08/25 Required 29/08/25 Assigned to Add team membe…" at bounding box center [671, 138] width 874 height 144
click at [902, 175] on span "Submitted" at bounding box center [880, 178] width 93 height 19
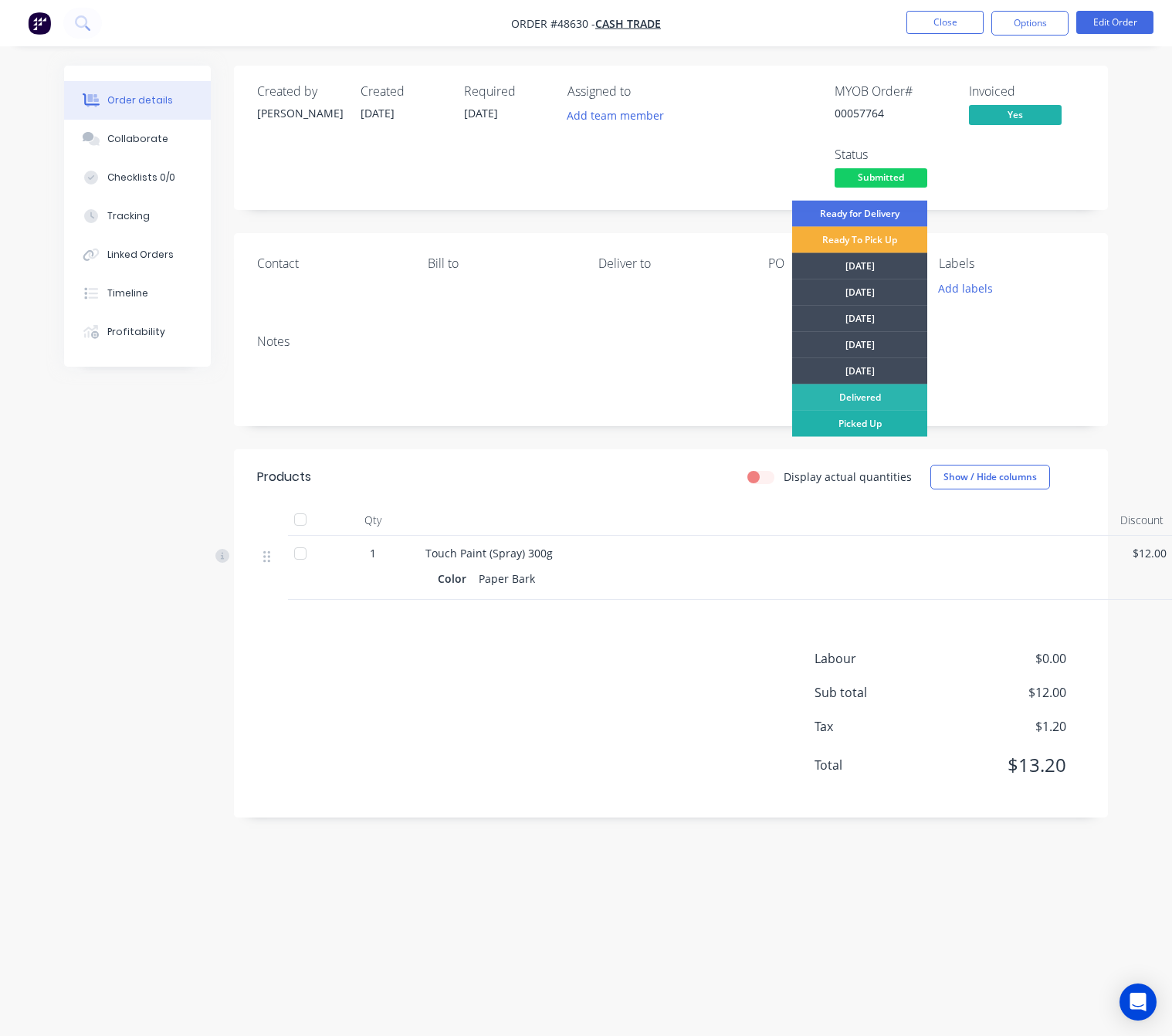
click at [887, 424] on div "Picked Up" at bounding box center [859, 423] width 135 height 26
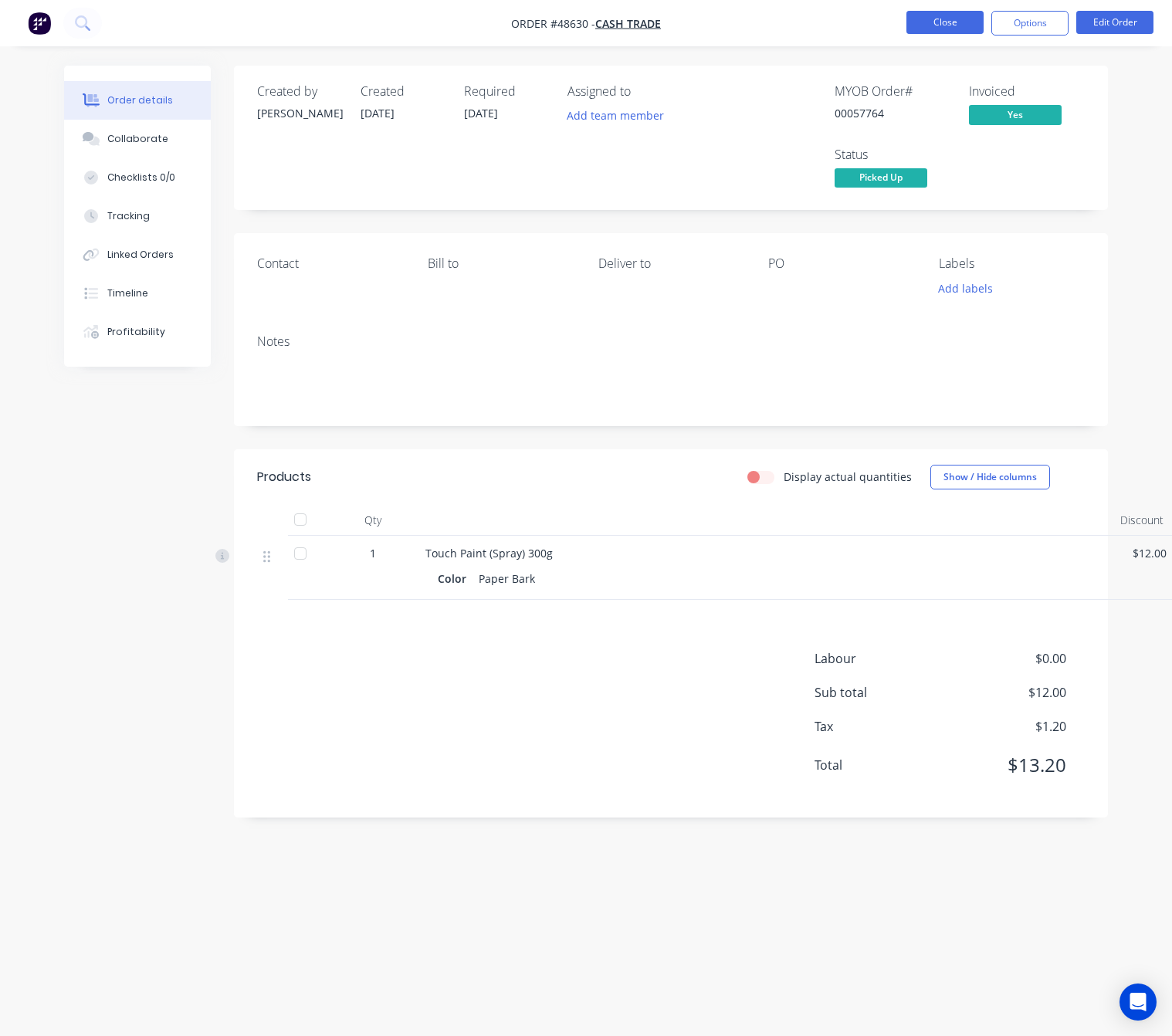
click at [926, 21] on button "Close" at bounding box center [944, 22] width 77 height 23
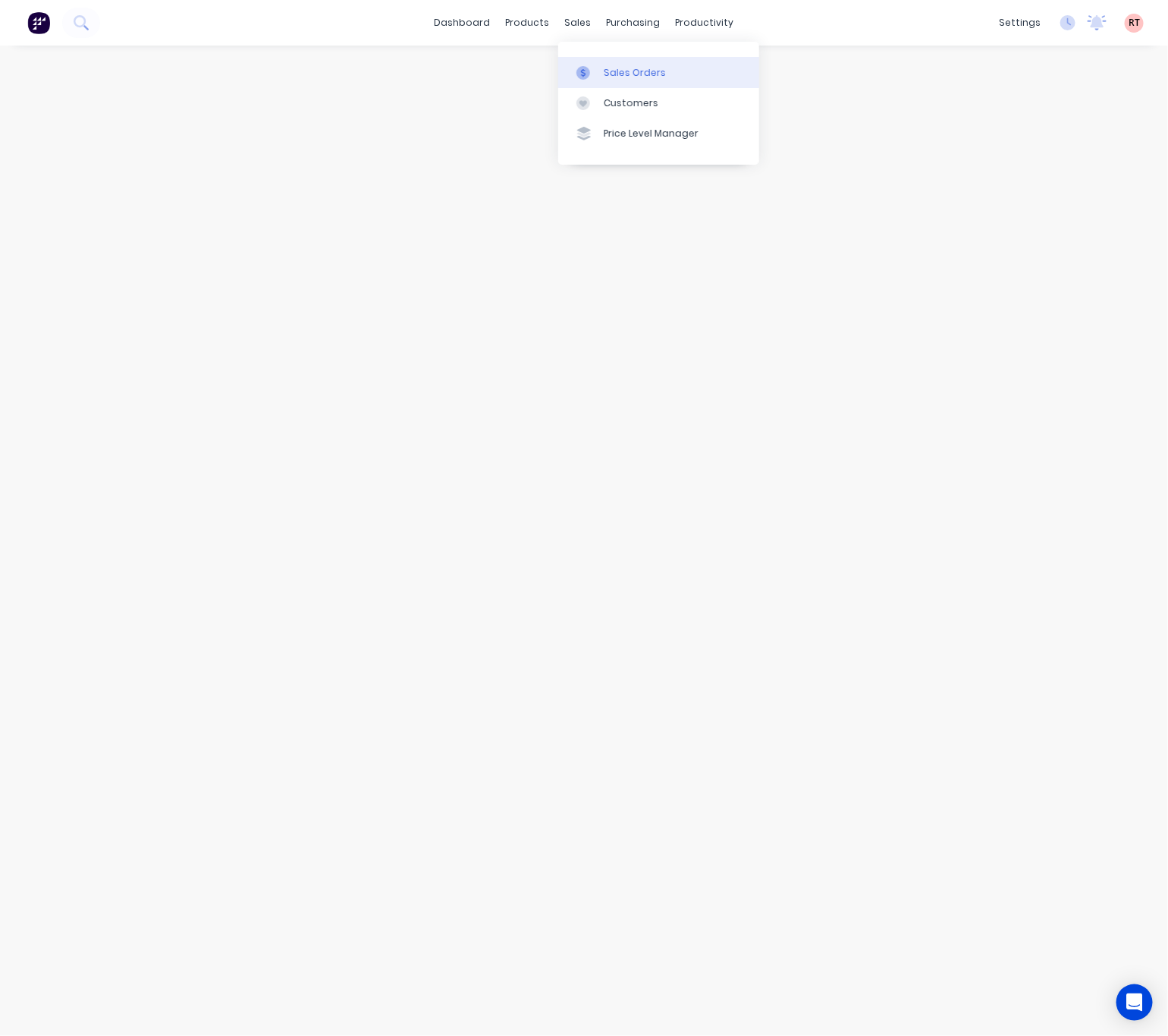
click at [630, 62] on link "Sales Orders" at bounding box center [659, 72] width 201 height 30
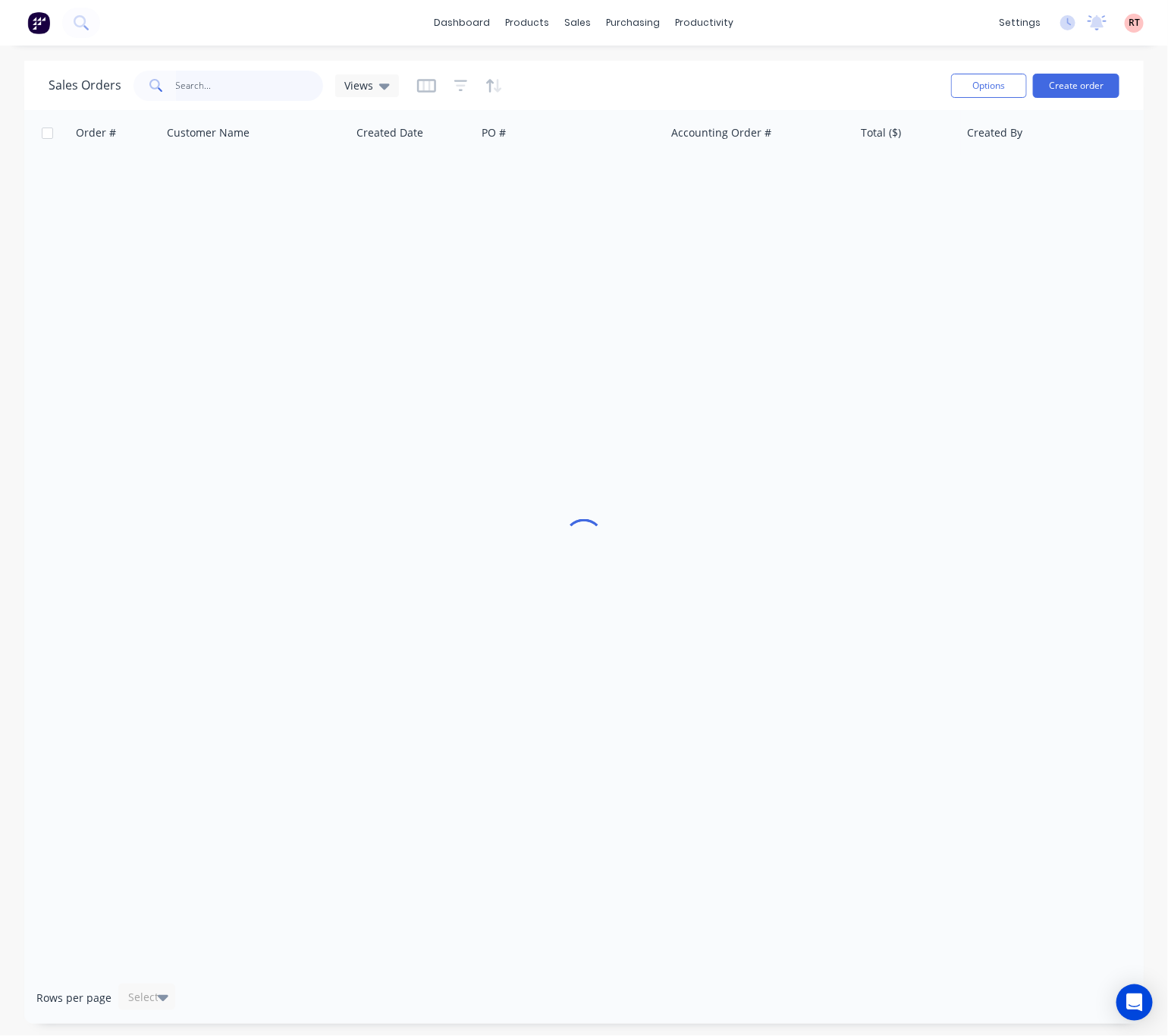
click at [244, 87] on input "text" at bounding box center [250, 85] width 148 height 30
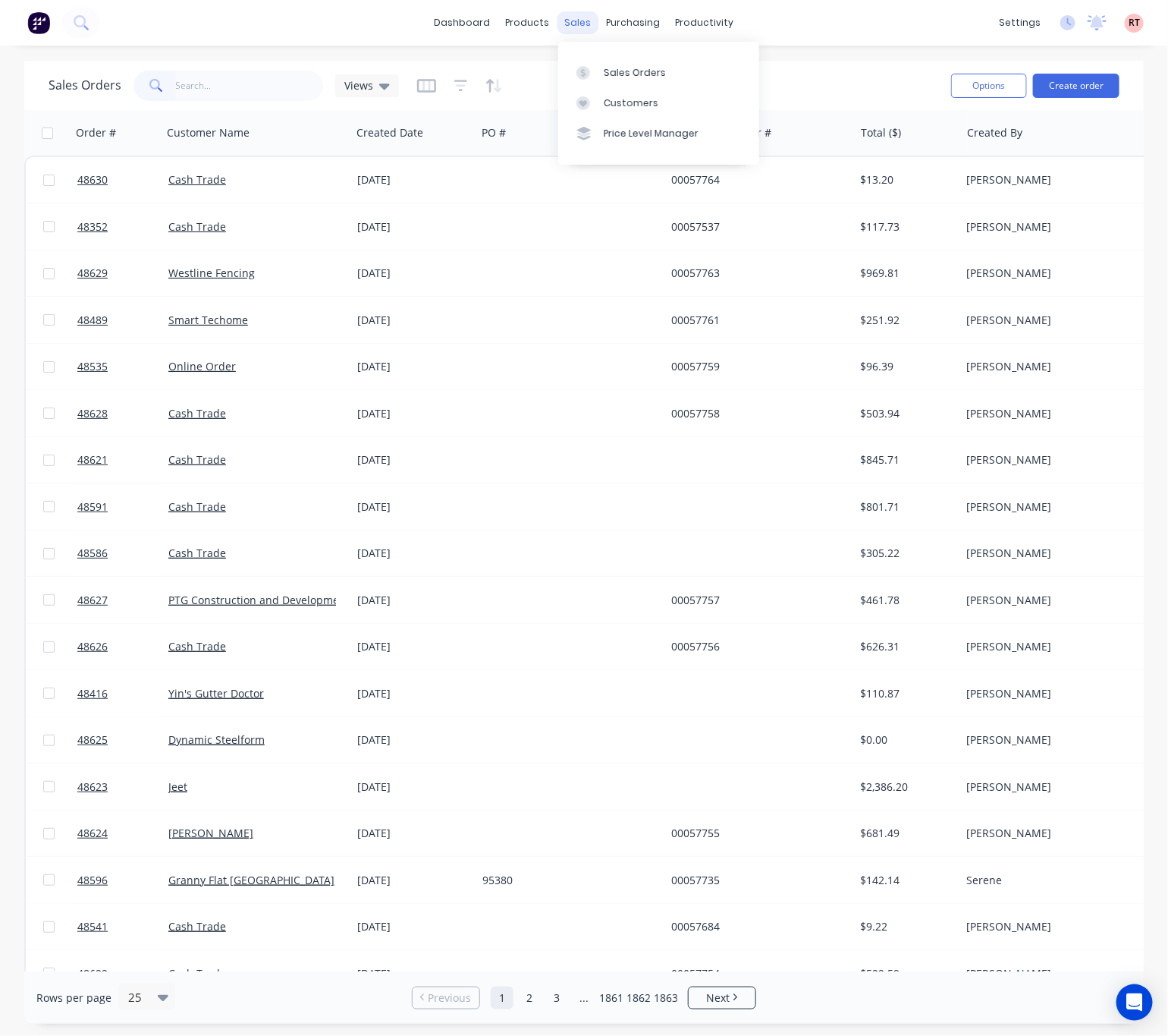
click at [565, 17] on div "sales" at bounding box center [578, 23] width 41 height 23
click at [608, 66] on div "Sales Orders" at bounding box center [635, 72] width 62 height 14
click at [626, 67] on div "Sales Orders" at bounding box center [635, 72] width 62 height 14
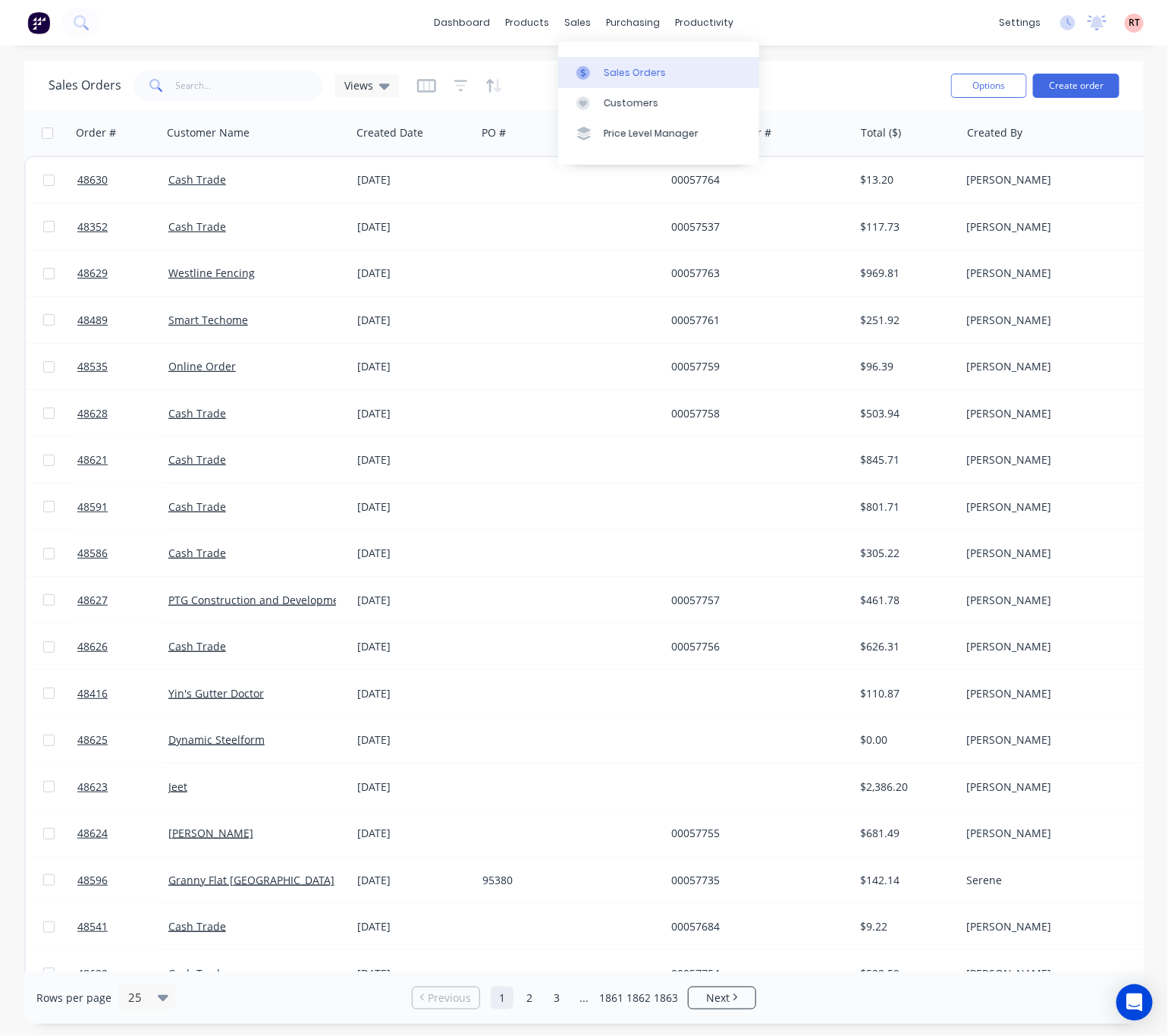
click at [626, 67] on div "Sales Orders" at bounding box center [635, 72] width 62 height 14
click at [576, 22] on div "sales" at bounding box center [578, 23] width 41 height 23
click at [635, 67] on div "Sales Orders" at bounding box center [635, 72] width 62 height 14
click at [871, 28] on div "dashboard products sales purchasing productivity dashboard products Product Cat…" at bounding box center [584, 23] width 1168 height 45
drag, startPoint x: 576, startPoint y: 16, endPoint x: 598, endPoint y: 33, distance: 27.8
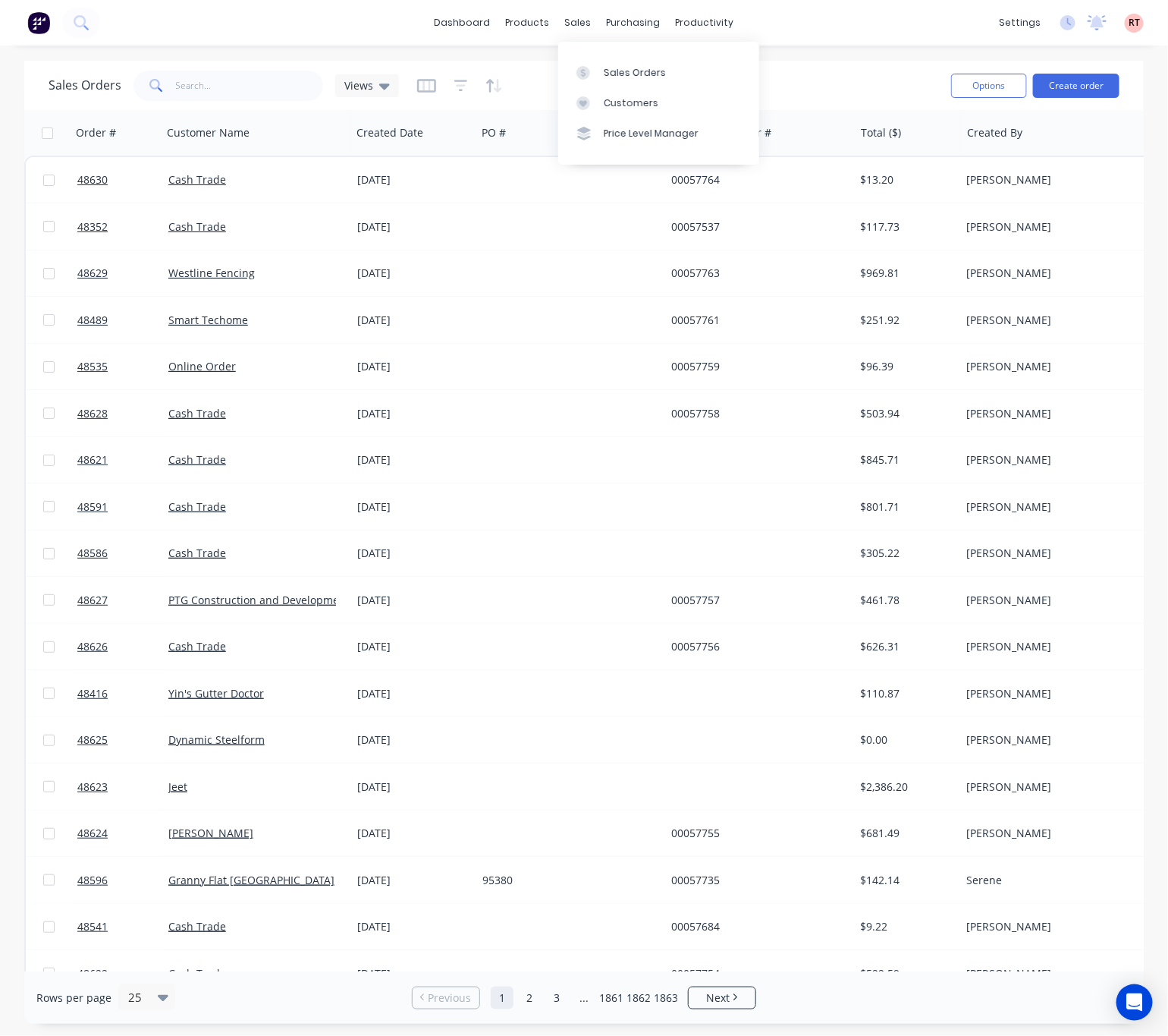
click at [580, 18] on div "sales" at bounding box center [578, 23] width 41 height 23
click at [620, 57] on link "Purchase Orders" at bounding box center [698, 72] width 201 height 30
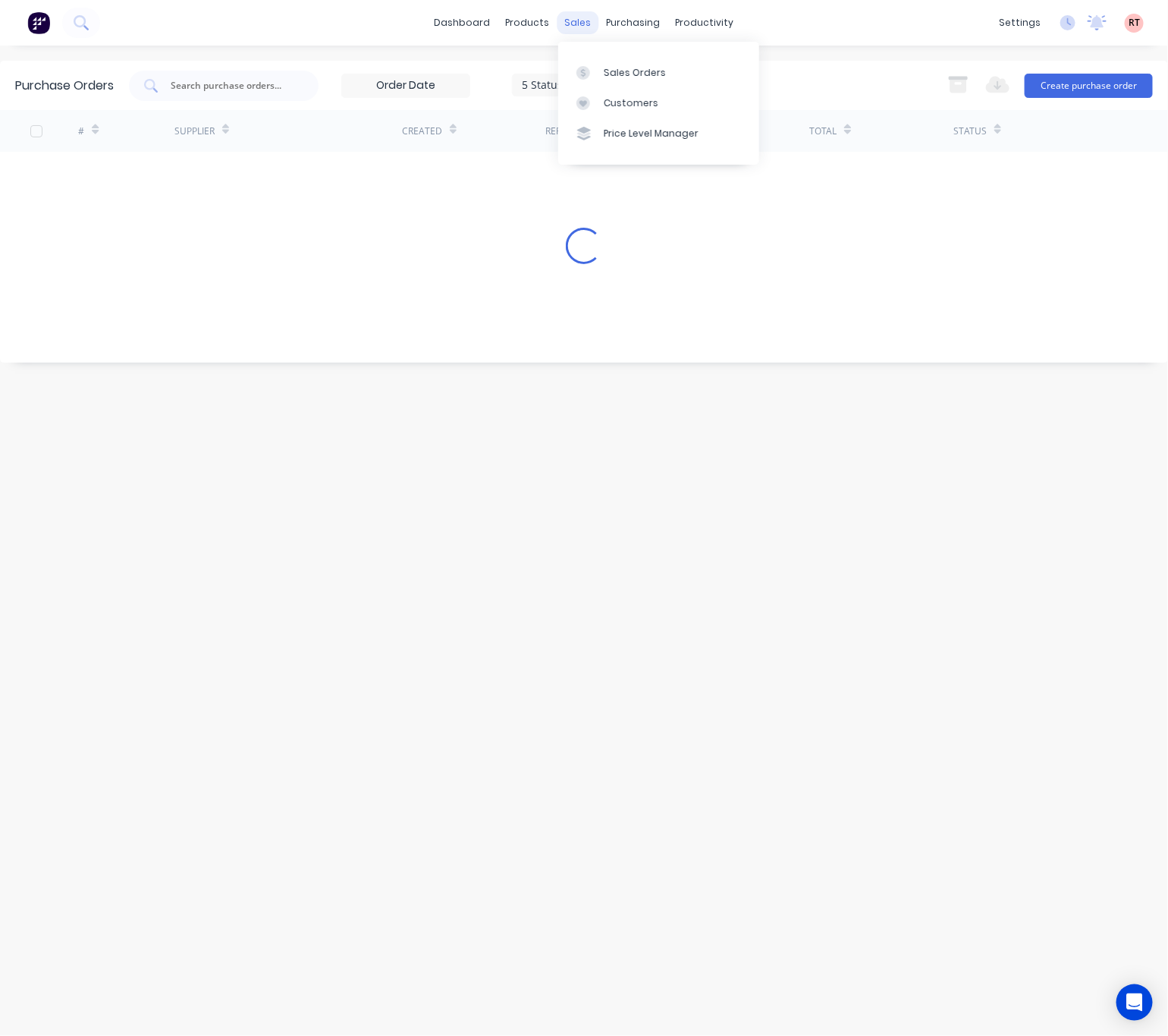
click at [581, 23] on div "sales" at bounding box center [578, 23] width 41 height 23
click at [604, 77] on div "Sales Orders" at bounding box center [635, 72] width 62 height 14
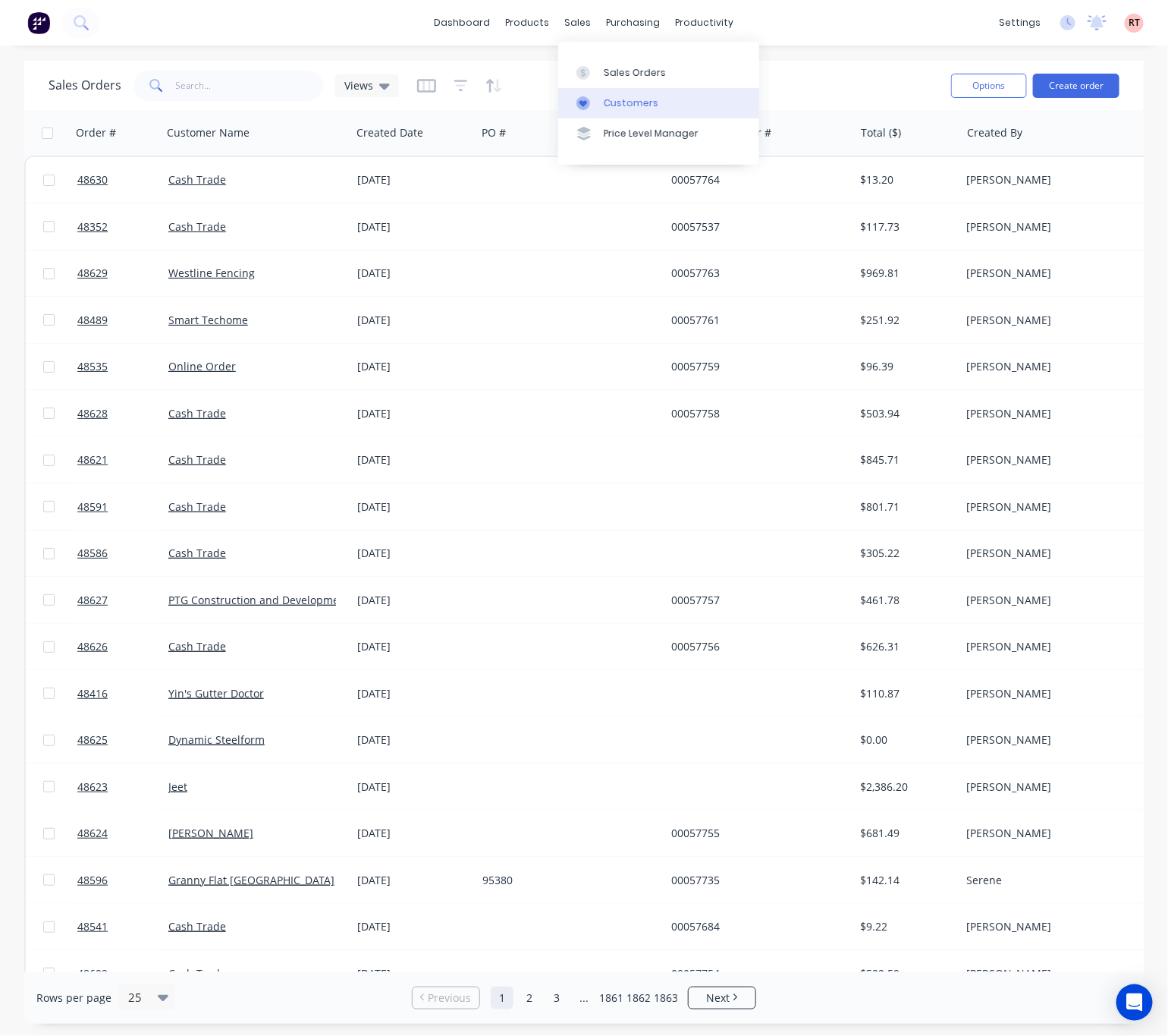
click at [608, 101] on div "Customers" at bounding box center [631, 103] width 54 height 14
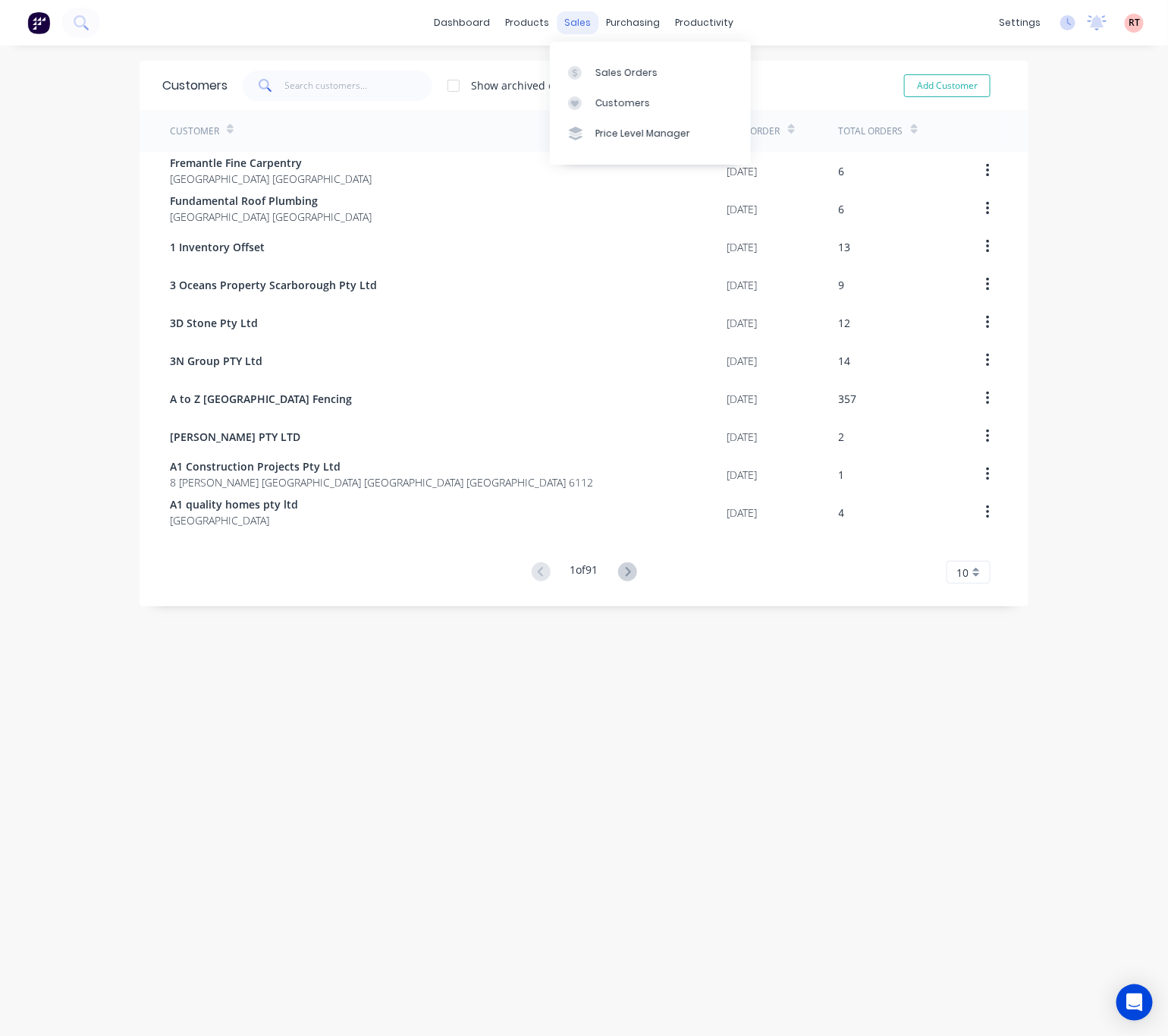
click at [561, 19] on div "sales" at bounding box center [578, 23] width 41 height 23
click at [595, 76] on div "Sales Orders" at bounding box center [626, 72] width 62 height 14
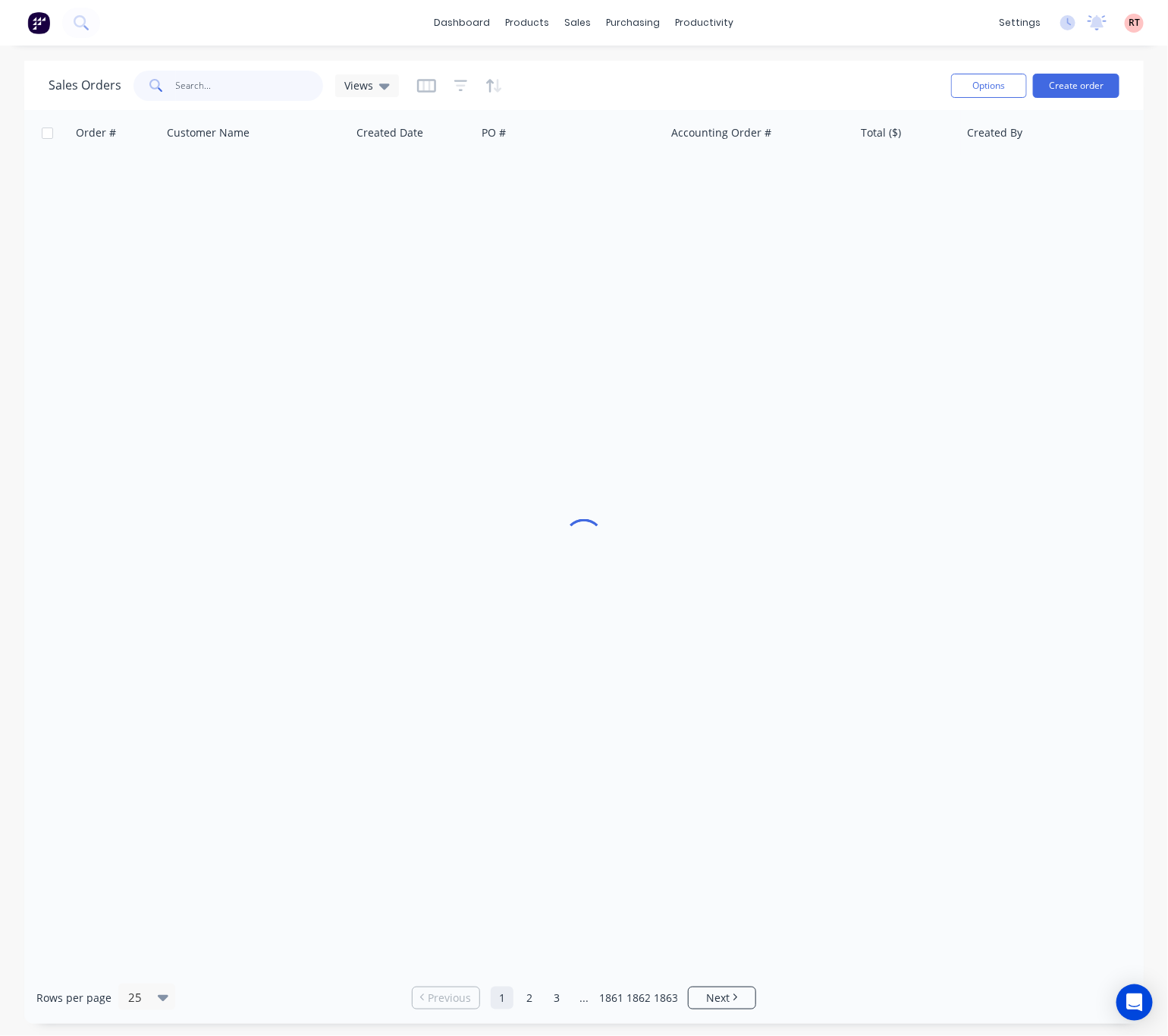
click at [219, 81] on input "text" at bounding box center [250, 85] width 148 height 30
type input "48507"
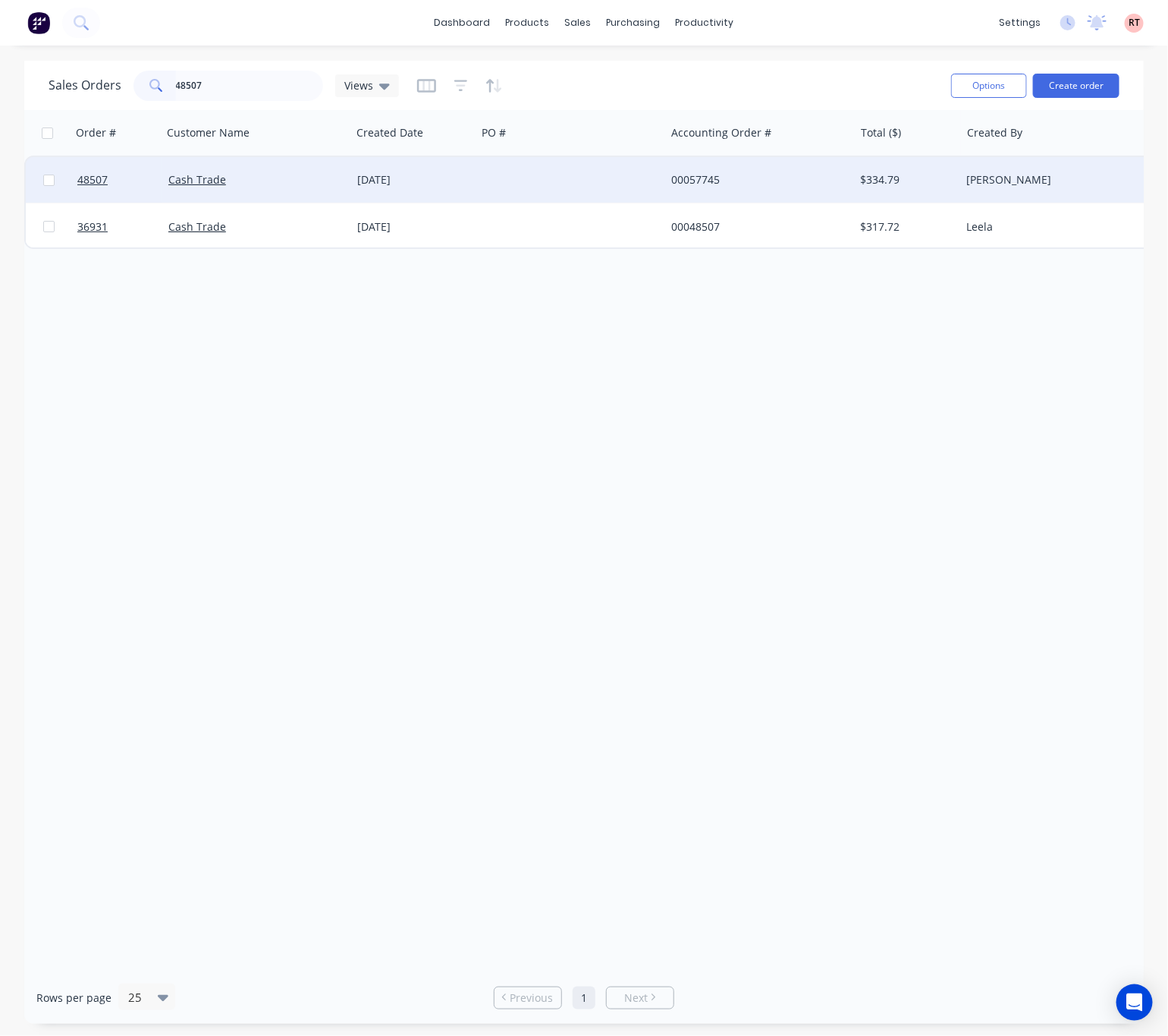
click at [467, 180] on div "28 Aug 2025" at bounding box center [413, 179] width 113 height 15
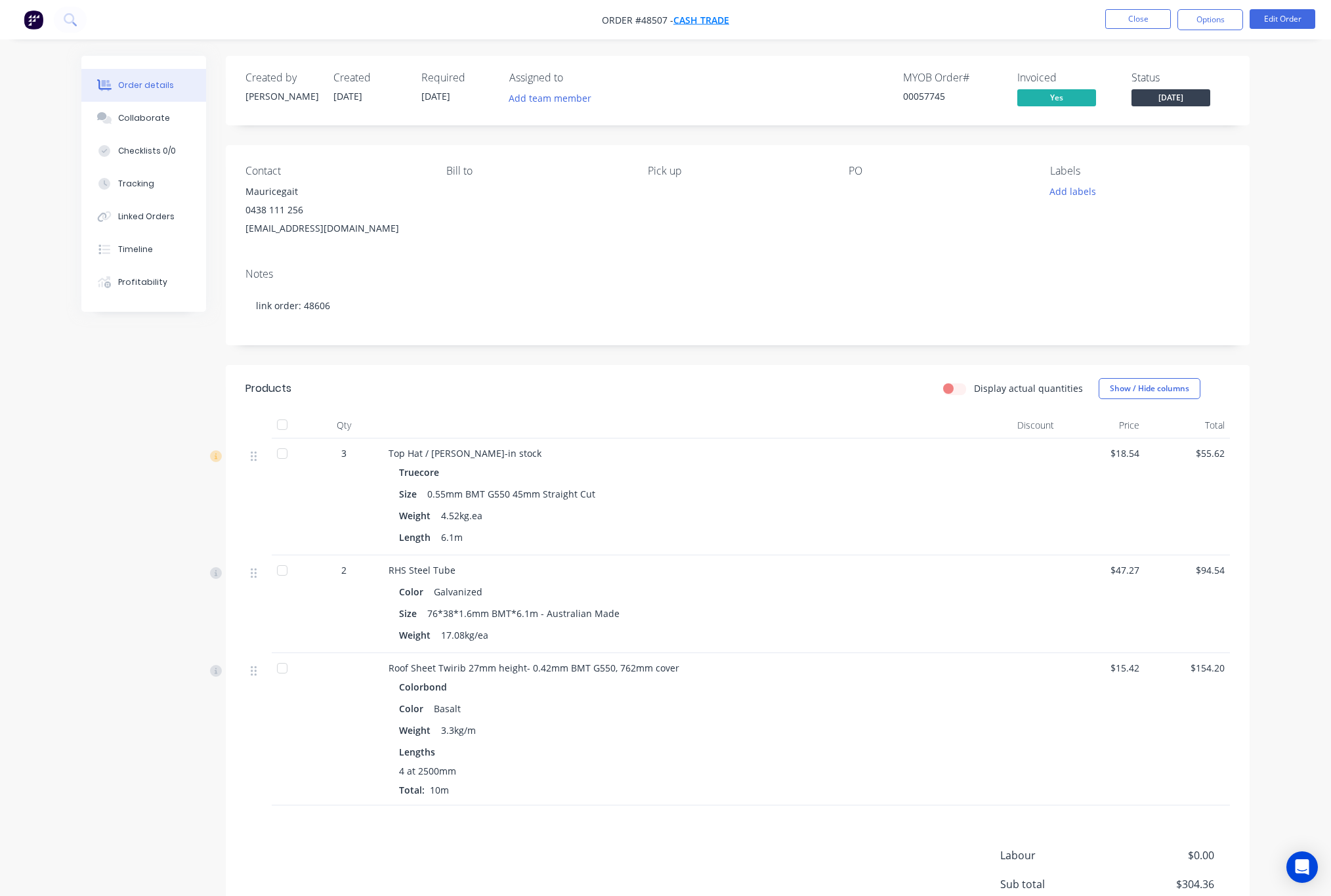
click at [696, 15] on span "Cash Trade" at bounding box center [701, 19] width 56 height 12
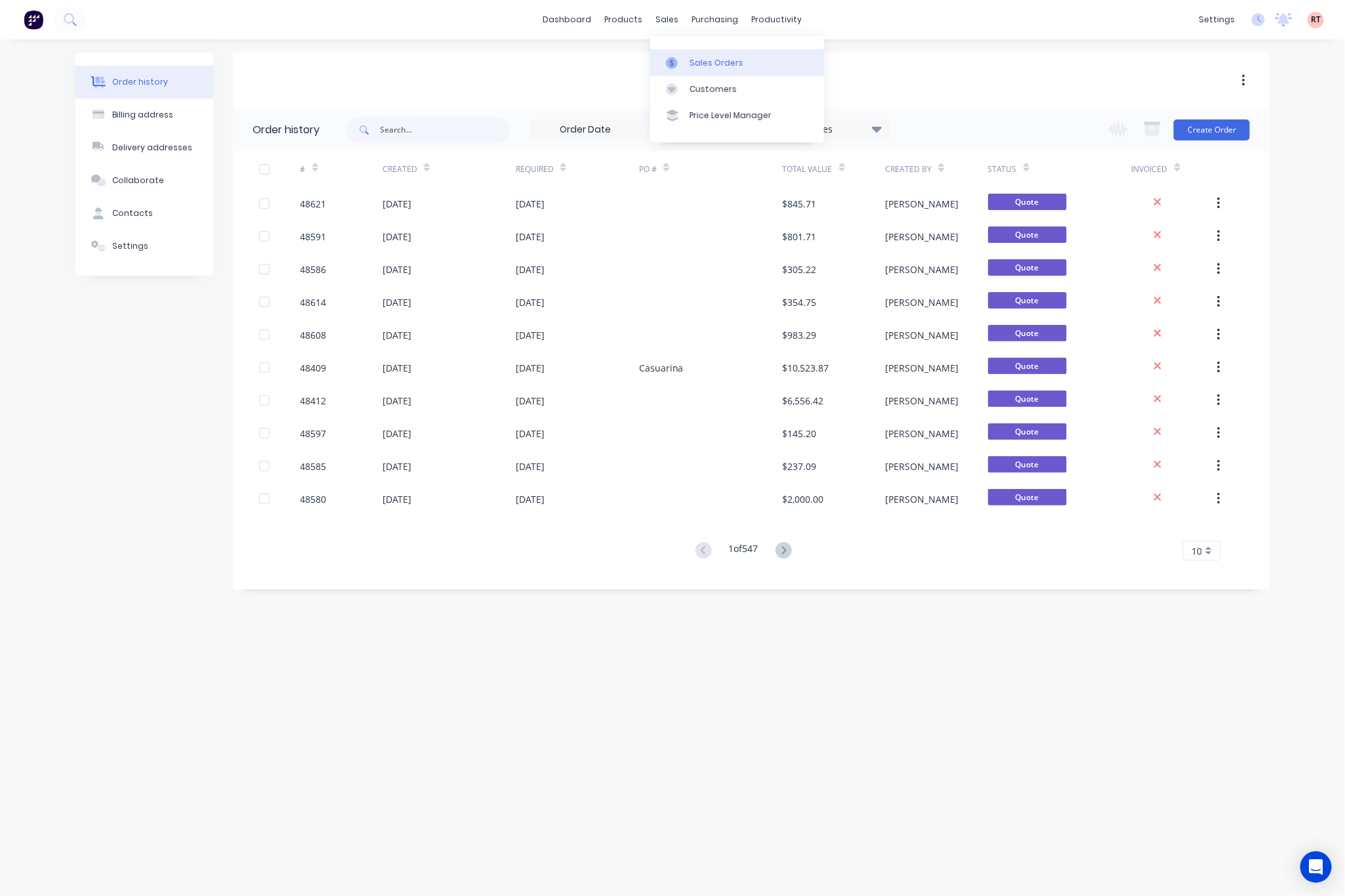
click at [687, 61] on link "Sales Orders" at bounding box center [737, 63] width 174 height 26
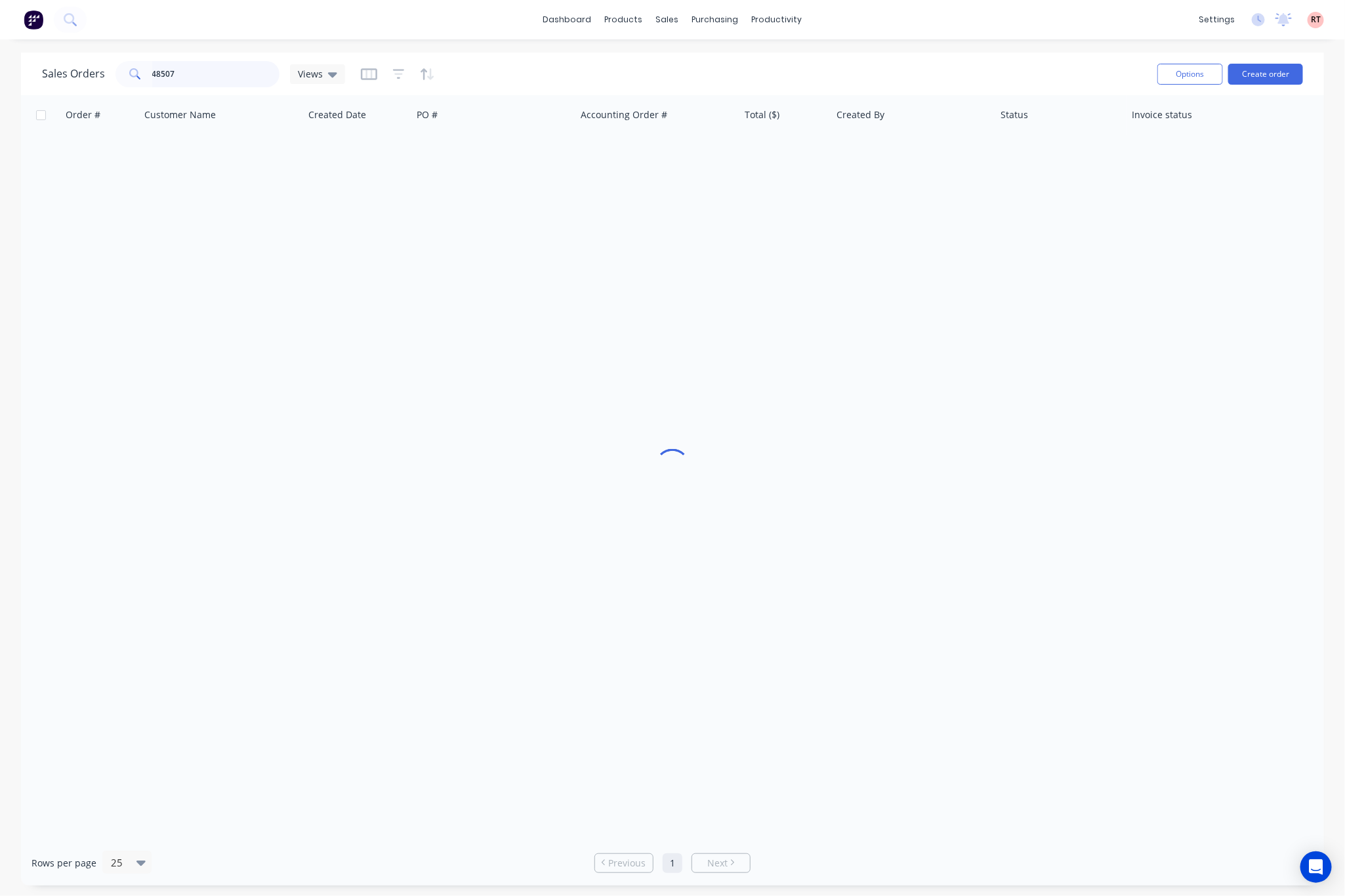
click at [80, 89] on div "Sales Orders 48507 Views" at bounding box center [595, 74] width 1105 height 32
type input "48432"
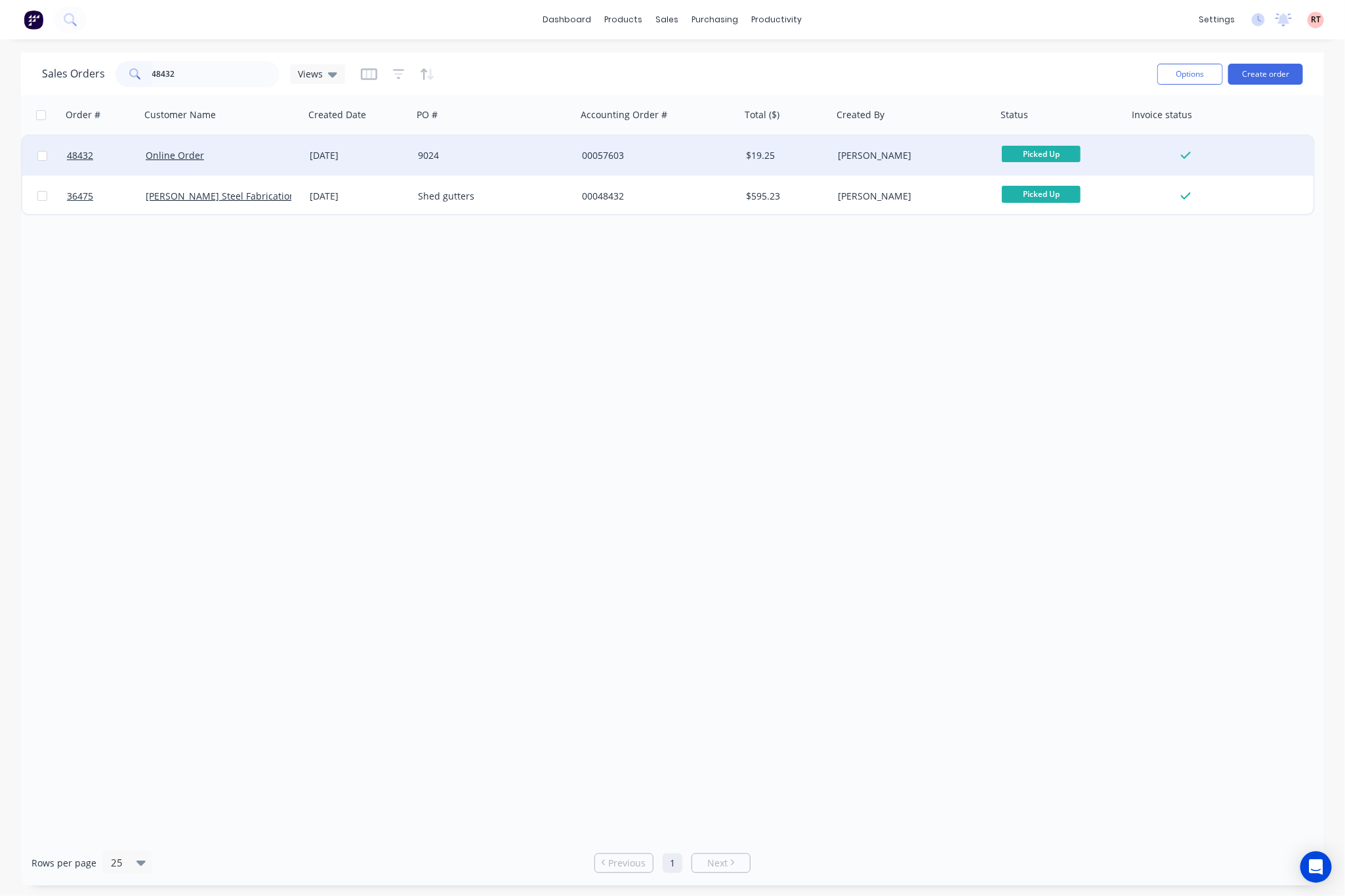
click at [510, 149] on div "9024" at bounding box center [491, 155] width 145 height 13
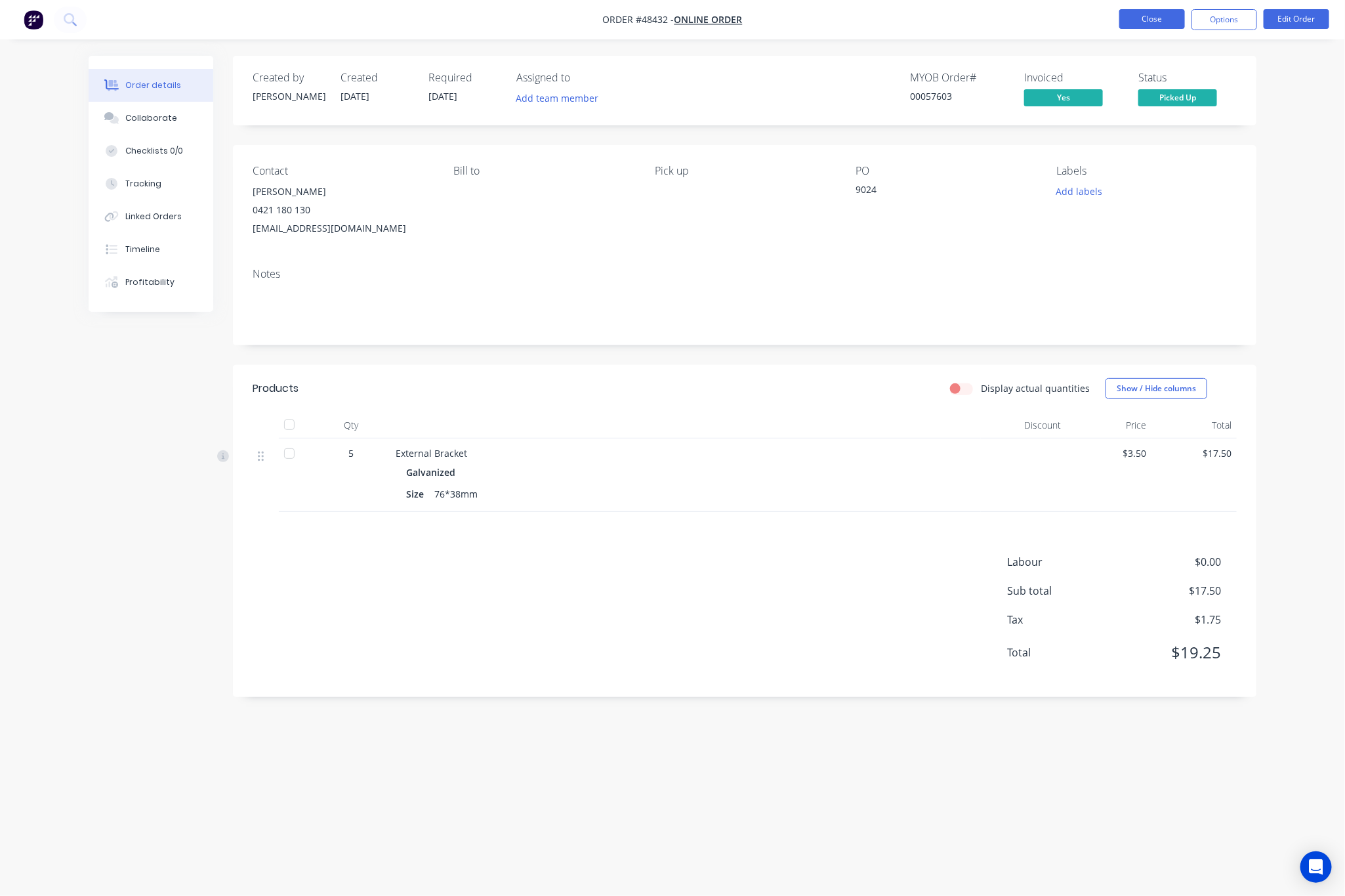
click at [1148, 24] on button "Close" at bounding box center [1152, 19] width 66 height 19
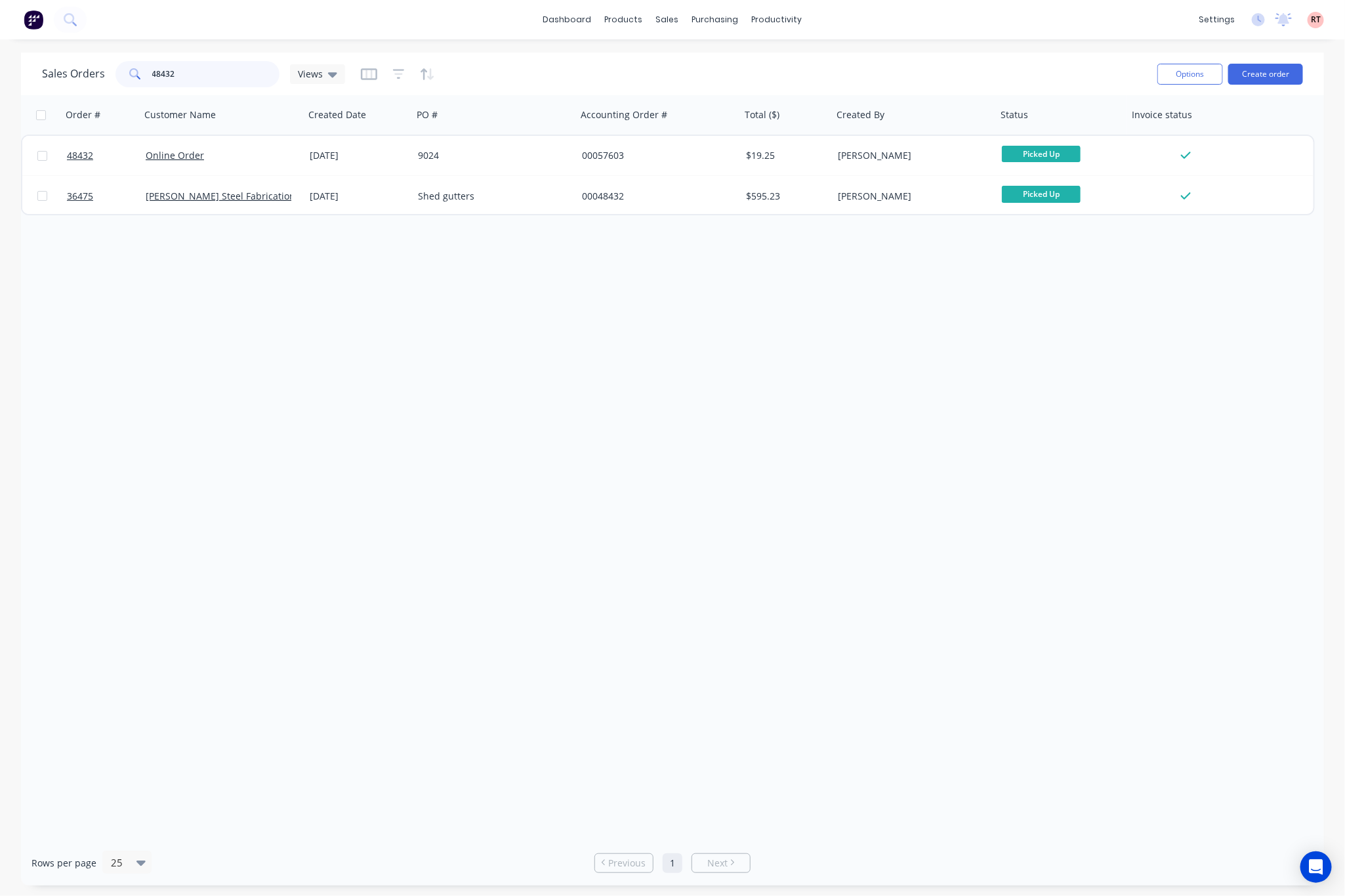
drag, startPoint x: 193, startPoint y: 79, endPoint x: 93, endPoint y: 89, distance: 100.5
click at [93, 89] on div "Sales Orders 48432 Views" at bounding box center [595, 74] width 1105 height 32
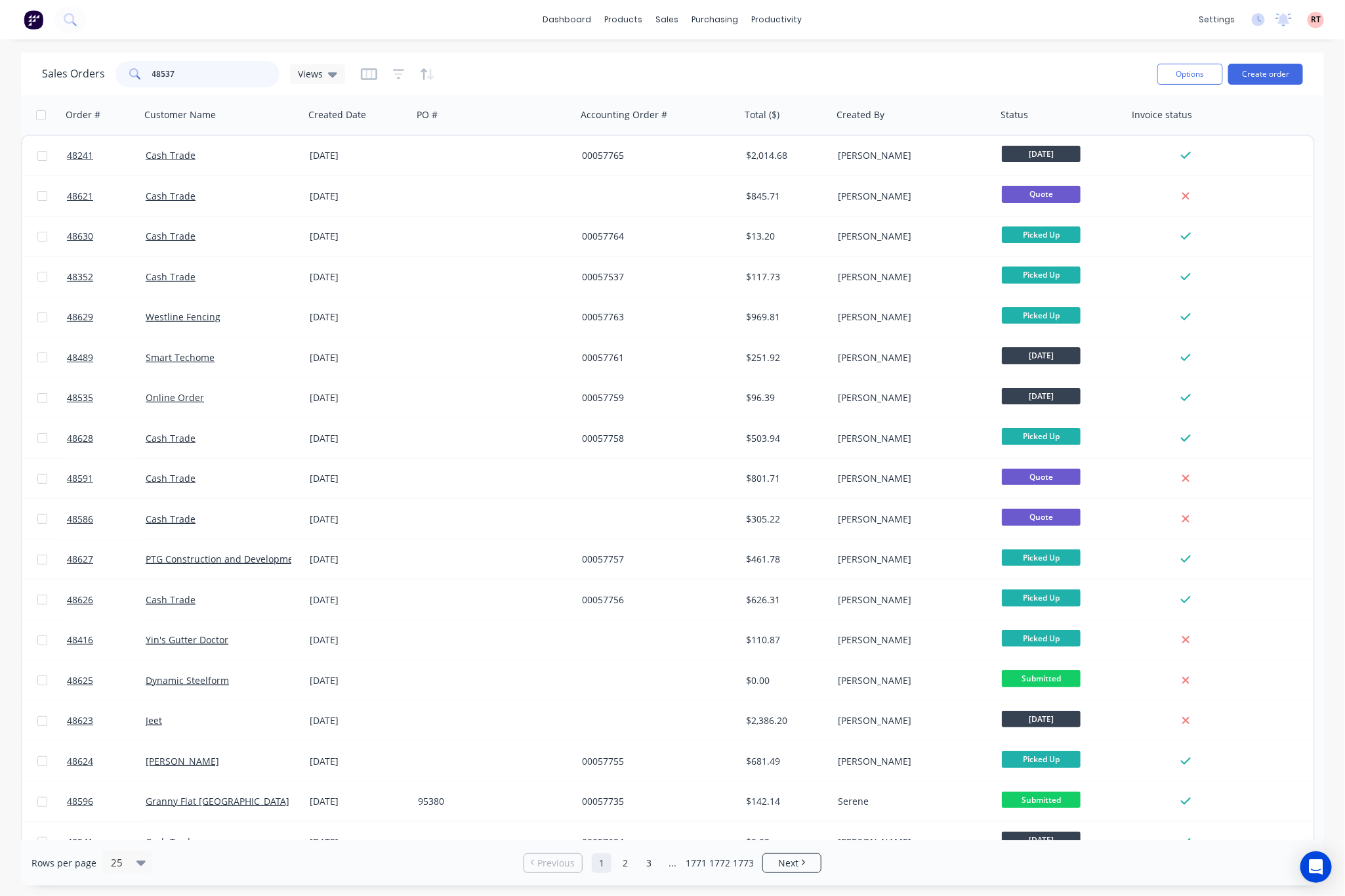
type input "48537"
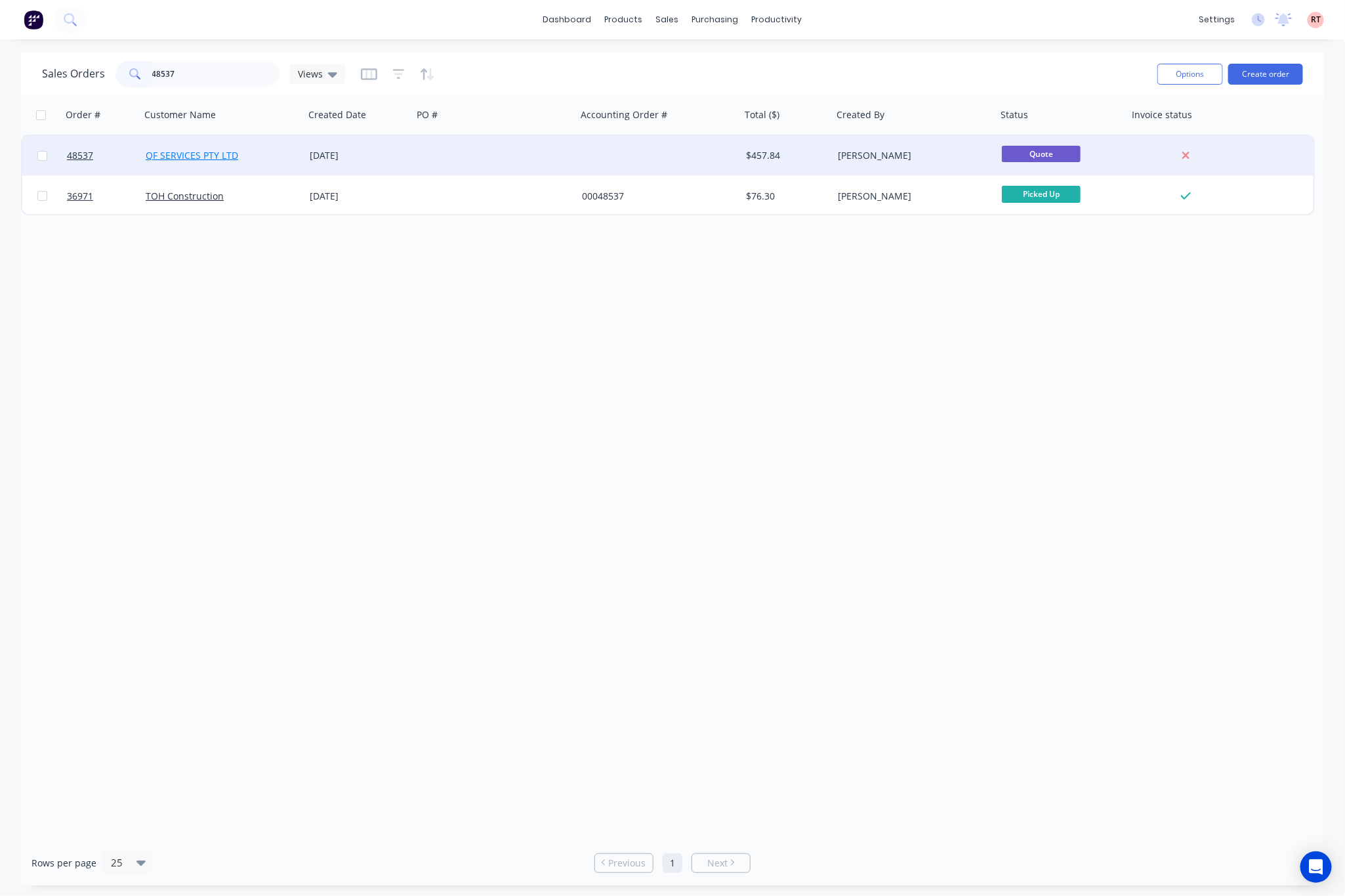
click at [203, 155] on link "QF SERVICES PTY LTD" at bounding box center [192, 154] width 93 height 12
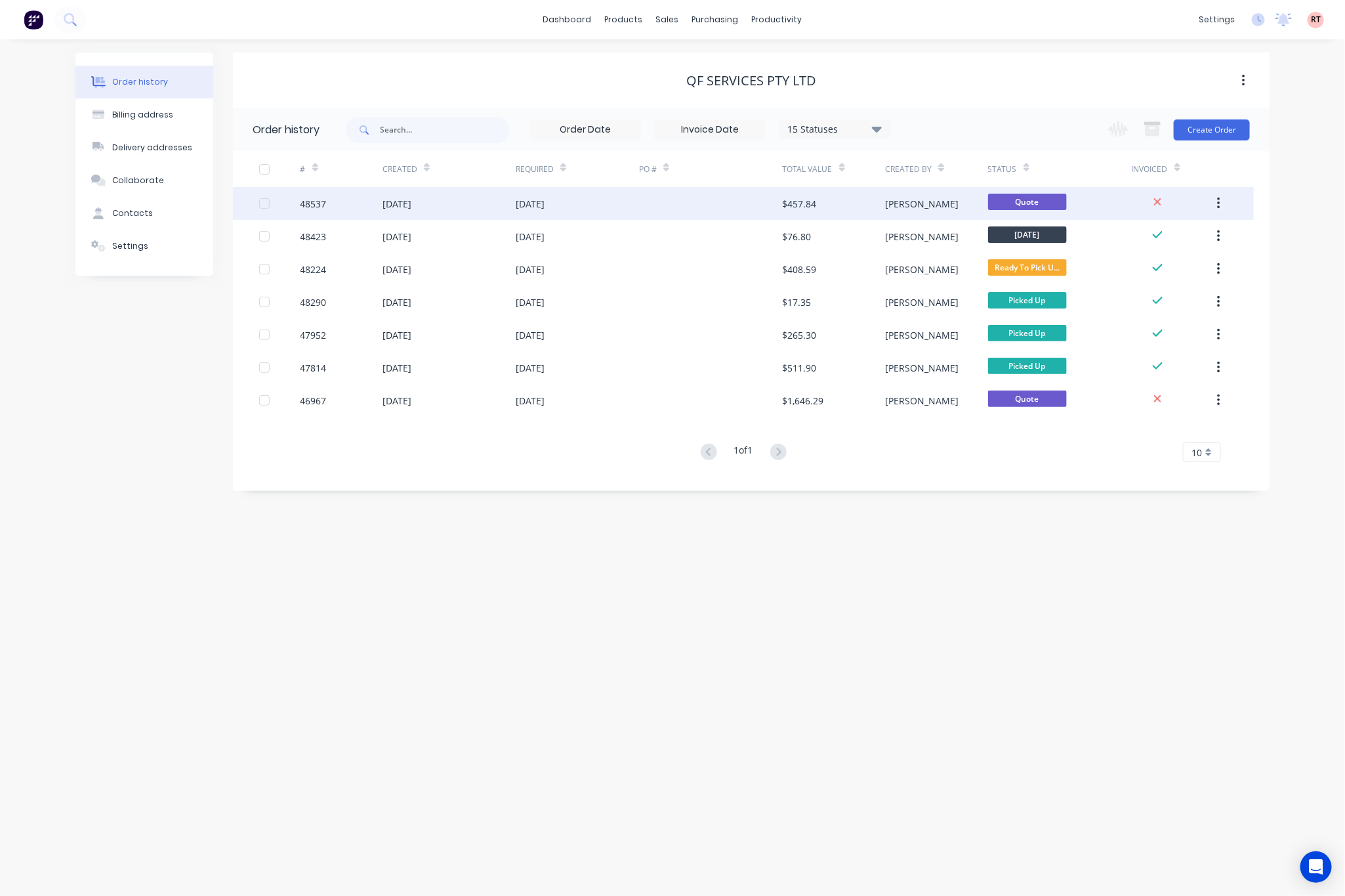
click at [634, 207] on div "04 Sep 2025" at bounding box center [577, 203] width 123 height 32
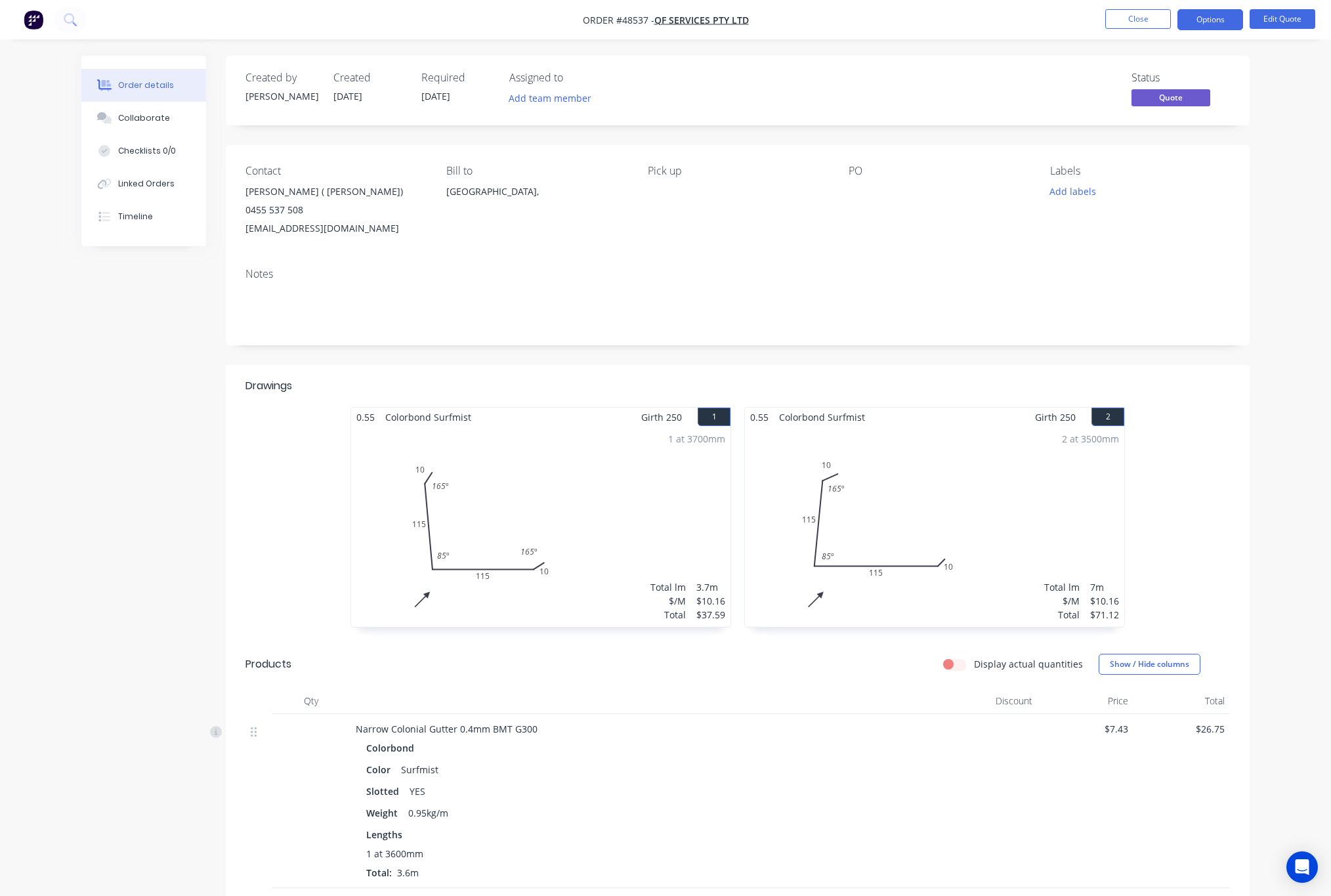
click at [174, 85] on button "Order details" at bounding box center [143, 85] width 124 height 32
click at [144, 219] on div "Timeline" at bounding box center [135, 216] width 35 height 12
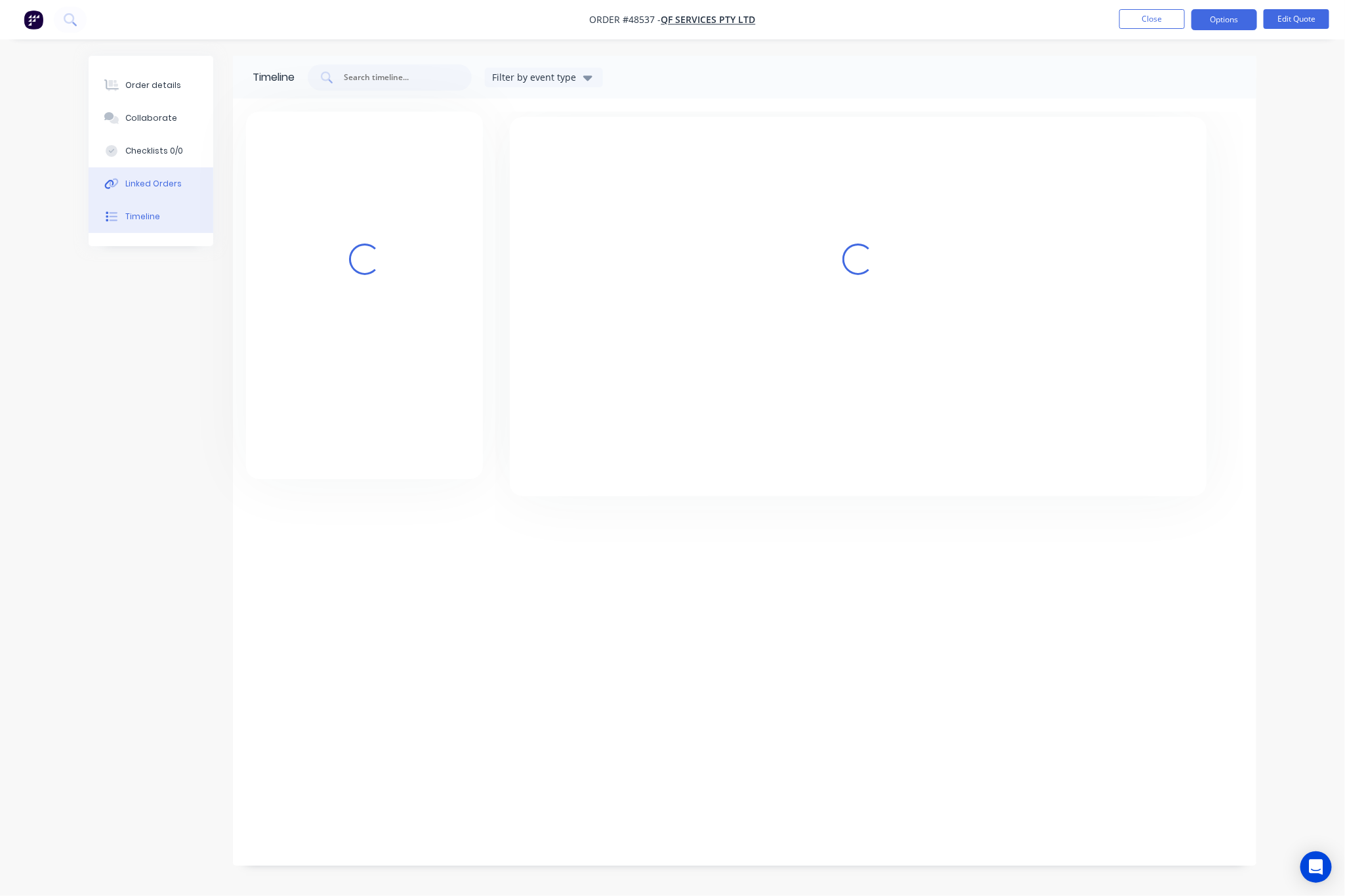
click at [164, 181] on div "Linked Orders" at bounding box center [153, 184] width 56 height 12
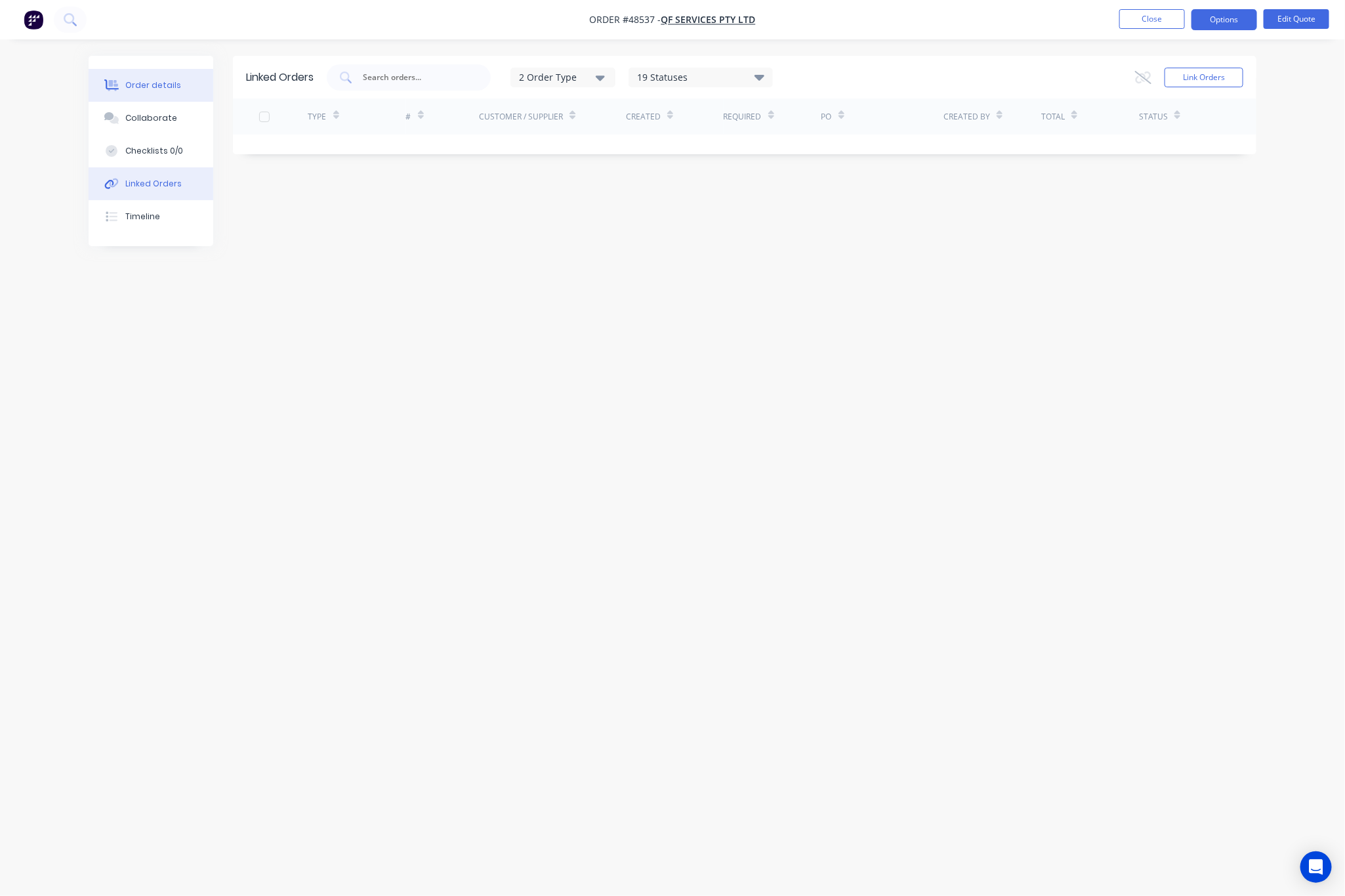
click at [152, 89] on div "Order details" at bounding box center [153, 85] width 56 height 12
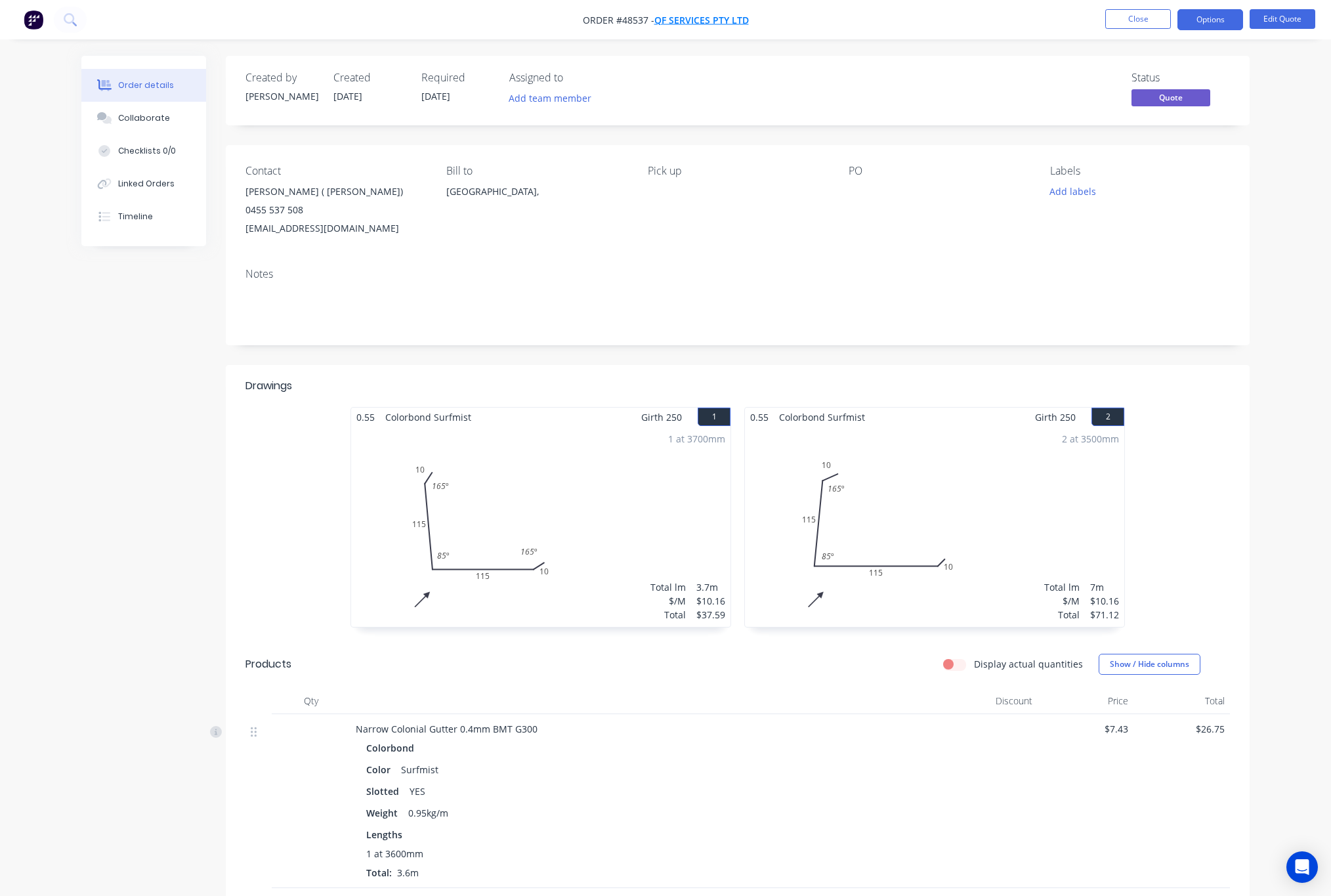
click at [709, 22] on span "QF SERVICES PTY LTD" at bounding box center [701, 19] width 94 height 12
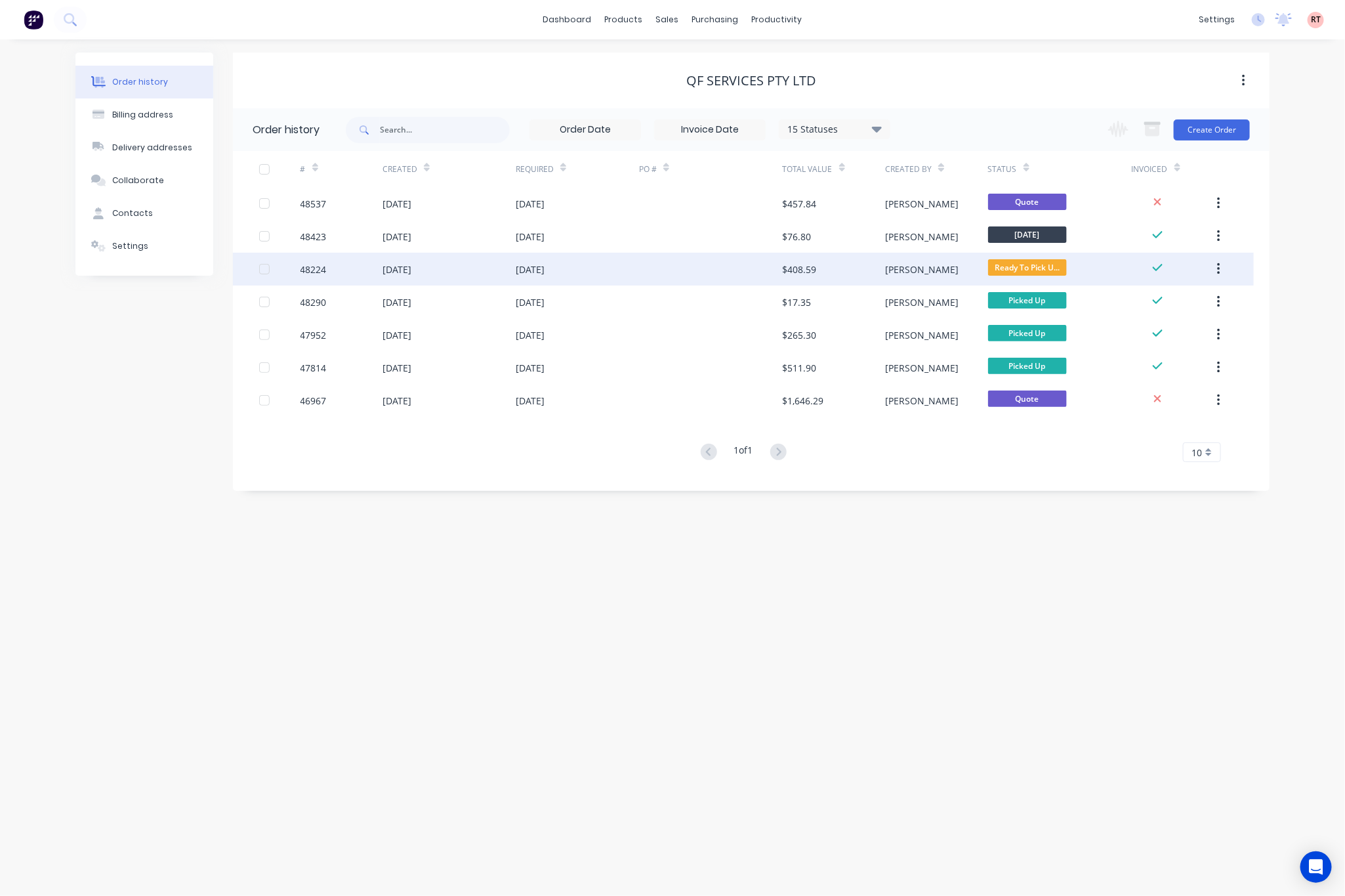
click at [708, 265] on div at bounding box center [711, 269] width 144 height 32
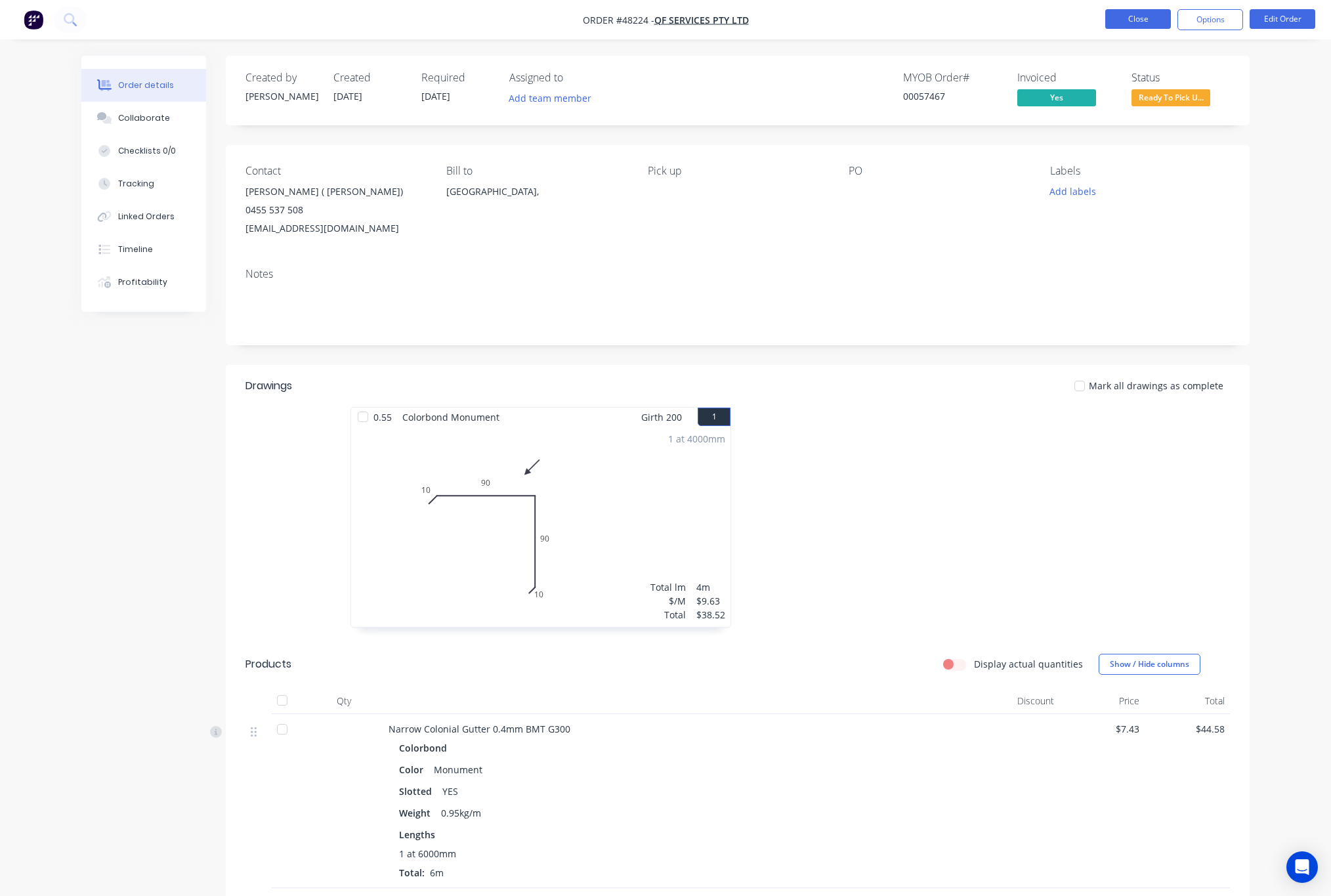
click at [1126, 20] on button "Close" at bounding box center [1138, 19] width 66 height 19
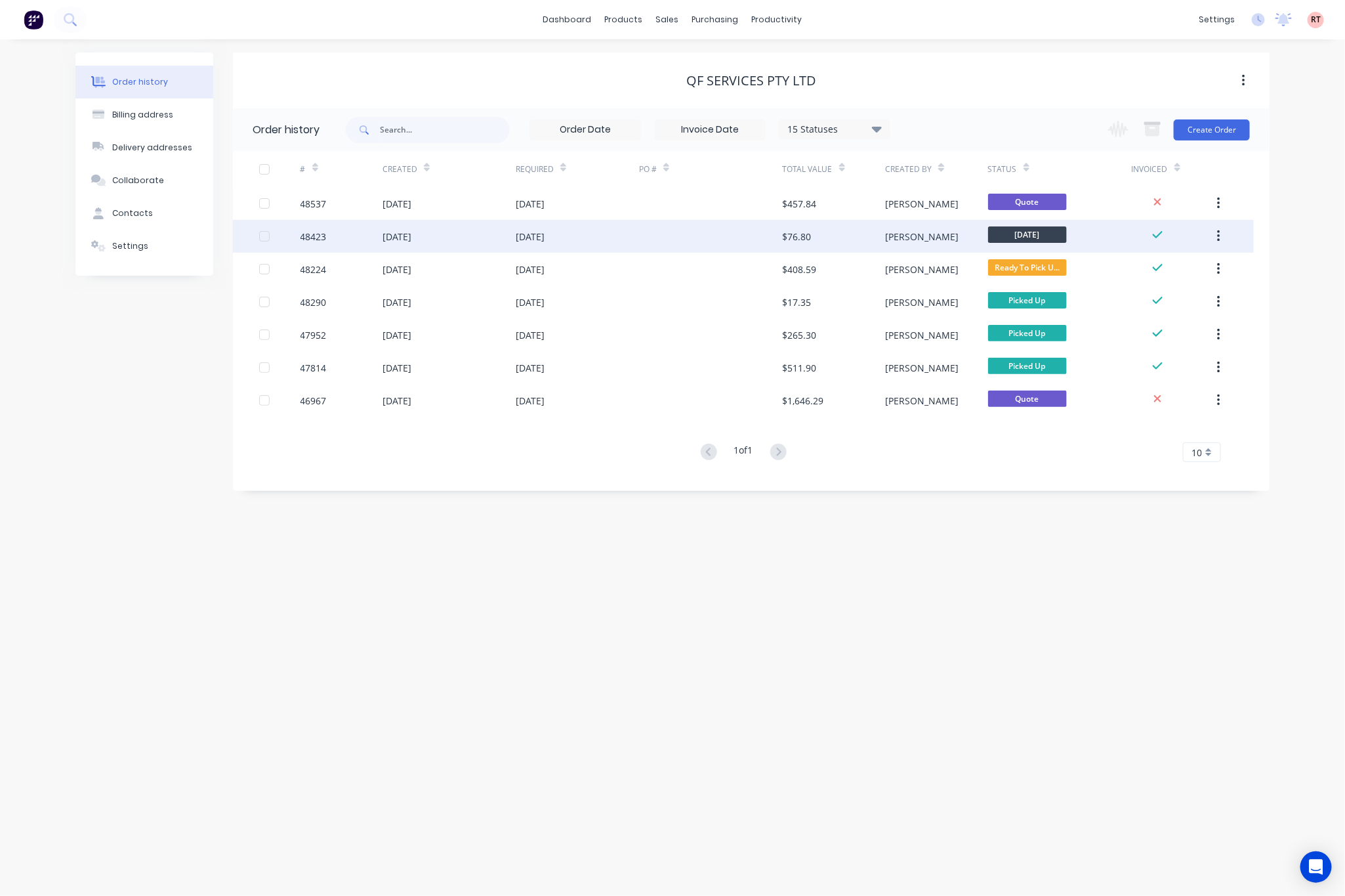
click at [681, 237] on div at bounding box center [711, 236] width 144 height 32
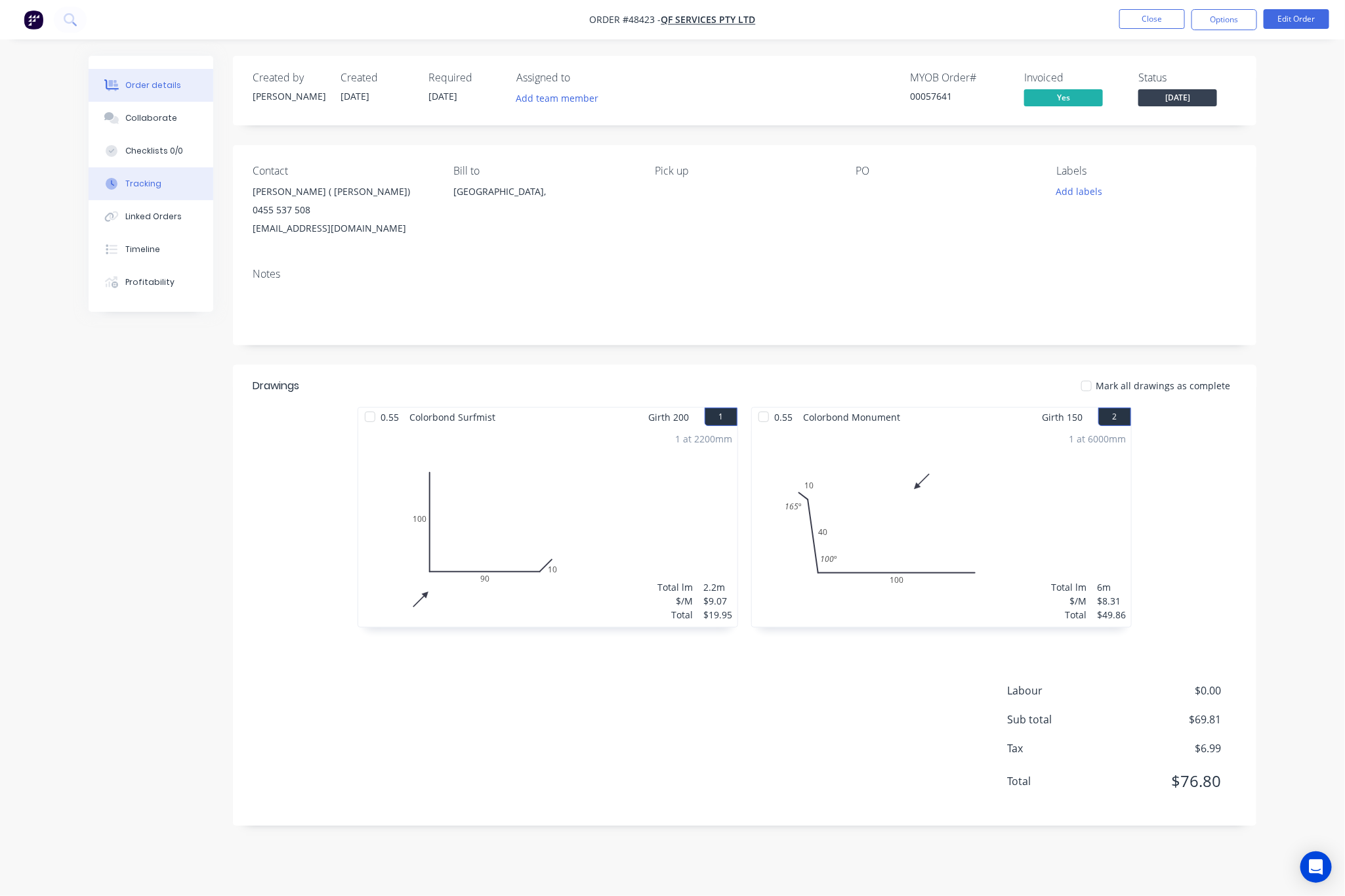
click at [159, 186] on button "Tracking" at bounding box center [150, 184] width 124 height 32
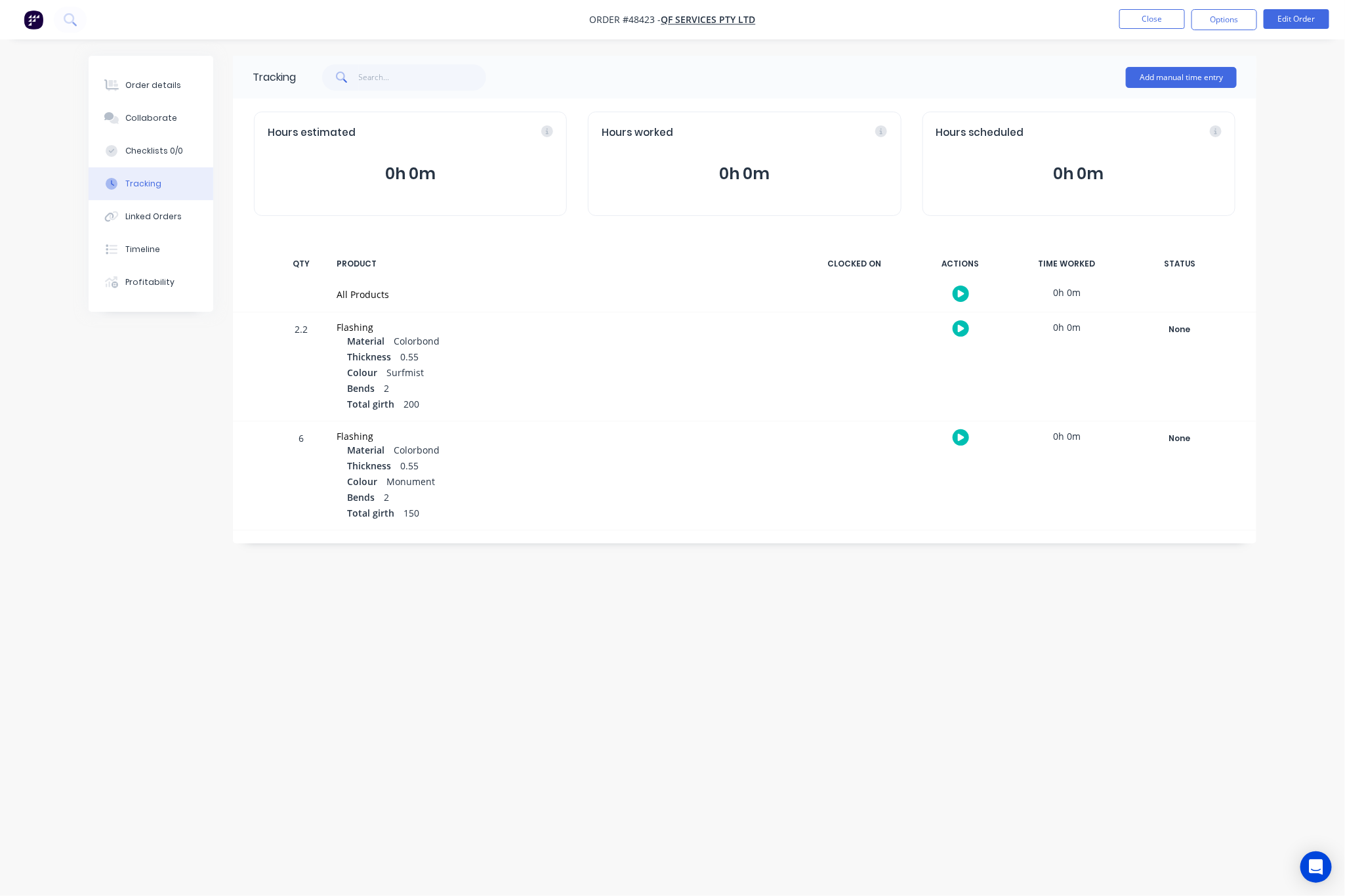
click at [774, 643] on div "Tracking Add manual time entry Hours estimated 0h 0m Hours worked 0h 0m Hours s…" at bounding box center [672, 423] width 1168 height 734
drag, startPoint x: 772, startPoint y: 643, endPoint x: 705, endPoint y: 597, distance: 81.3
click at [764, 632] on div "Tracking Add manual time entry Hours estimated 0h 0m Hours worked 0h 0m Hours s…" at bounding box center [672, 423] width 1168 height 734
click at [164, 87] on div "Order details" at bounding box center [153, 85] width 56 height 12
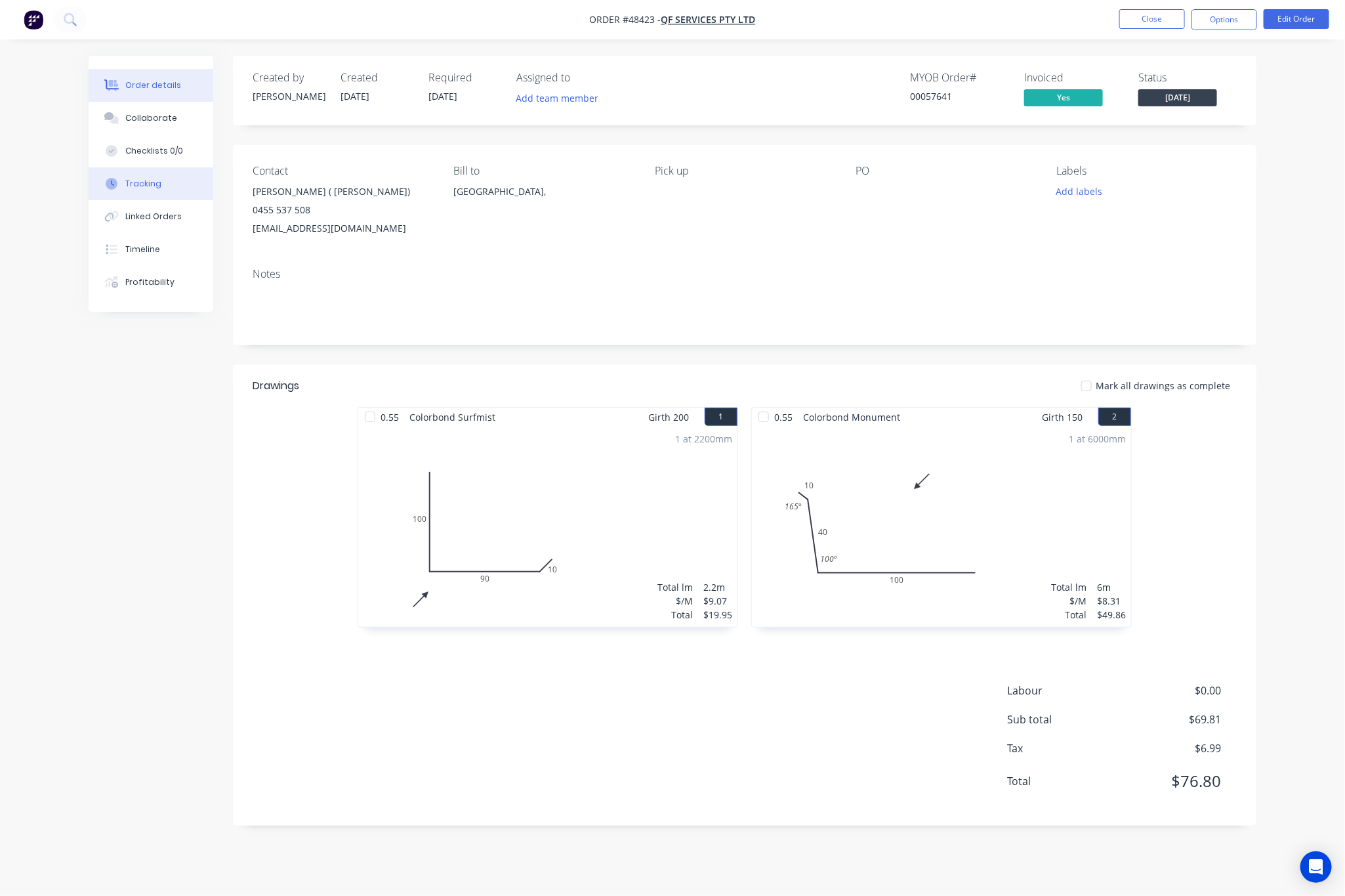
click at [166, 180] on button "Tracking" at bounding box center [150, 184] width 124 height 32
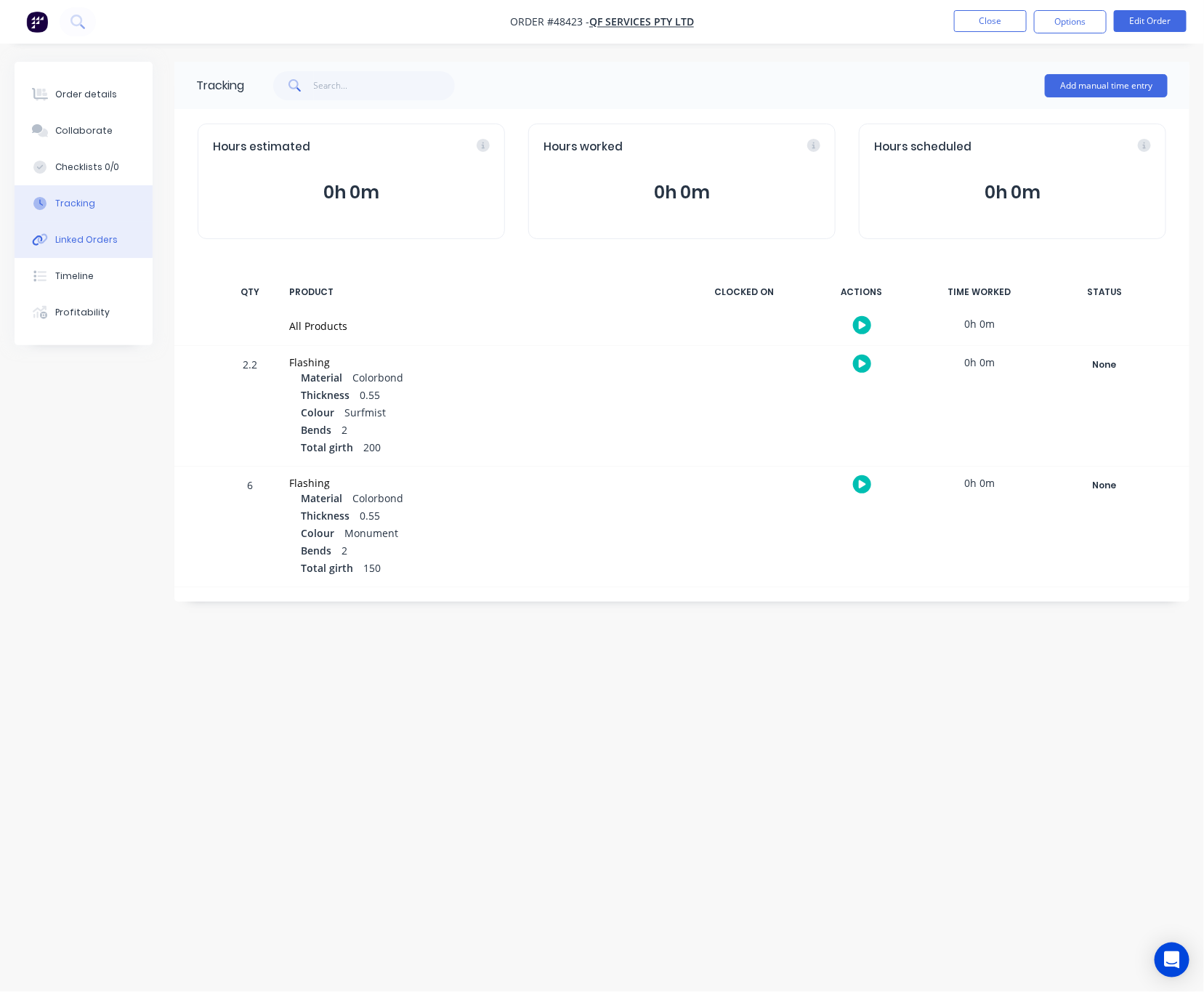
click at [90, 238] on div "Linked Orders" at bounding box center [85, 239] width 62 height 13
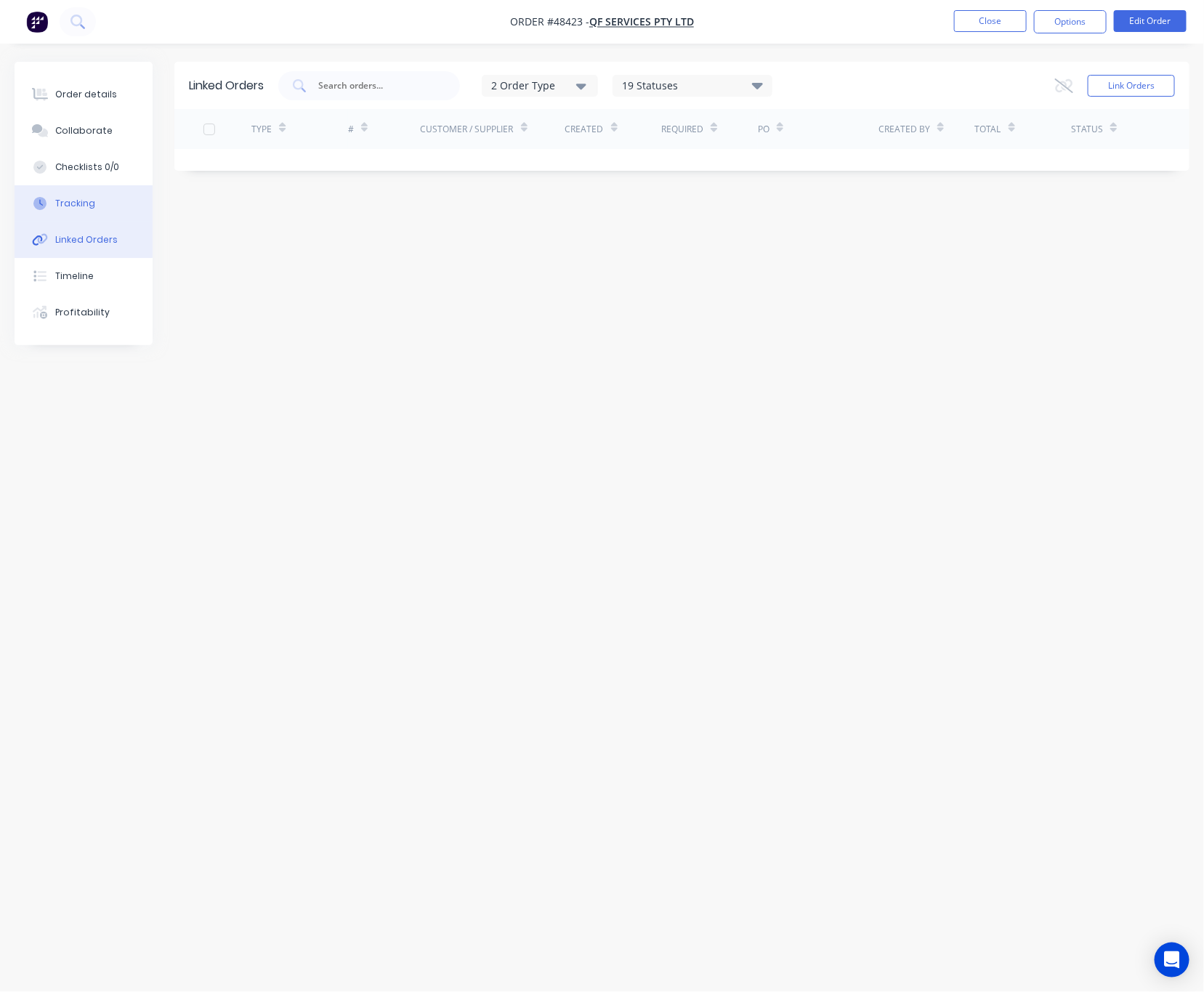
click at [93, 201] on button "Tracking" at bounding box center [83, 203] width 138 height 36
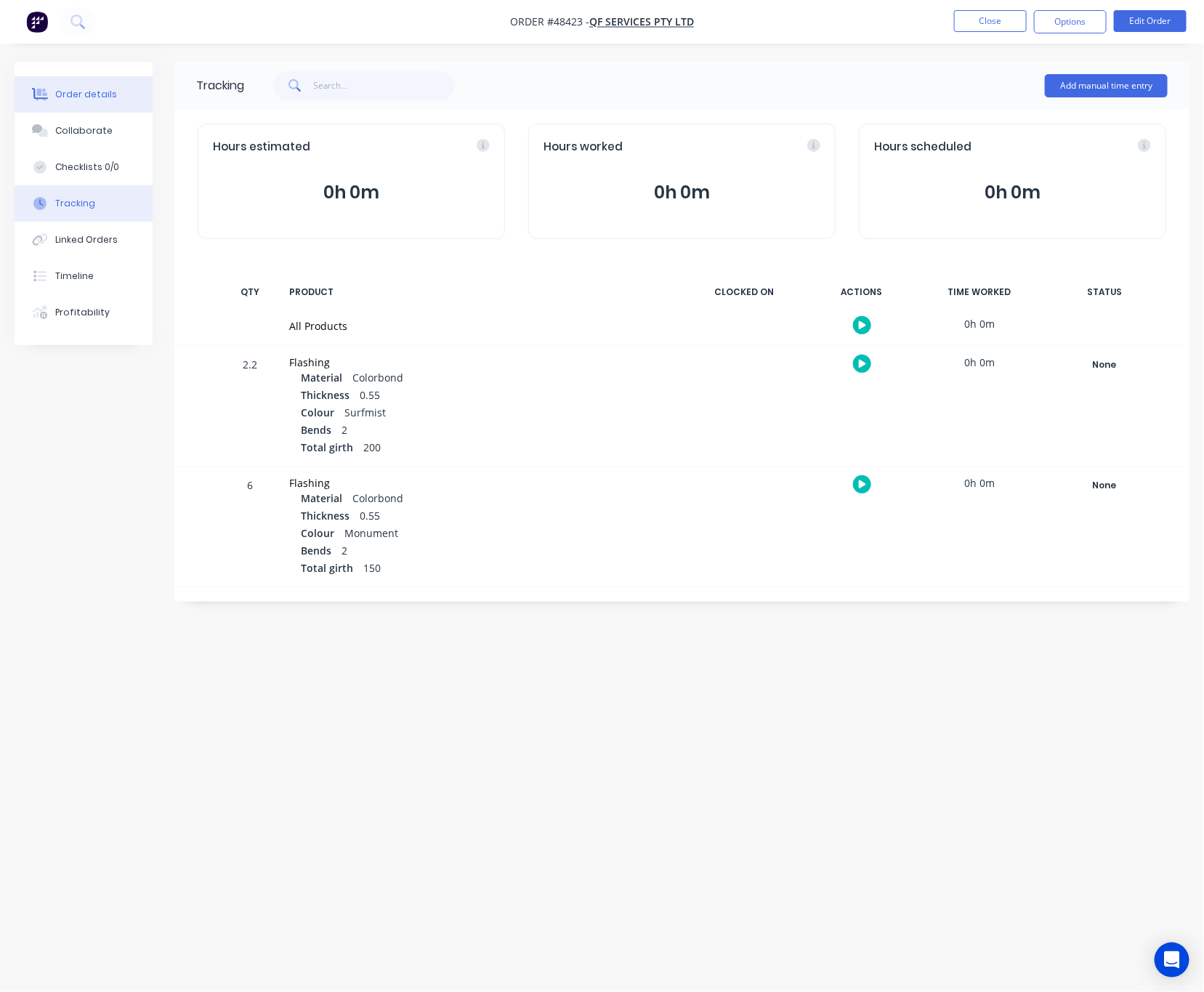
click at [125, 90] on button "Order details" at bounding box center [83, 94] width 138 height 36
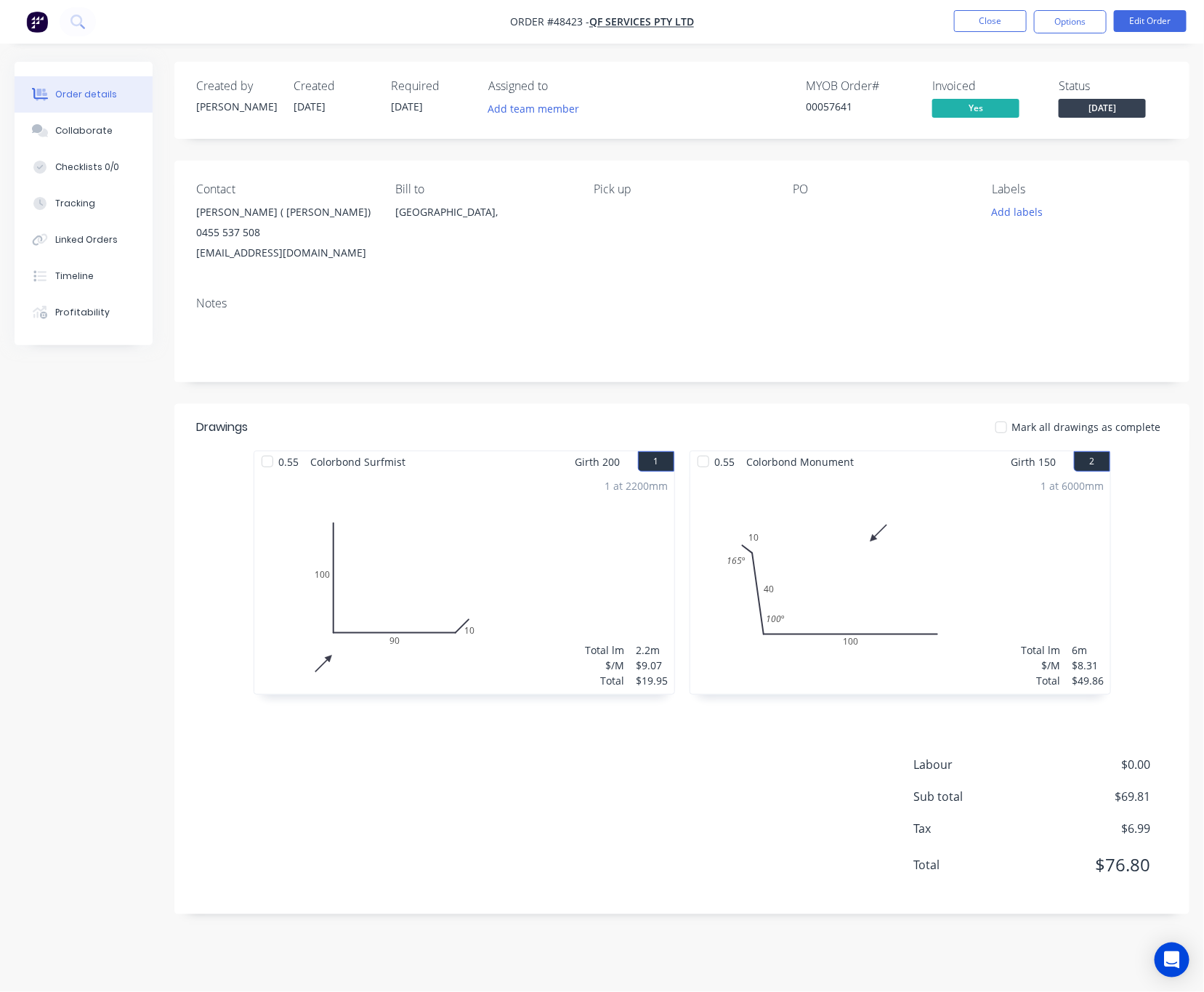
click at [402, 854] on div "Labour $0.00 Sub total $69.81 Tax $6.99 Total $76.80" at bounding box center [682, 824] width 971 height 137
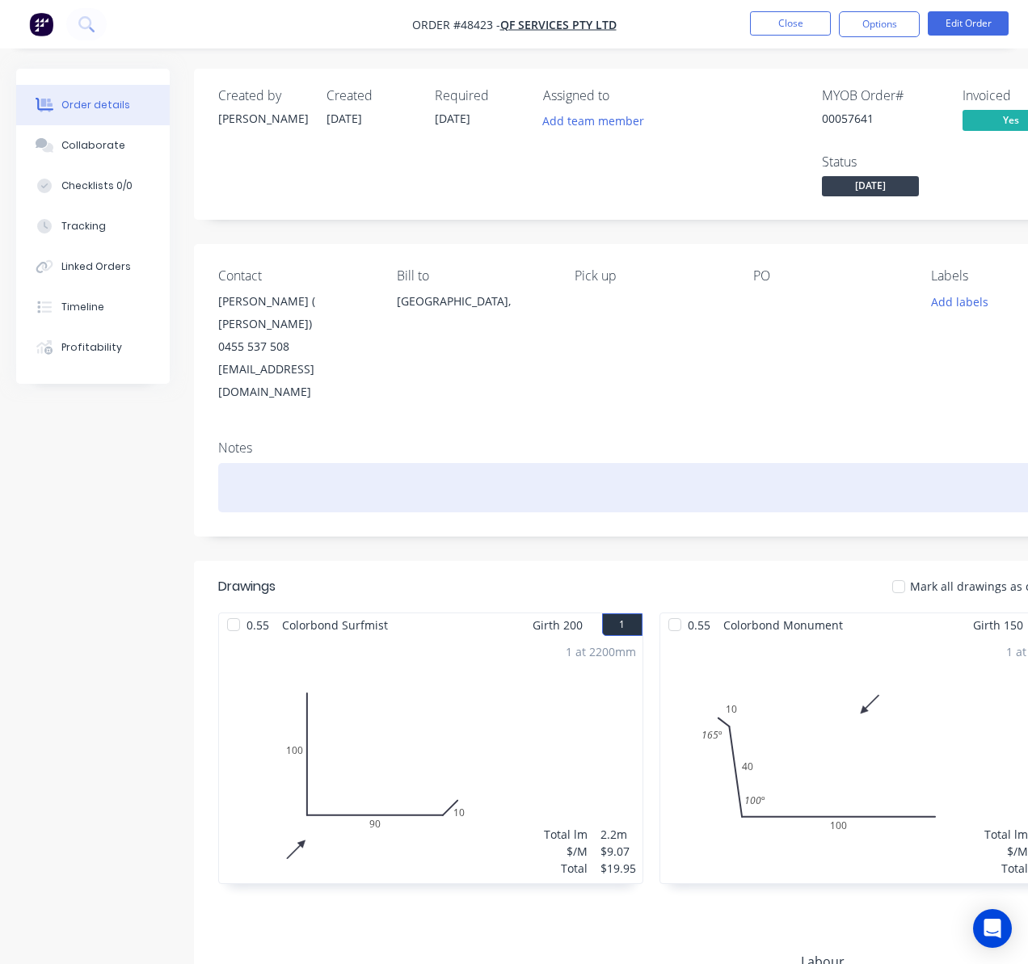
click at [278, 463] on div at bounding box center [650, 487] width 865 height 49
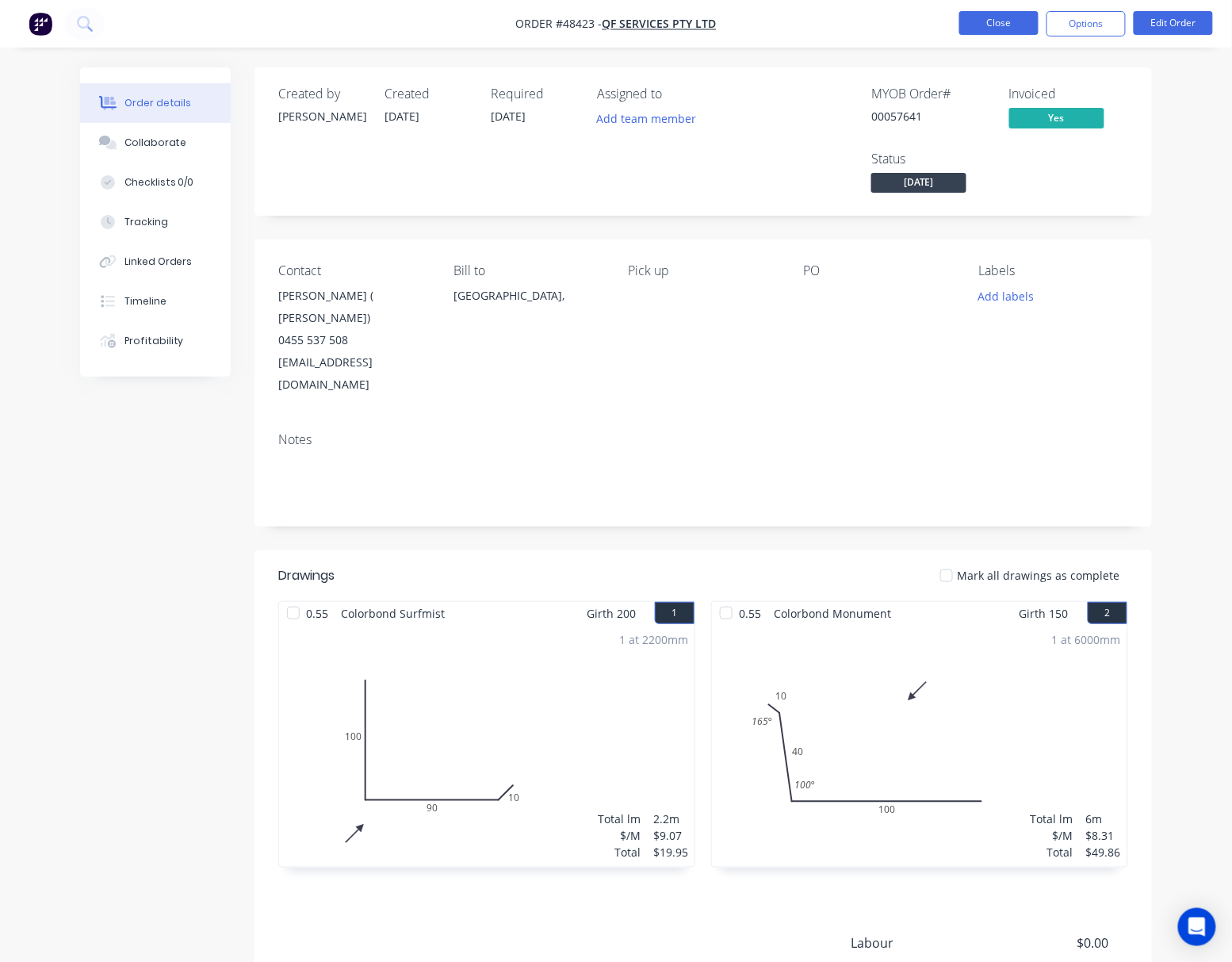
click at [978, 29] on button "Close" at bounding box center [998, 23] width 80 height 24
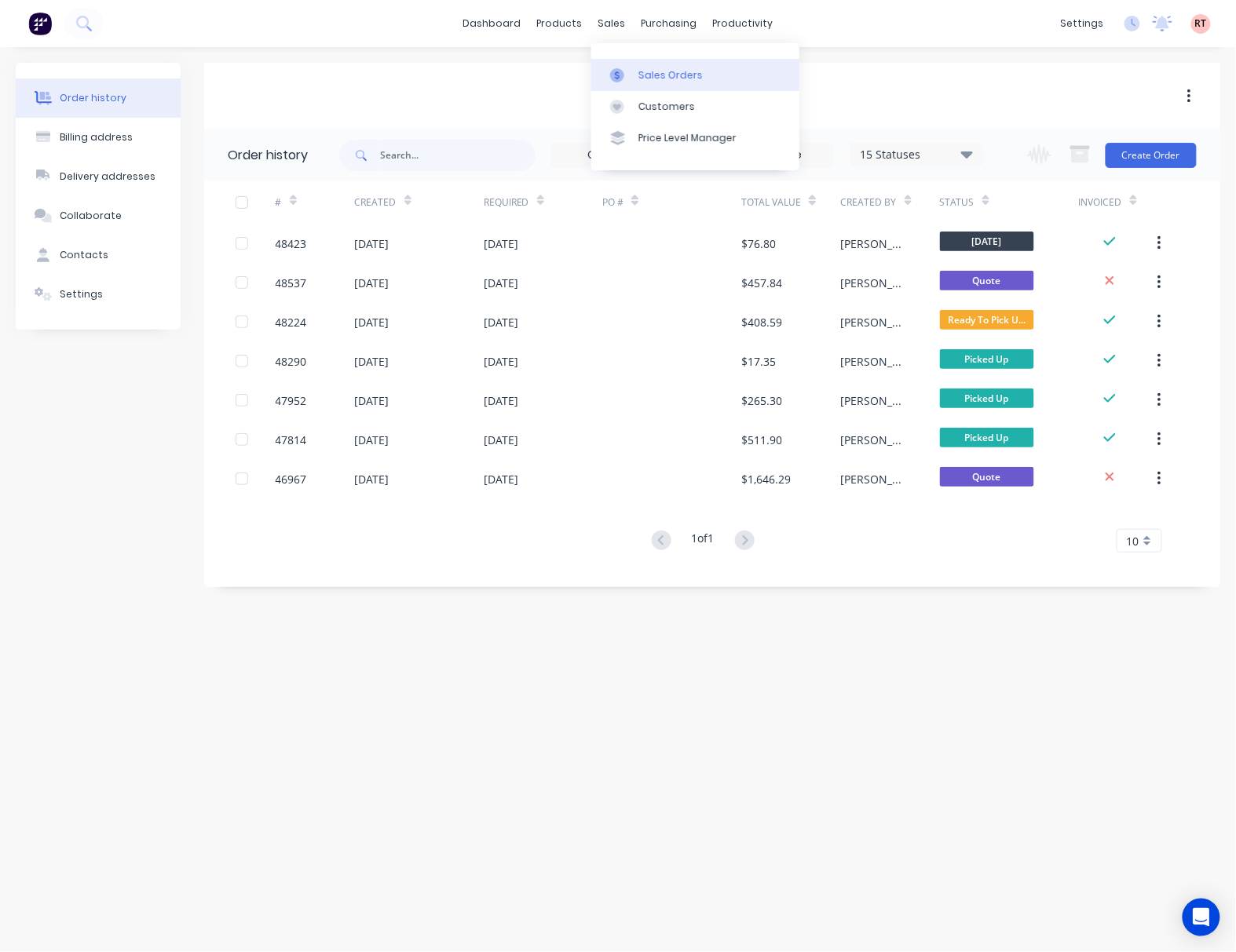
click at [632, 77] on div at bounding box center [622, 75] width 23 height 15
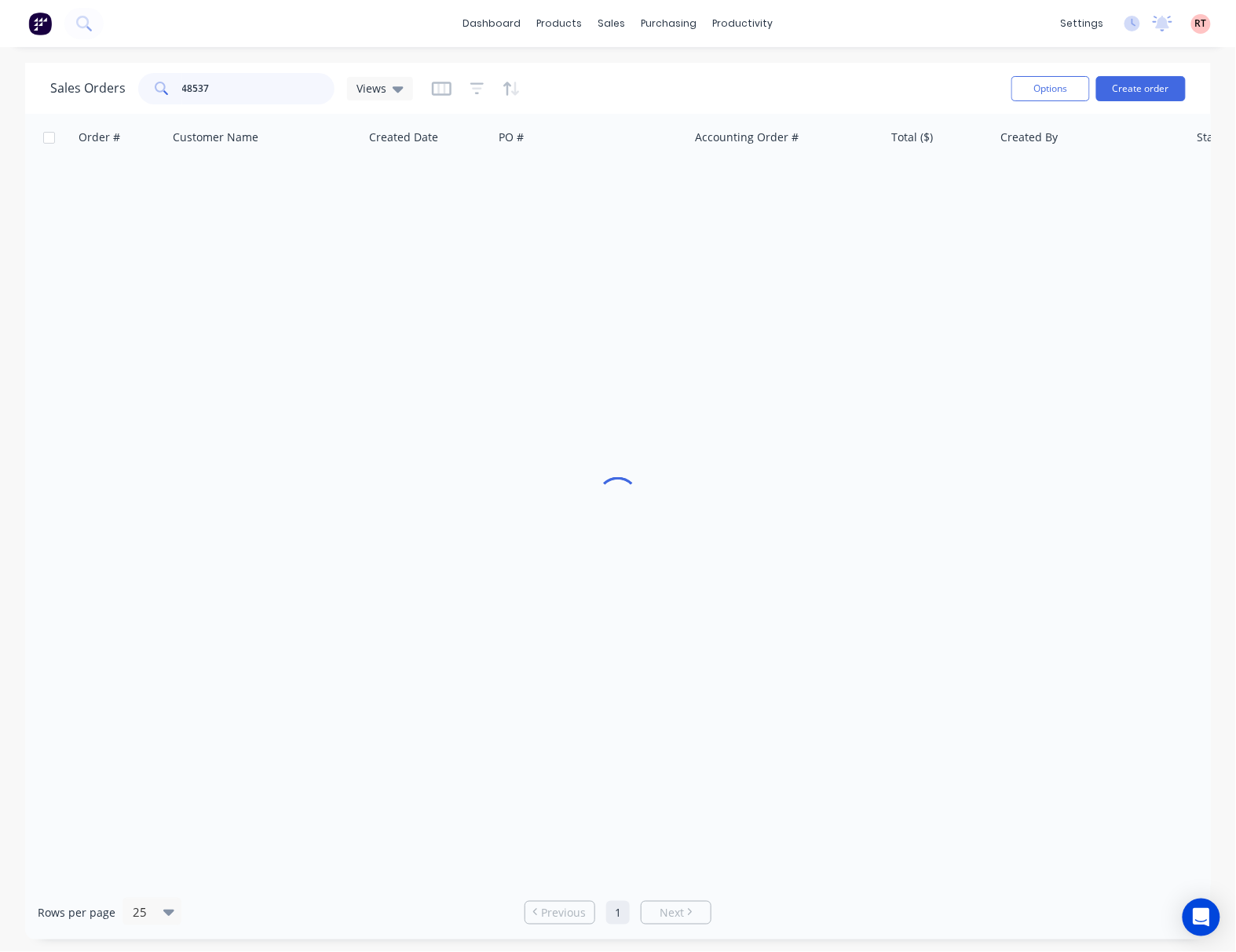
drag, startPoint x: 283, startPoint y: 85, endPoint x: 124, endPoint y: 85, distance: 159.0
click at [124, 85] on div "Sales Orders 48537 Views" at bounding box center [231, 88] width 362 height 31
type input "48485"
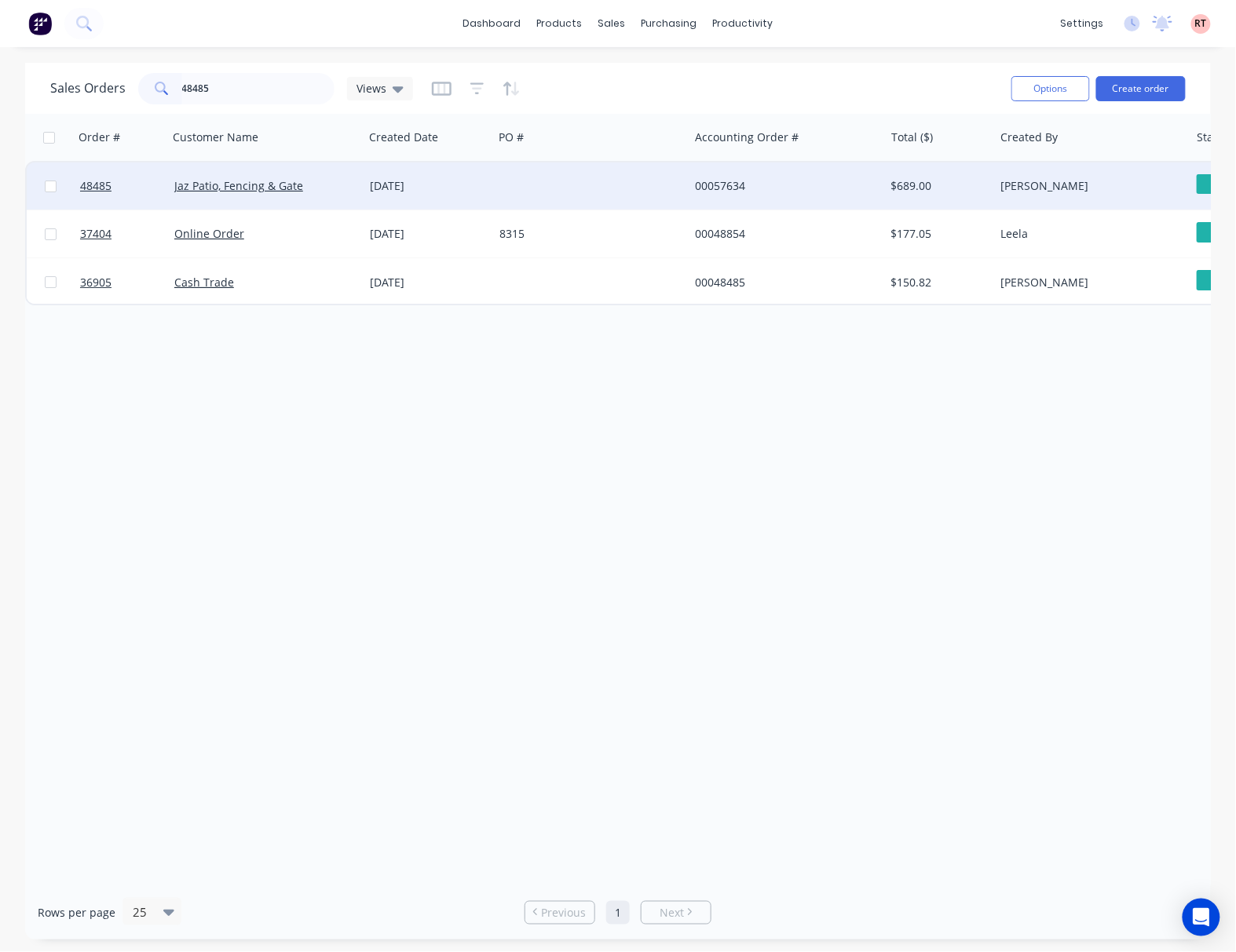
click at [545, 186] on div at bounding box center [590, 186] width 195 height 47
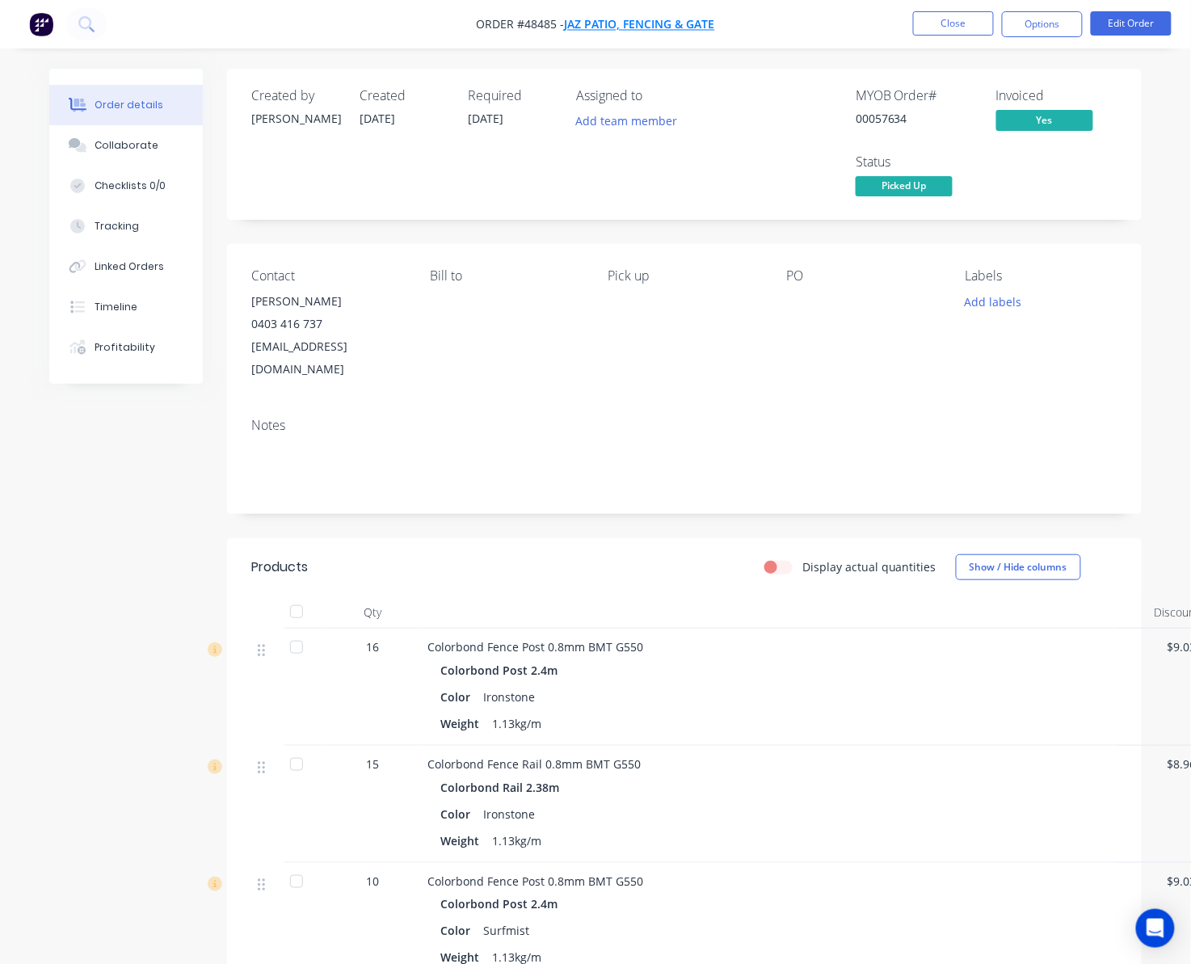
click at [654, 26] on span "Jaz Patio, Fencing & Gate" at bounding box center [640, 24] width 150 height 15
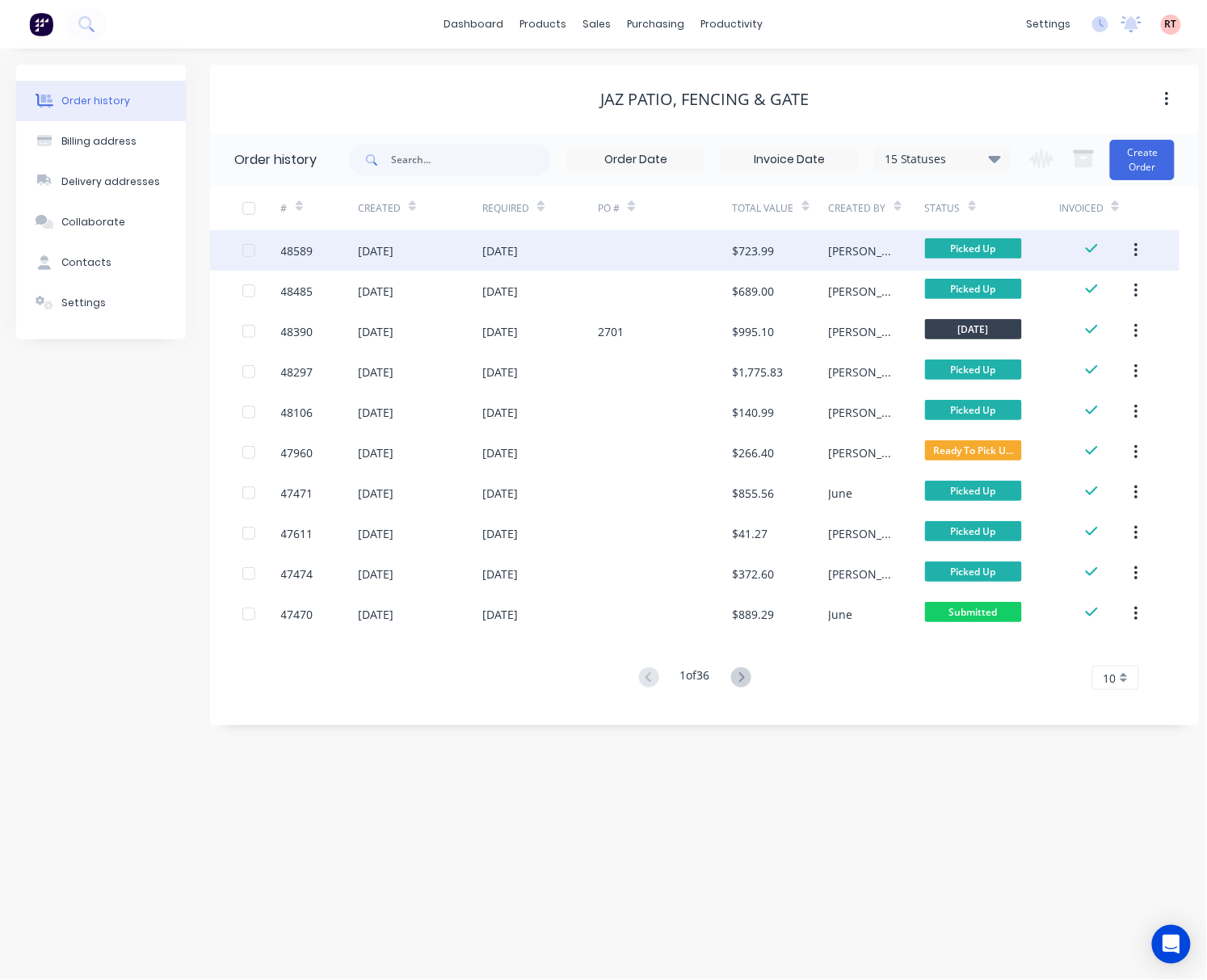
click at [653, 244] on div at bounding box center [665, 250] width 135 height 40
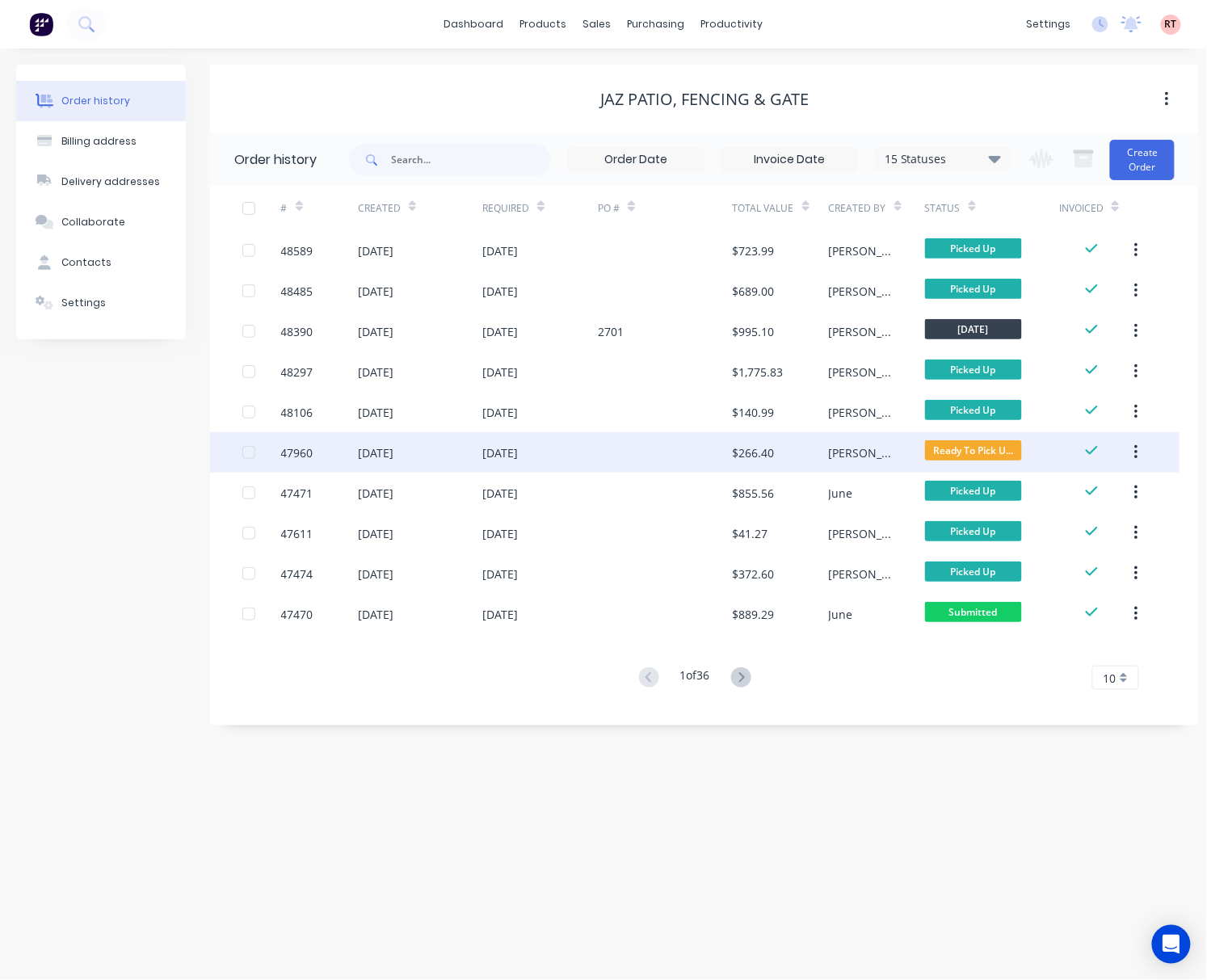
click at [676, 450] on div at bounding box center [665, 452] width 135 height 40
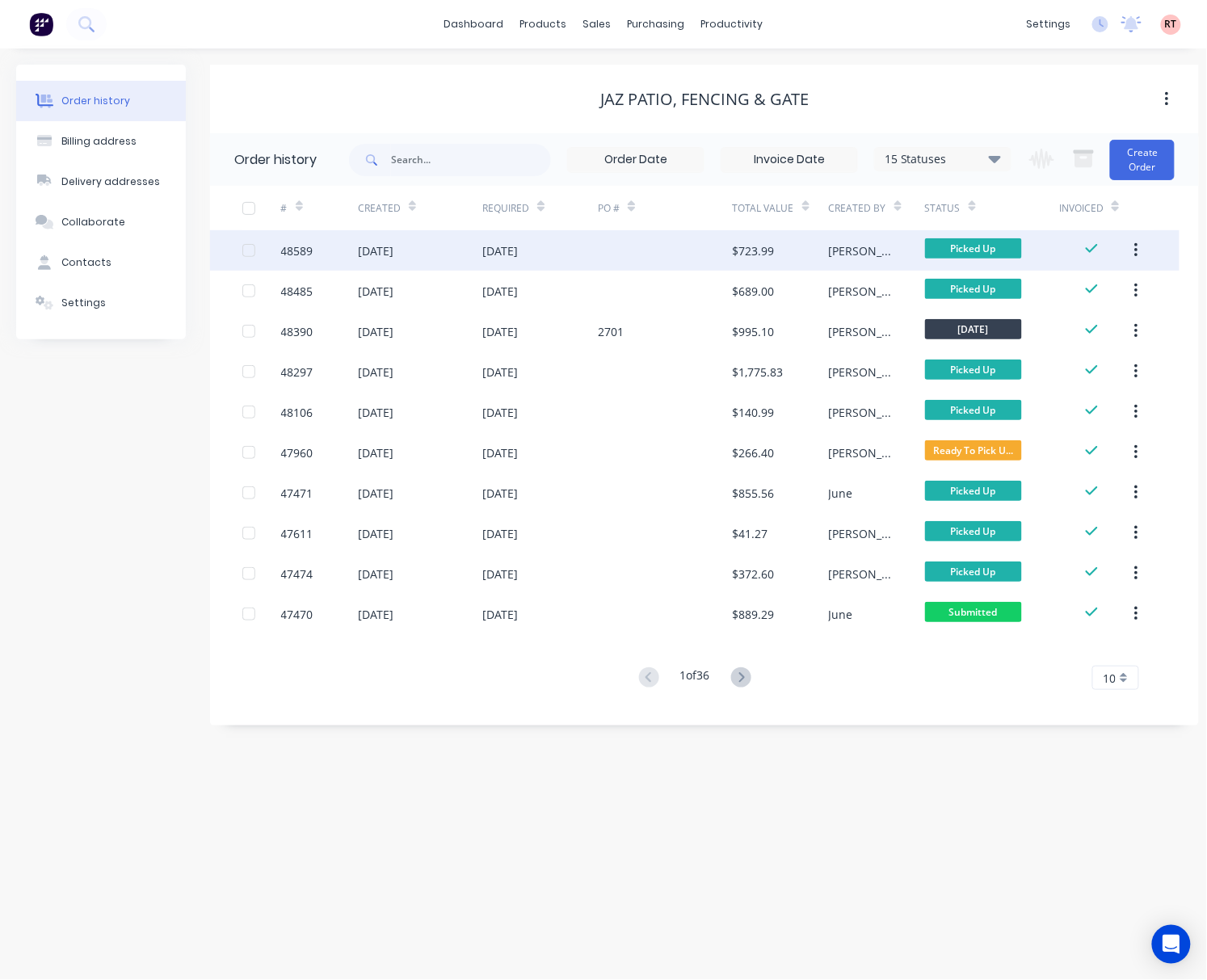
click at [622, 262] on div at bounding box center [665, 250] width 135 height 40
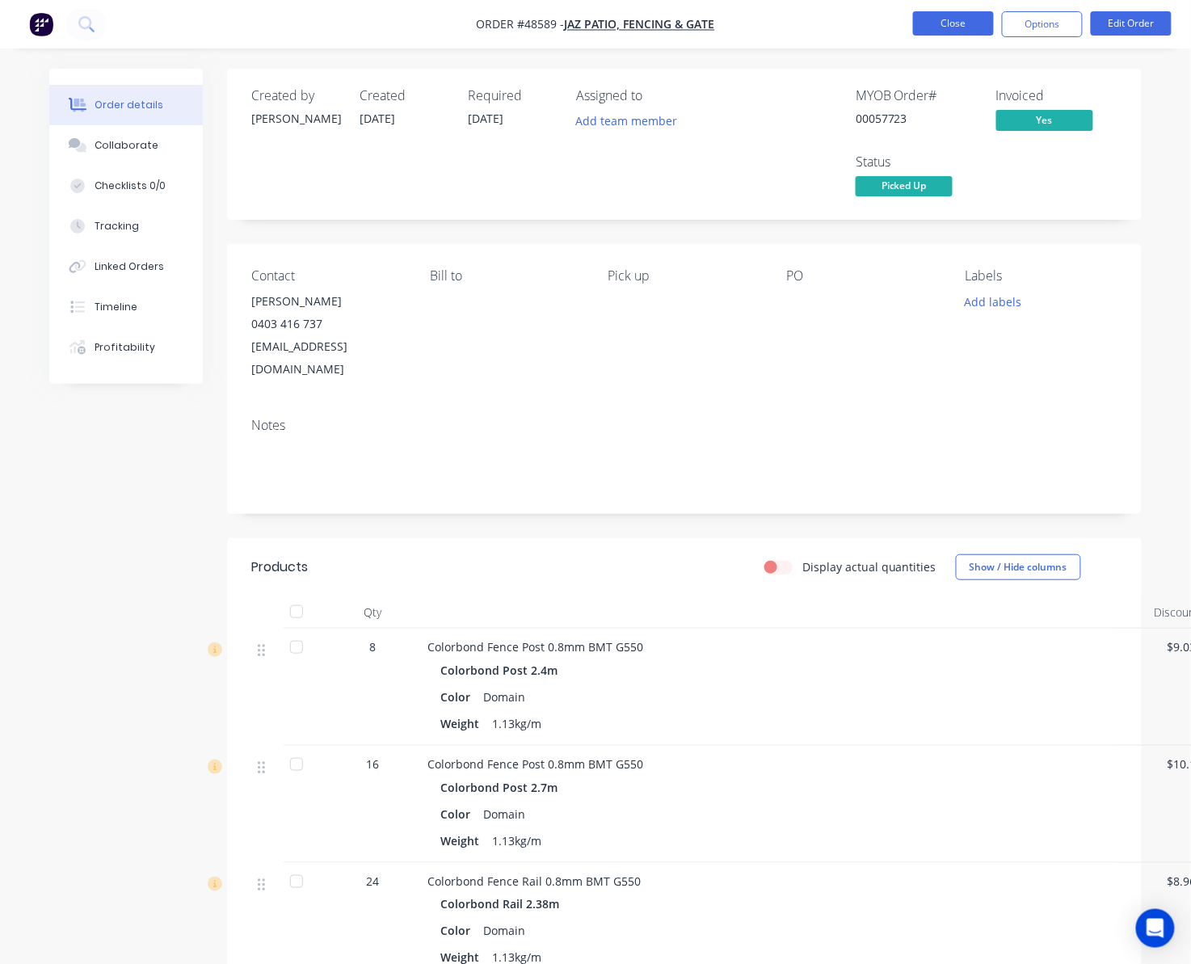
click at [942, 23] on button "Close" at bounding box center [953, 23] width 81 height 24
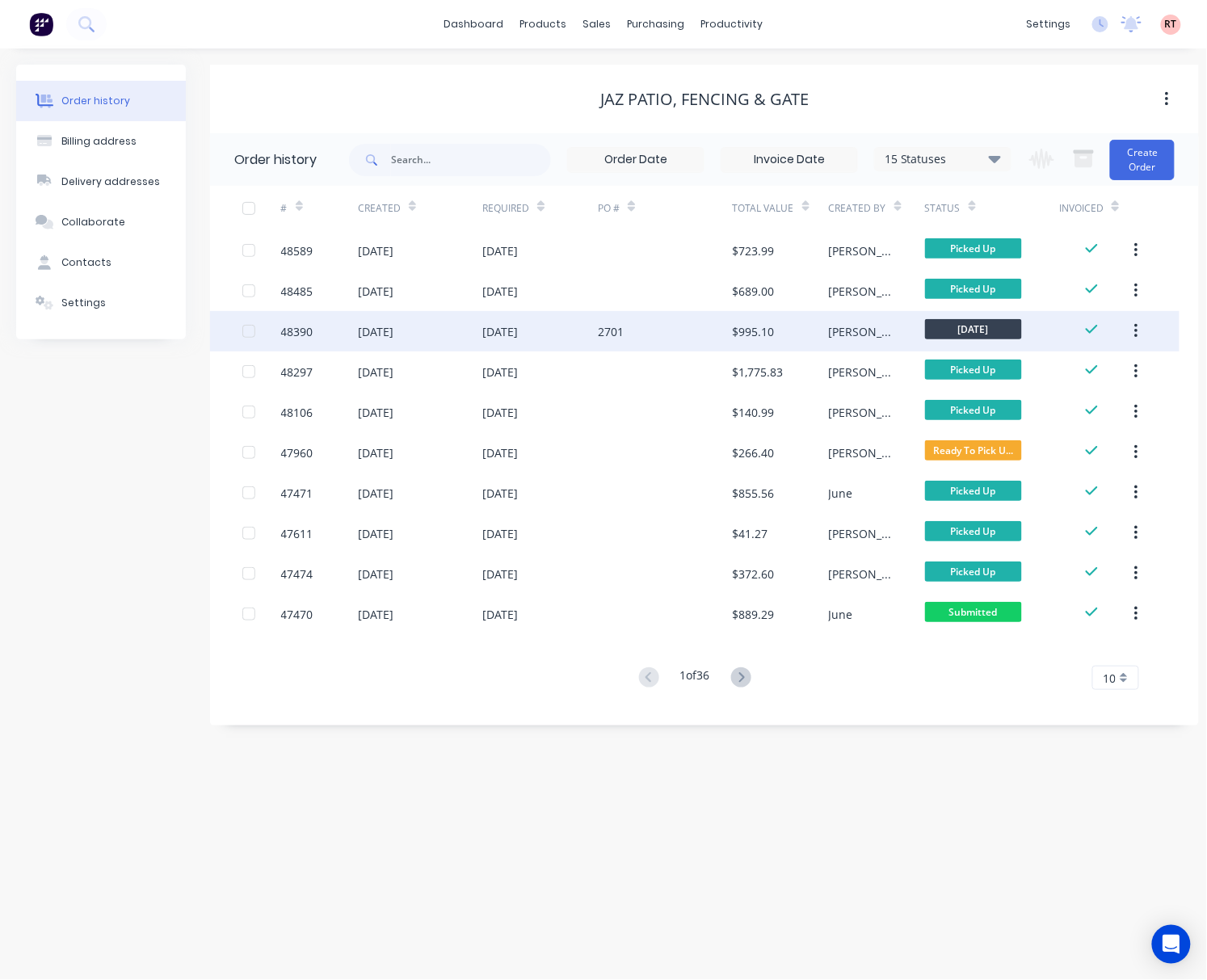
click at [666, 337] on div "2701" at bounding box center [665, 331] width 135 height 40
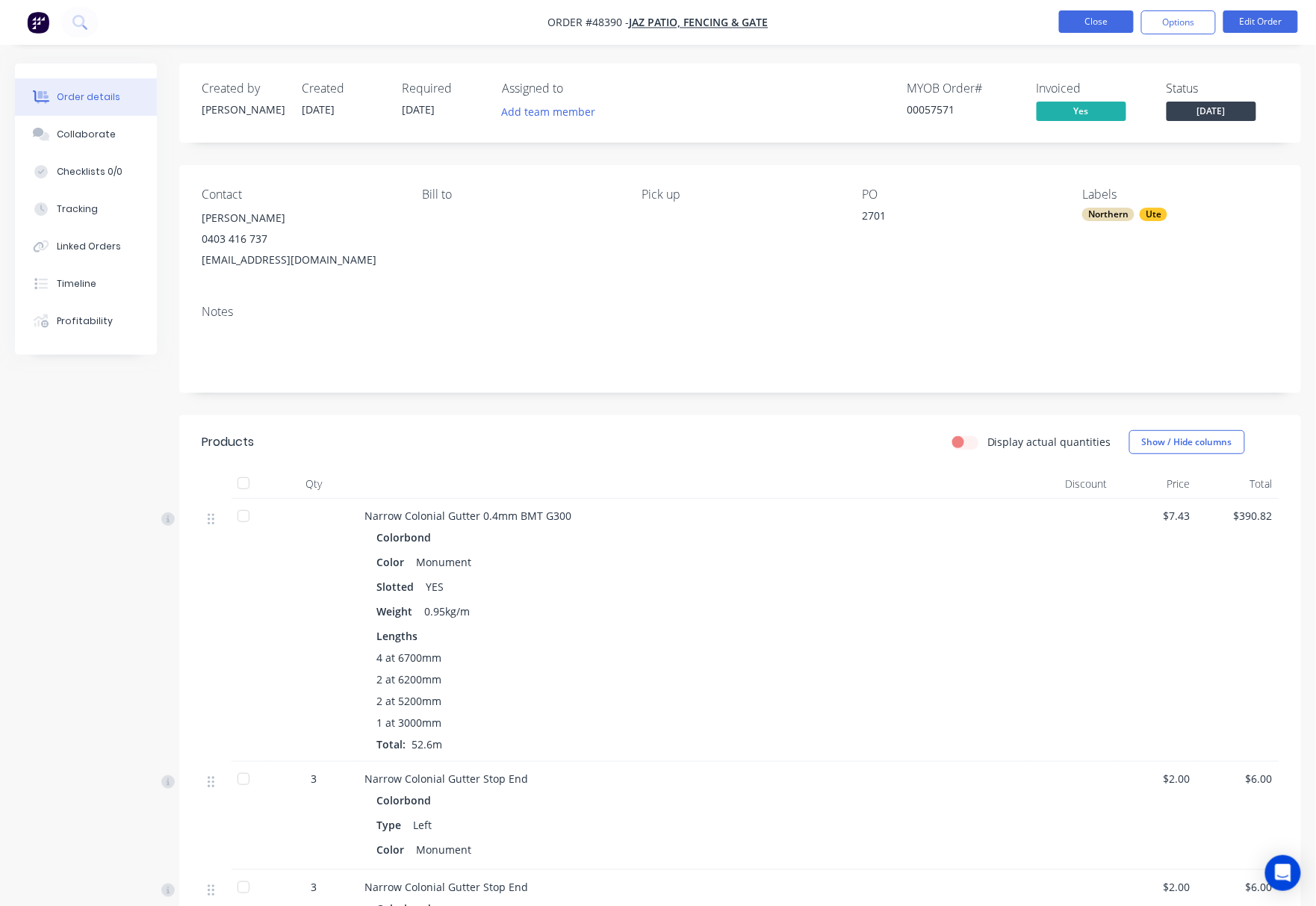
click at [1088, 21] on button "Close" at bounding box center [1097, 21] width 75 height 22
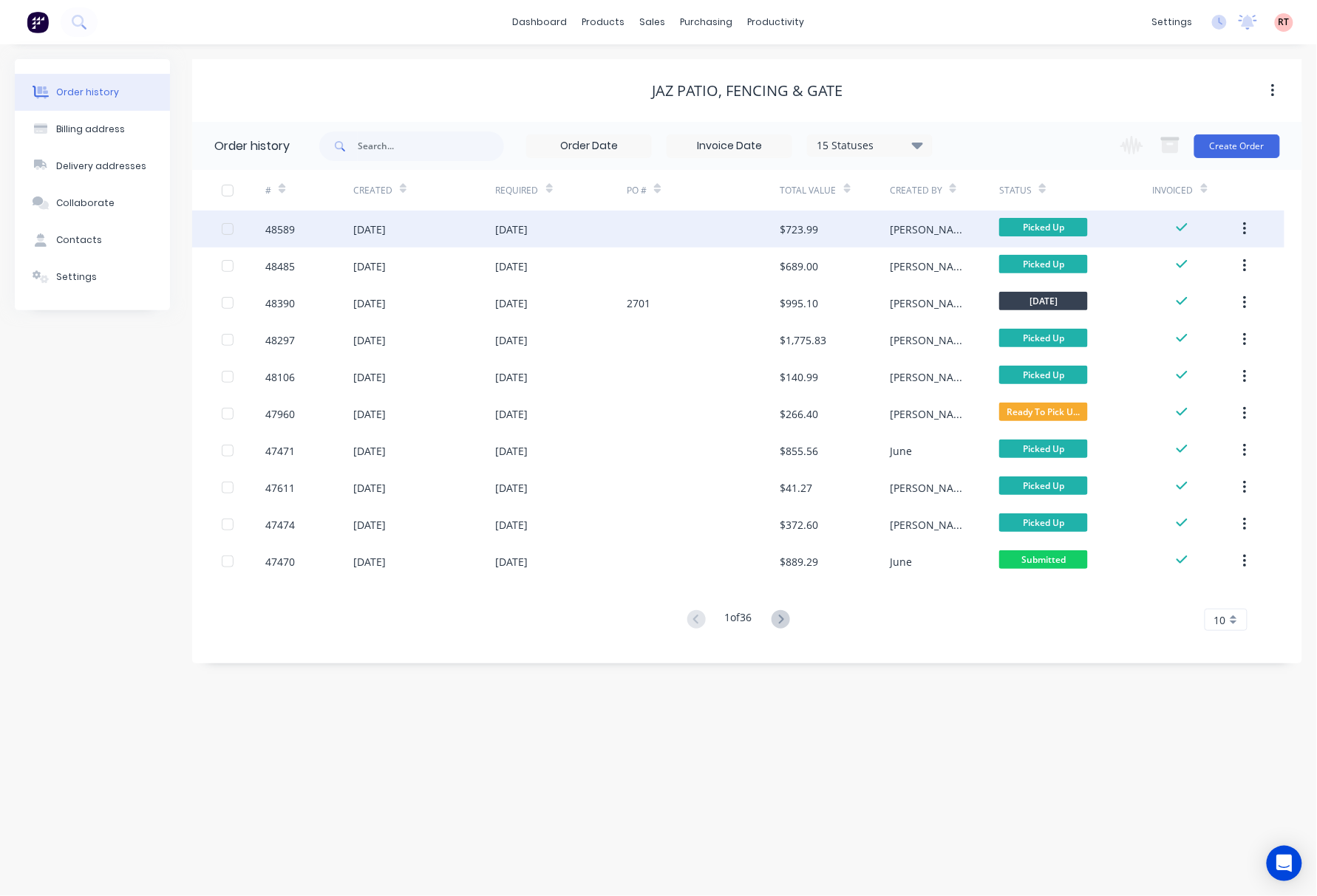
click at [675, 225] on div at bounding box center [703, 229] width 154 height 37
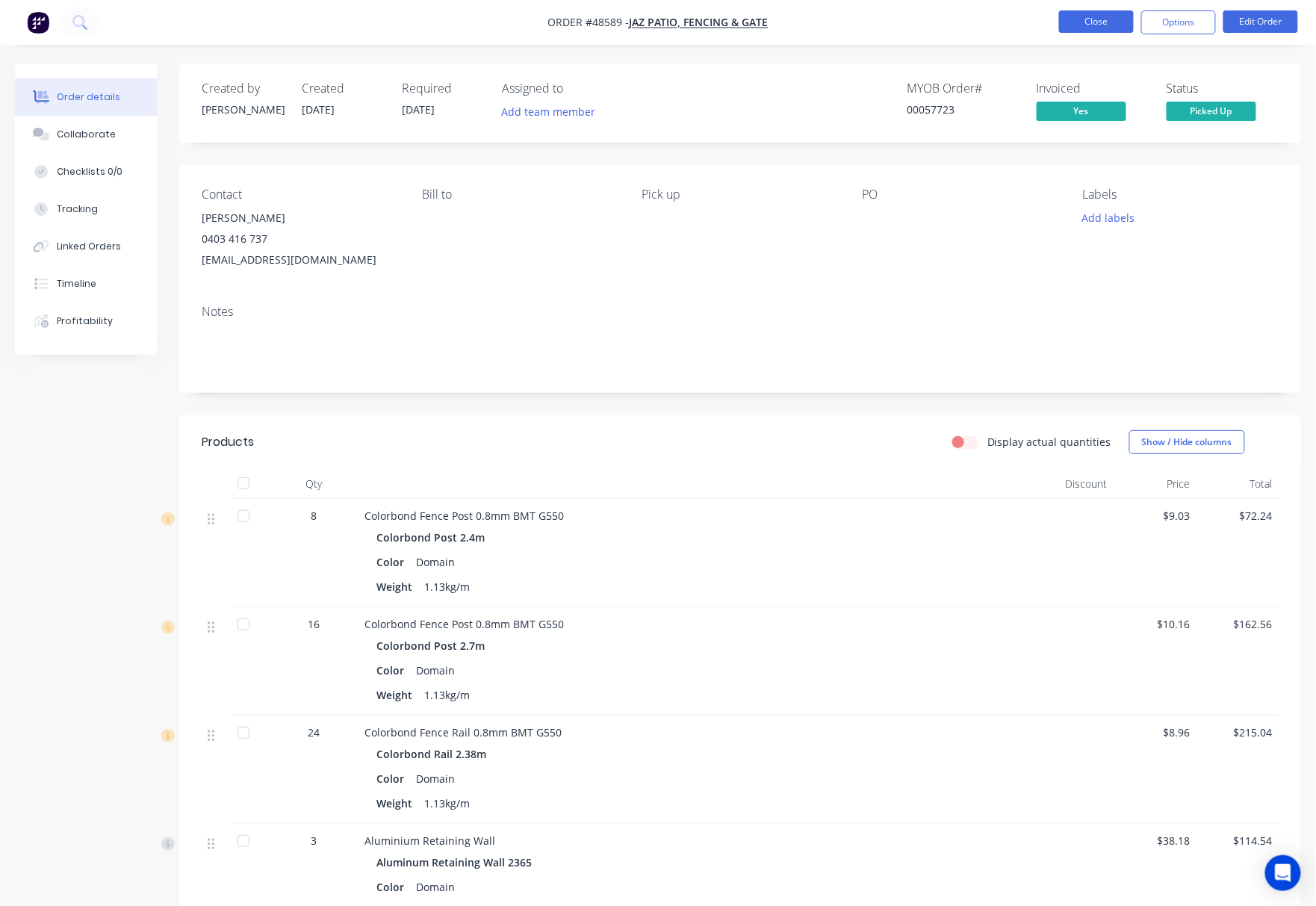
click at [1075, 16] on button "Close" at bounding box center [1097, 21] width 75 height 22
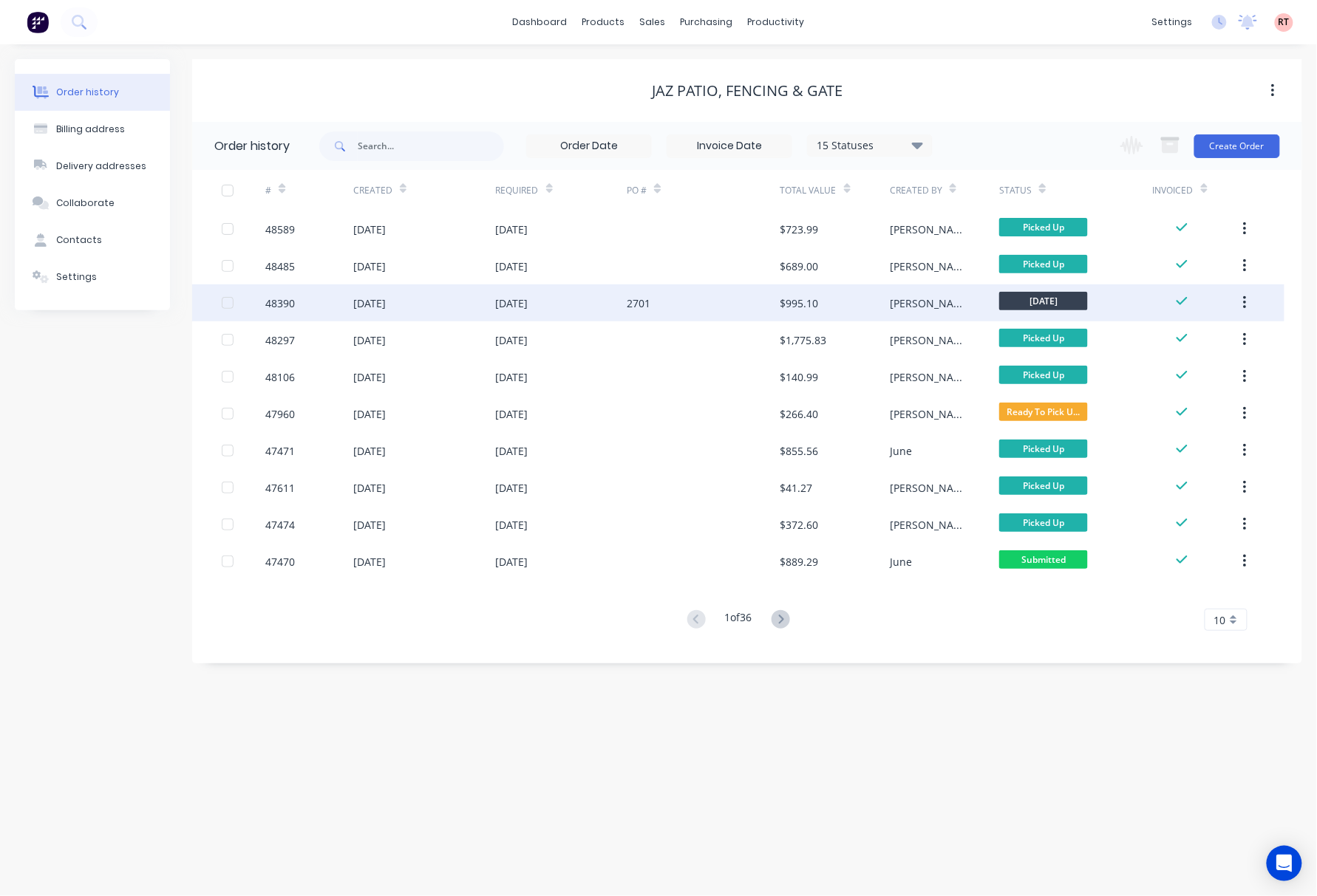
click at [710, 305] on div "2701" at bounding box center [703, 303] width 154 height 37
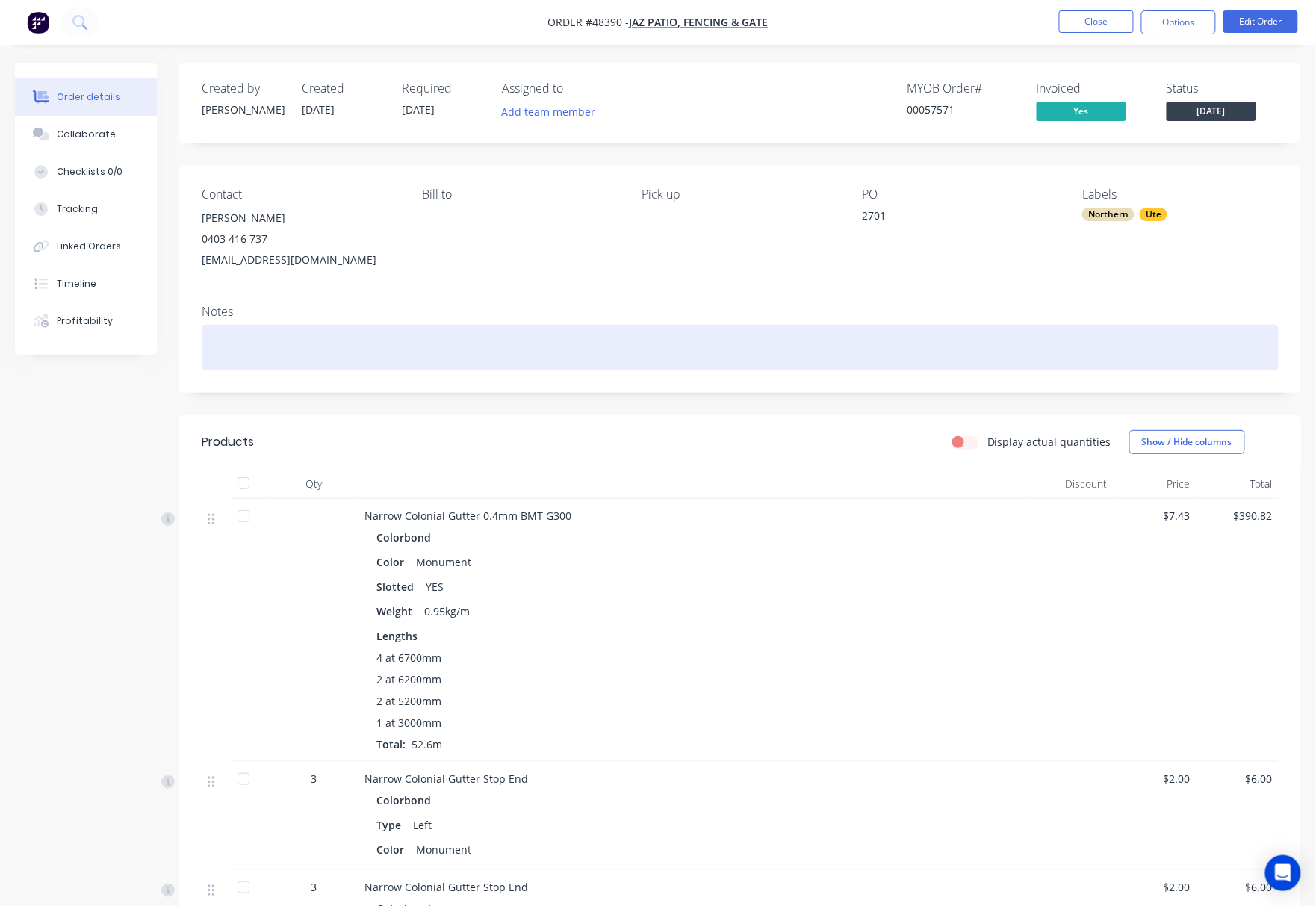
drag, startPoint x: 387, startPoint y: 360, endPoint x: 396, endPoint y: 359, distance: 9.1
click at [396, 357] on div at bounding box center [740, 347] width 1077 height 45
click at [402, 335] on div "995" at bounding box center [740, 347] width 1077 height 45
drag, startPoint x: 317, startPoint y: 349, endPoint x: 148, endPoint y: 356, distance: 169.1
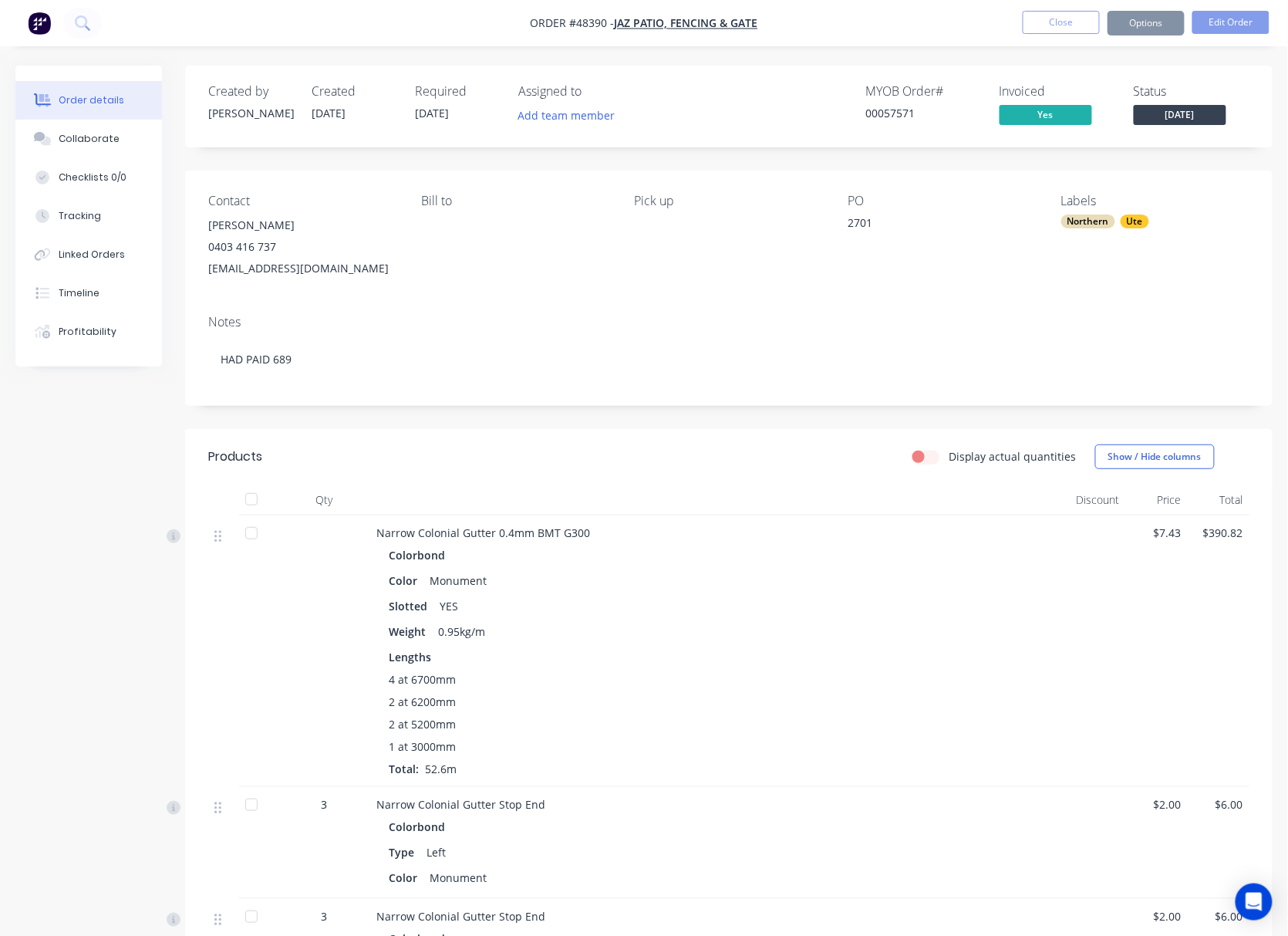
click at [105, 95] on div "Order details" at bounding box center [91, 100] width 66 height 14
click at [1044, 31] on button "Close" at bounding box center [1061, 22] width 77 height 23
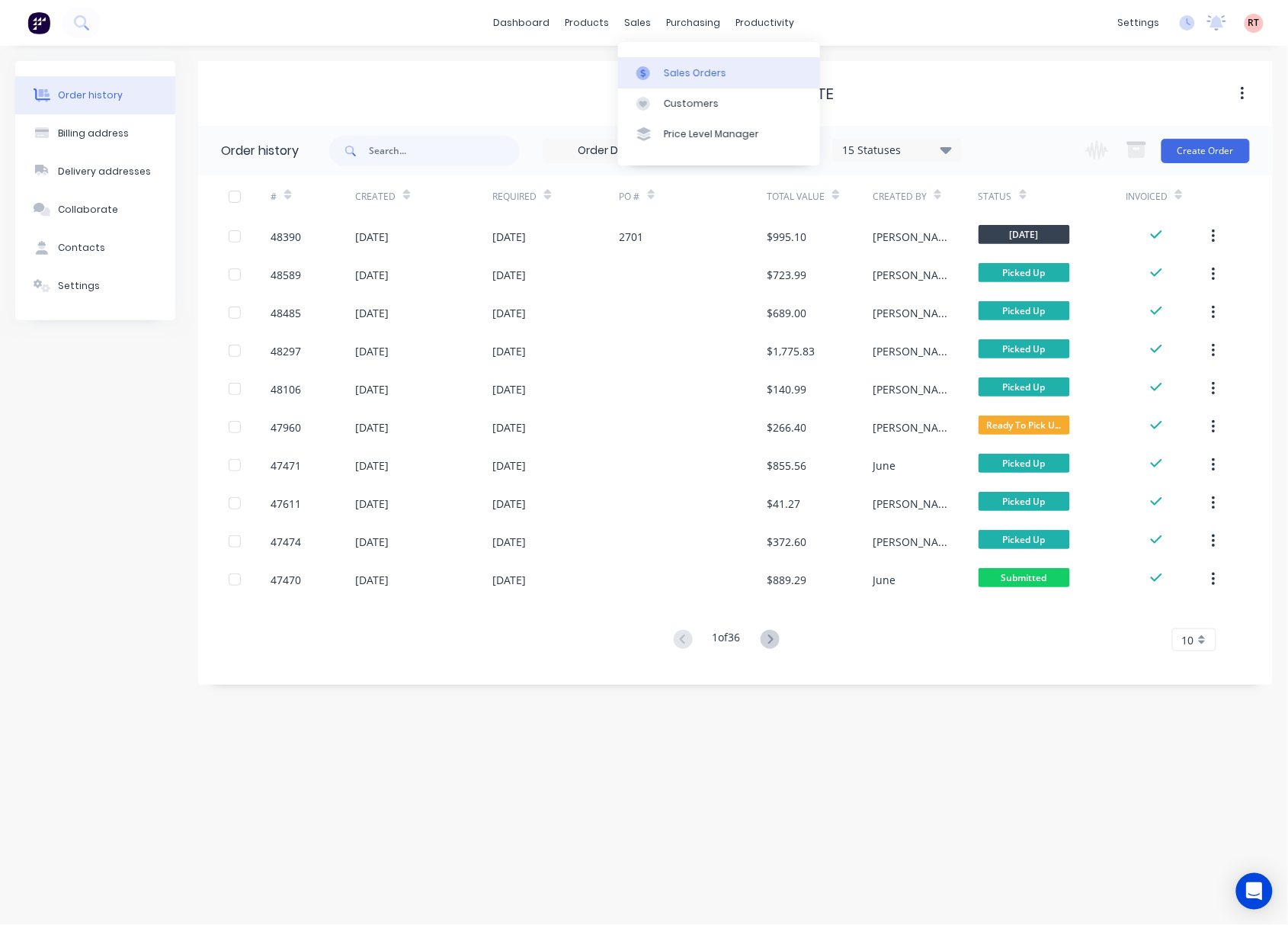
click at [668, 67] on div "Sales Orders" at bounding box center [695, 73] width 62 height 14
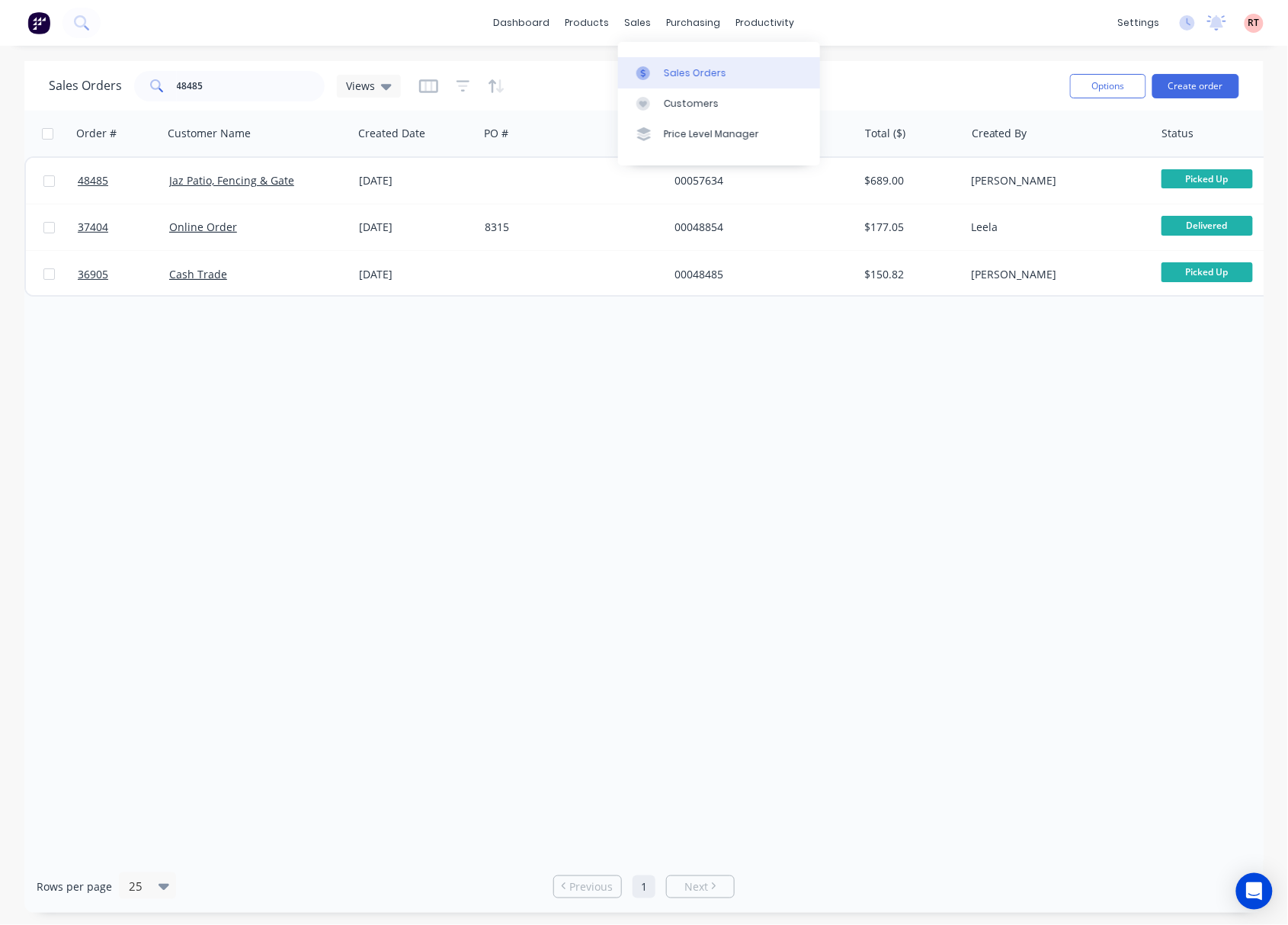
click at [684, 61] on link "Sales Orders" at bounding box center [719, 73] width 202 height 30
click at [657, 79] on div at bounding box center [648, 73] width 23 height 14
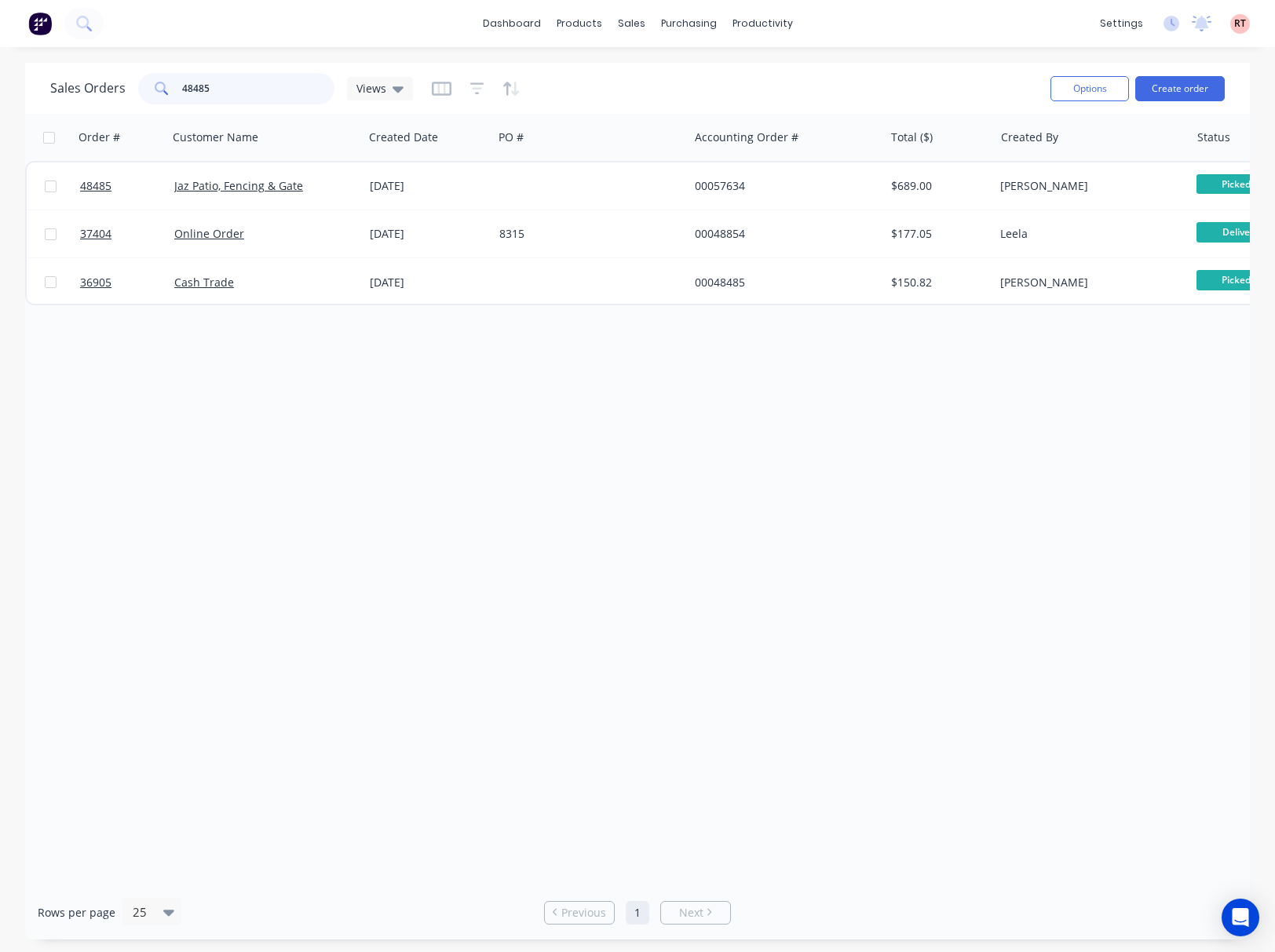
drag, startPoint x: 237, startPoint y: 95, endPoint x: 104, endPoint y: 108, distance: 133.6
click at [104, 108] on div "Sales Orders 48485 Views Options Create order" at bounding box center [638, 88] width 1224 height 51
type input "48599"
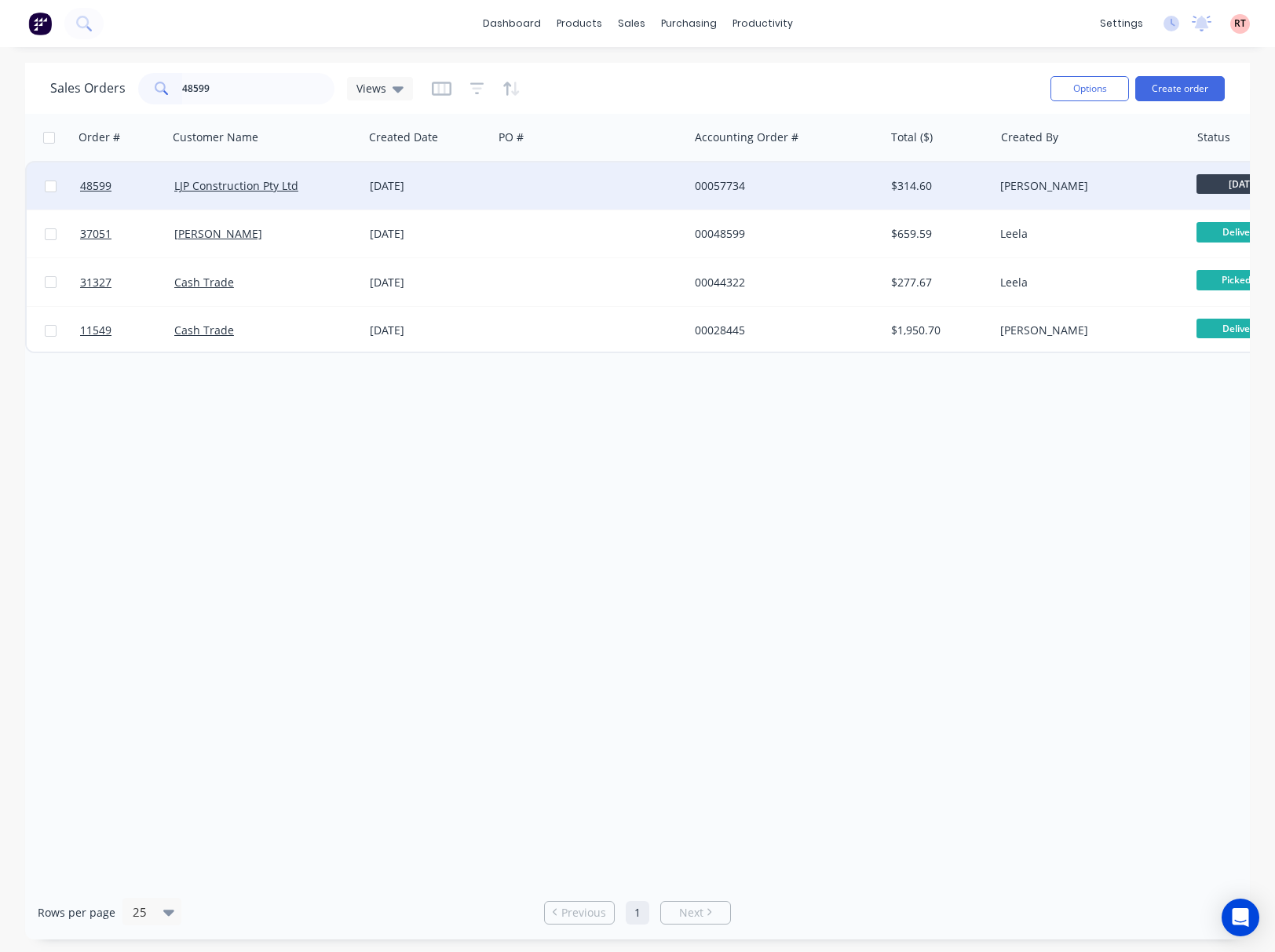
click at [660, 186] on div at bounding box center [590, 186] width 195 height 47
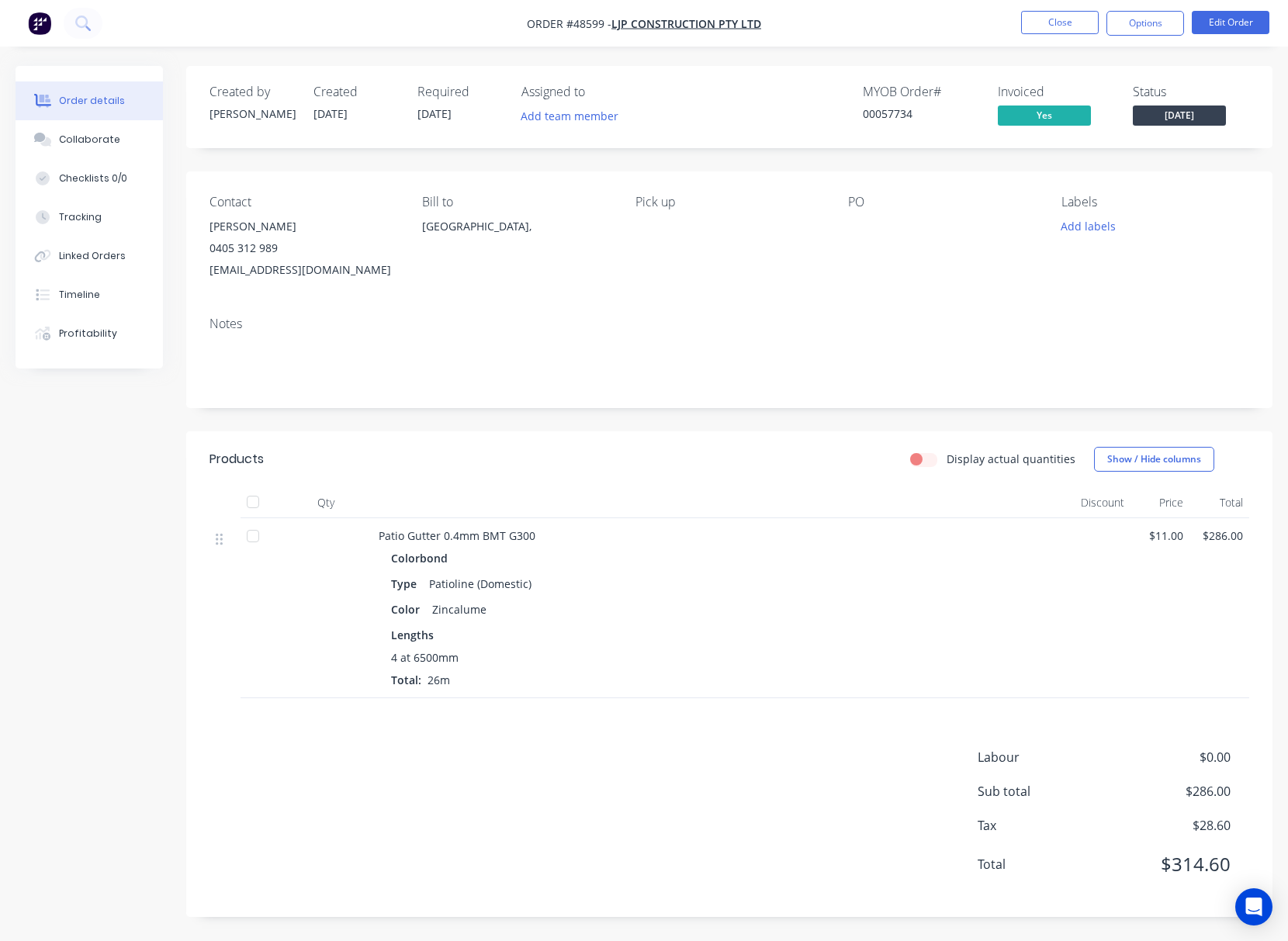
drag, startPoint x: 621, startPoint y: 285, endPoint x: 570, endPoint y: 230, distance: 75.0
click at [622, 280] on div "Contact Lee 0405 312 989 pearce460@gmail.com Bill to Australia, Pick up PO Labe…" at bounding box center [729, 238] width 1086 height 133
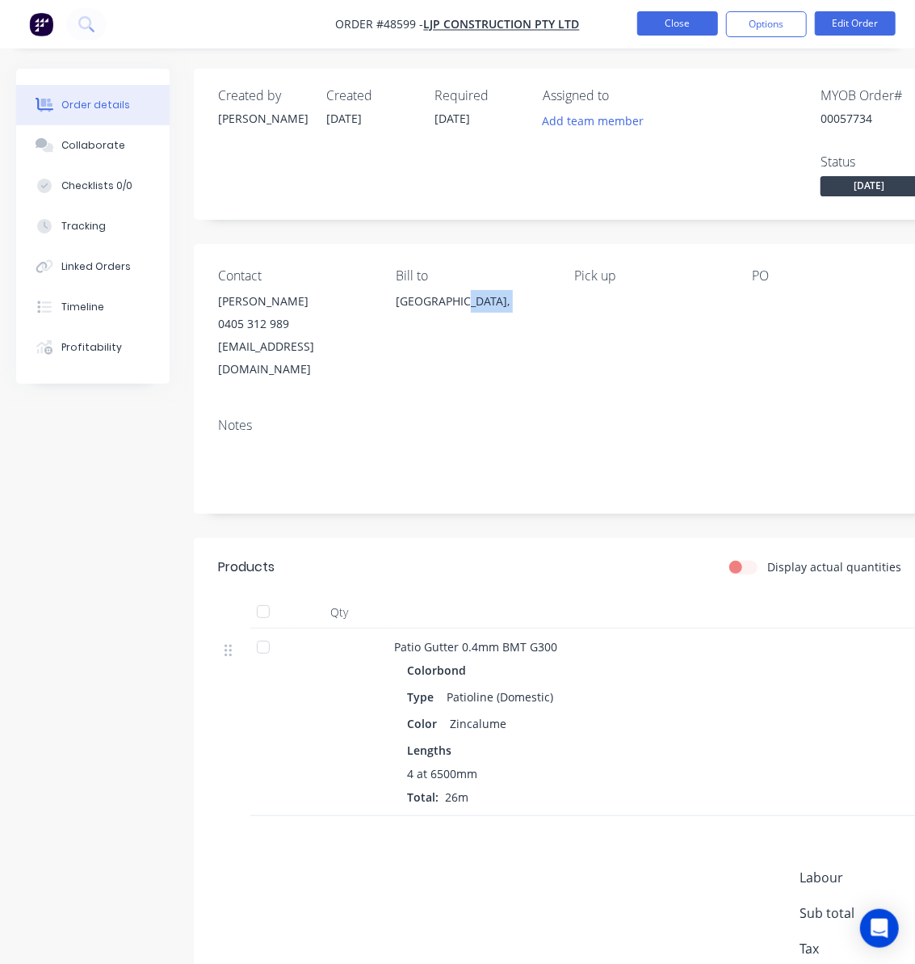
click at [647, 18] on button "Close" at bounding box center [677, 23] width 81 height 24
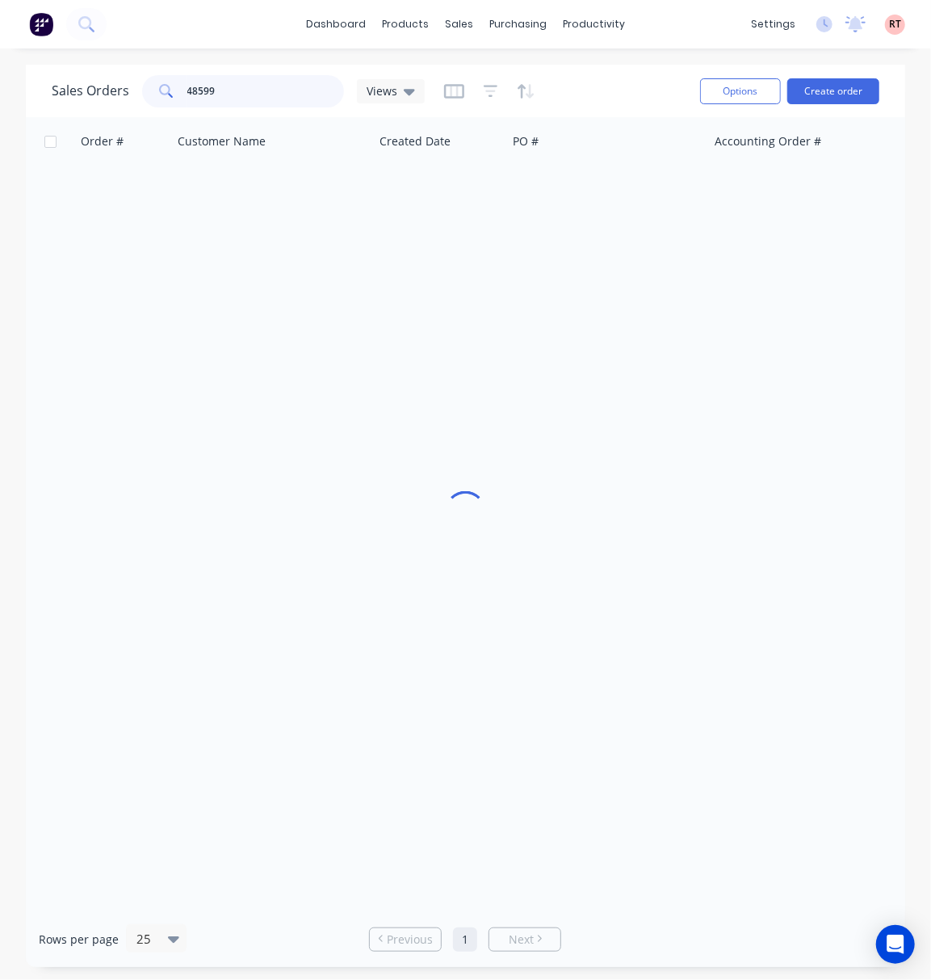
drag, startPoint x: 249, startPoint y: 82, endPoint x: 111, endPoint y: 110, distance: 140.1
click at [111, 110] on div "Sales Orders 48599 Views" at bounding box center [370, 91] width 636 height 40
type input "892.37"
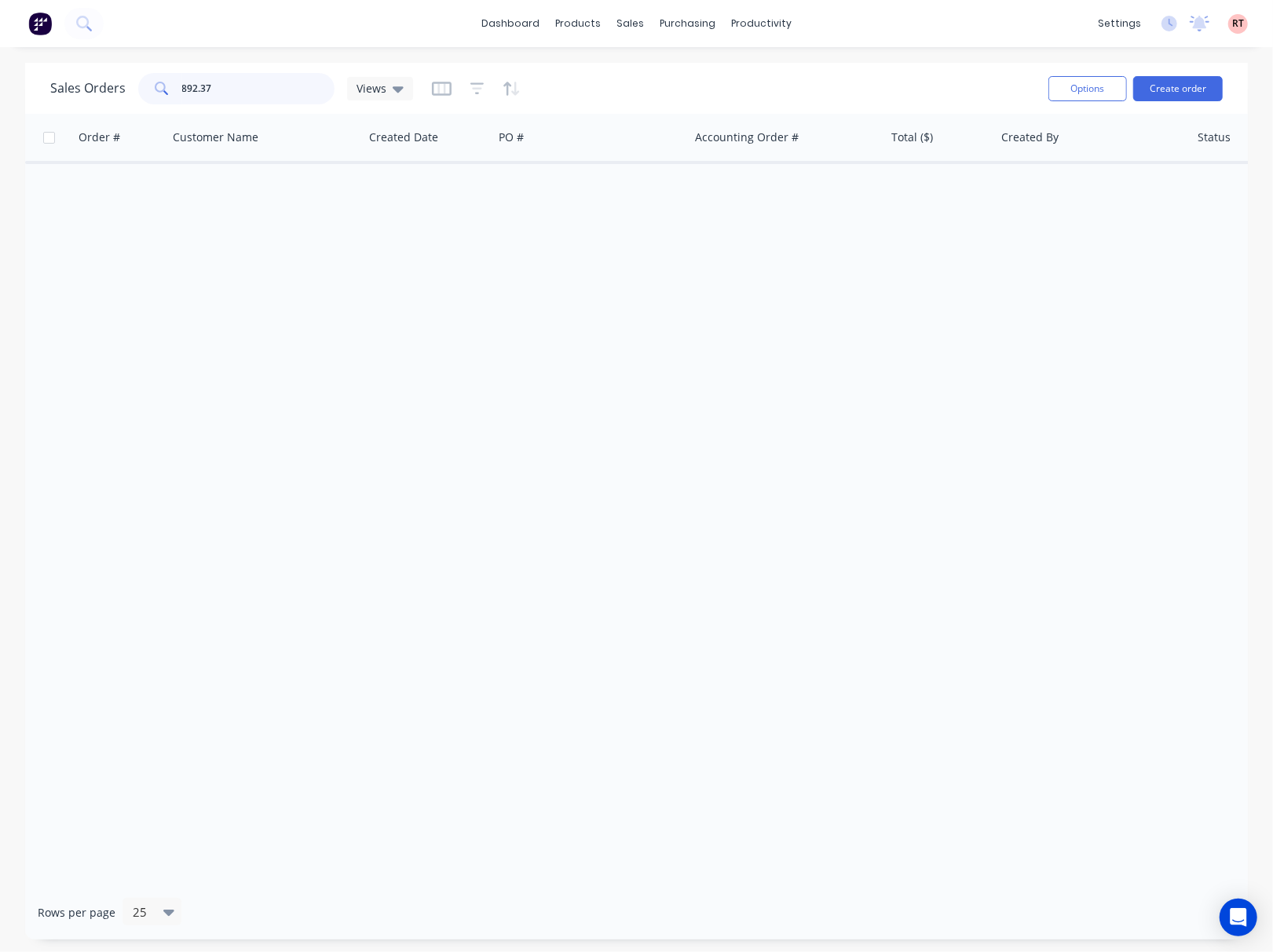
drag, startPoint x: 256, startPoint y: 88, endPoint x: 80, endPoint y: 94, distance: 176.1
click at [80, 94] on div "Sales Orders 892.37 Views" at bounding box center [231, 88] width 362 height 31
click at [673, 108] on div "Customers" at bounding box center [684, 107] width 56 height 15
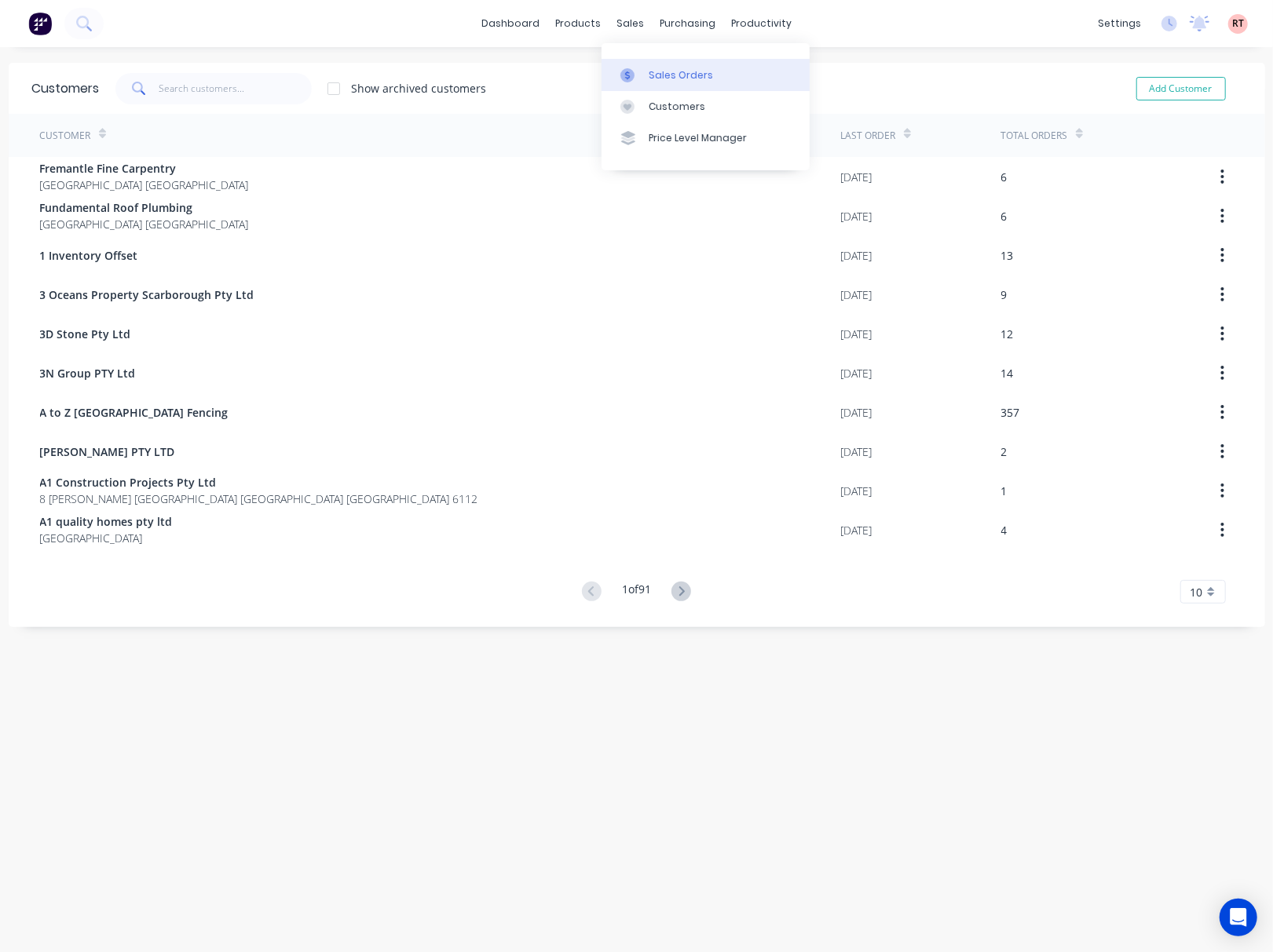
click at [657, 79] on div "Sales Orders" at bounding box center [680, 75] width 64 height 15
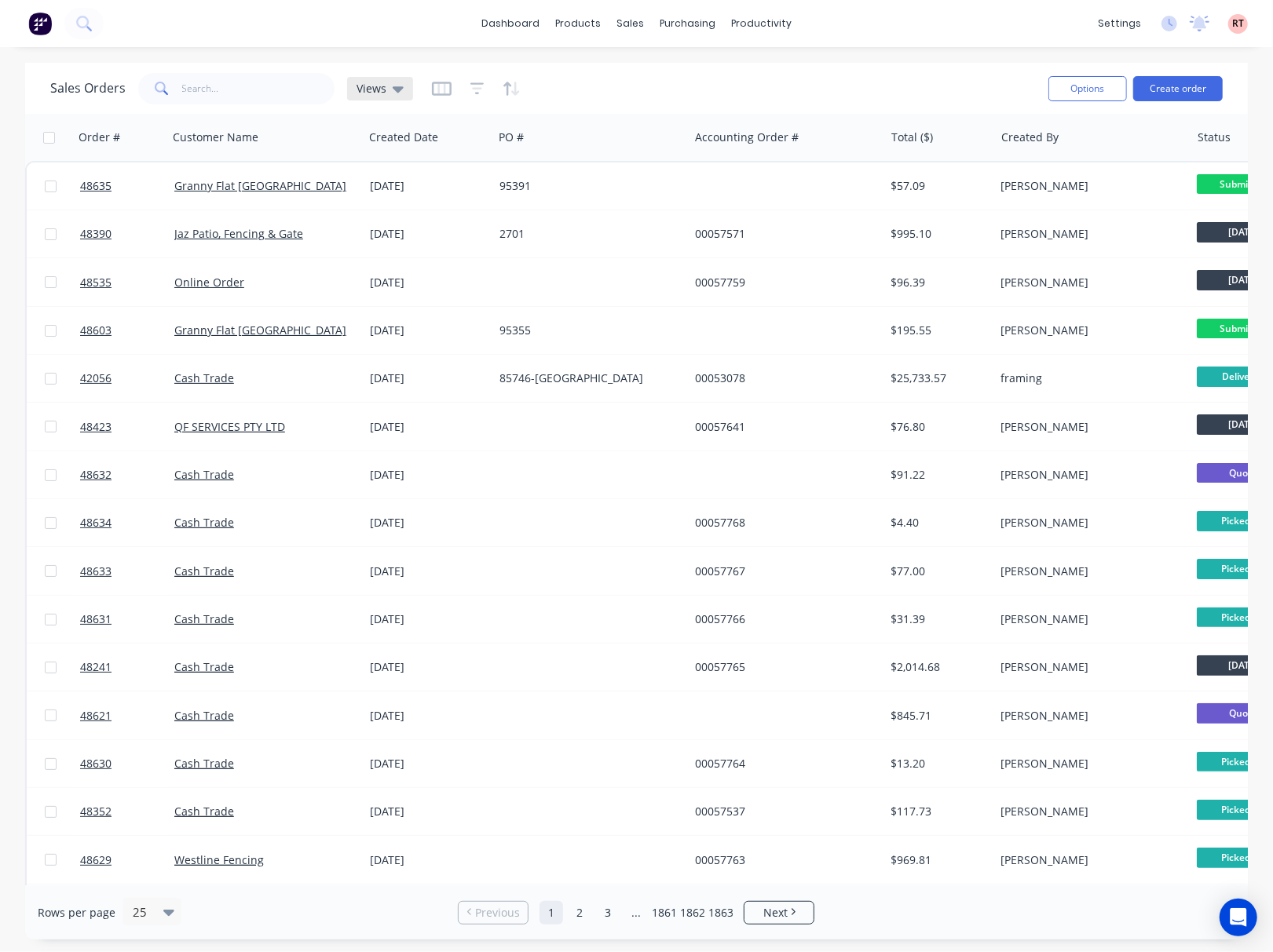
click at [384, 91] on div "Views" at bounding box center [380, 88] width 47 height 15
click at [409, 152] on input "text" at bounding box center [468, 148] width 170 height 31
type input "RACHEL"
click at [534, 183] on button "Save new view" at bounding box center [457, 187] width 211 height 23
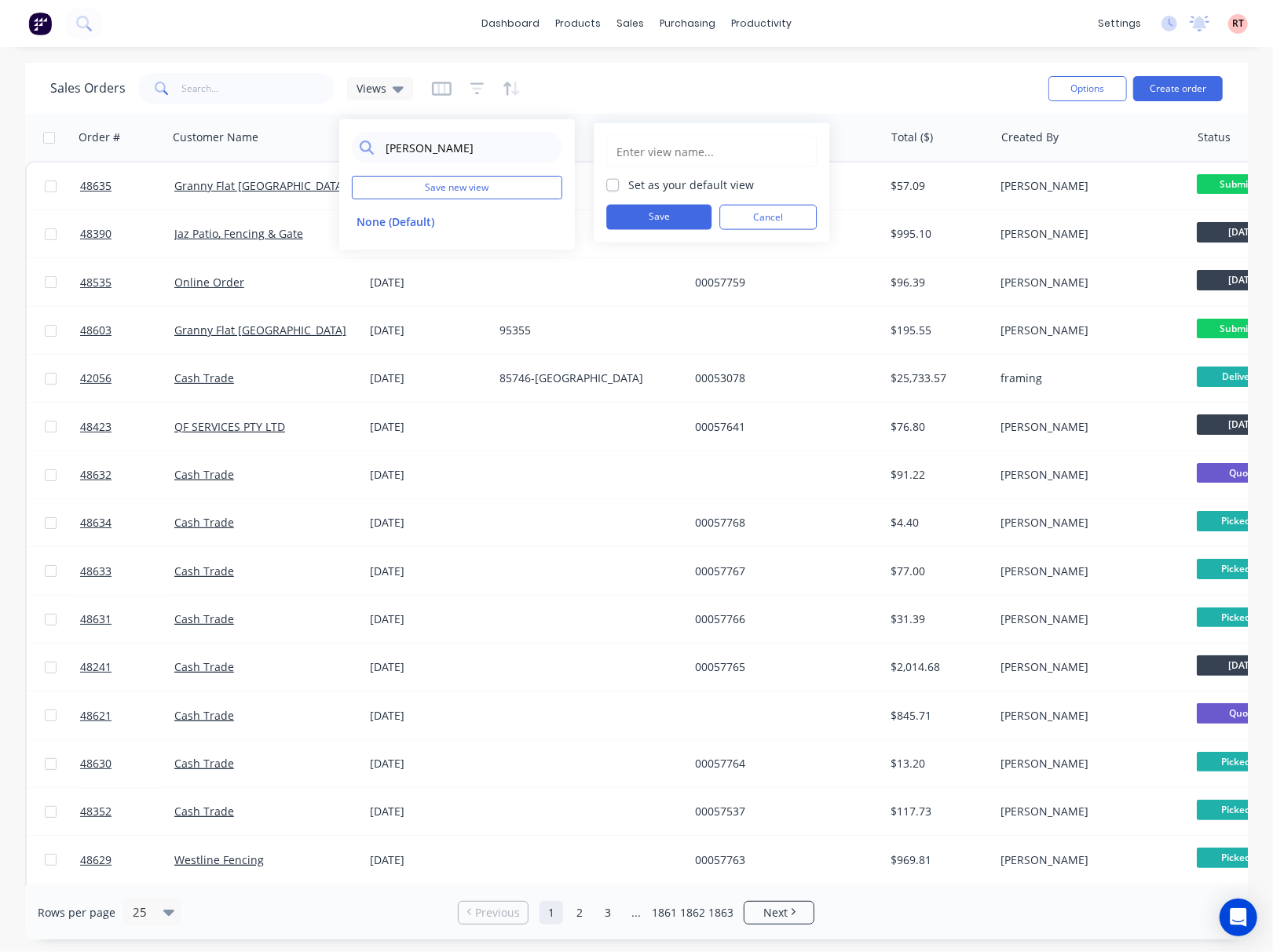
click at [579, 80] on div "Sales Orders Views" at bounding box center [543, 88] width 985 height 39
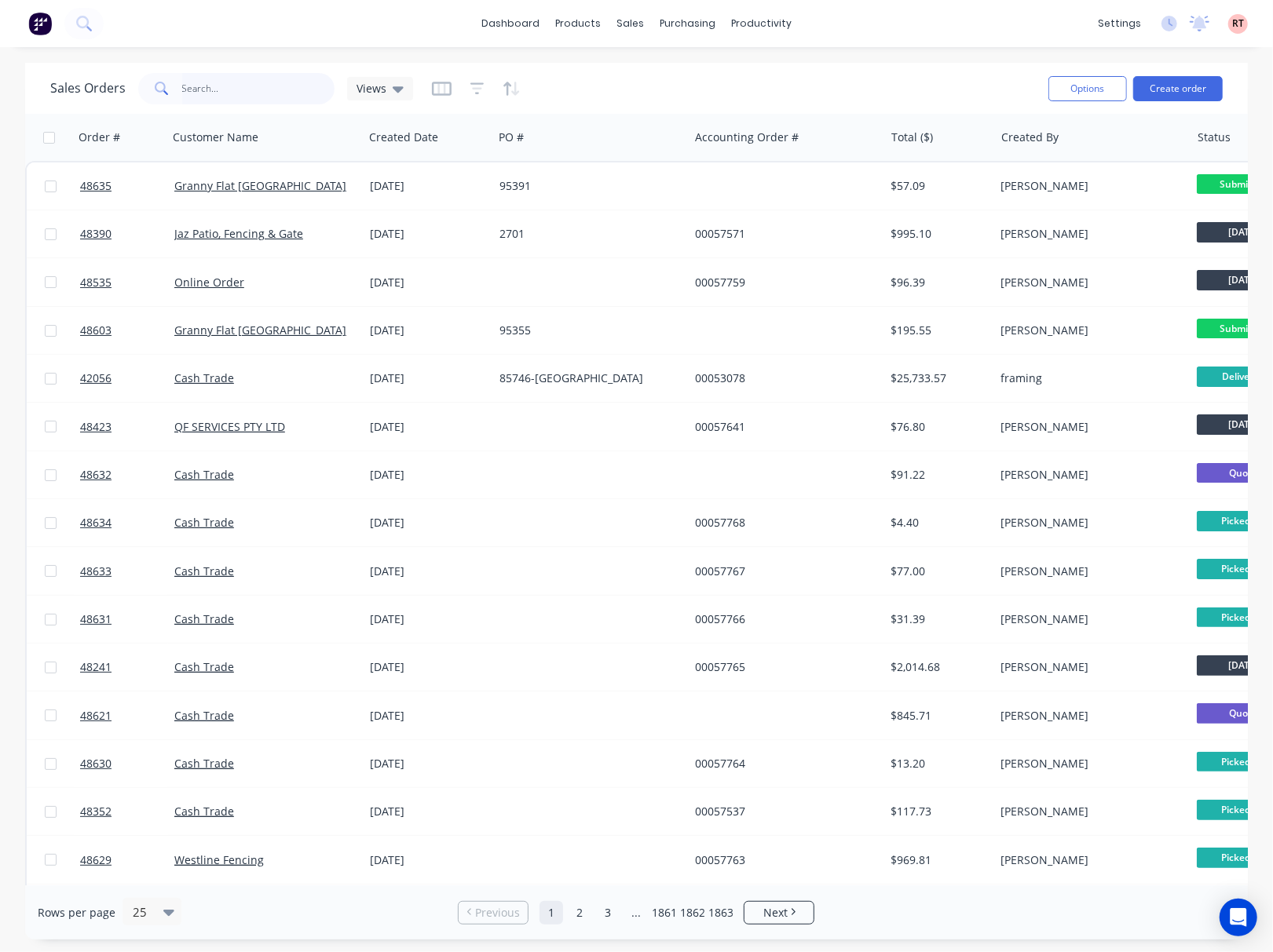
click at [293, 89] on input "text" at bounding box center [258, 88] width 154 height 31
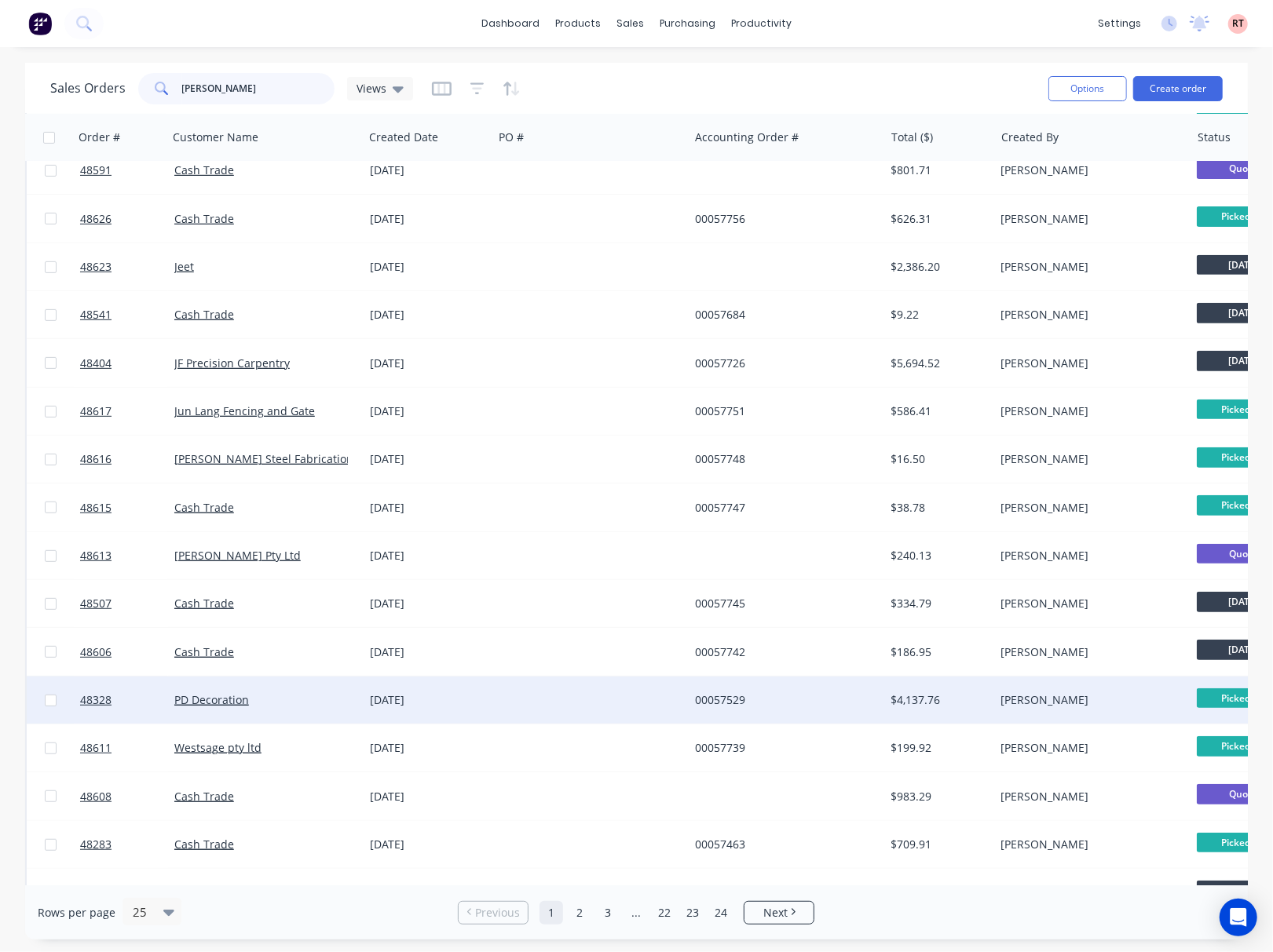
scroll to position [485, 0]
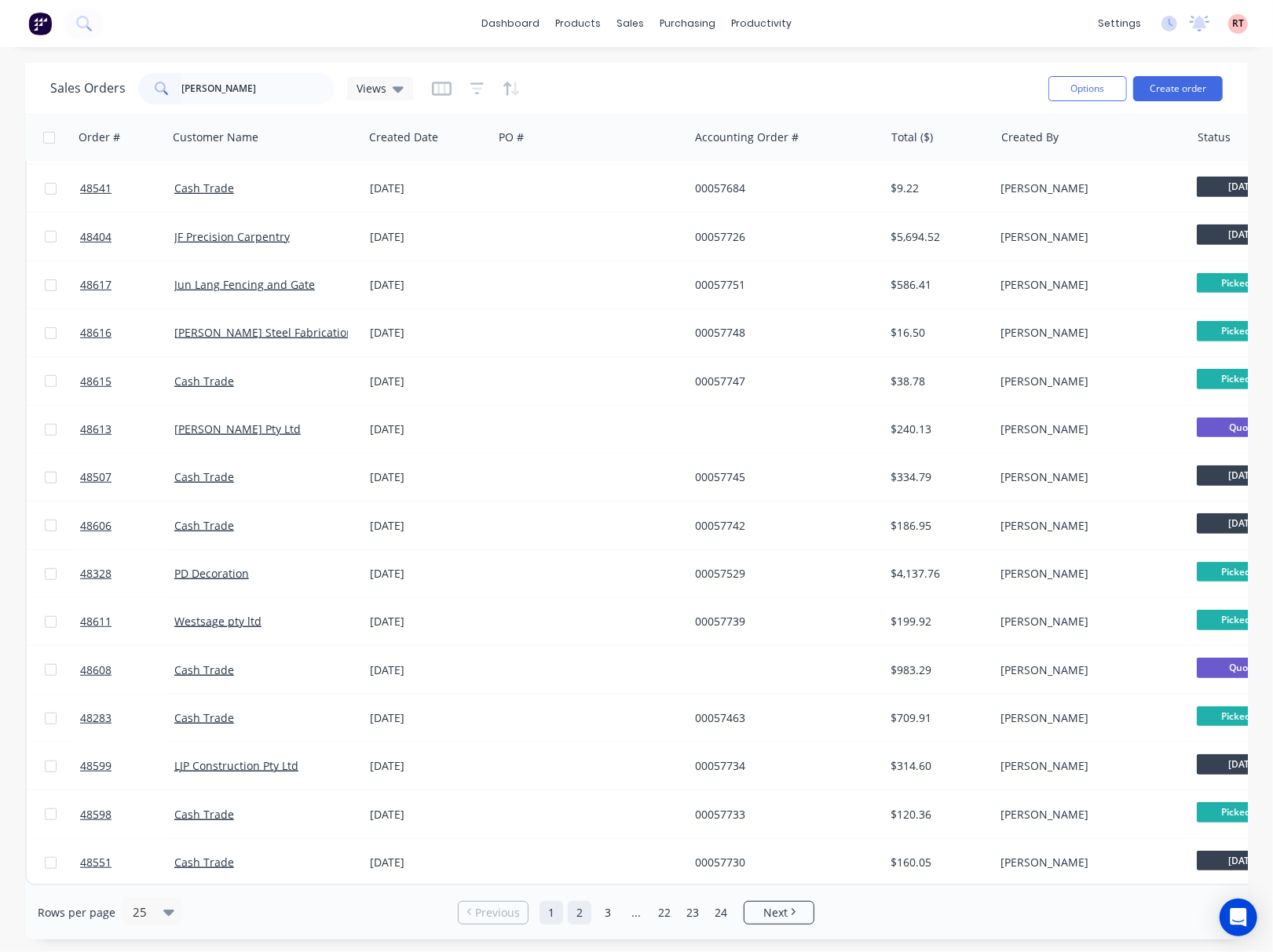
click at [585, 917] on link "2" at bounding box center [579, 912] width 23 height 23
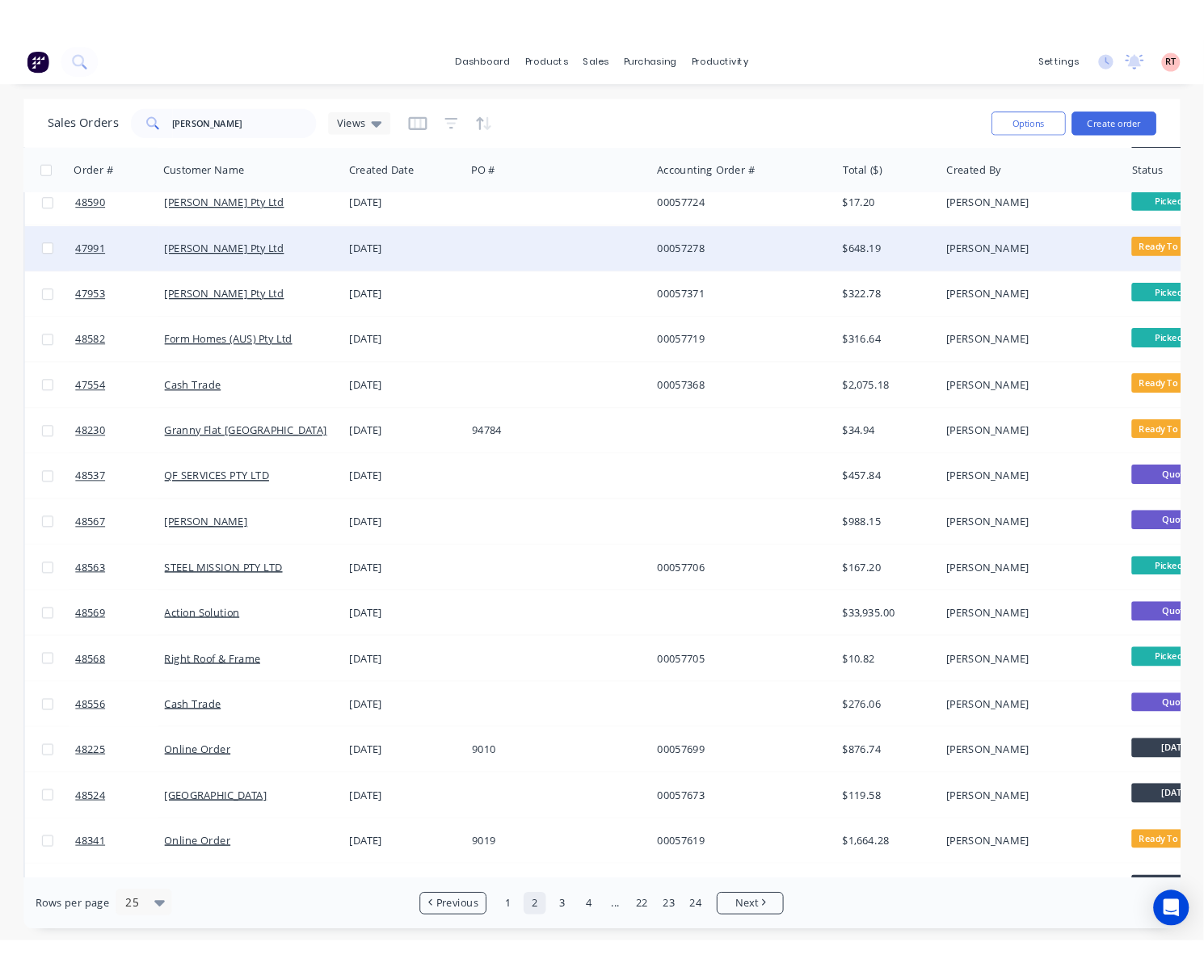
scroll to position [0, 0]
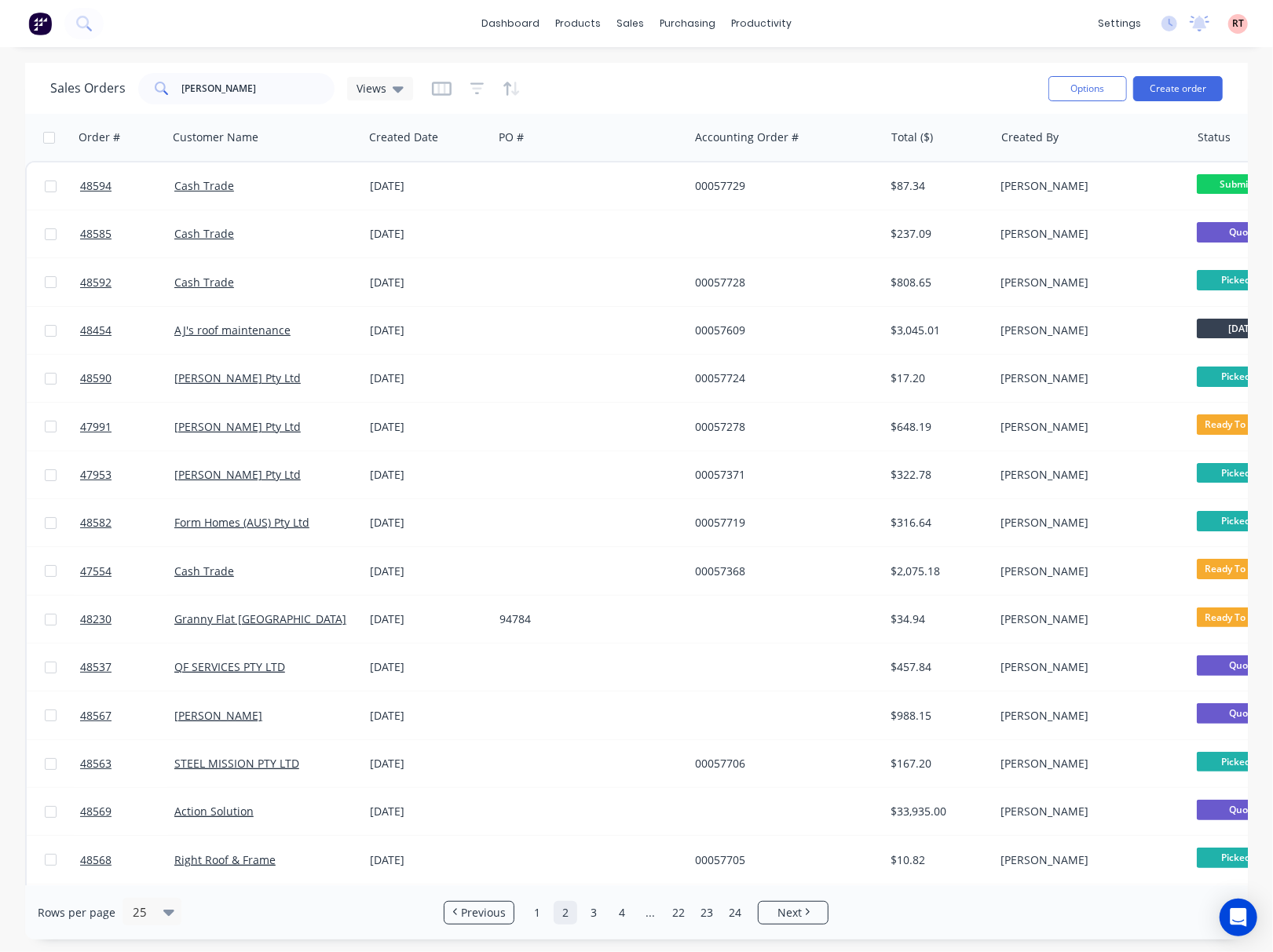
click at [581, 73] on div "Sales Orders RACHEL Views" at bounding box center [543, 88] width 985 height 39
drag, startPoint x: 276, startPoint y: 91, endPoint x: 141, endPoint y: 87, distance: 135.1
click at [148, 88] on div "RACHEL" at bounding box center [236, 88] width 196 height 31
type input "48606"
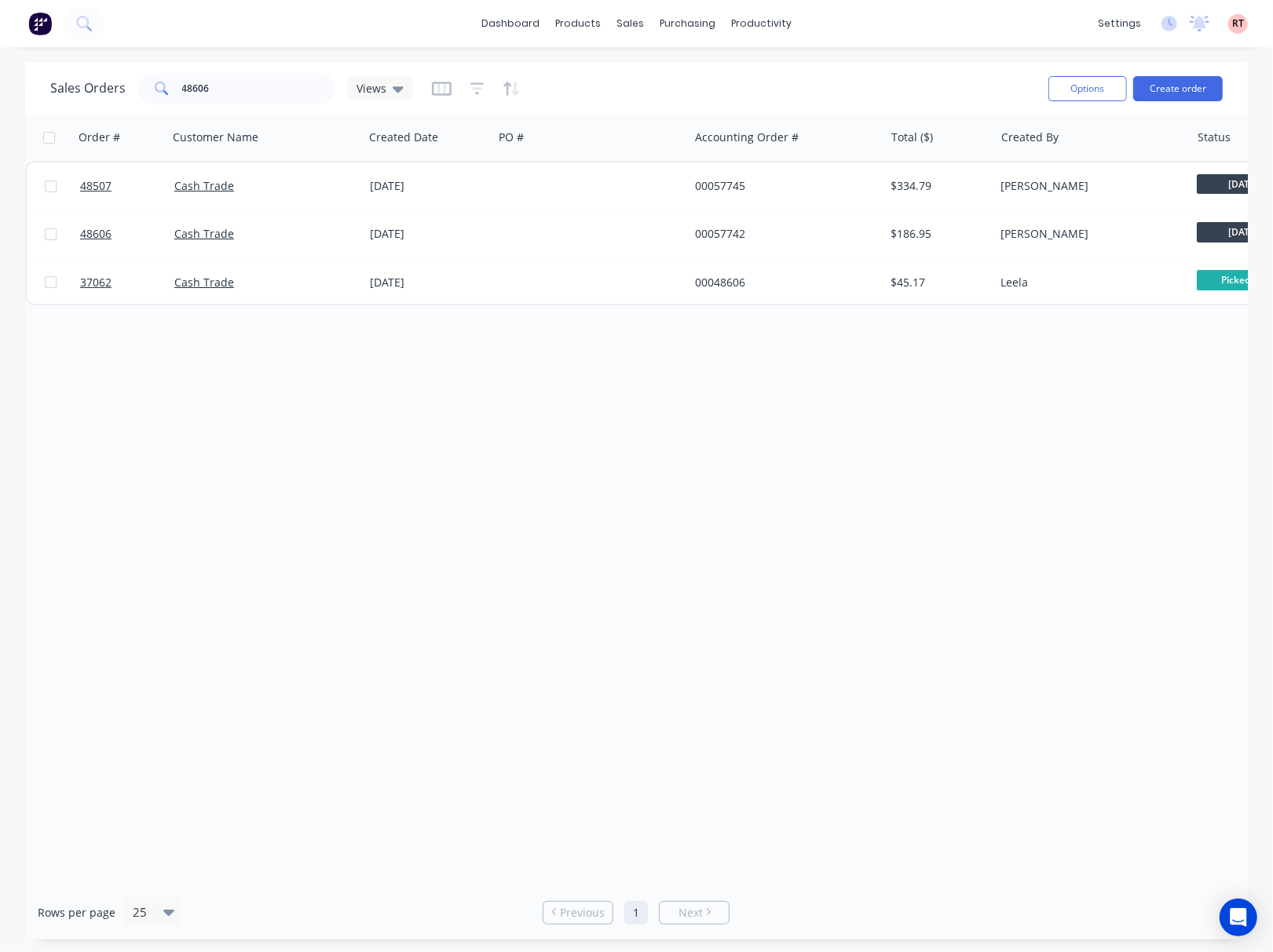
click at [823, 66] on div "Sales Orders 48606 Views Options Create order" at bounding box center [636, 88] width 1222 height 51
drag, startPoint x: 630, startPoint y: 31, endPoint x: 652, endPoint y: 51, distance: 29.7
click at [632, 31] on div "sales" at bounding box center [630, 23] width 43 height 23
click at [681, 69] on div "Sales Orders" at bounding box center [688, 75] width 64 height 15
drag, startPoint x: 300, startPoint y: 85, endPoint x: 49, endPoint y: 111, distance: 252.3
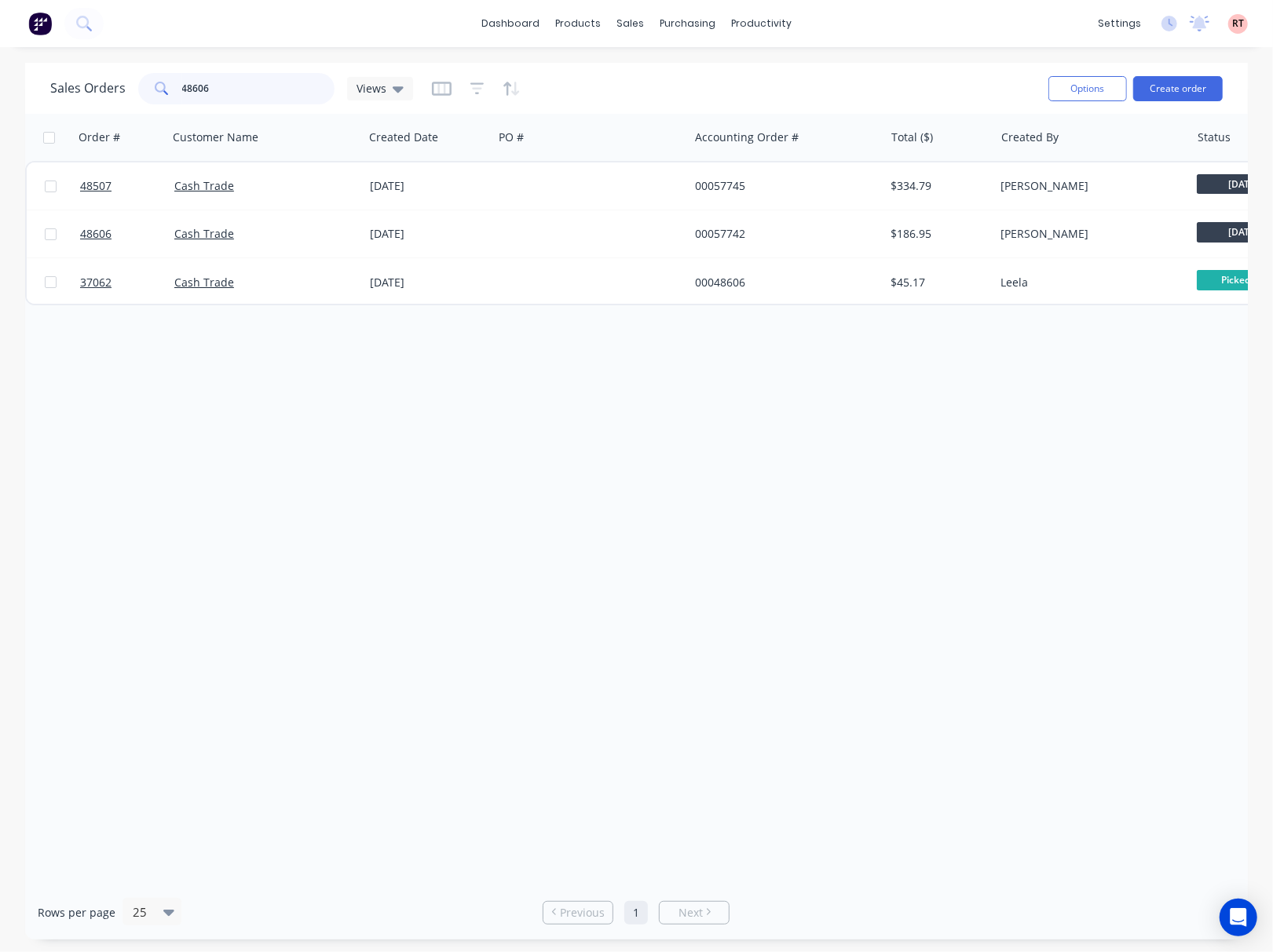
click at [49, 111] on div "Sales Orders 48606 Views Options Create order" at bounding box center [636, 88] width 1222 height 51
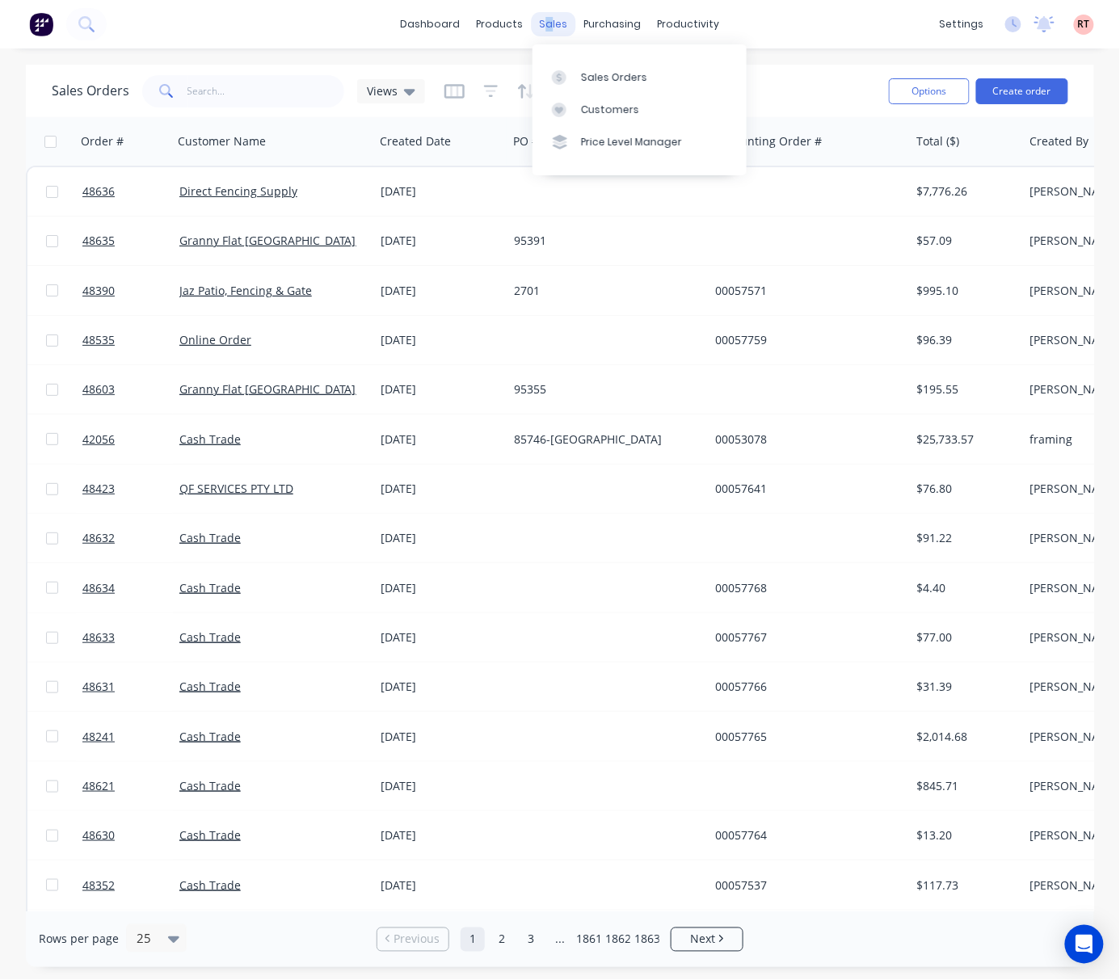
click at [549, 30] on div "sales" at bounding box center [554, 24] width 44 height 24
click at [614, 78] on div "Sales Orders" at bounding box center [614, 77] width 66 height 15
click at [660, 74] on link "Sales Orders" at bounding box center [639, 77] width 214 height 32
click at [582, 75] on div "Sales Orders" at bounding box center [614, 77] width 66 height 15
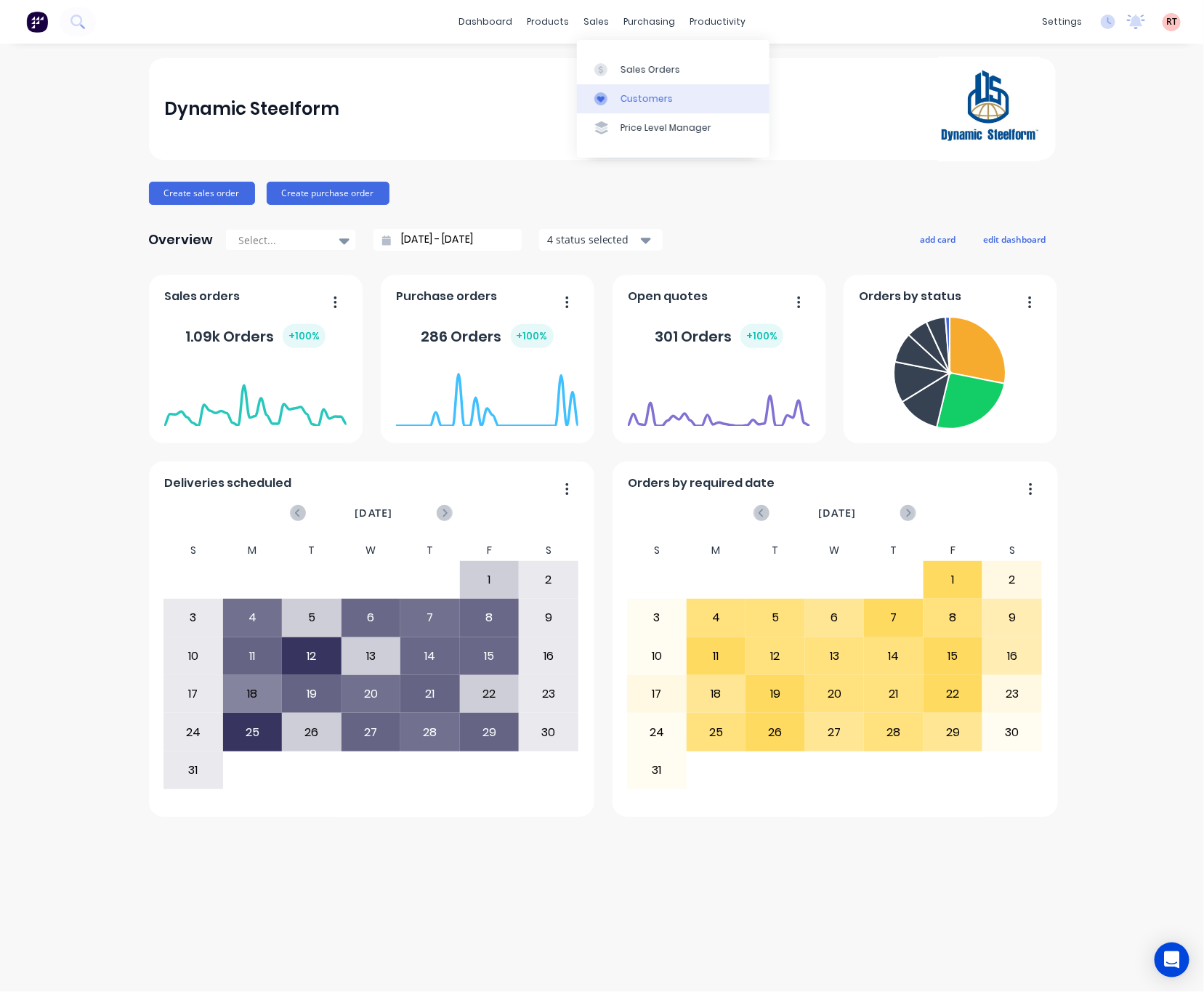
click at [641, 101] on div "Customers" at bounding box center [647, 99] width 52 height 13
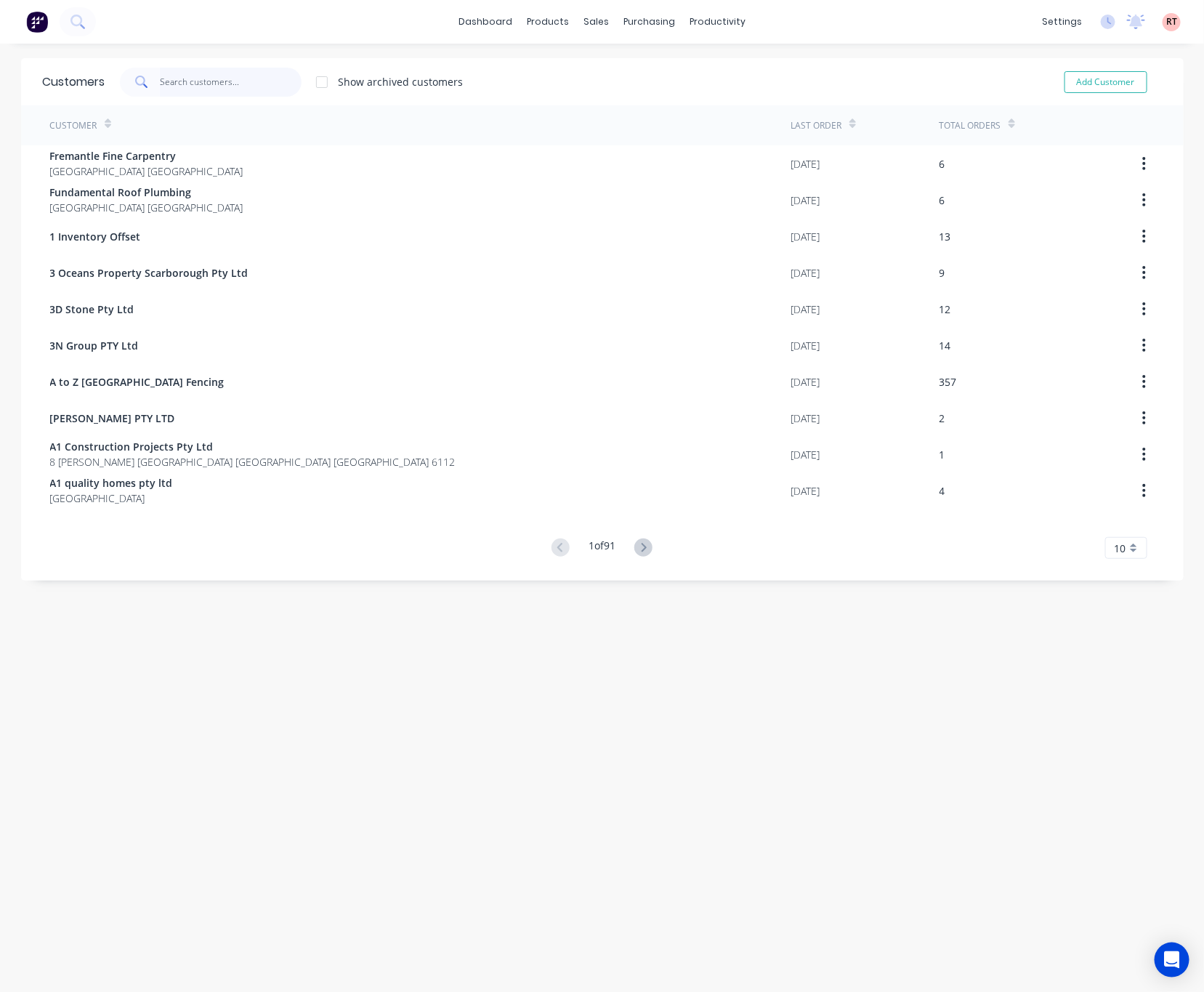
click at [255, 85] on input "text" at bounding box center [231, 82] width 142 height 29
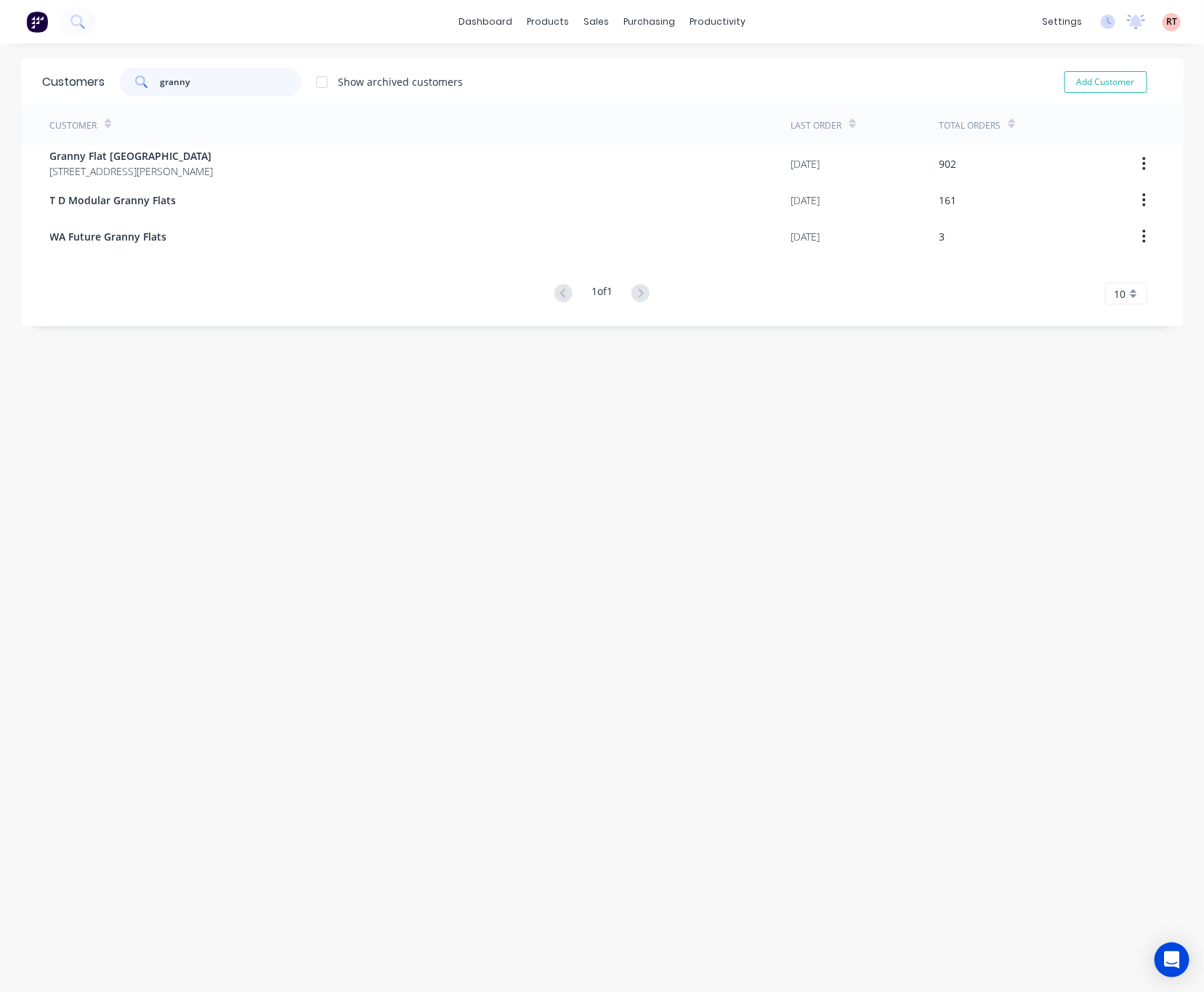
drag, startPoint x: 194, startPoint y: 77, endPoint x: 96, endPoint y: 81, distance: 98.1
click at [96, 81] on div "Customers granny Show archived customers Add Customer" at bounding box center [602, 82] width 1163 height 48
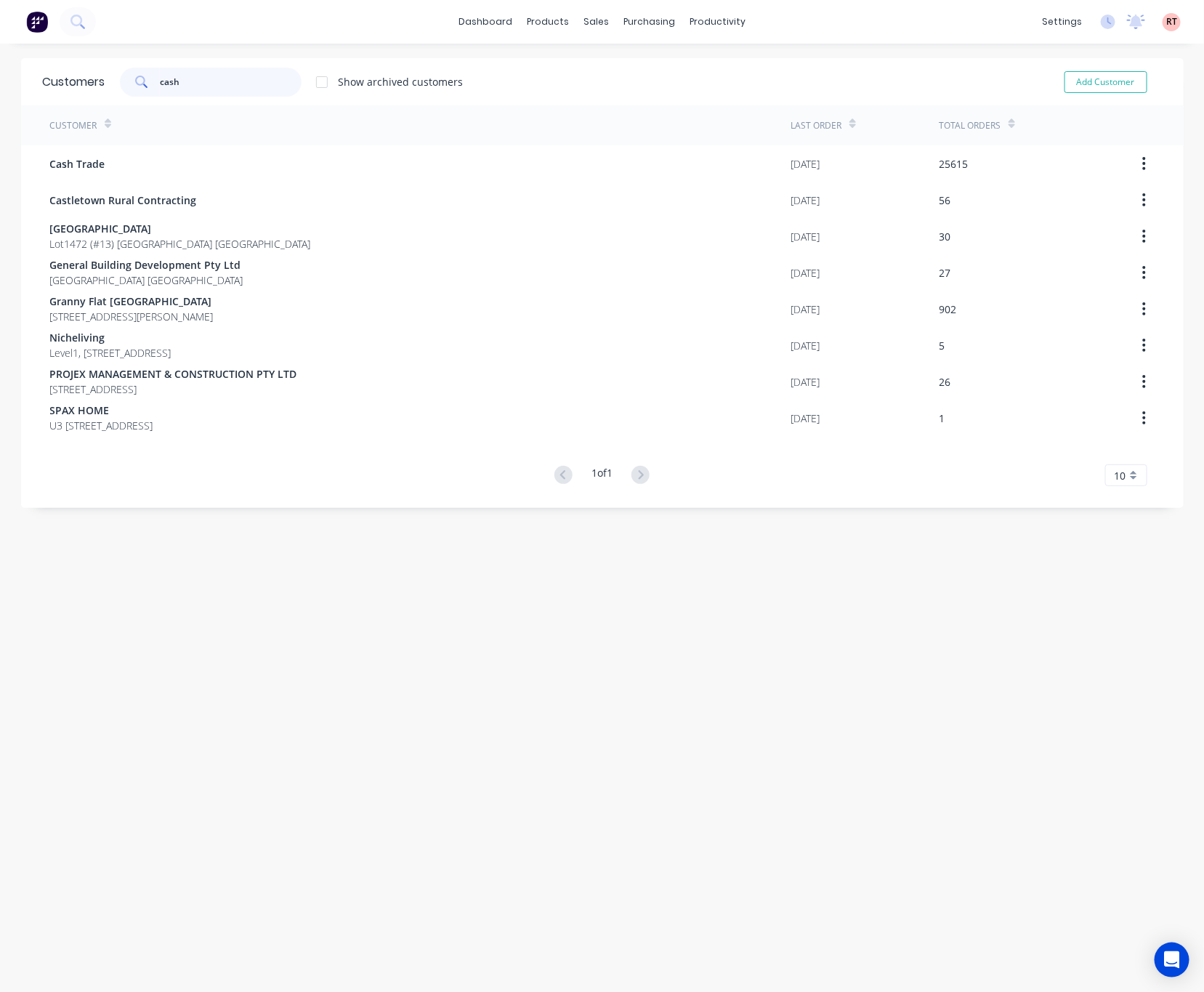
type input "cash"
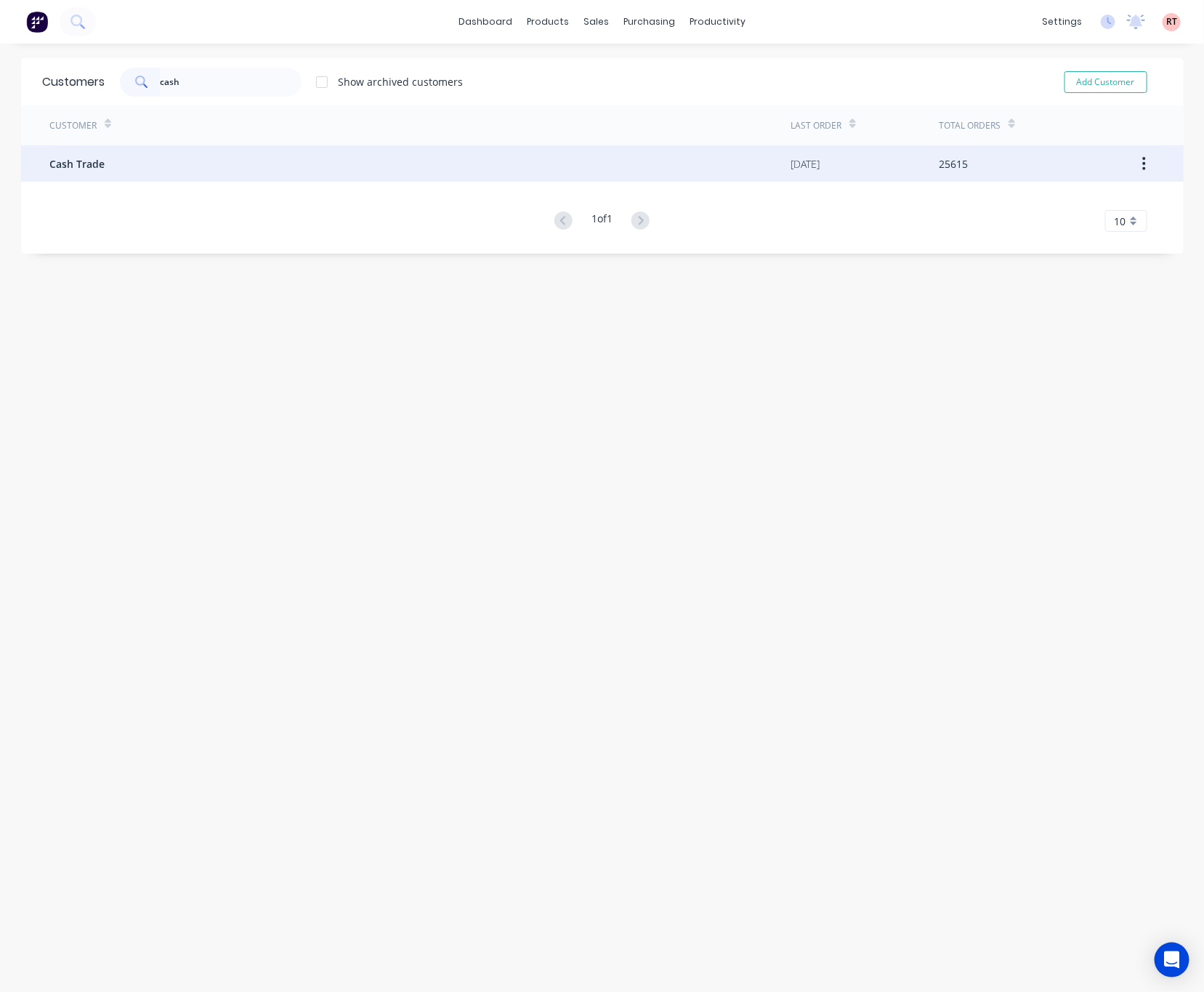
click at [99, 164] on div "Cash Trade" at bounding box center [421, 164] width 741 height 36
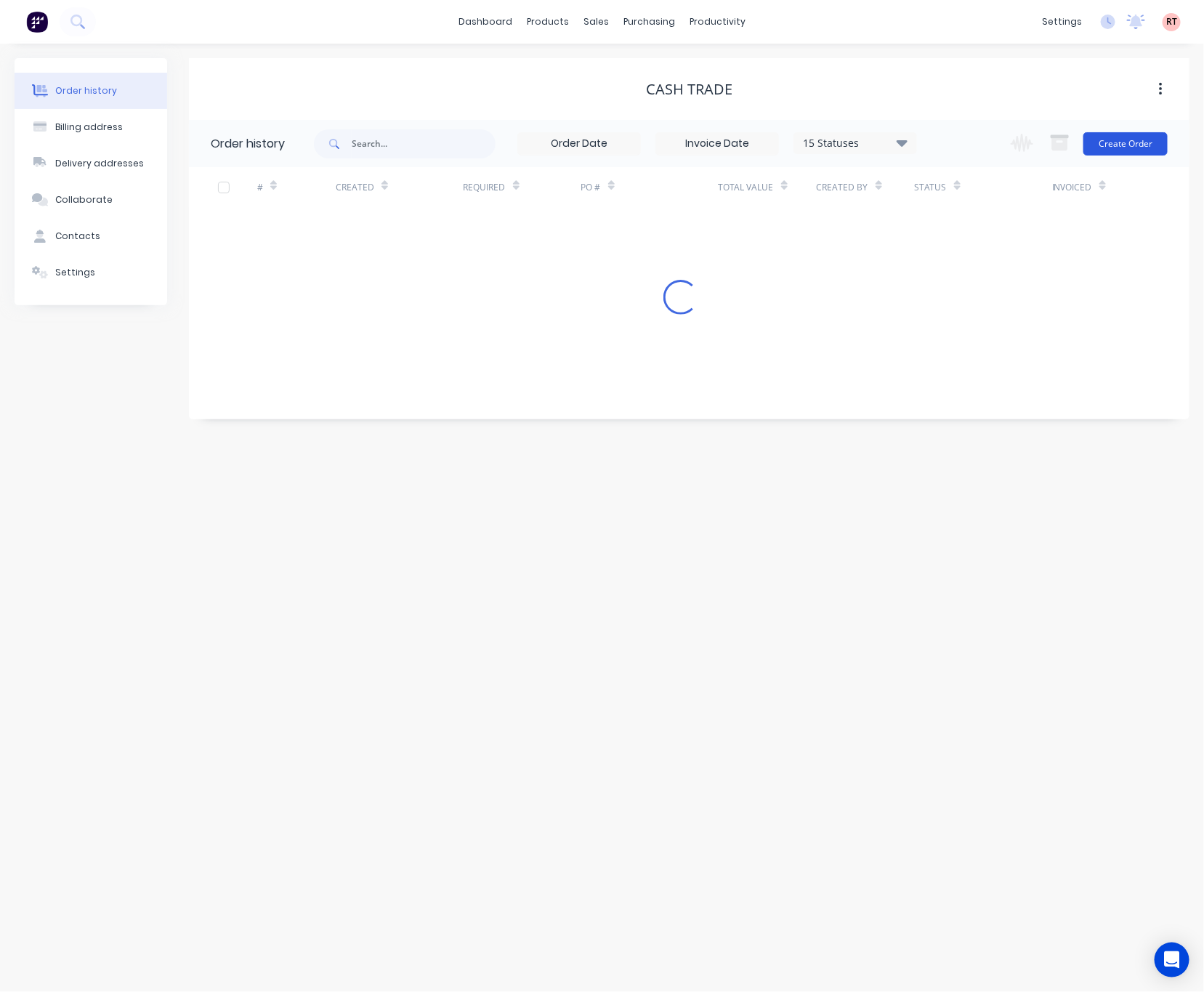
click at [1112, 142] on button "Create Order" at bounding box center [1126, 144] width 85 height 23
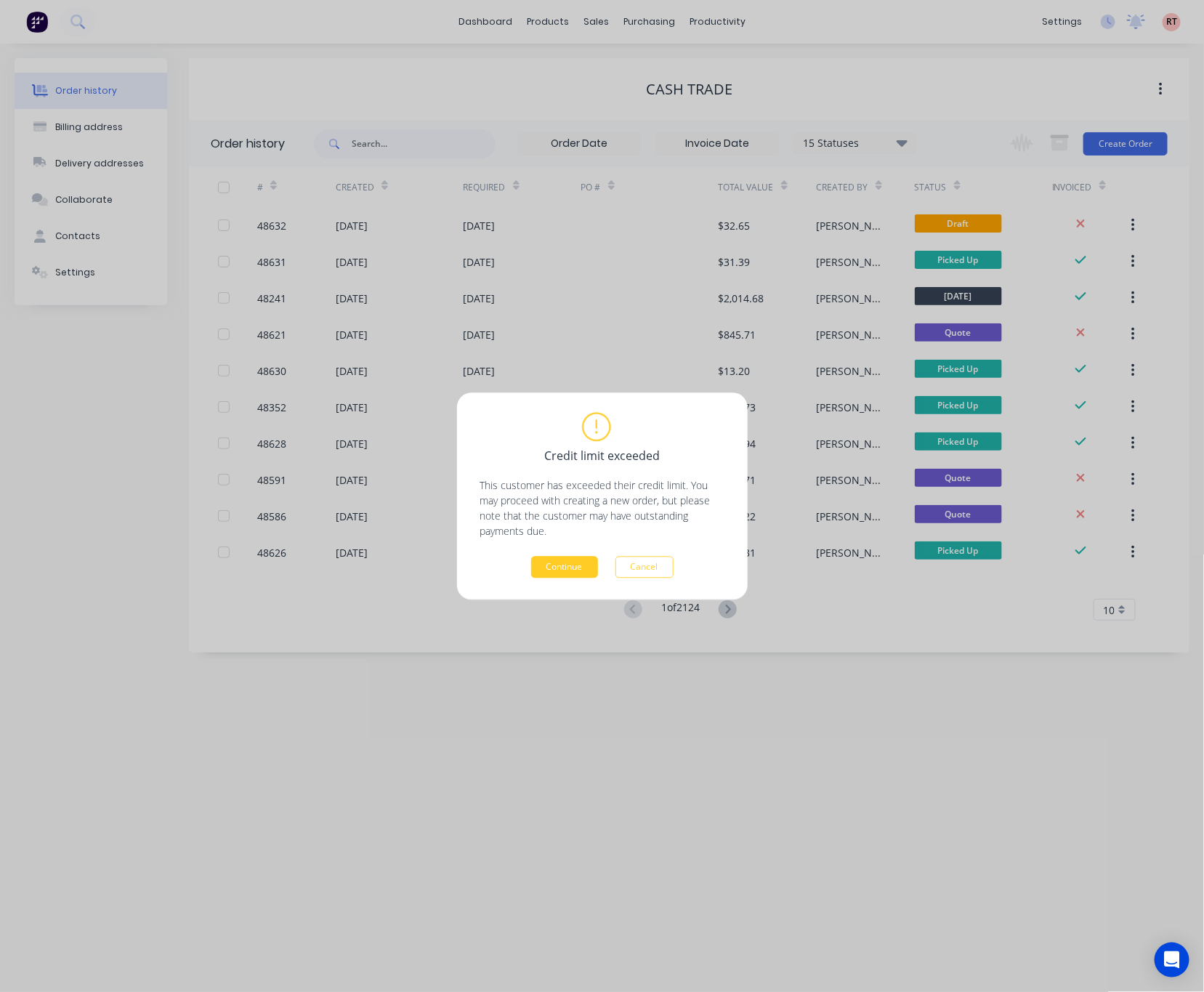
click at [571, 558] on button "Continue" at bounding box center [565, 567] width 67 height 22
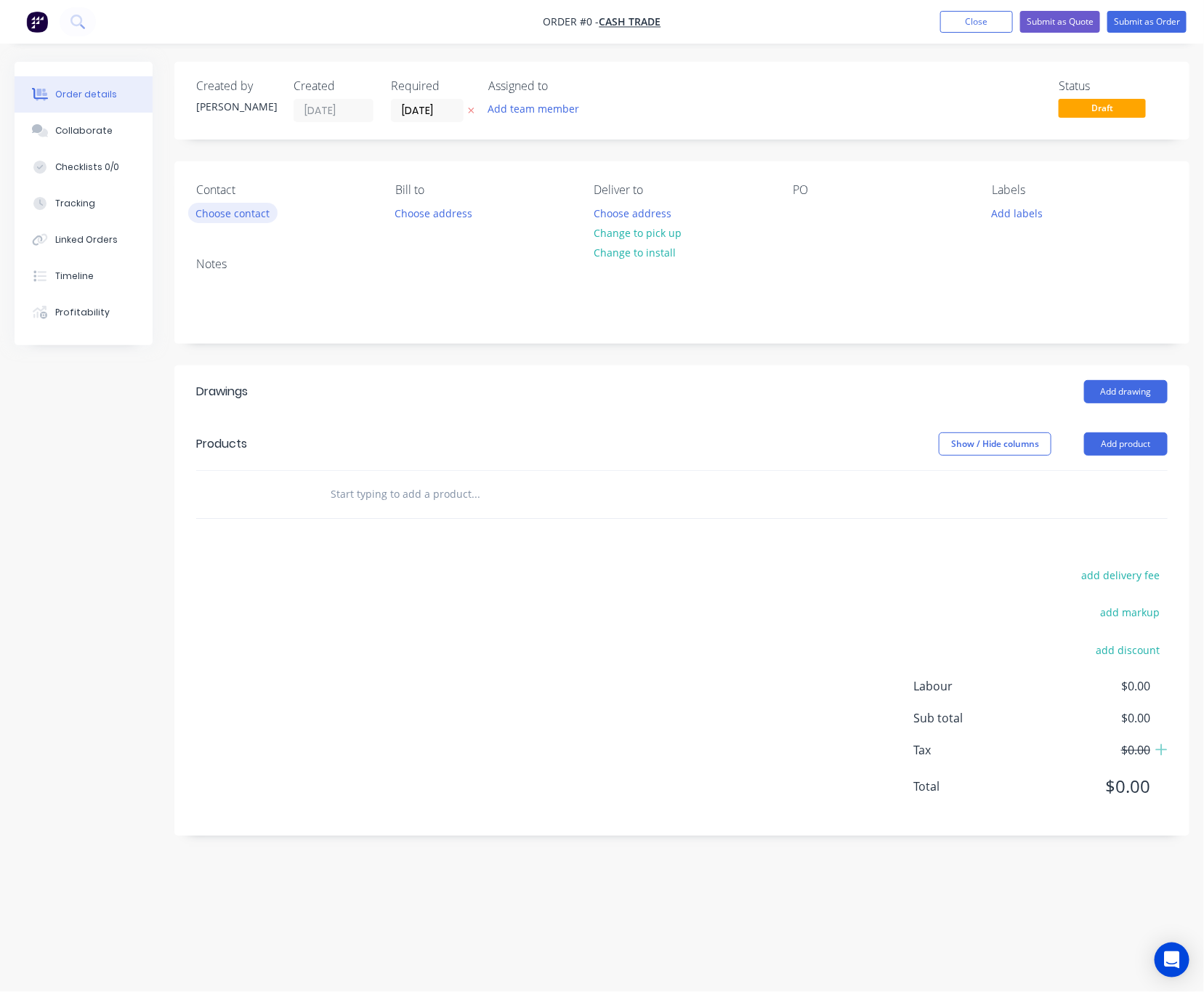
click at [238, 212] on button "Choose contact" at bounding box center [232, 212] width 89 height 20
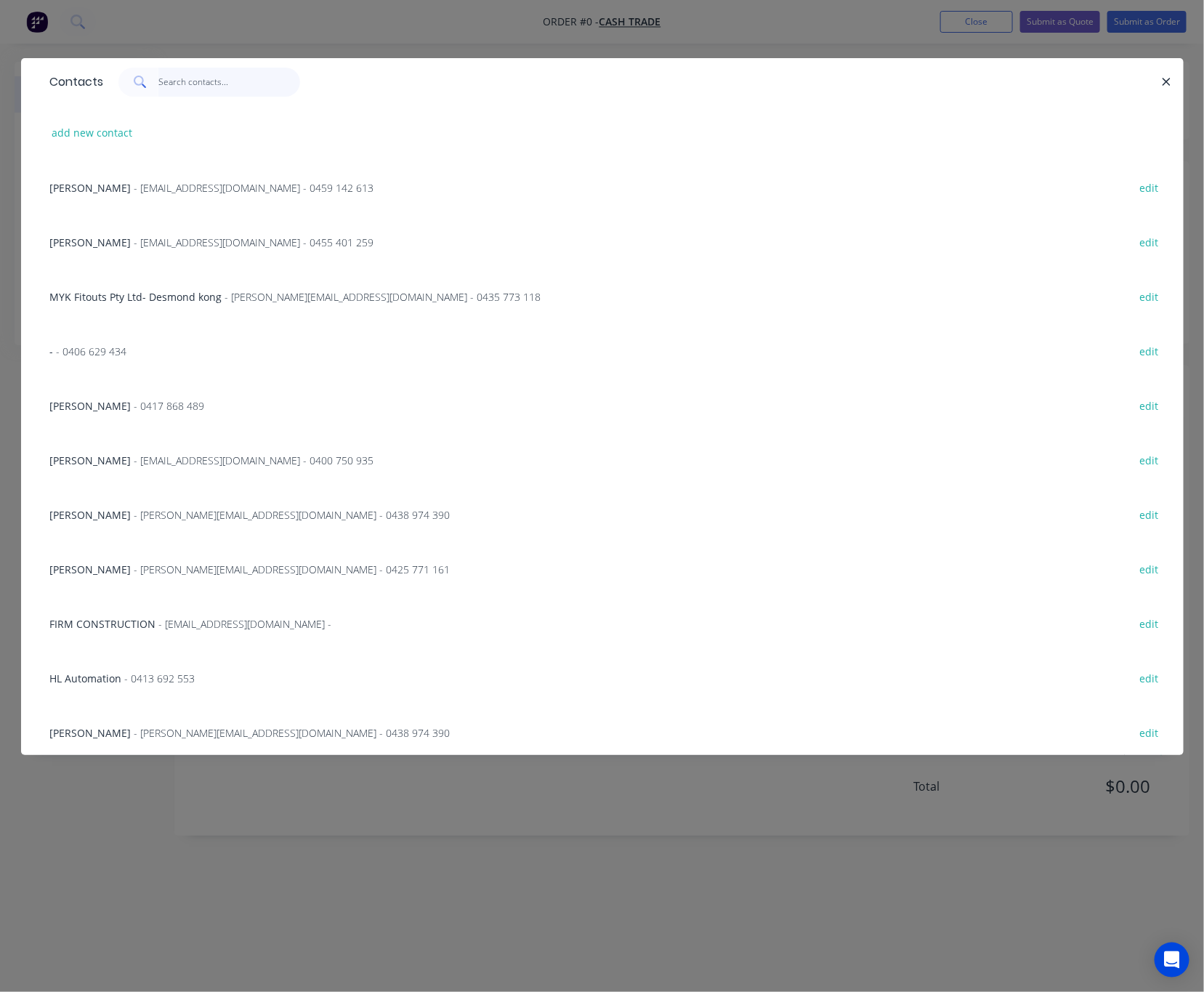
click at [210, 88] on input "text" at bounding box center [229, 82] width 142 height 29
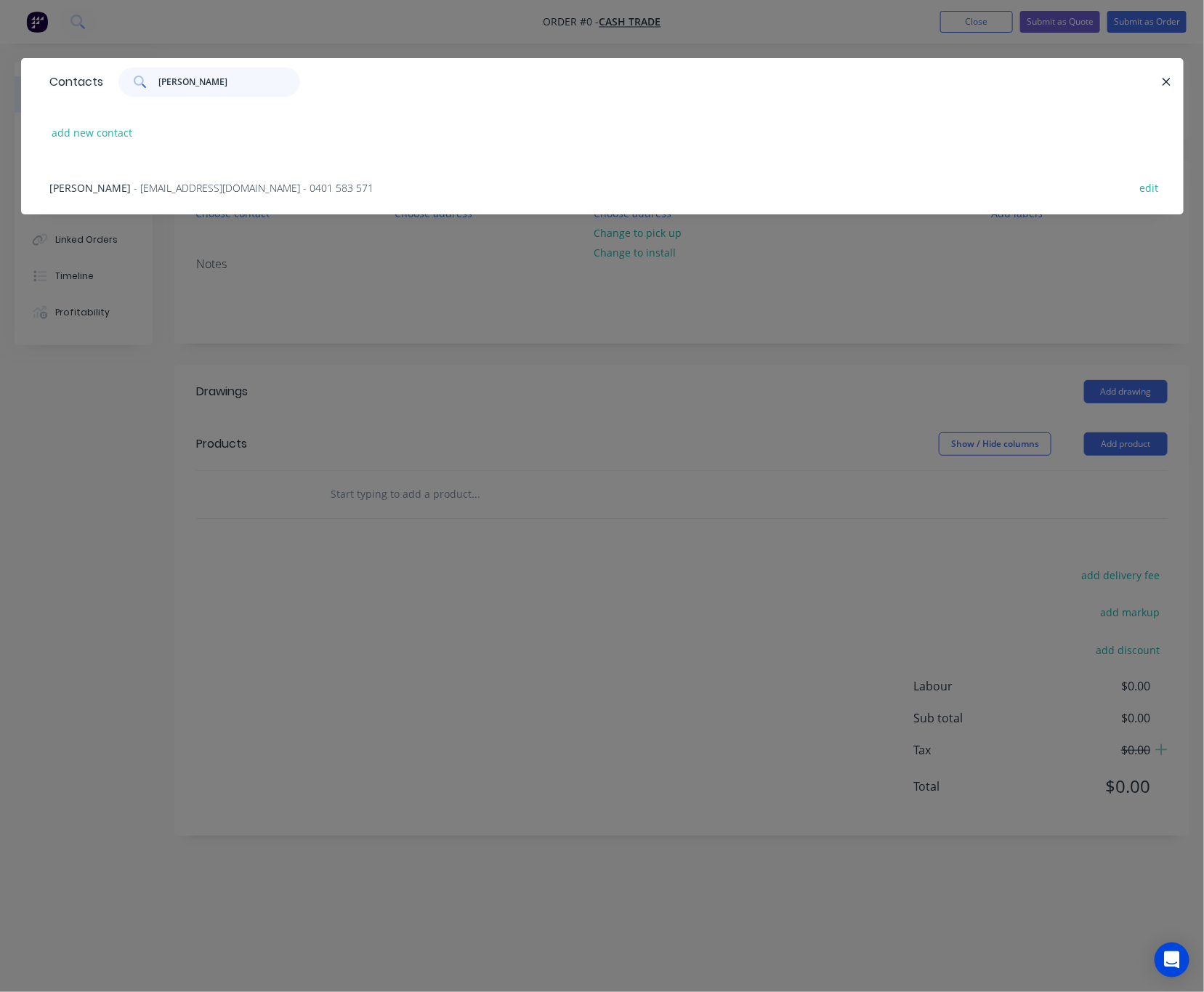
type input "[PERSON_NAME]"
click at [236, 192] on span "- [EMAIL_ADDRESS][DOMAIN_NAME] - 0401 583 571" at bounding box center [254, 187] width 240 height 13
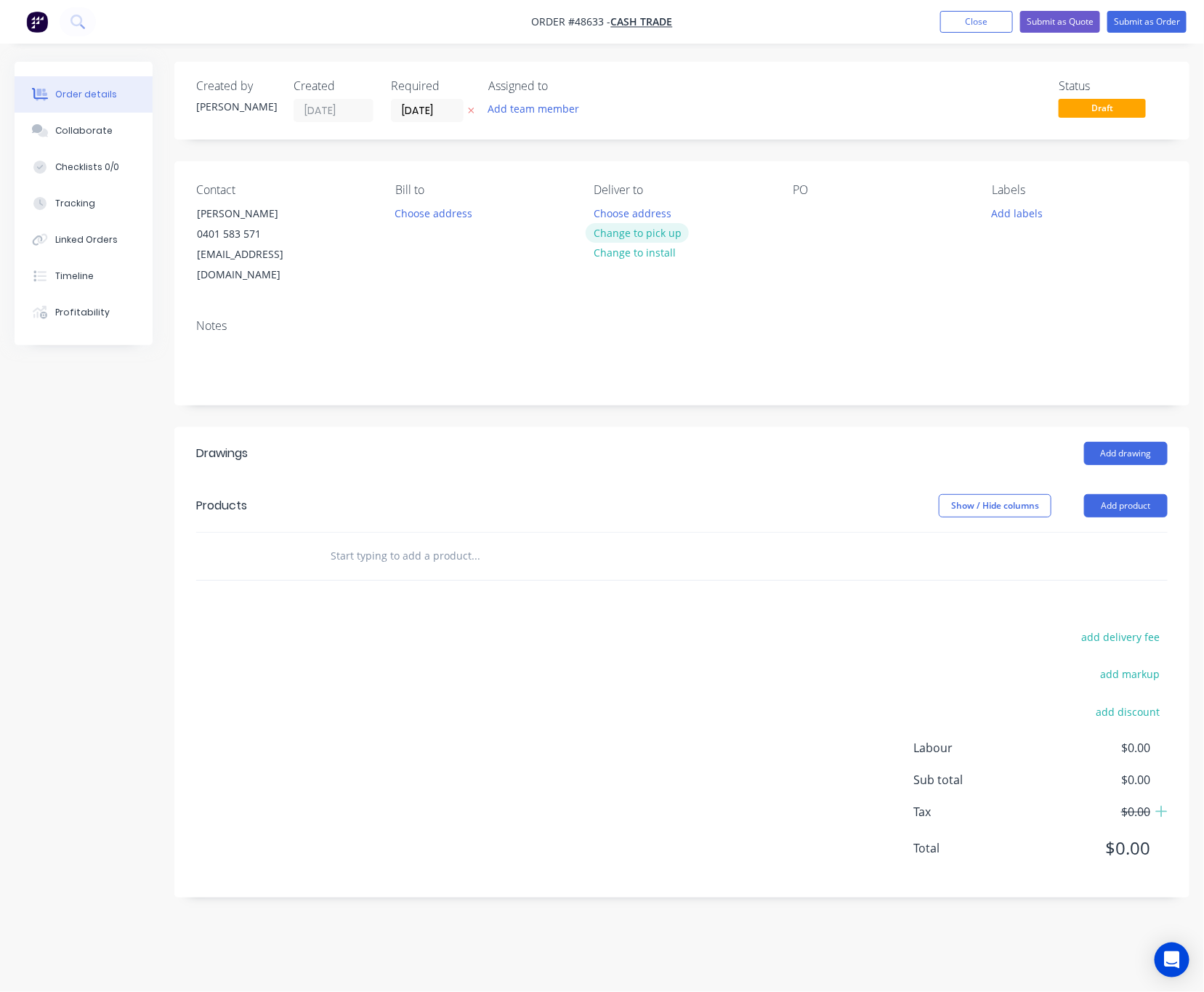
click at [613, 228] on button "Change to pick up" at bounding box center [637, 233] width 103 height 20
click at [1128, 494] on button "Add product" at bounding box center [1125, 505] width 84 height 23
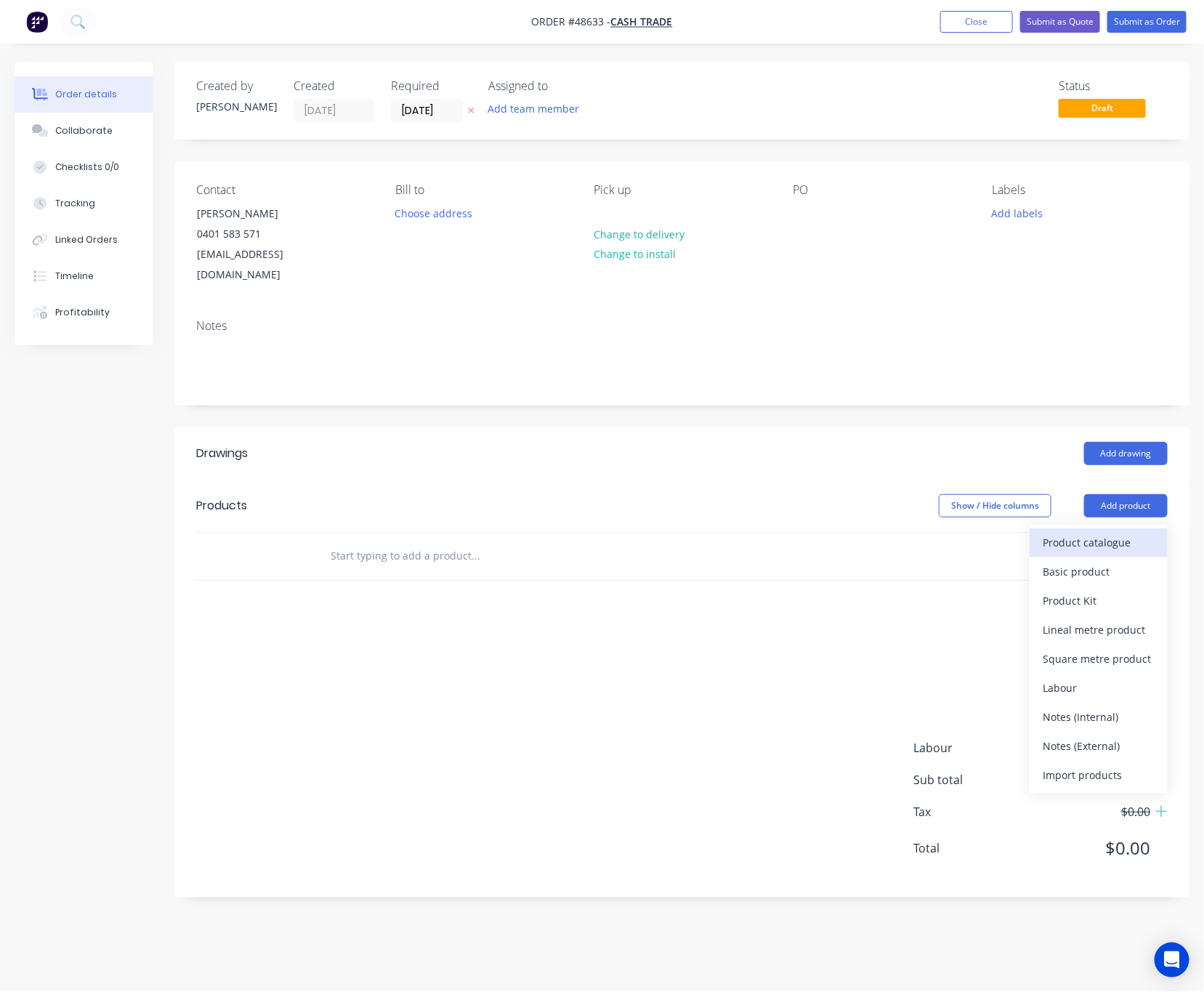
click at [1110, 532] on div "Product catalogue" at bounding box center [1098, 541] width 111 height 21
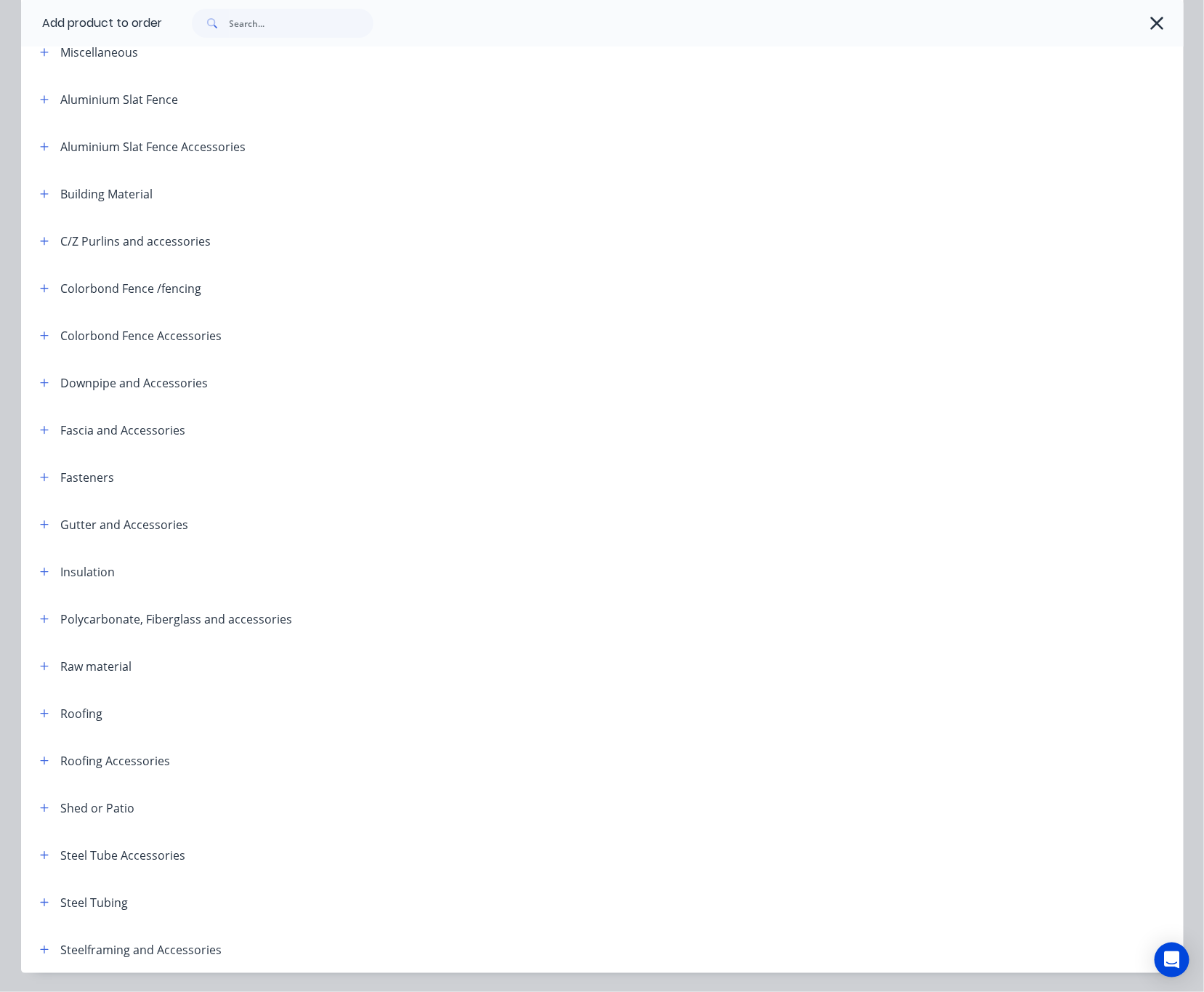
scroll to position [129, 0]
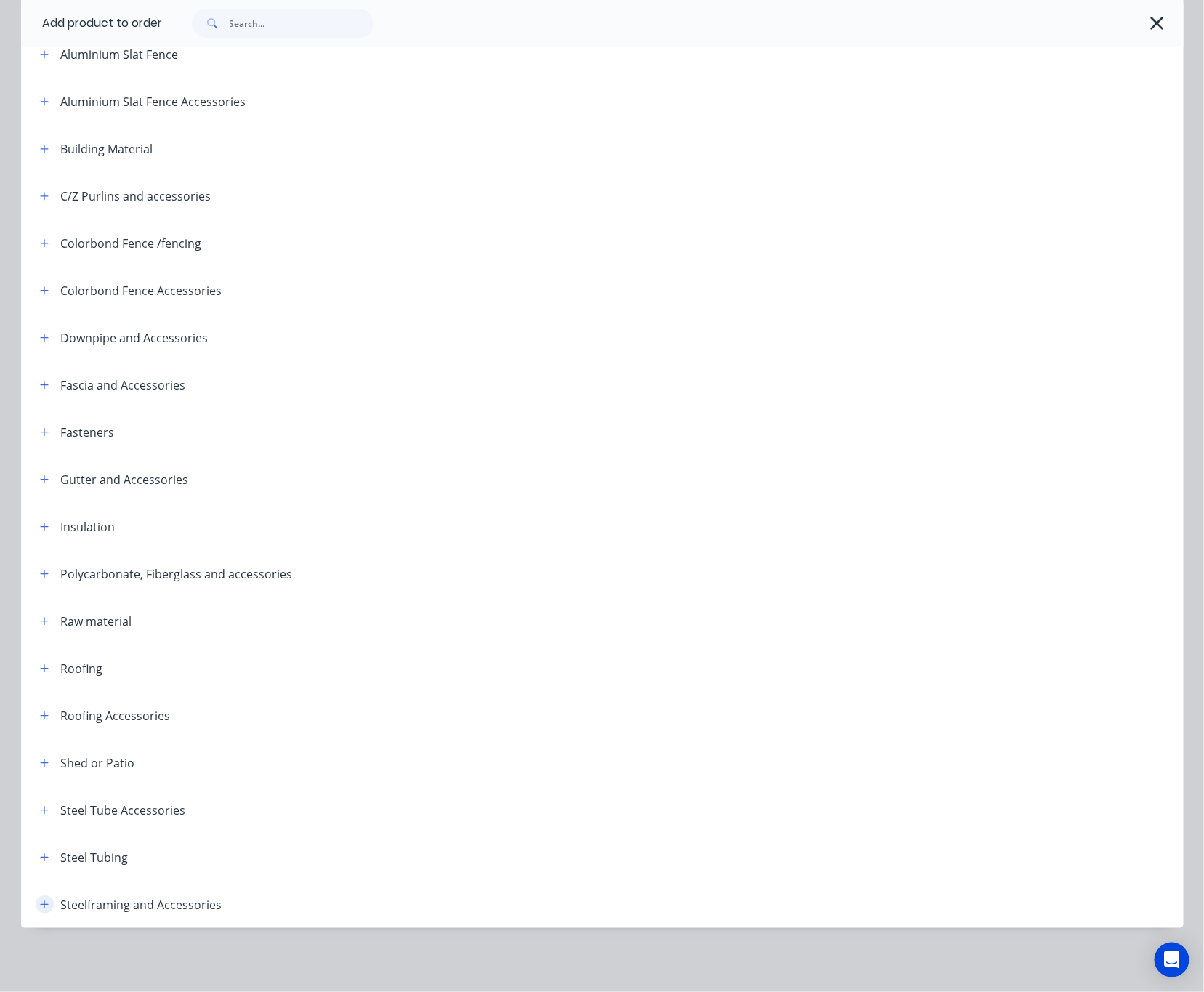
click at [40, 906] on icon "button" at bounding box center [43, 904] width 8 height 8
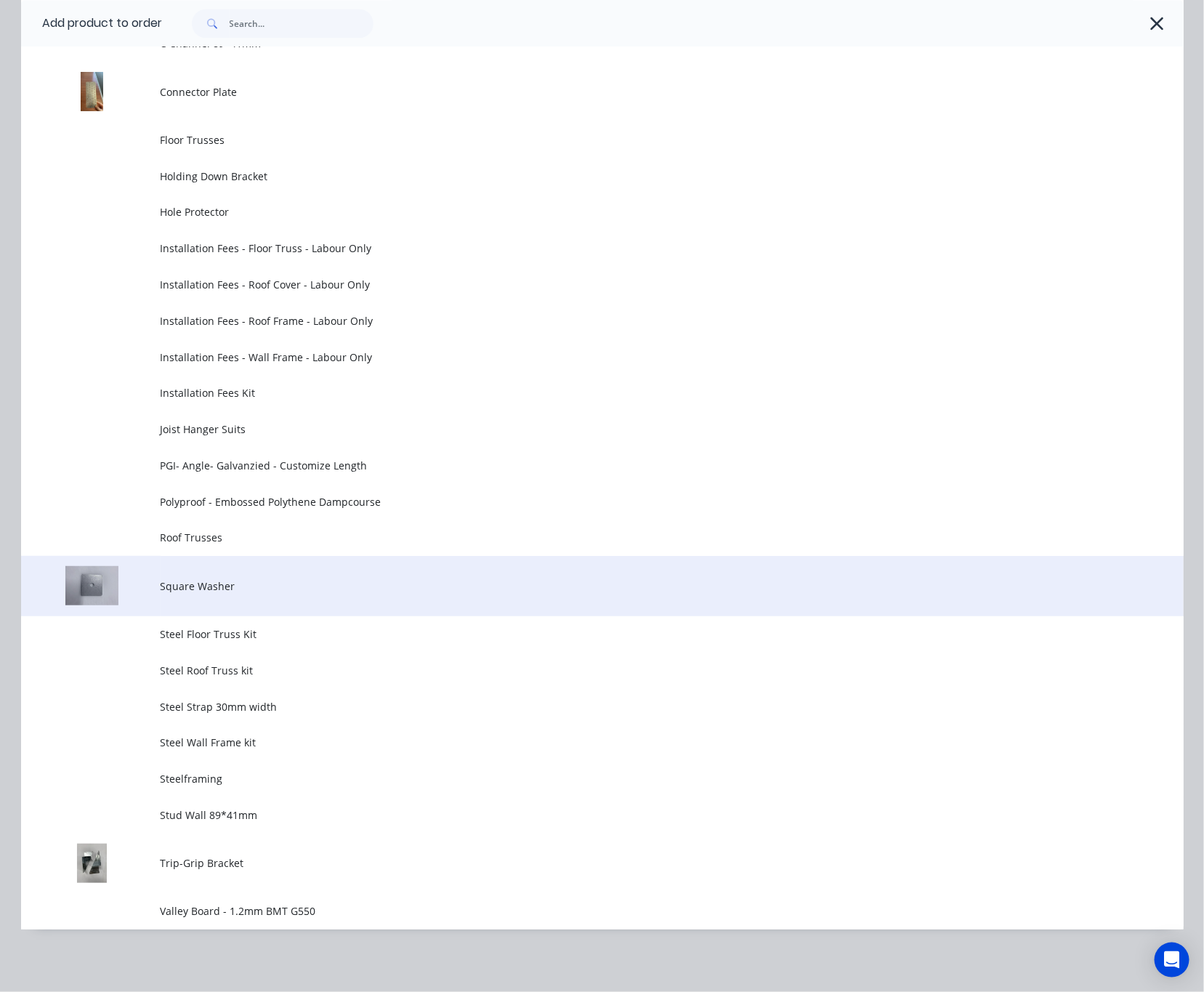
scroll to position [1212, 0]
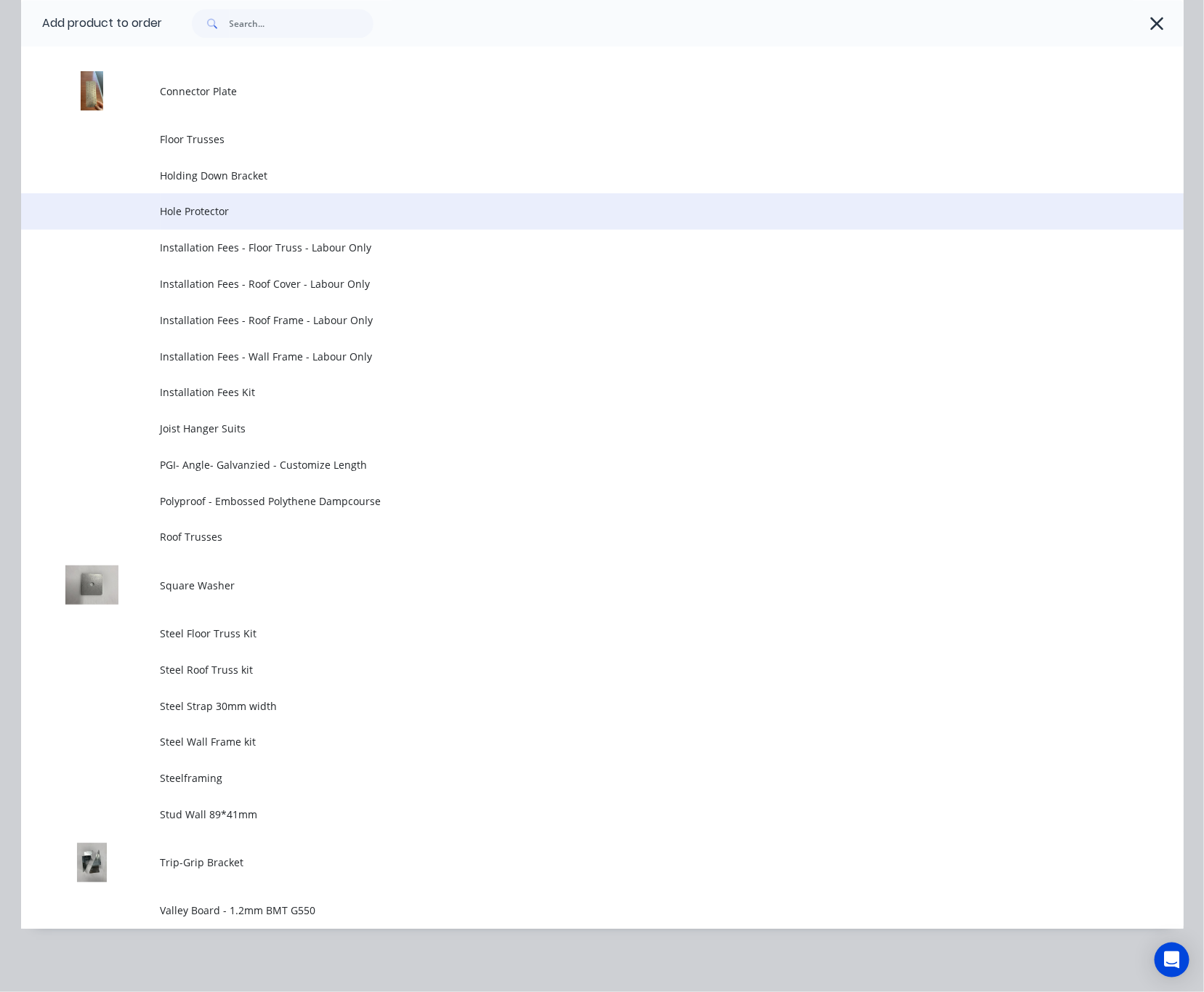
click at [231, 211] on span "Hole Protector" at bounding box center [570, 210] width 818 height 15
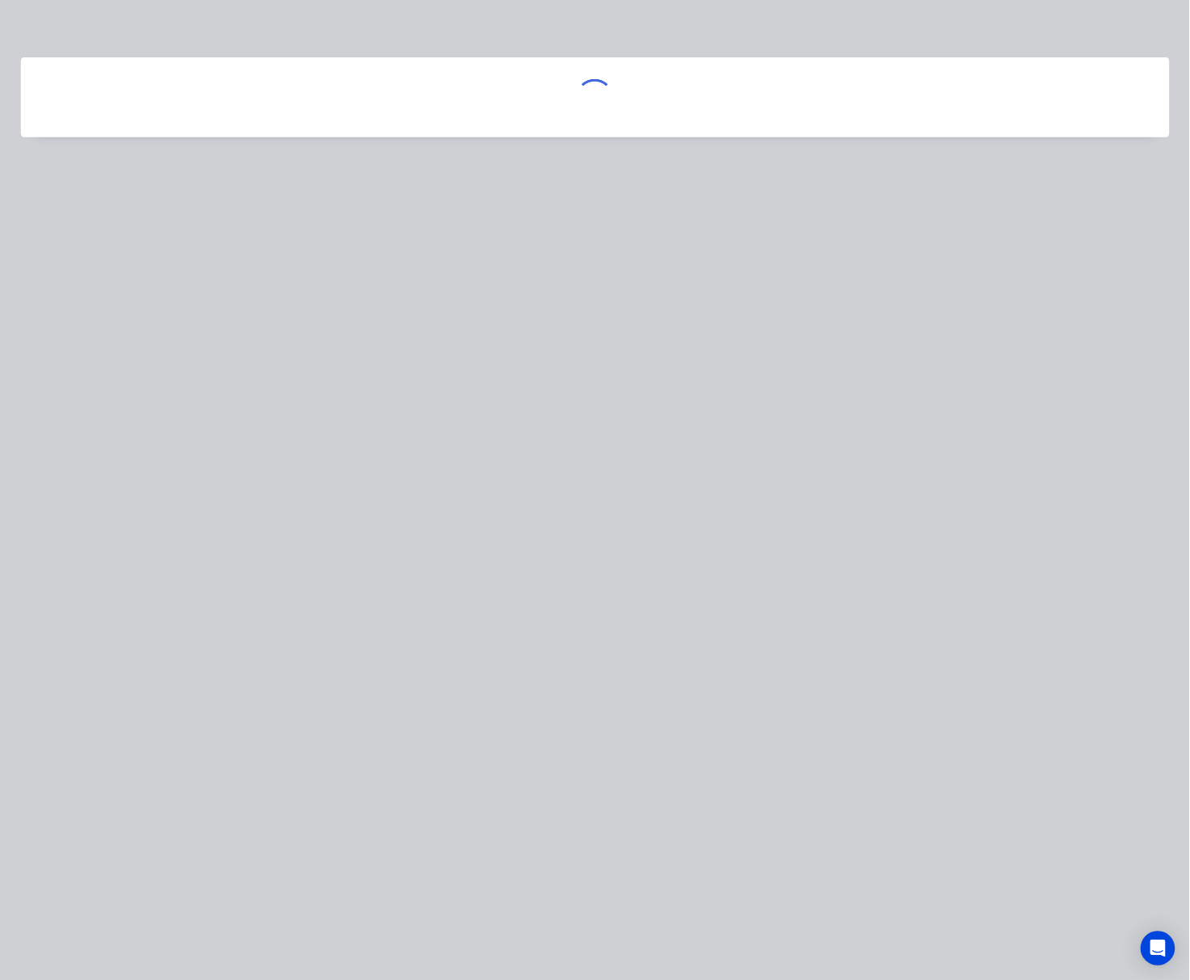
scroll to position [0, 0]
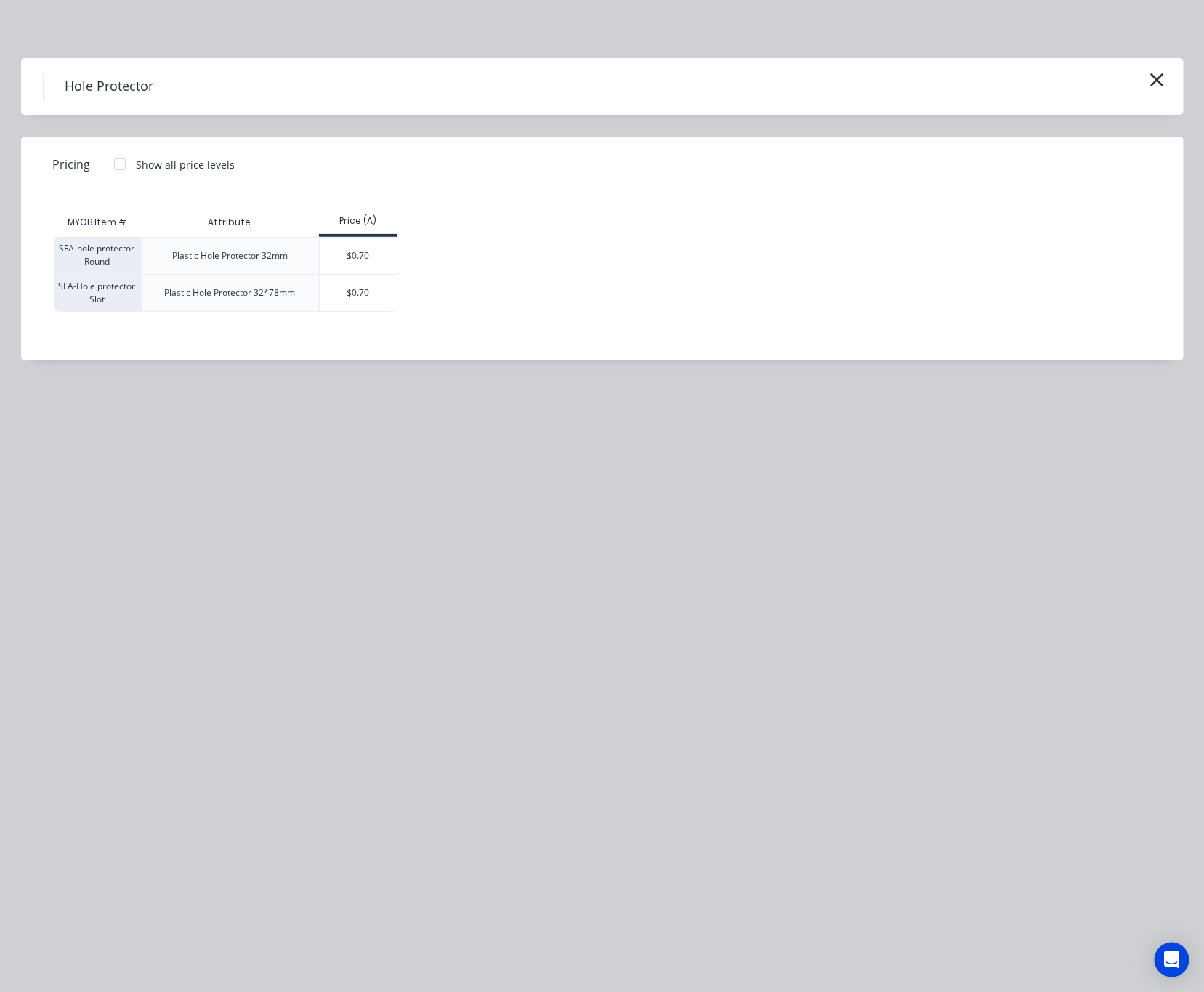
click at [123, 162] on div at bounding box center [120, 164] width 29 height 29
click at [362, 297] on div "$0.70" at bounding box center [358, 292] width 77 height 36
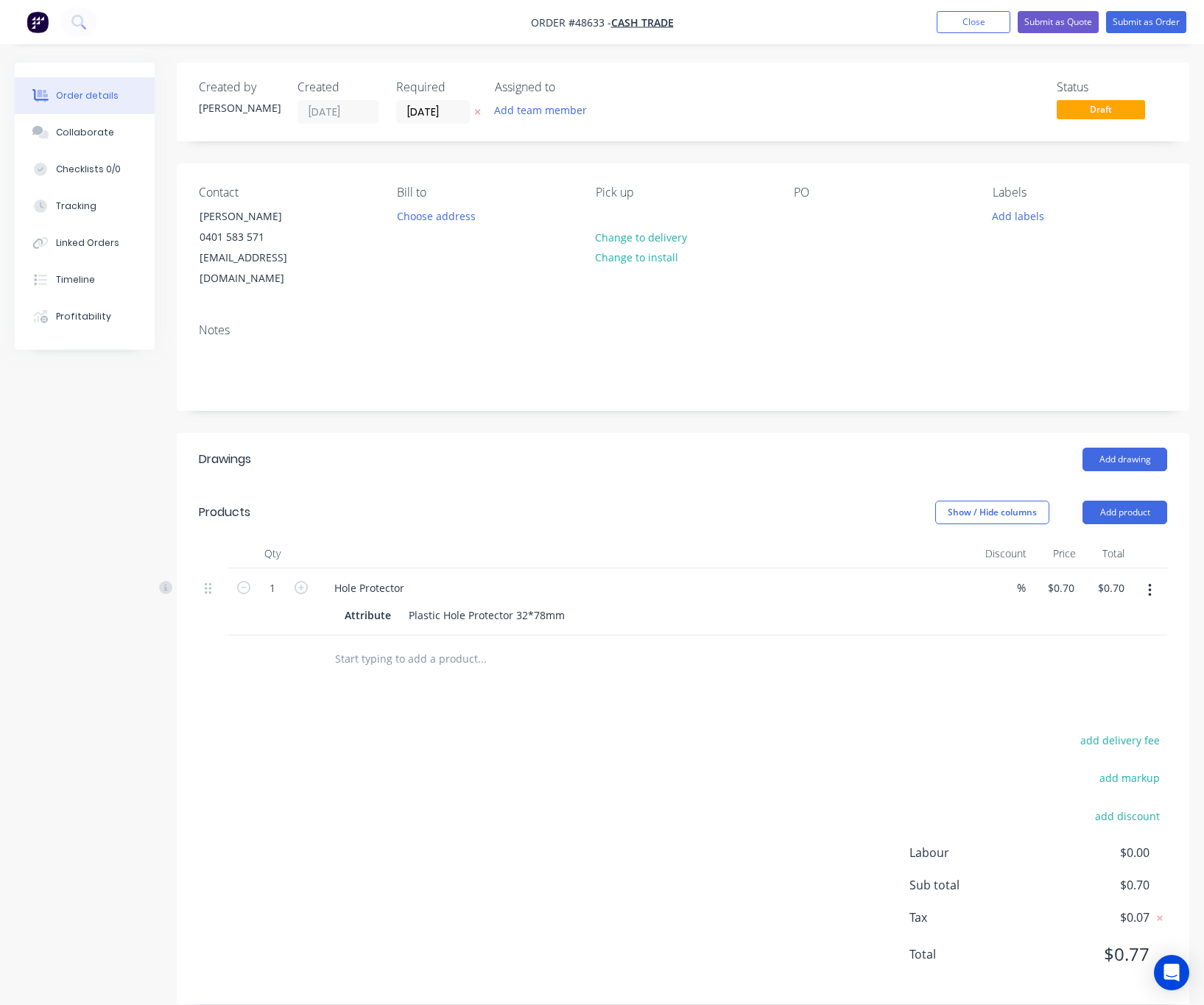
click at [501, 501] on div "Show / Hide columns Add product" at bounding box center [786, 512] width 762 height 24
click at [267, 577] on input "1" at bounding box center [273, 588] width 38 height 22
type input "100"
type input "$70.00"
click at [442, 500] on div "Show / Hide columns Add product" at bounding box center [786, 512] width 762 height 24
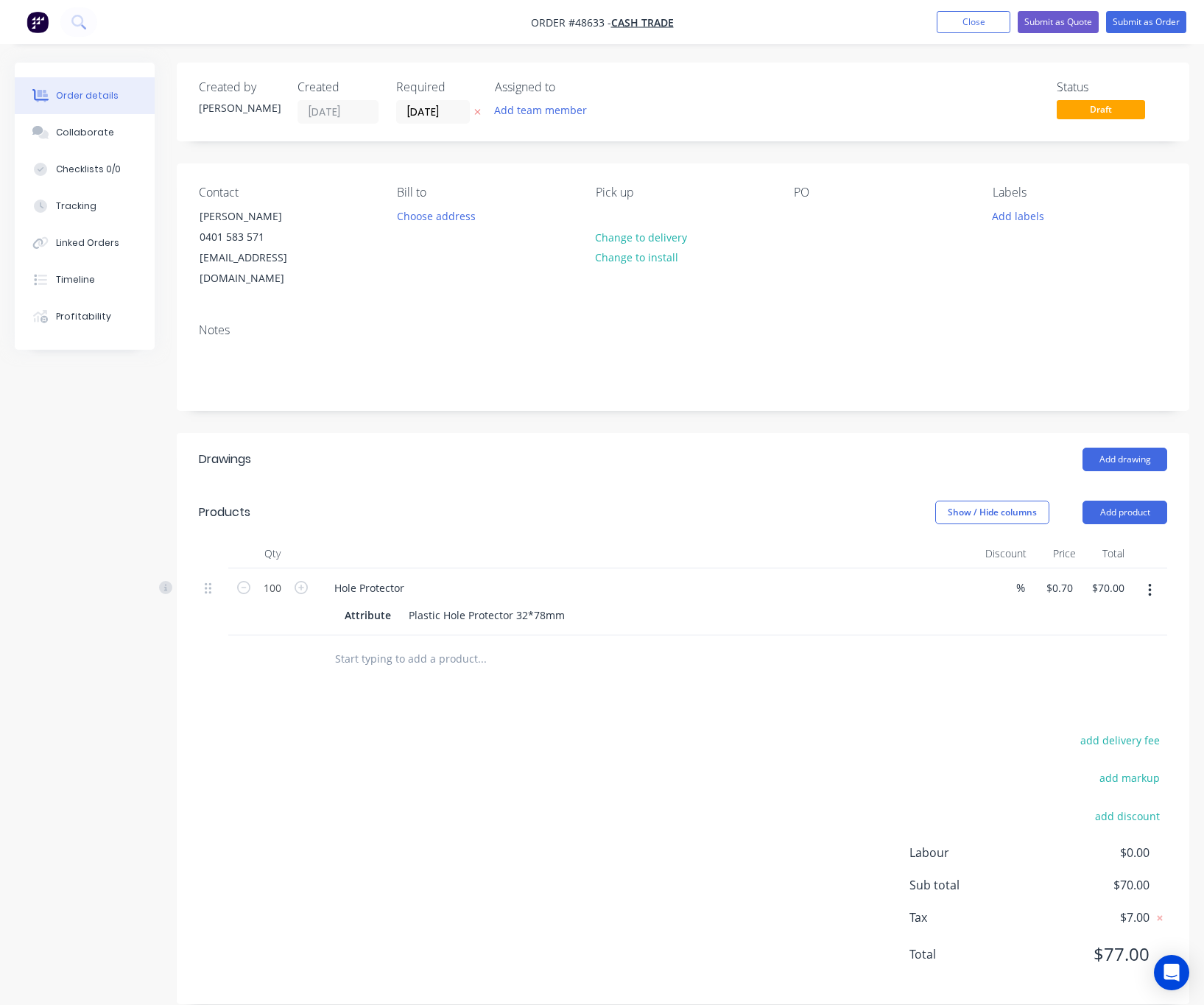
click at [594, 738] on div "add delivery fee add markup add discount Labour $0.00 Sub total $70.00 Tax $7.0…" at bounding box center [683, 856] width 968 height 251
click at [1143, 25] on button "Submit as Order" at bounding box center [1146, 22] width 80 height 22
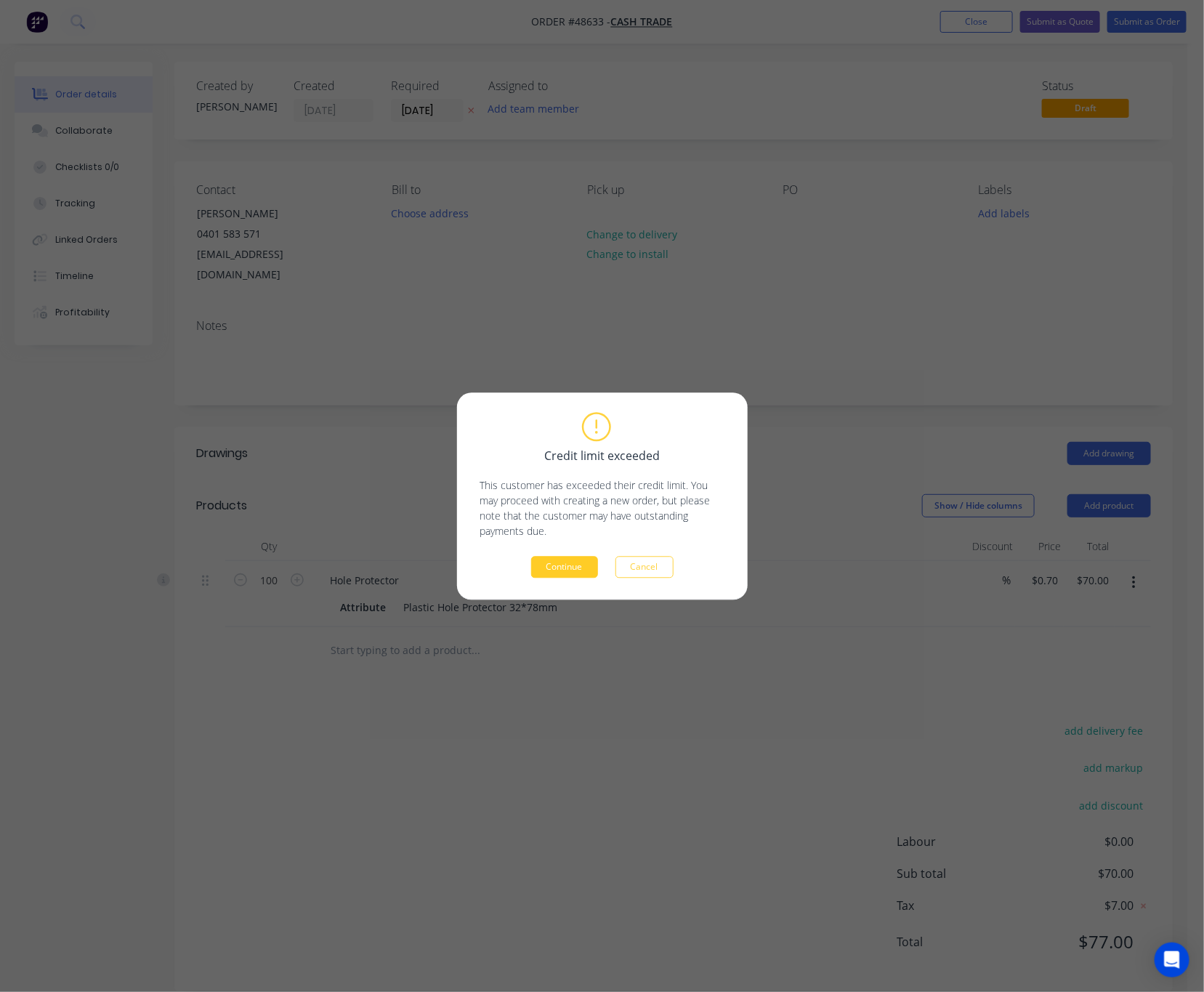
click at [583, 574] on button "Continue" at bounding box center [565, 567] width 67 height 22
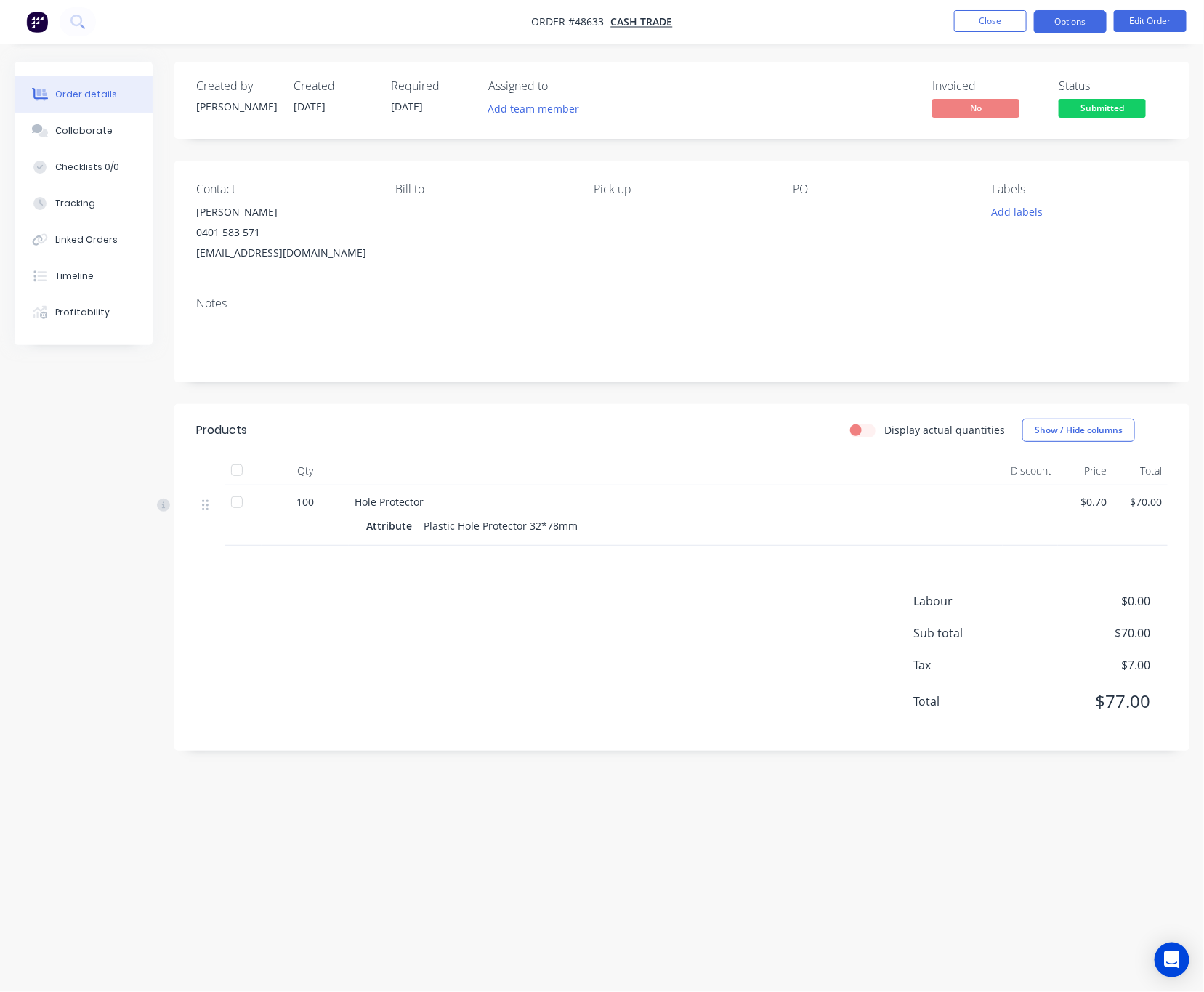
click at [1057, 24] on button "Options" at bounding box center [1070, 22] width 73 height 23
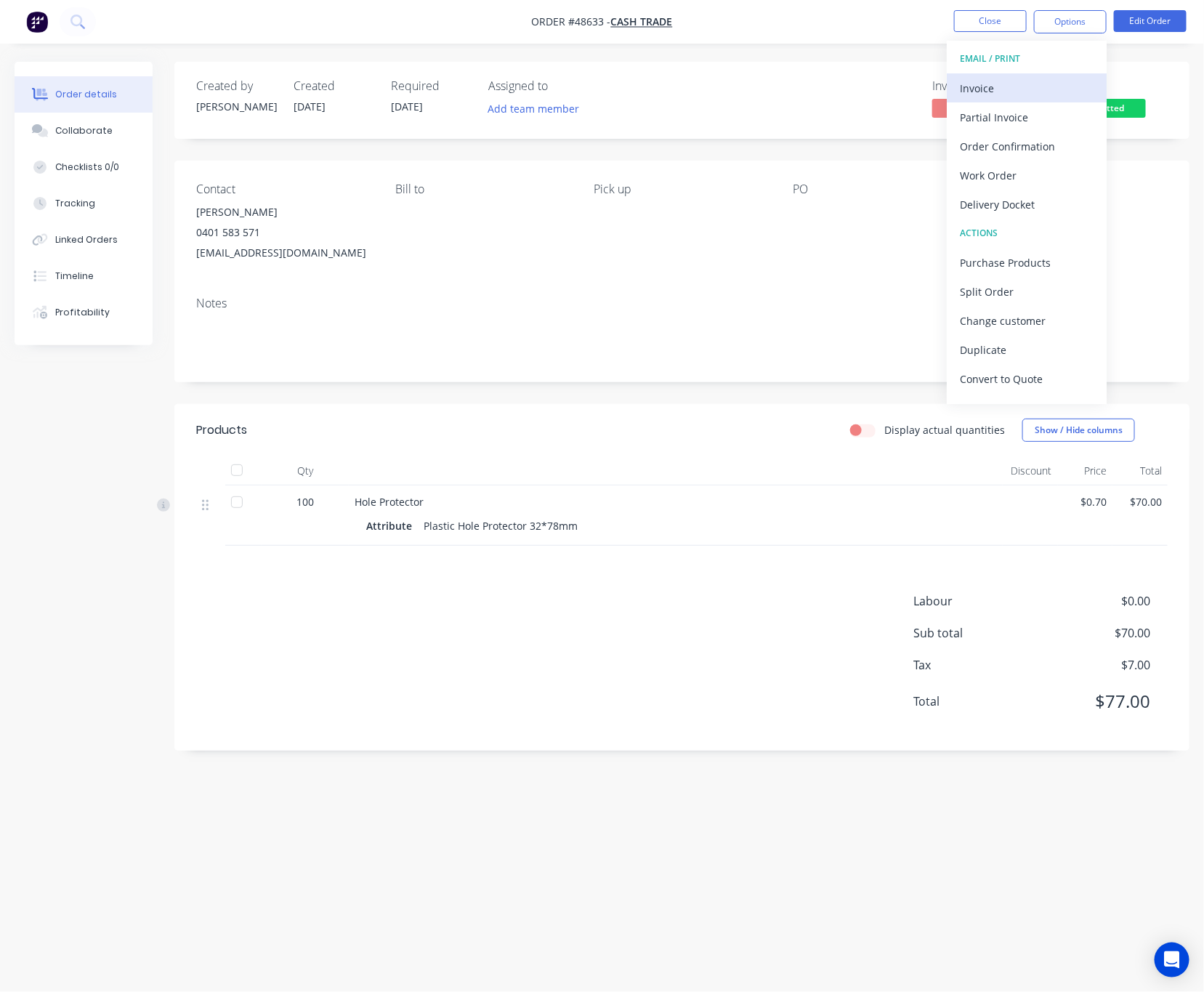
click at [1022, 78] on div "Invoice" at bounding box center [1026, 87] width 134 height 21
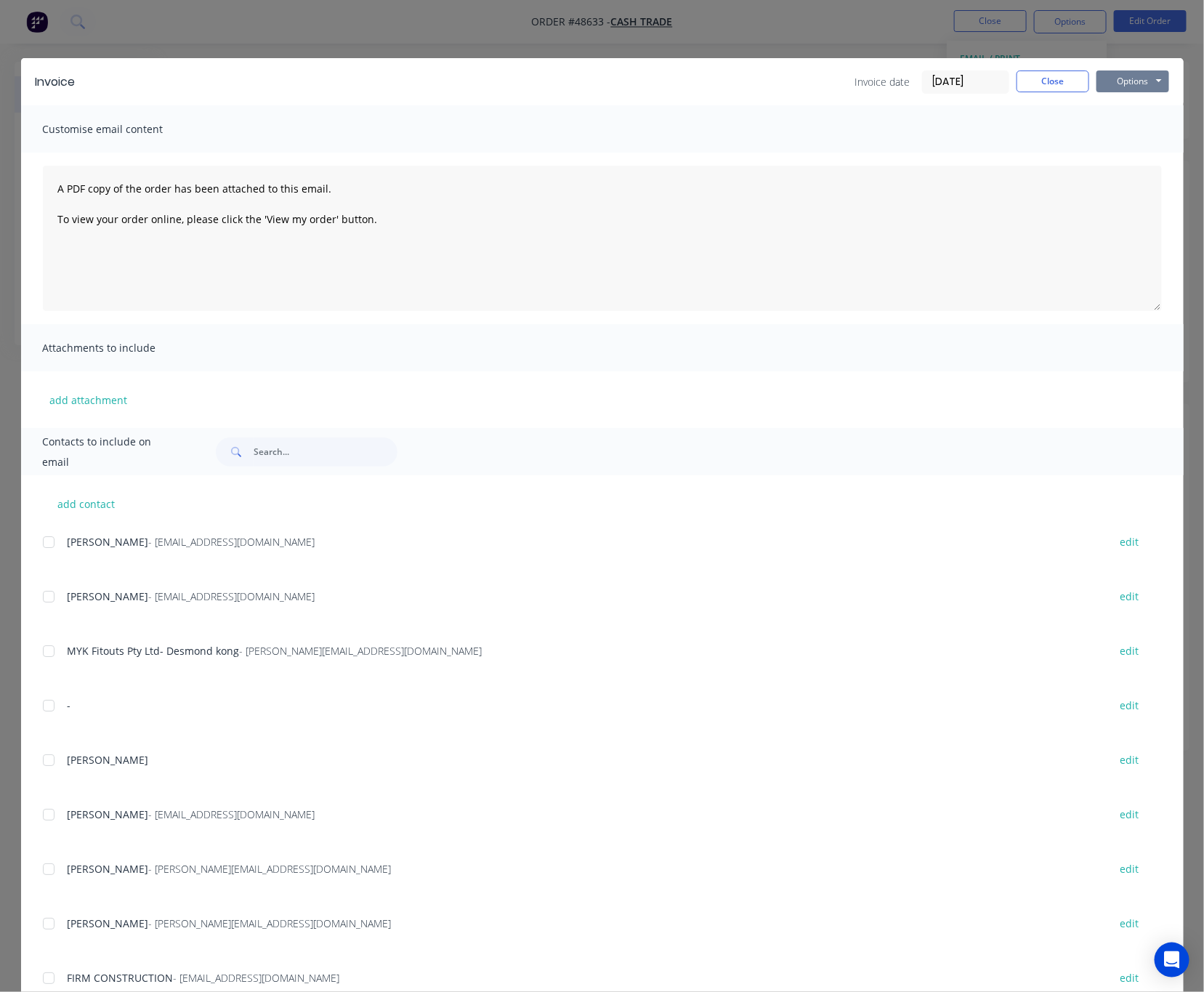
click at [1113, 79] on button "Options" at bounding box center [1132, 81] width 73 height 22
click at [1128, 130] on button "Print" at bounding box center [1142, 130] width 93 height 24
click at [1033, 85] on button "Close" at bounding box center [1052, 81] width 73 height 22
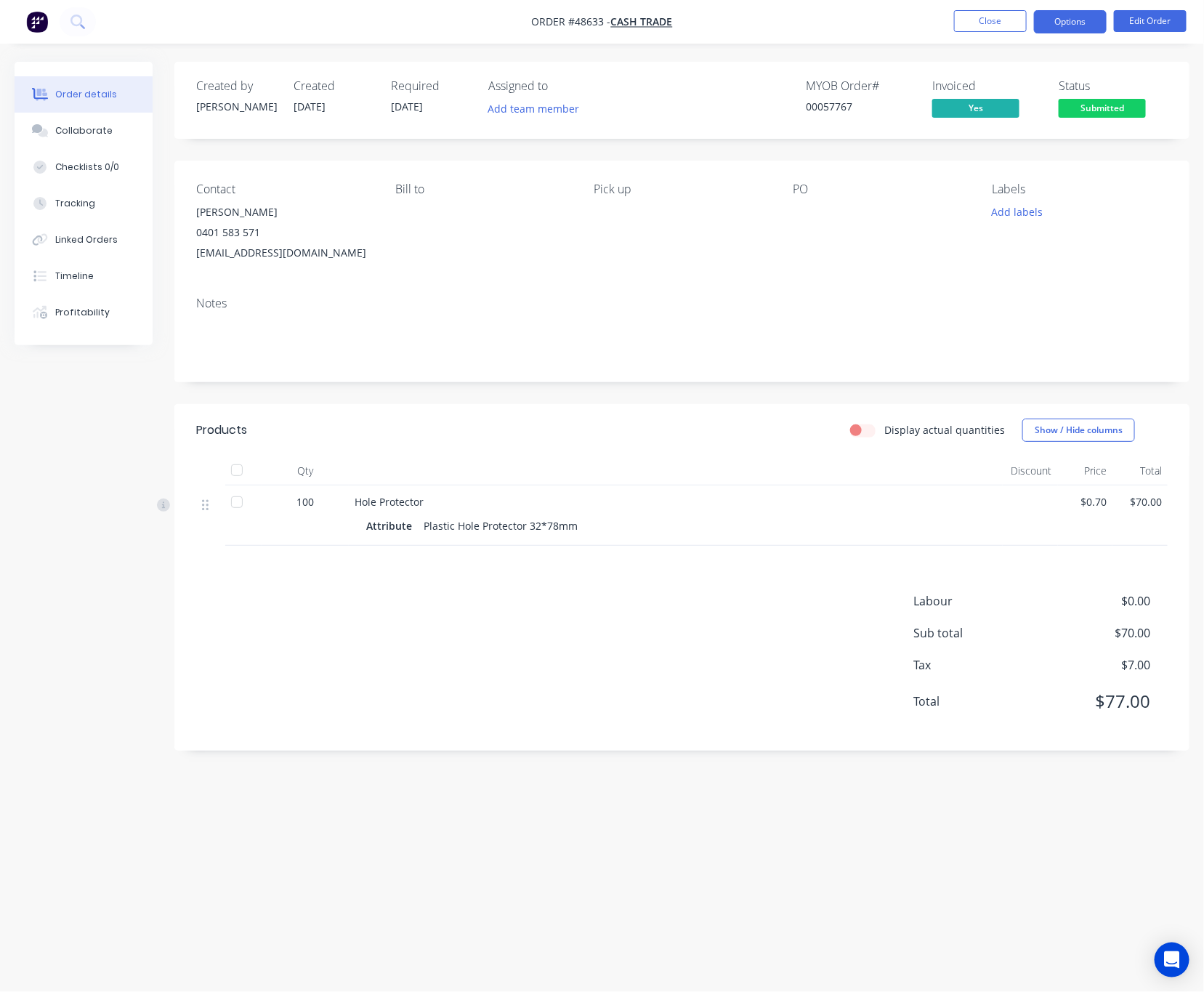
click at [1044, 27] on button "Options" at bounding box center [1070, 22] width 73 height 23
click at [870, 308] on div "Notes" at bounding box center [682, 303] width 971 height 13
click at [1075, 101] on span "Submitted" at bounding box center [1101, 108] width 87 height 18
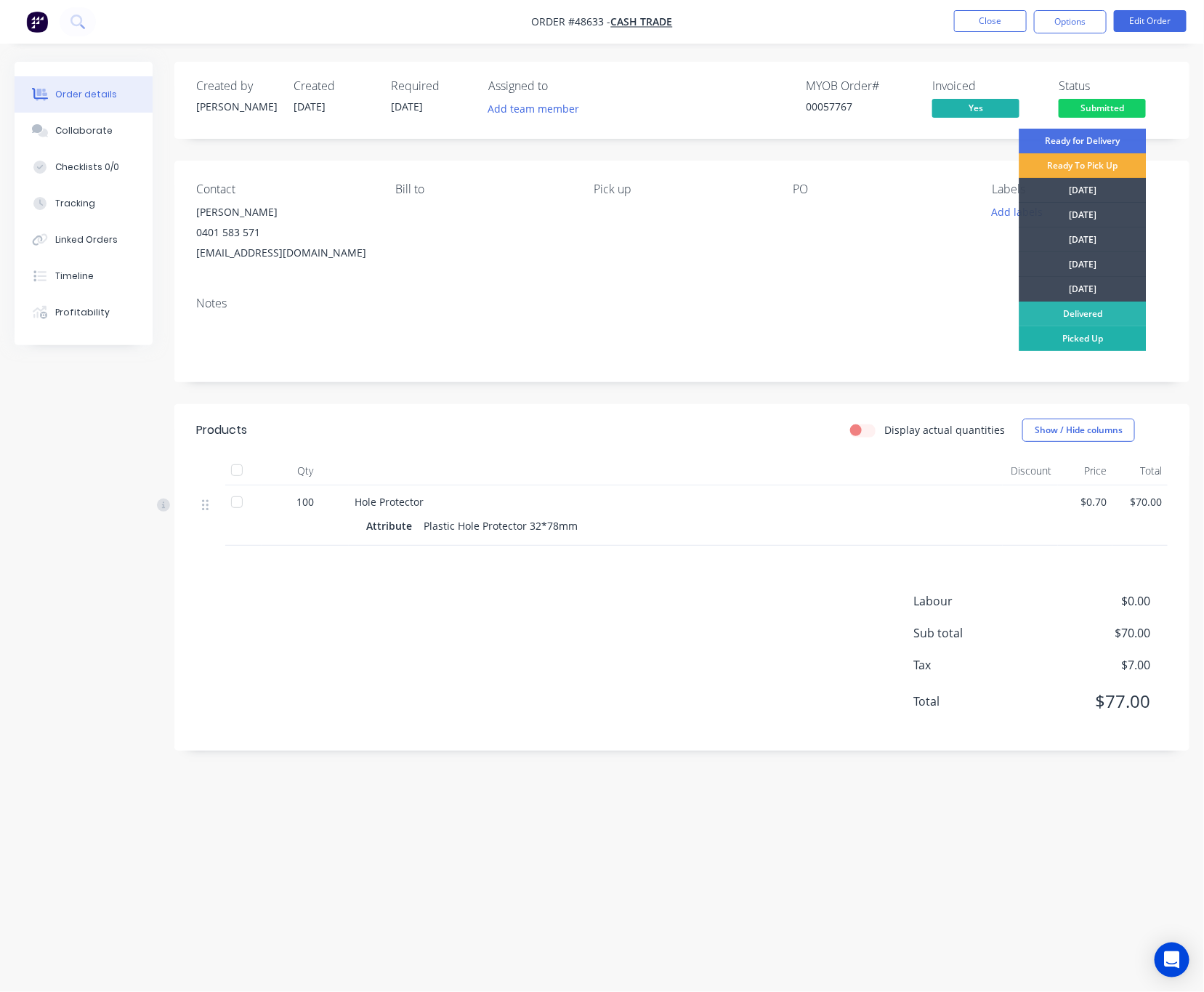
click at [1097, 345] on div "Picked Up" at bounding box center [1082, 338] width 127 height 24
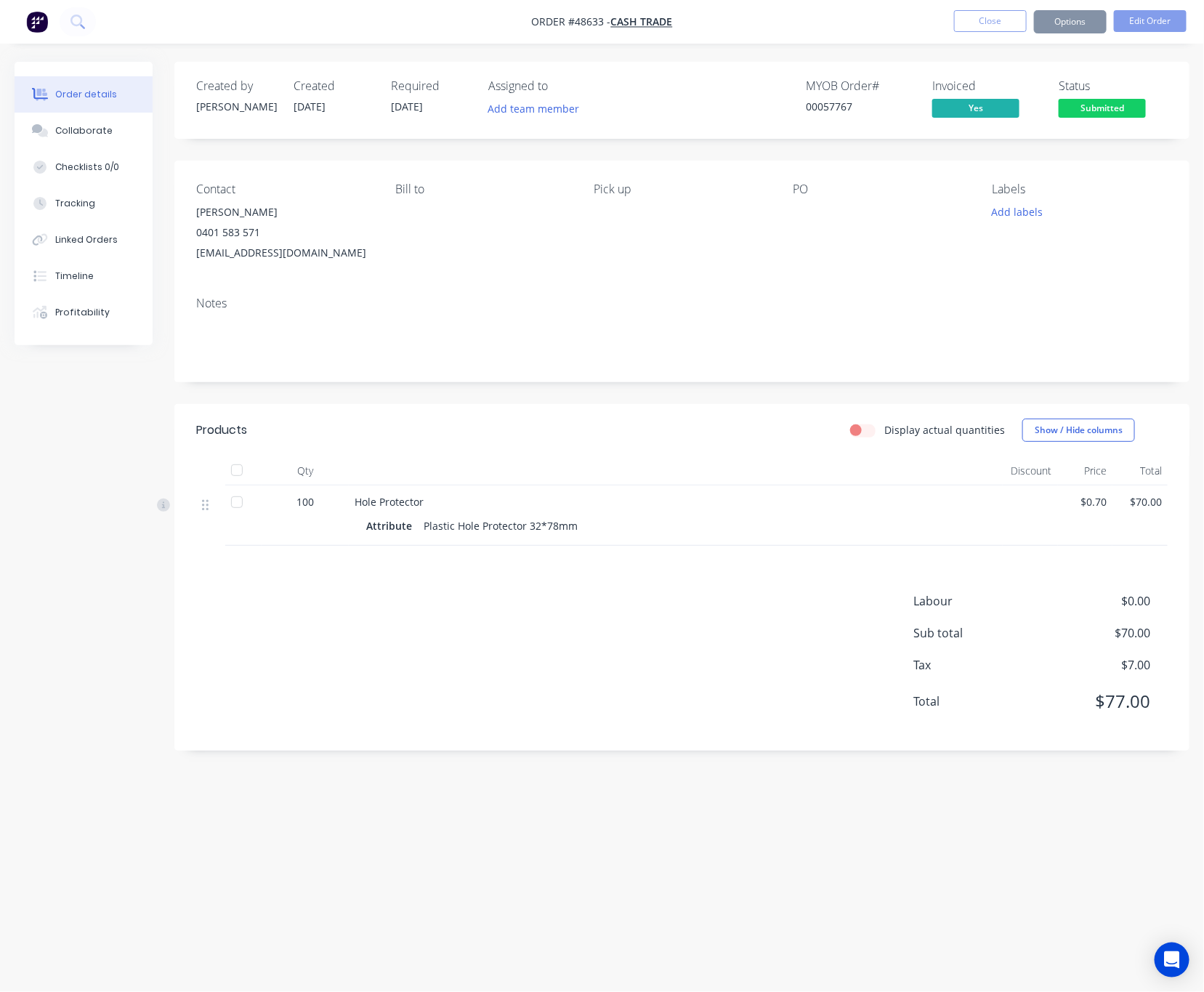
click at [702, 449] on header "Products Display actual quantities Show / Hide columns" at bounding box center [682, 430] width 1015 height 52
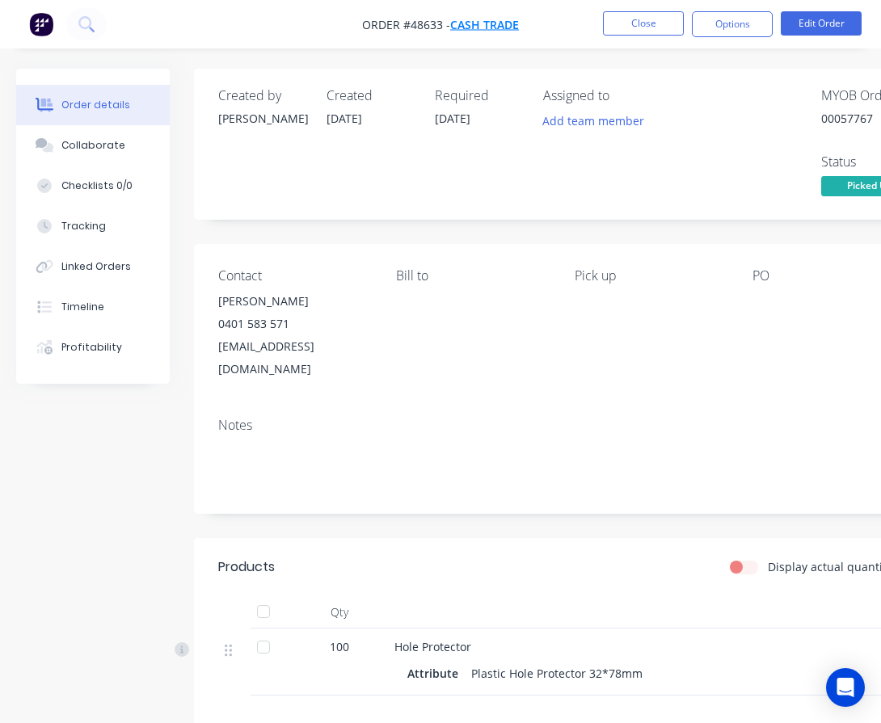
click at [508, 26] on span "Cash Trade" at bounding box center [484, 24] width 69 height 15
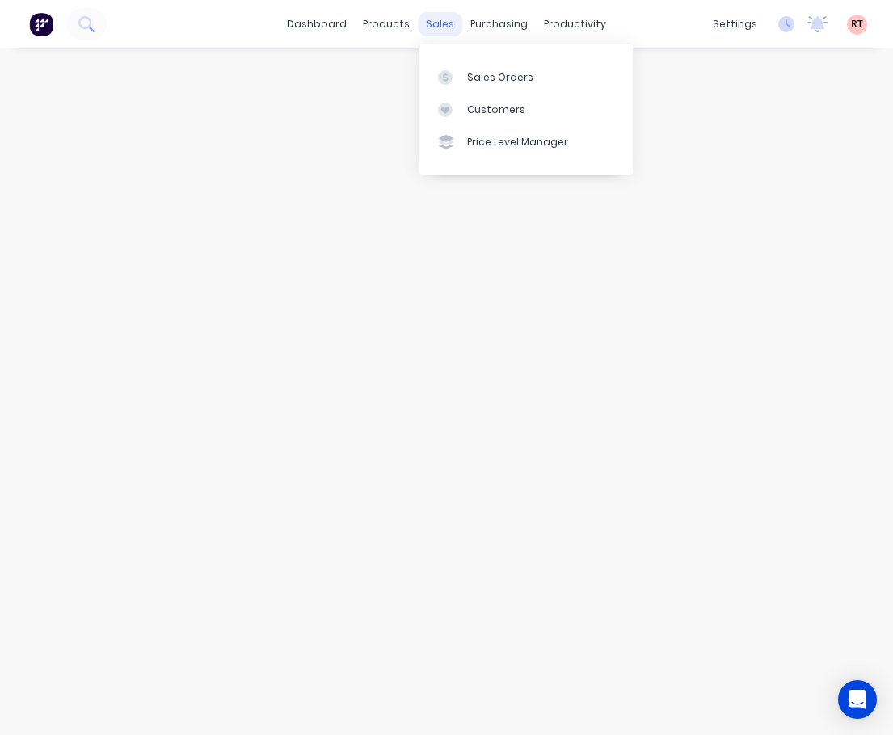
click at [441, 28] on div "sales" at bounding box center [440, 24] width 44 height 24
click at [498, 106] on div "Customers" at bounding box center [496, 110] width 58 height 15
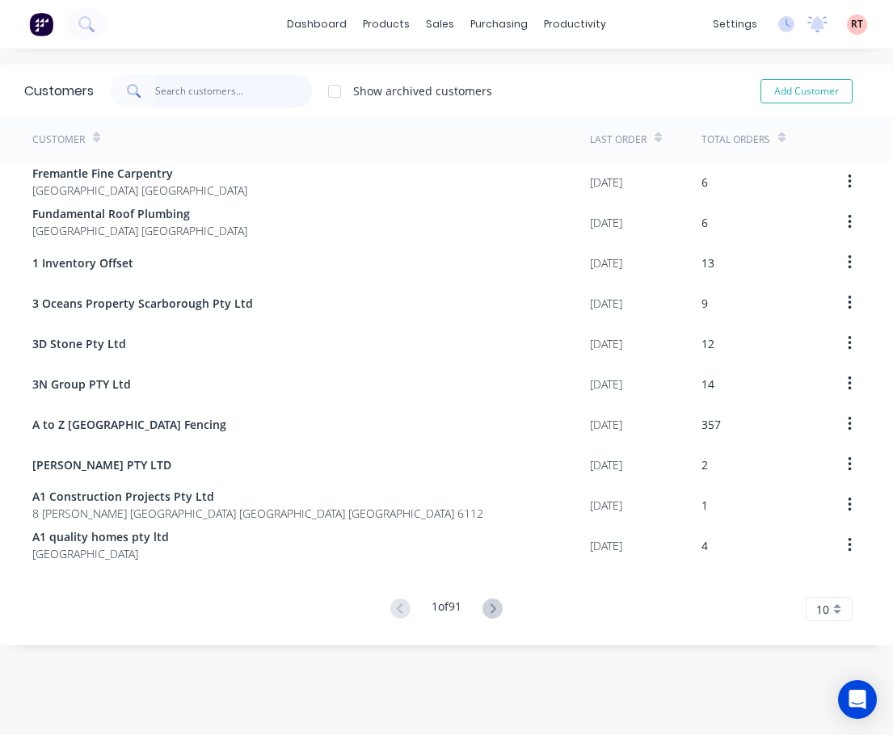
click at [237, 87] on input "text" at bounding box center [234, 91] width 158 height 32
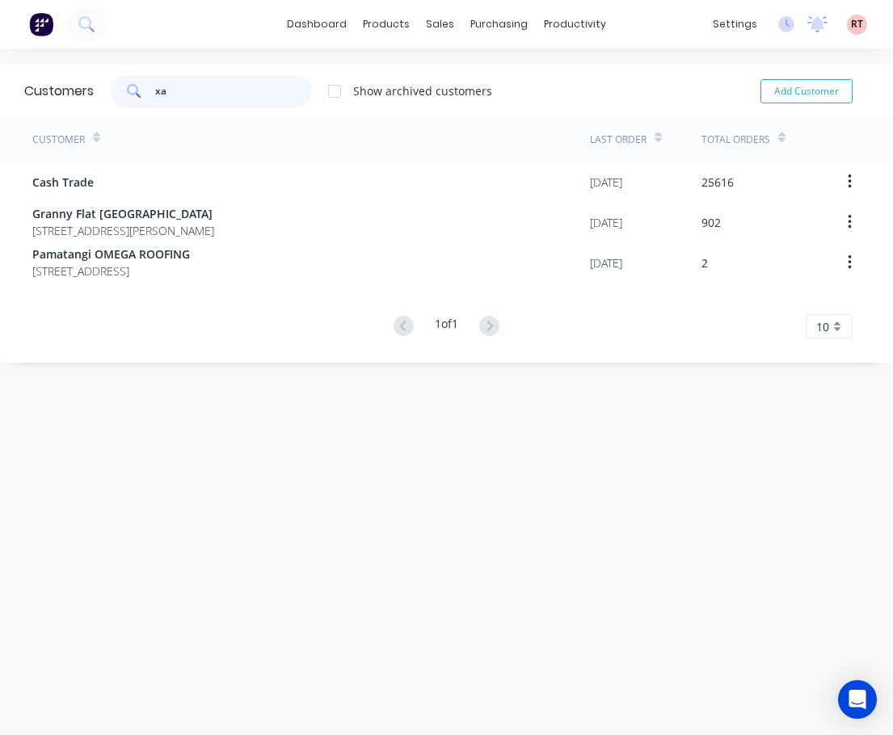
type input "x"
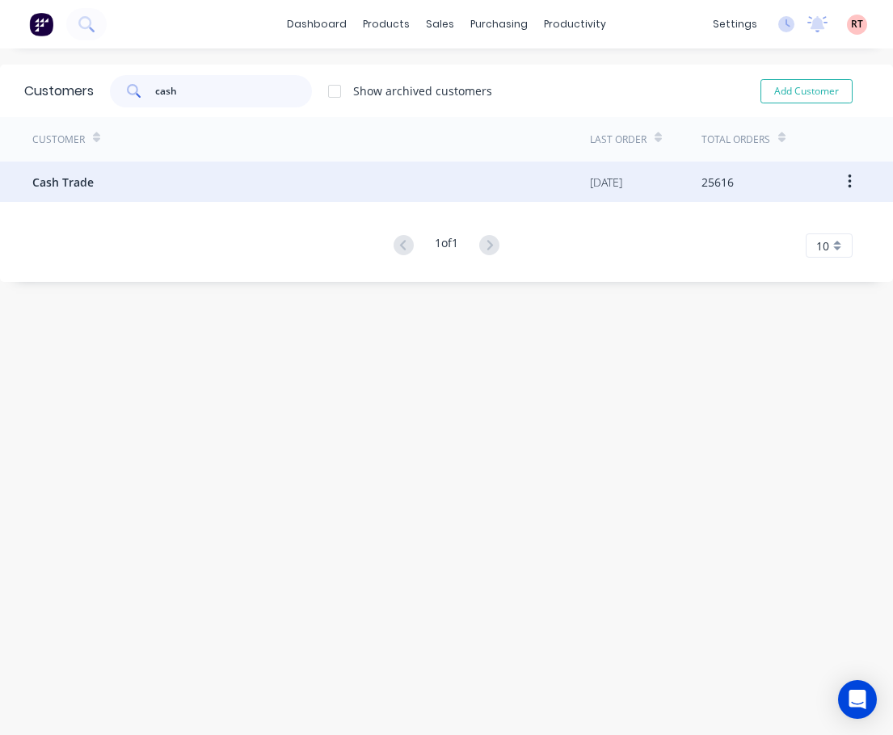
type input "cash"
click at [302, 189] on div "Cash Trade" at bounding box center [310, 182] width 557 height 40
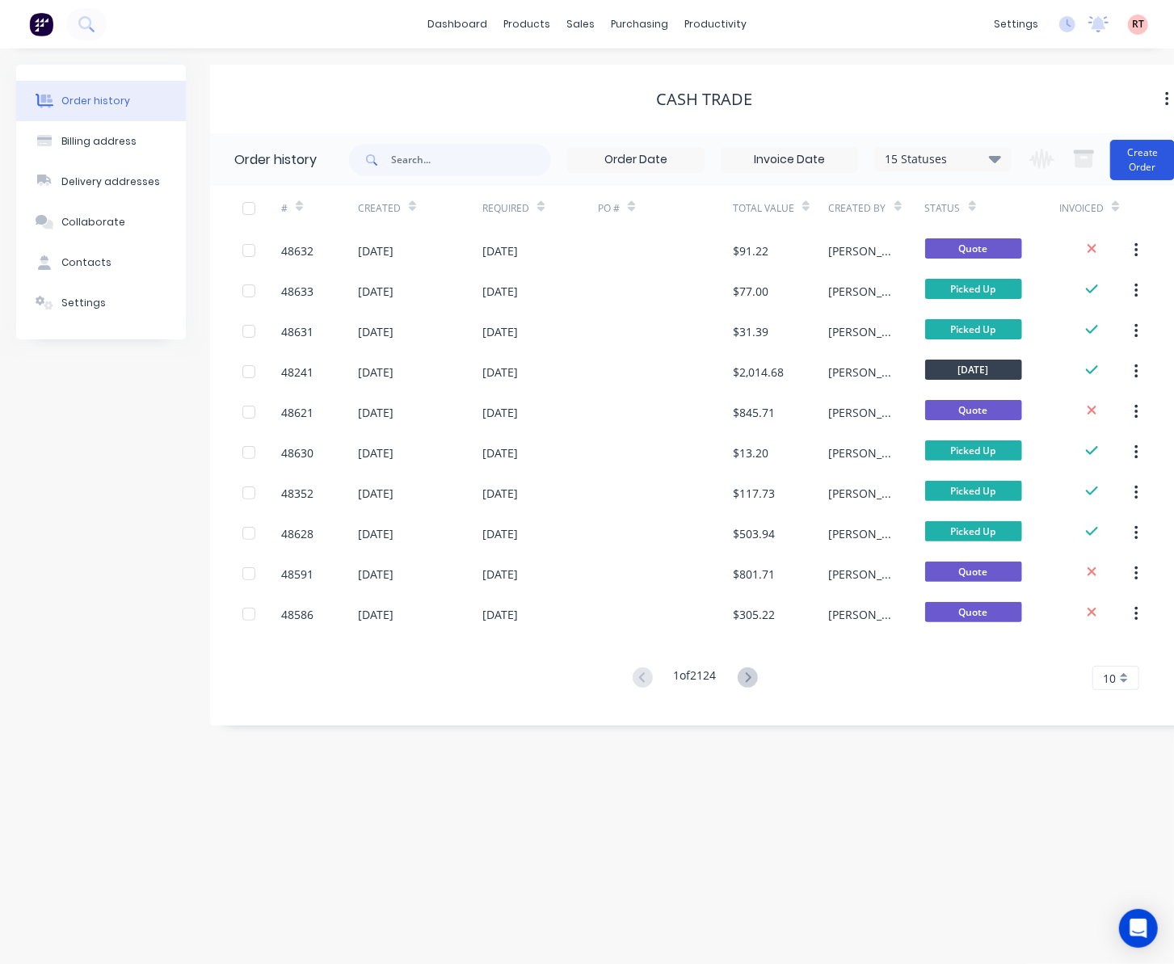
click at [1139, 153] on button "Create Order" at bounding box center [1142, 160] width 65 height 40
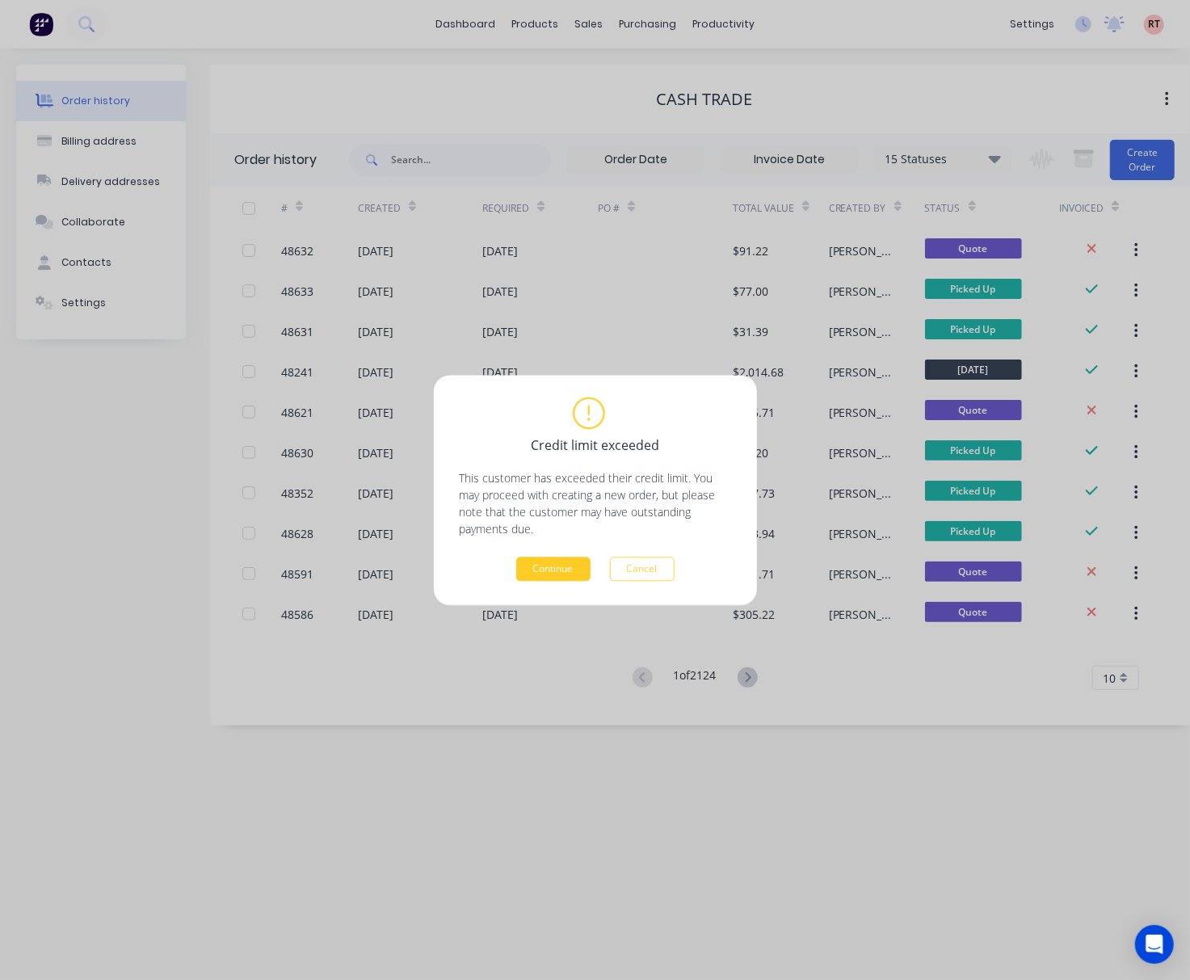
click at [562, 570] on button "Continue" at bounding box center [553, 569] width 74 height 24
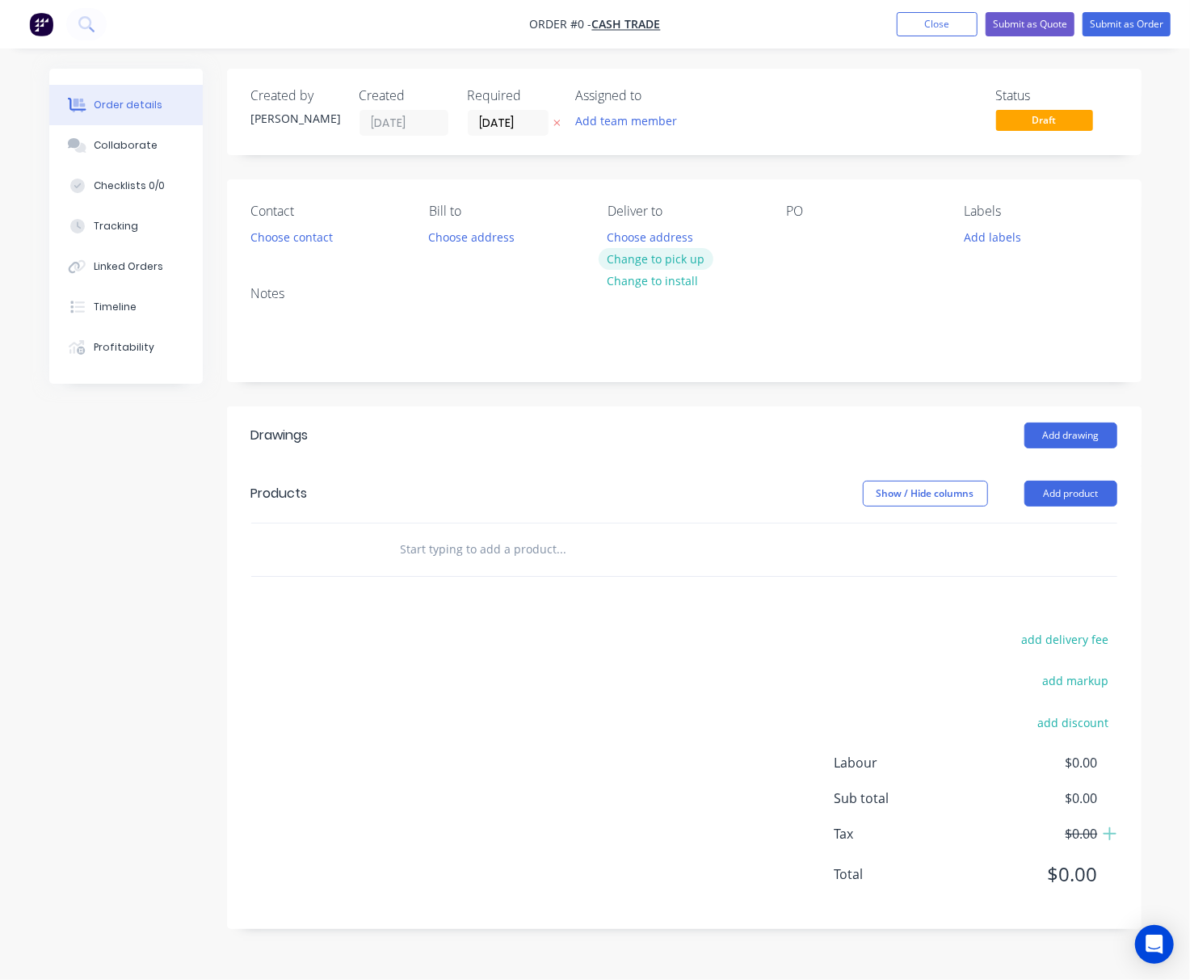
click at [650, 263] on button "Change to pick up" at bounding box center [656, 259] width 115 height 22
click at [1062, 489] on button "Add product" at bounding box center [1070, 494] width 93 height 26
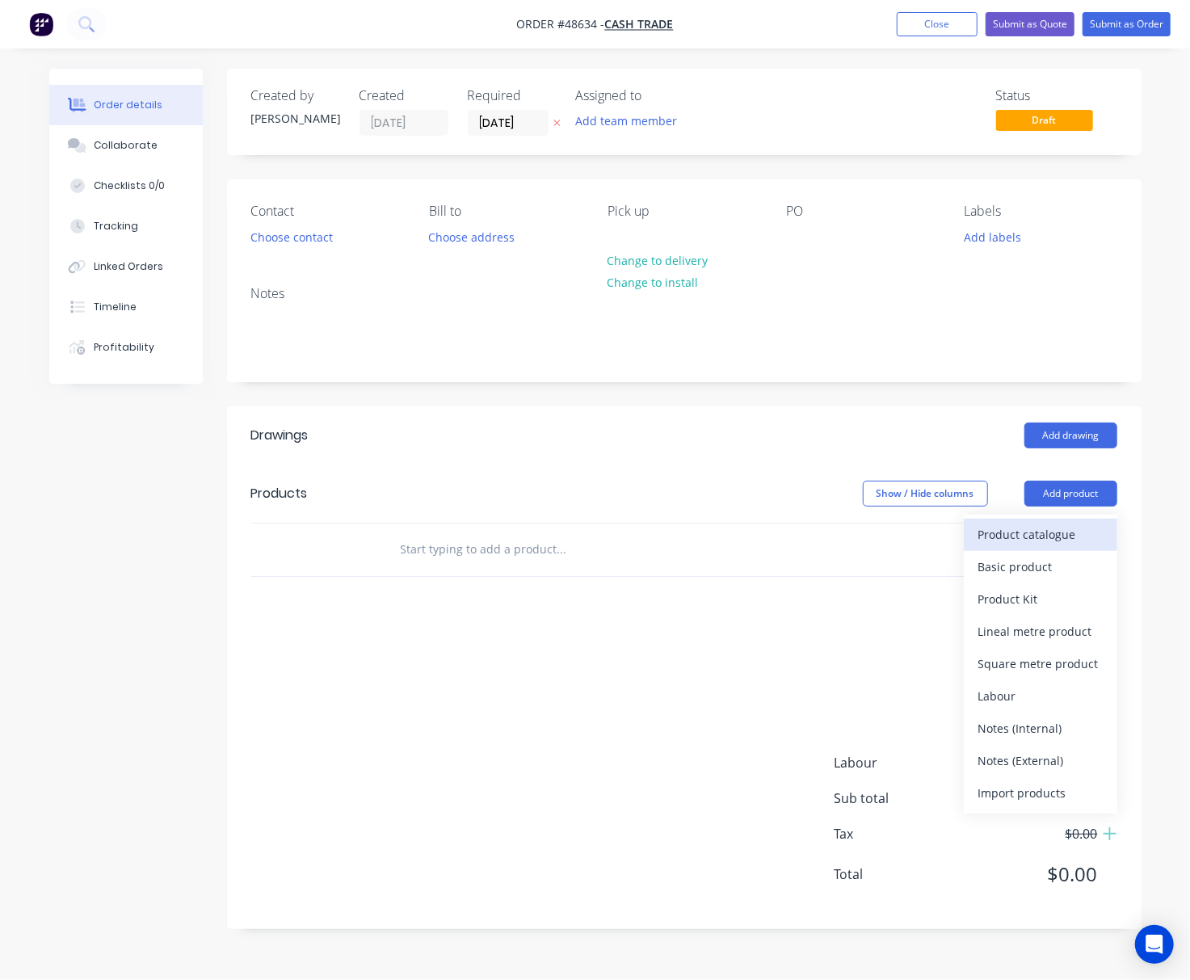
click at [1038, 531] on div "Product catalogue" at bounding box center [1040, 534] width 124 height 23
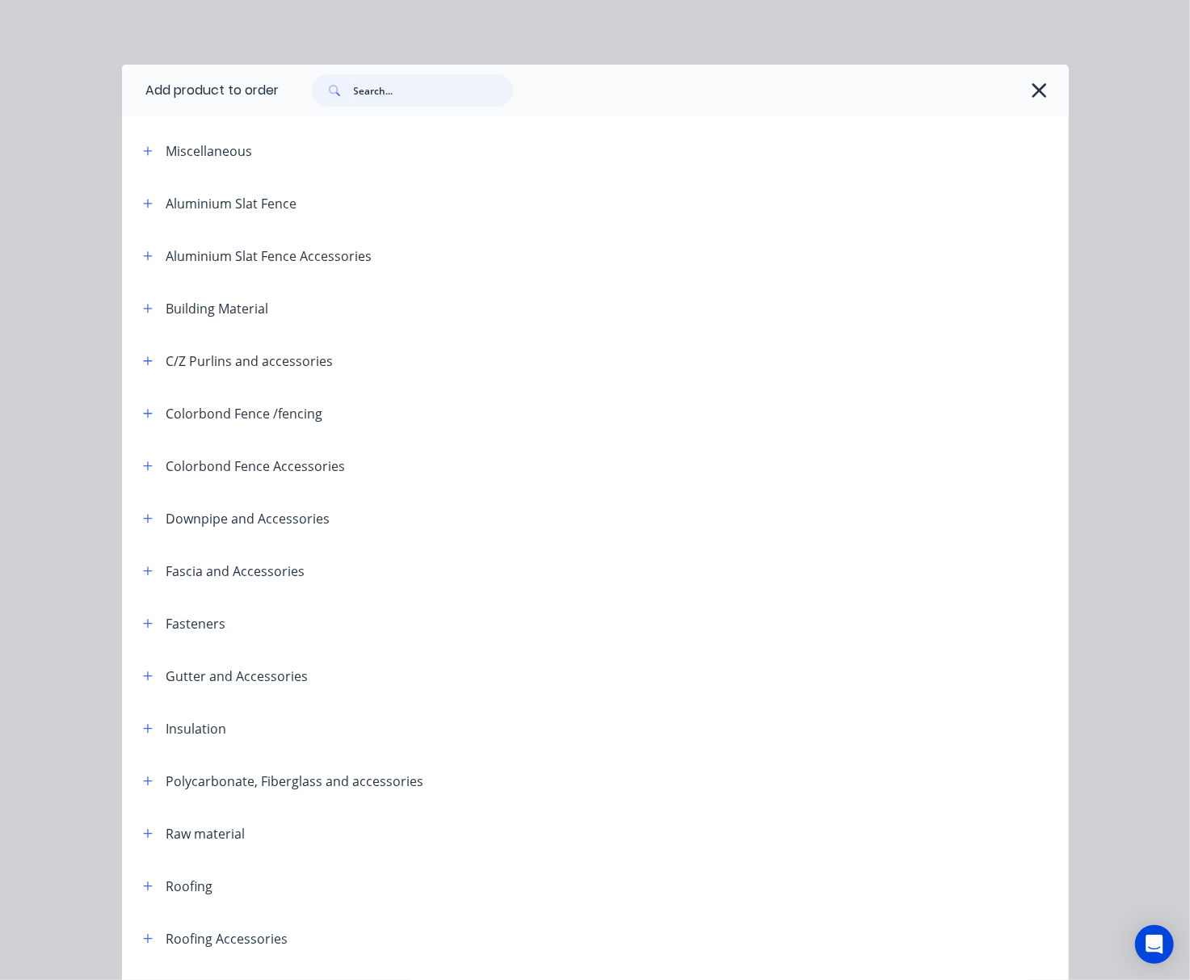
click at [401, 99] on input "text" at bounding box center [434, 90] width 160 height 32
type input "rivet"
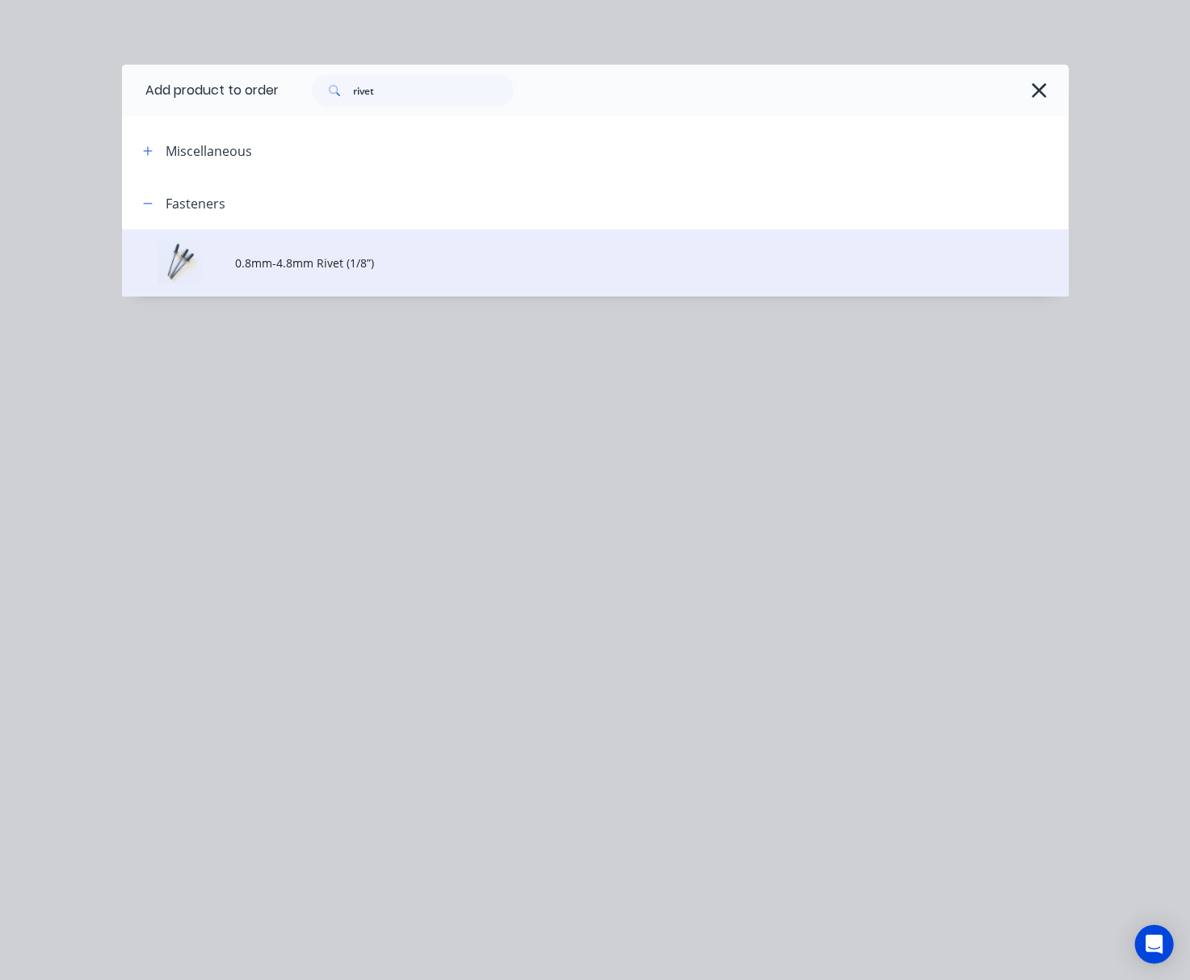
click at [464, 283] on td "0.8mm-4.8mm Rivet (1/8”)" at bounding box center [651, 262] width 833 height 67
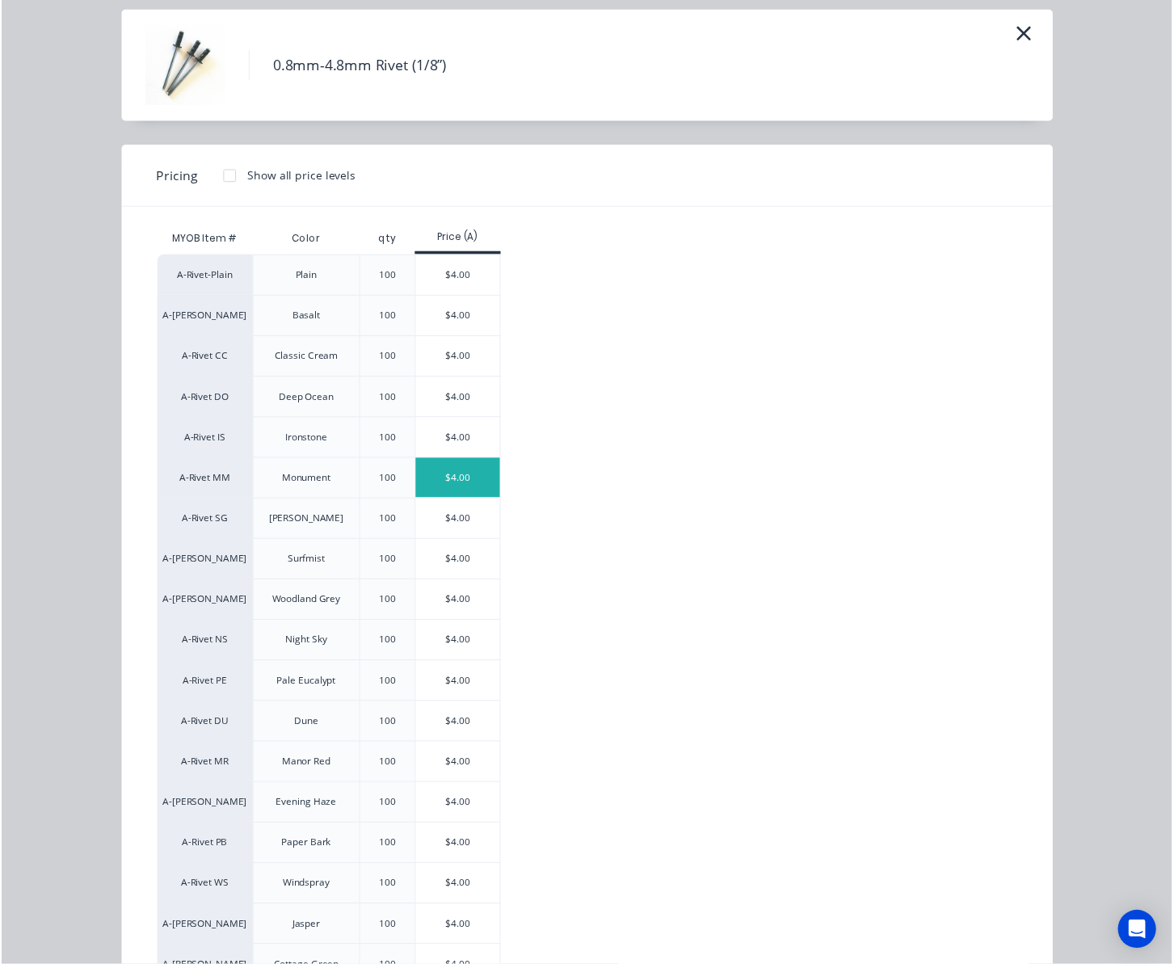
scroll to position [107, 0]
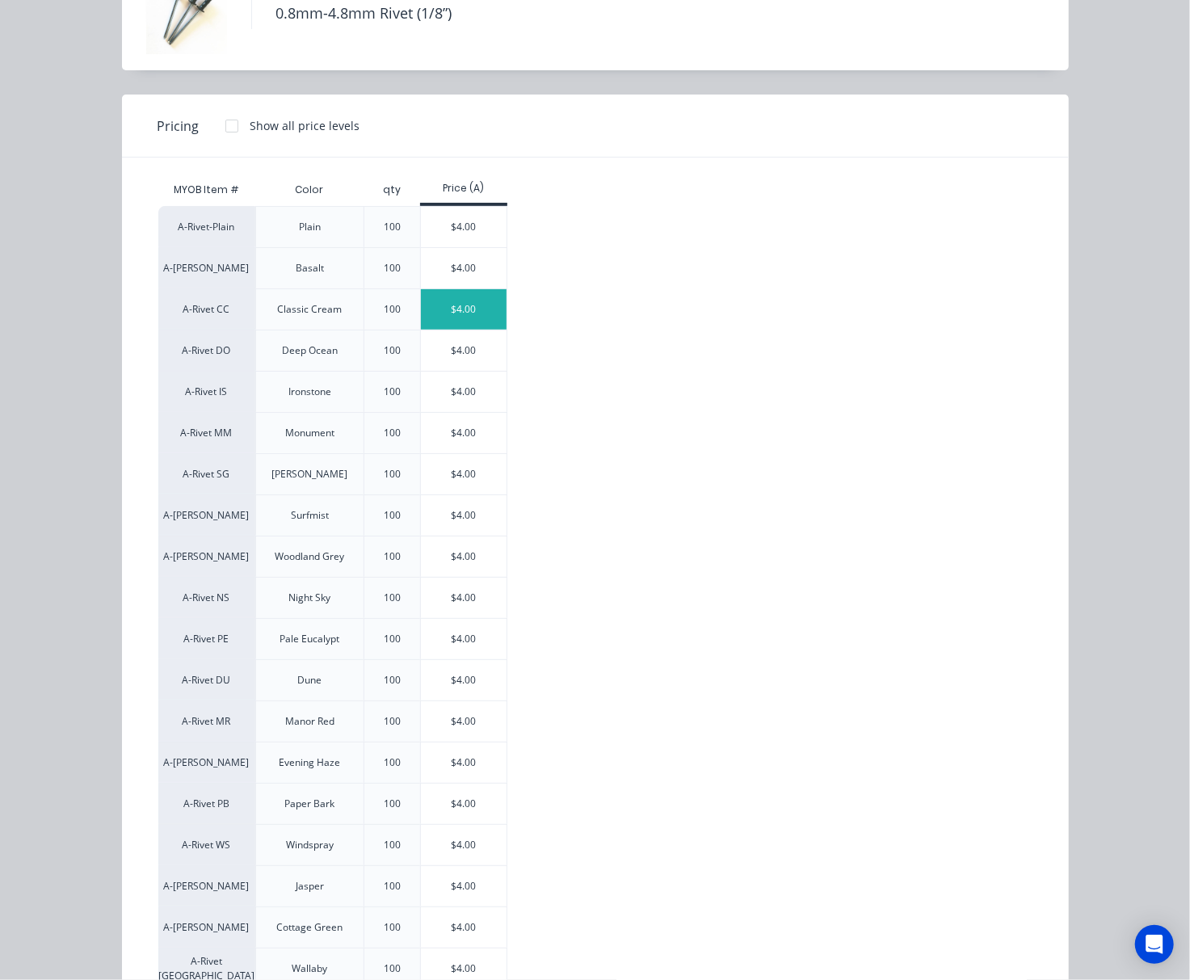
click at [460, 314] on div "$4.00" at bounding box center [464, 309] width 86 height 40
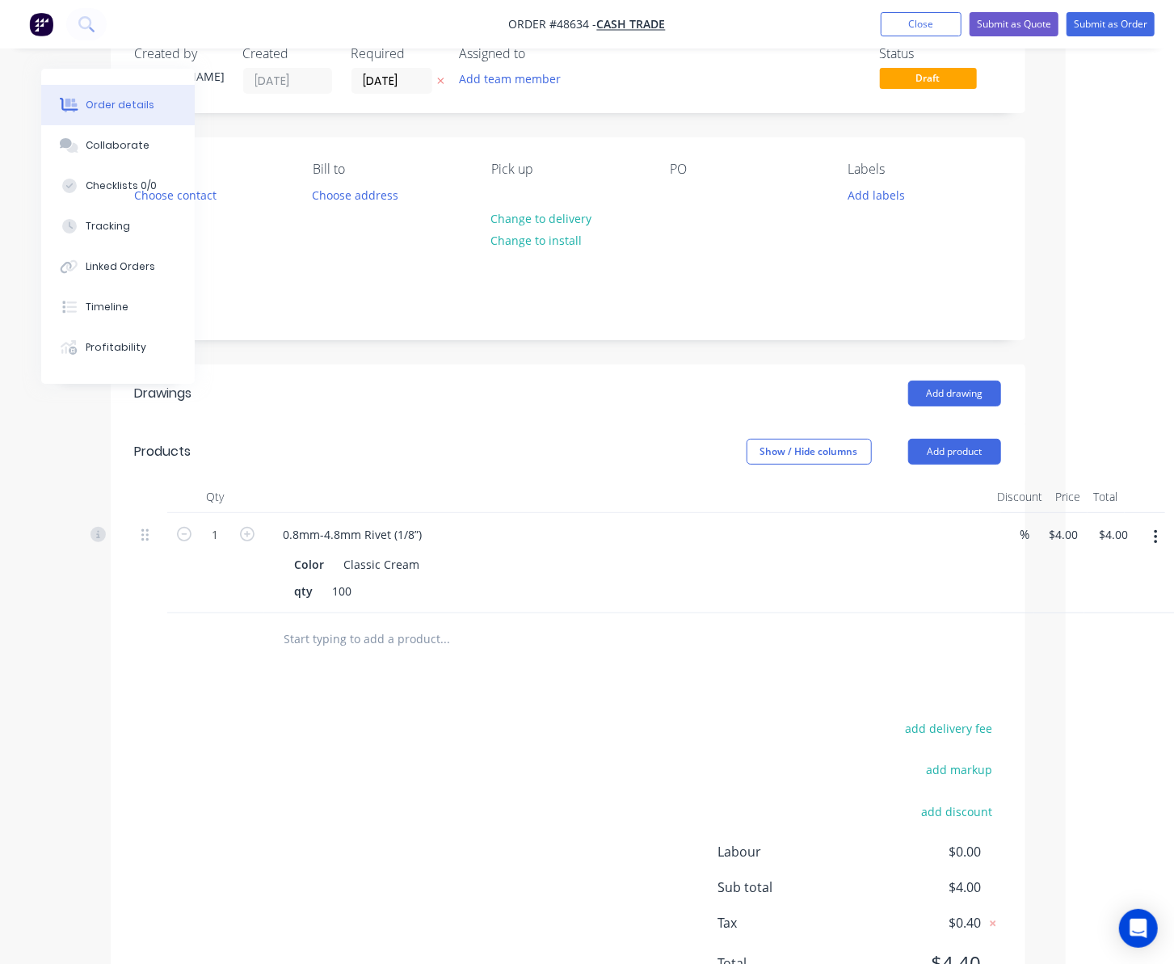
scroll to position [0, 108]
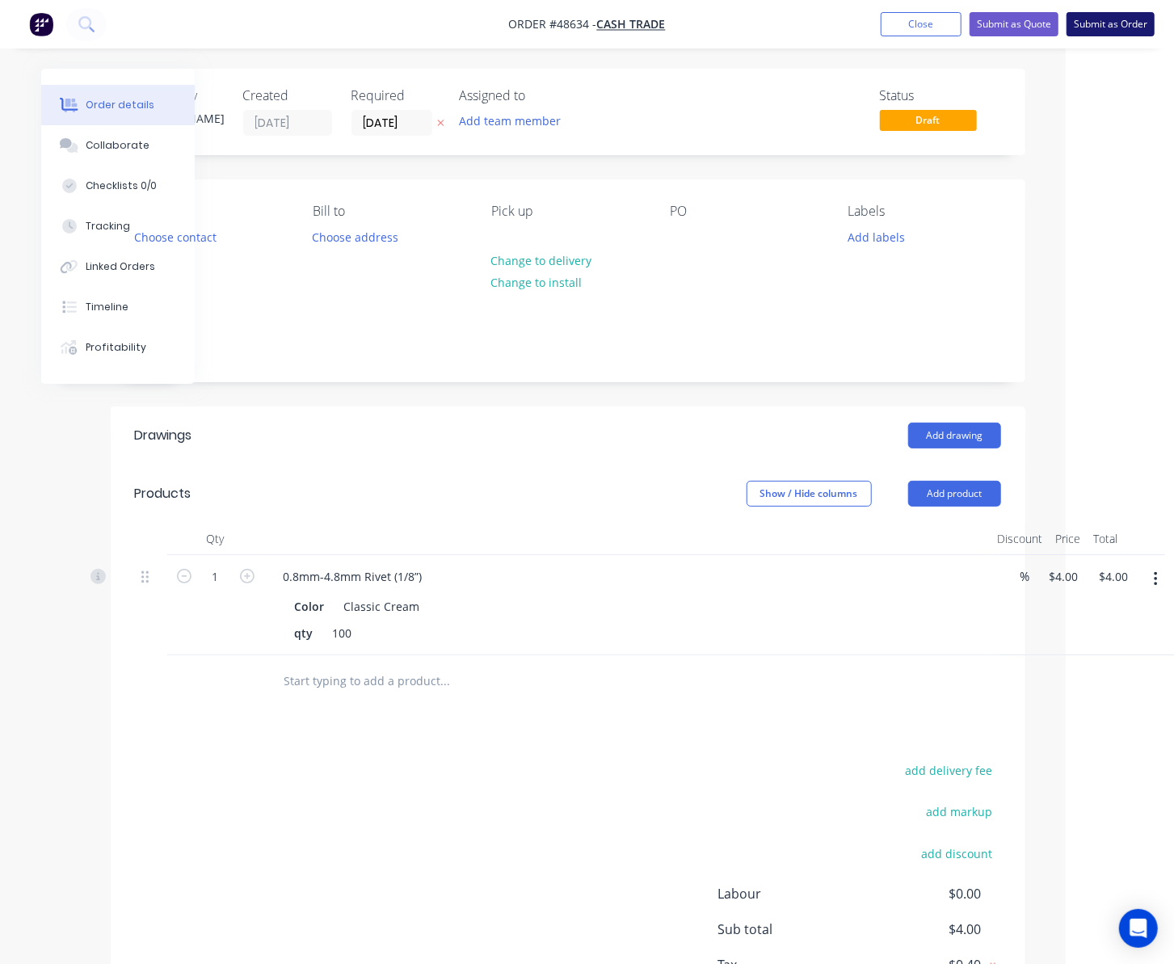
click at [1107, 23] on button "Submit as Order" at bounding box center [1110, 24] width 88 height 24
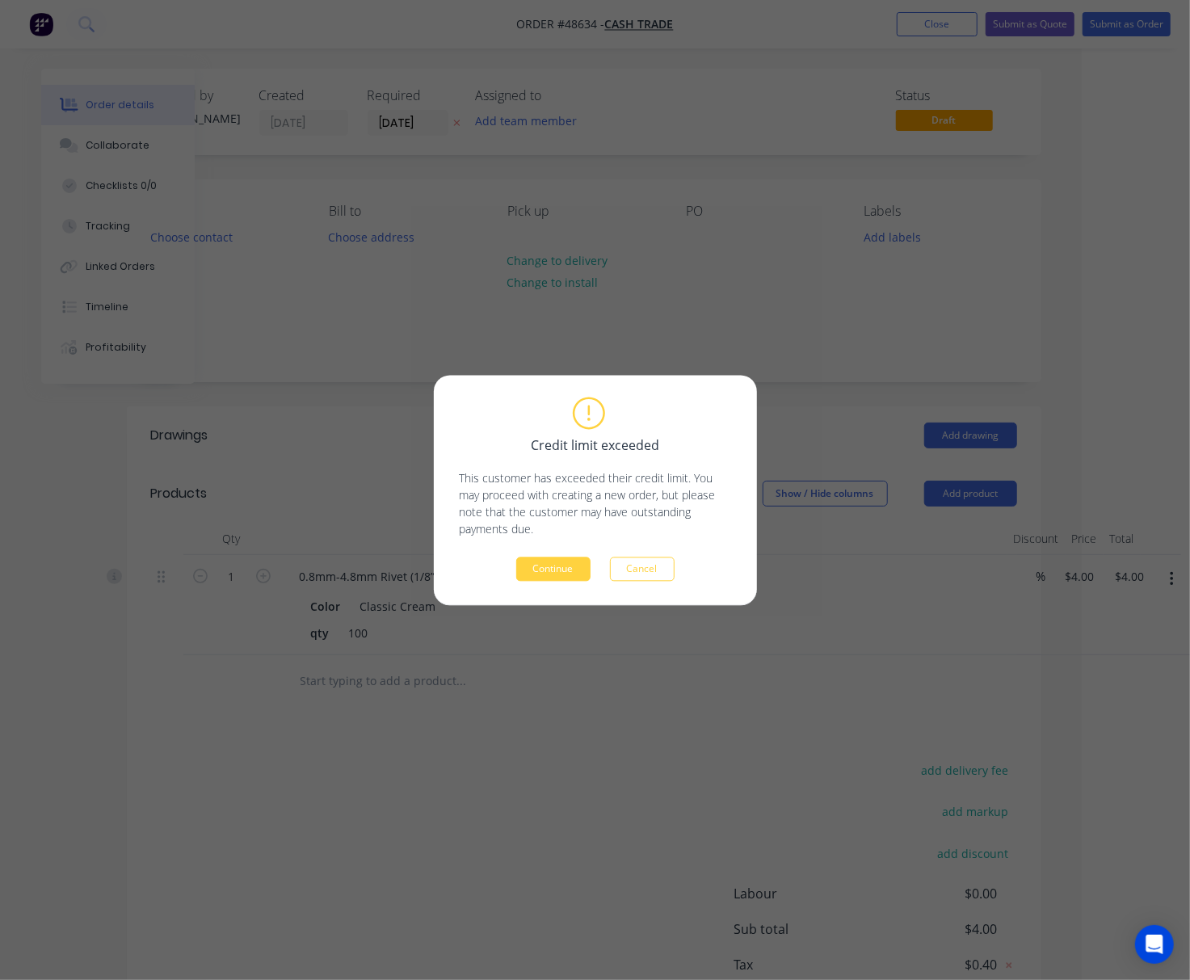
click at [566, 562] on button "Continue" at bounding box center [553, 569] width 74 height 24
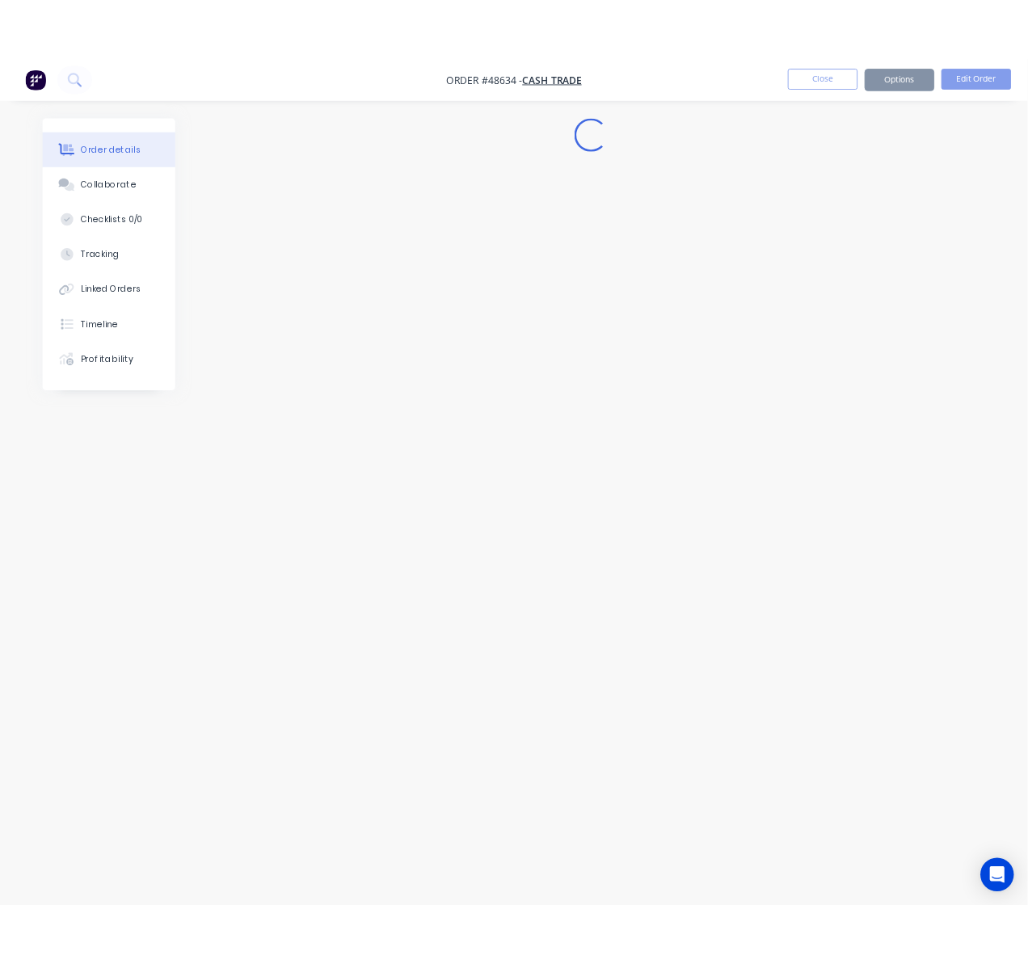
scroll to position [0, 0]
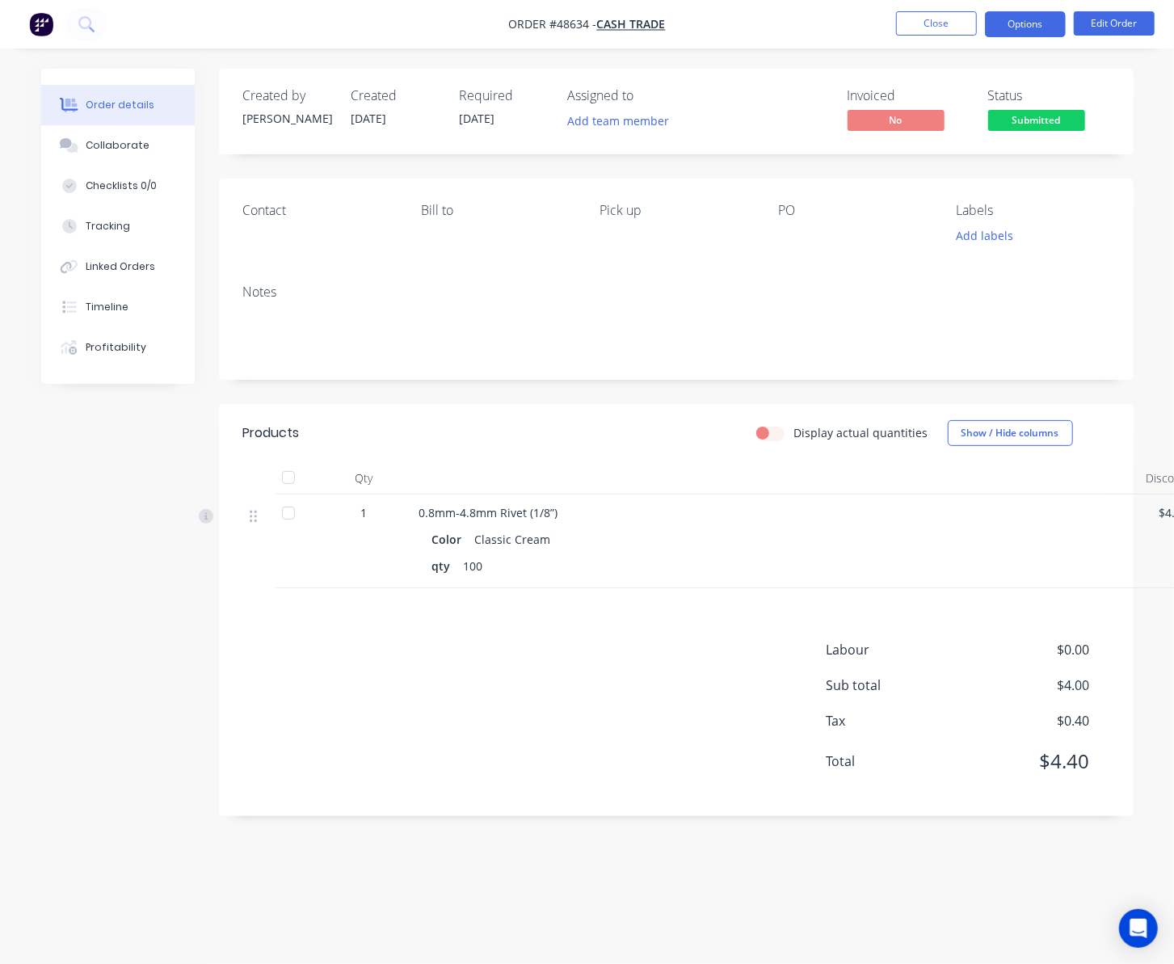
click at [1041, 33] on button "Options" at bounding box center [1025, 24] width 81 height 26
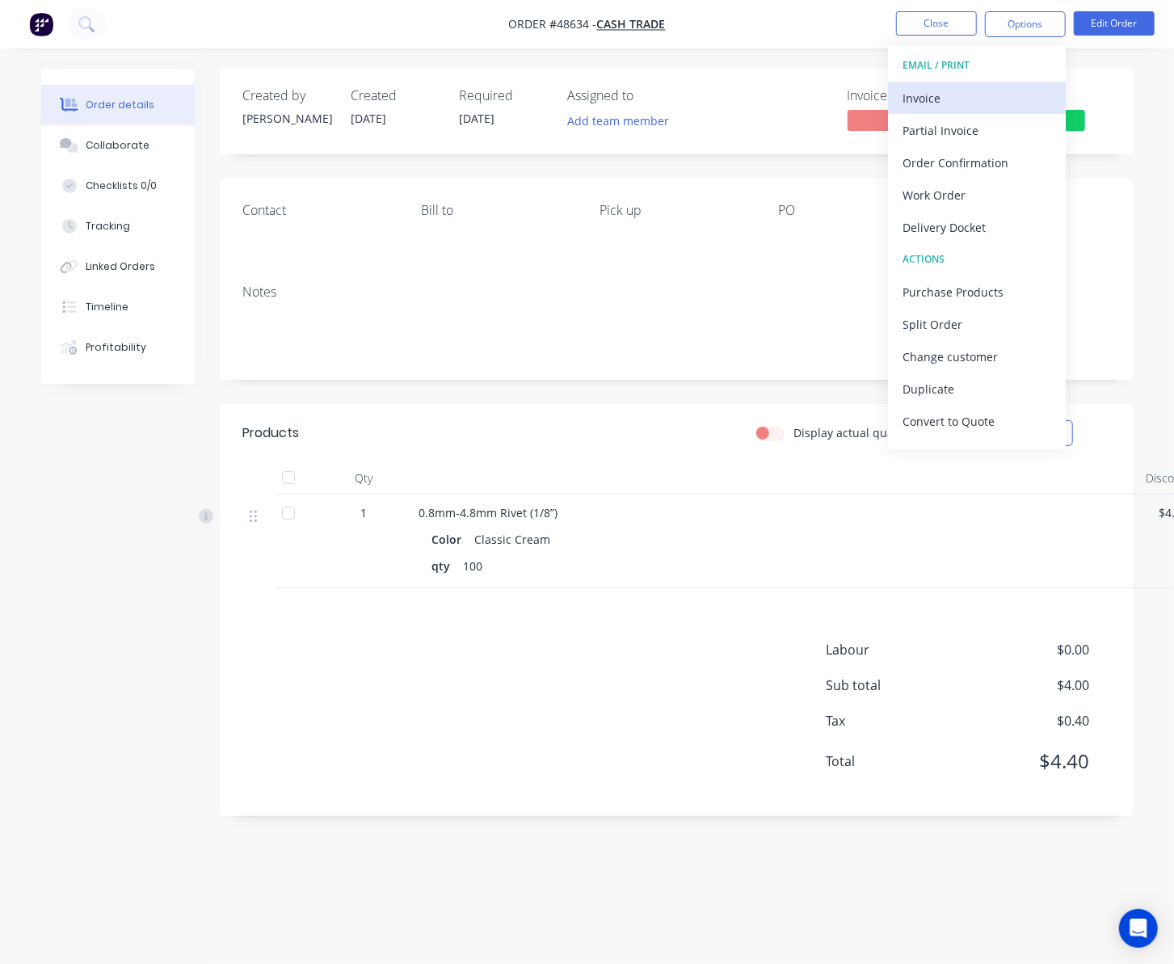
click at [986, 103] on div "Invoice" at bounding box center [976, 97] width 149 height 23
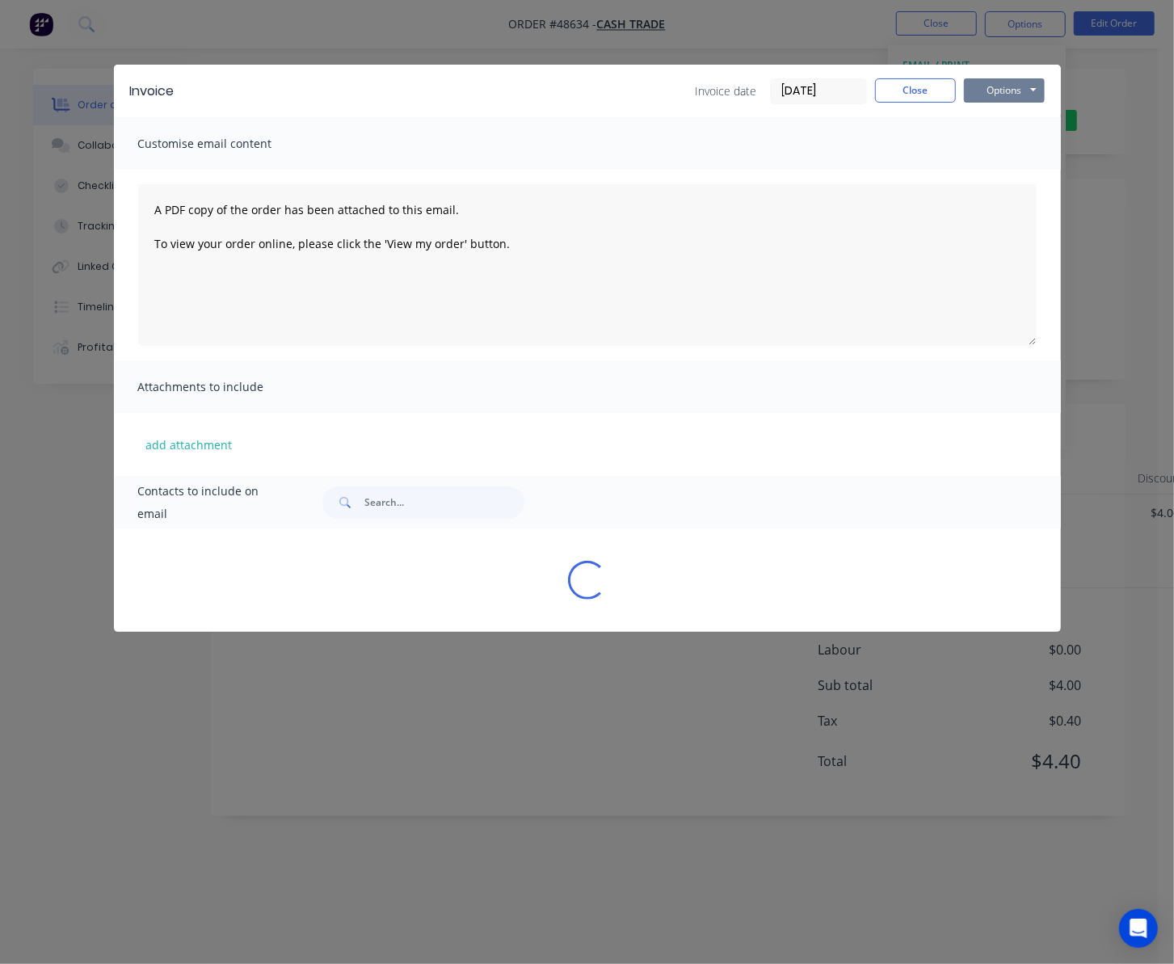
click at [979, 79] on button "Options" at bounding box center [1004, 90] width 81 height 24
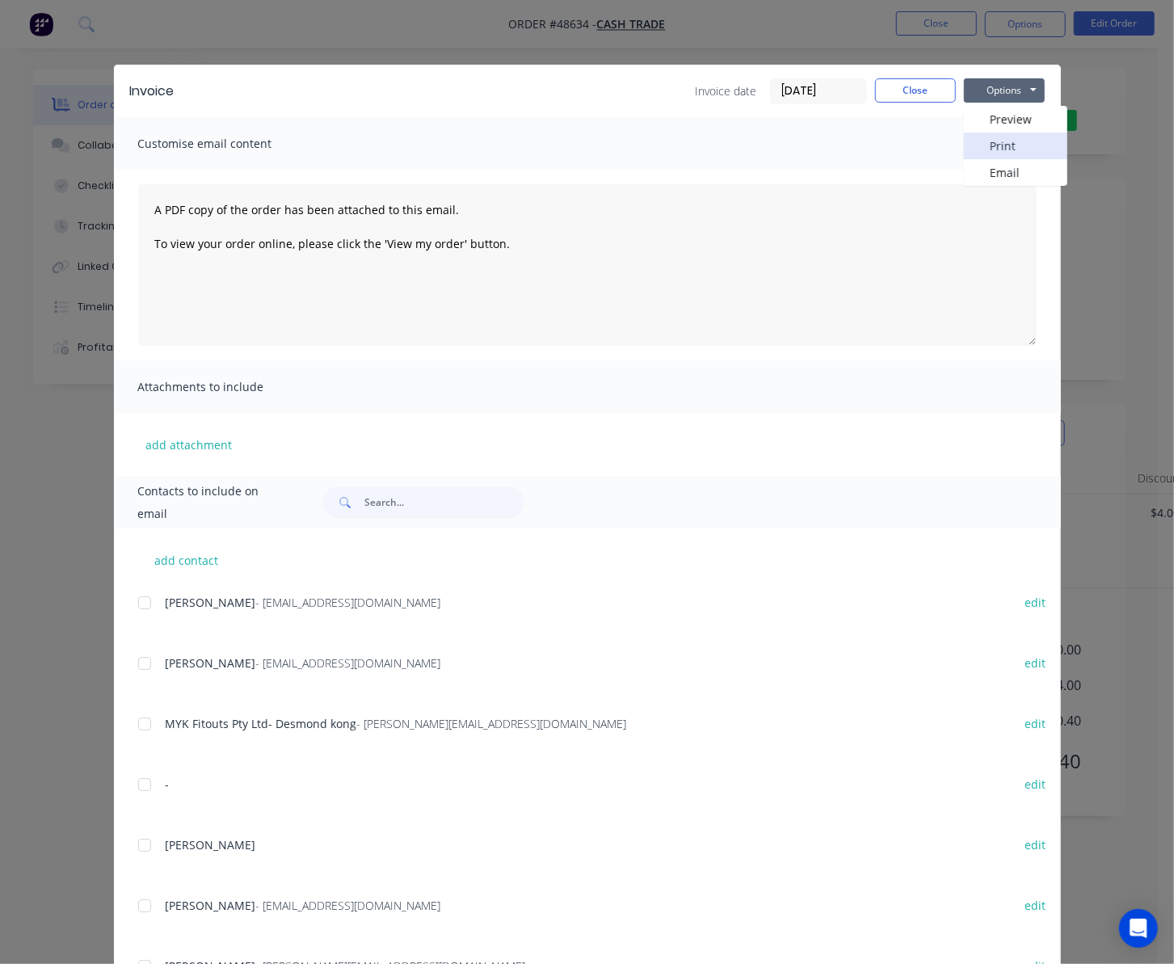
click at [1006, 147] on button "Print" at bounding box center [1015, 145] width 103 height 27
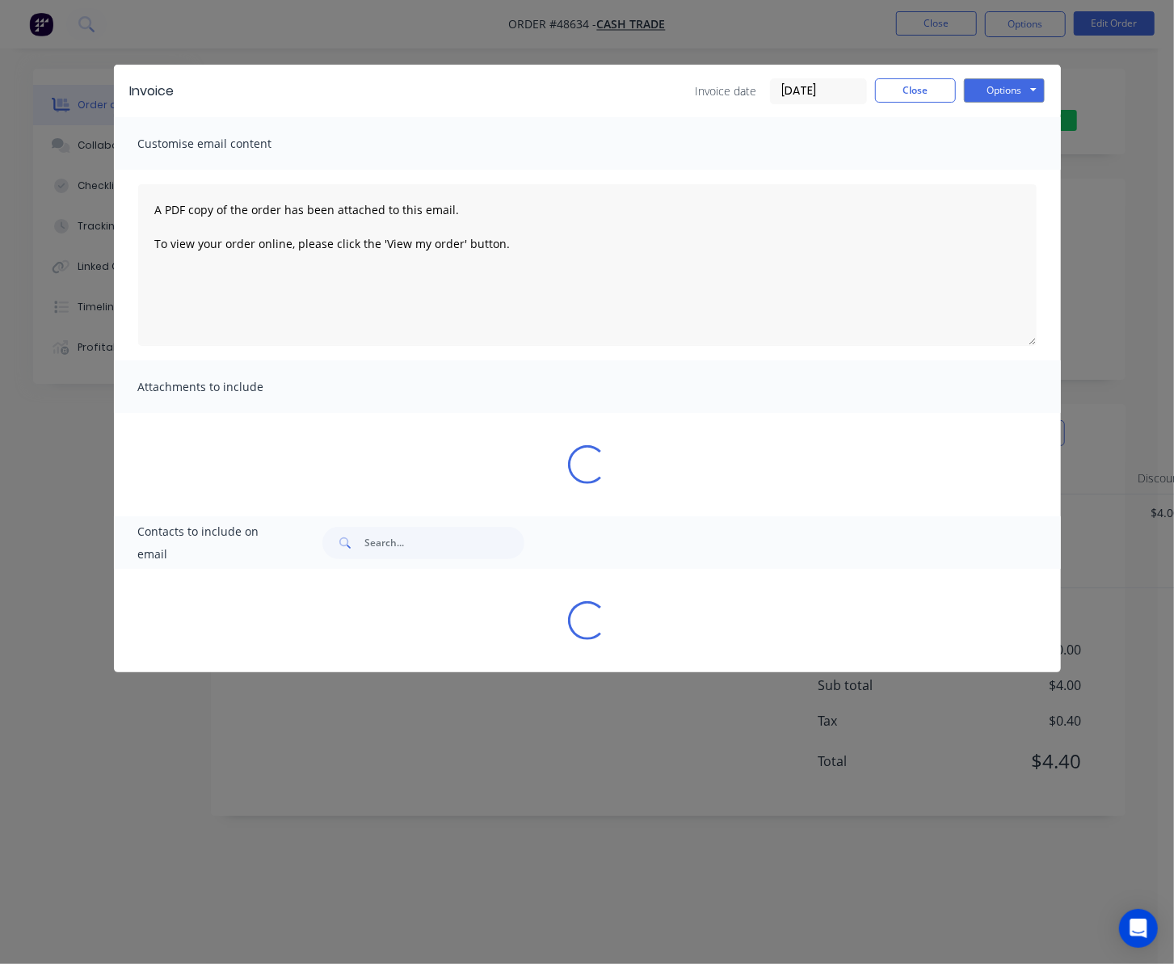
click at [1132, 97] on div "Sending to your accounting package... Loading... This may take a few moments. P…" at bounding box center [587, 482] width 1174 height 964
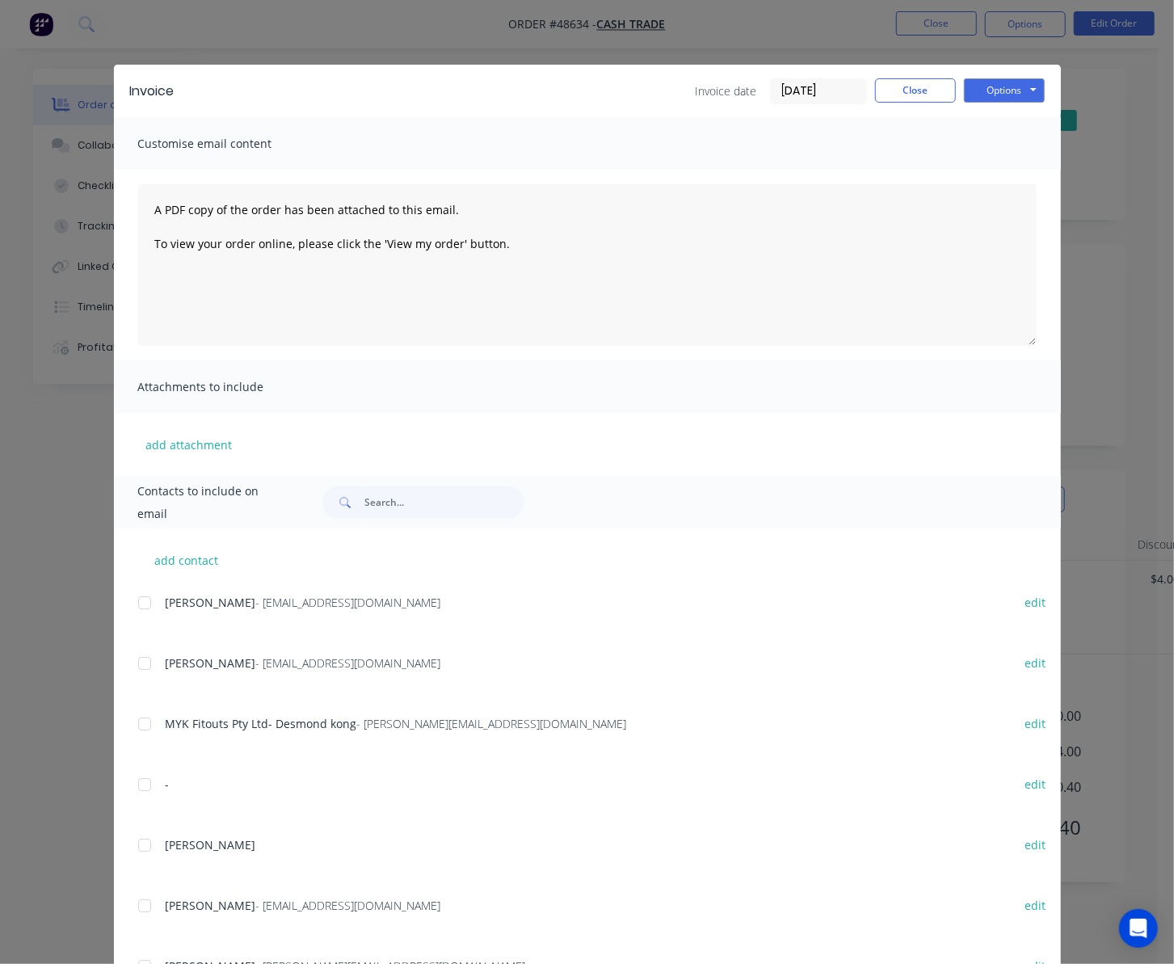
click at [1125, 146] on div "Invoice Invoice date 29/08/25 Close Options Preview Print Email Customise email…" at bounding box center [587, 482] width 1174 height 964
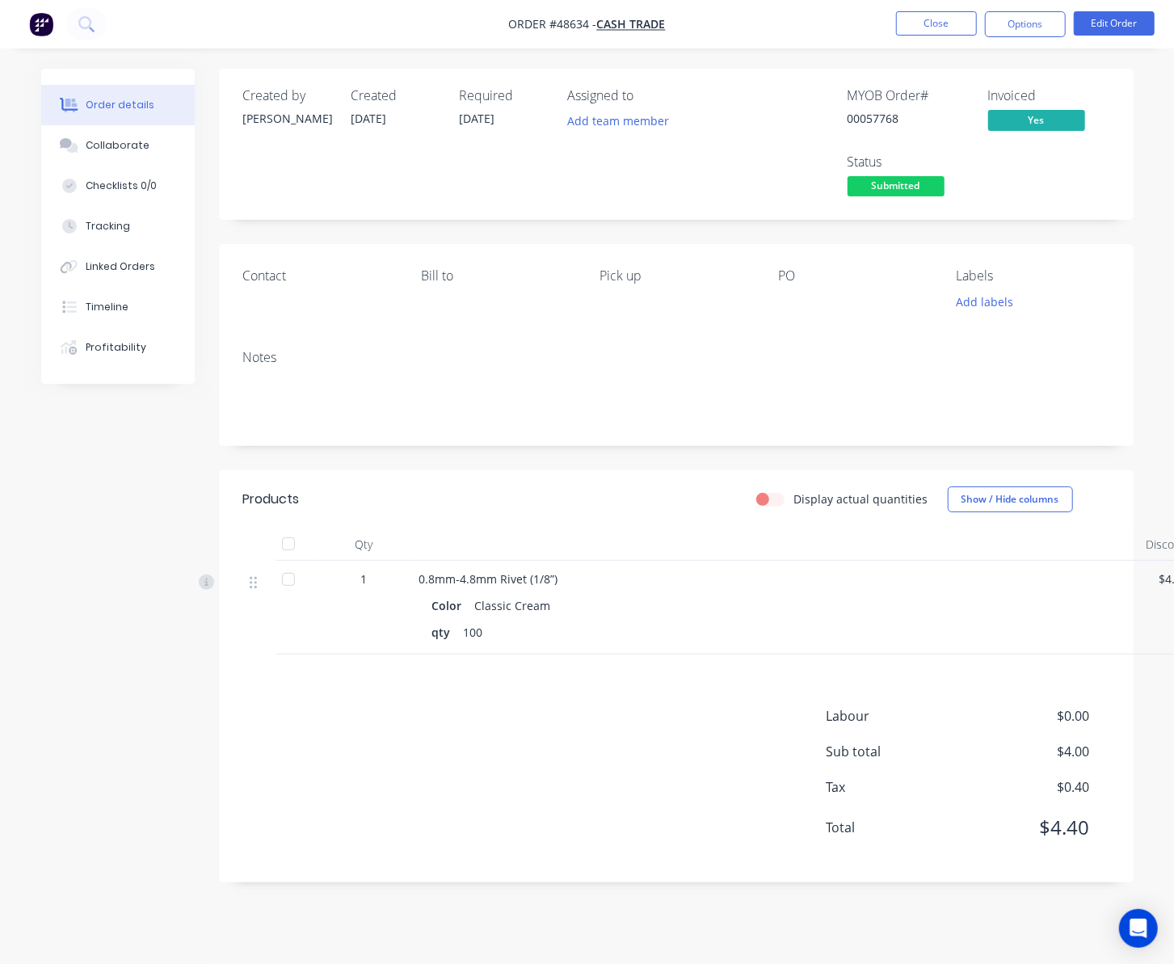
click at [896, 182] on span "Submitted" at bounding box center [895, 186] width 97 height 20
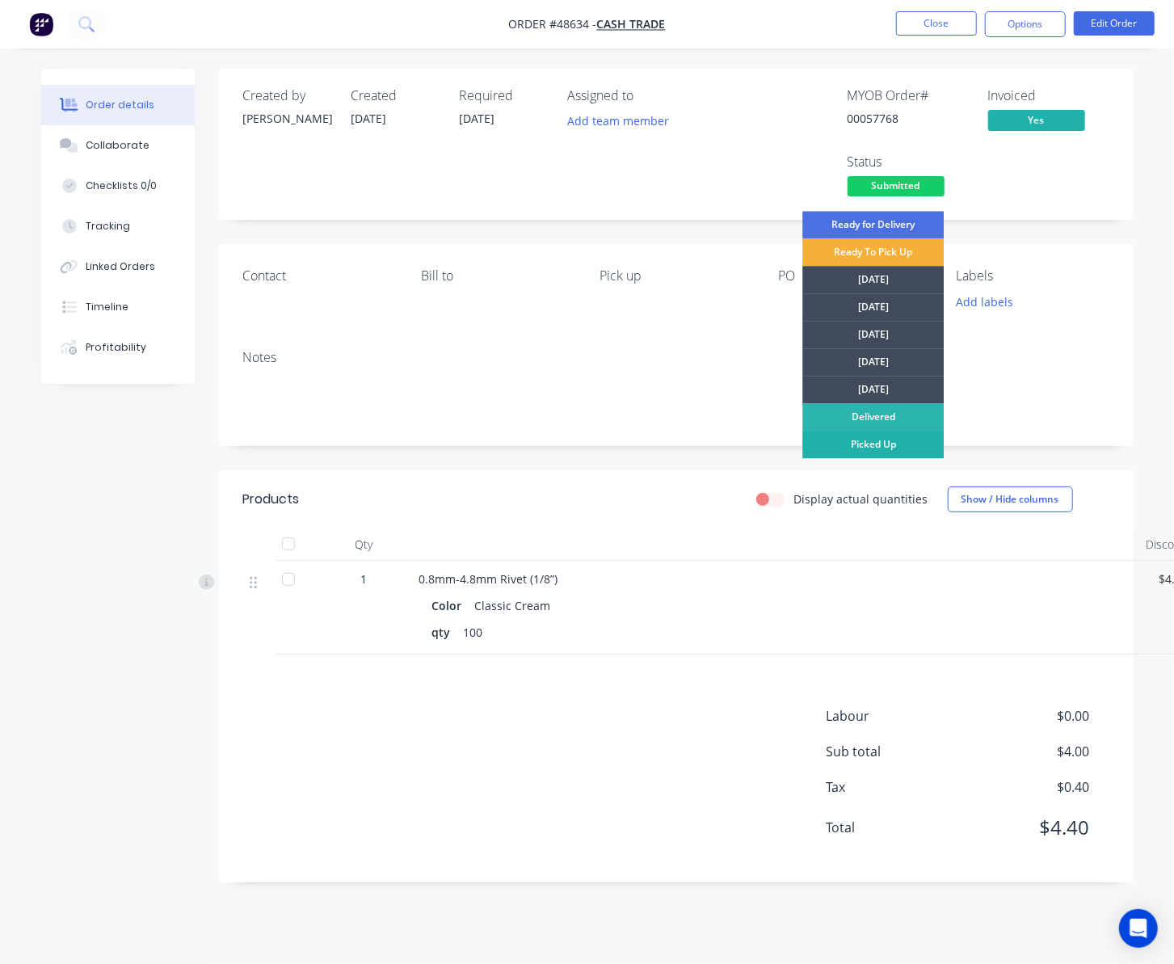
click at [864, 441] on div "Picked Up" at bounding box center [872, 444] width 141 height 27
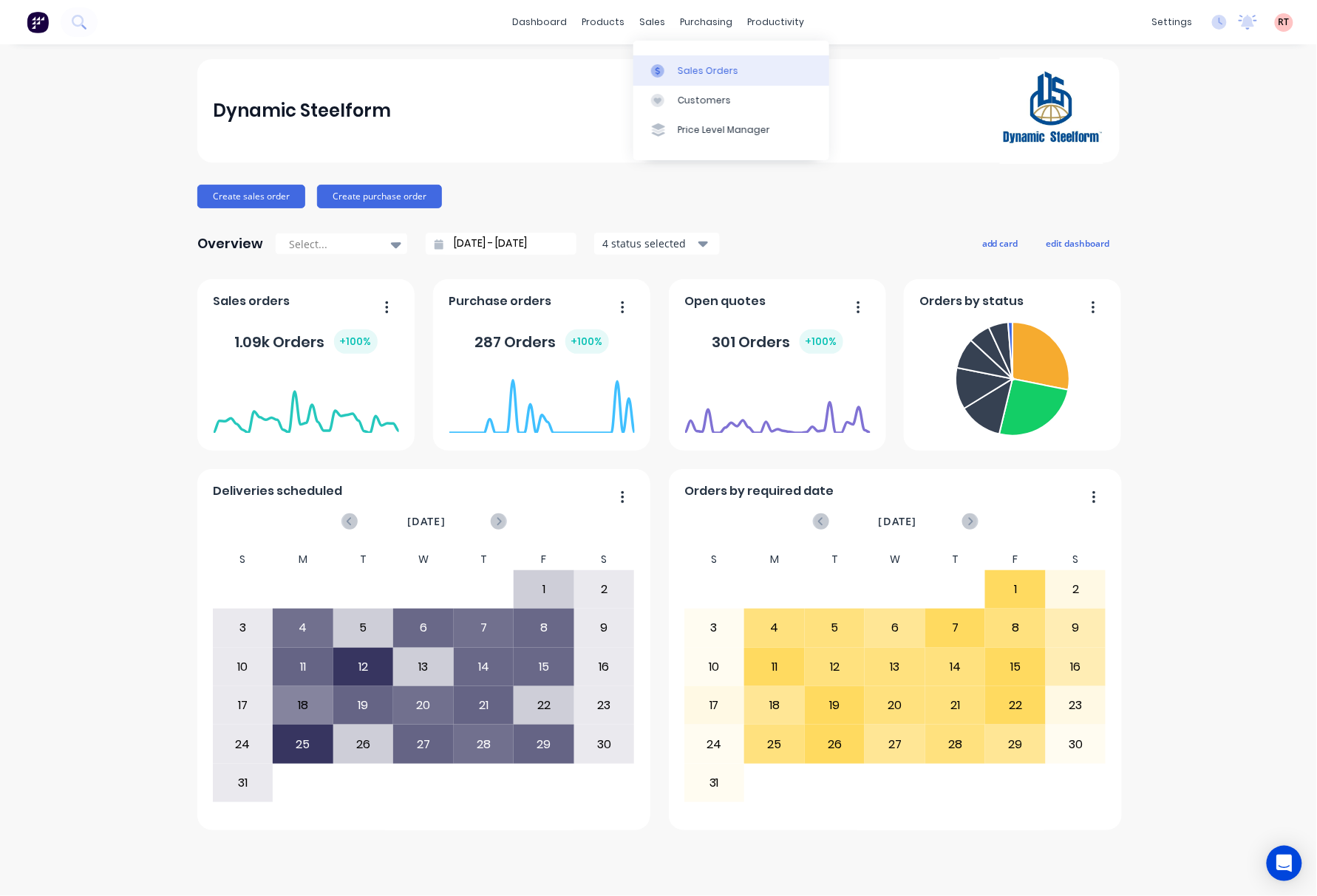
click at [672, 65] on div at bounding box center [662, 70] width 22 height 14
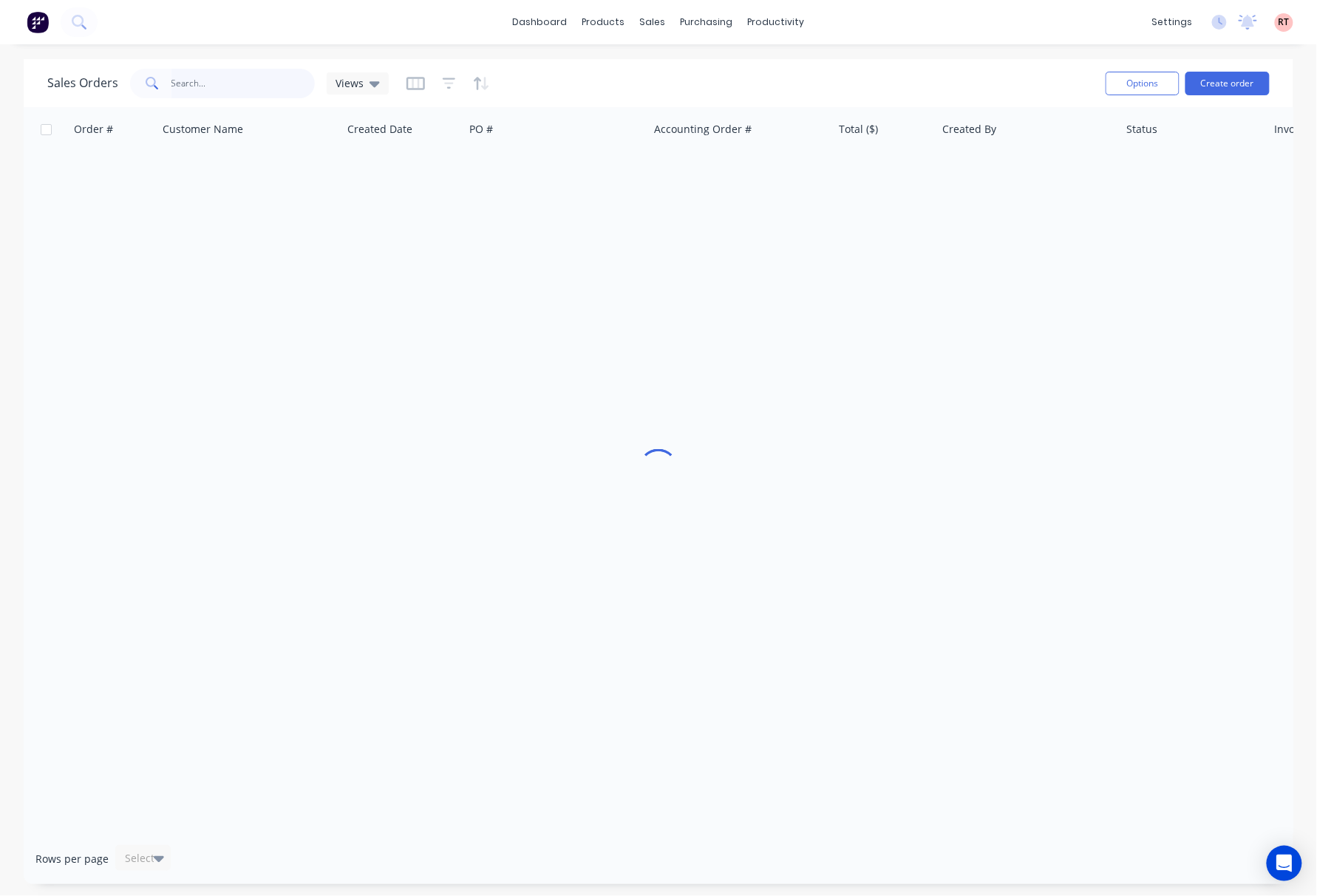
click at [205, 80] on input "text" at bounding box center [243, 83] width 145 height 29
type input "48535"
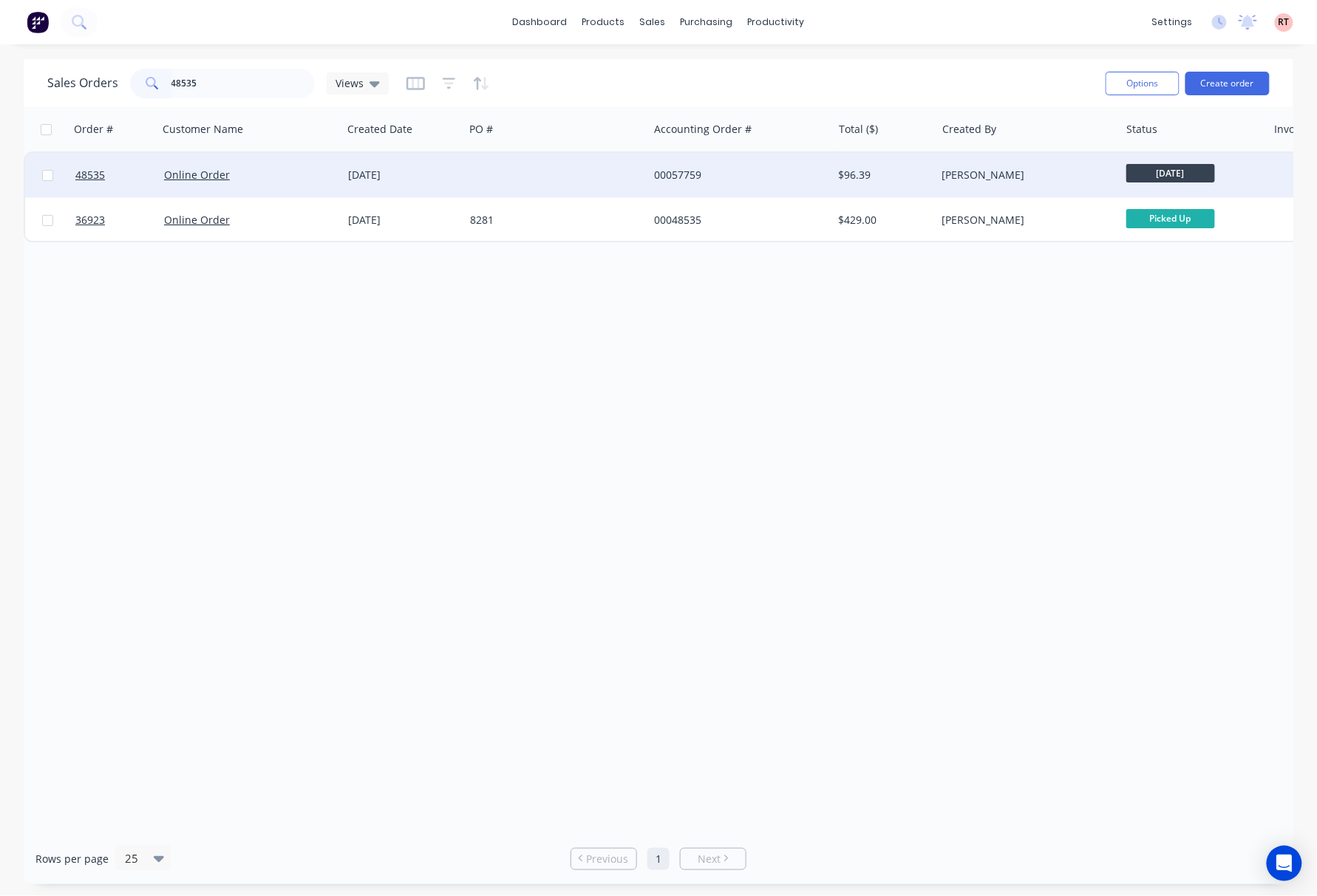
click at [597, 185] on div at bounding box center [555, 175] width 184 height 44
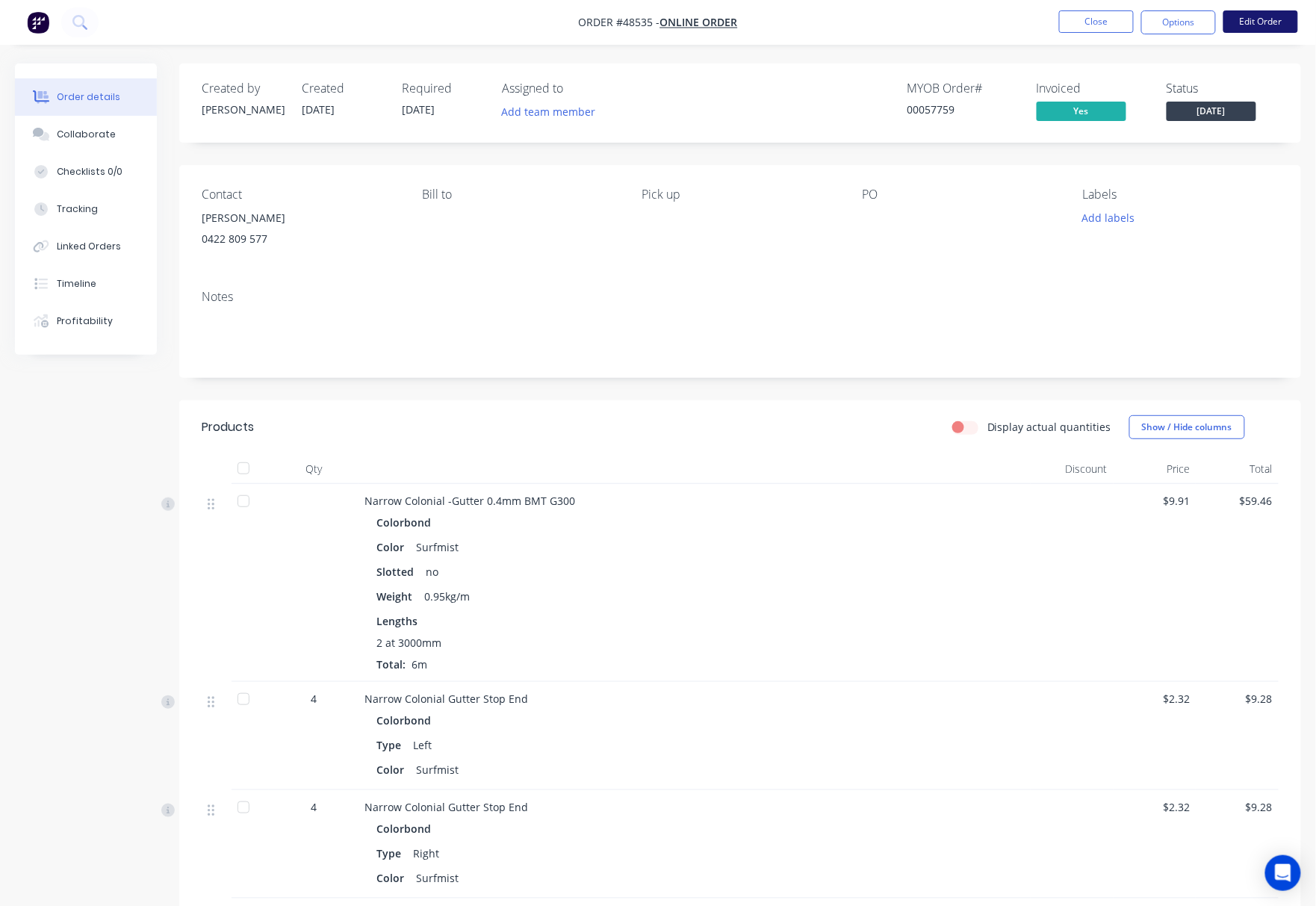
click at [1259, 28] on button "Edit Order" at bounding box center [1261, 21] width 75 height 22
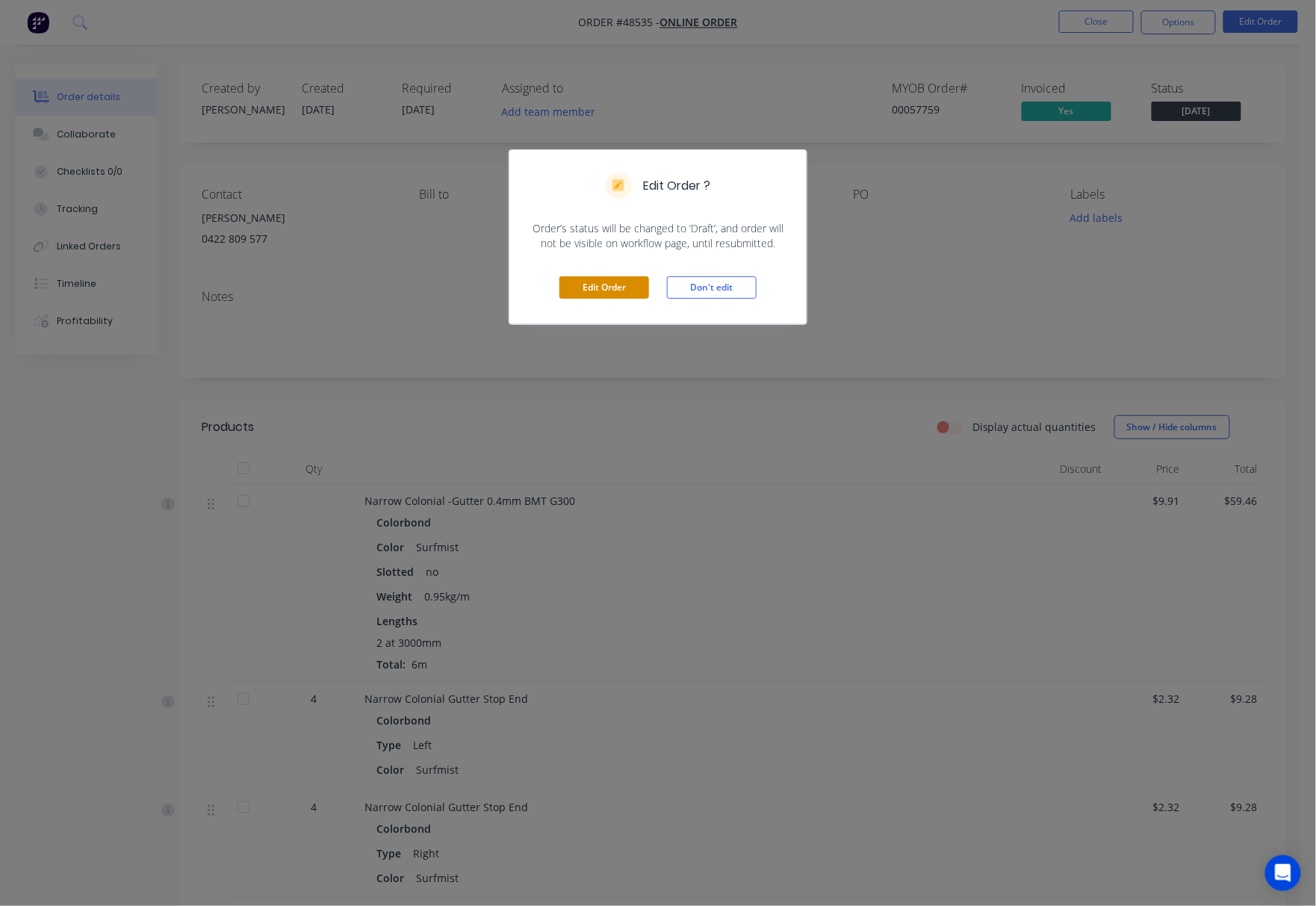
click at [613, 288] on button "Edit Order" at bounding box center [604, 288] width 90 height 22
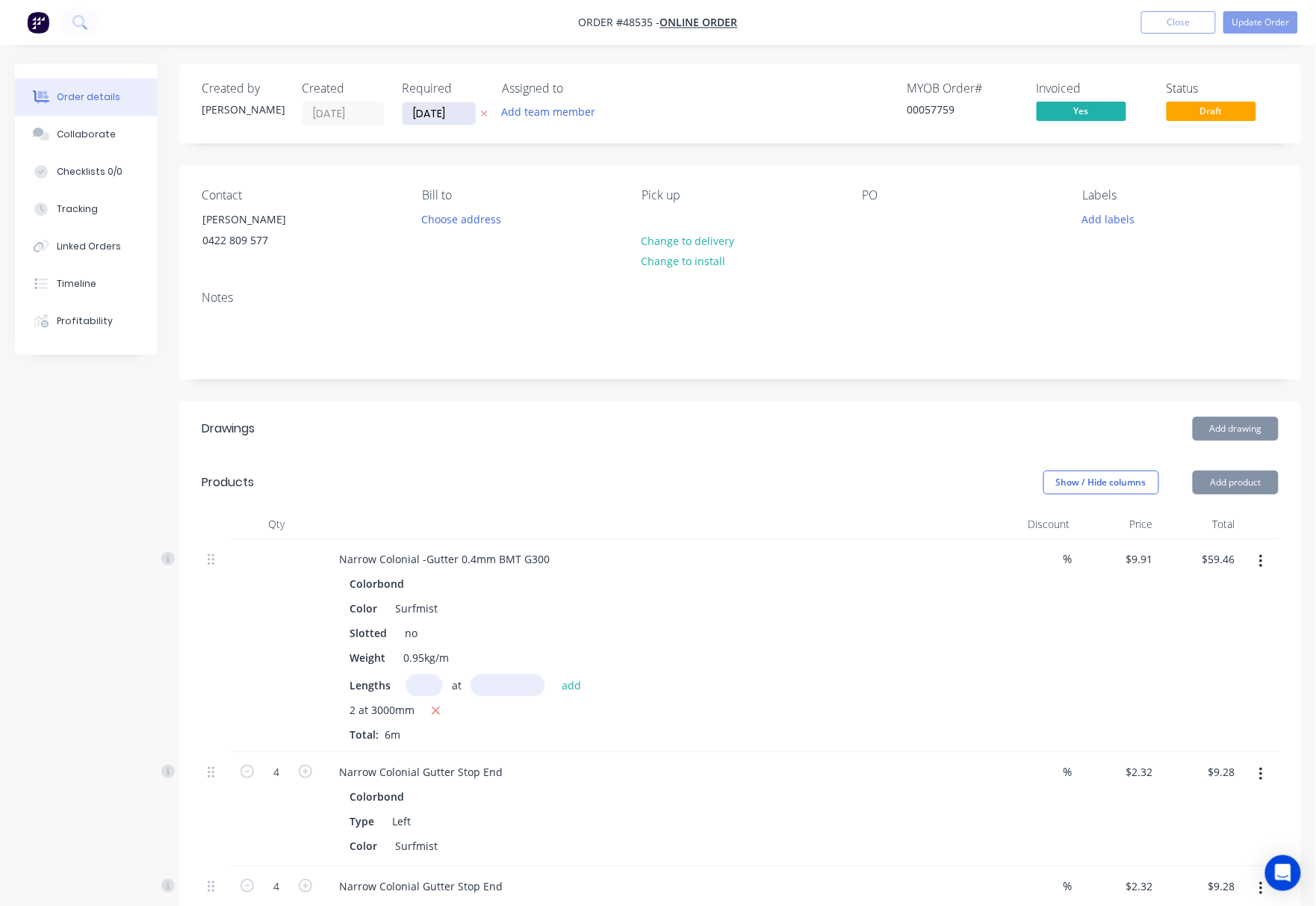
click at [425, 111] on input "[DATE]" at bounding box center [438, 114] width 73 height 22
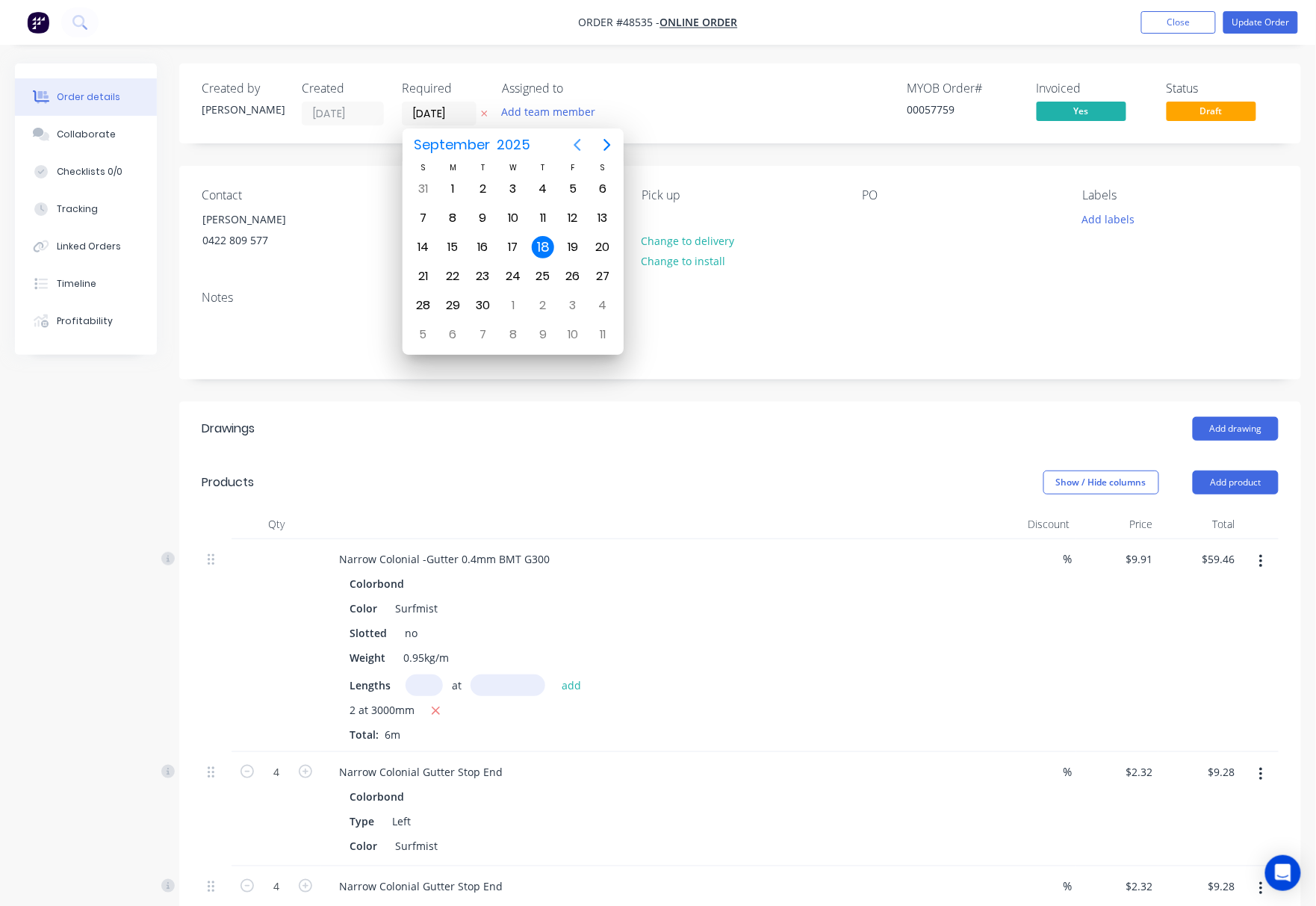
click at [578, 141] on icon "Previous page" at bounding box center [577, 144] width 6 height 12
click at [94, 266] on button "Timeline" at bounding box center [85, 284] width 141 height 37
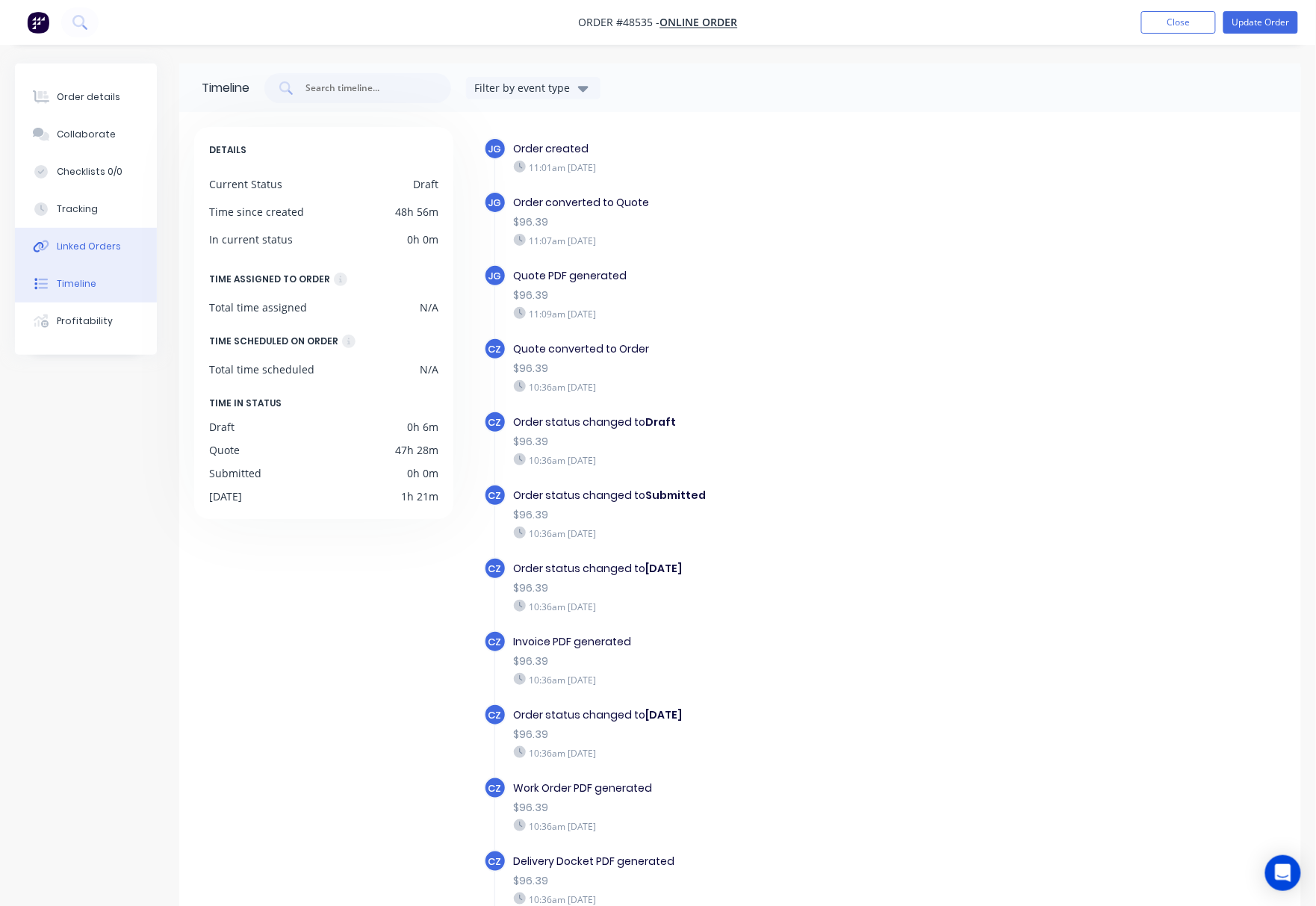
click at [100, 245] on div "Linked Orders" at bounding box center [88, 246] width 64 height 14
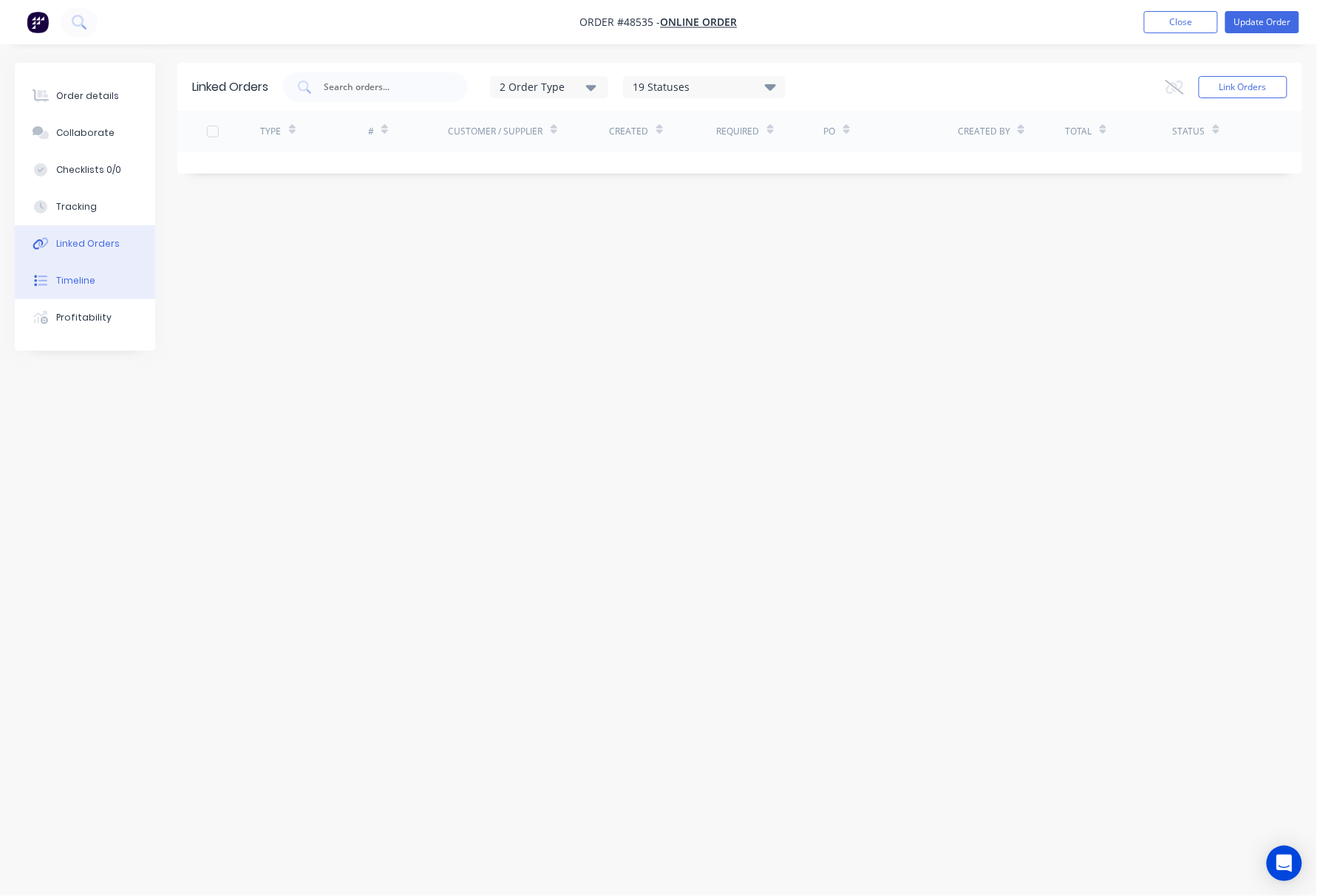
click at [111, 273] on button "Timeline" at bounding box center [84, 281] width 140 height 37
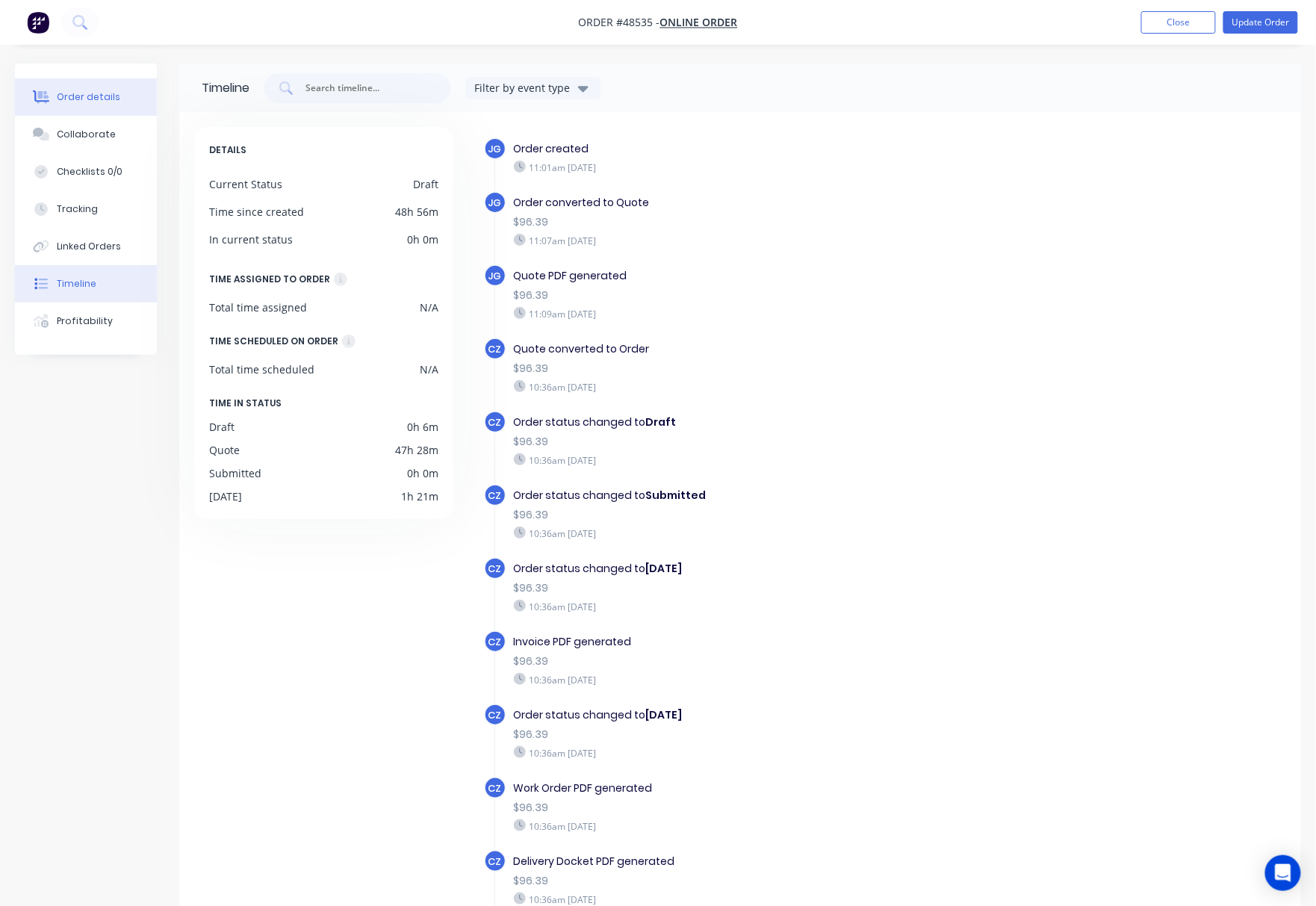
click at [111, 104] on button "Order details" at bounding box center [85, 97] width 141 height 37
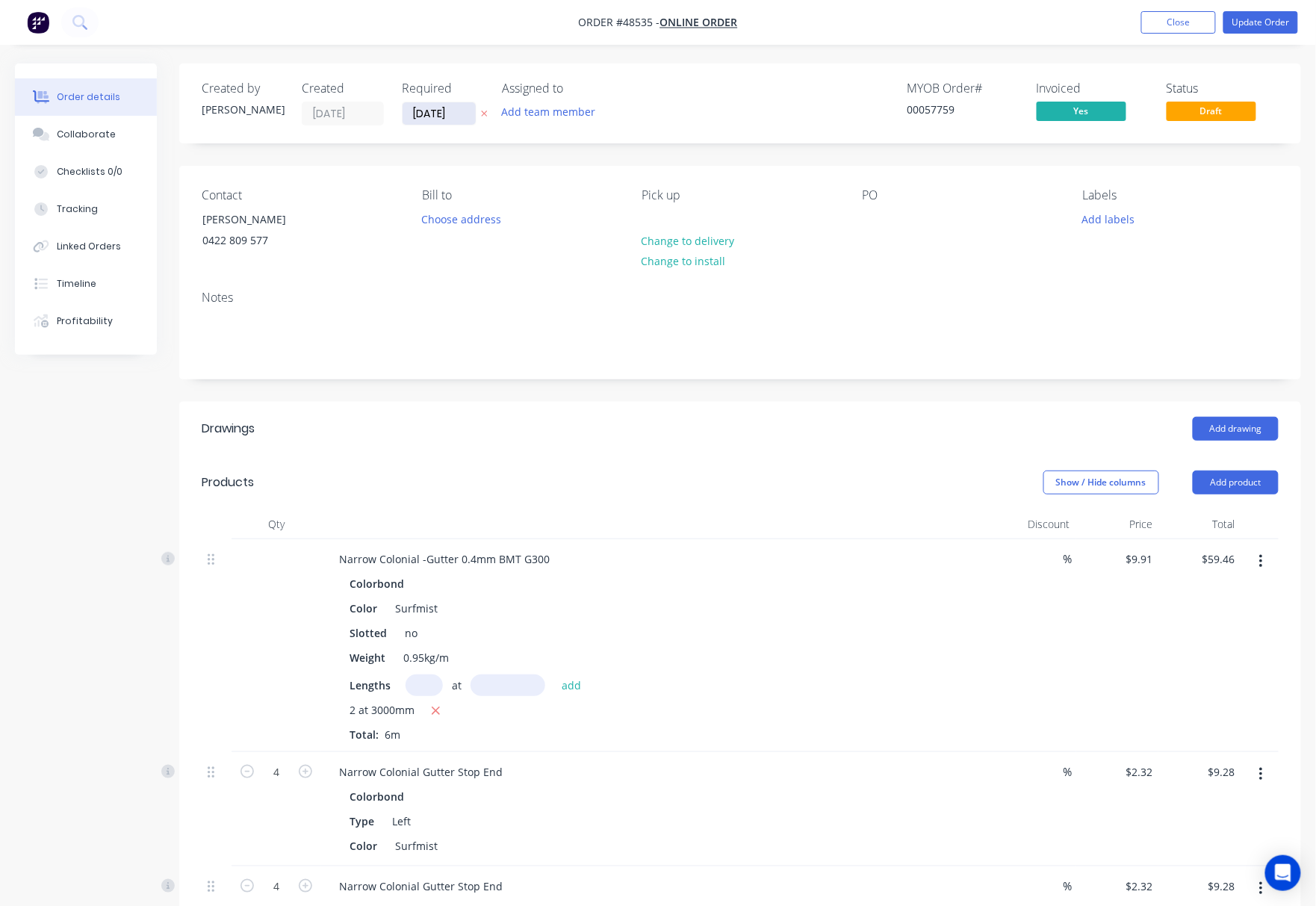
click at [455, 109] on input "18/09/25" at bounding box center [438, 114] width 73 height 22
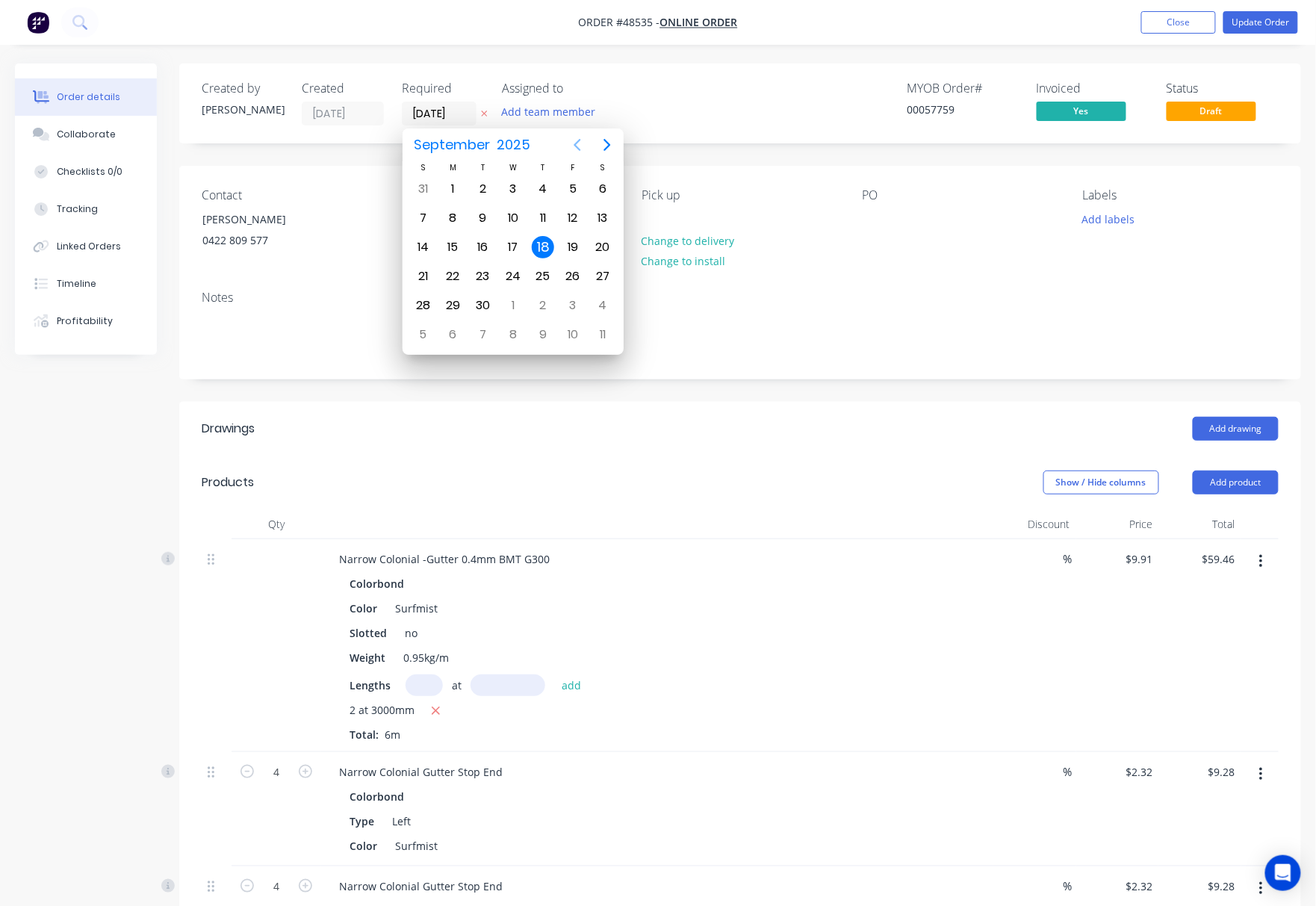
click at [571, 138] on icon "Previous page" at bounding box center [577, 144] width 18 height 18
click at [605, 138] on icon "Next page" at bounding box center [607, 144] width 18 height 18
click at [457, 107] on input "18/09/25" at bounding box center [438, 114] width 73 height 22
click at [569, 189] on div "5" at bounding box center [573, 189] width 22 height 22
type input "05/09/25"
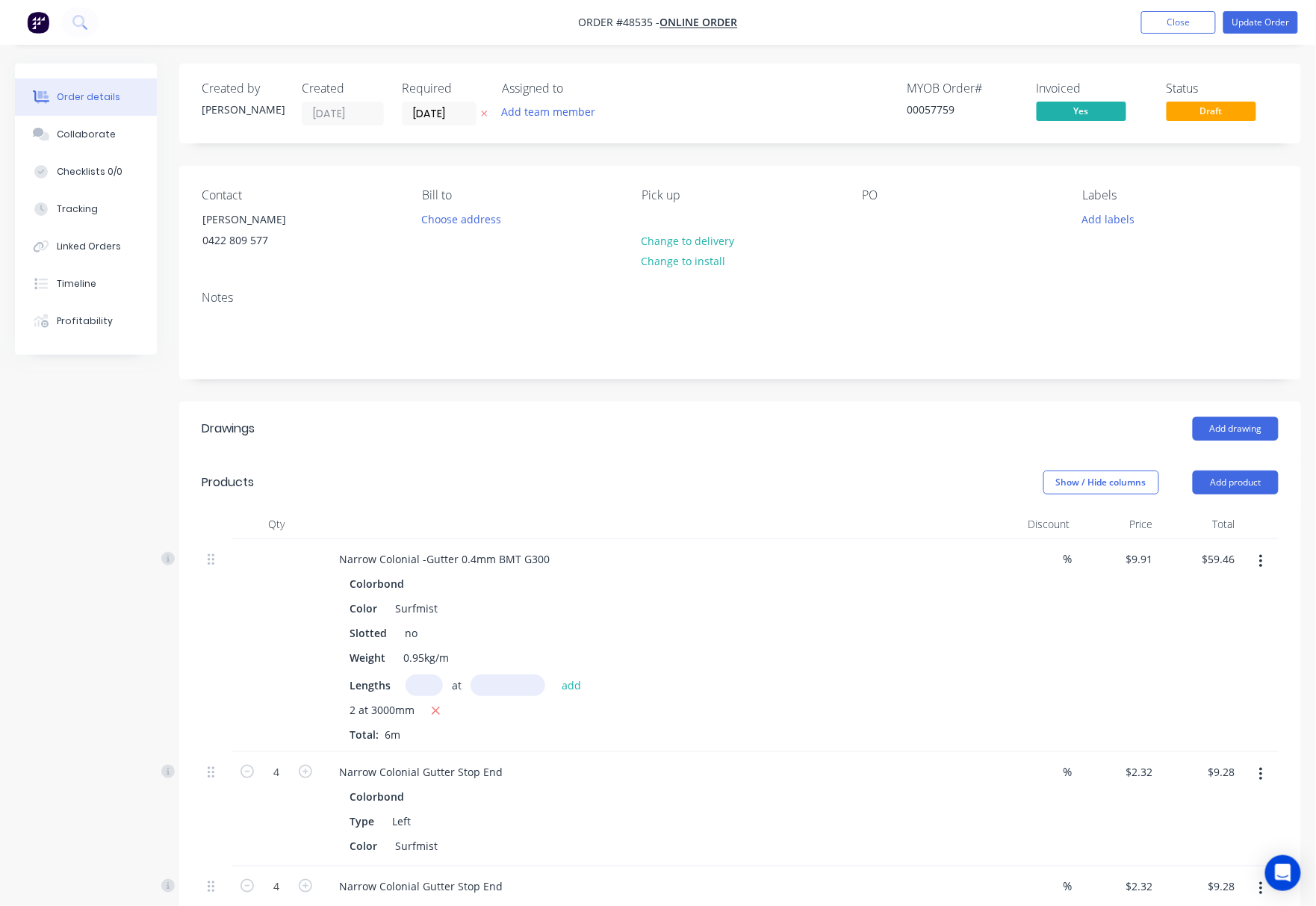
click at [723, 95] on div "MYOB Order # 00057759 Invoiced Yes Status Draft" at bounding box center [965, 104] width 628 height 44
click at [1289, 21] on button "Update Order" at bounding box center [1261, 22] width 75 height 22
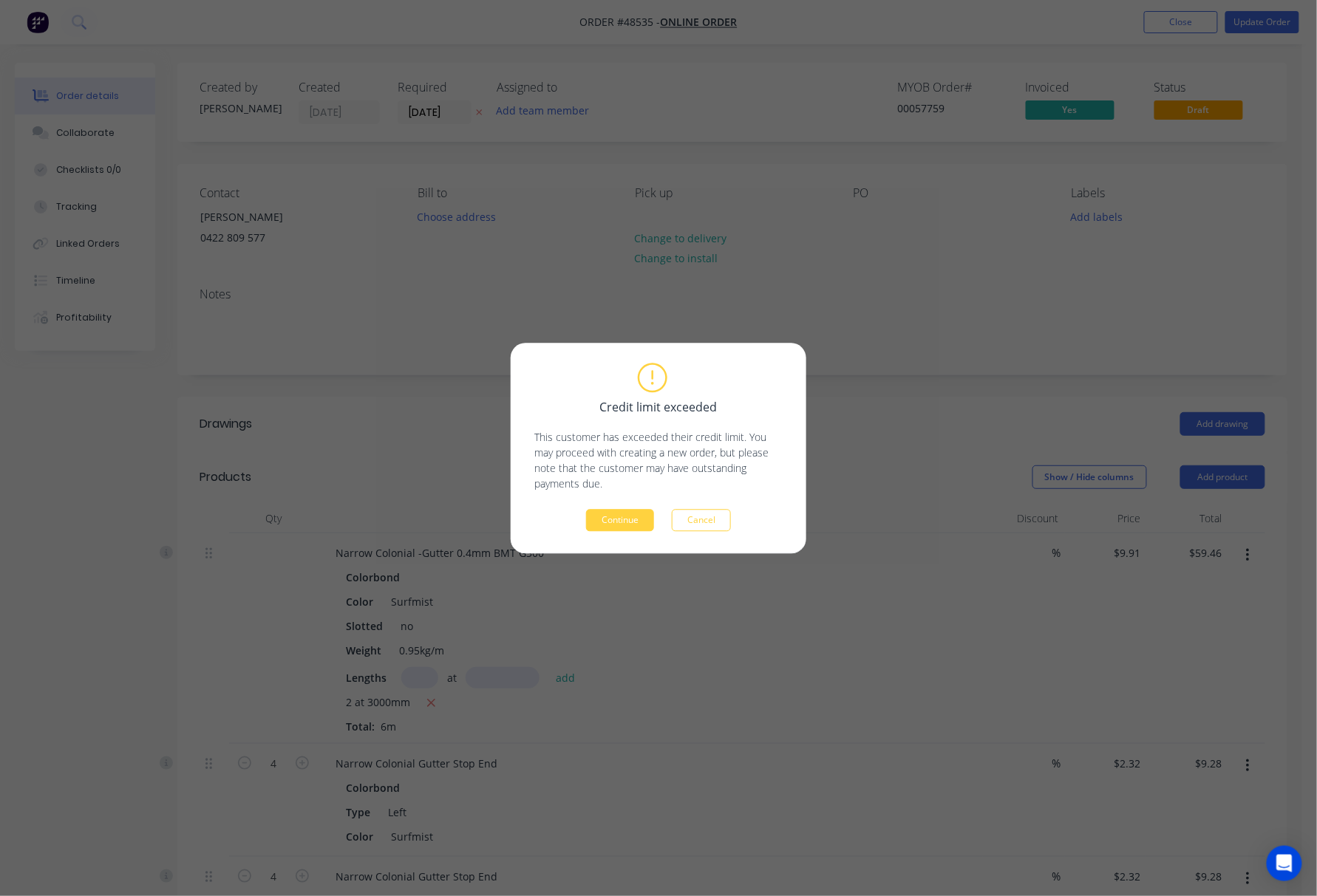
click at [887, 315] on div "Credit limit exceeded This customer has exceeded their credit limit. You may pr…" at bounding box center [658, 448] width 1317 height 896
click at [704, 528] on button "Cancel" at bounding box center [701, 520] width 59 height 22
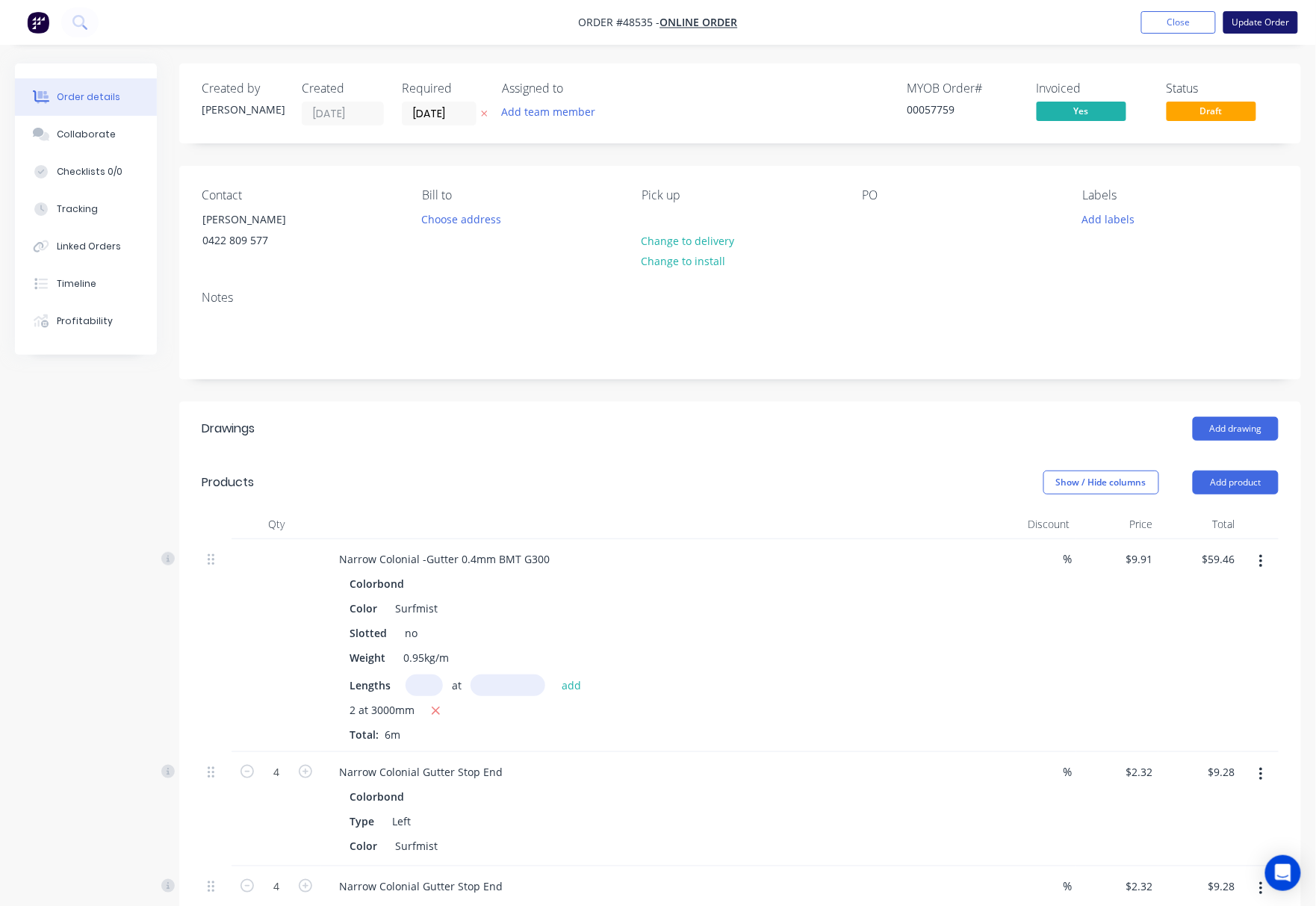
click at [1252, 17] on button "Update Order" at bounding box center [1261, 22] width 75 height 22
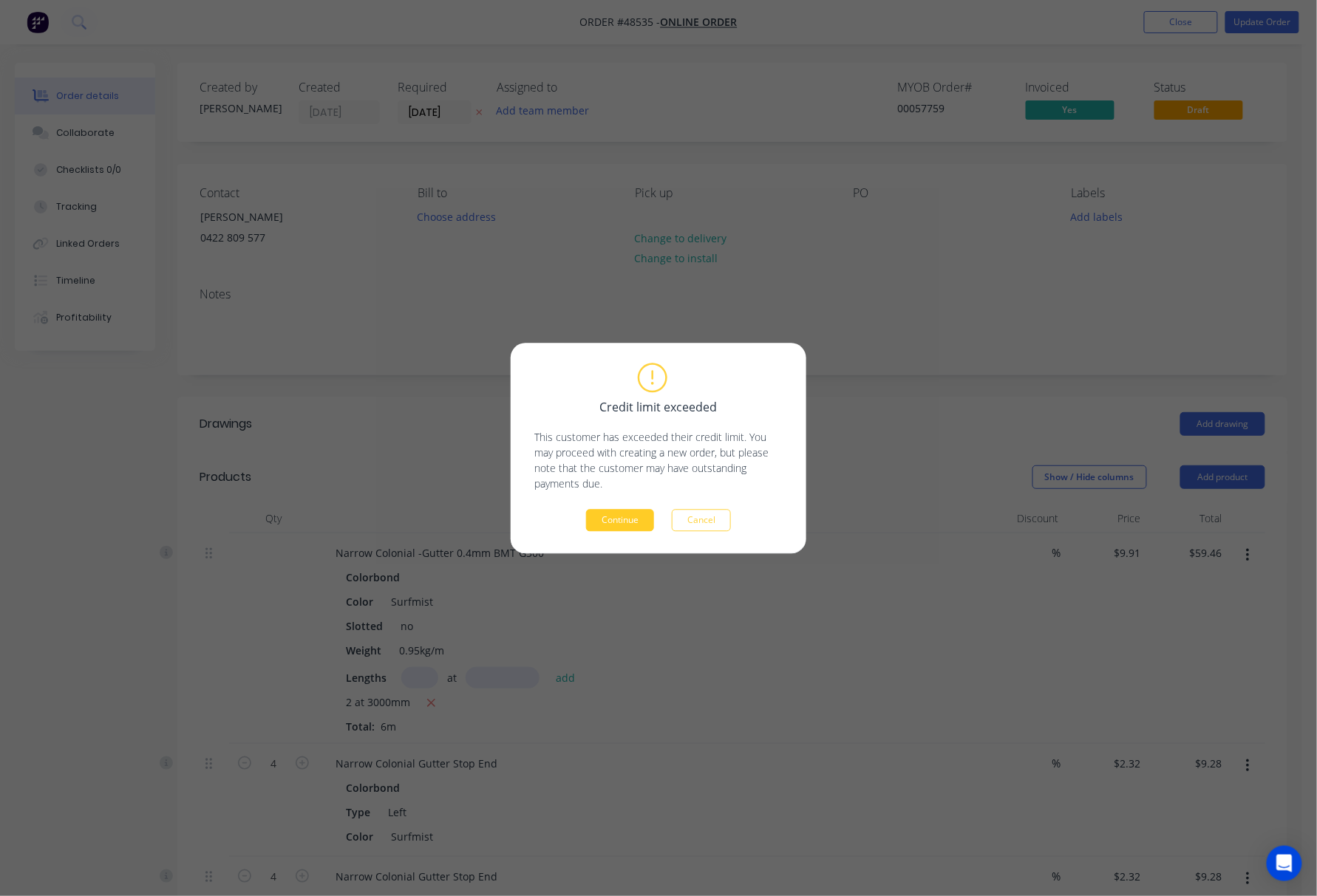
click at [637, 524] on button "Continue" at bounding box center [620, 520] width 68 height 22
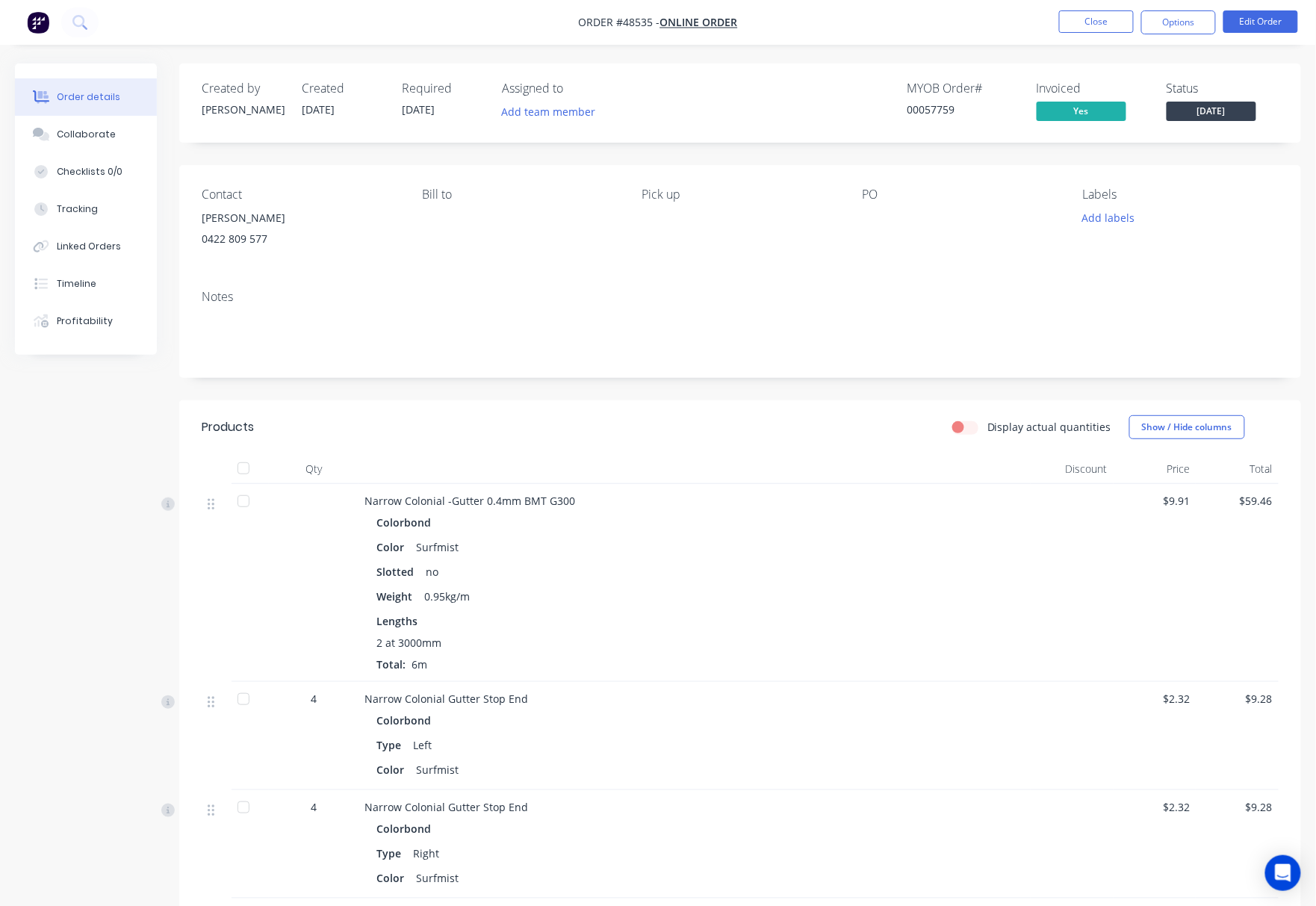
drag, startPoint x: 1319, startPoint y: 103, endPoint x: 756, endPoint y: 386, distance: 630.1
click at [756, 386] on div "Created by Jessica Created 29/08/25 Required 05/09/25 Assigned to Add team memb…" at bounding box center [740, 618] width 1122 height 1108
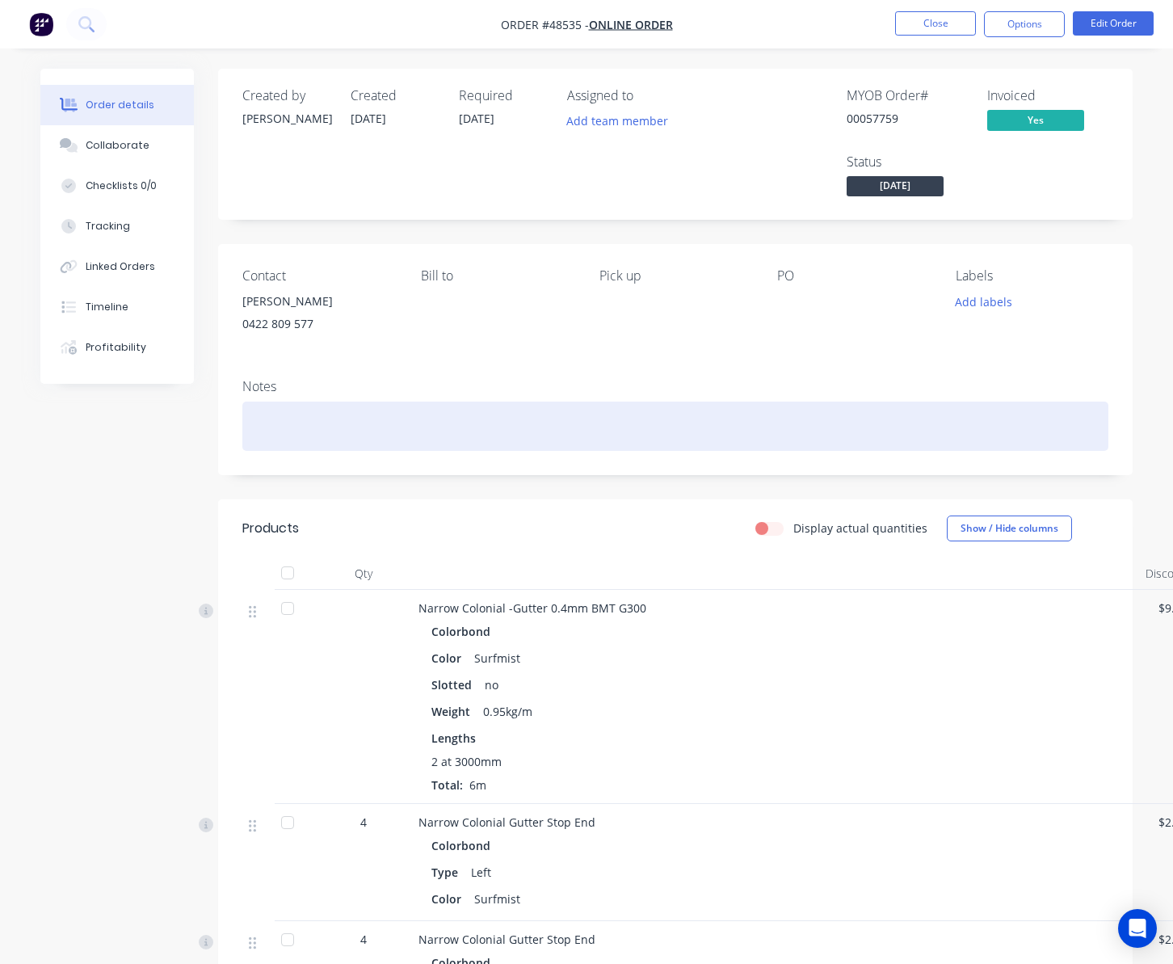
click at [506, 427] on div at bounding box center [675, 426] width 866 height 49
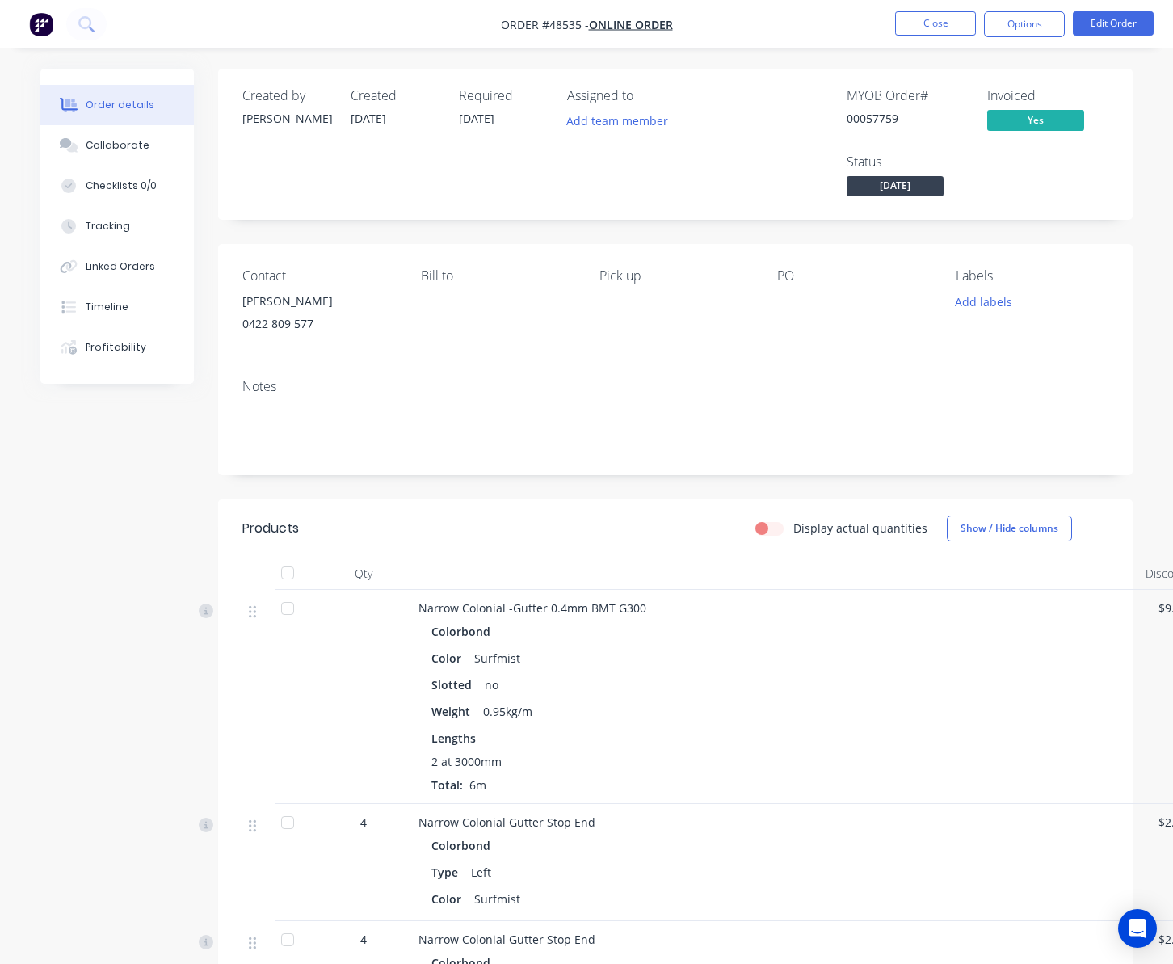
click at [195, 462] on div "Created by Jessica Created 29/08/25 Required 05/09/25 Assigned to Add team memb…" at bounding box center [586, 713] width 1092 height 1289
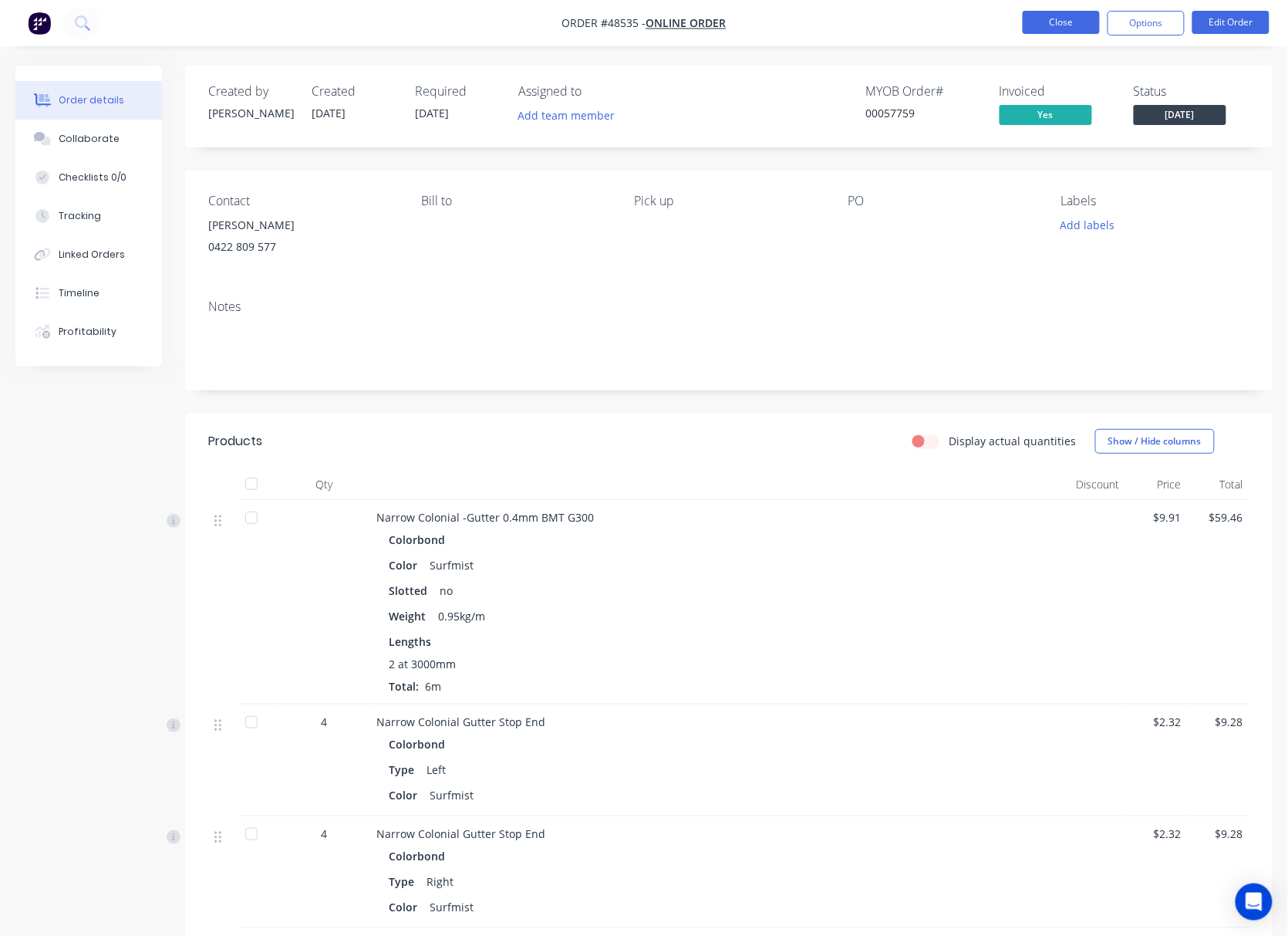
click at [1054, 15] on button "Close" at bounding box center [1061, 22] width 77 height 23
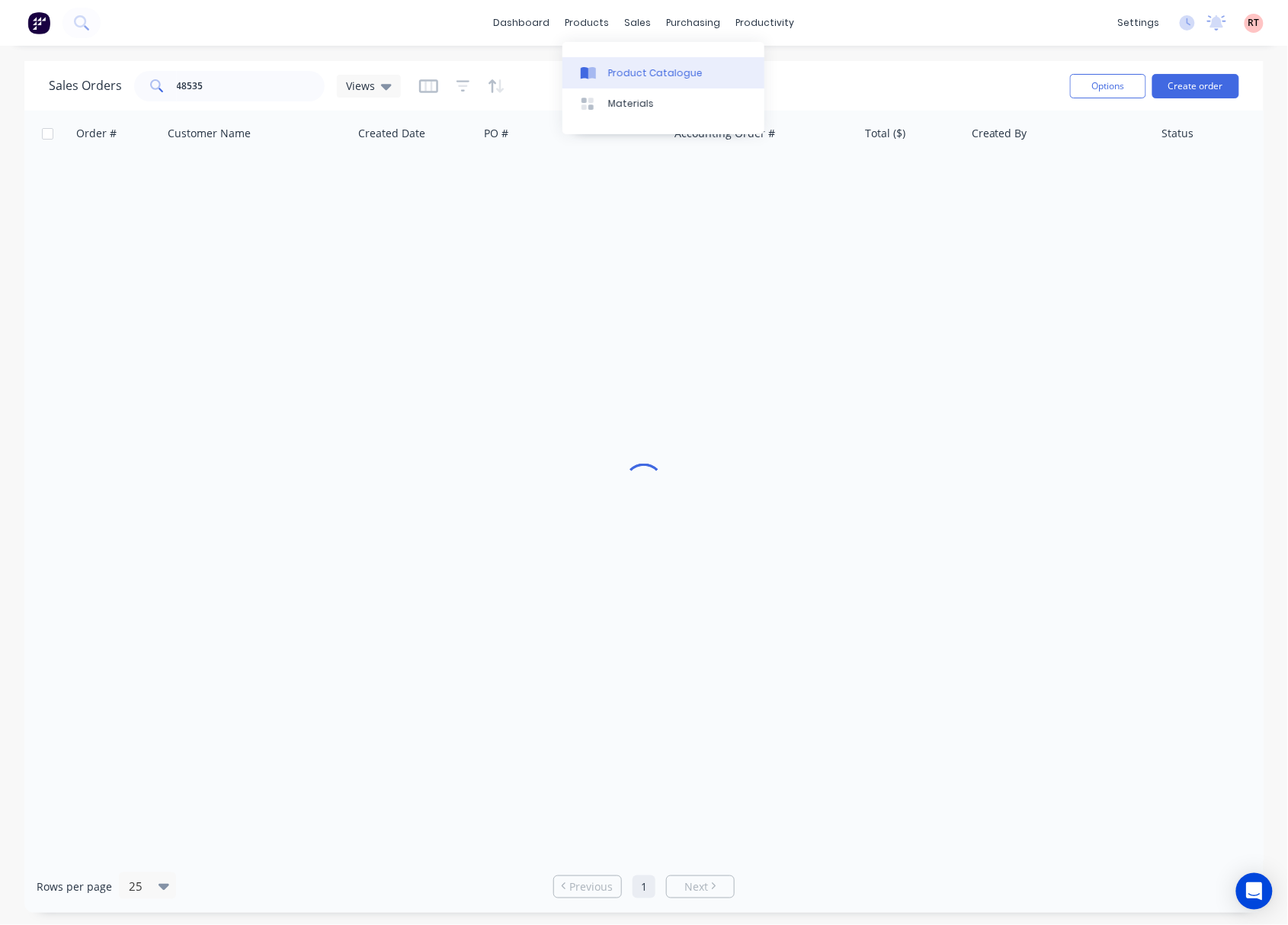
click at [625, 69] on div "Product Catalogue" at bounding box center [656, 73] width 94 height 14
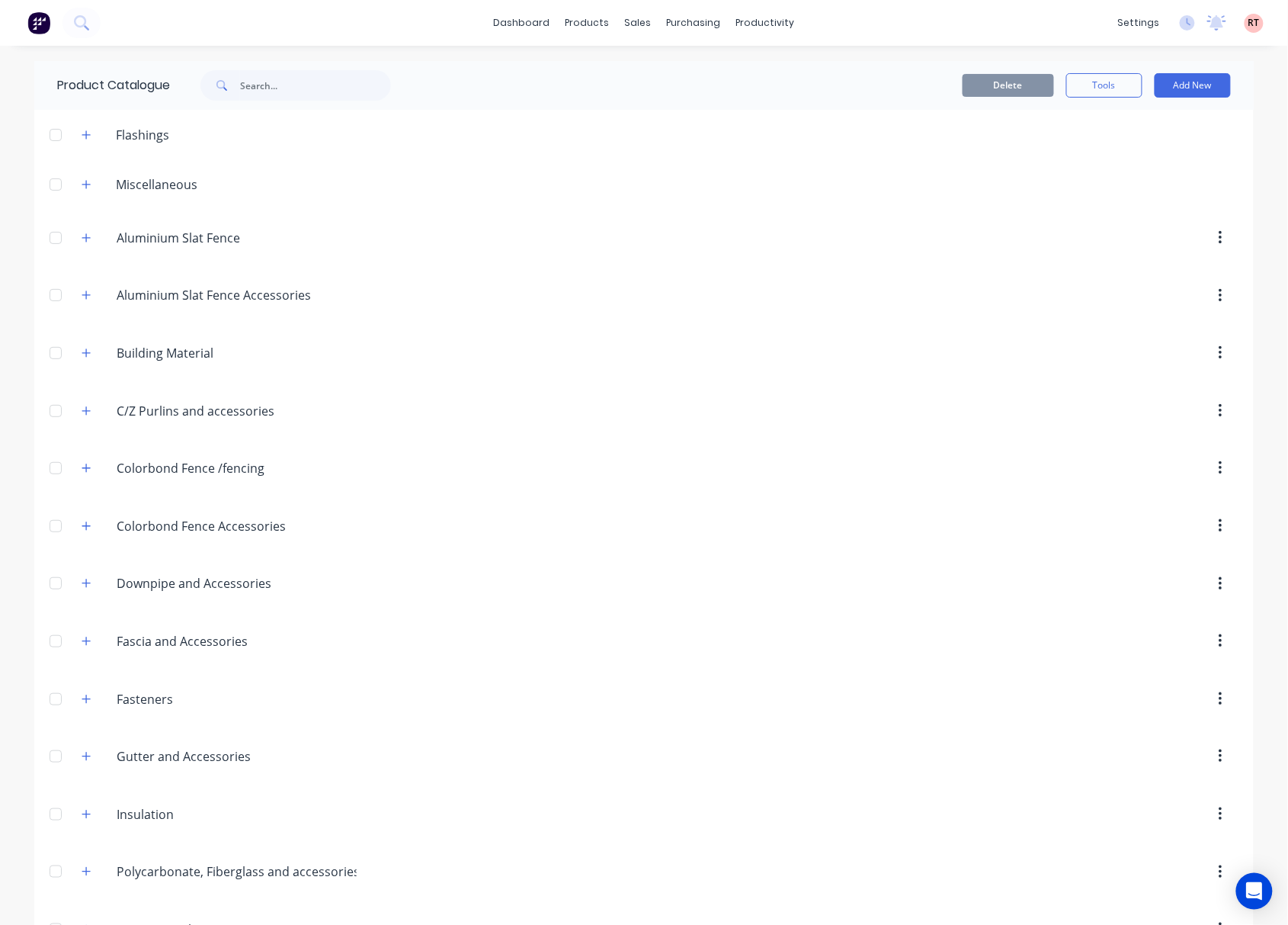
scroll to position [403, 0]
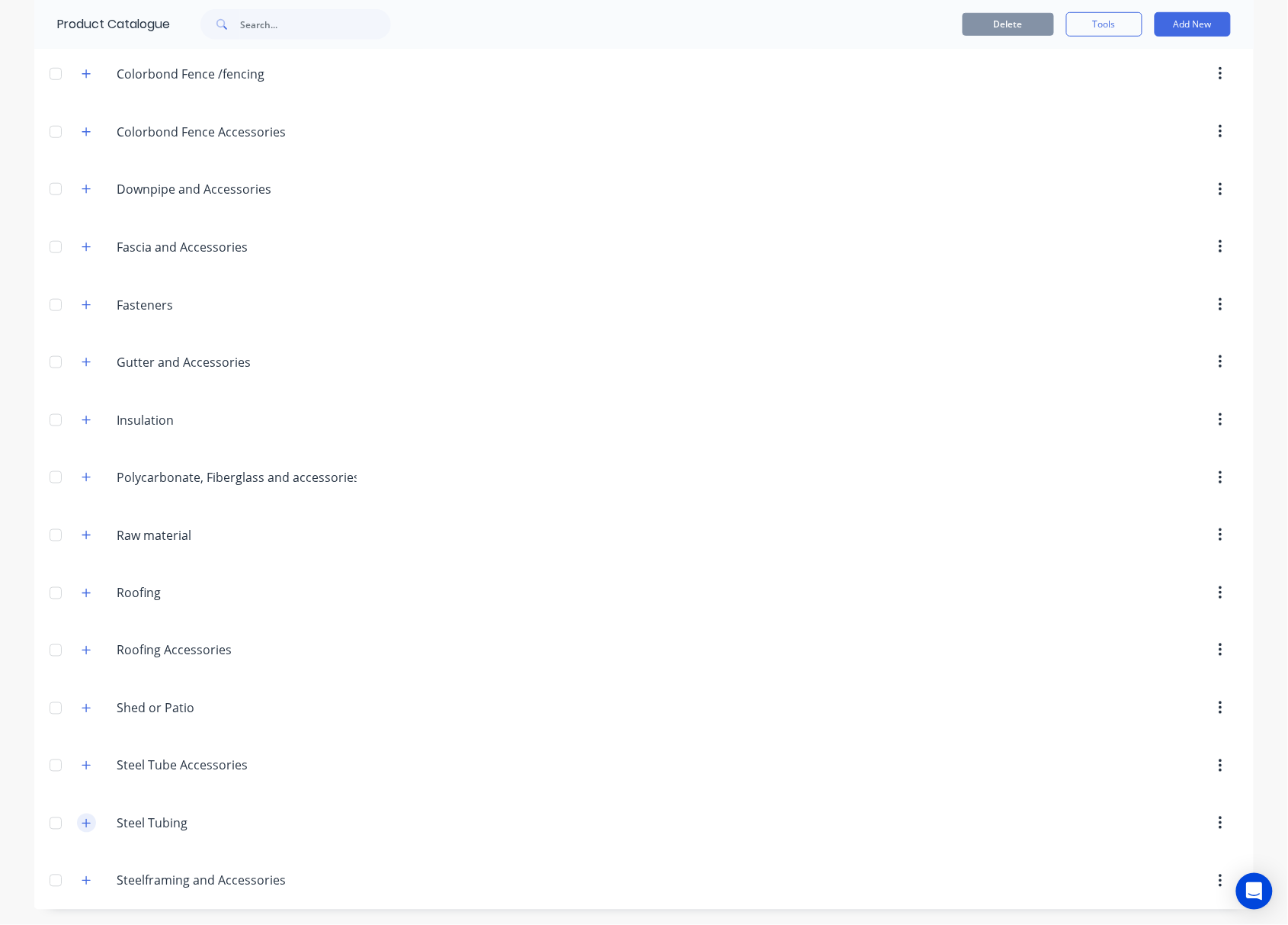
click at [81, 823] on icon "button" at bounding box center [86, 823] width 9 height 10
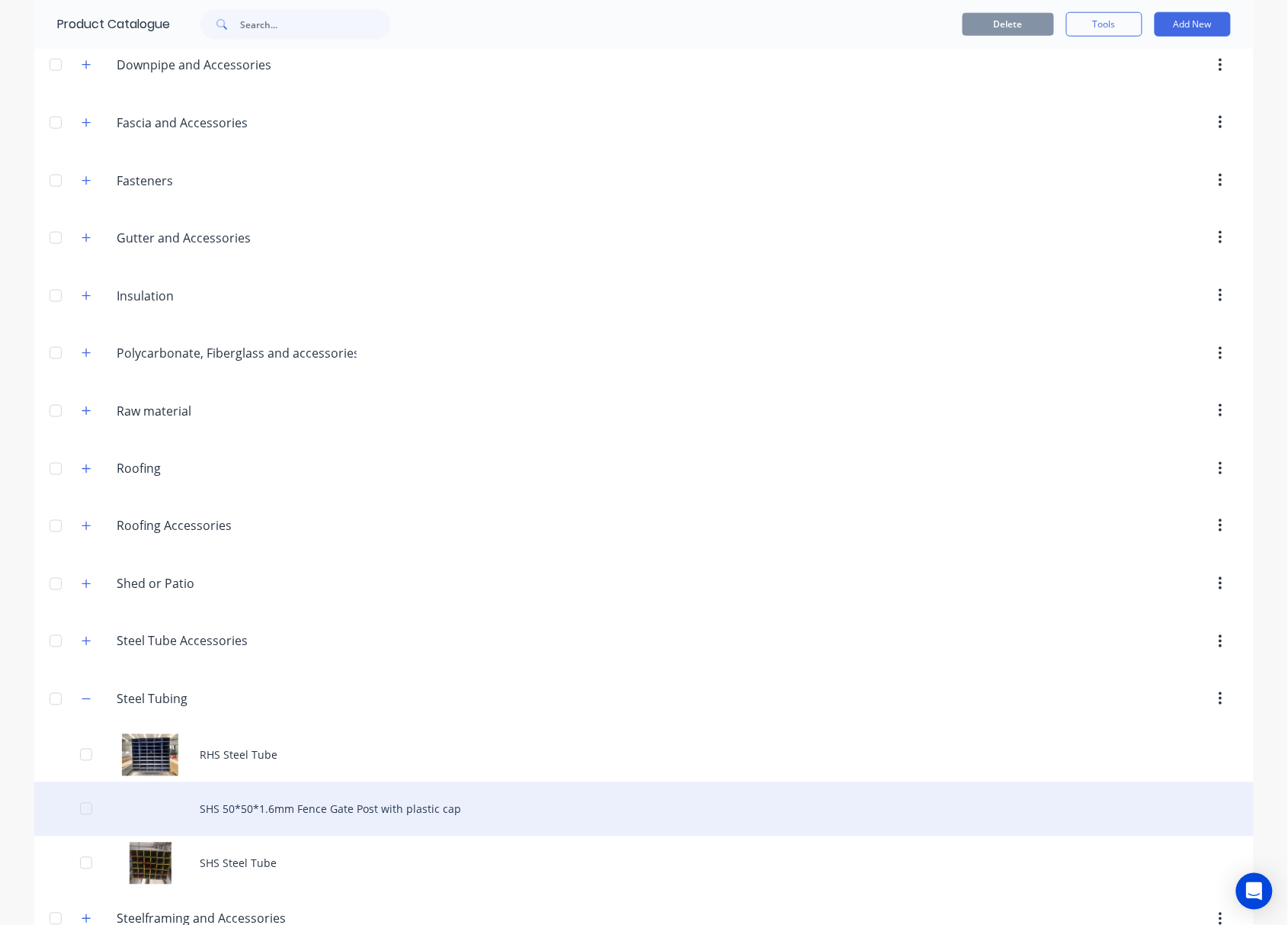
scroll to position [565, 0]
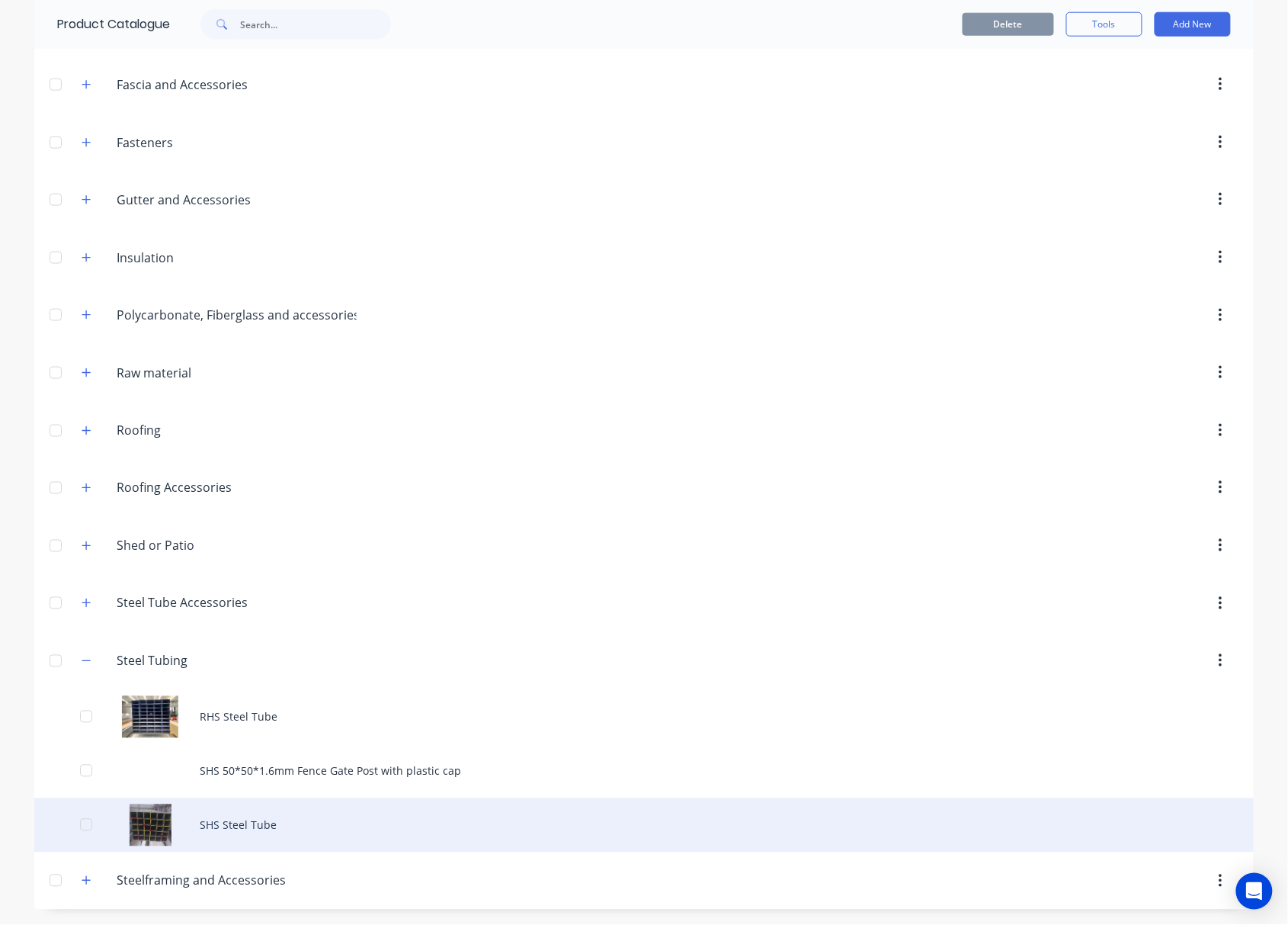
click at [206, 837] on div "SHS Steel Tube" at bounding box center [644, 825] width 1220 height 54
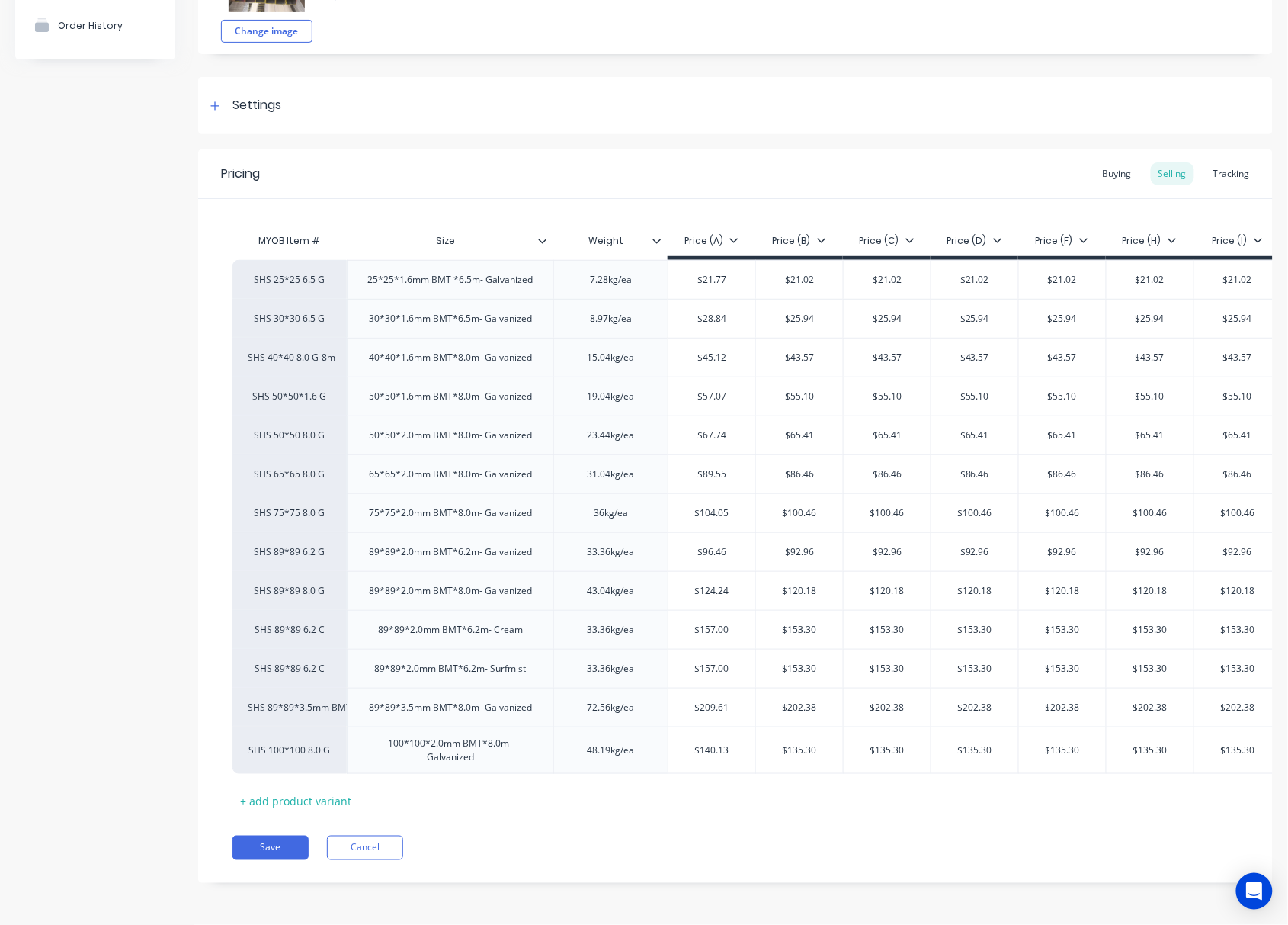
type textarea "x"
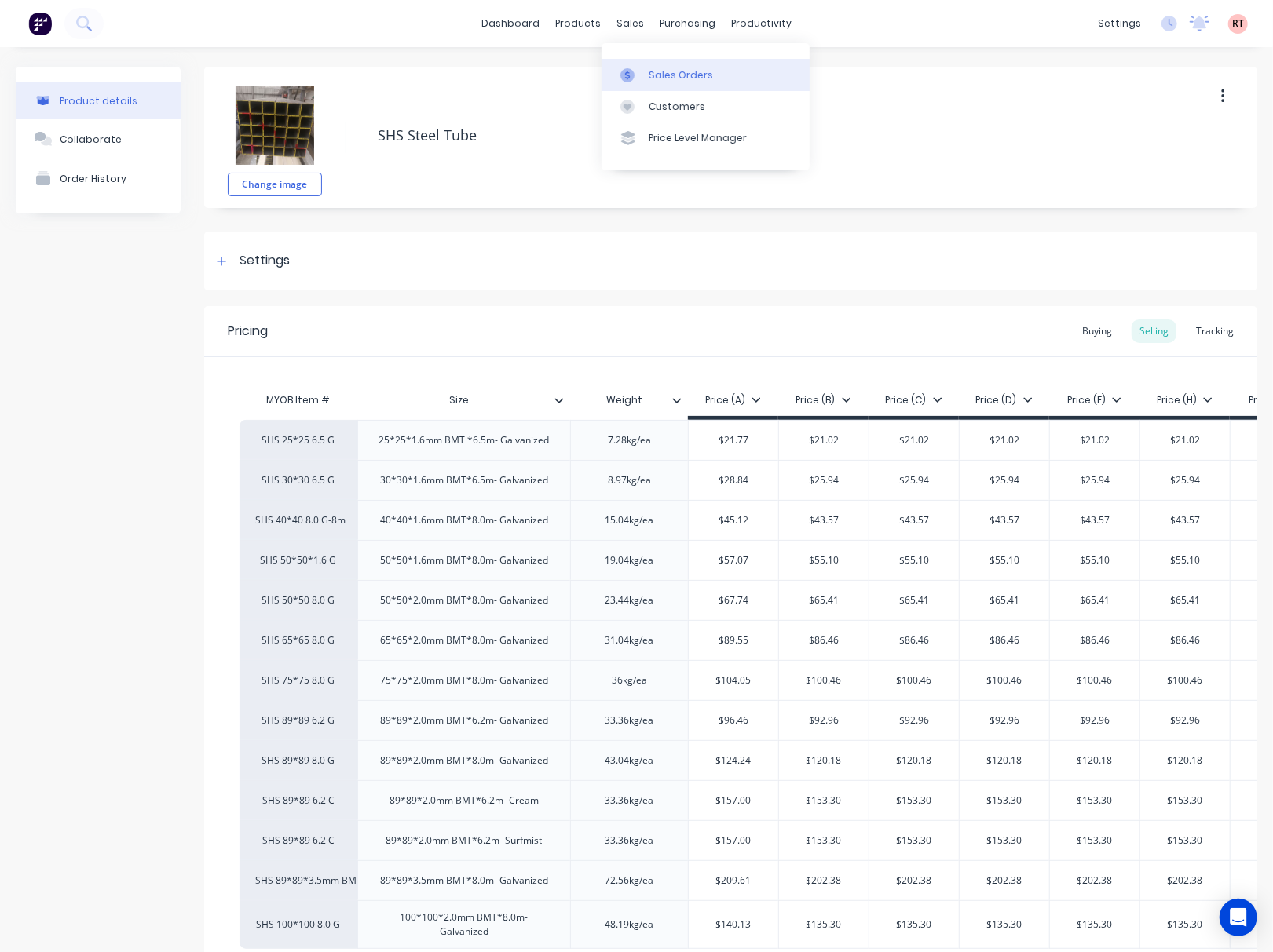
click at [660, 76] on div "Sales Orders" at bounding box center [680, 75] width 64 height 15
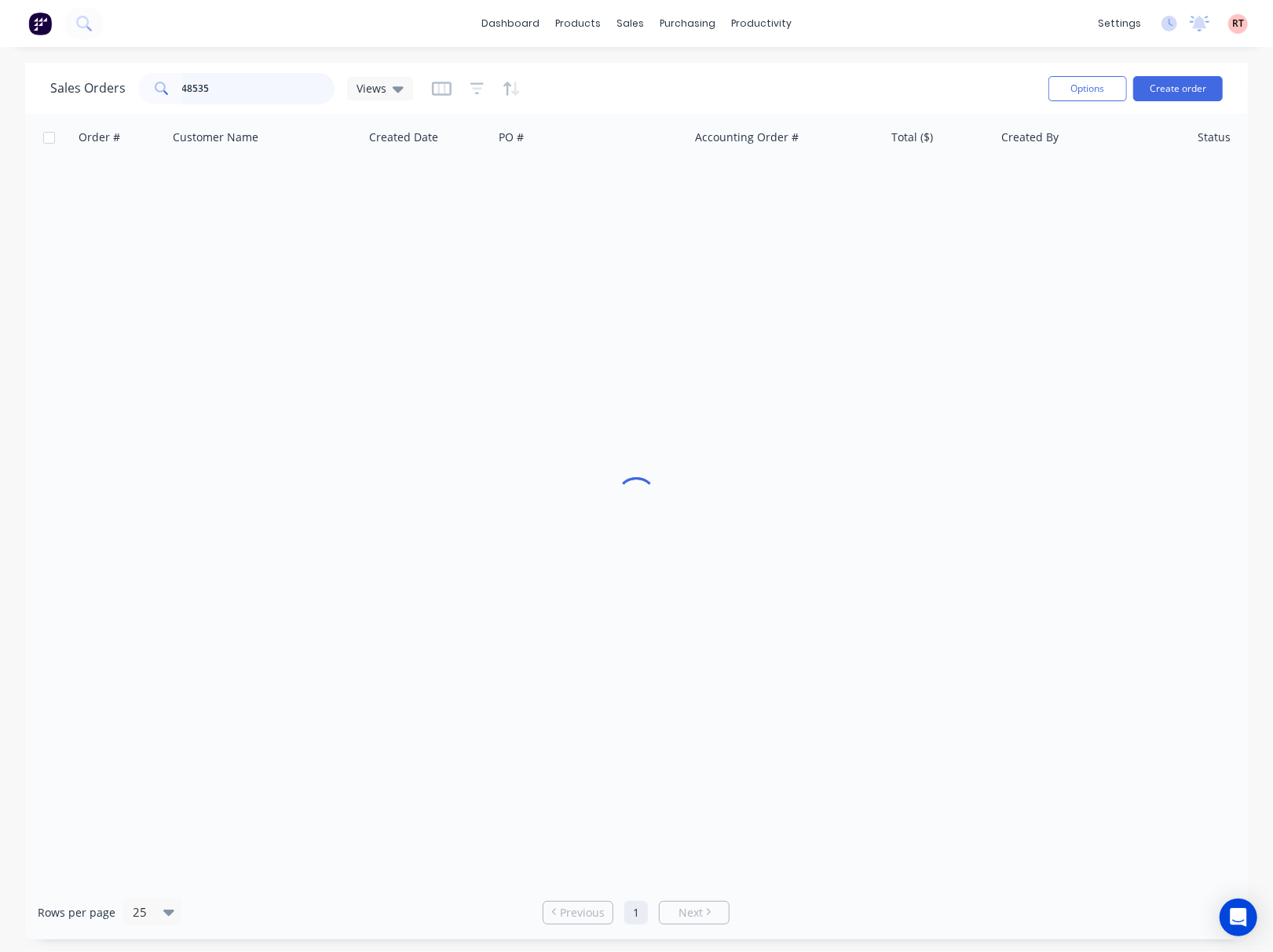
drag, startPoint x: 230, startPoint y: 85, endPoint x: 28, endPoint y: 117, distance: 204.5
click at [63, 112] on div "Sales Orders 48535 Views Options Create order" at bounding box center [636, 88] width 1222 height 51
click at [620, 17] on div "sales" at bounding box center [630, 23] width 43 height 23
click at [714, 73] on link "Sales Orders" at bounding box center [713, 75] width 208 height 31
click at [653, 92] on link "Customers" at bounding box center [713, 107] width 208 height 31
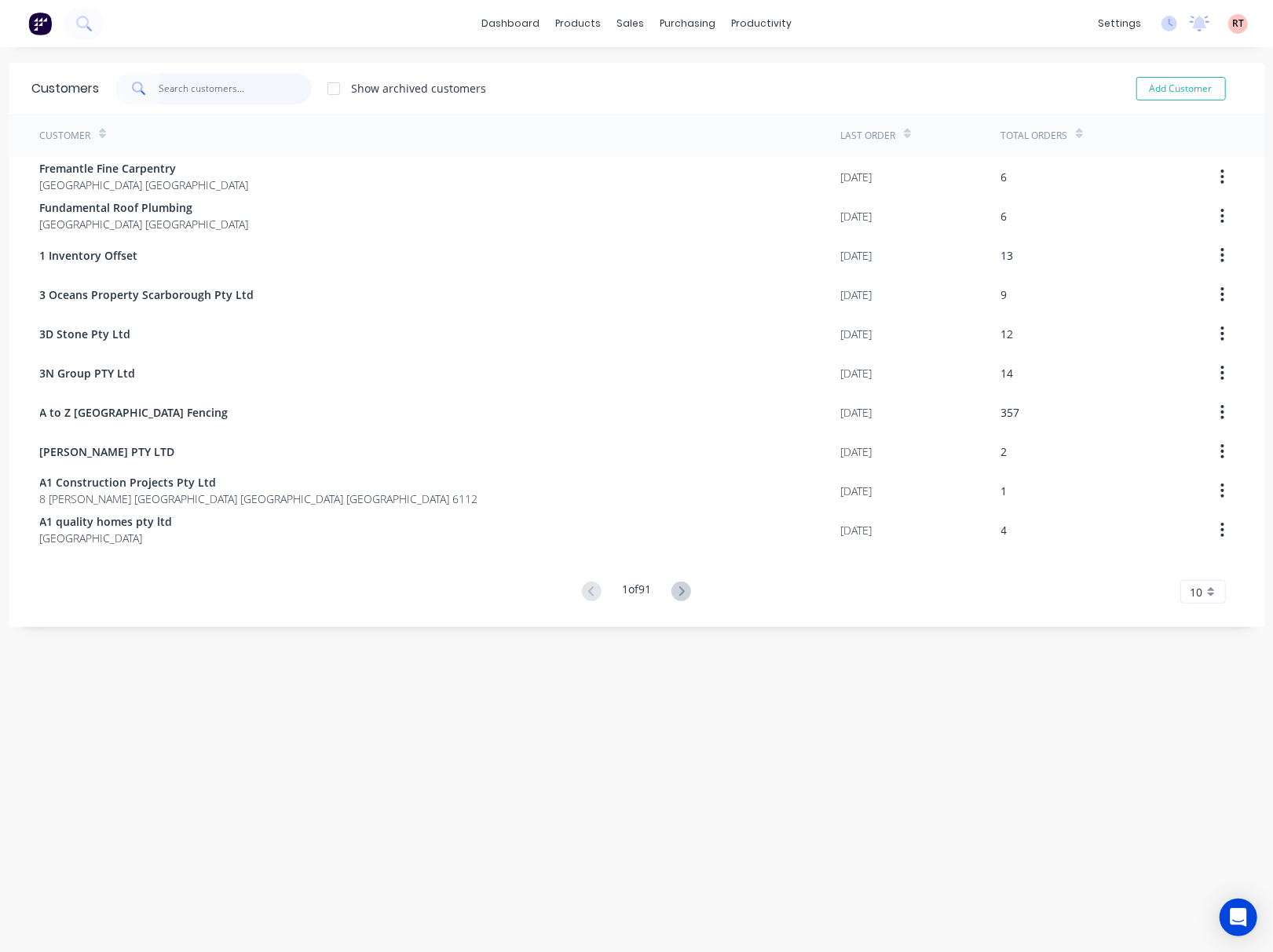
click at [223, 88] on input "text" at bounding box center [235, 88] width 154 height 31
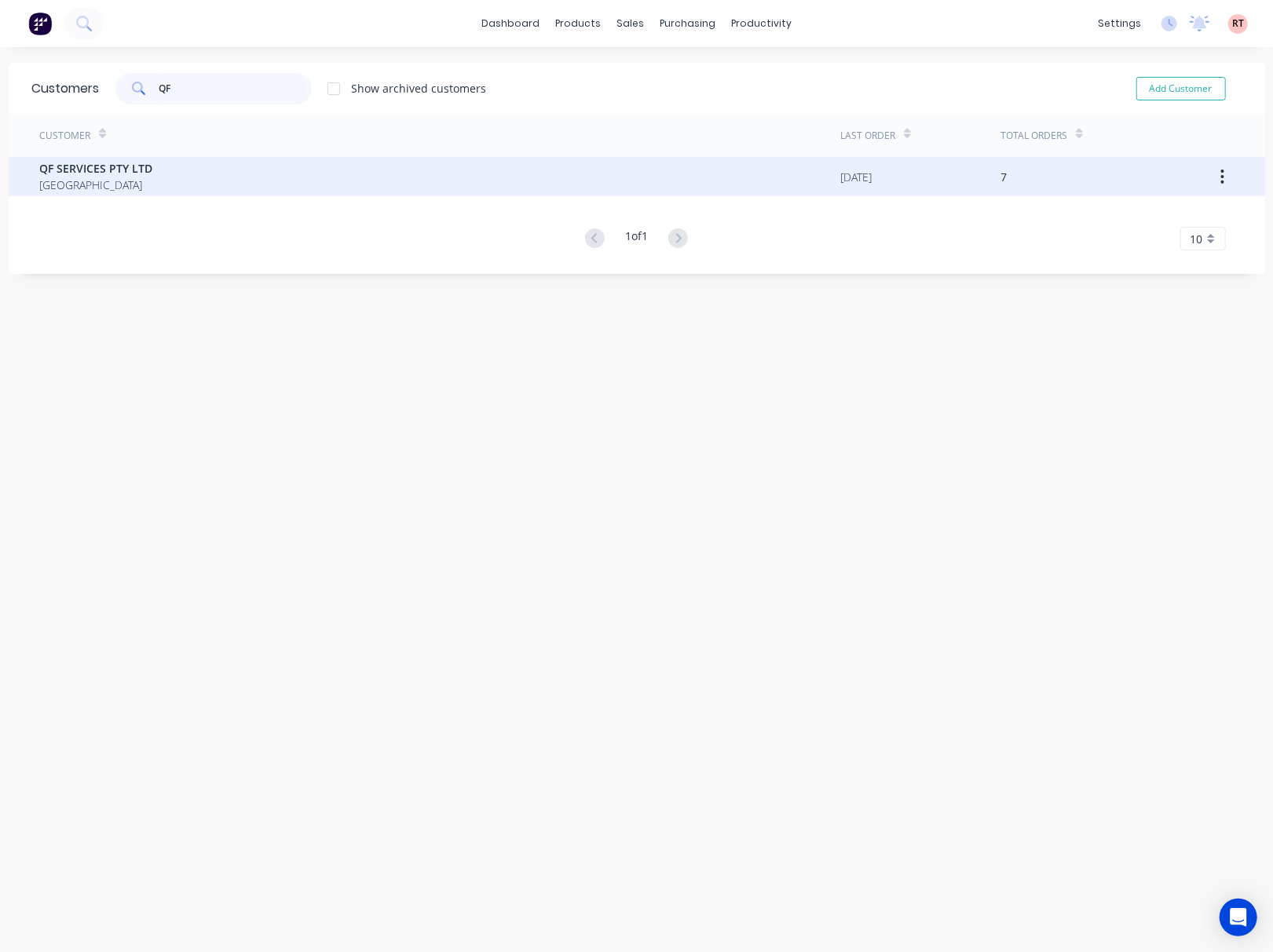
type input "QF"
click at [322, 166] on div "QF SERVICES PTY LTD Australia" at bounding box center [440, 177] width 801 height 39
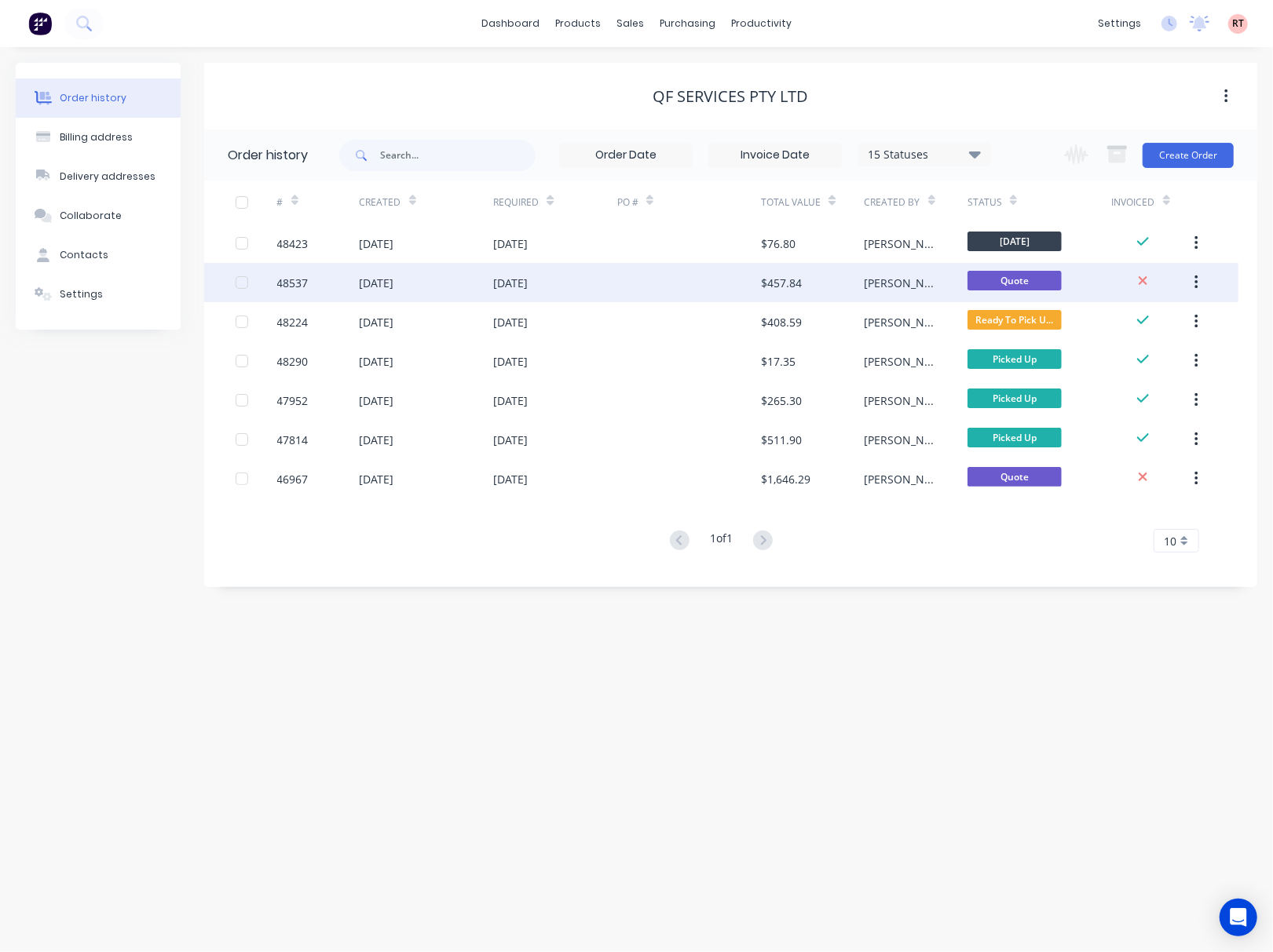
click at [667, 289] on div at bounding box center [689, 283] width 145 height 39
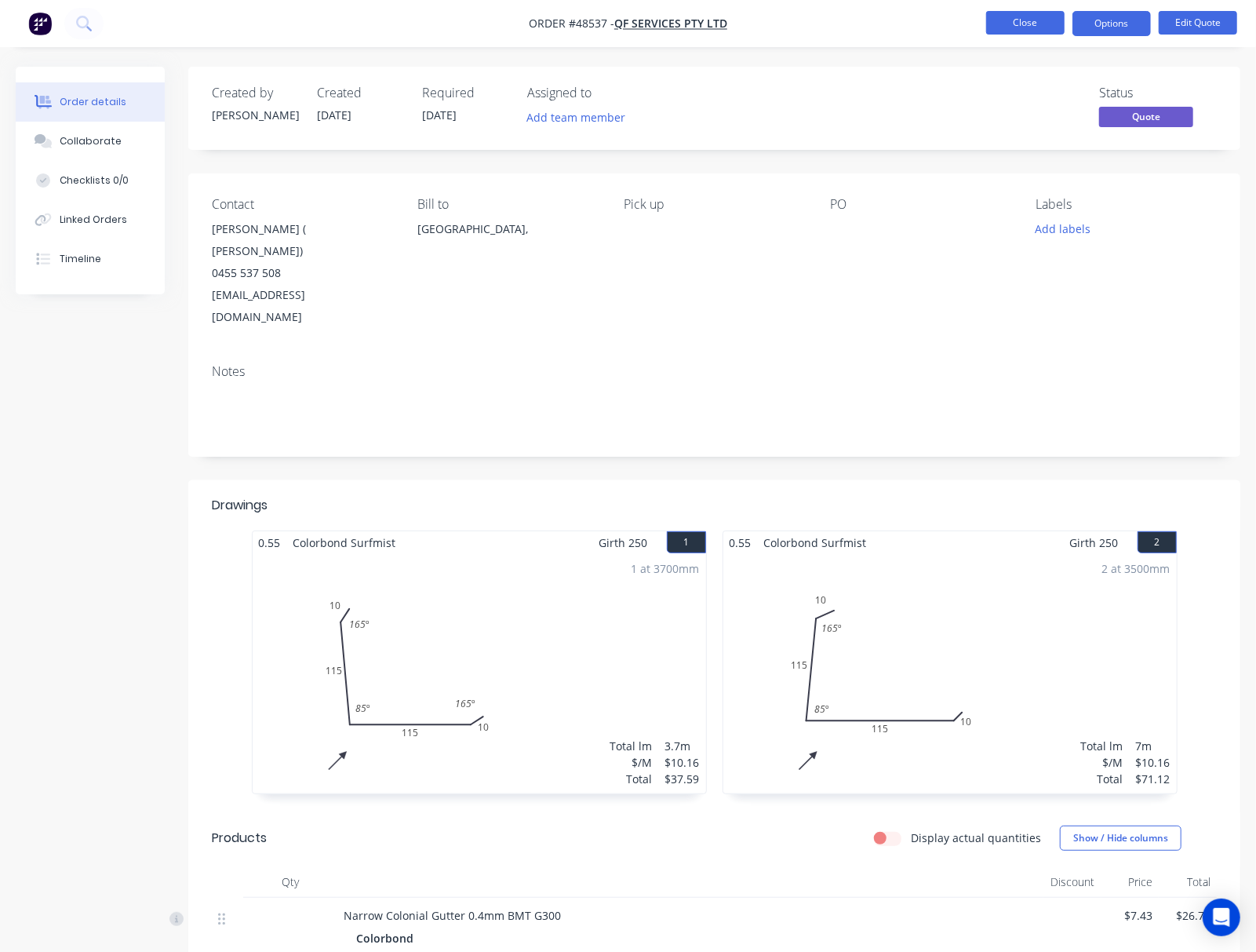
click at [1047, 19] on button "Close" at bounding box center [1025, 22] width 79 height 23
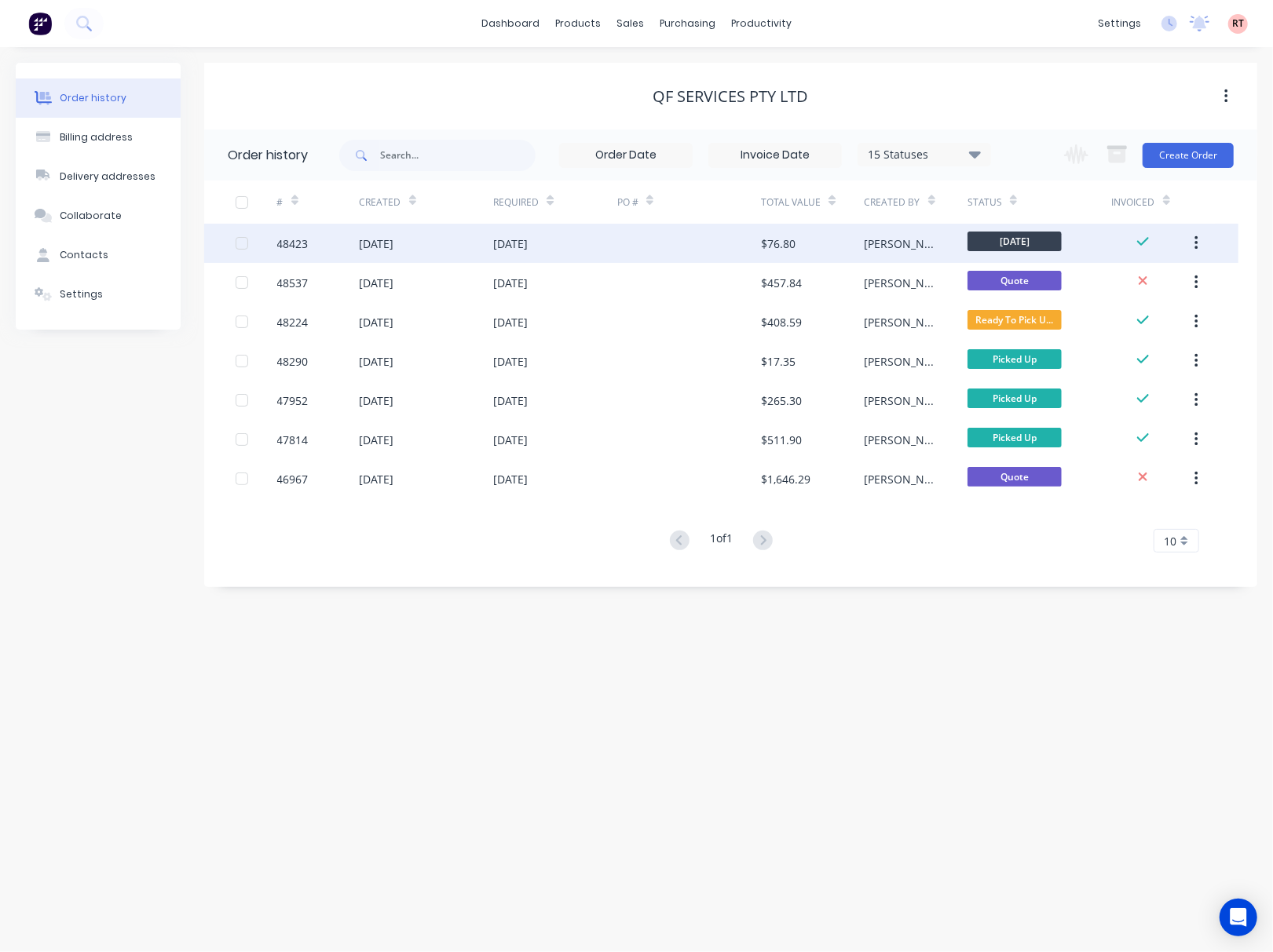
click at [637, 242] on div at bounding box center [689, 243] width 145 height 39
